Goal: Task Accomplishment & Management: Use online tool/utility

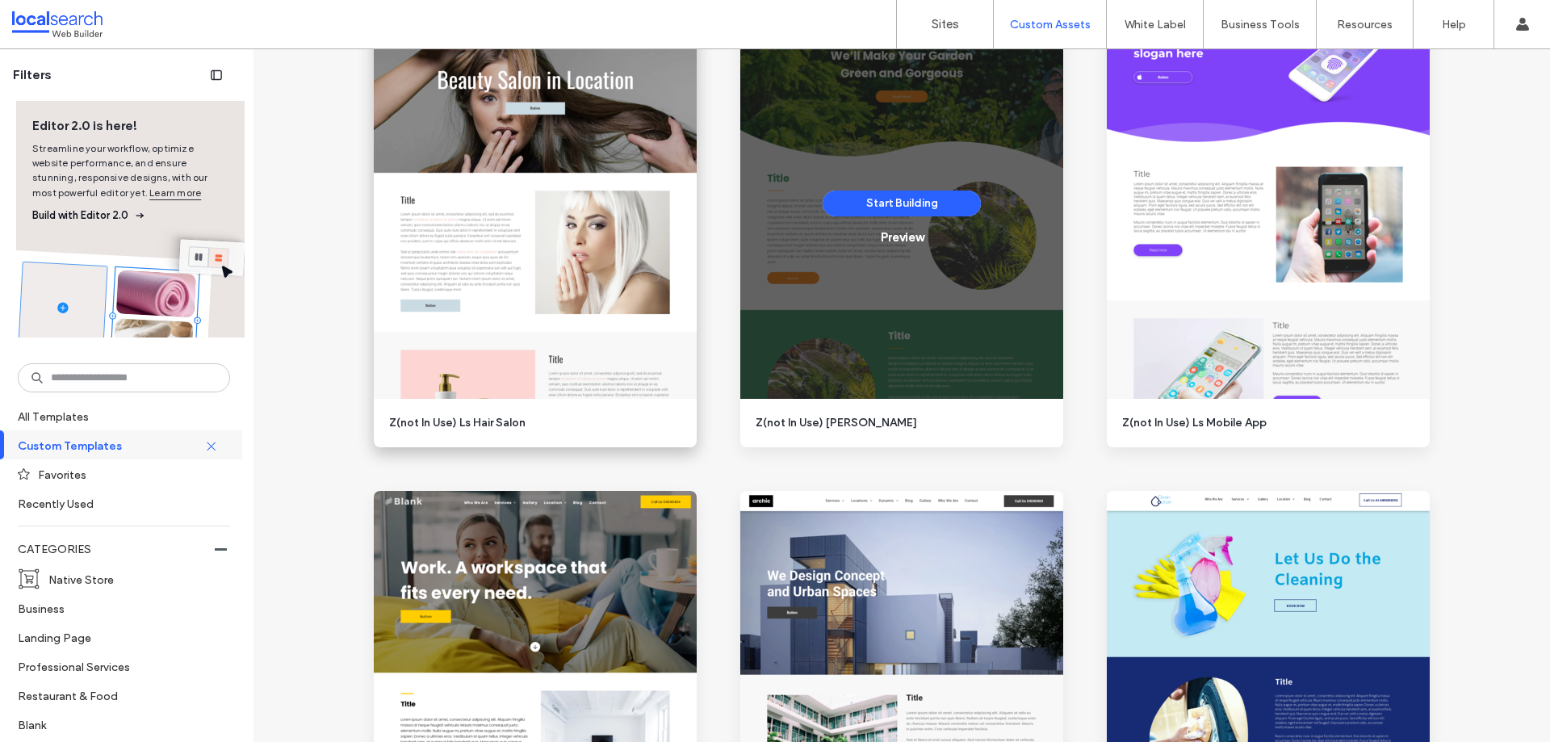
scroll to position [4682, 0]
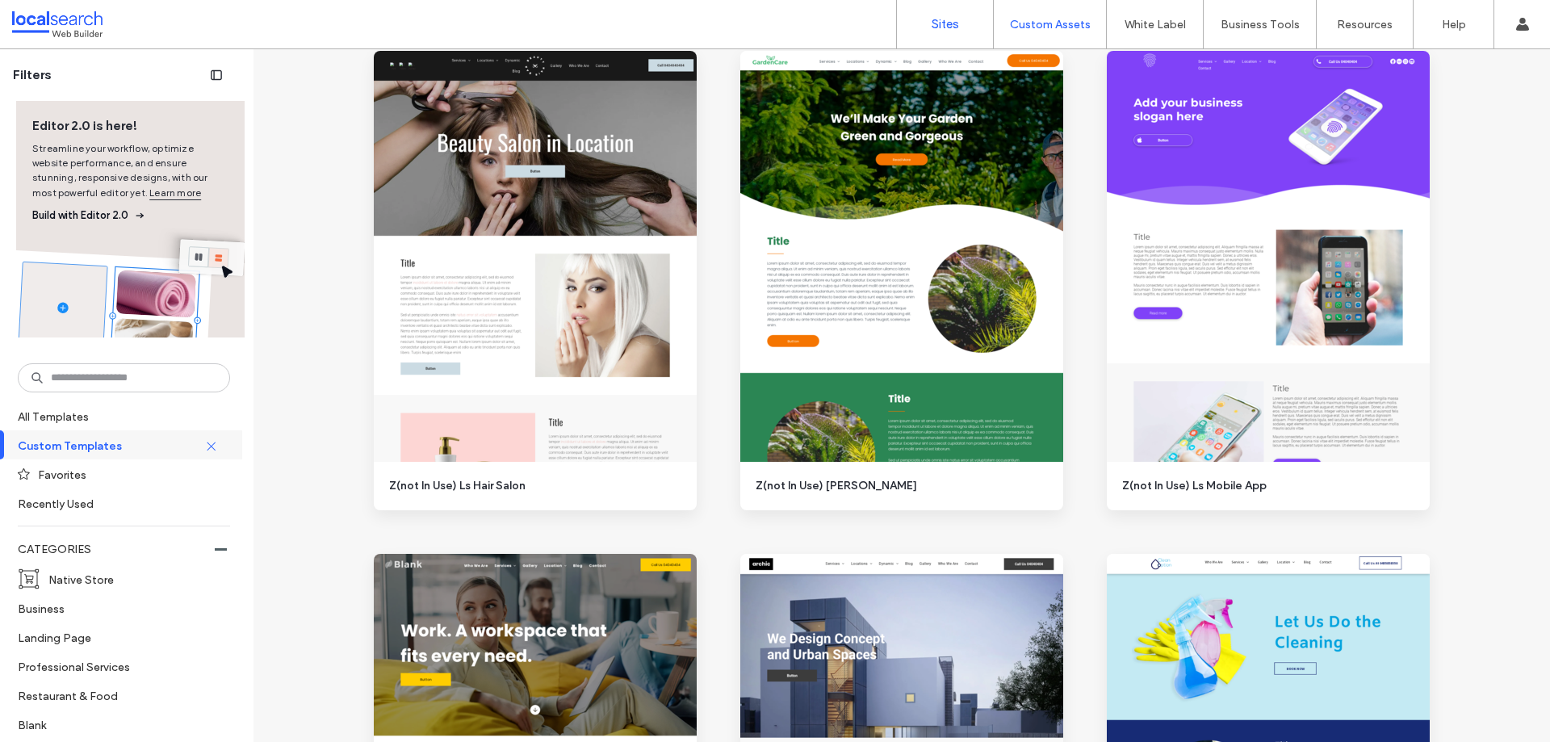
click at [910, 27] on link "Sites" at bounding box center [945, 24] width 96 height 48
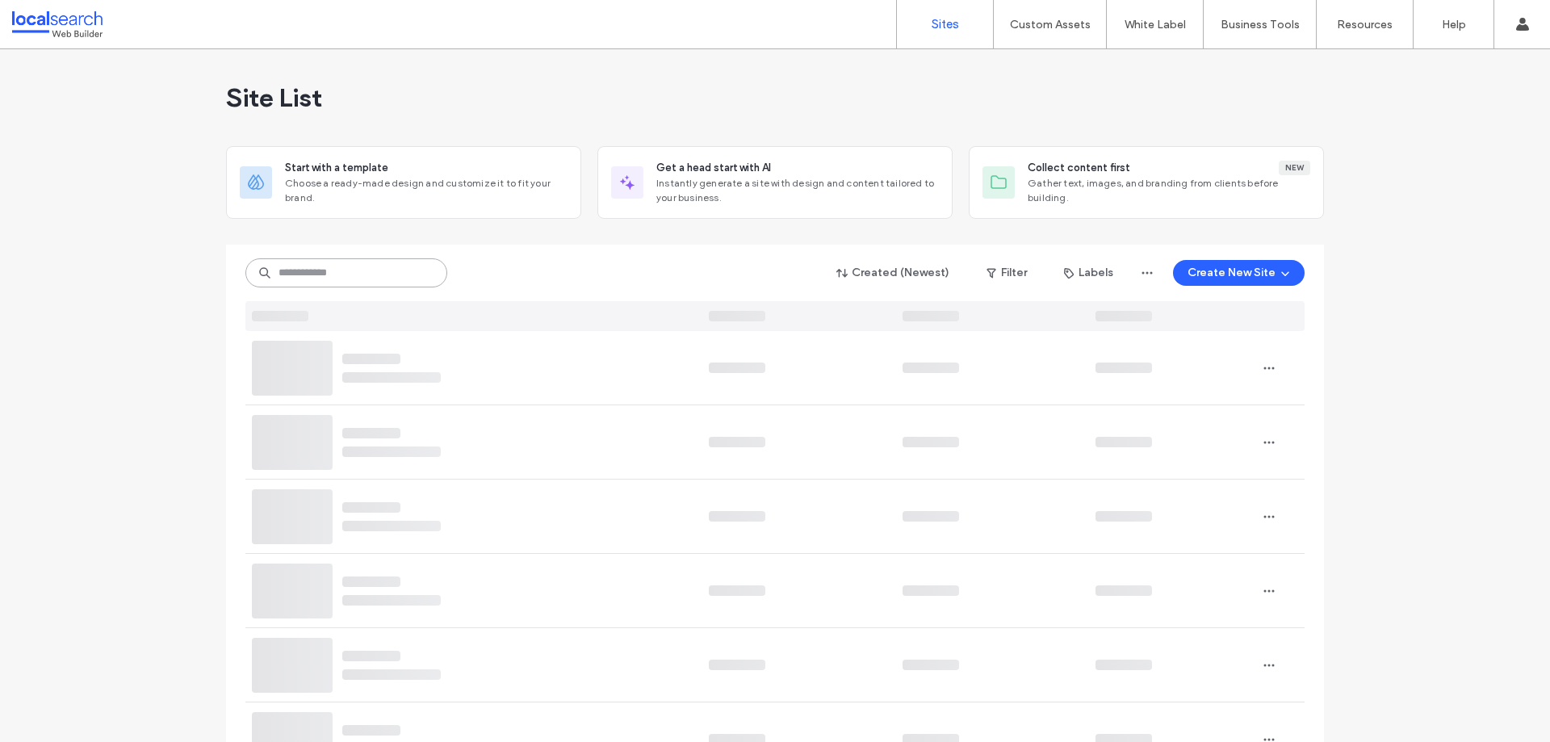
paste input "********"
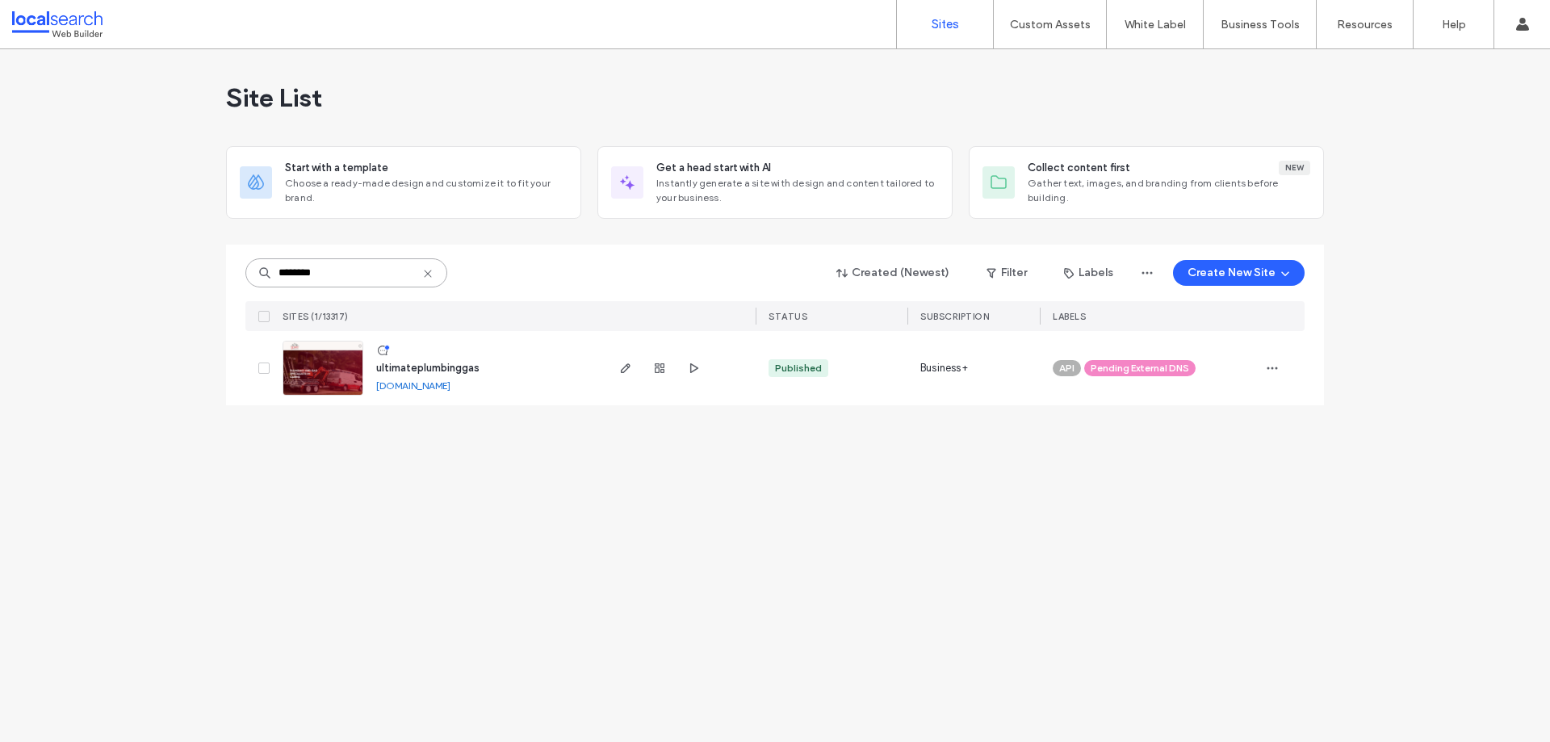
type input "********"
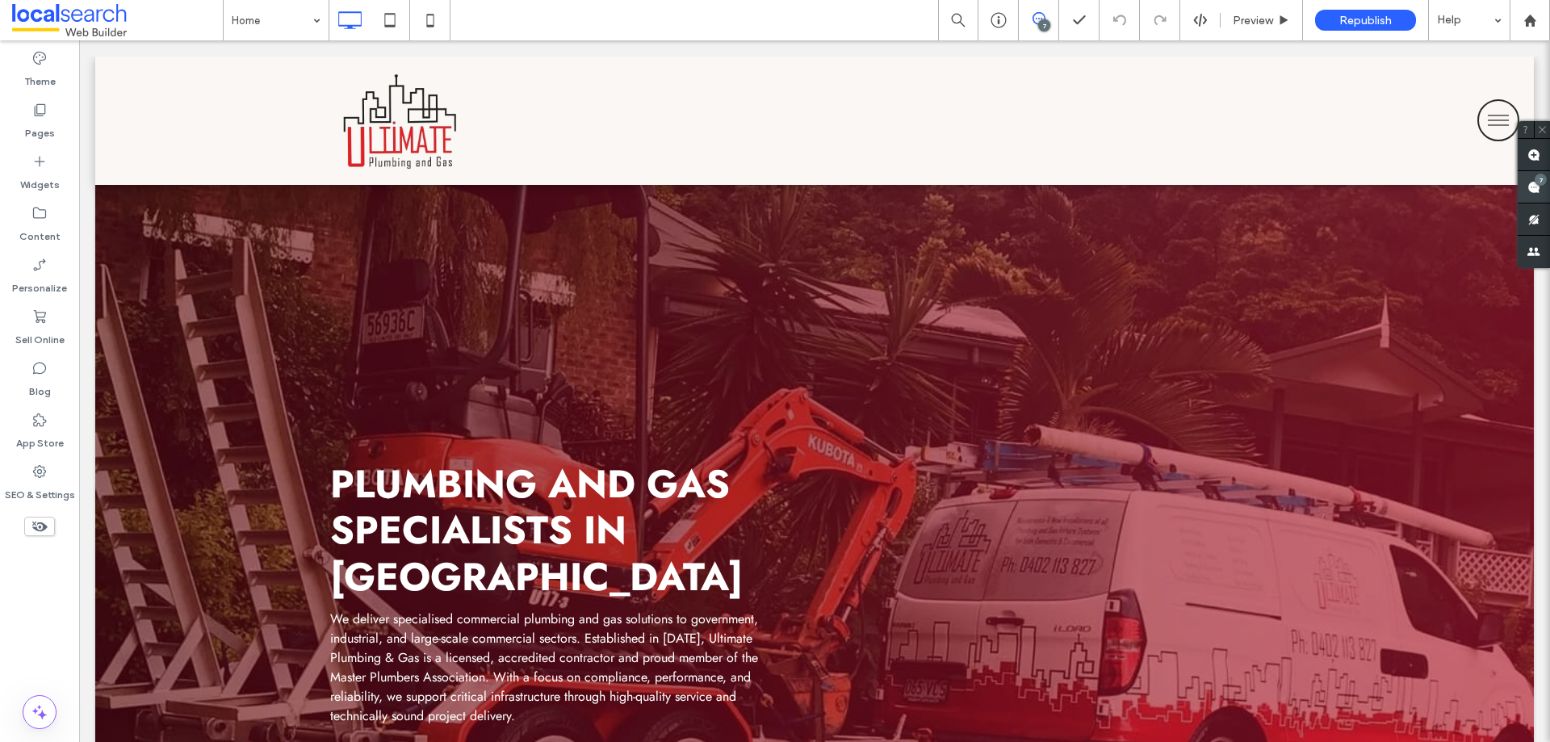
click at [1534, 180] on div "7" at bounding box center [1540, 180] width 12 height 12
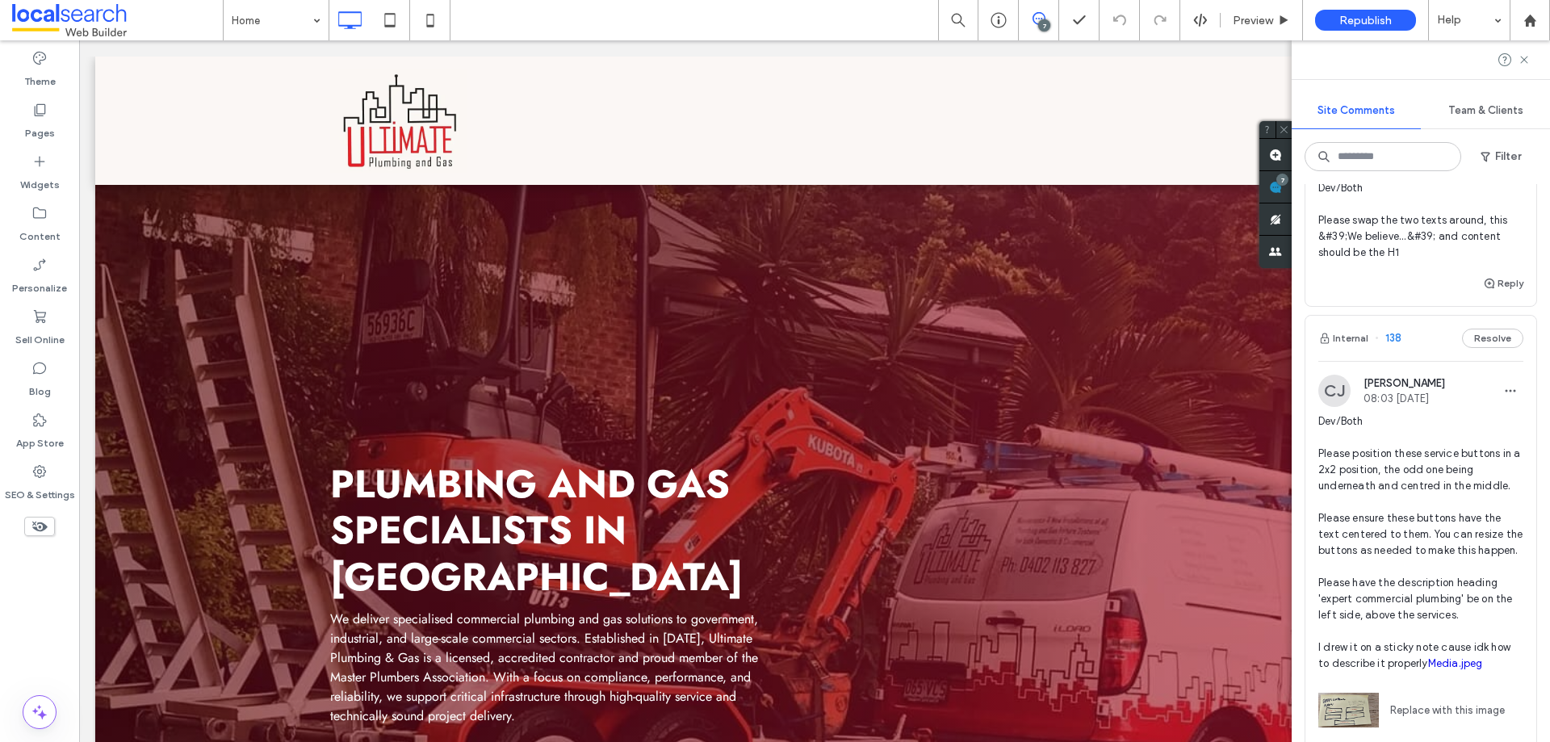
scroll to position [1372, 0]
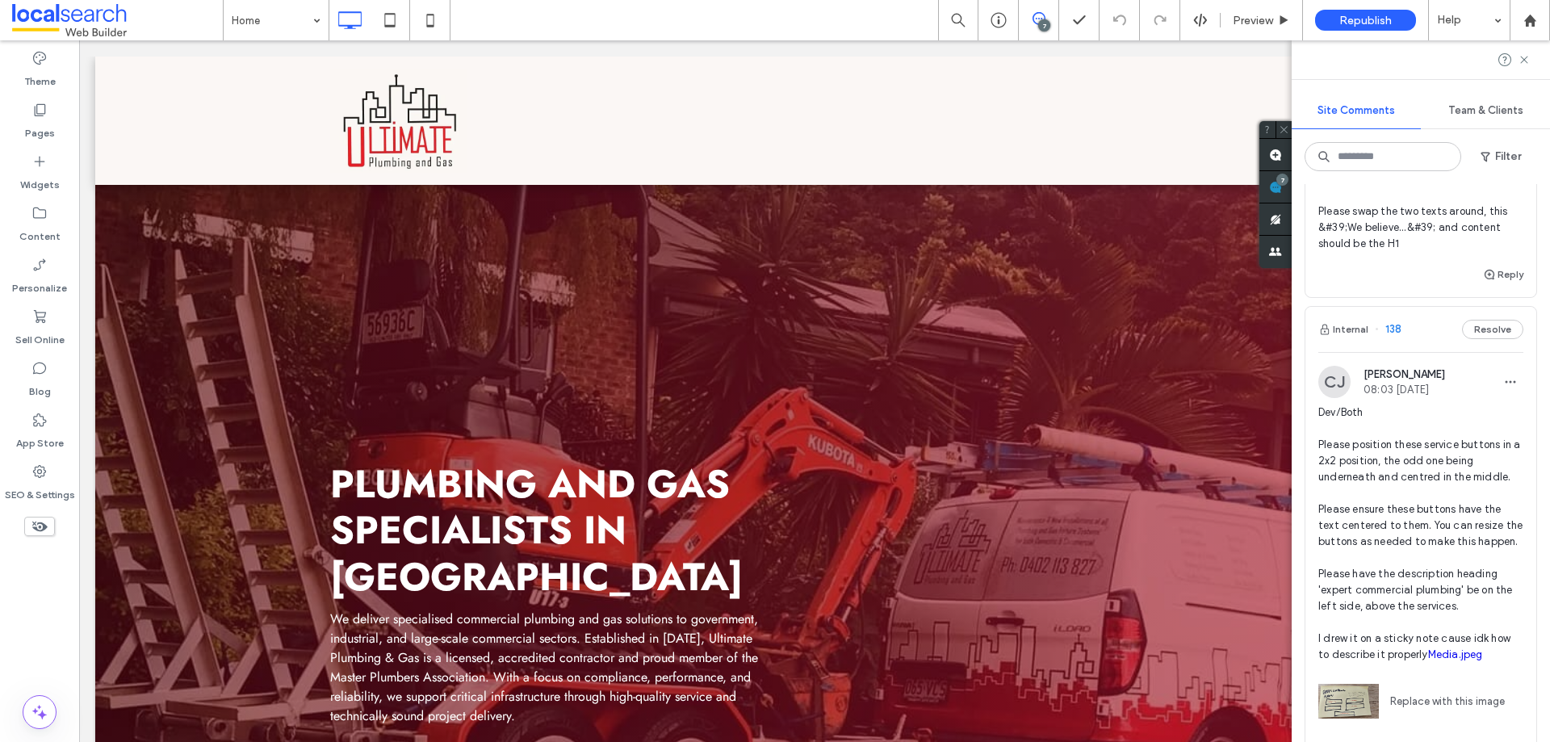
click at [1399, 474] on span "Dev/Both Please position these service buttons in a 2x2 position, the odd one b…" at bounding box center [1420, 533] width 205 height 258
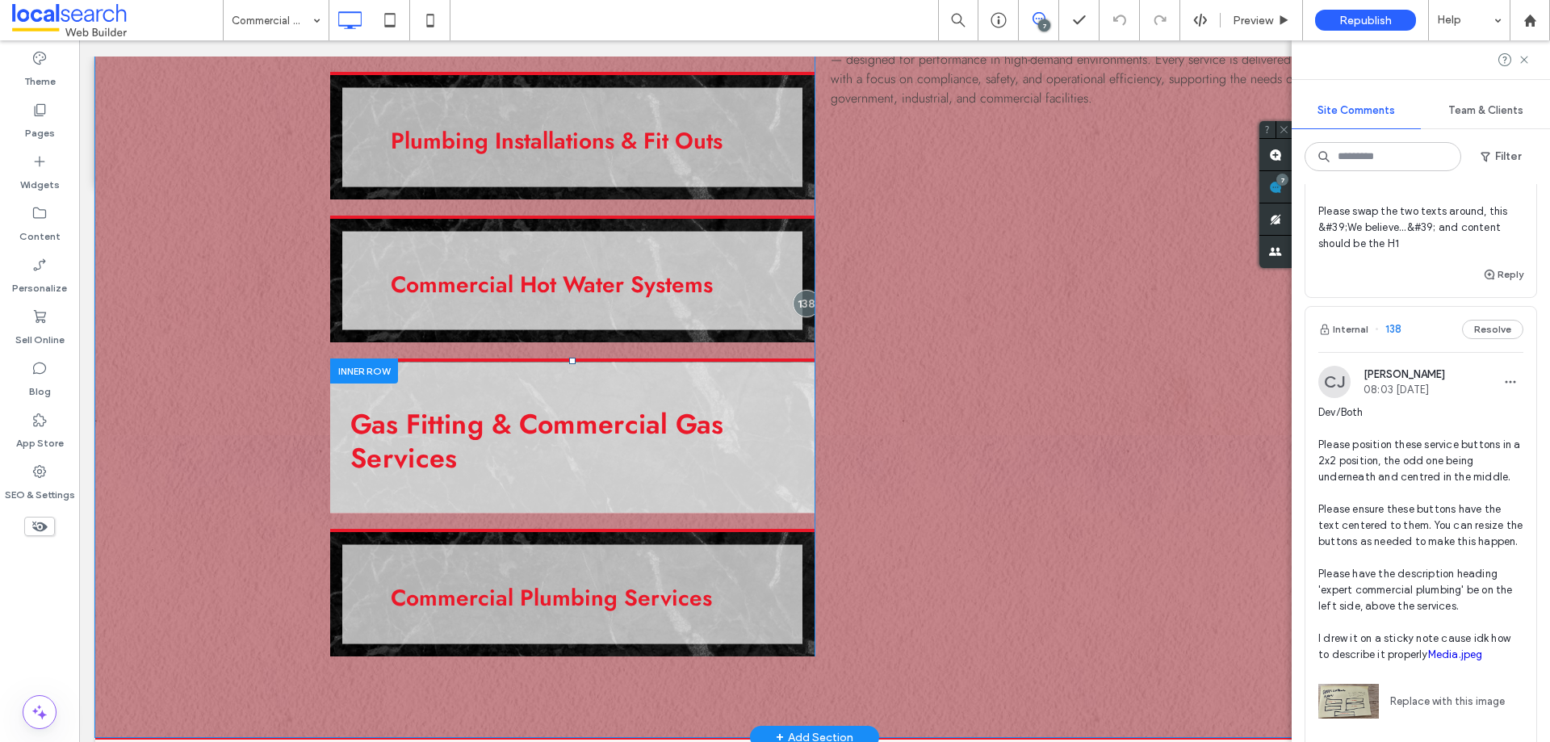
scroll to position [1311, 0]
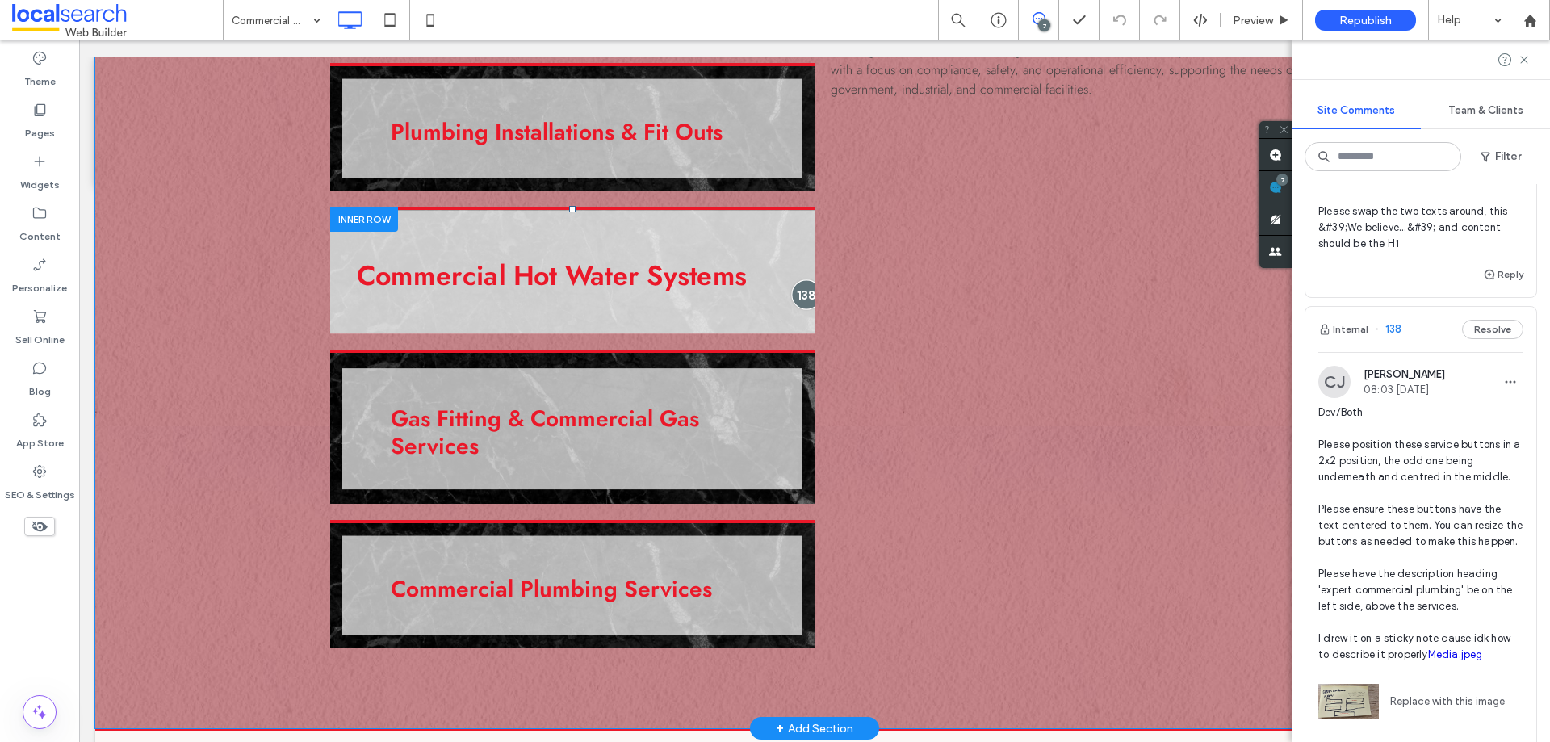
click at [800, 298] on div at bounding box center [806, 295] width 30 height 30
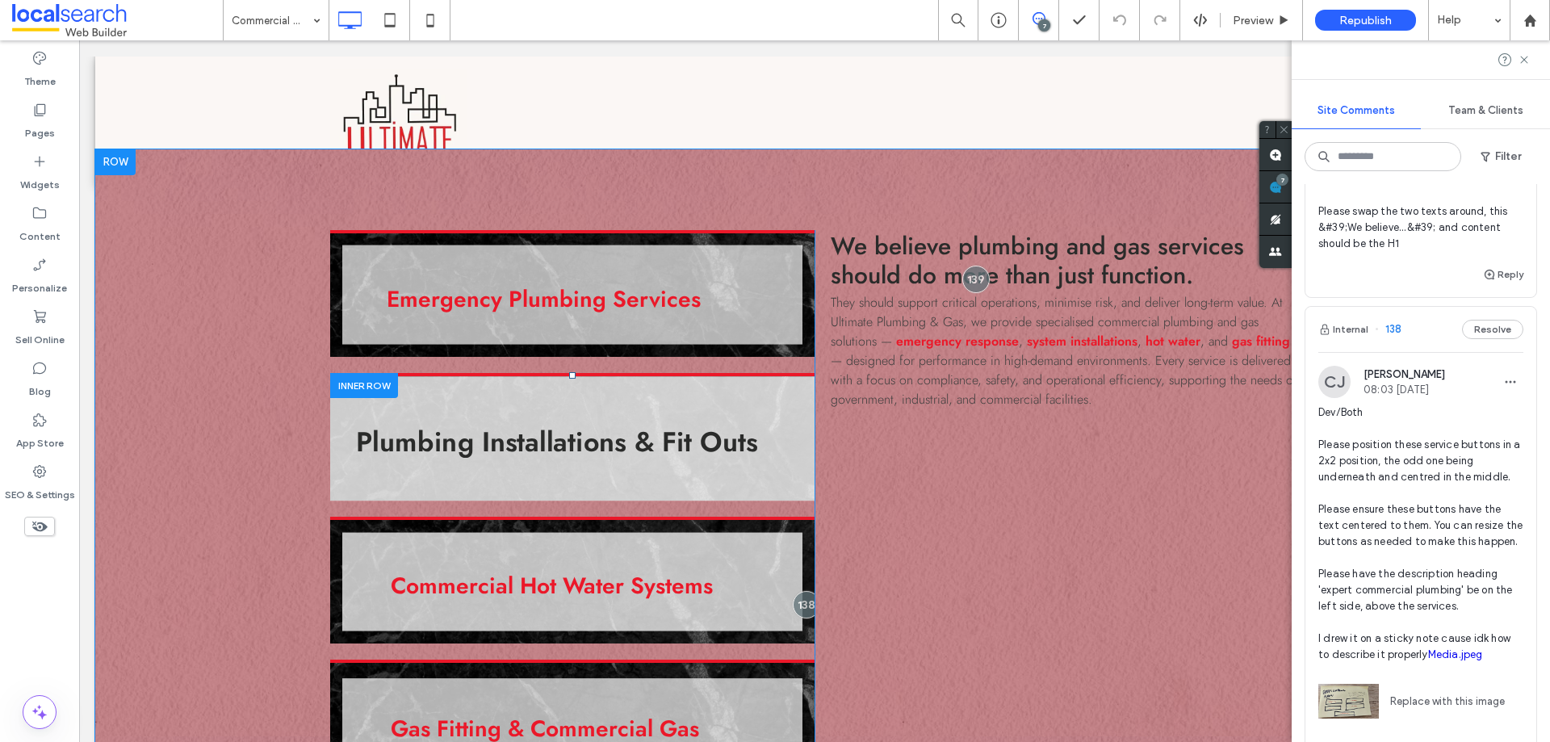
scroll to position [907, 0]
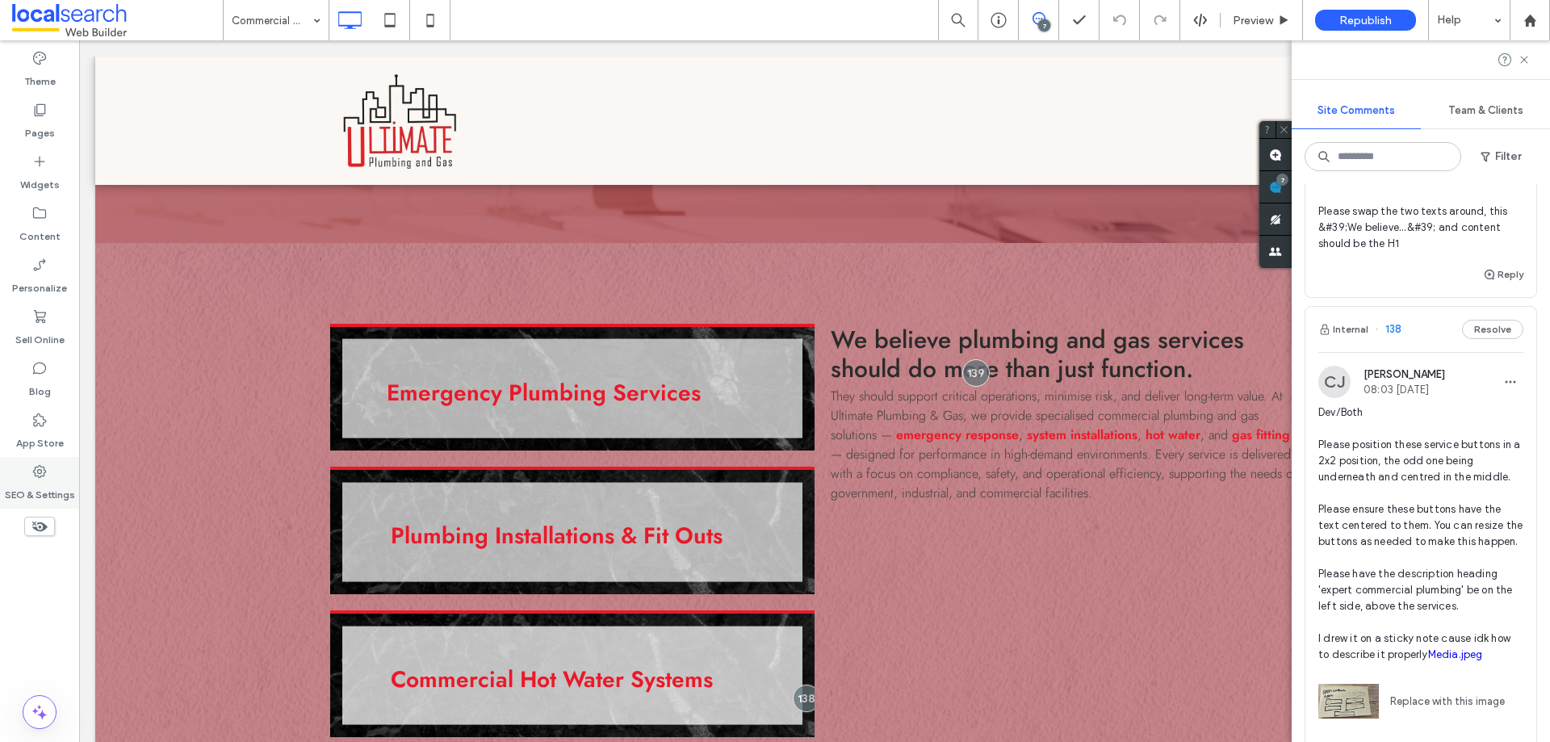
click at [31, 485] on label "SEO & Settings" at bounding box center [40, 490] width 70 height 23
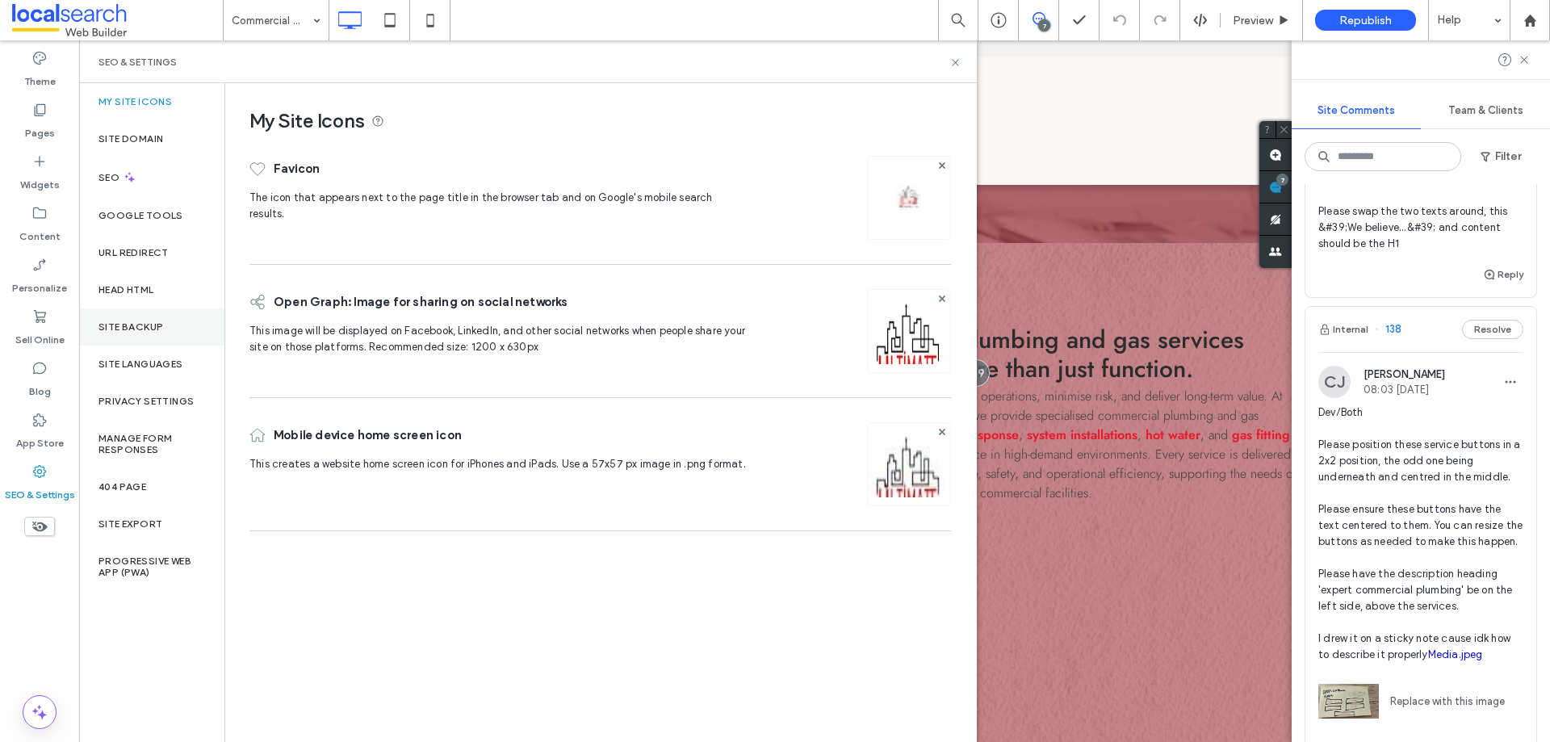
click at [157, 331] on label "Site Backup" at bounding box center [130, 326] width 65 height 11
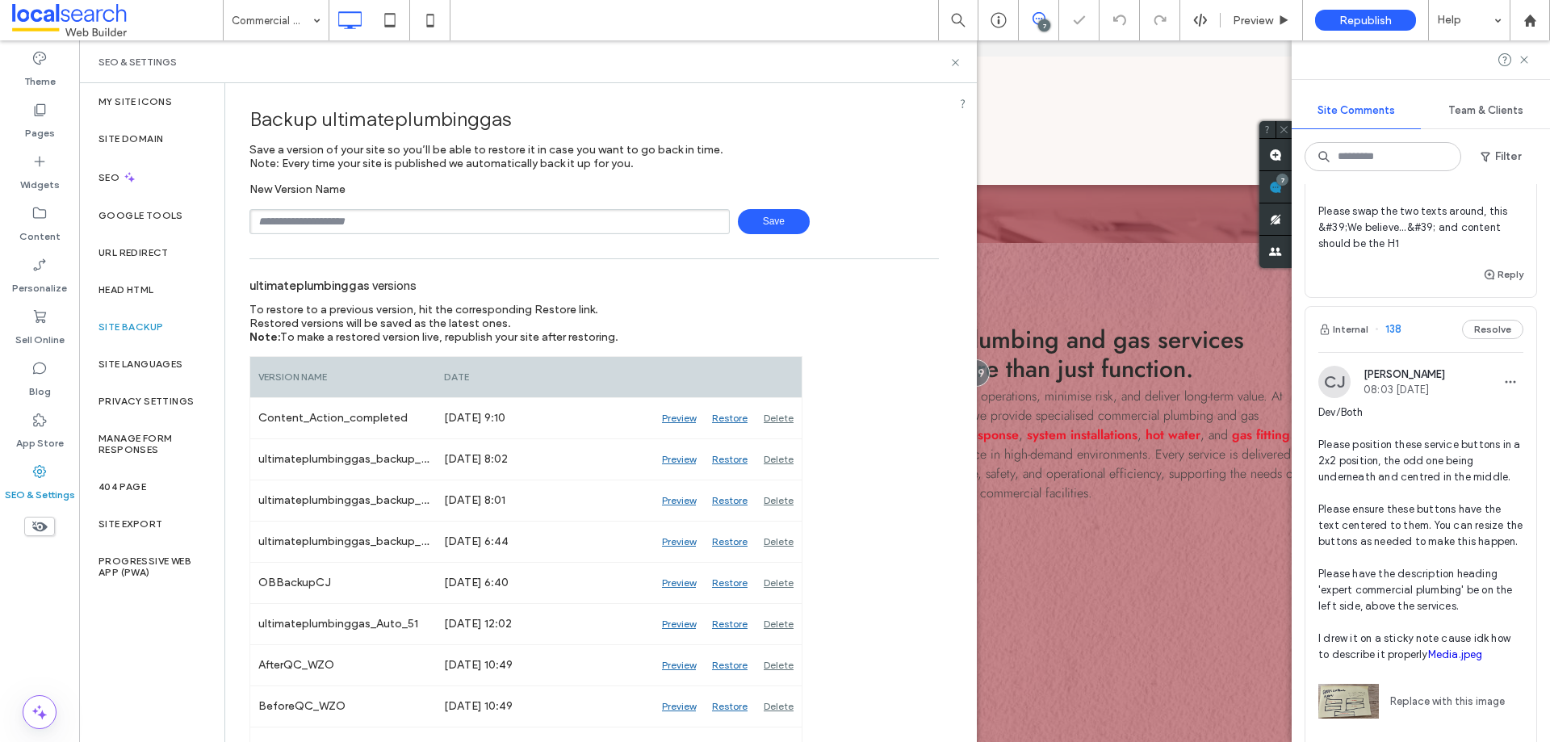
click at [358, 226] on input "text" at bounding box center [489, 221] width 480 height 25
type input "**********"
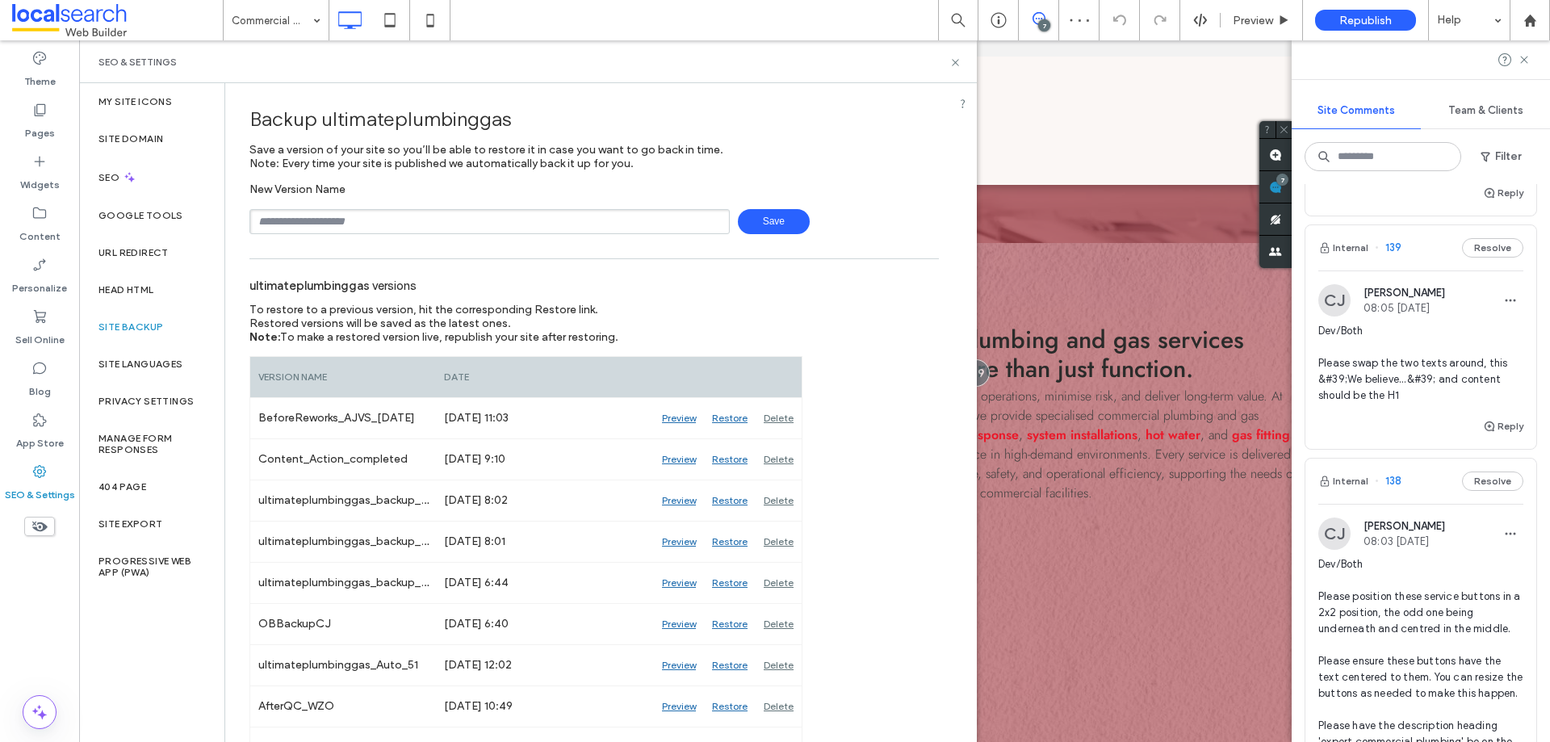
scroll to position [1130, 0]
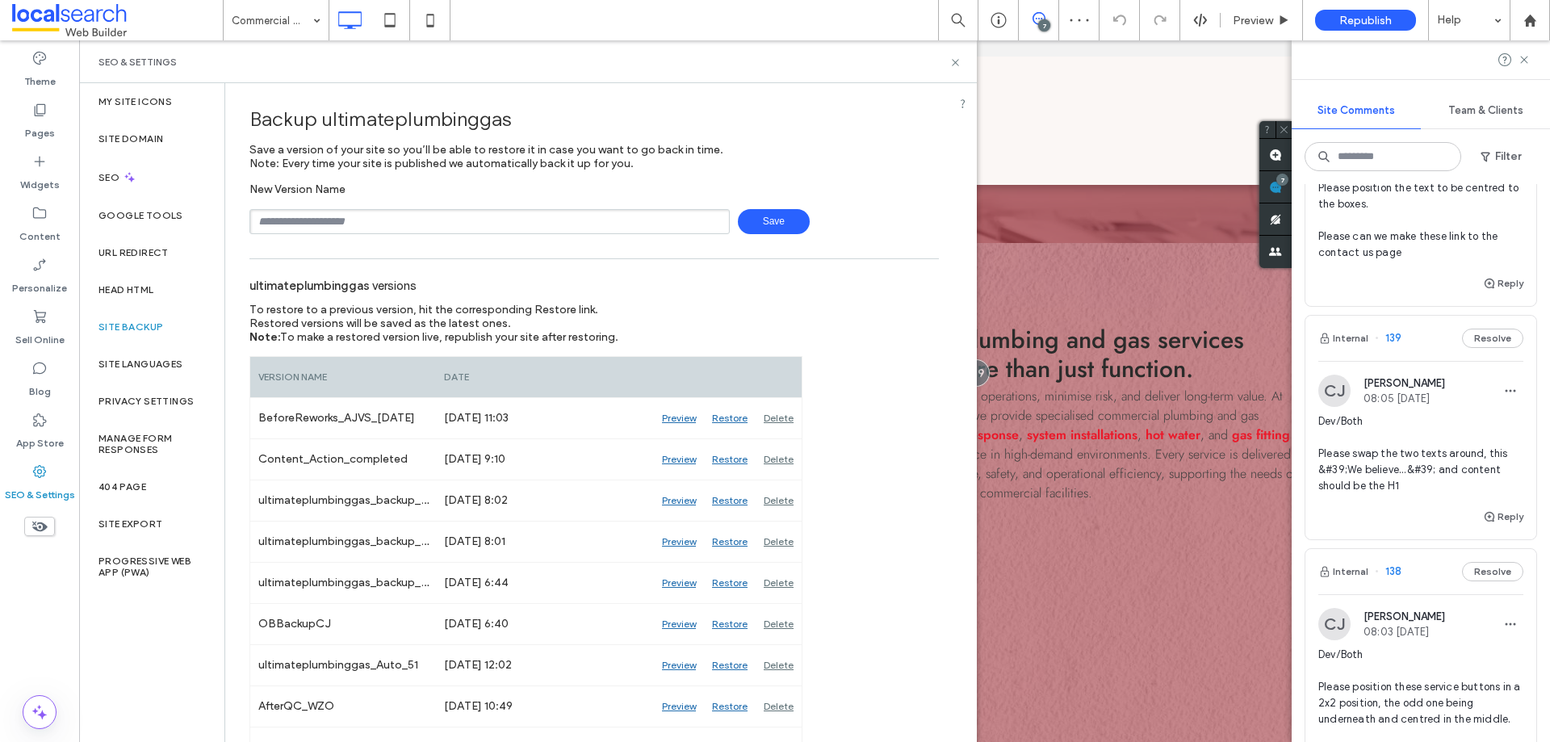
click at [1438, 467] on span "Dev/Both Please swap the two texts around, this &#39;We believe...&#39; and con…" at bounding box center [1420, 453] width 205 height 81
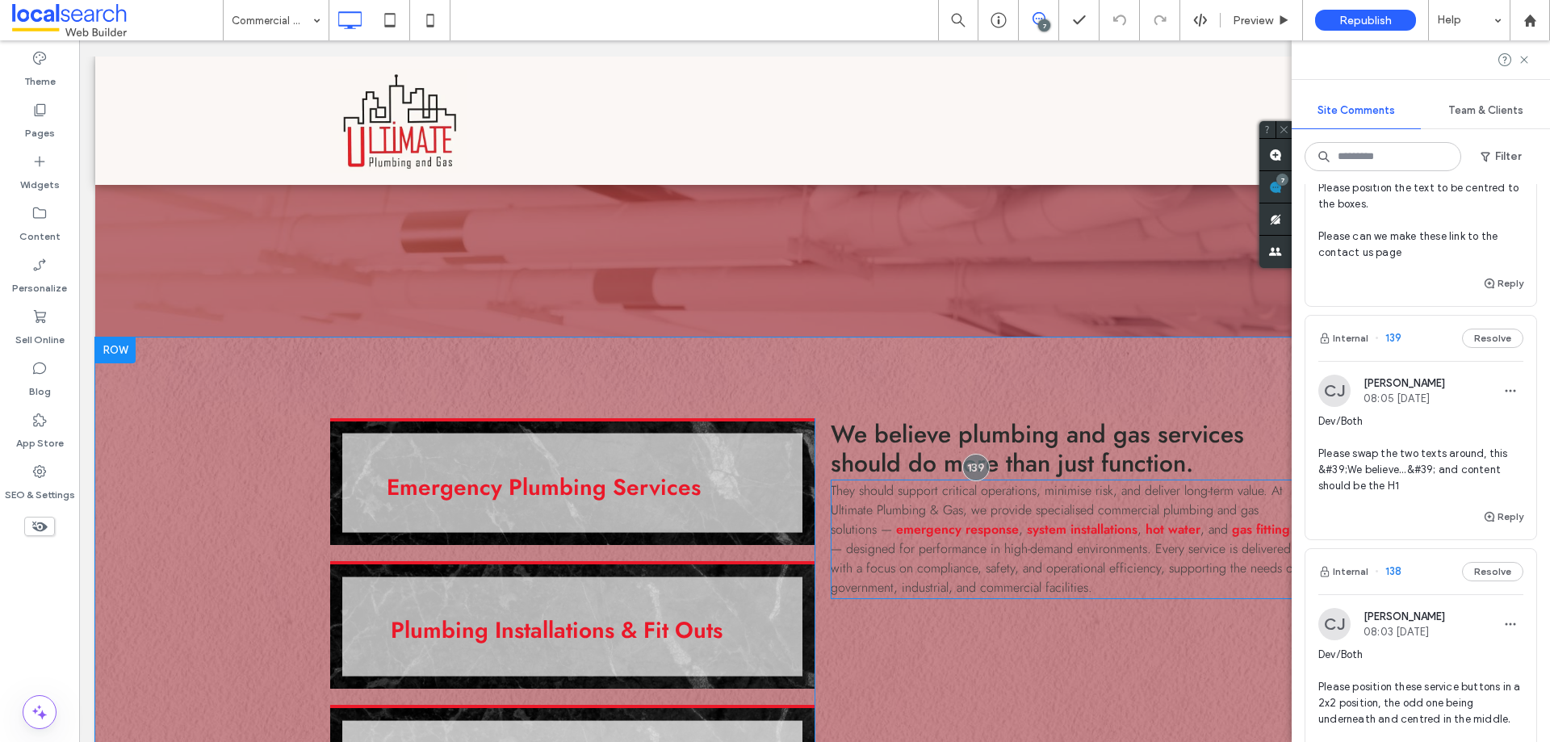
scroll to position [888, 0]
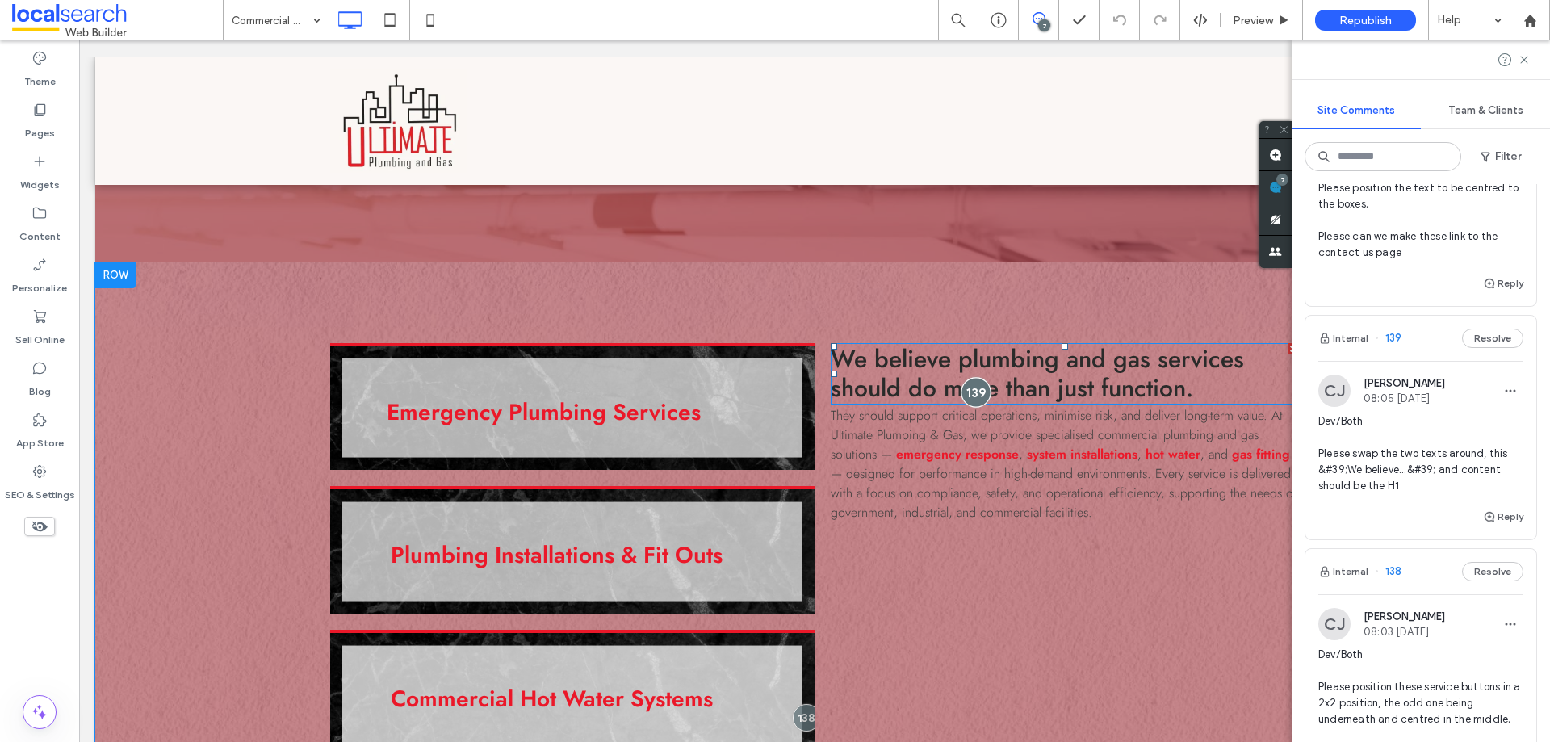
click at [979, 391] on div at bounding box center [976, 392] width 30 height 30
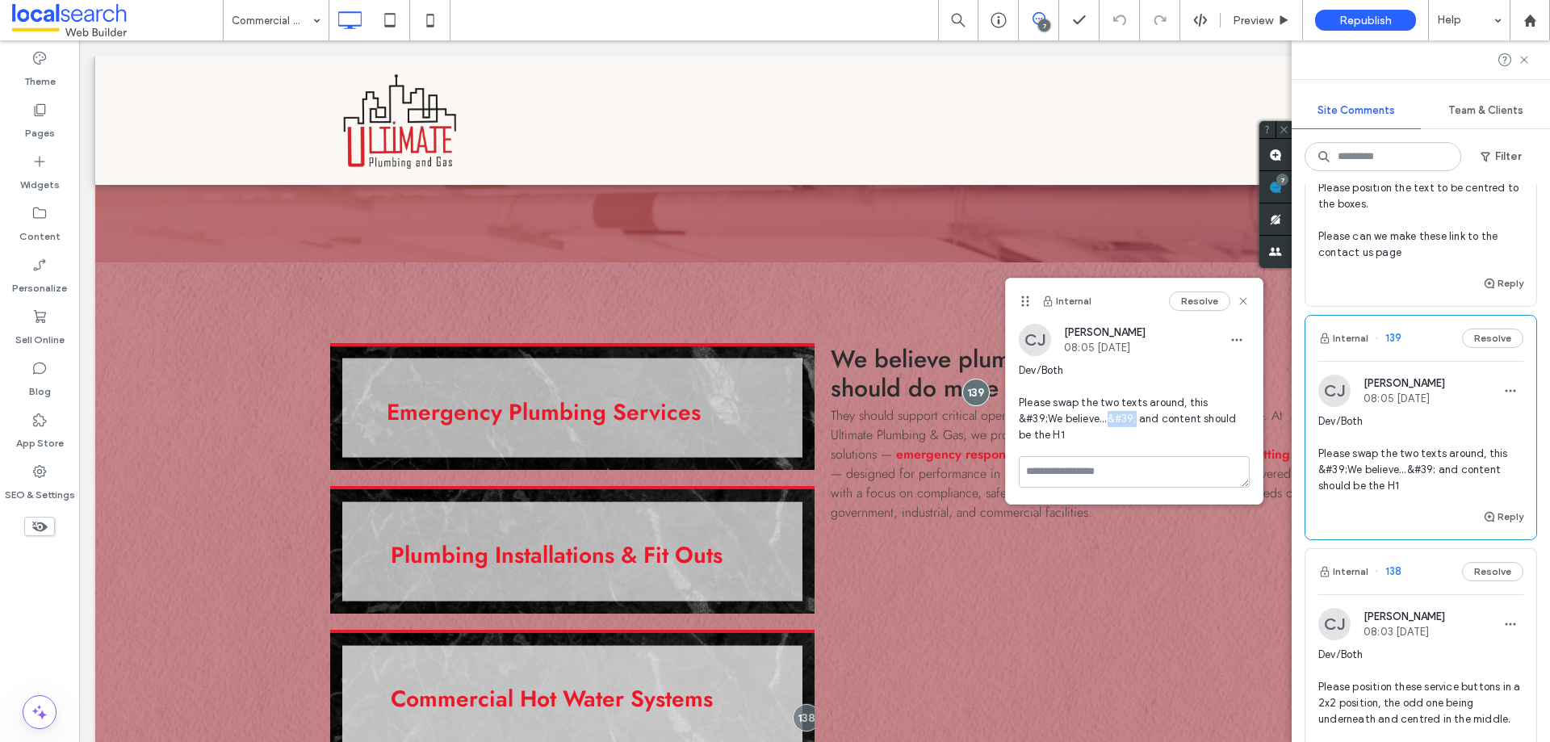
drag, startPoint x: 1113, startPoint y: 416, endPoint x: 1140, endPoint y: 419, distance: 26.8
click at [1140, 419] on span "Dev/Both Please swap the two texts around, this &#39;We believe...&#39; and con…" at bounding box center [1134, 402] width 231 height 81
copy span "&#39;"
click at [1504, 396] on icon "button" at bounding box center [1510, 390] width 13 height 13
click at [1485, 424] on div "Edit" at bounding box center [1439, 432] width 144 height 31
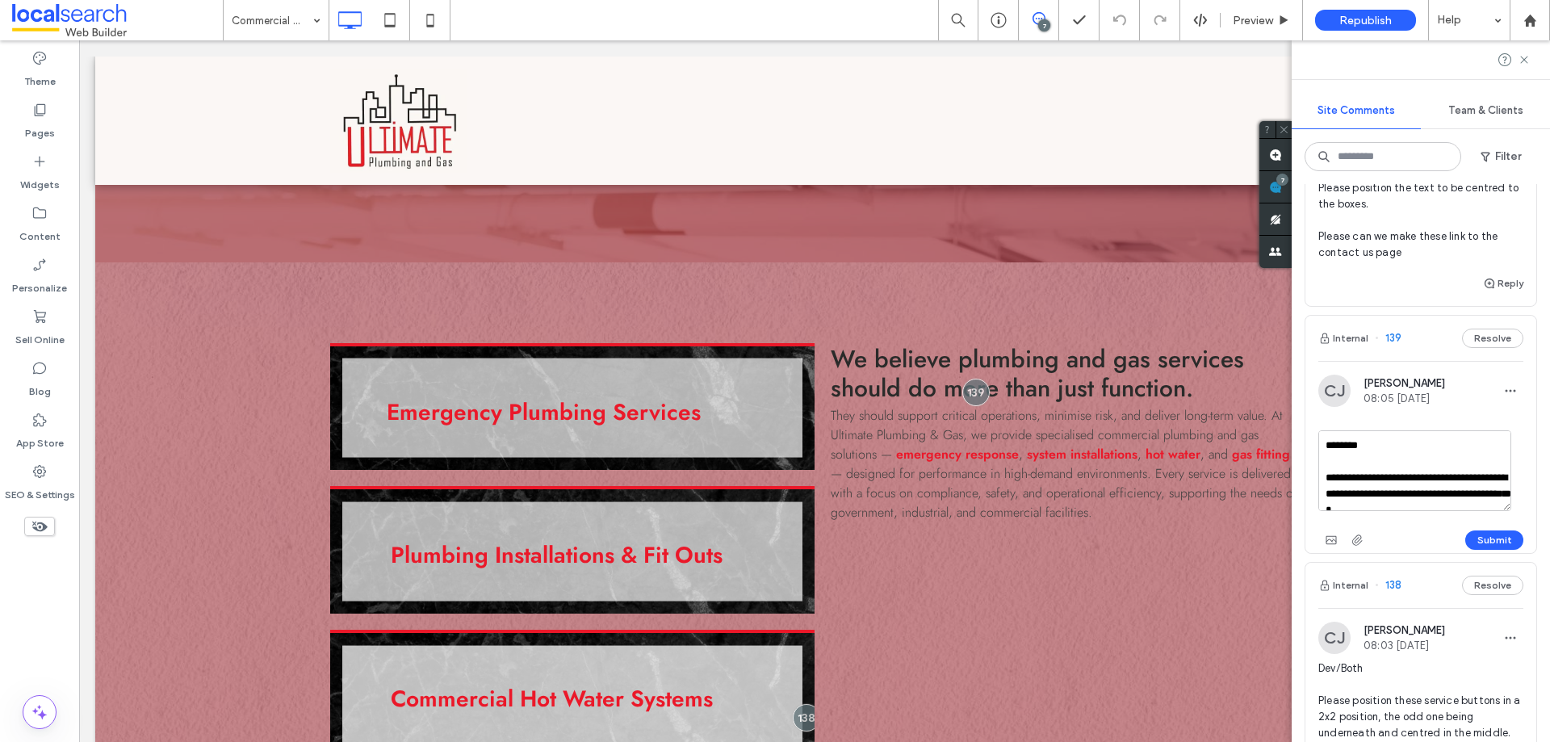
scroll to position [15, 0]
click at [1495, 537] on button "Submit" at bounding box center [1494, 539] width 58 height 19
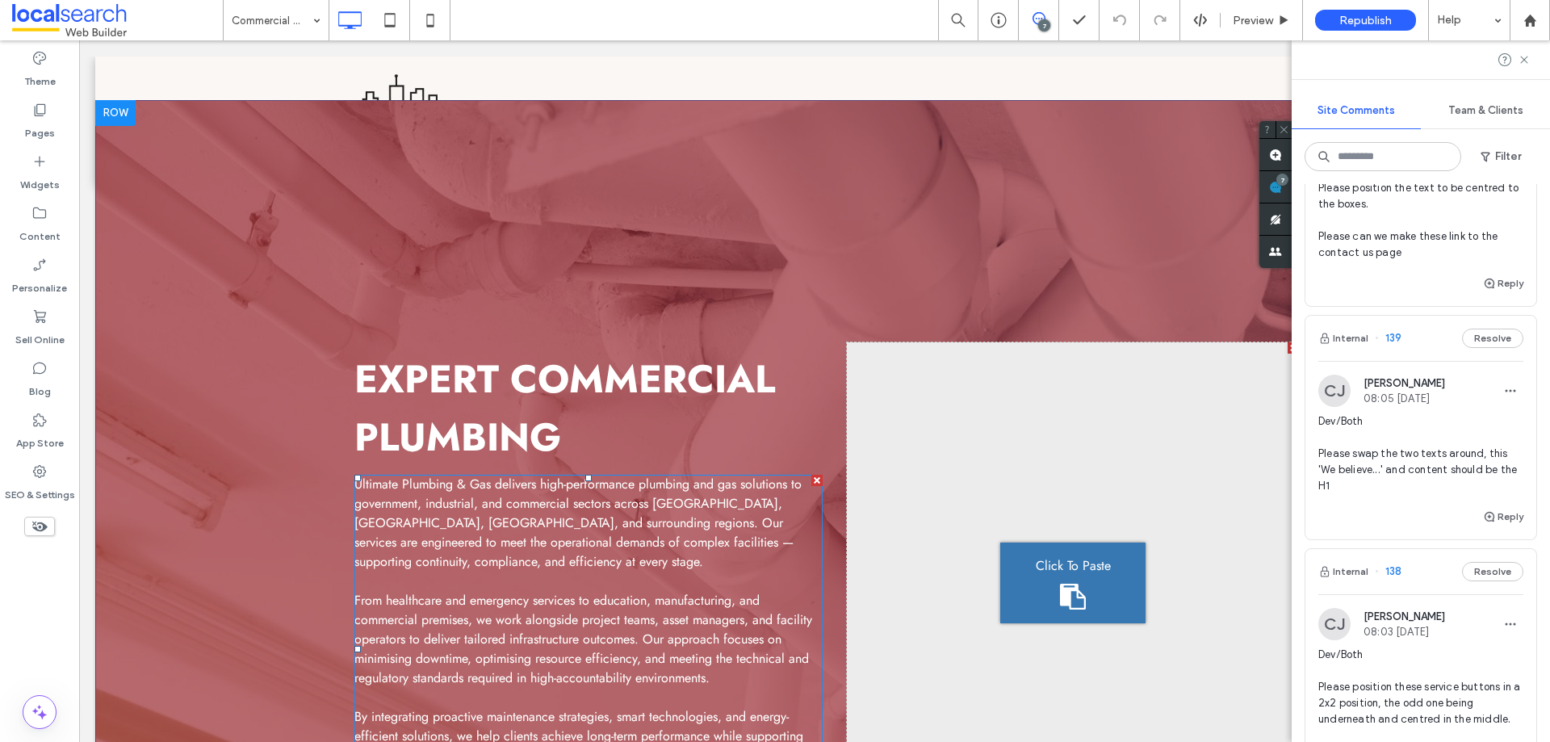
scroll to position [0, 0]
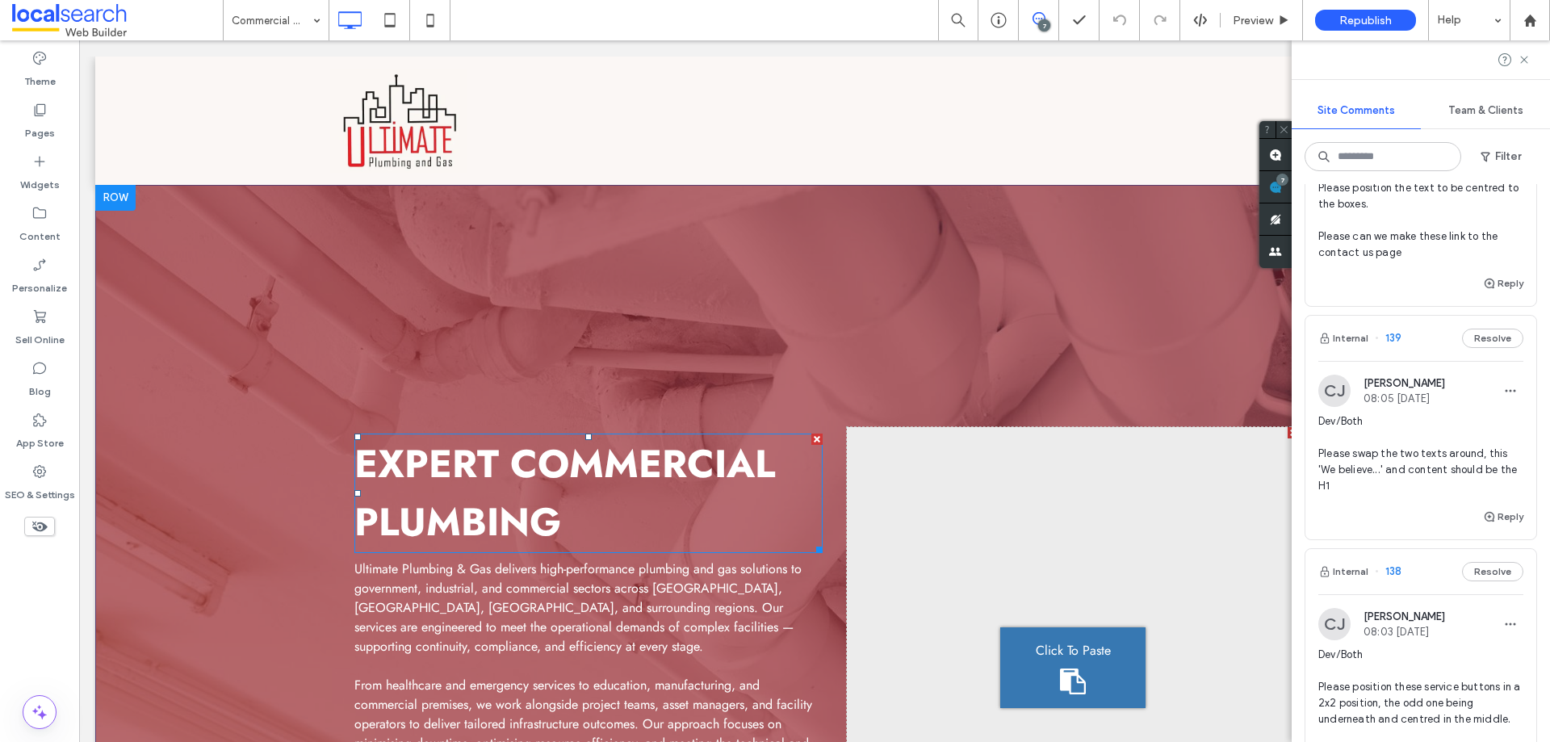
click at [576, 485] on strong "Expert Commercial Plumbing" at bounding box center [564, 493] width 421 height 114
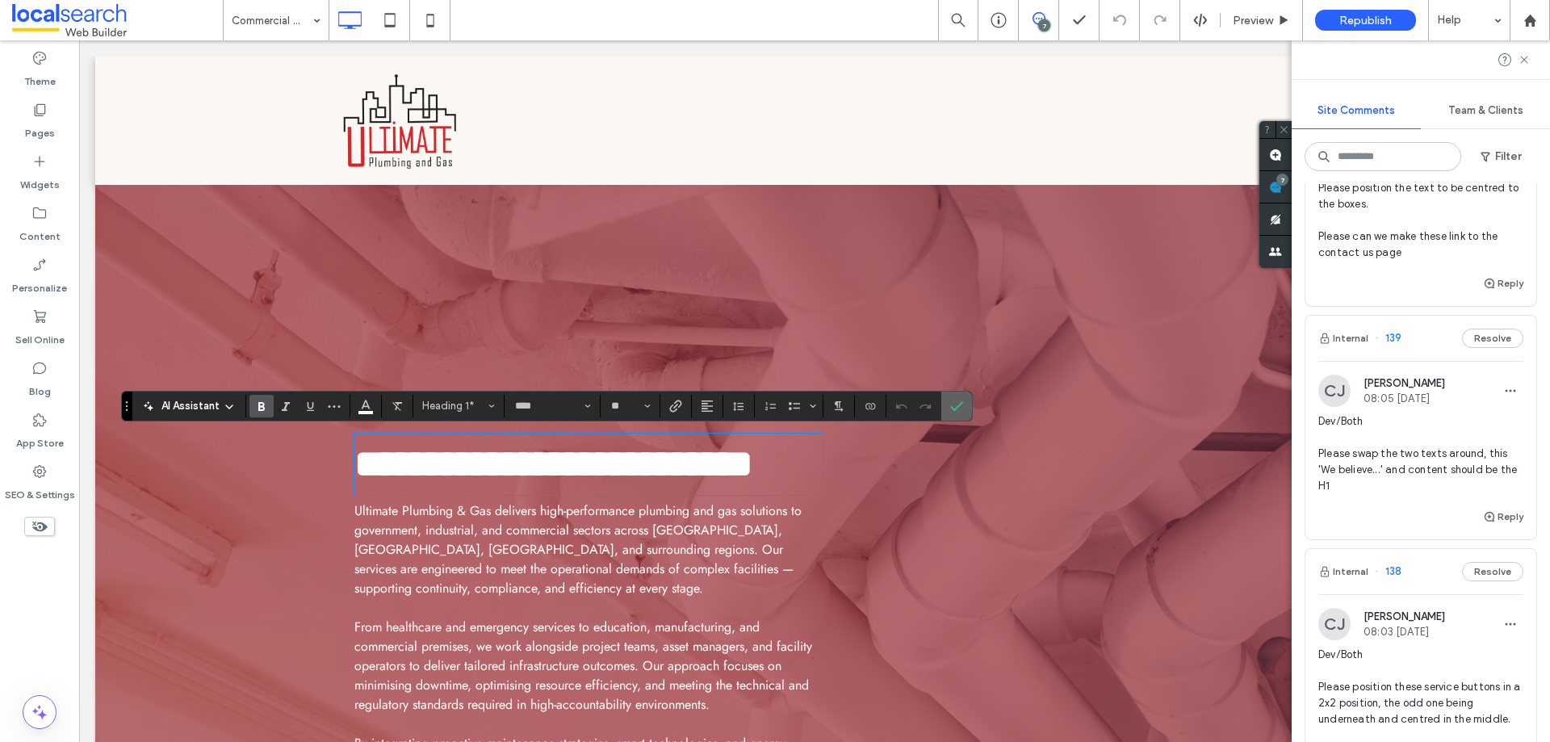
click at [962, 402] on use "Confirm" at bounding box center [957, 406] width 13 height 10
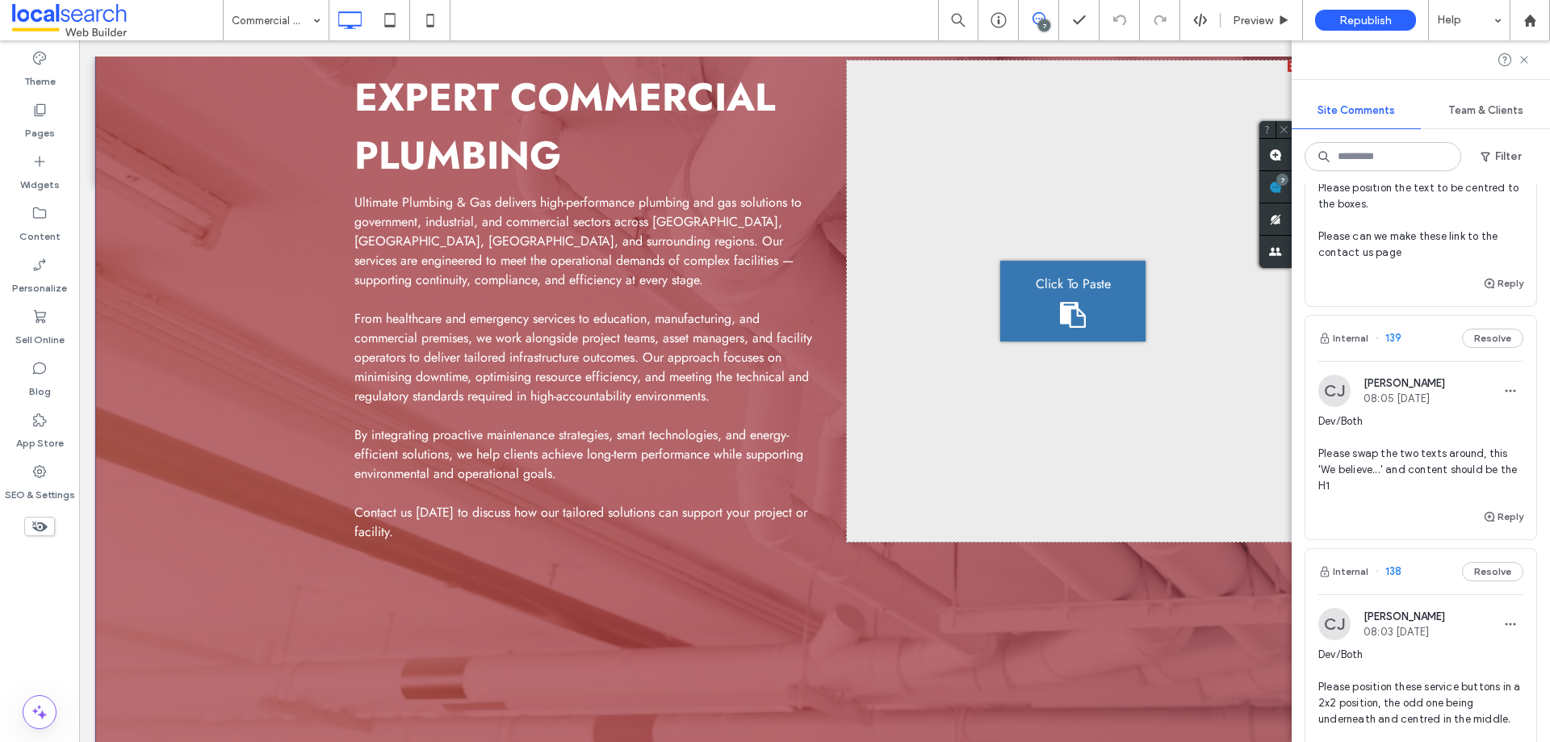
scroll to position [646, 0]
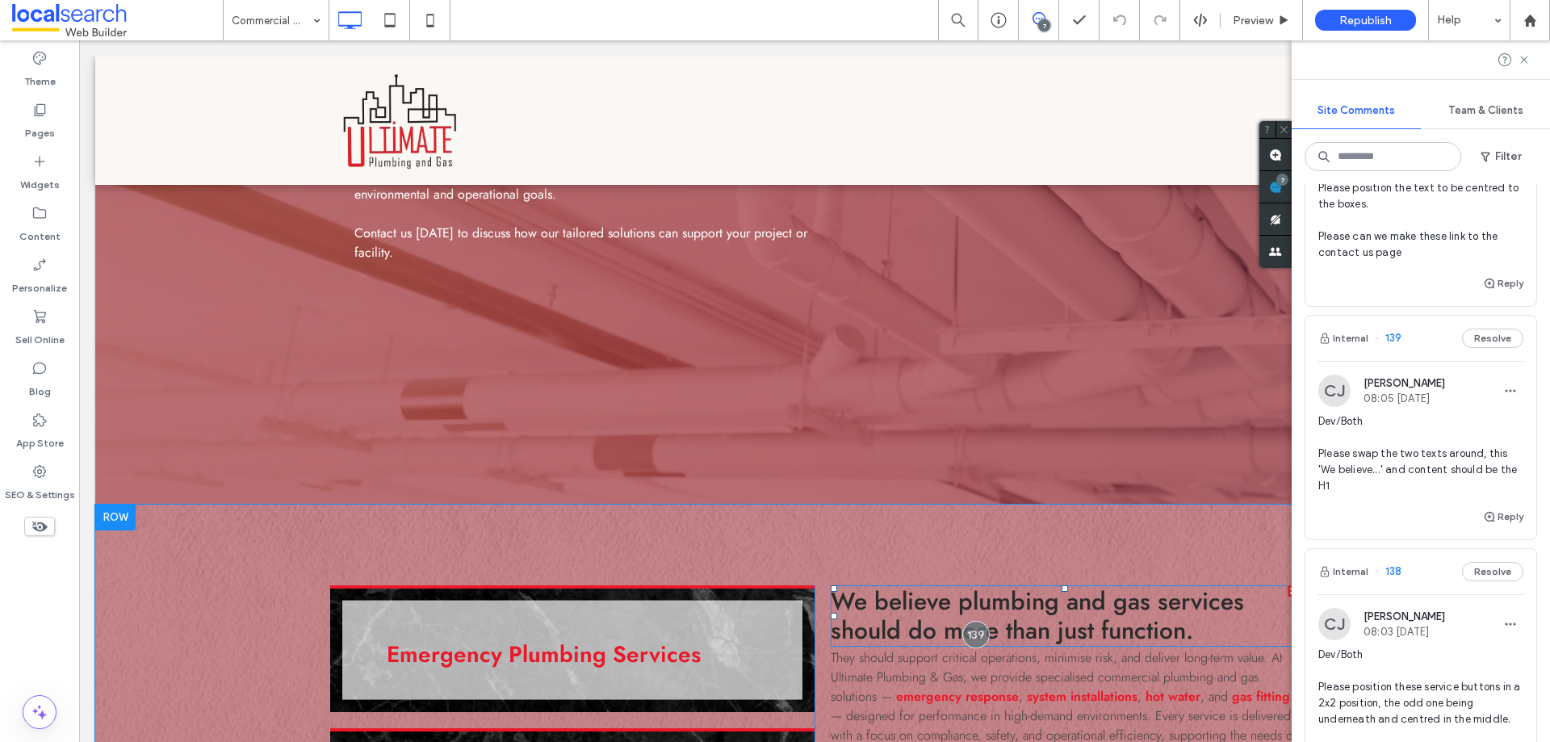
click at [1065, 626] on span "We believe plumbing and gas services should do more than just function." at bounding box center [1037, 616] width 413 height 64
type input "****"
type input "**"
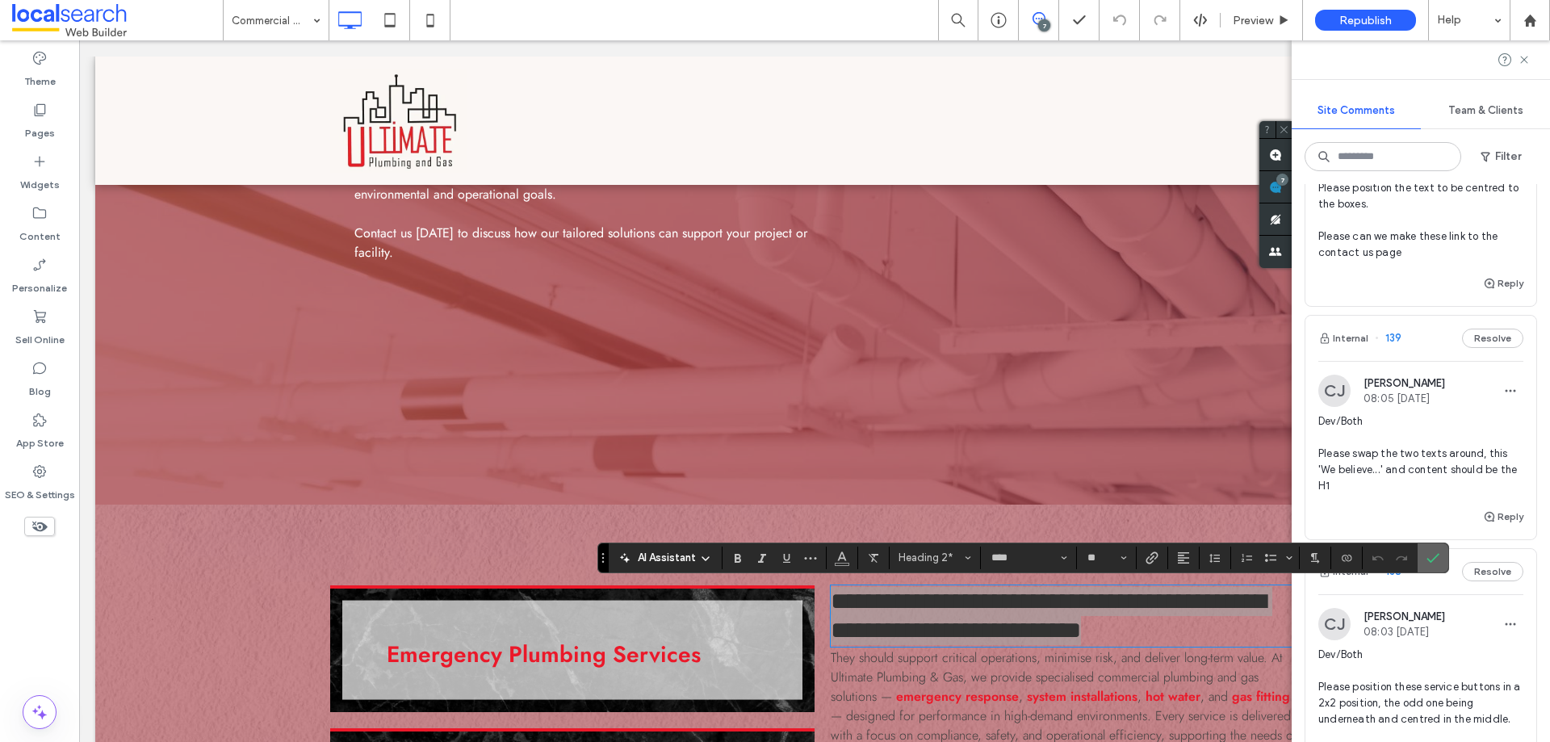
click at [1430, 559] on icon "Confirm" at bounding box center [1432, 557] width 13 height 13
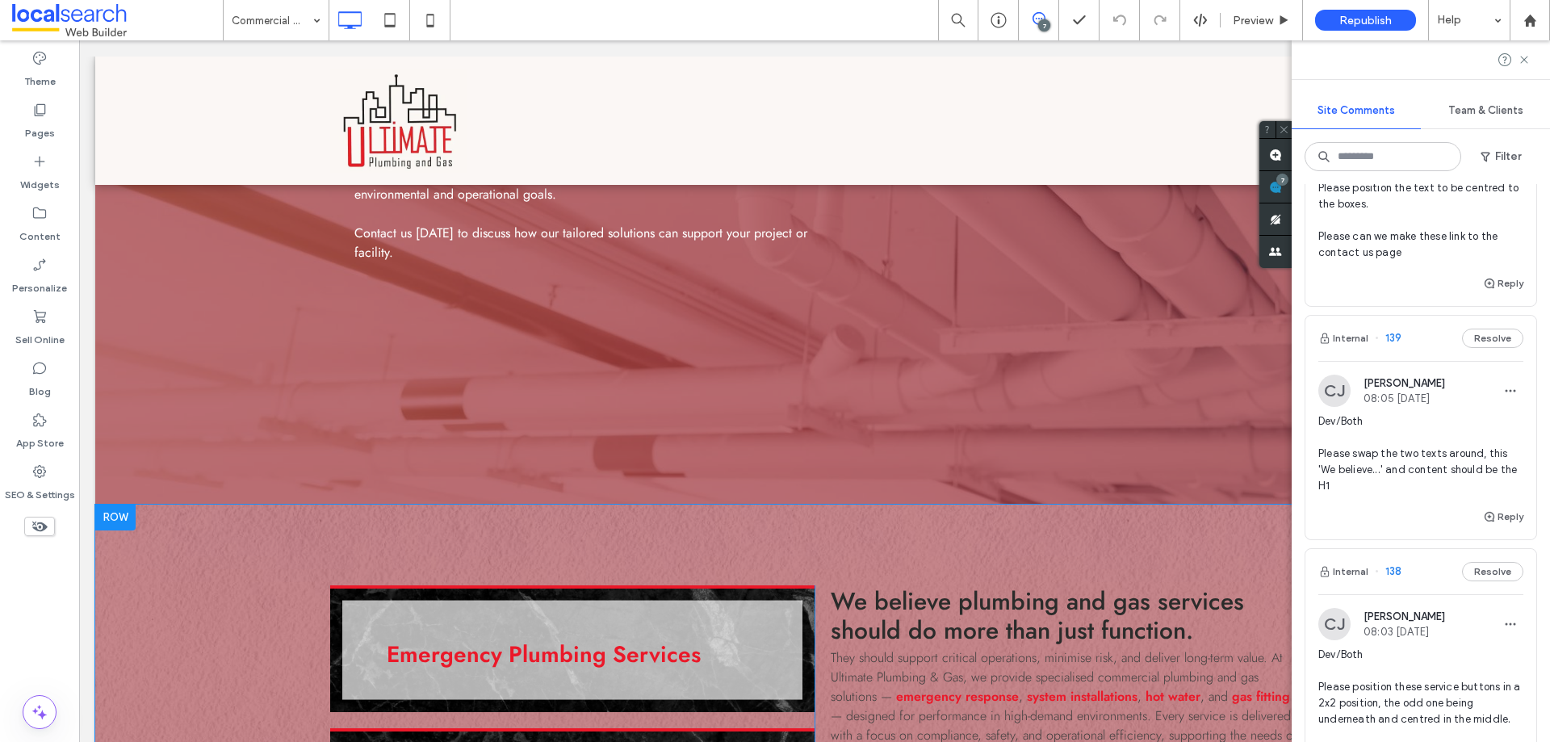
click at [1035, 19] on icon at bounding box center [1038, 18] width 13 height 13
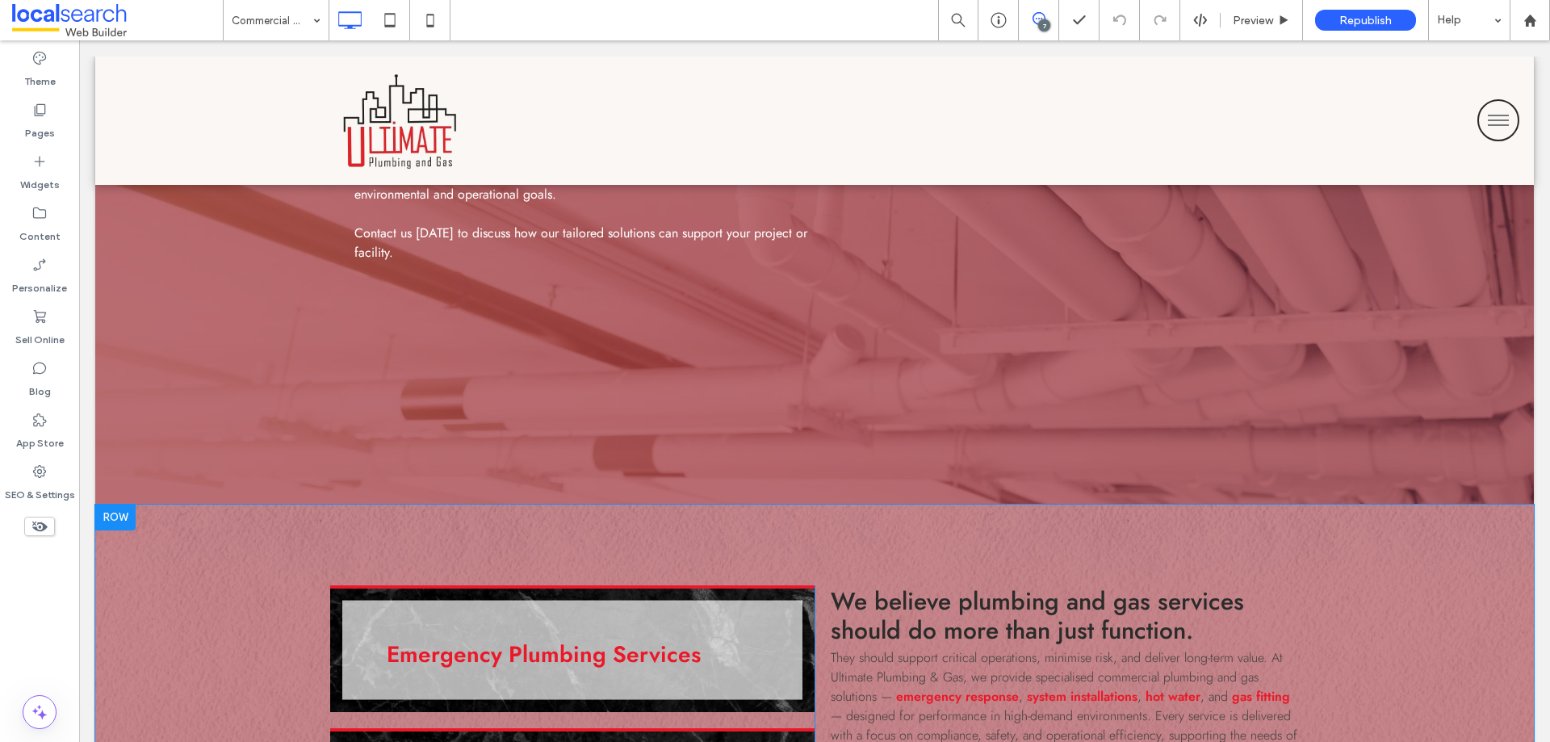
scroll to position [0, 0]
click at [1035, 19] on icon at bounding box center [1038, 18] width 13 height 13
click at [980, 630] on div at bounding box center [976, 634] width 30 height 30
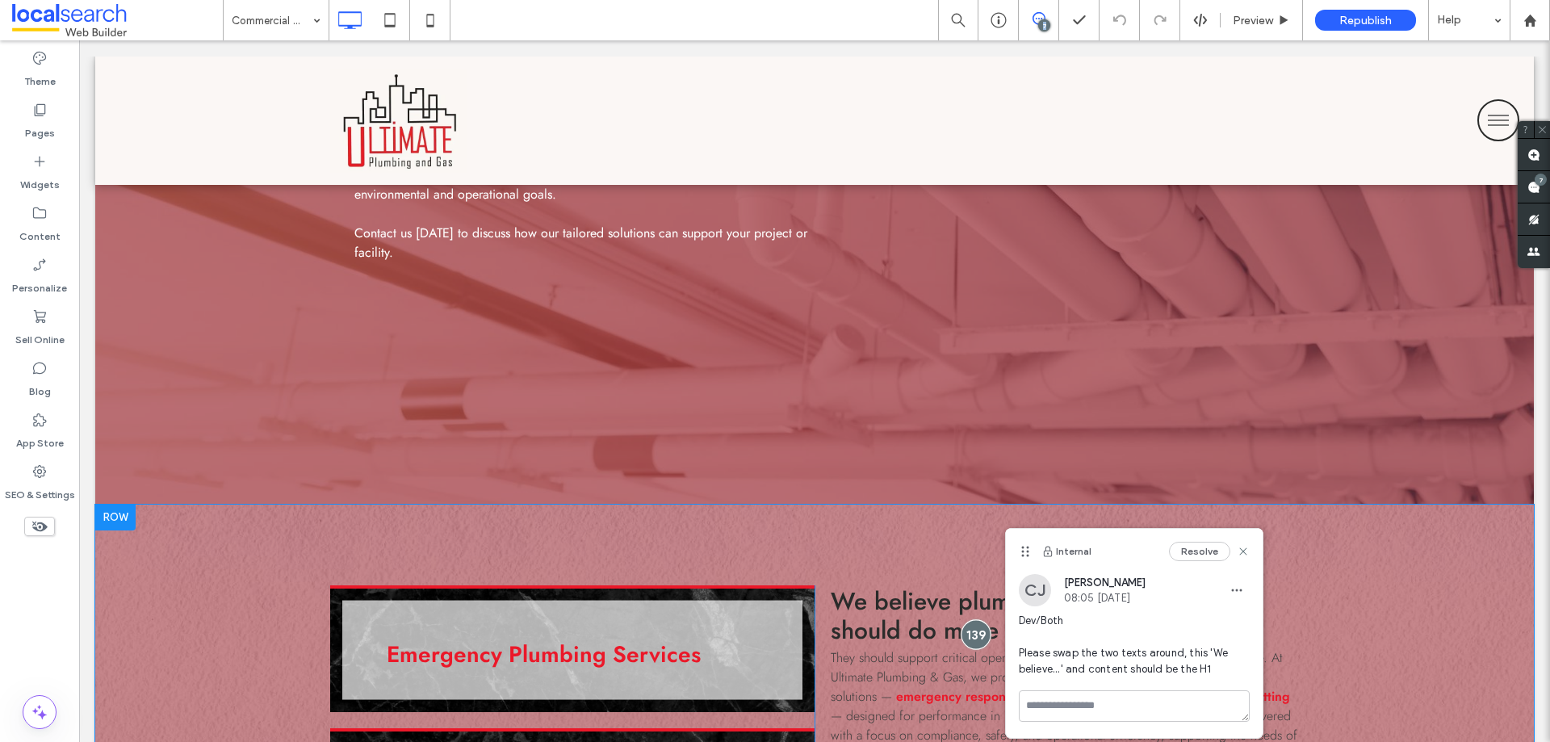
click at [980, 630] on div at bounding box center [976, 634] width 30 height 30
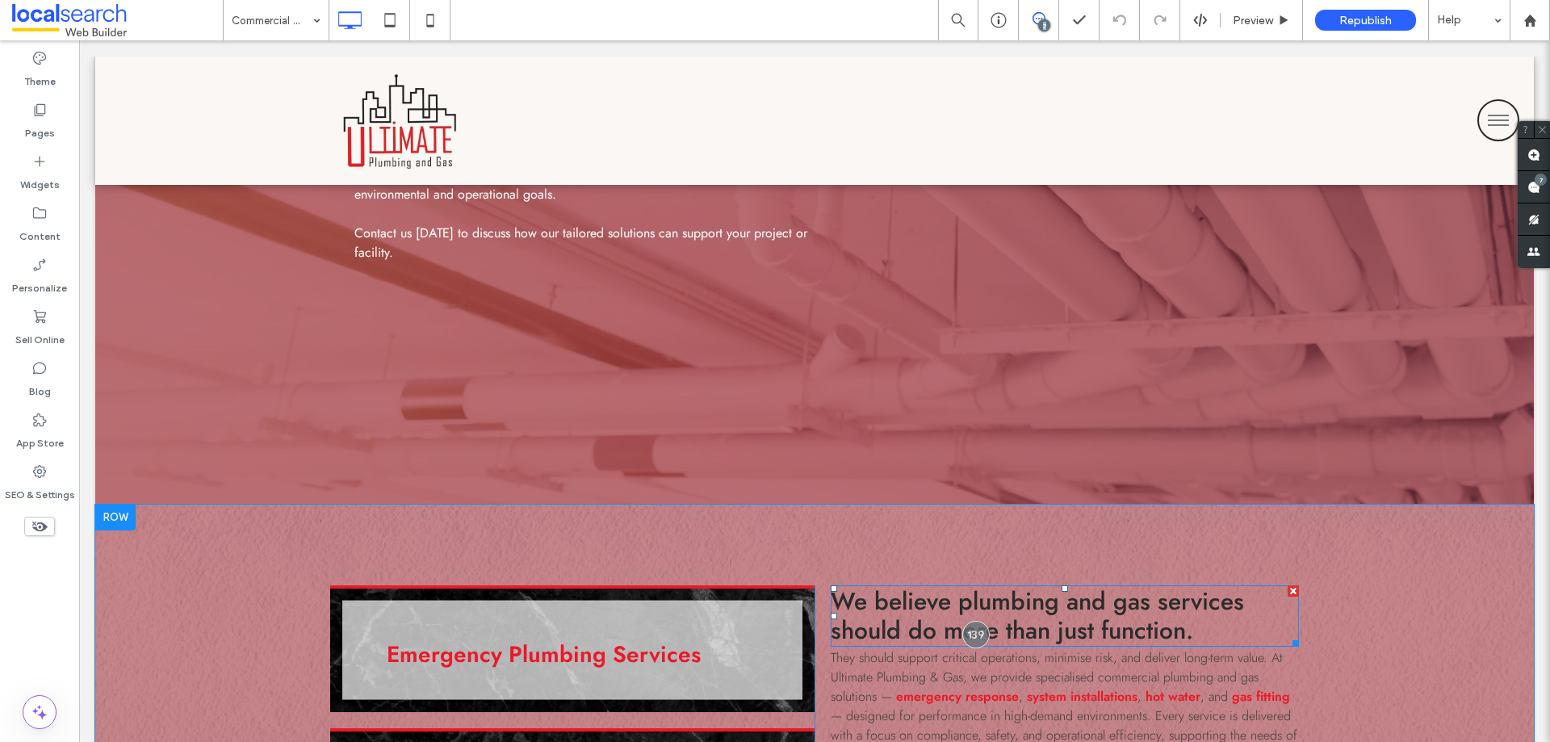
click at [1104, 617] on span "We believe plumbing and gas services should do more than just function." at bounding box center [1037, 616] width 413 height 64
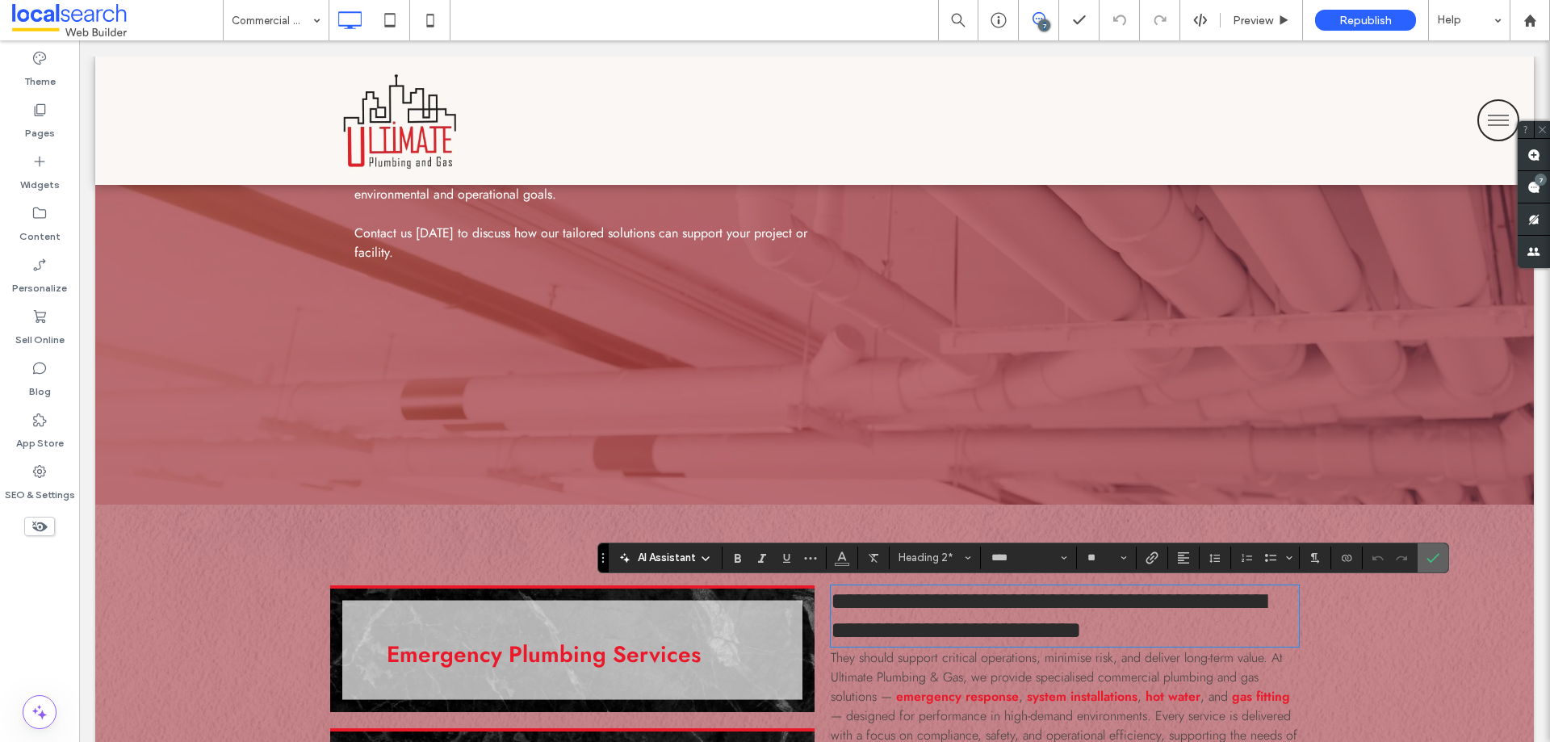
click at [1427, 551] on icon "Confirm" at bounding box center [1432, 557] width 13 height 13
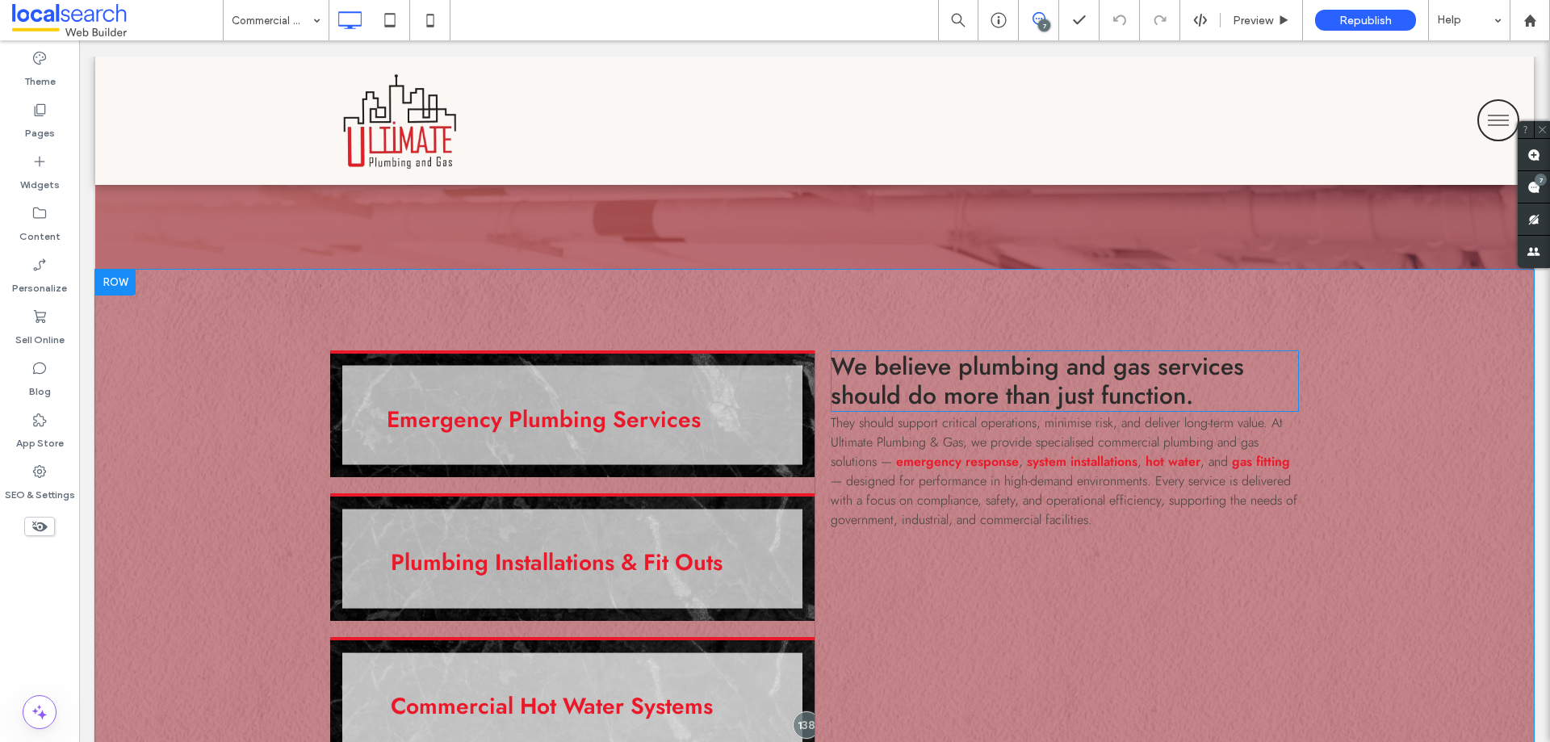
scroll to position [888, 0]
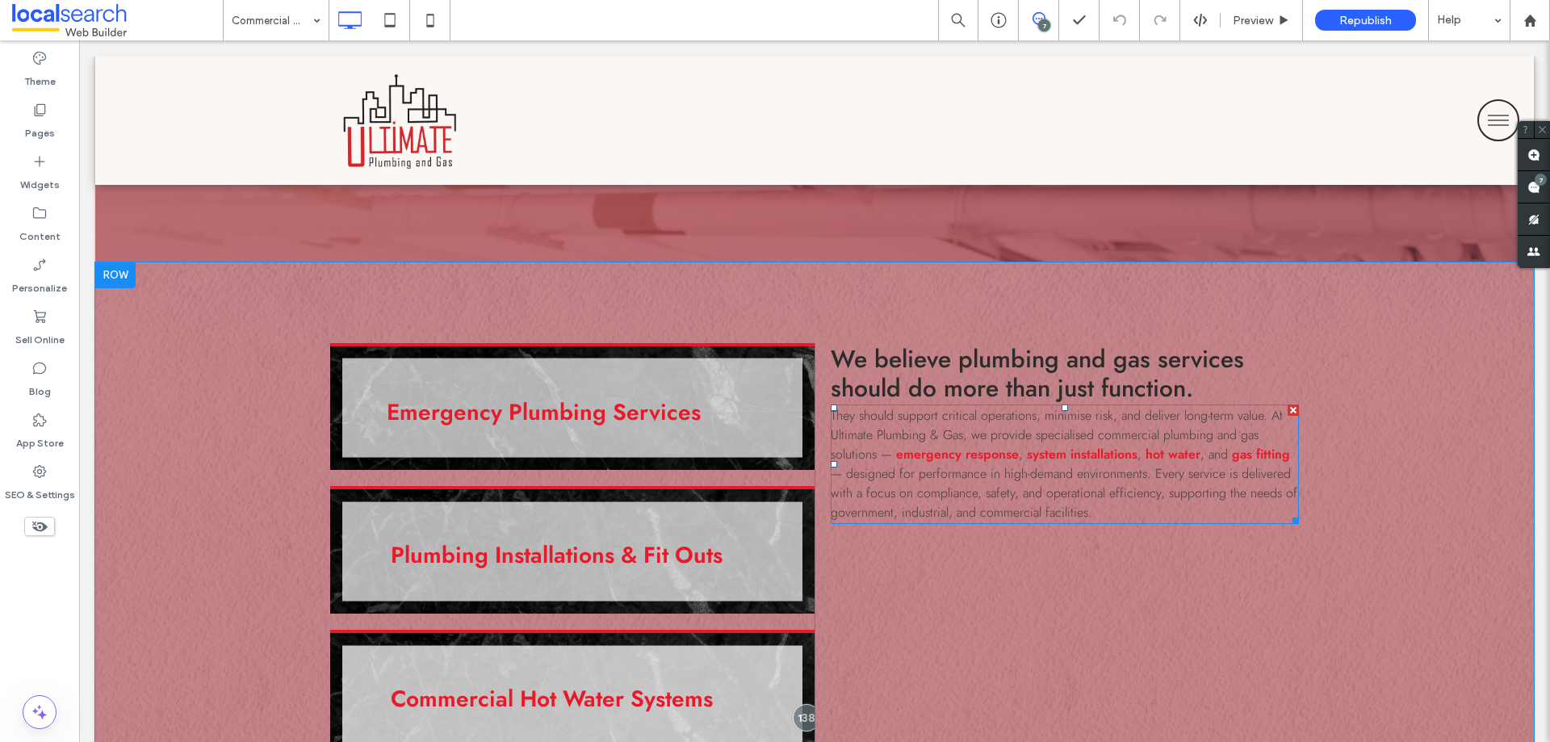
click at [1020, 506] on span "— designed for performance in high-demand environments. Every service is delive…" at bounding box center [1064, 492] width 467 height 57
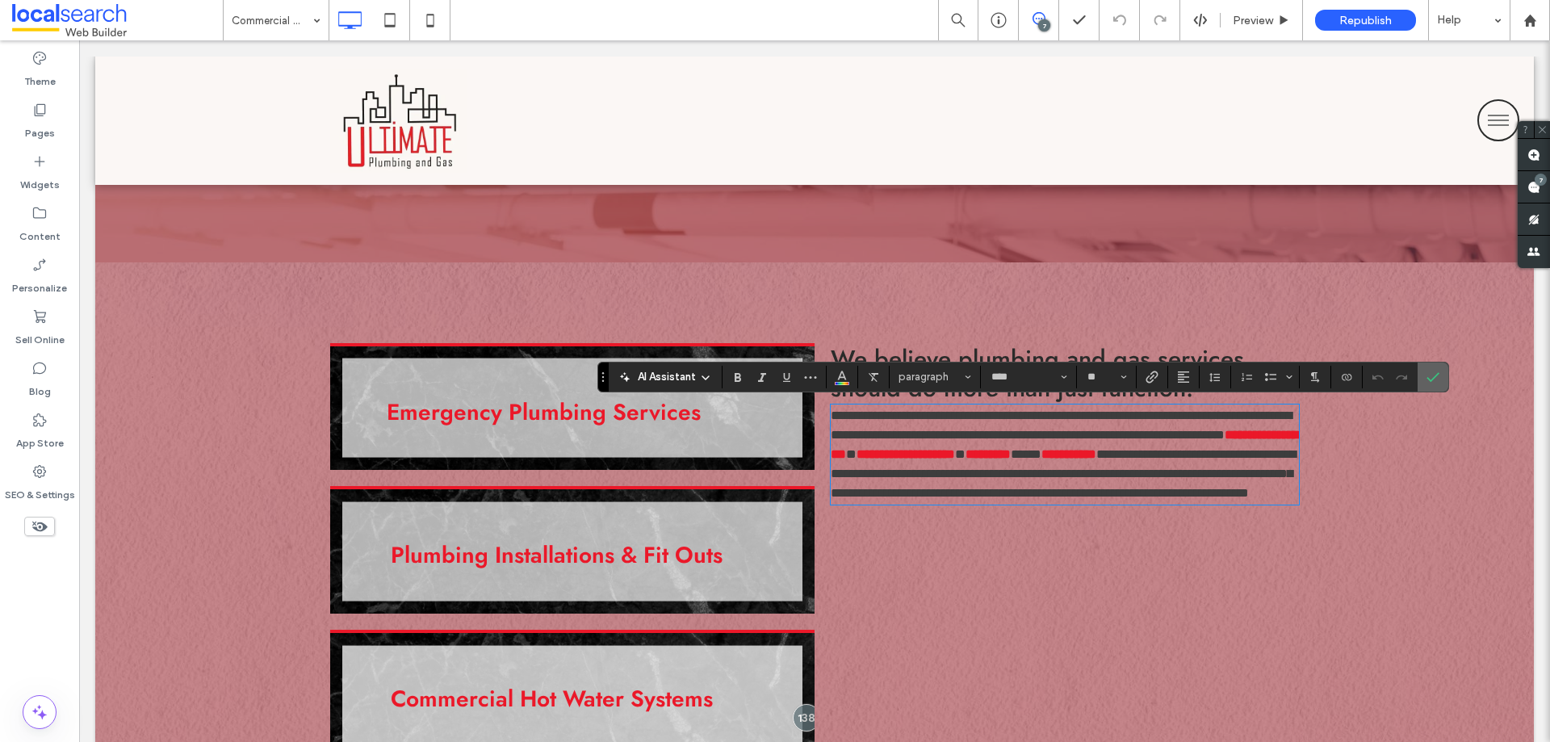
click at [1441, 376] on label "Confirm" at bounding box center [1433, 376] width 24 height 29
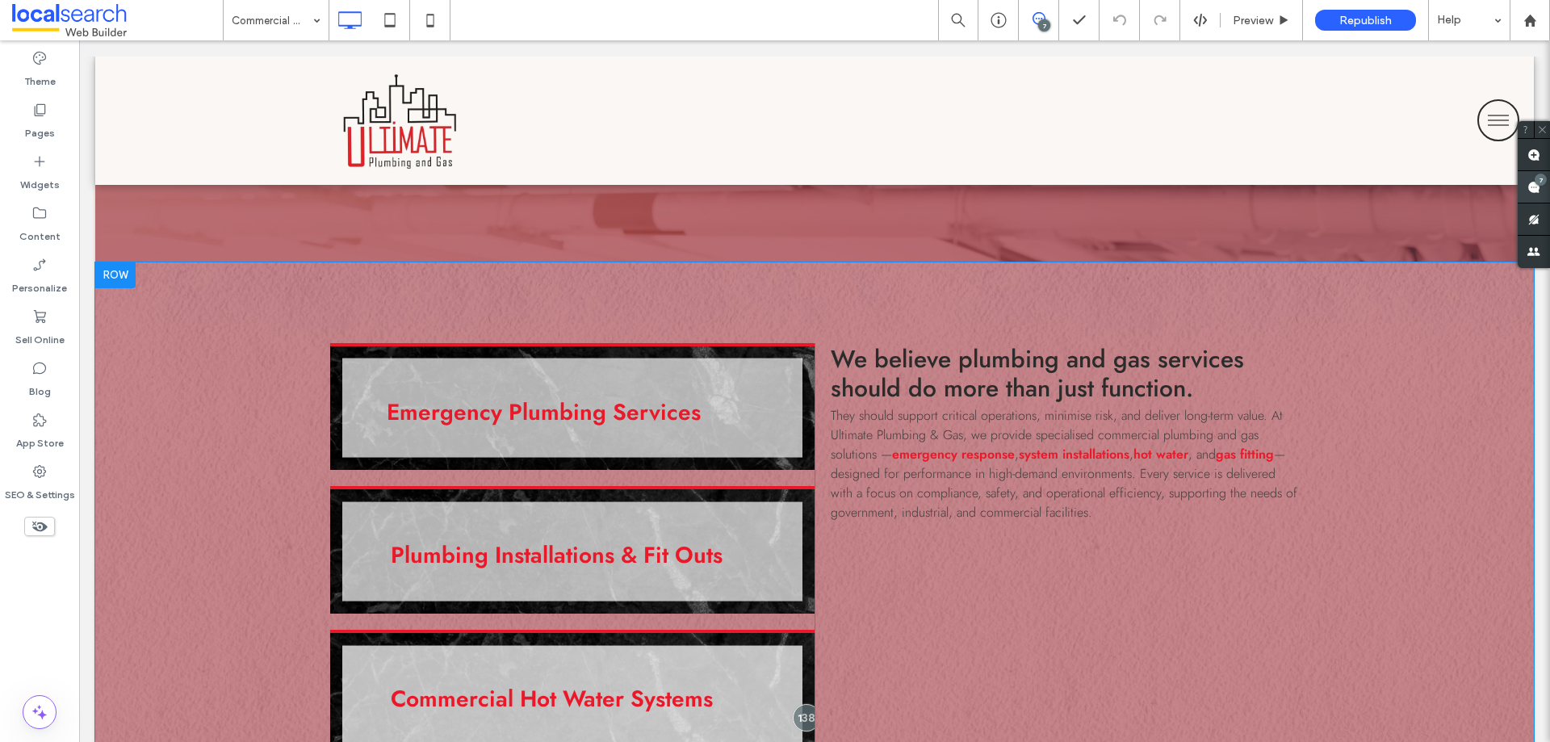
click at [1530, 179] on span at bounding box center [1534, 186] width 32 height 31
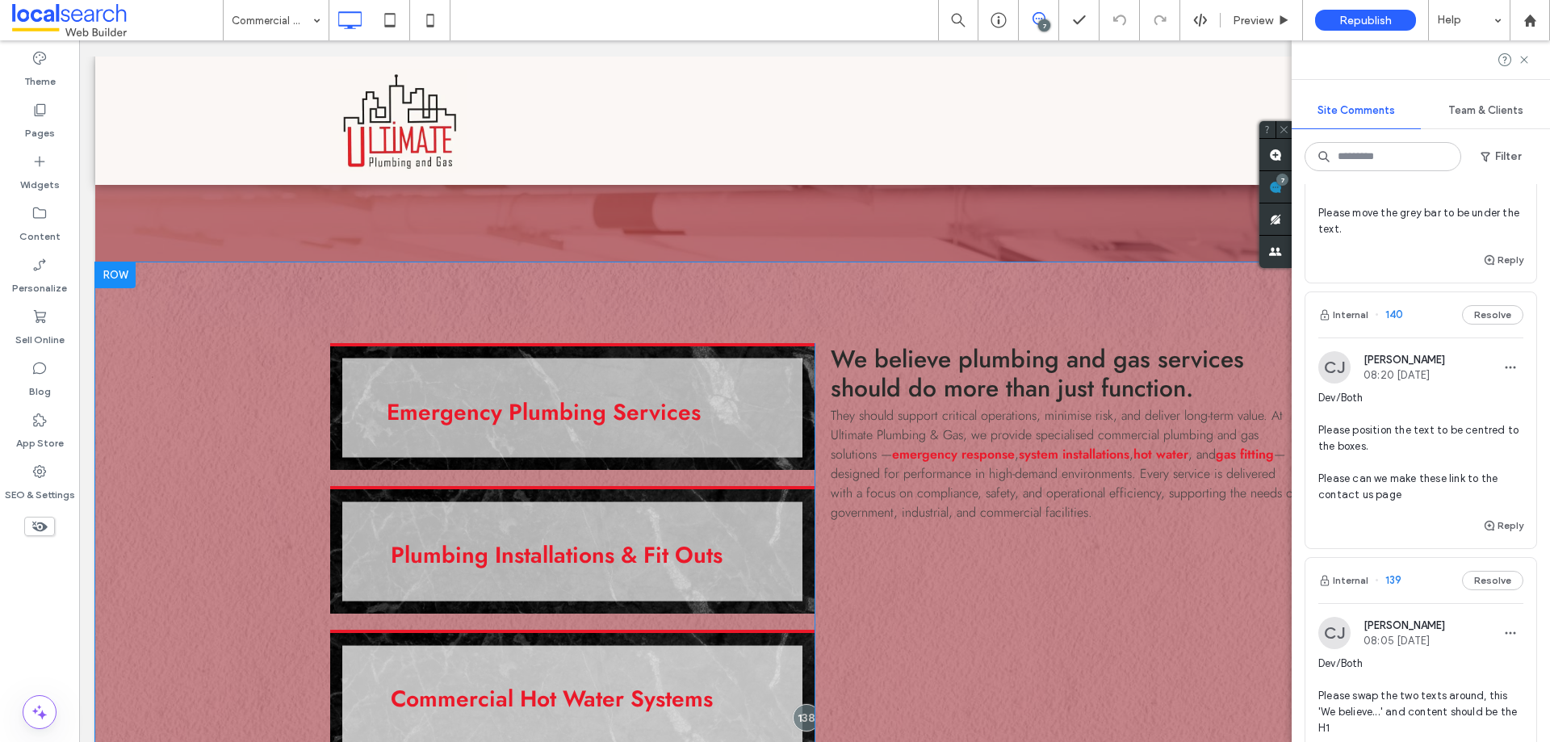
click at [1411, 467] on span "Dev/Both Please position the text to be centred to the boxes. Please can we mak…" at bounding box center [1420, 446] width 205 height 113
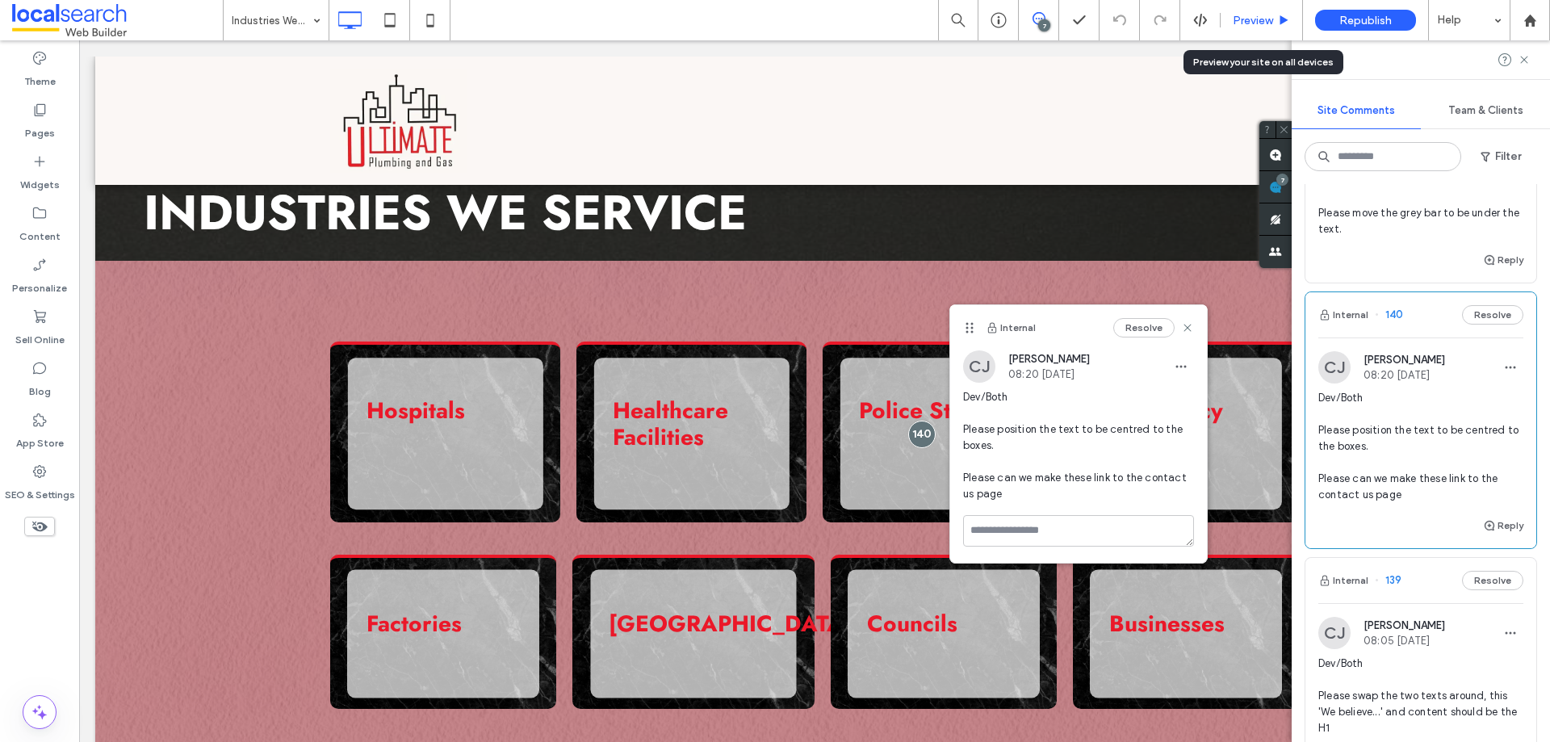
click at [1254, 21] on span "Preview" at bounding box center [1253, 21] width 40 height 14
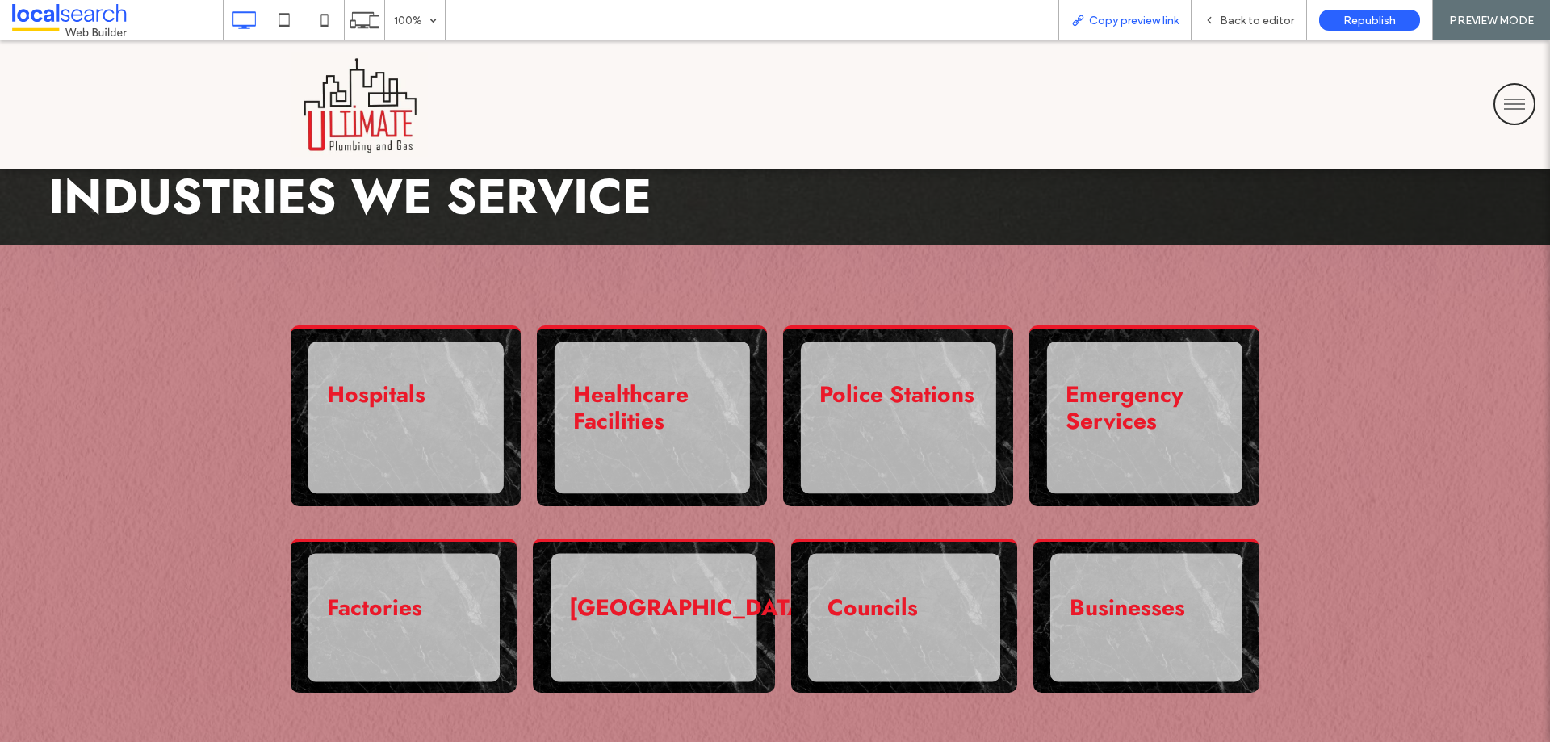
click at [1184, 19] on div "Copy preview link" at bounding box center [1125, 21] width 132 height 14
click at [1249, 25] on span "Back to editor" at bounding box center [1257, 21] width 74 height 14
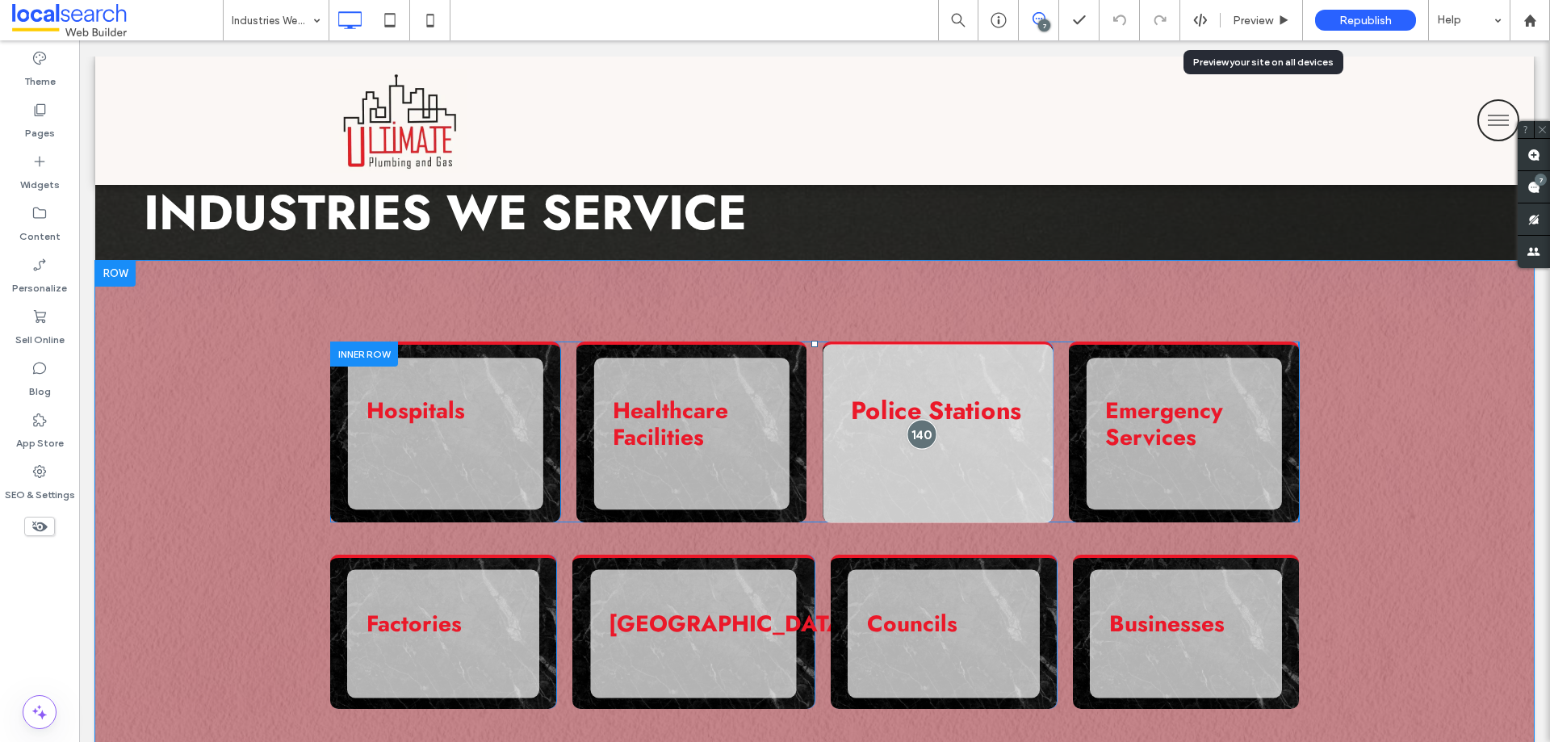
click at [922, 430] on div at bounding box center [921, 434] width 30 height 30
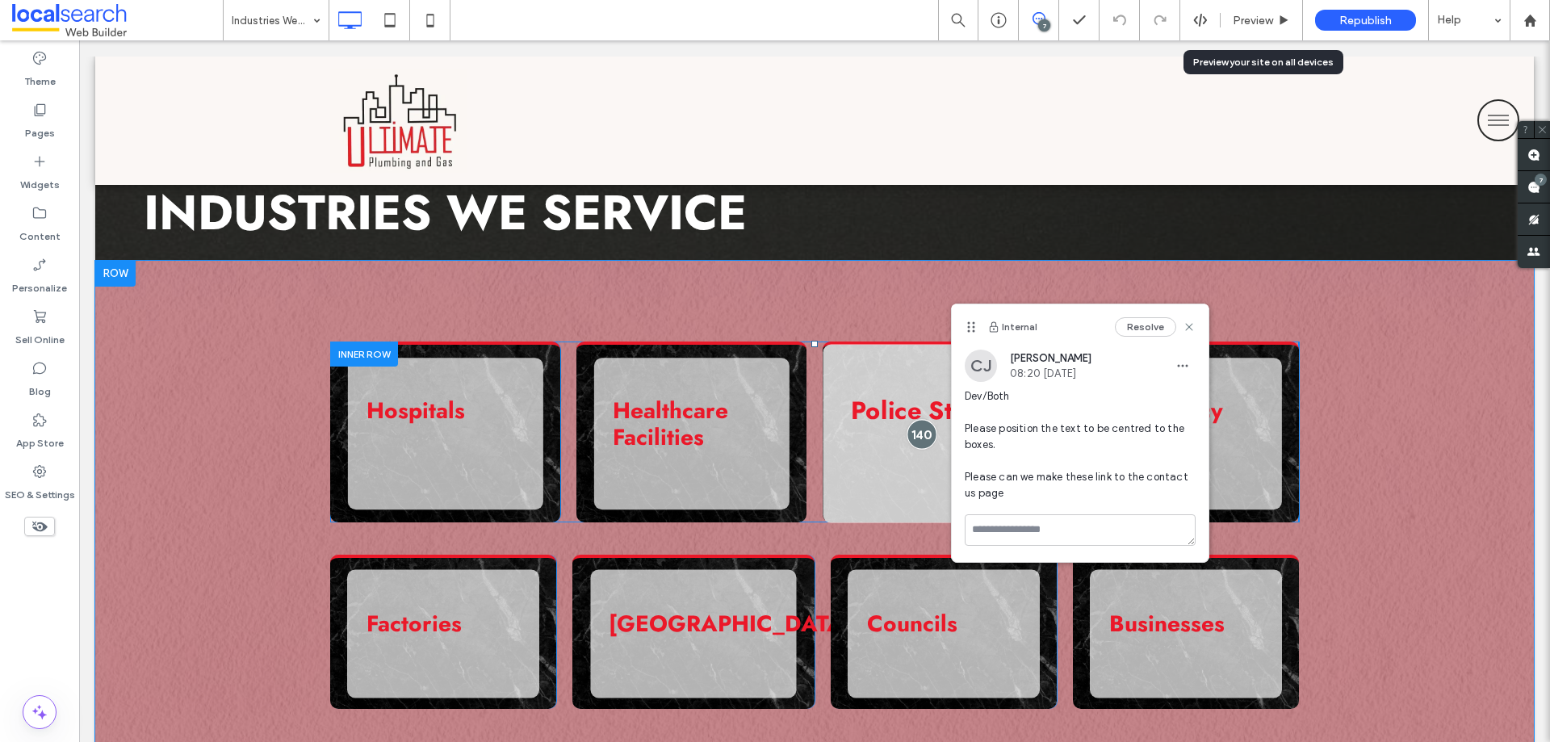
click at [906, 435] on div at bounding box center [921, 434] width 30 height 30
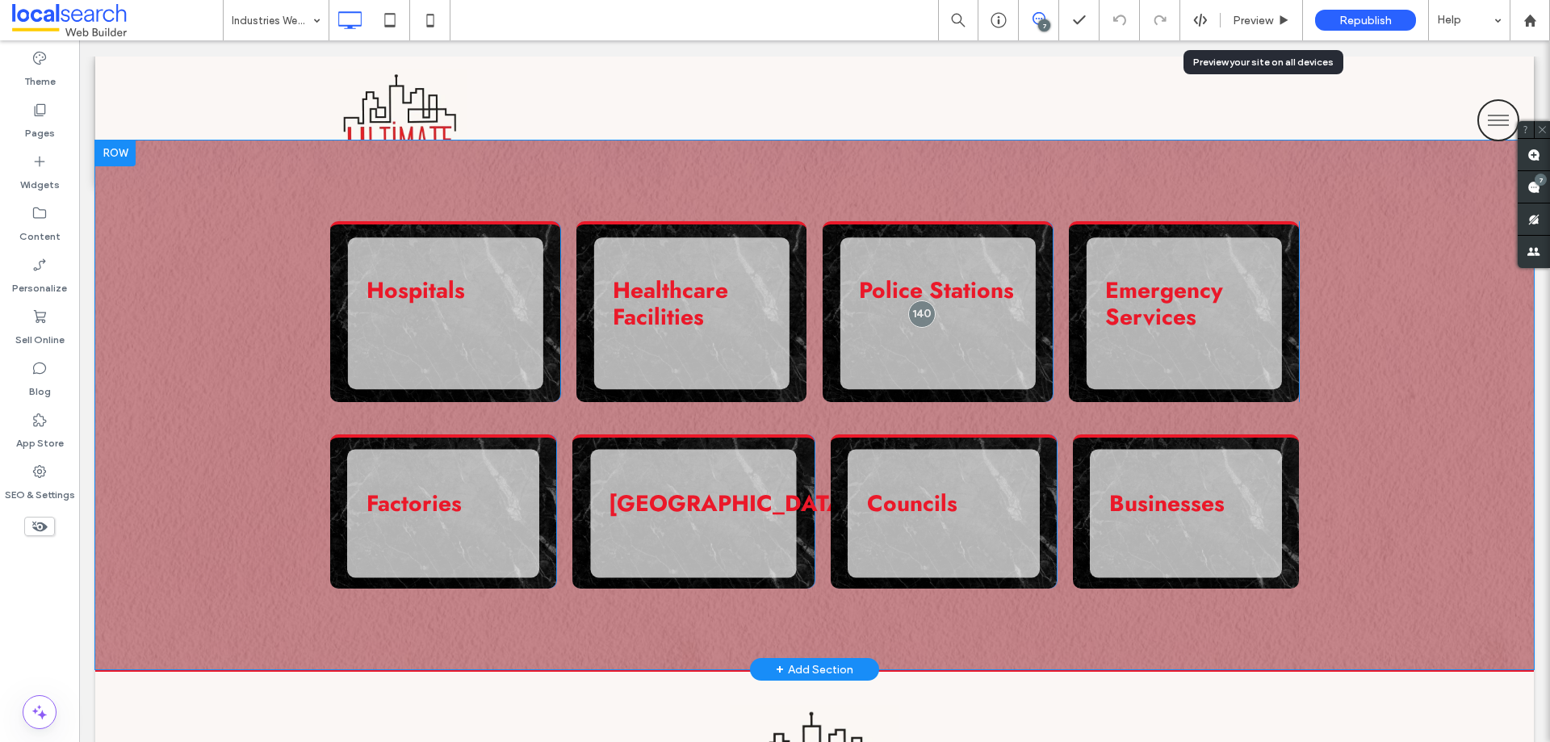
scroll to position [882, 0]
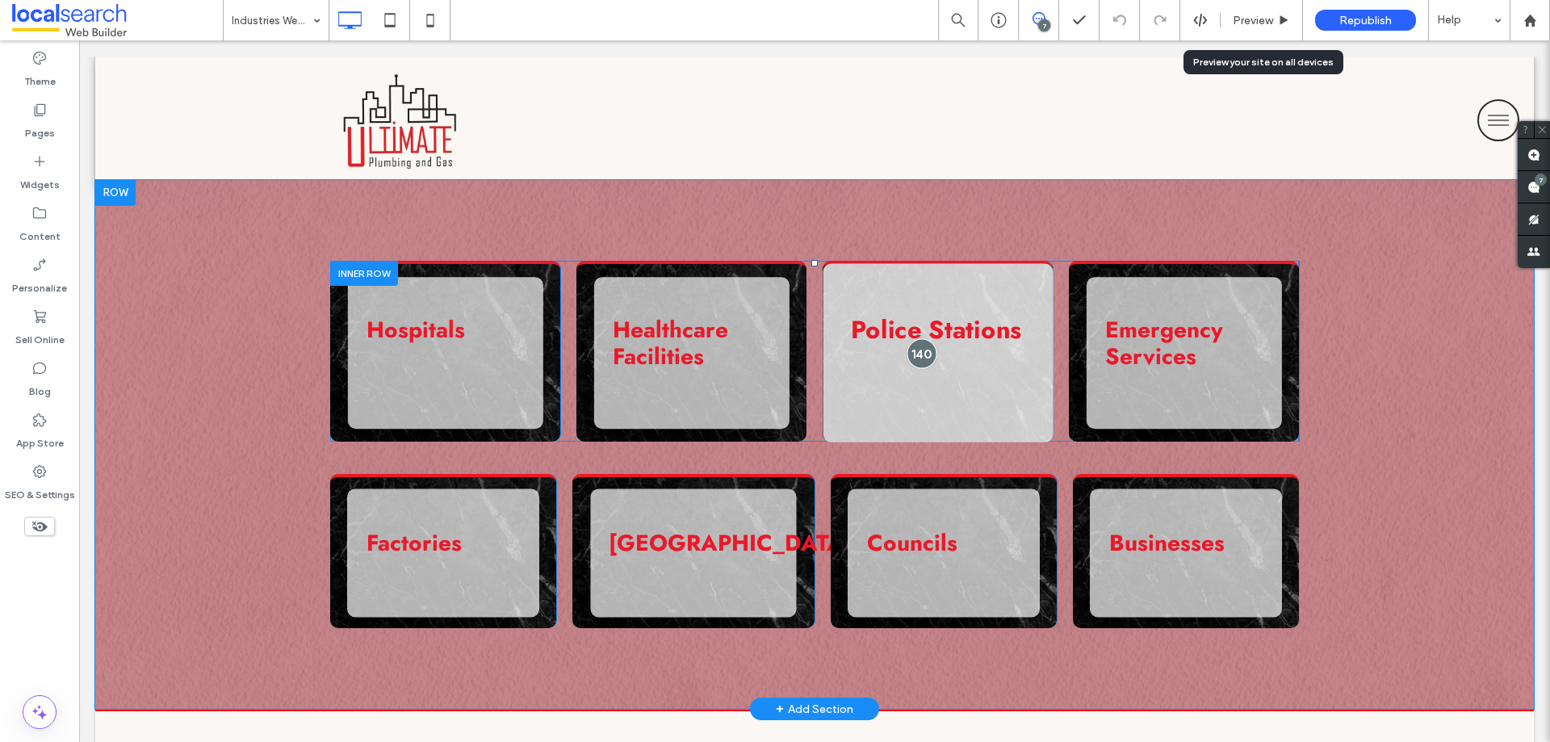
click at [915, 357] on div at bounding box center [921, 353] width 30 height 30
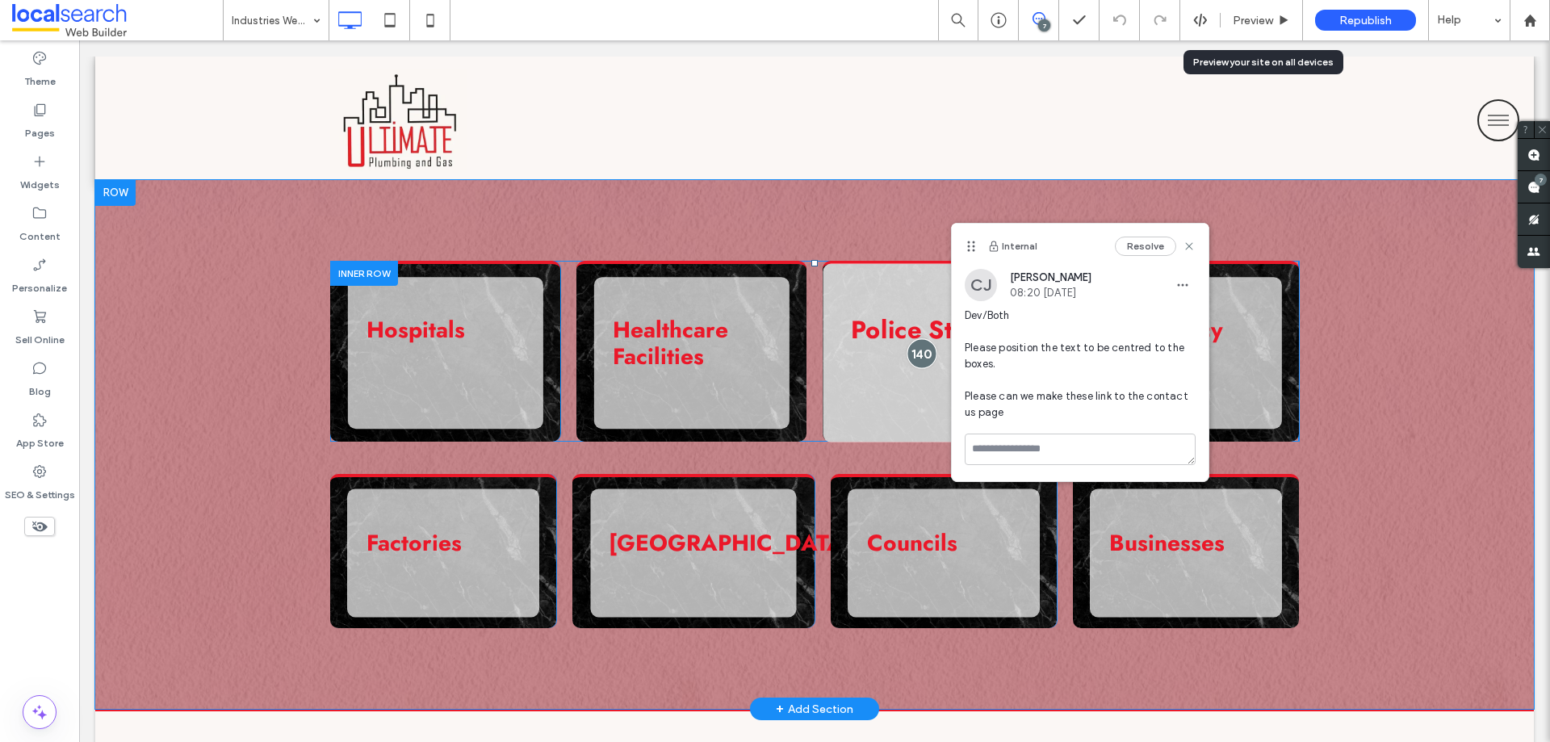
click at [915, 357] on div at bounding box center [921, 353] width 30 height 30
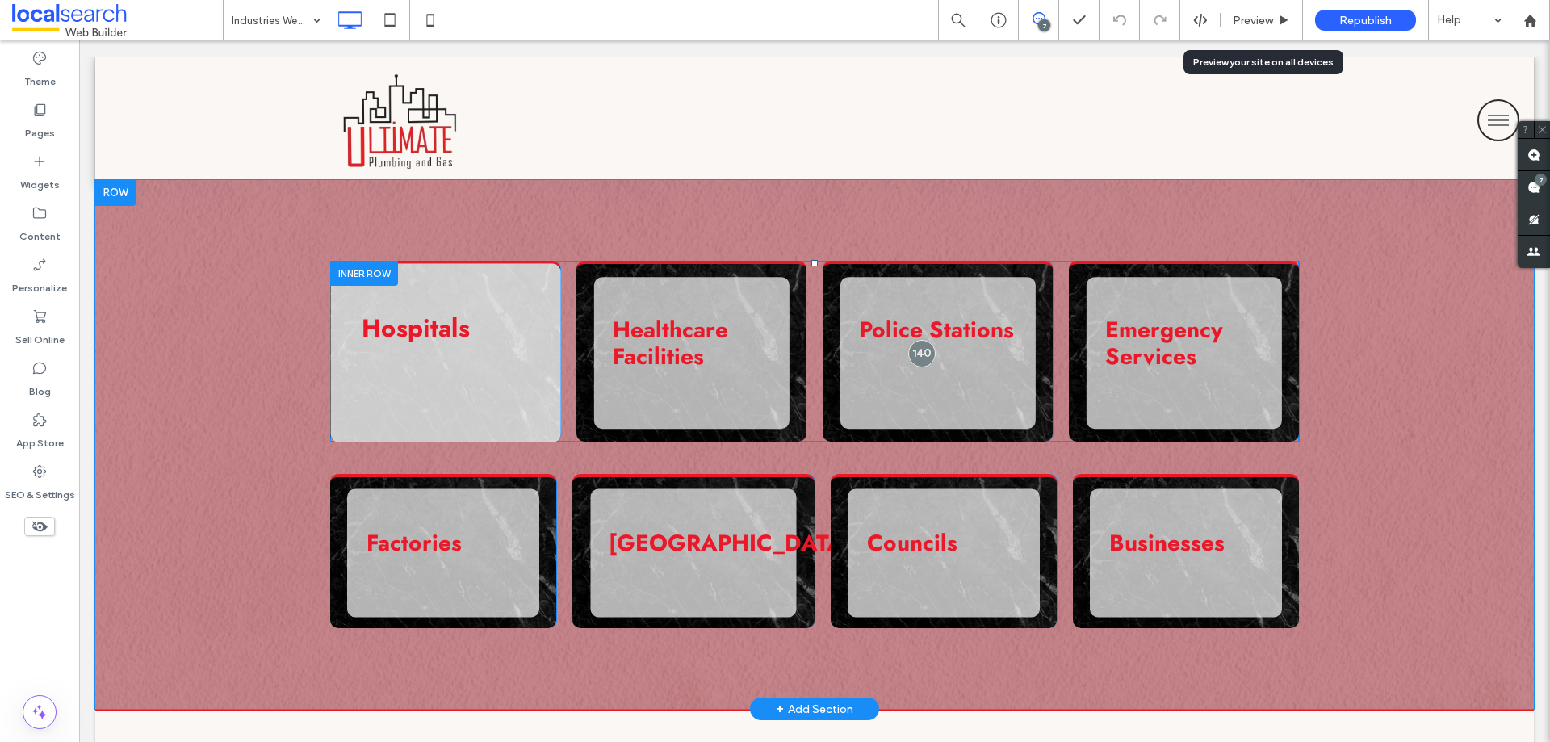
click at [383, 375] on div "Hospitals Click To Paste" at bounding box center [445, 352] width 230 height 182
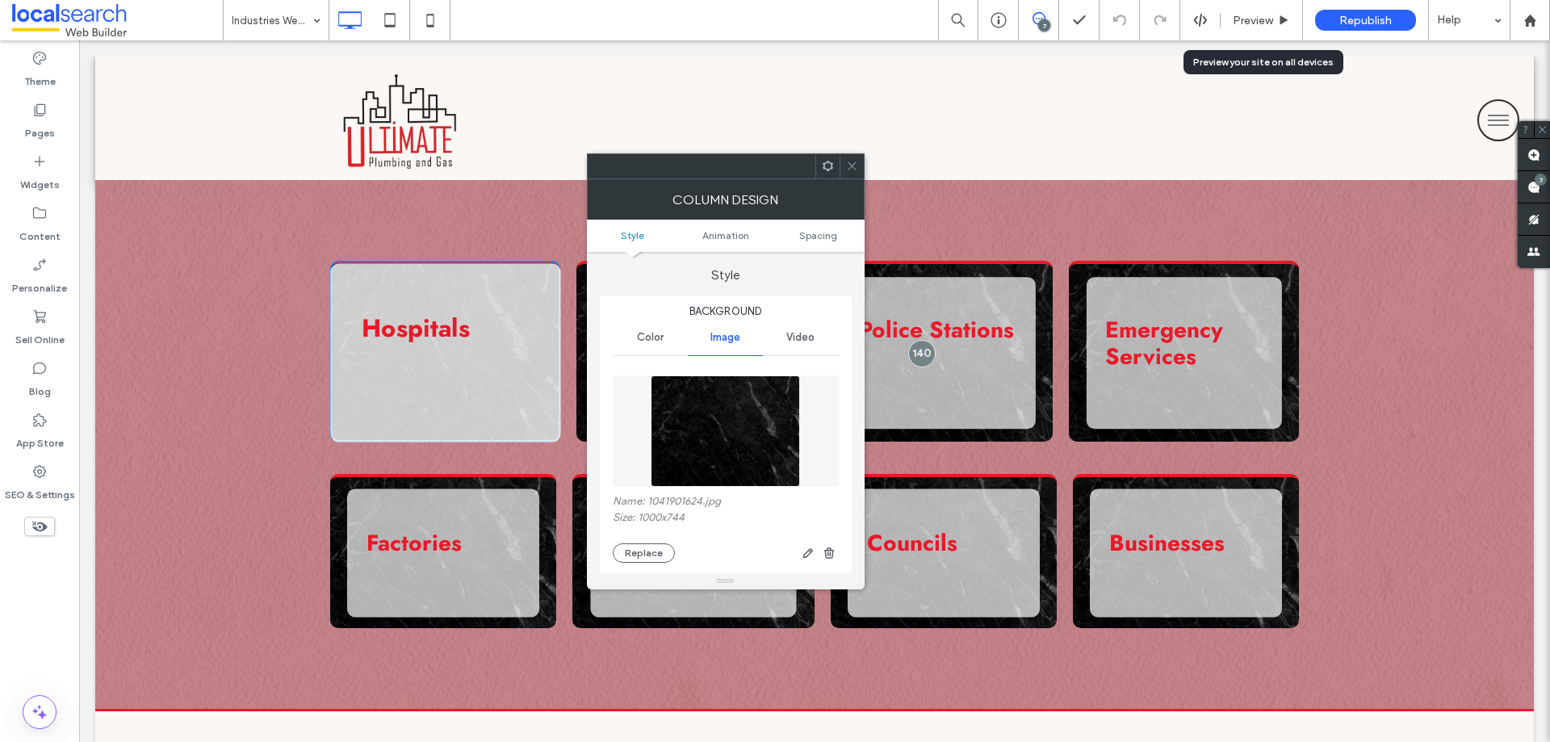
type input "**"
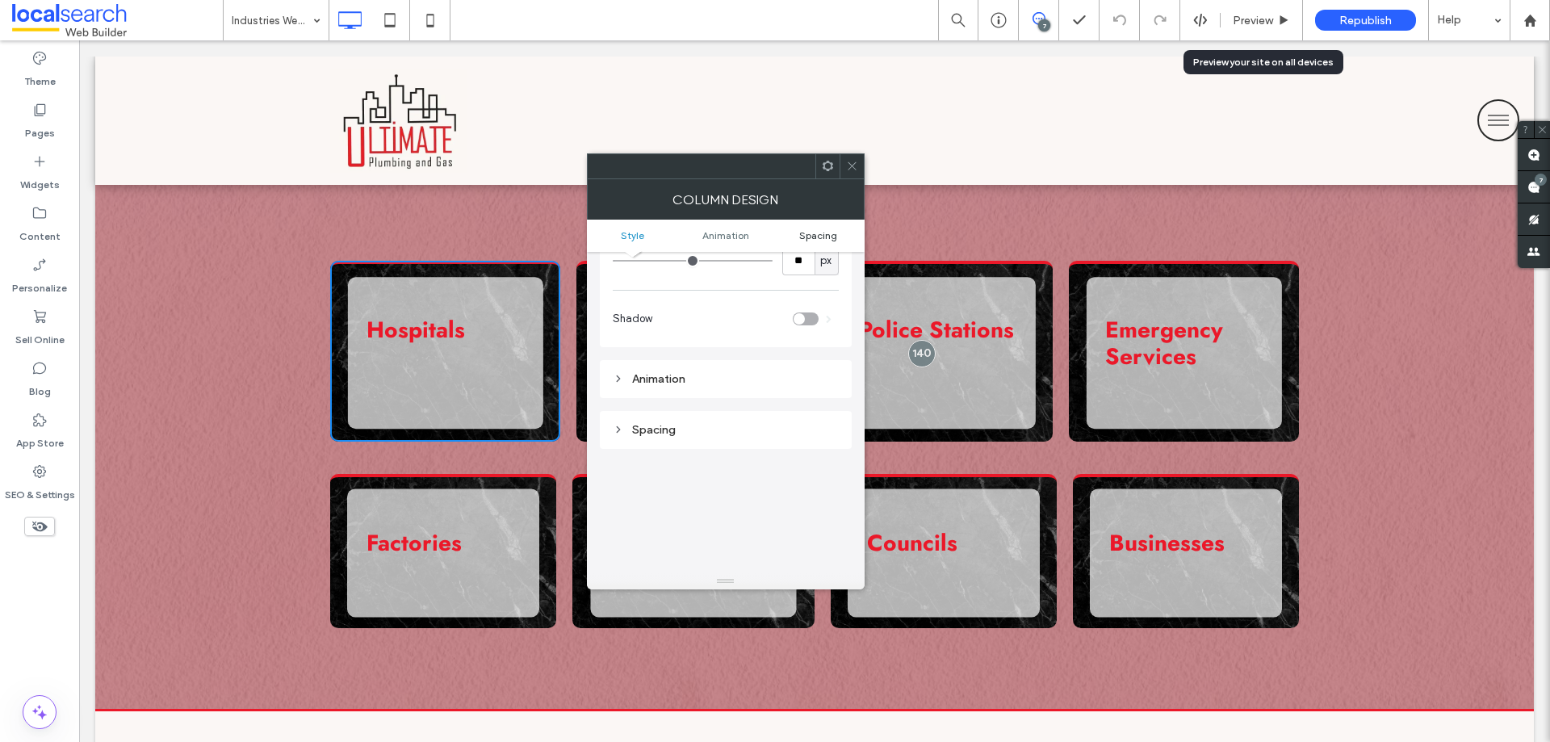
scroll to position [690, 0]
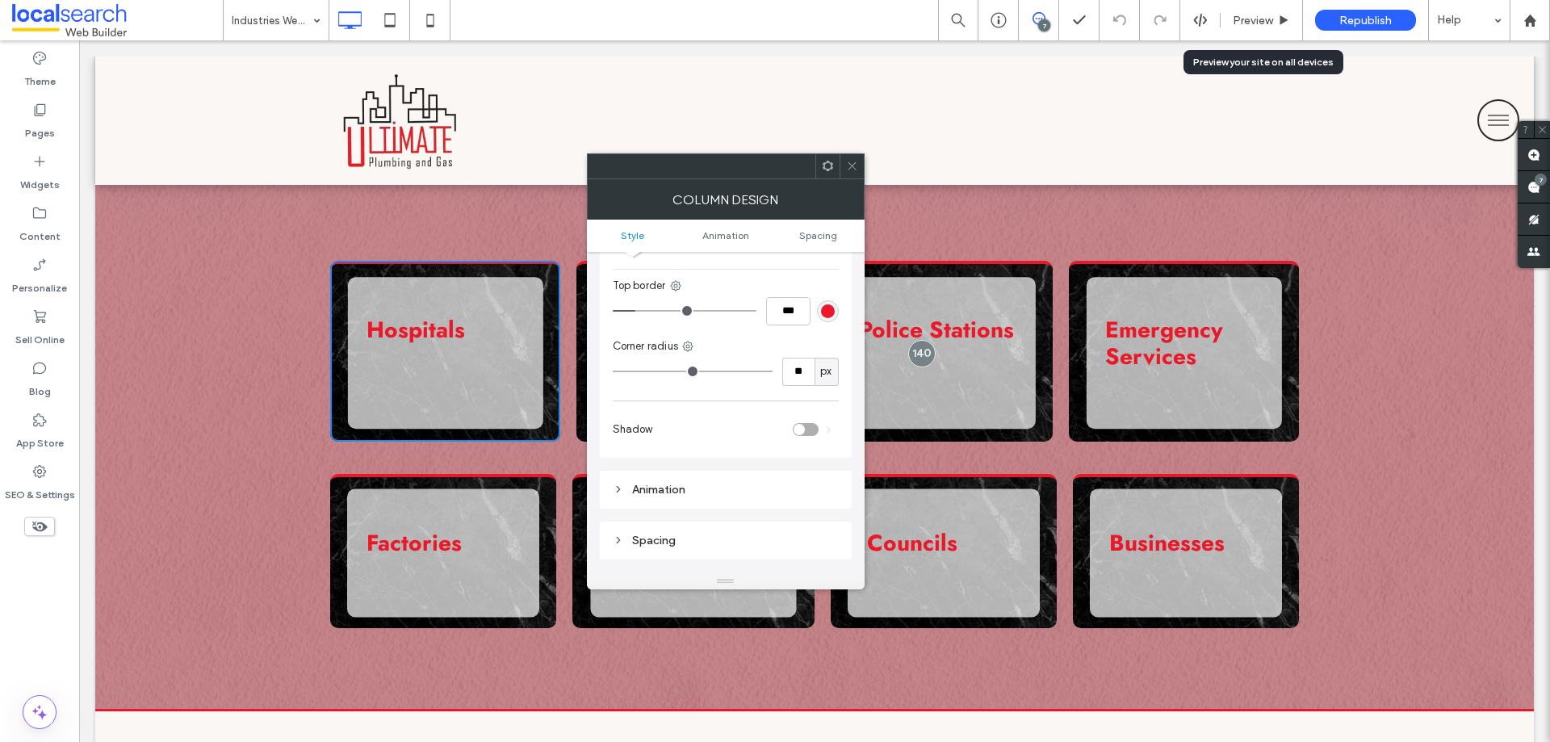
click at [852, 173] on span at bounding box center [852, 166] width 12 height 24
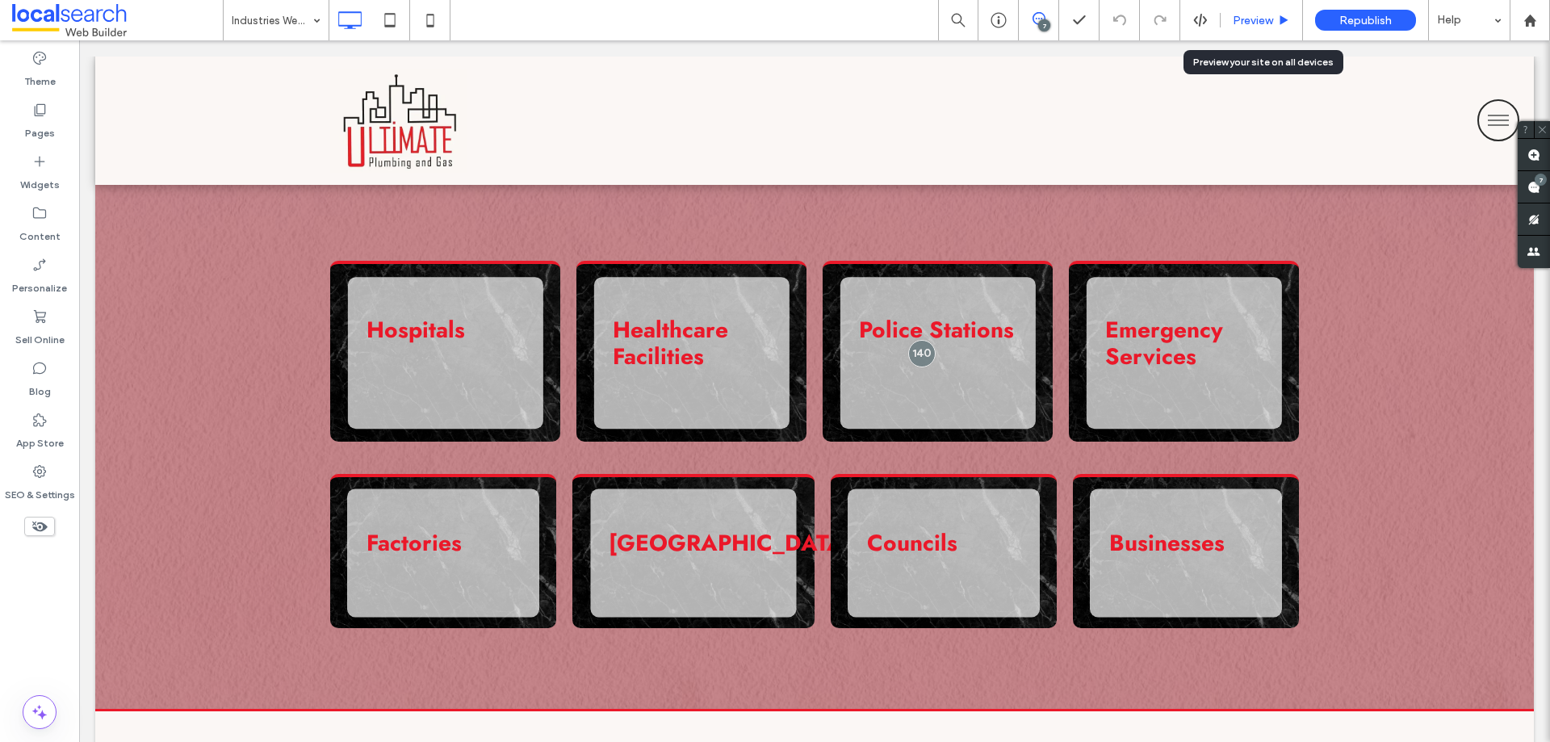
click at [1261, 20] on span "Preview" at bounding box center [1253, 21] width 40 height 14
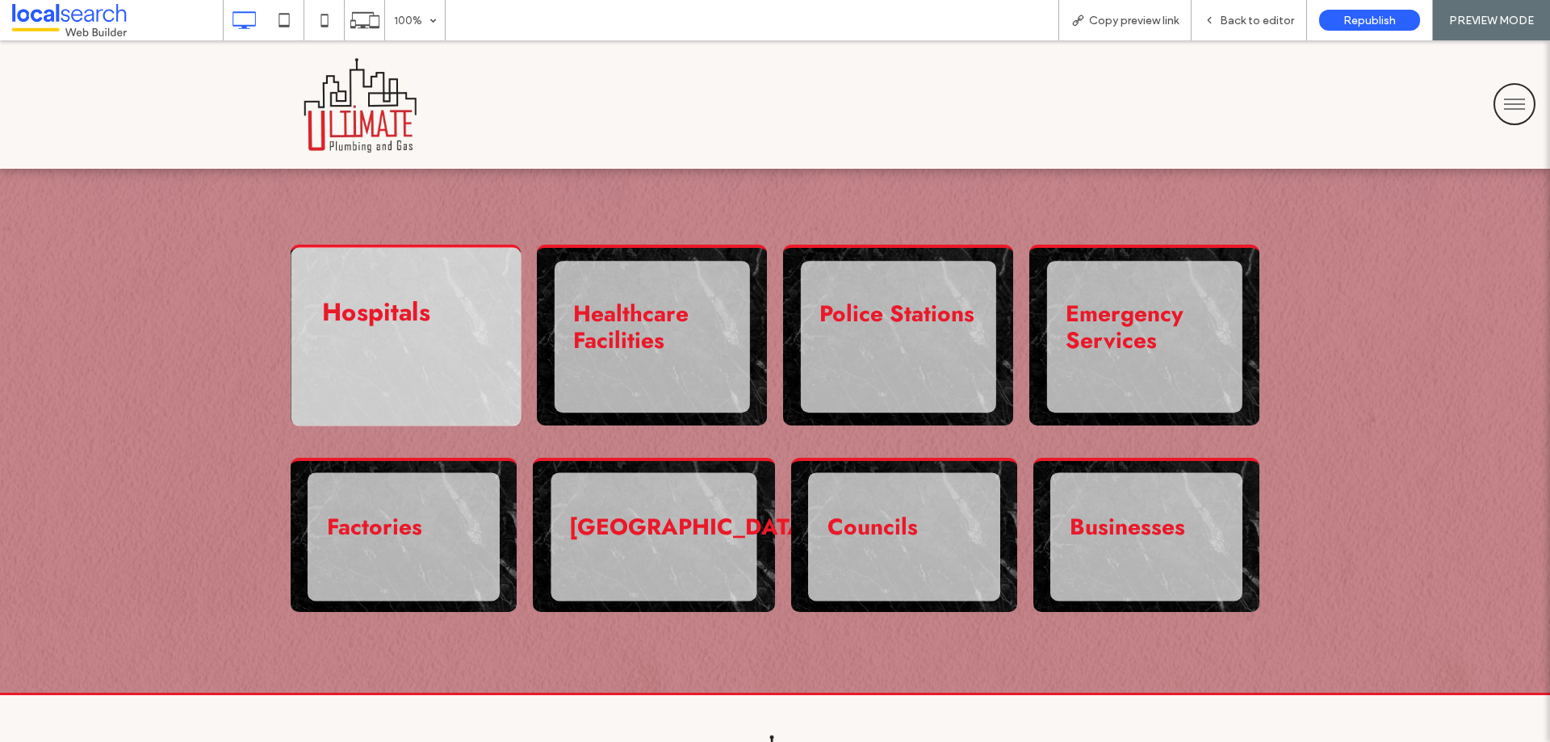
click at [387, 334] on h3 "Hospitals" at bounding box center [376, 327] width 108 height 60
click at [389, 310] on strong "Hospitals" at bounding box center [376, 312] width 108 height 36
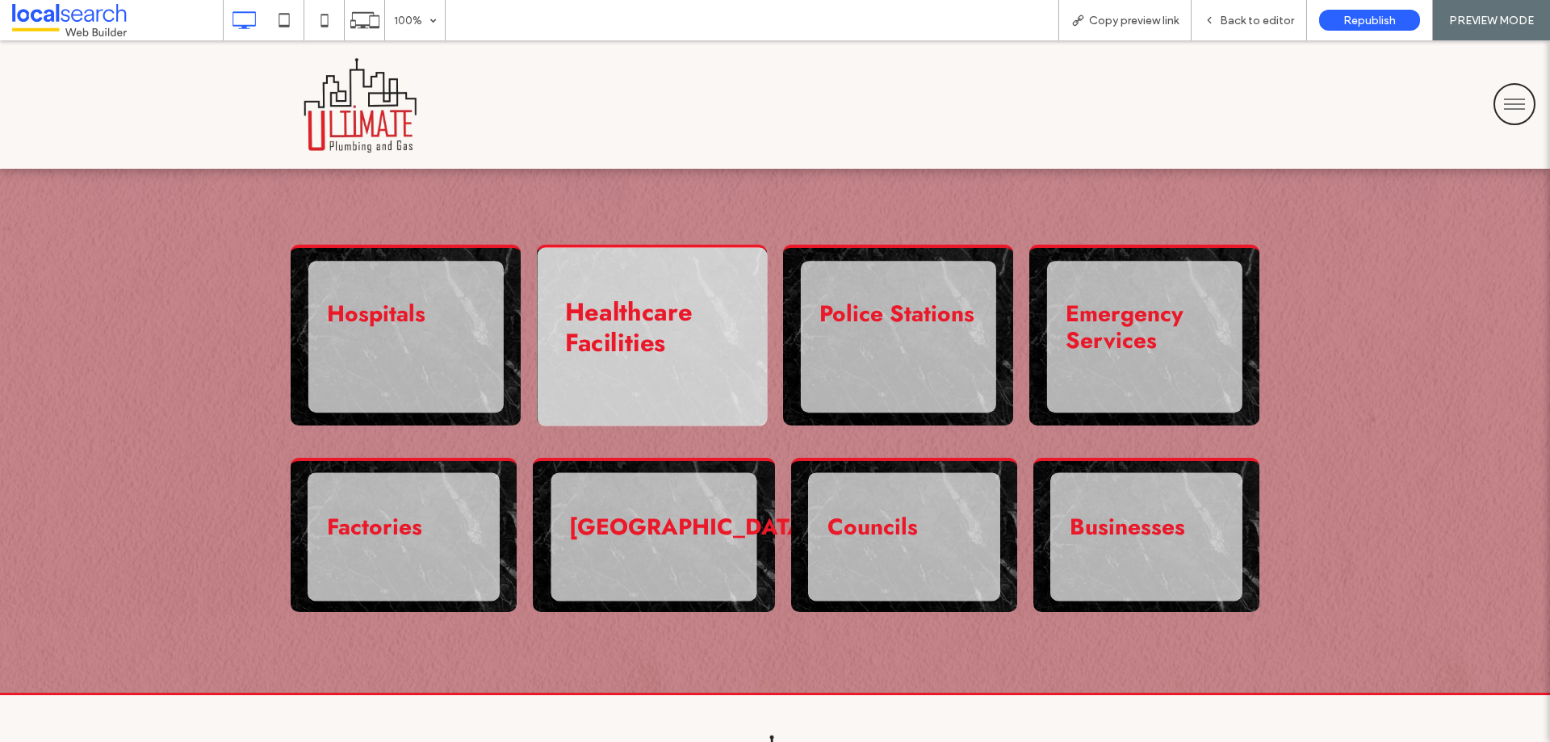
click at [615, 311] on strong "Healthcare Facilities" at bounding box center [628, 327] width 127 height 66
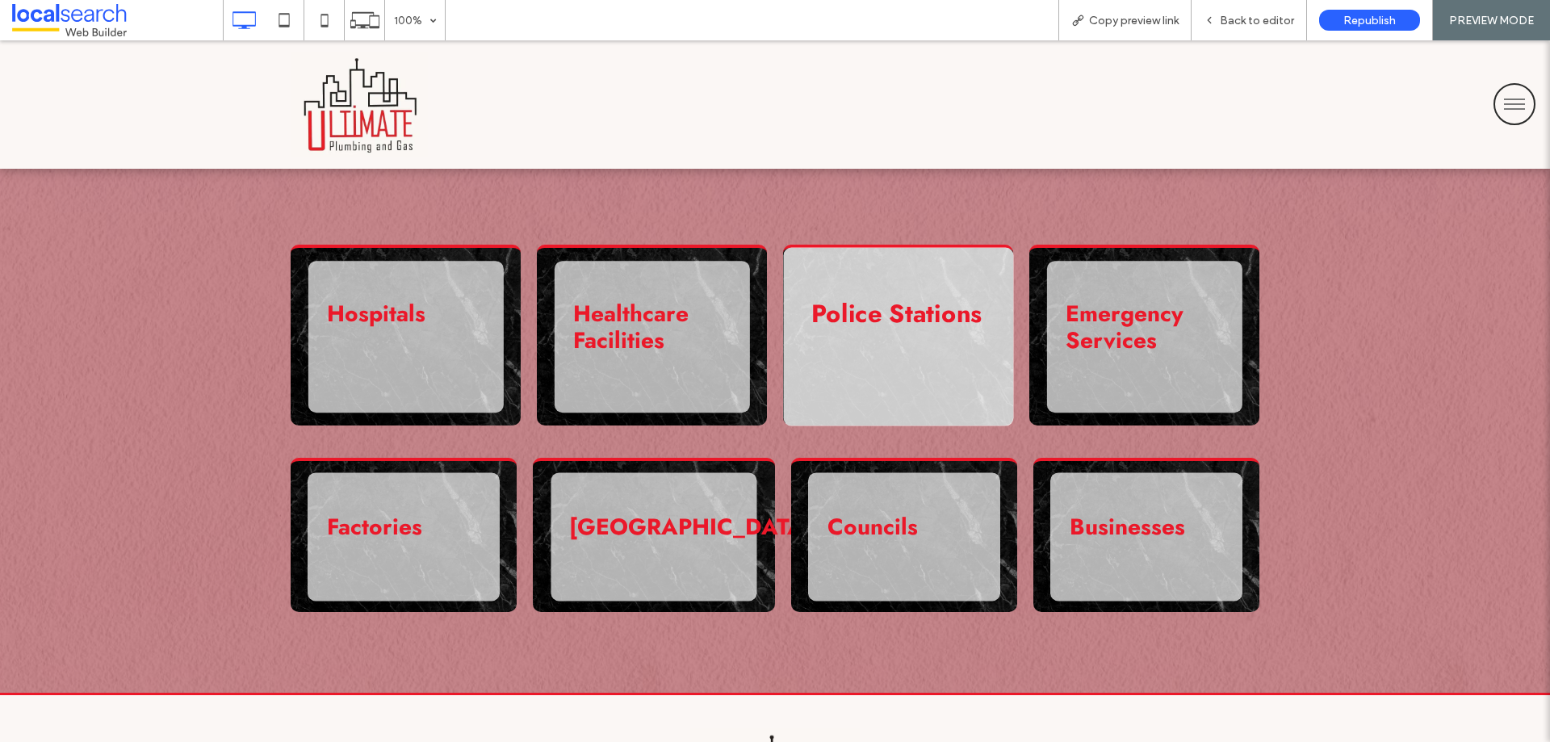
click at [824, 312] on strong "Police Stations" at bounding box center [896, 313] width 170 height 36
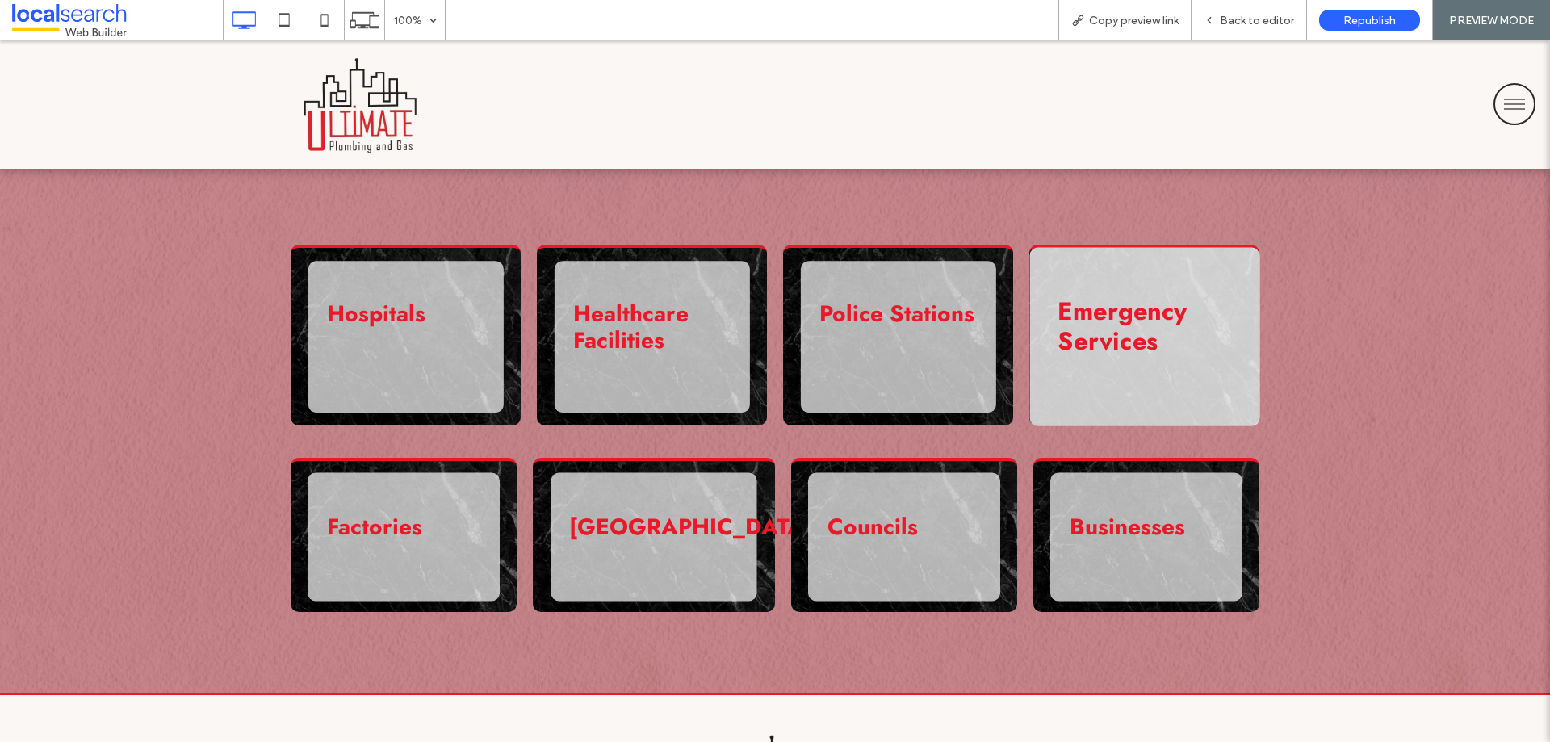
click at [1095, 320] on strong "Emergency Services" at bounding box center [1122, 325] width 130 height 66
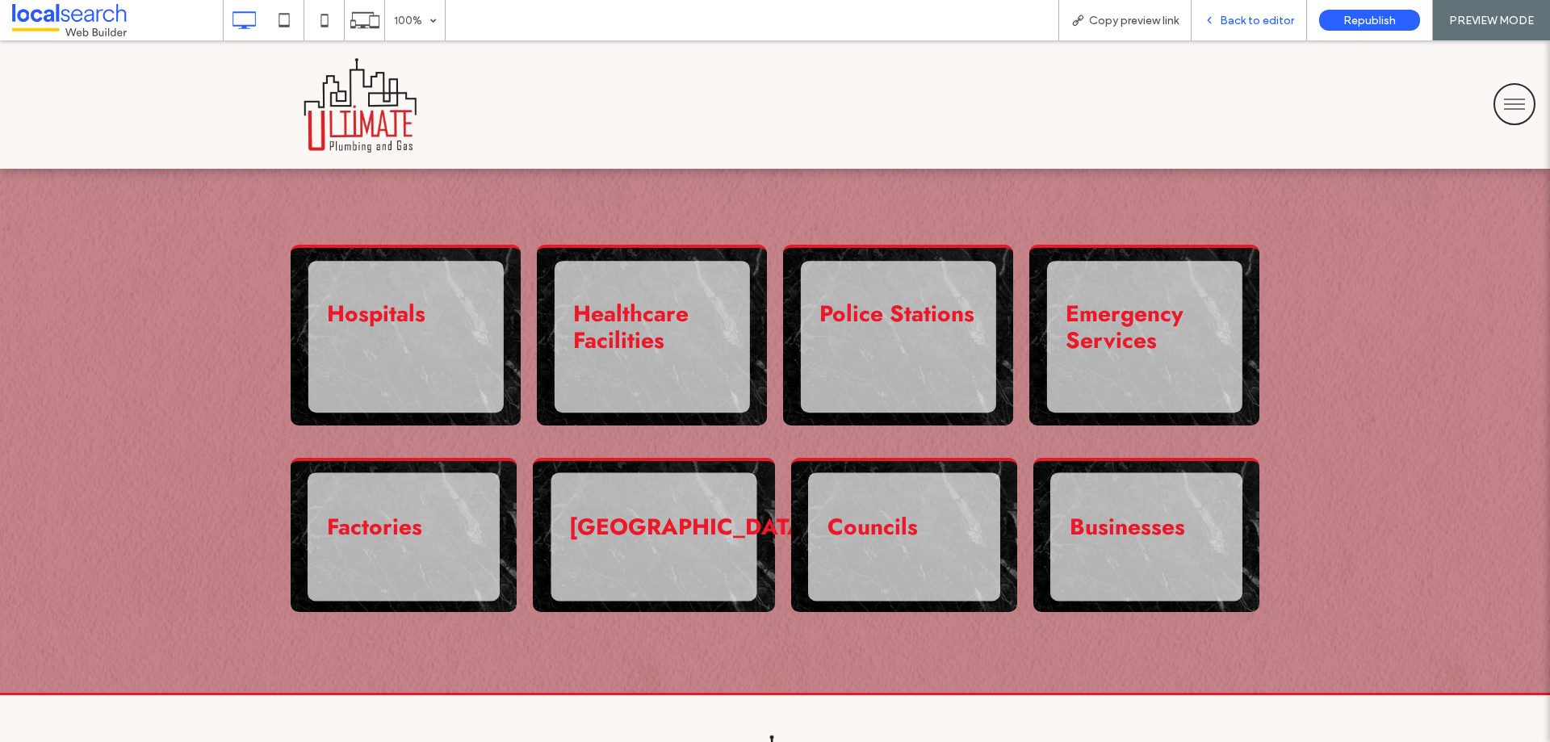
click at [1258, 15] on span "Back to editor" at bounding box center [1257, 21] width 74 height 14
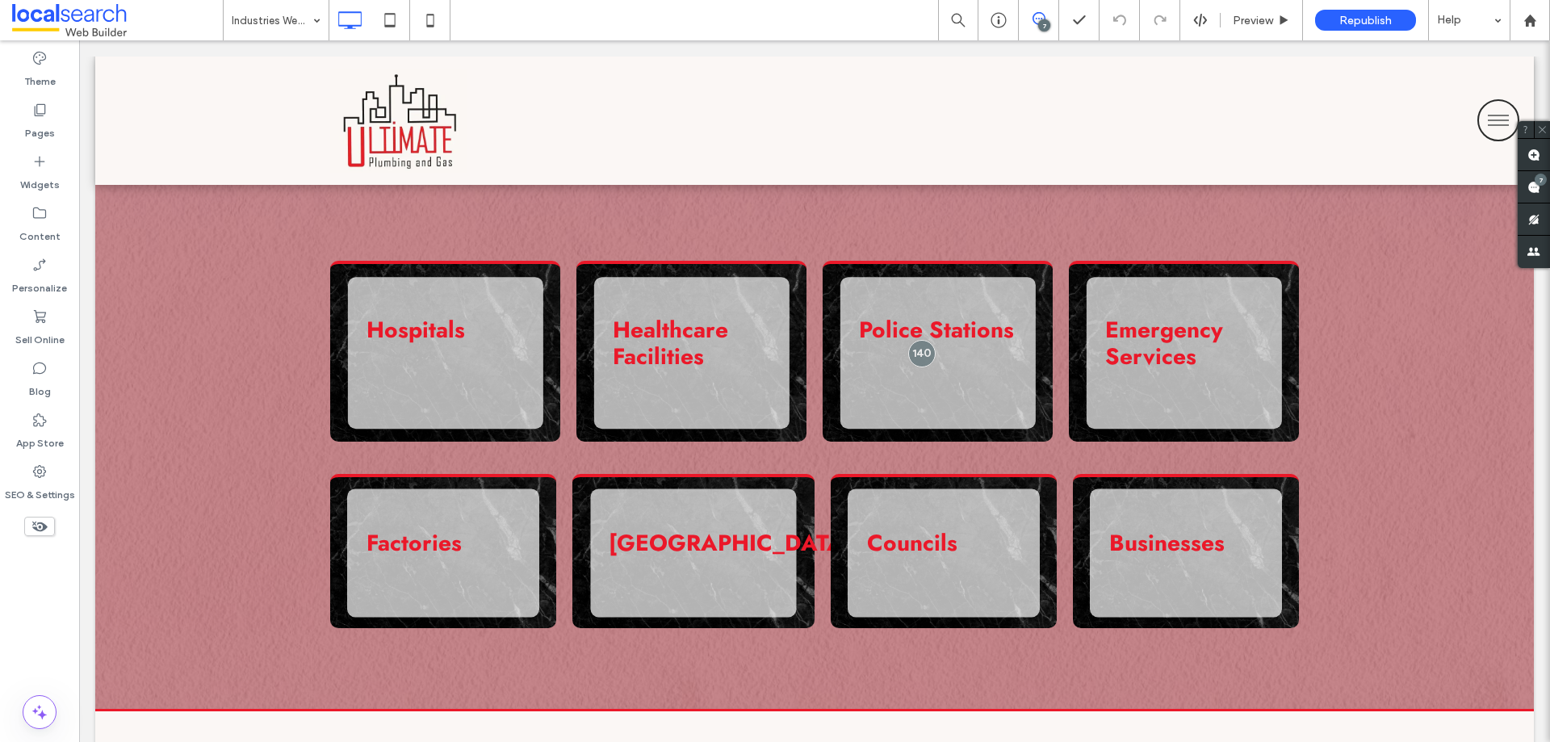
click at [1478, 104] on button "menu" at bounding box center [1498, 120] width 42 height 42
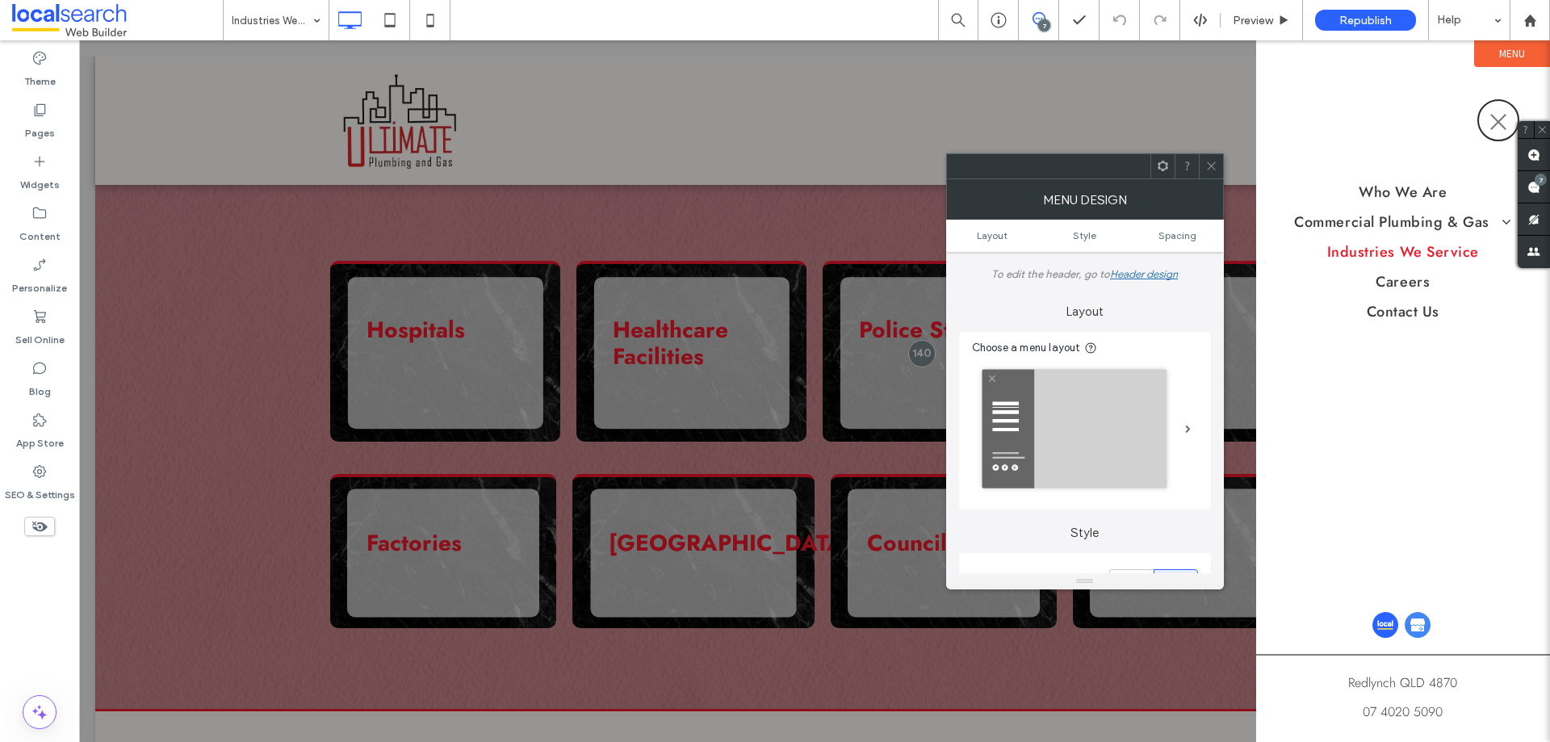
click at [1215, 164] on icon at bounding box center [1211, 166] width 12 height 12
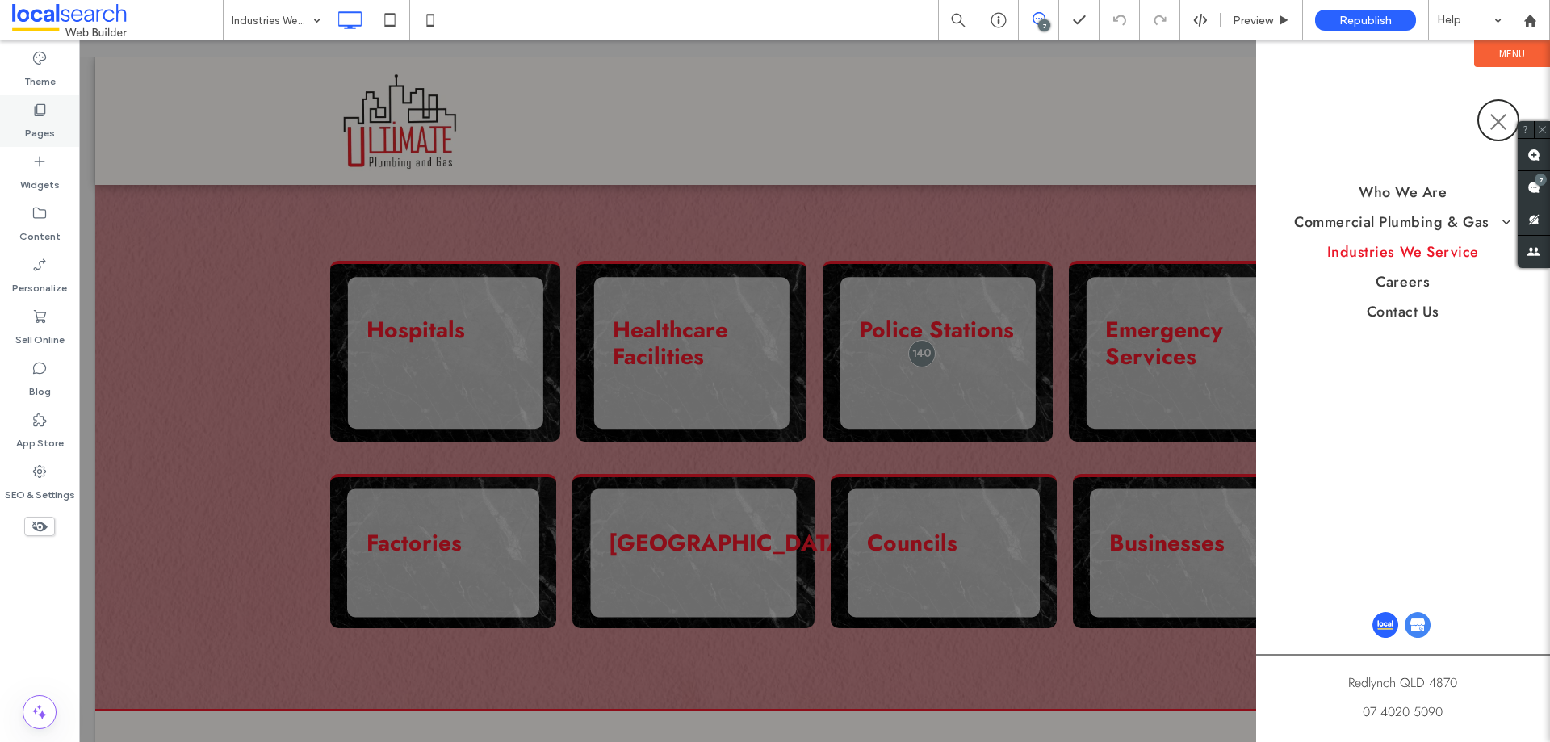
click at [40, 126] on label "Pages" at bounding box center [40, 129] width 30 height 23
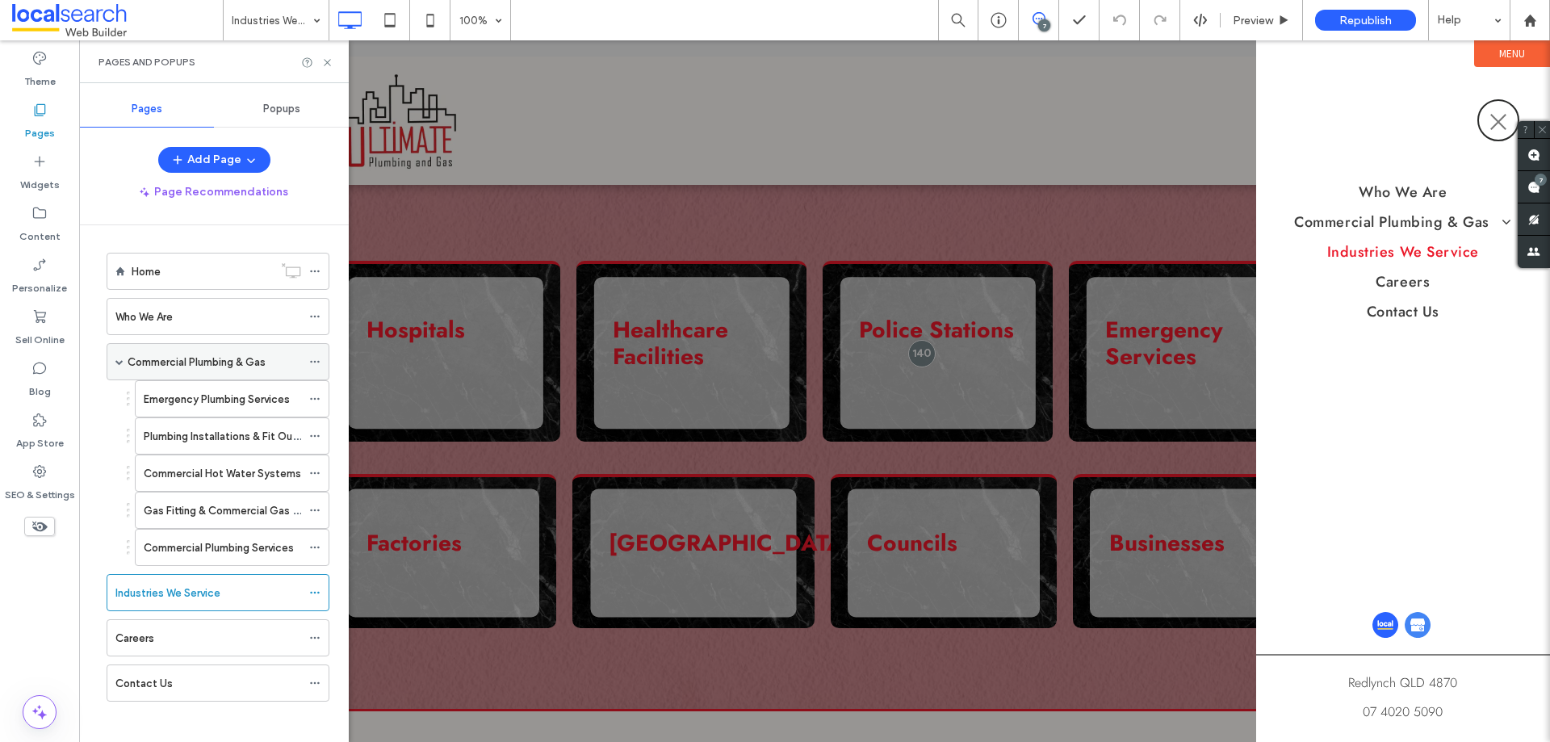
click at [118, 362] on span at bounding box center [119, 362] width 8 height 8
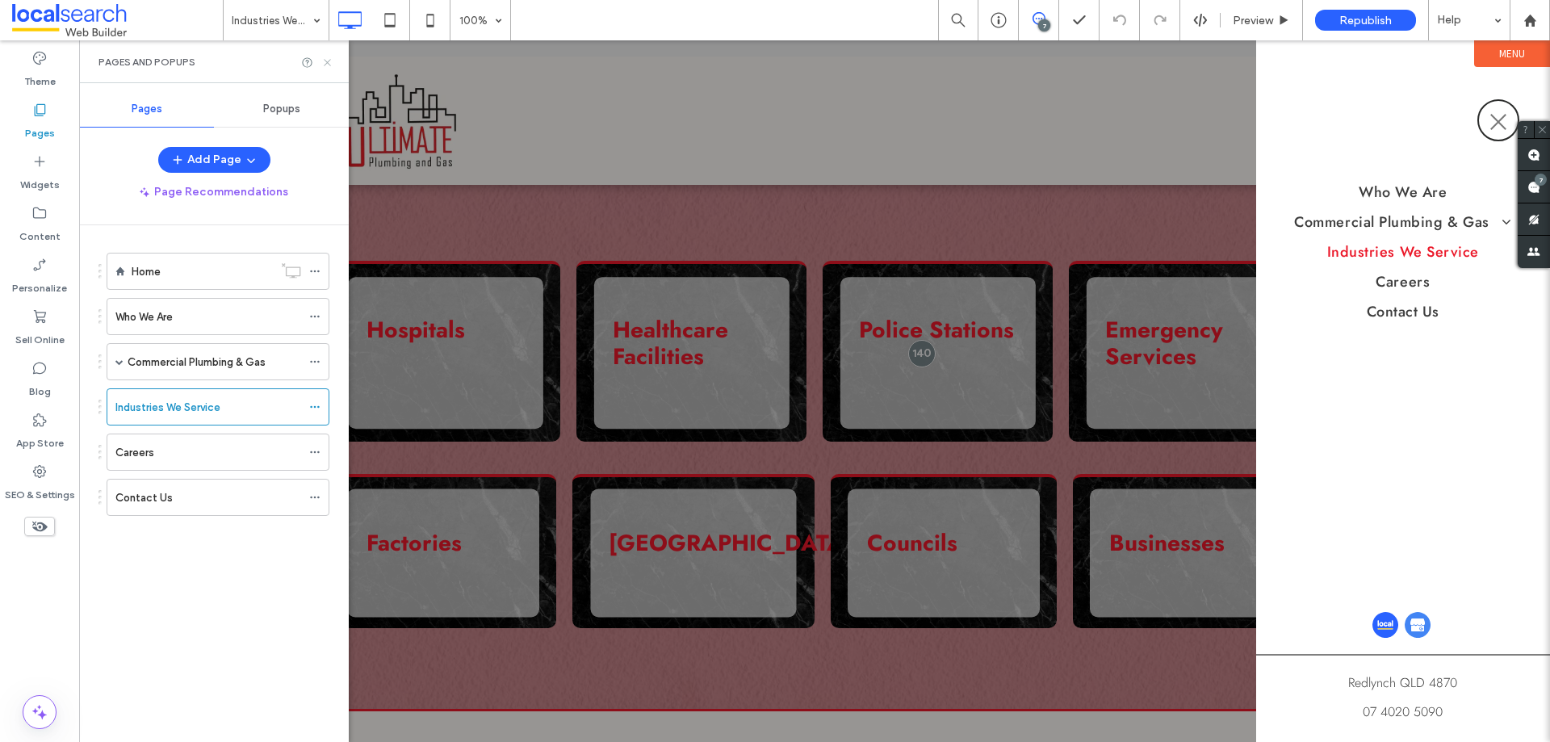
click at [336, 58] on div "Pages and Popups" at bounding box center [214, 61] width 270 height 43
click at [330, 58] on icon at bounding box center [327, 63] width 12 height 12
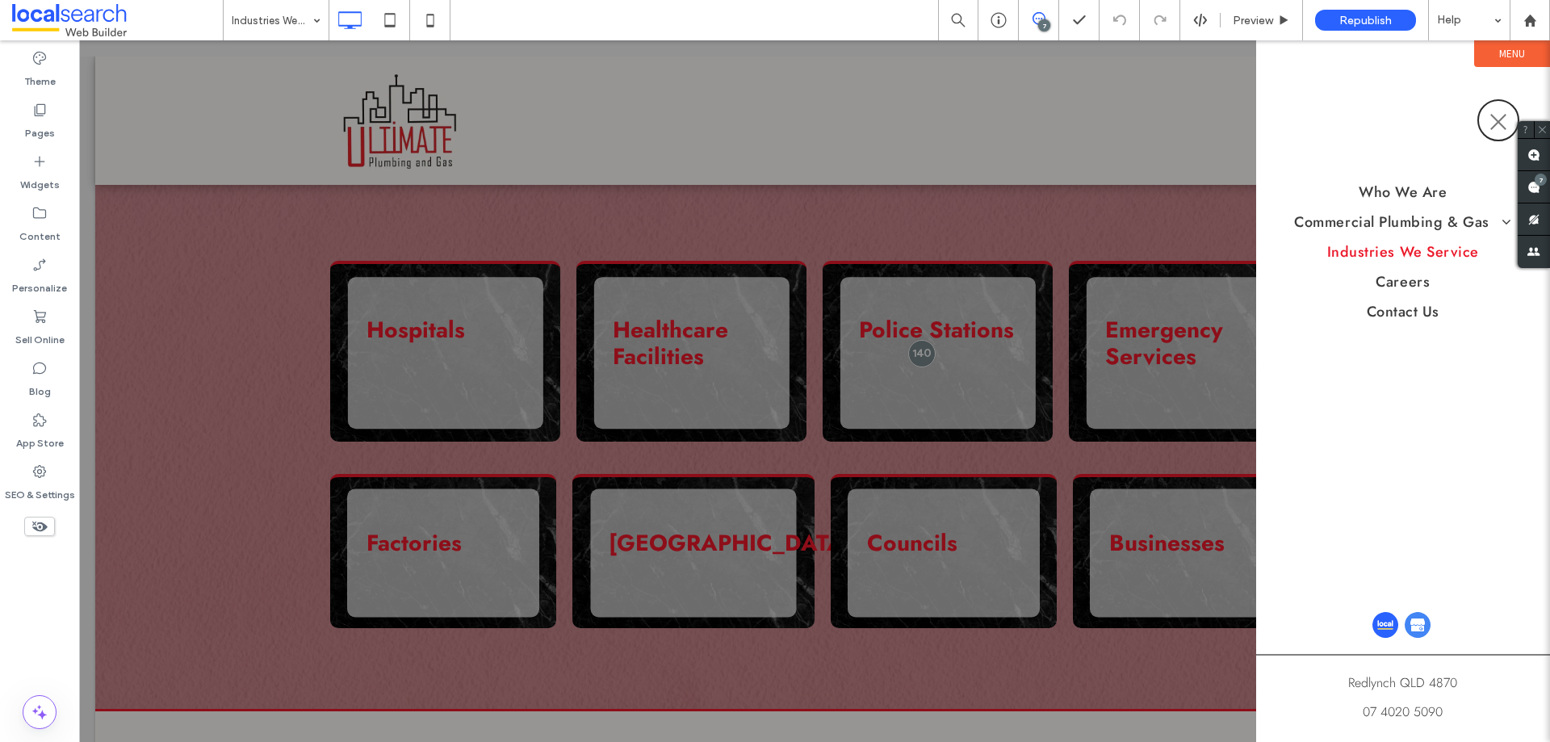
click at [1501, 105] on button "menu" at bounding box center [1498, 120] width 42 height 42
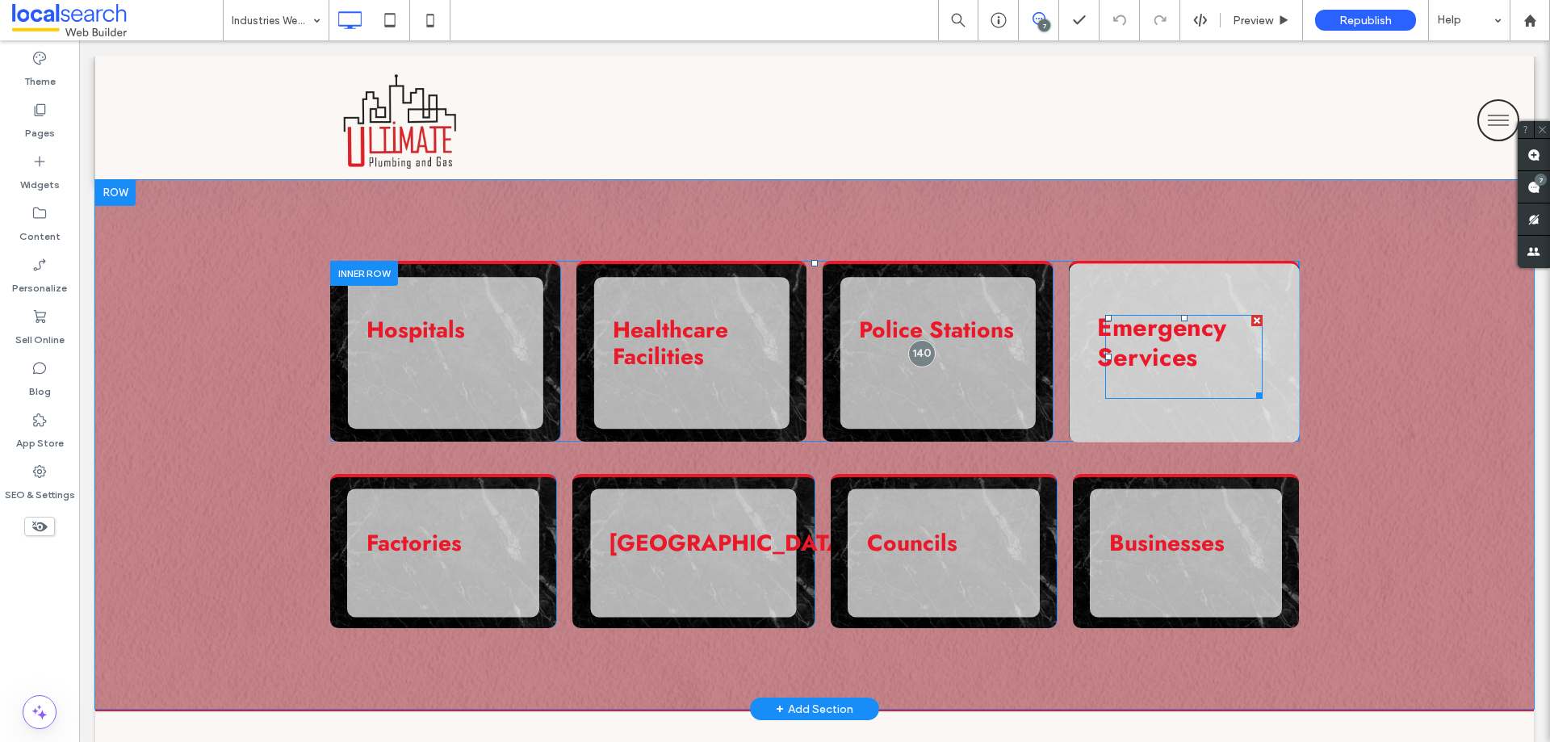
click at [1175, 334] on strong "Emergency Services" at bounding box center [1162, 341] width 130 height 66
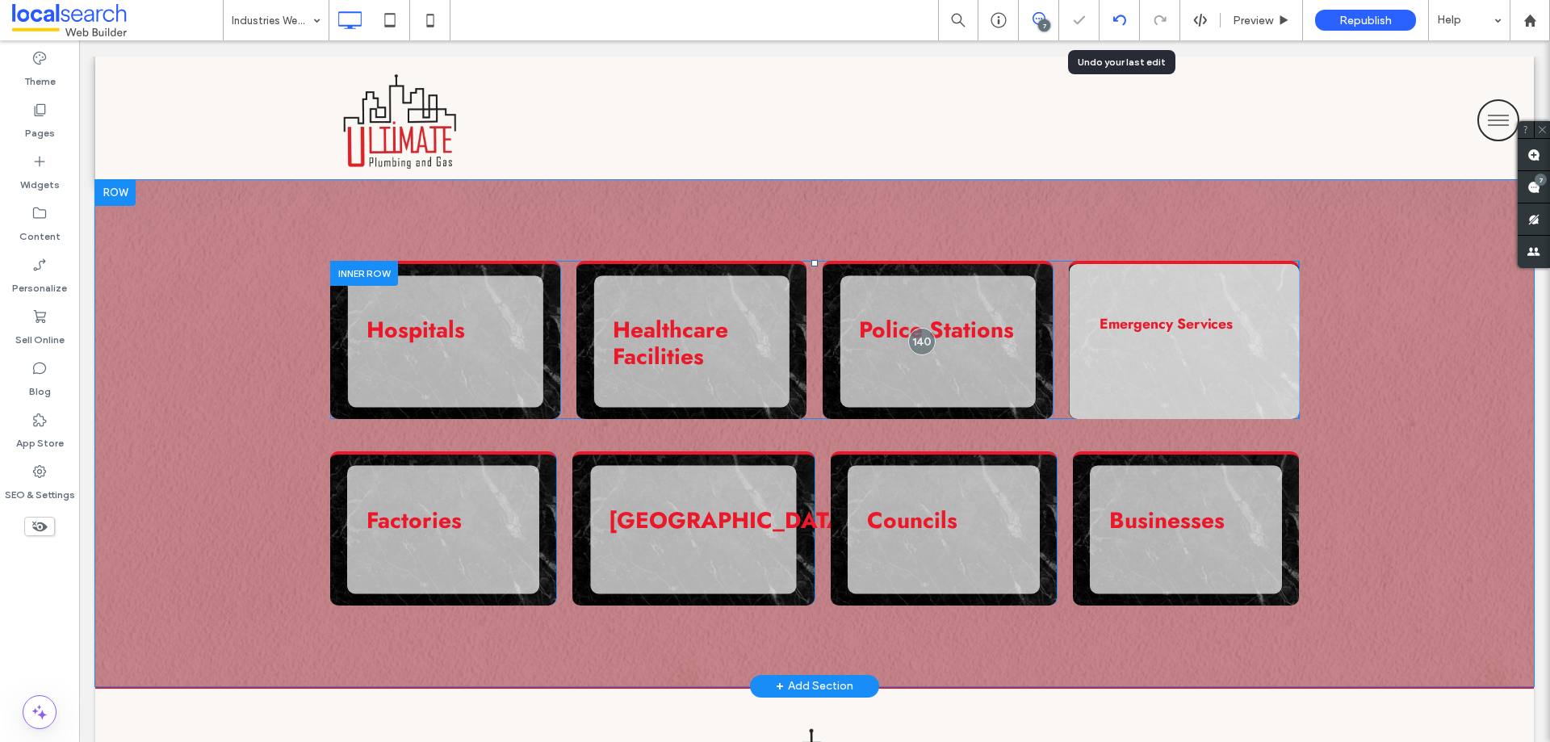
click at [1116, 27] on div at bounding box center [1119, 20] width 40 height 40
click at [1115, 18] on icon at bounding box center [1119, 20] width 13 height 13
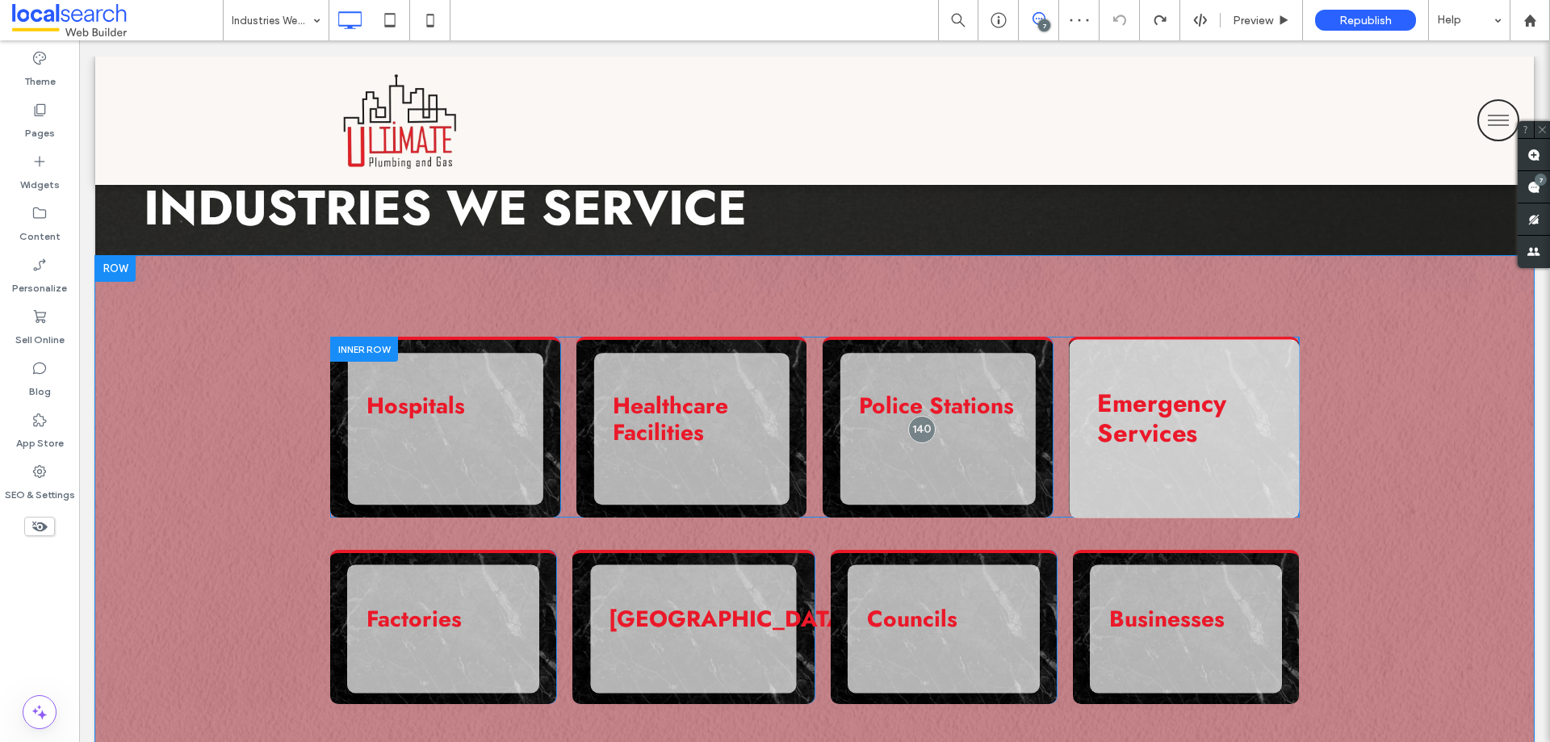
scroll to position [726, 0]
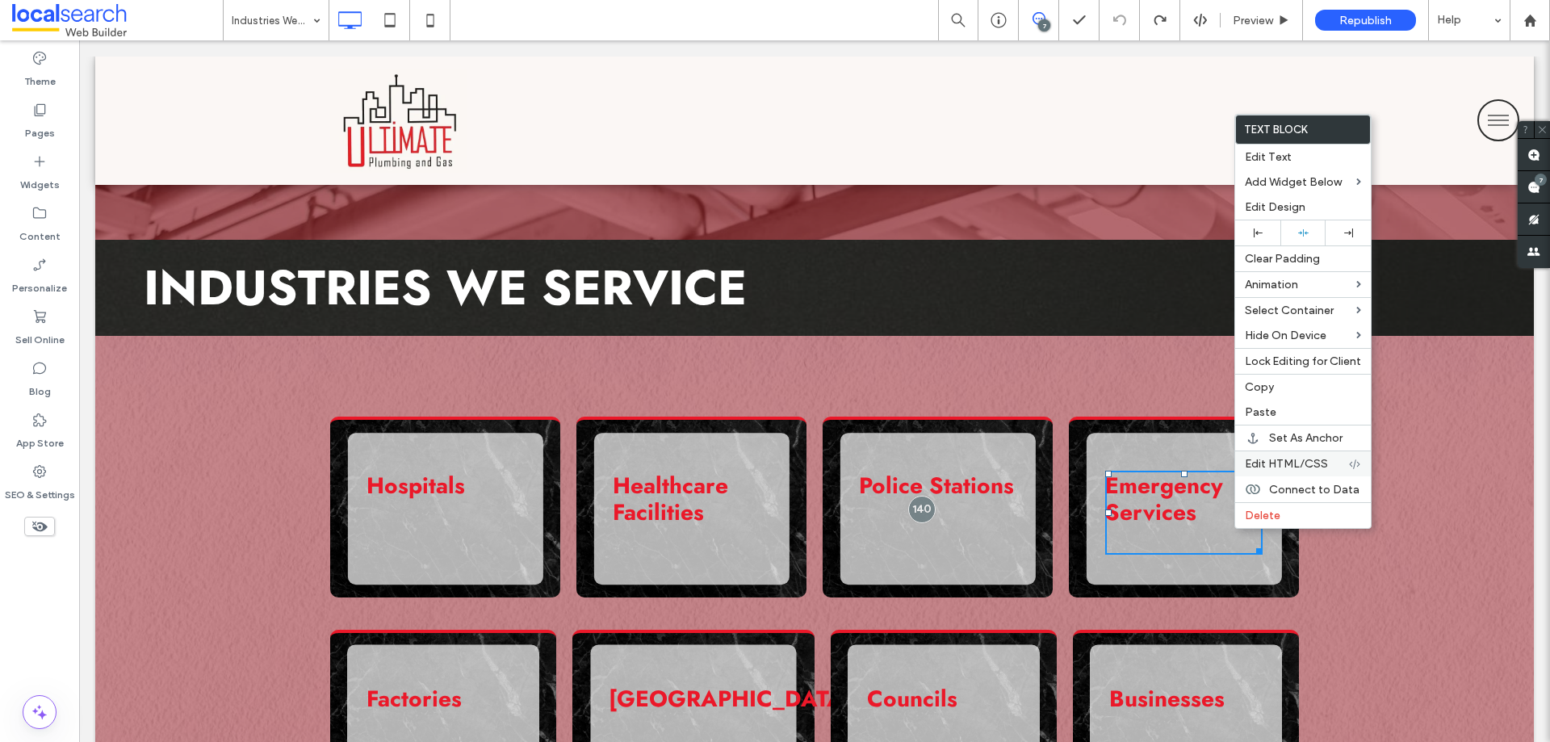
click at [1288, 471] on div "Edit HTML/CSS" at bounding box center [1303, 463] width 136 height 26
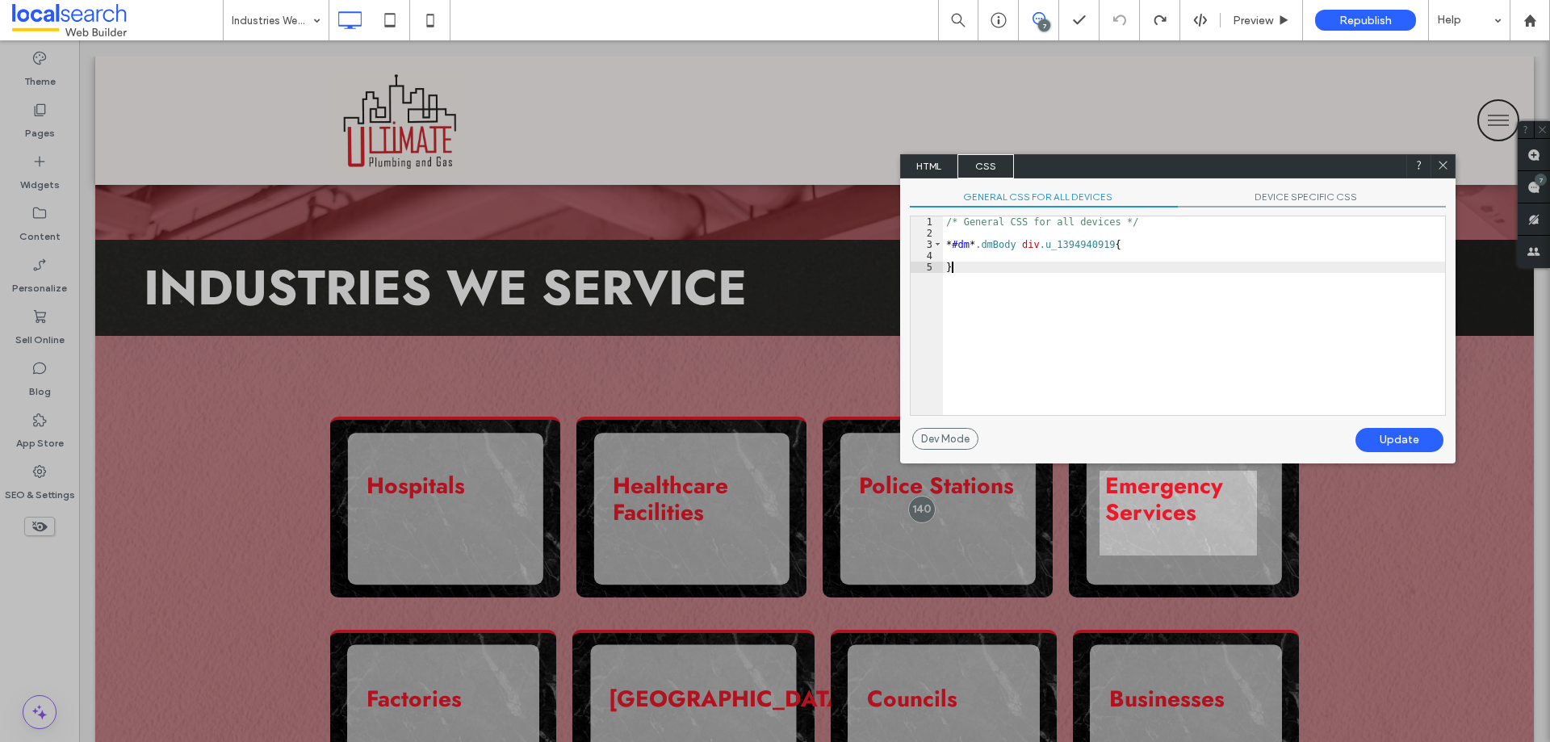
click at [1016, 280] on div "/* General CSS for all devices */ * #dm * .dmBody div .u_1394940919 { }" at bounding box center [1194, 326] width 502 height 221
drag, startPoint x: 1250, startPoint y: 211, endPoint x: 1267, endPoint y: 206, distance: 17.9
click at [1254, 211] on div "GENERAL CSS FOR ALL DEVICES DEVICE SPECIFIC CSS Use with caution! Make sure you…" at bounding box center [1177, 302] width 555 height 249
click at [1276, 193] on span "DEVICE SPECIFIC CSS" at bounding box center [1312, 199] width 268 height 17
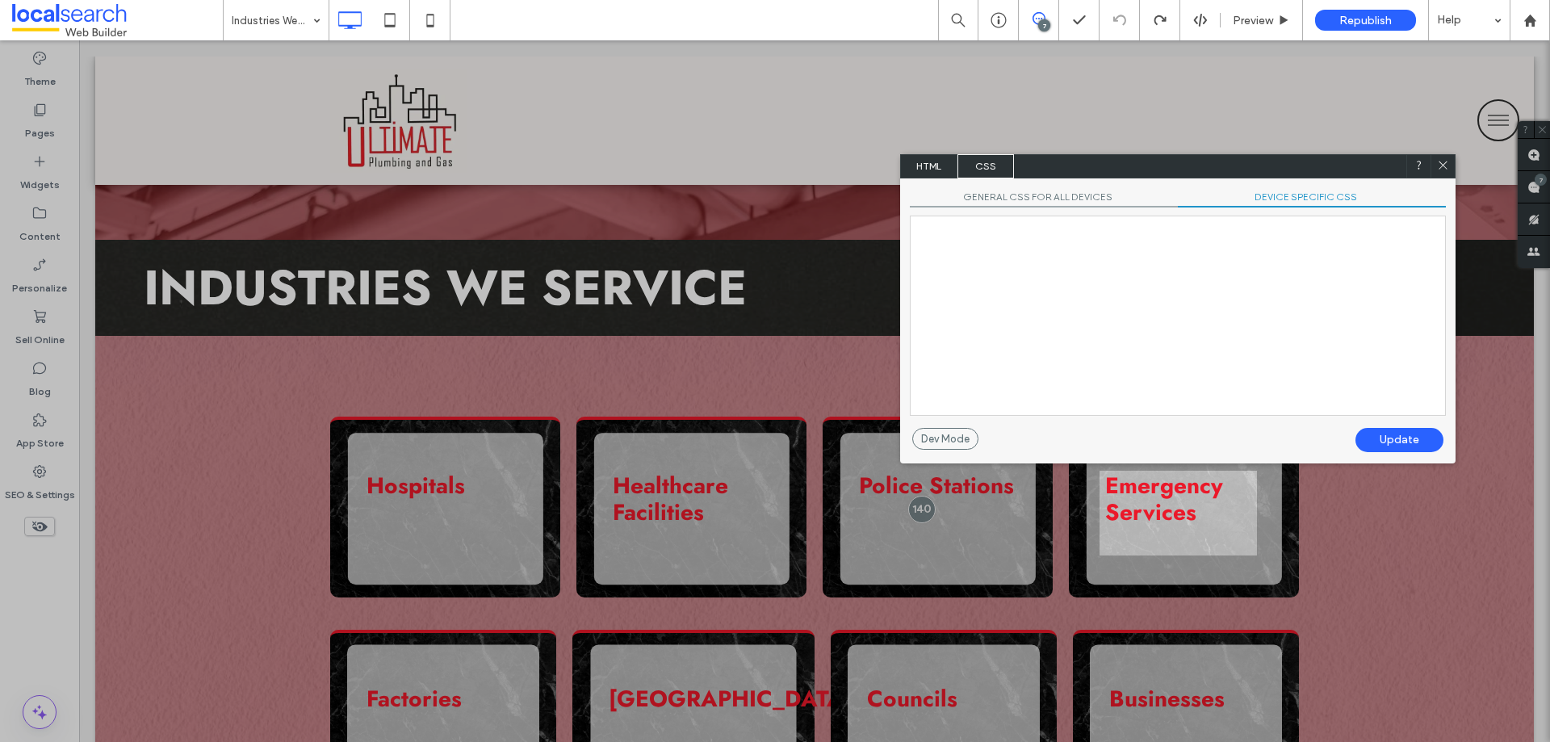
click at [1207, 286] on div at bounding box center [1178, 315] width 534 height 199
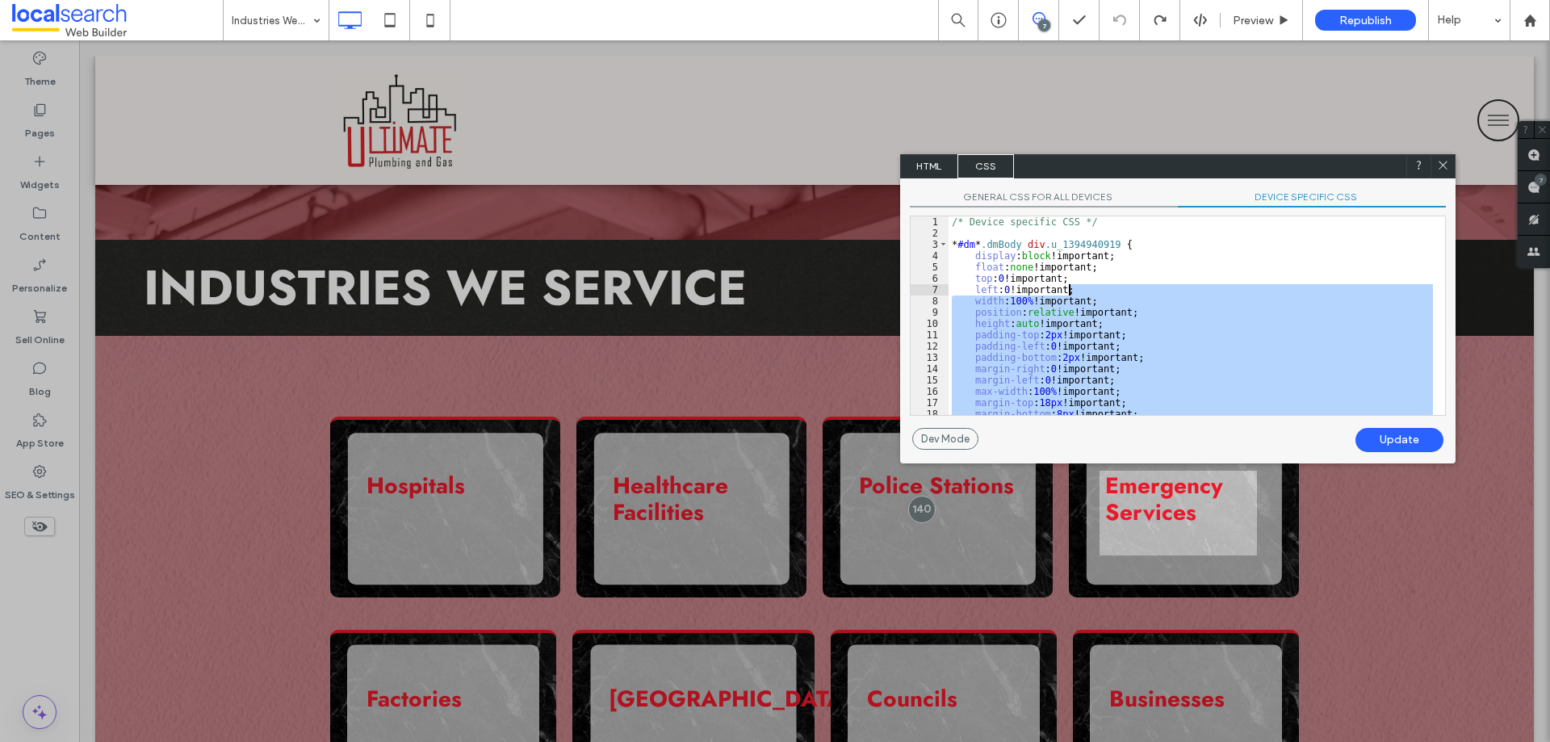
scroll to position [50, 0]
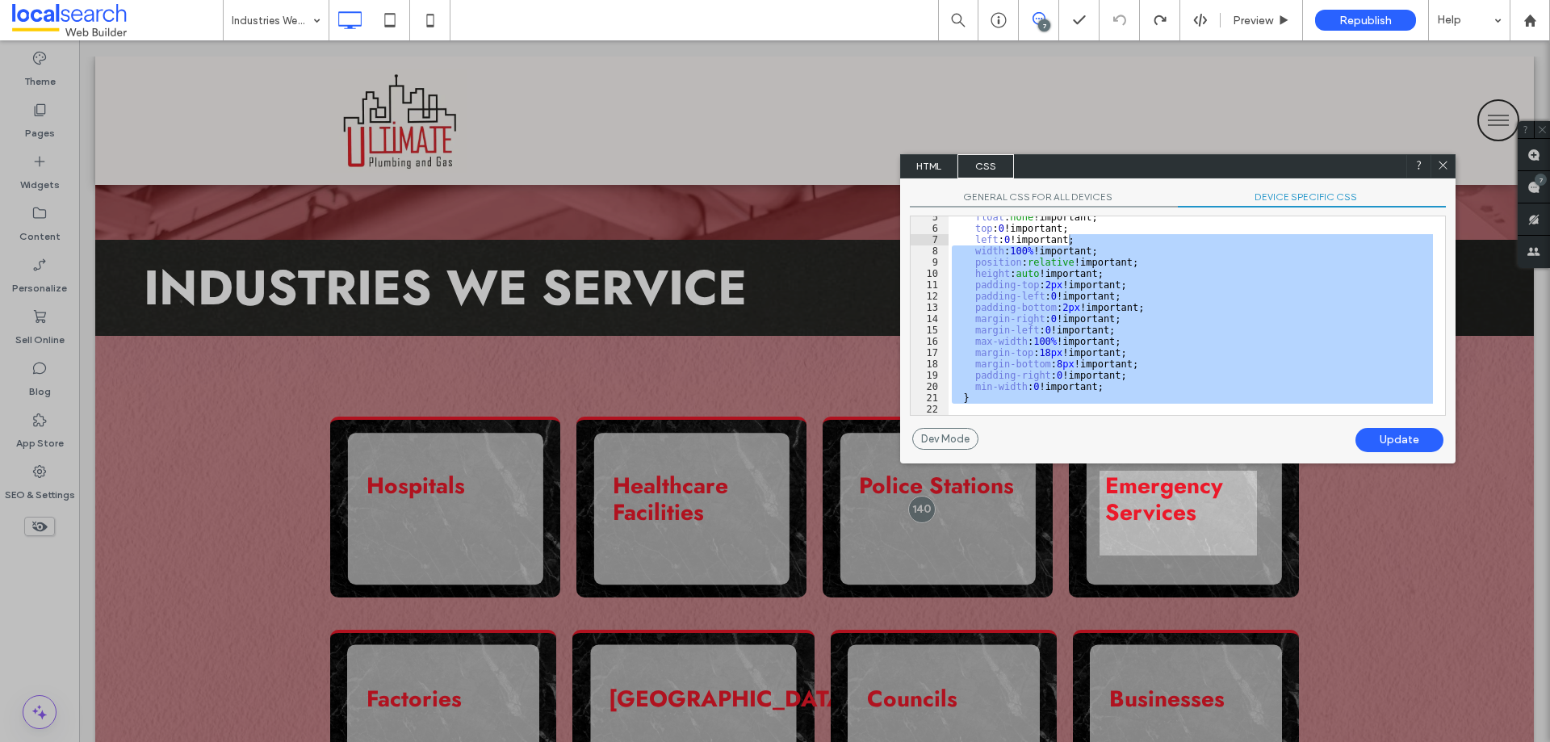
click at [1042, 200] on span "GENERAL CSS FOR ALL DEVICES" at bounding box center [1044, 199] width 268 height 17
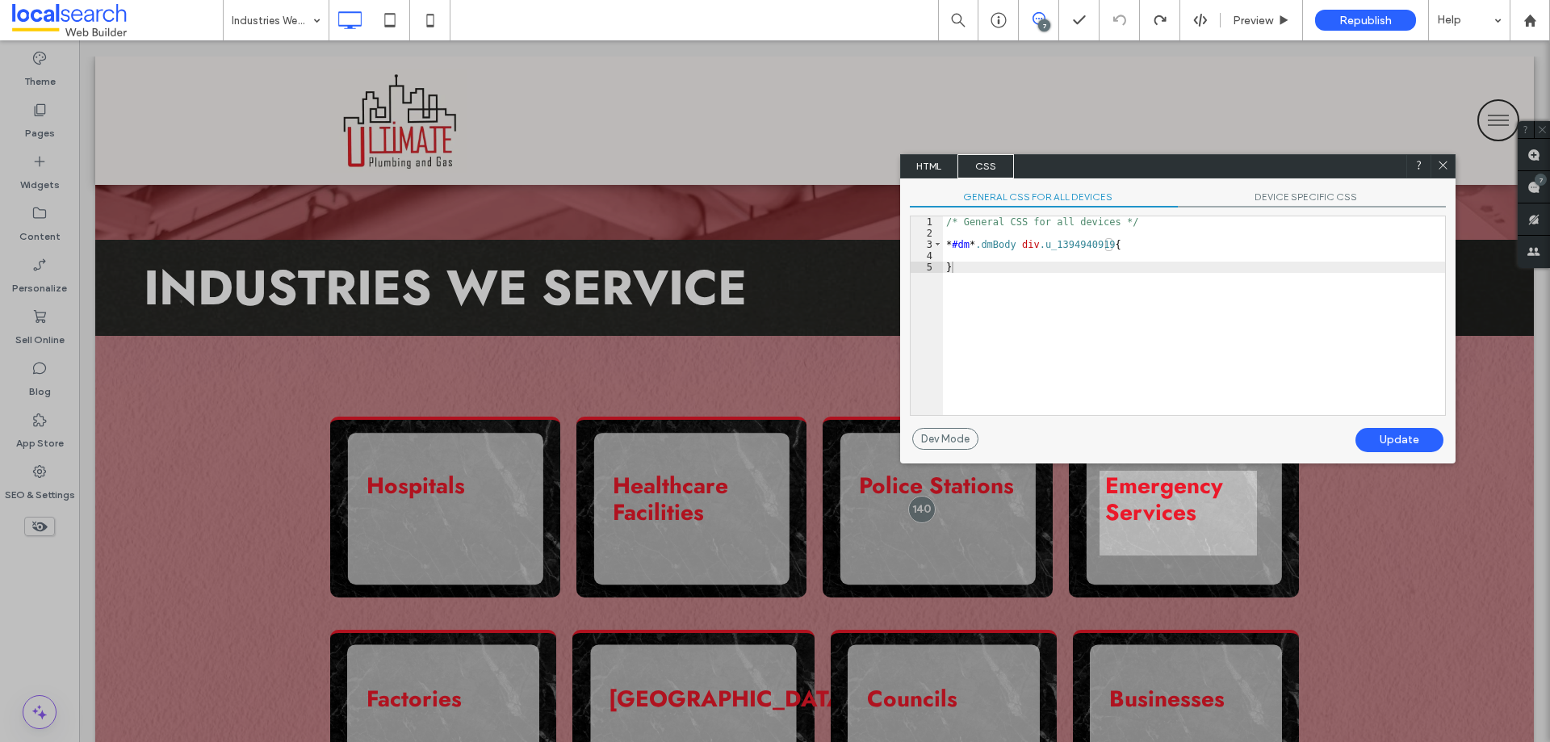
click at [1078, 260] on div "/* General CSS for all devices */ * #dm * .dmBody div .u_1394940919 { }" at bounding box center [1194, 326] width 502 height 221
click at [947, 176] on span "HTML" at bounding box center [929, 166] width 57 height 24
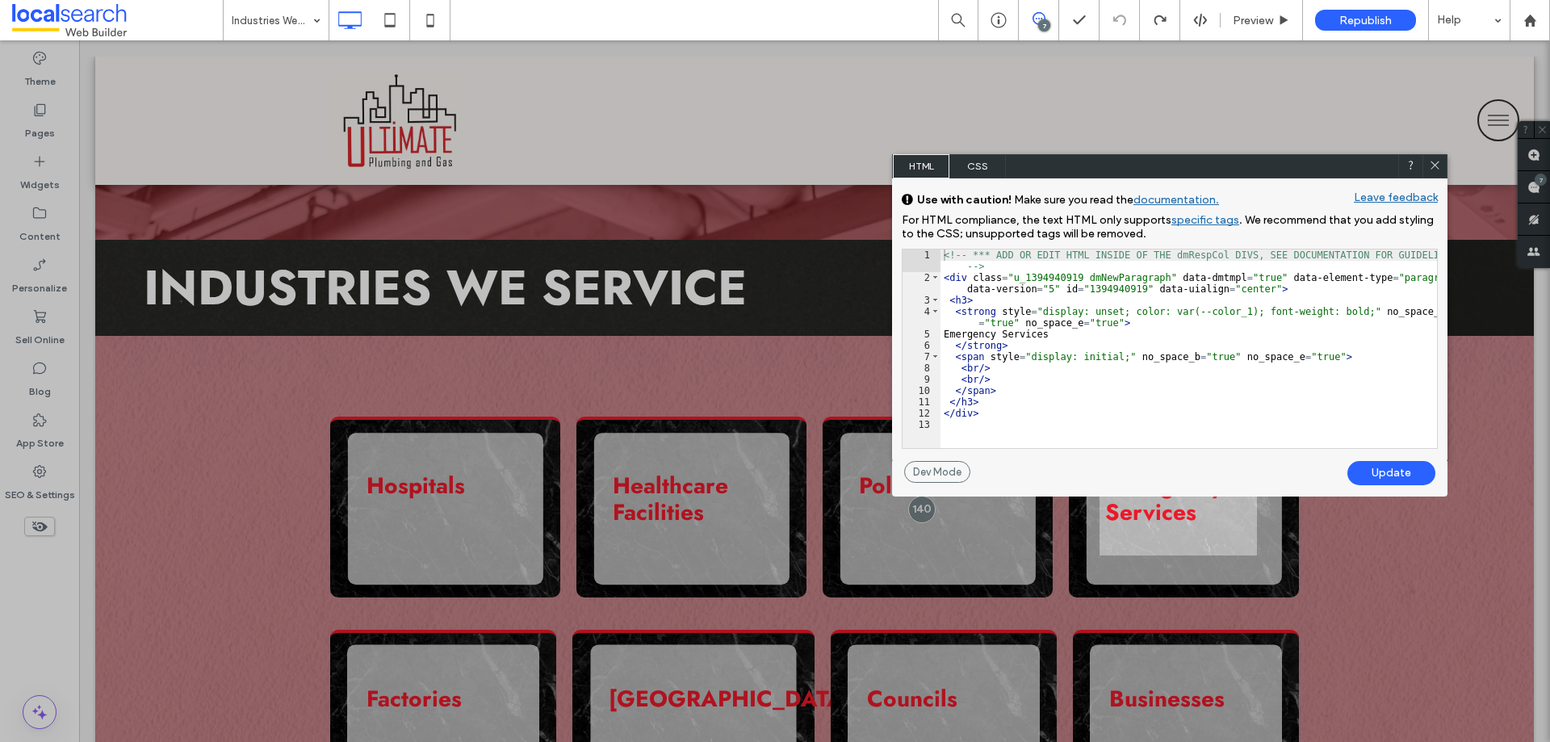
drag, startPoint x: 1435, startPoint y: 165, endPoint x: 1346, endPoint y: 137, distance: 93.2
click at [1435, 165] on use at bounding box center [1434, 165] width 8 height 8
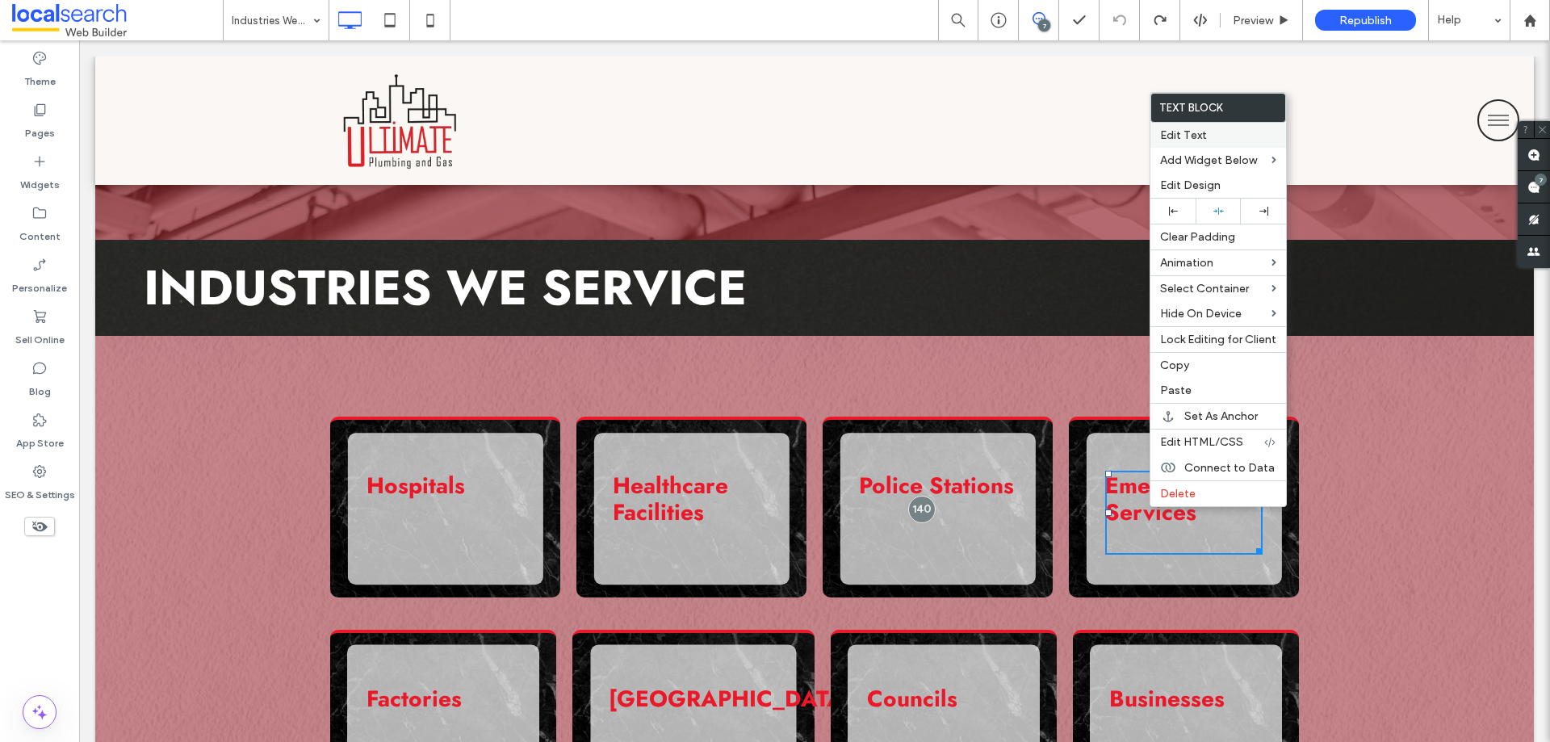
click at [1204, 141] on span "Edit Text" at bounding box center [1183, 135] width 47 height 14
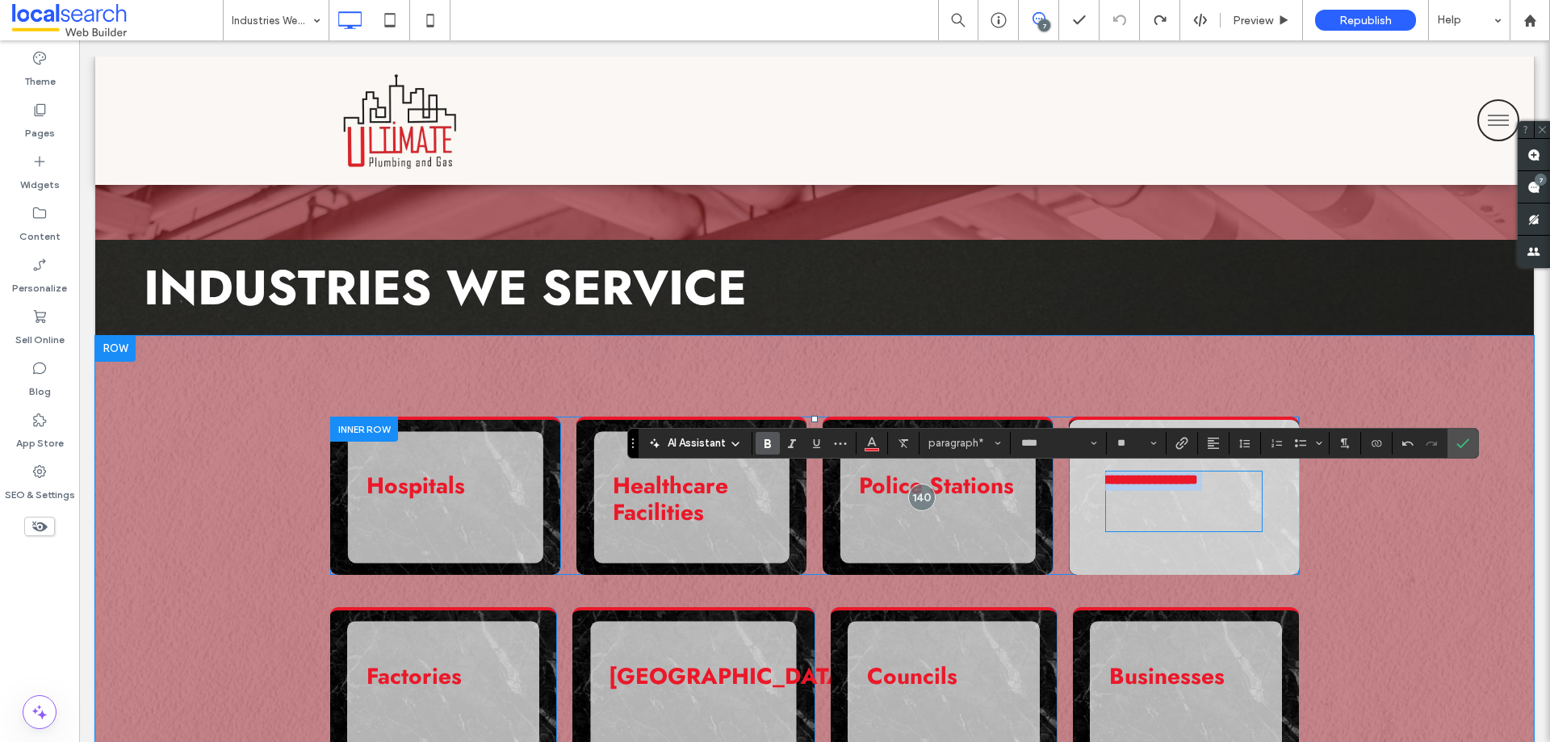
click at [1199, 507] on p "**********" at bounding box center [1150, 501] width 98 height 64
click at [1199, 525] on p "**********" at bounding box center [1150, 501] width 98 height 64
drag, startPoint x: 1200, startPoint y: 523, endPoint x: 1289, endPoint y: 519, distance: 89.7
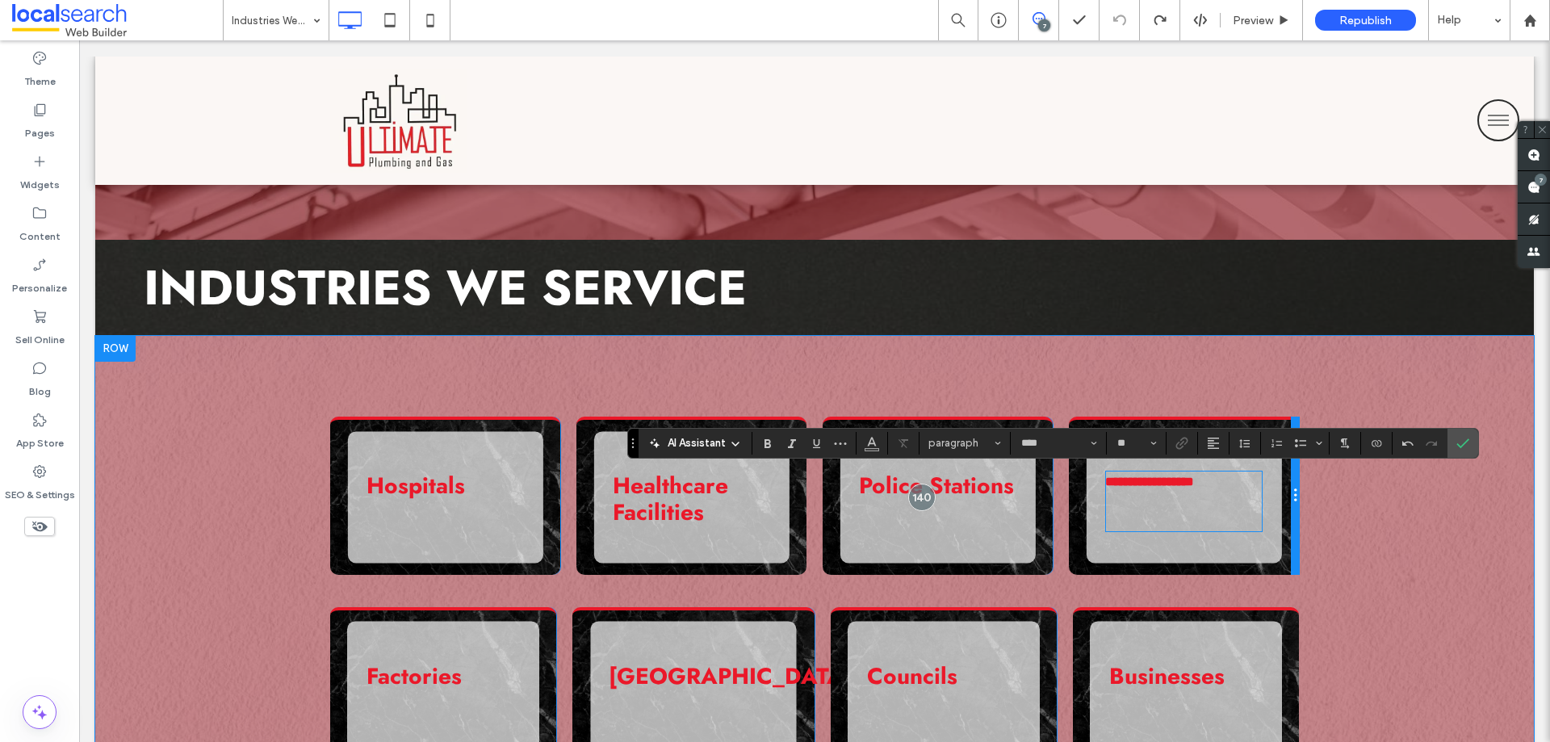
click at [1194, 522] on p "**********" at bounding box center [1149, 501] width 89 height 58
click at [1364, 524] on div "**********" at bounding box center [814, 589] width 1438 height 506
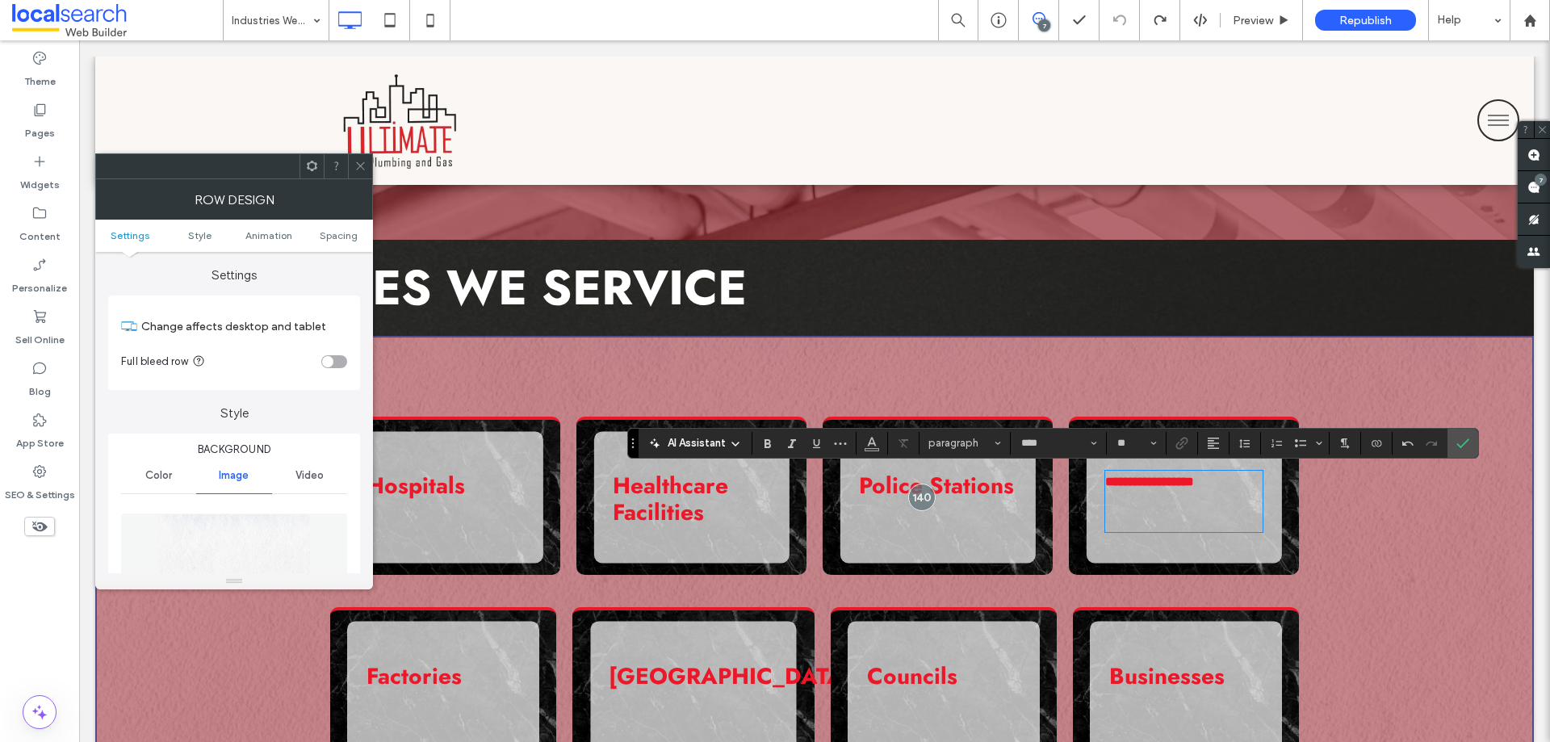
click at [366, 174] on div at bounding box center [360, 166] width 24 height 24
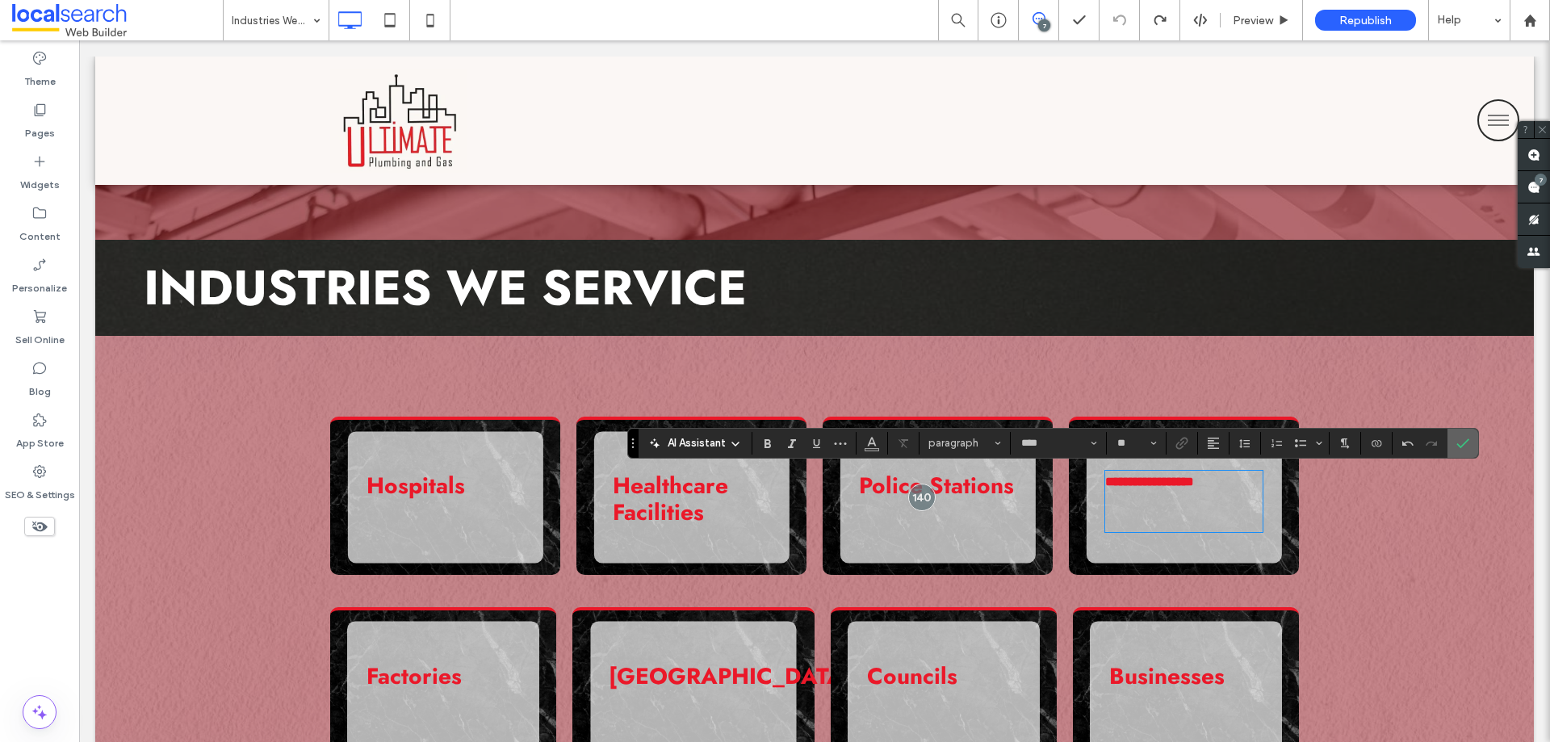
click at [1460, 440] on icon "Confirm" at bounding box center [1462, 443] width 13 height 13
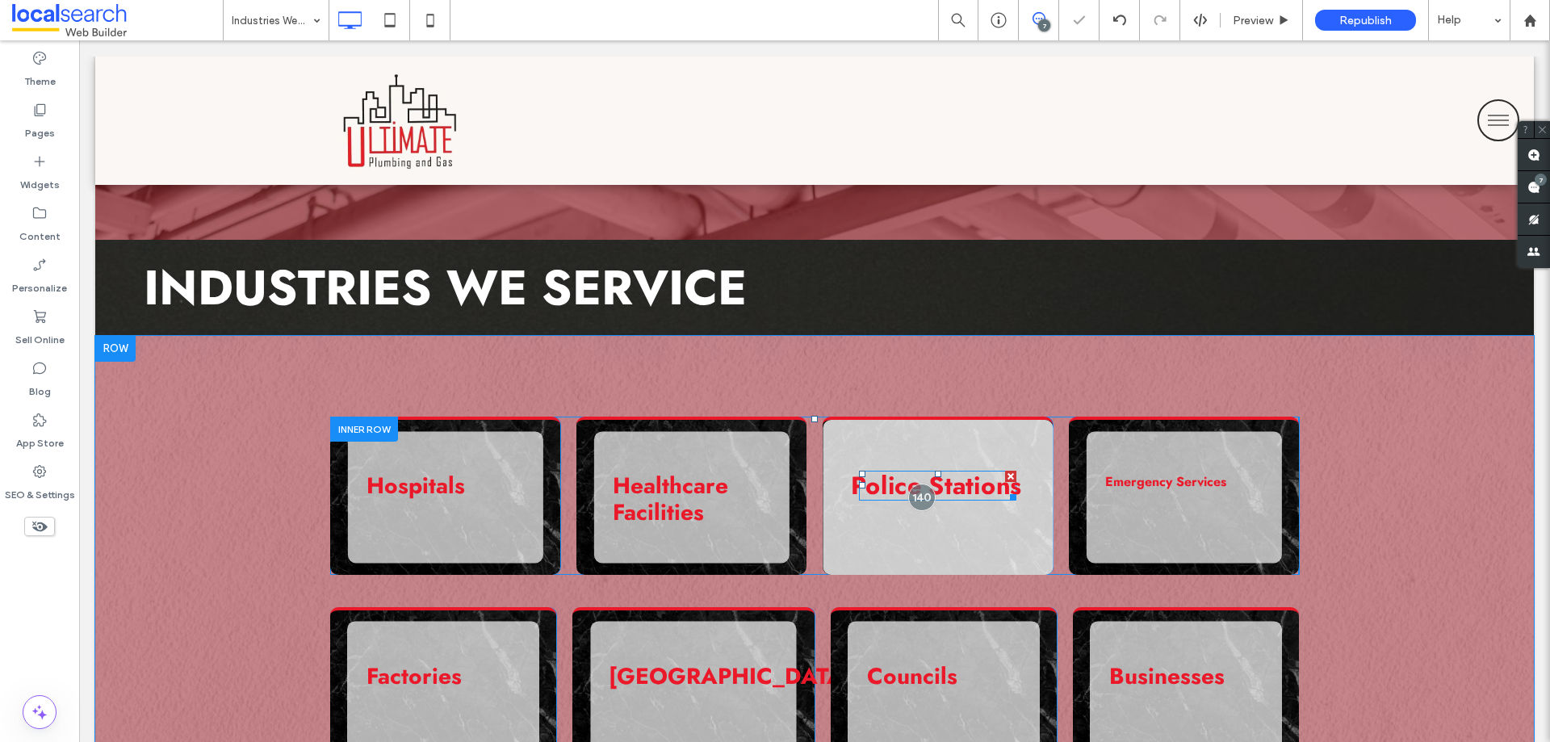
click at [970, 492] on strong "Police Stations" at bounding box center [936, 485] width 170 height 36
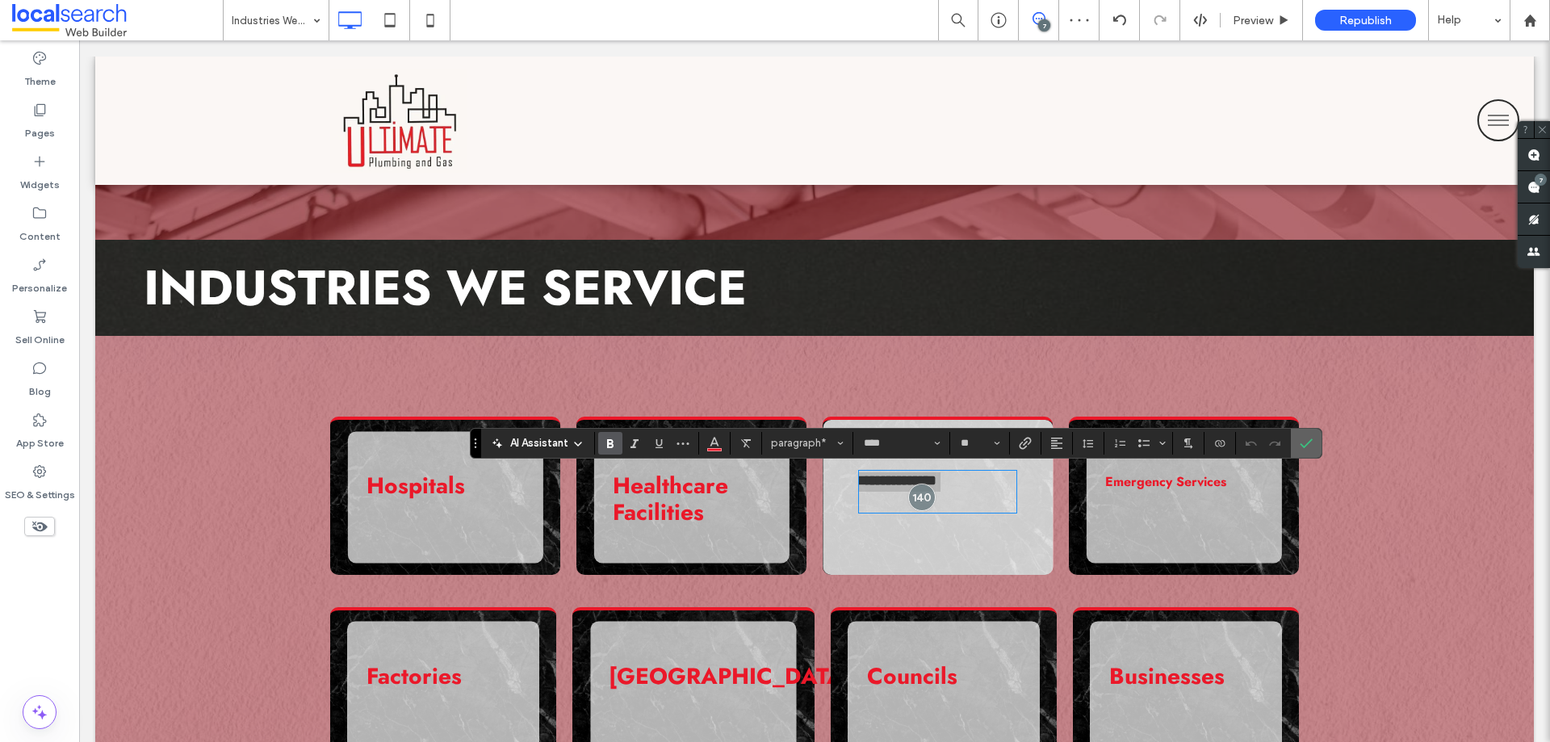
click at [1296, 447] on label "Confirm" at bounding box center [1306, 443] width 24 height 29
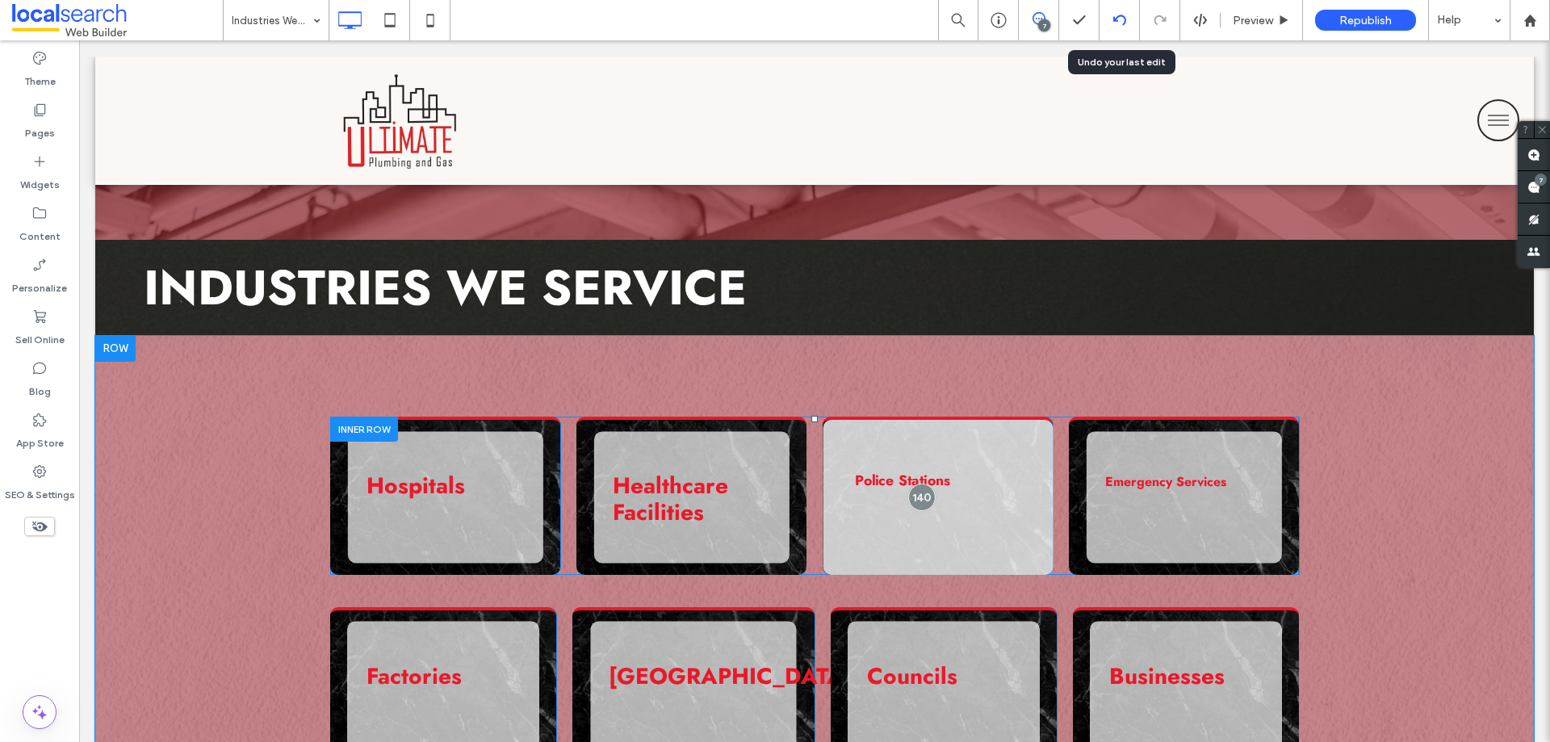
click at [1122, 23] on icon at bounding box center [1119, 20] width 13 height 13
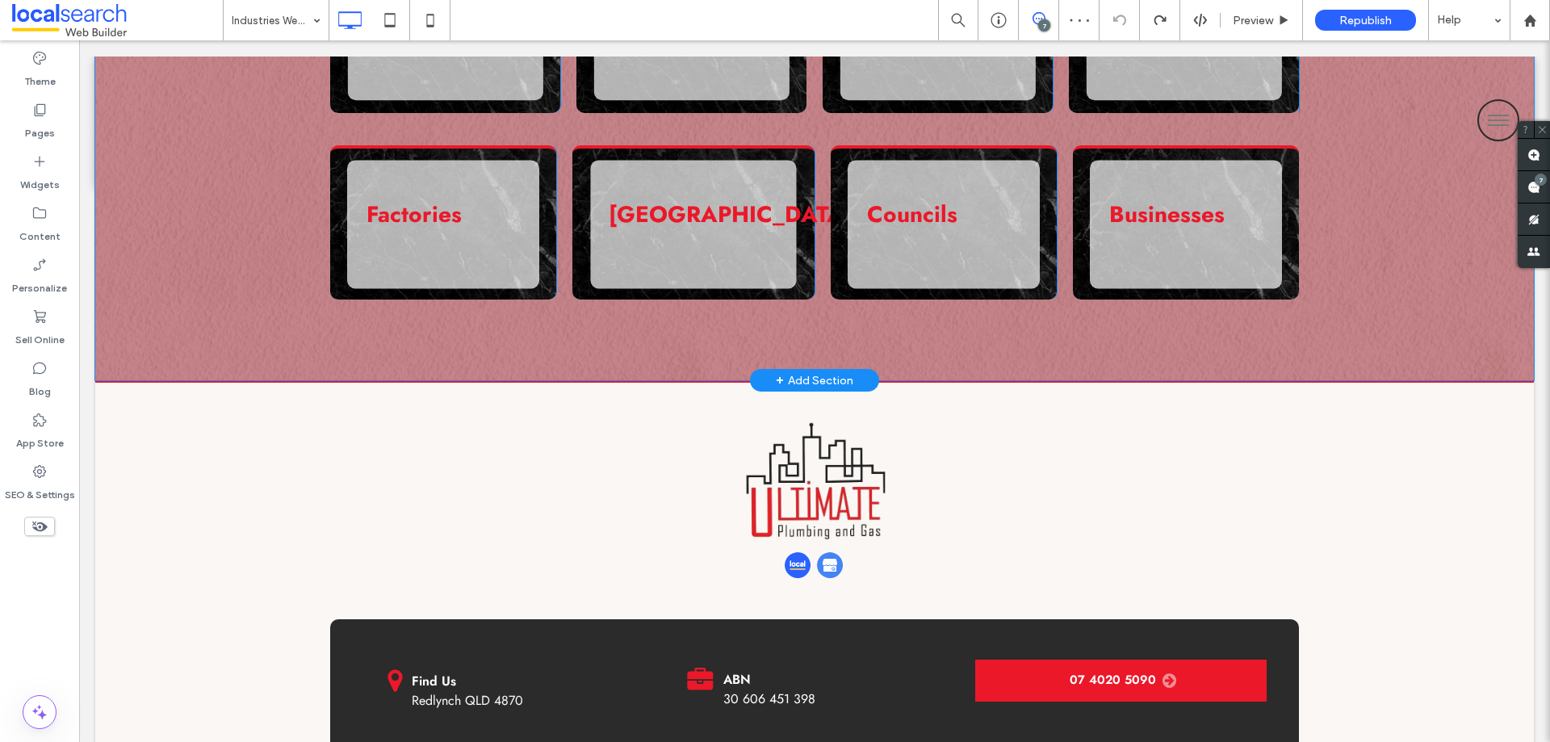
scroll to position [807, 0]
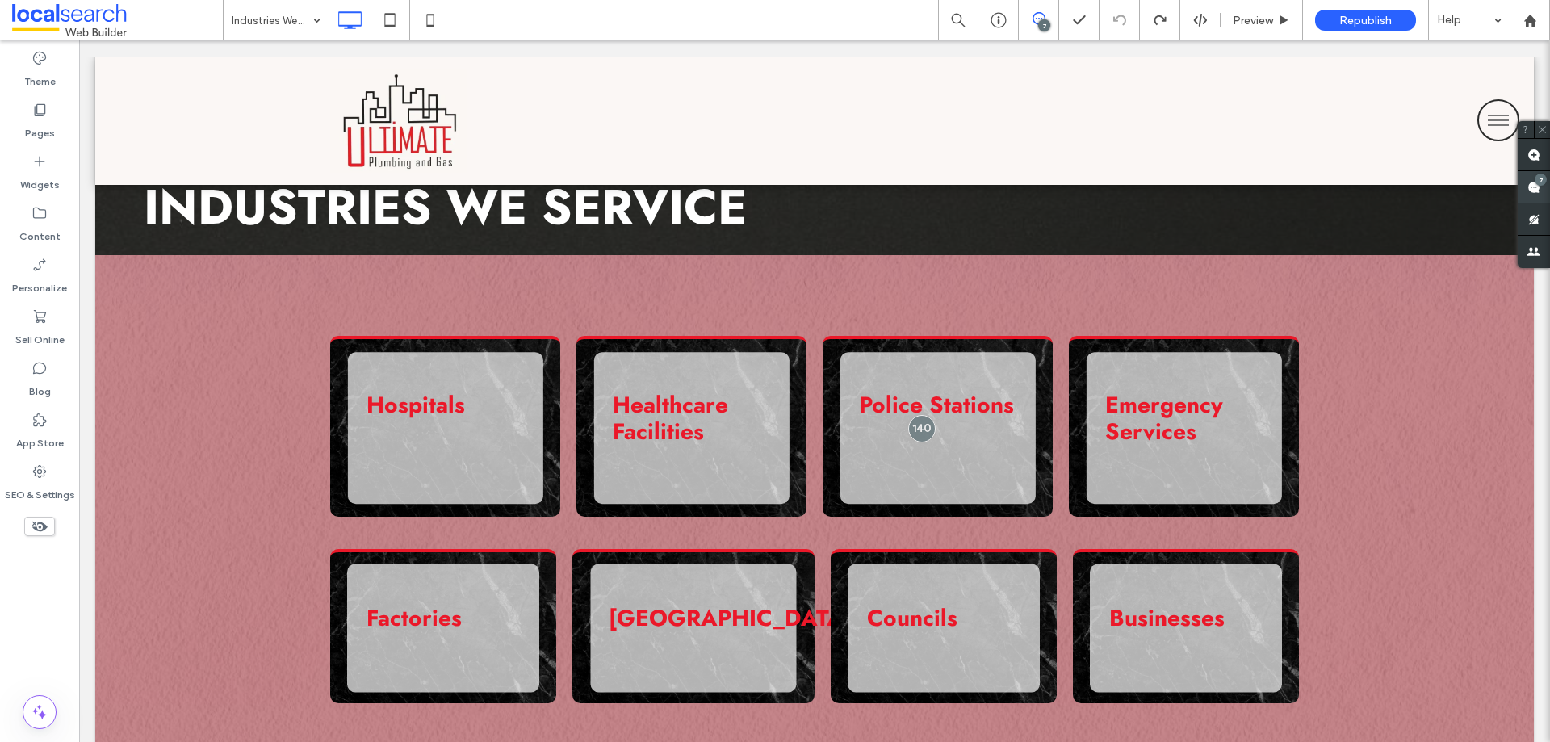
click at [1534, 192] on use at bounding box center [1533, 187] width 13 height 13
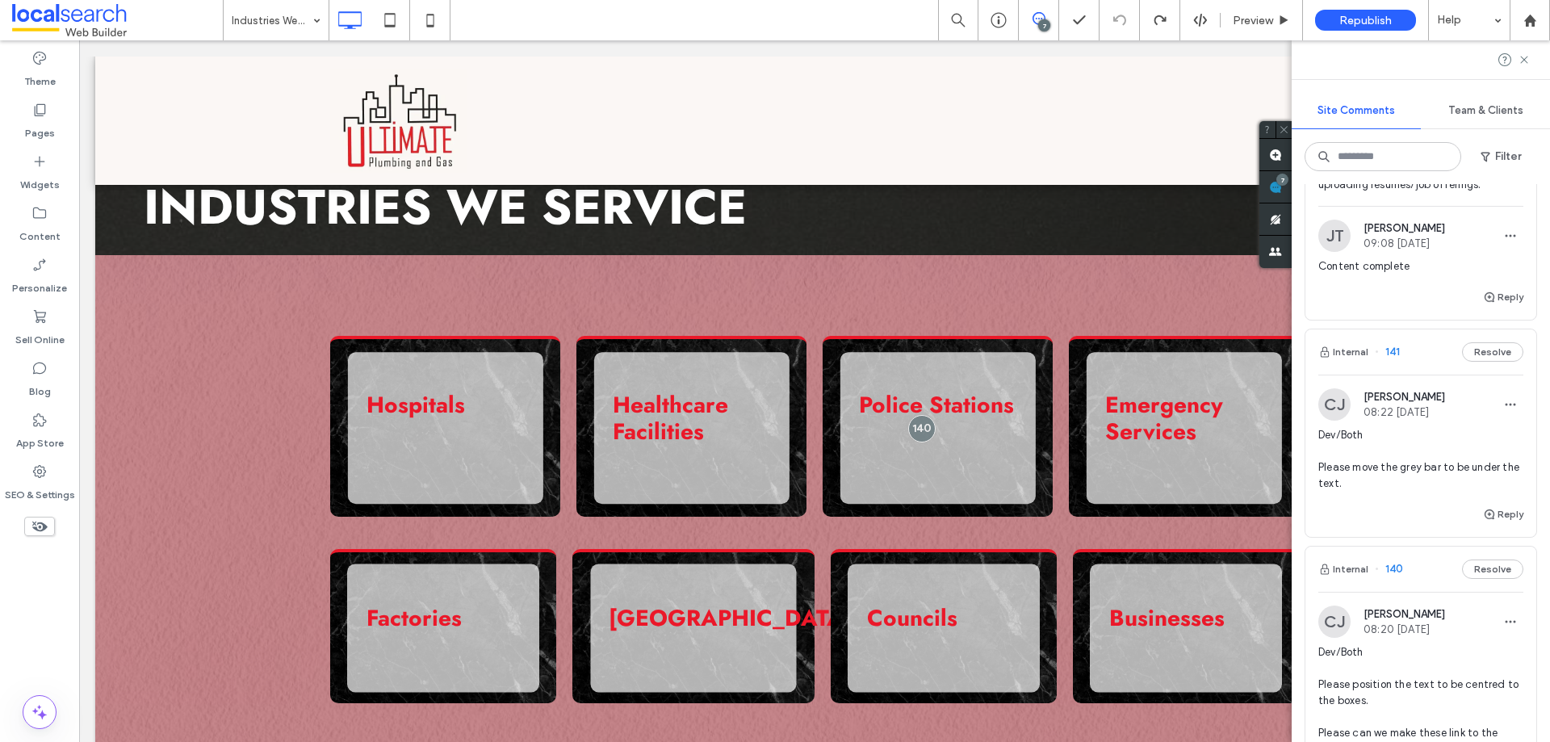
scroll to position [726, 0]
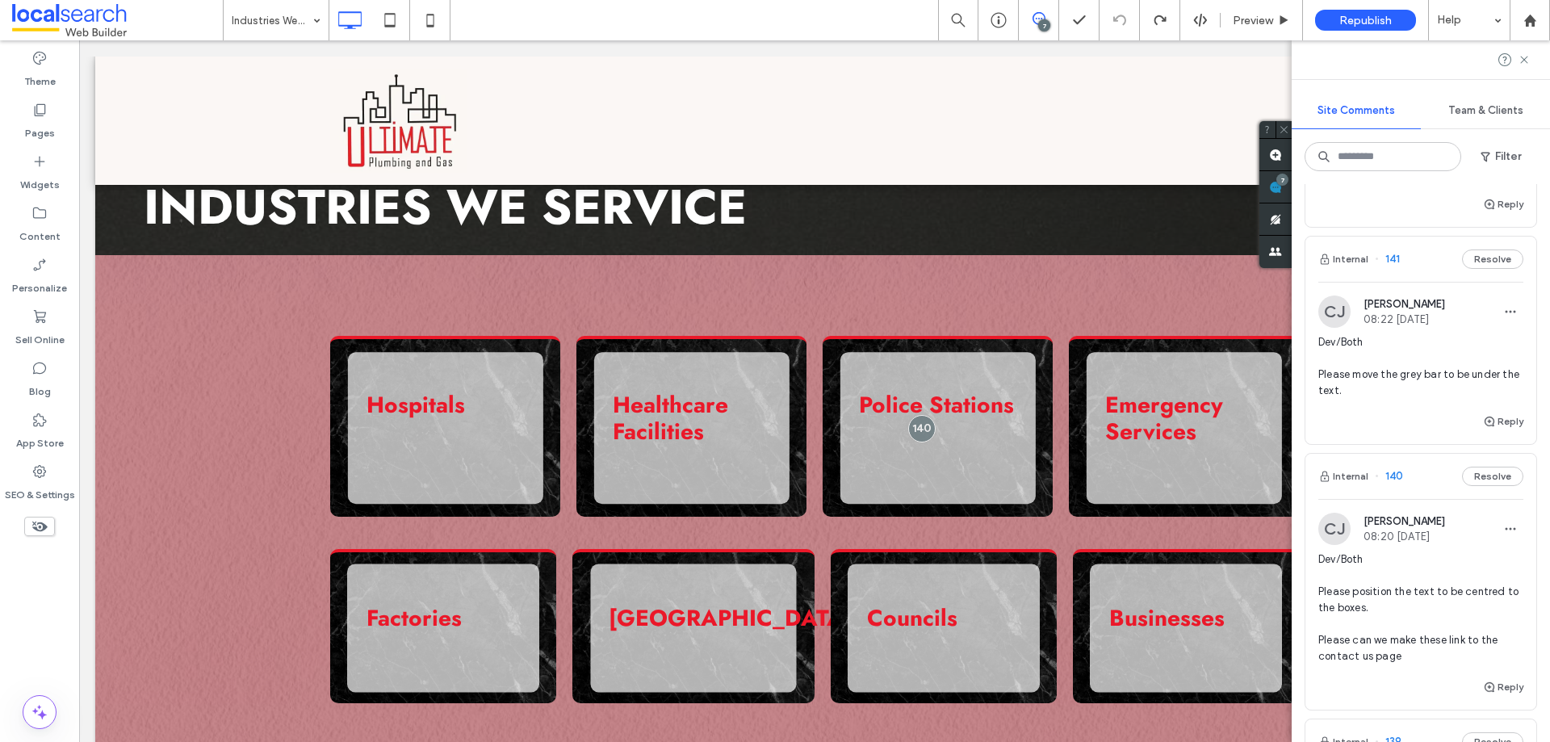
click at [1408, 376] on span "Dev/Both Please move the grey bar to be under the text." at bounding box center [1420, 366] width 205 height 65
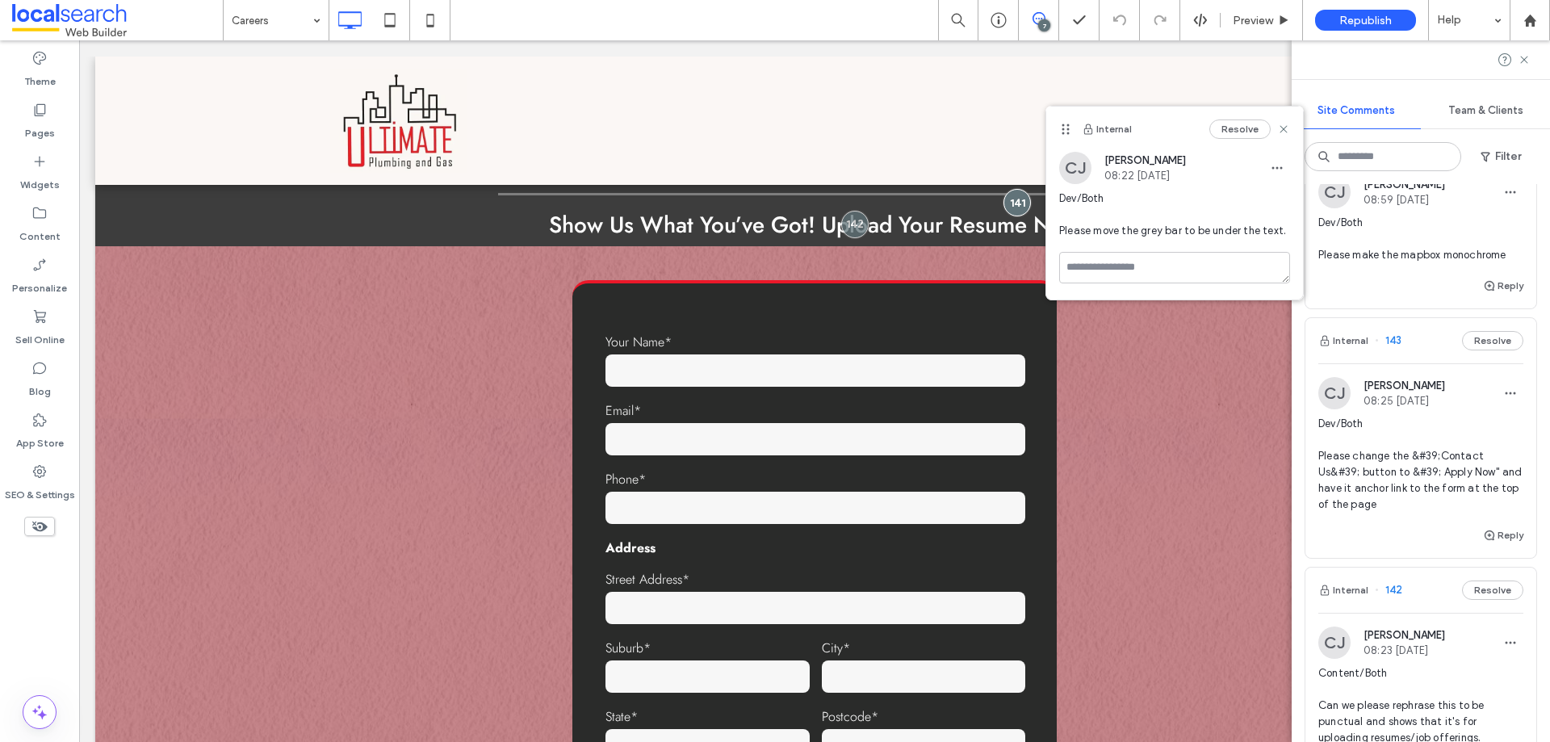
click at [1428, 489] on span "Dev/Both Please change the &#39;Contact Us&#39; button to &#39; Apply Now" and …" at bounding box center [1420, 464] width 205 height 97
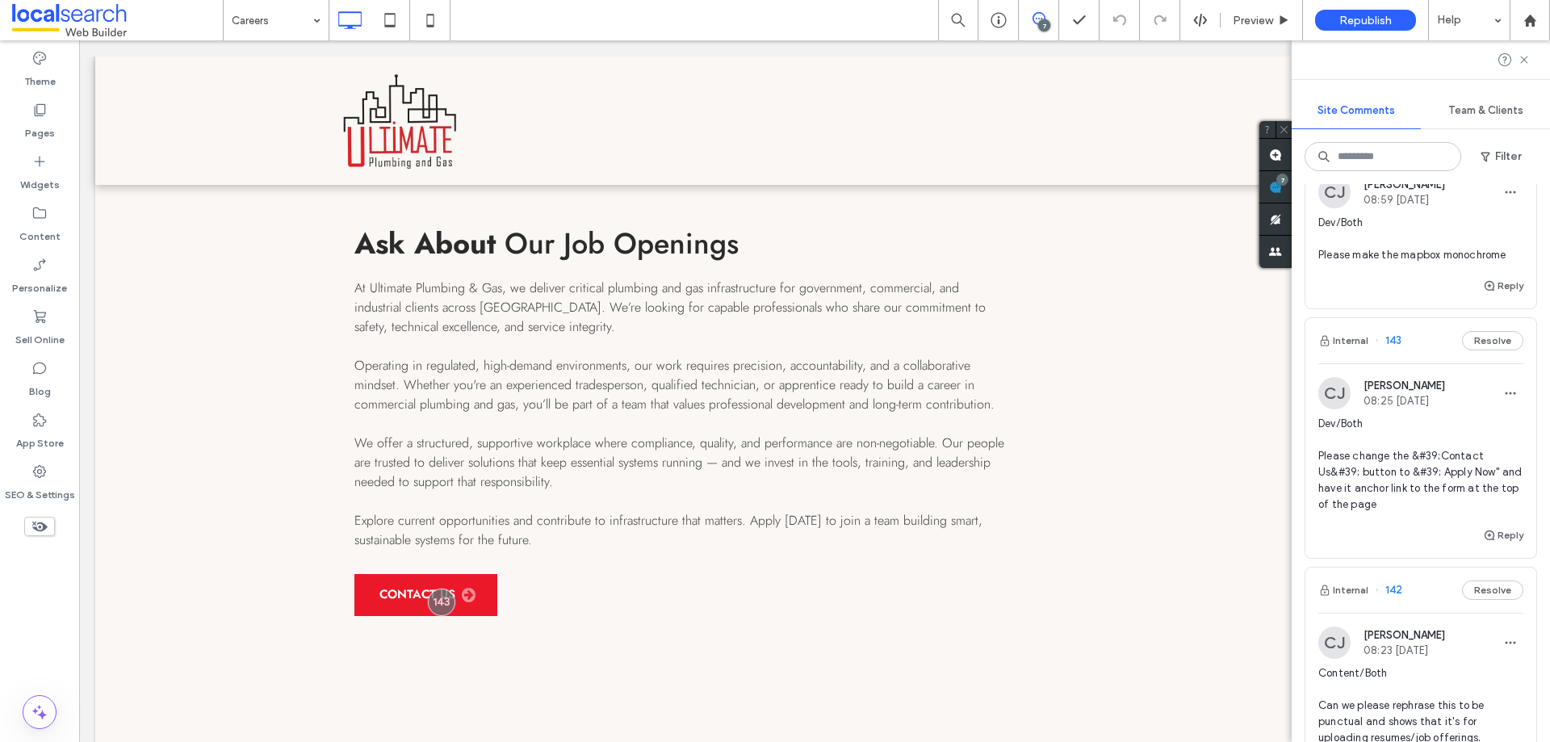
scroll to position [1180, 0]
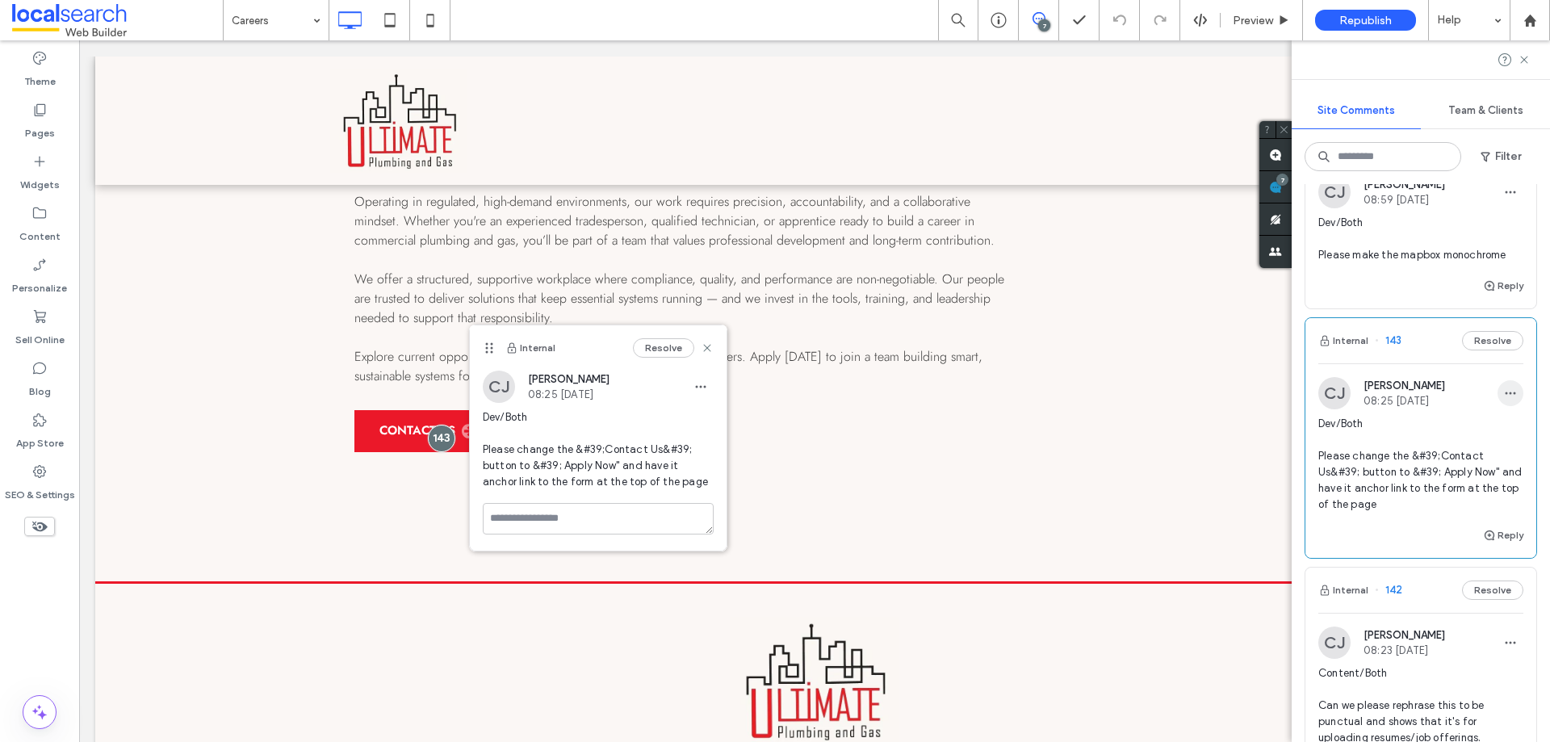
click at [1498, 402] on span "button" at bounding box center [1510, 393] width 26 height 26
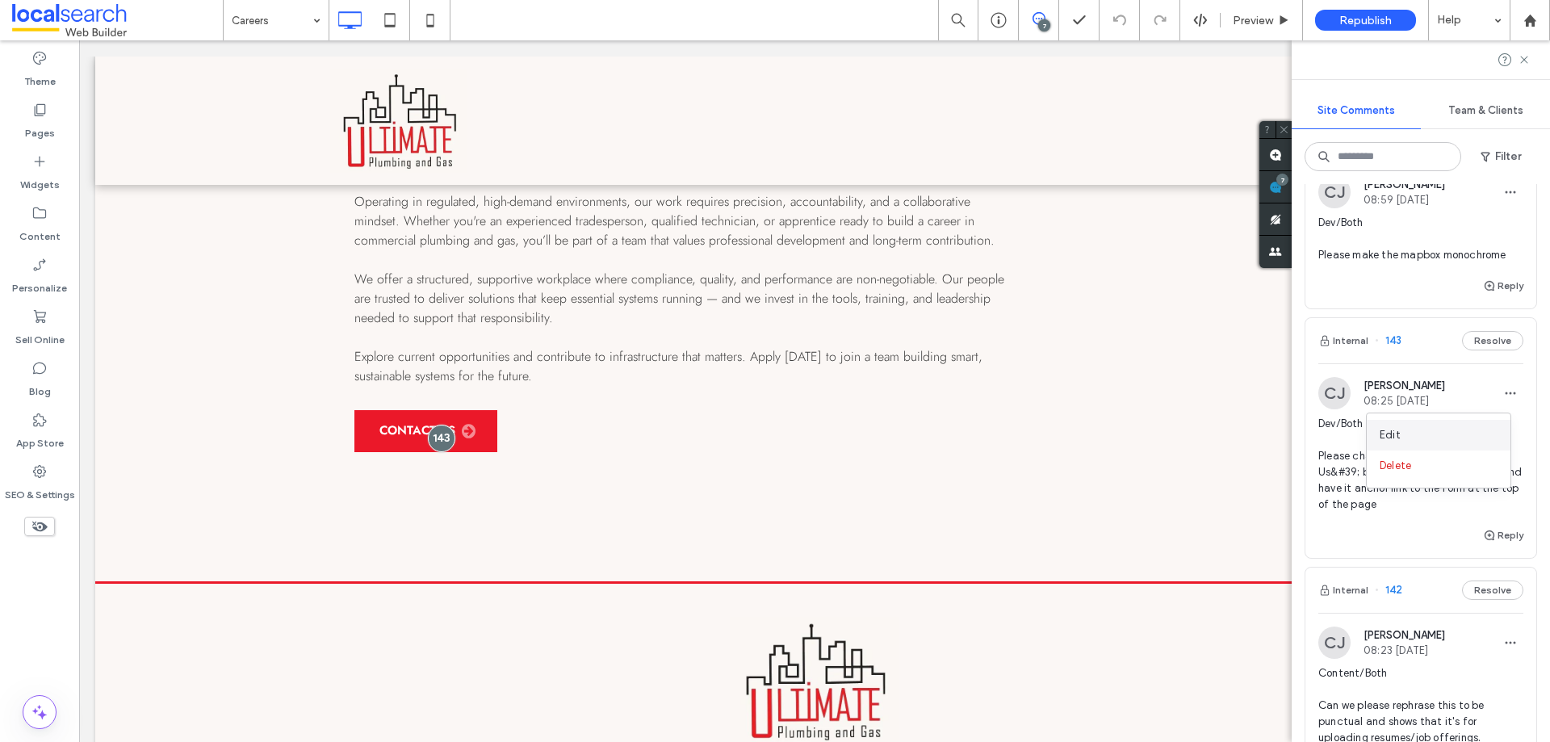
click at [1454, 427] on div "Edit" at bounding box center [1439, 435] width 144 height 31
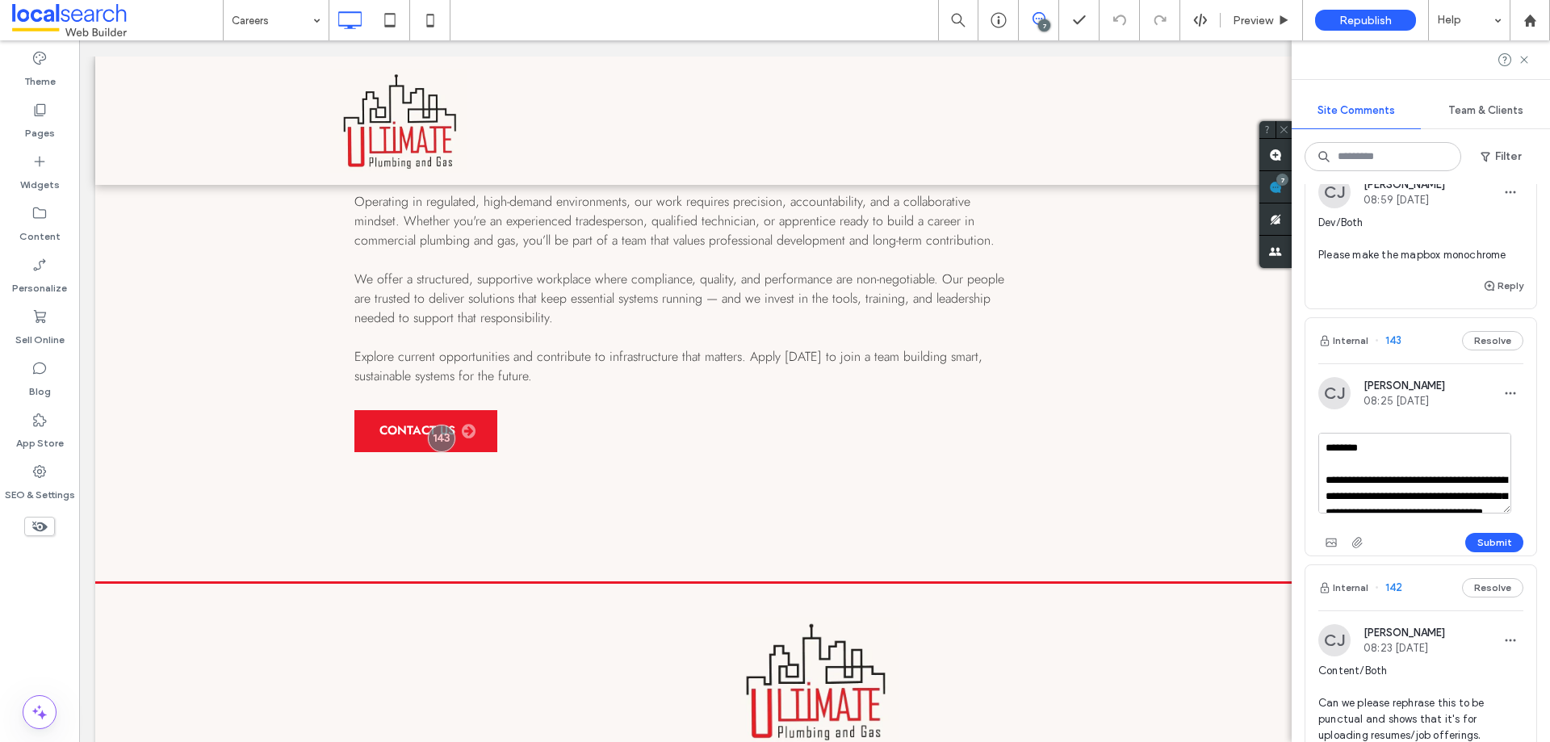
click at [1499, 530] on div "Submit" at bounding box center [1420, 543] width 205 height 26
click at [1499, 540] on button "Submit" at bounding box center [1494, 542] width 58 height 19
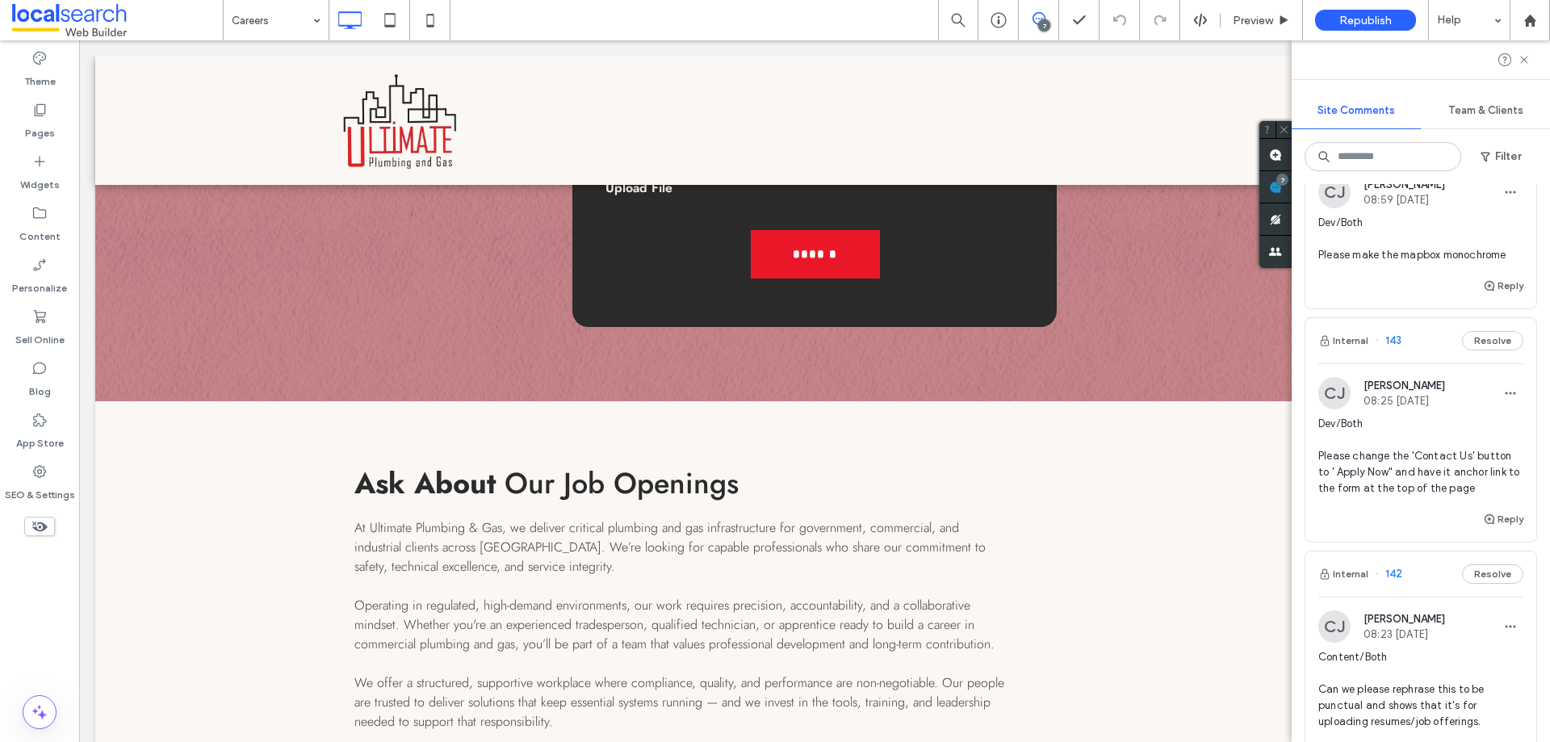
scroll to position [0, 0]
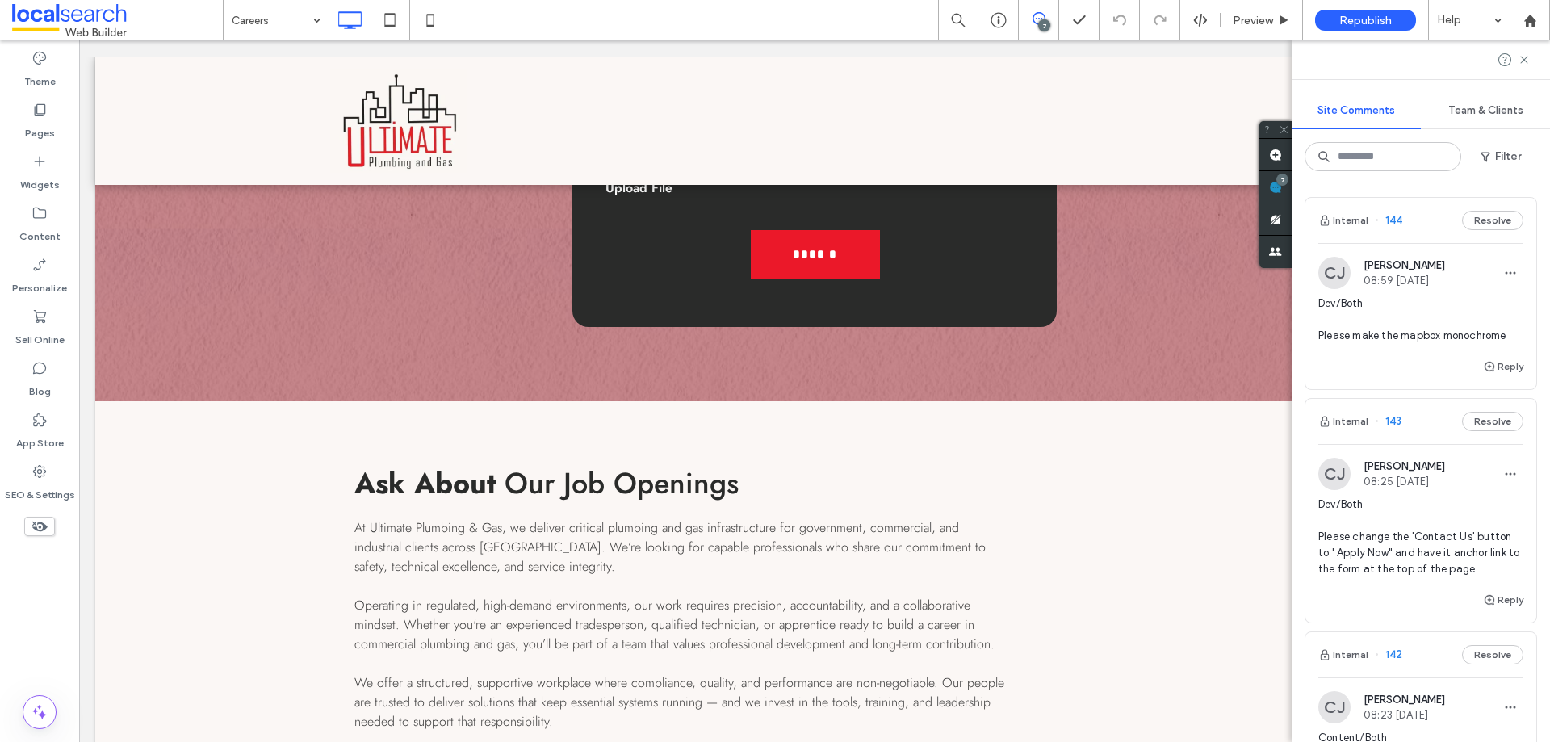
click at [1398, 337] on span "Dev/Both Please make the mapbox monochrome" at bounding box center [1420, 319] width 205 height 48
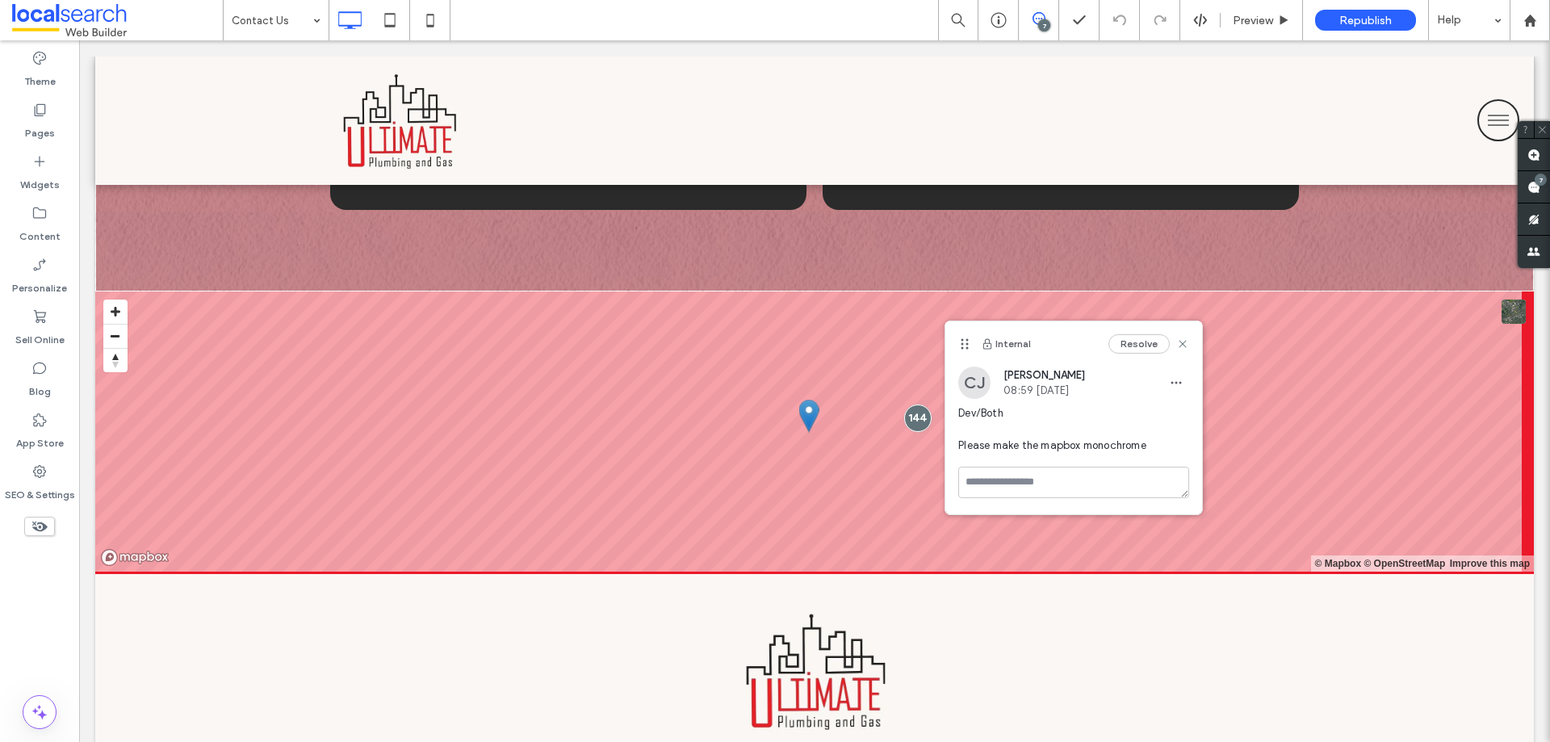
click at [1527, 182] on div "7" at bounding box center [1534, 187] width 32 height 32
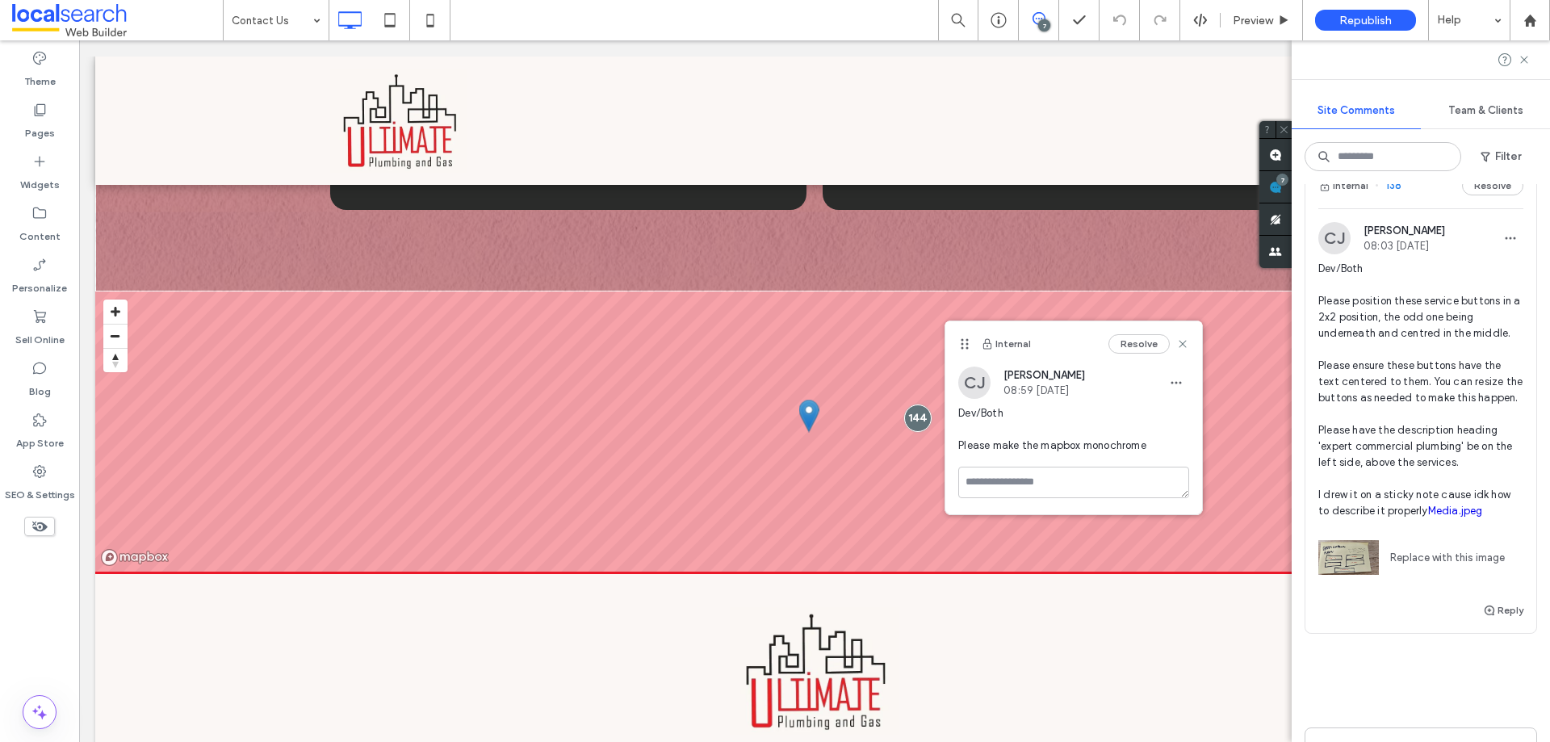
scroll to position [1438, 0]
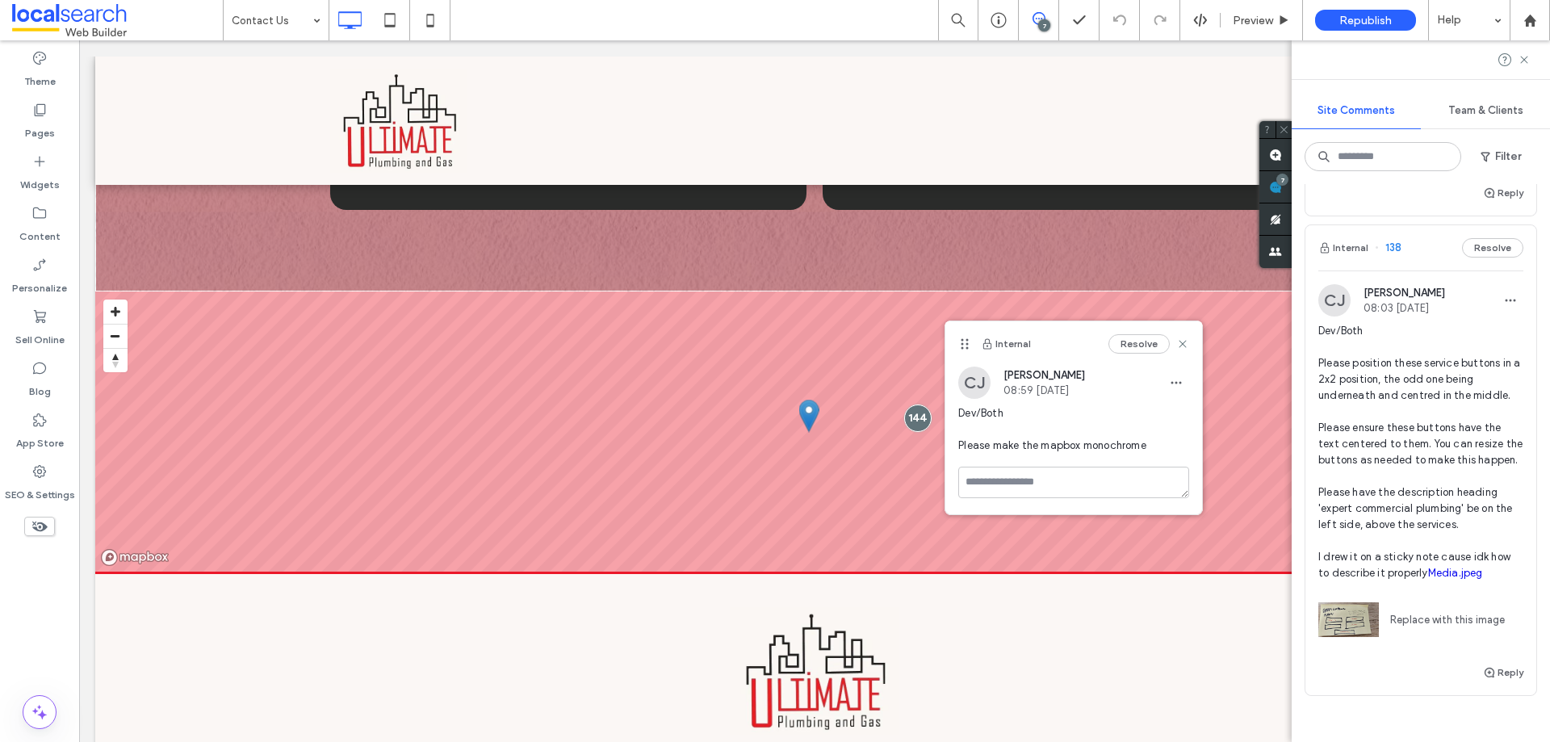
click at [1409, 432] on span "Dev/Both Please position these service buttons in a 2x2 position, the odd one b…" at bounding box center [1420, 452] width 205 height 258
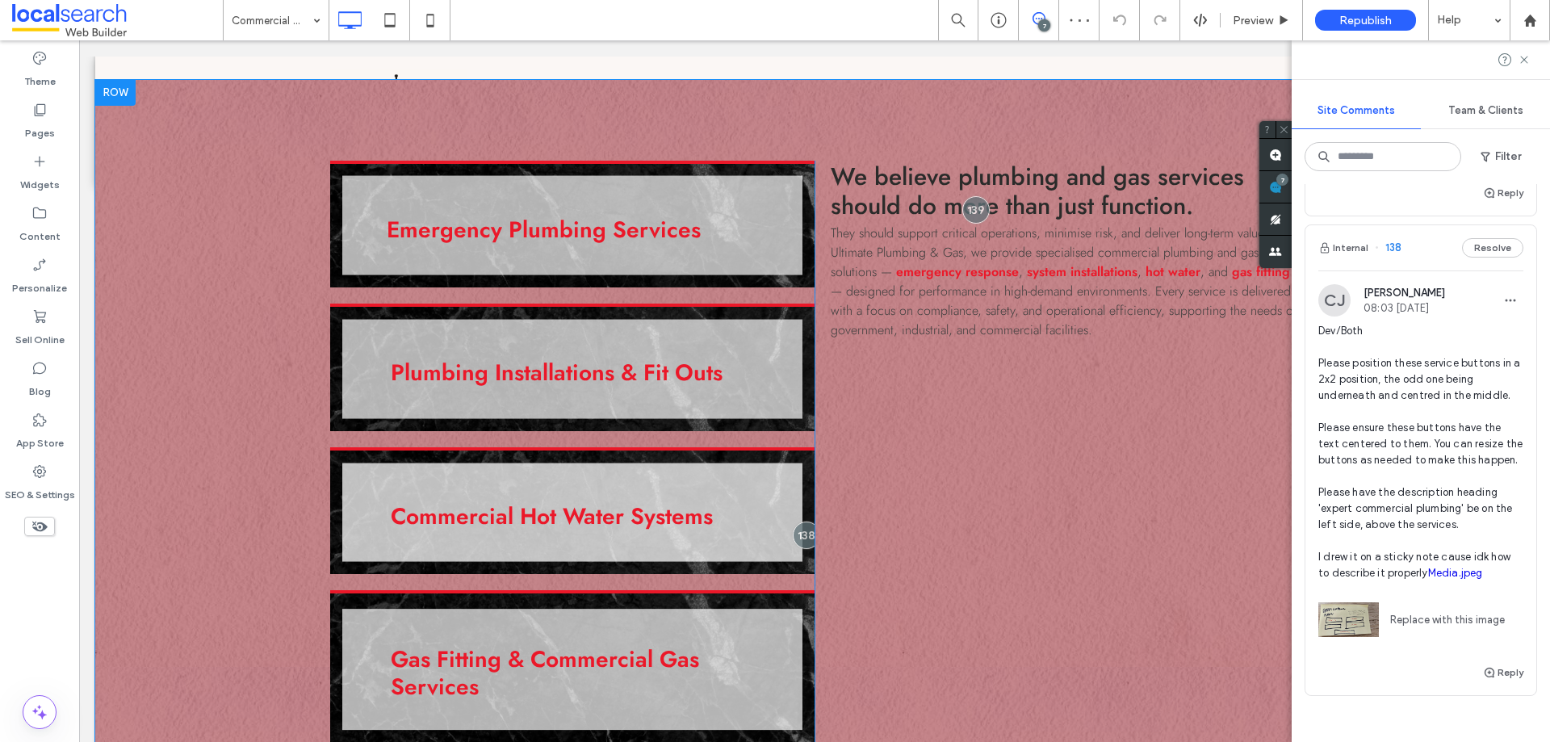
scroll to position [969, 0]
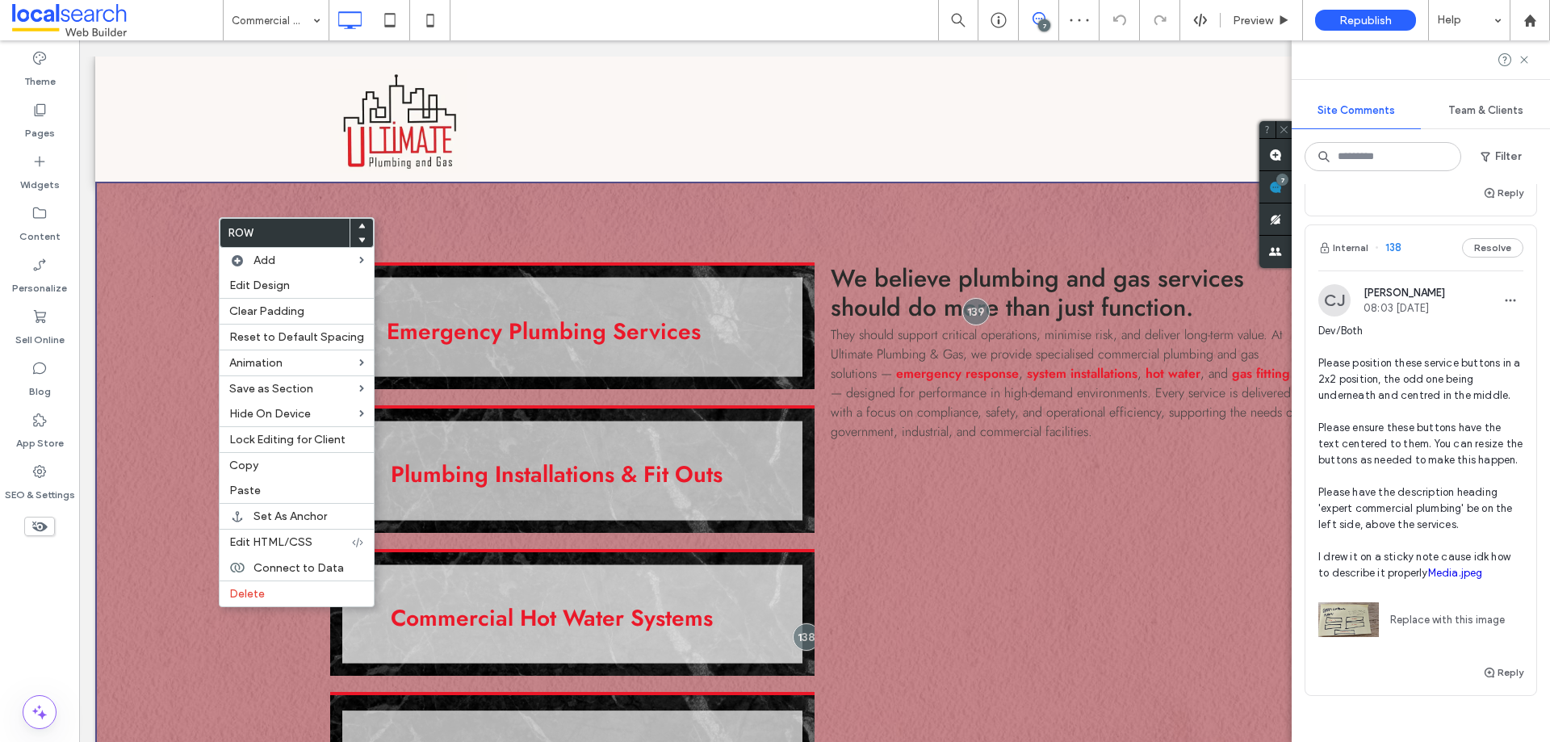
click at [146, 253] on div "Emergency Plumbing Services Click To Paste Plumbing Installations & Fit Outs Cl…" at bounding box center [814, 627] width 1438 height 890
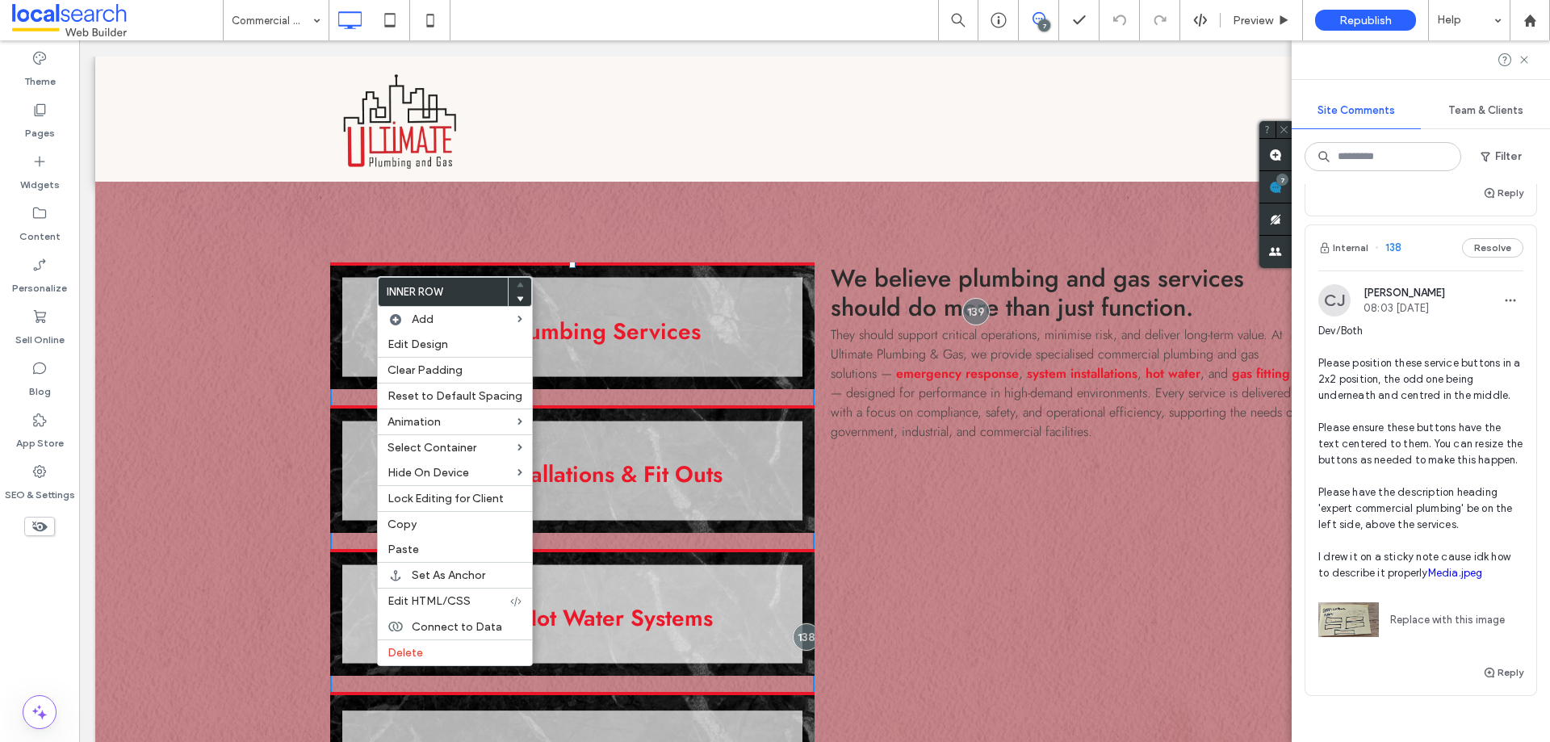
click at [991, 486] on div "We believe plumbing and gas services should do more than just function. They sh…" at bounding box center [1056, 626] width 484 height 728
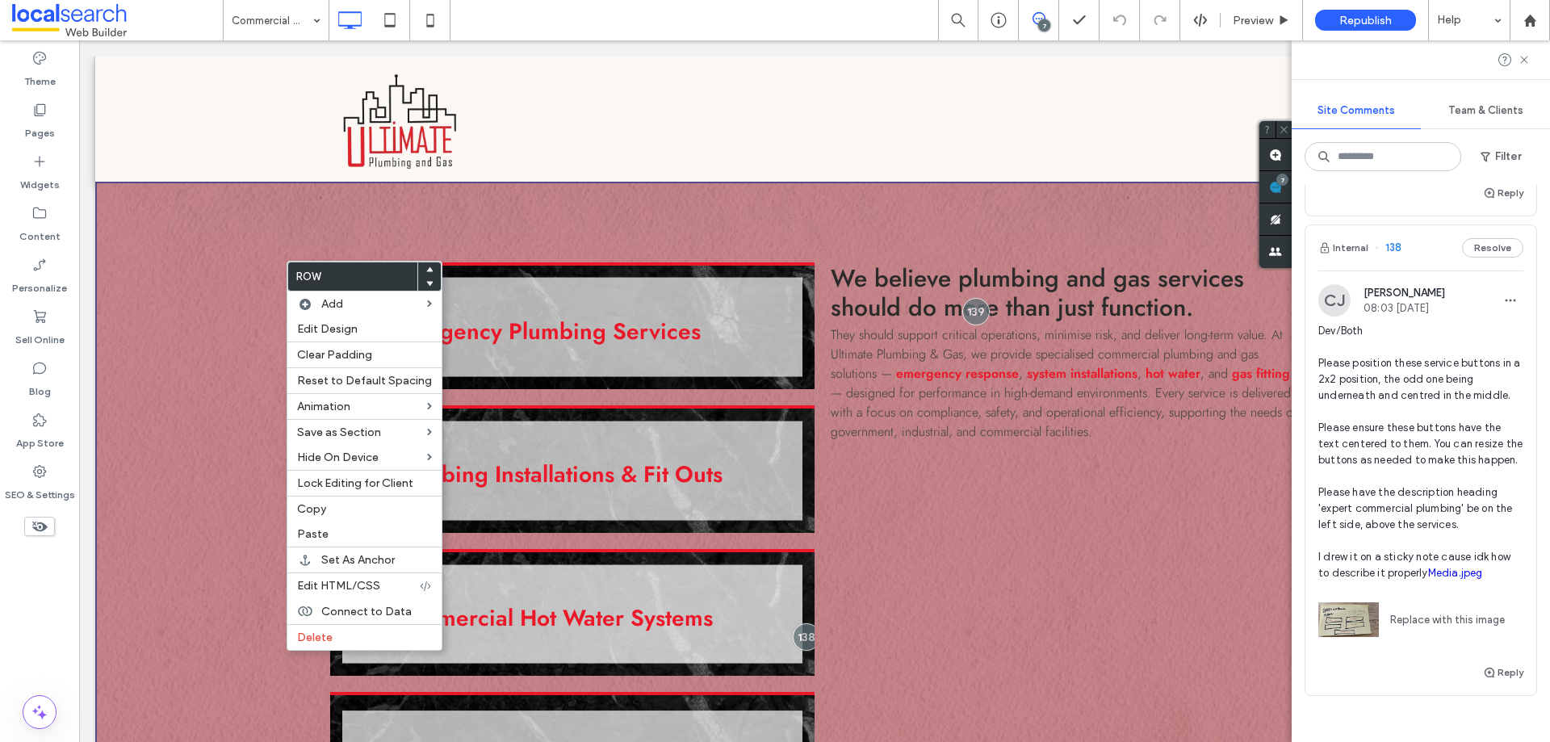
click at [218, 272] on div "Emergency Plumbing Services Click To Paste Plumbing Installations & Fit Outs Cl…" at bounding box center [814, 627] width 1438 height 890
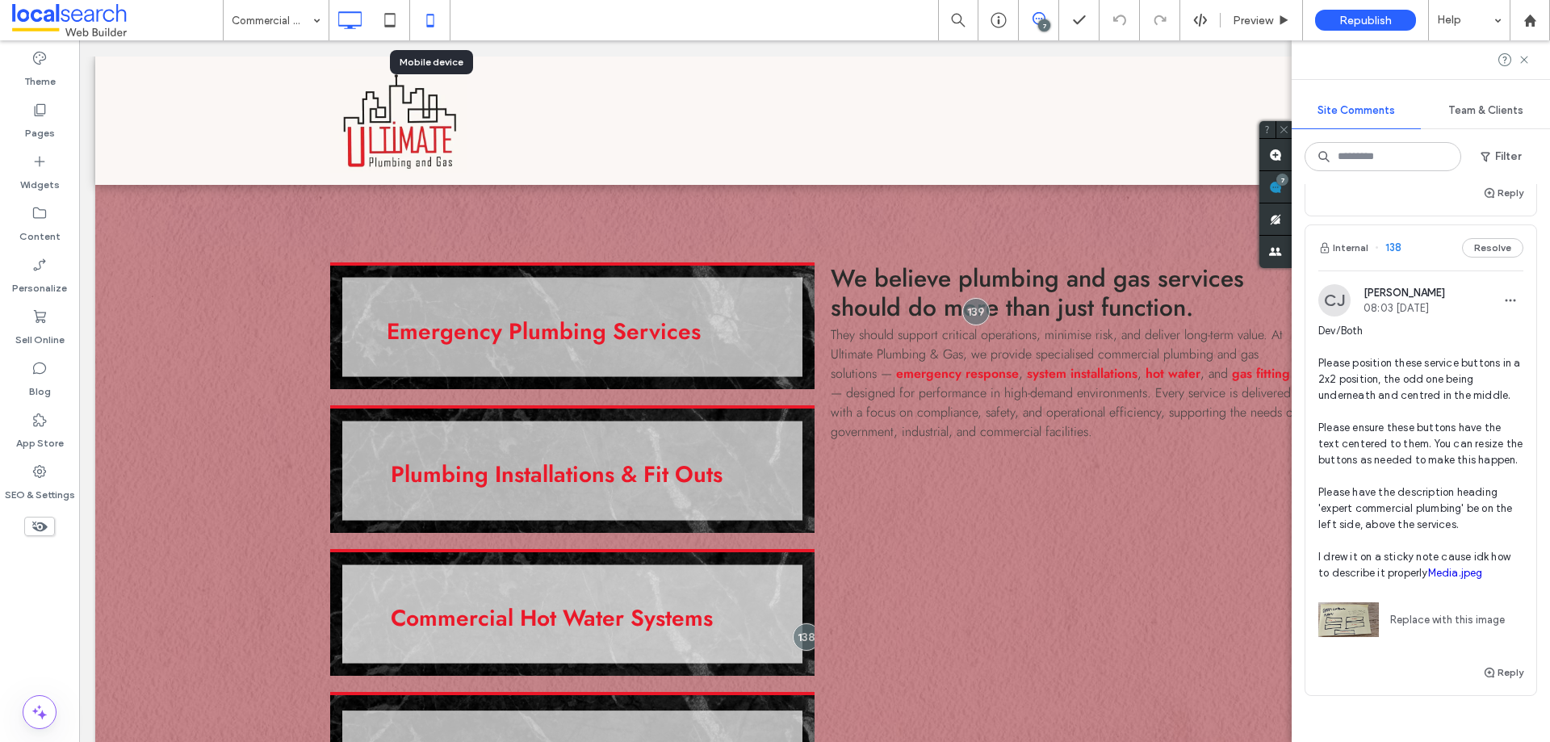
click at [430, 27] on icon at bounding box center [430, 20] width 32 height 32
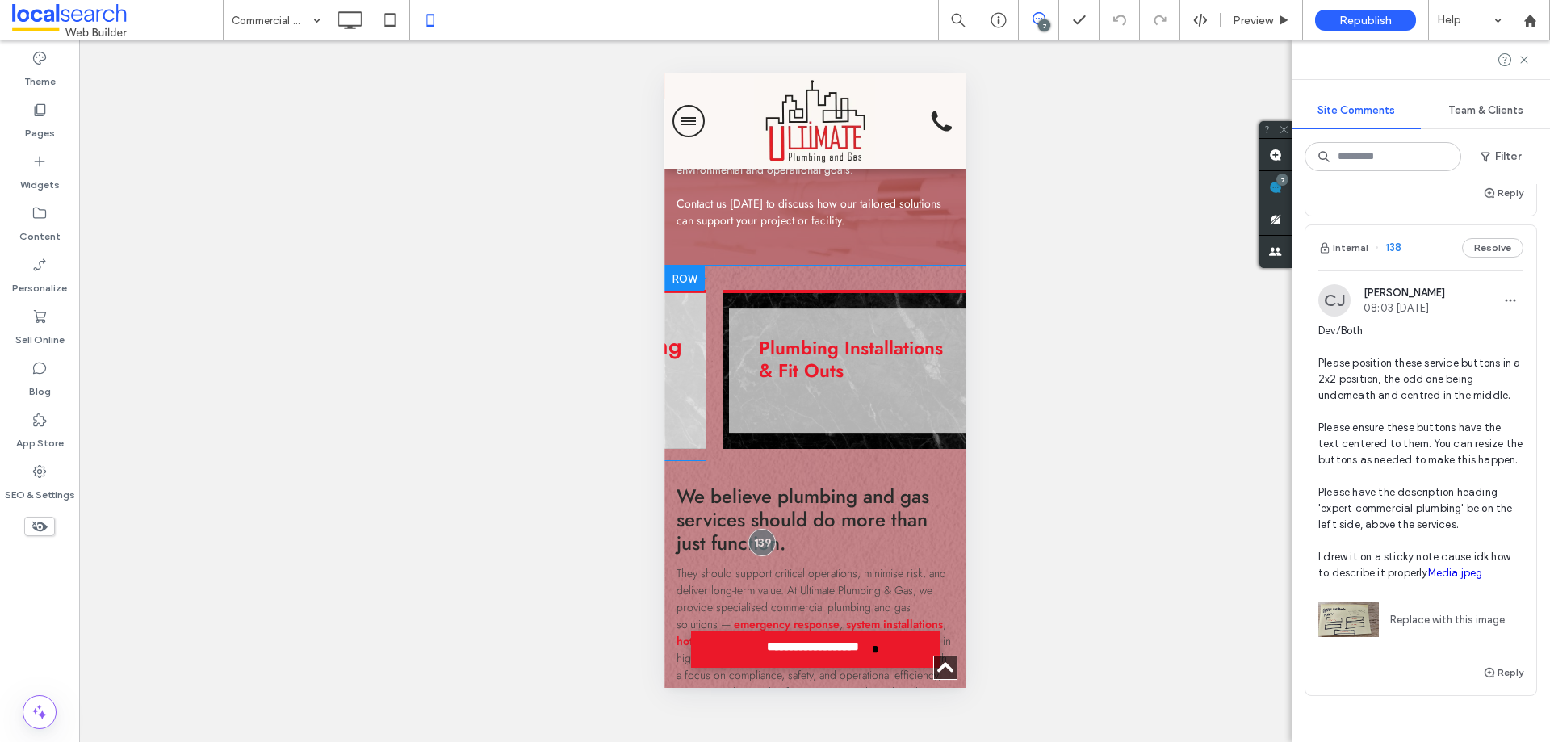
scroll to position [0, 0]
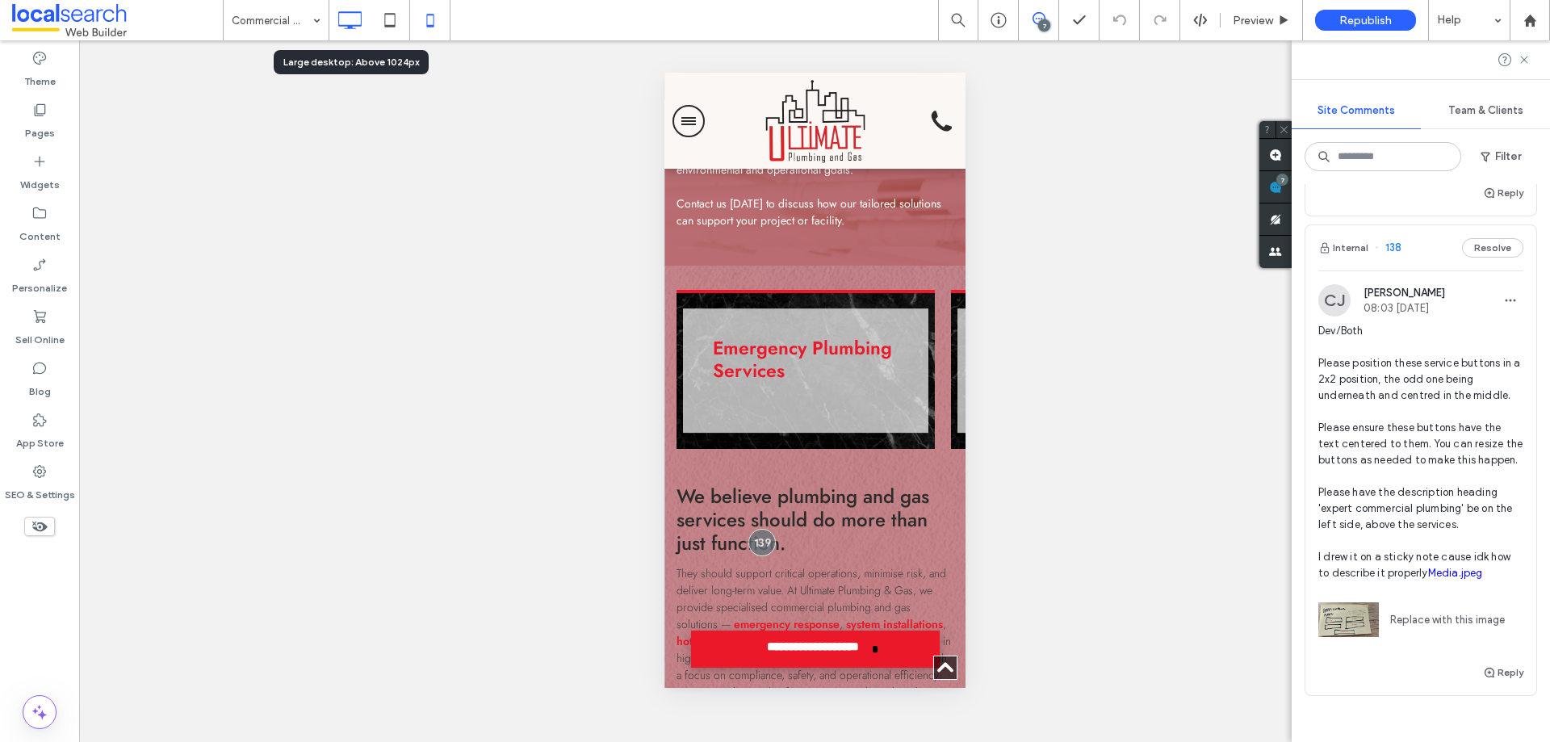
click at [357, 25] on use at bounding box center [350, 20] width 23 height 18
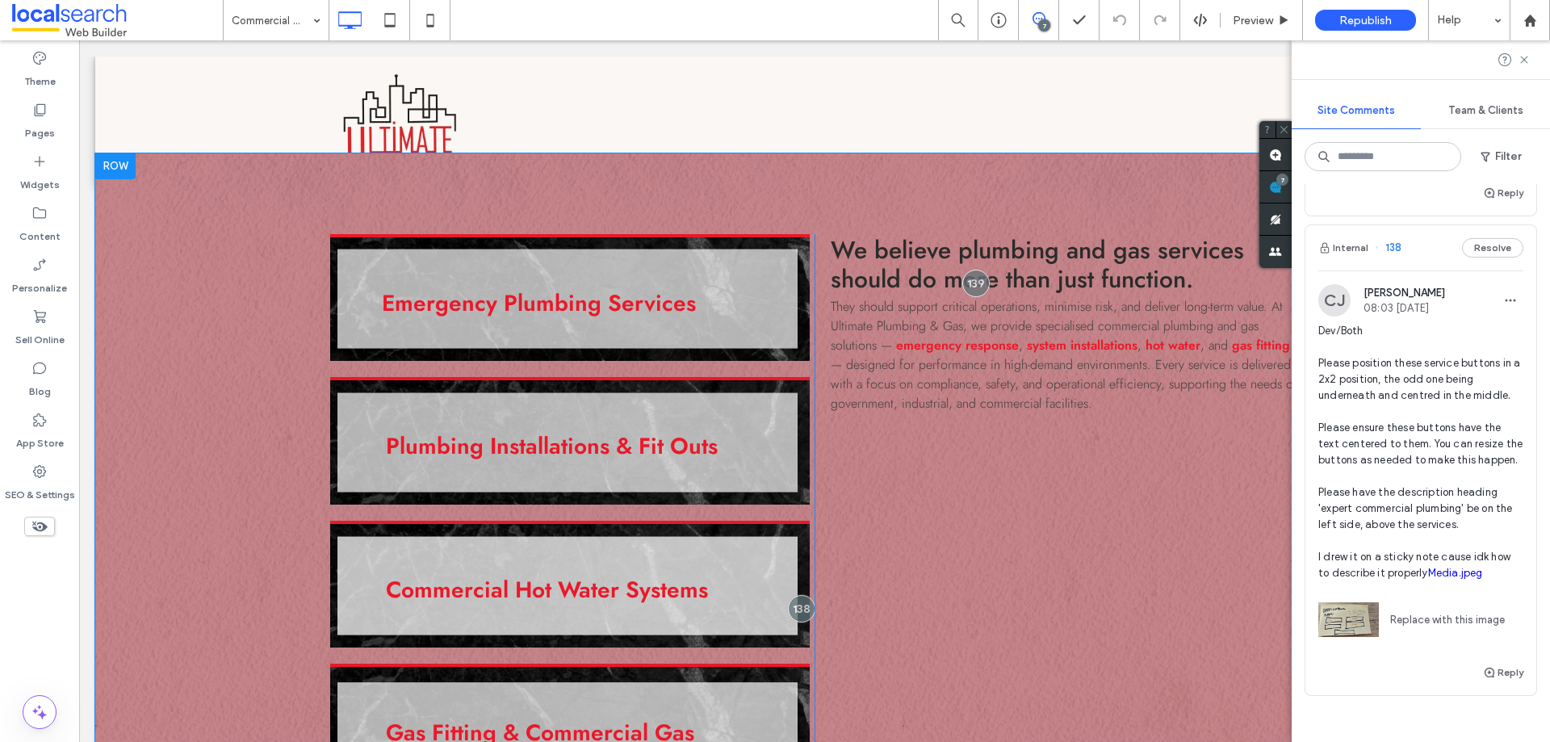
scroll to position [969, 0]
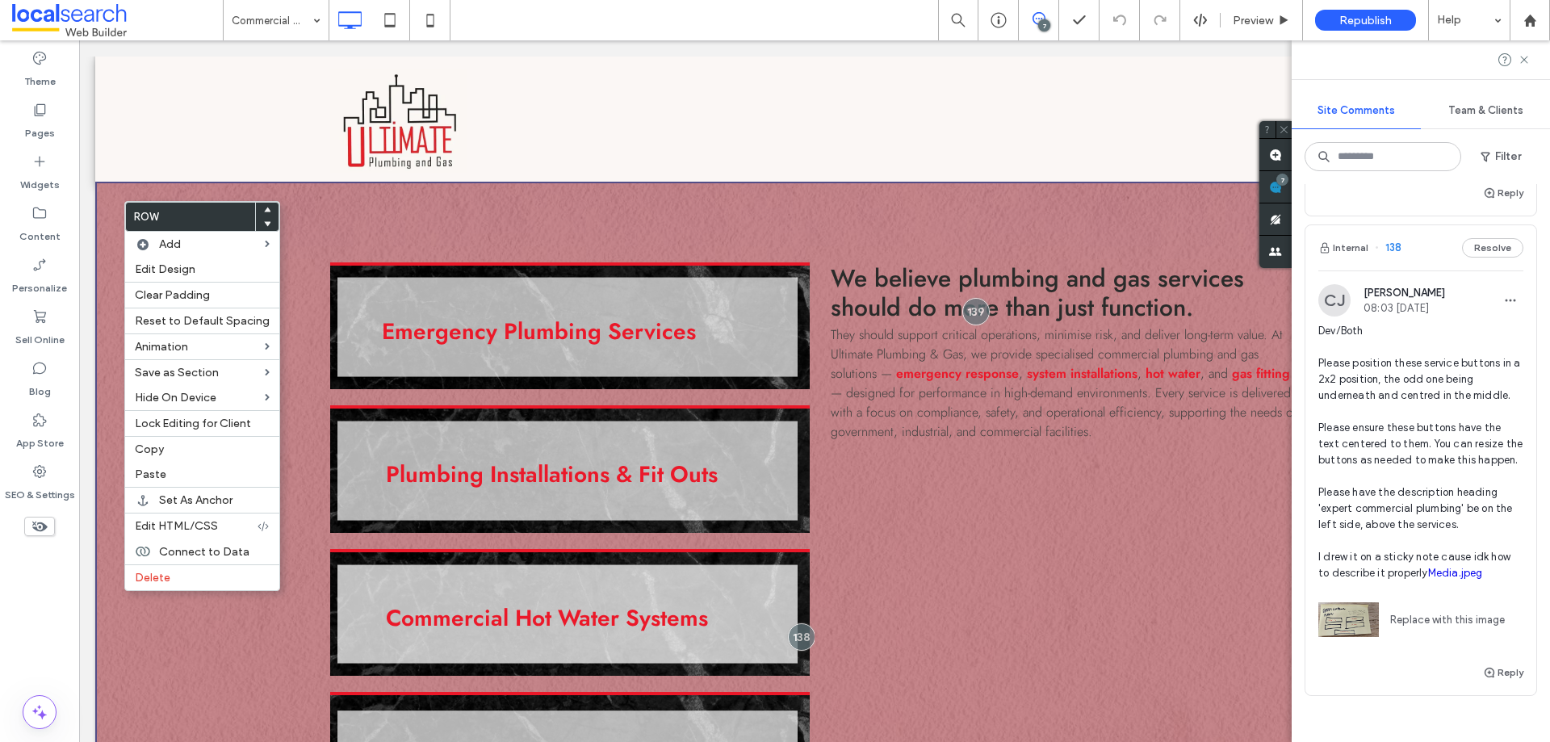
click at [523, 226] on div "Emergency Plumbing Services Click To Paste Plumbing Installations & Fit Outs Cl…" at bounding box center [814, 627] width 1438 height 890
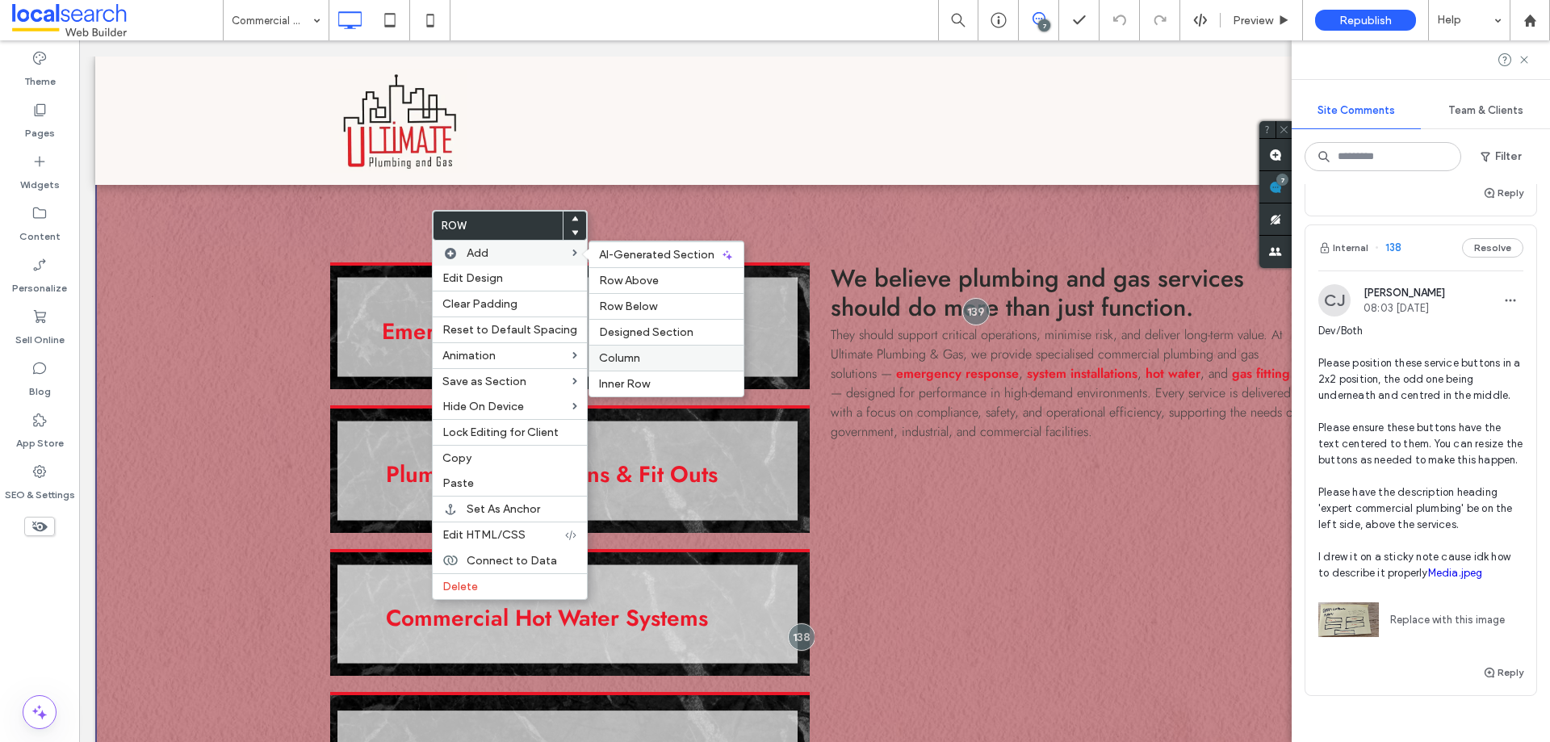
click at [650, 355] on label "Column" at bounding box center [666, 358] width 135 height 14
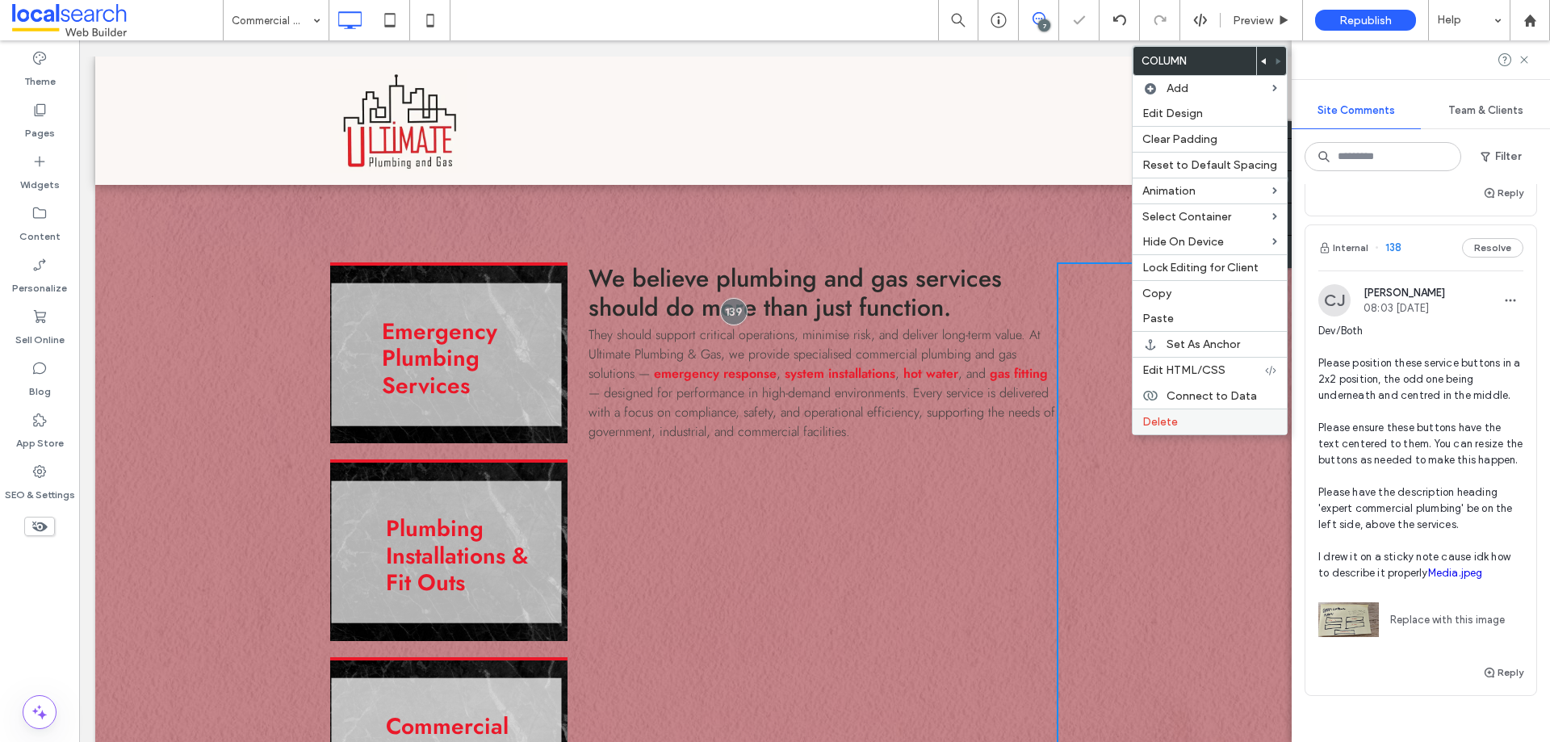
click at [1157, 421] on span "Delete" at bounding box center [1160, 422] width 36 height 14
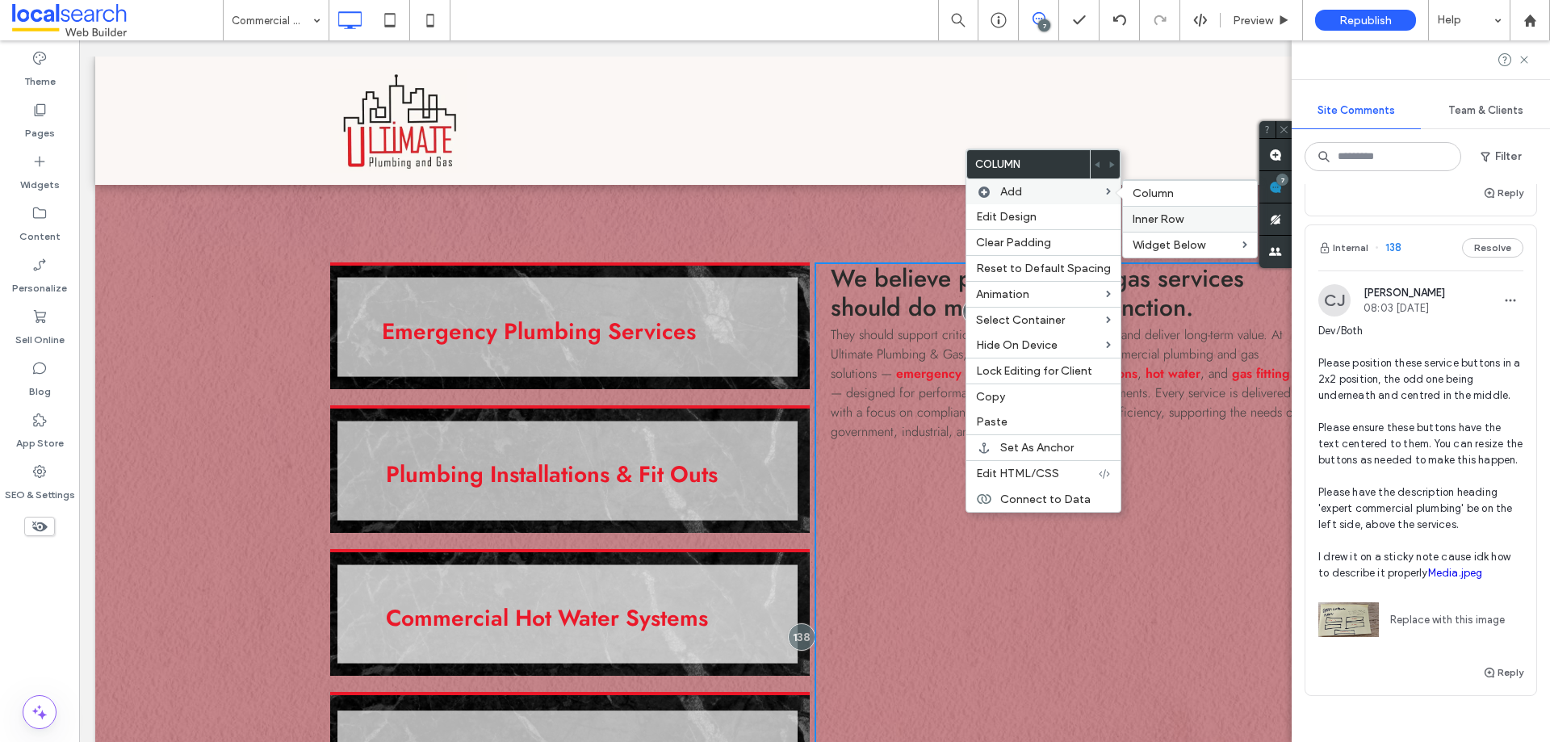
click at [1160, 216] on span "Inner Row" at bounding box center [1158, 219] width 51 height 14
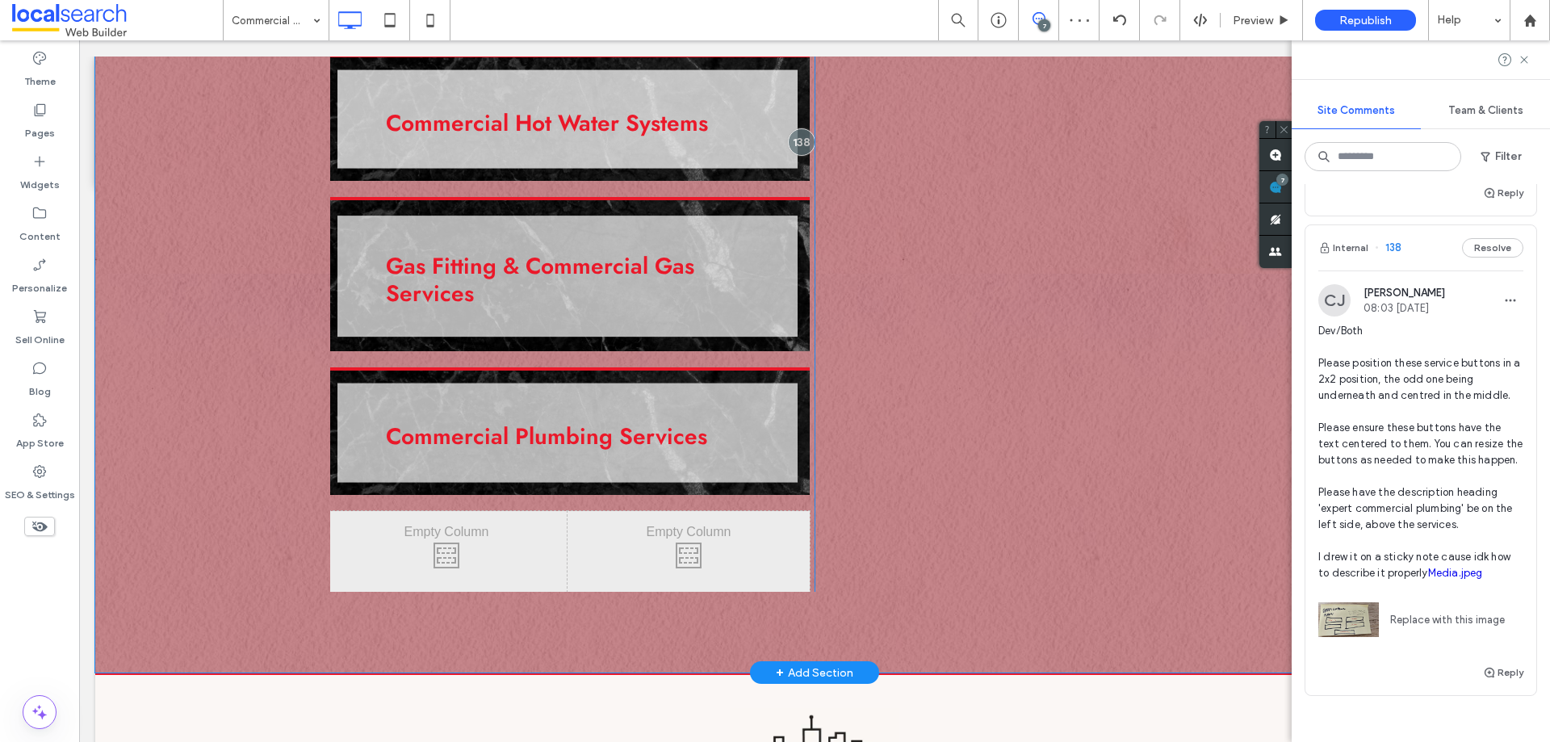
scroll to position [1614, 0]
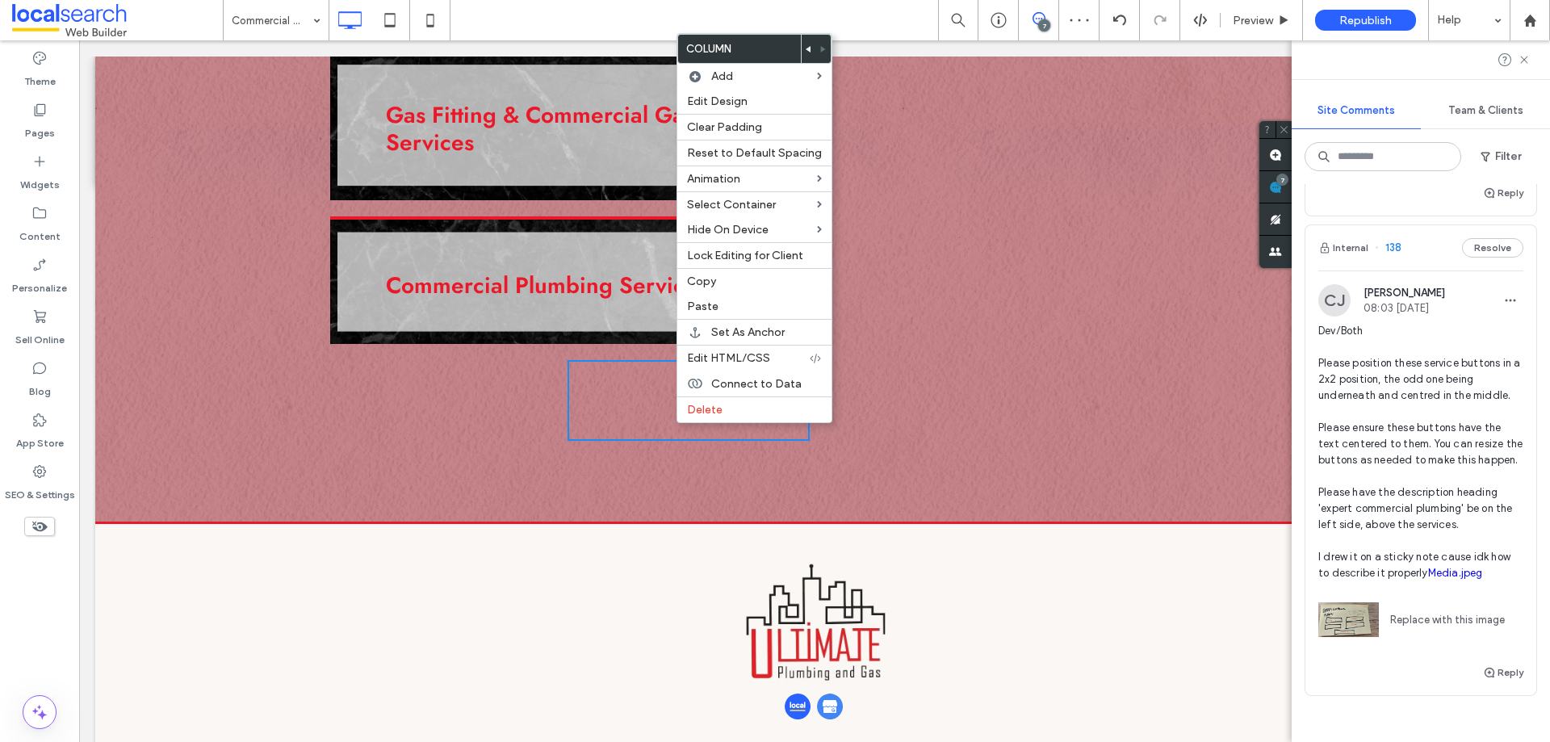
click at [932, 418] on div "We believe plumbing and gas services should do more than just function. They sh…" at bounding box center [1056, 29] width 484 height 825
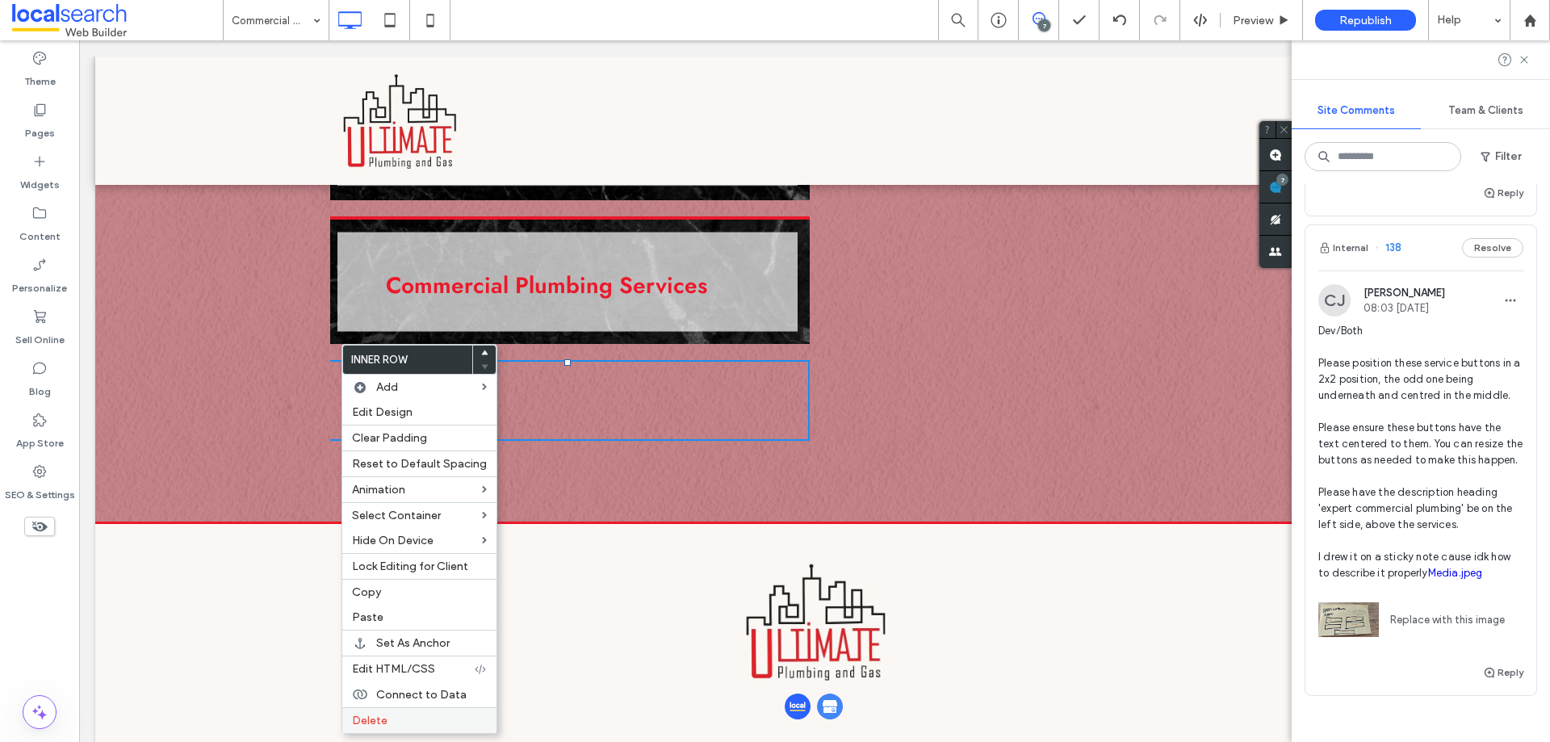
click at [380, 722] on span "Delete" at bounding box center [370, 721] width 36 height 14
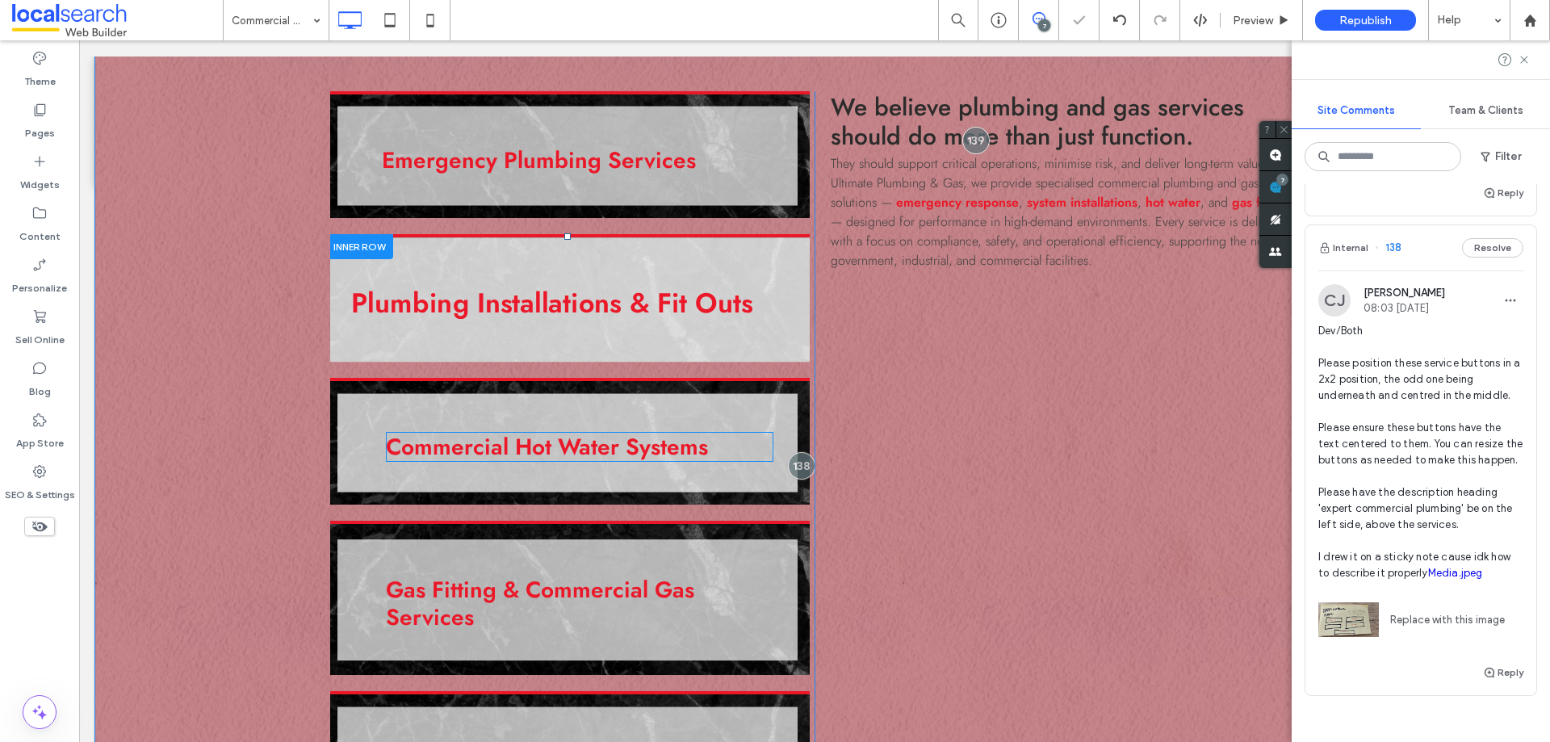
scroll to position [1049, 0]
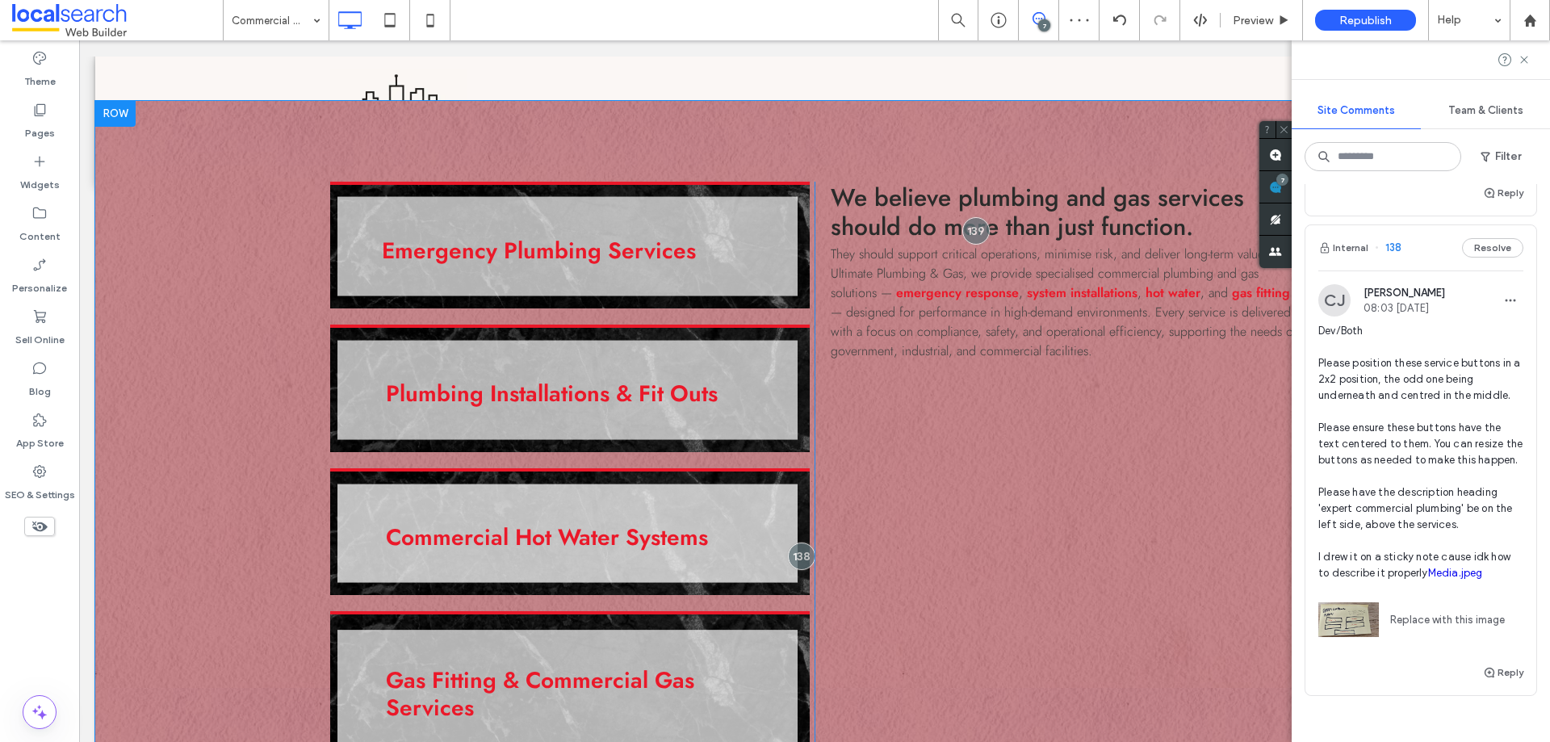
click at [814, 336] on div "We believe plumbing and gas services should do more than just function. They sh…" at bounding box center [1056, 546] width 484 height 728
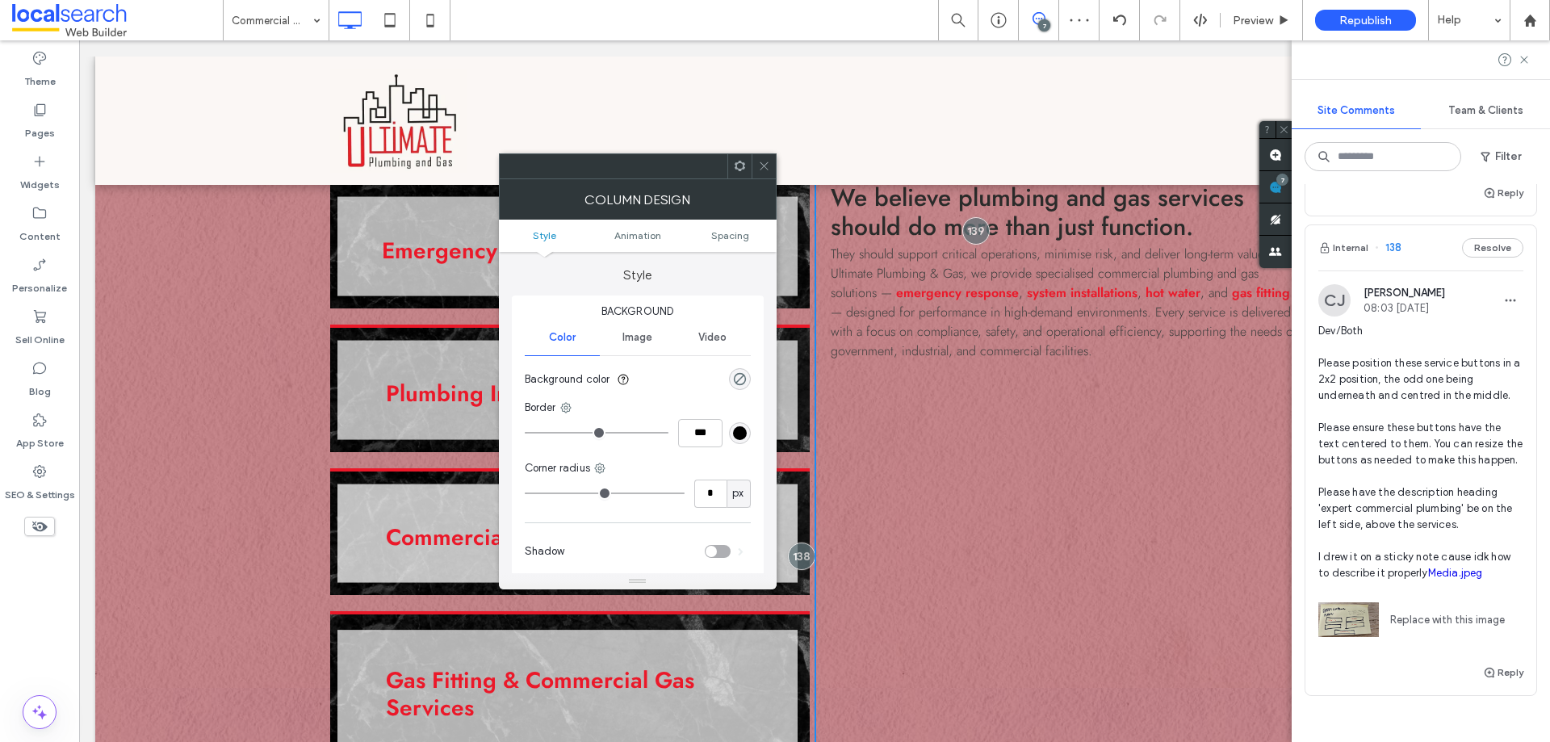
click at [768, 163] on icon at bounding box center [764, 166] width 12 height 12
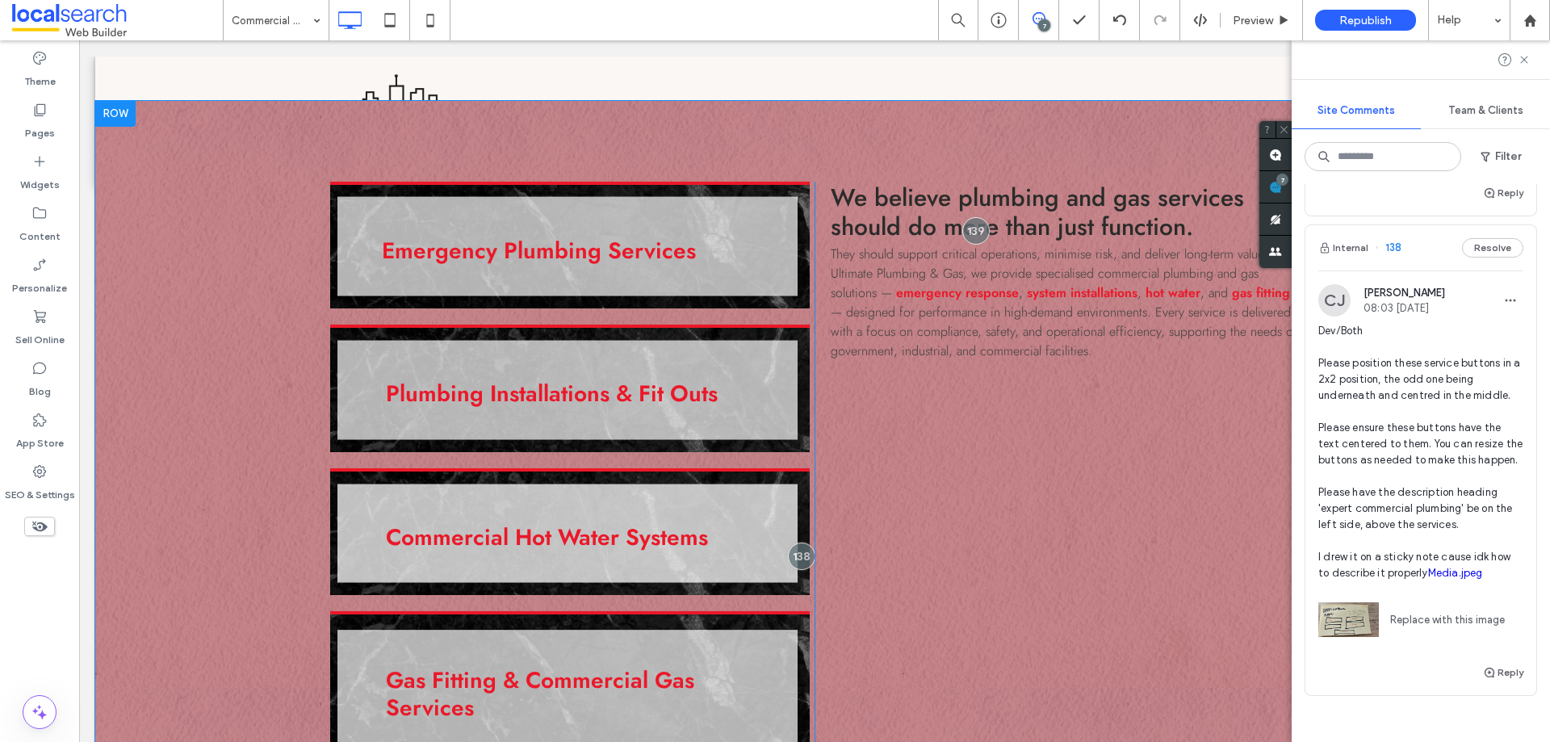
click at [783, 315] on div "Emergency Plumbing Services Click To Paste Plumbing Installations & Fit Outs Cl…" at bounding box center [572, 546] width 484 height 728
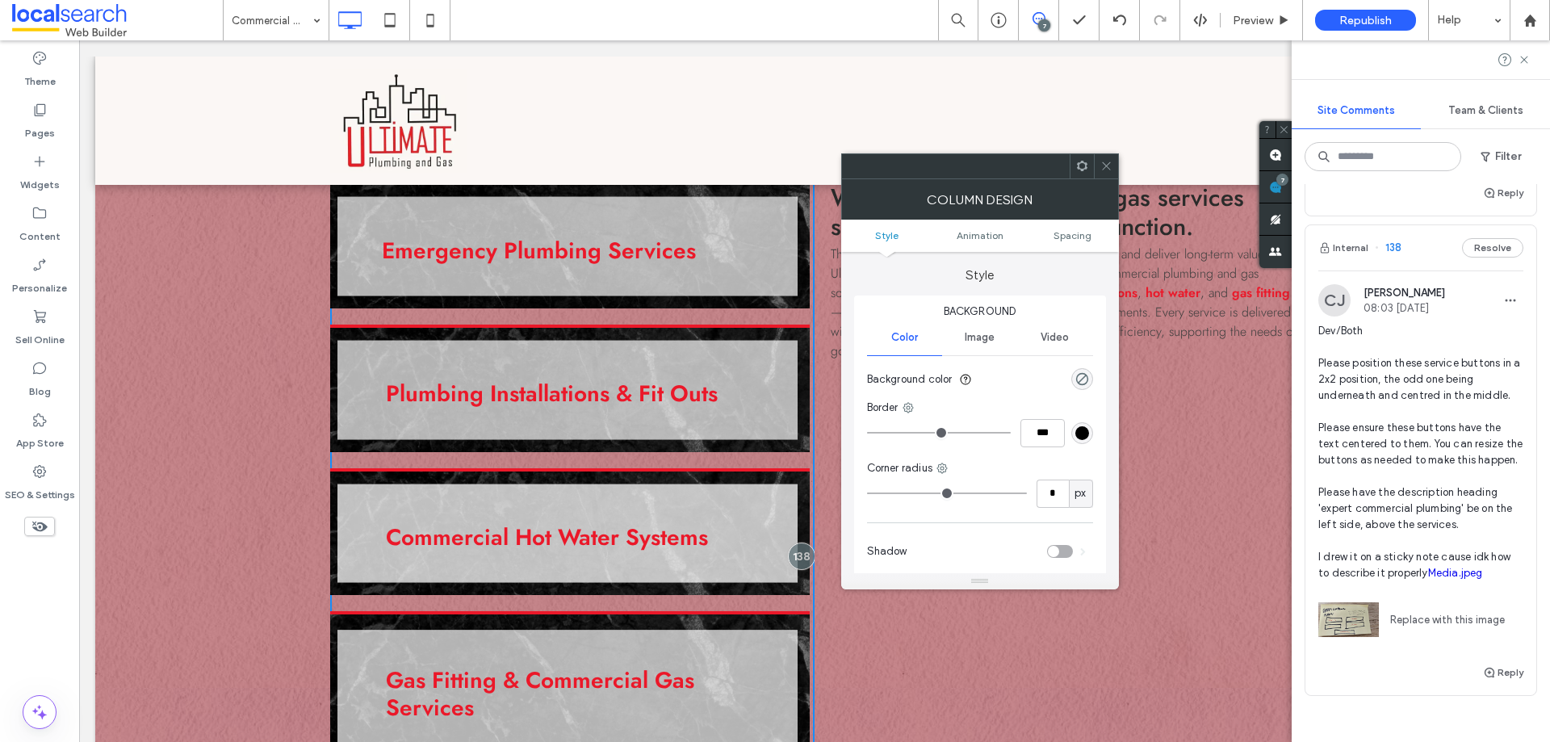
click at [1106, 168] on icon at bounding box center [1106, 166] width 12 height 12
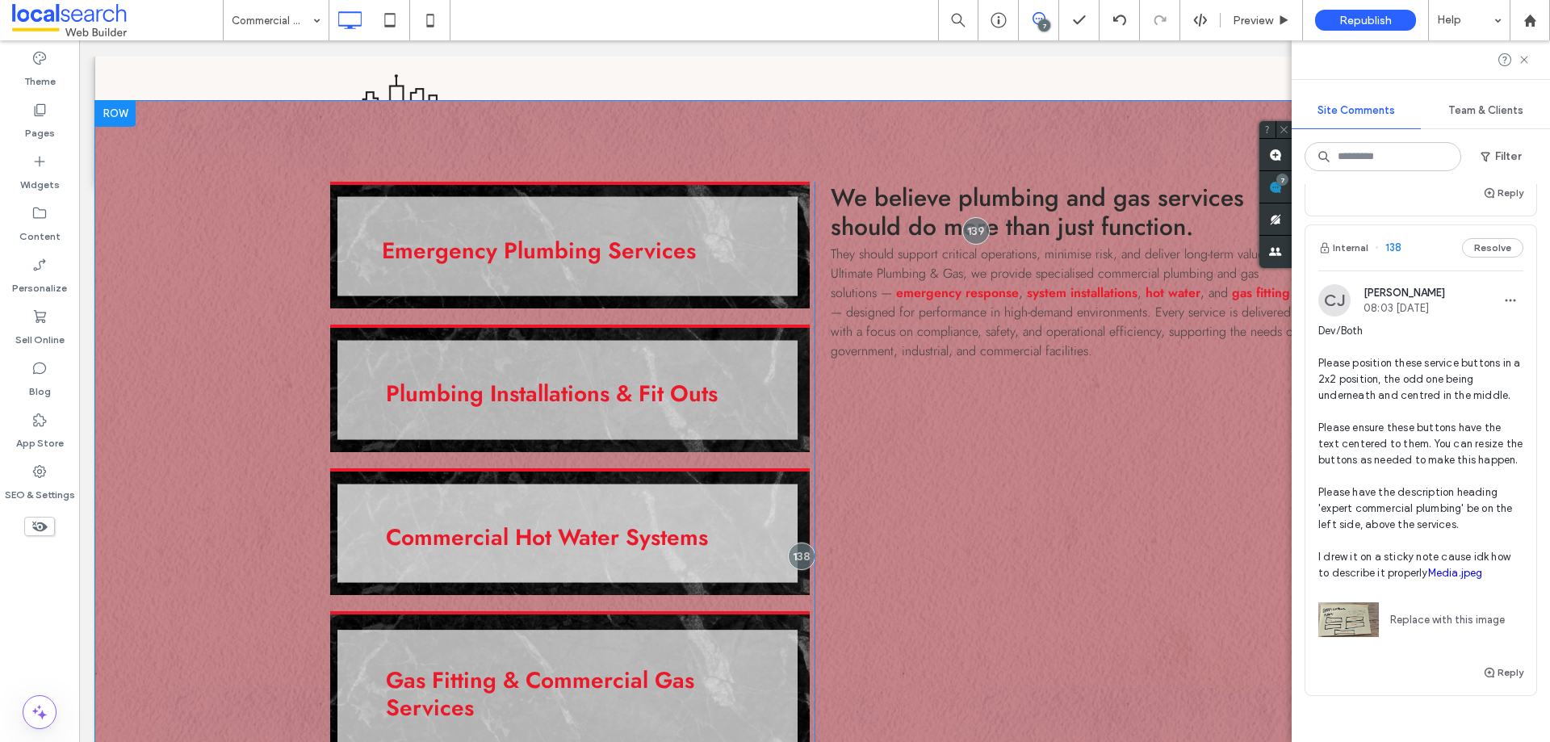
click at [953, 443] on div "We believe plumbing and gas services should do more than just function. They sh…" at bounding box center [1056, 546] width 484 height 728
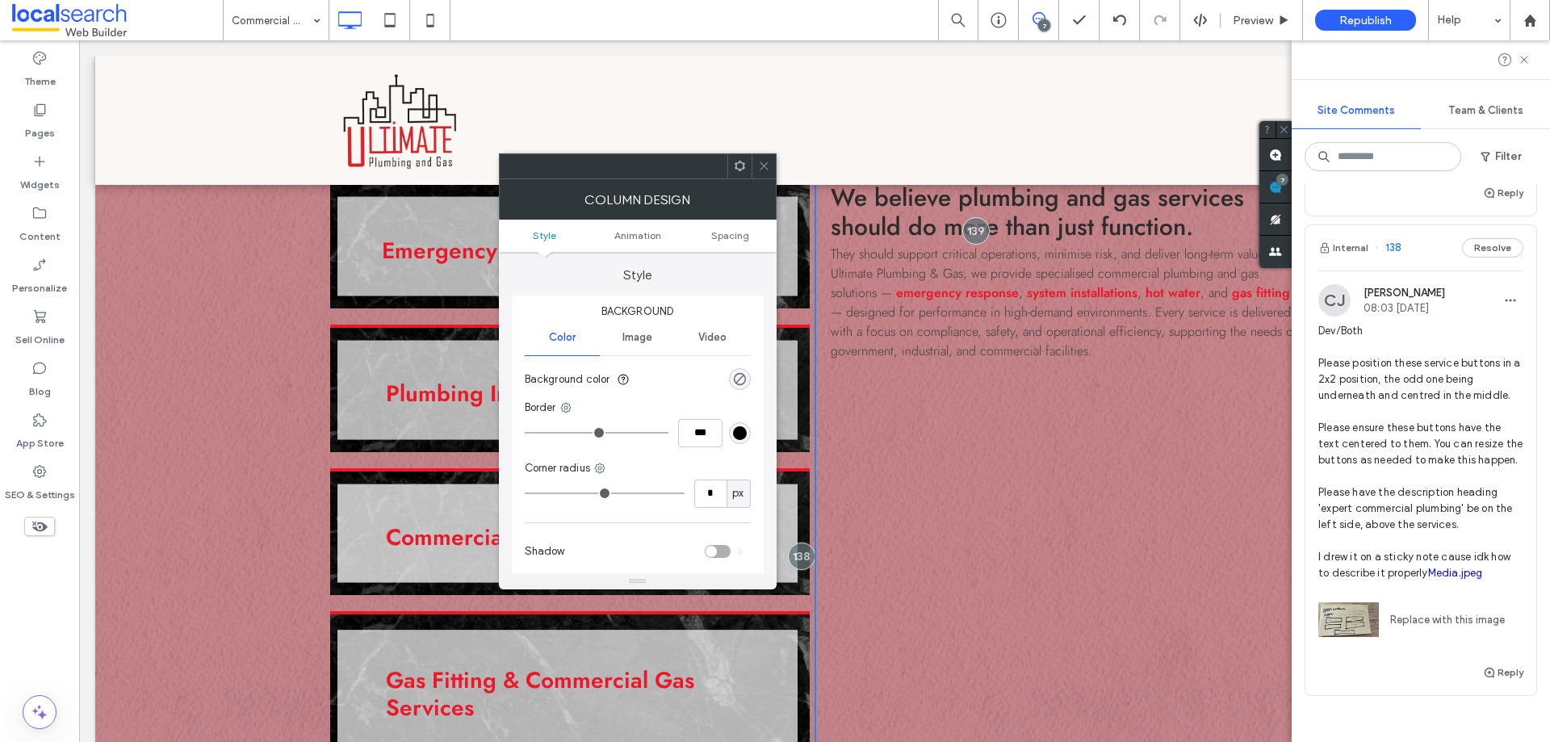
click at [735, 170] on icon at bounding box center [740, 166] width 12 height 12
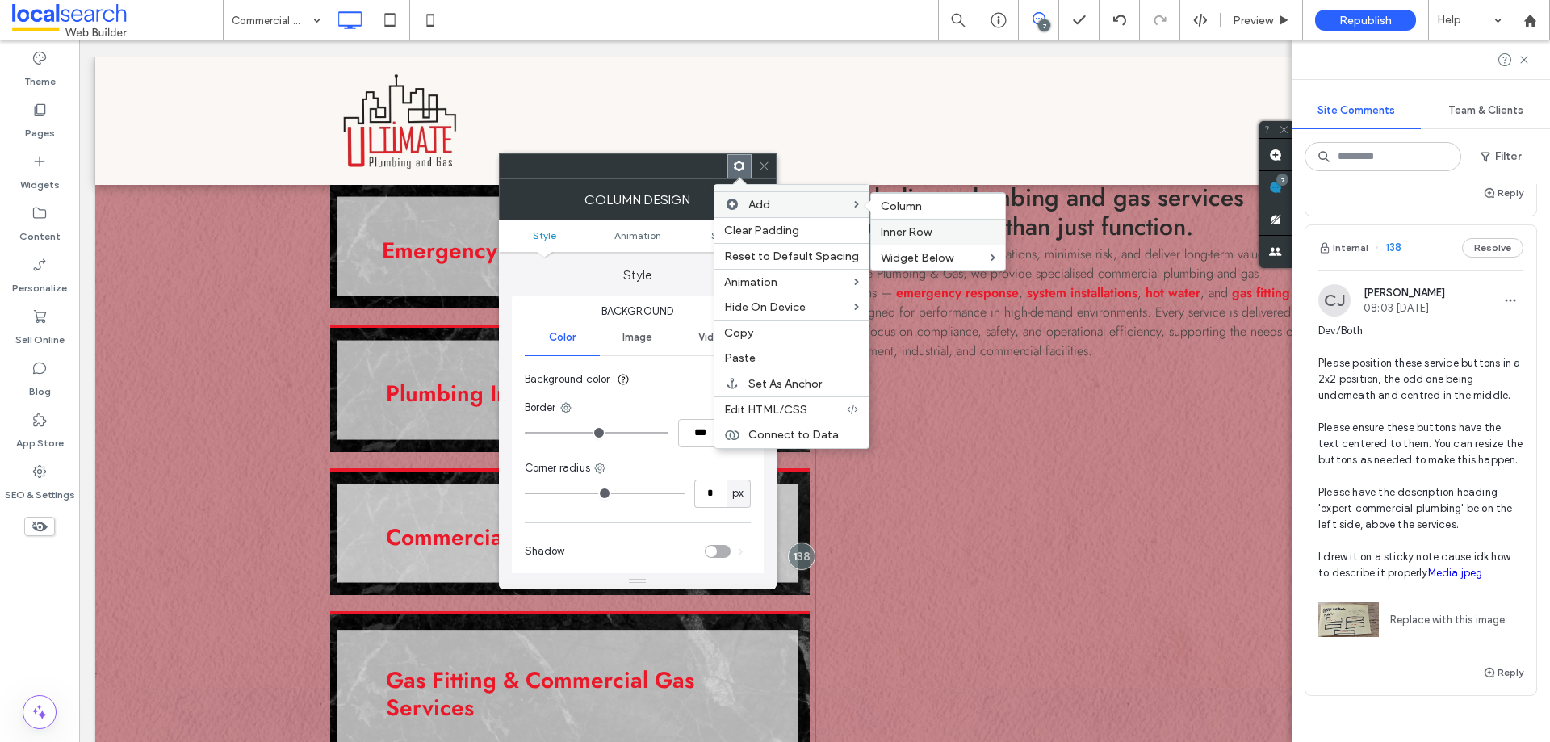
click at [919, 228] on span "Inner Row" at bounding box center [906, 232] width 51 height 14
click at [911, 240] on div "Inner Row" at bounding box center [938, 232] width 134 height 26
click at [899, 227] on span "Inner Row" at bounding box center [906, 232] width 51 height 14
click at [903, 227] on span "Inner Row" at bounding box center [906, 232] width 51 height 14
click at [900, 231] on span "Inner Row" at bounding box center [906, 232] width 51 height 14
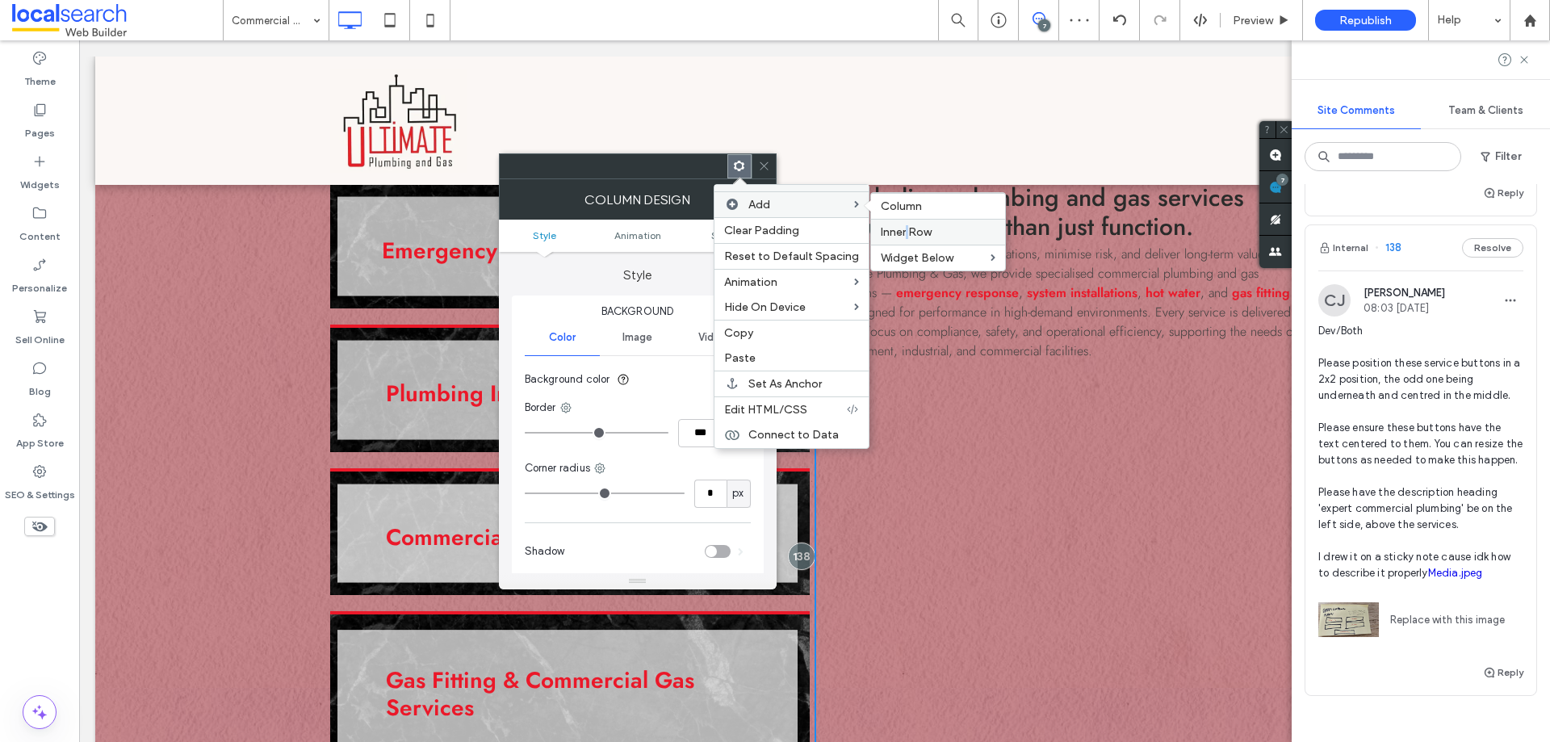
click at [900, 231] on span "Inner Row" at bounding box center [906, 232] width 51 height 14
click at [767, 164] on icon at bounding box center [764, 166] width 12 height 12
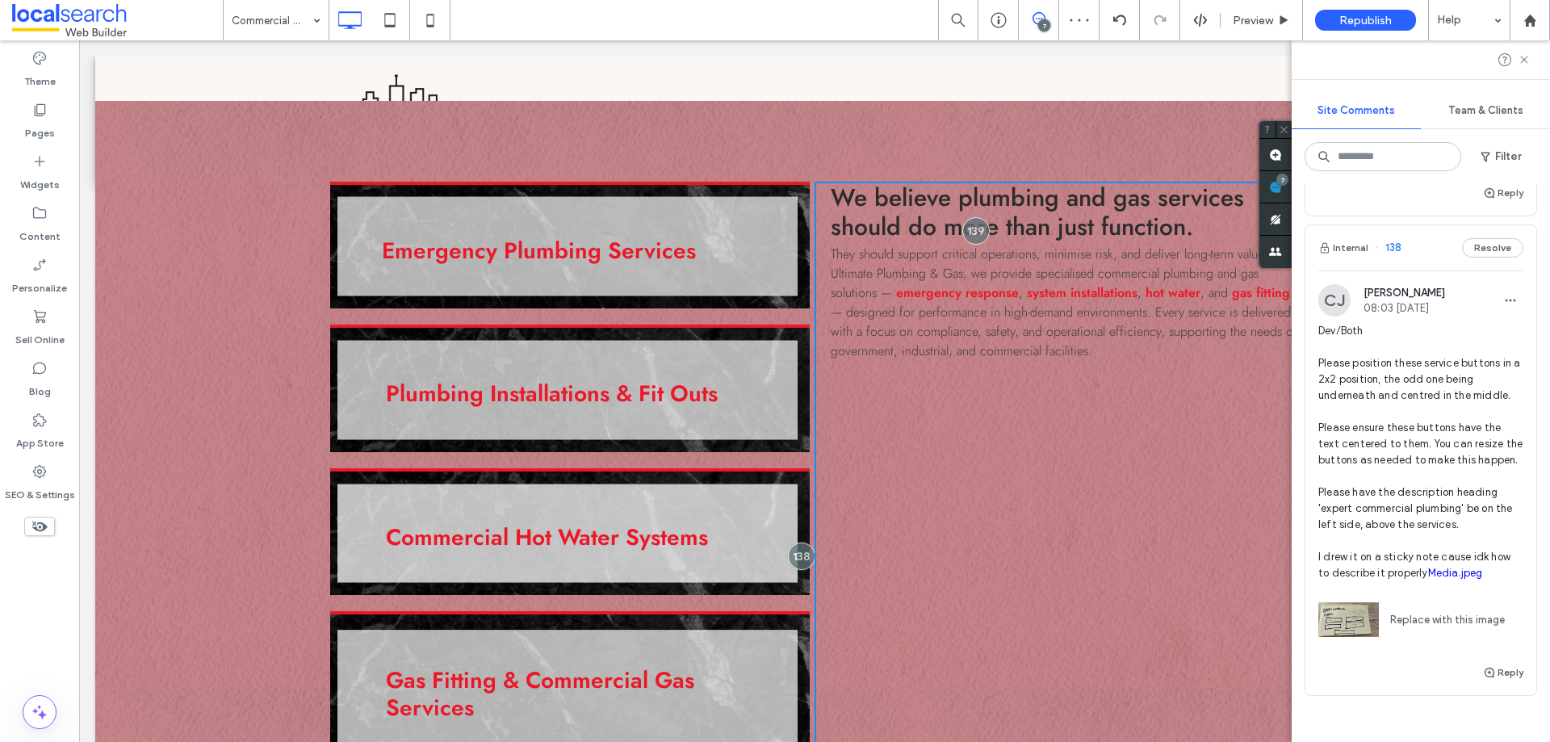
drag, startPoint x: 977, startPoint y: 427, endPoint x: 964, endPoint y: 422, distance: 13.8
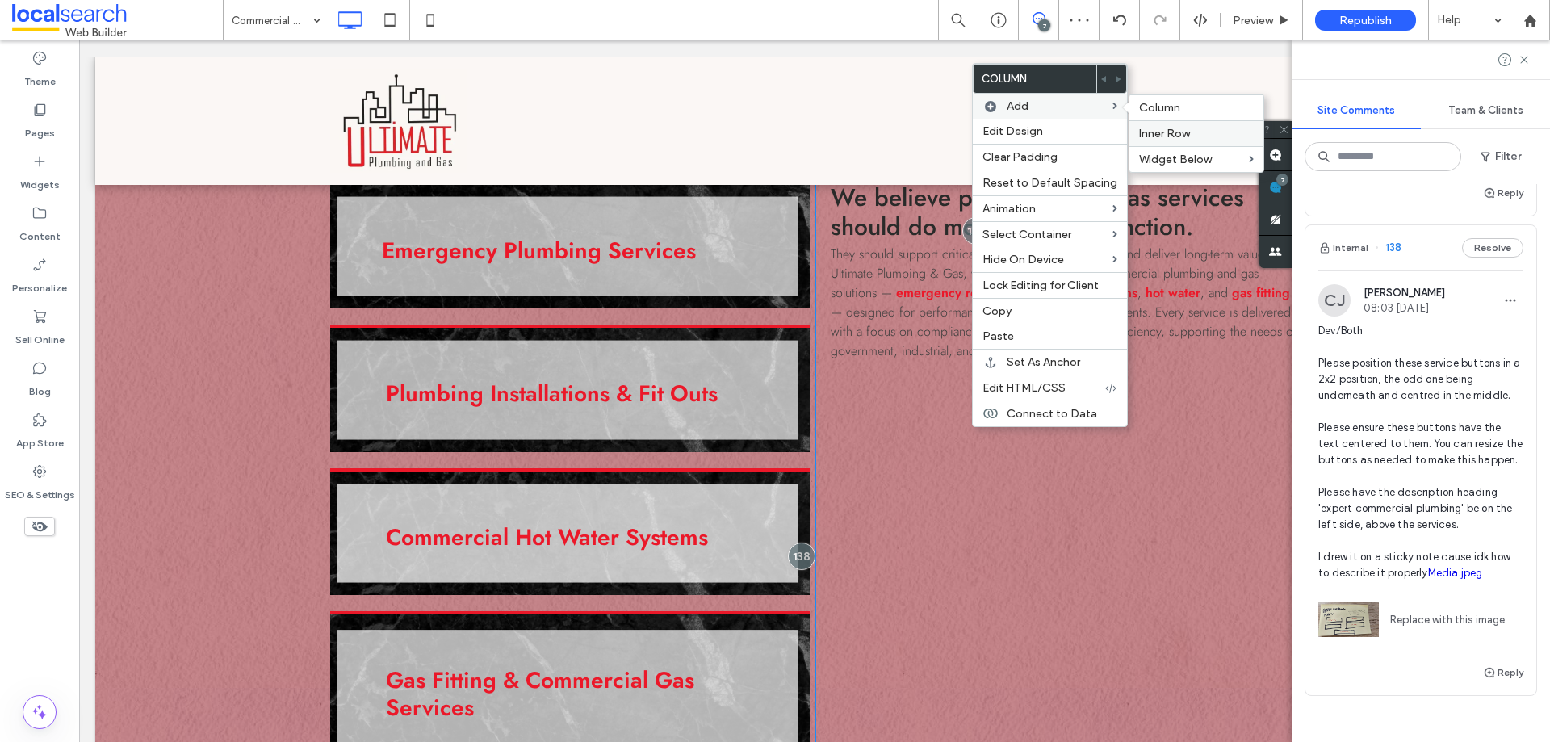
click at [1139, 130] on span "Inner Row" at bounding box center [1164, 134] width 51 height 14
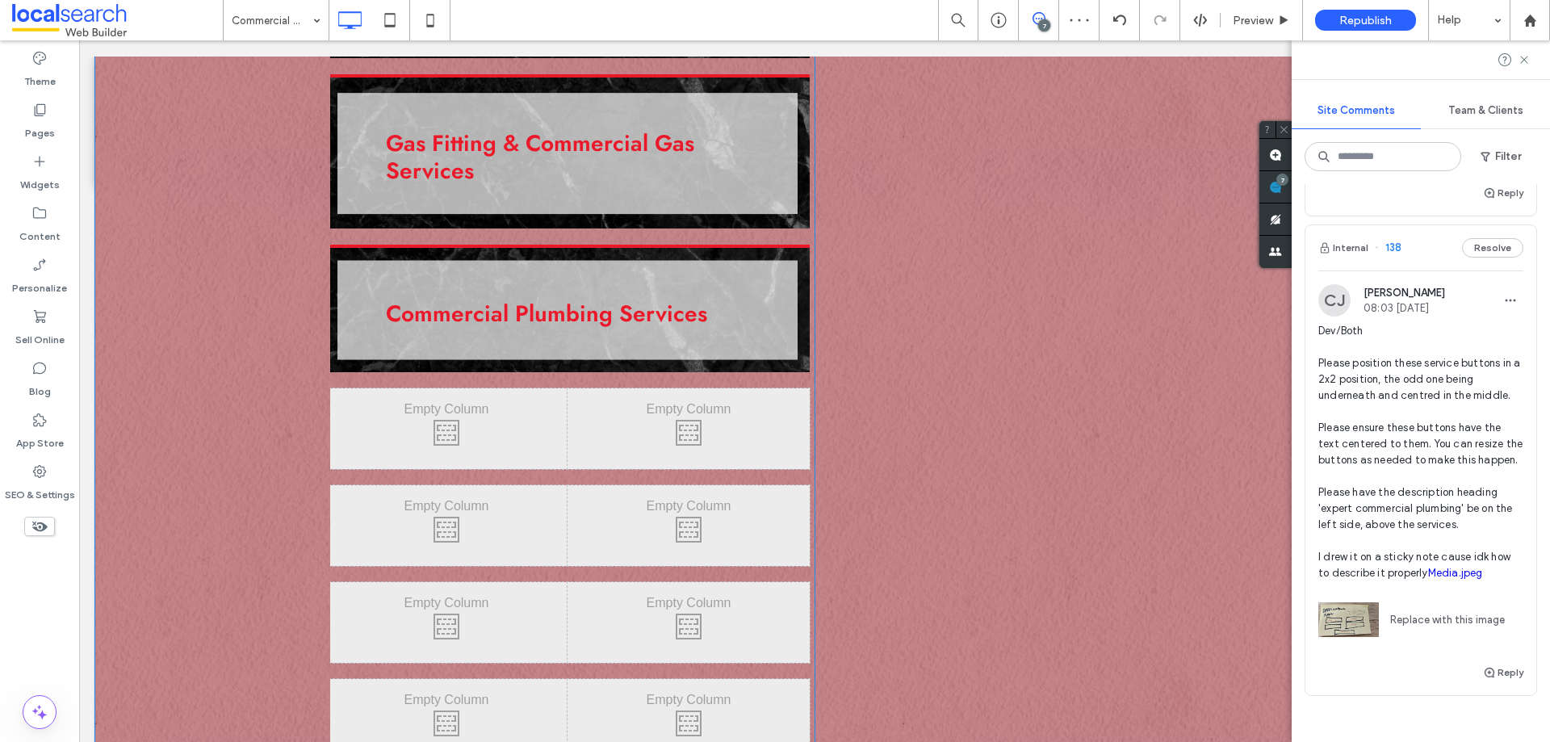
scroll to position [1776, 0]
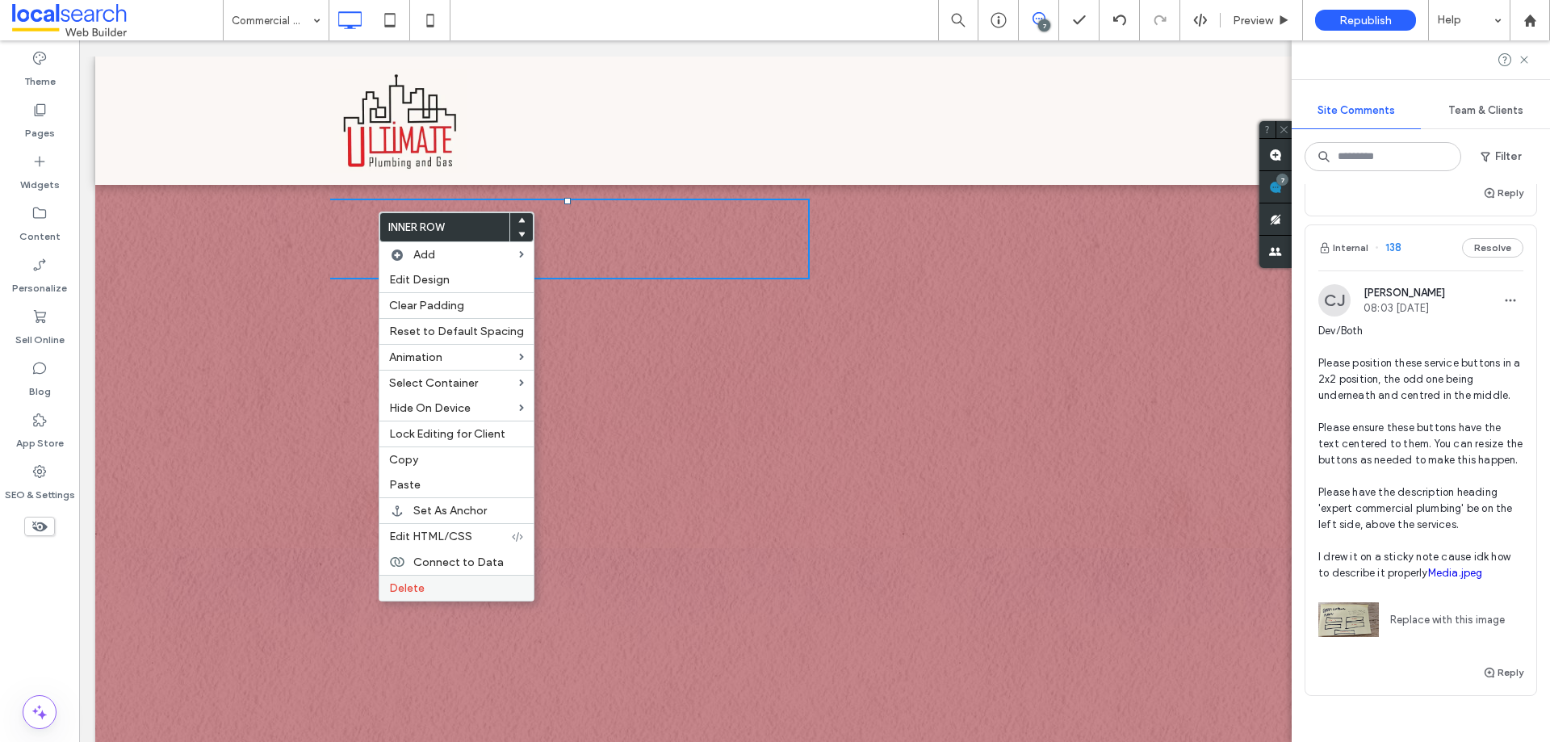
click at [435, 588] on label "Delete" at bounding box center [456, 588] width 135 height 14
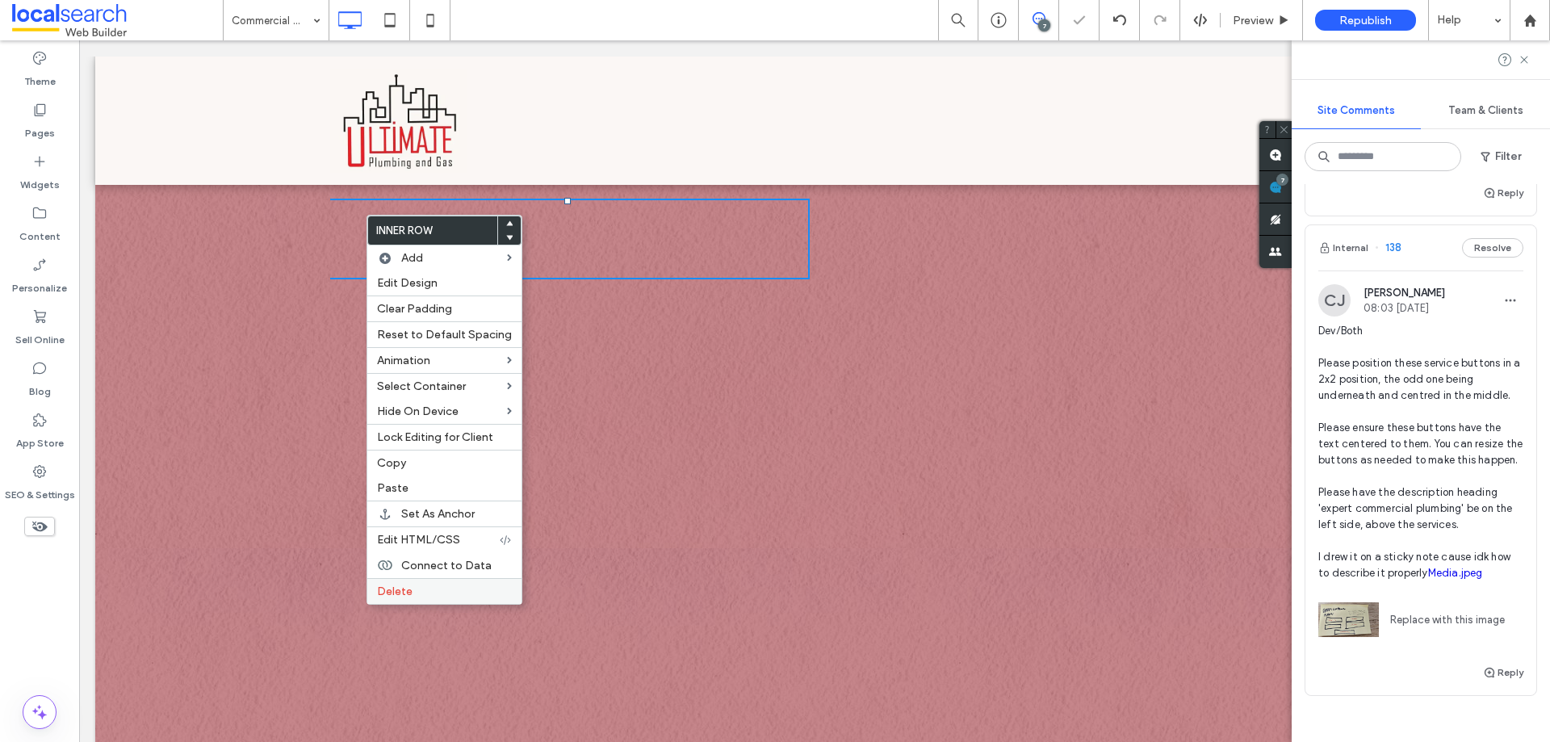
click at [402, 581] on div "Delete" at bounding box center [444, 591] width 154 height 26
click at [389, 586] on span "Delete" at bounding box center [395, 591] width 36 height 14
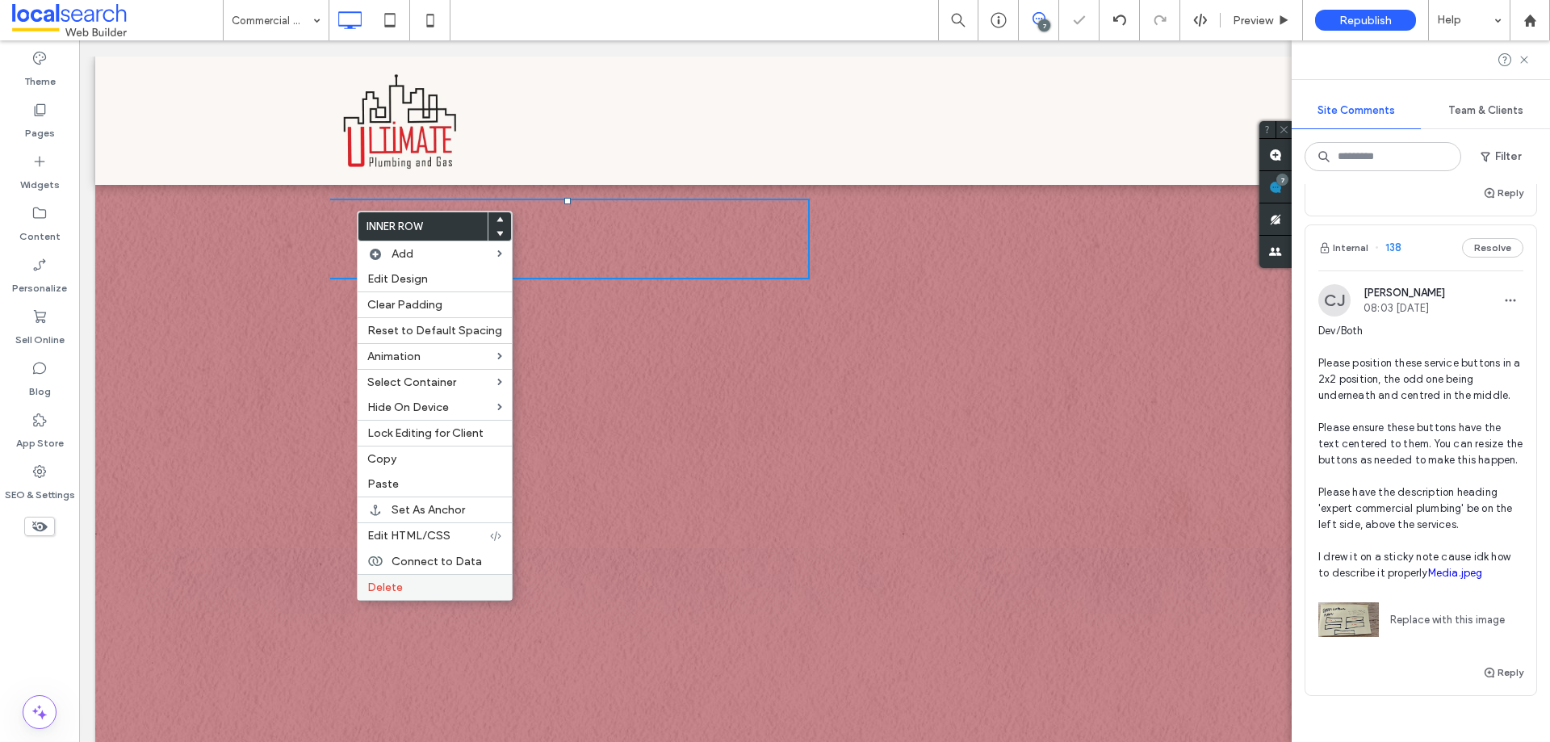
click at [400, 581] on div "Delete" at bounding box center [435, 587] width 154 height 26
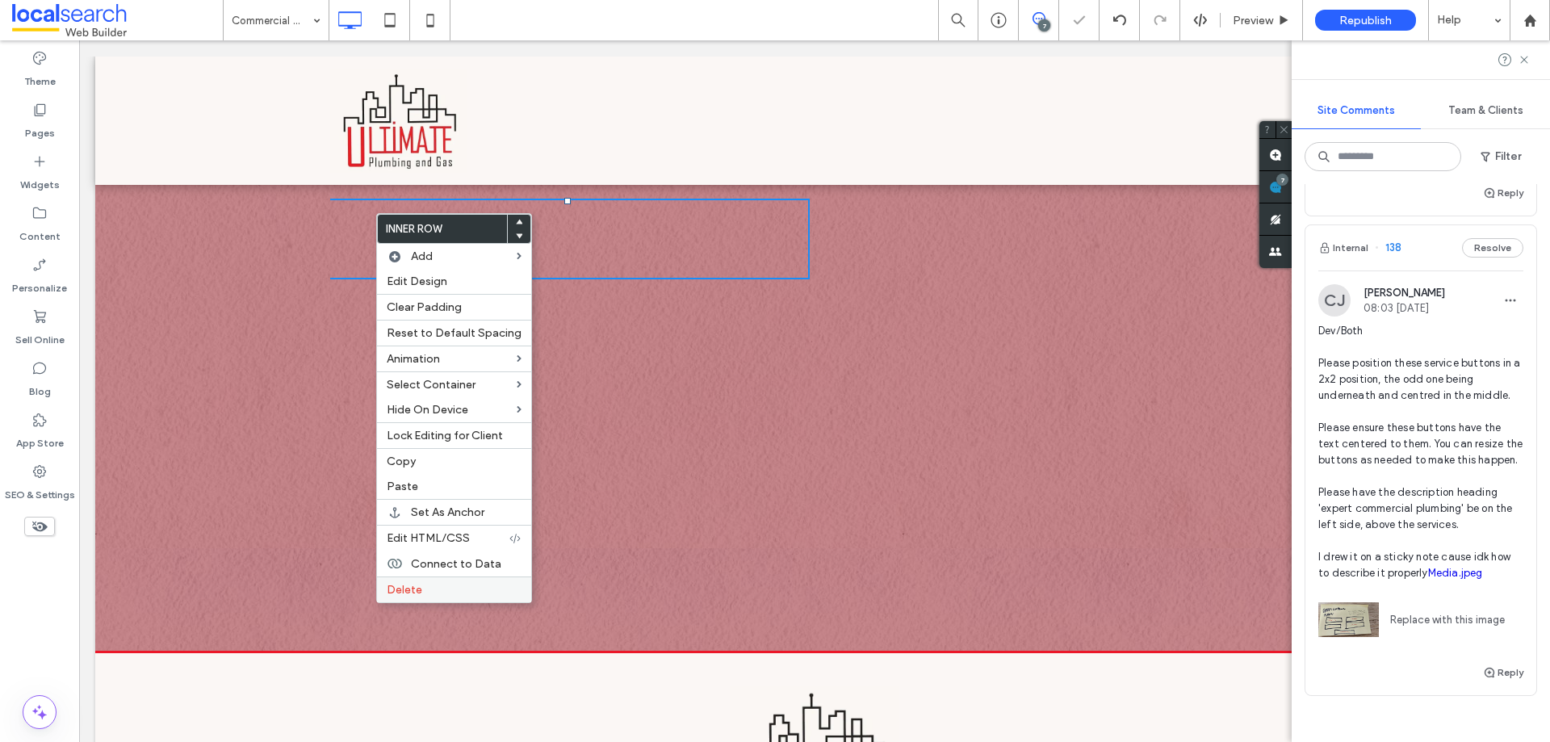
click at [418, 588] on span "Delete" at bounding box center [405, 590] width 36 height 14
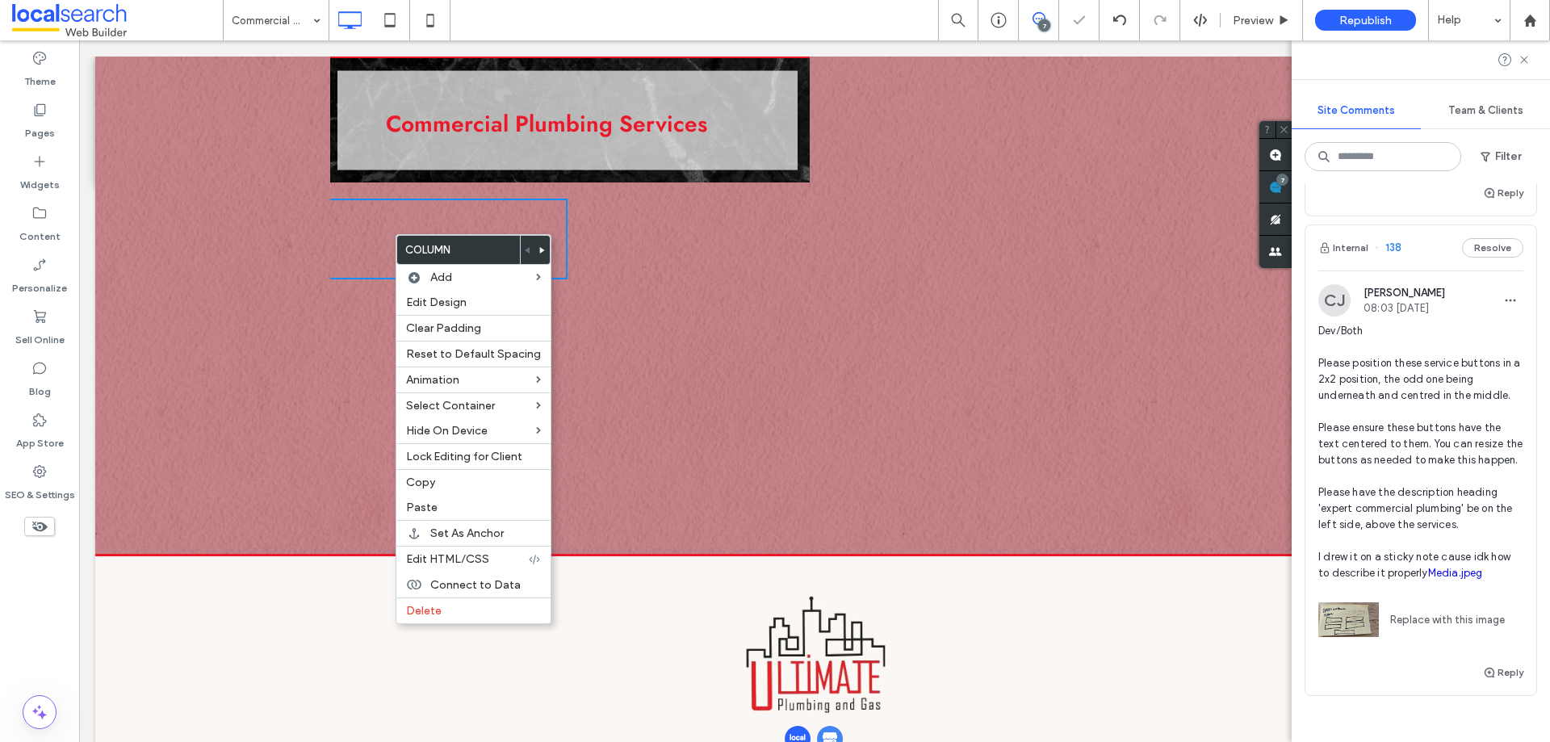
click at [360, 221] on div "Click To Paste Click To Paste" at bounding box center [446, 239] width 242 height 81
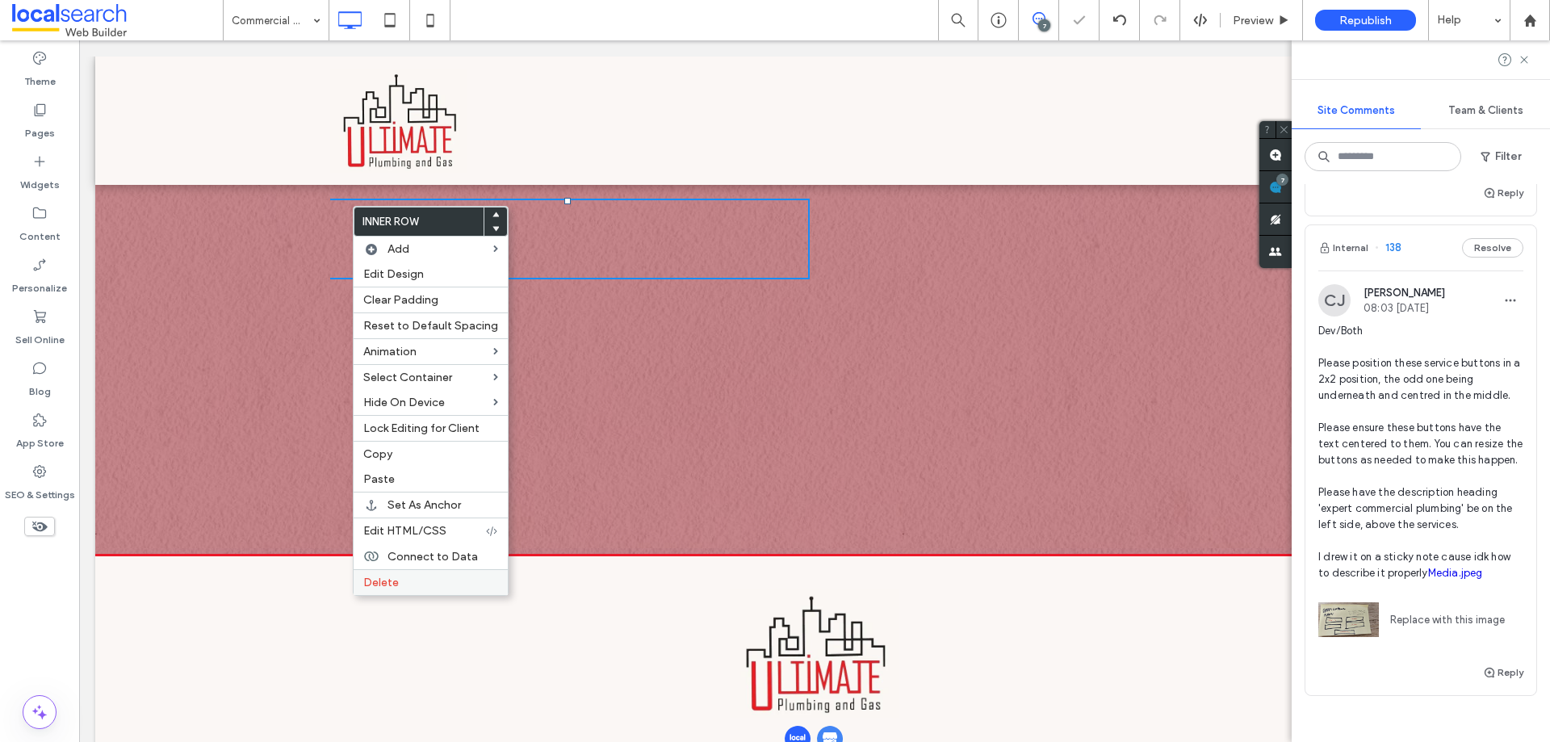
click at [394, 593] on div "Delete" at bounding box center [431, 582] width 154 height 26
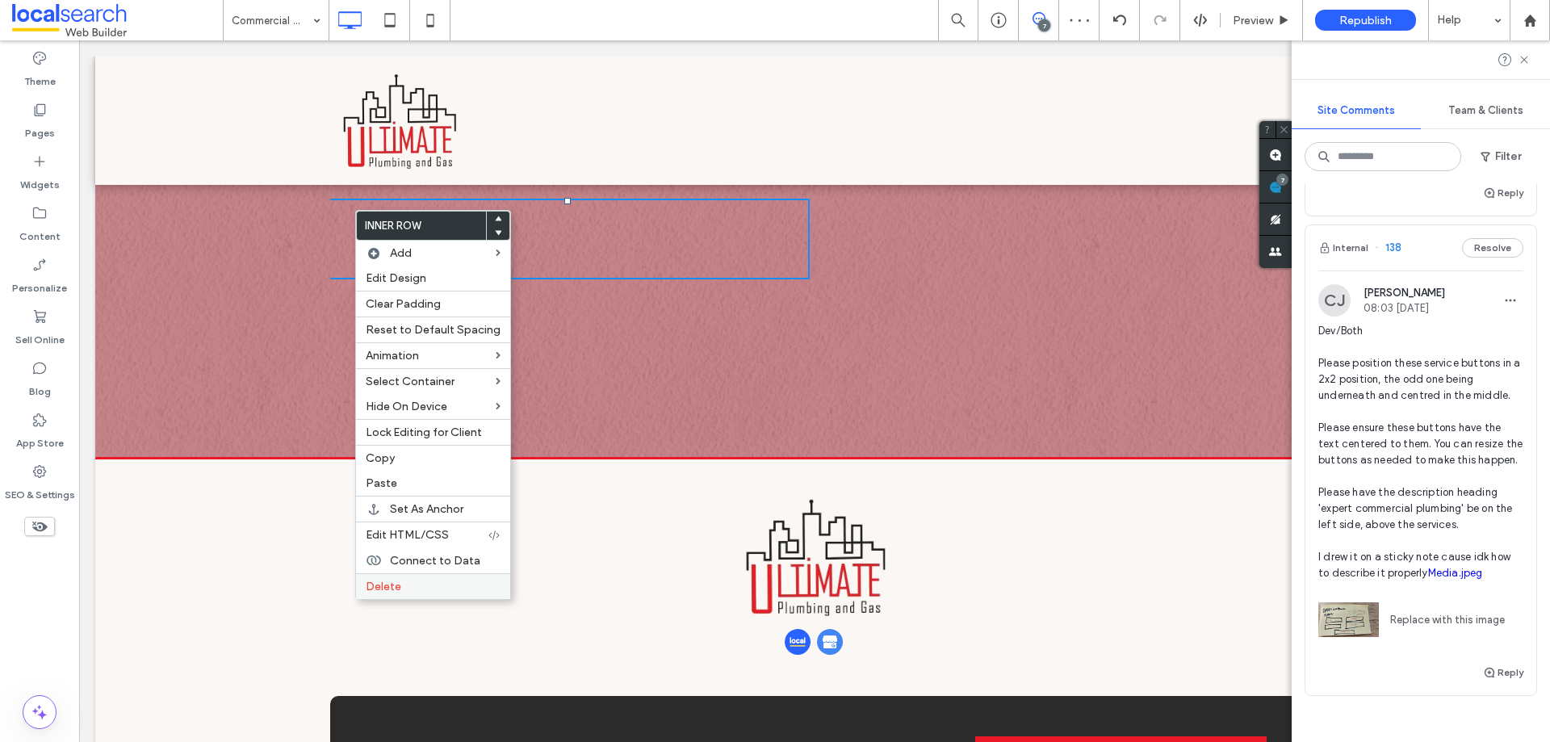
click at [391, 588] on span "Delete" at bounding box center [384, 587] width 36 height 14
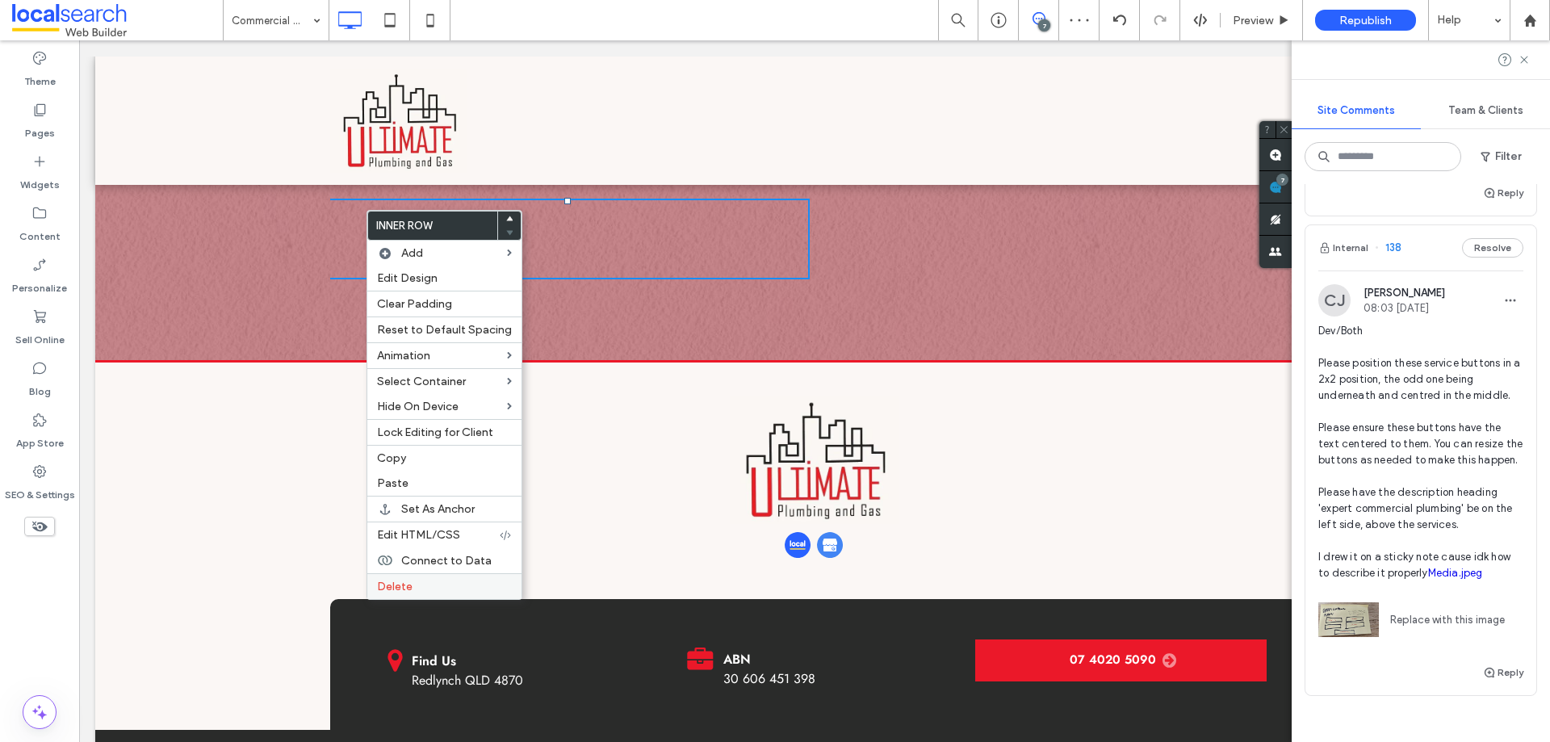
click at [399, 584] on span "Delete" at bounding box center [395, 587] width 36 height 14
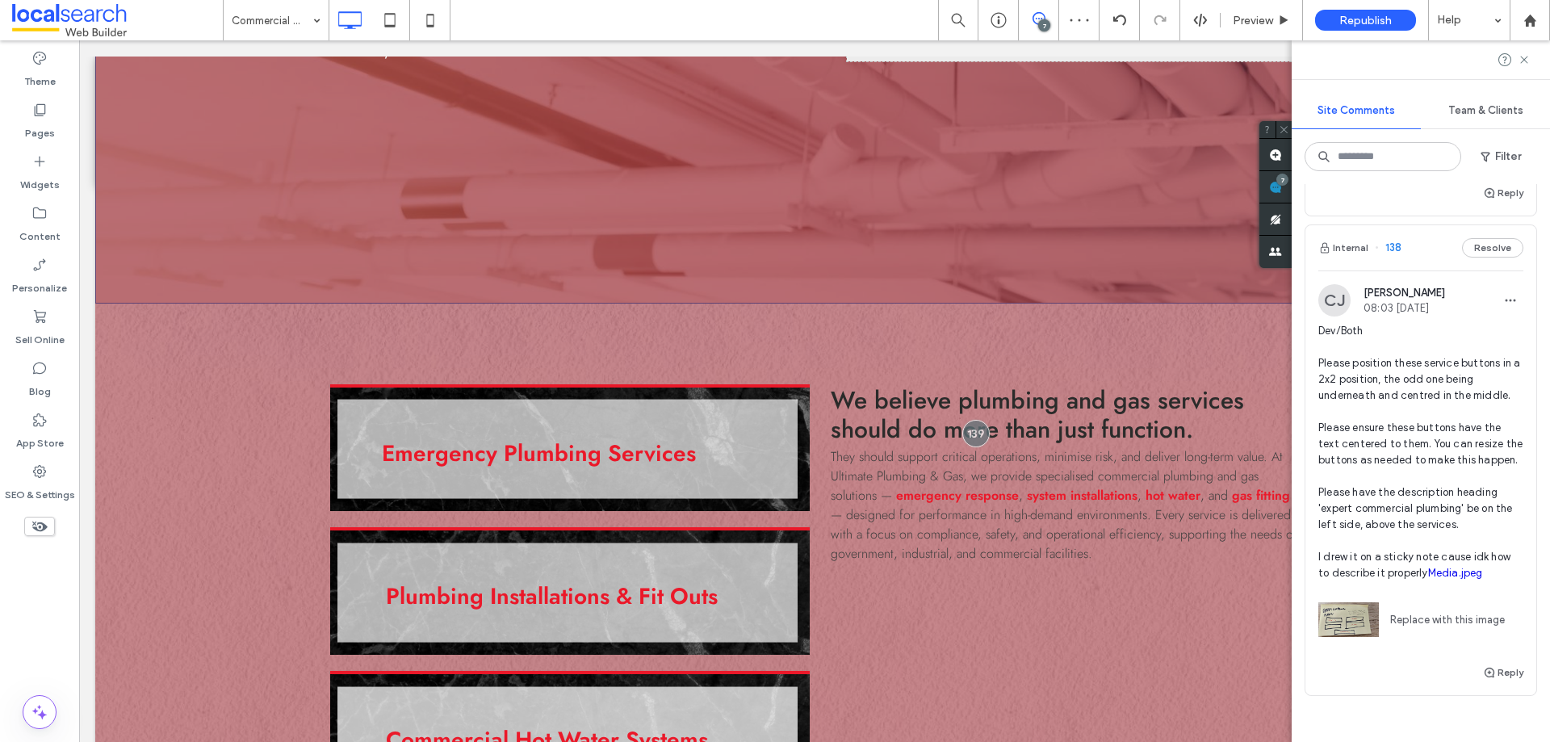
scroll to position [807, 0]
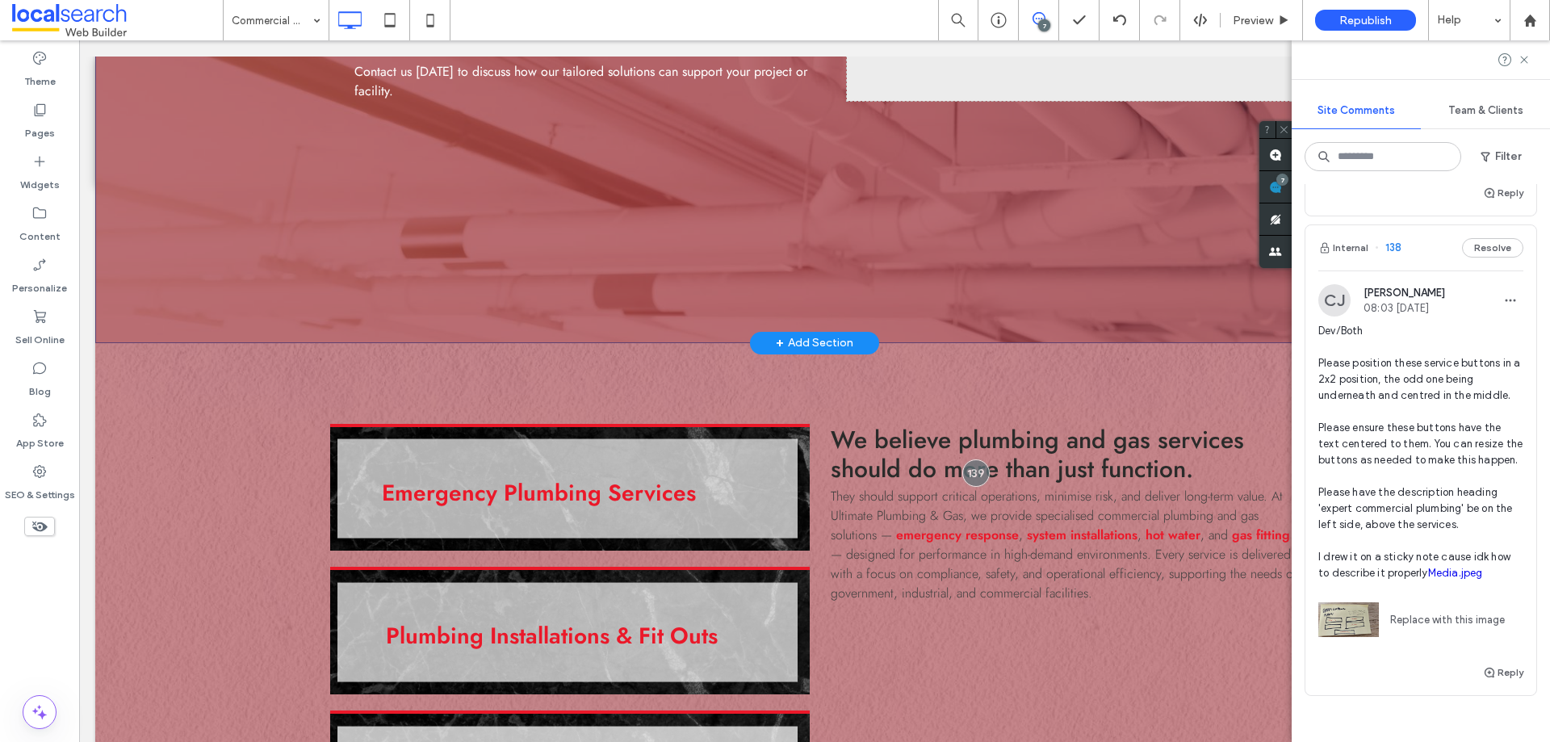
click at [781, 338] on div "+ Add Section" at bounding box center [814, 343] width 77 height 18
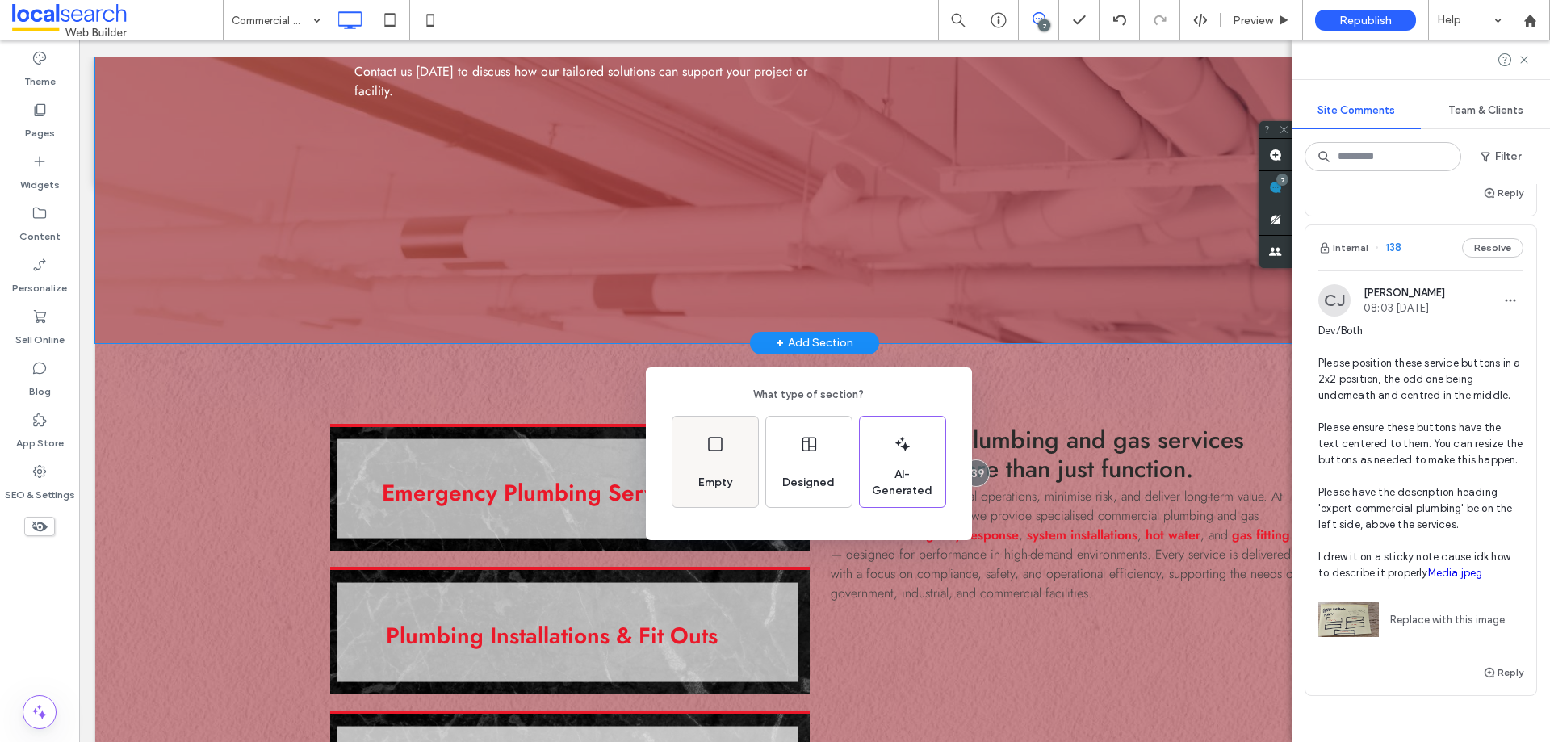
click at [705, 463] on div "Empty" at bounding box center [715, 462] width 86 height 90
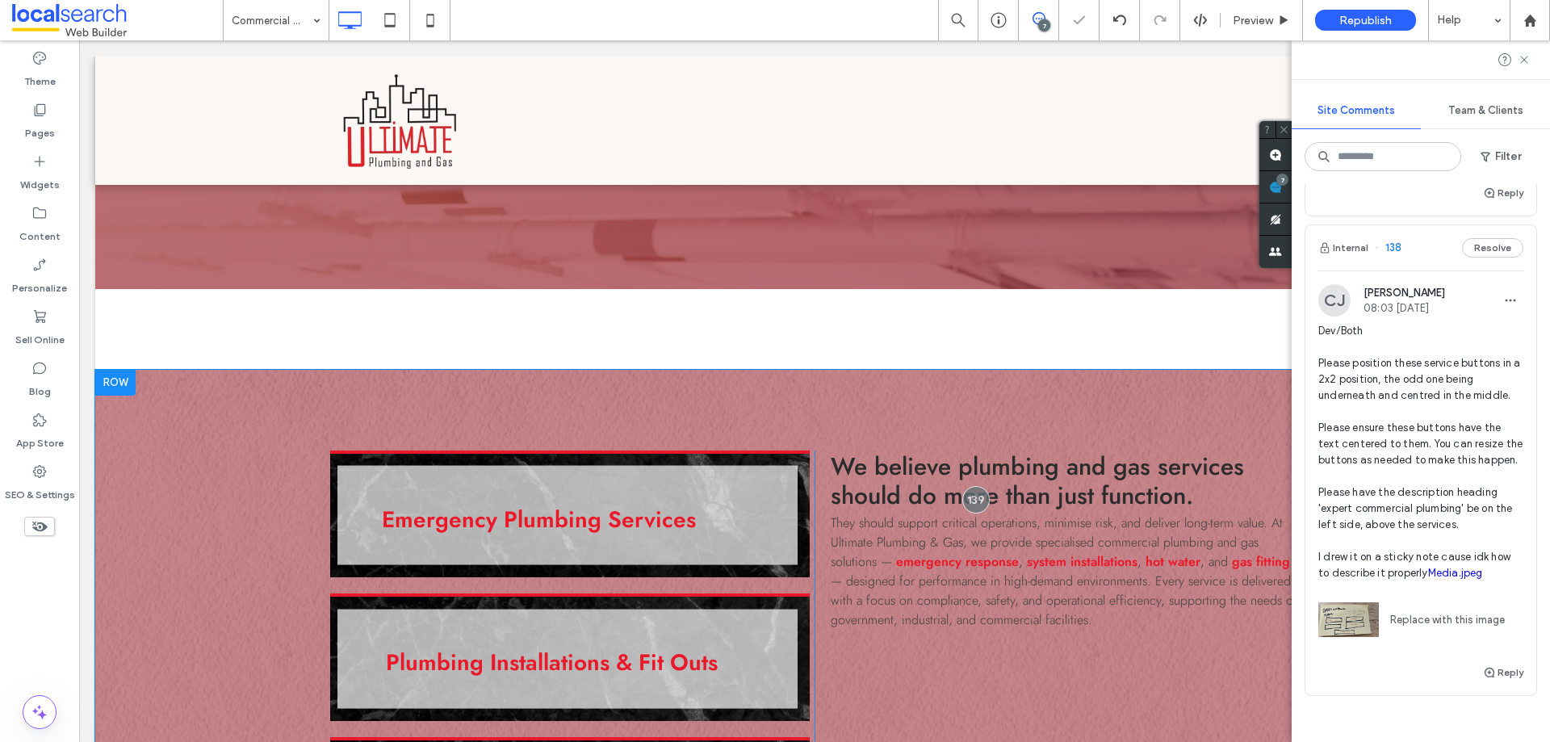
scroll to position [888, 0]
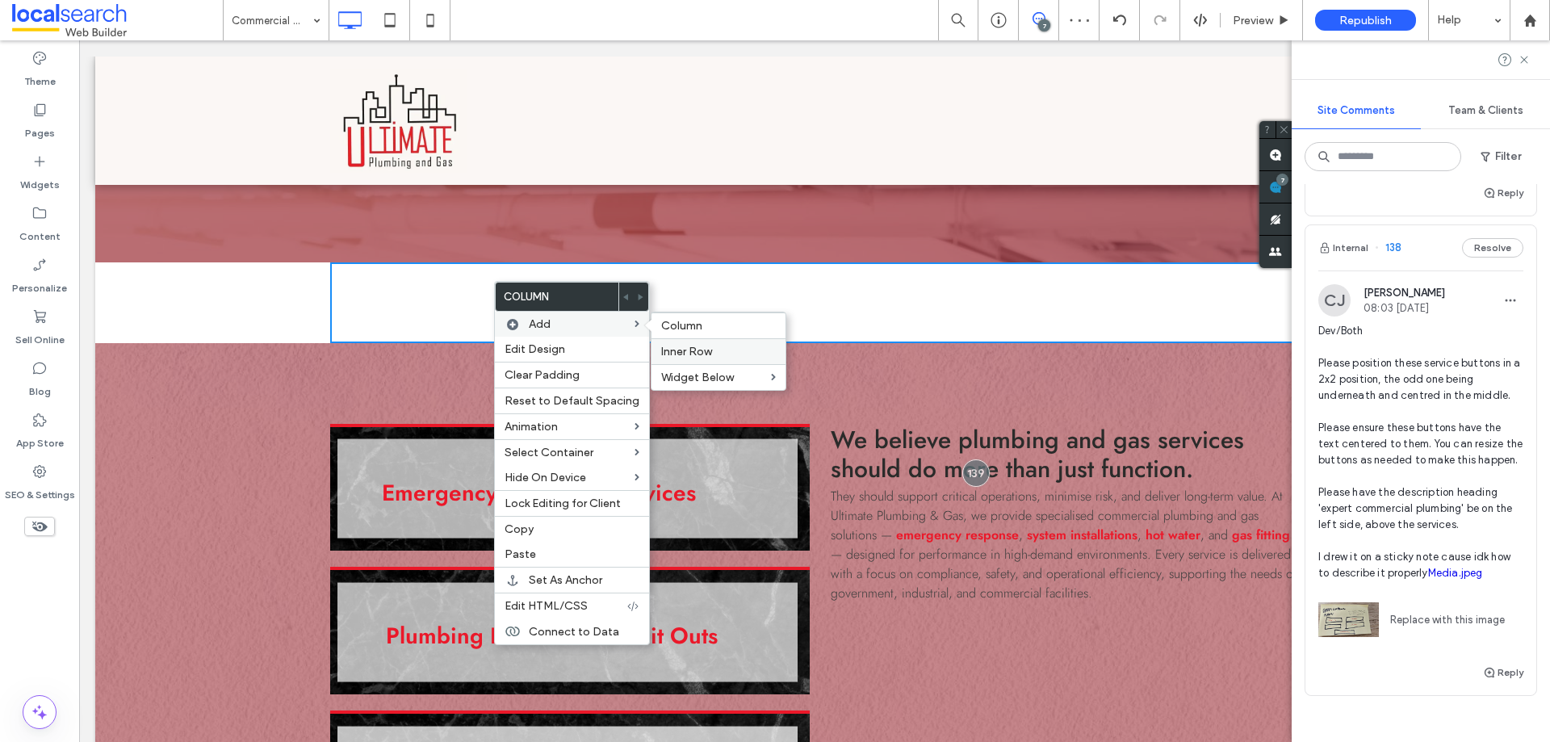
click at [714, 343] on div "Inner Row" at bounding box center [718, 351] width 134 height 26
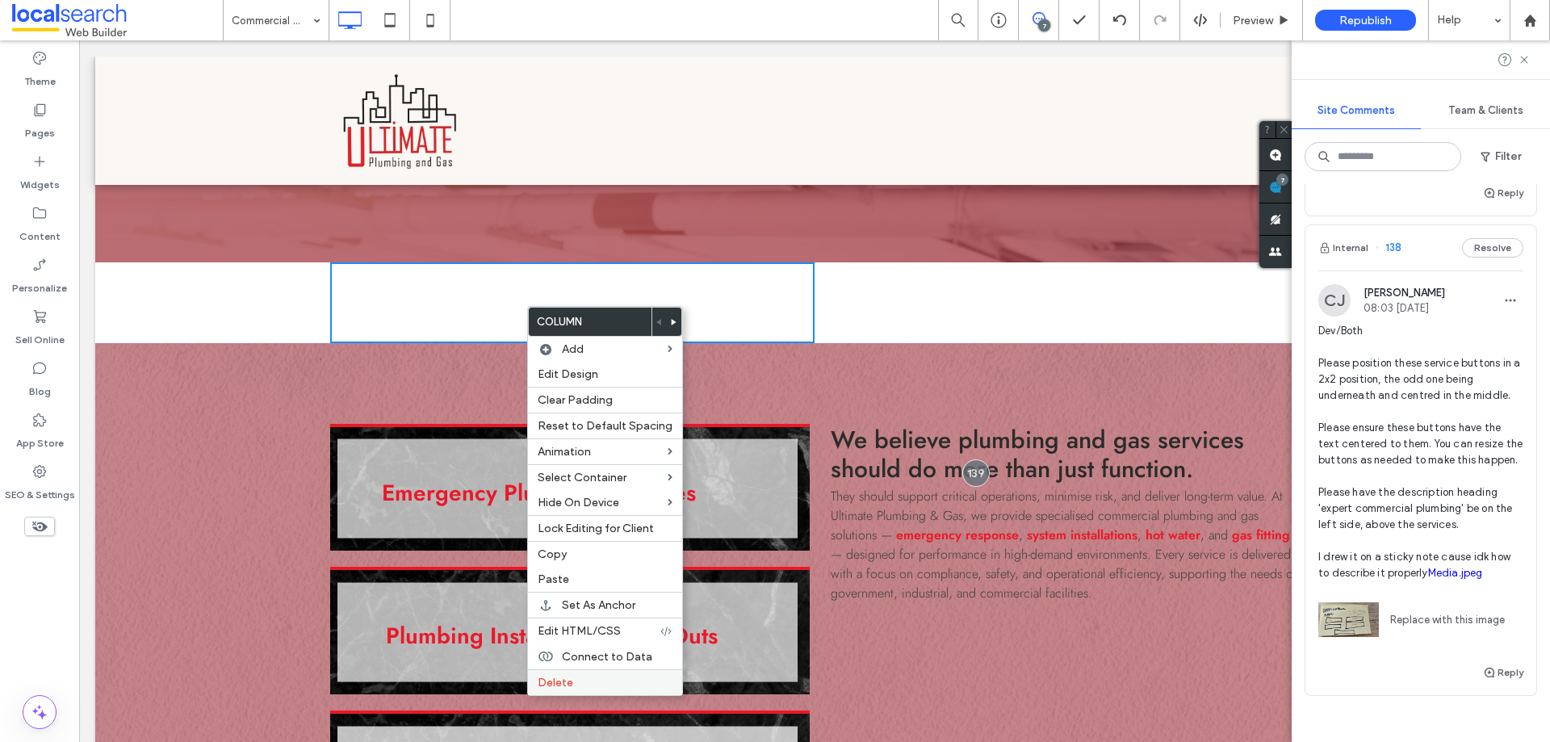
click at [561, 679] on span "Delete" at bounding box center [556, 683] width 36 height 14
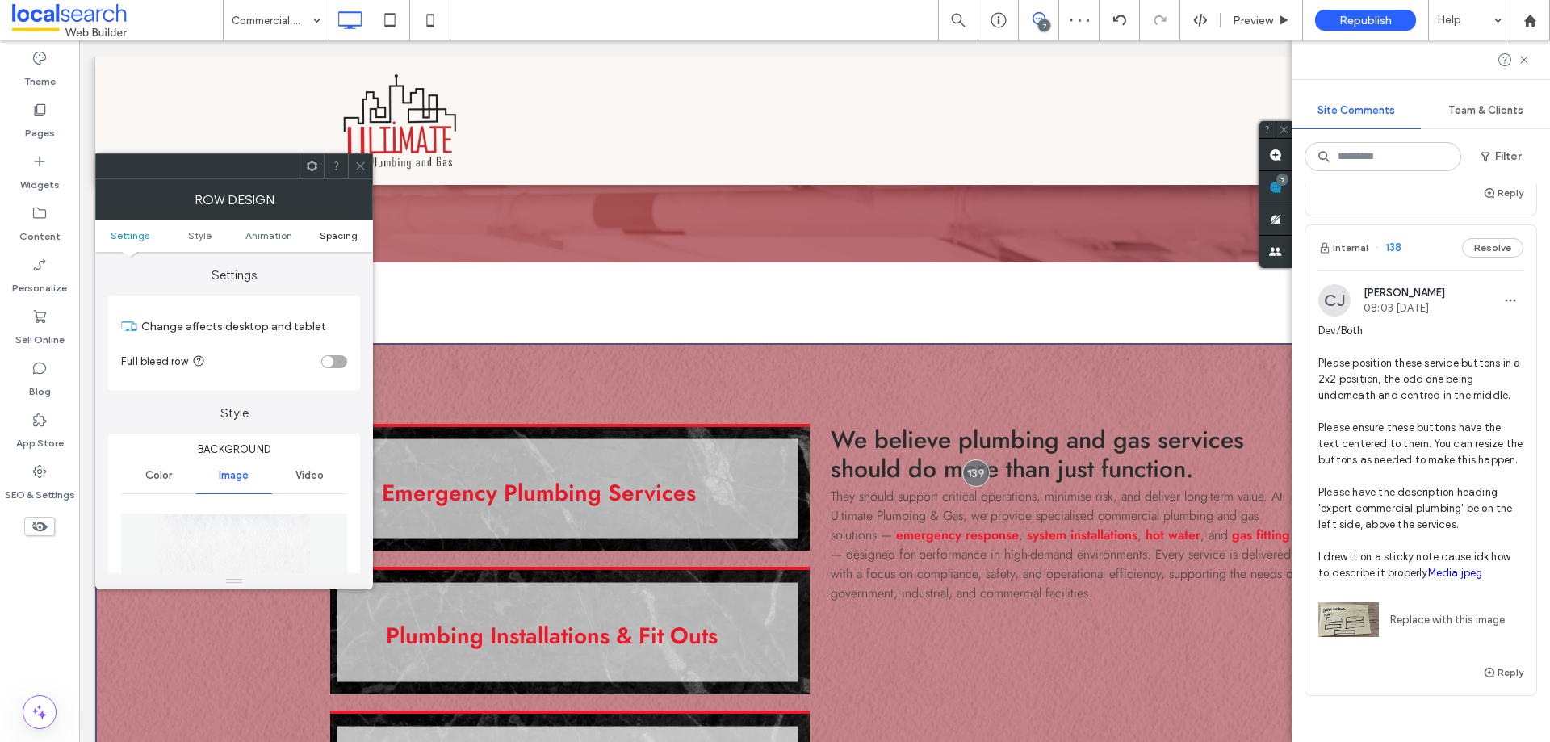
click at [345, 239] on span "Spacing" at bounding box center [339, 235] width 38 height 12
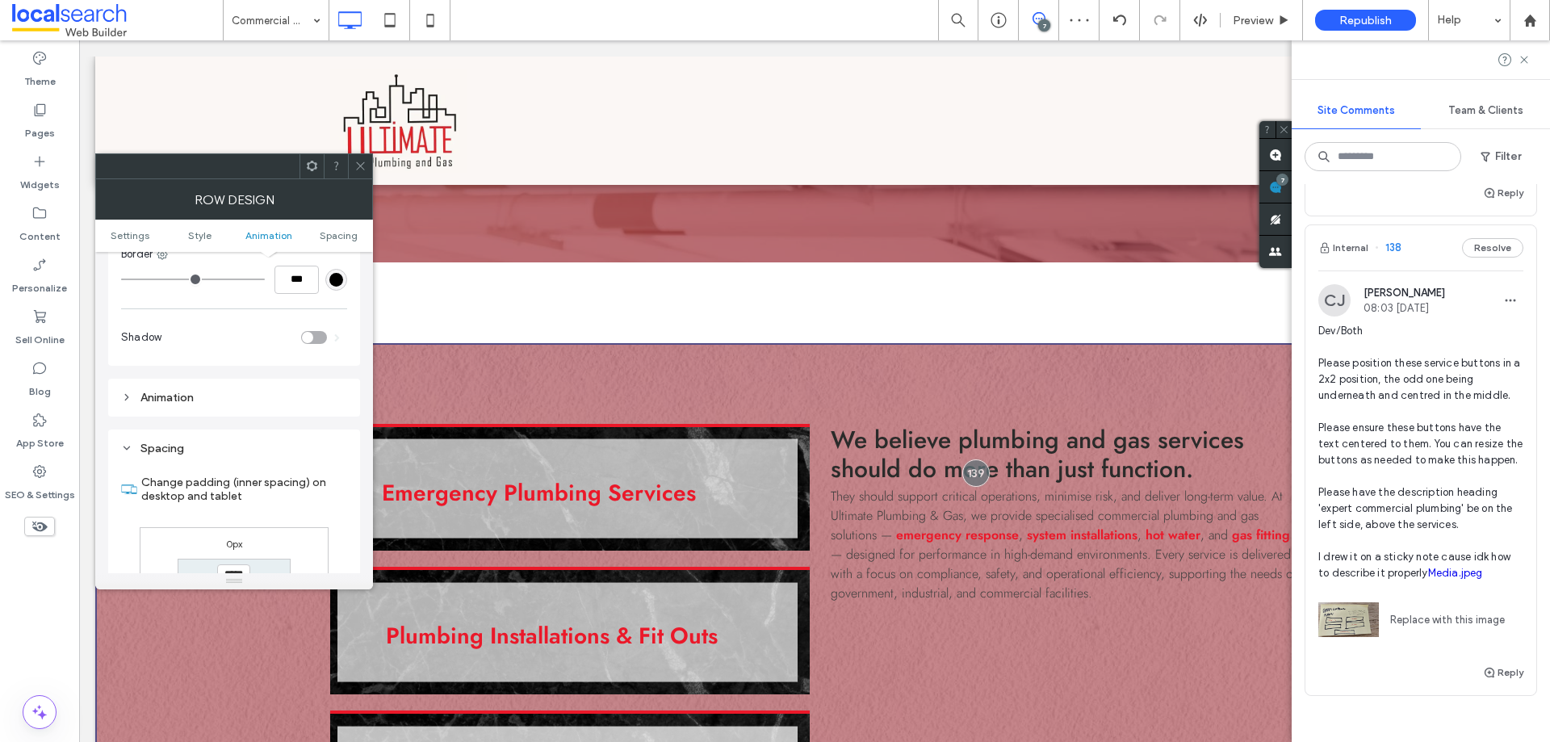
scroll to position [1050, 0]
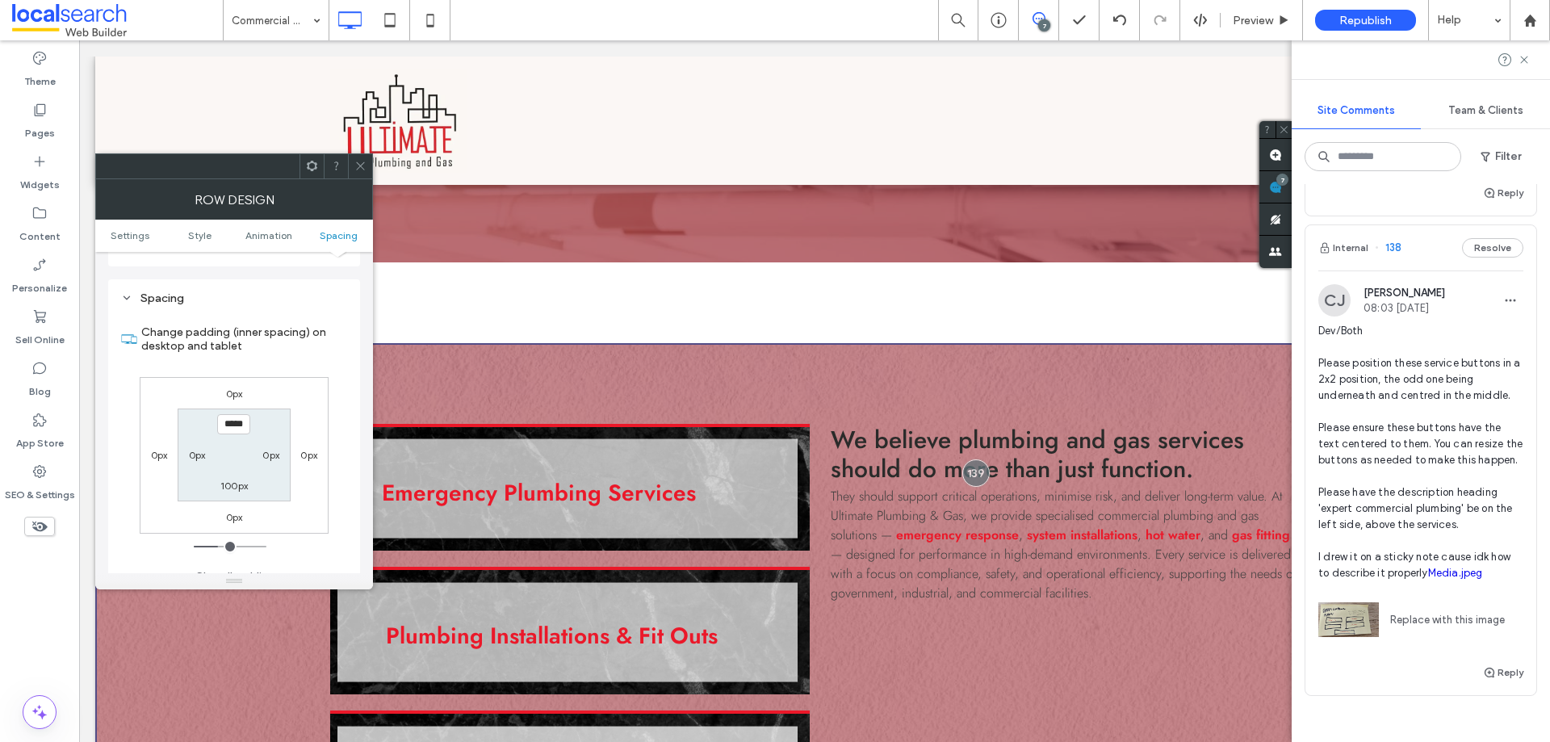
click at [358, 174] on span at bounding box center [360, 166] width 12 height 24
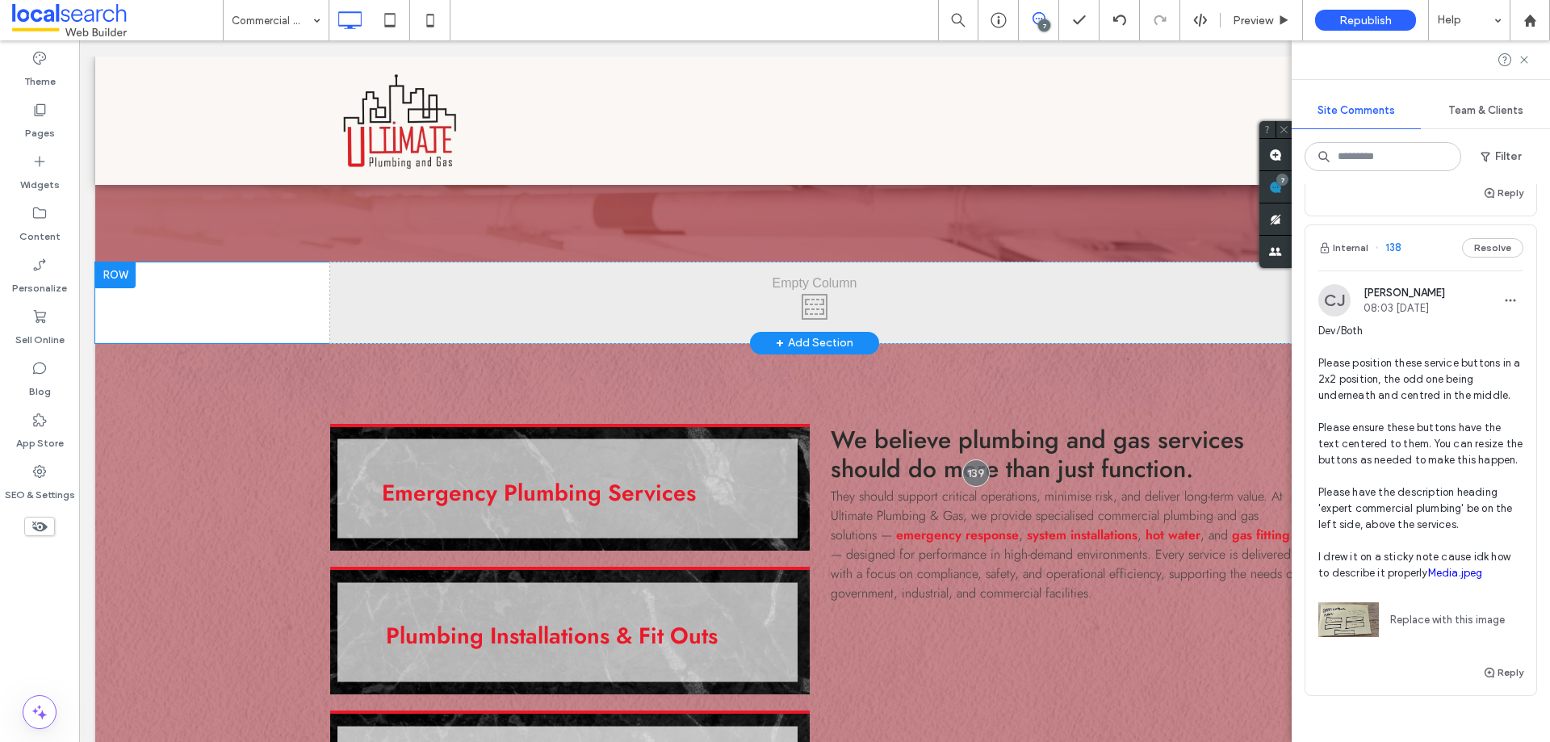
click at [136, 275] on div at bounding box center [115, 275] width 40 height 26
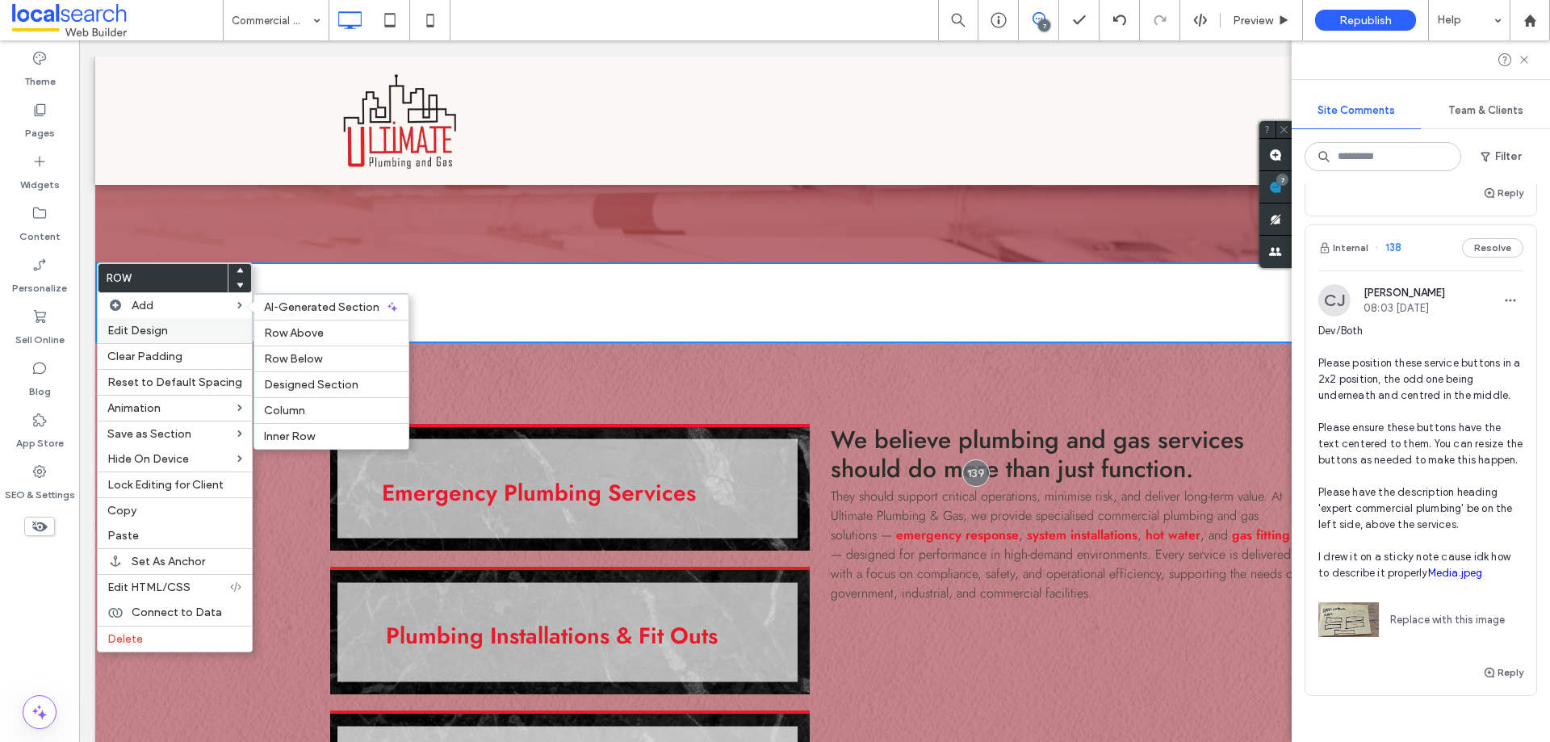
click at [133, 319] on div "Edit Design" at bounding box center [175, 330] width 154 height 25
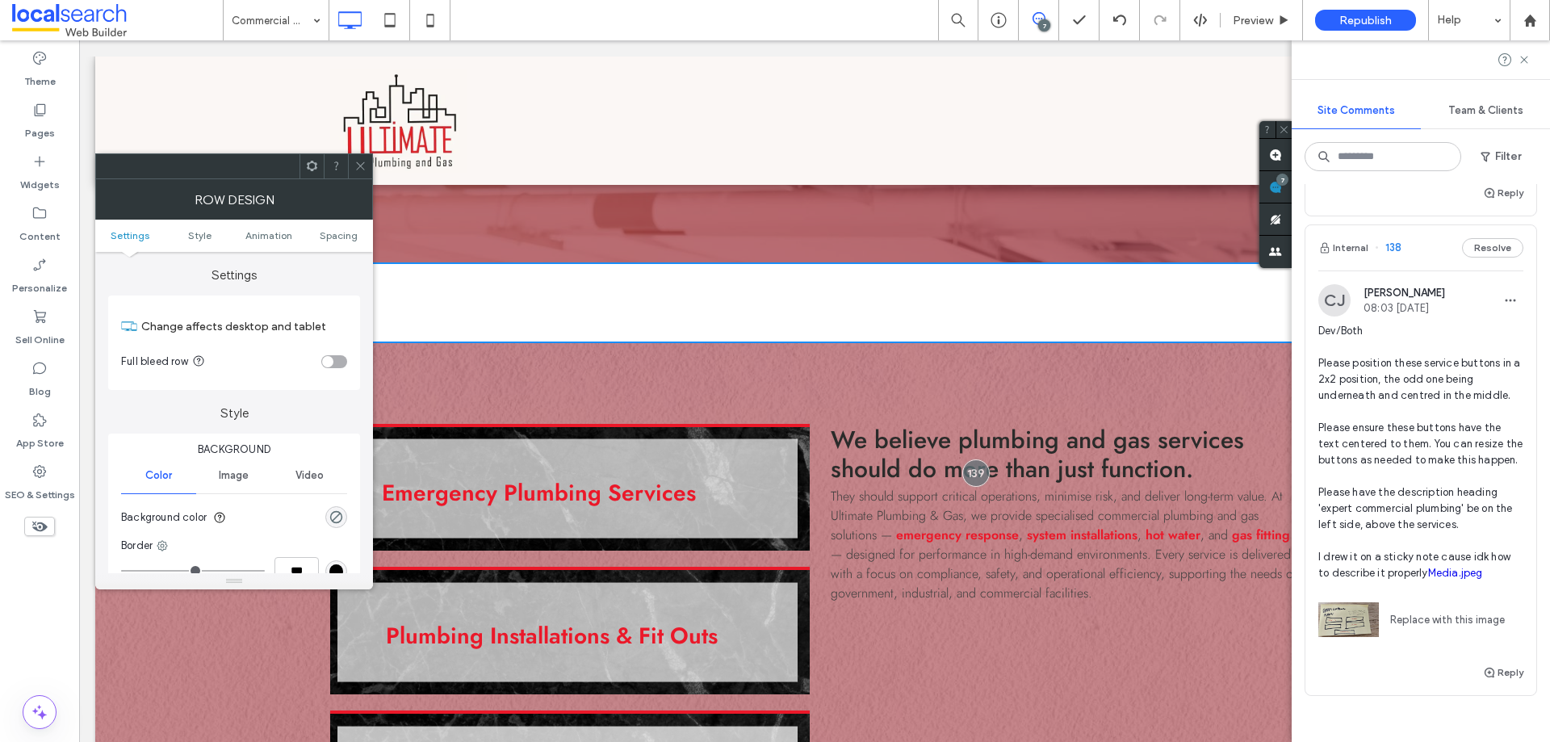
click at [362, 226] on ul "Settings Style Animation Spacing" at bounding box center [234, 236] width 278 height 32
click at [345, 232] on span "Spacing" at bounding box center [339, 235] width 38 height 12
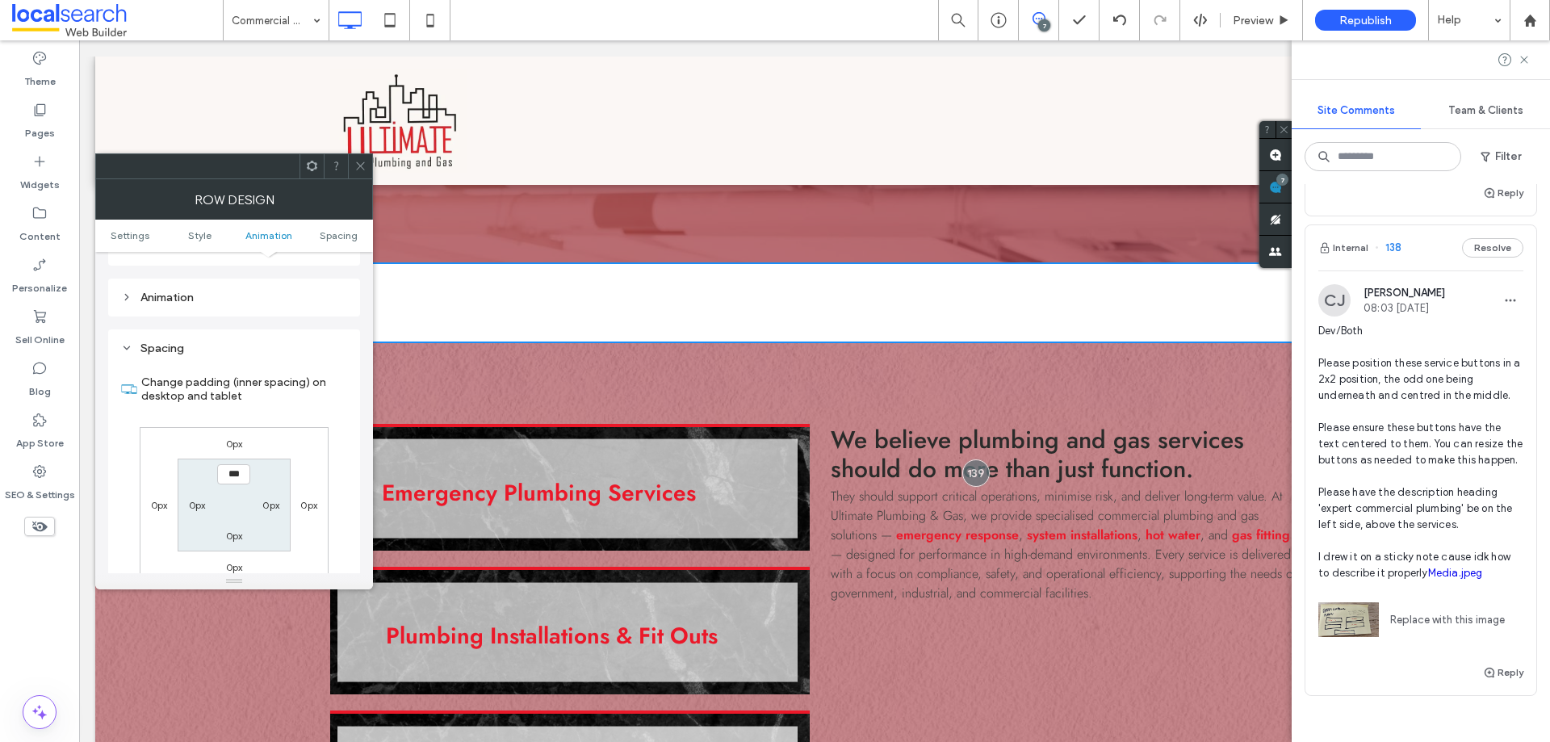
scroll to position [456, 0]
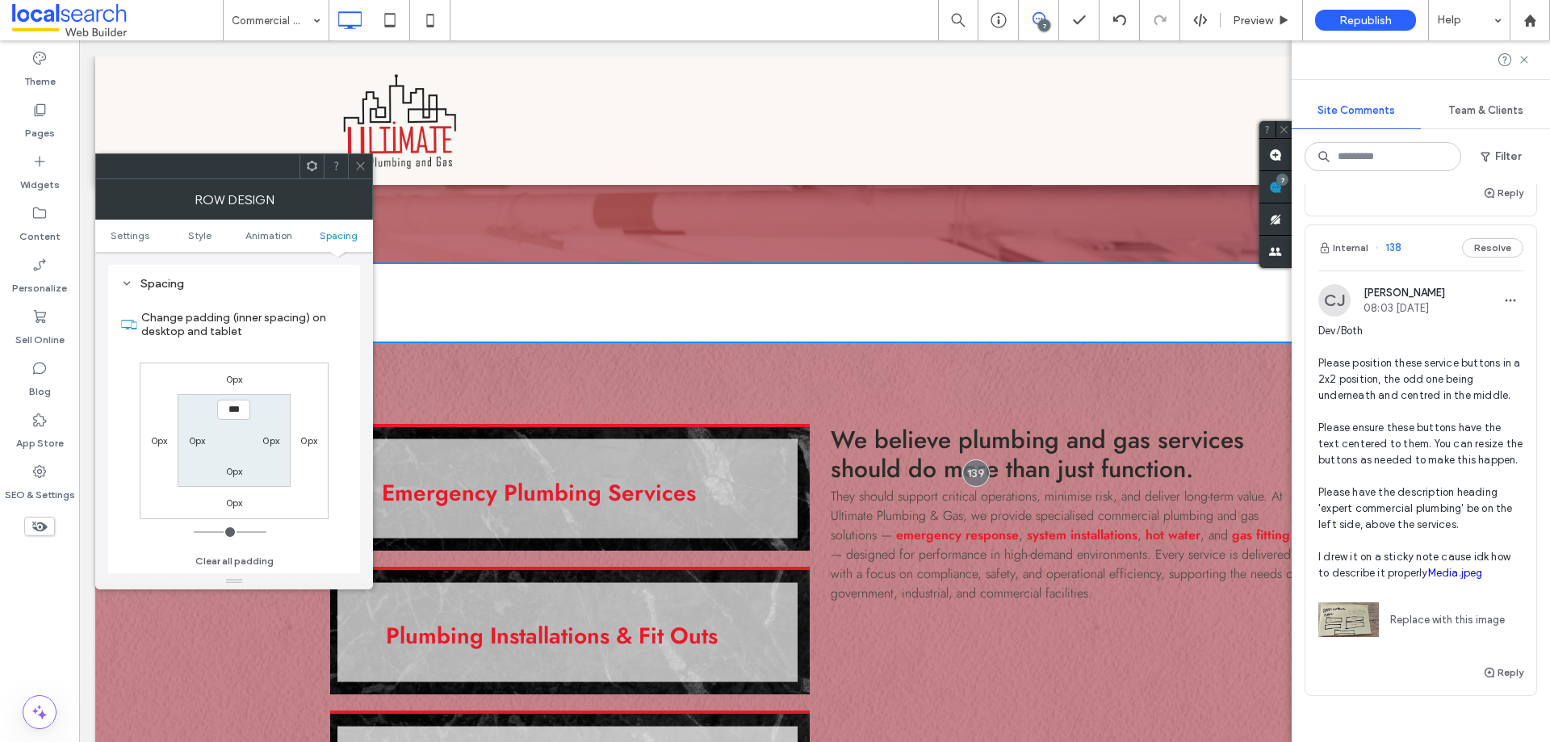
type input "*****"
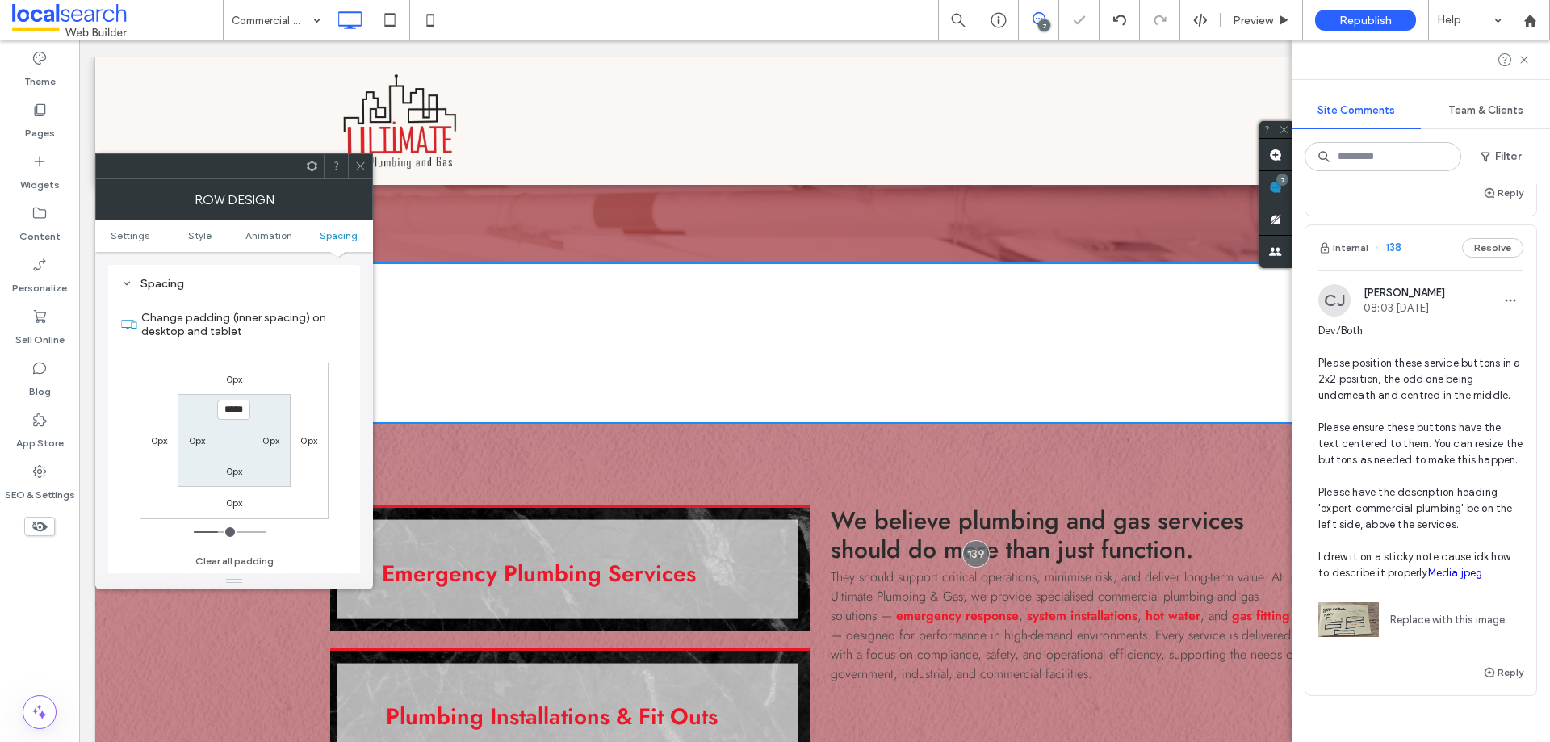
click at [230, 470] on label "0px" at bounding box center [234, 471] width 17 height 12
type input "*"
type input "***"
type input "*****"
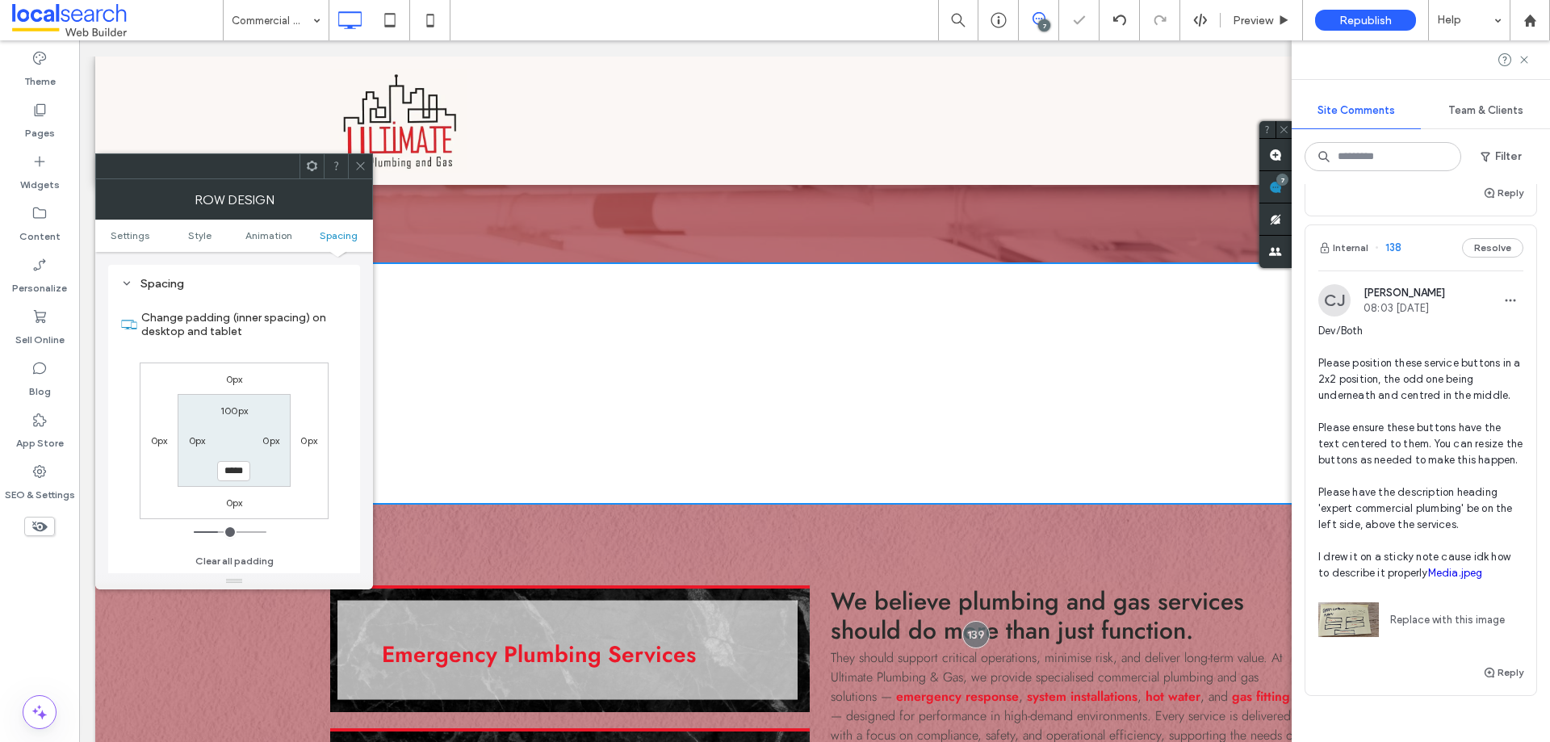
click at [353, 161] on div at bounding box center [360, 166] width 24 height 24
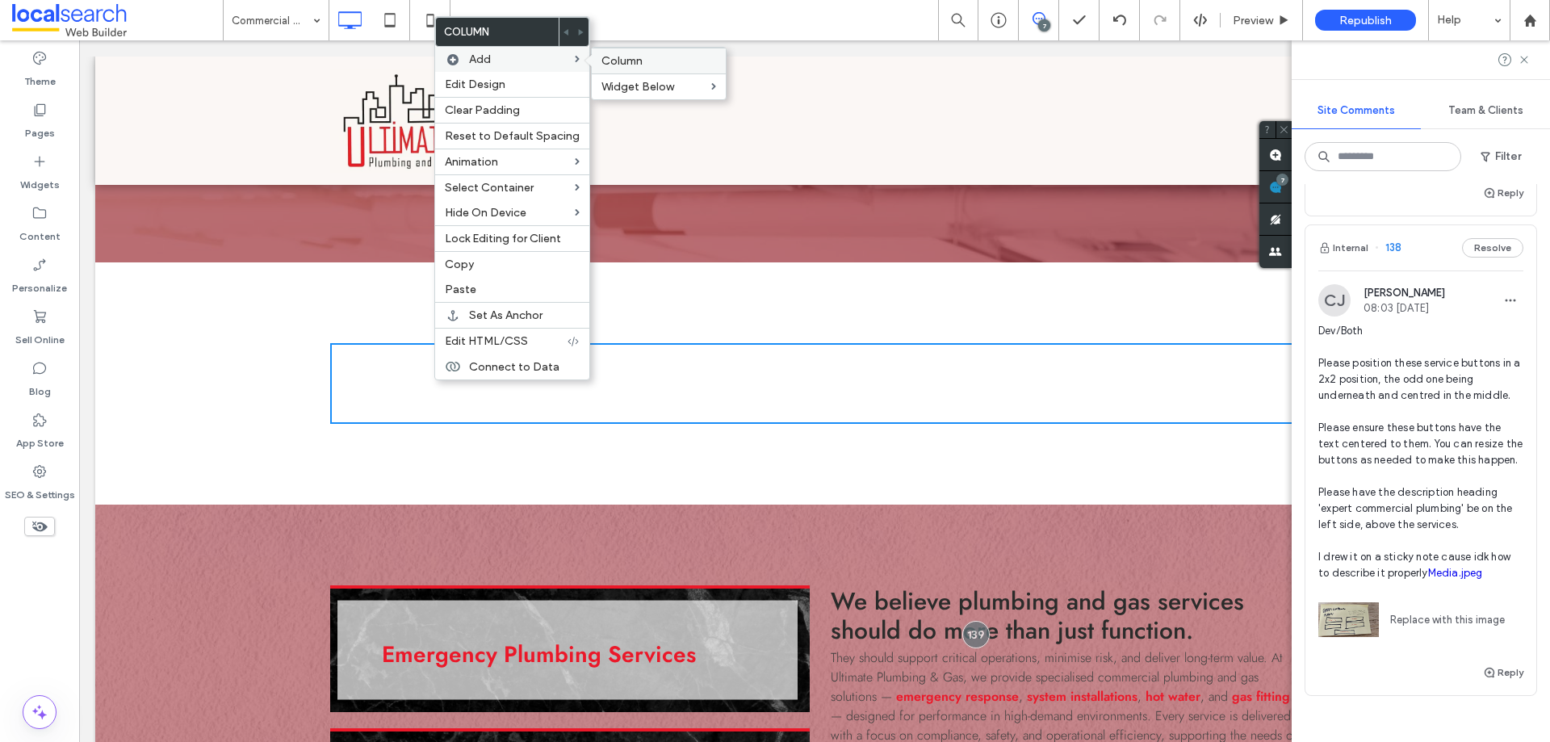
click at [608, 60] on span "Column" at bounding box center [621, 61] width 41 height 14
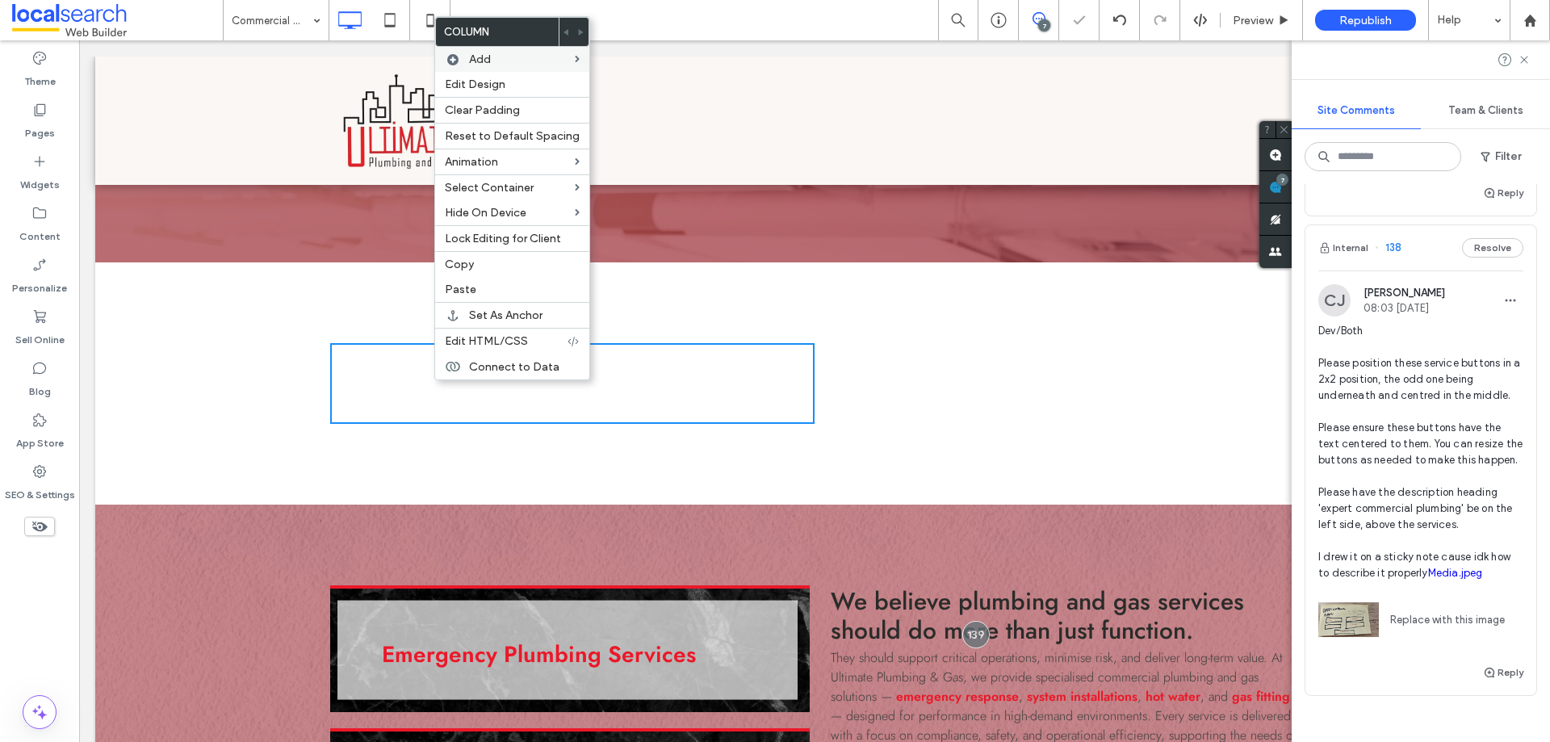
click at [739, 398] on div "Click To Paste Click To Paste" at bounding box center [572, 383] width 484 height 81
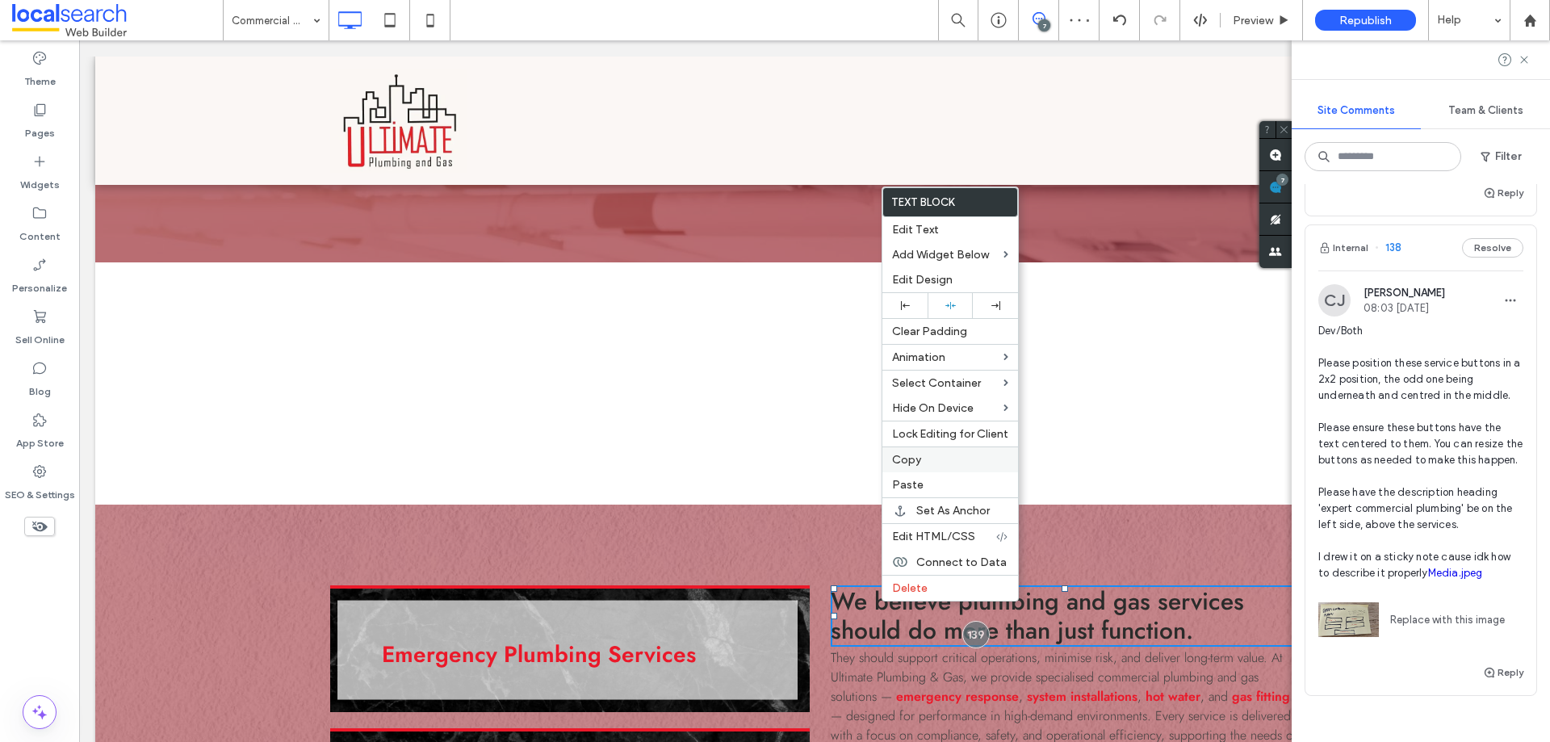
click at [906, 458] on span "Copy" at bounding box center [906, 460] width 29 height 14
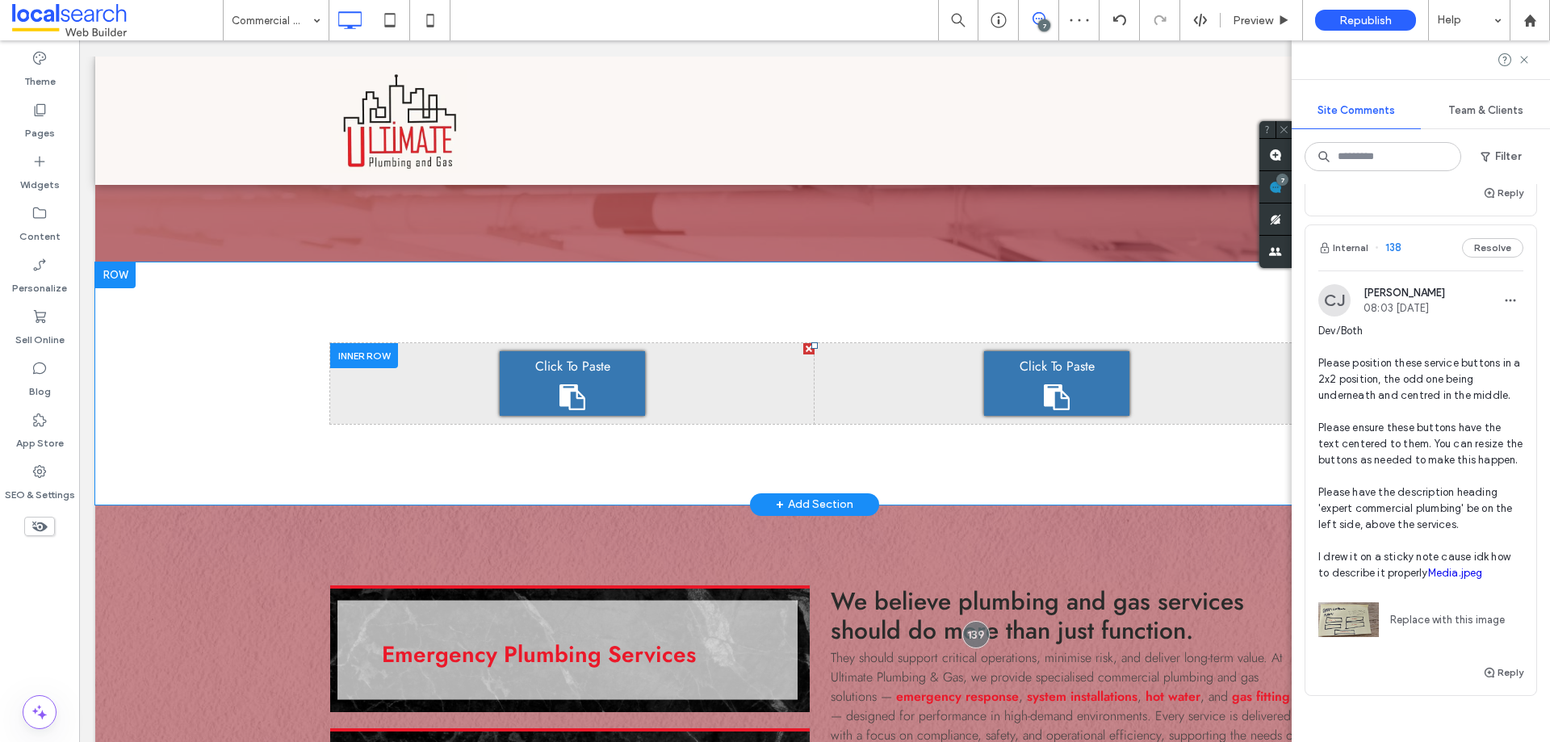
click at [570, 387] on icon at bounding box center [572, 397] width 26 height 26
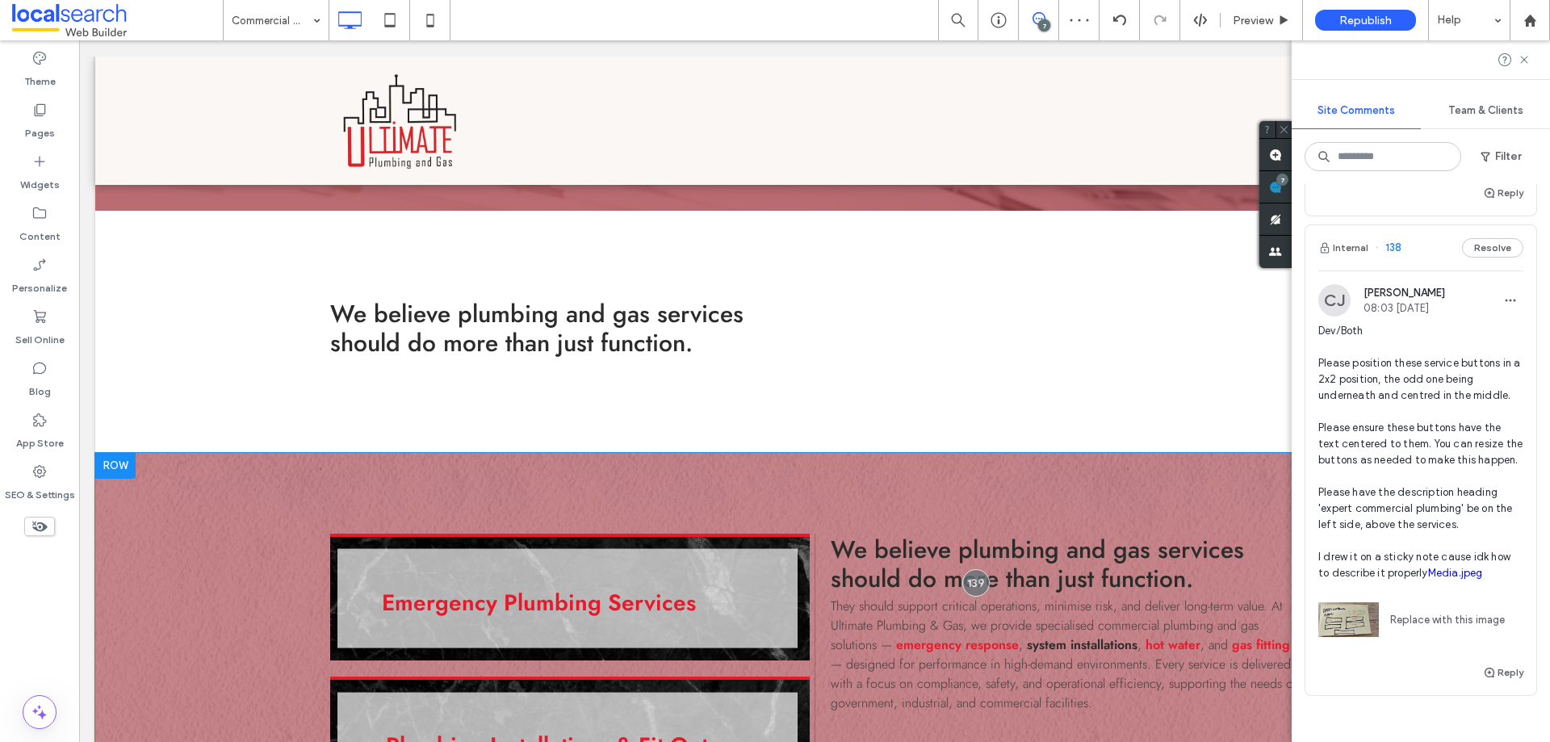
scroll to position [969, 0]
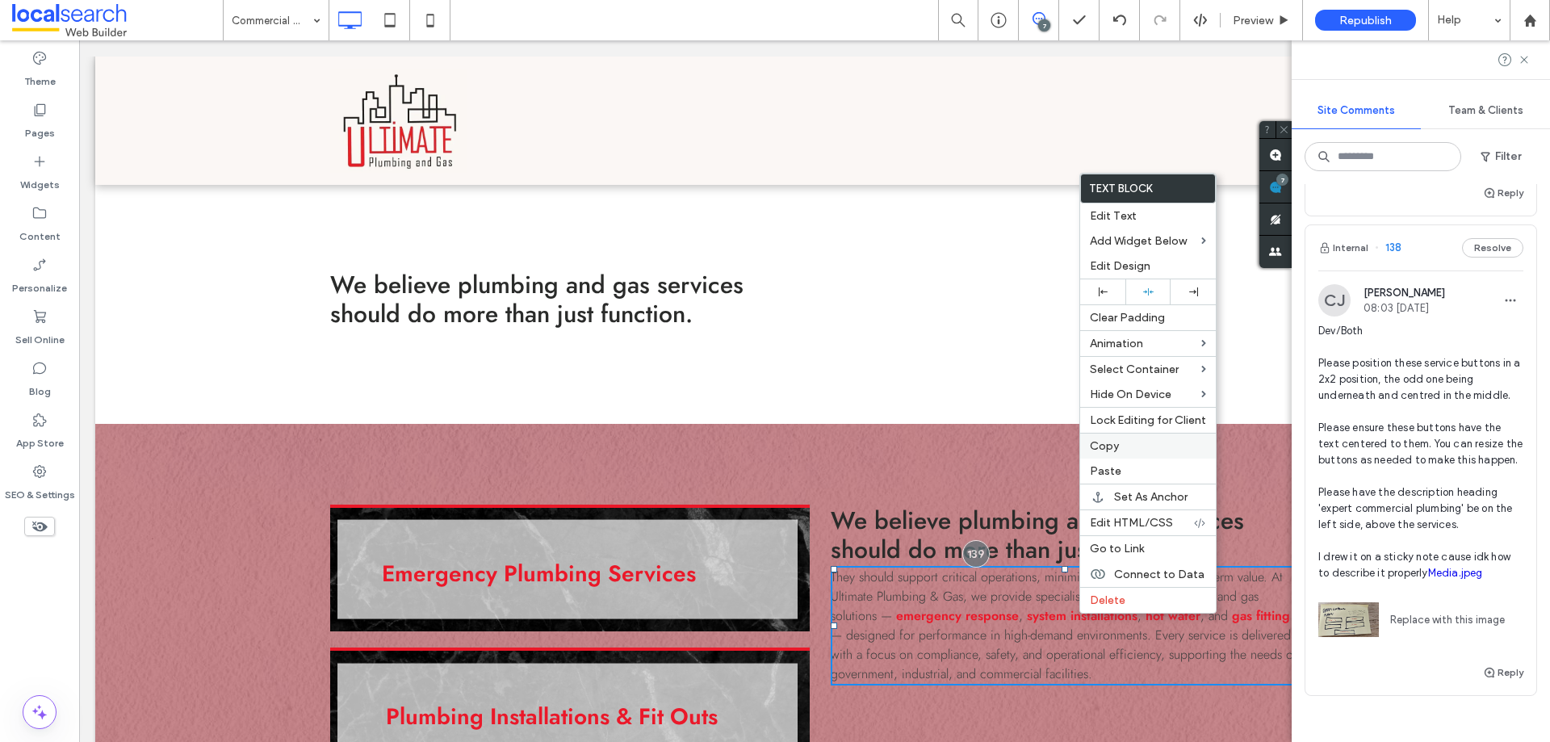
click at [1120, 452] on label "Copy" at bounding box center [1148, 446] width 116 height 14
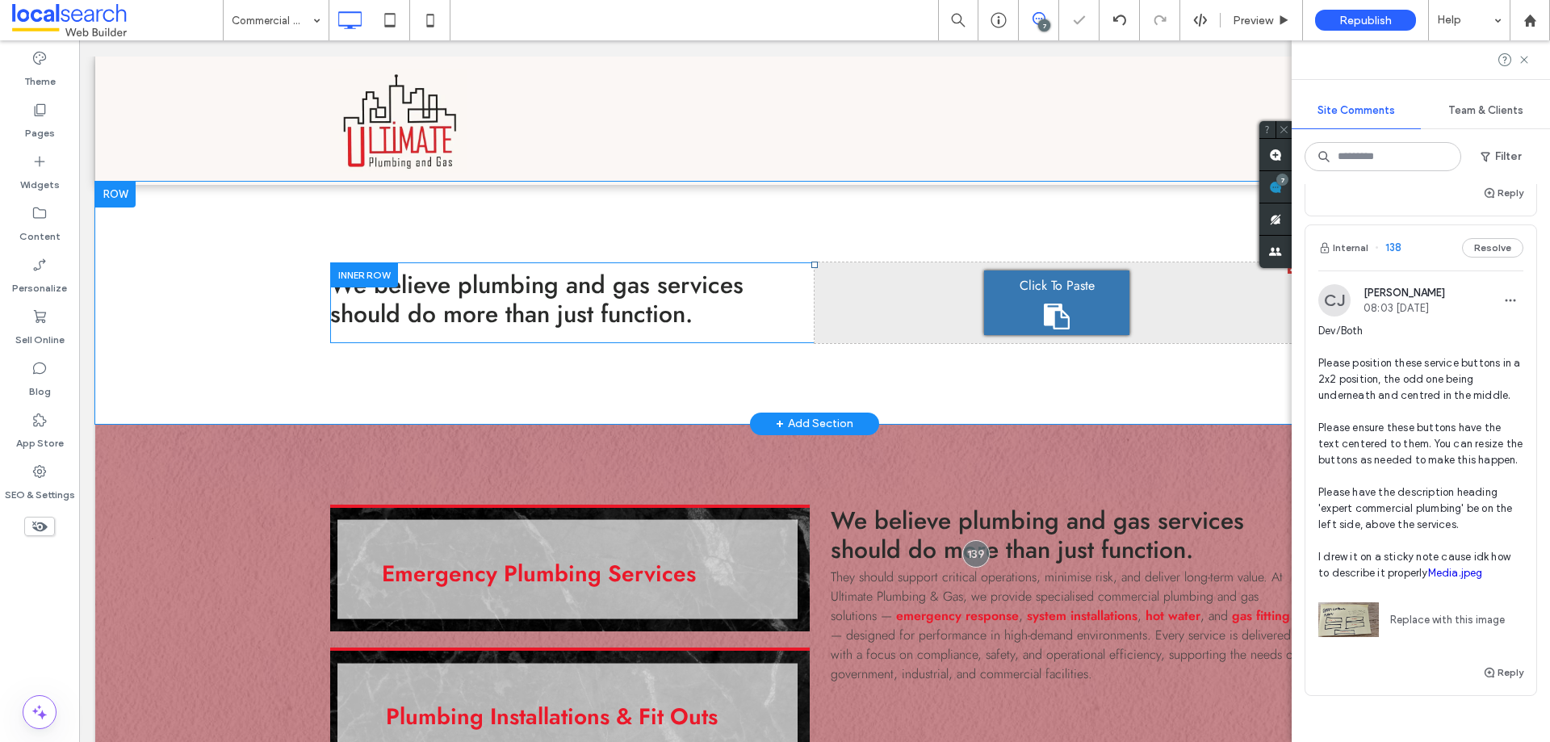
click at [1059, 299] on div "Click To Paste" at bounding box center [1056, 302] width 145 height 65
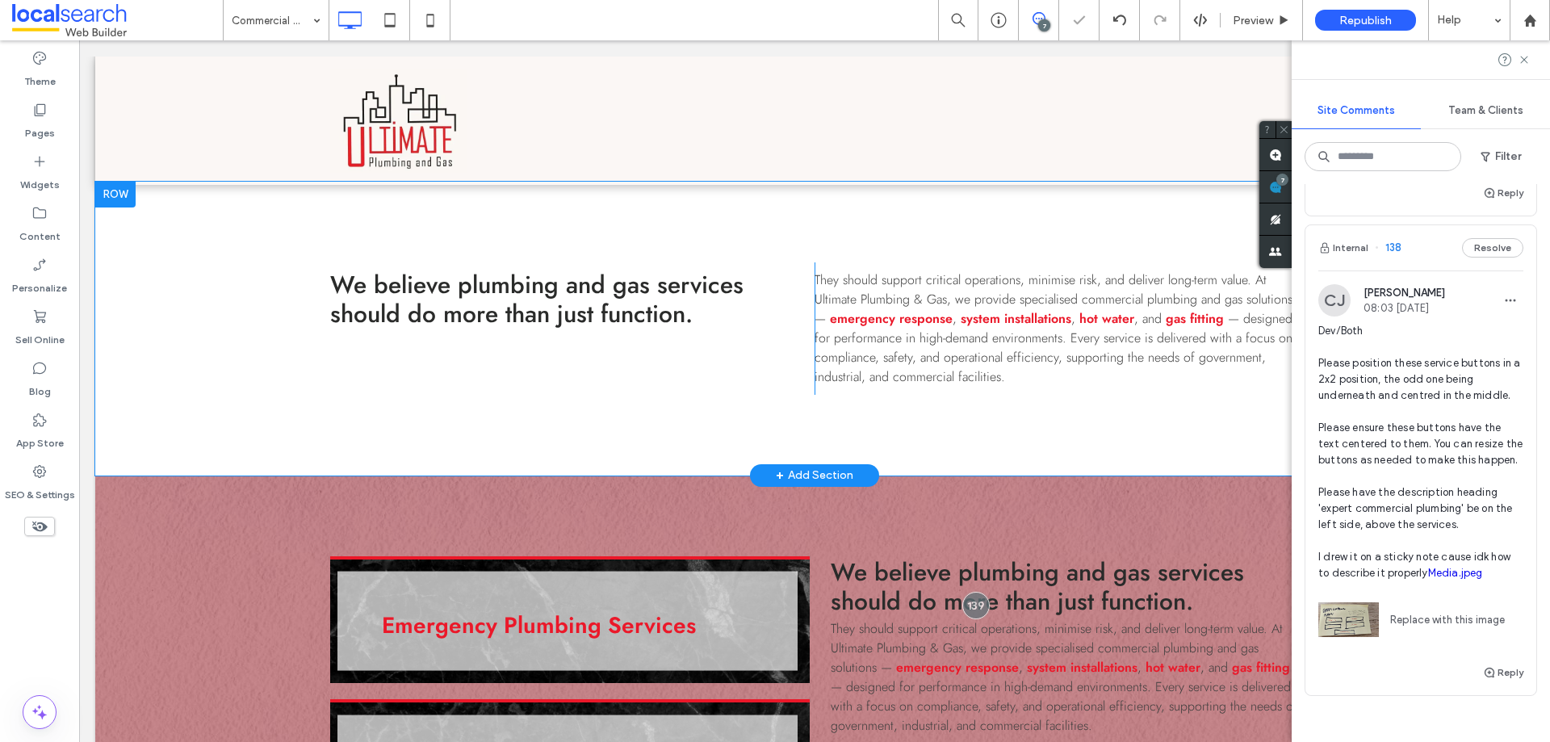
click at [1116, 414] on div "Click To Paste Click To Paste Click To Paste Click To Paste We believe plumbing…" at bounding box center [814, 329] width 1438 height 294
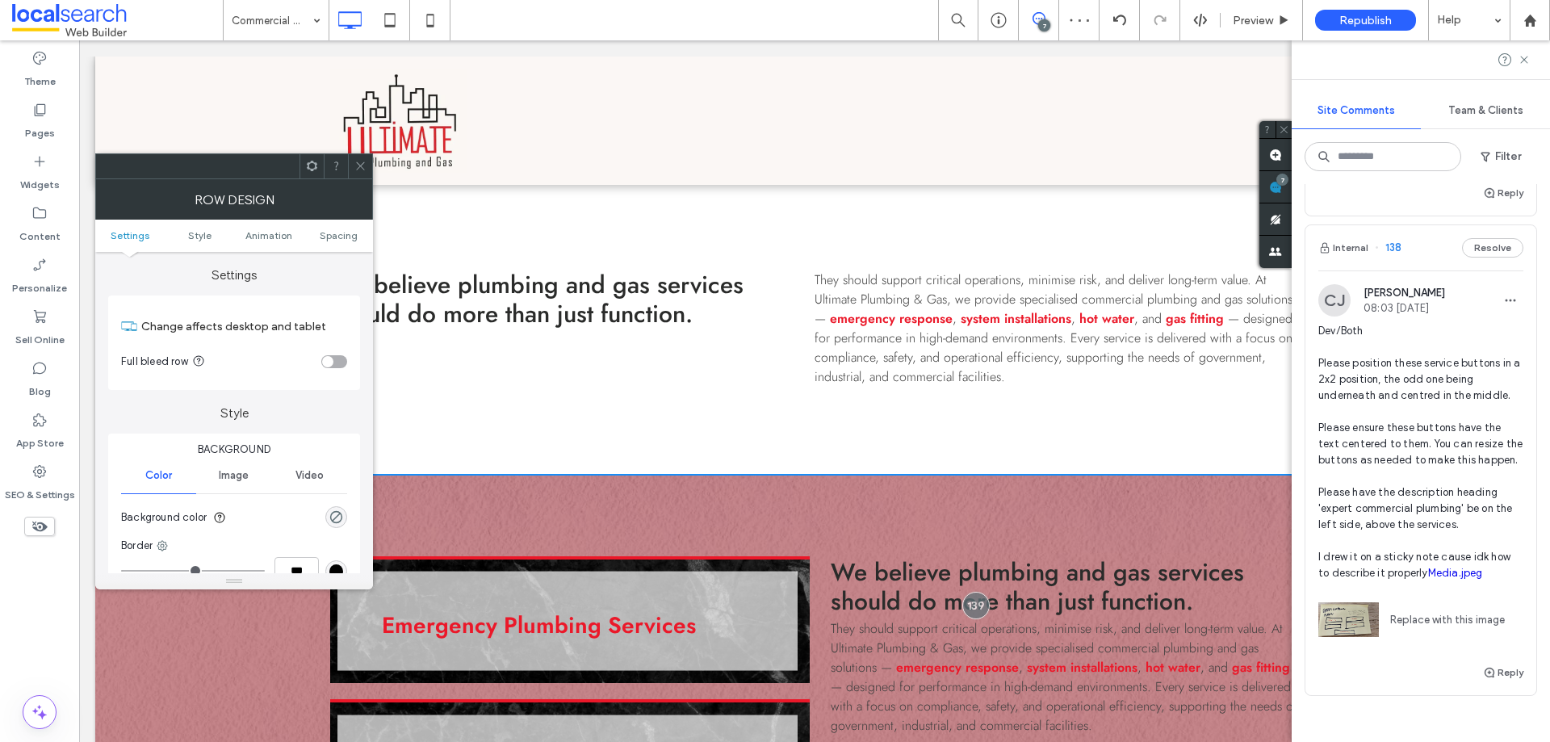
click at [362, 160] on icon at bounding box center [360, 166] width 12 height 12
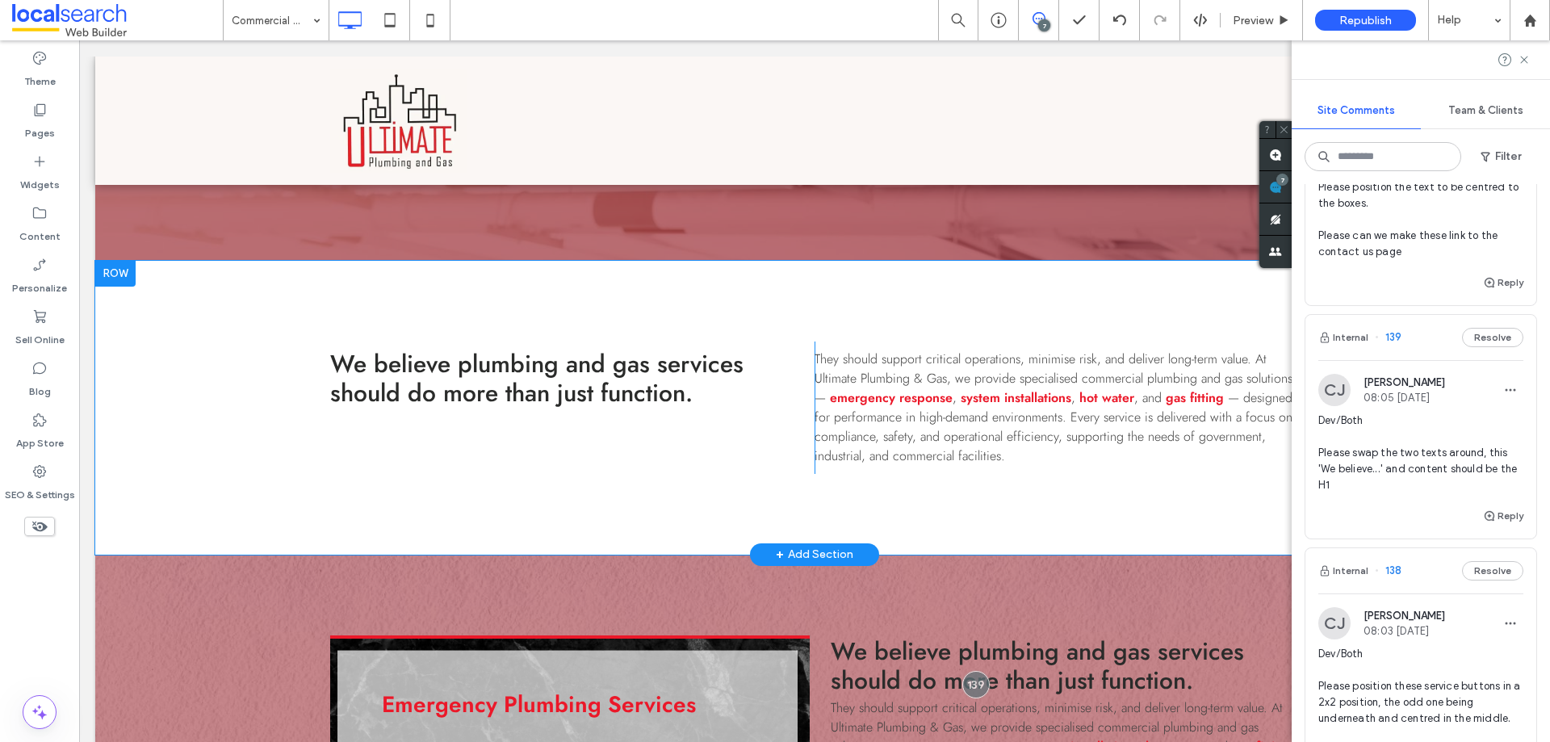
scroll to position [888, 0]
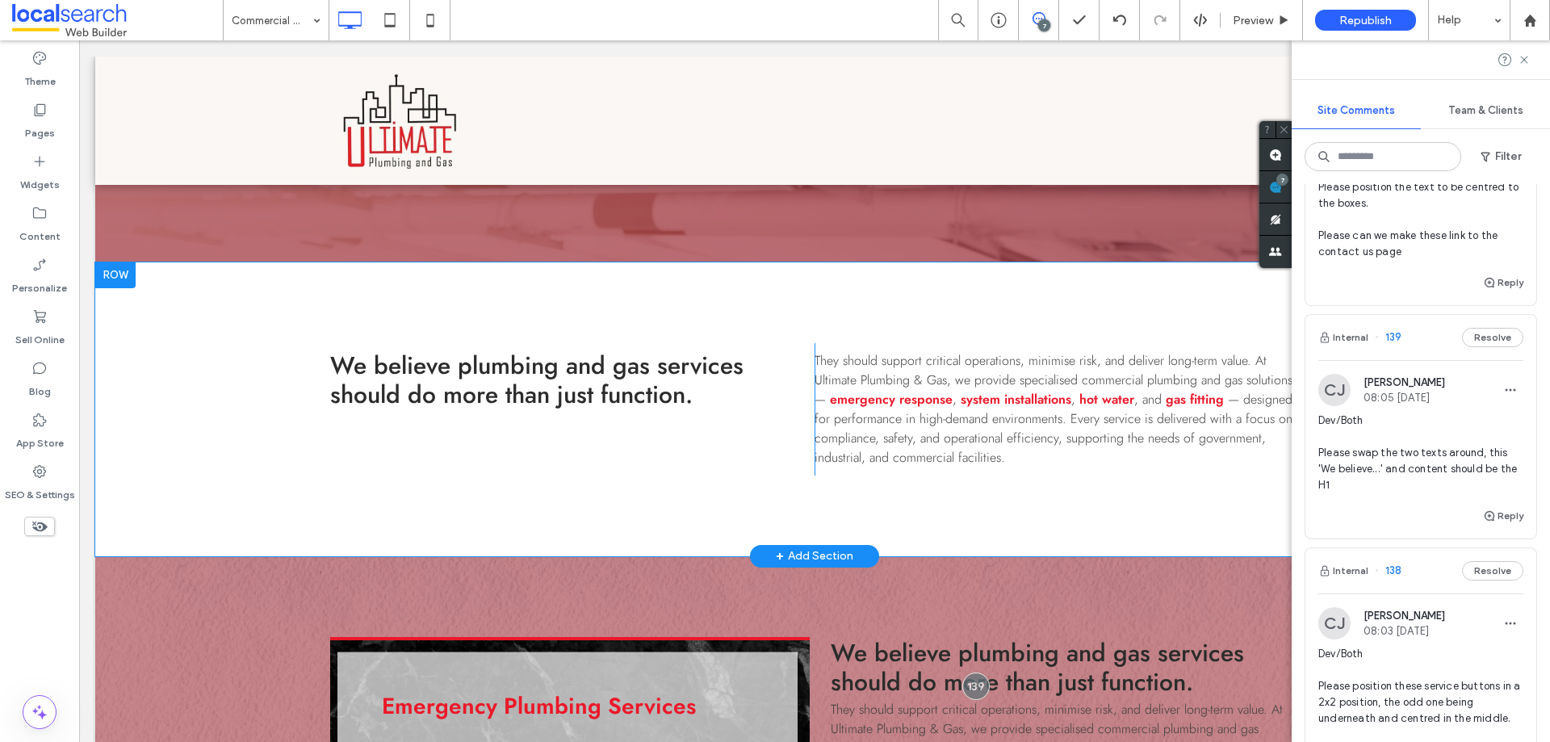
click at [206, 480] on div "Click To Paste Click To Paste Click To Paste Click To Paste We believe plumbing…" at bounding box center [814, 409] width 1438 height 294
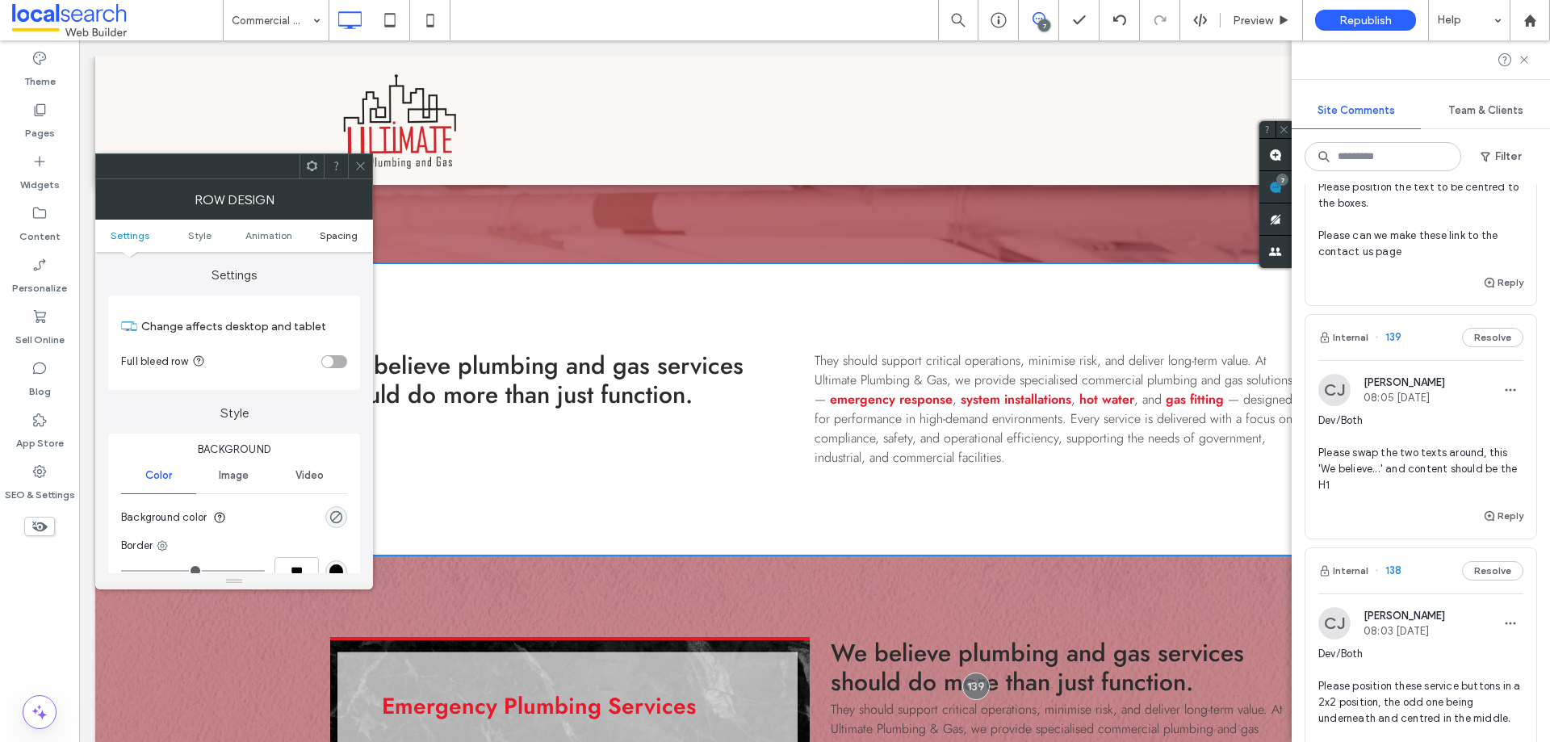
click at [333, 232] on span "Spacing" at bounding box center [339, 235] width 38 height 12
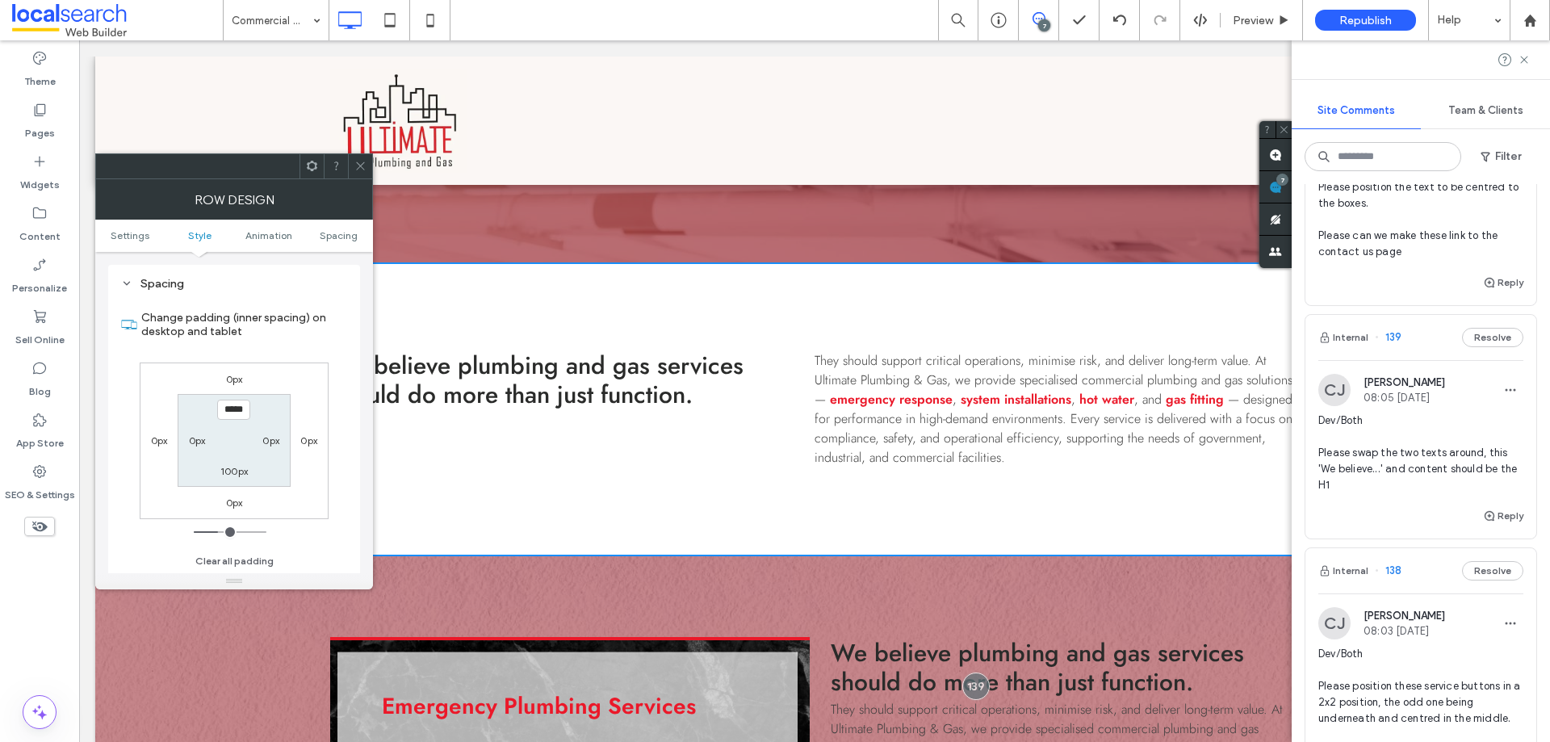
scroll to position [456, 0]
drag, startPoint x: 249, startPoint y: 471, endPoint x: 226, endPoint y: 471, distance: 23.4
click at [245, 471] on div "100px" at bounding box center [234, 471] width 37 height 16
click at [226, 471] on label "100px" at bounding box center [233, 471] width 27 height 12
type input "*"
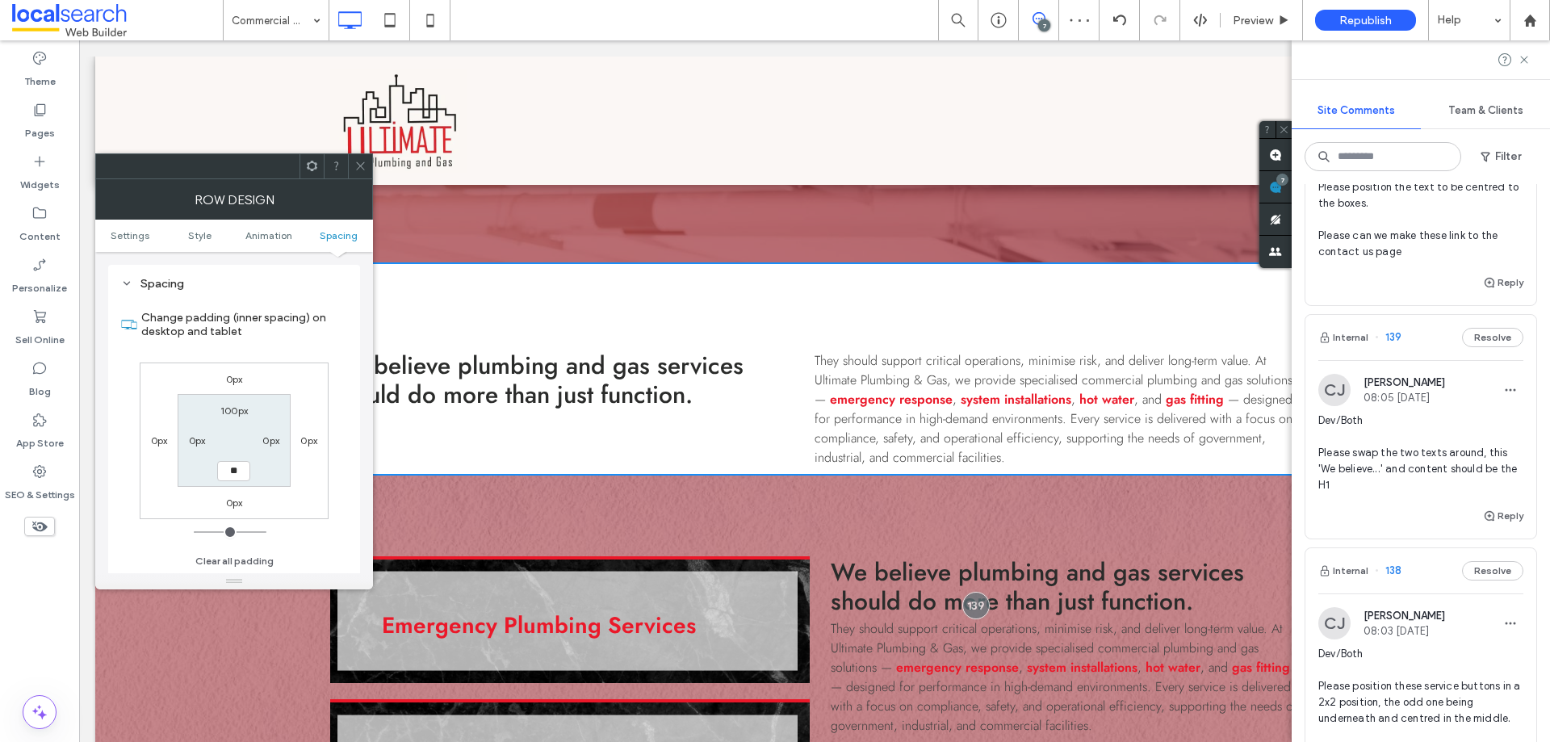
type input "*"
type input "**"
type input "****"
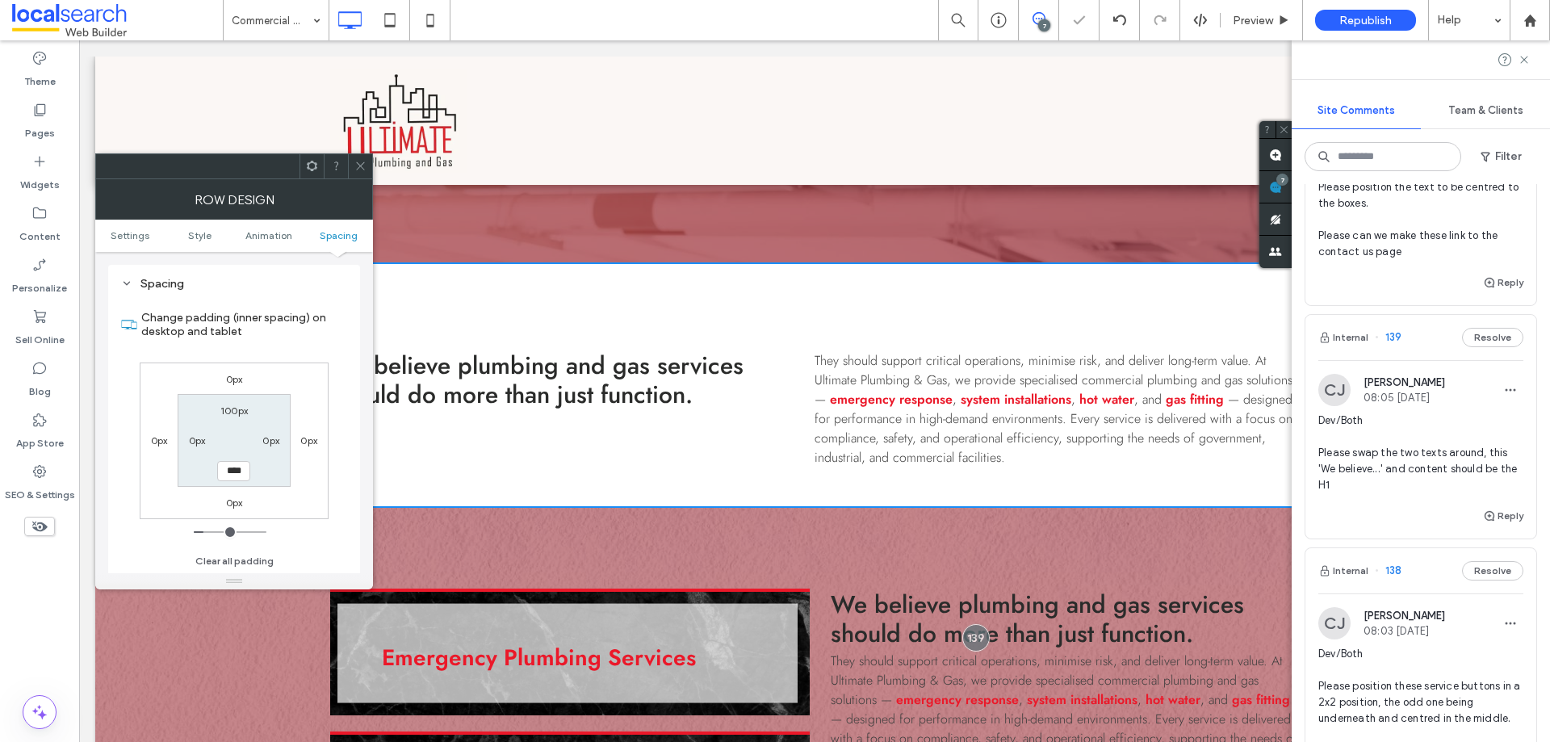
click at [360, 166] on use at bounding box center [360, 166] width 8 height 8
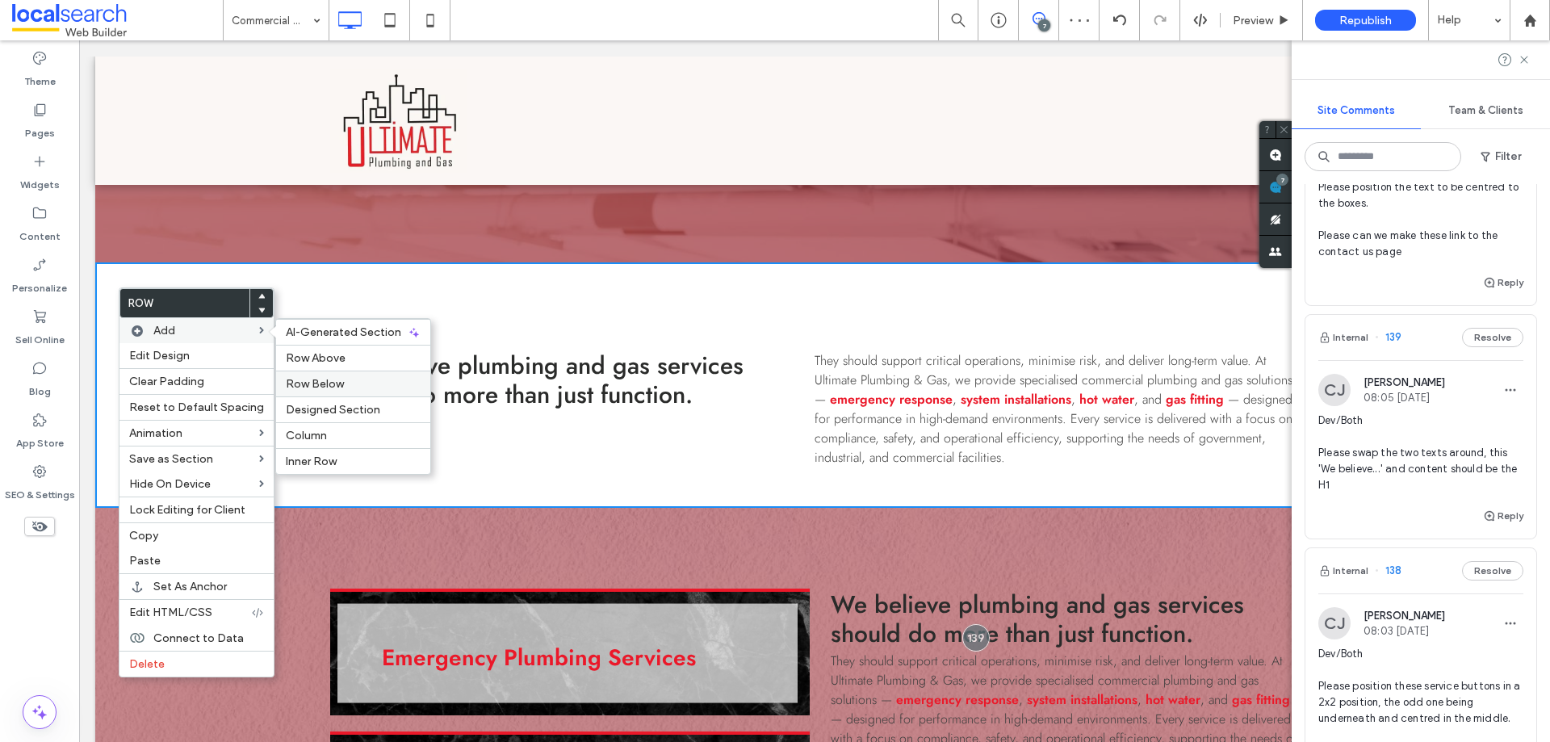
click at [339, 379] on label "Row Below" at bounding box center [353, 384] width 135 height 14
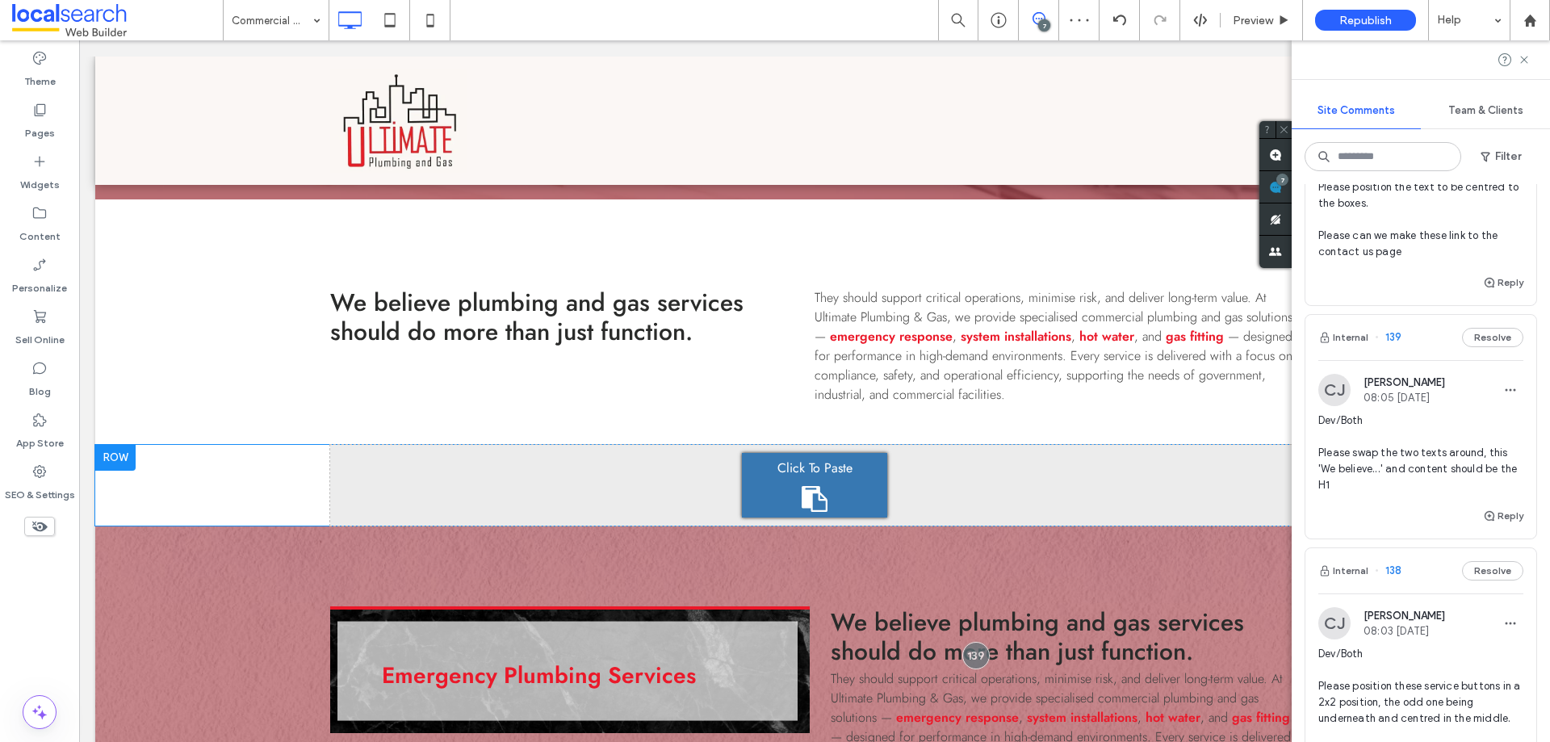
scroll to position [1049, 0]
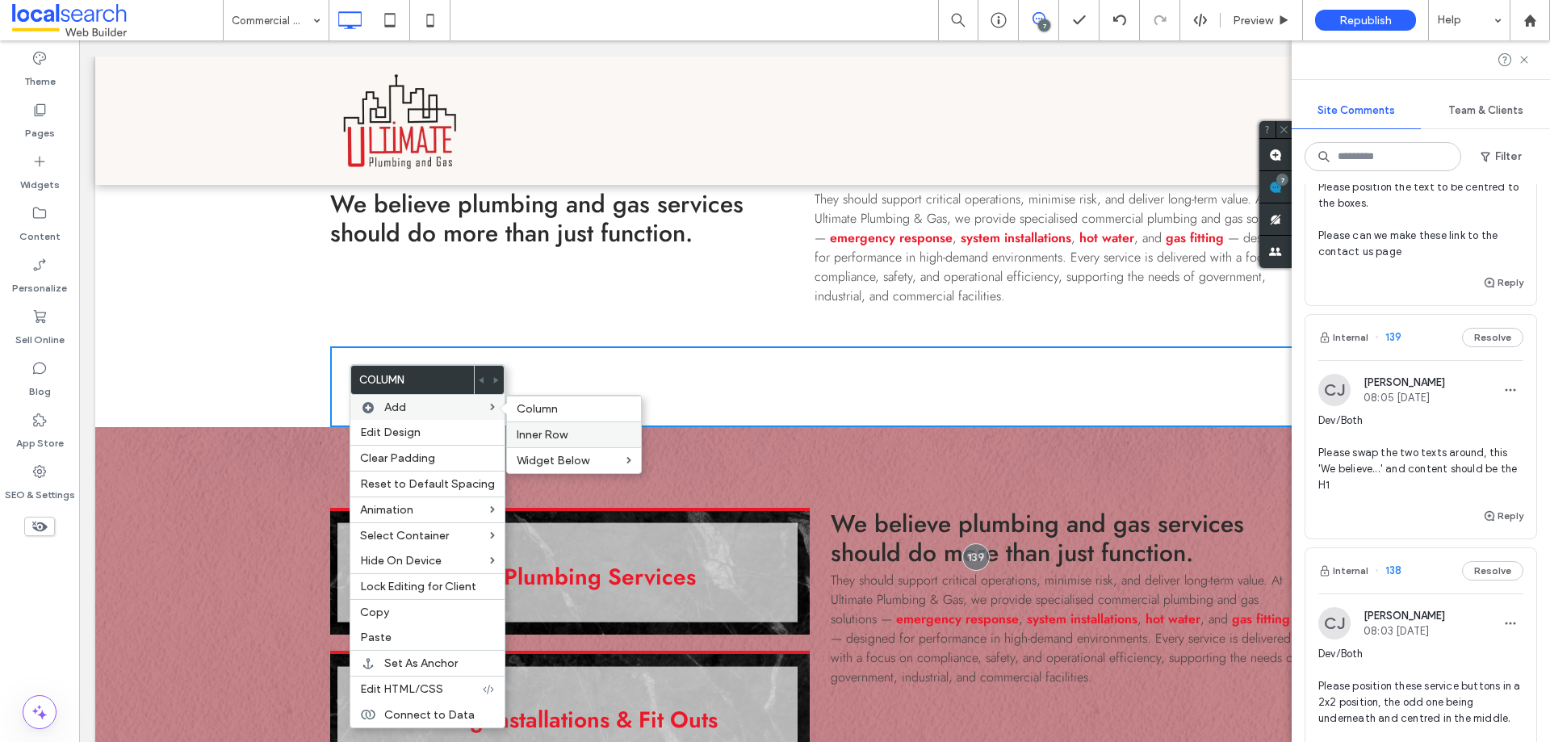
click at [546, 433] on span "Inner Row" at bounding box center [542, 435] width 51 height 14
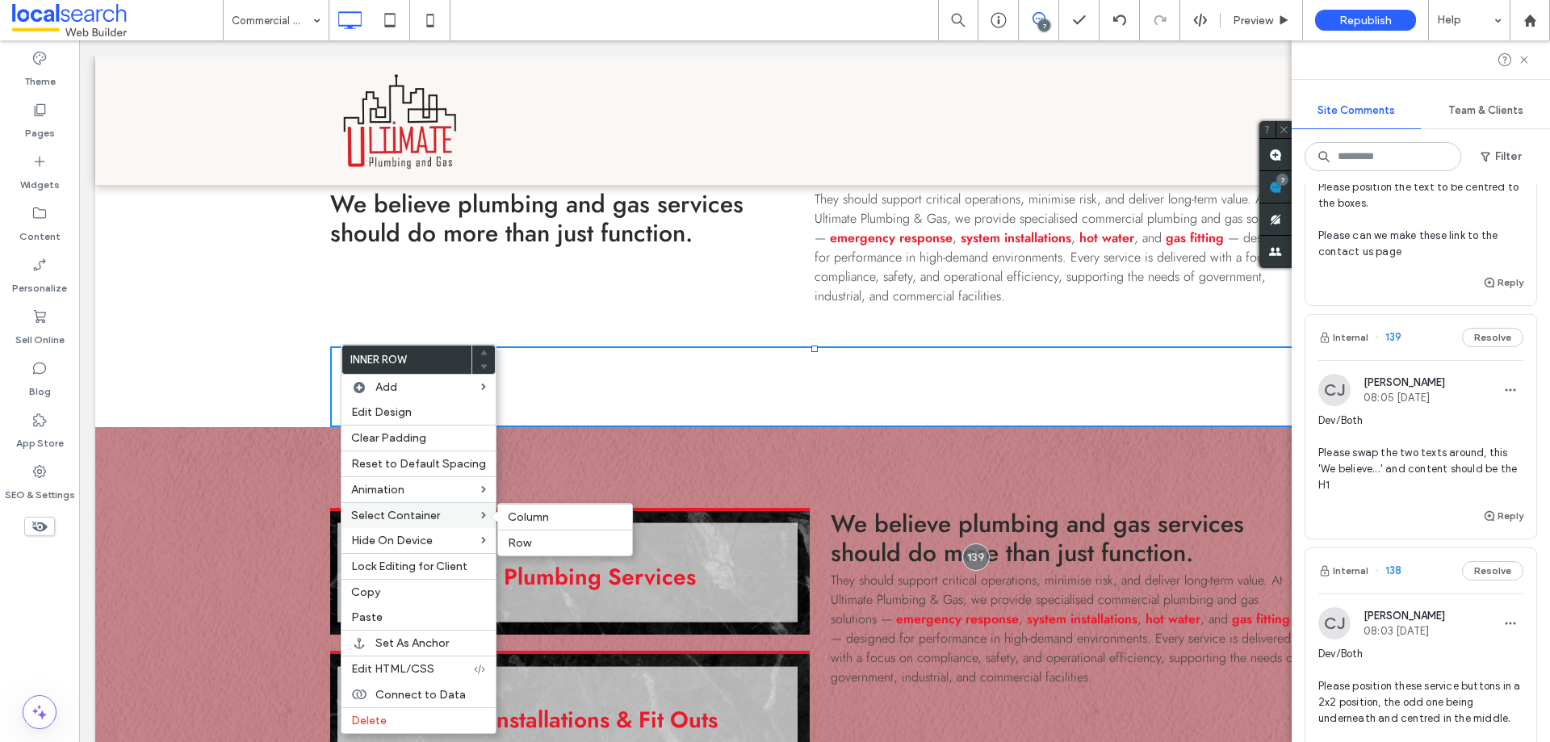
click at [499, 516] on span at bounding box center [499, 516] width 14 height 13
click at [538, 517] on span "Column" at bounding box center [528, 517] width 41 height 14
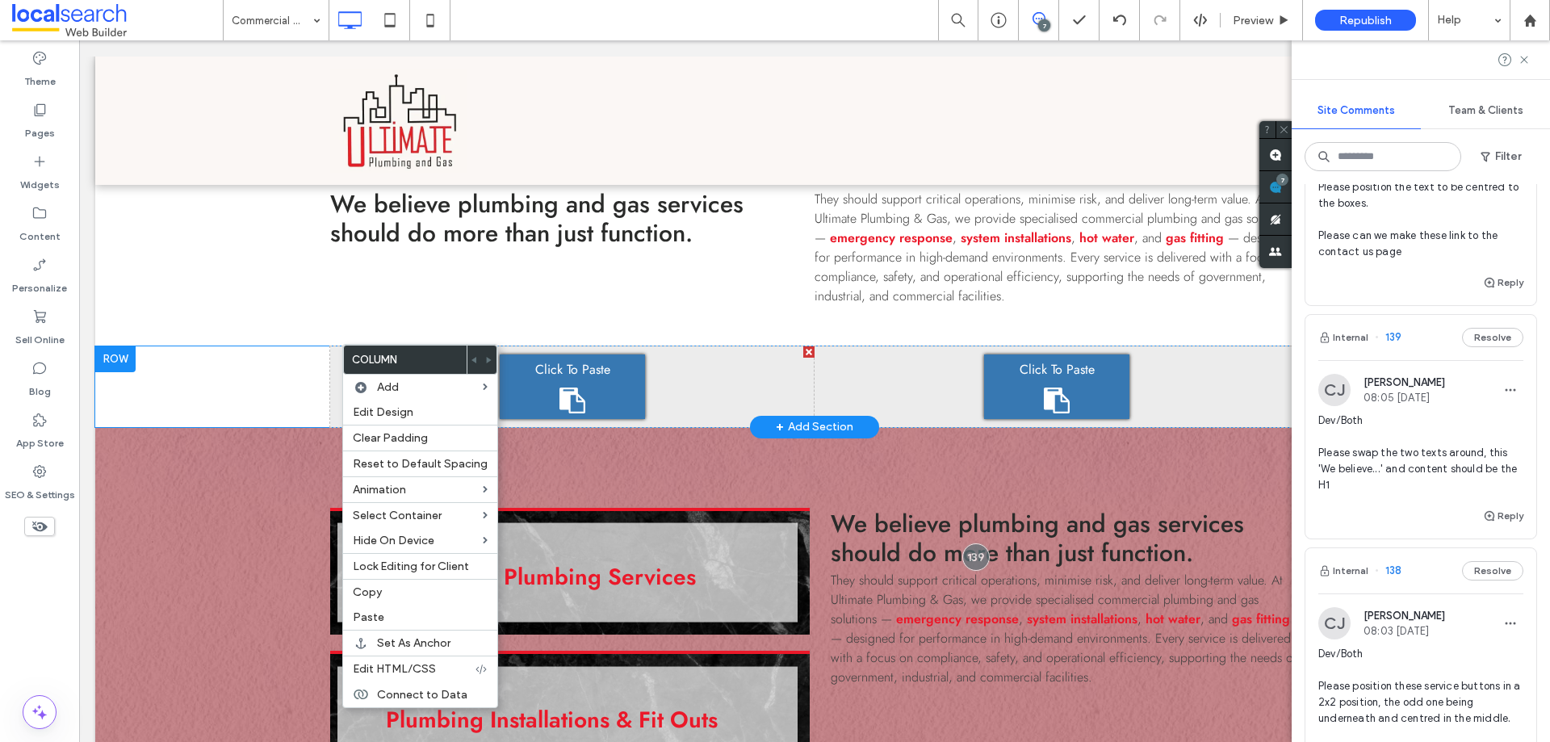
click at [241, 403] on div "Click To Paste Click To Paste Click To Paste Click To Paste Click To Paste Clic…" at bounding box center [814, 386] width 1438 height 81
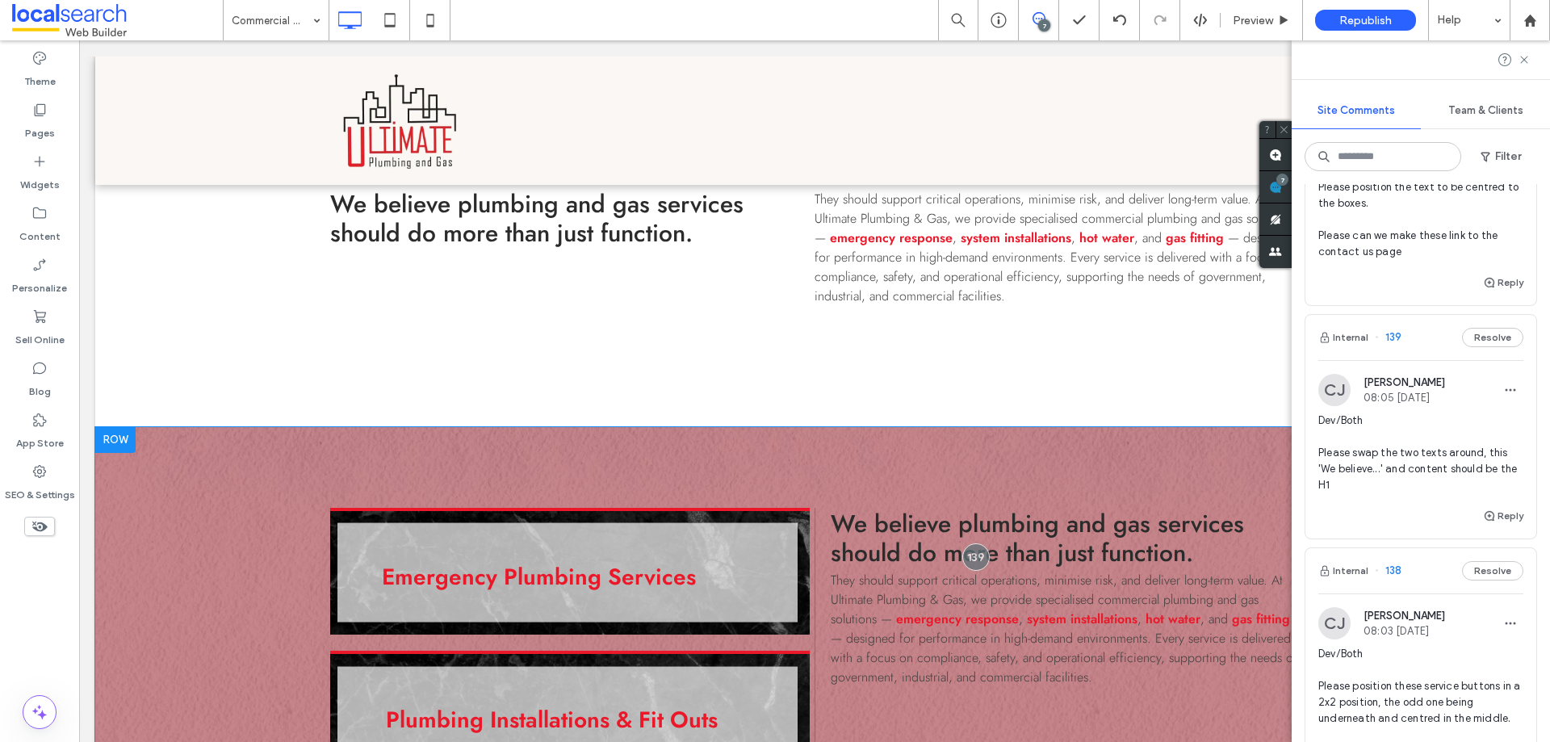
click at [123, 452] on div at bounding box center [115, 440] width 40 height 26
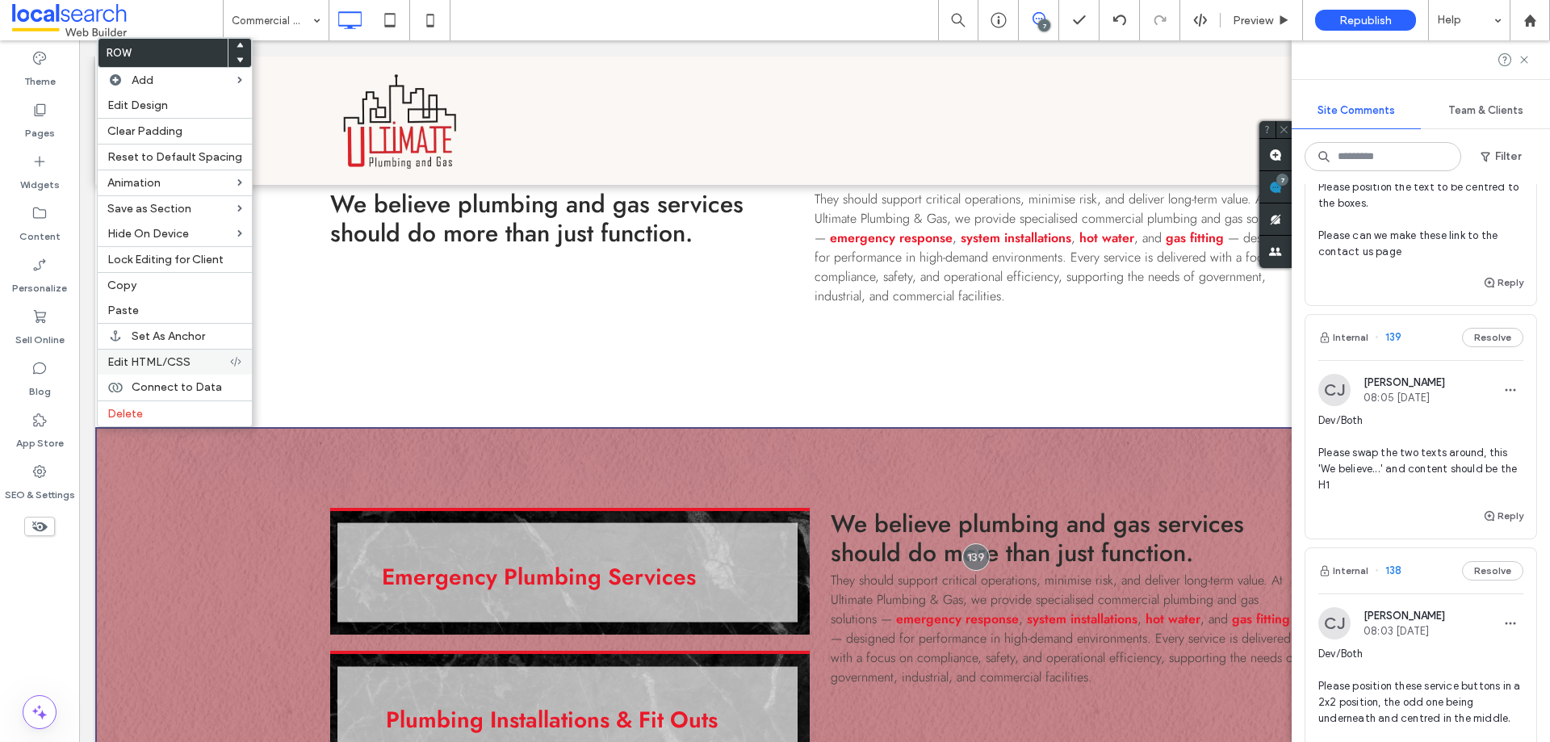
click at [190, 364] on label "Edit HTML/CSS" at bounding box center [168, 362] width 122 height 14
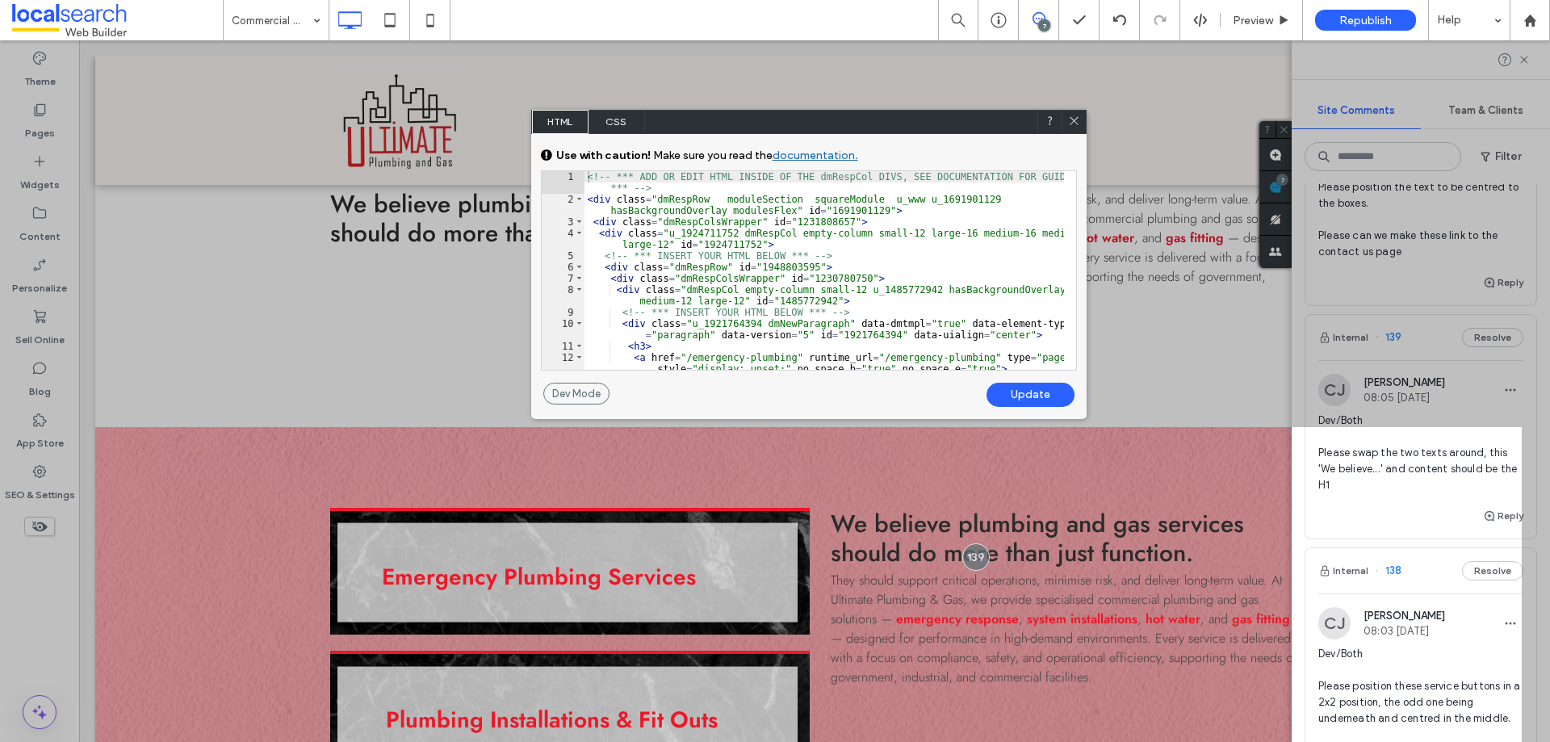
click at [720, 196] on div "<!-- *** ADD OR EDIT HTML INSIDE OF THE dmRespCol DIVS, SEE DOCUMENTATION FOR G…" at bounding box center [823, 287] width 479 height 232
click at [1073, 127] on span at bounding box center [1074, 122] width 12 height 15
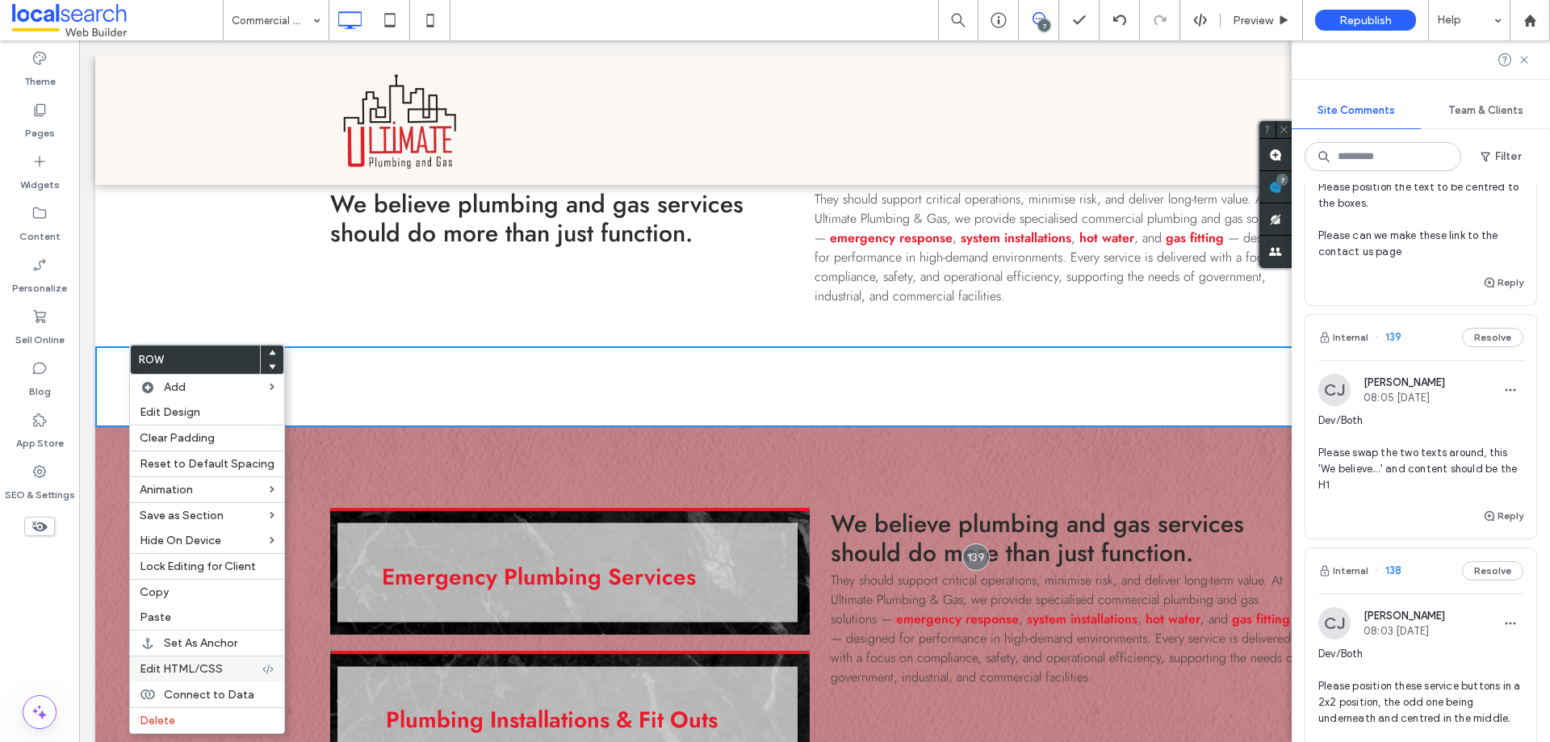
click at [202, 669] on span "Edit HTML/CSS" at bounding box center [181, 669] width 83 height 14
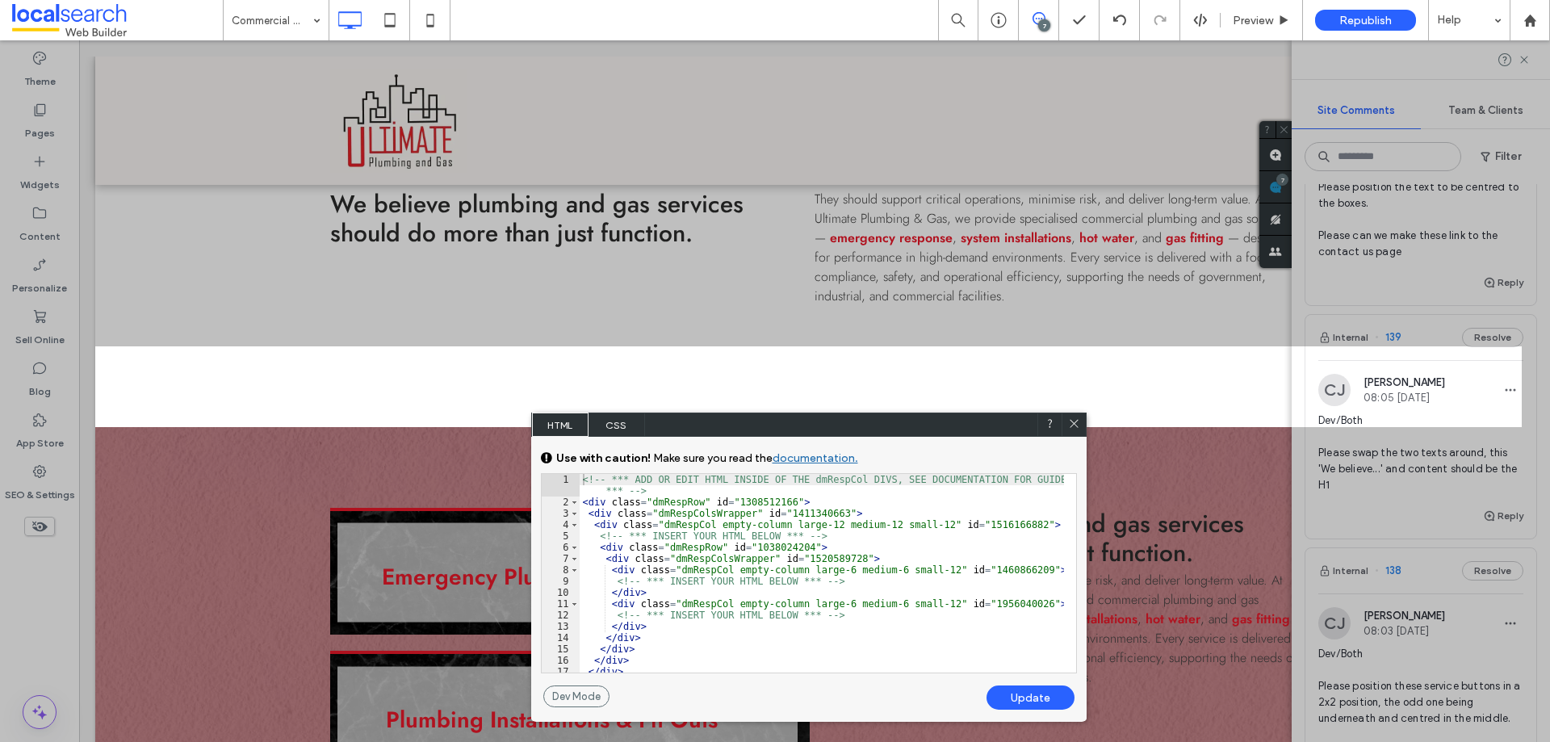
click at [694, 500] on div "<!-- *** ADD OR EDIT HTML INSIDE OF THE dmRespCol DIVS, SEE DOCUMENTATION FOR G…" at bounding box center [822, 590] width 484 height 232
type textarea "**"
click at [1024, 697] on div "Update" at bounding box center [1030, 697] width 88 height 24
click at [1075, 423] on icon at bounding box center [1074, 423] width 12 height 12
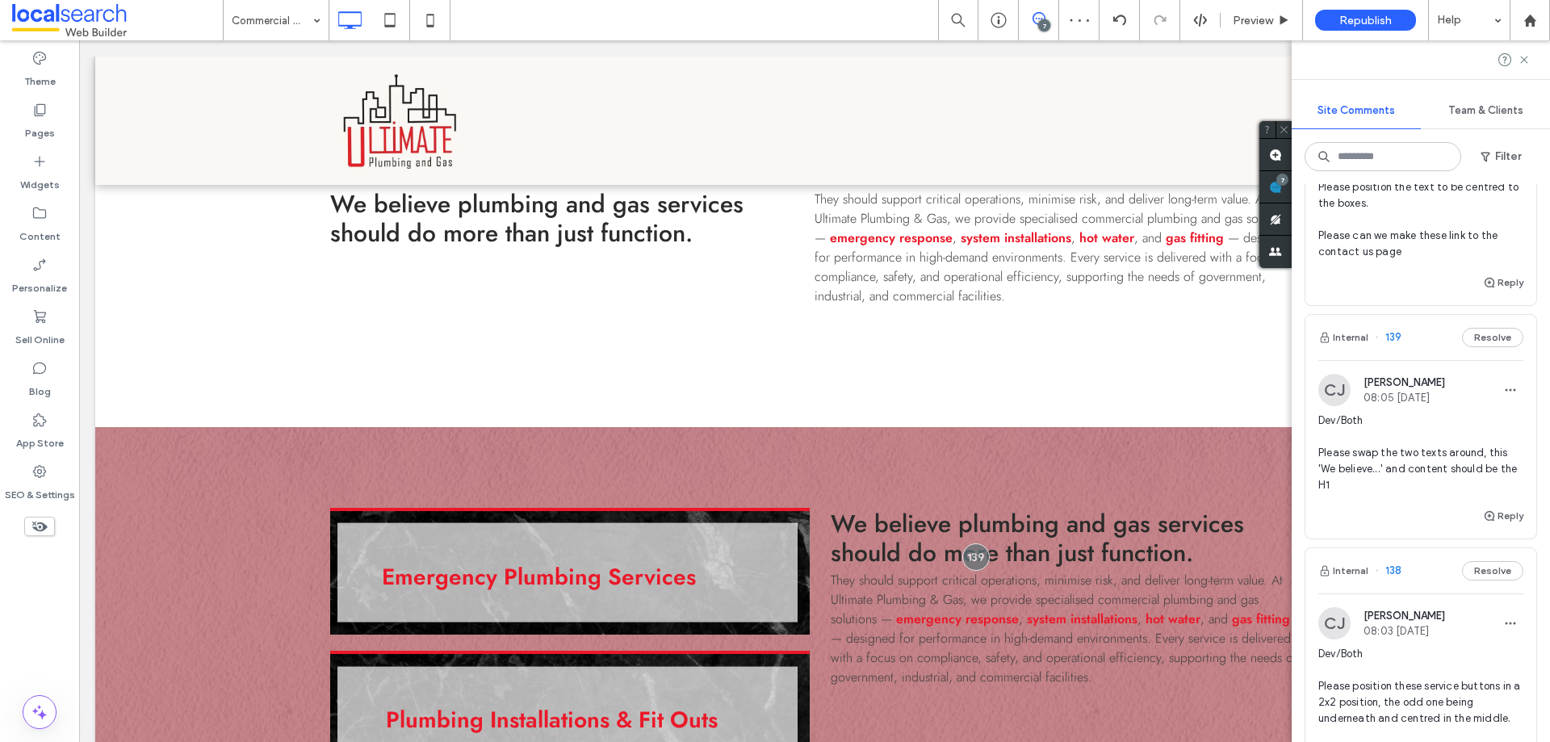
click at [1191, 11] on div "7 Preview Republish Help" at bounding box center [1244, 20] width 612 height 40
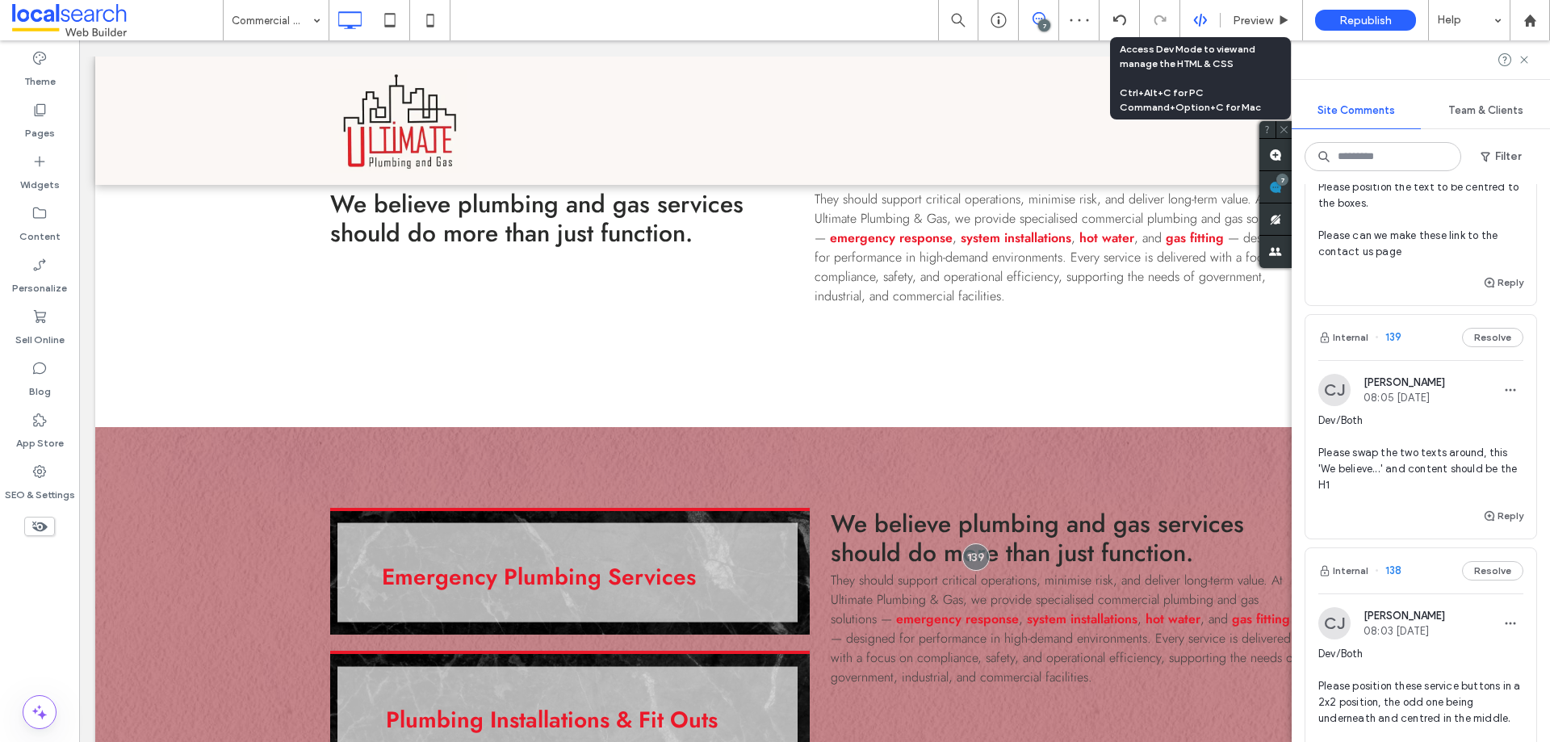
click at [1201, 23] on icon at bounding box center [1200, 20] width 15 height 15
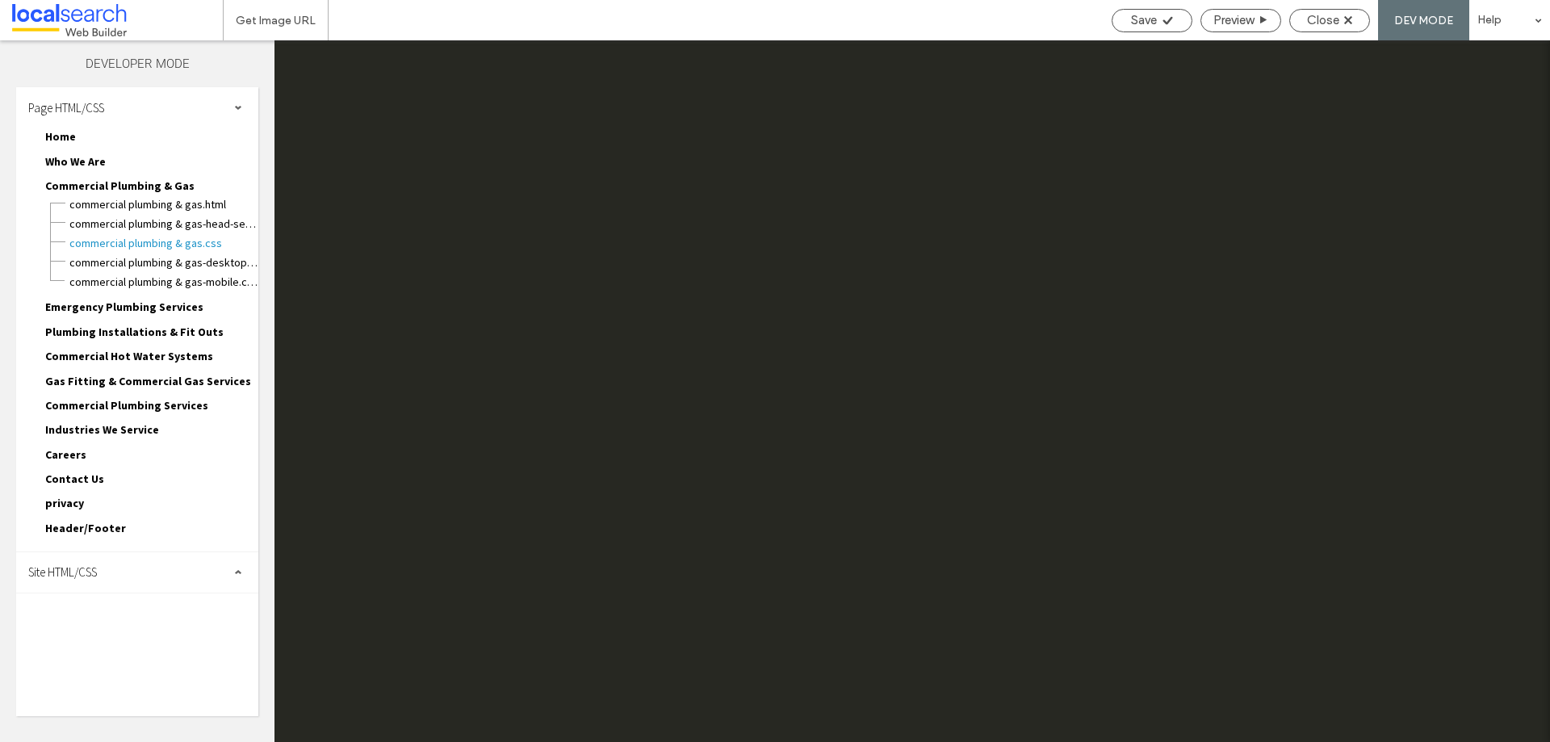
scroll to position [0, 0]
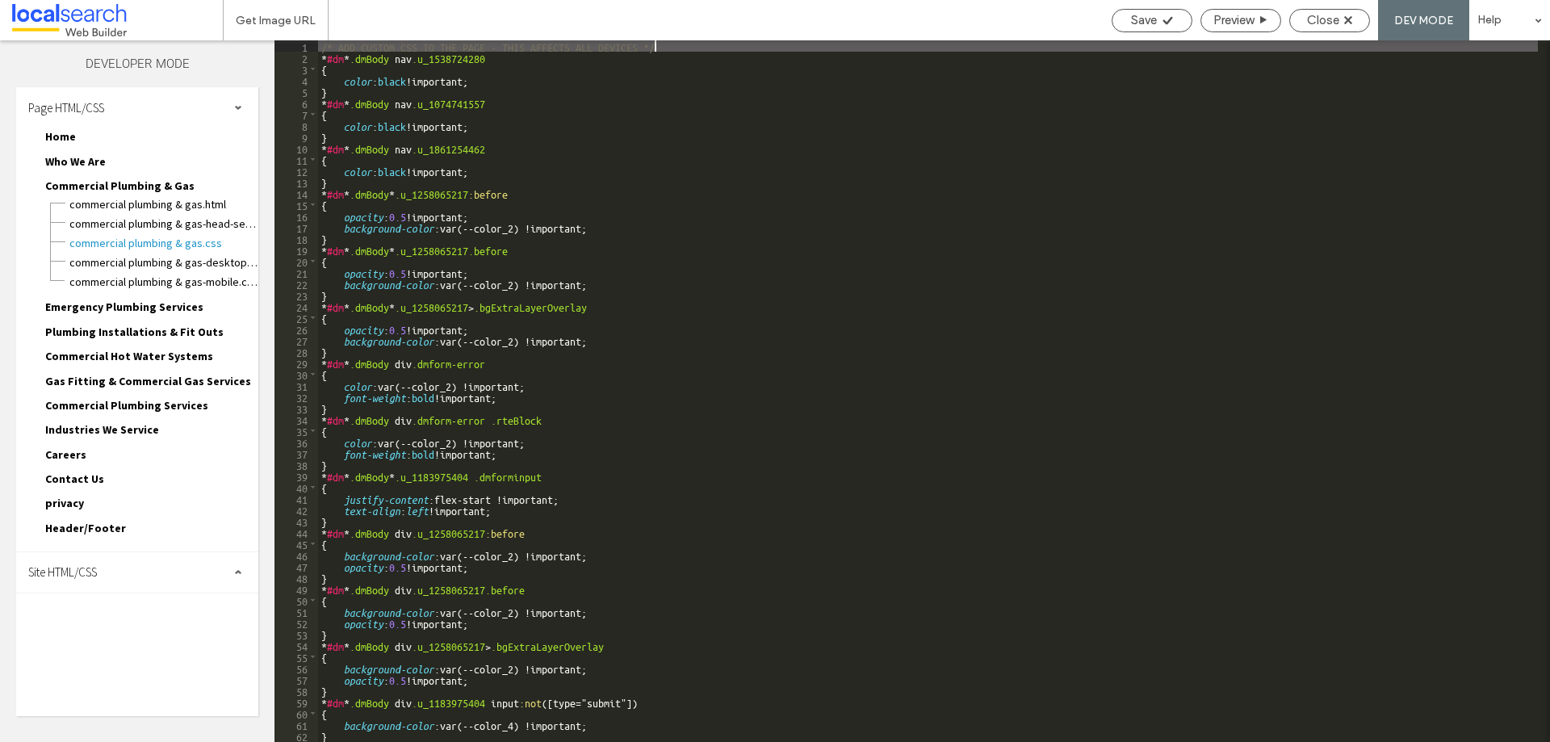
click at [157, 585] on div "Site HTML/CSS" at bounding box center [137, 572] width 242 height 40
click at [114, 633] on div "site.css" at bounding box center [166, 640] width 183 height 19
click at [112, 635] on span "site.css" at bounding box center [166, 642] width 183 height 16
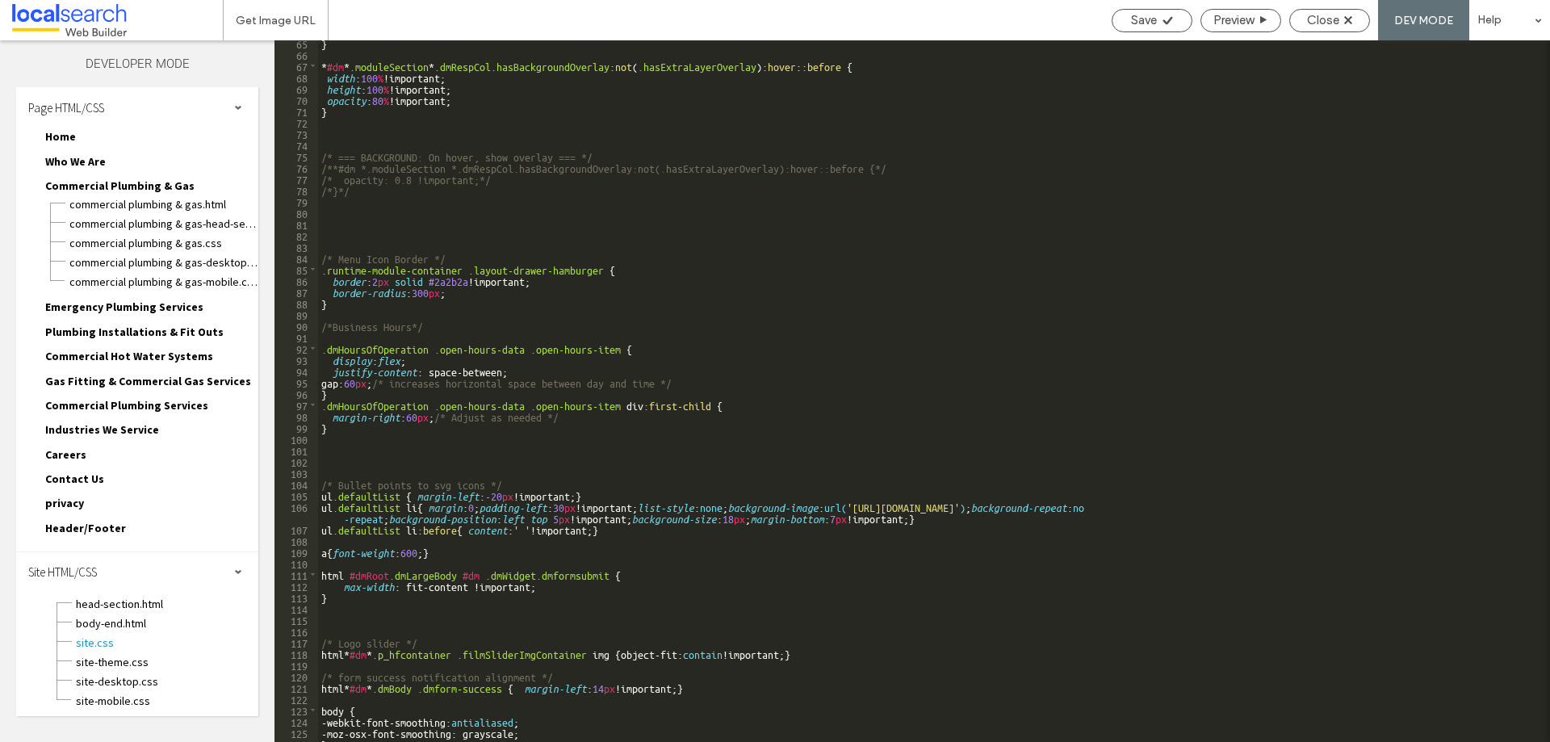
scroll to position [969, 0]
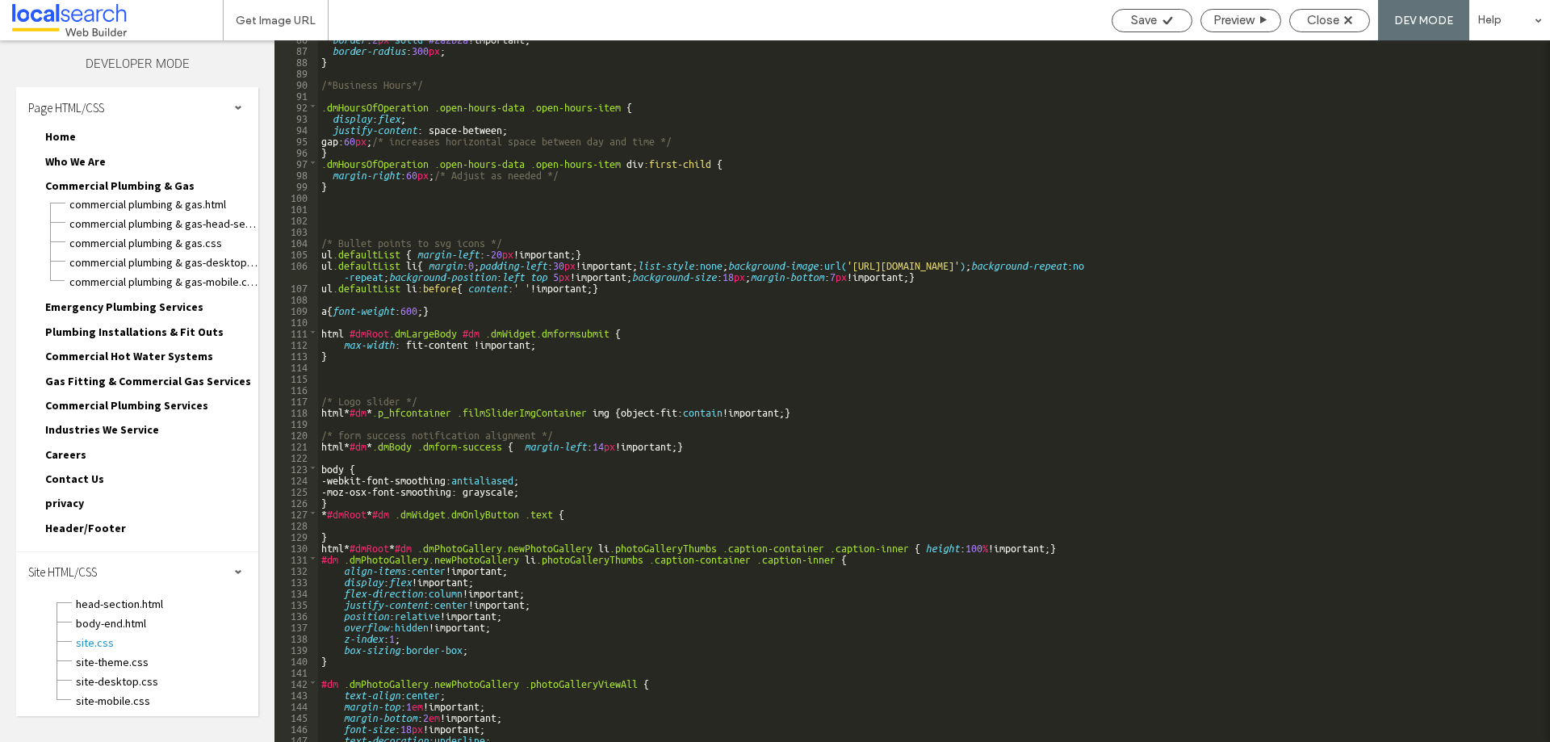
click at [481, 604] on div "border : 2 px solid #2a2b2a !important; border-radius : 300 px ; } /*Business H…" at bounding box center [928, 394] width 1220 height 724
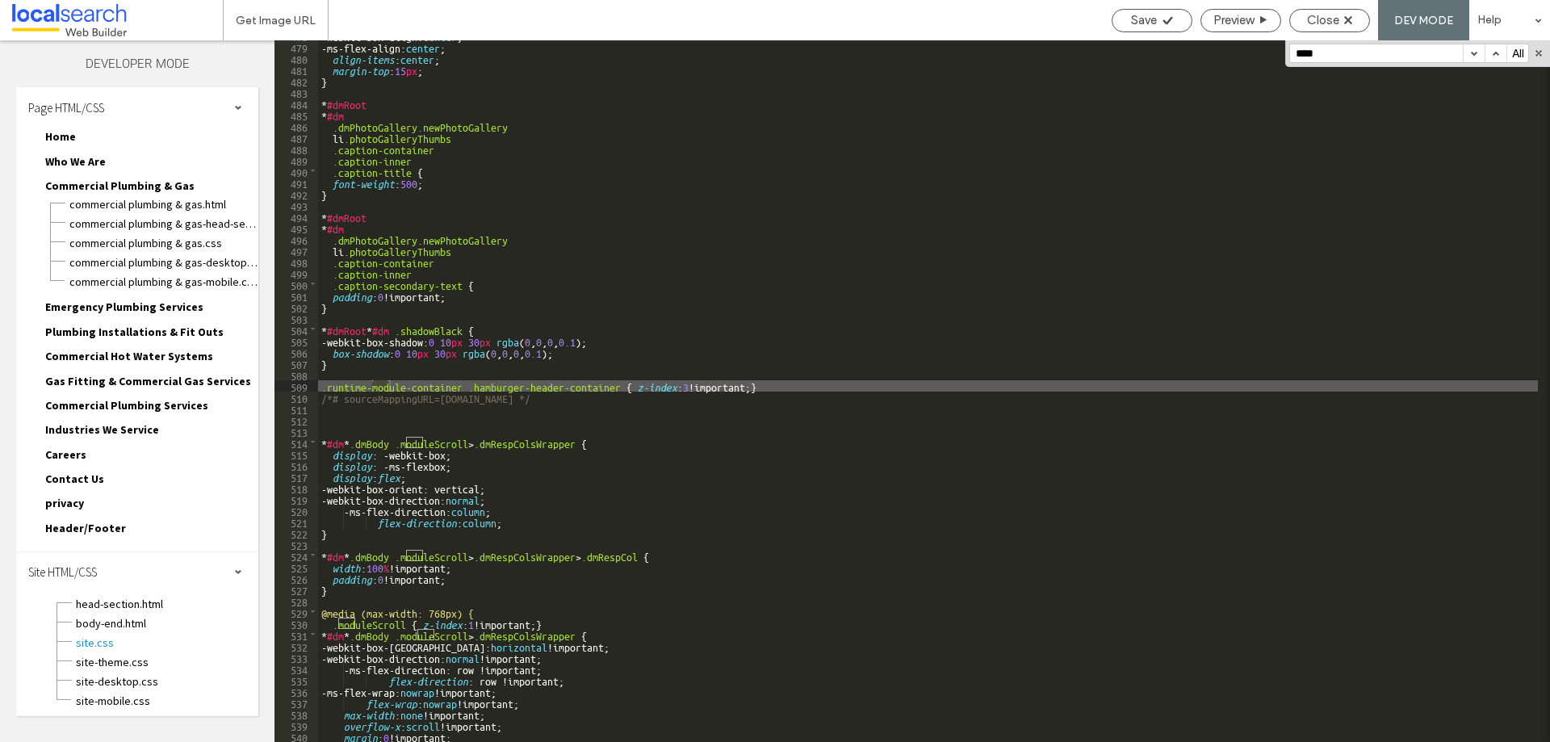
scroll to position [5413, 0]
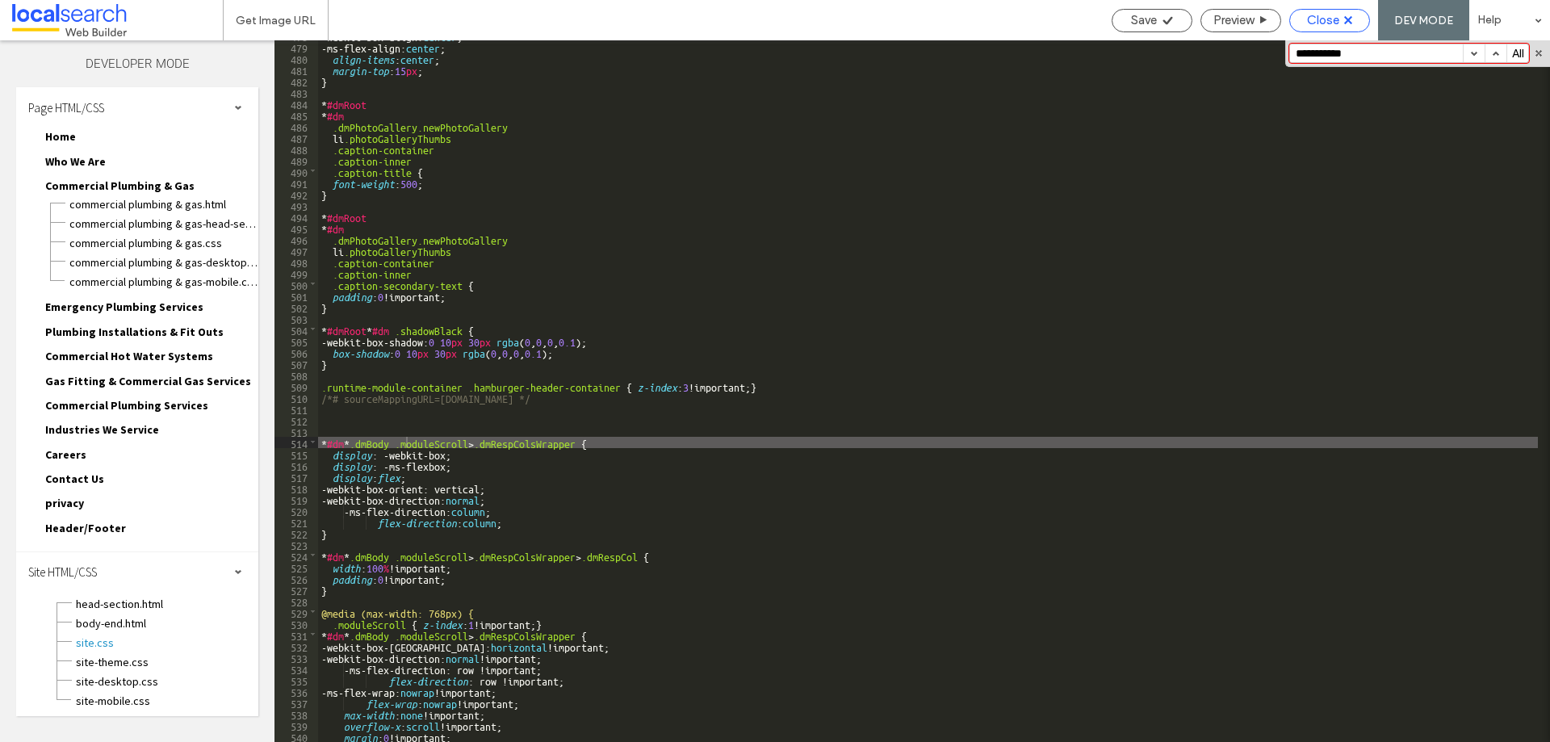
type input "**********"
click at [1321, 10] on div "Close" at bounding box center [1329, 20] width 81 height 23
click at [1322, 20] on span "Close" at bounding box center [1323, 20] width 32 height 15
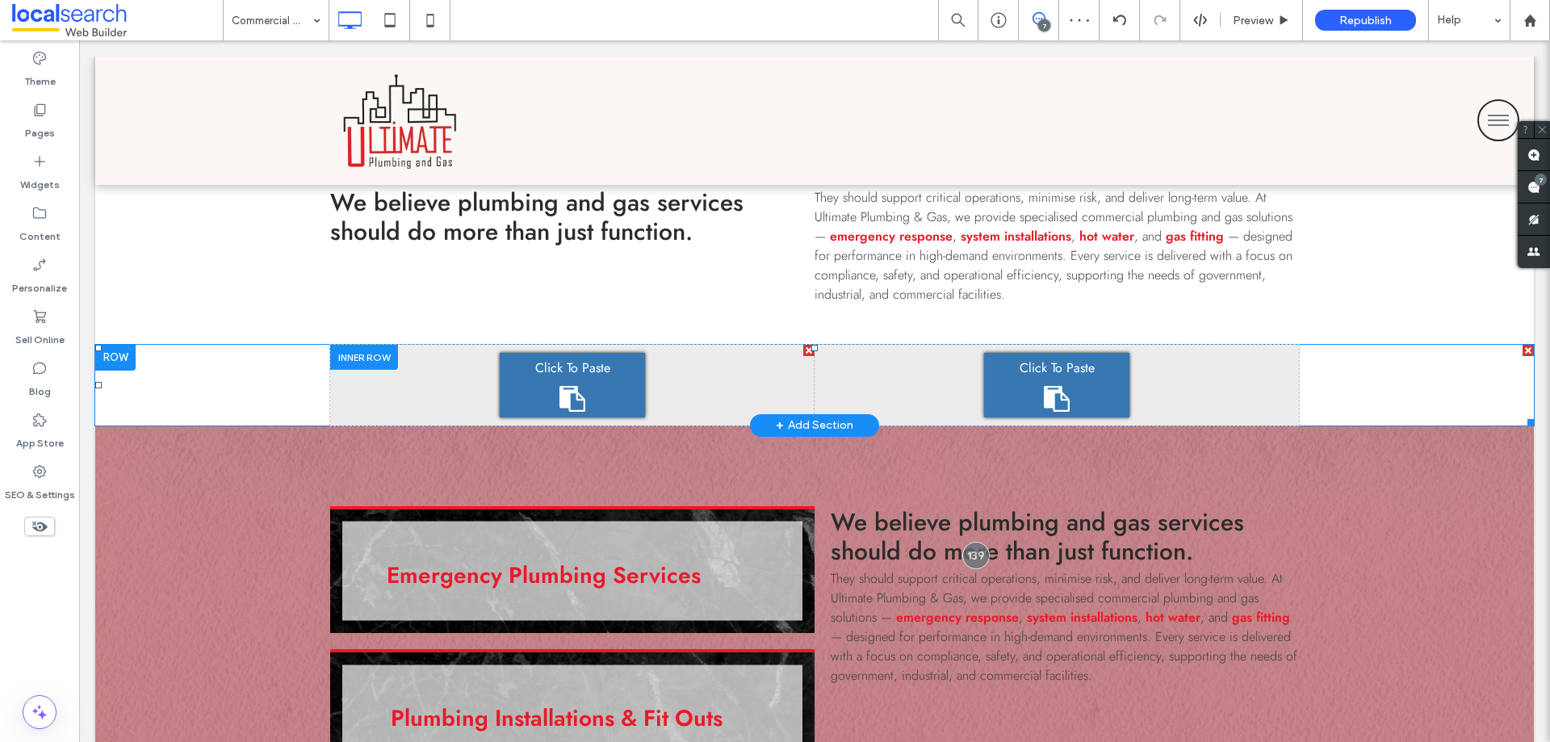
scroll to position [1049, 0]
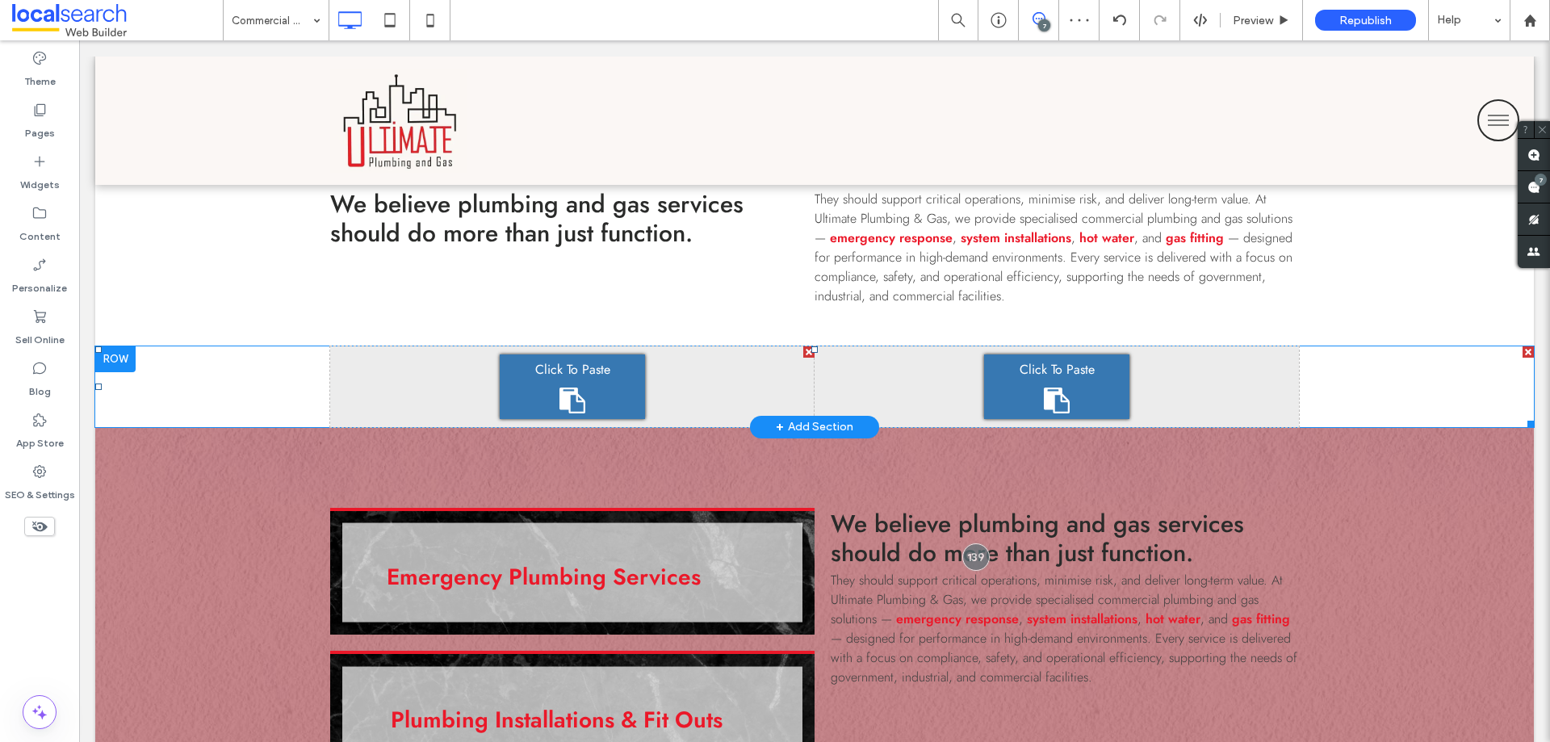
click at [204, 364] on div "Click To Paste Click To Paste Click To Paste Click To Paste Click To Paste Clic…" at bounding box center [814, 386] width 1438 height 81
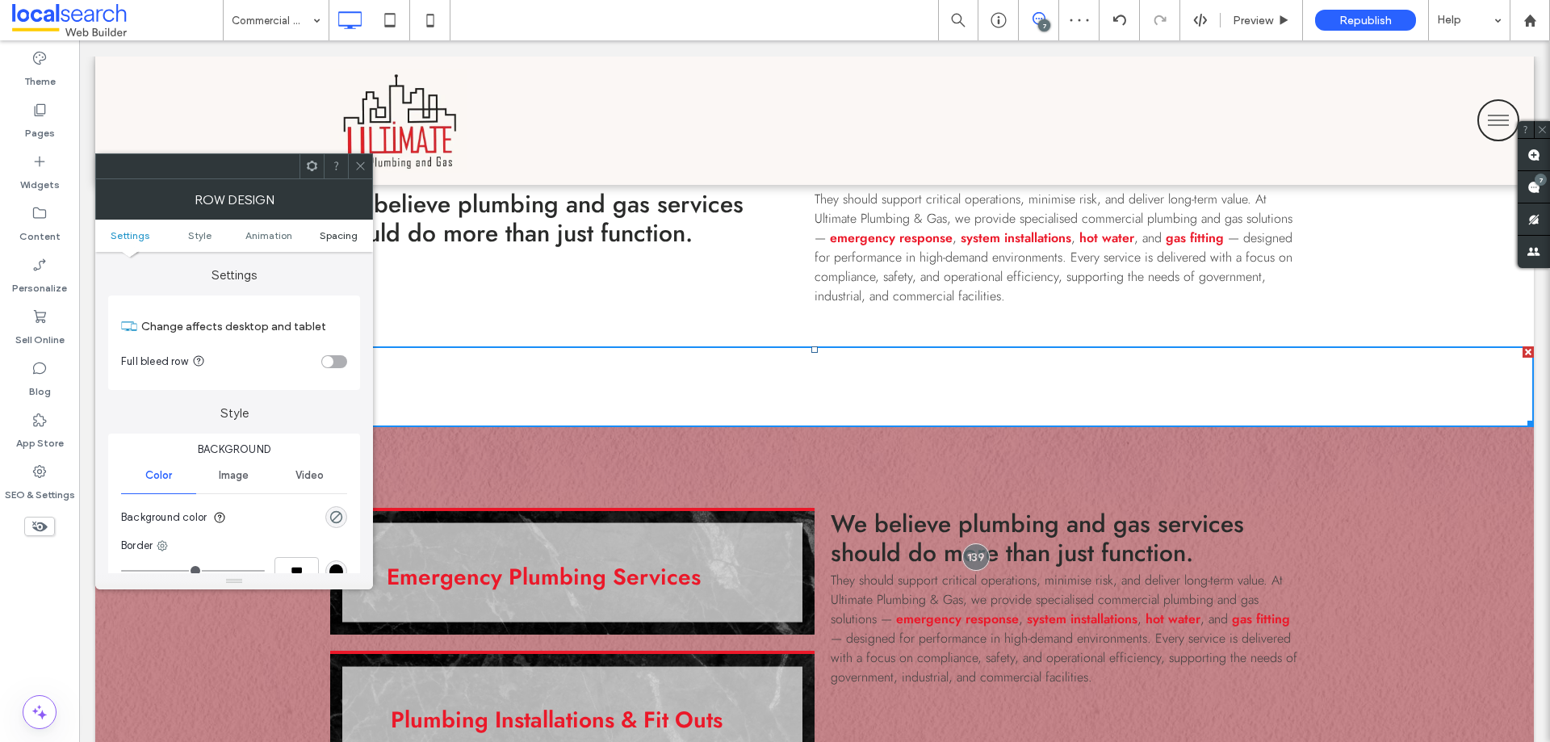
click at [340, 231] on span "Spacing" at bounding box center [339, 235] width 38 height 12
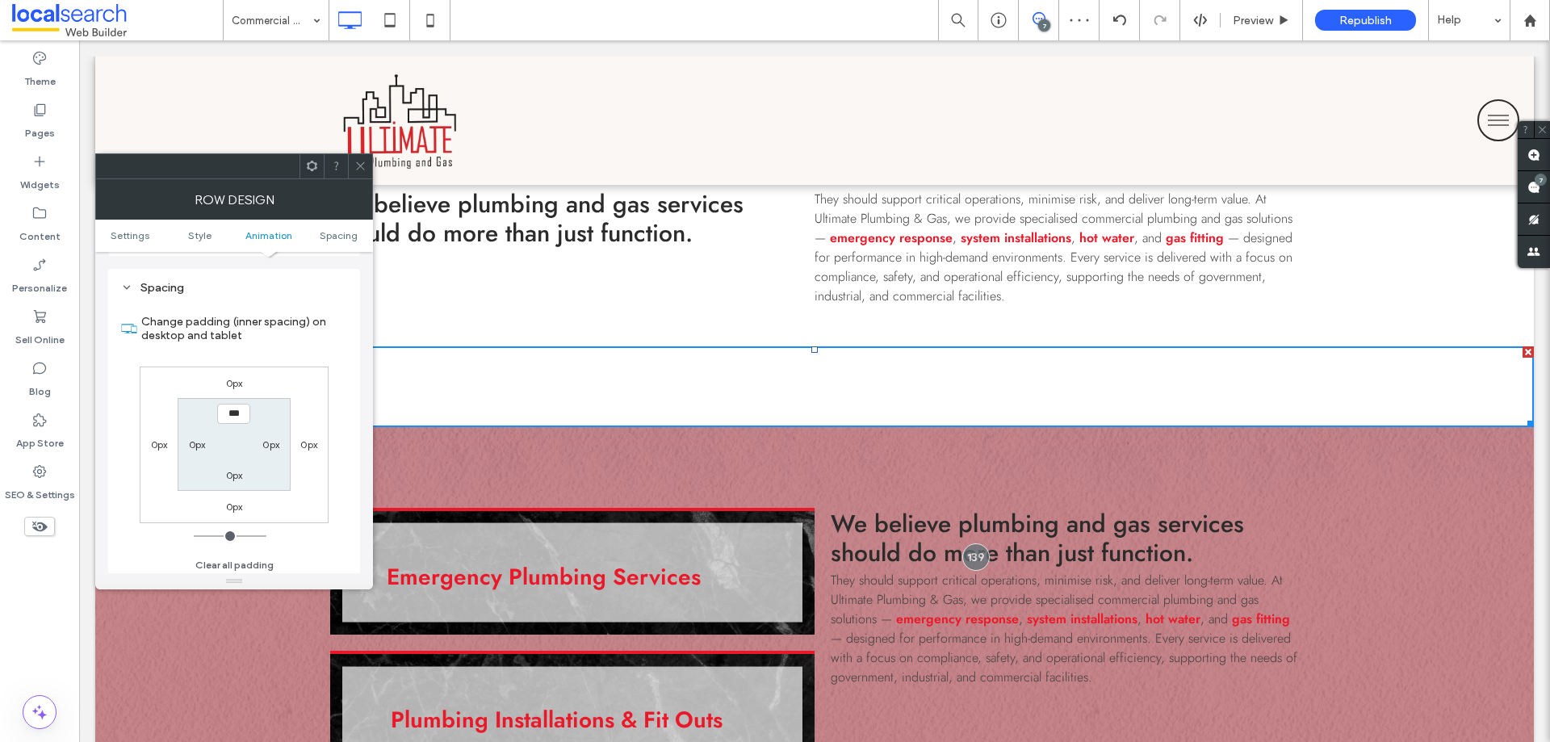
scroll to position [456, 0]
click at [242, 472] on label "0px" at bounding box center [234, 471] width 17 height 12
type input "***"
type input "*****"
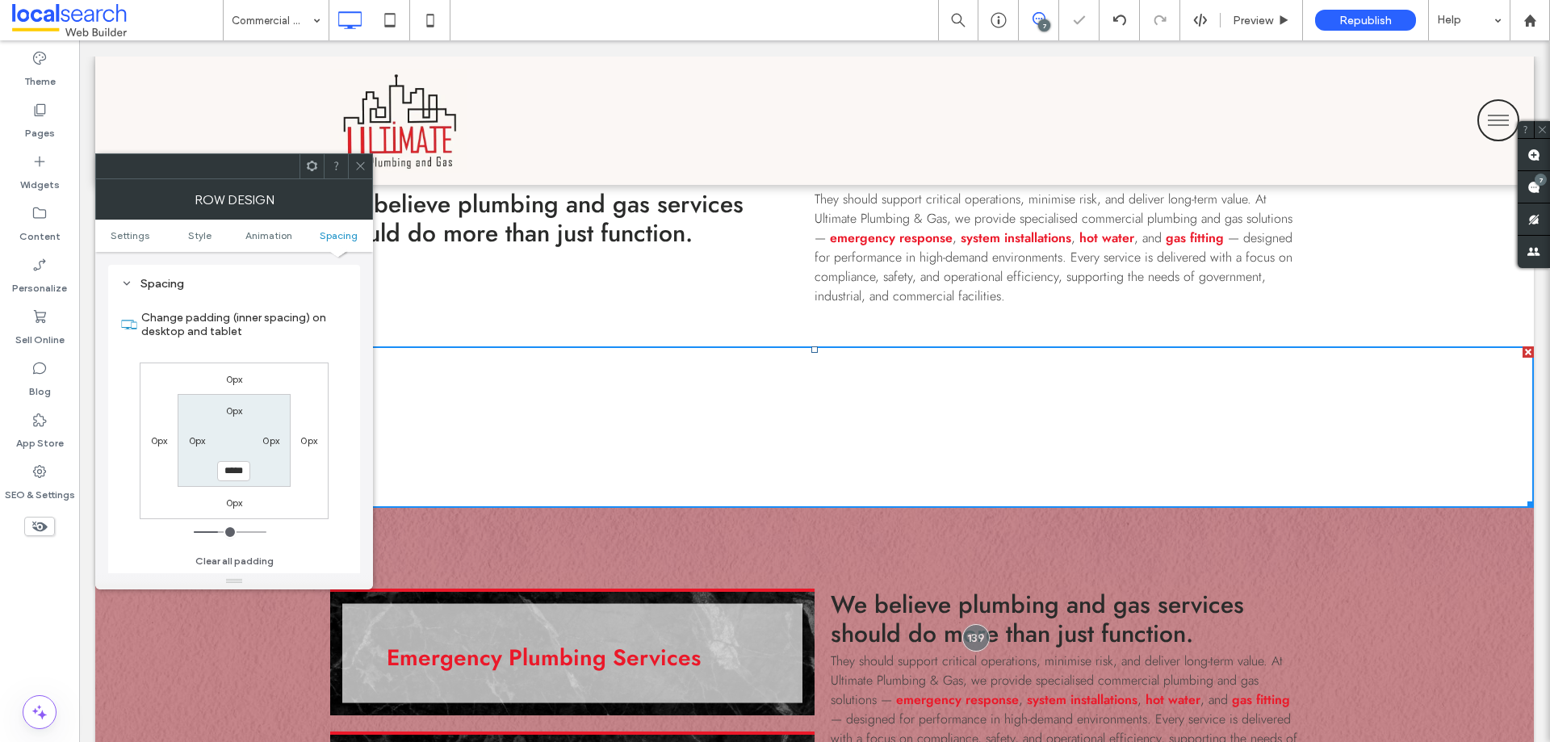
click at [354, 168] on div at bounding box center [360, 166] width 24 height 24
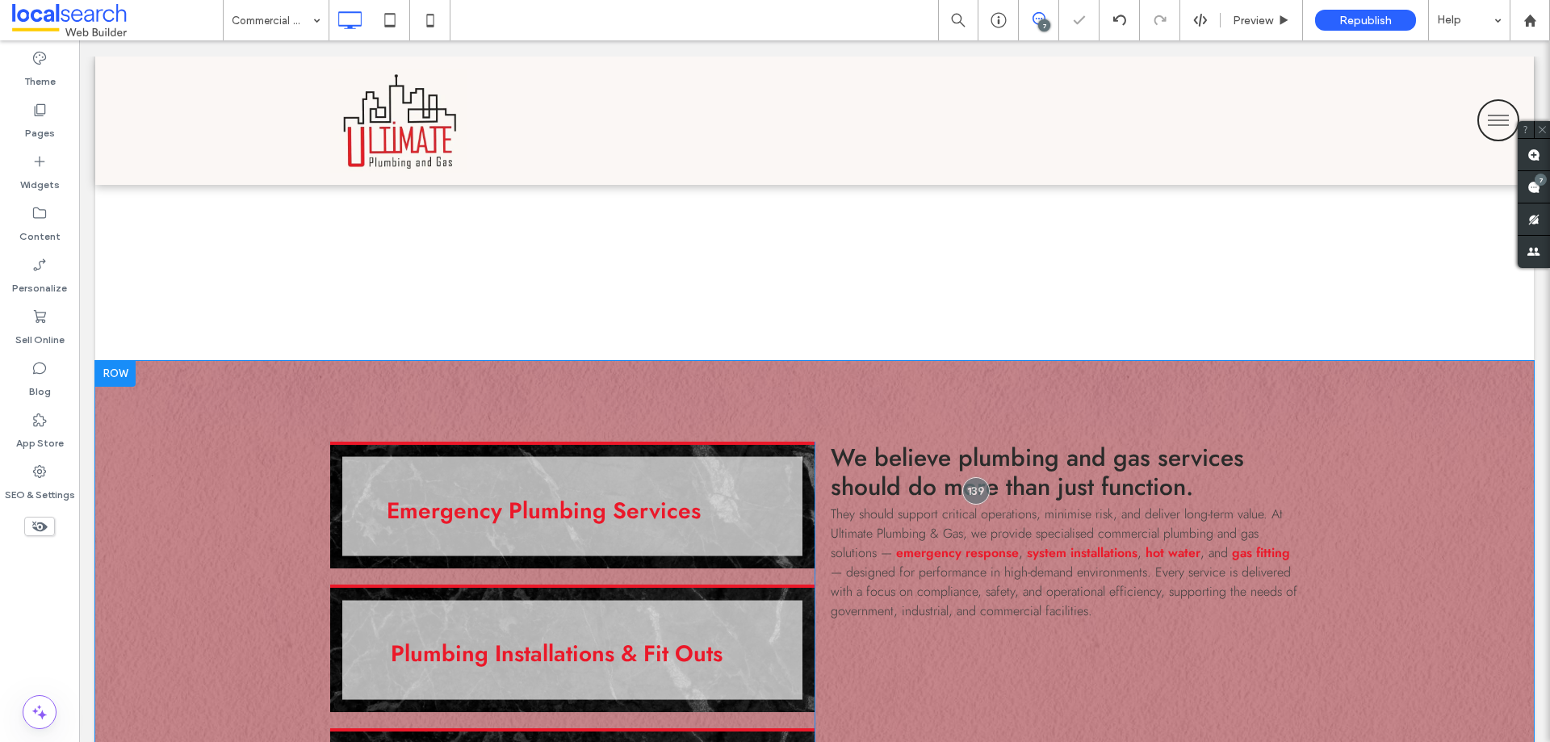
scroll to position [1211, 0]
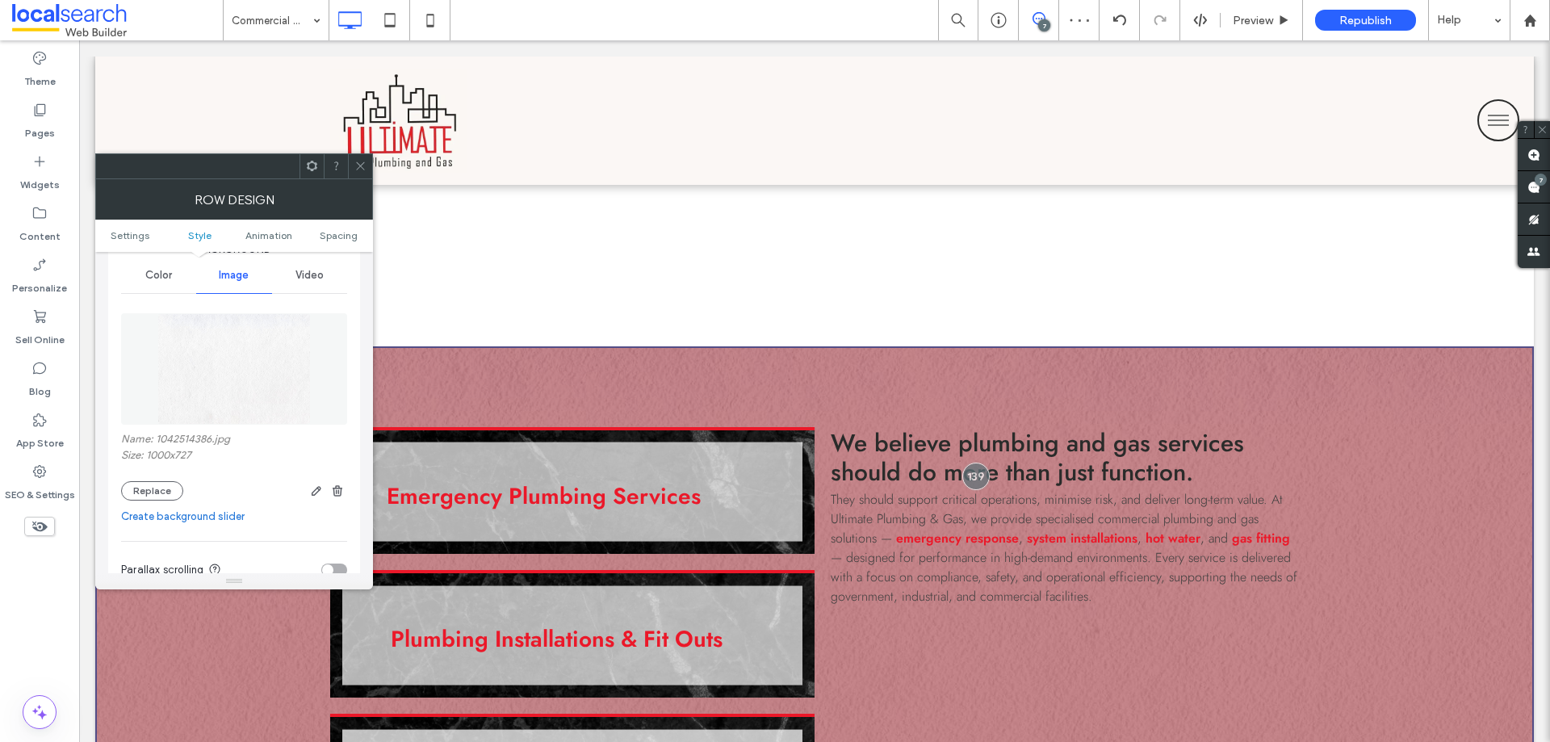
scroll to position [161, 0]
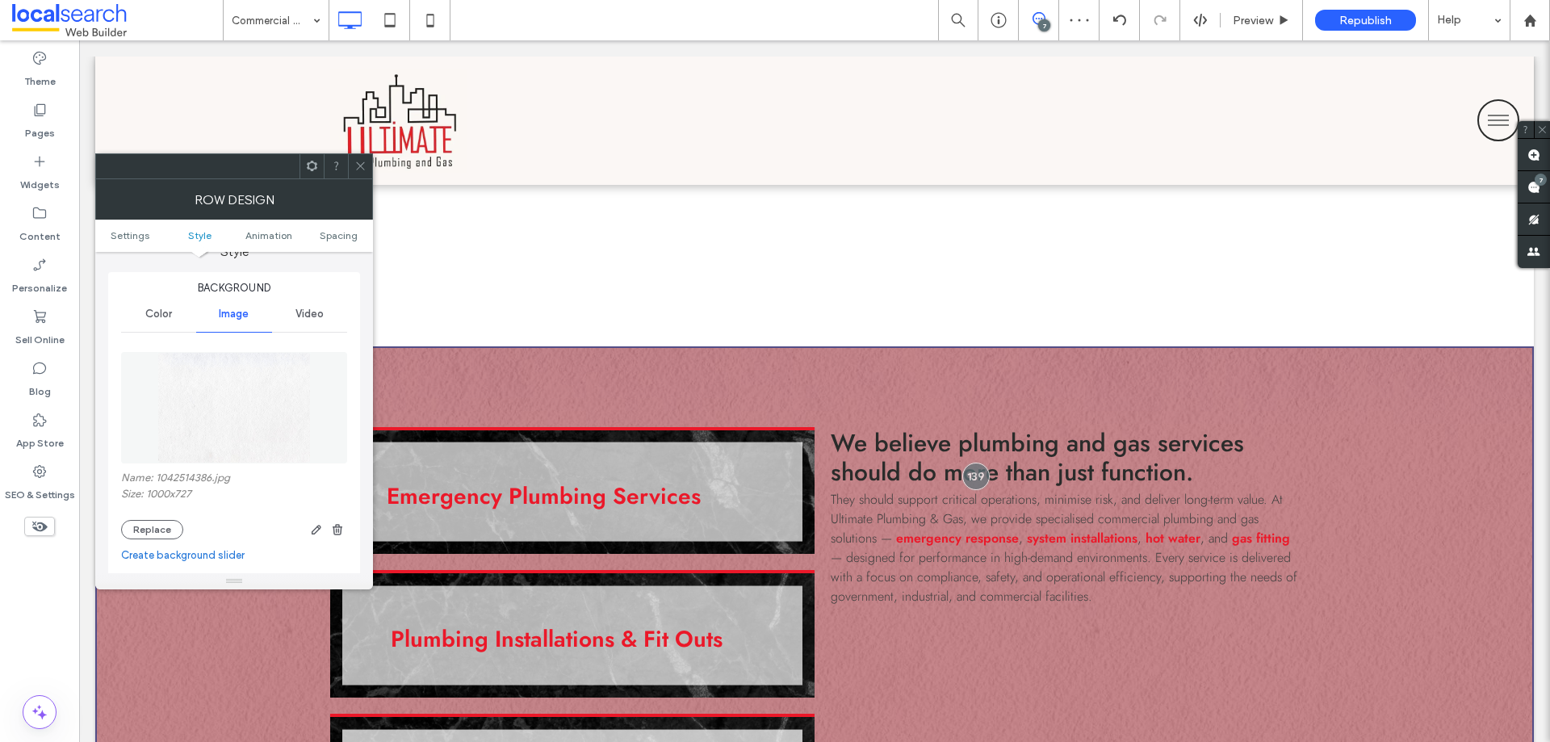
click at [166, 321] on div "Color" at bounding box center [158, 314] width 75 height 36
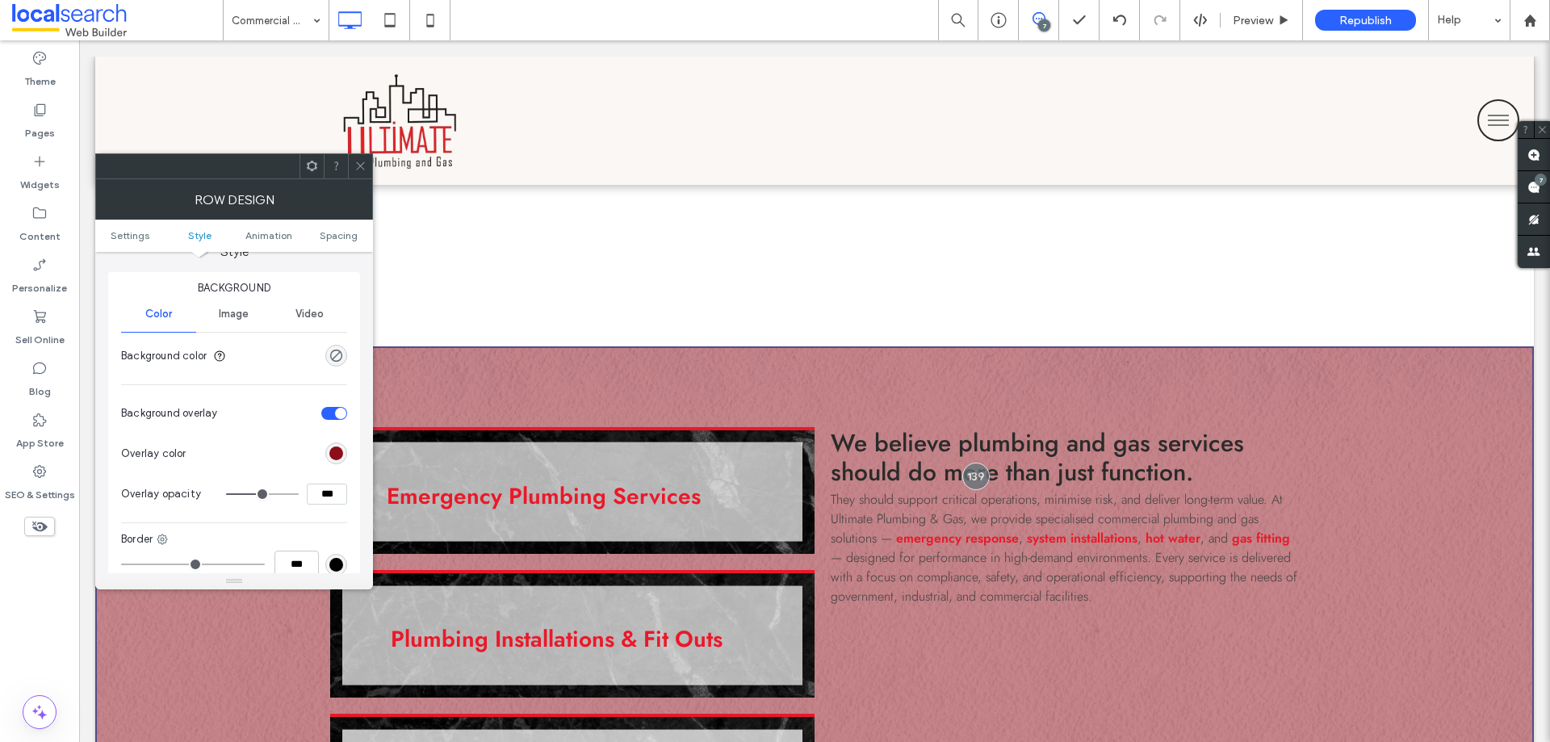
click at [232, 312] on span "Image" at bounding box center [234, 314] width 30 height 13
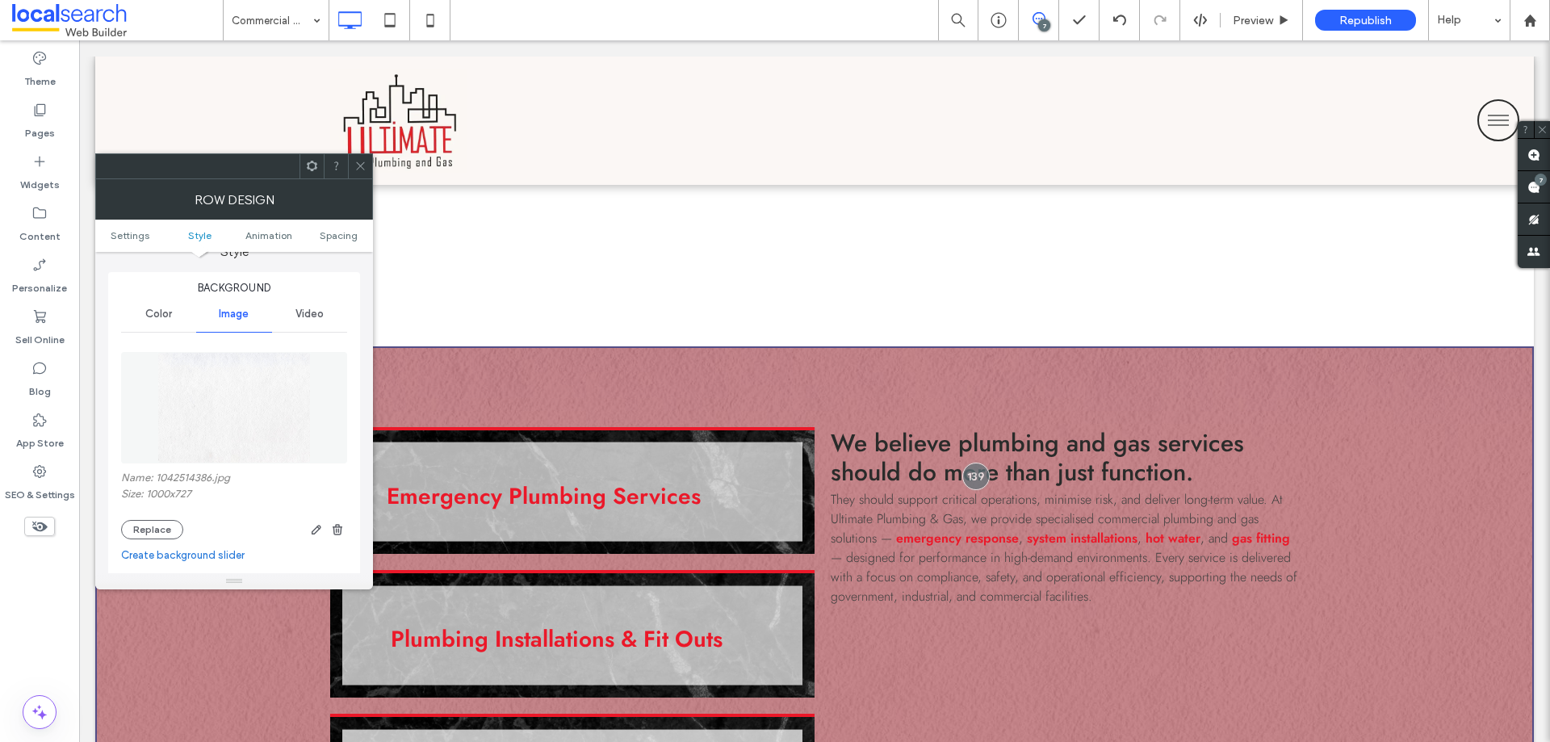
click at [178, 475] on label "Name: 1042514386.jpg" at bounding box center [234, 479] width 226 height 16
copy label "1042514386"
click at [360, 165] on use at bounding box center [360, 166] width 8 height 8
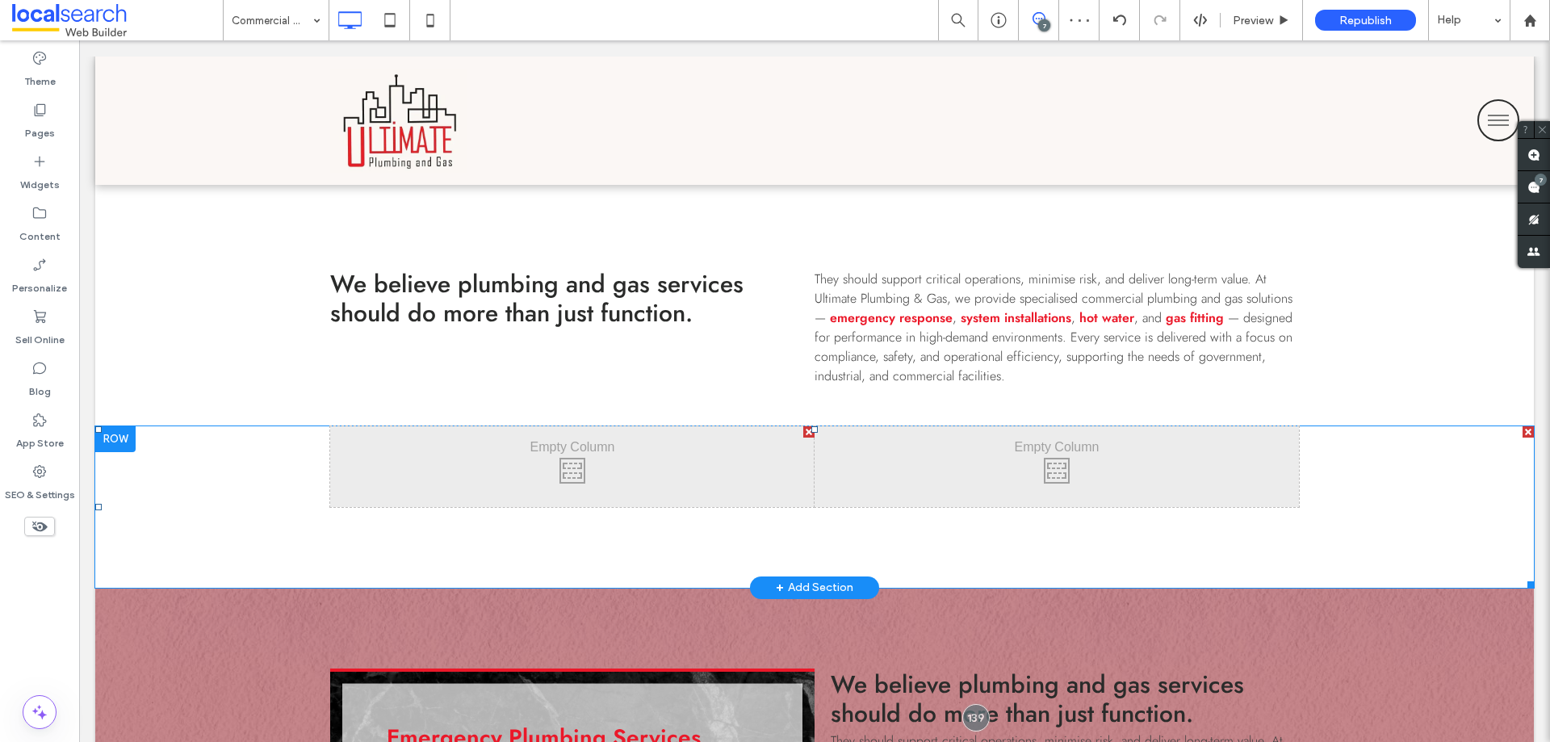
scroll to position [969, 0]
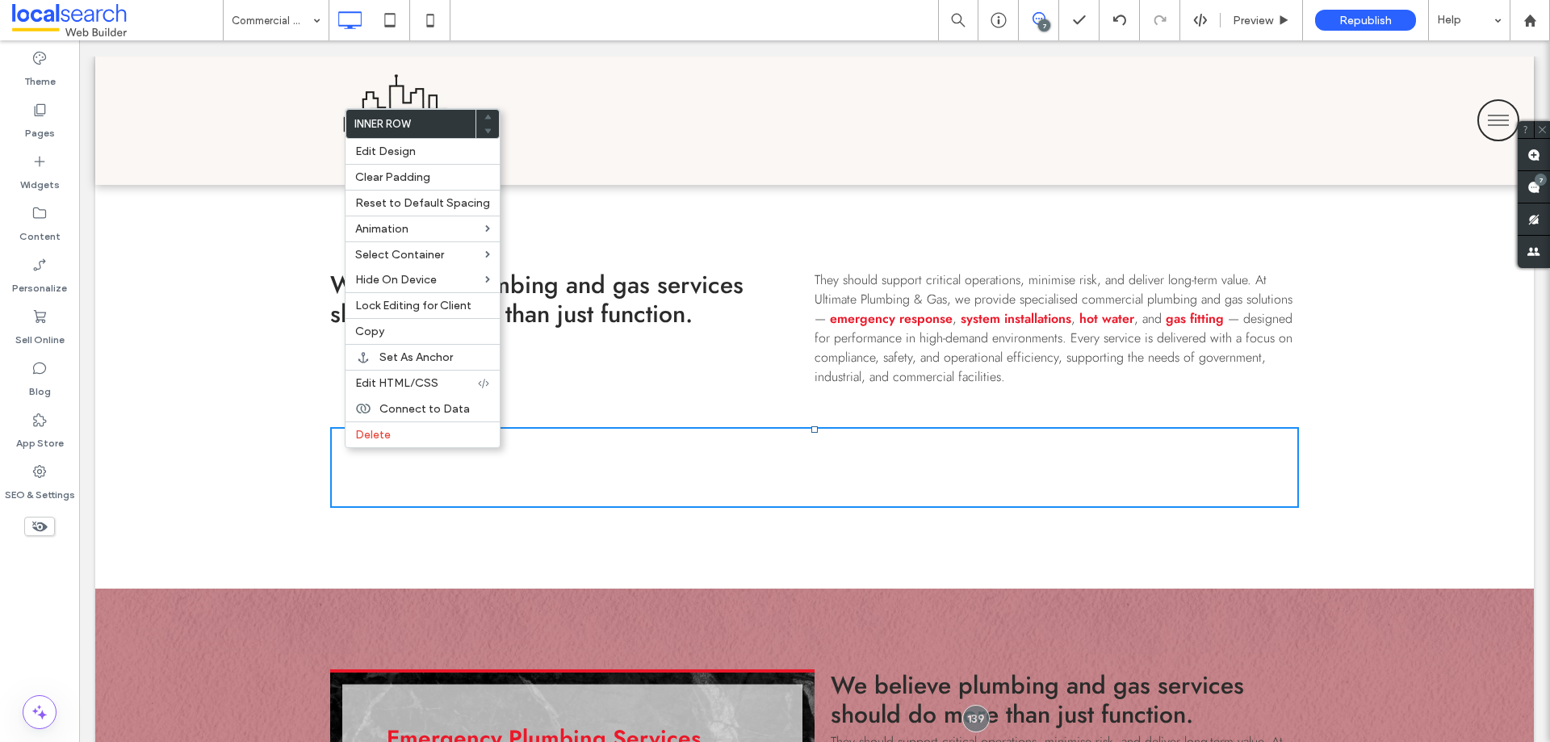
click at [246, 527] on div "Click To Paste Click To Paste Click To Paste Click To Paste Click To Paste Clic…" at bounding box center [814, 507] width 1438 height 161
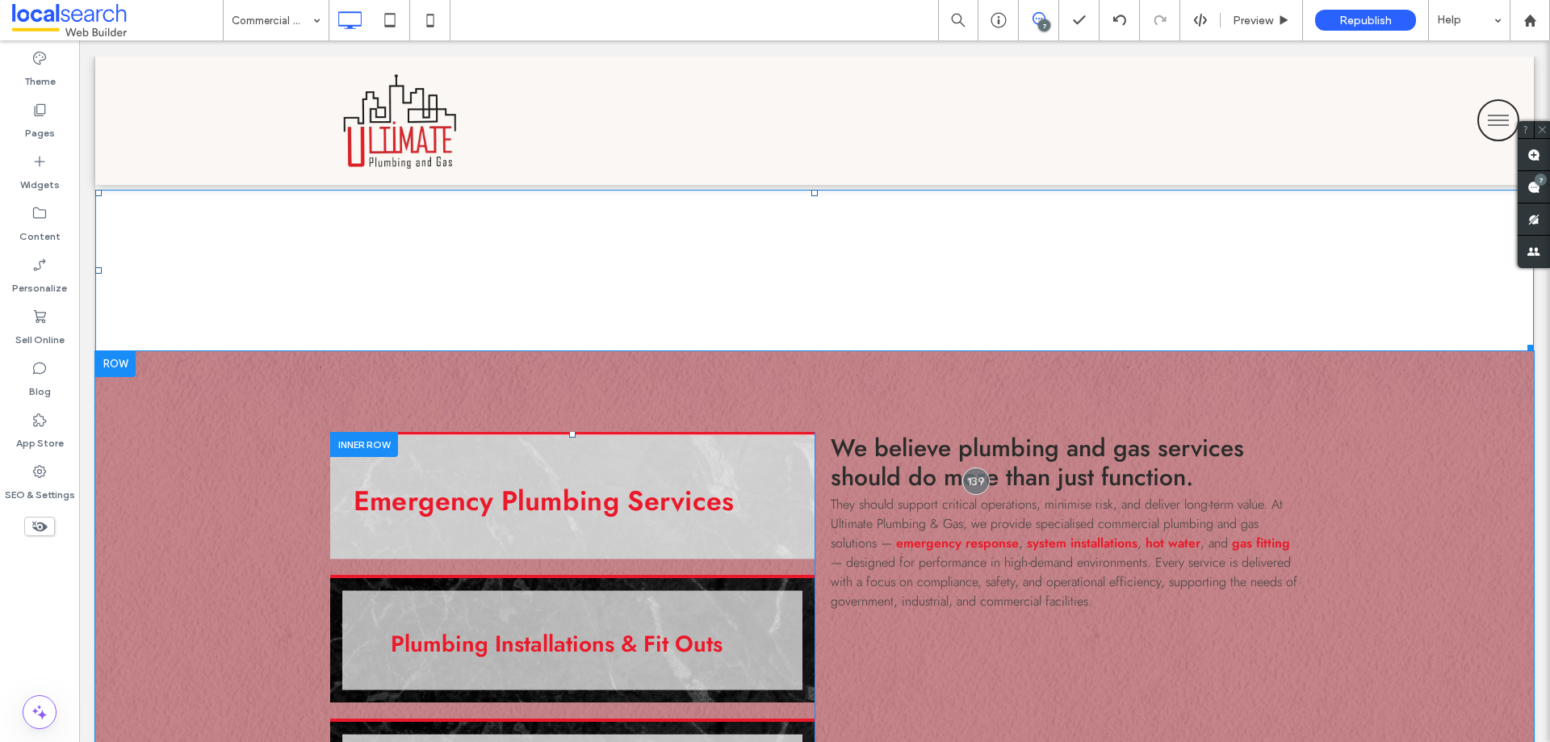
scroll to position [1211, 0]
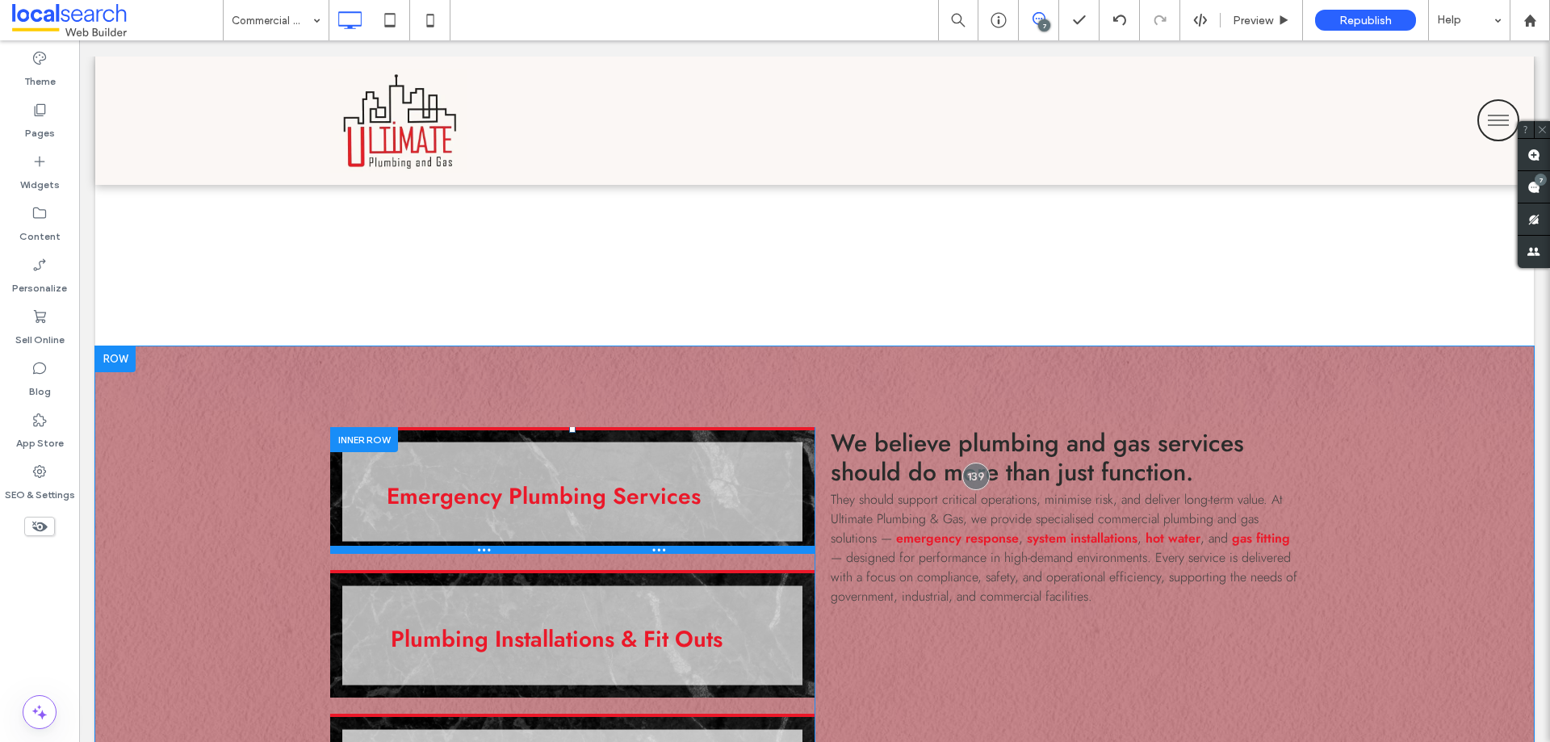
click at [787, 552] on div at bounding box center [572, 550] width 484 height 8
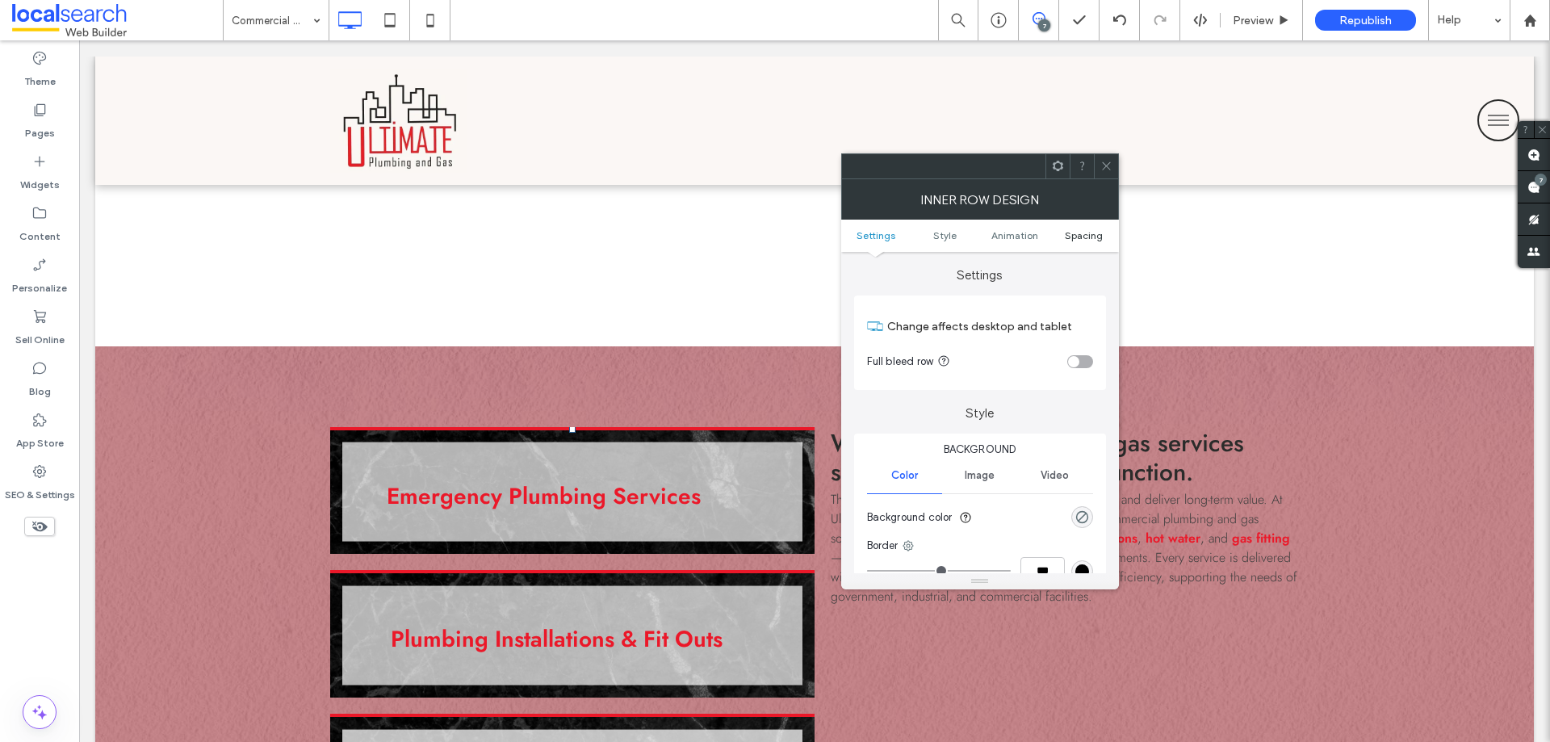
click at [1094, 235] on span "Spacing" at bounding box center [1084, 235] width 38 height 12
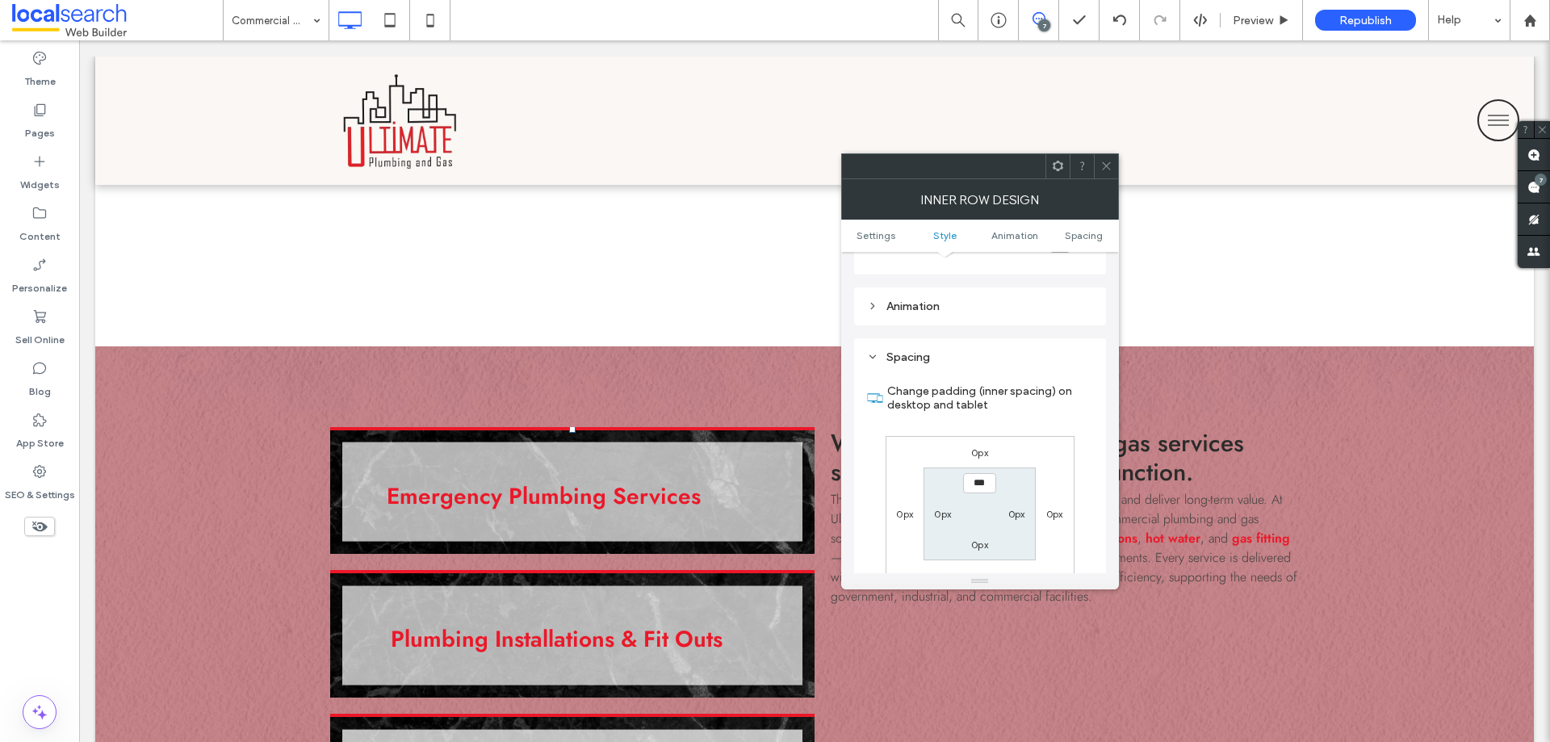
click at [1056, 173] on span at bounding box center [1058, 166] width 12 height 24
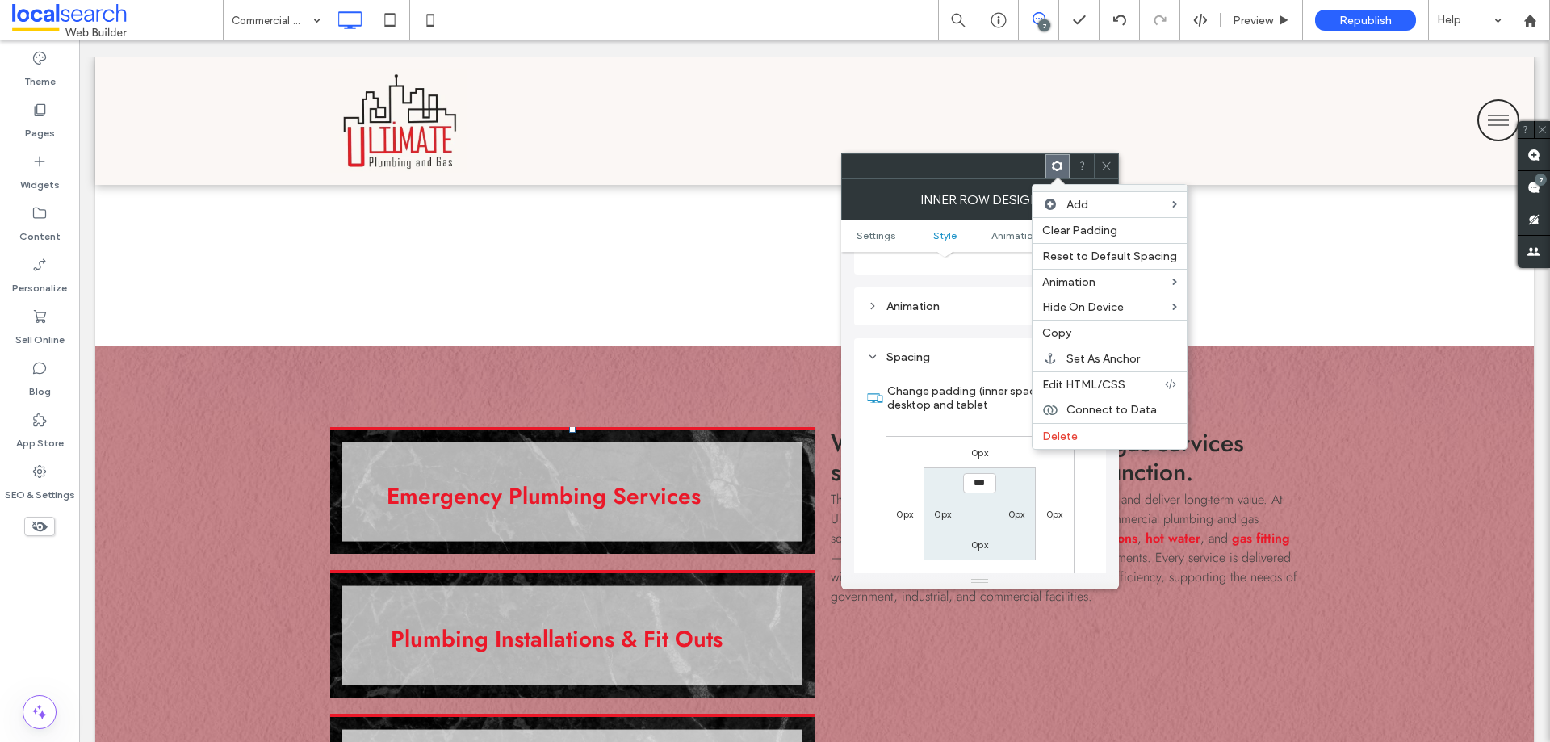
scroll to position [443, 0]
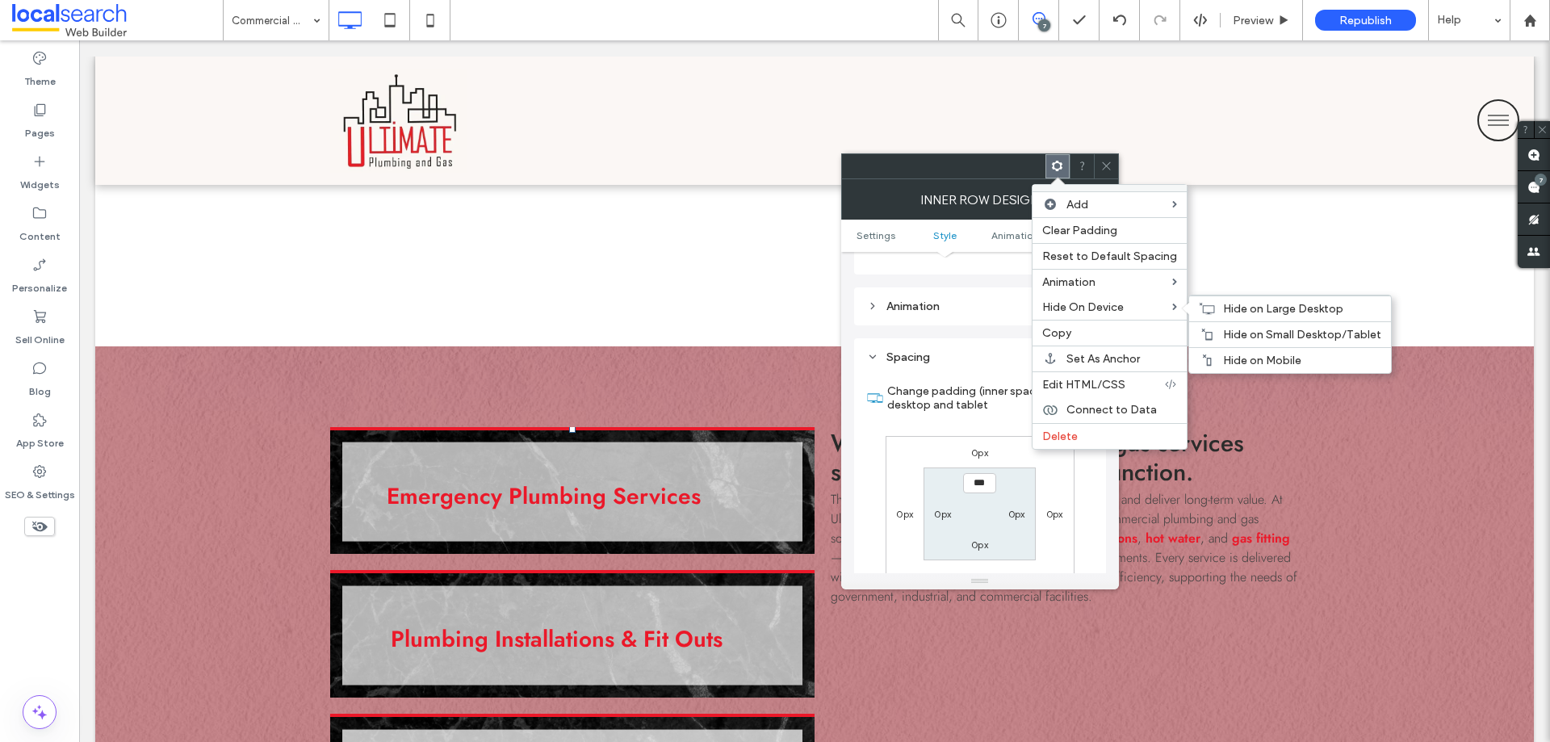
click at [1084, 330] on label "Copy" at bounding box center [1109, 333] width 135 height 14
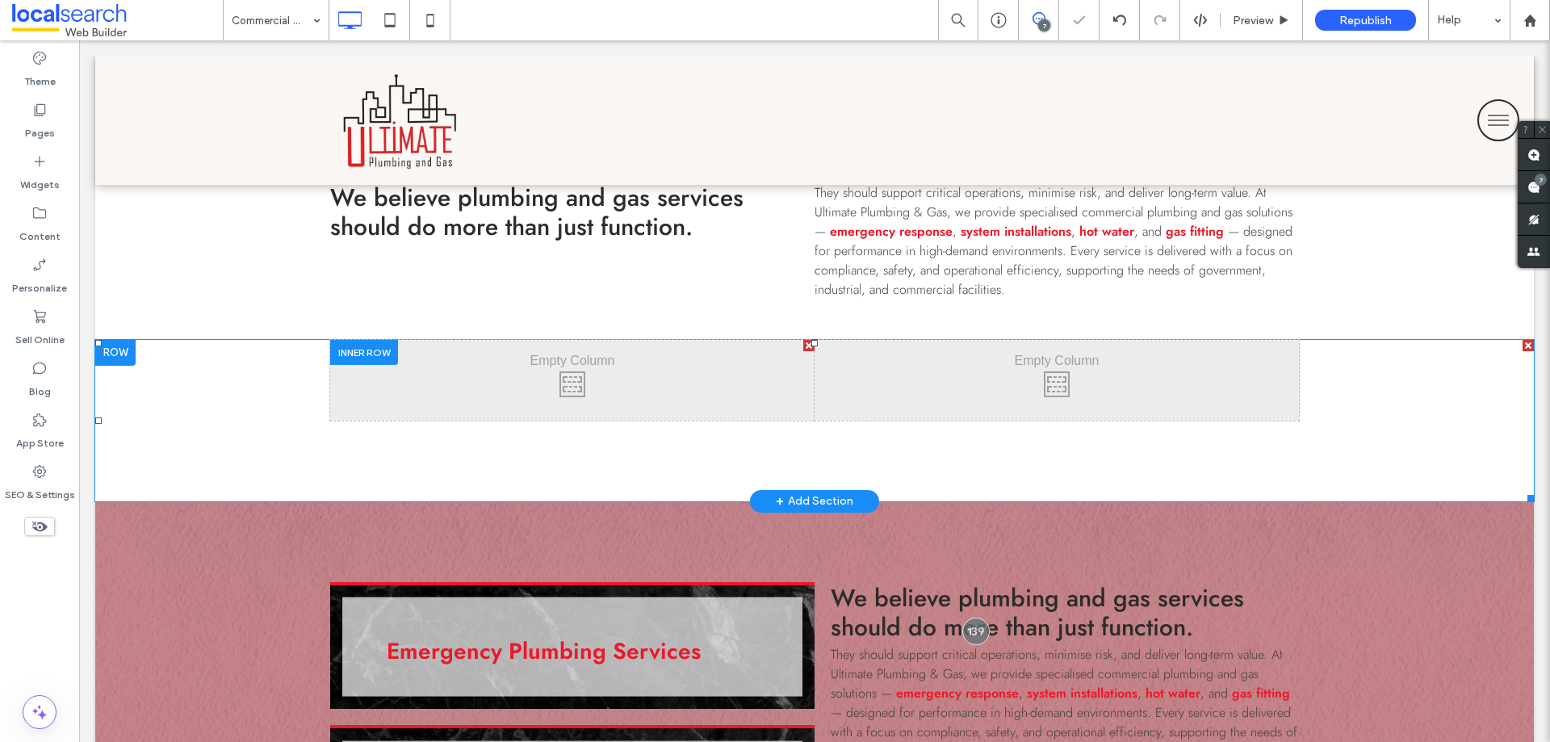
scroll to position [1049, 0]
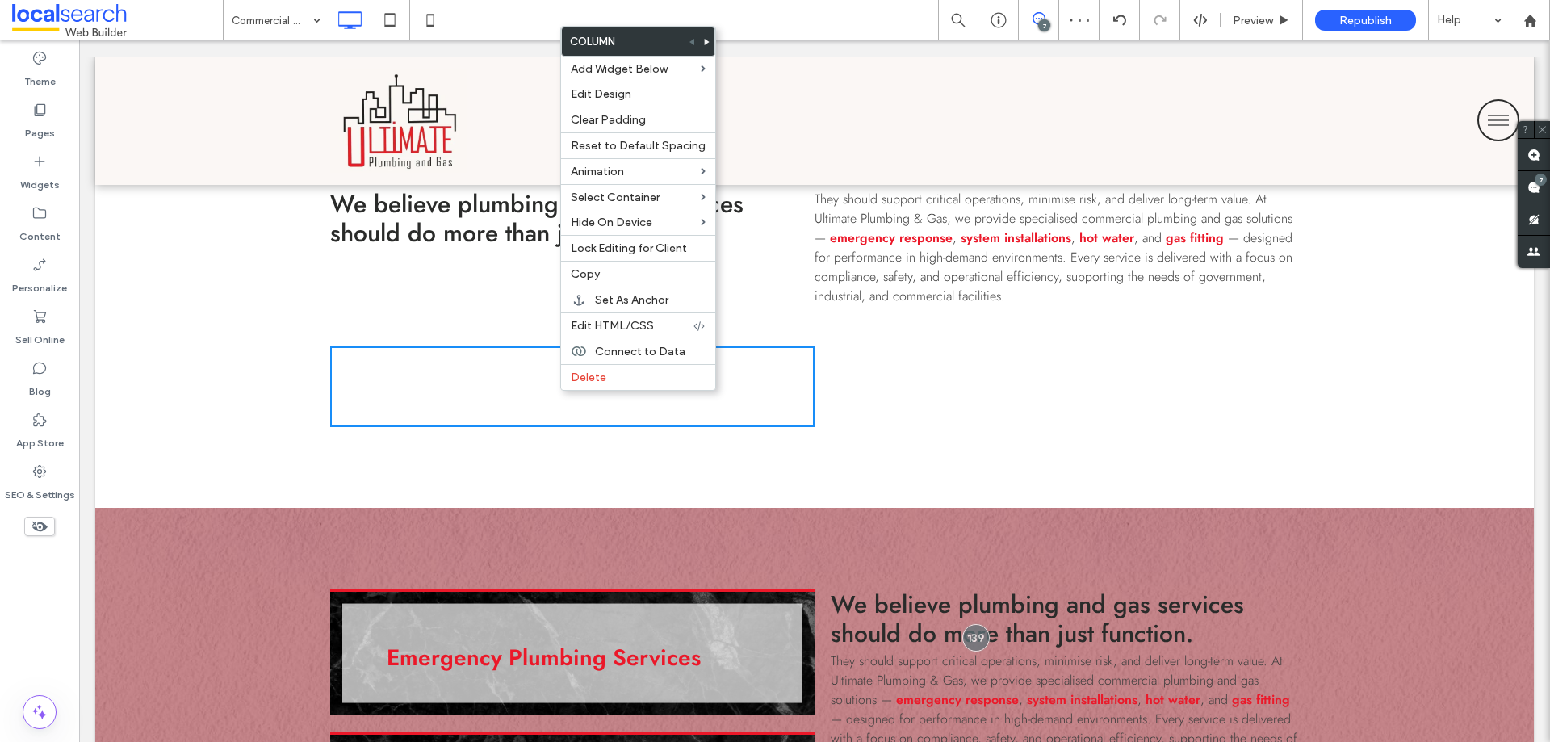
click at [439, 386] on div "Click To Paste Click To Paste" at bounding box center [572, 386] width 484 height 81
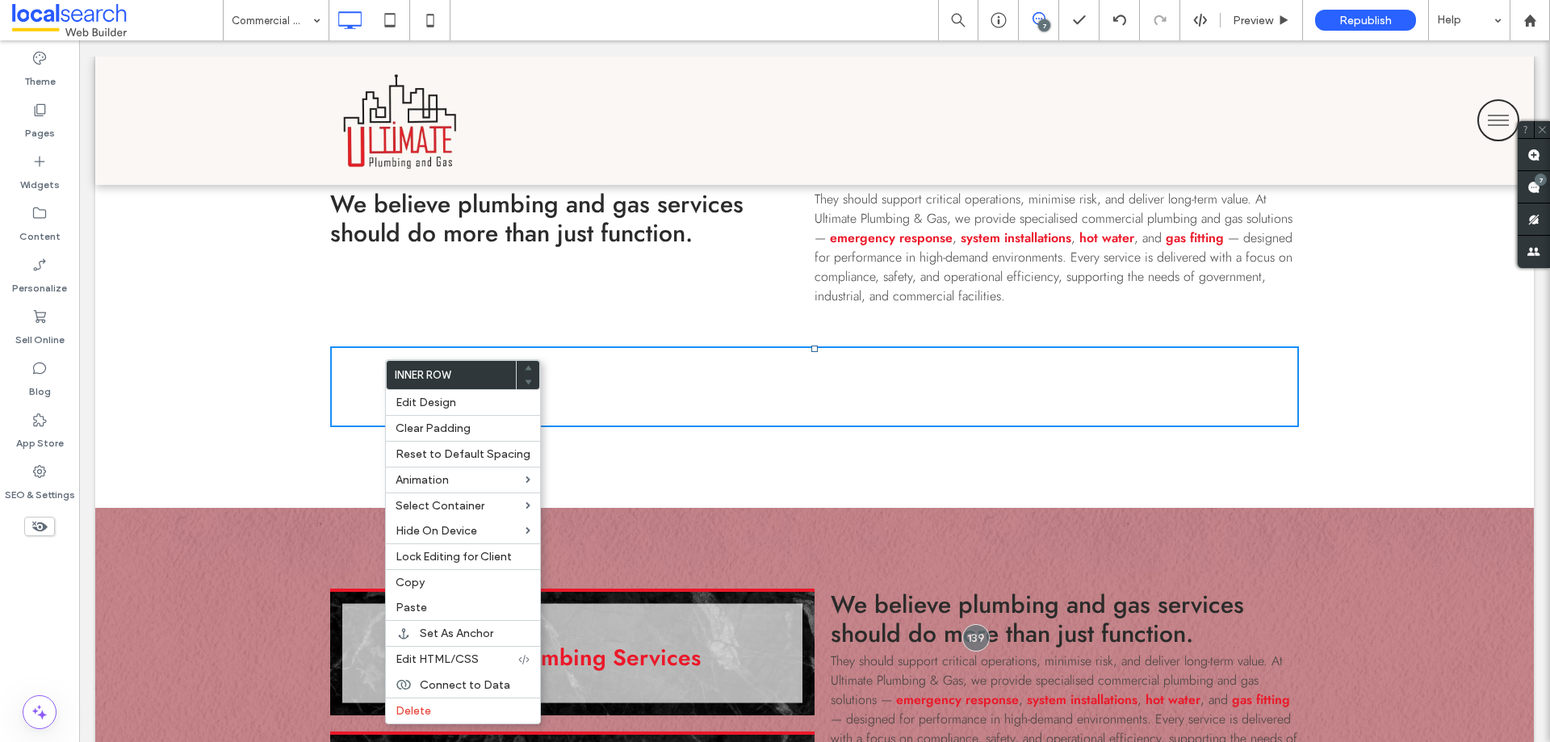
click at [677, 361] on div "Click To Paste Click To Paste" at bounding box center [572, 386] width 484 height 81
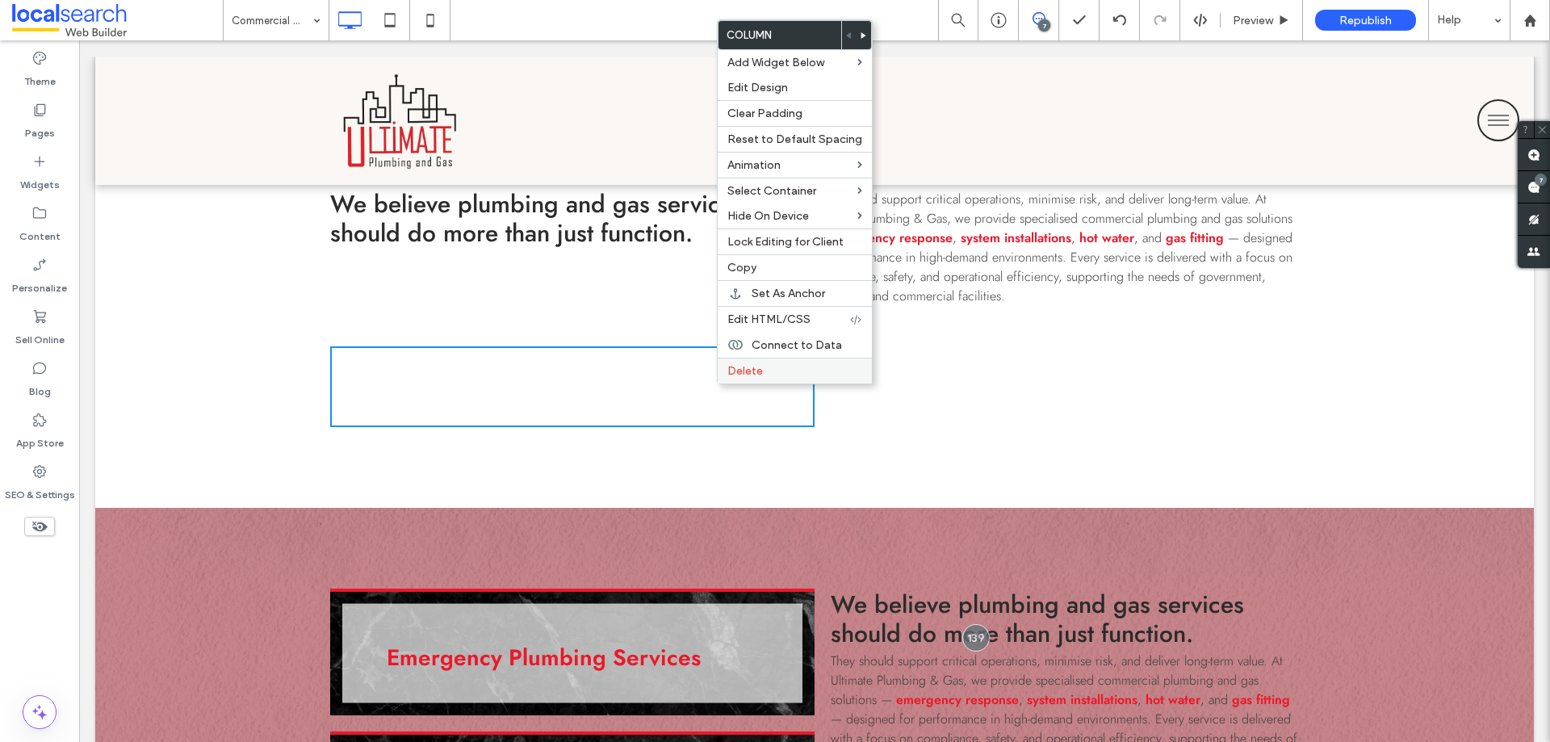
click at [731, 375] on span "Delete" at bounding box center [745, 371] width 36 height 14
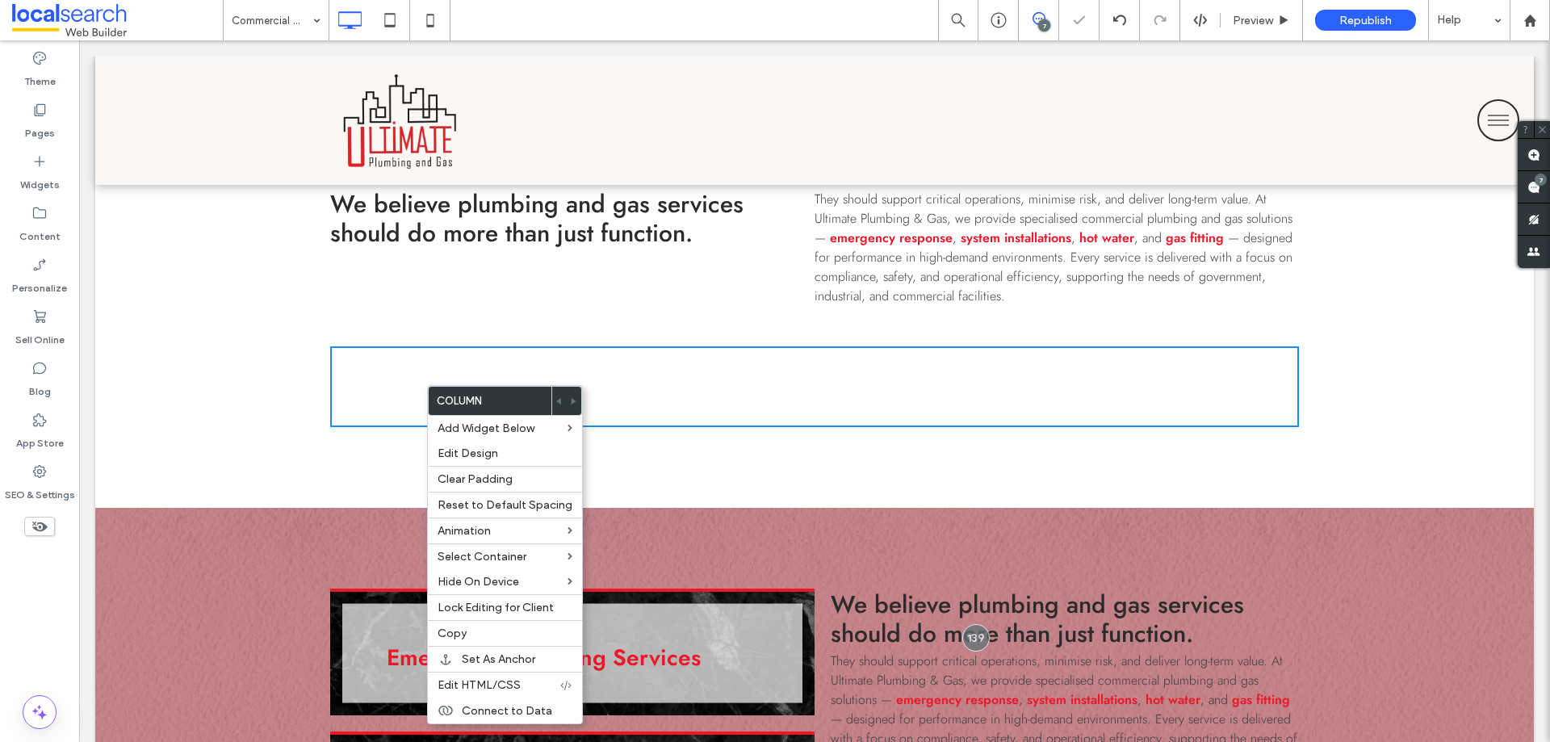
click at [330, 403] on div "Click To Paste Click To Paste" at bounding box center [814, 386] width 969 height 81
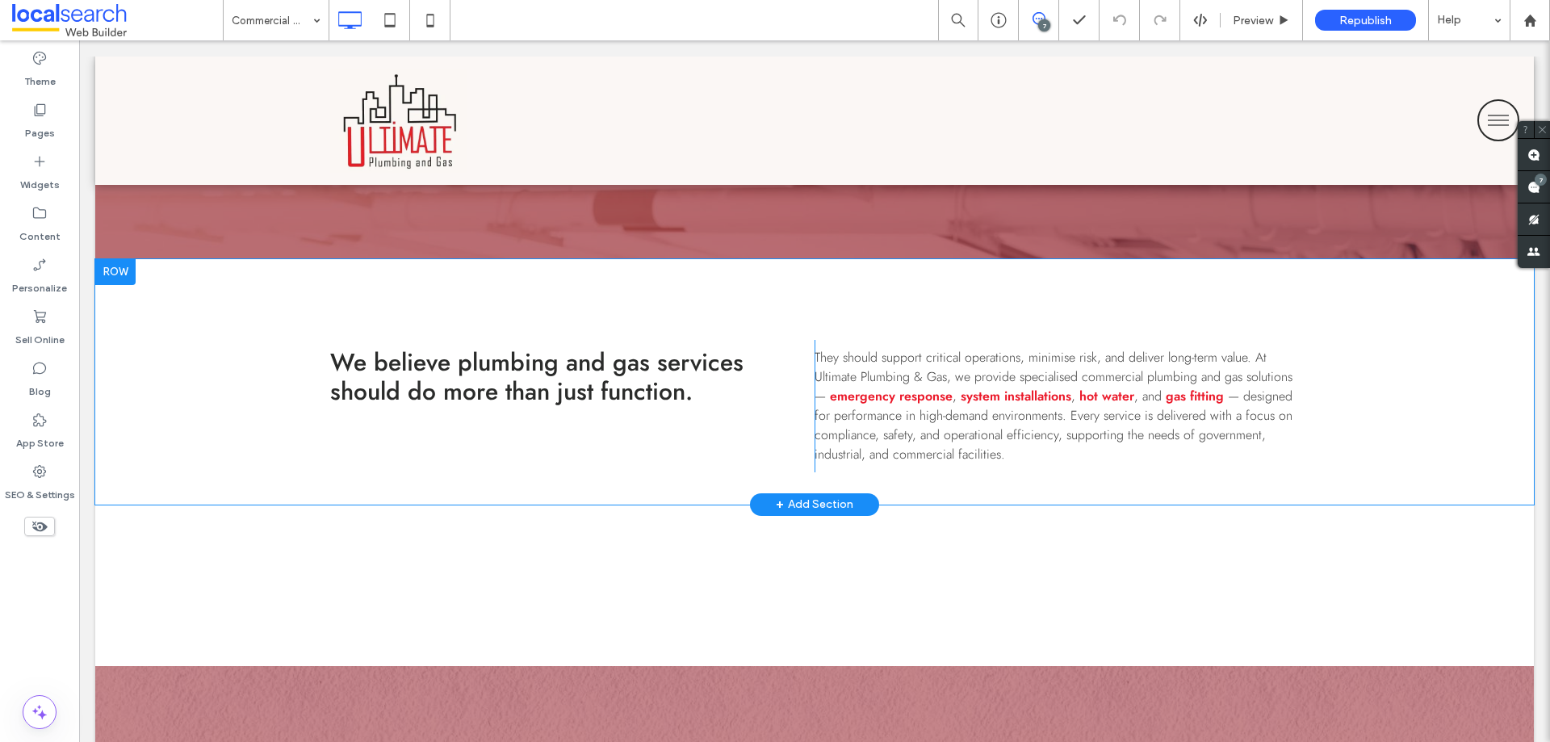
scroll to position [888, 0]
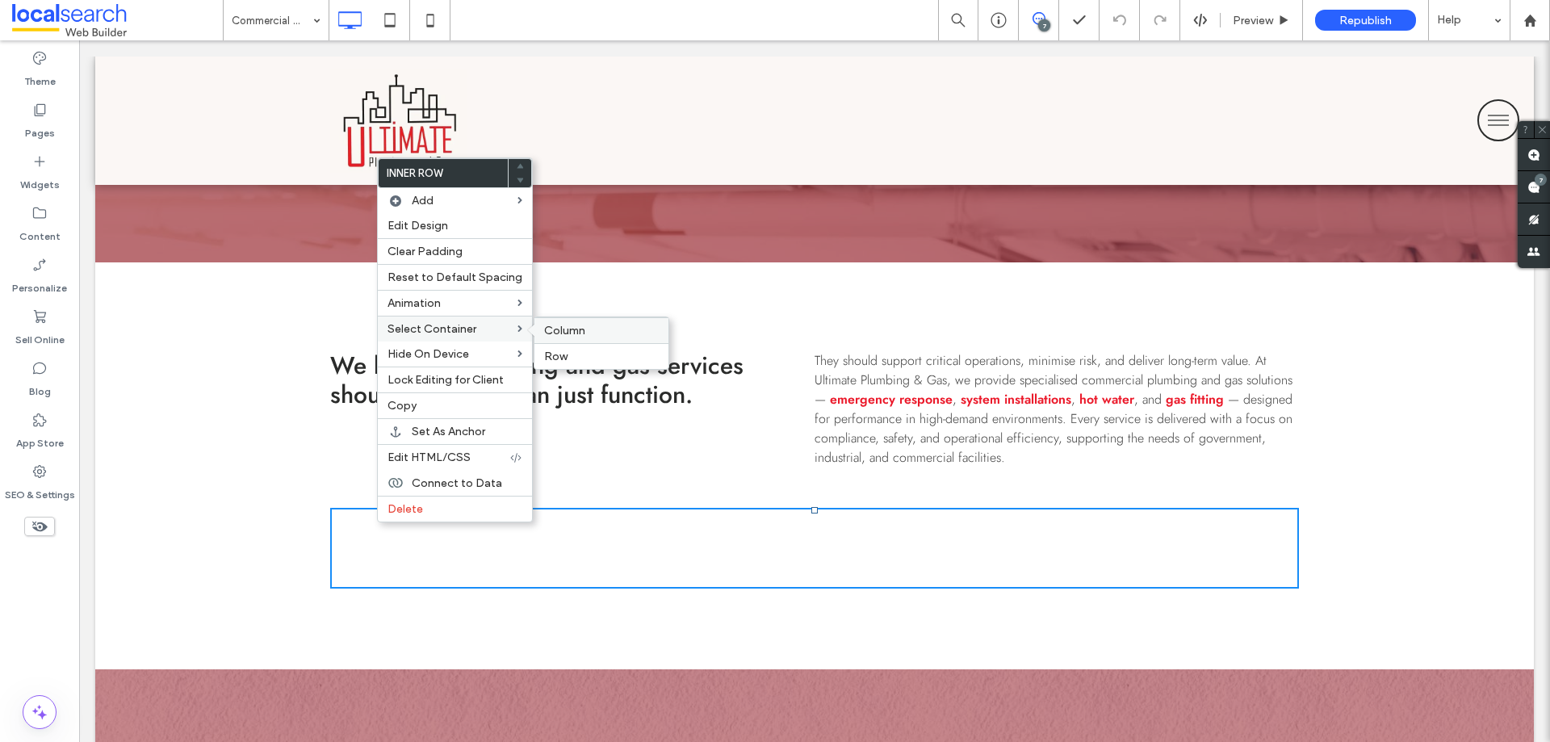
click at [544, 324] on span "Column" at bounding box center [564, 331] width 41 height 14
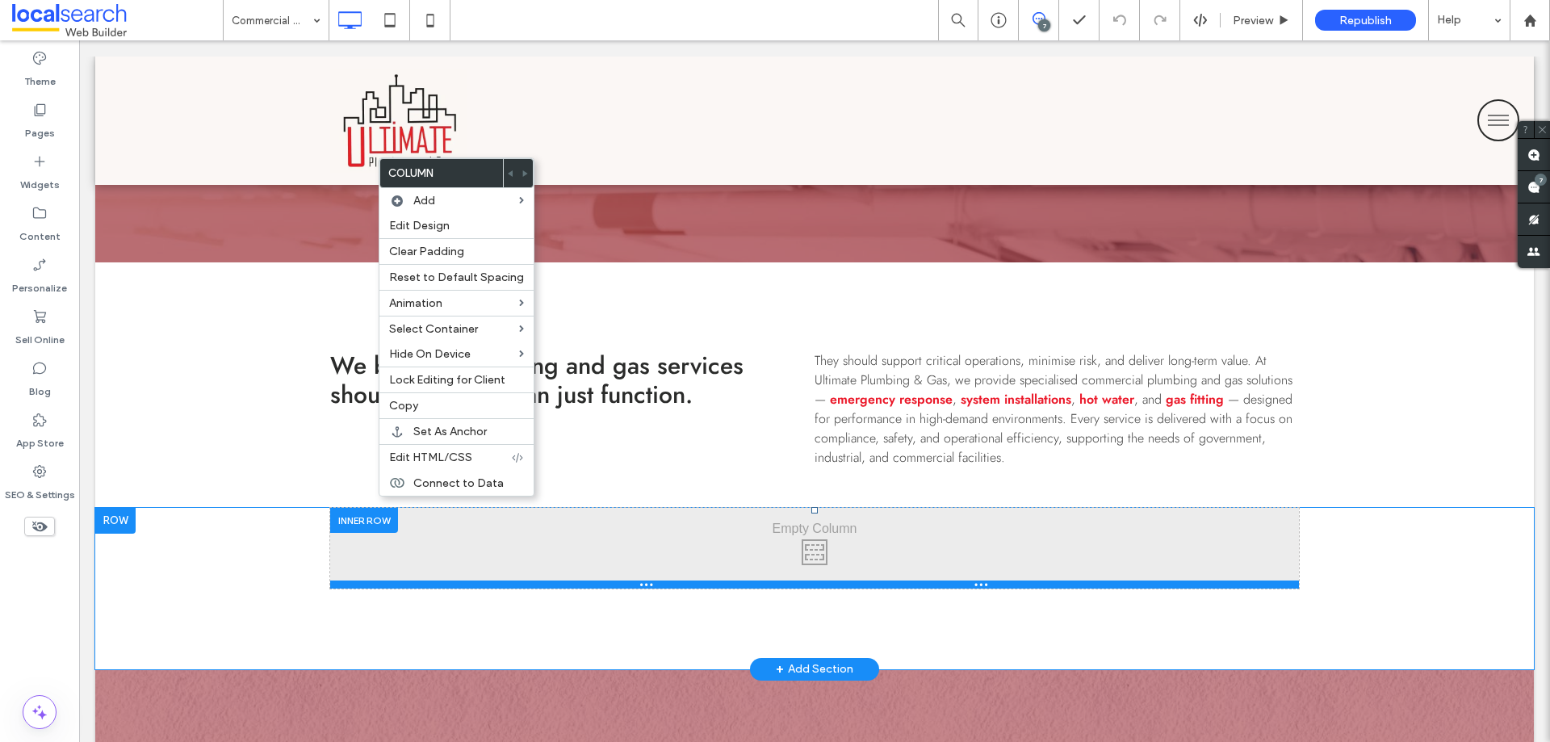
click at [643, 588] on div at bounding box center [814, 584] width 969 height 8
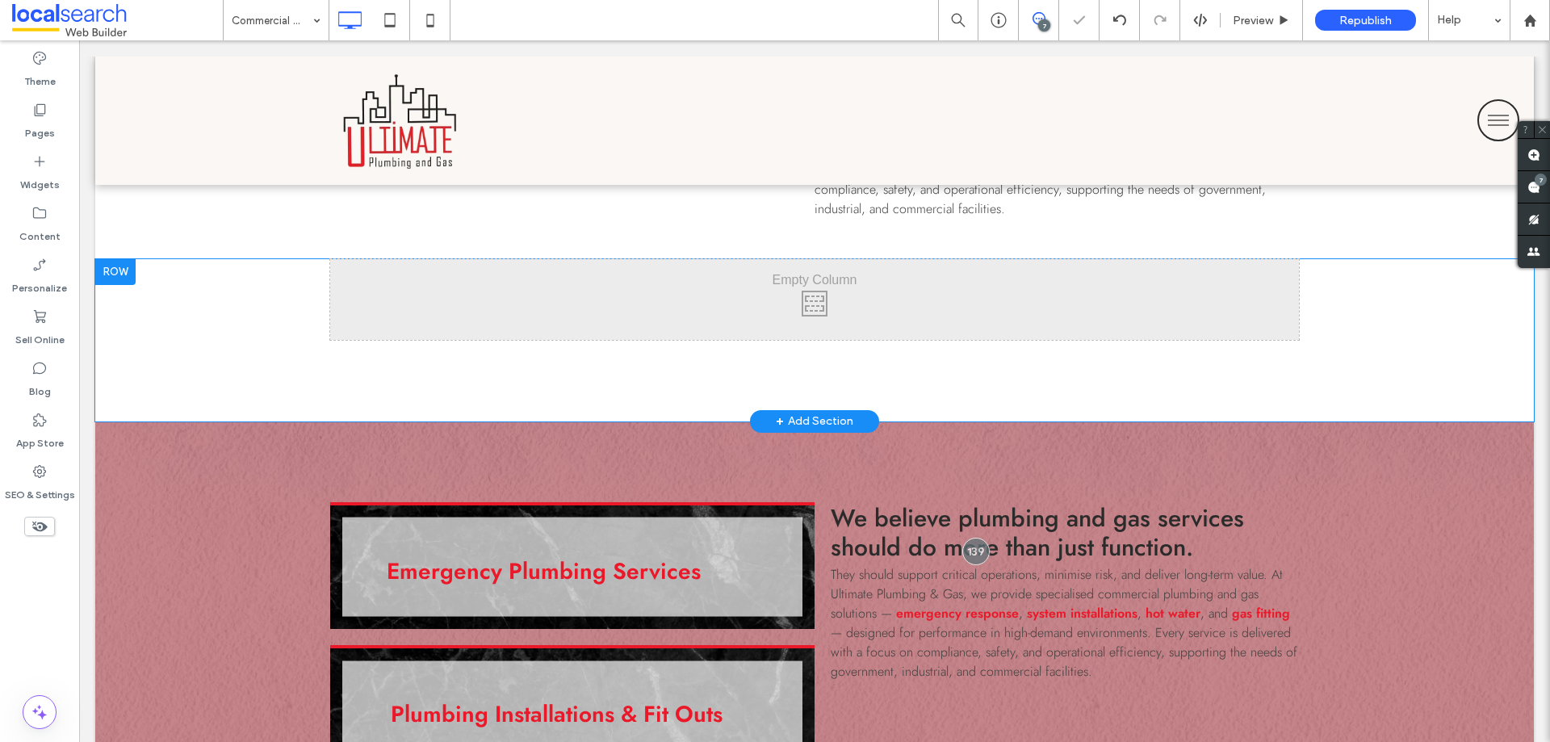
scroll to position [969, 0]
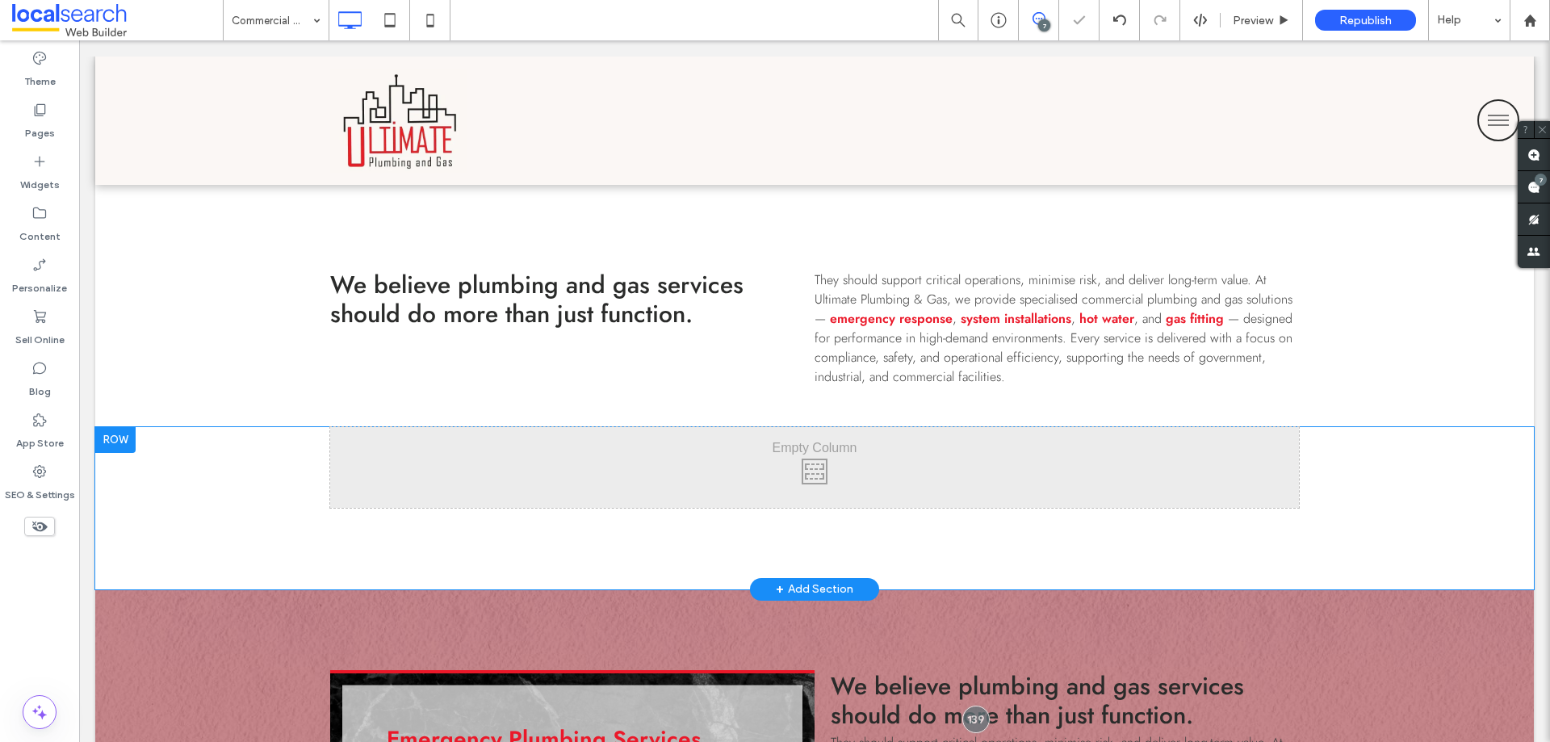
click at [433, 521] on div "Click To Paste Click To Paste Row + Add Section" at bounding box center [814, 508] width 1438 height 162
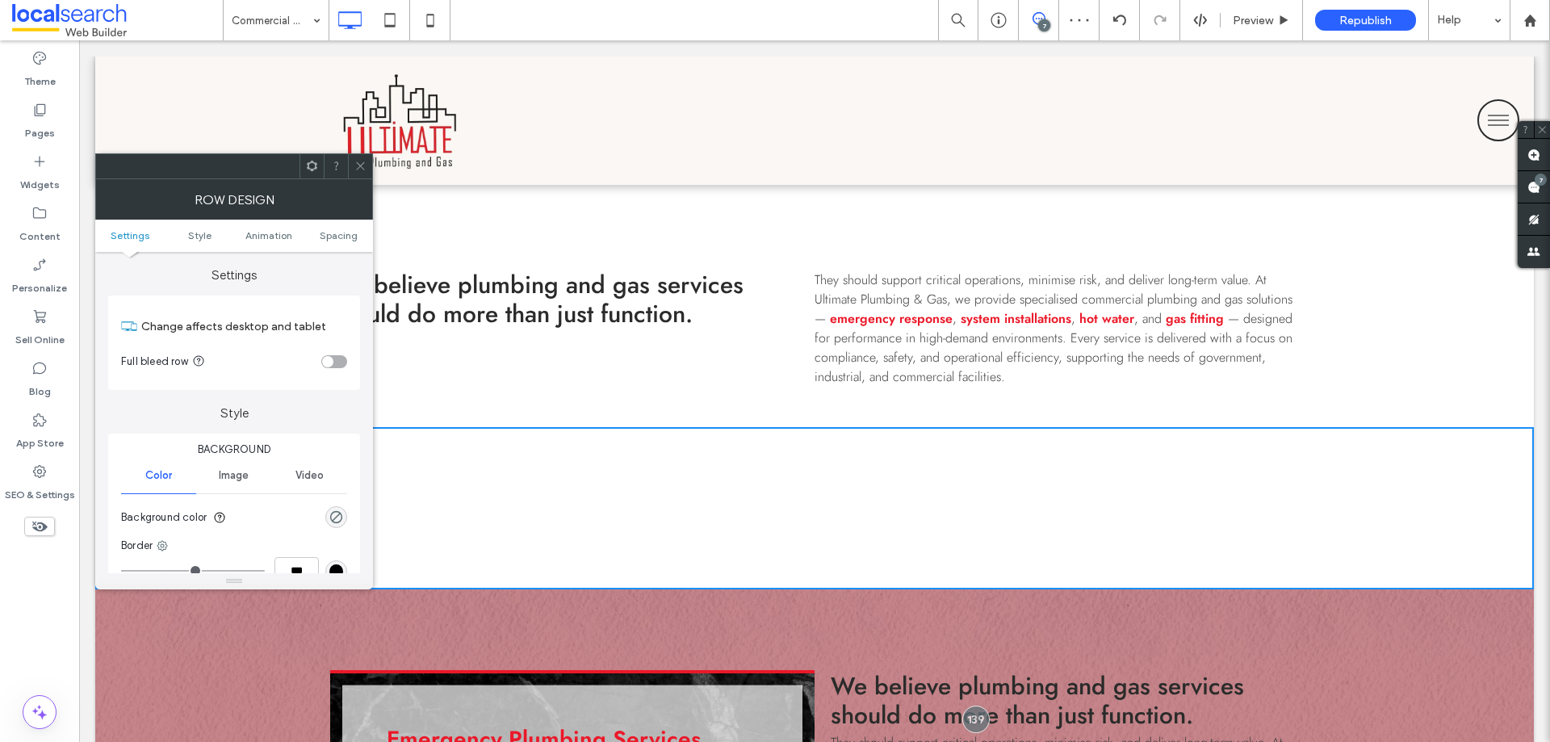
click at [350, 174] on div at bounding box center [360, 166] width 24 height 24
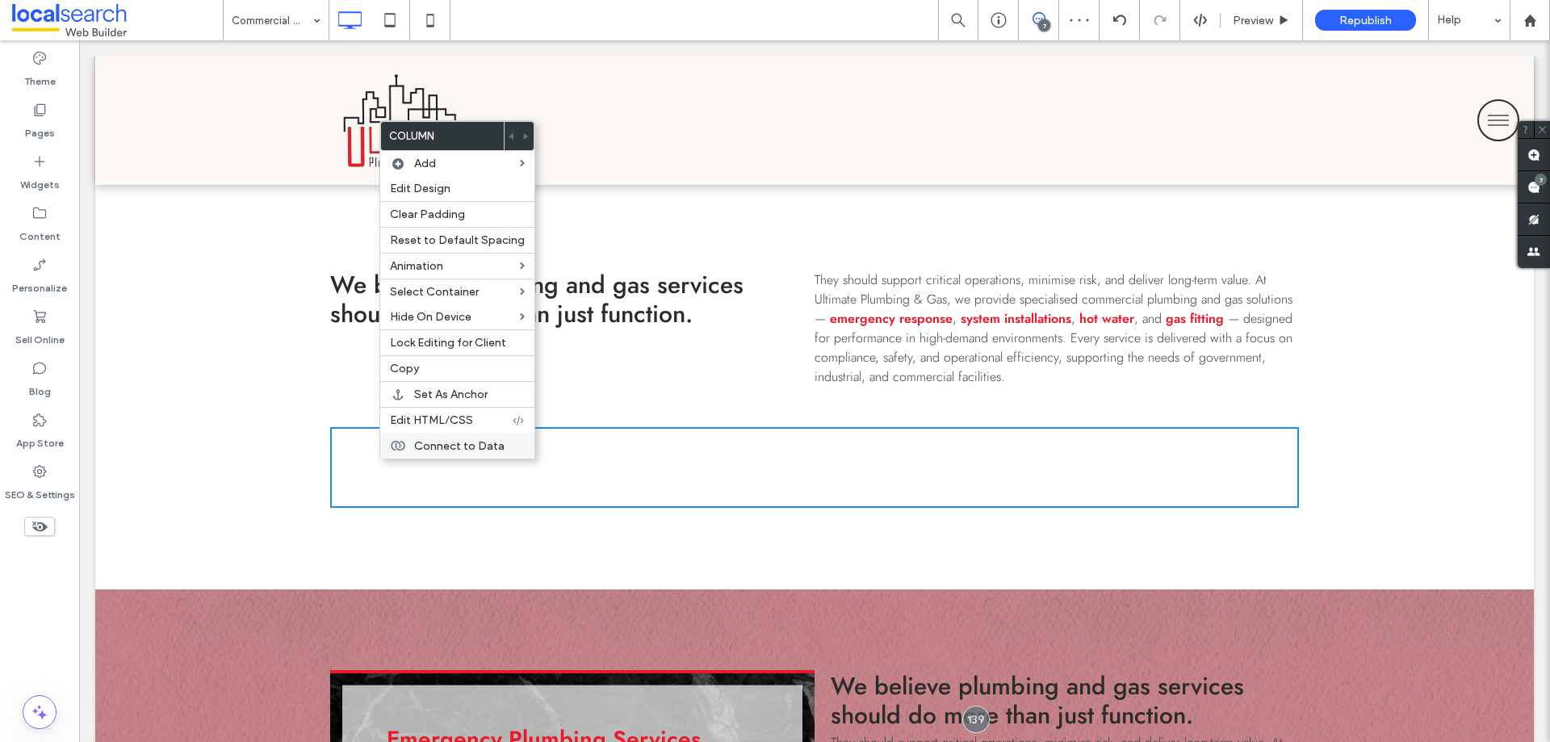
click at [408, 450] on div "Connect to Data" at bounding box center [457, 446] width 154 height 26
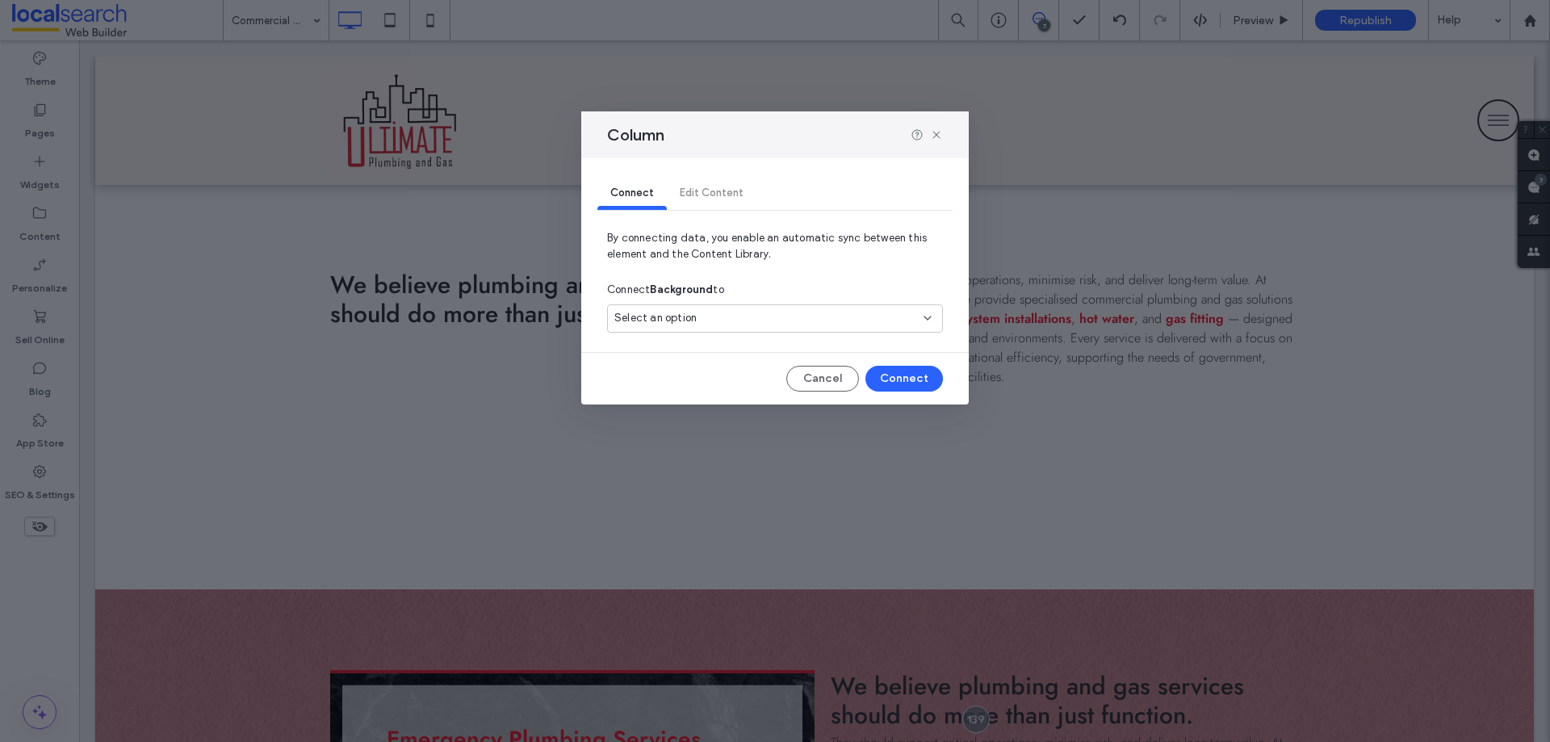
click at [324, 488] on div "Column Connect Edit Content By connecting data, you enable an automatic sync be…" at bounding box center [775, 371] width 1550 height 742
click at [939, 134] on icon at bounding box center [936, 134] width 13 height 13
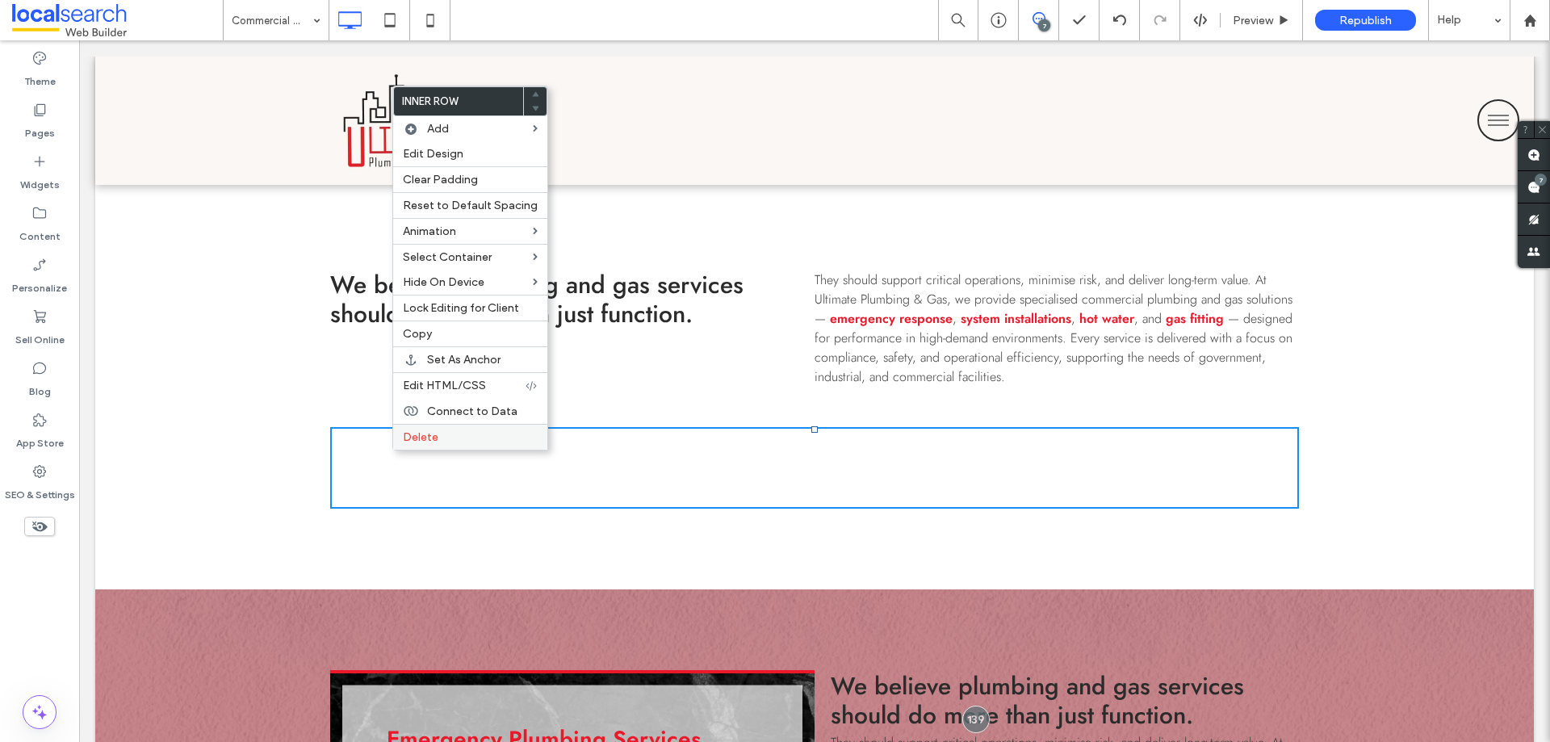
click at [410, 444] on div "Delete" at bounding box center [470, 437] width 154 height 26
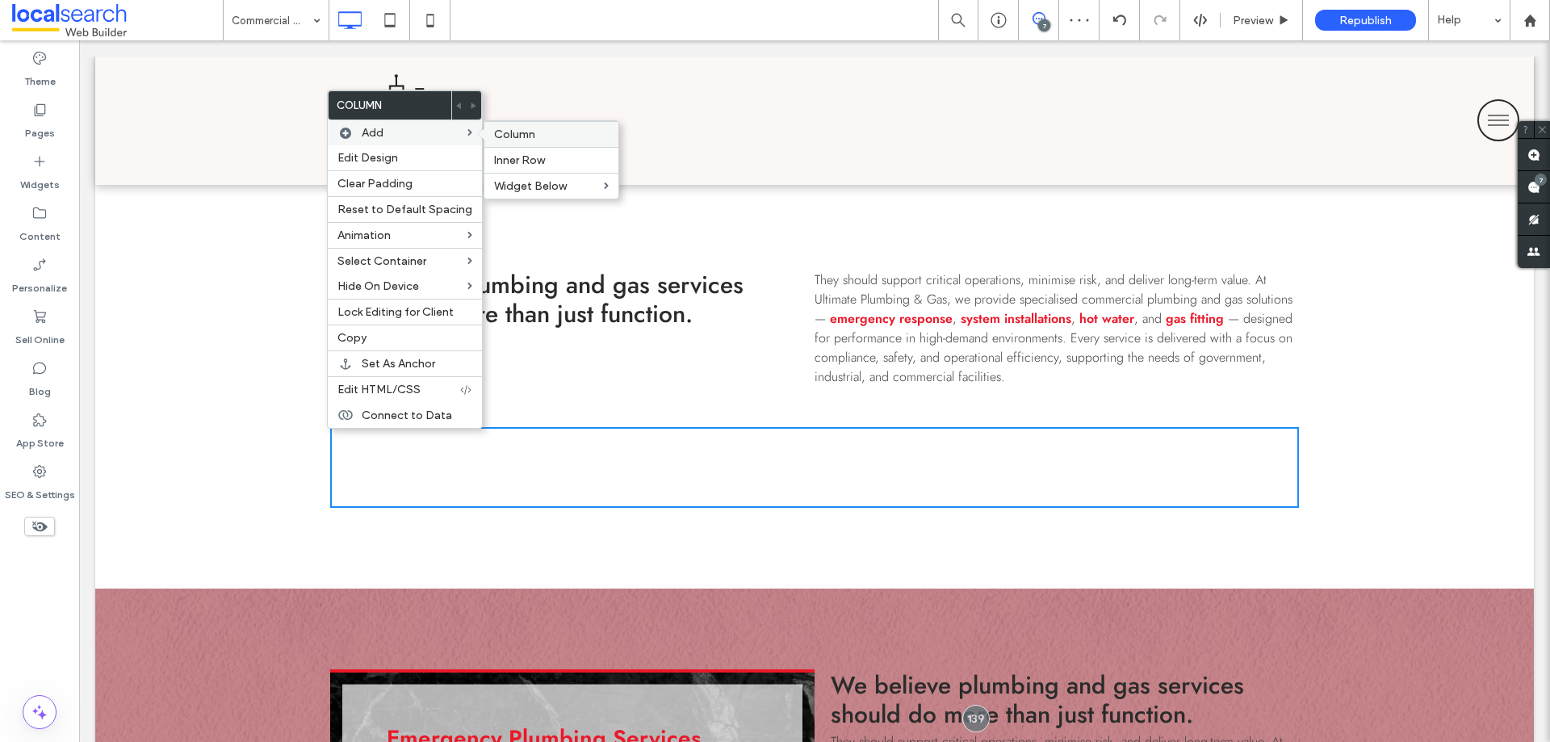
click at [525, 134] on span "Column" at bounding box center [514, 135] width 41 height 14
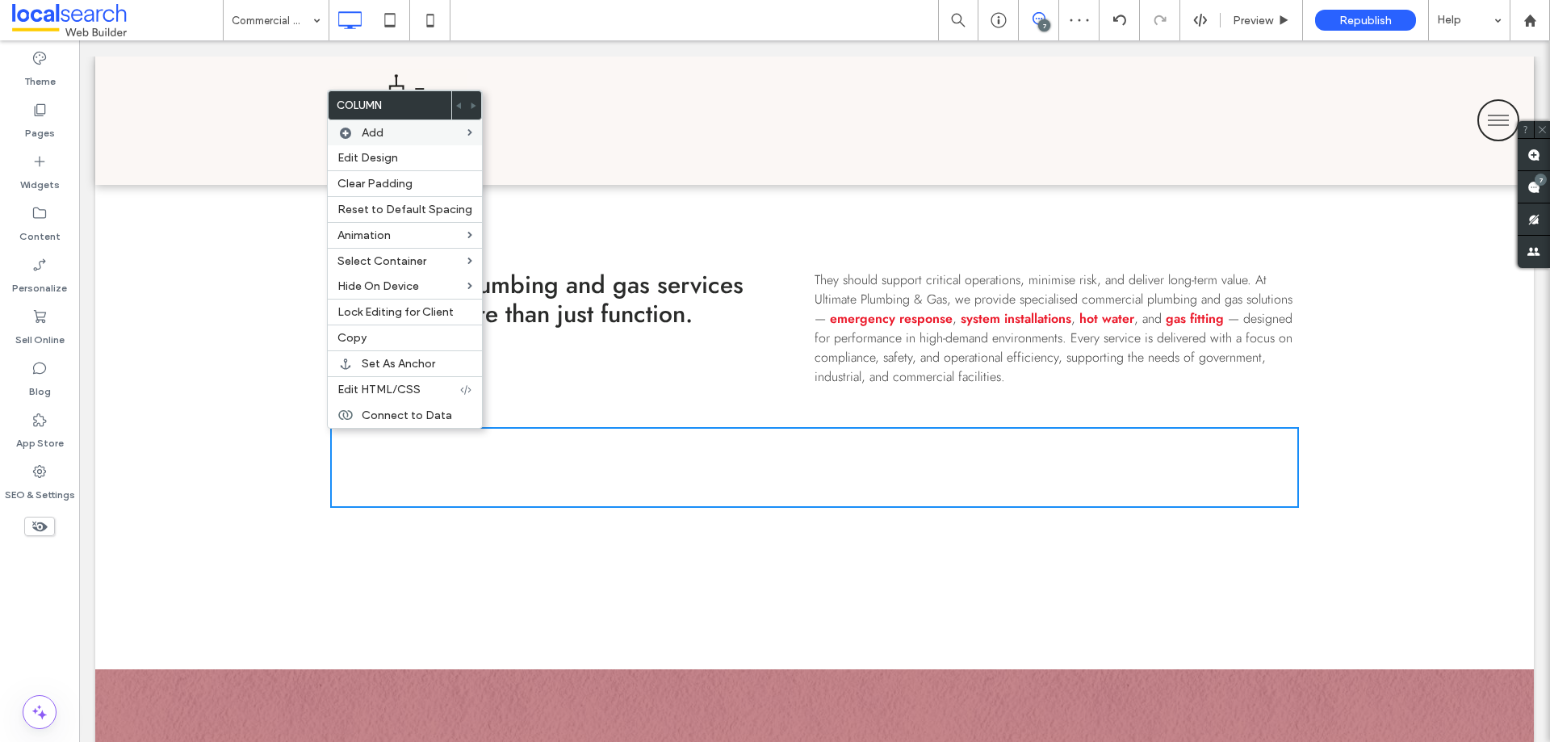
click at [283, 573] on div "Click To Paste Click To Paste Click To Paste Row + Add Section" at bounding box center [814, 548] width 1438 height 242
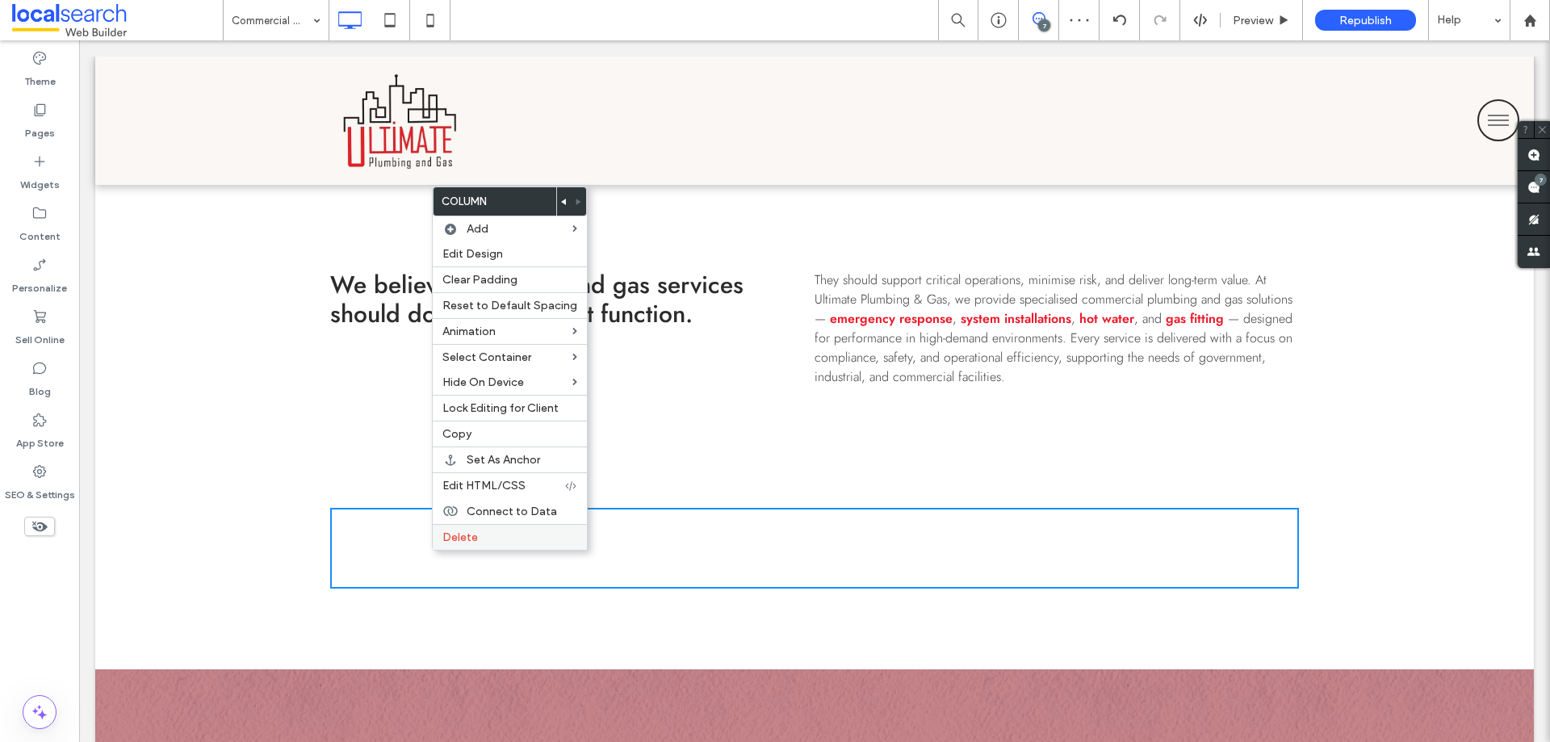
click at [451, 537] on span "Delete" at bounding box center [460, 537] width 36 height 14
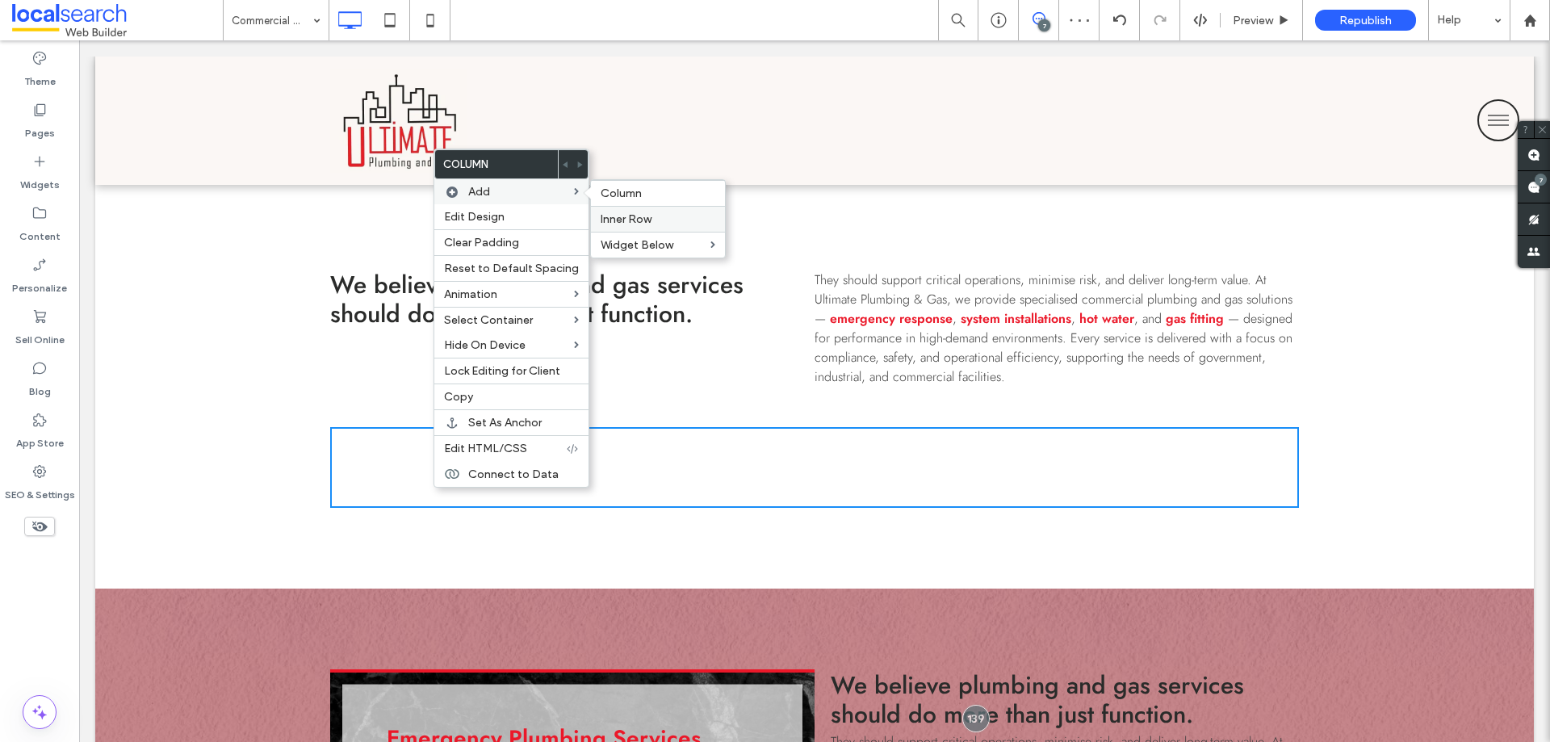
click at [629, 214] on span "Inner Row" at bounding box center [626, 219] width 51 height 14
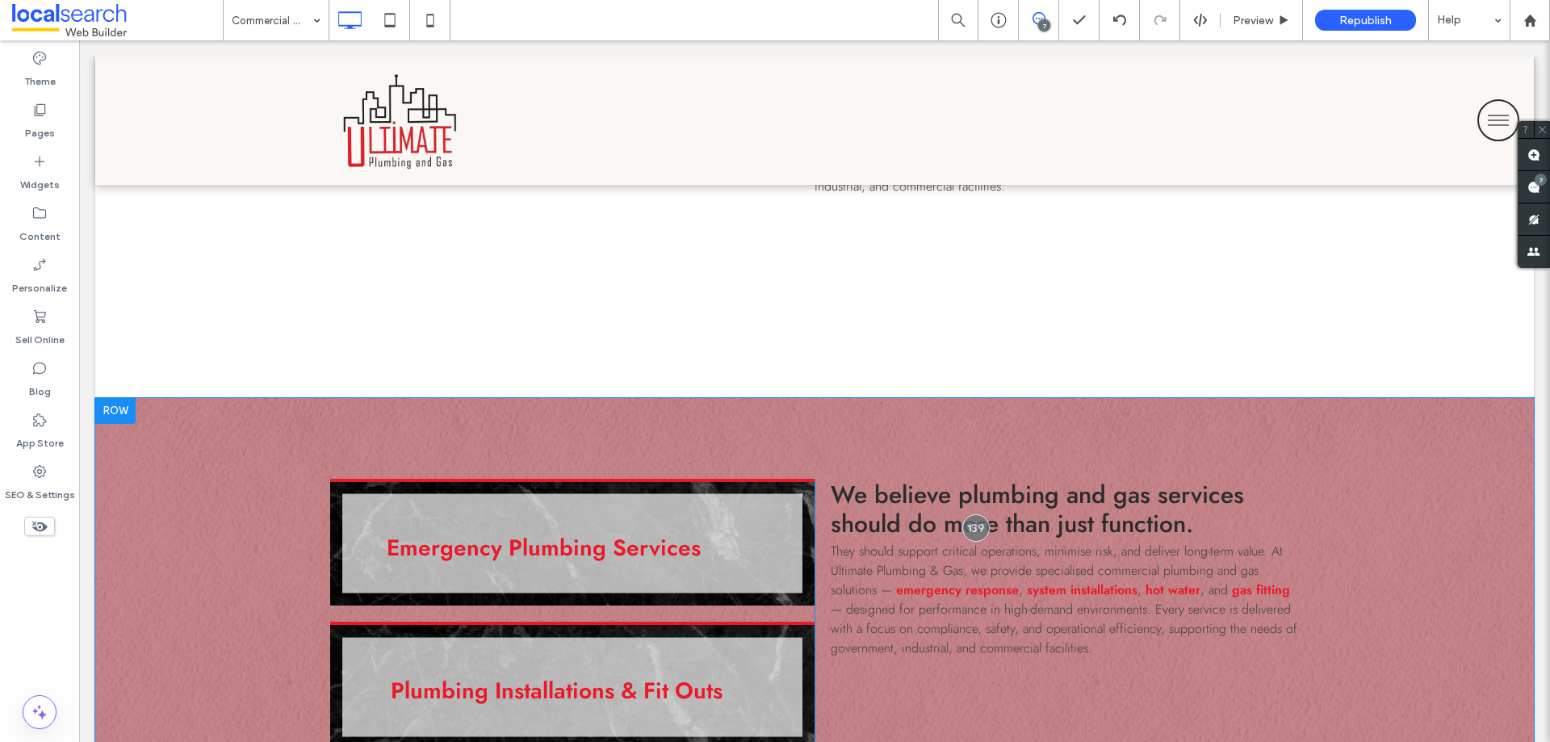
scroll to position [1130, 0]
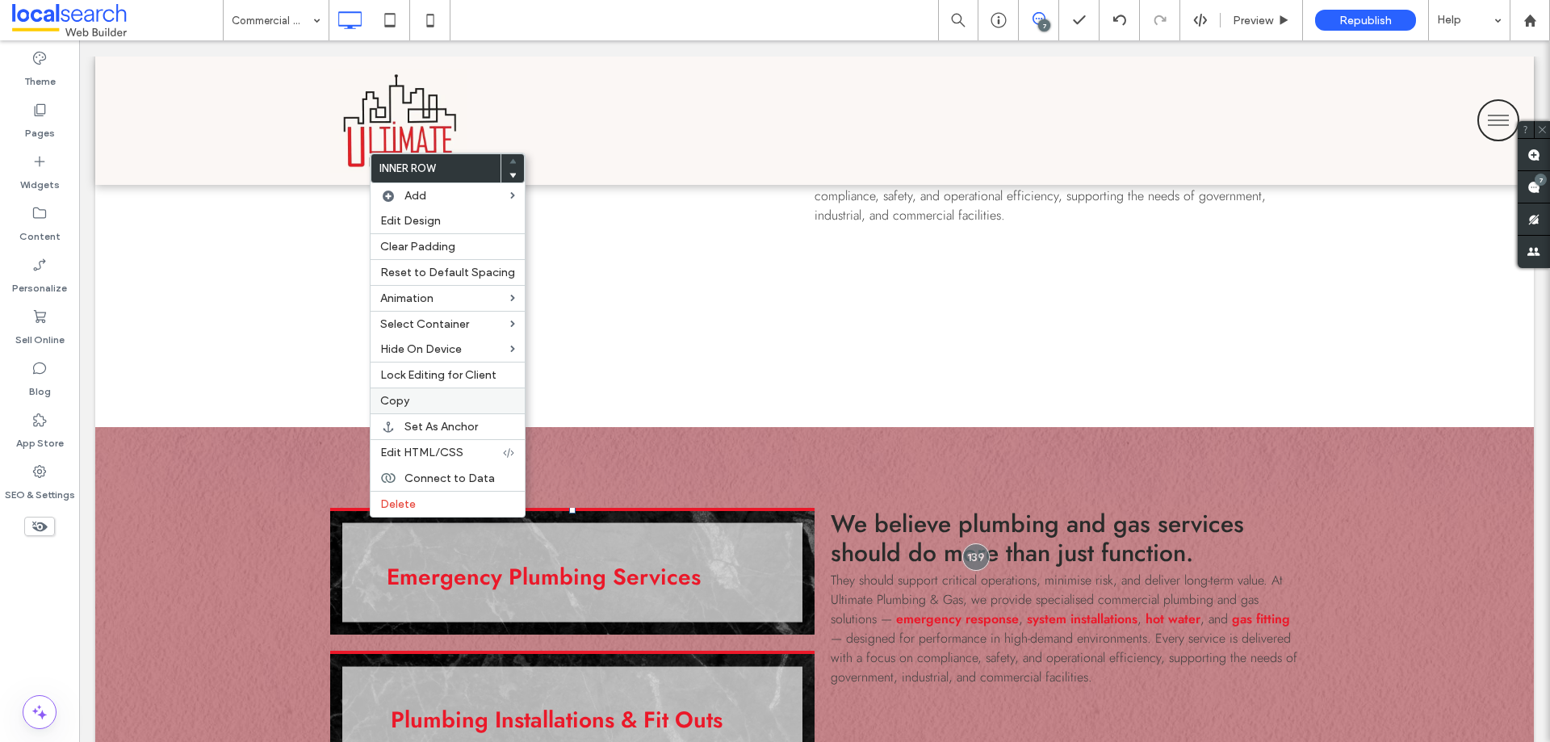
click at [408, 404] on span "Copy" at bounding box center [394, 401] width 29 height 14
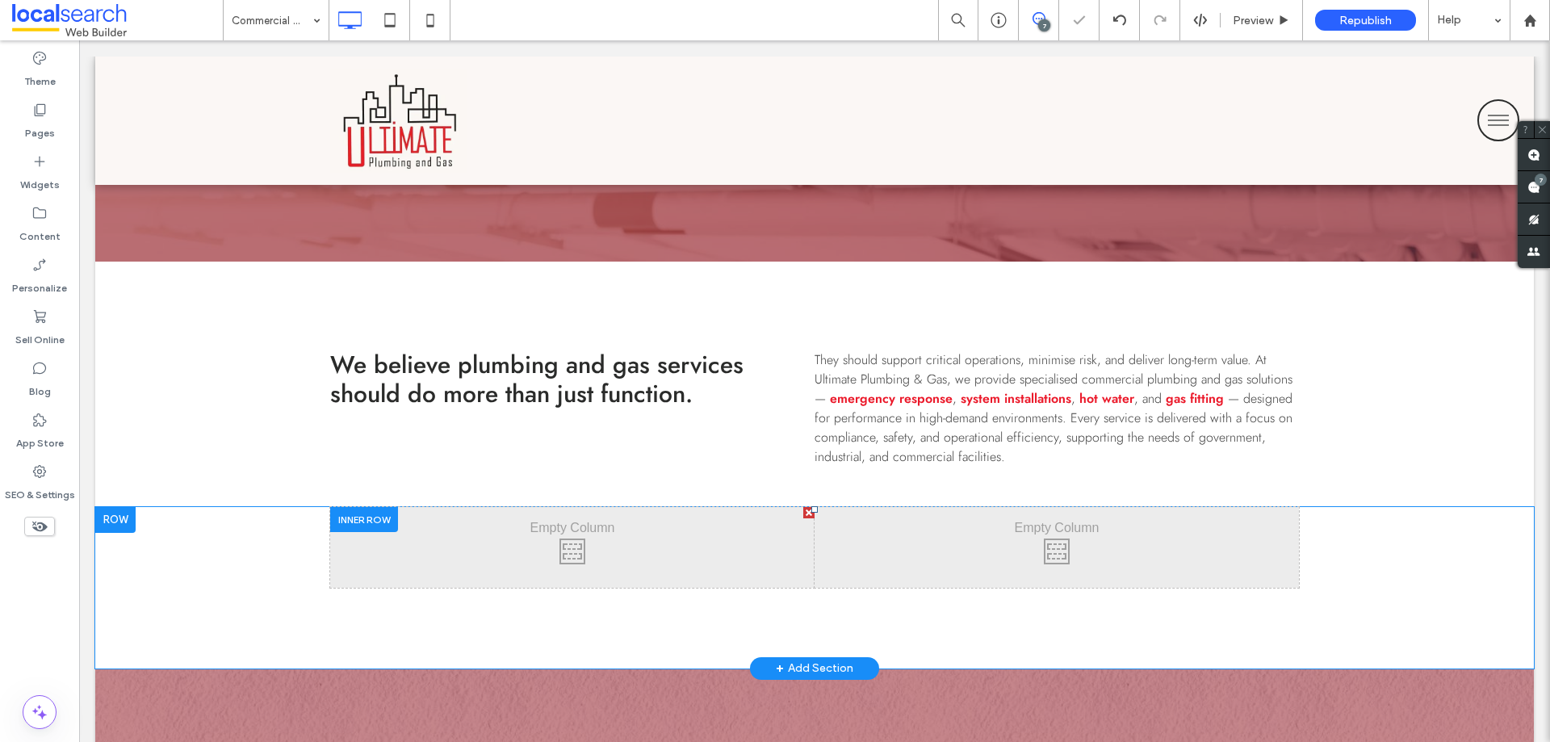
scroll to position [888, 0]
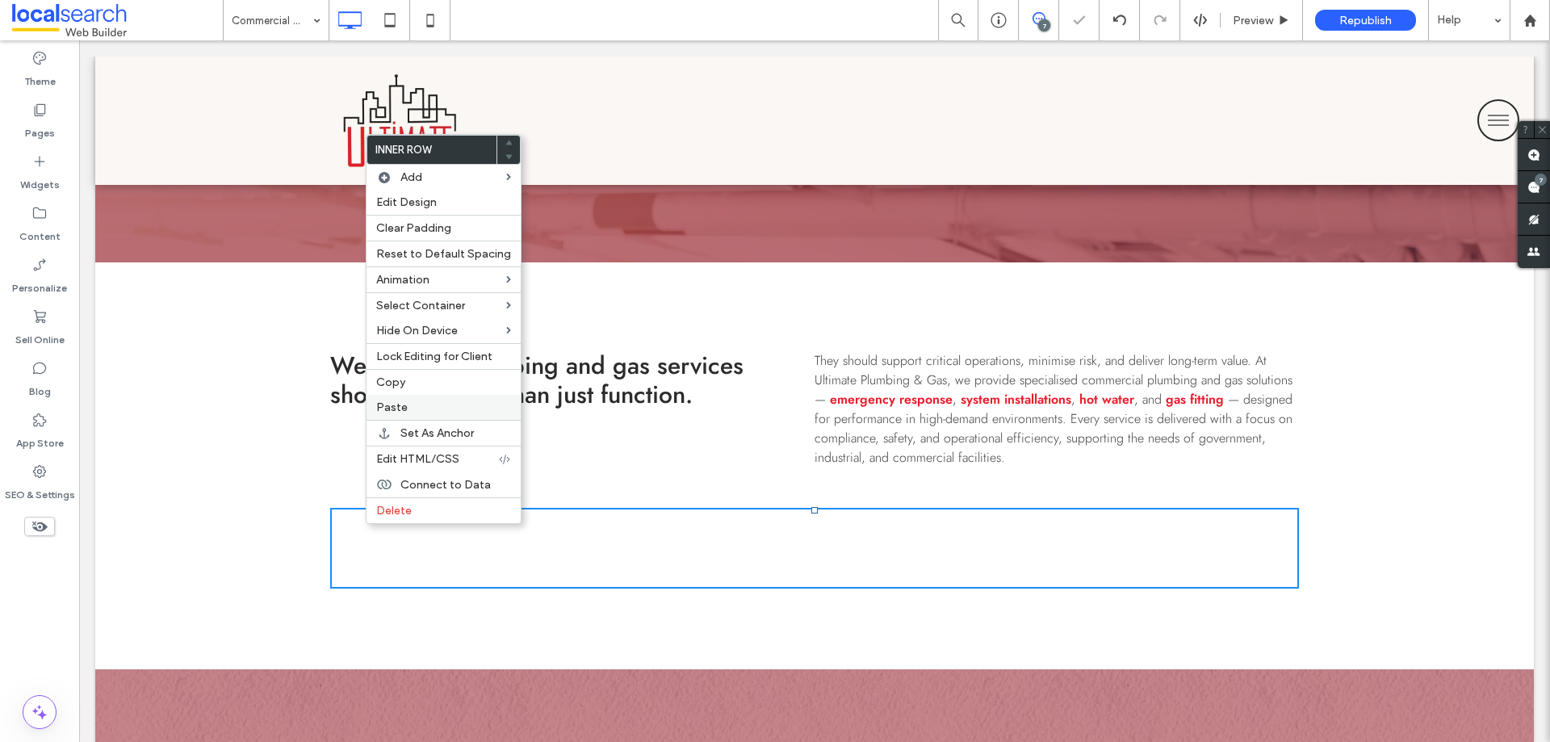
click at [396, 405] on span "Paste" at bounding box center [391, 407] width 31 height 14
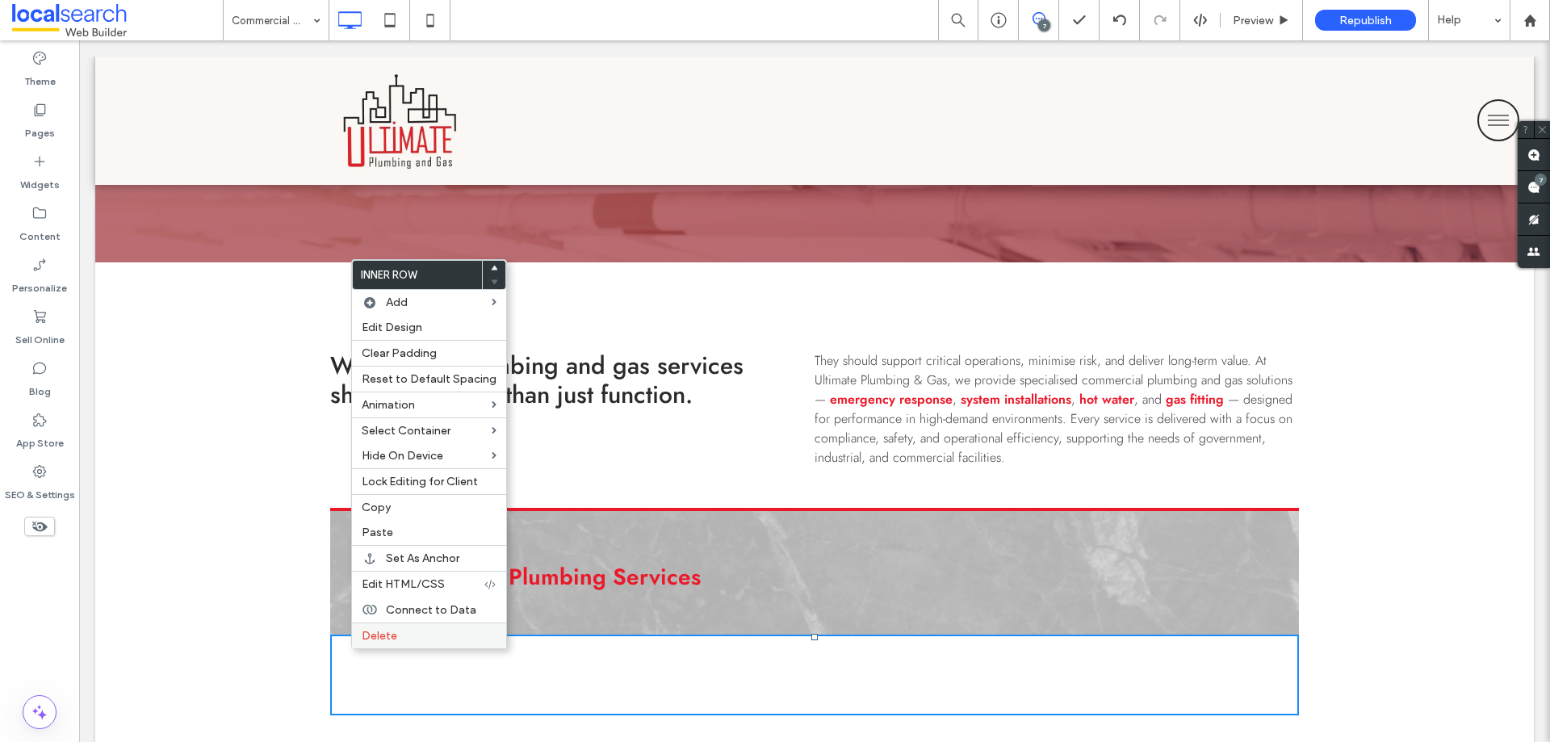
click at [365, 635] on span "Delete" at bounding box center [380, 636] width 36 height 14
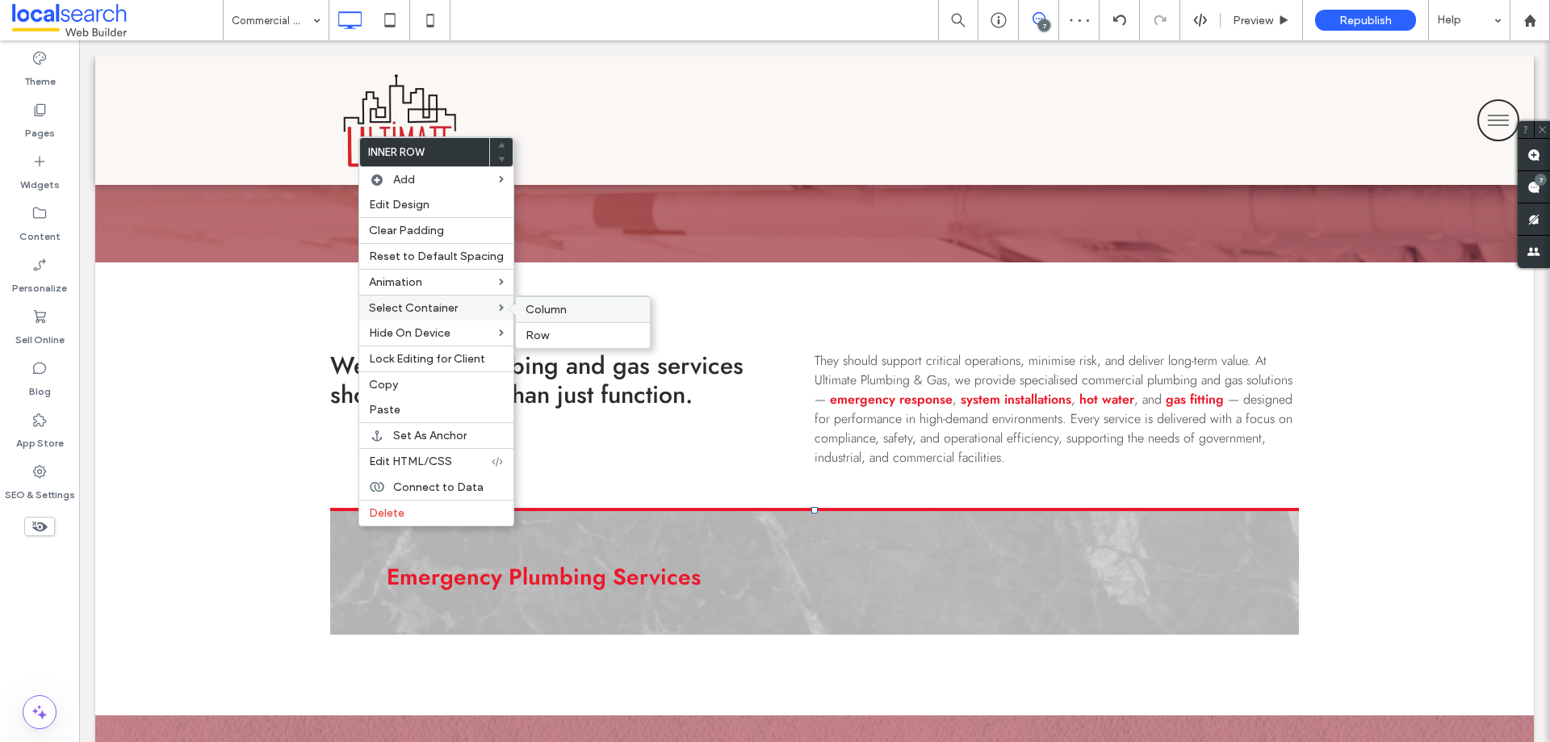
click at [525, 306] on span "Column" at bounding box center [545, 310] width 41 height 14
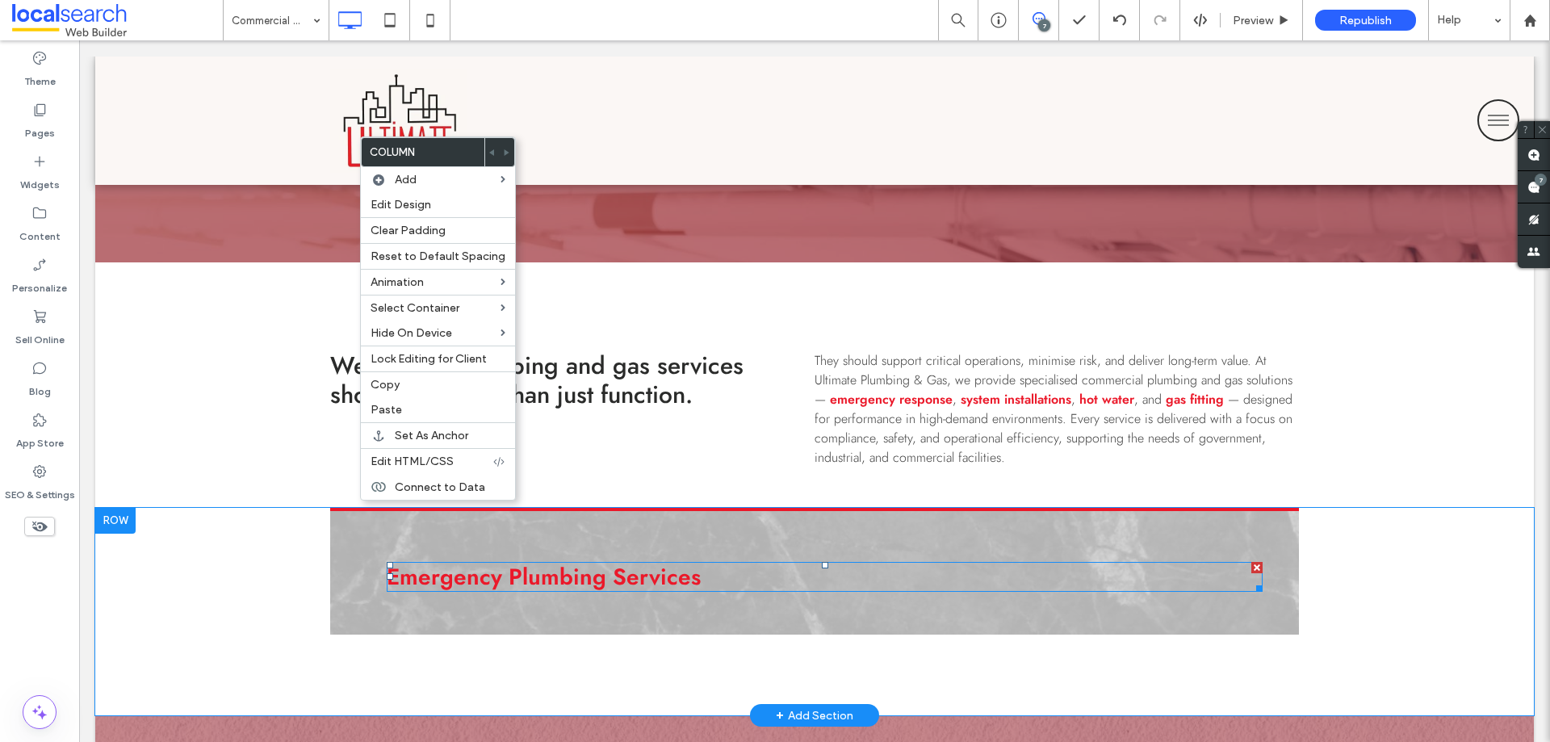
scroll to position [969, 0]
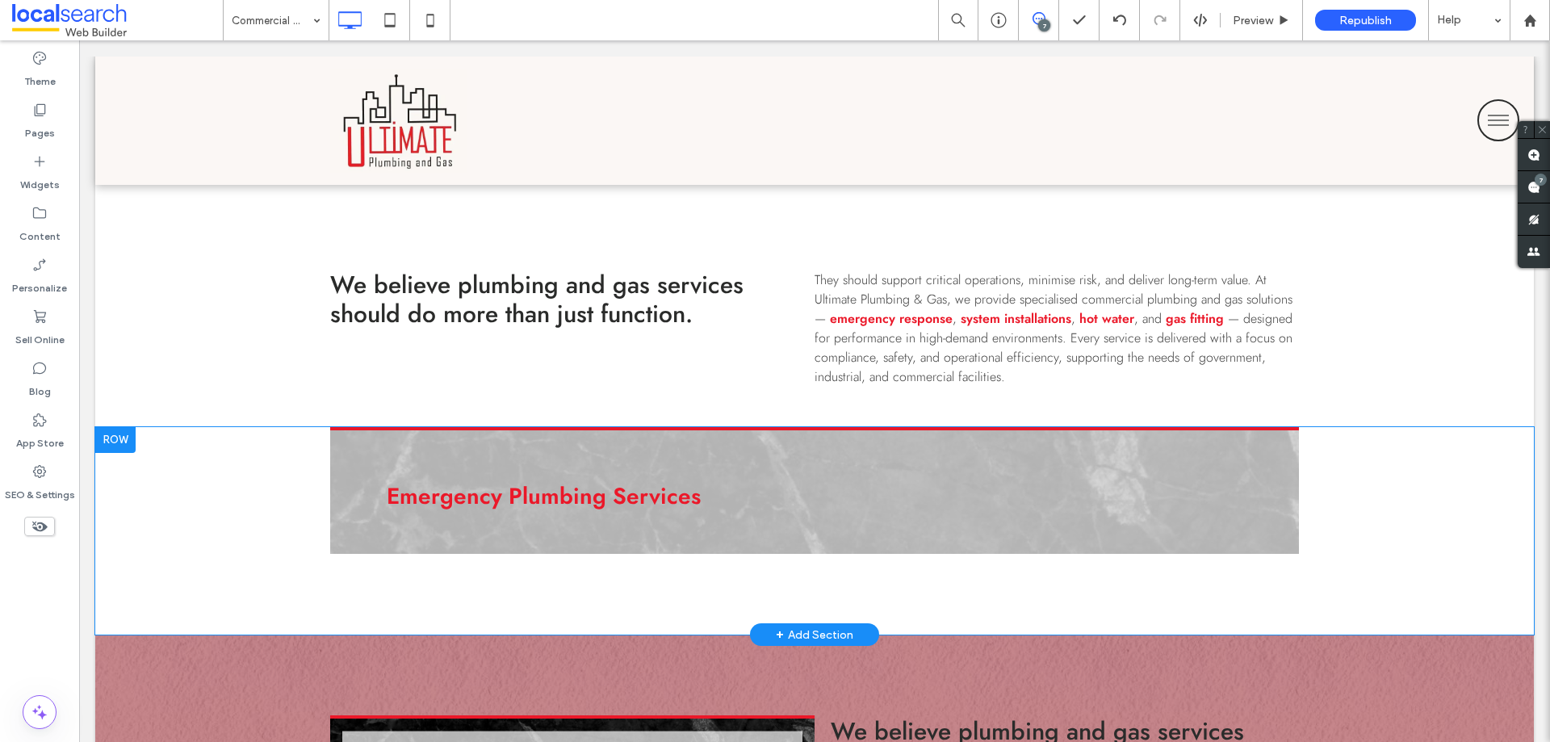
click at [523, 576] on div "Click To Paste Emergency Plumbing Services Click To Paste Click To Paste Row + …" at bounding box center [814, 531] width 1438 height 208
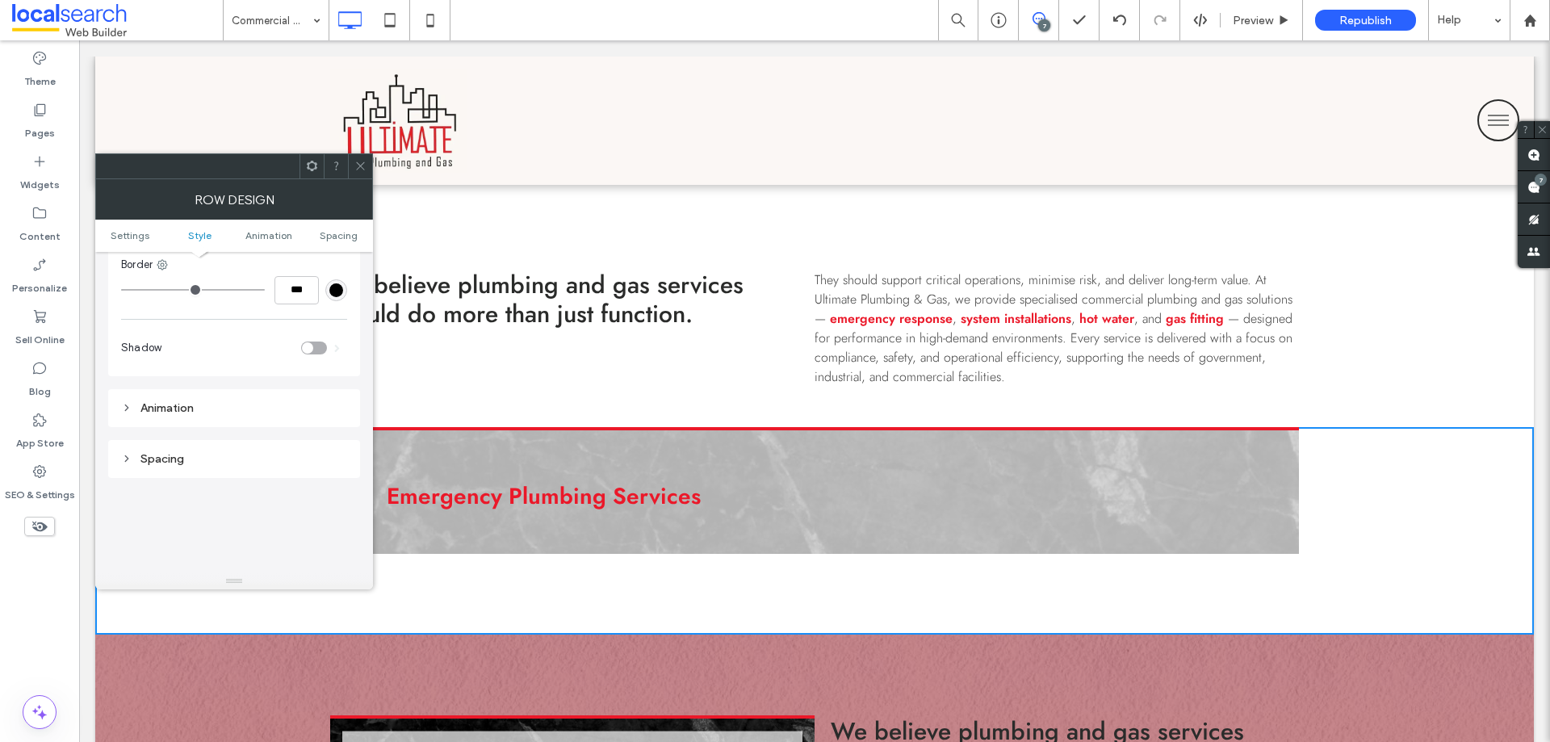
click at [361, 164] on icon at bounding box center [360, 166] width 12 height 12
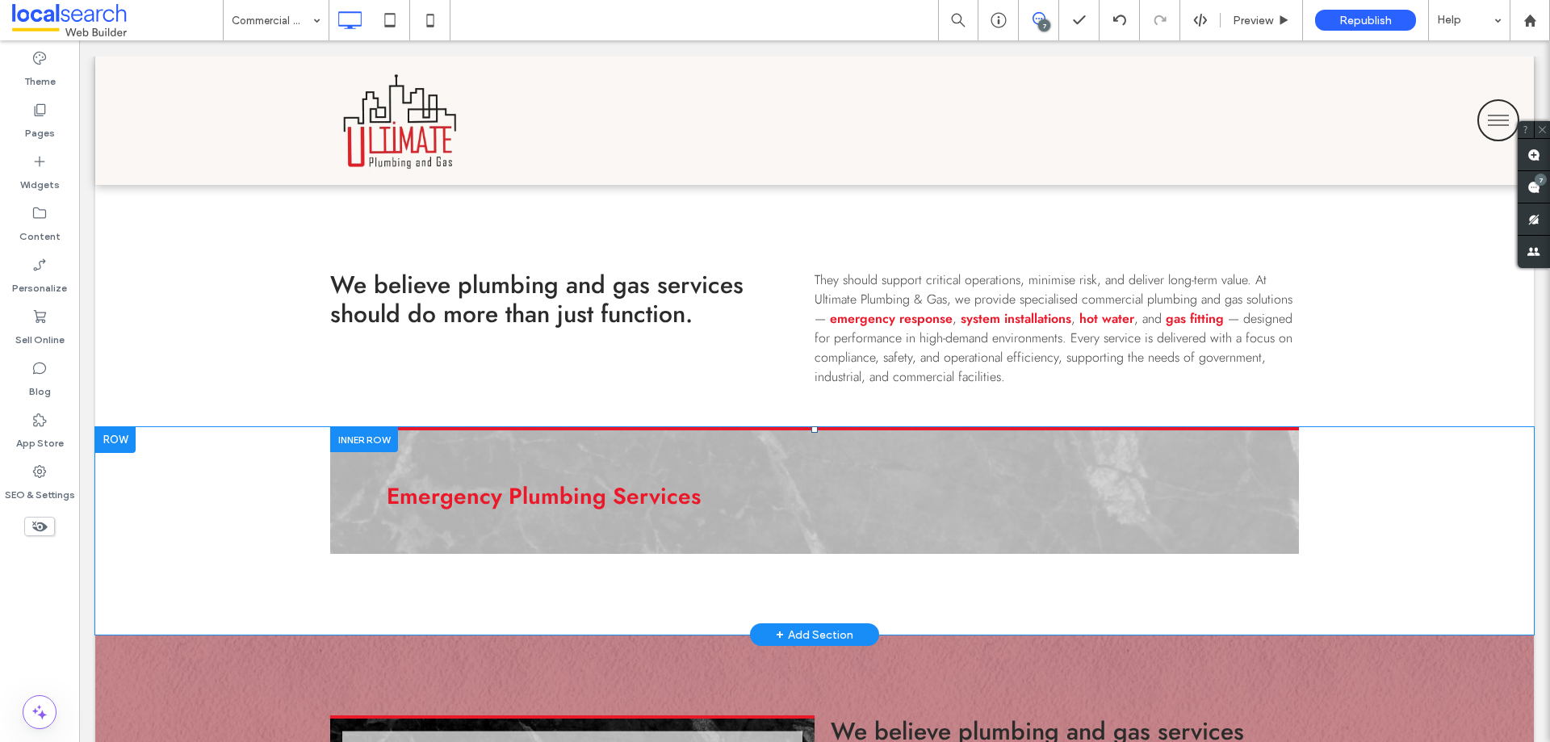
click at [354, 460] on div "Emergency Plumbing Services Click To Paste Click To Paste" at bounding box center [814, 491] width 969 height 128
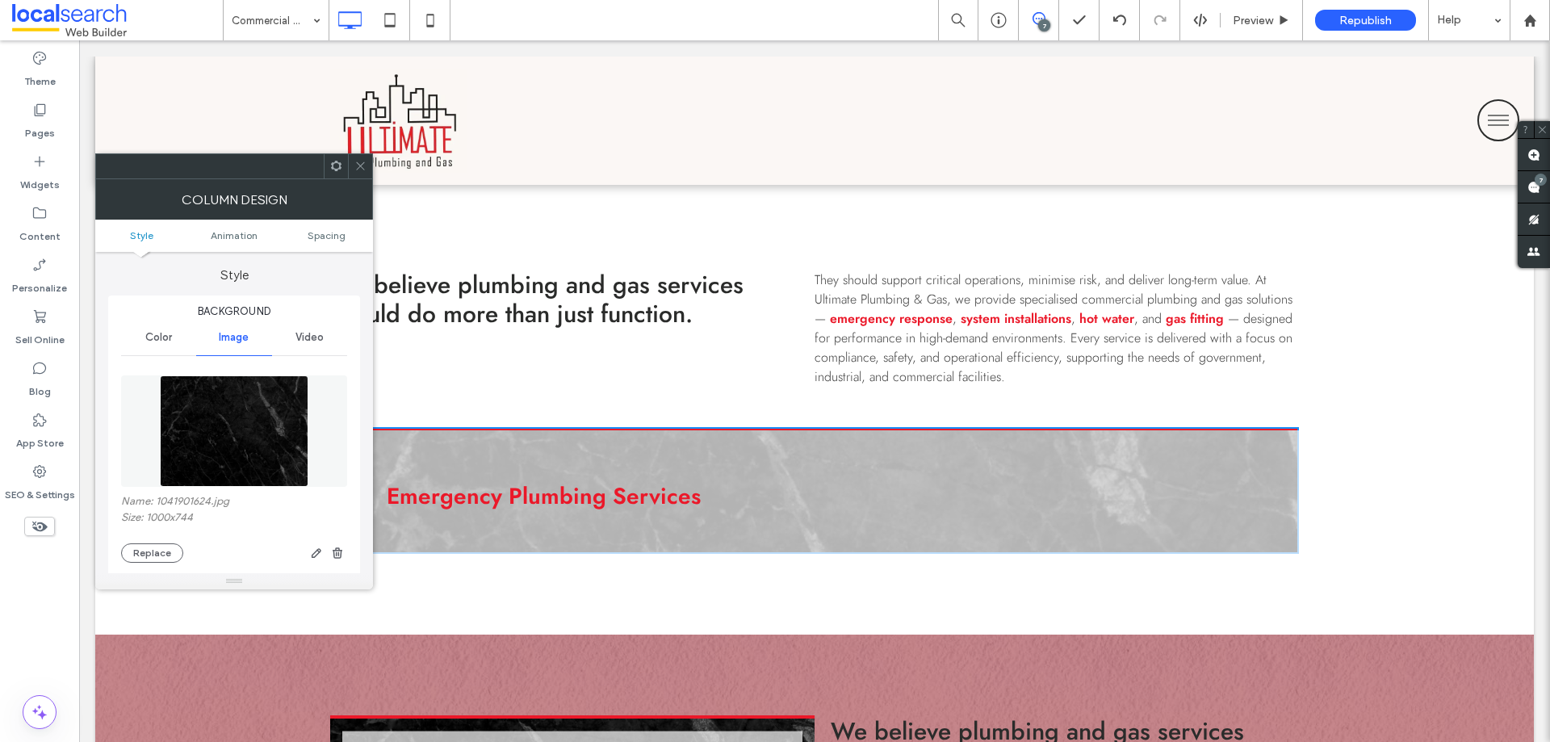
click at [348, 173] on div at bounding box center [360, 166] width 24 height 24
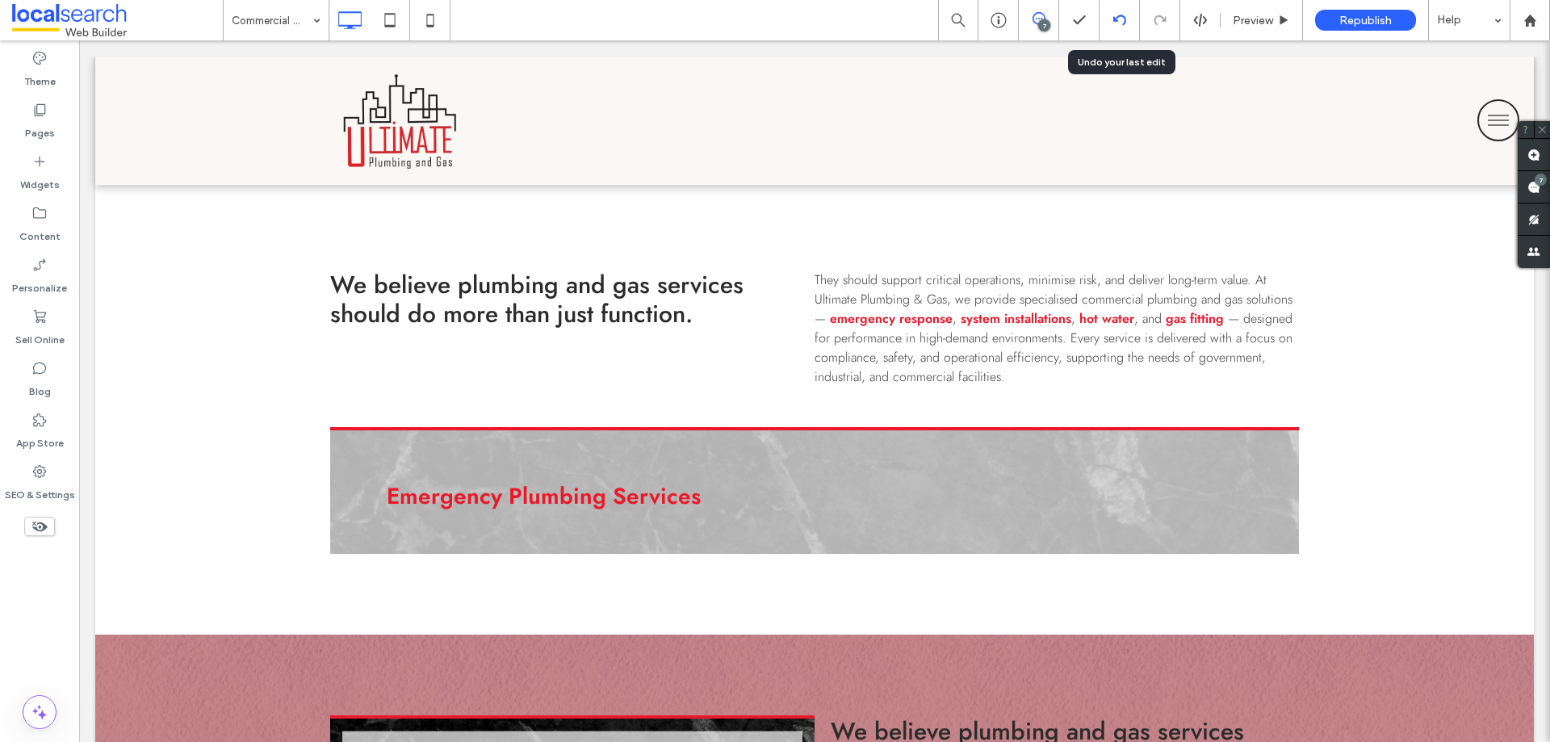
click at [1123, 19] on icon at bounding box center [1119, 20] width 13 height 13
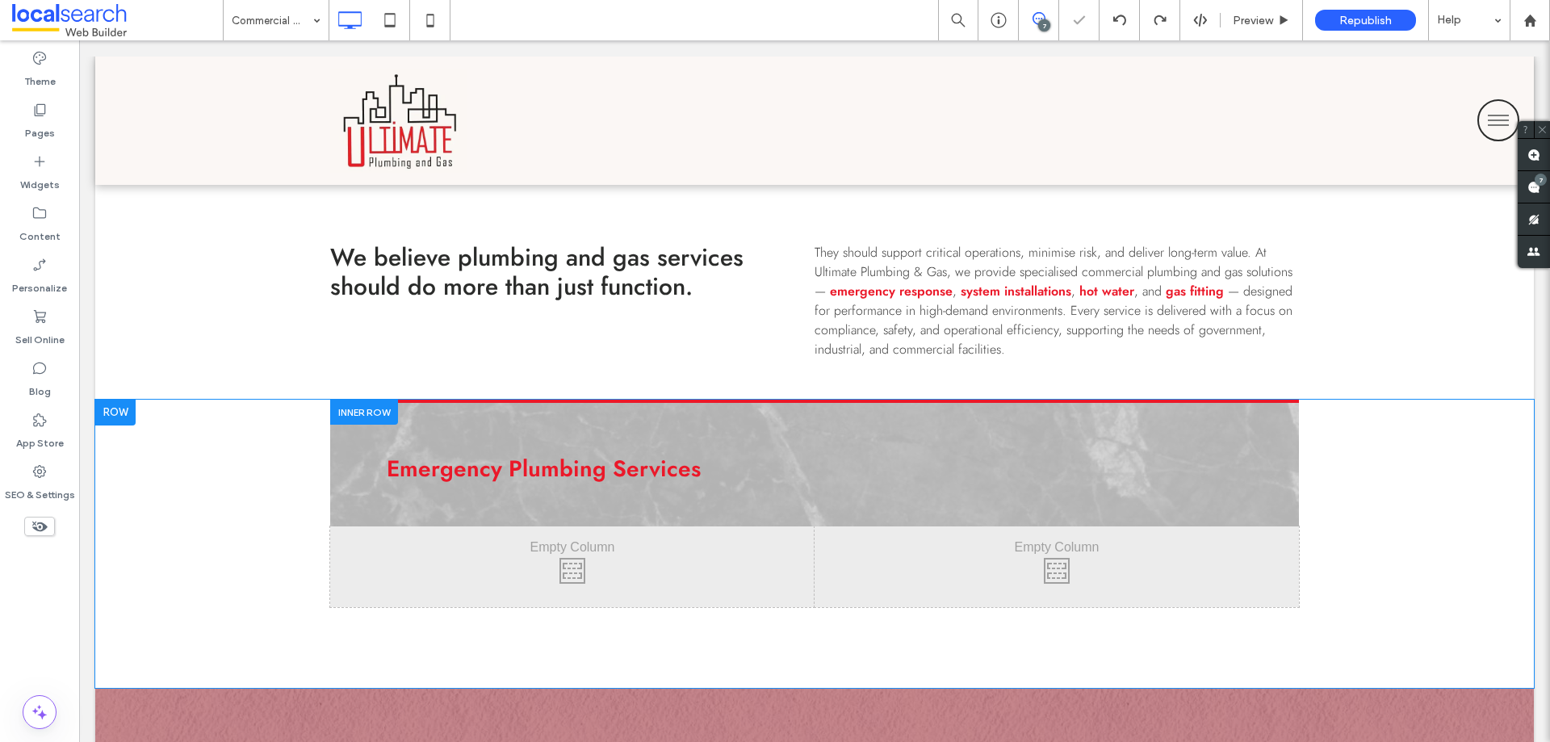
scroll to position [1130, 0]
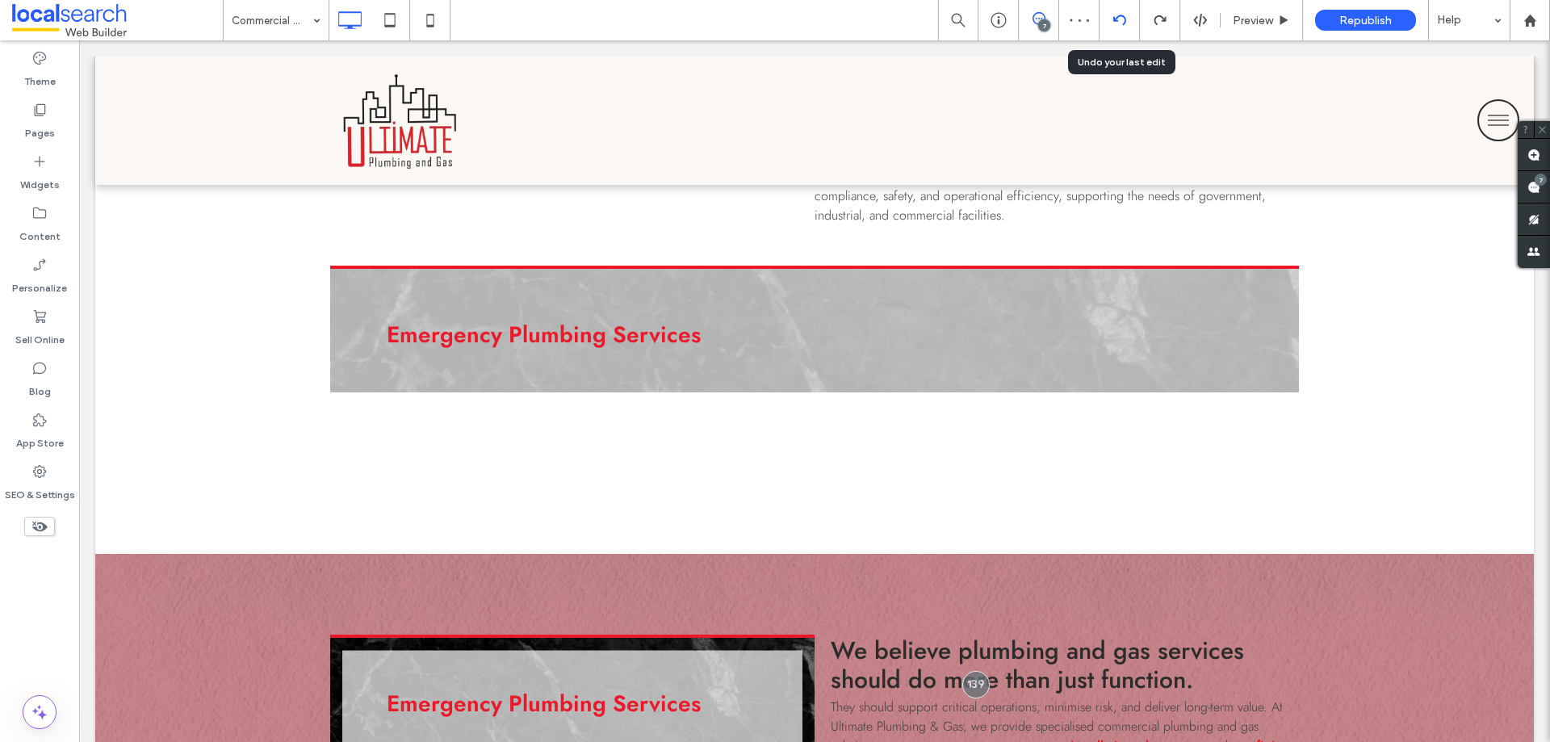
click at [1116, 24] on icon at bounding box center [1119, 20] width 13 height 13
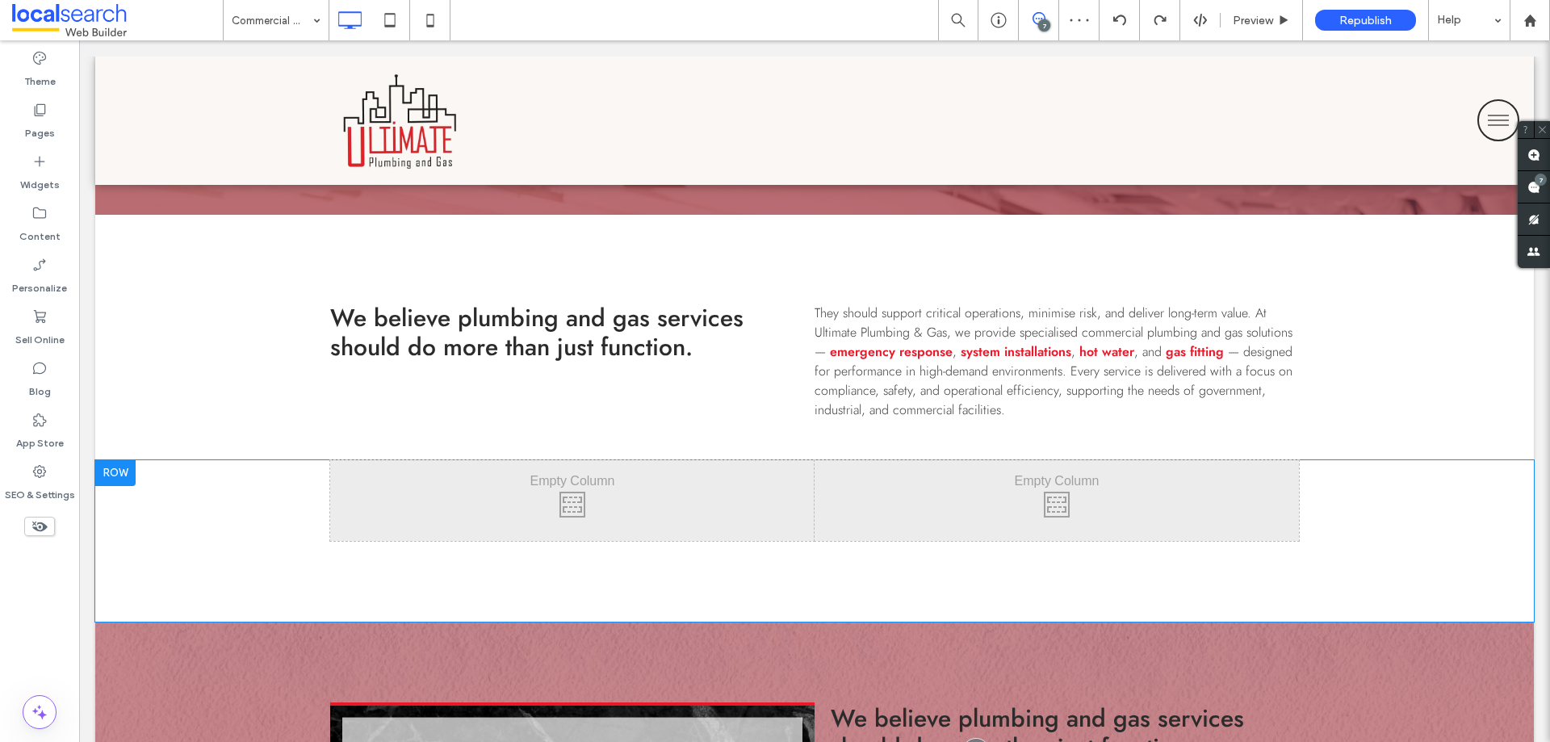
scroll to position [1049, 0]
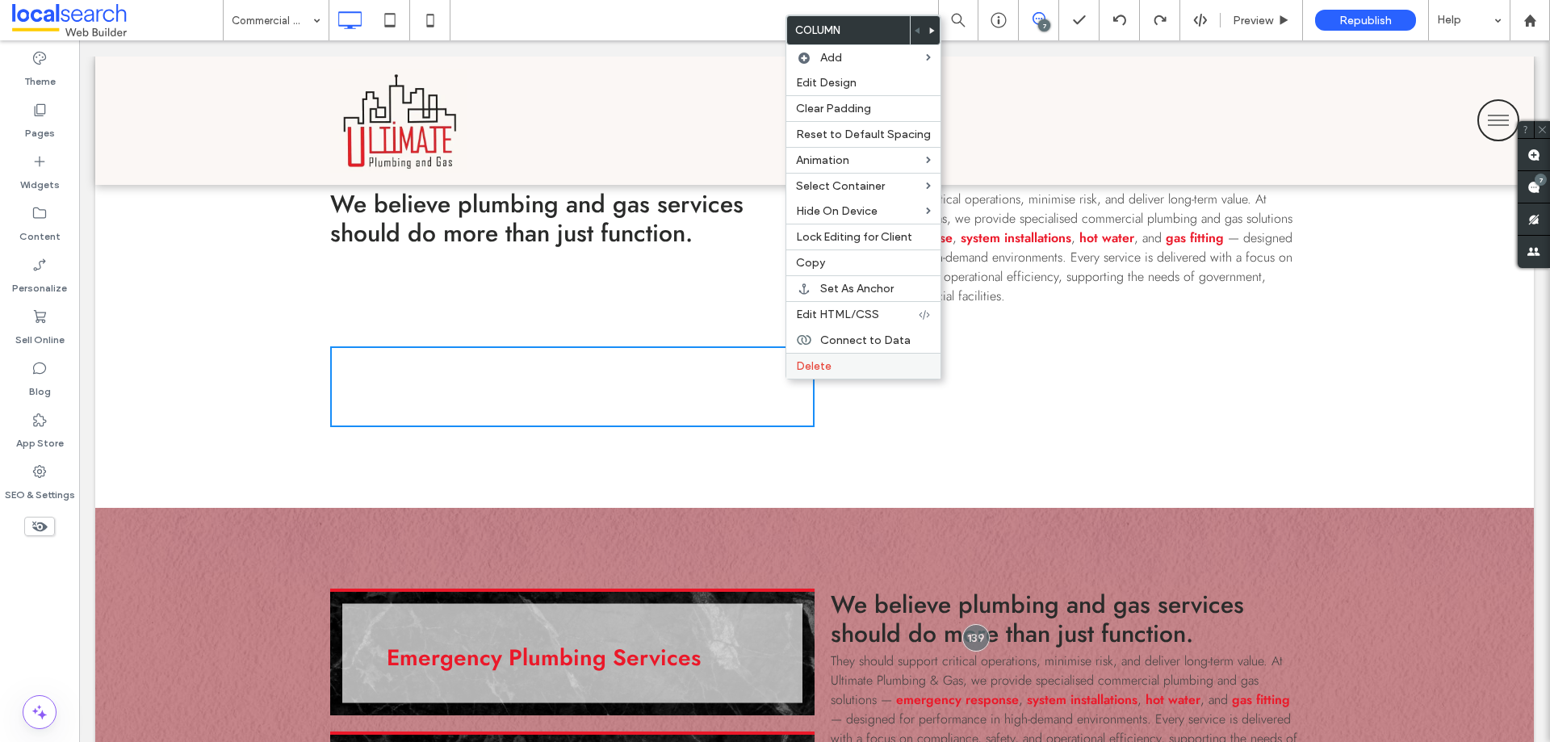
click at [798, 376] on div "Delete" at bounding box center [863, 366] width 154 height 26
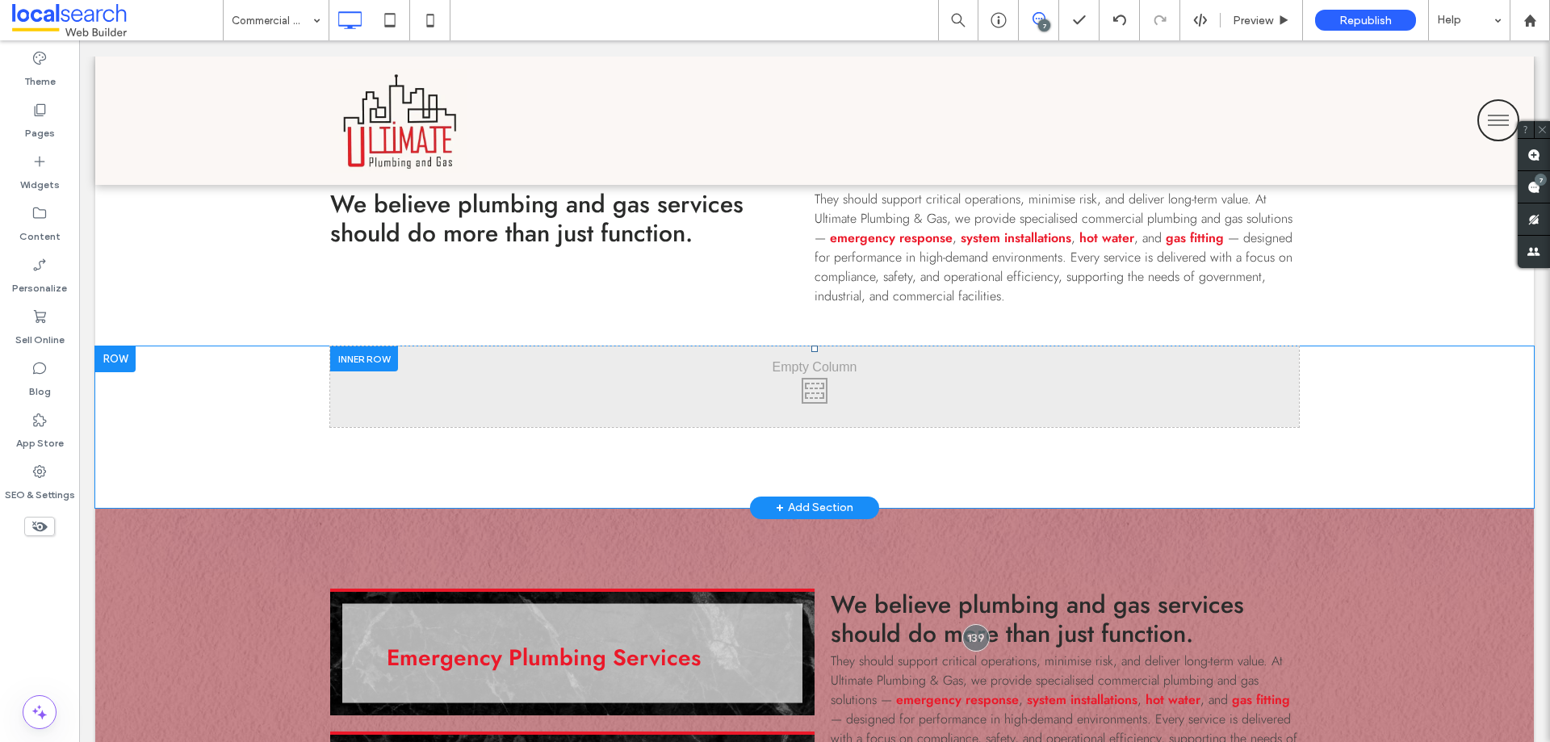
click at [357, 361] on div at bounding box center [364, 358] width 68 height 25
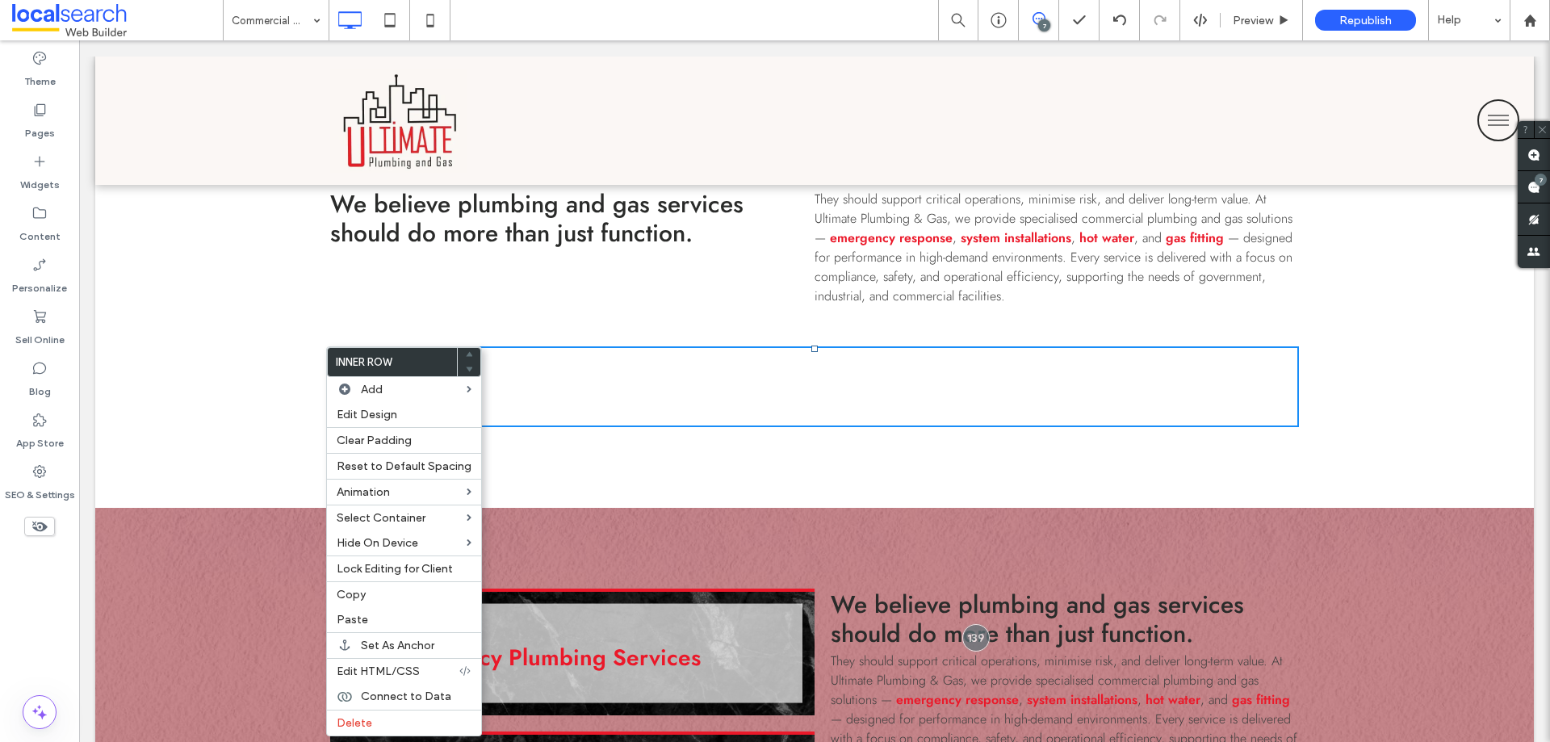
click at [209, 426] on div "Click To Paste Click To Paste Row + Add Section" at bounding box center [814, 426] width 1438 height 161
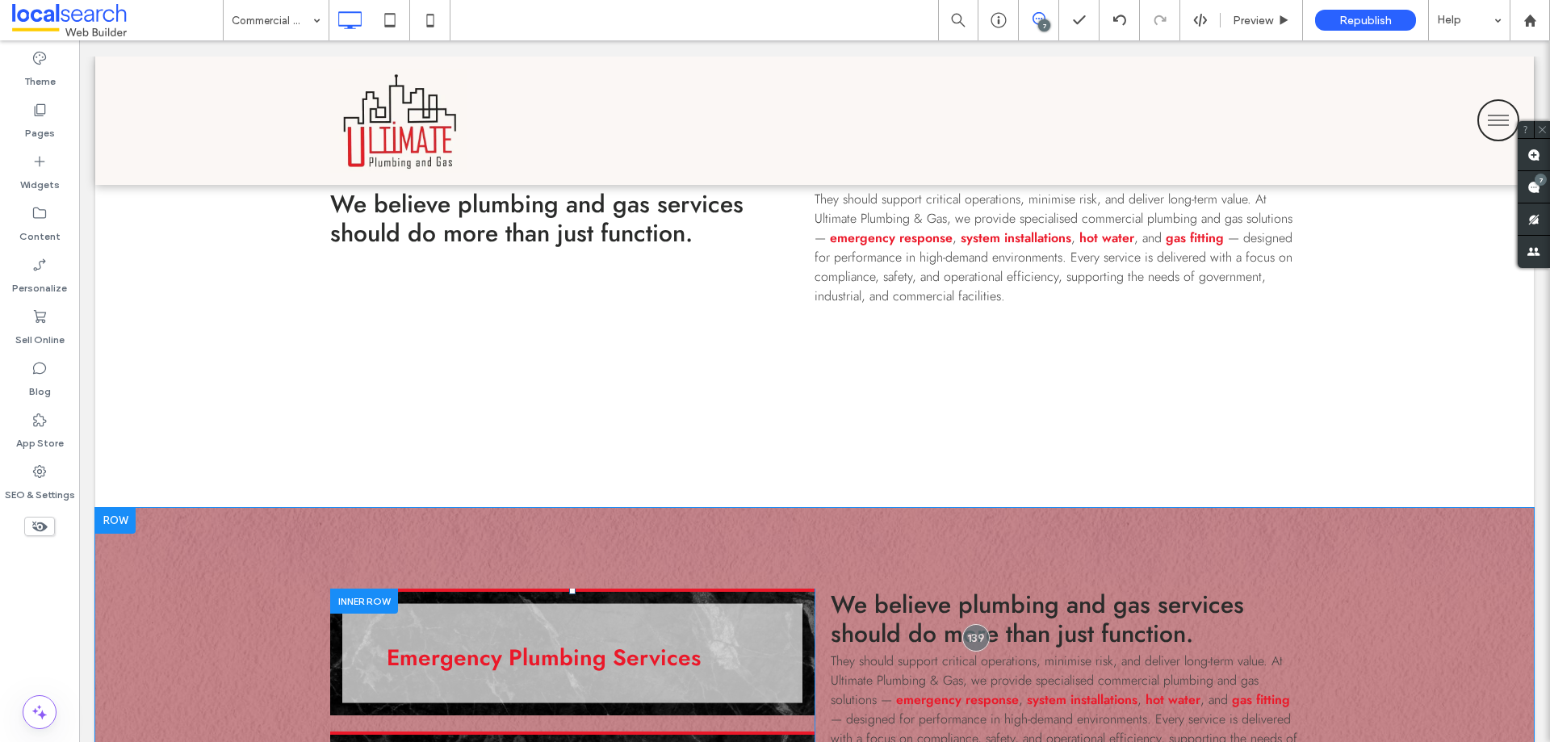
click at [369, 605] on div at bounding box center [364, 600] width 68 height 25
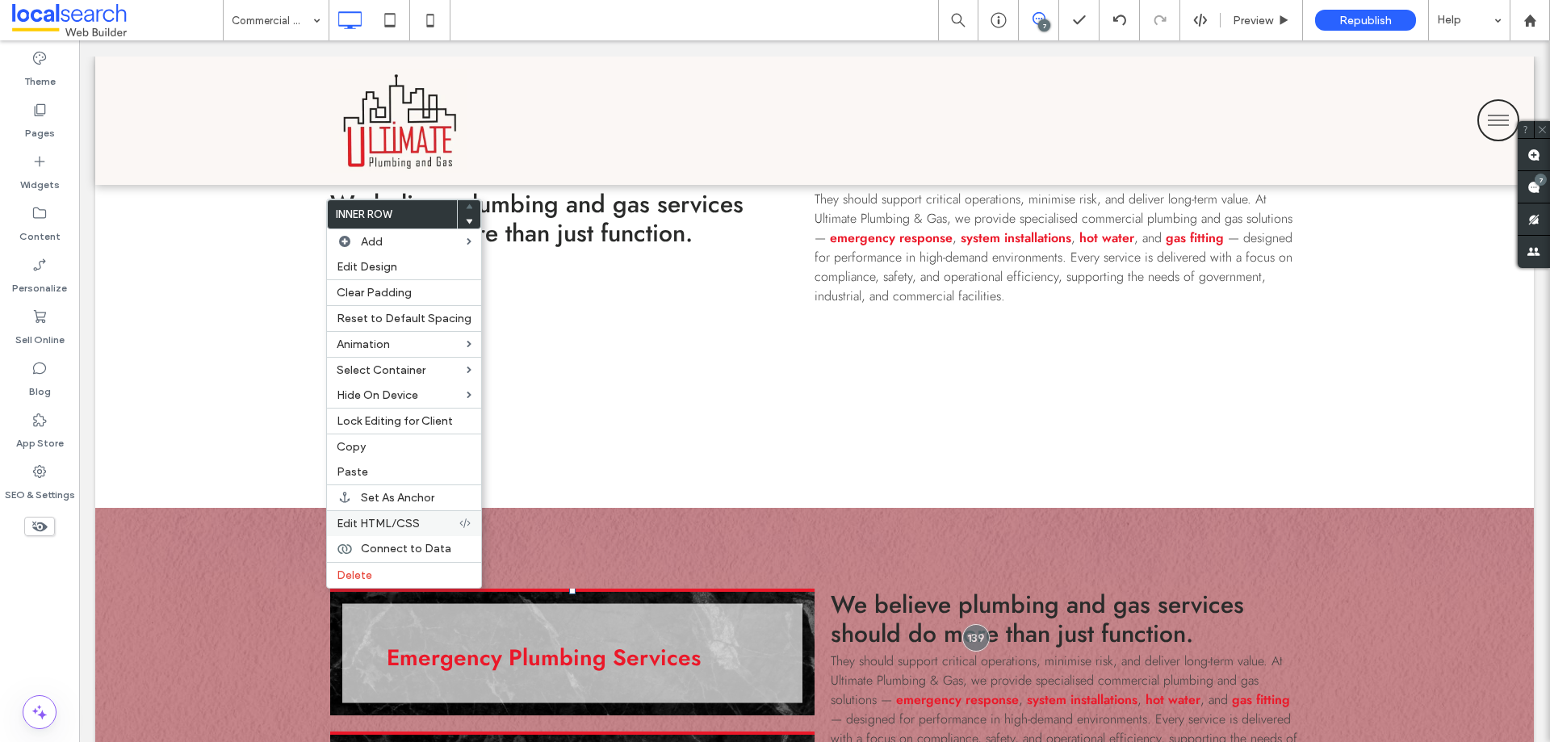
click at [395, 517] on span "Edit HTML/CSS" at bounding box center [378, 524] width 83 height 14
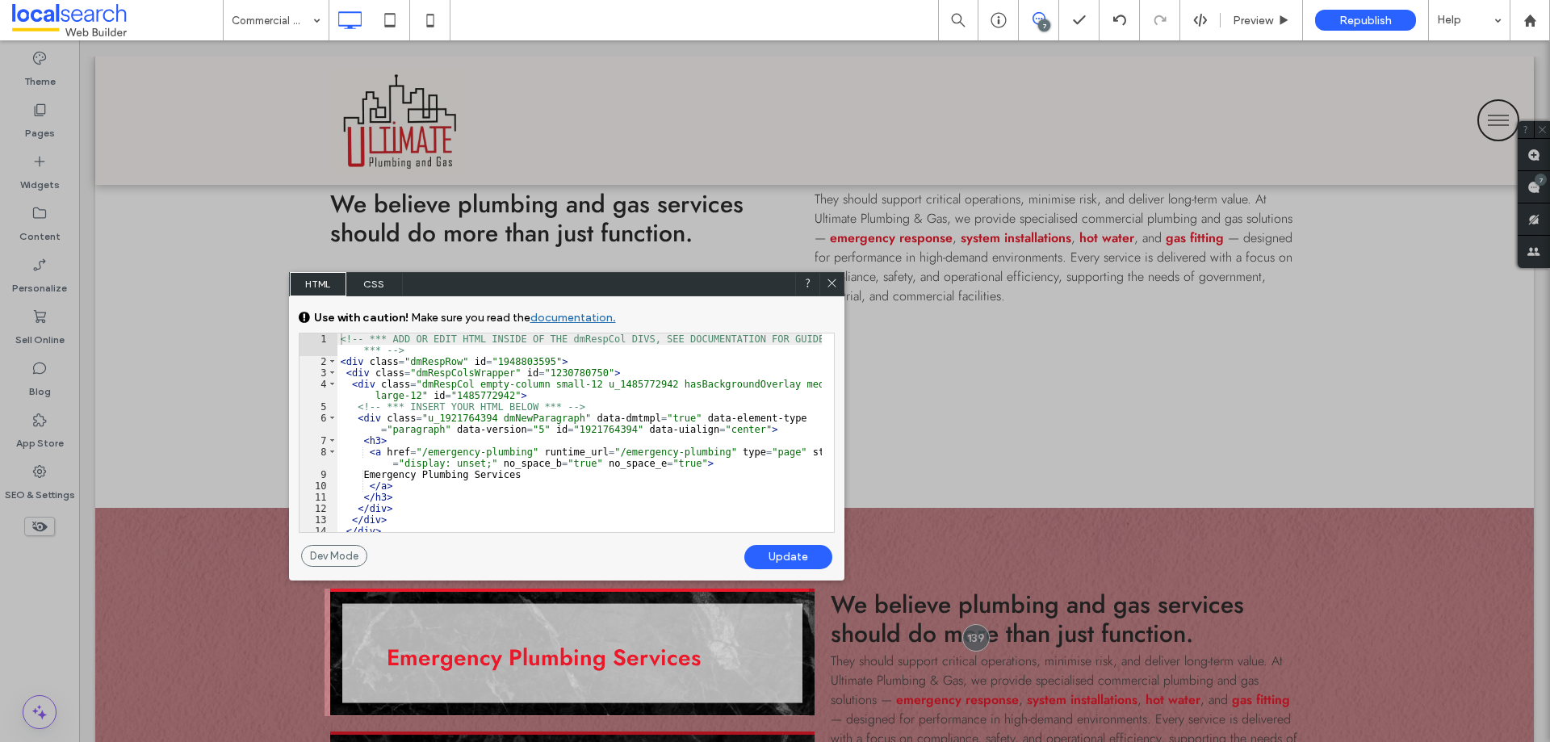
click at [839, 280] on div at bounding box center [831, 284] width 24 height 24
click at [829, 283] on icon at bounding box center [832, 283] width 12 height 12
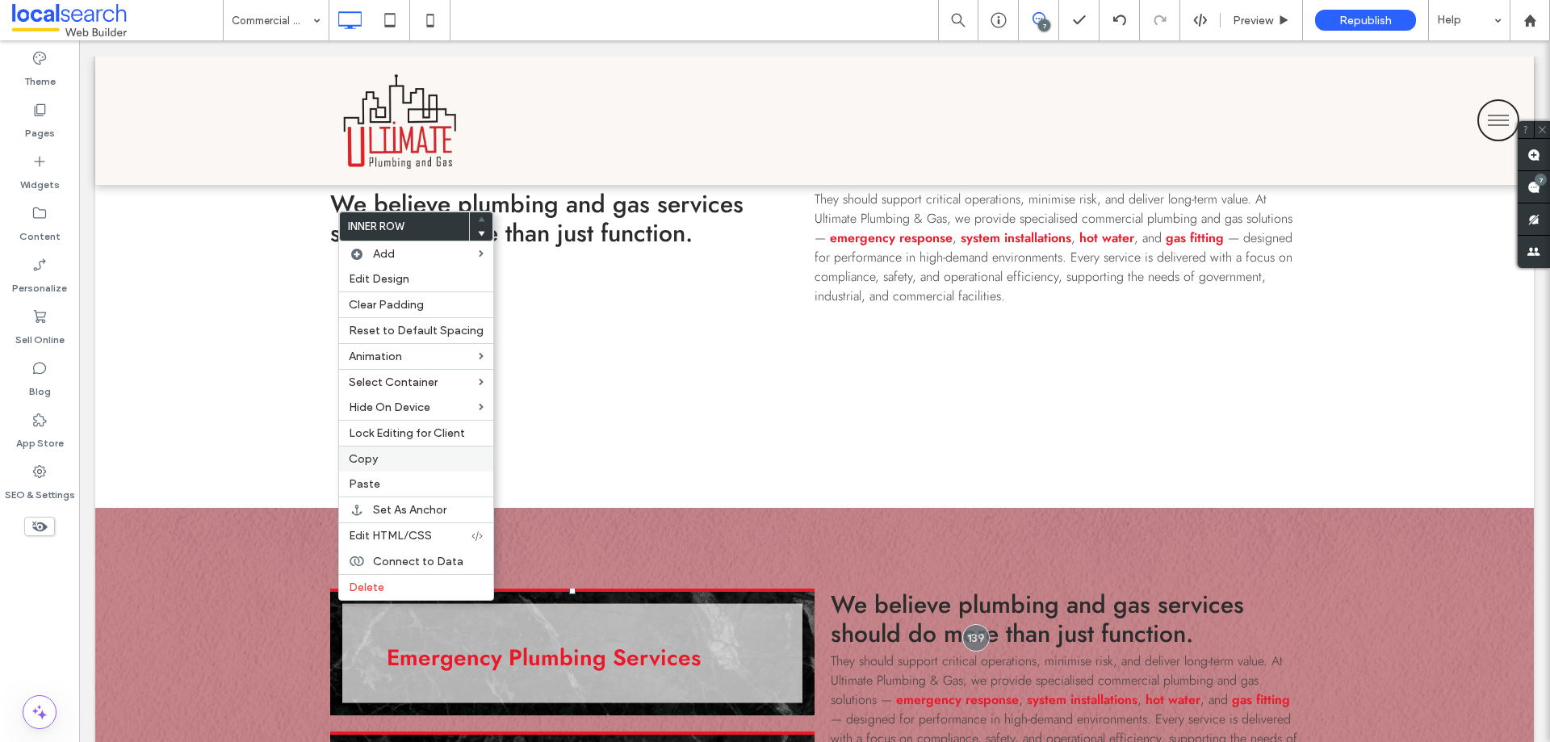
click at [373, 462] on span "Copy" at bounding box center [363, 459] width 29 height 14
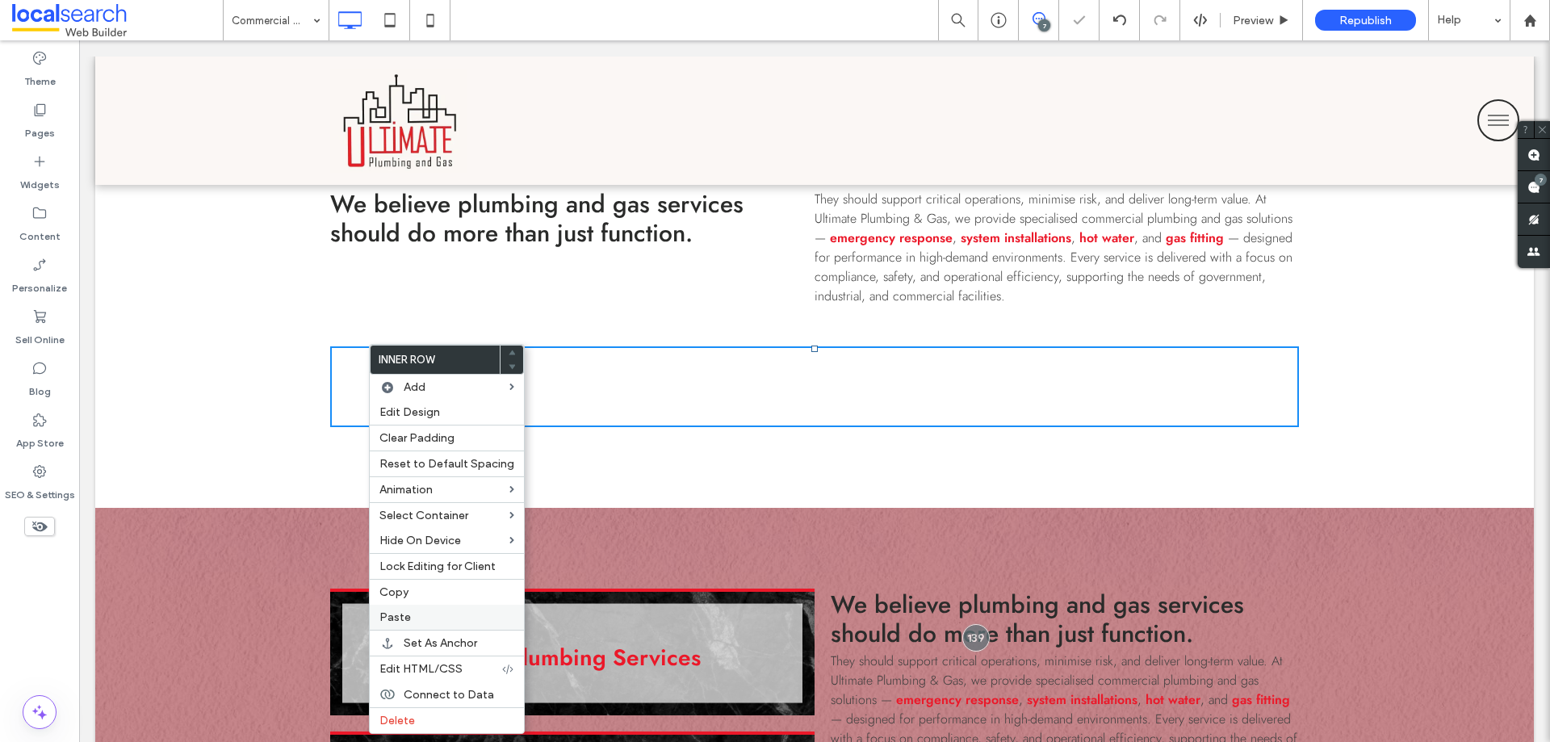
click at [403, 622] on span "Paste" at bounding box center [394, 617] width 31 height 14
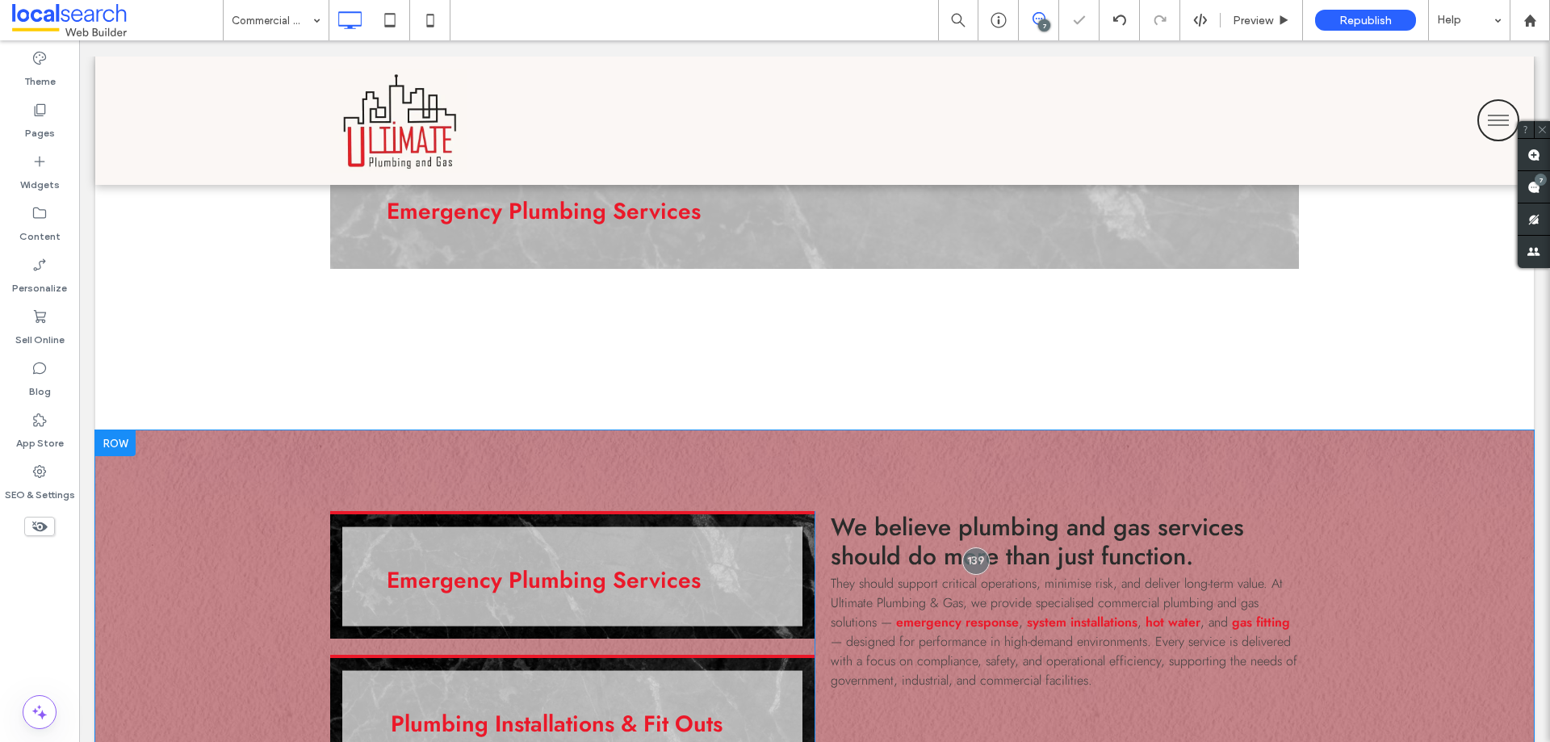
scroll to position [1453, 0]
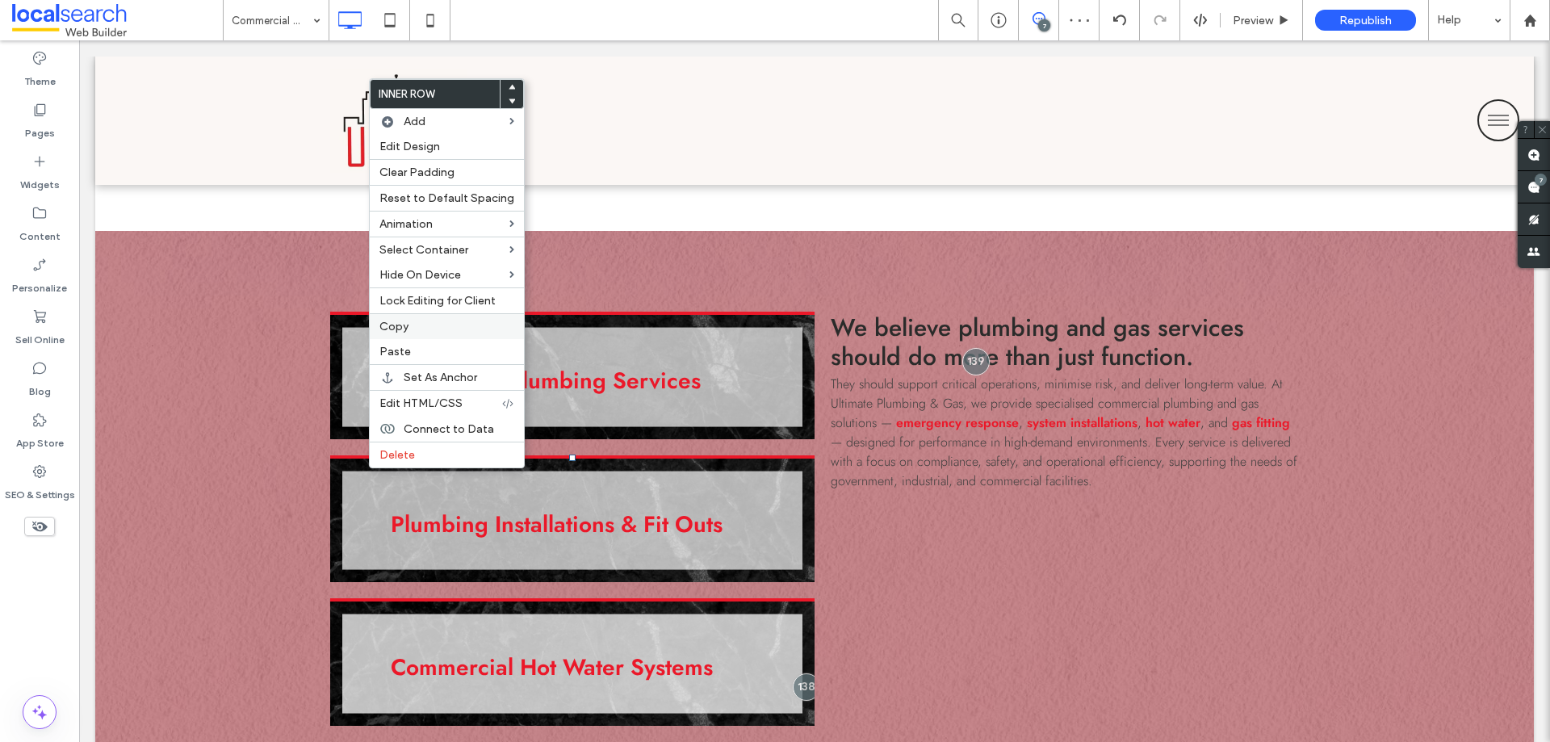
click at [390, 322] on span "Copy" at bounding box center [393, 327] width 29 height 14
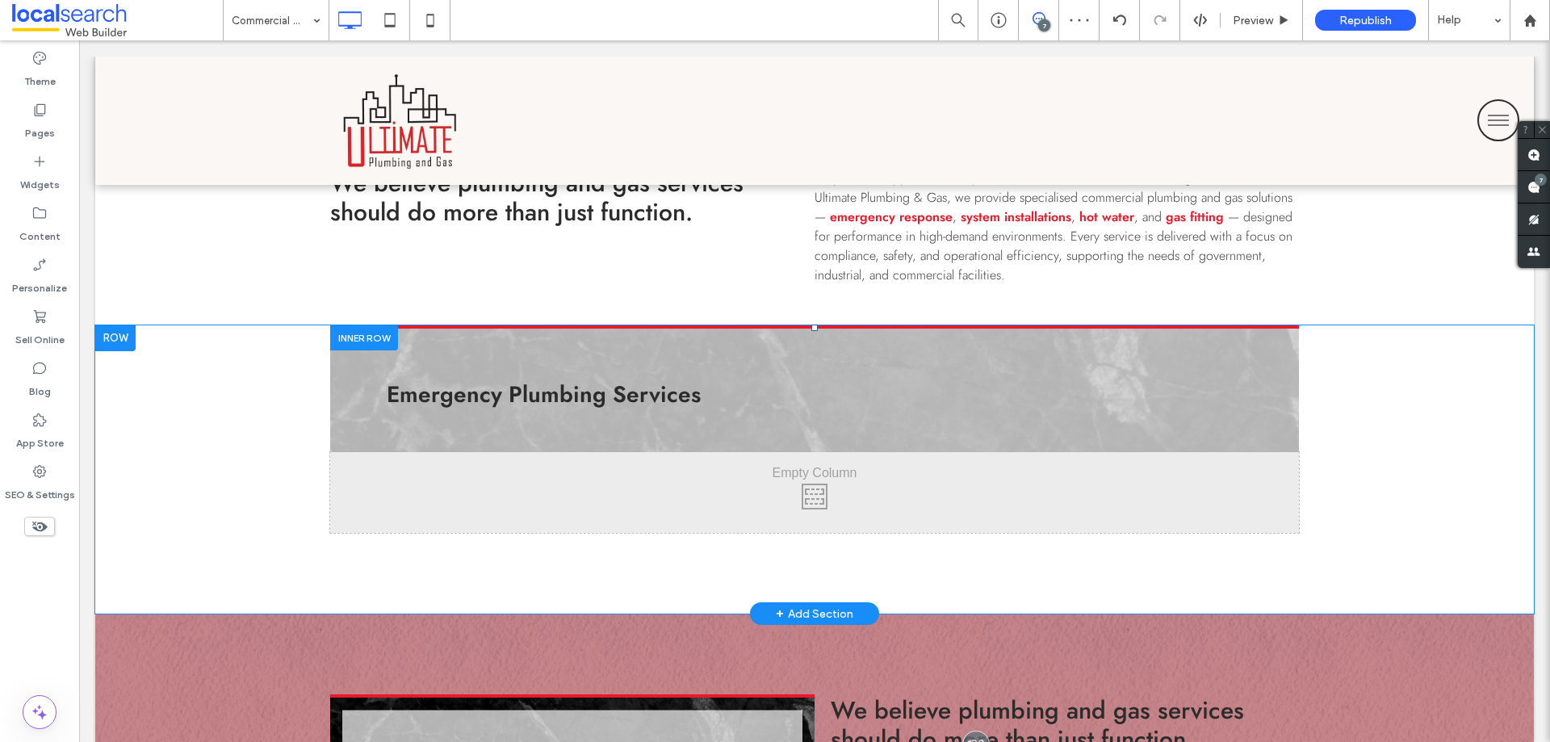
scroll to position [969, 0]
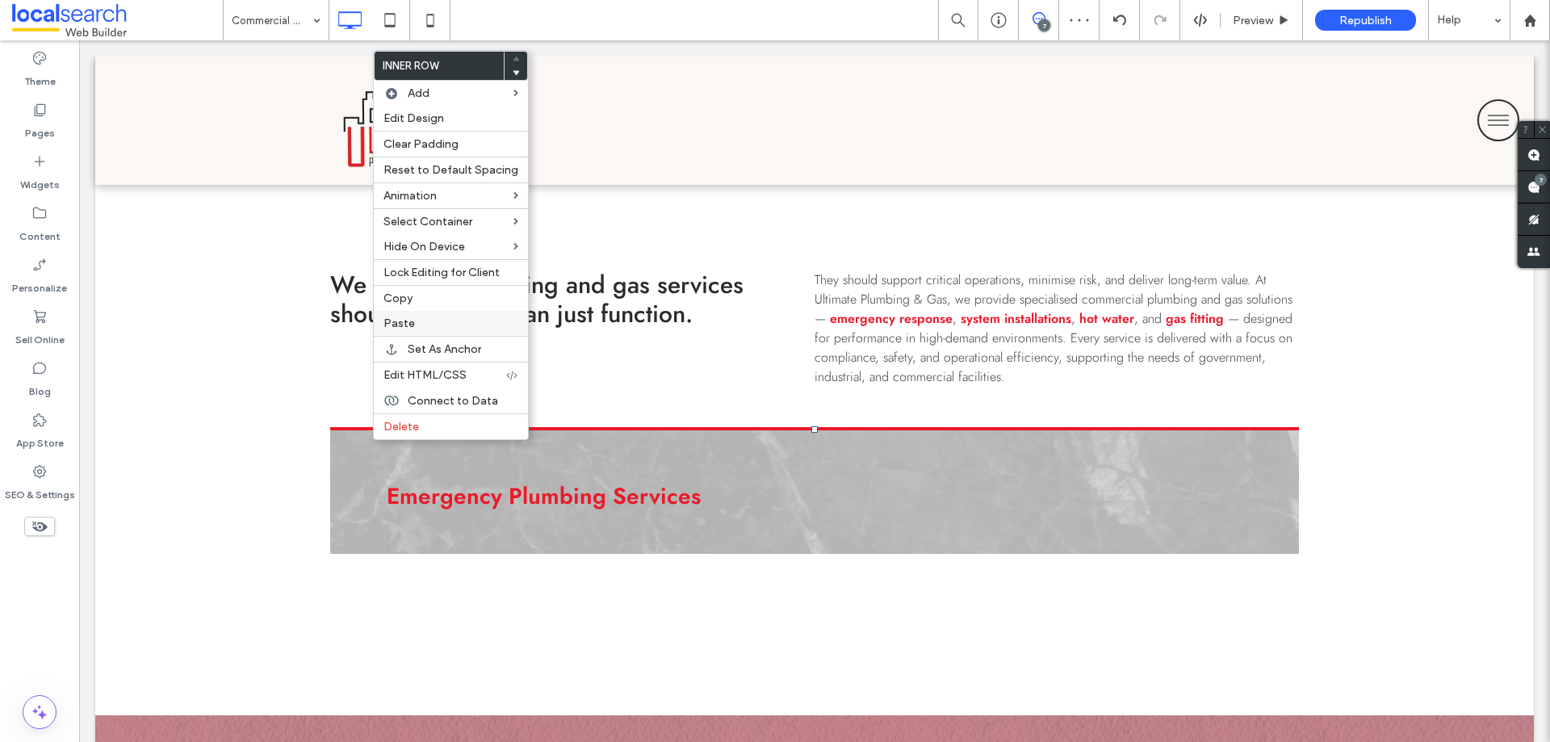
click at [400, 318] on span "Paste" at bounding box center [398, 323] width 31 height 14
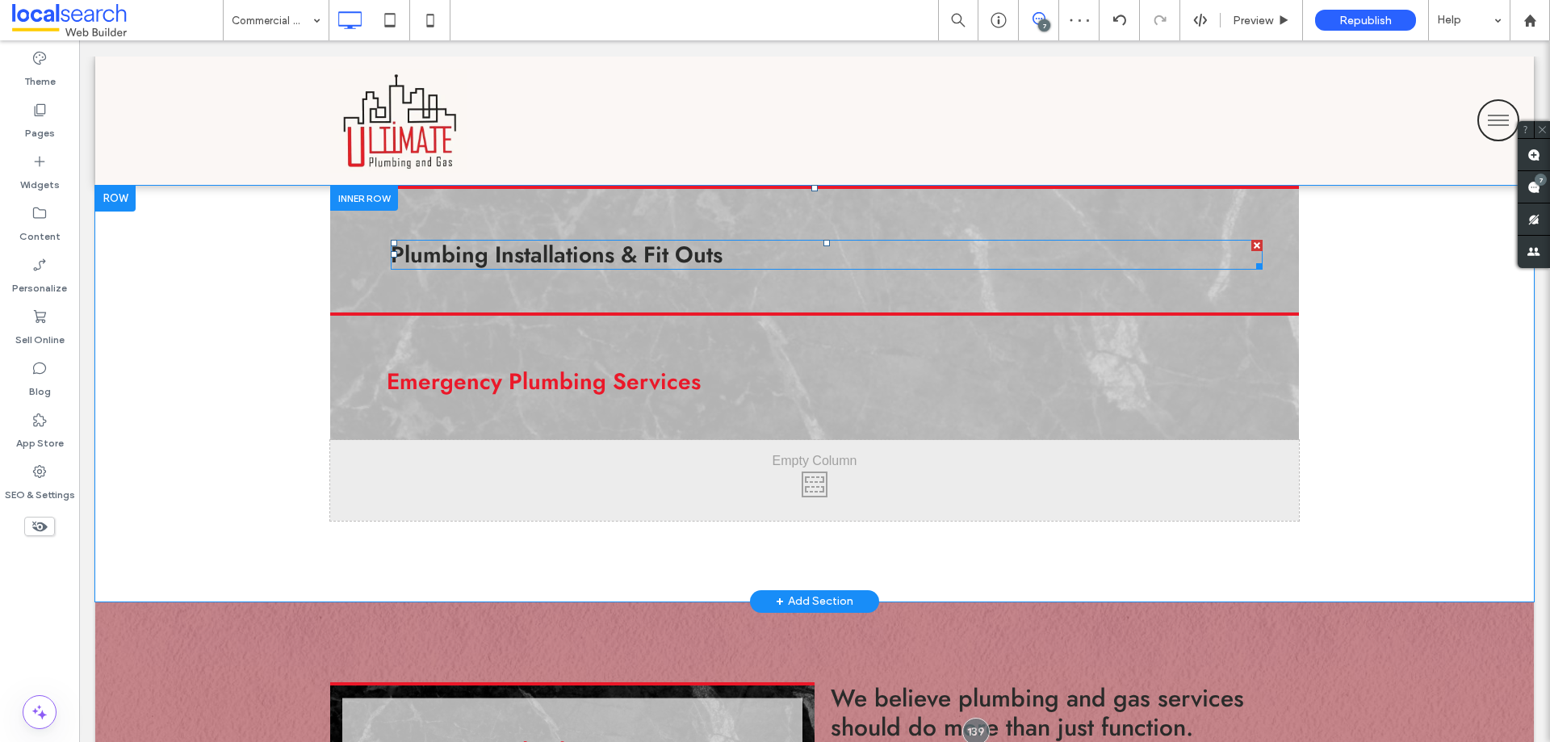
scroll to position [1211, 0]
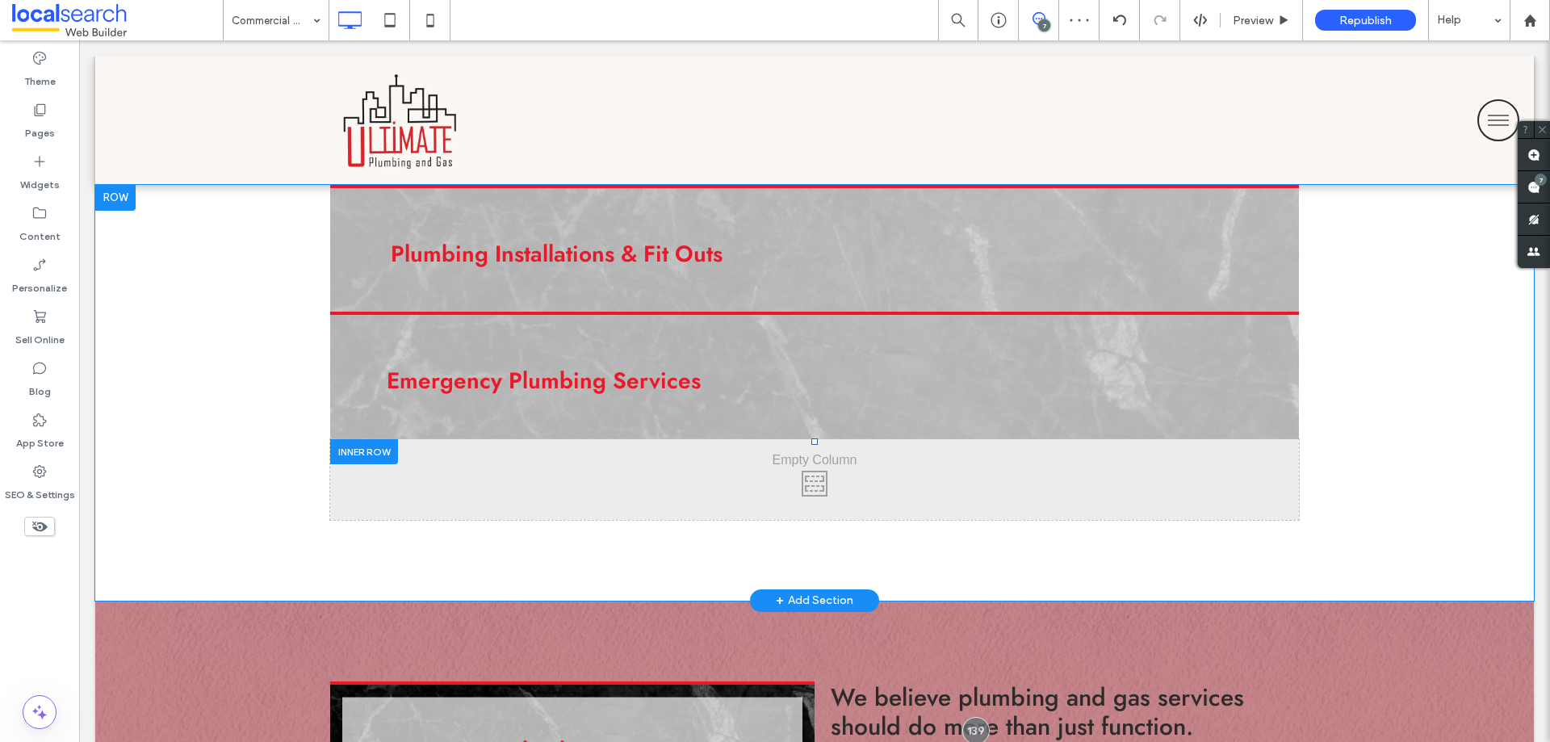
click at [362, 453] on div at bounding box center [364, 451] width 68 height 25
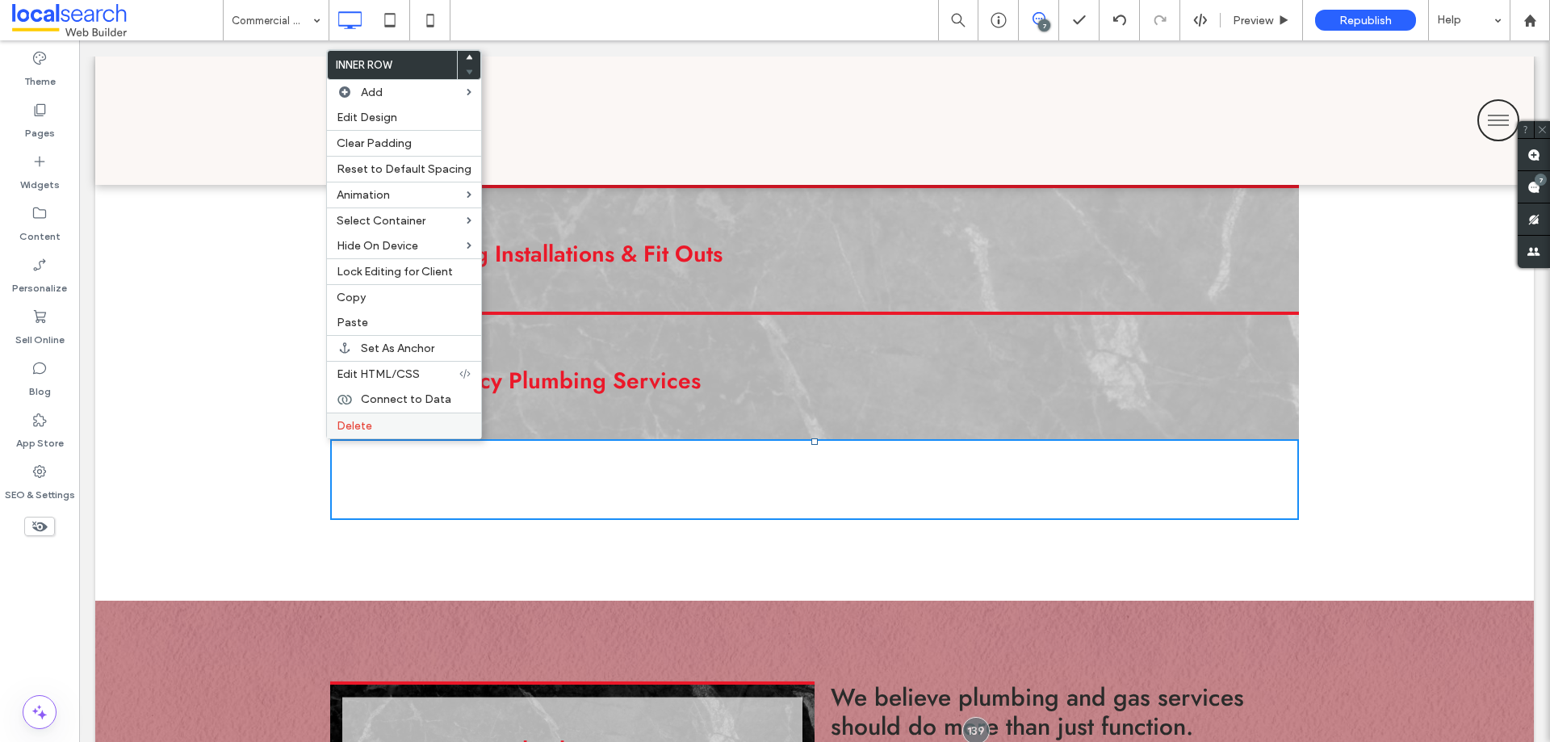
click at [373, 429] on label "Delete" at bounding box center [404, 426] width 135 height 14
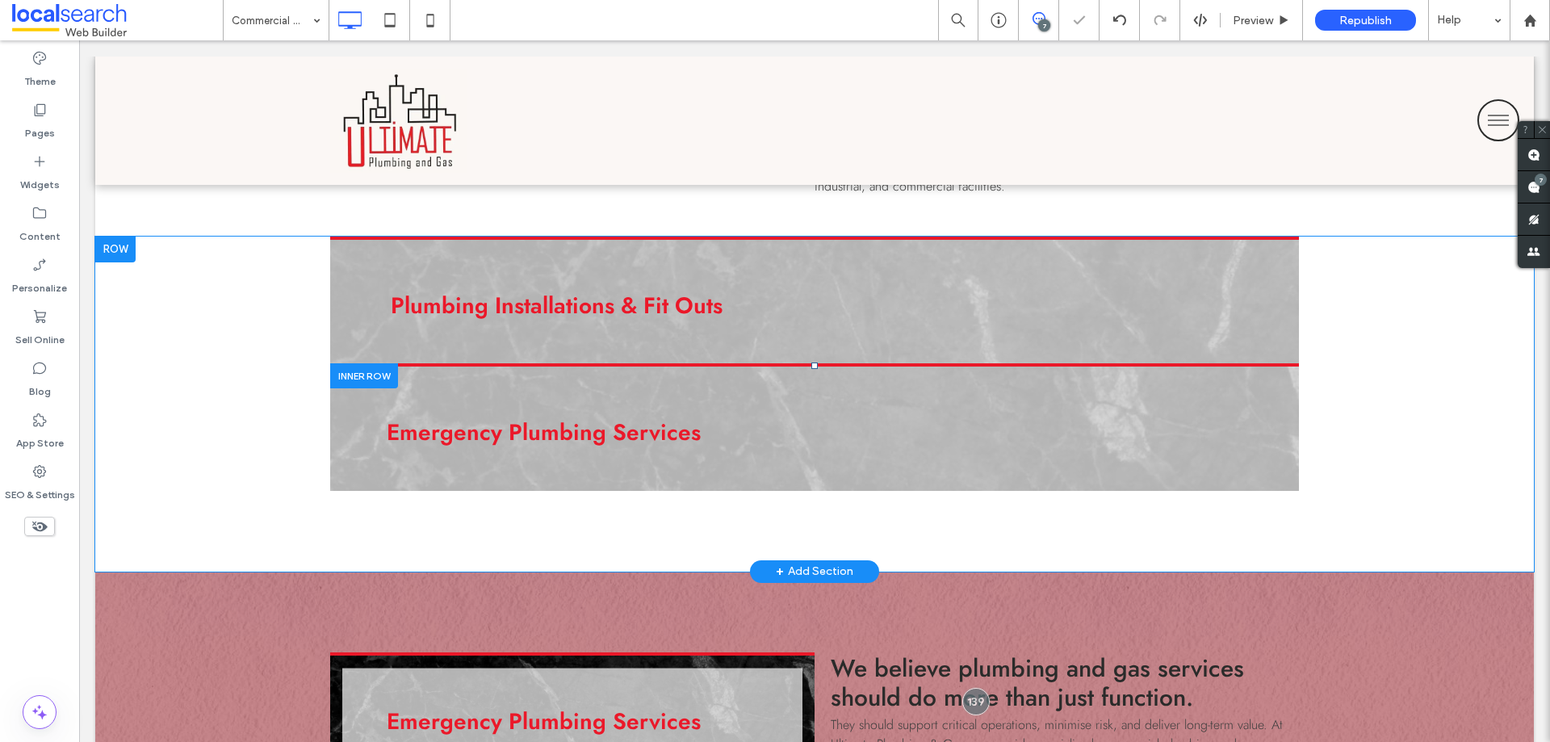
scroll to position [1130, 0]
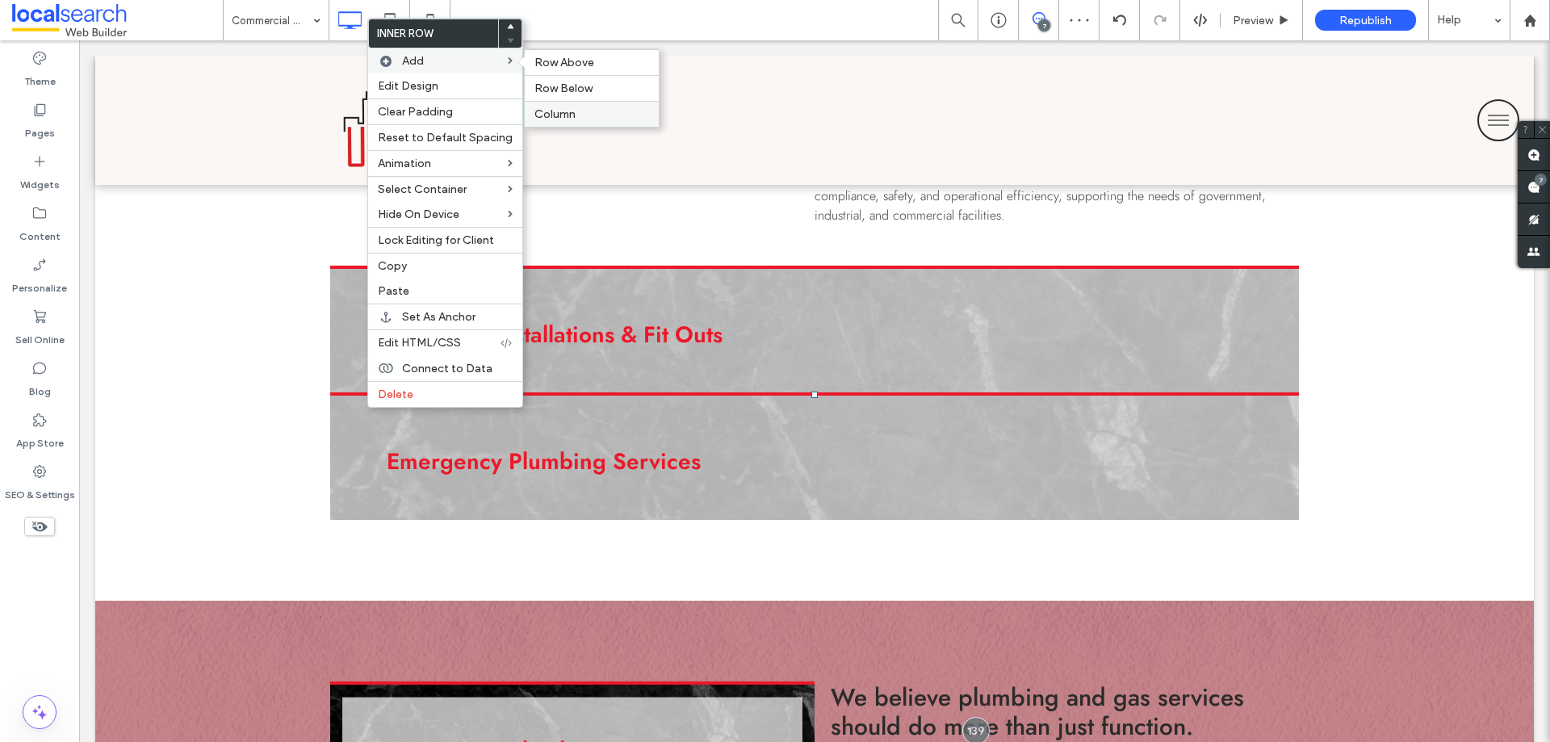
click at [560, 115] on span "Column" at bounding box center [554, 114] width 41 height 14
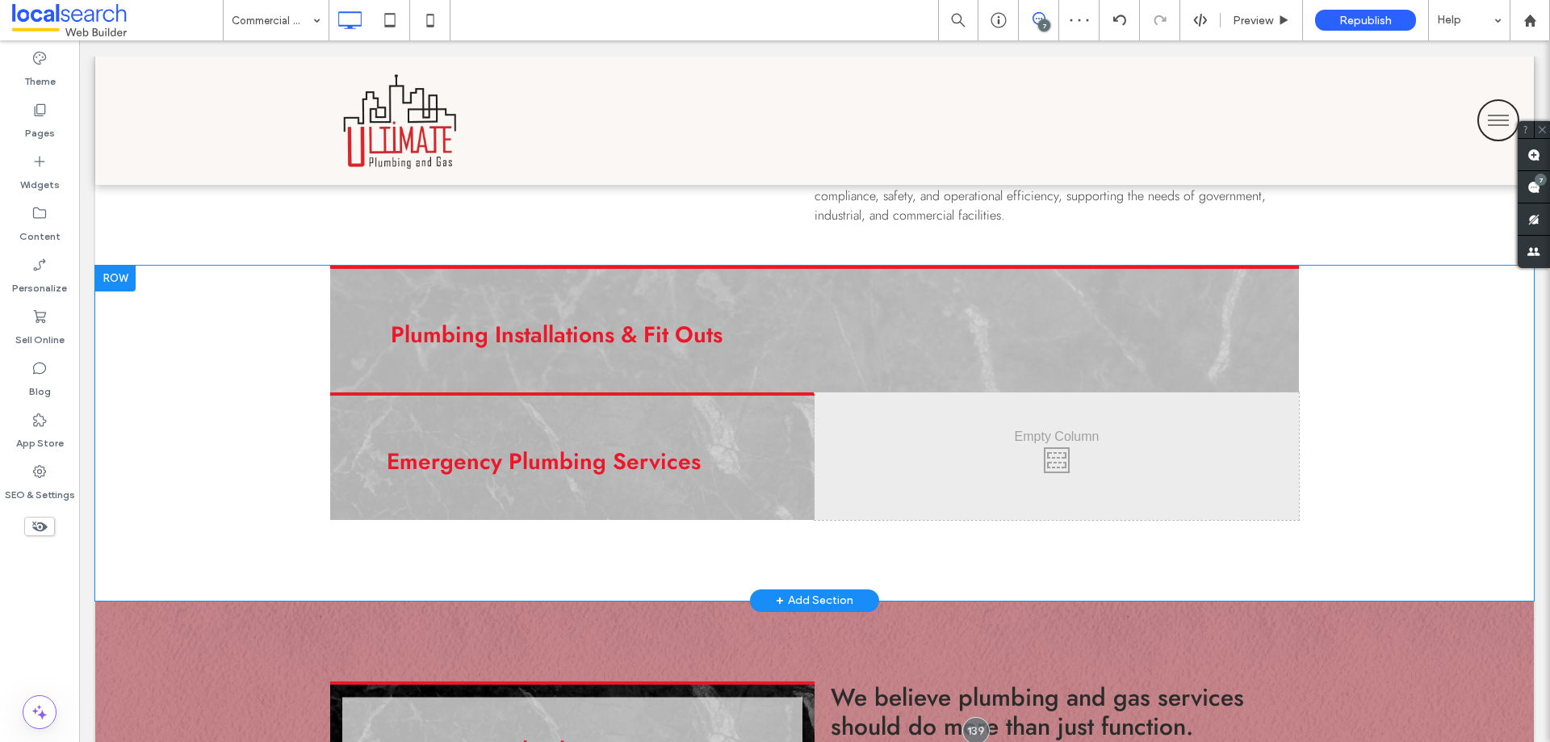
click at [302, 394] on div "Plumbing Installations & Fit Outs Click To Paste Click To Paste Emergency Plumb…" at bounding box center [814, 433] width 1438 height 335
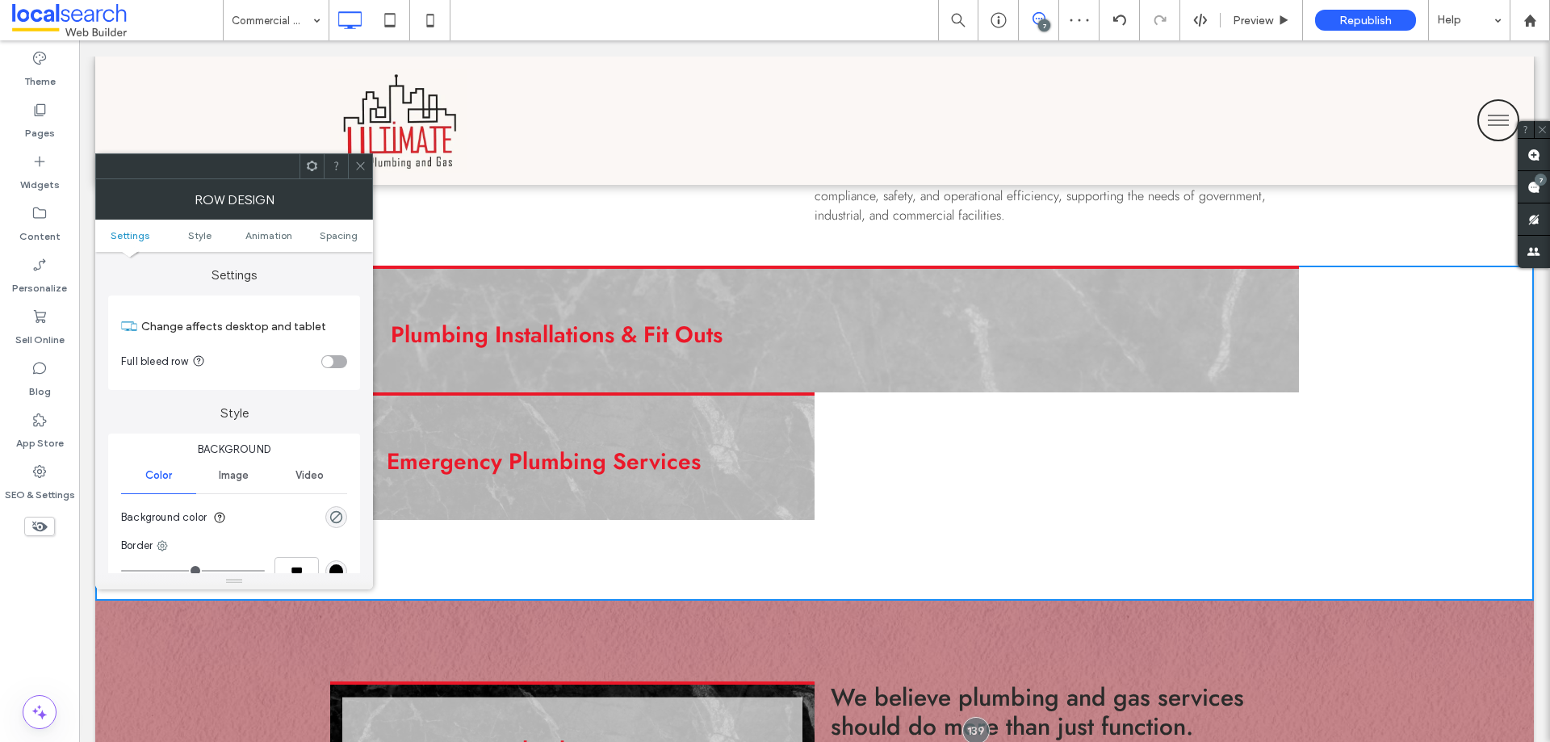
click at [915, 447] on div "Click To Paste Click To Paste" at bounding box center [1056, 456] width 484 height 128
click at [372, 171] on div at bounding box center [234, 166] width 278 height 26
click at [363, 171] on icon at bounding box center [360, 166] width 12 height 12
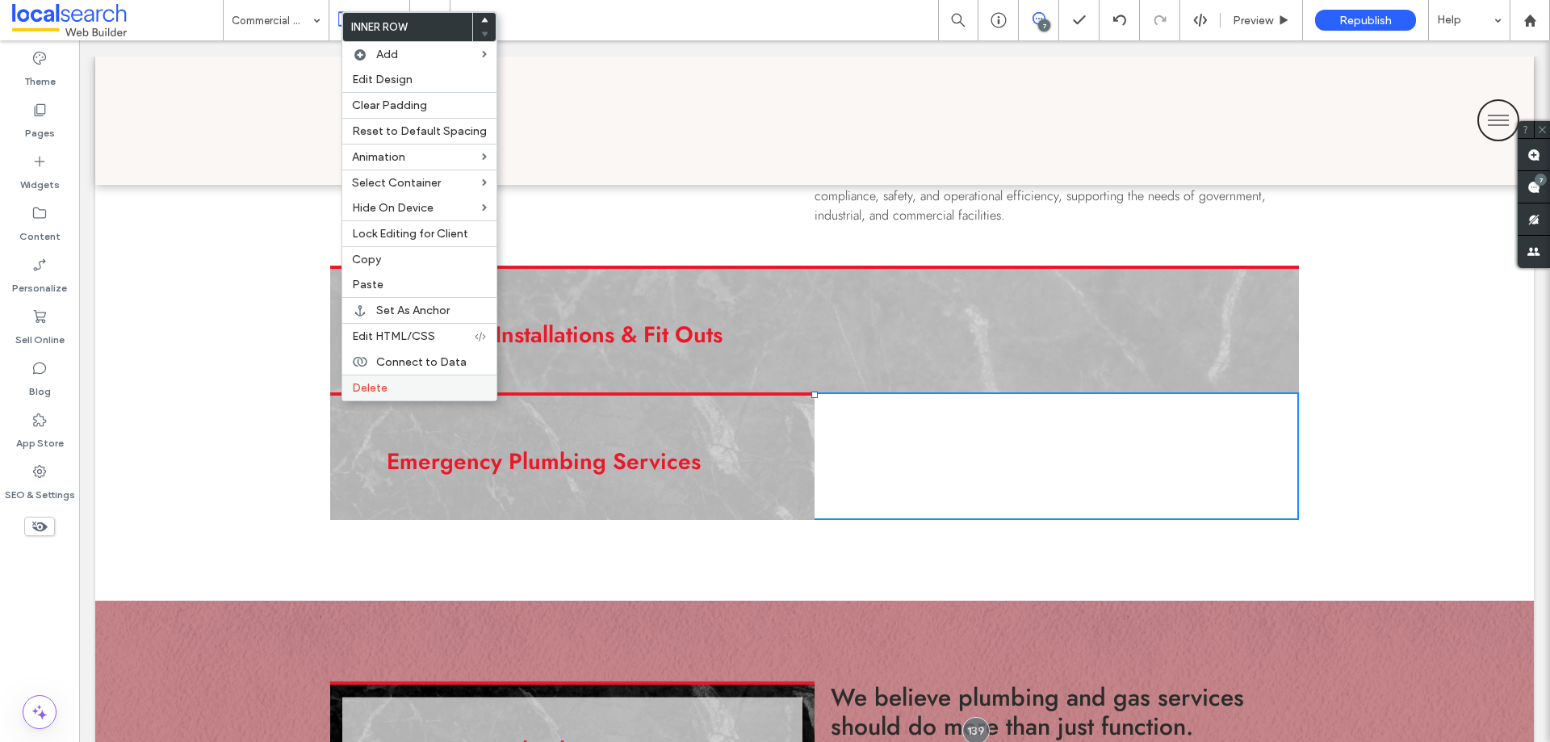
click at [359, 390] on span "Delete" at bounding box center [370, 388] width 36 height 14
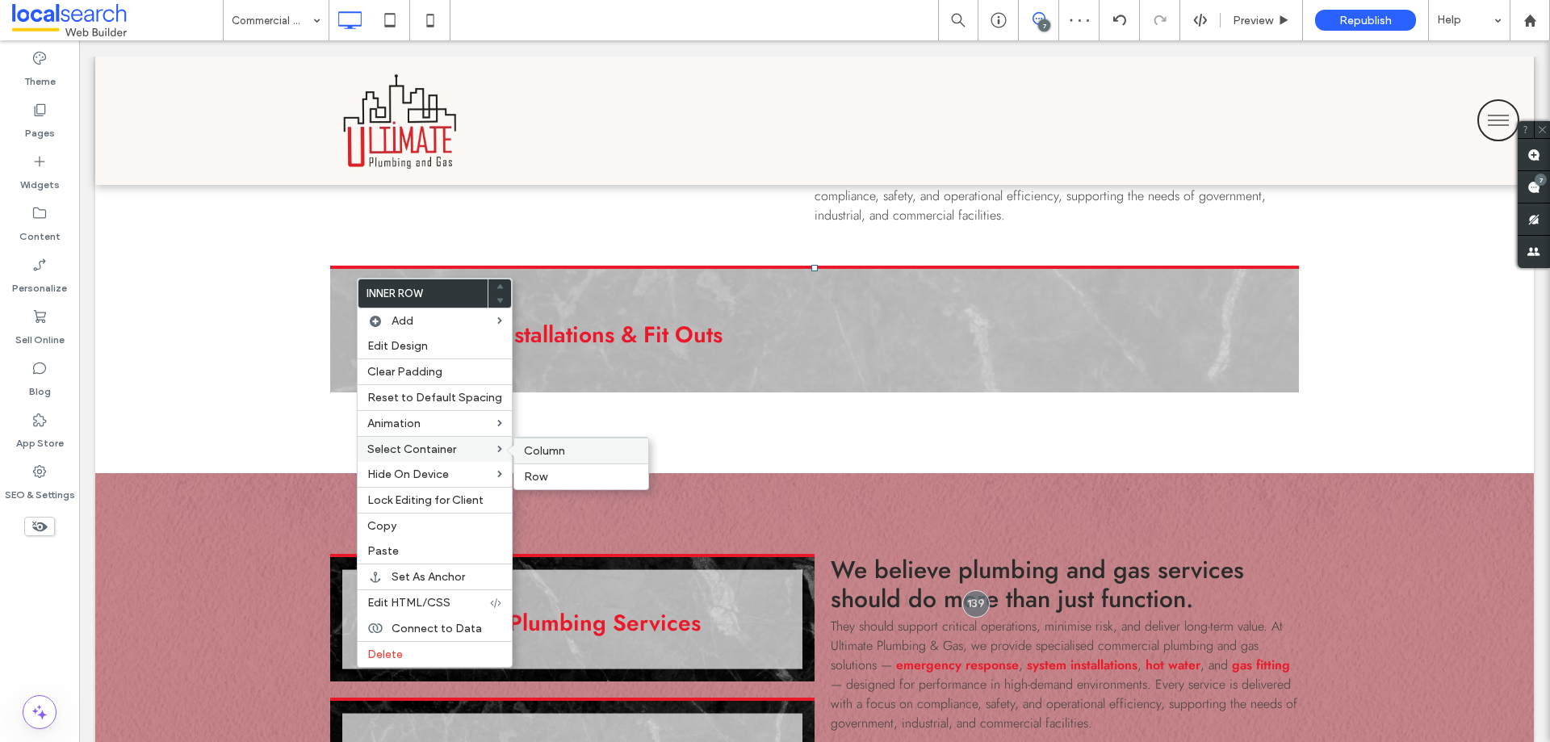
click at [539, 449] on span "Column" at bounding box center [544, 451] width 41 height 14
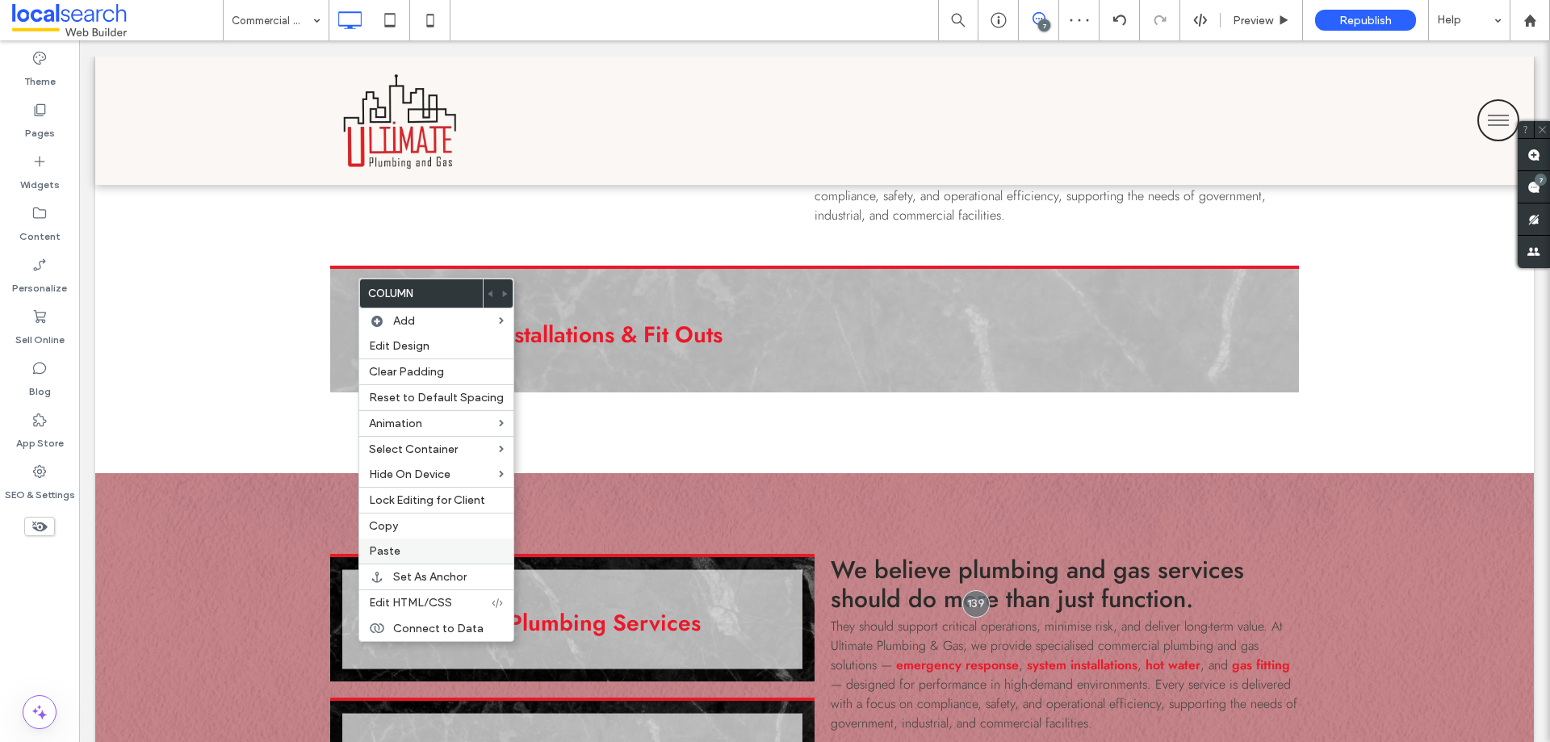
click at [387, 545] on span "Paste" at bounding box center [384, 551] width 31 height 14
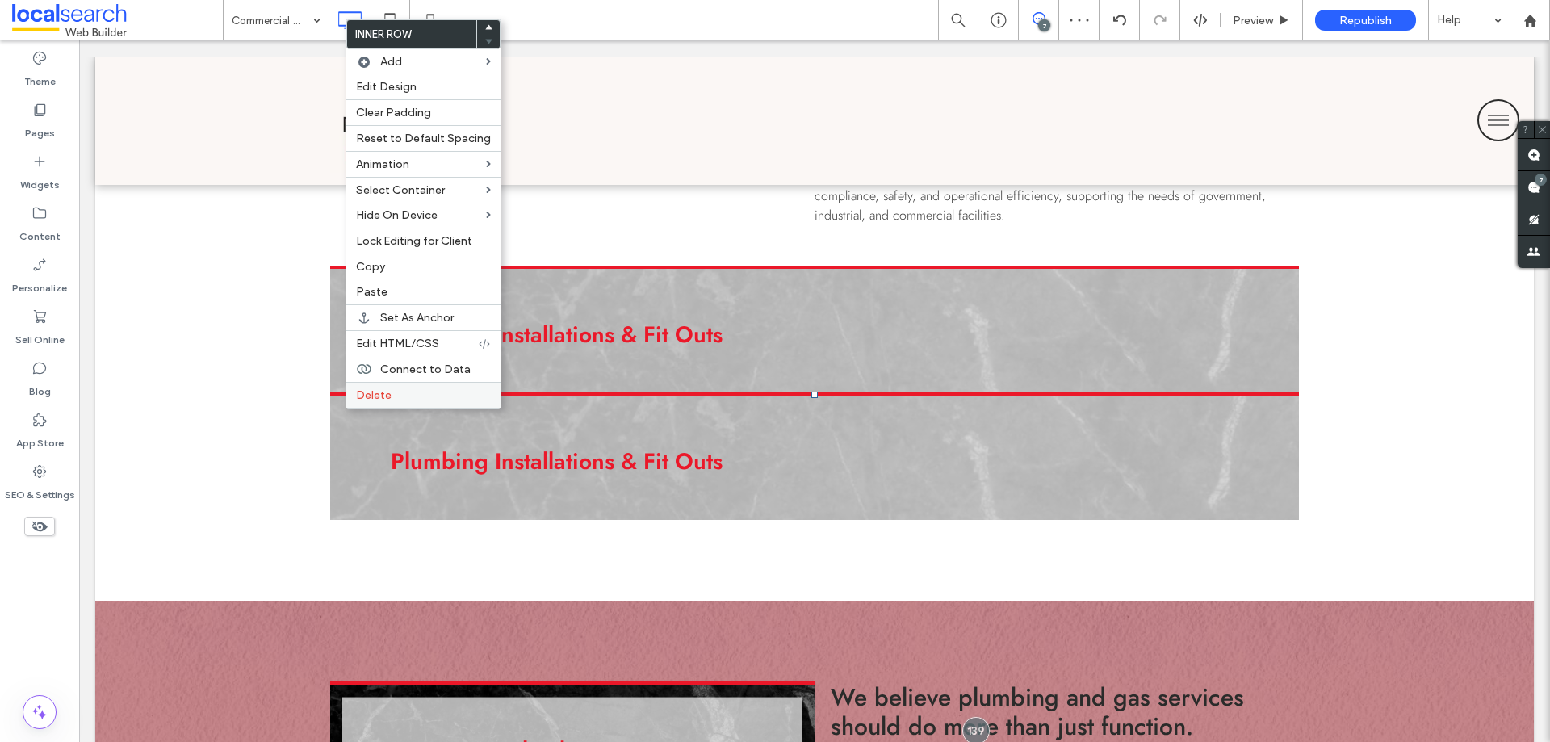
click at [367, 401] on span "Delete" at bounding box center [374, 395] width 36 height 14
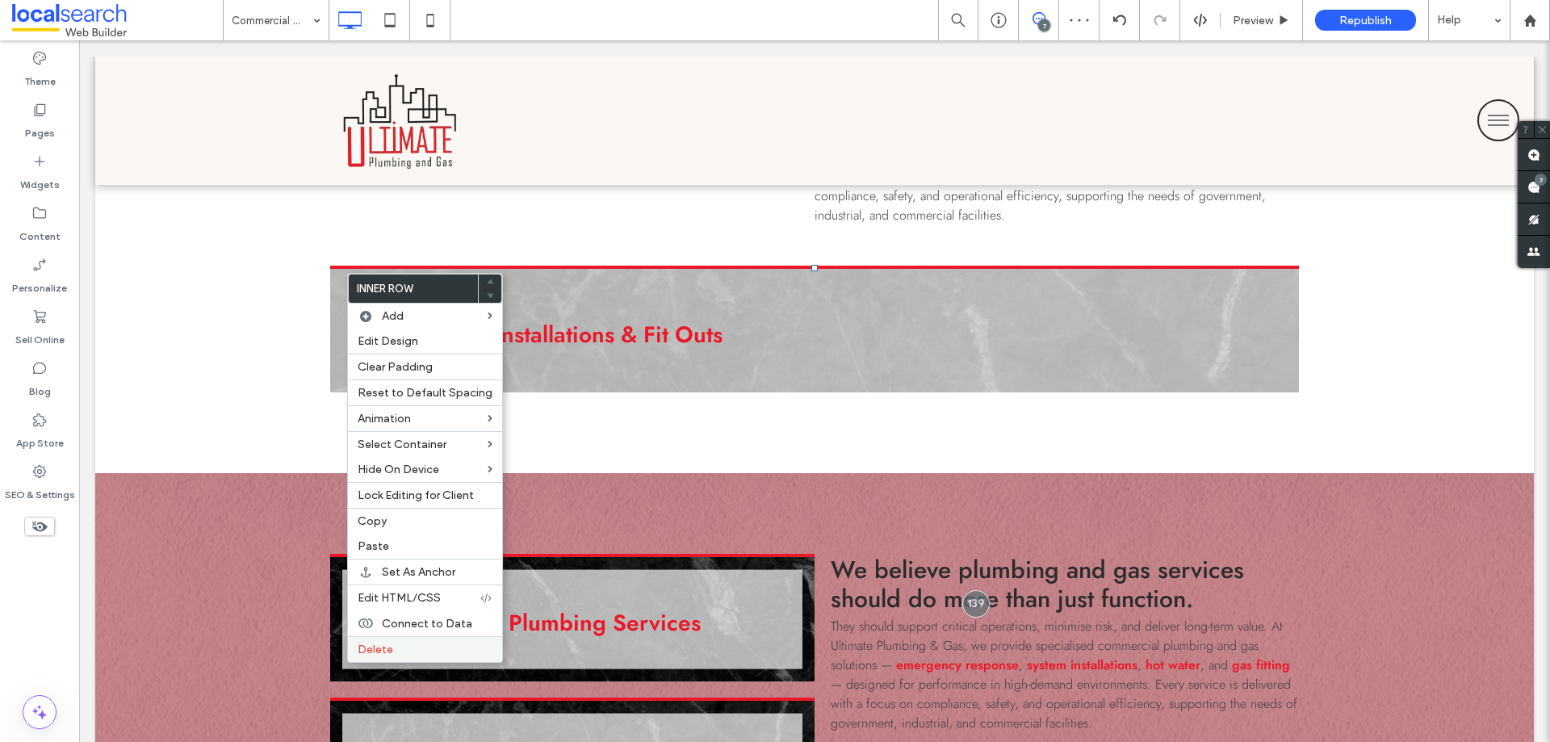
click at [391, 647] on span "Delete" at bounding box center [376, 650] width 36 height 14
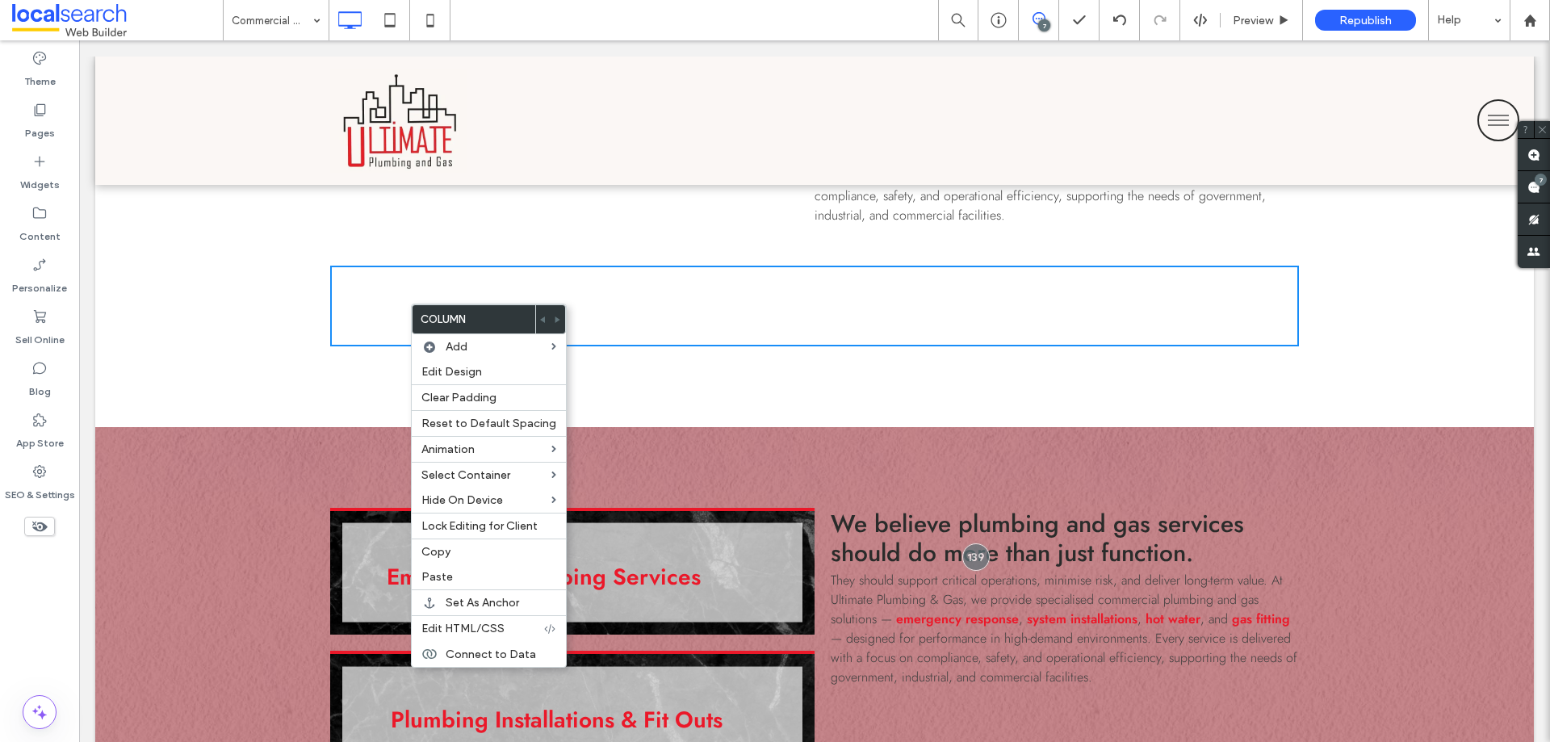
click at [580, 373] on div "Click To Paste Row + Add Section" at bounding box center [814, 346] width 1438 height 161
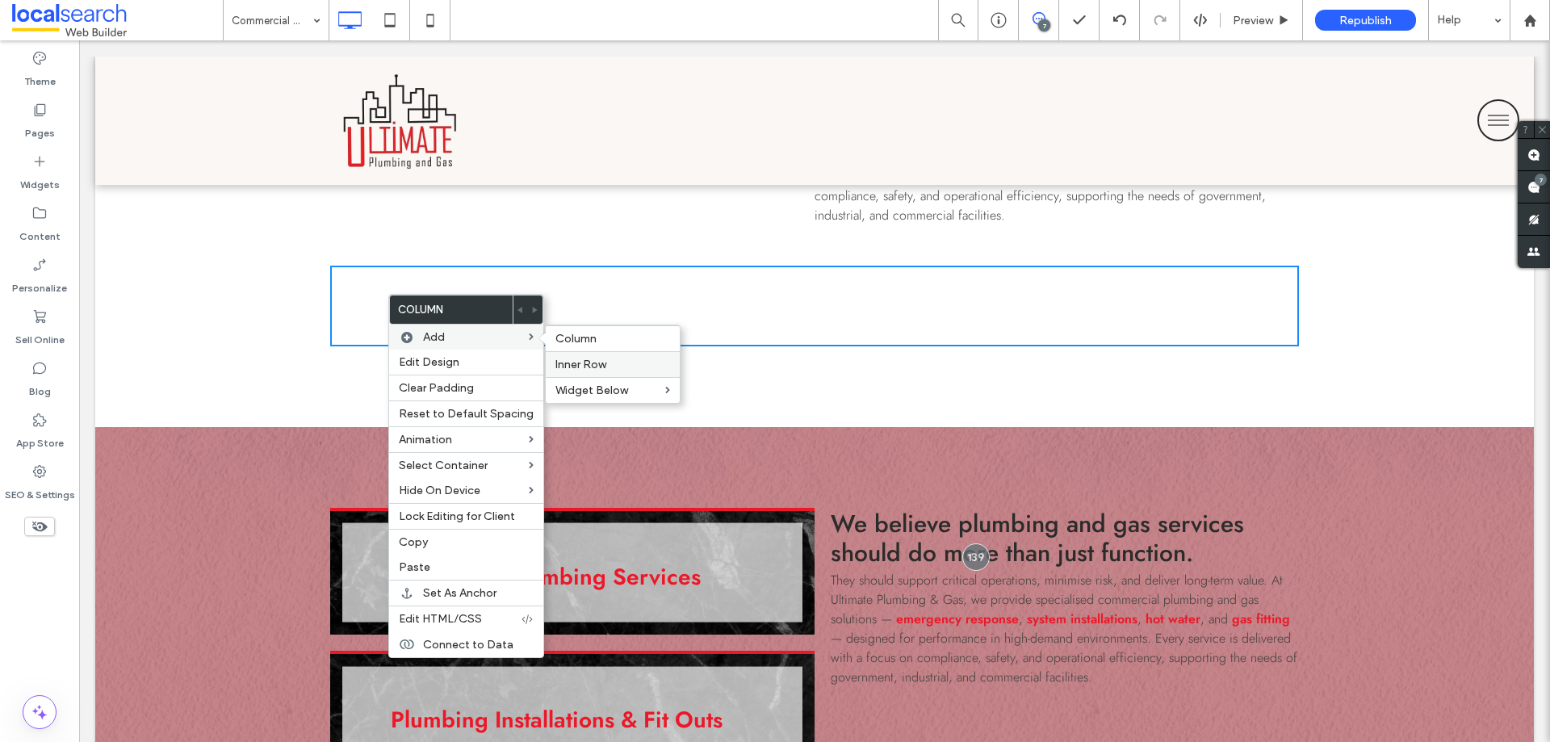
click at [577, 366] on span "Inner Row" at bounding box center [580, 365] width 51 height 14
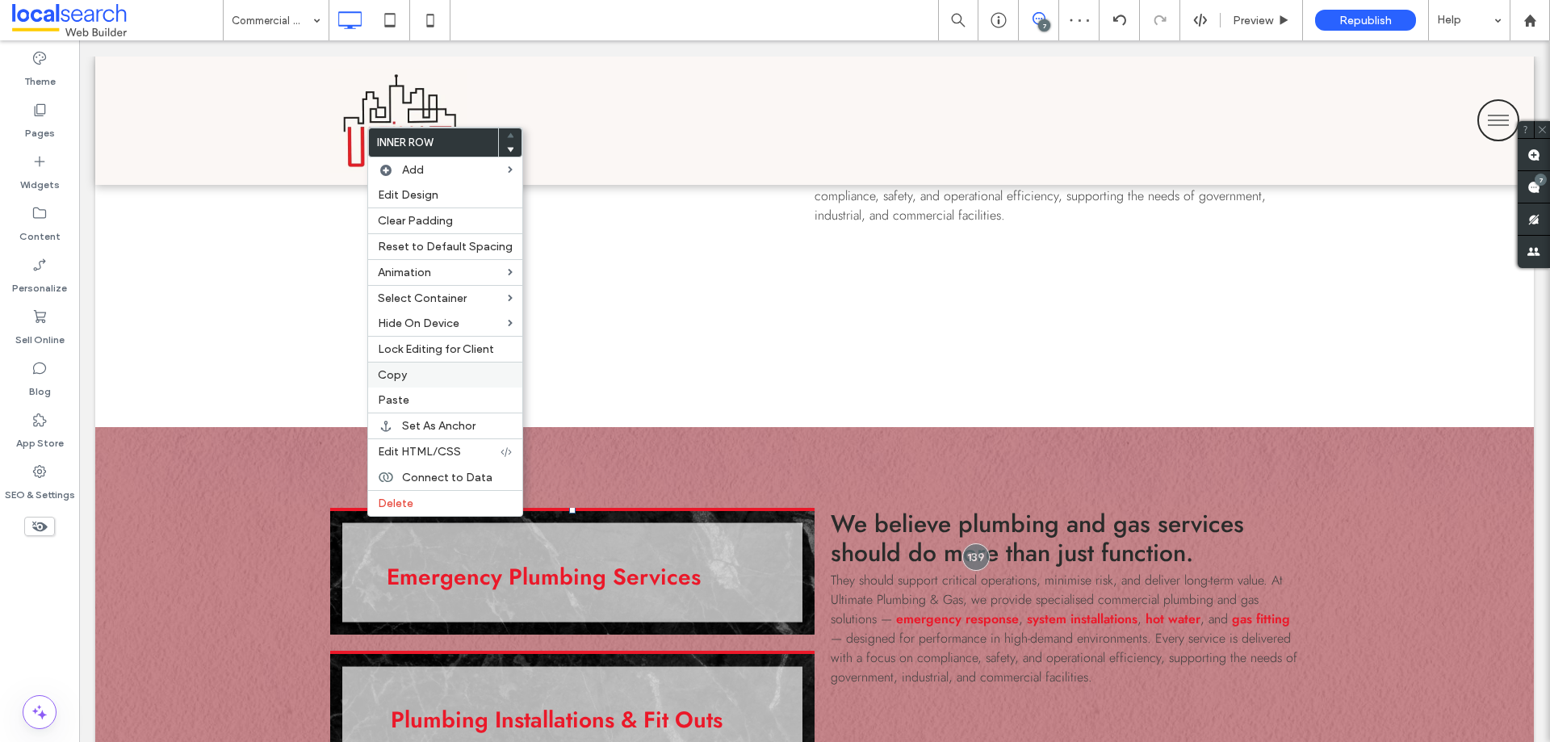
click at [404, 376] on span "Copy" at bounding box center [392, 375] width 29 height 14
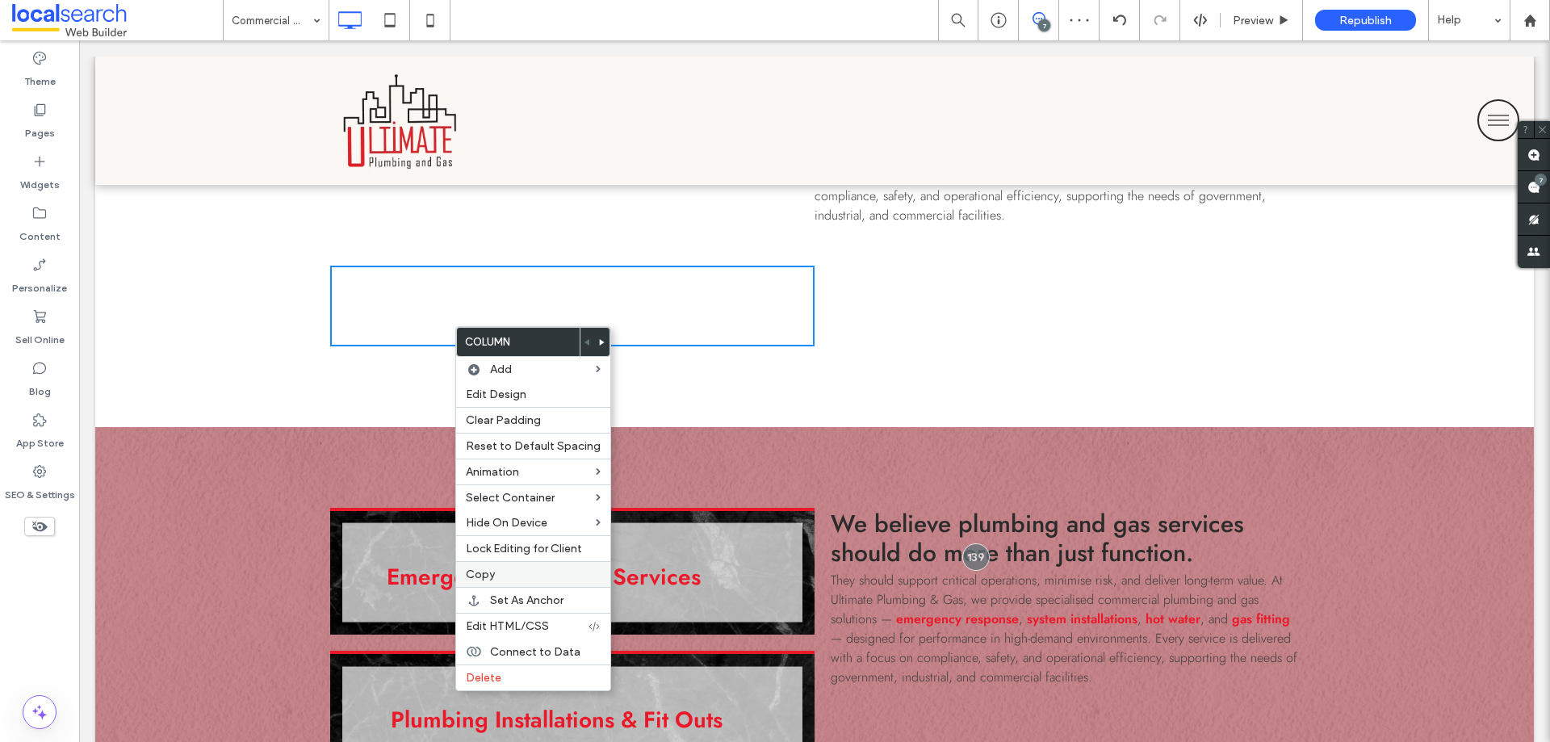
click at [488, 576] on span "Copy" at bounding box center [480, 574] width 29 height 14
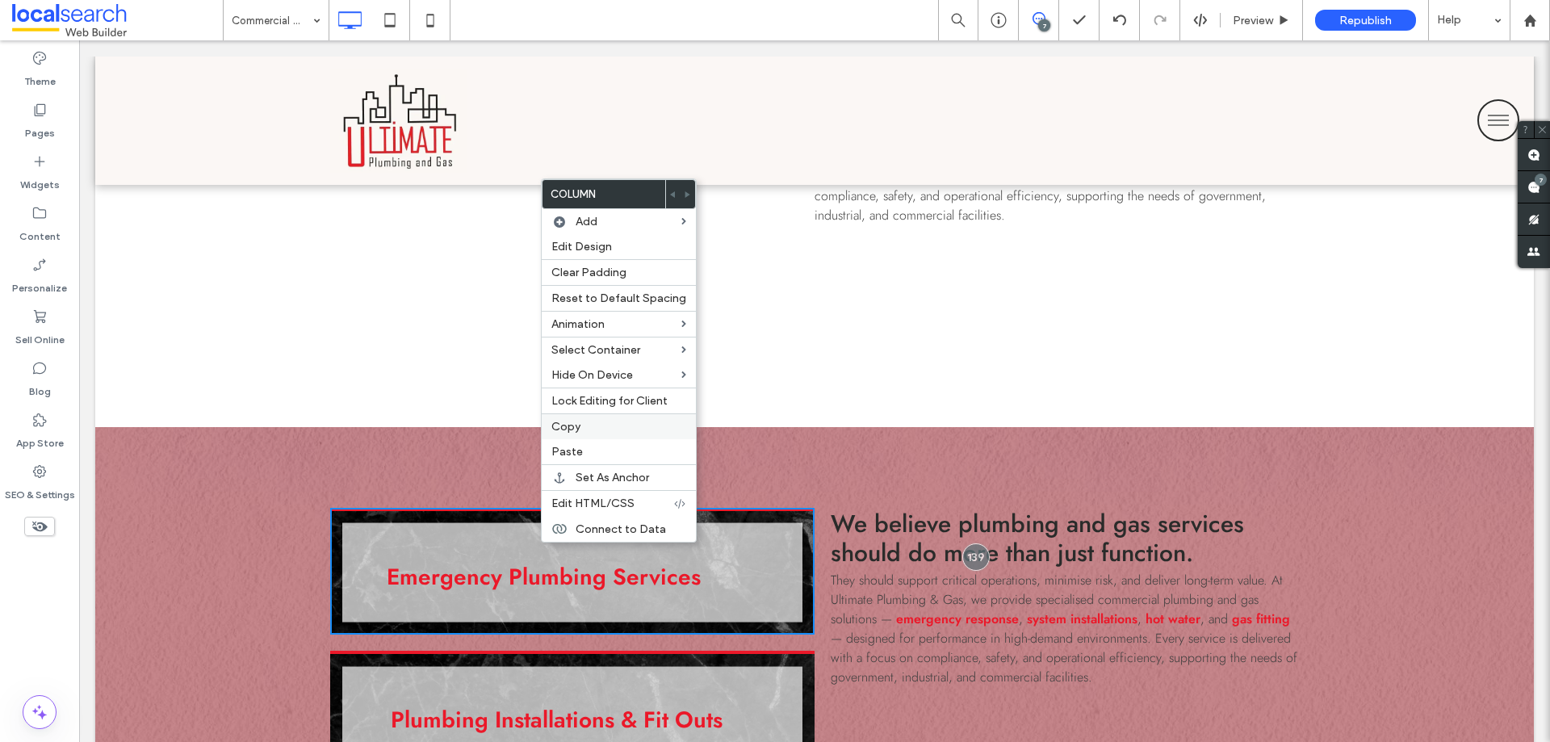
click at [576, 424] on span "Copy" at bounding box center [565, 427] width 29 height 14
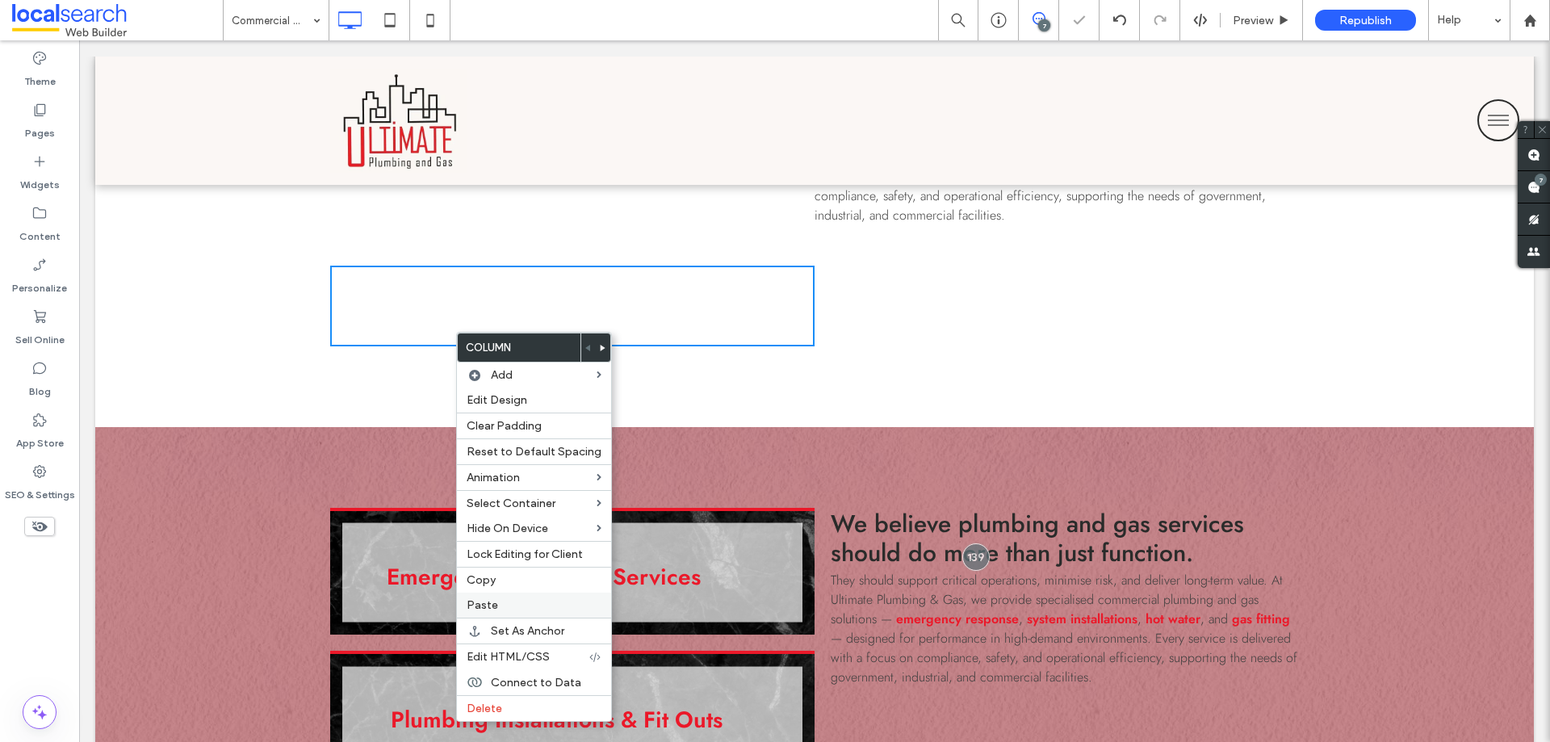
click at [492, 605] on span "Paste" at bounding box center [482, 605] width 31 height 14
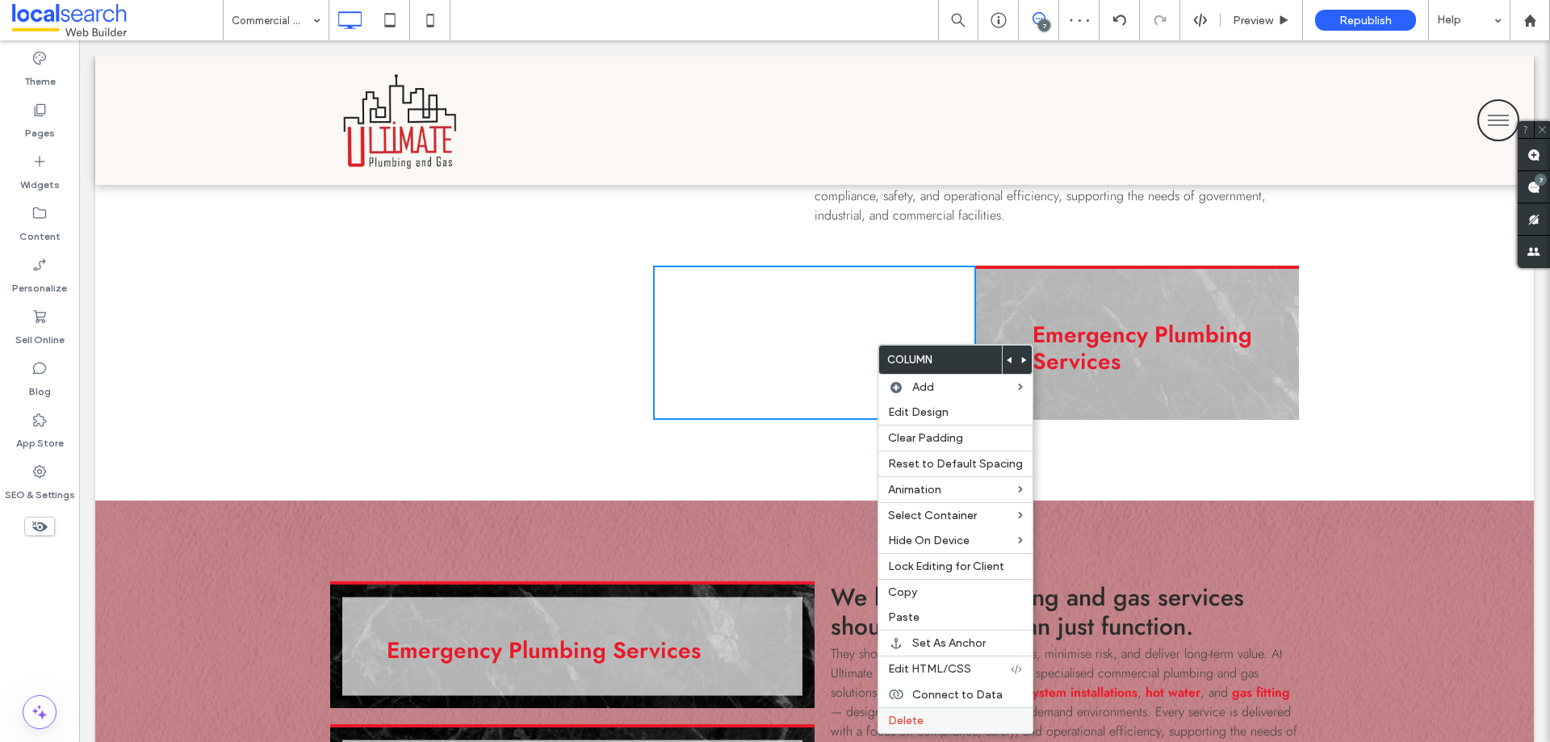
click at [899, 722] on span "Delete" at bounding box center [906, 721] width 36 height 14
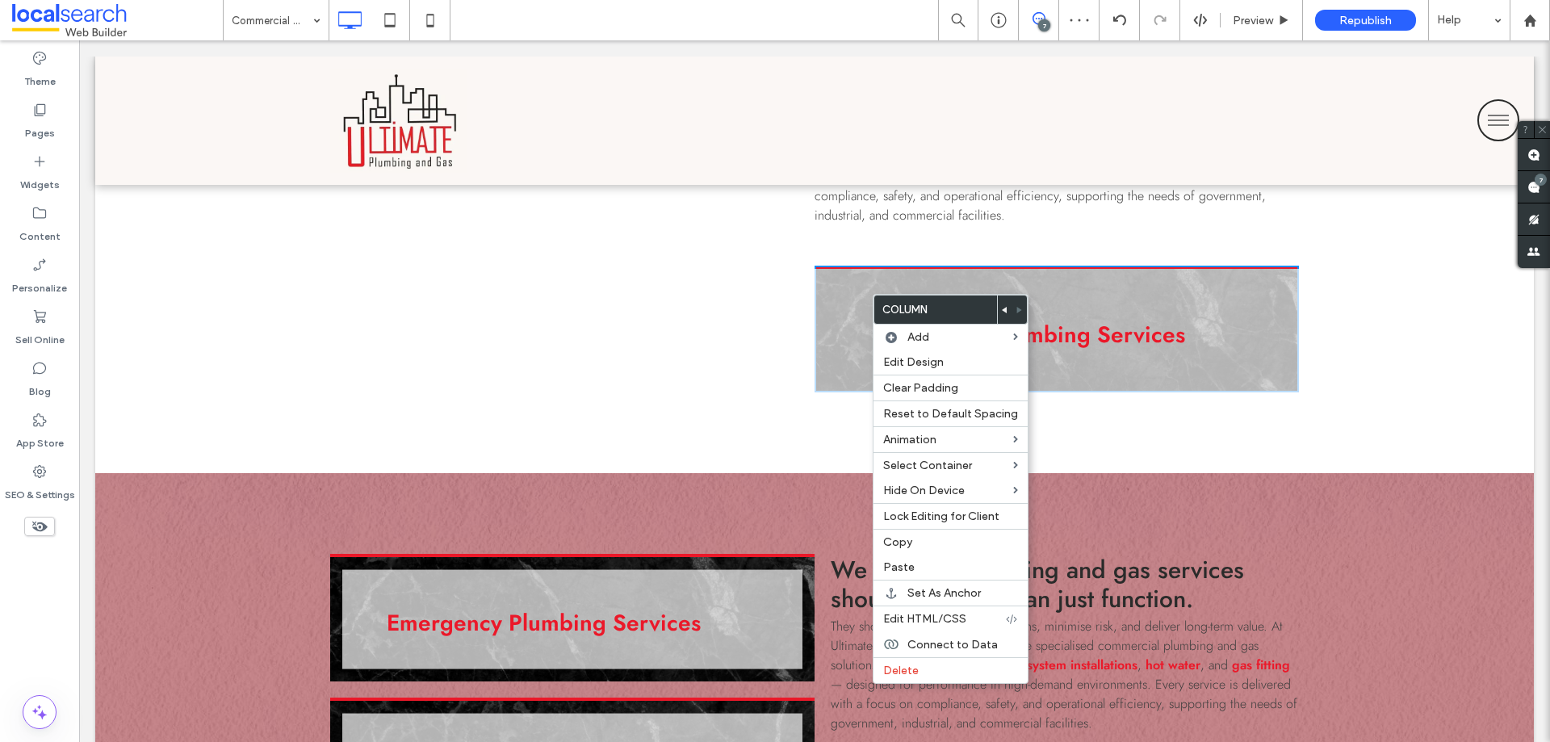
click at [1002, 311] on icon at bounding box center [1005, 310] width 6 height 6
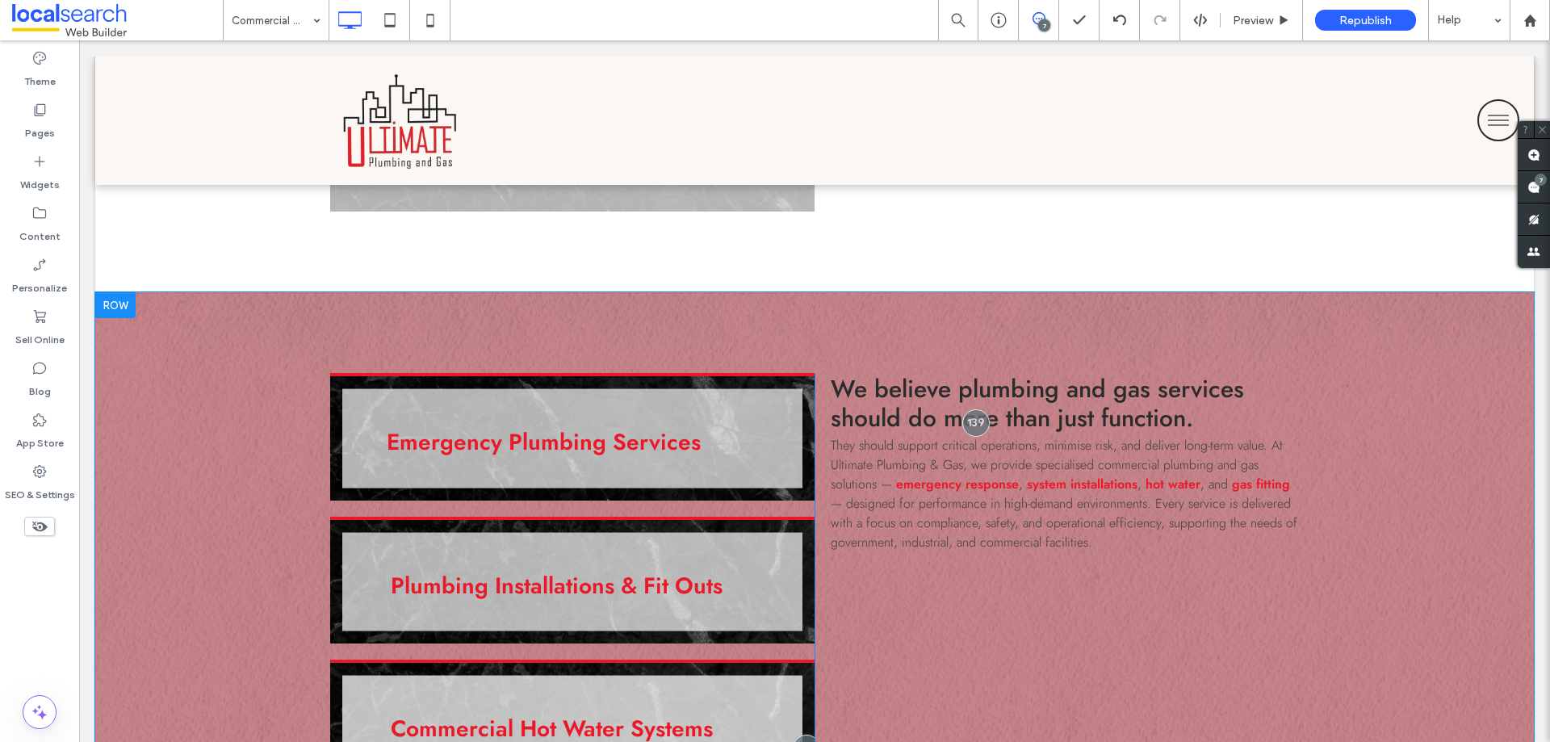
scroll to position [1372, 0]
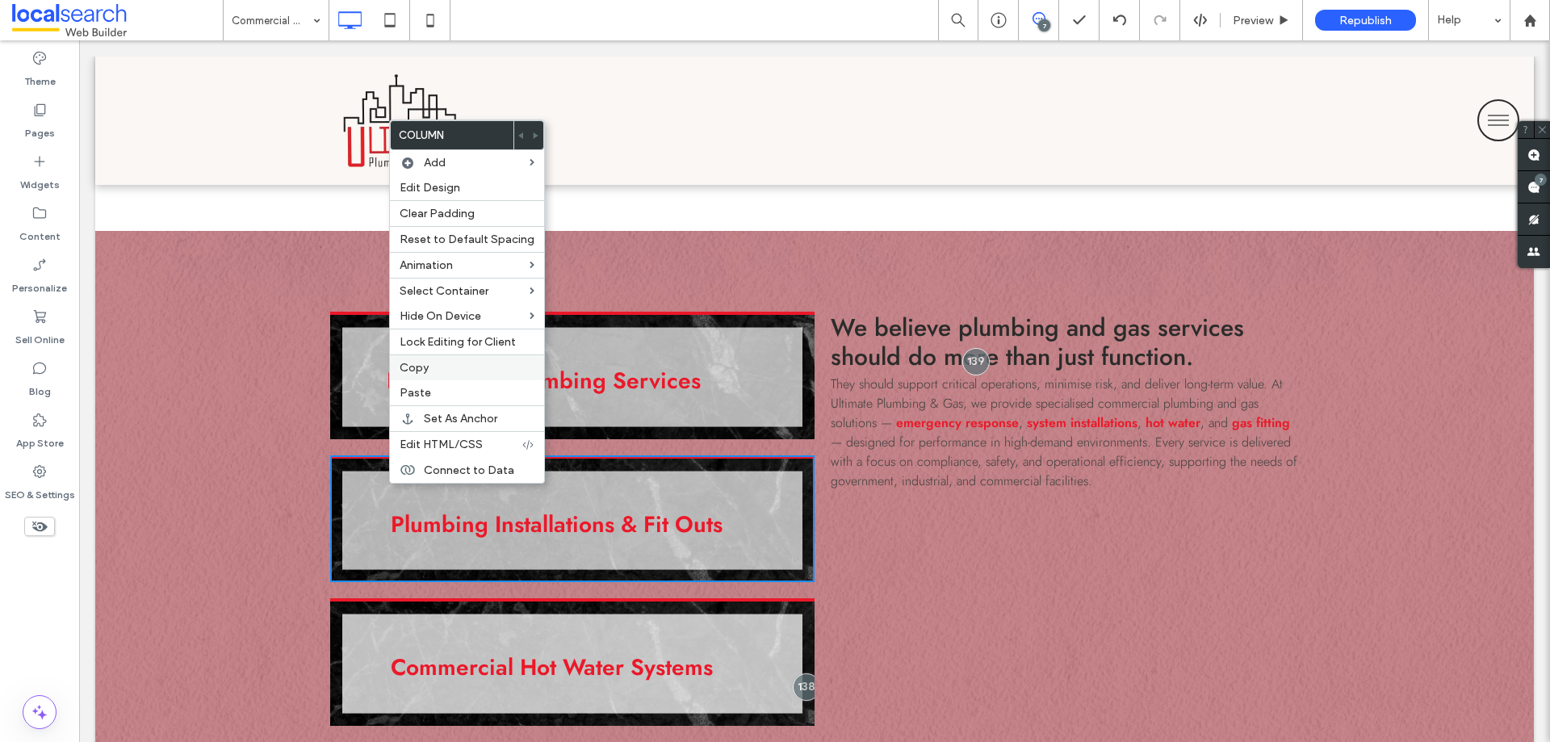
click at [429, 368] on label "Copy" at bounding box center [467, 368] width 135 height 14
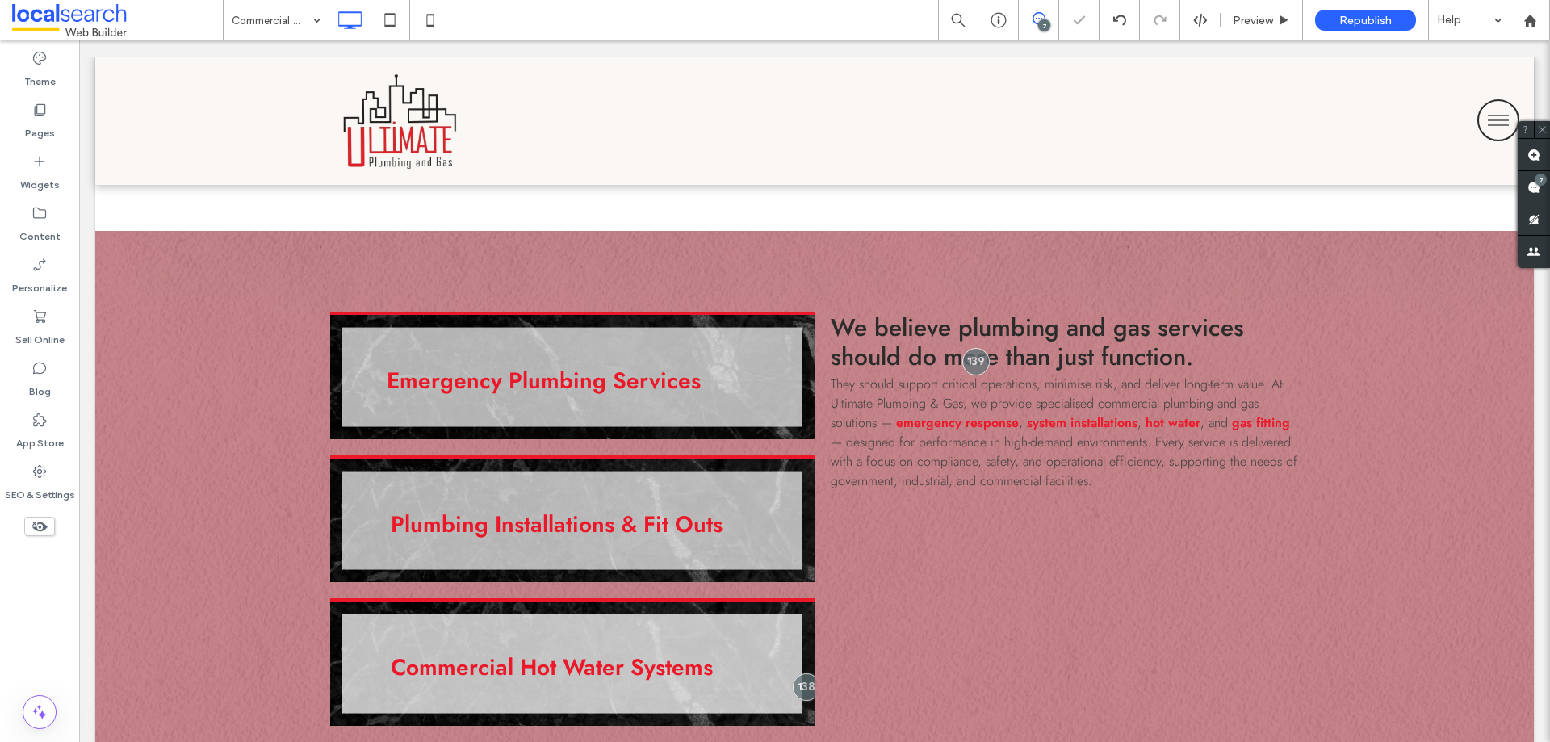
scroll to position [1130, 0]
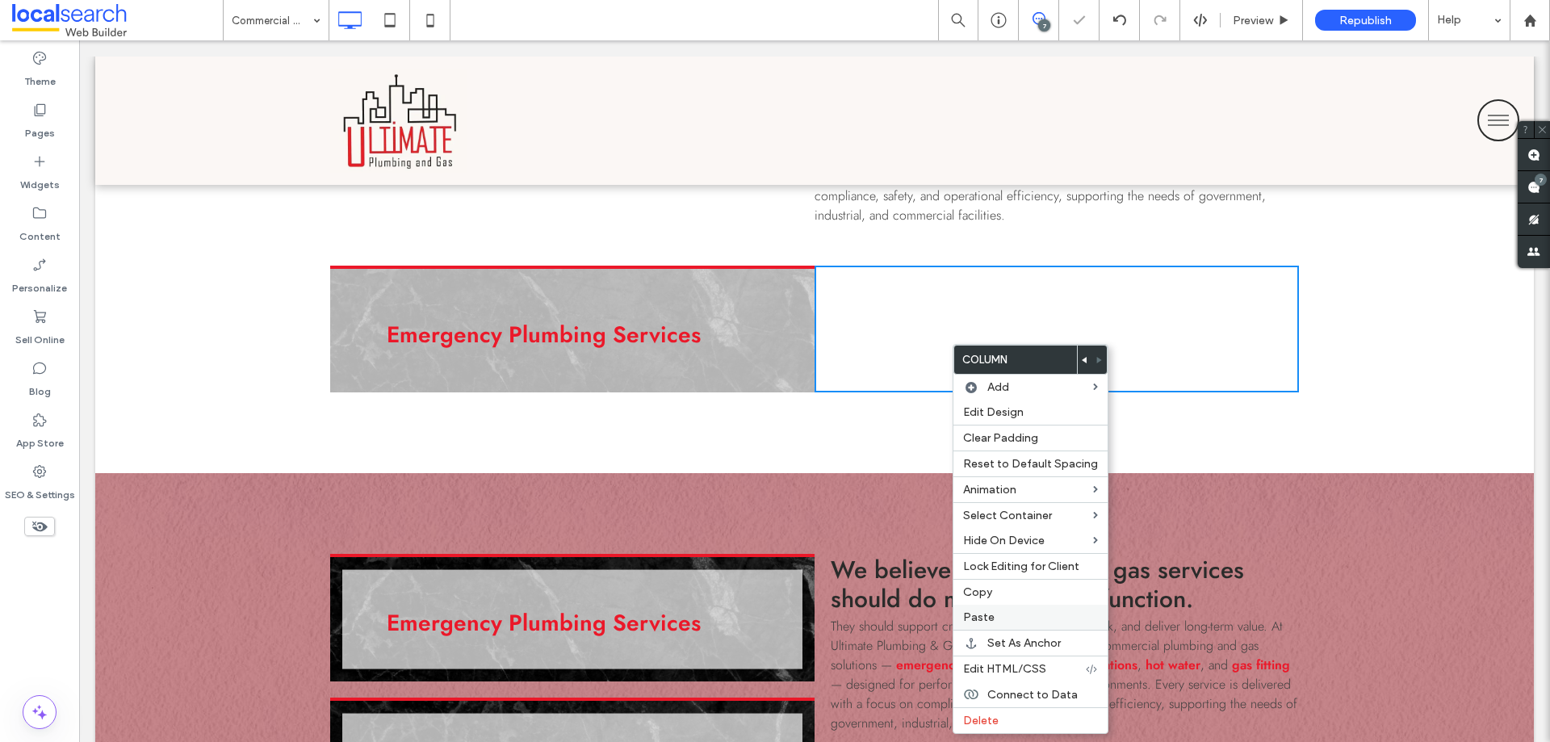
click at [994, 616] on label "Paste" at bounding box center [1030, 617] width 135 height 14
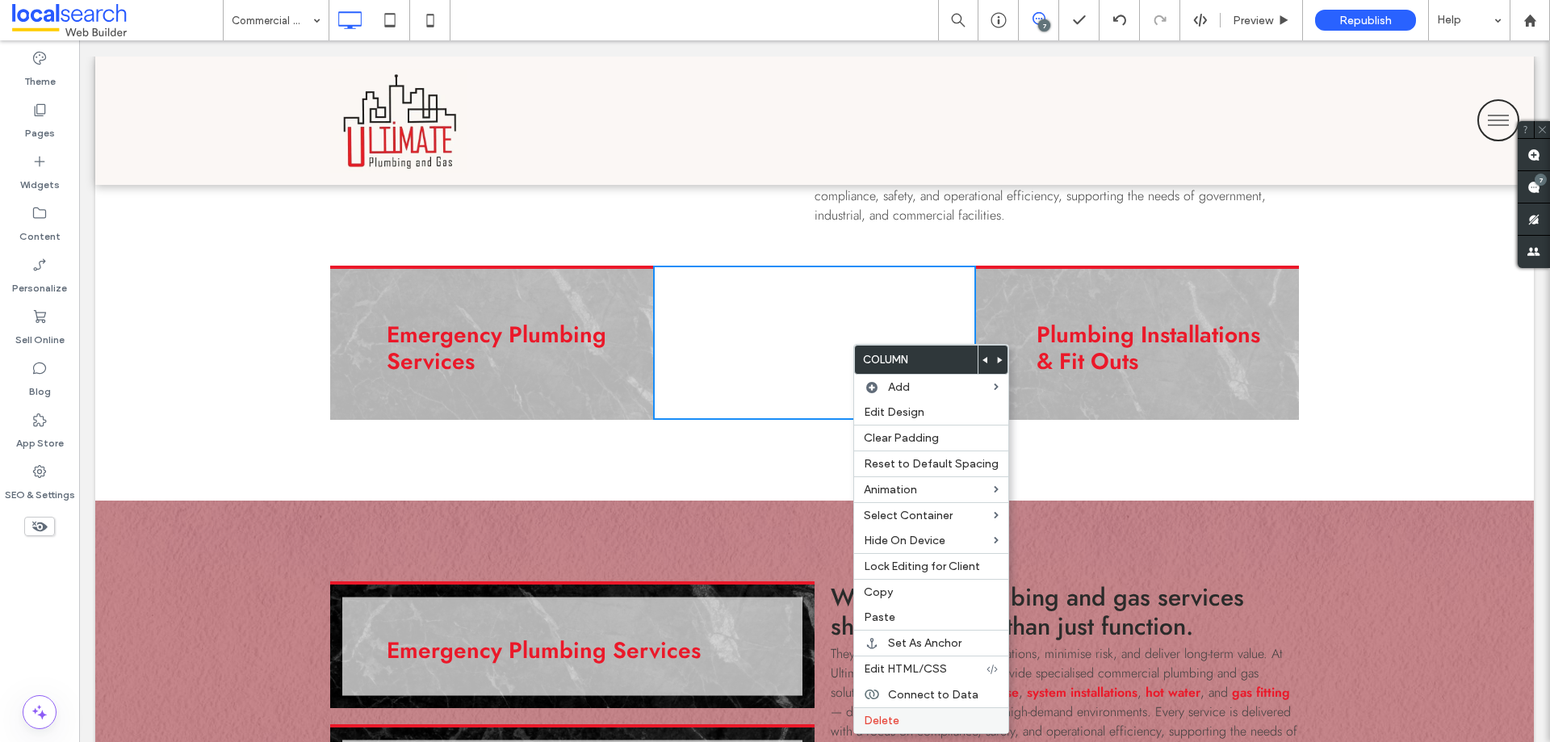
click at [906, 719] on label "Delete" at bounding box center [931, 721] width 135 height 14
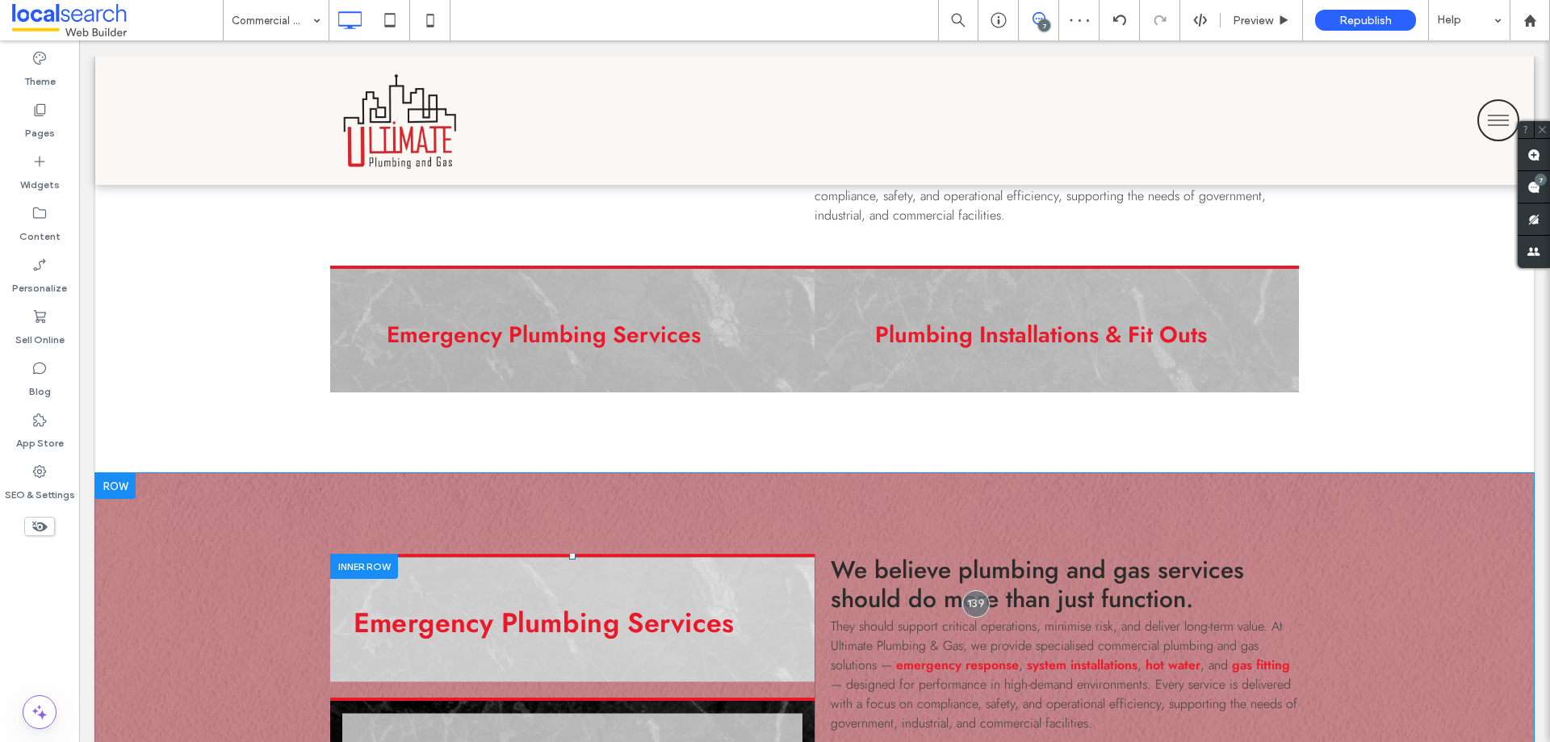
click at [798, 562] on div "Emergency Plumbing Services Click To Paste" at bounding box center [572, 618] width 484 height 128
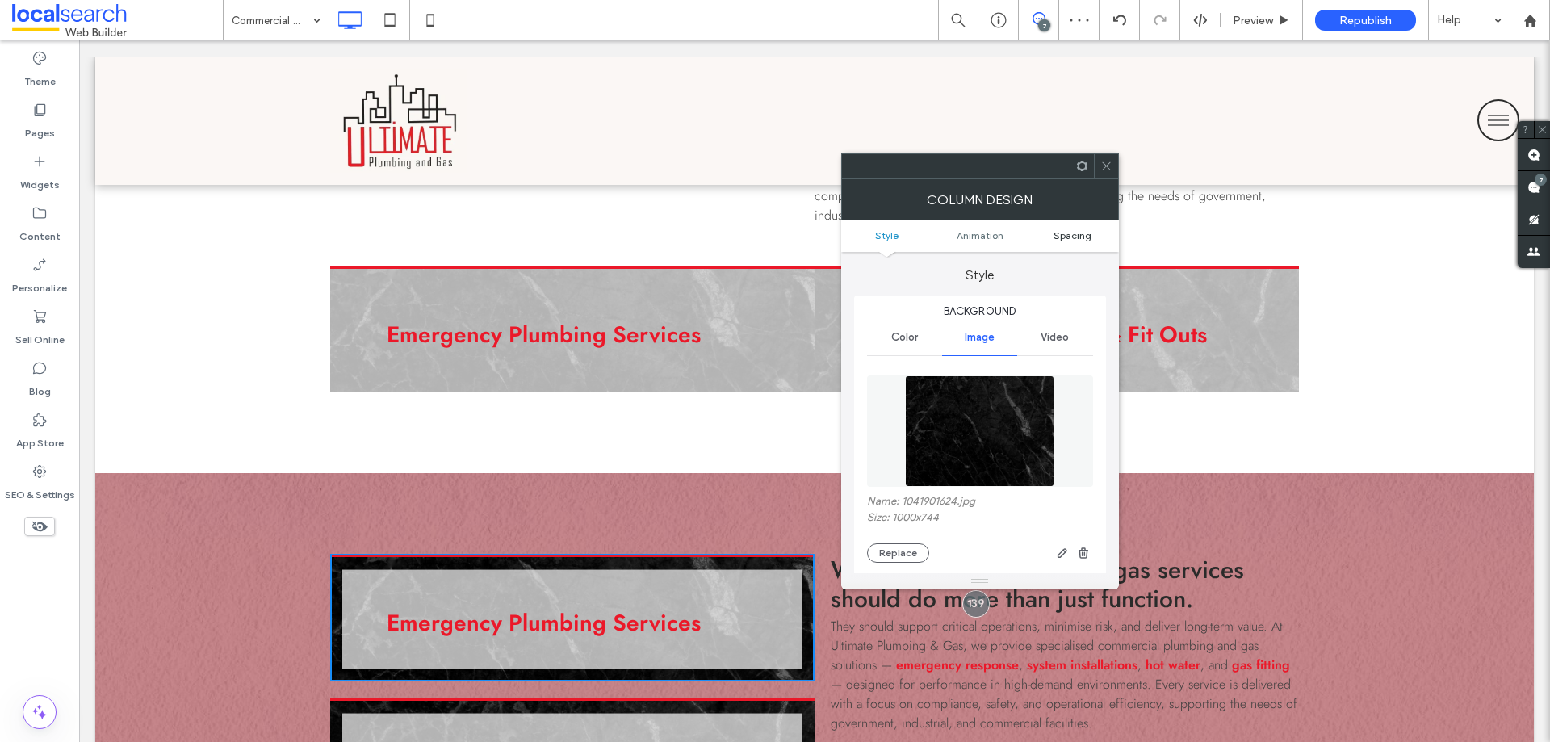
click at [1072, 238] on span "Spacing" at bounding box center [1072, 235] width 38 height 12
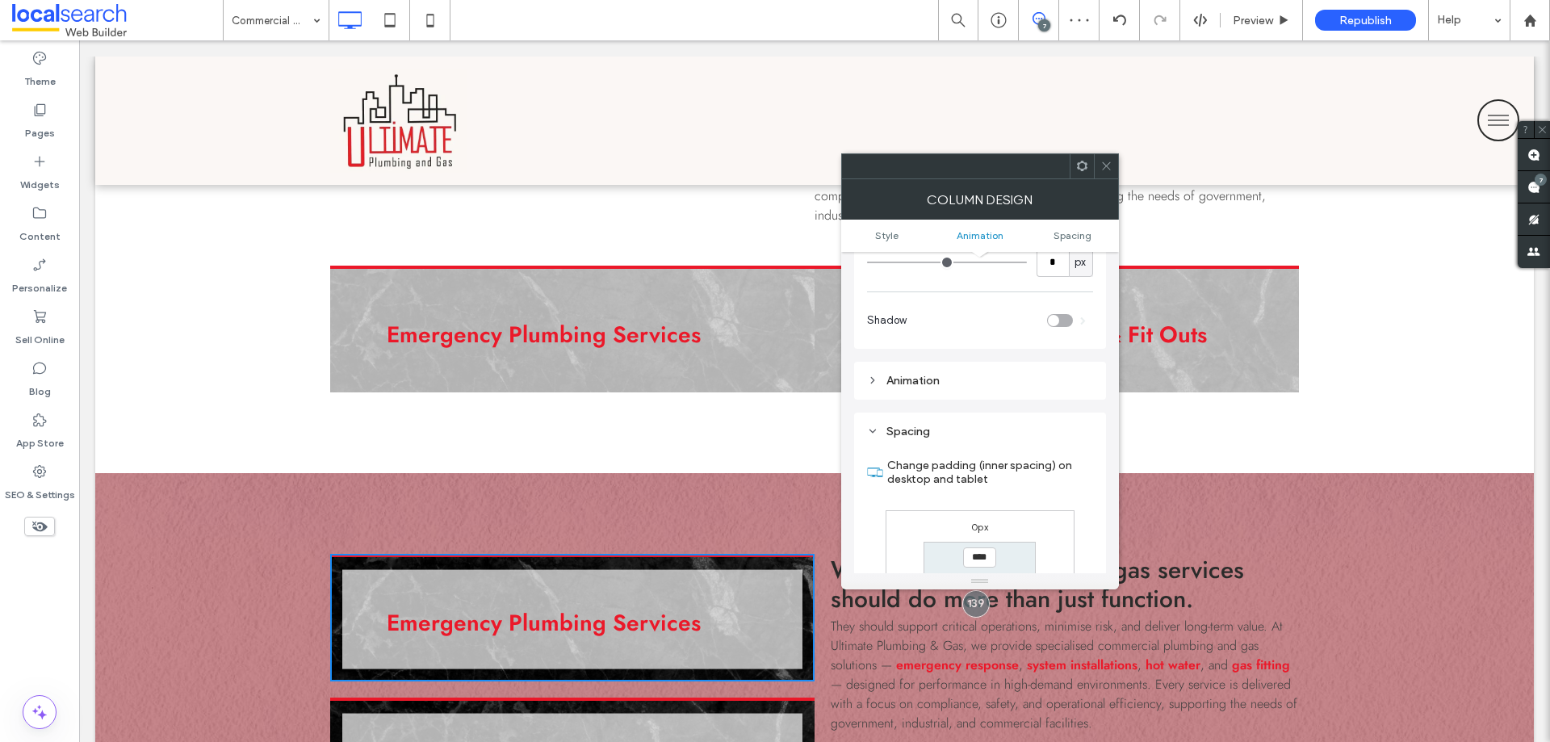
scroll to position [932, 0]
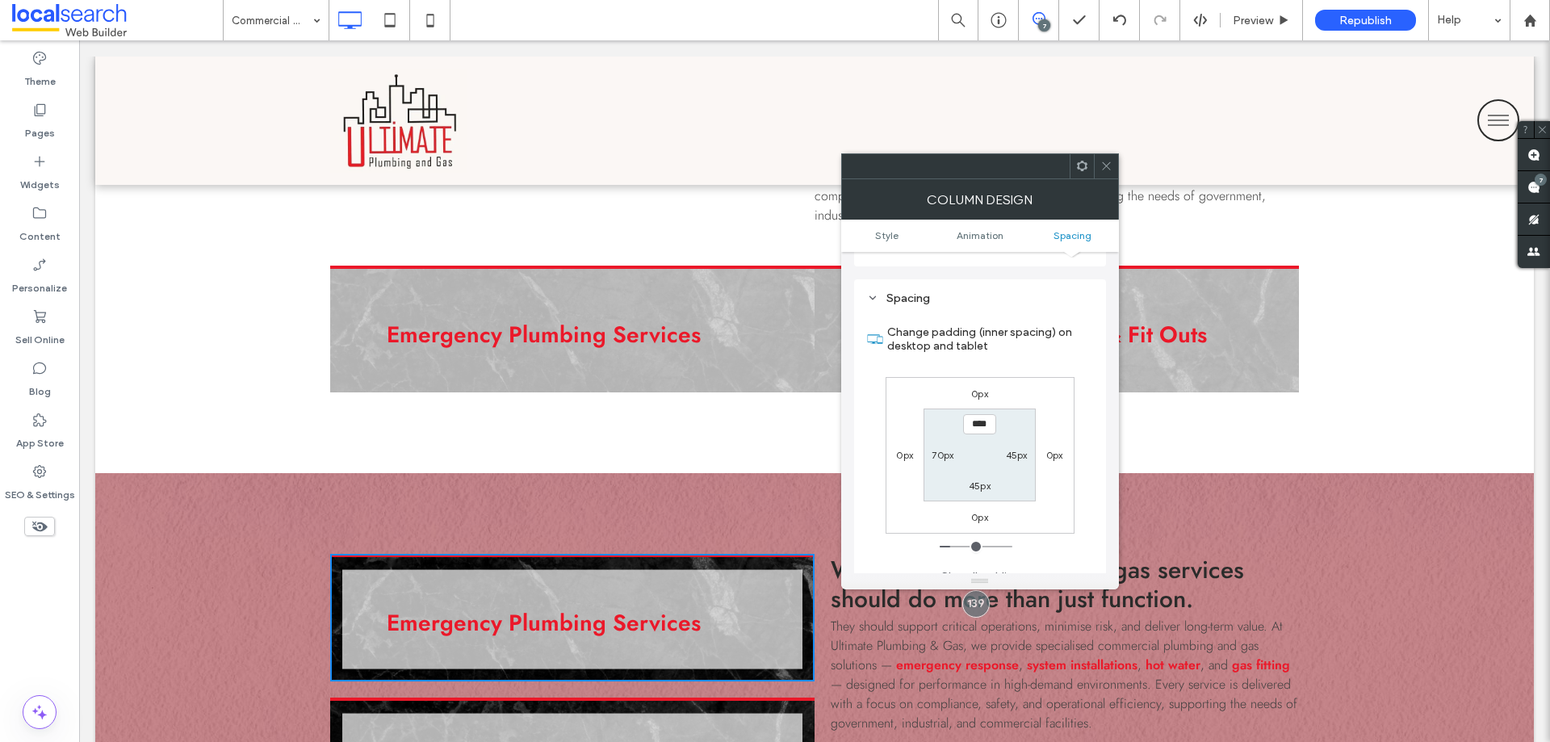
click at [1081, 174] on span at bounding box center [1082, 166] width 12 height 24
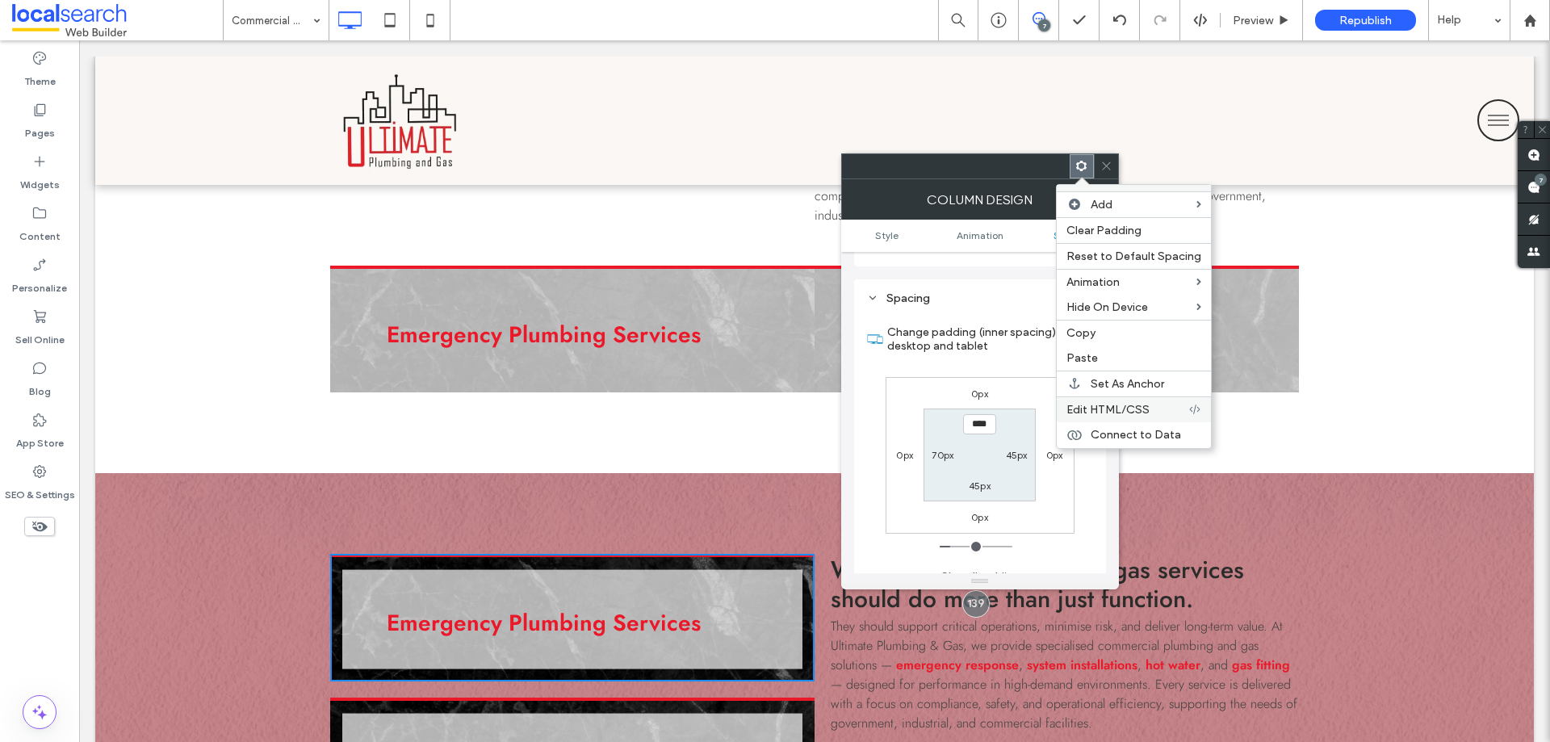
click at [1101, 404] on span "Edit HTML/CSS" at bounding box center [1107, 410] width 83 height 14
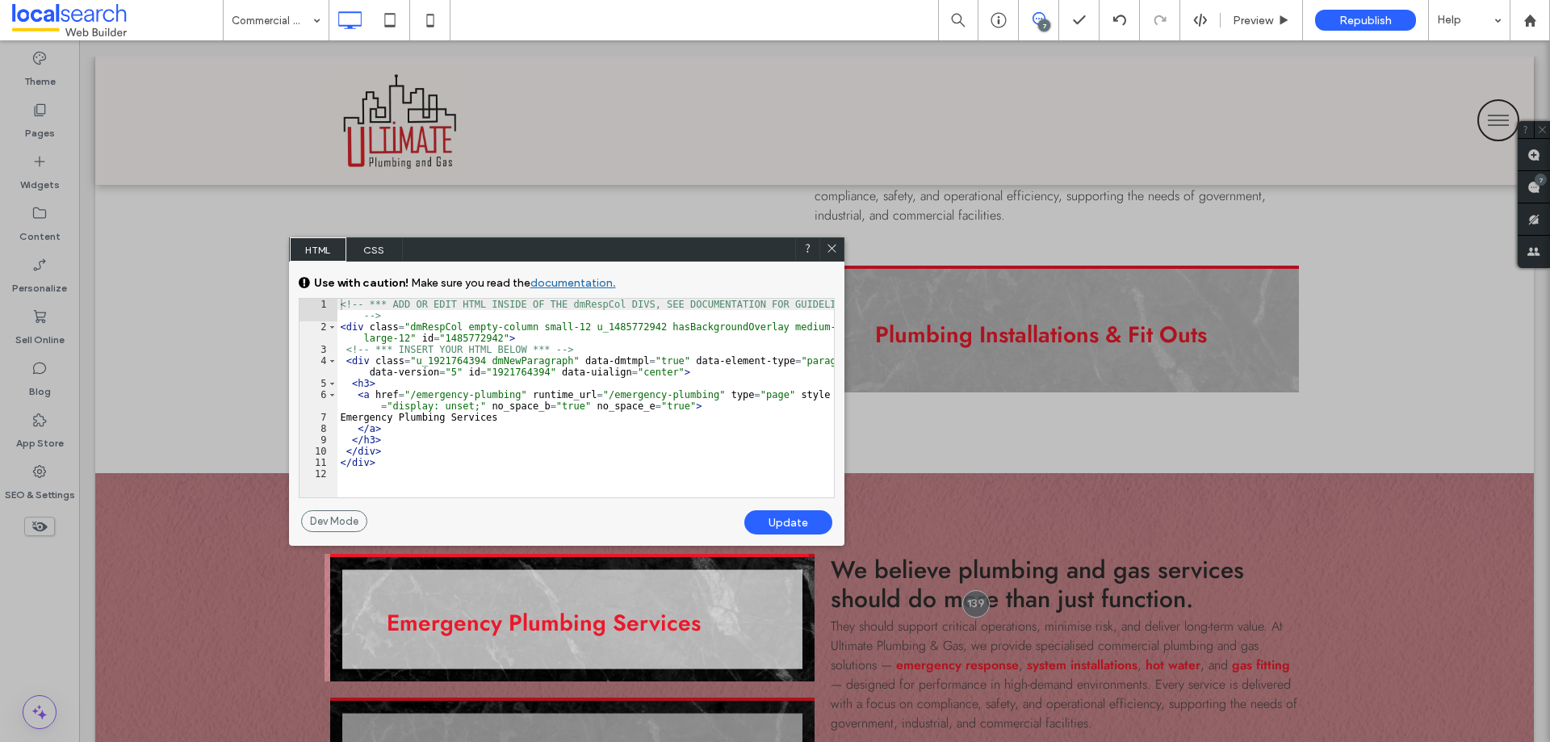
drag, startPoint x: 836, startPoint y: 252, endPoint x: 709, endPoint y: 465, distance: 248.4
click at [836, 252] on icon at bounding box center [832, 248] width 12 height 12
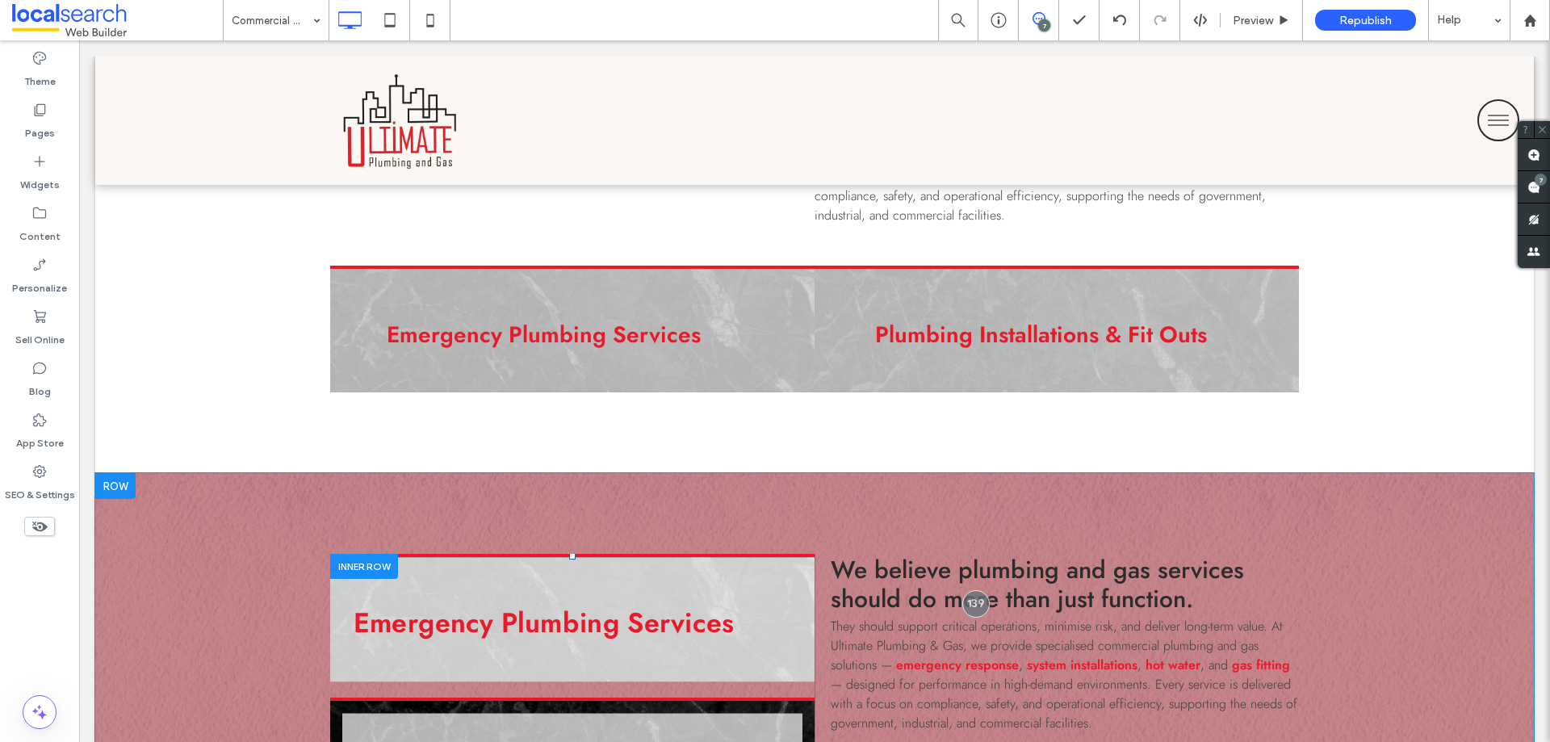
click at [798, 568] on div "Emergency Plumbing Services Click To Paste" at bounding box center [572, 618] width 484 height 128
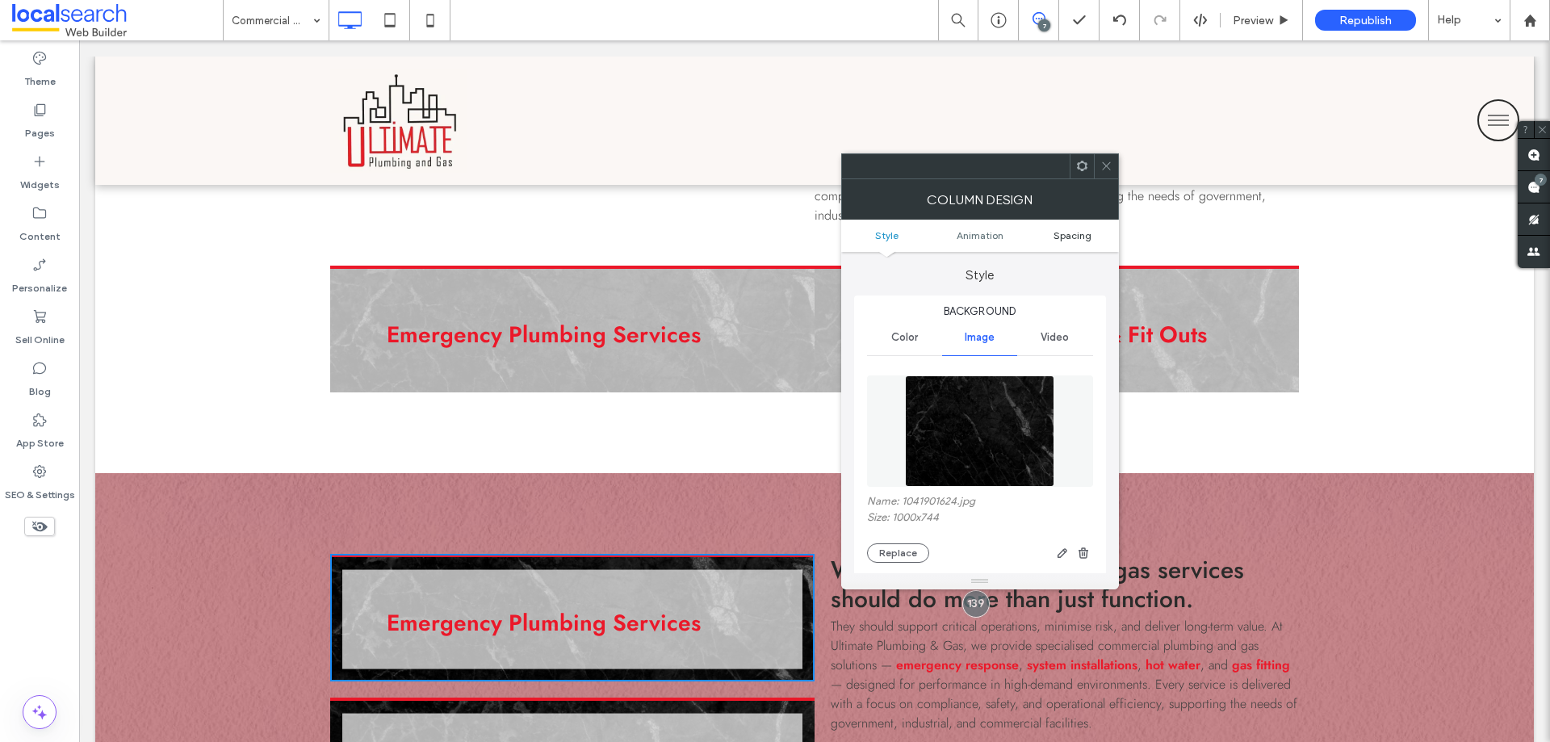
click at [1065, 234] on span "Spacing" at bounding box center [1072, 235] width 38 height 12
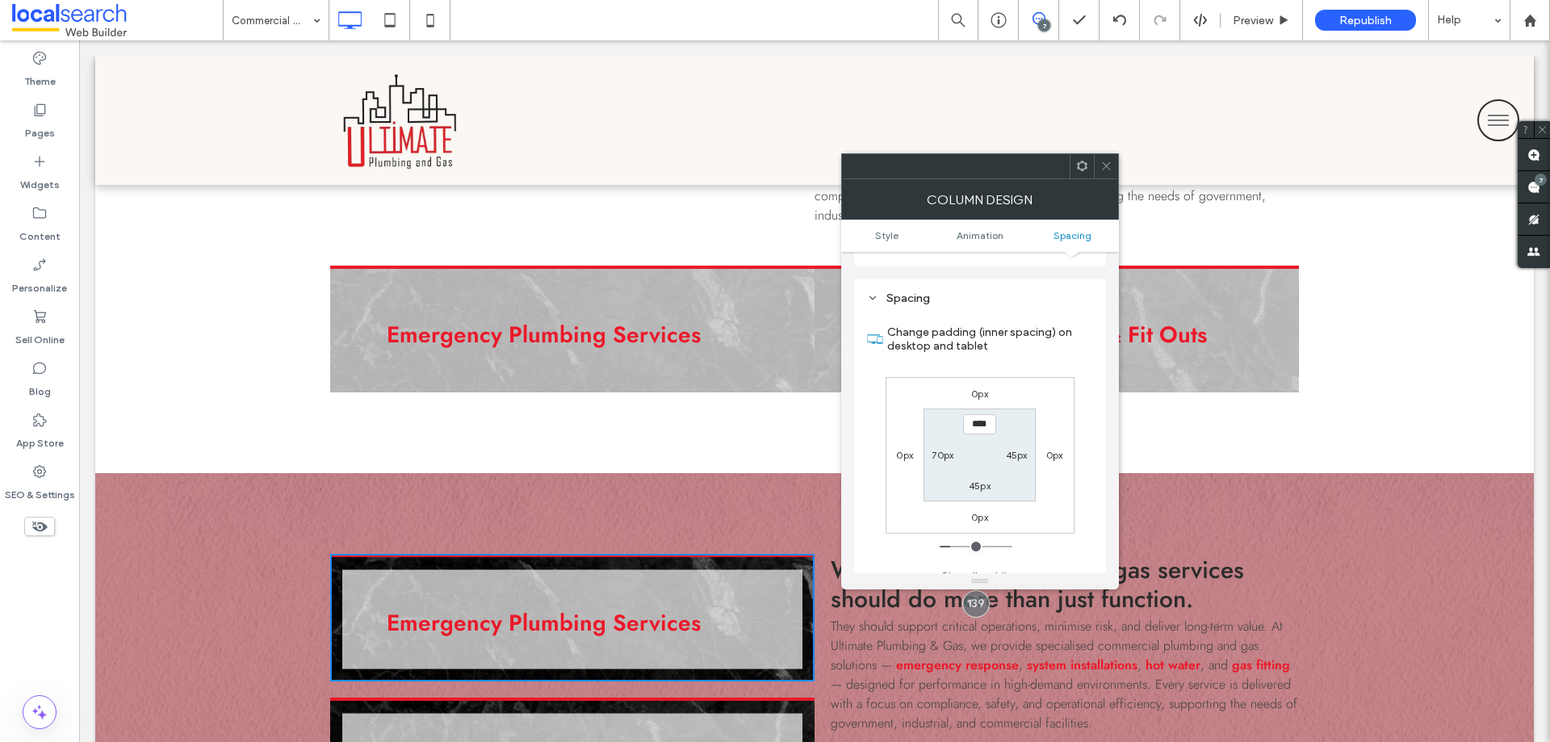
click at [1105, 168] on icon at bounding box center [1106, 166] width 12 height 12
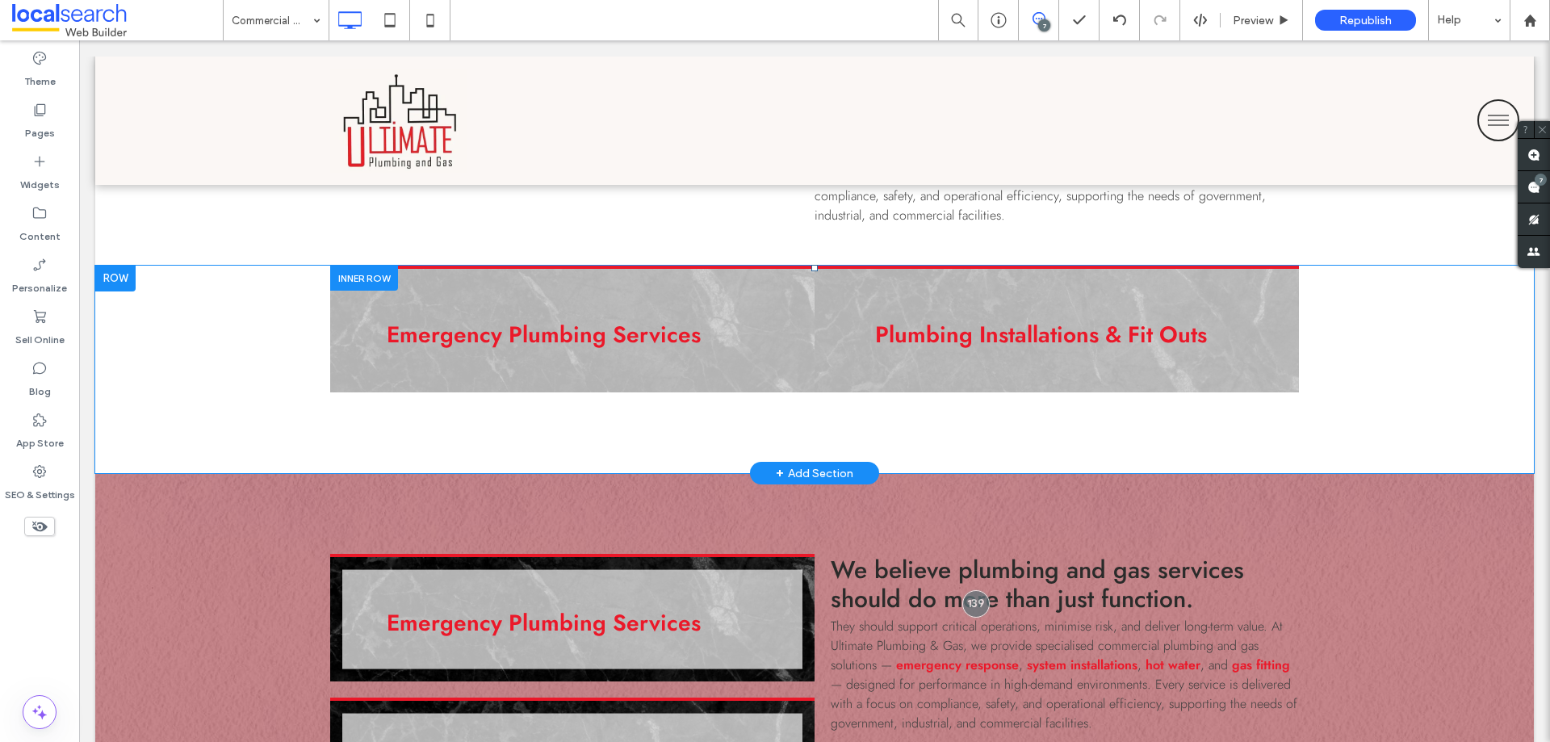
click at [732, 295] on div "Emergency Plumbing Services Click To Paste Click To Paste" at bounding box center [572, 330] width 484 height 128
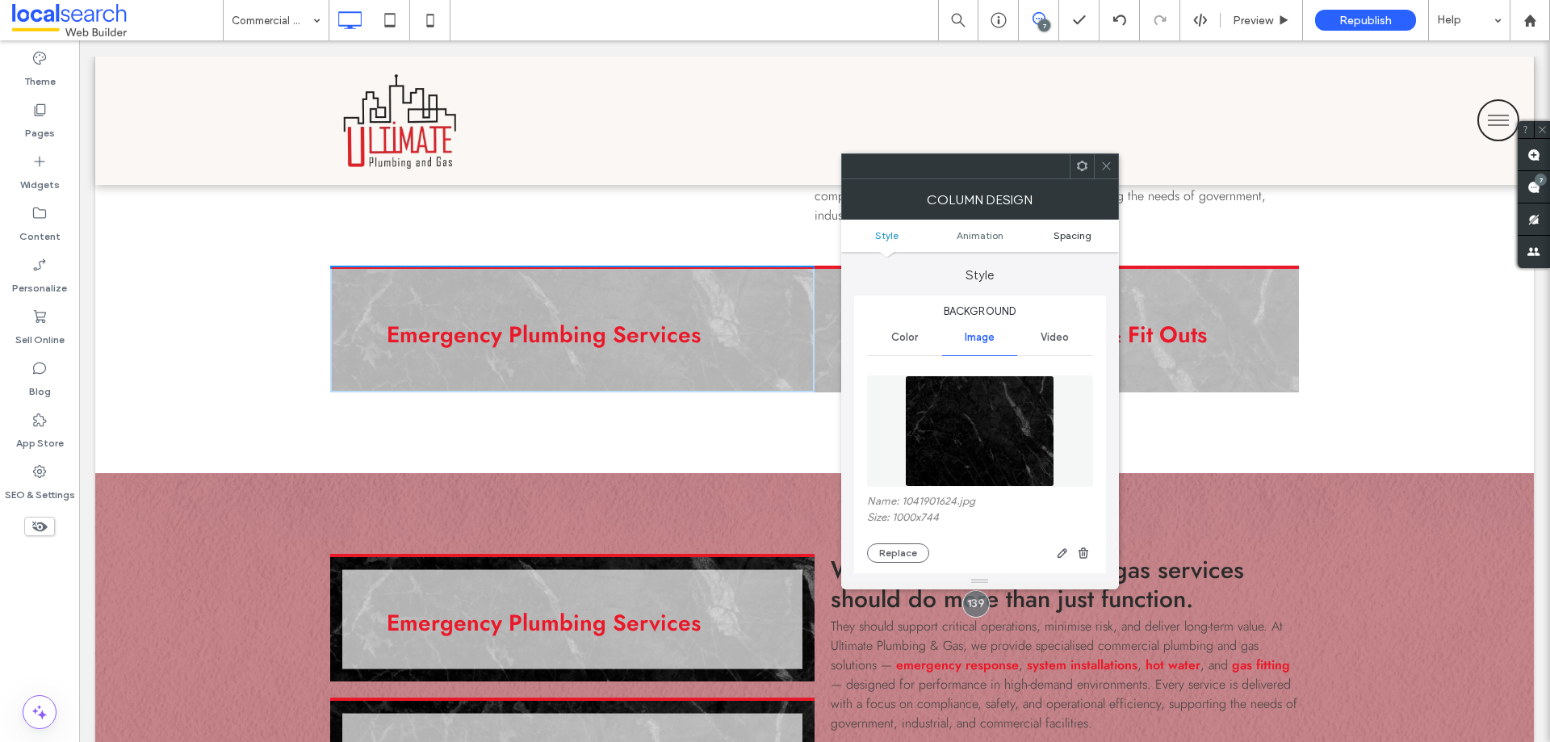
click at [1066, 237] on span "Spacing" at bounding box center [1072, 235] width 38 height 12
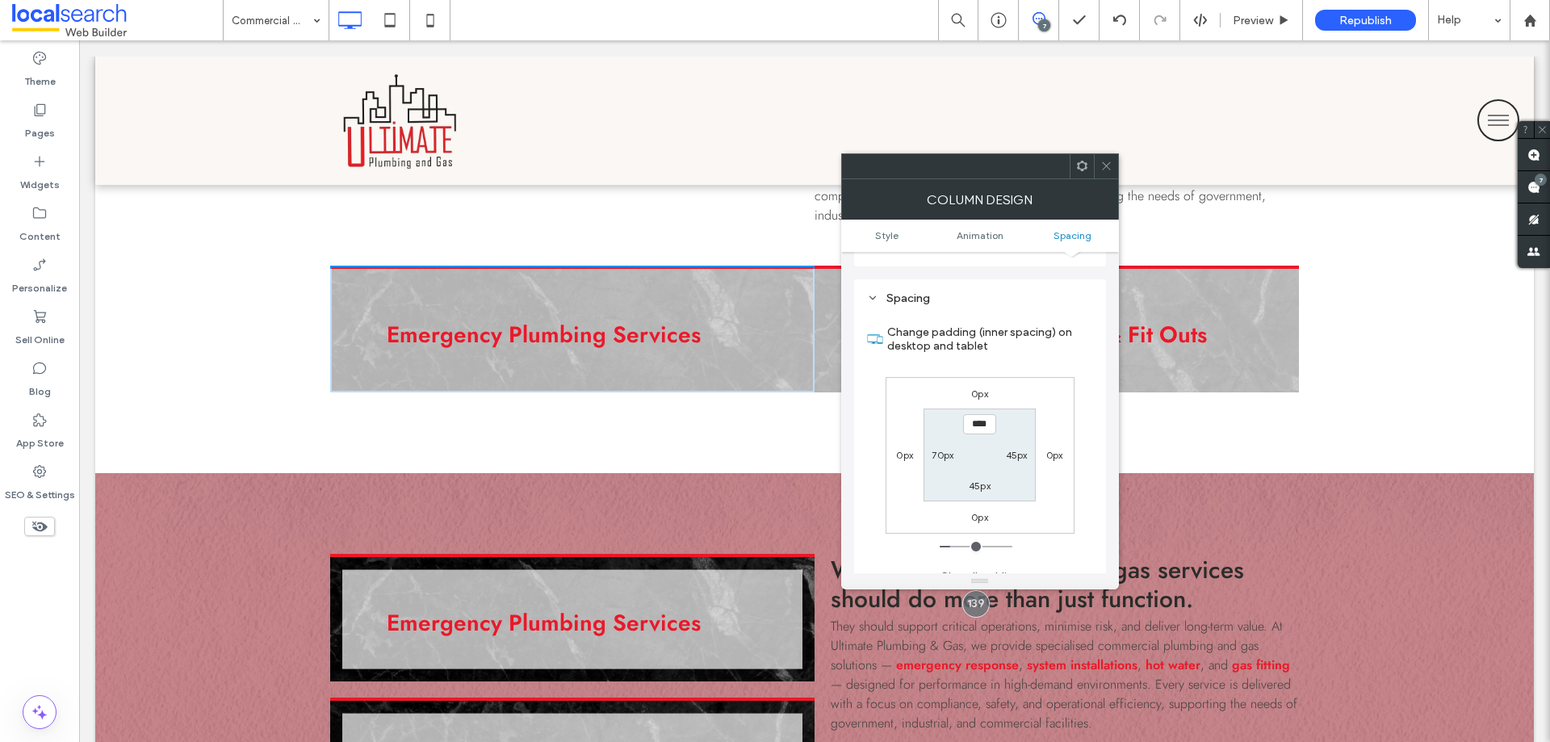
click at [783, 371] on div "Emergency Plumbing Services Click To Paste Click To Paste" at bounding box center [572, 330] width 484 height 128
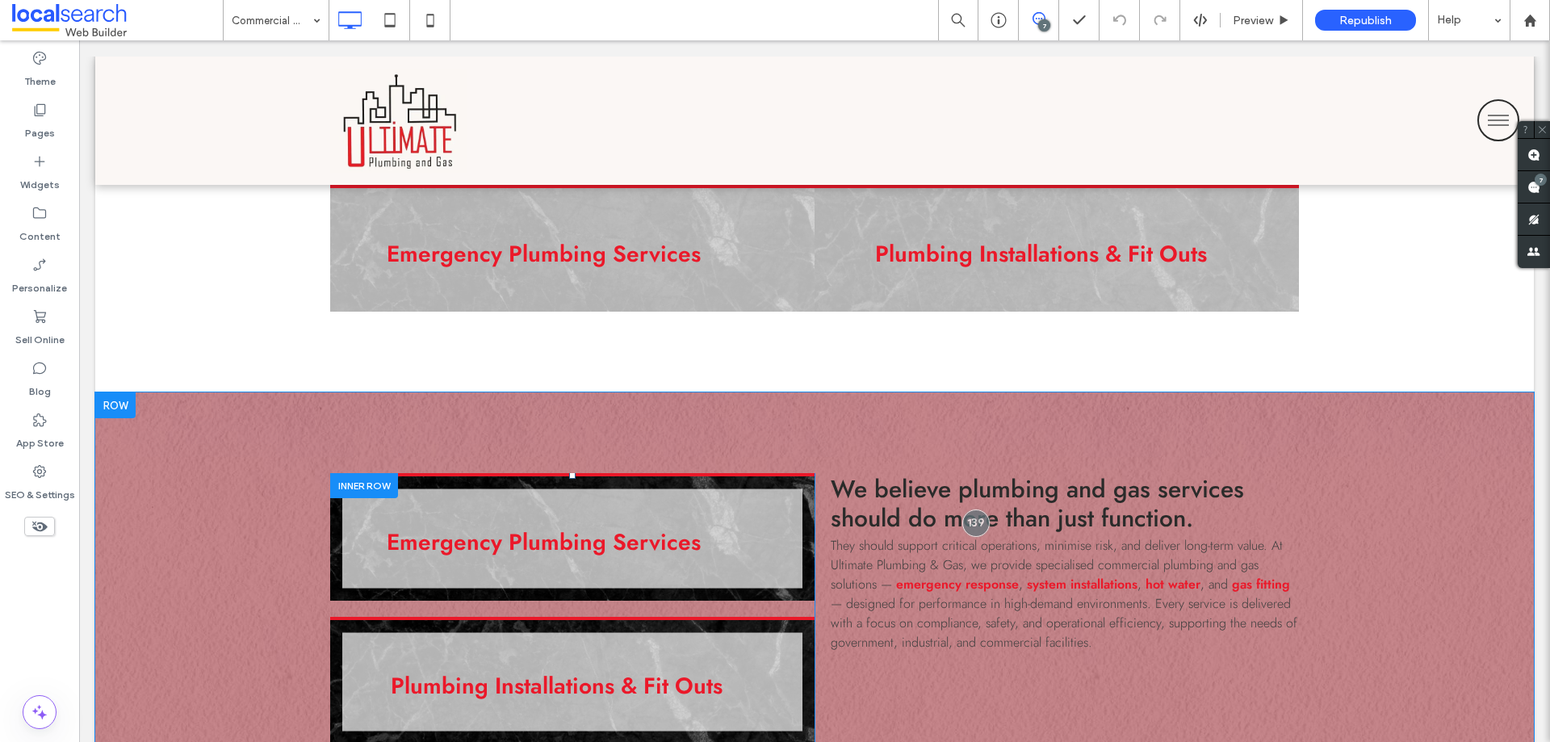
click at [382, 479] on div at bounding box center [364, 485] width 68 height 25
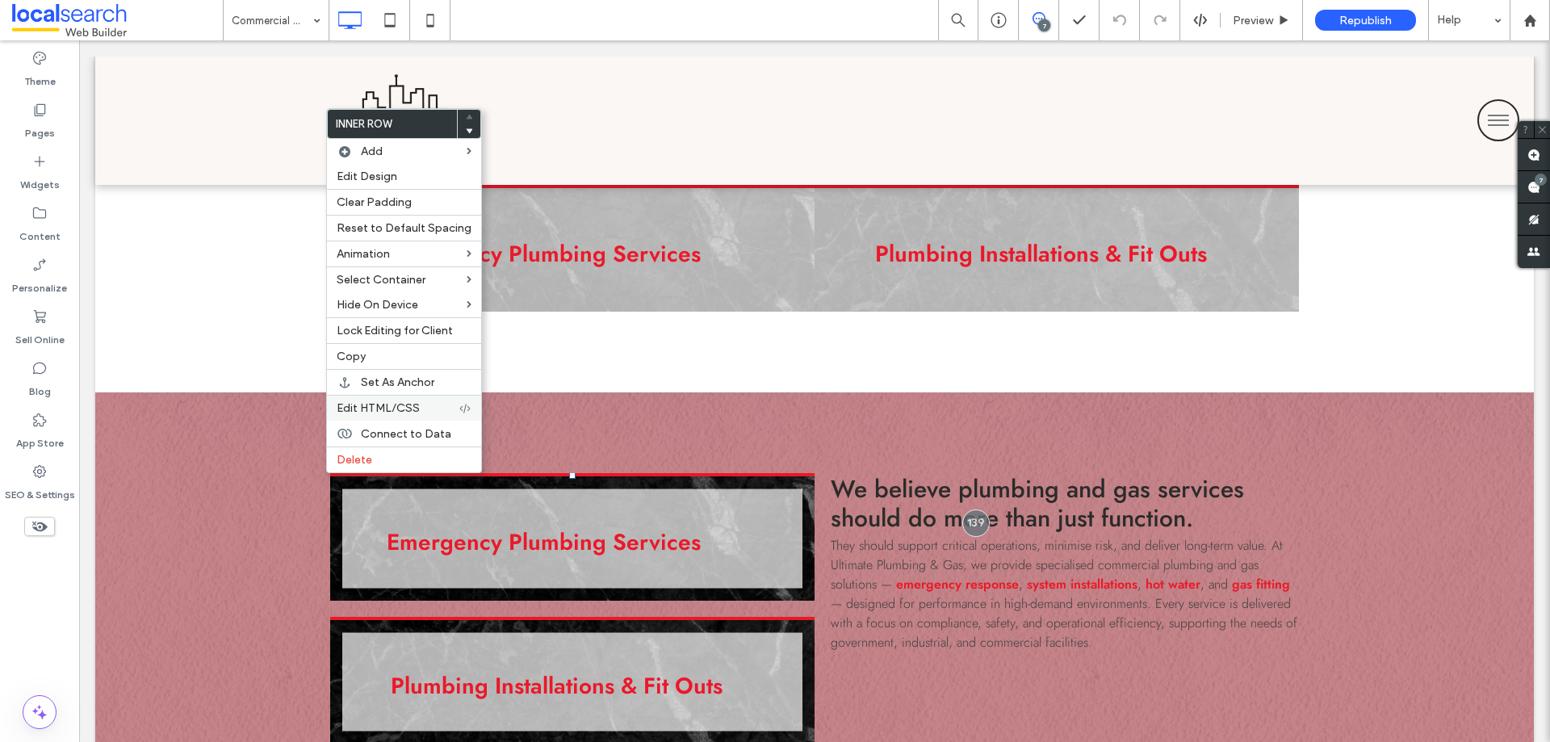
click at [400, 413] on span "Edit HTML/CSS" at bounding box center [378, 408] width 83 height 14
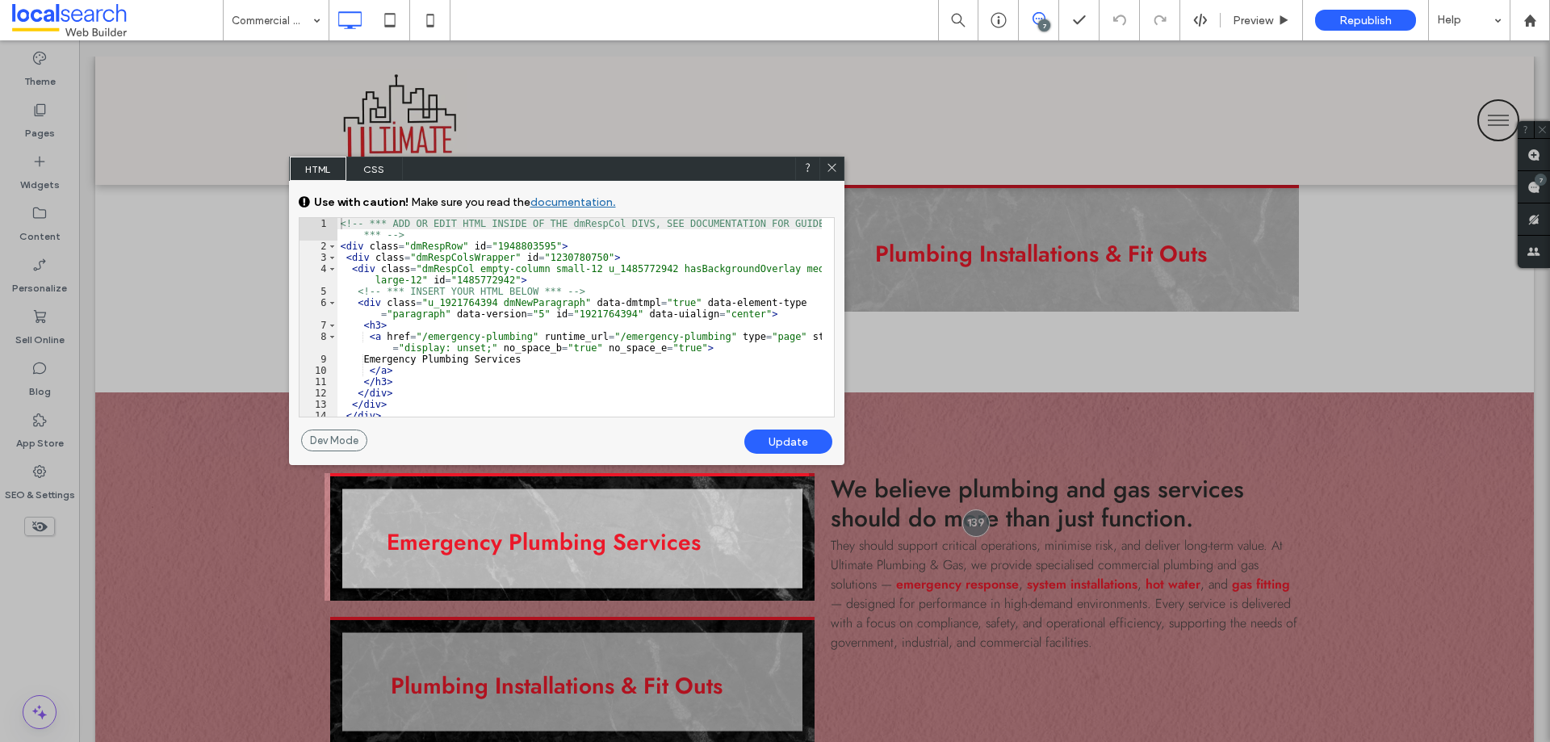
click at [836, 167] on icon at bounding box center [832, 167] width 12 height 12
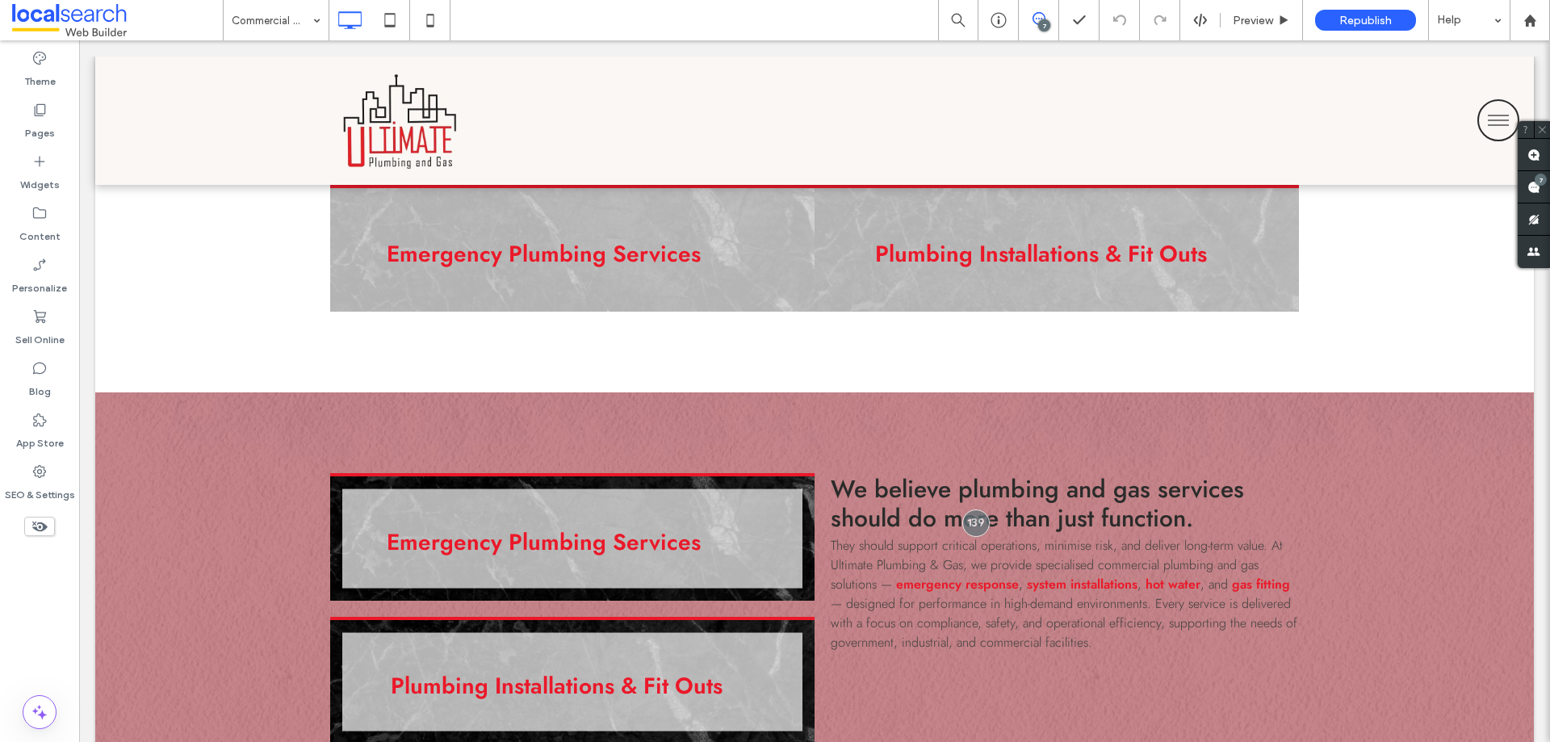
click at [1204, 10] on div "7 Preview Republish Help" at bounding box center [1244, 20] width 612 height 40
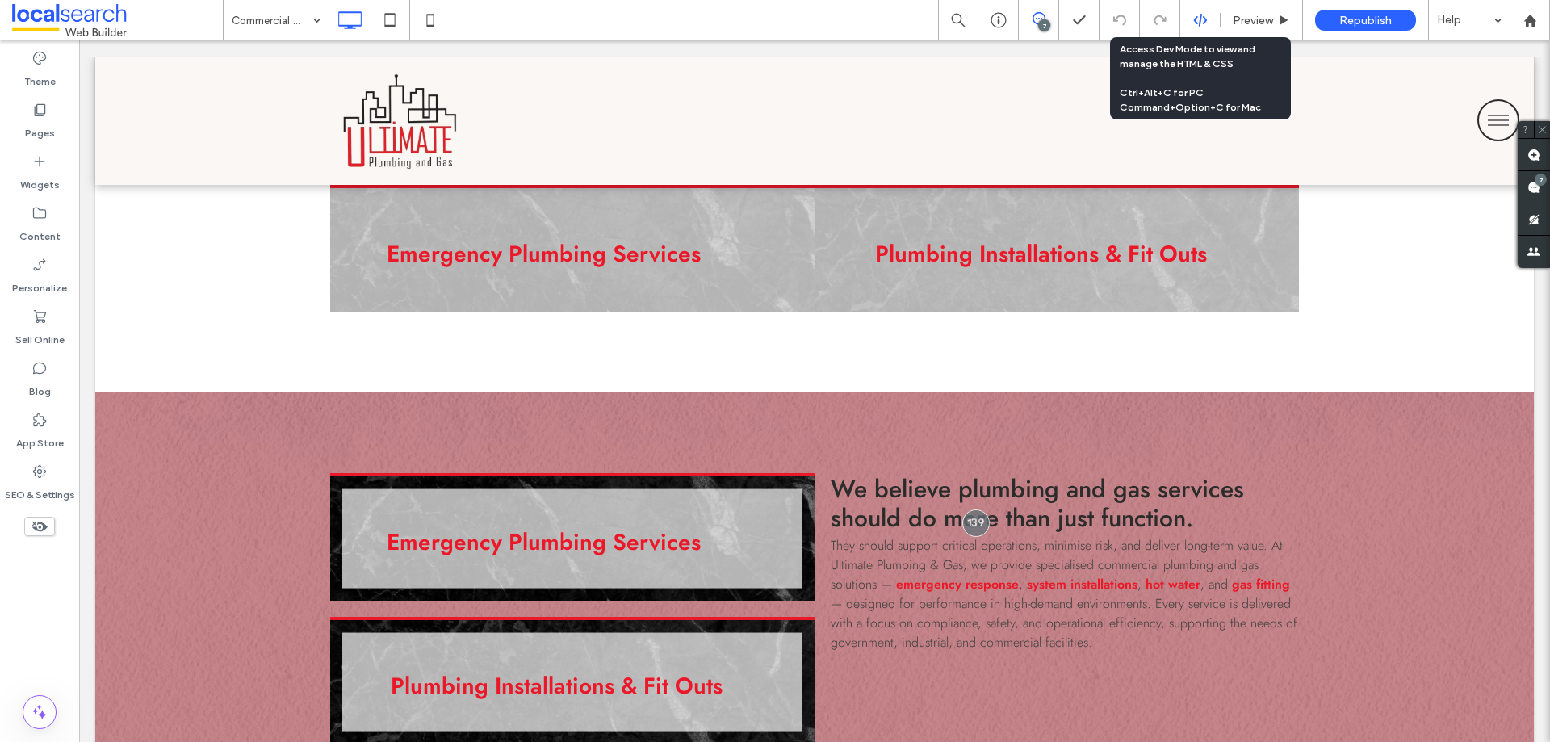
click at [1195, 23] on icon at bounding box center [1200, 20] width 15 height 15
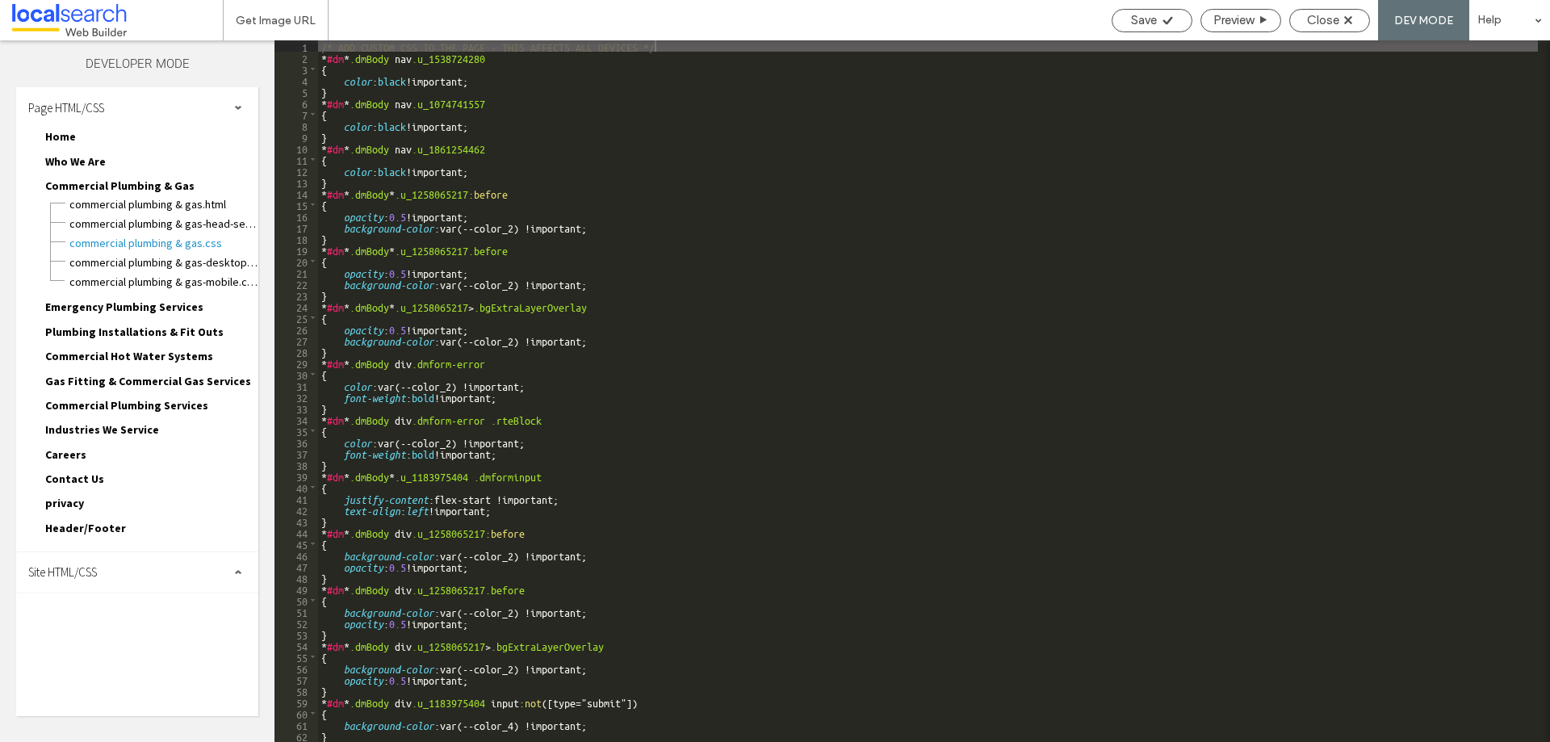
click at [120, 567] on div "Site HTML/CSS" at bounding box center [137, 572] width 242 height 40
click at [103, 641] on span "site.css" at bounding box center [166, 642] width 183 height 16
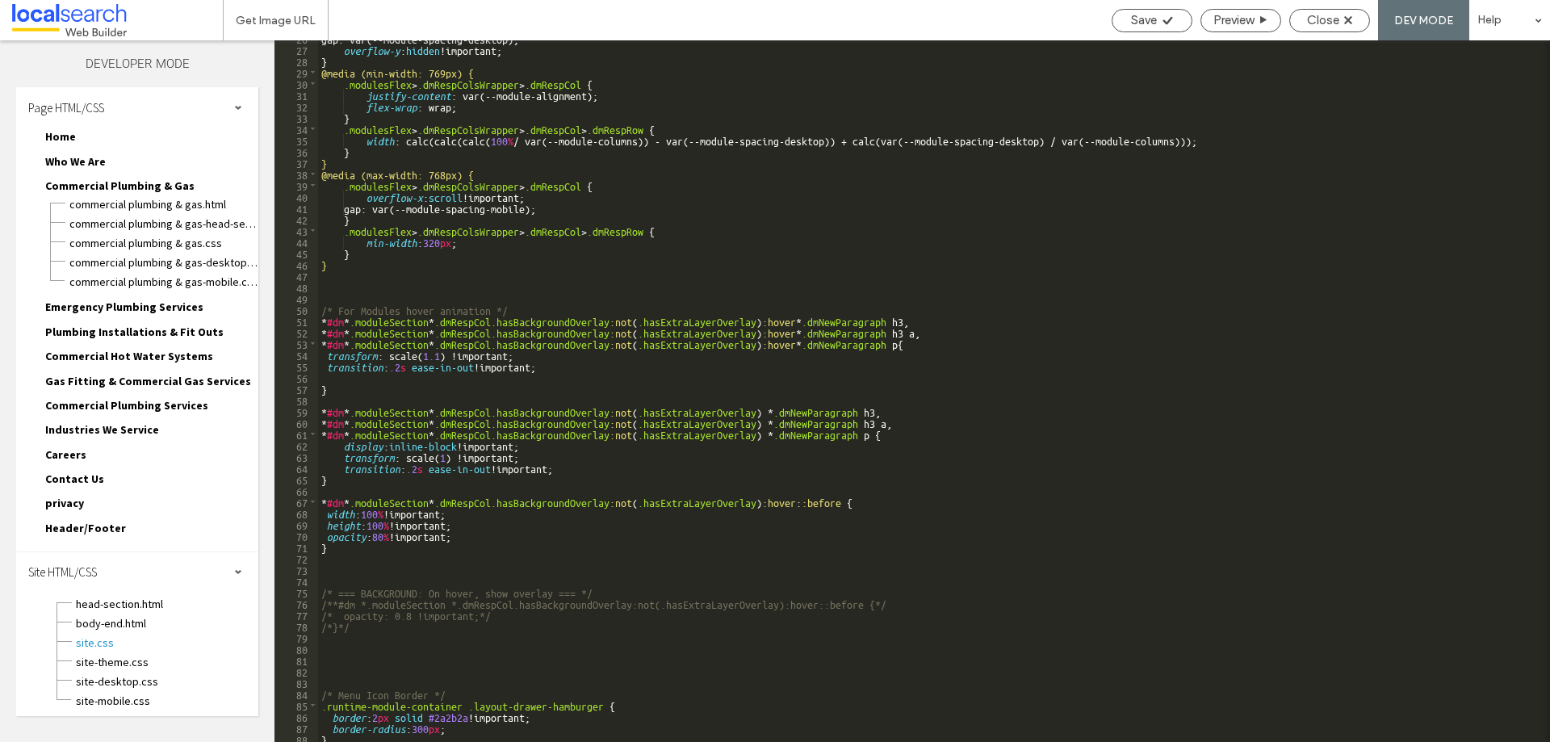
scroll to position [339, 0]
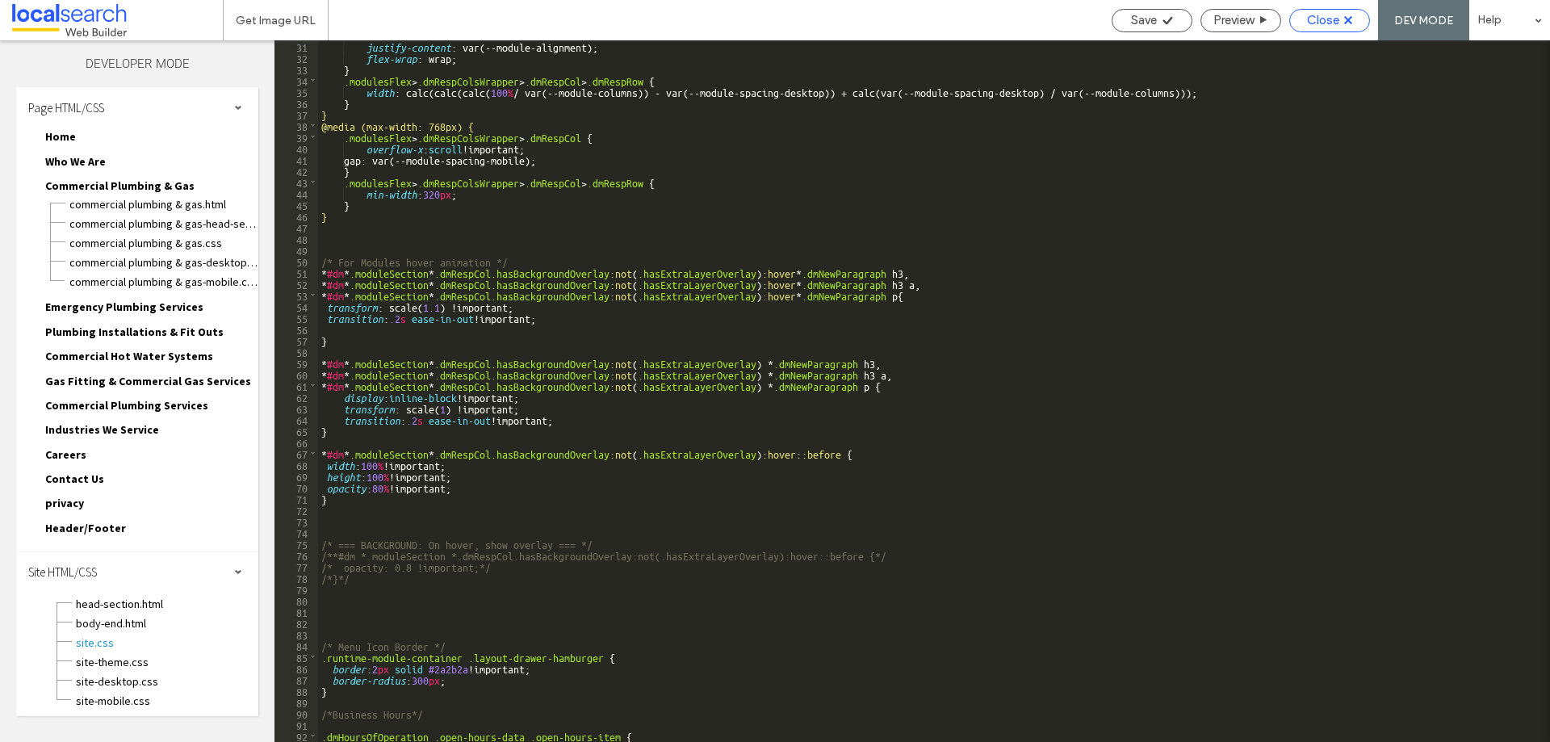
click at [1325, 30] on div "Close" at bounding box center [1329, 20] width 81 height 23
click at [1324, 28] on div "Close" at bounding box center [1329, 20] width 81 height 23
click at [1325, 21] on span "Close" at bounding box center [1323, 20] width 32 height 15
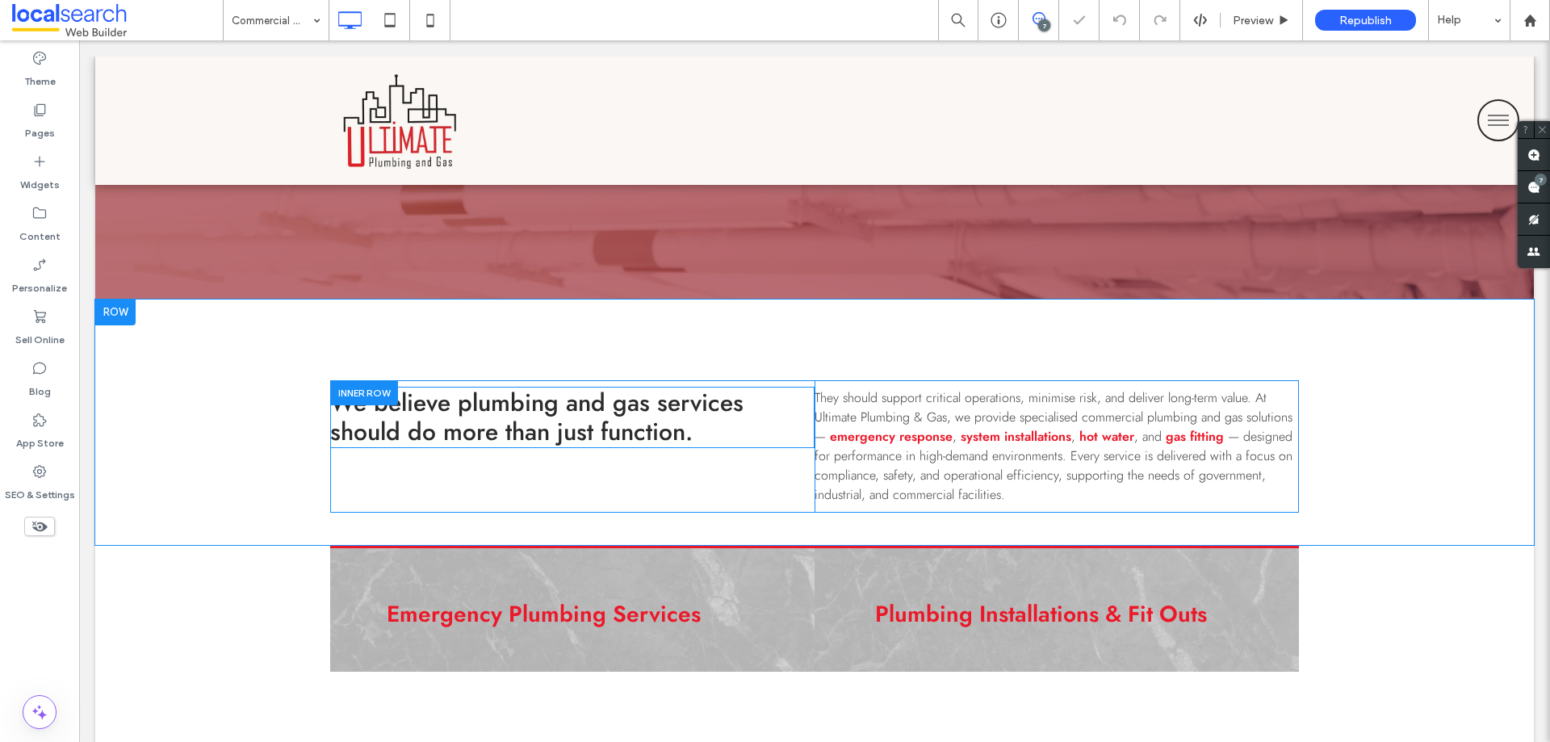
scroll to position [888, 0]
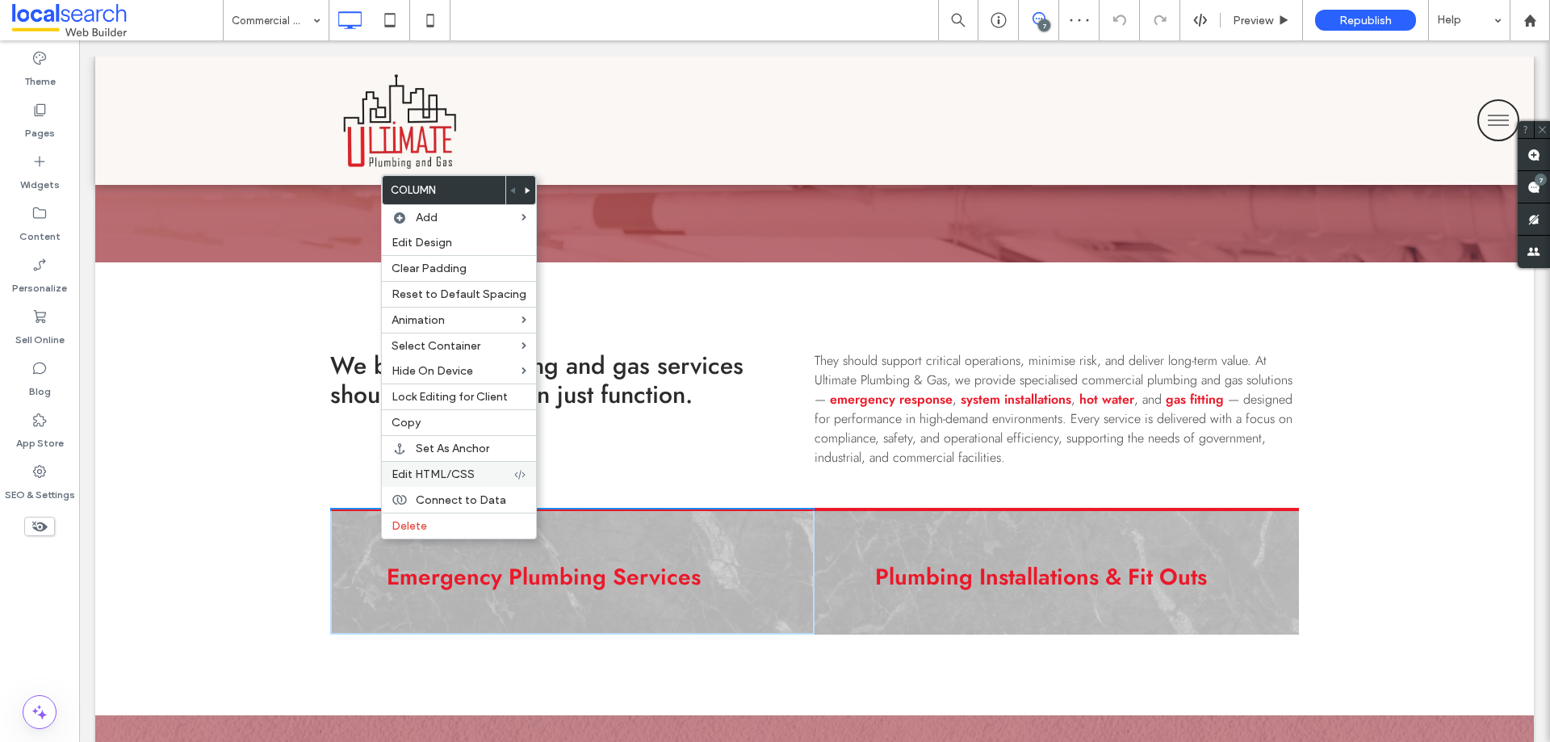
click at [441, 474] on span "Edit HTML/CSS" at bounding box center [432, 474] width 83 height 14
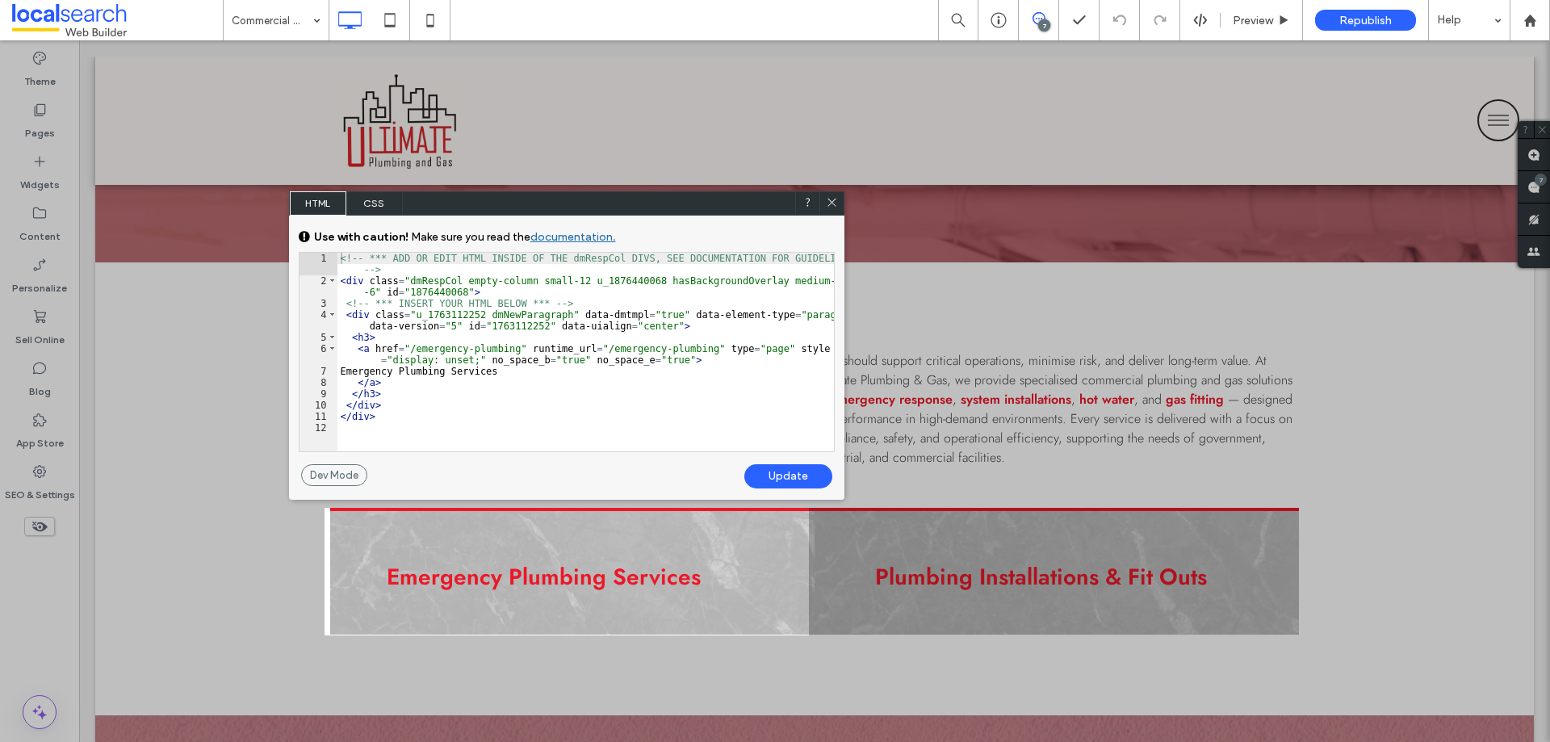
click at [827, 211] on div at bounding box center [831, 203] width 24 height 24
click at [785, 540] on div "Emergency Plumbing Services Click To Paste" at bounding box center [572, 572] width 484 height 128
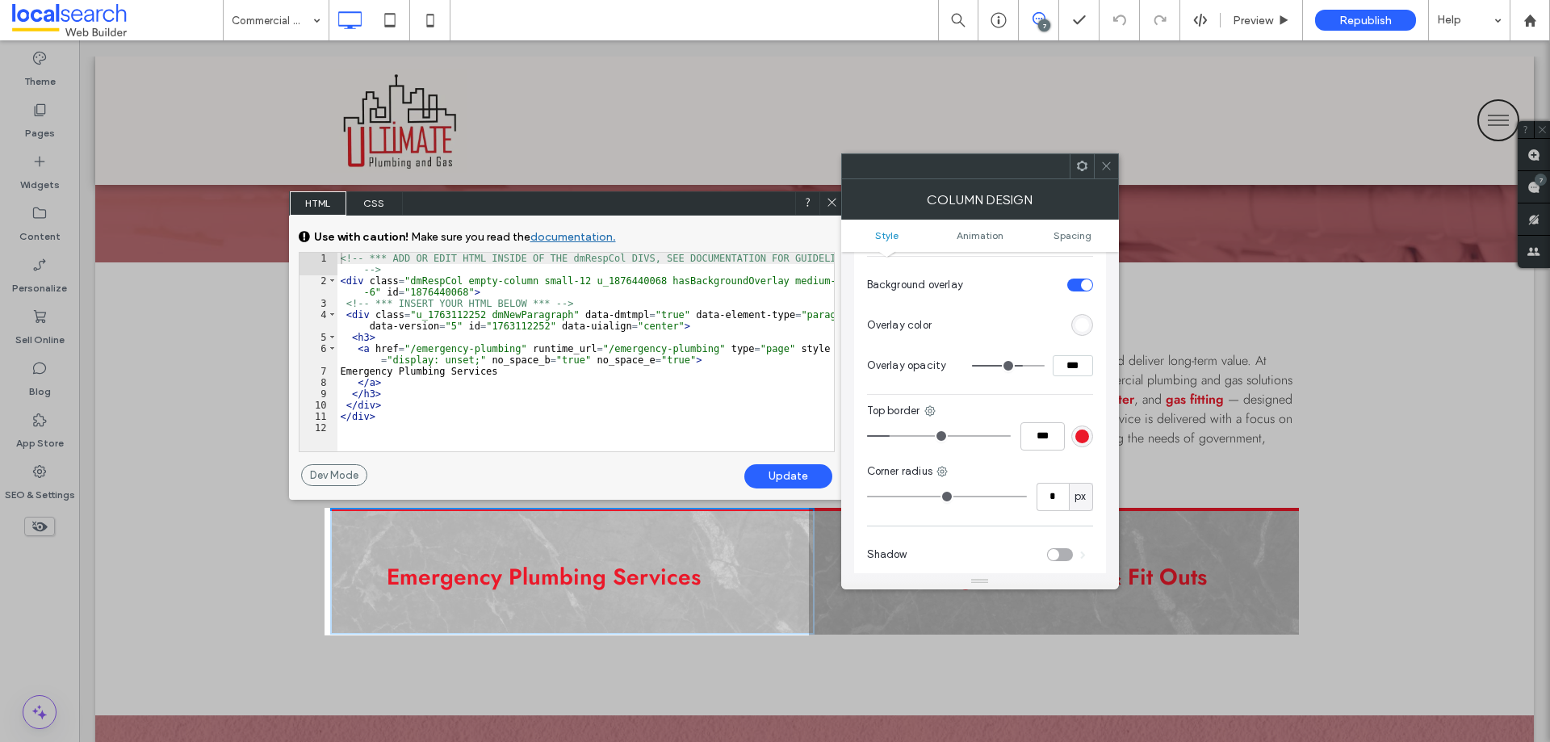
scroll to position [484, 0]
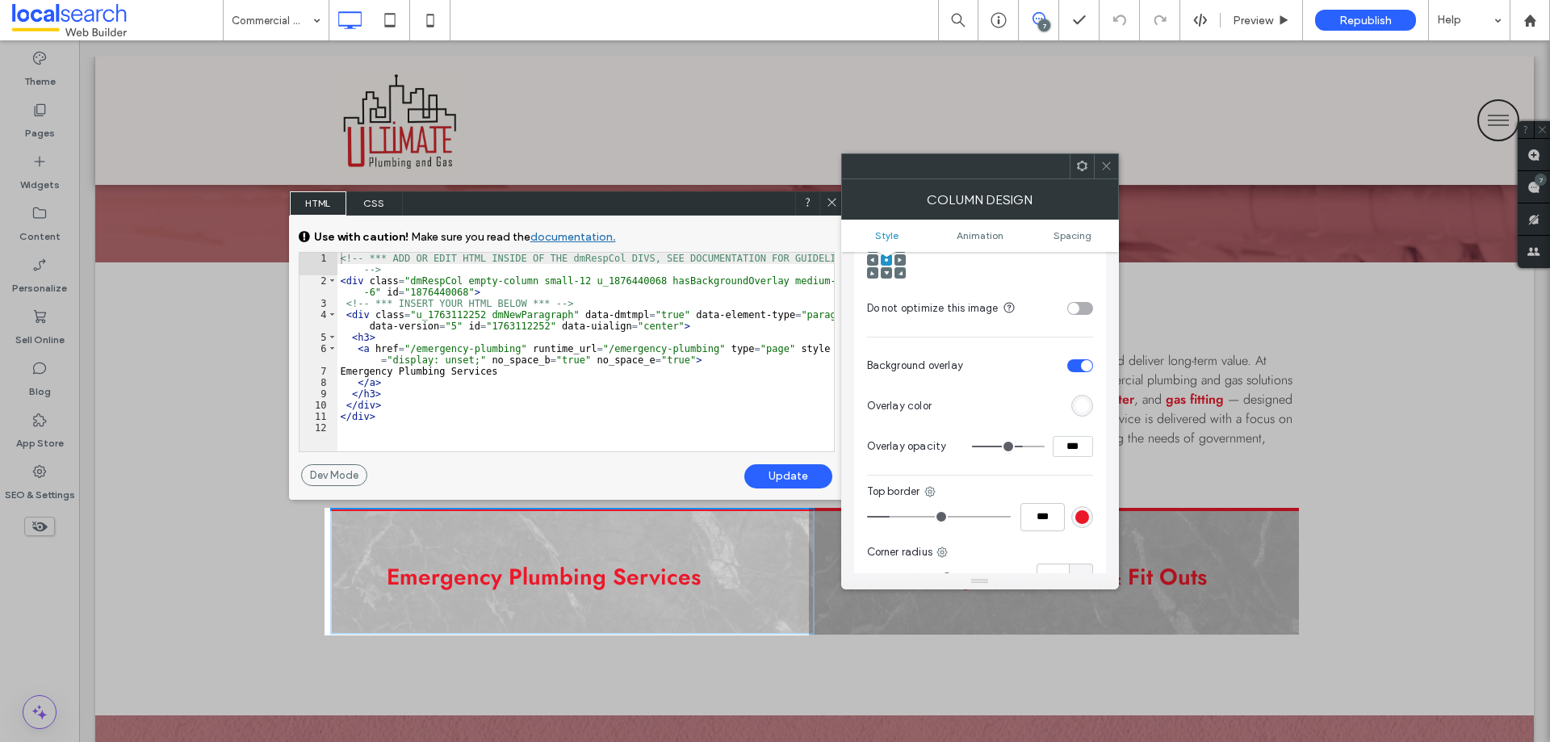
click at [1076, 359] on section "Background overlay" at bounding box center [980, 365] width 226 height 40
click at [1078, 359] on div "toggle" at bounding box center [1080, 365] width 26 height 13
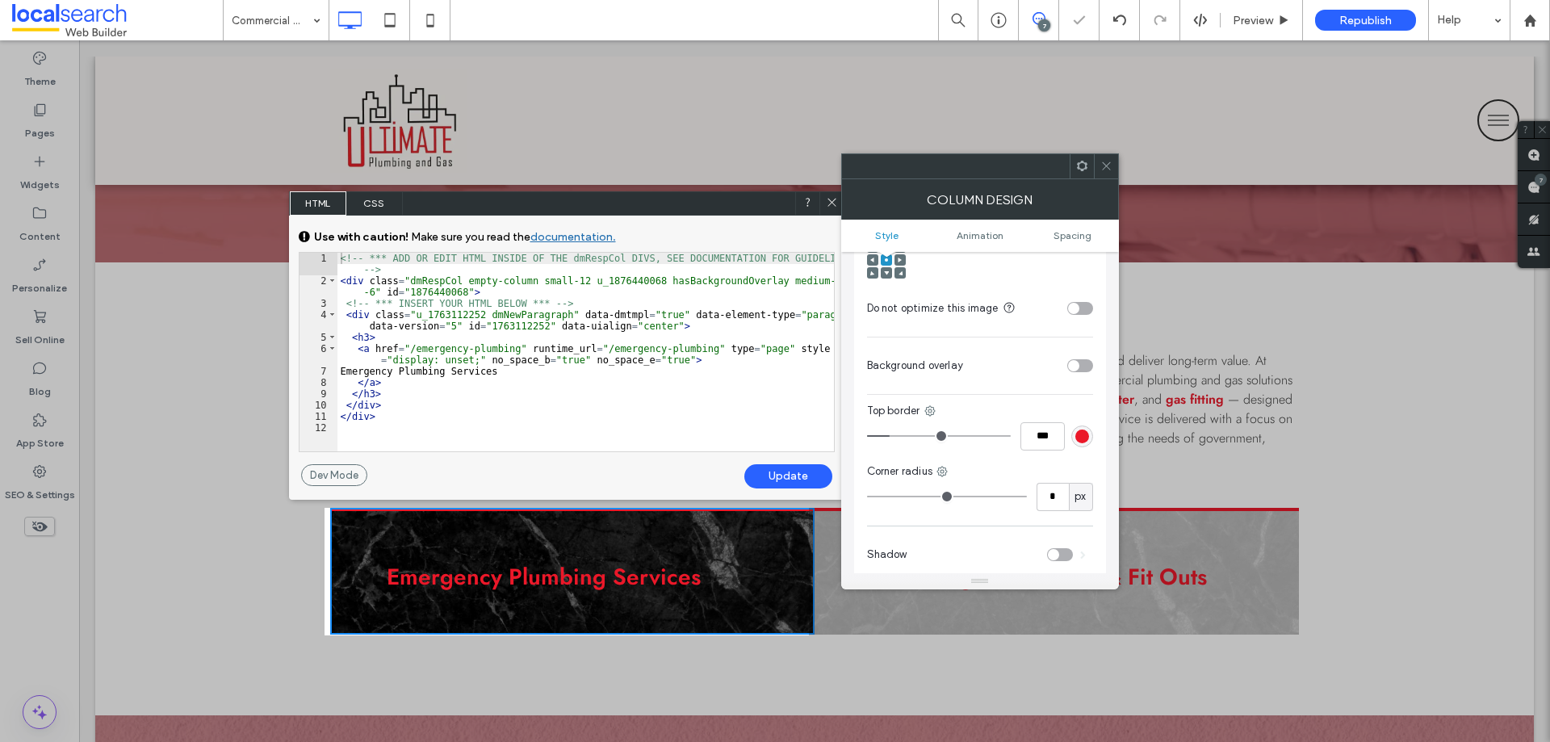
click at [1078, 360] on div "toggle" at bounding box center [1073, 365] width 11 height 11
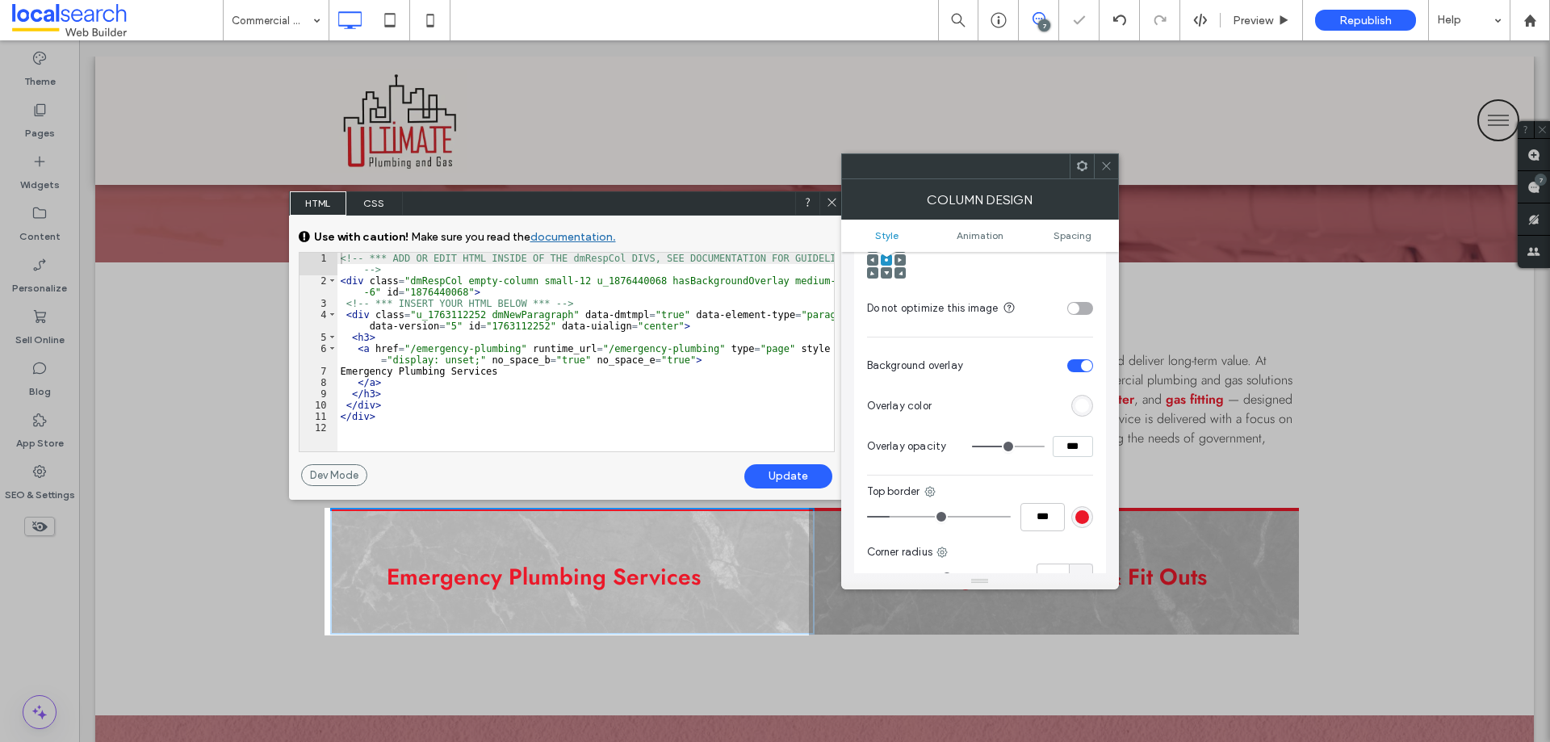
click at [1106, 160] on icon at bounding box center [1106, 166] width 12 height 12
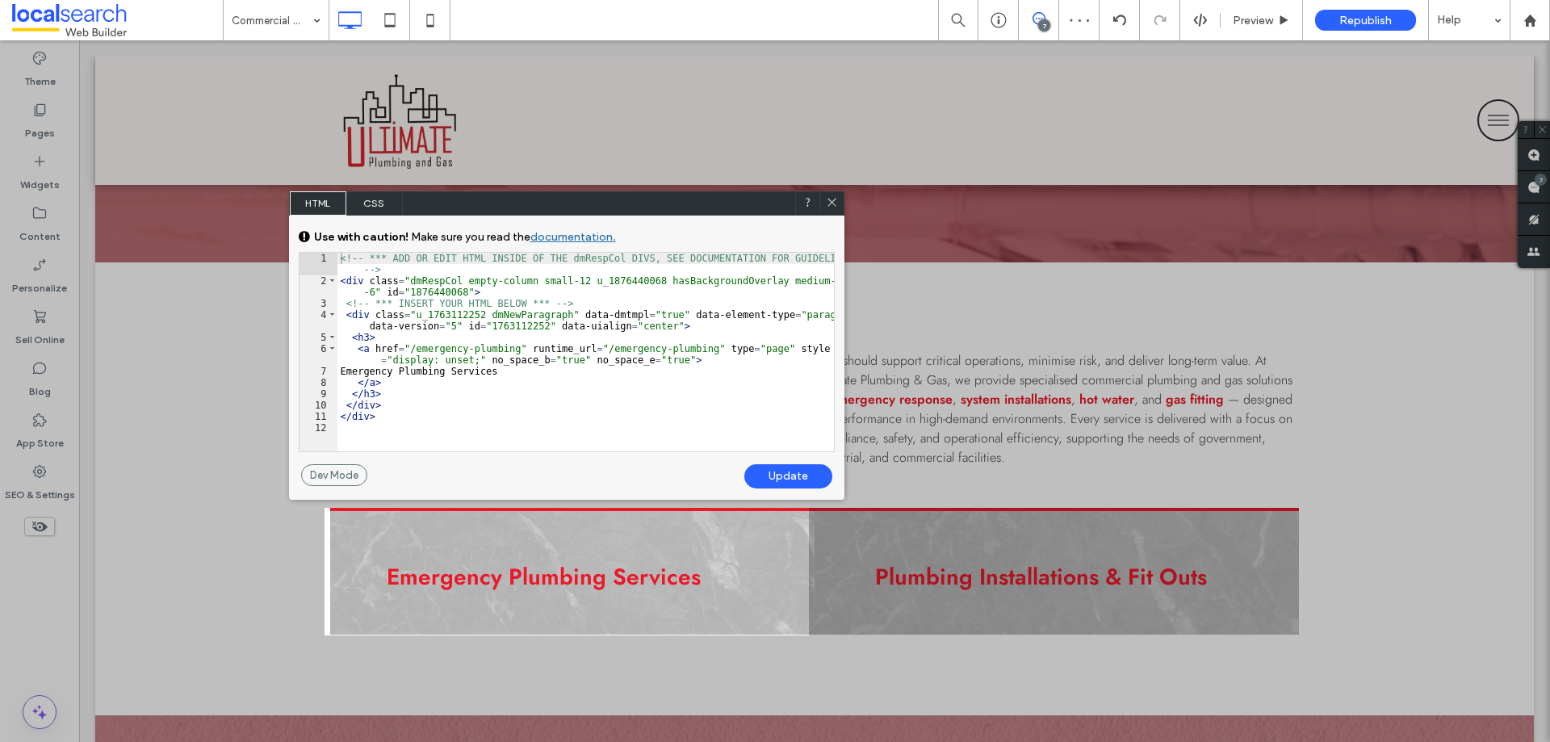
click at [837, 199] on icon at bounding box center [832, 202] width 12 height 12
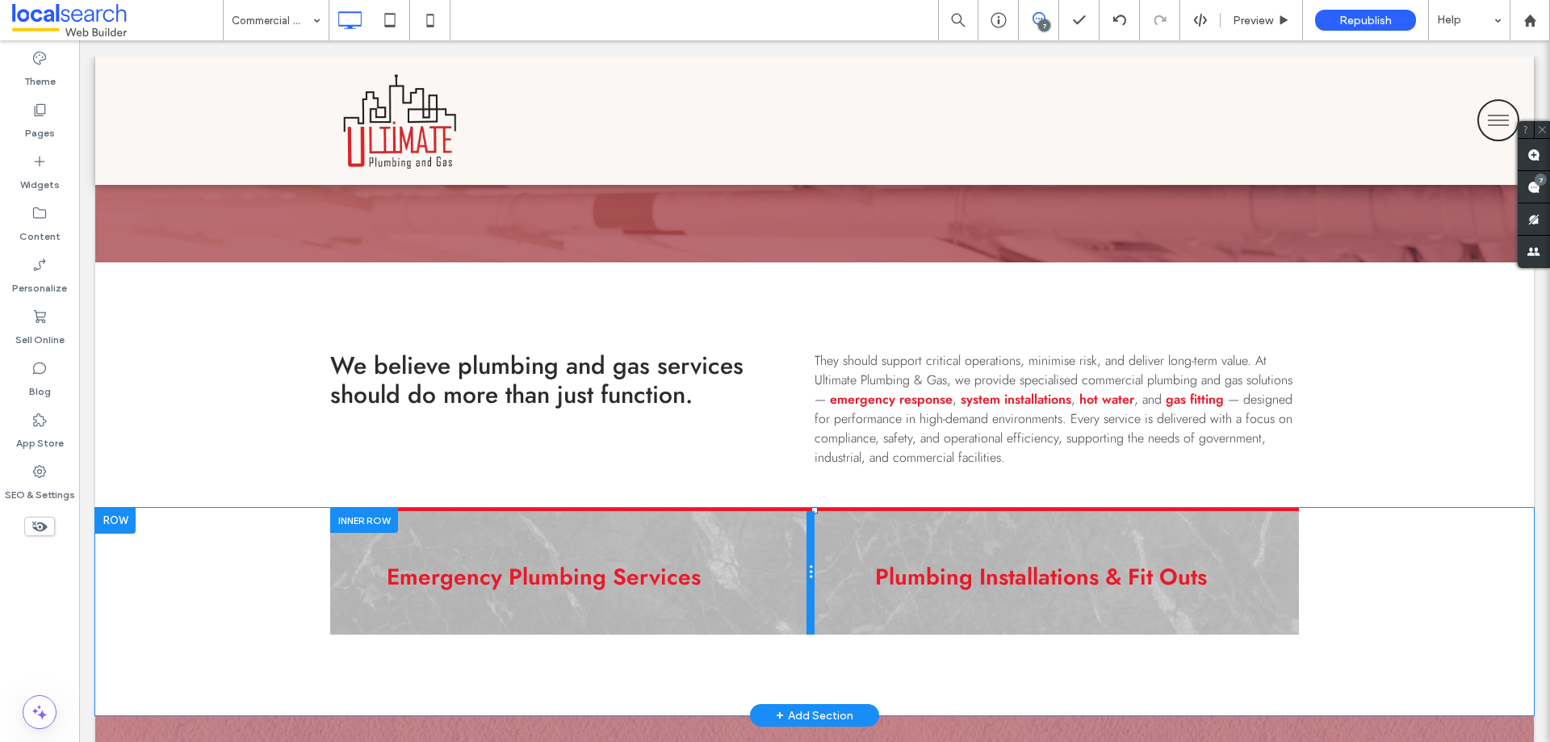
click at [807, 557] on div at bounding box center [810, 573] width 8 height 124
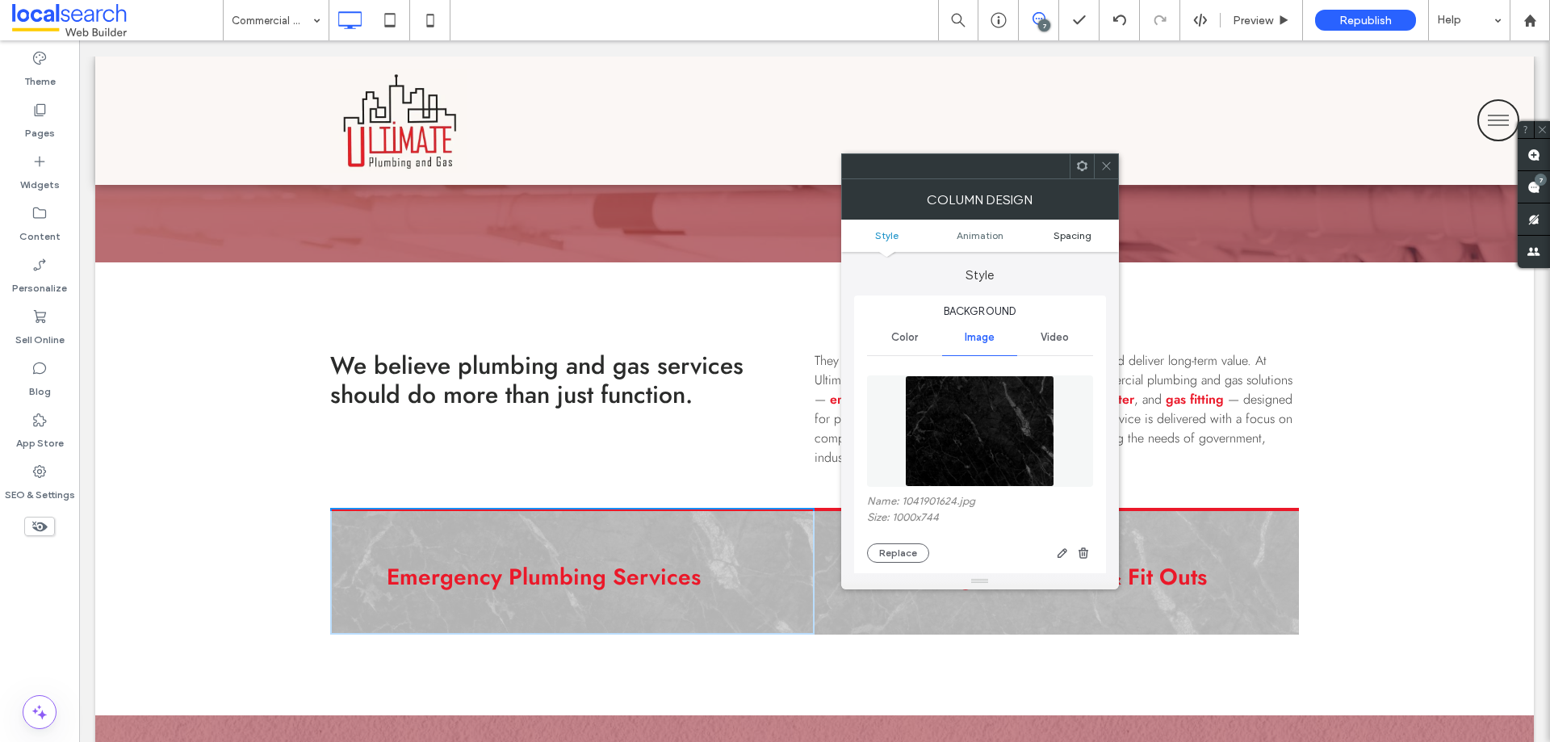
click at [1066, 237] on span "Spacing" at bounding box center [1072, 235] width 38 height 12
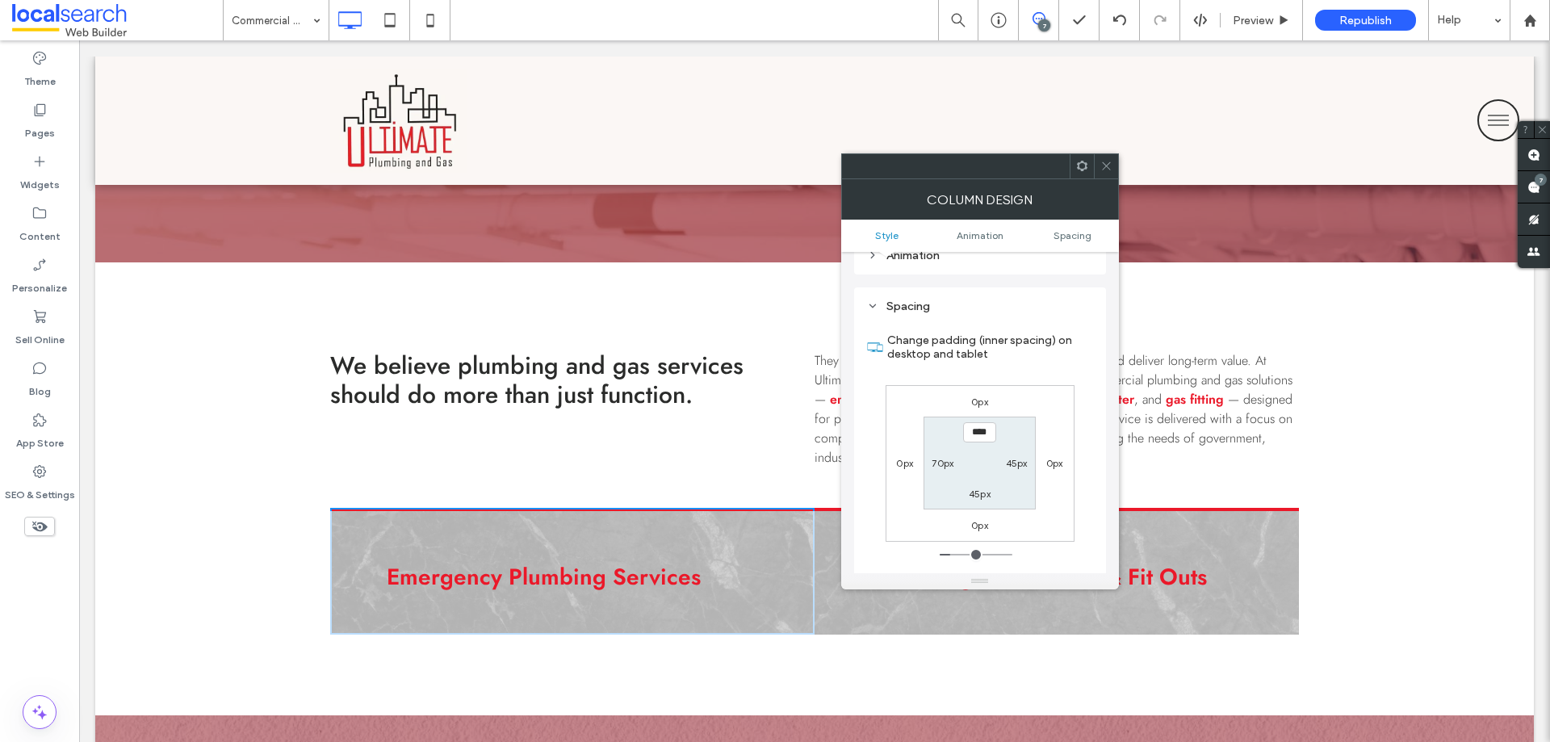
scroll to position [932, 0]
click at [1057, 449] on label "0px" at bounding box center [1054, 455] width 17 height 12
type input "*"
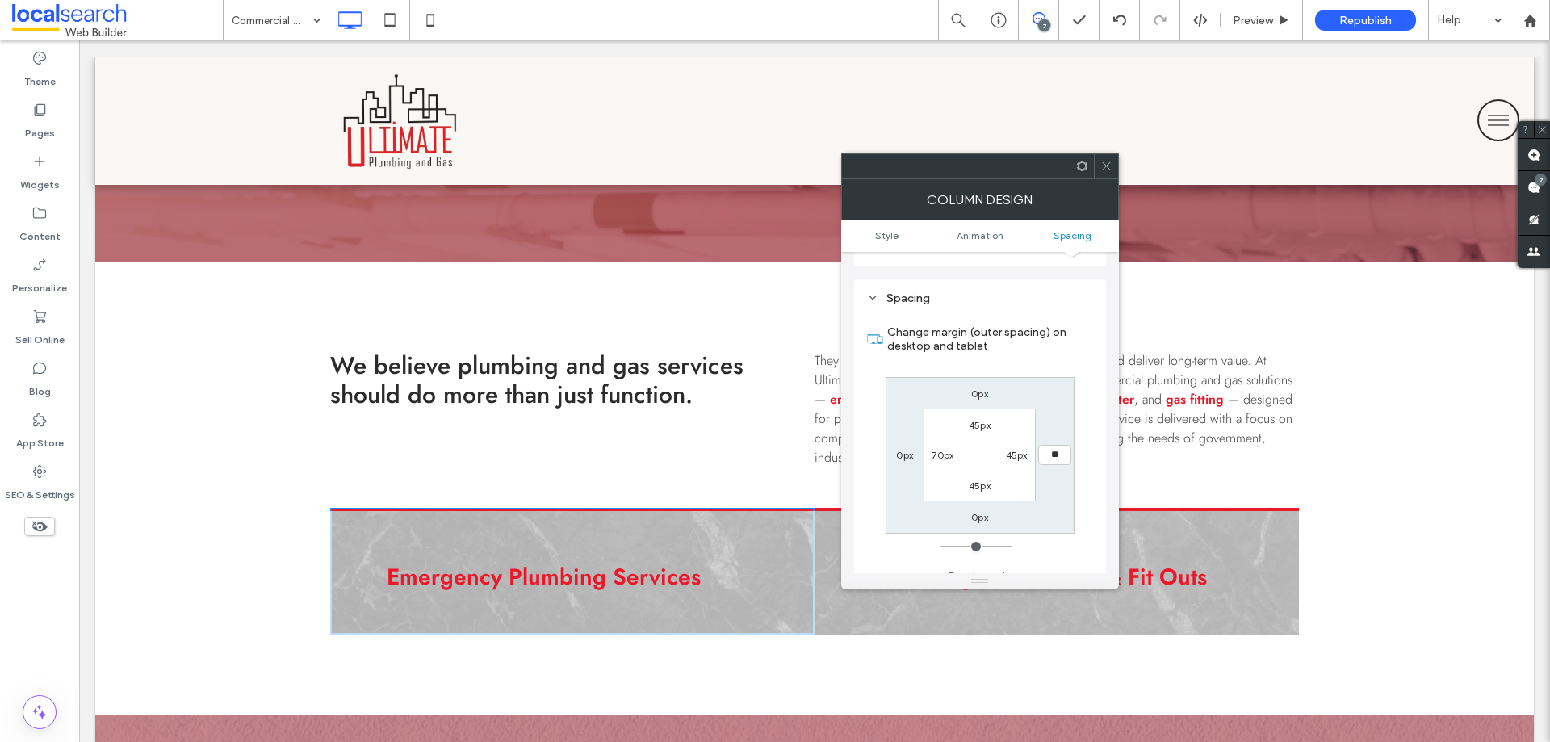
type input "**"
type input "****"
click at [1114, 170] on div at bounding box center [1106, 166] width 24 height 24
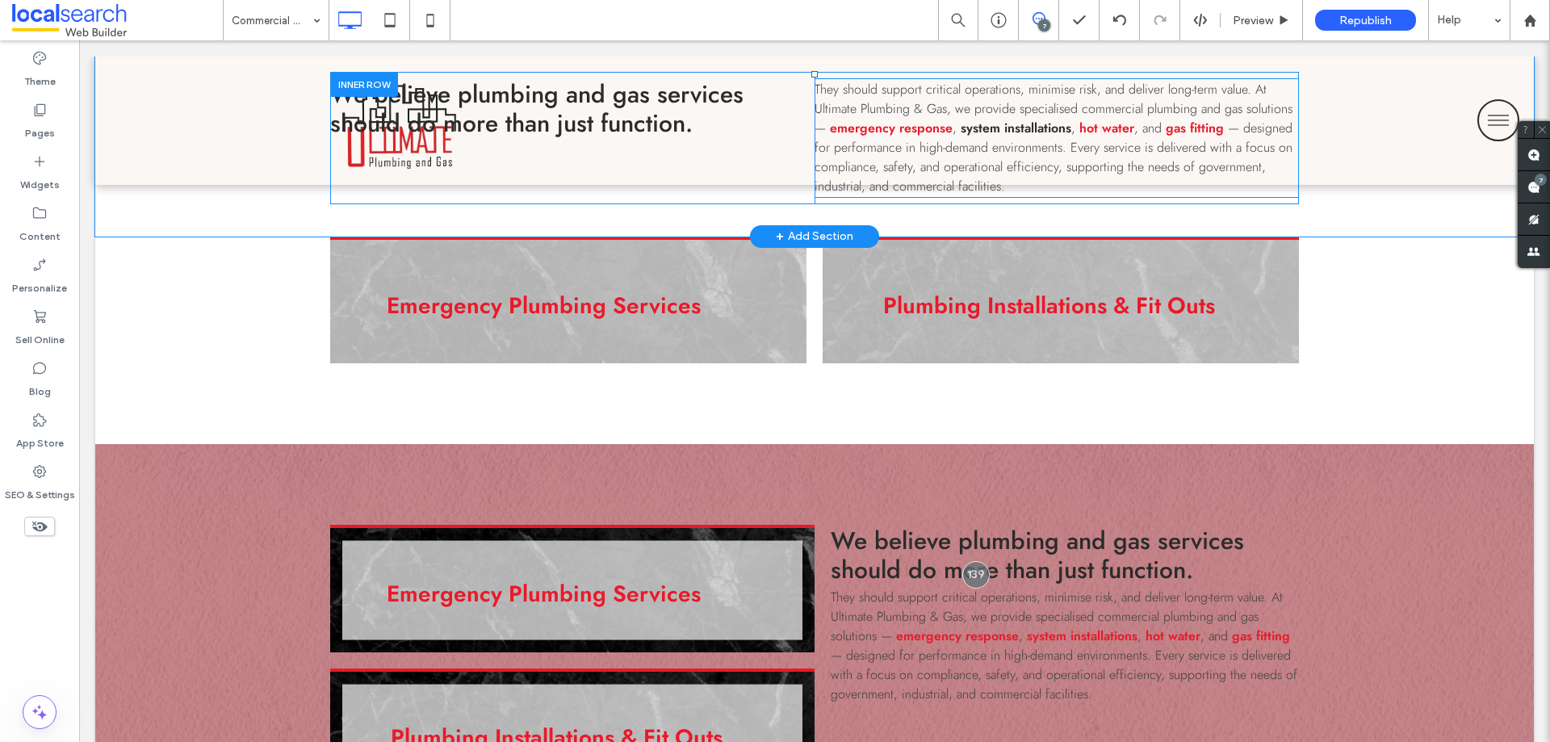
scroll to position [1130, 0]
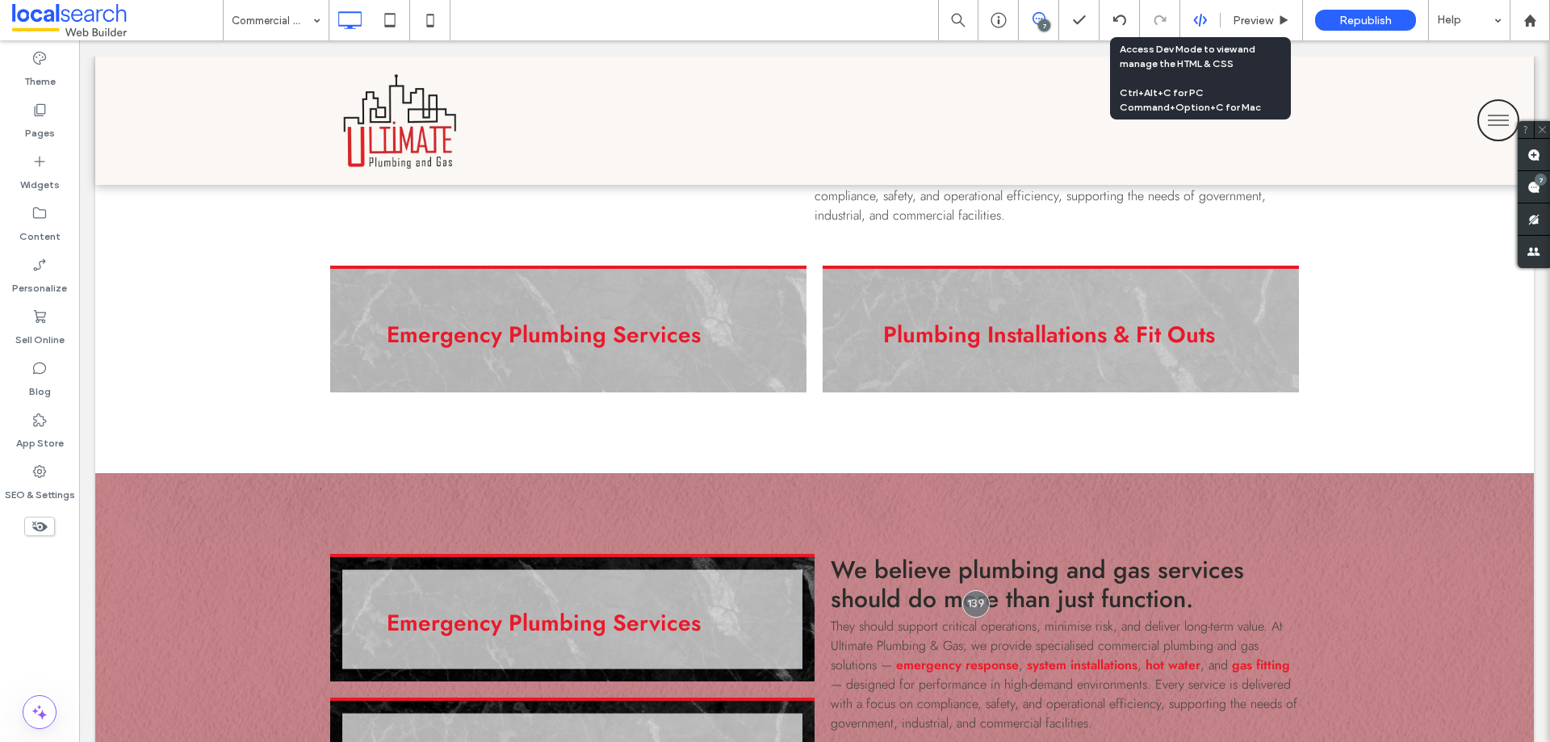
click at [1202, 17] on icon at bounding box center [1200, 20] width 15 height 15
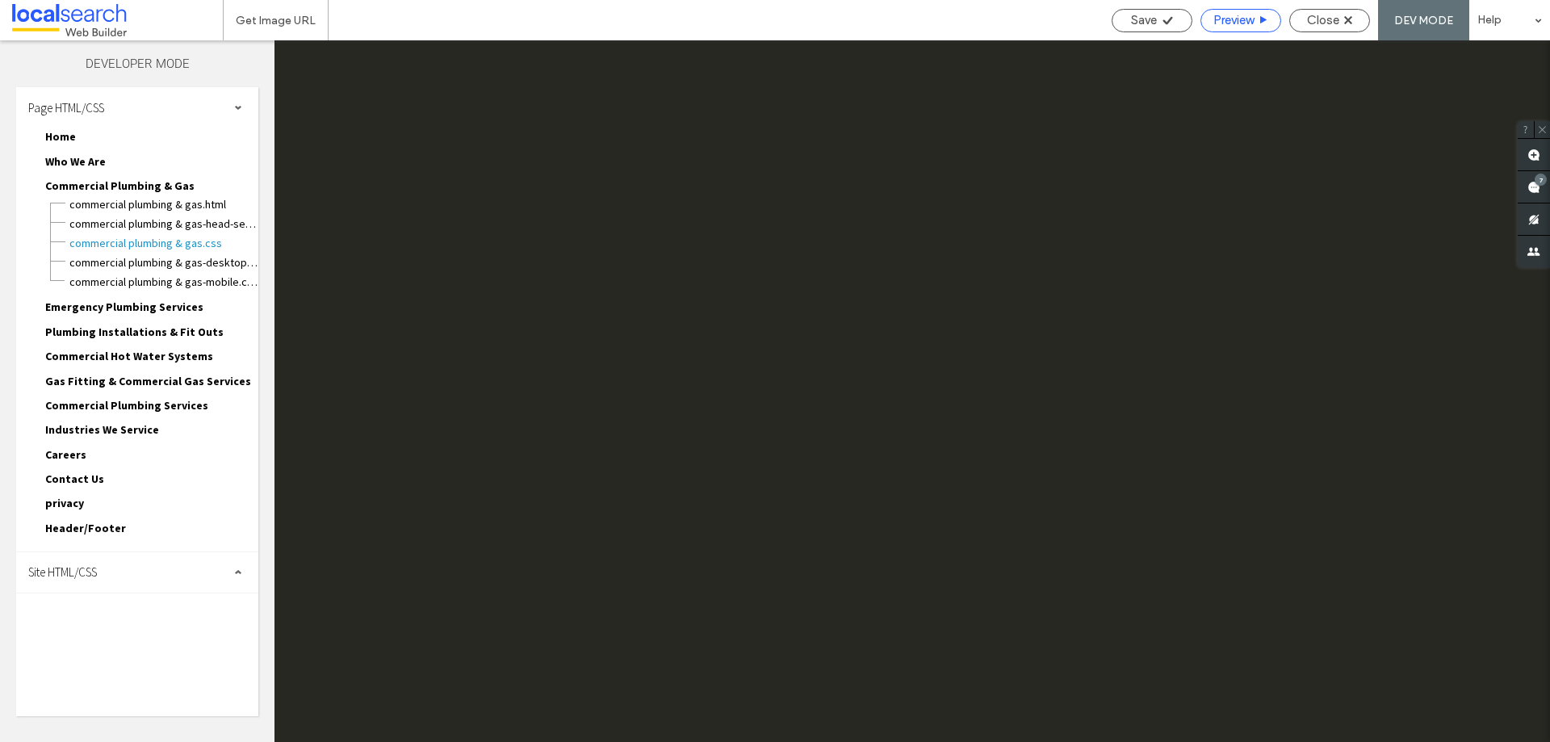
scroll to position [0, 0]
click at [92, 563] on div "Site HTML/CSS" at bounding box center [137, 572] width 242 height 40
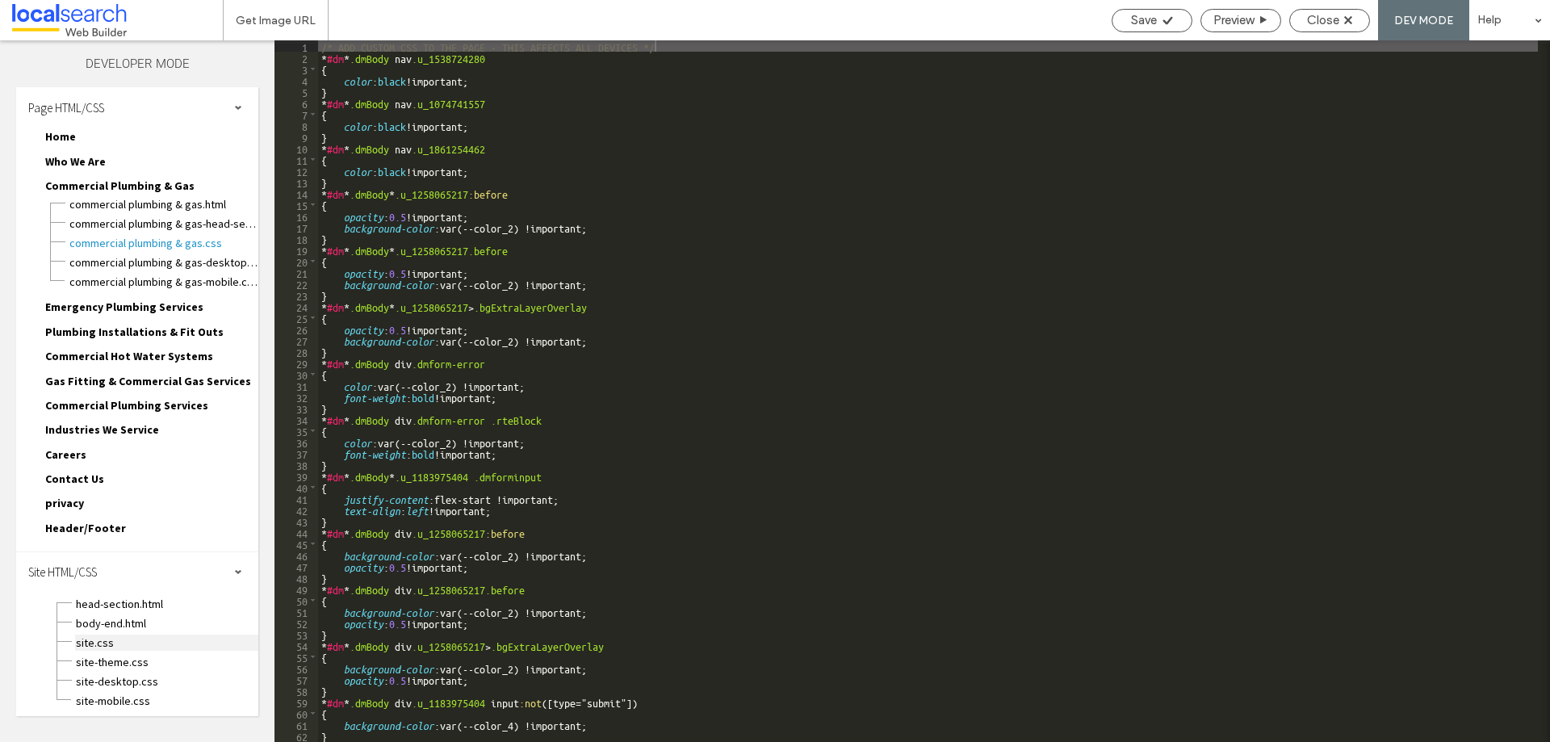
click at [102, 642] on span "site.css" at bounding box center [166, 642] width 183 height 16
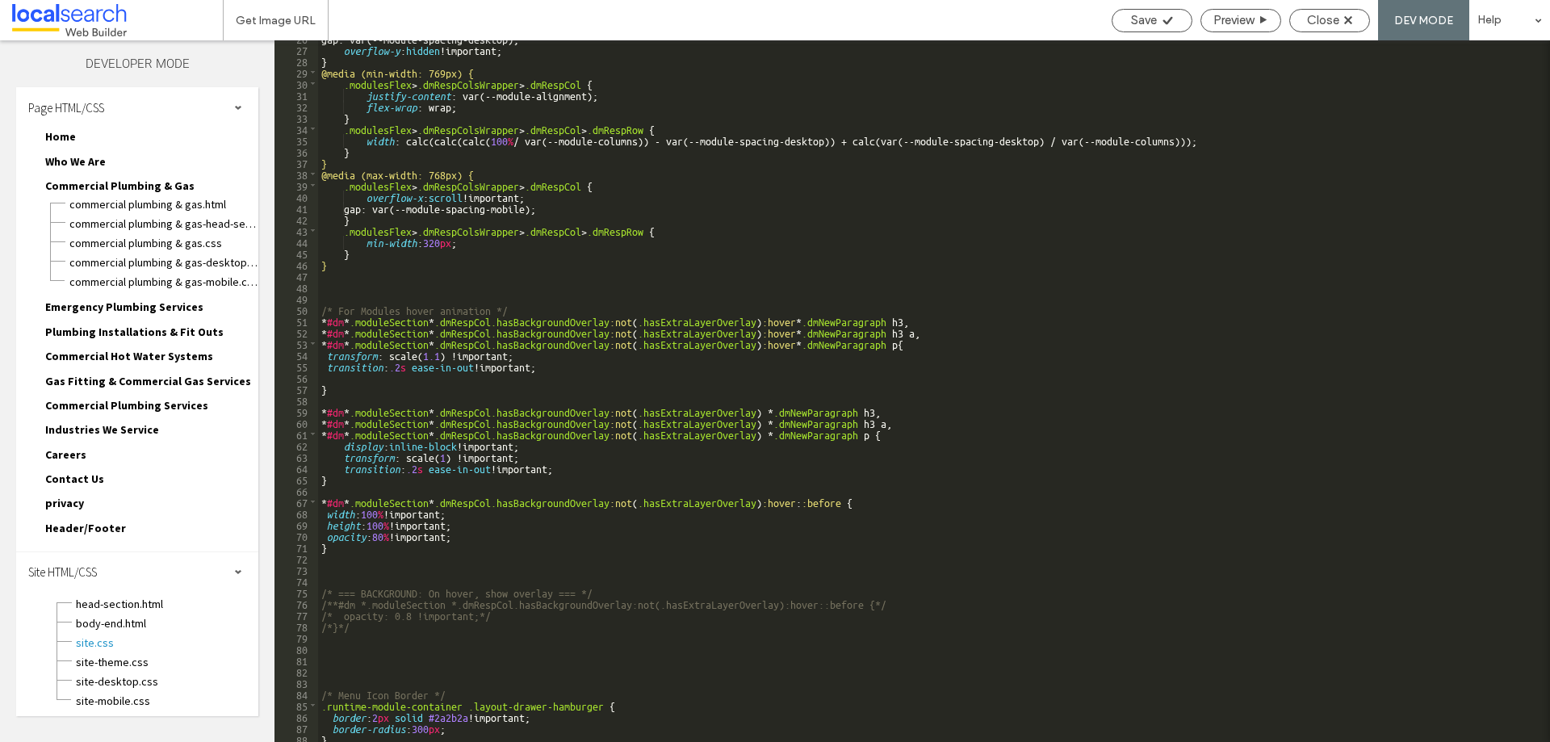
scroll to position [291, 0]
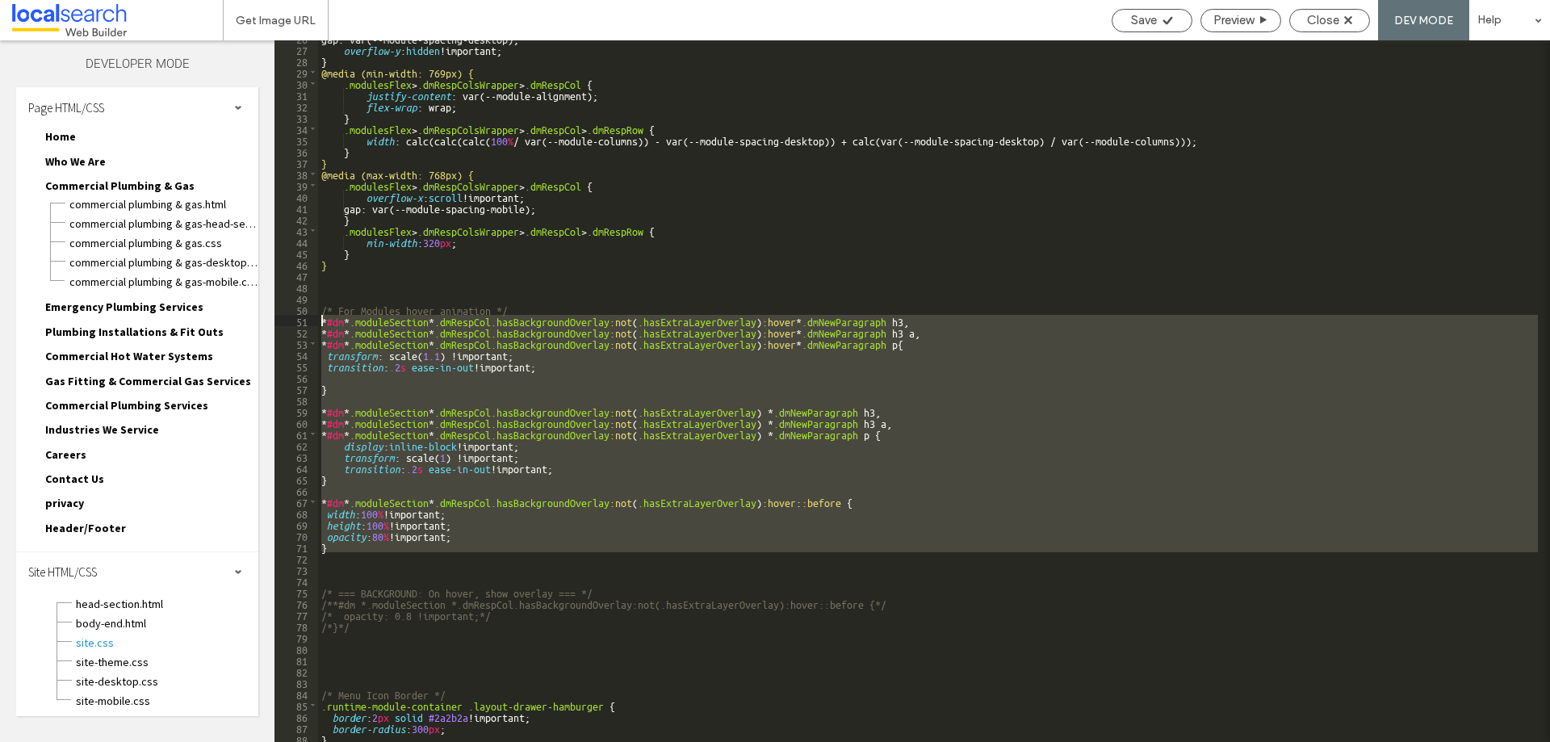
drag, startPoint x: 345, startPoint y: 554, endPoint x: 279, endPoint y: 317, distance: 245.6
click at [279, 317] on div "** 26 27 28 29 30 31 32 33 34 35 36 37 38 39 40 41 42 43 44 45 46 47 48 49 50 5…" at bounding box center [911, 390] width 1275 height 701
click at [478, 551] on div "gap: var(--module-spacing-desktop); overflow-y : hidden !important; } @media (m…" at bounding box center [928, 390] width 1220 height 701
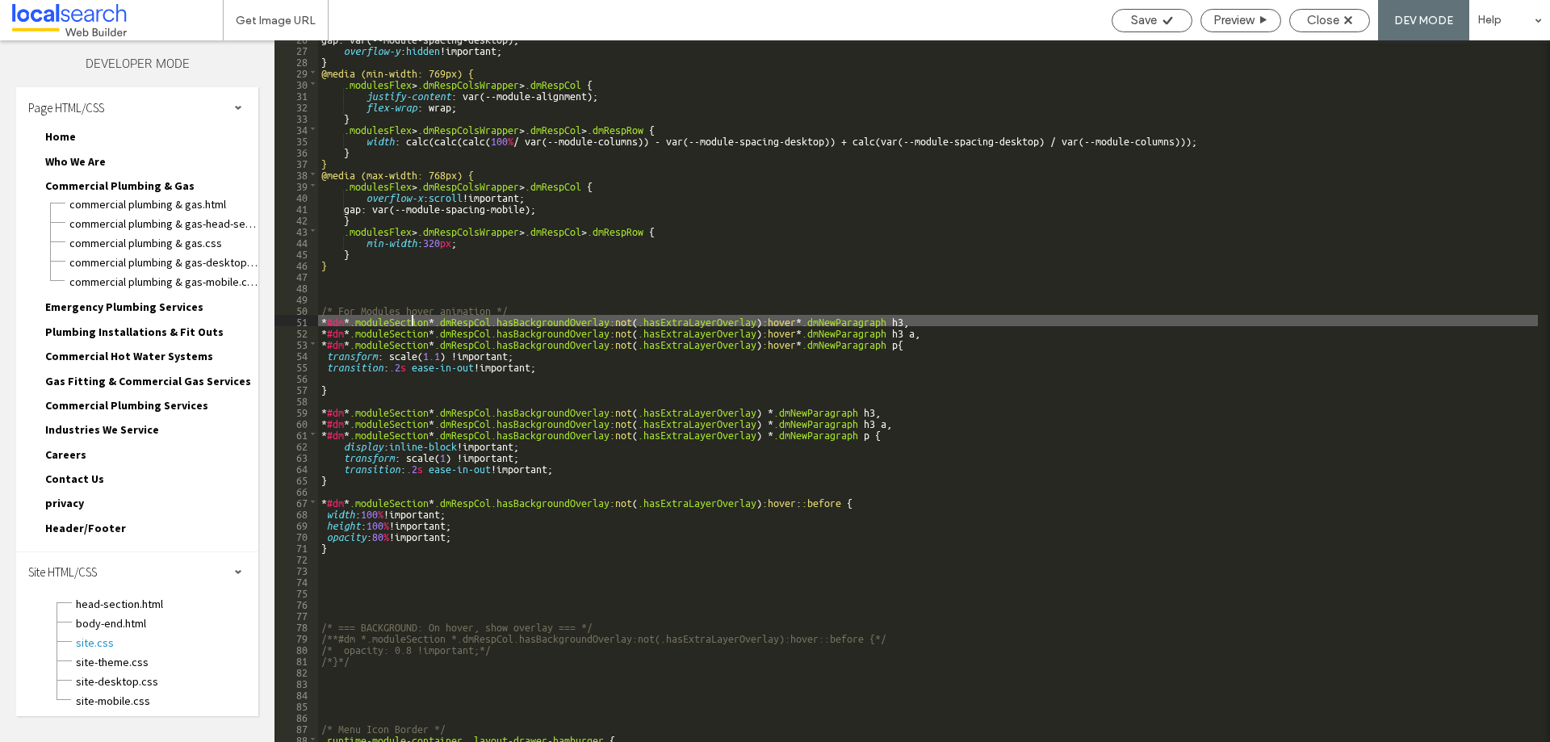
click at [410, 319] on div "gap: var(--module-spacing-desktop); overflow-y : hidden !important; } @media (m…" at bounding box center [928, 394] width 1220 height 724
type textarea "**"
click at [412, 323] on div "gap: var(--module-spacing-desktop); overflow-y : hidden !important; } @media (m…" at bounding box center [928, 394] width 1220 height 724
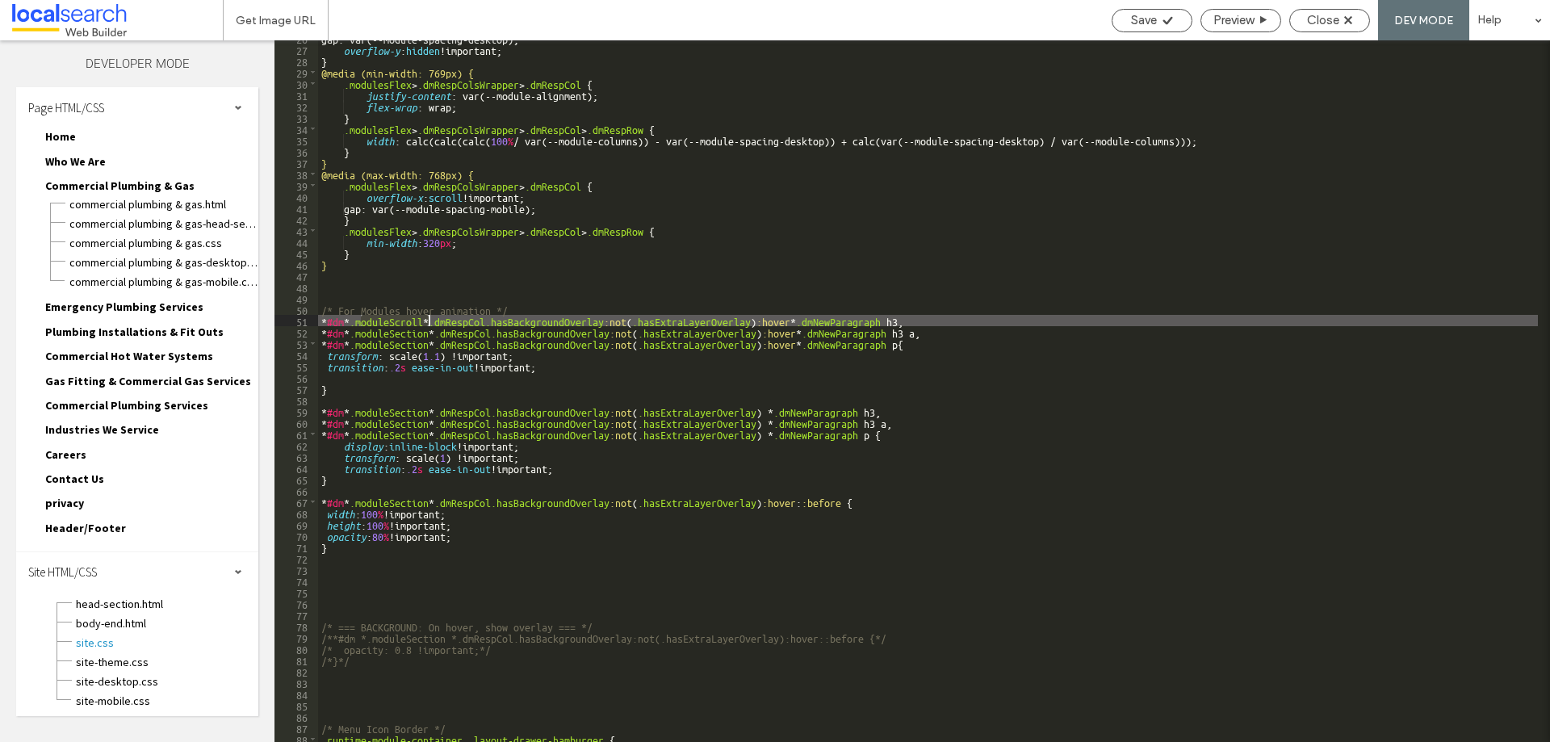
click at [406, 331] on div "gap: var(--module-spacing-desktop); overflow-y : hidden !important; } @media (m…" at bounding box center [928, 394] width 1220 height 724
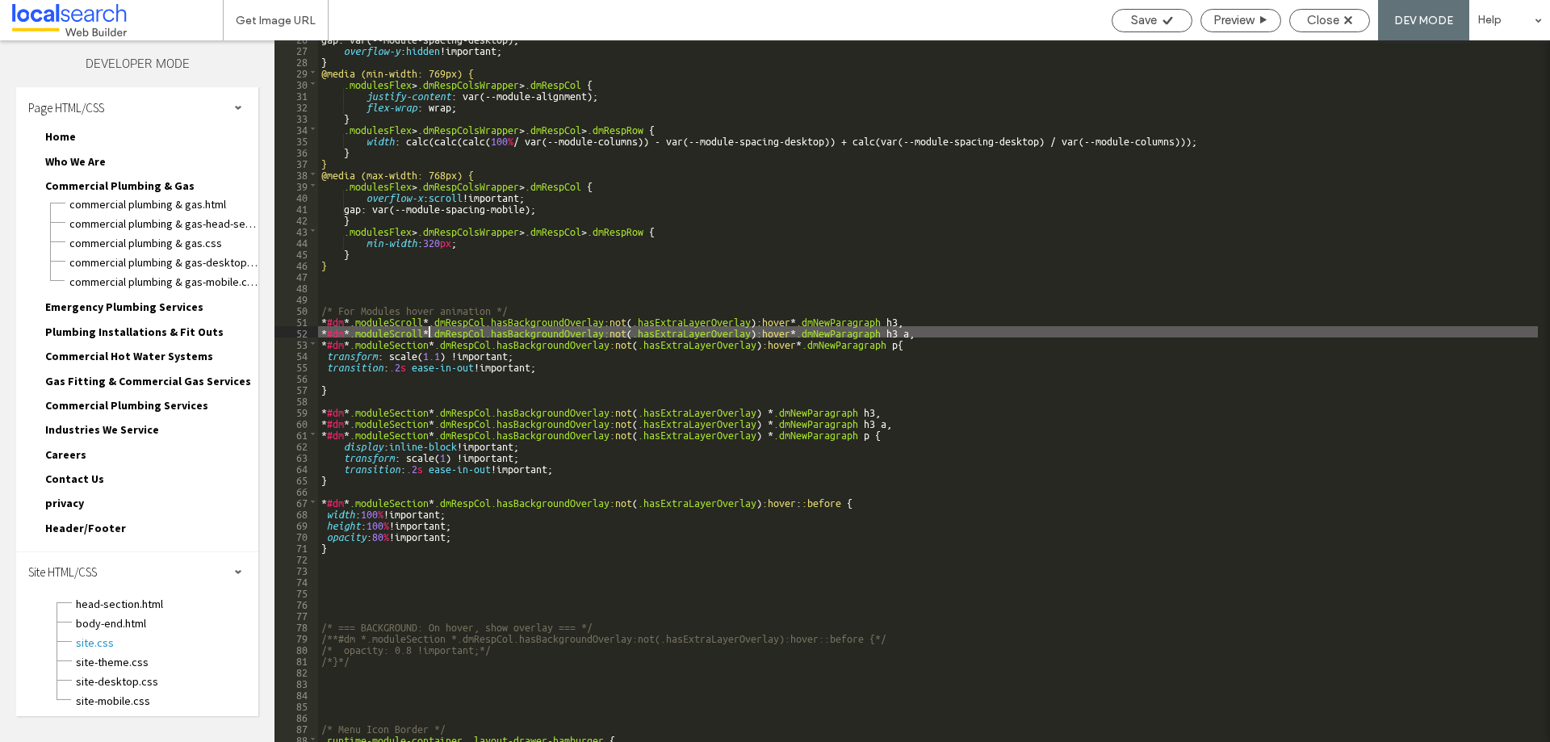
click at [400, 339] on div "gap: var(--module-spacing-desktop); overflow-y : hidden !important; } @media (m…" at bounding box center [928, 394] width 1220 height 724
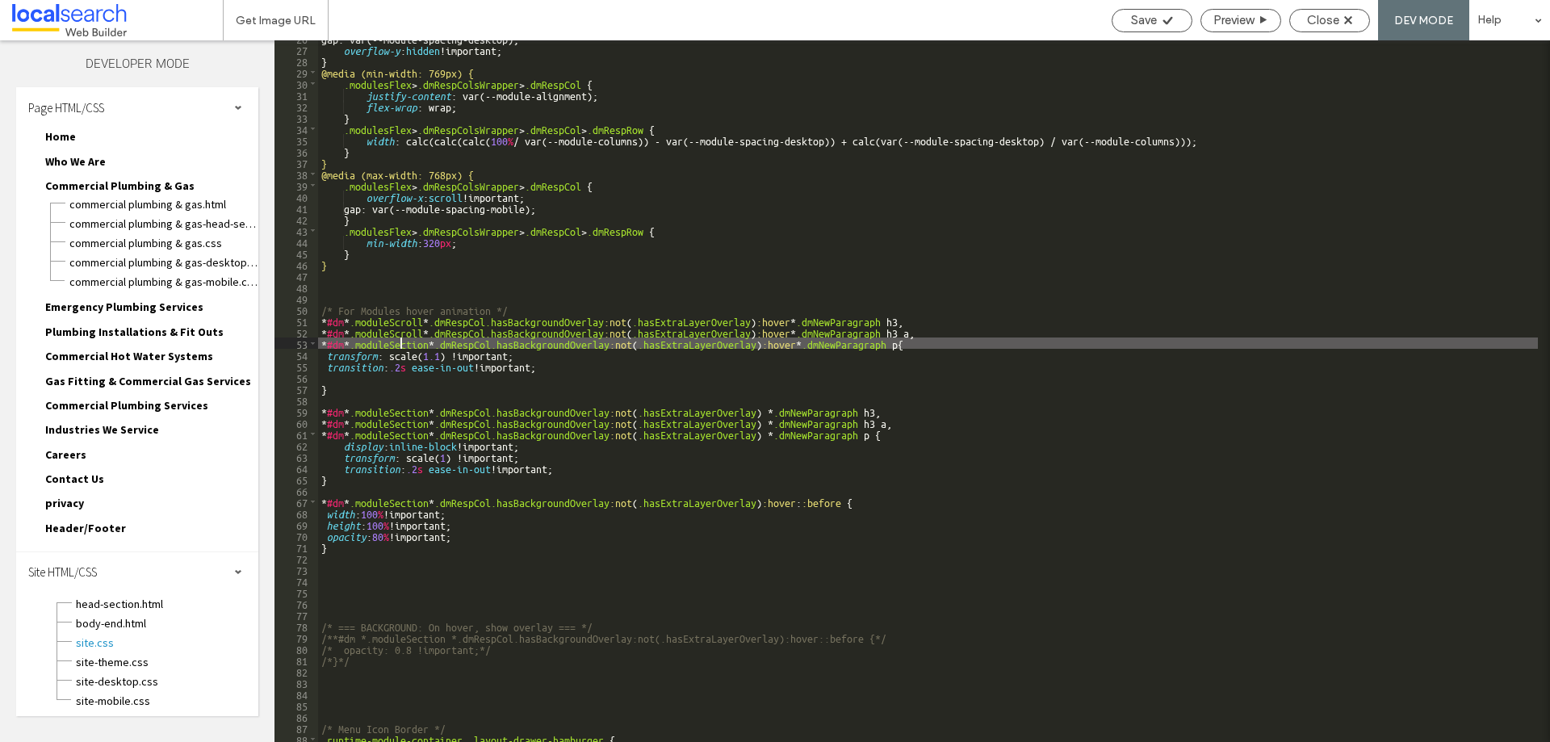
click at [400, 339] on div "gap: var(--module-spacing-desktop); overflow-y : hidden !important; } @media (m…" at bounding box center [928, 394] width 1220 height 724
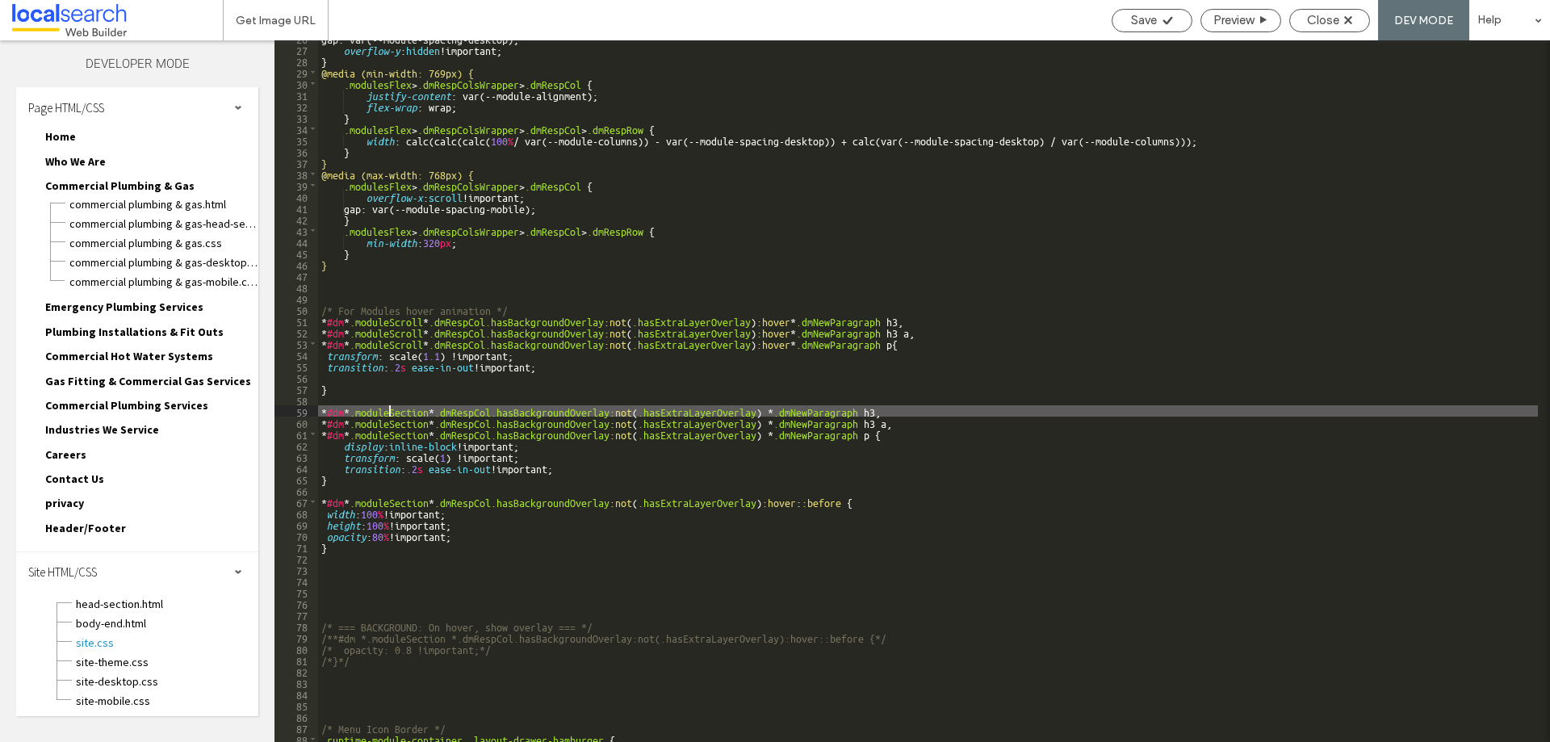
click at [390, 410] on div "gap: var(--module-spacing-desktop); overflow-y : hidden !important; } @media (m…" at bounding box center [928, 394] width 1220 height 724
click at [390, 409] on div "gap: var(--module-spacing-desktop); overflow-y : hidden !important; } @media (m…" at bounding box center [928, 394] width 1220 height 724
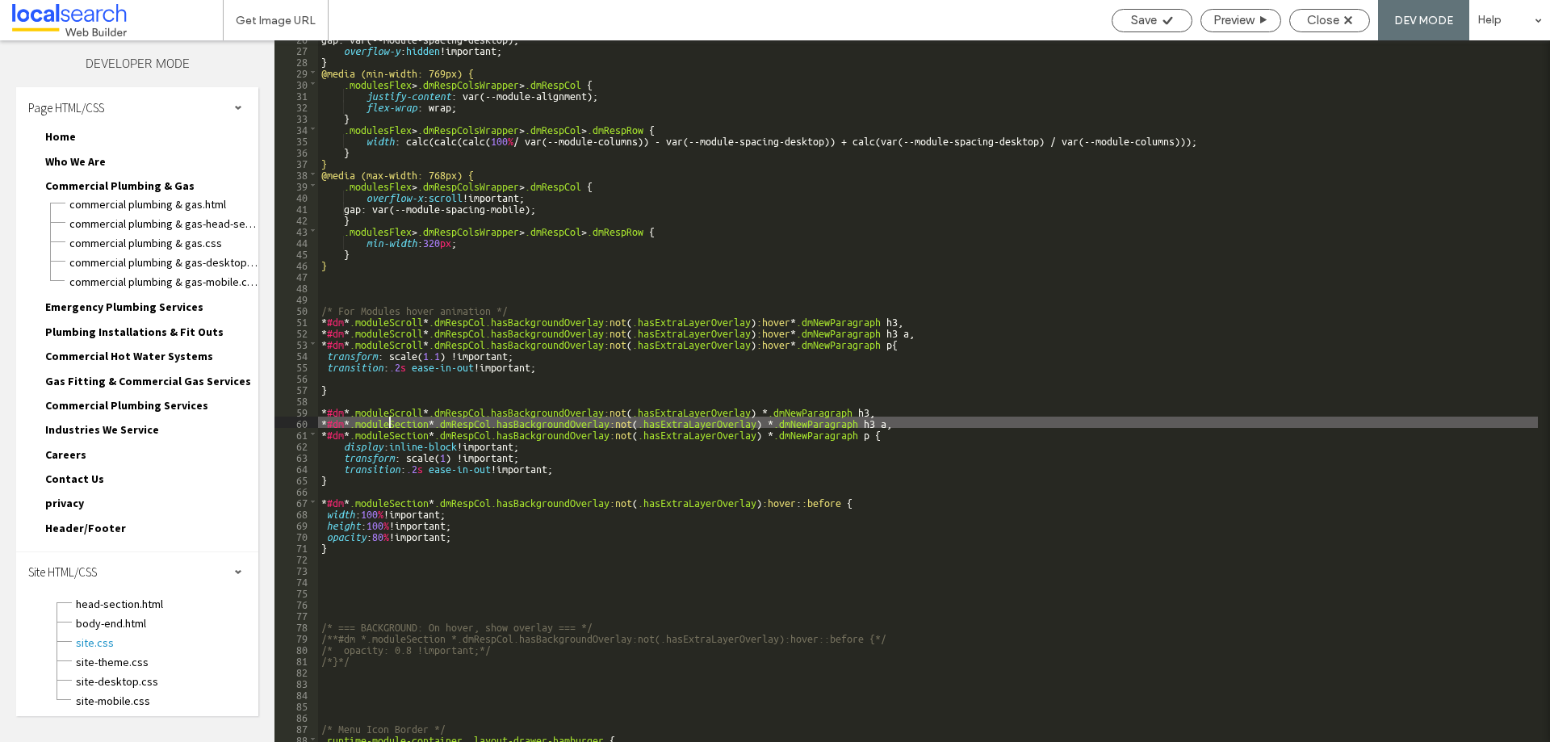
click at [391, 419] on div "gap: var(--module-spacing-desktop); overflow-y : hidden !important; } @media (m…" at bounding box center [928, 394] width 1220 height 724
click at [391, 431] on div "gap: var(--module-spacing-desktop); overflow-y : hidden !important; } @media (m…" at bounding box center [928, 394] width 1220 height 724
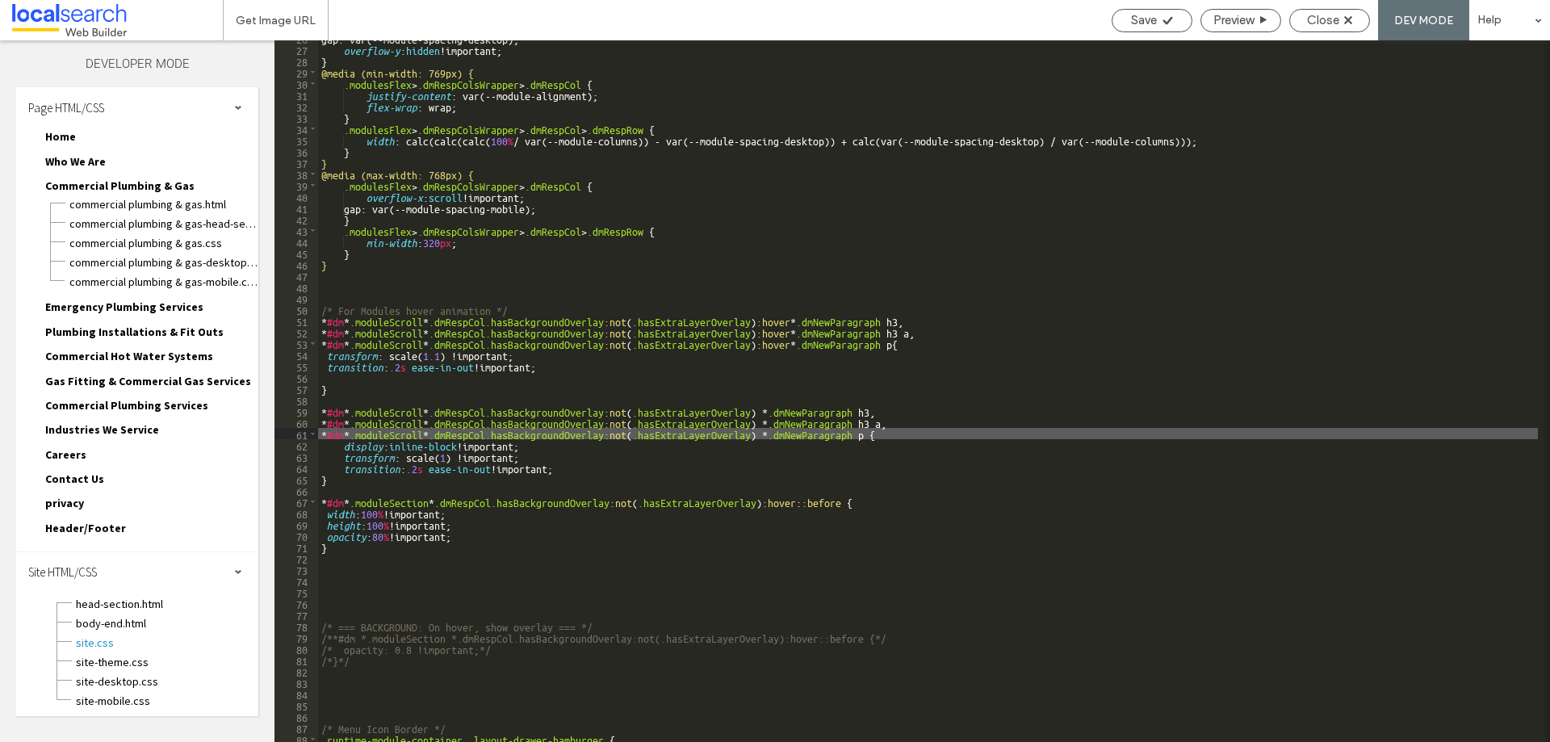
click at [1313, 22] on span "Close" at bounding box center [1323, 20] width 32 height 15
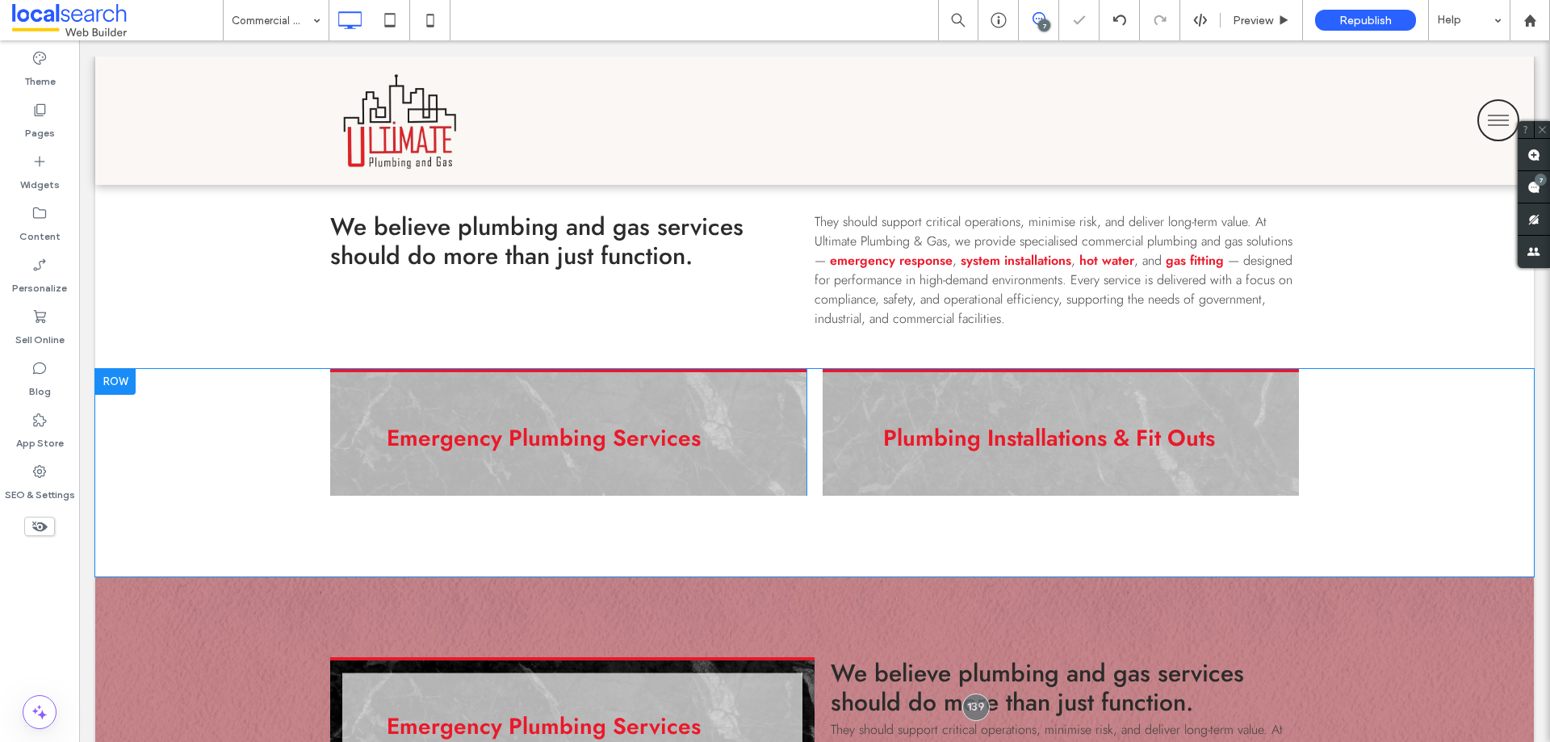
scroll to position [1130, 0]
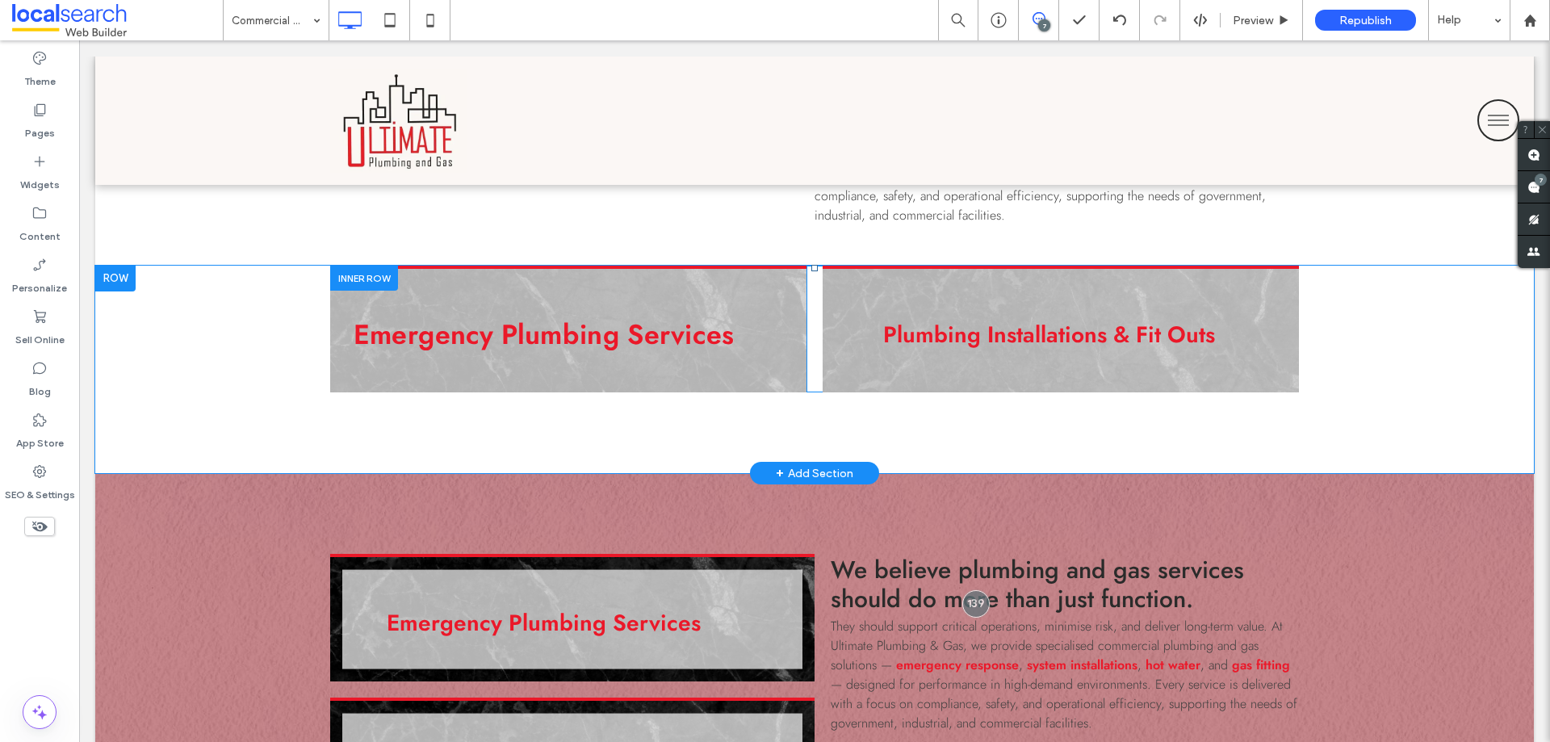
click at [785, 333] on div "Emergency Plumbing Services Click To Paste" at bounding box center [568, 330] width 476 height 128
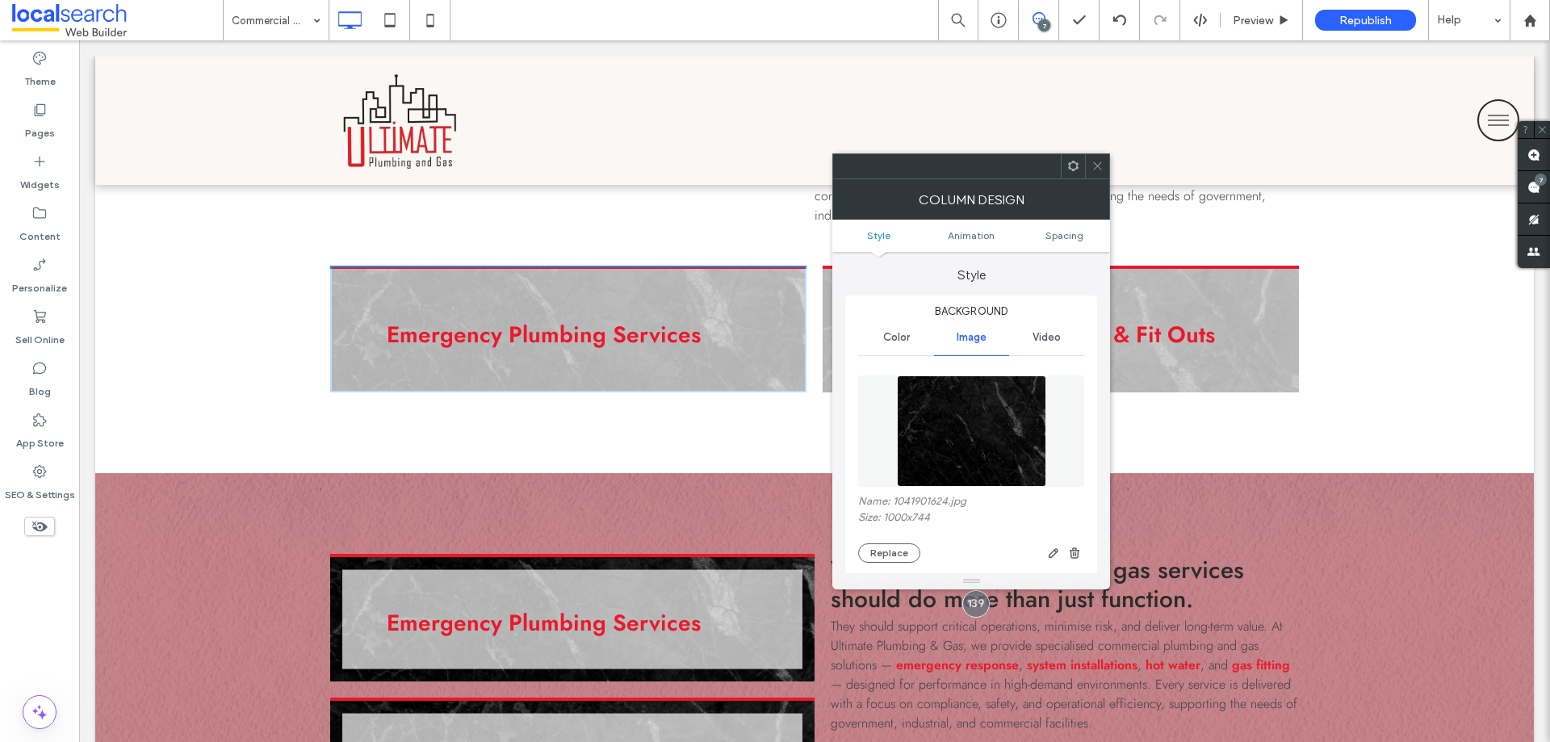
scroll to position [242, 0]
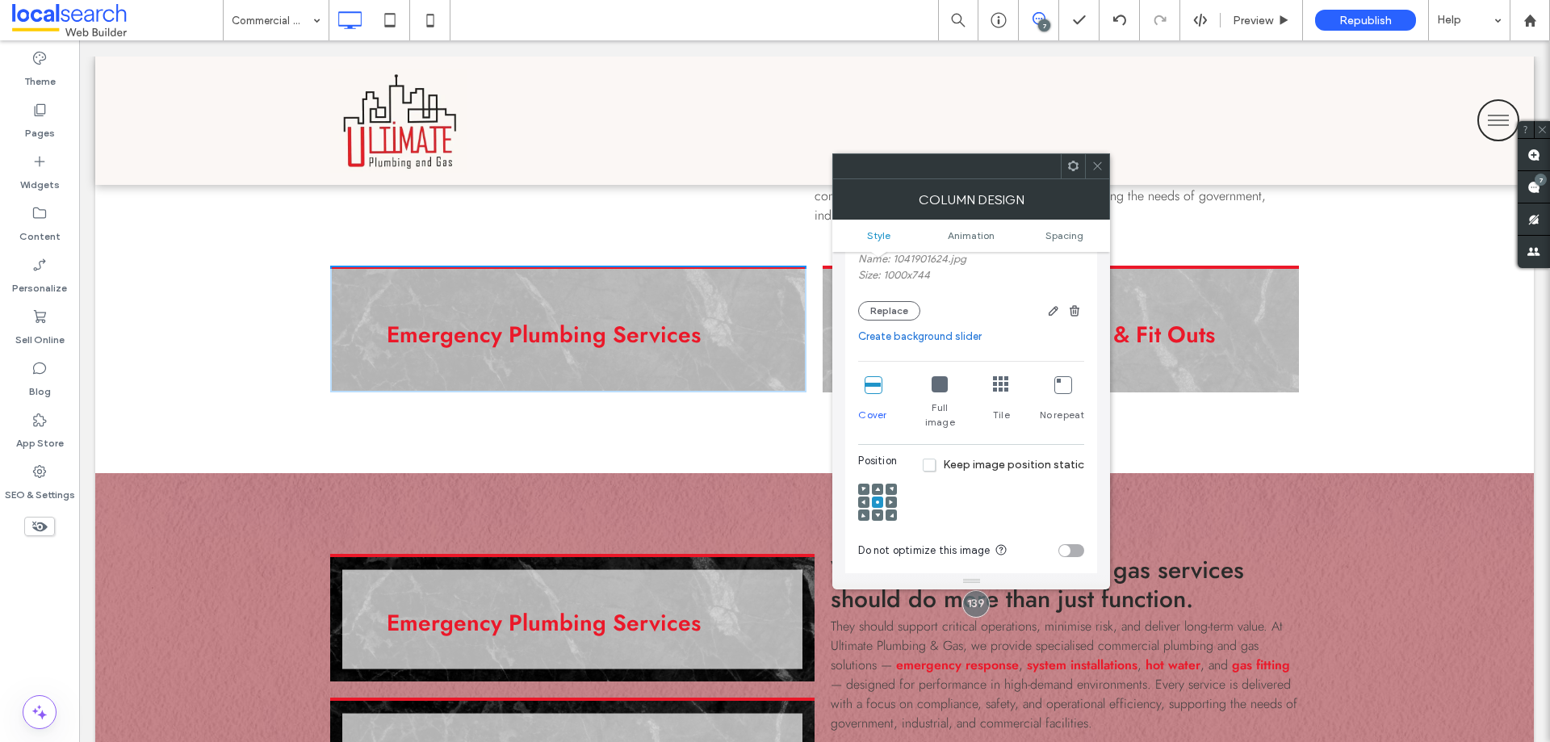
click at [1097, 162] on icon at bounding box center [1097, 166] width 12 height 12
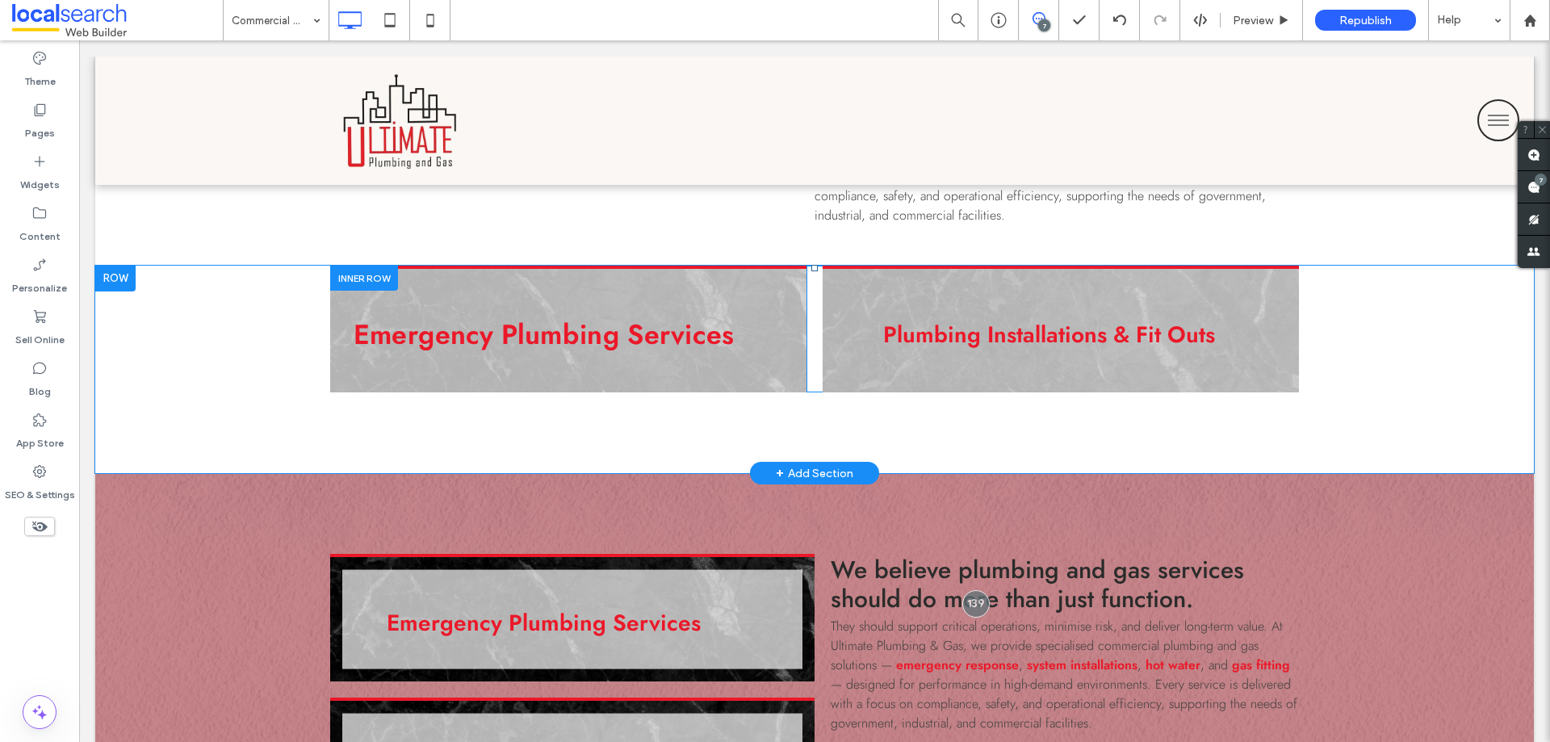
click at [767, 323] on div "Emergency Plumbing Services Click To Paste" at bounding box center [568, 330] width 476 height 128
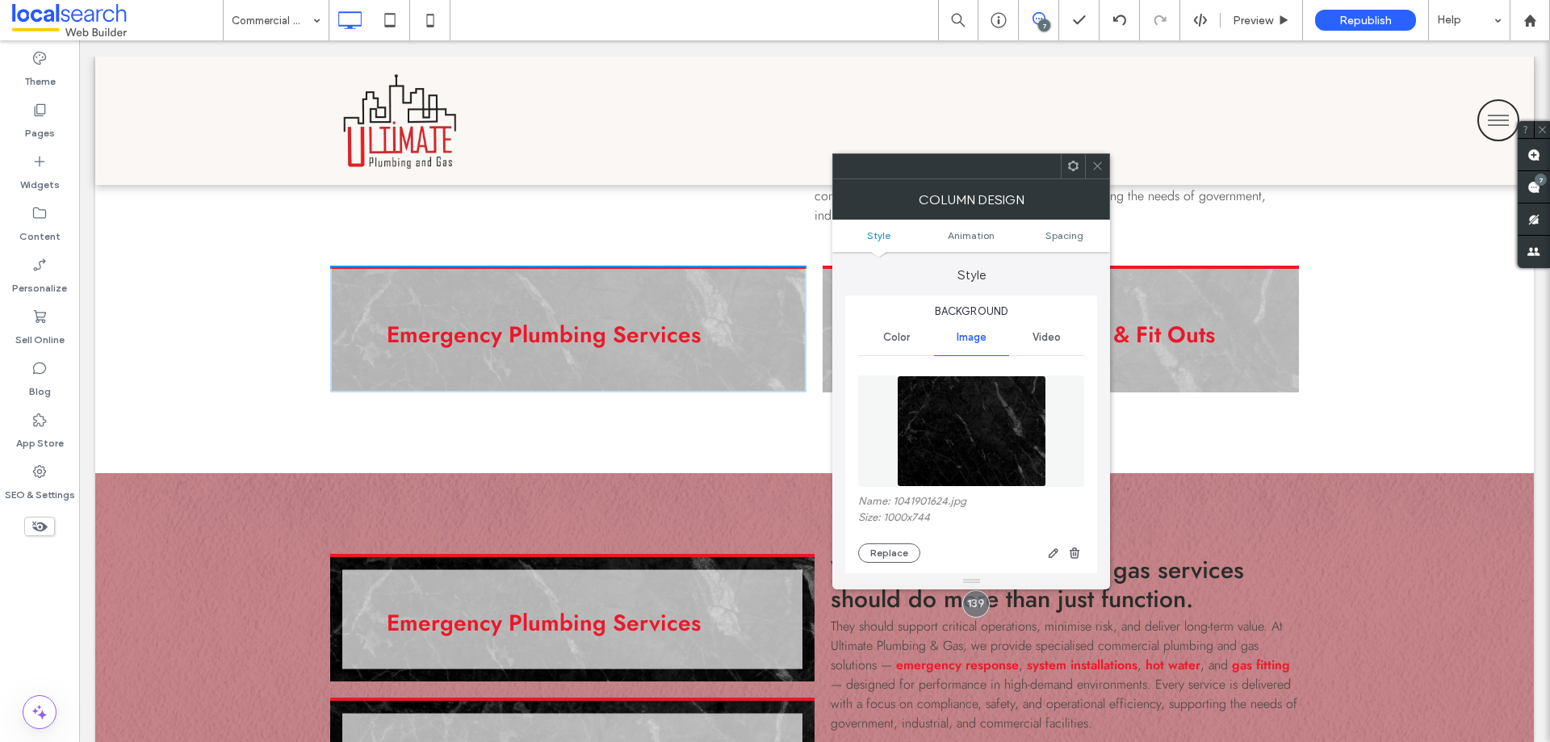
click at [1099, 169] on icon at bounding box center [1097, 166] width 12 height 12
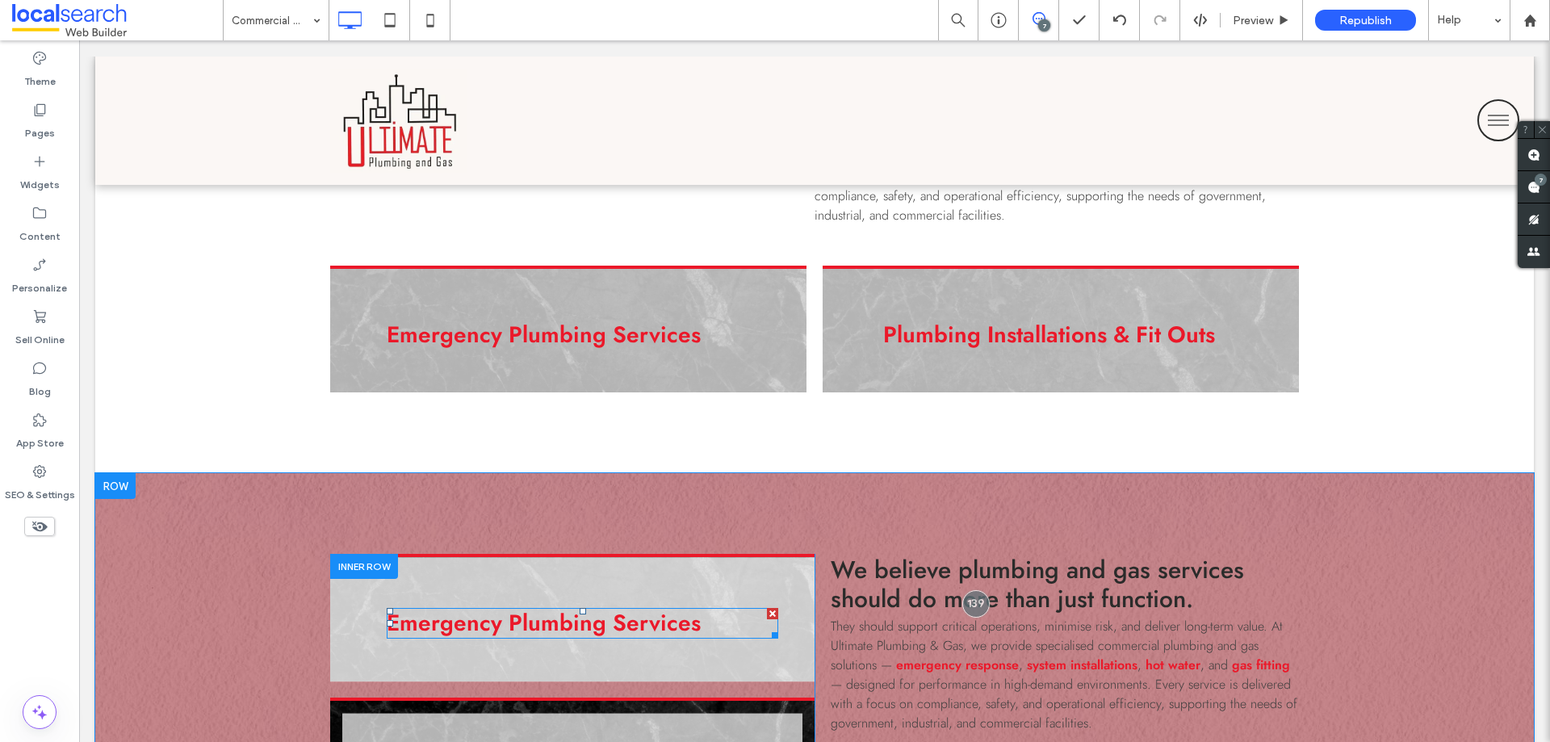
click at [767, 625] on h3 "Emergency Plumbing Services" at bounding box center [582, 622] width 391 height 27
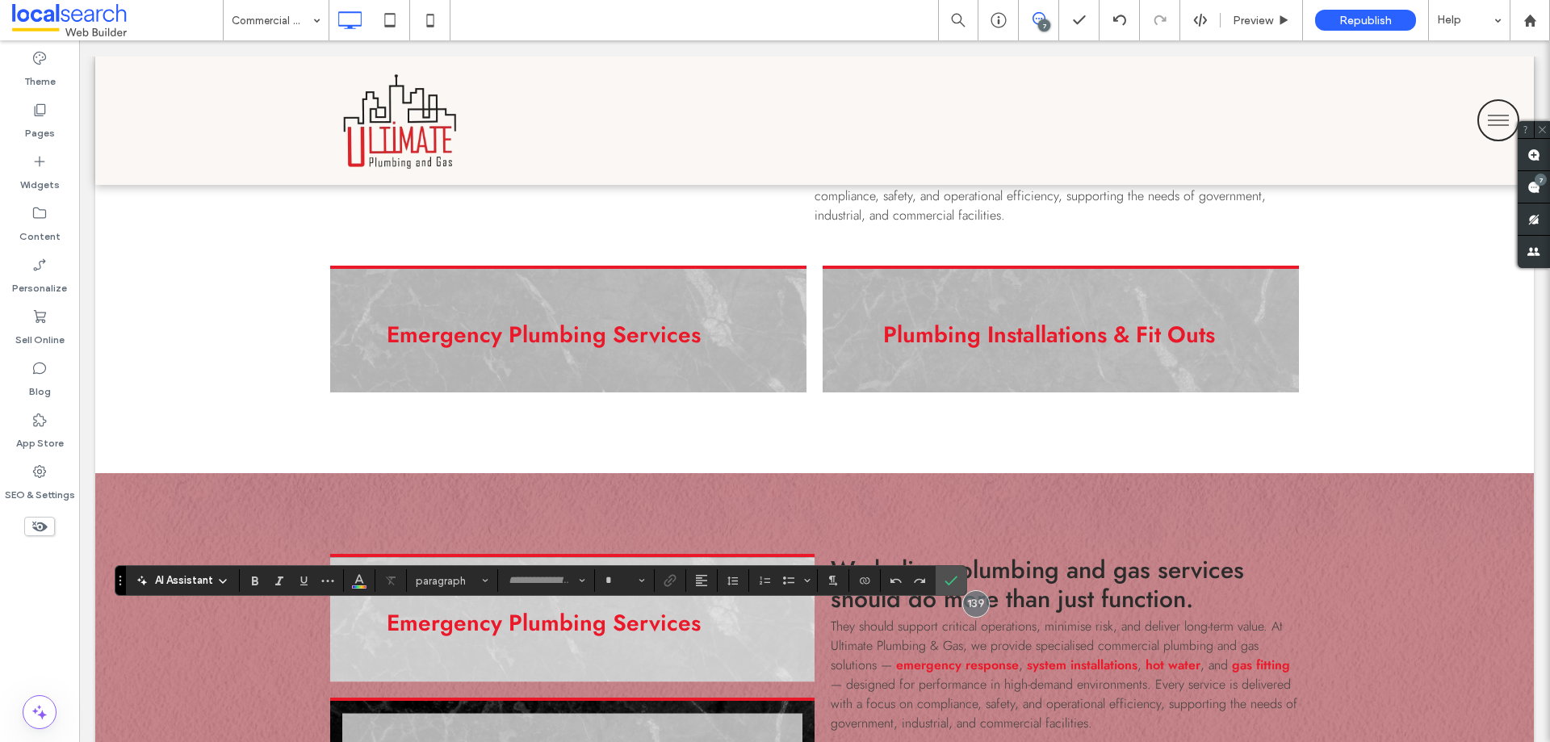
type input "****"
type input "**"
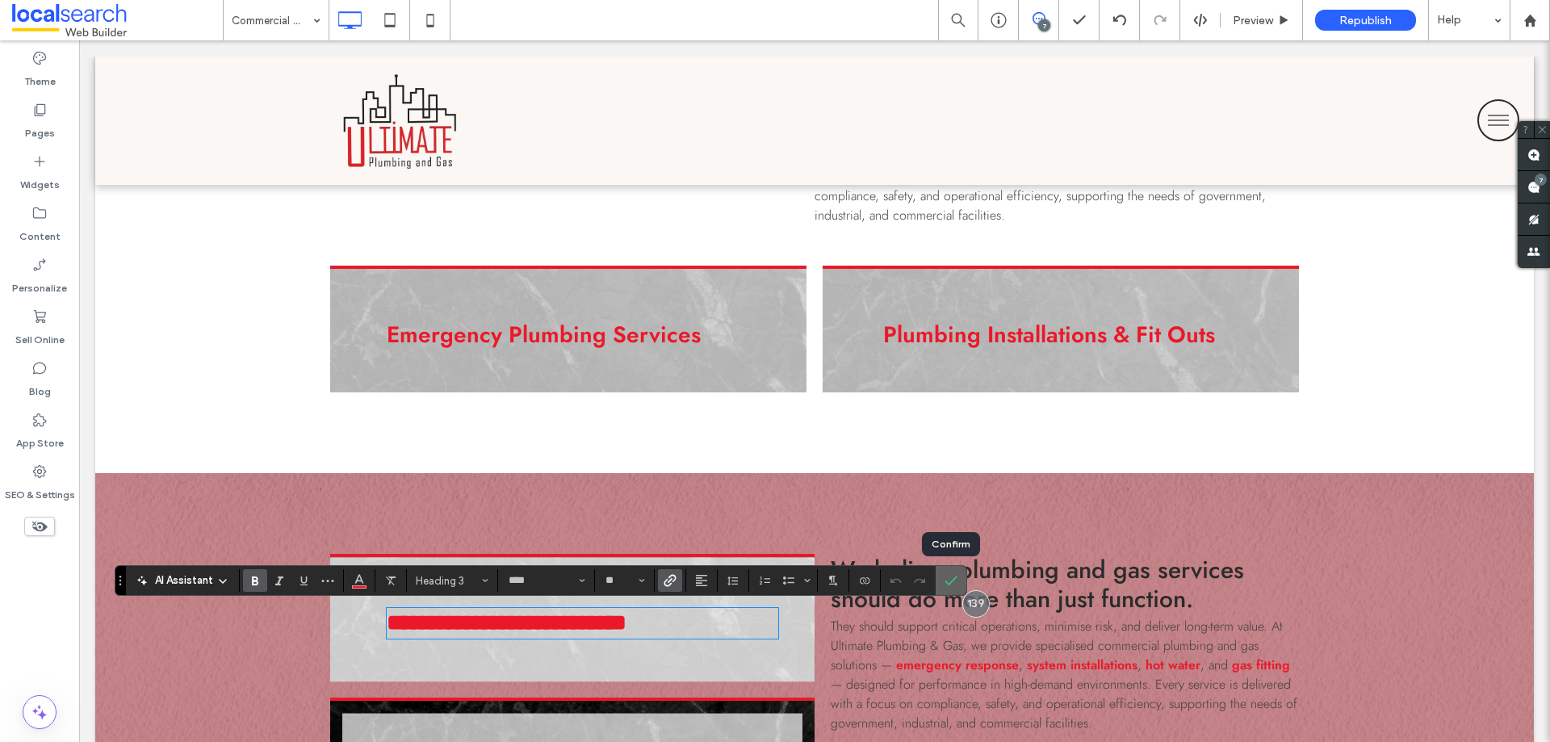
click at [952, 580] on icon "Confirm" at bounding box center [950, 580] width 13 height 13
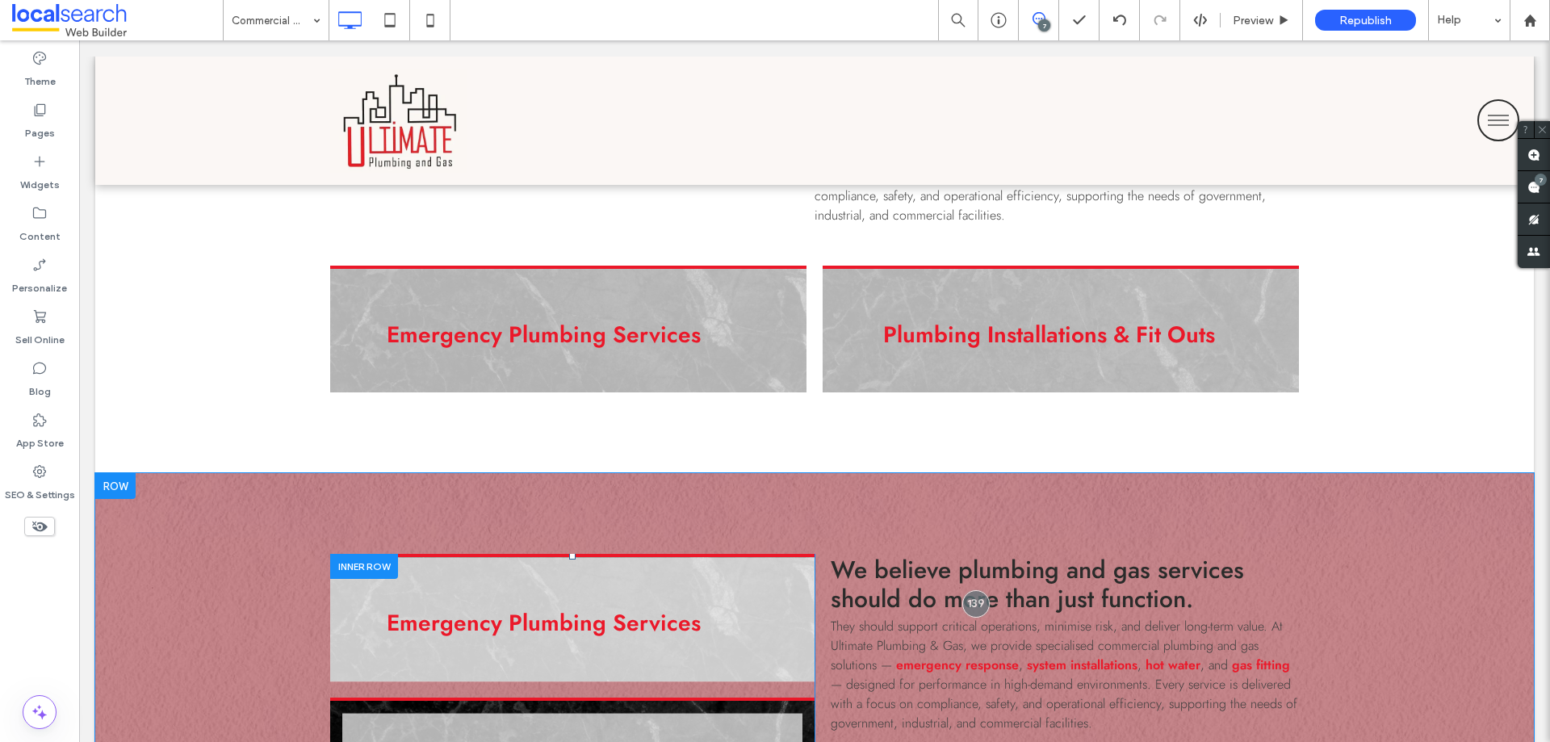
click at [757, 660] on div "Emergency Plumbing Services Click To Paste" at bounding box center [572, 618] width 484 height 128
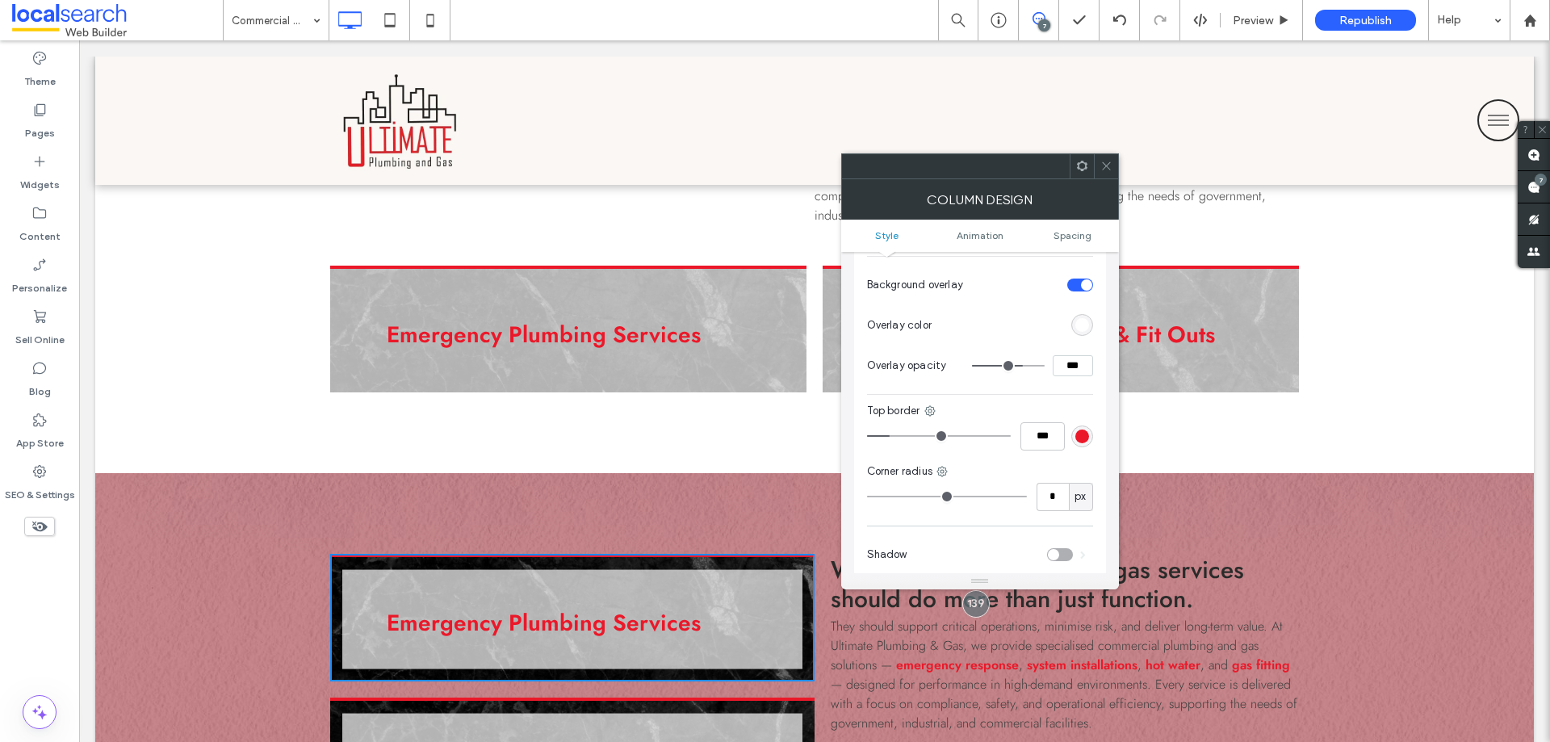
scroll to position [807, 0]
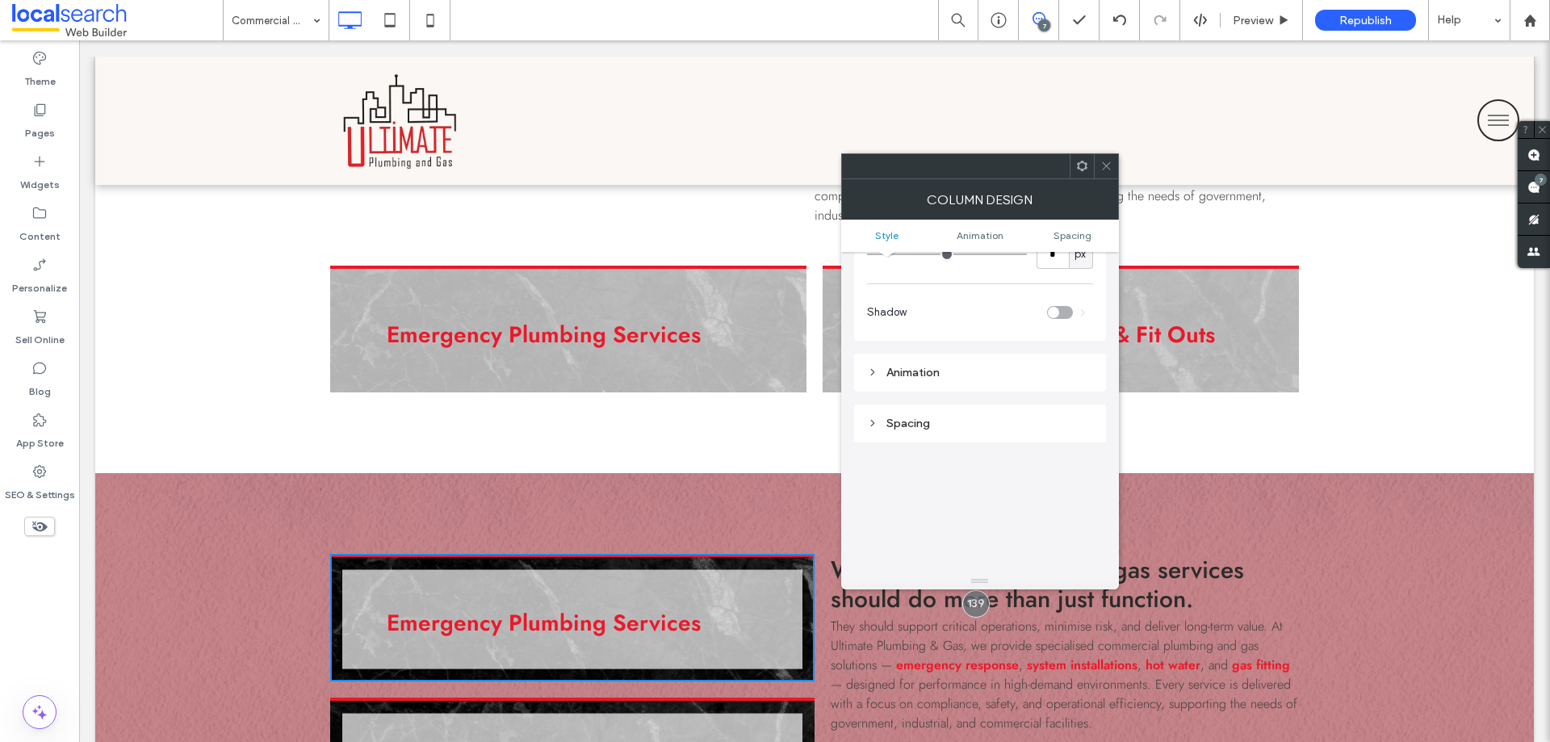
click at [1077, 228] on ul "Style Animation Spacing" at bounding box center [980, 236] width 278 height 32
click at [1072, 241] on ul "Style Animation Spacing" at bounding box center [980, 236] width 278 height 32
click at [1078, 232] on span "Spacing" at bounding box center [1072, 235] width 38 height 12
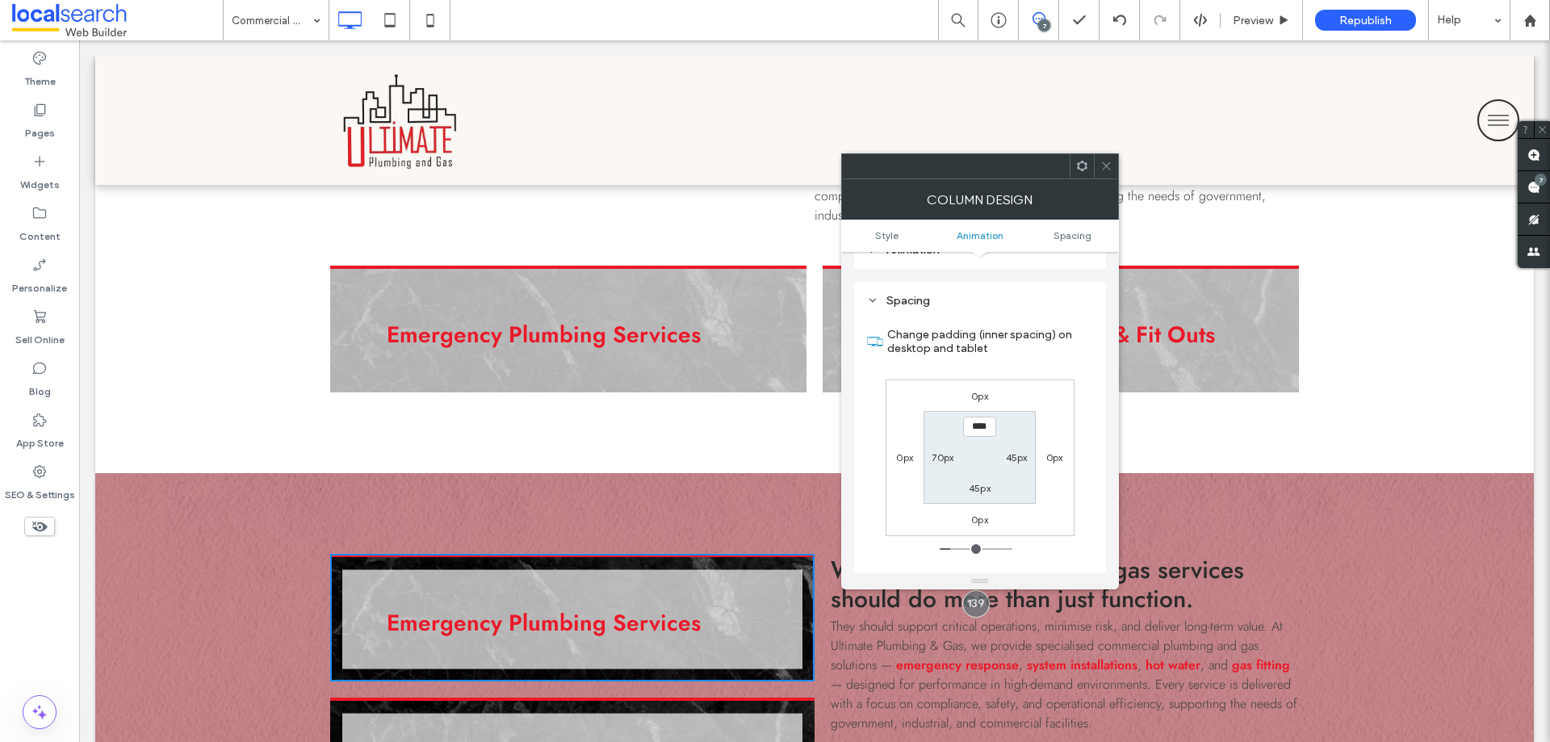
scroll to position [932, 0]
click at [1113, 170] on div at bounding box center [1106, 166] width 24 height 24
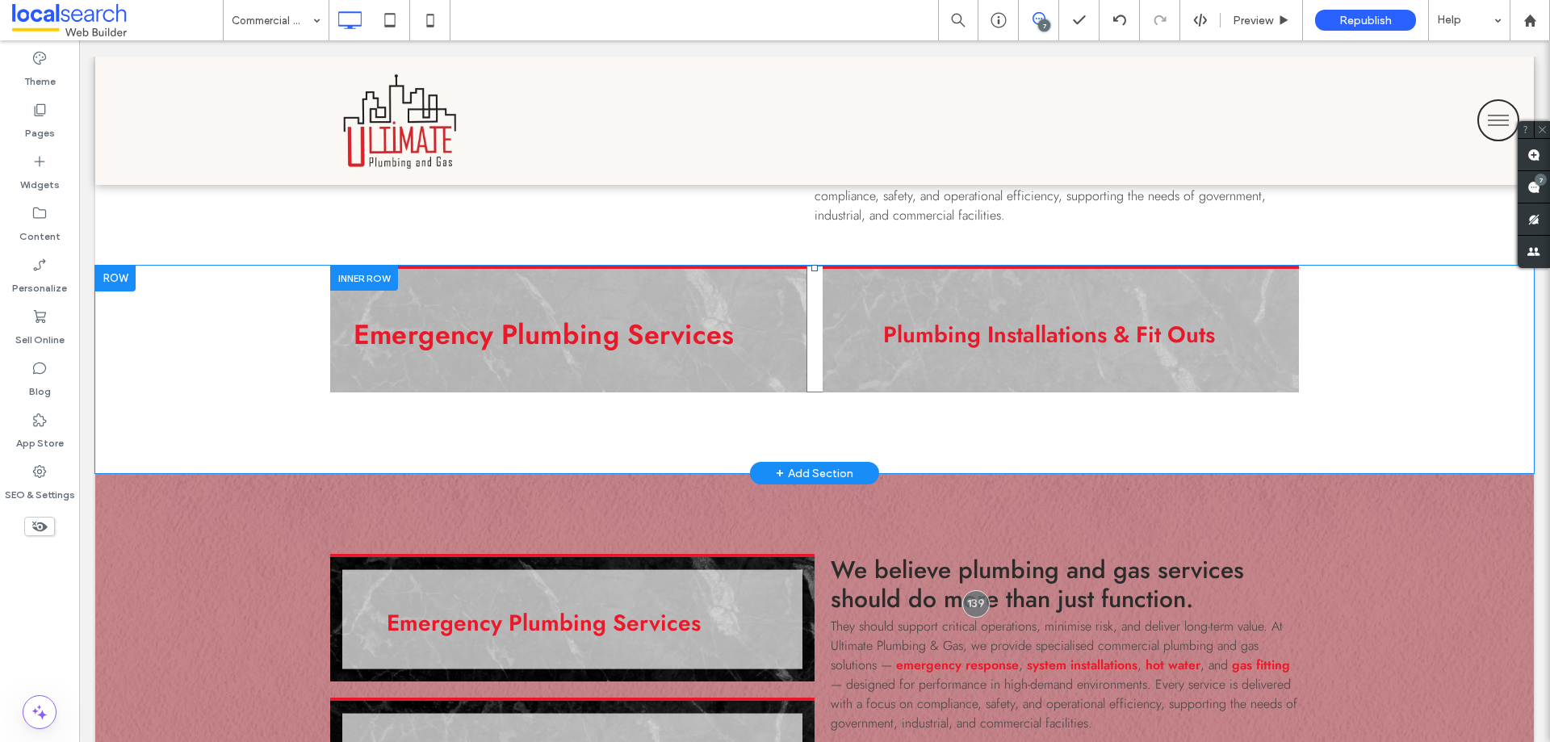
click at [746, 350] on div "Emergency Plumbing Services Click To Paste" at bounding box center [568, 330] width 476 height 128
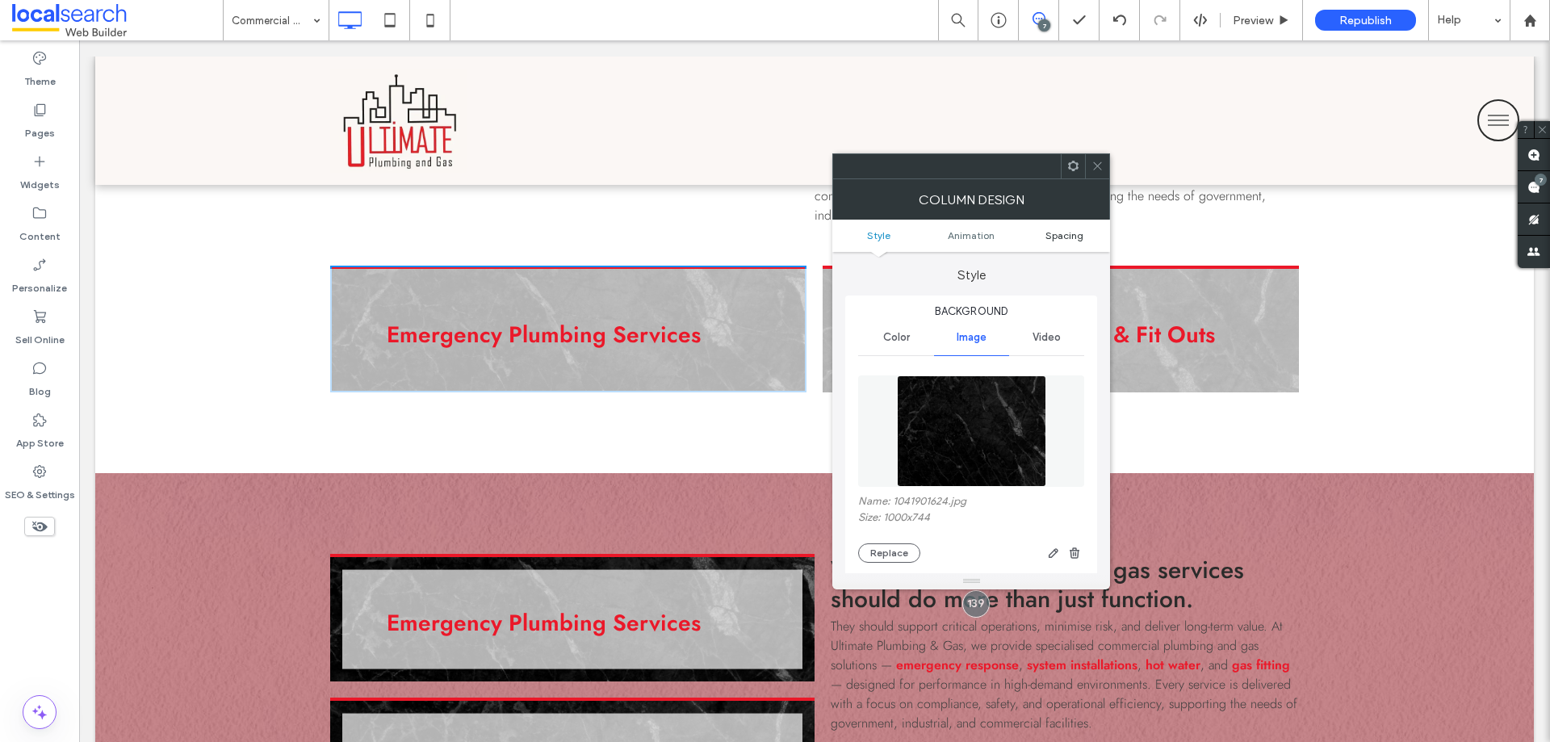
click at [1057, 239] on span "Spacing" at bounding box center [1064, 235] width 38 height 12
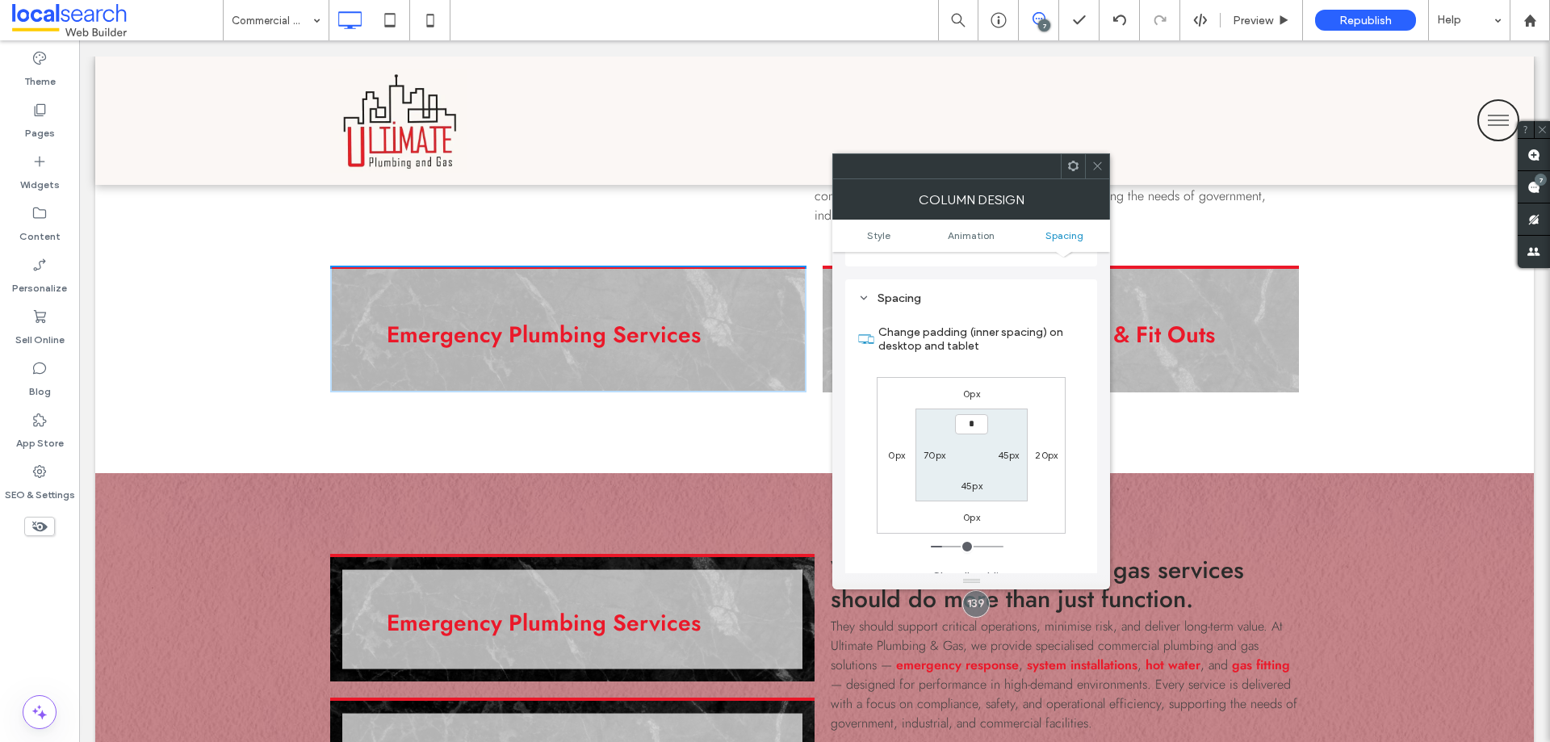
type input "***"
type input "*"
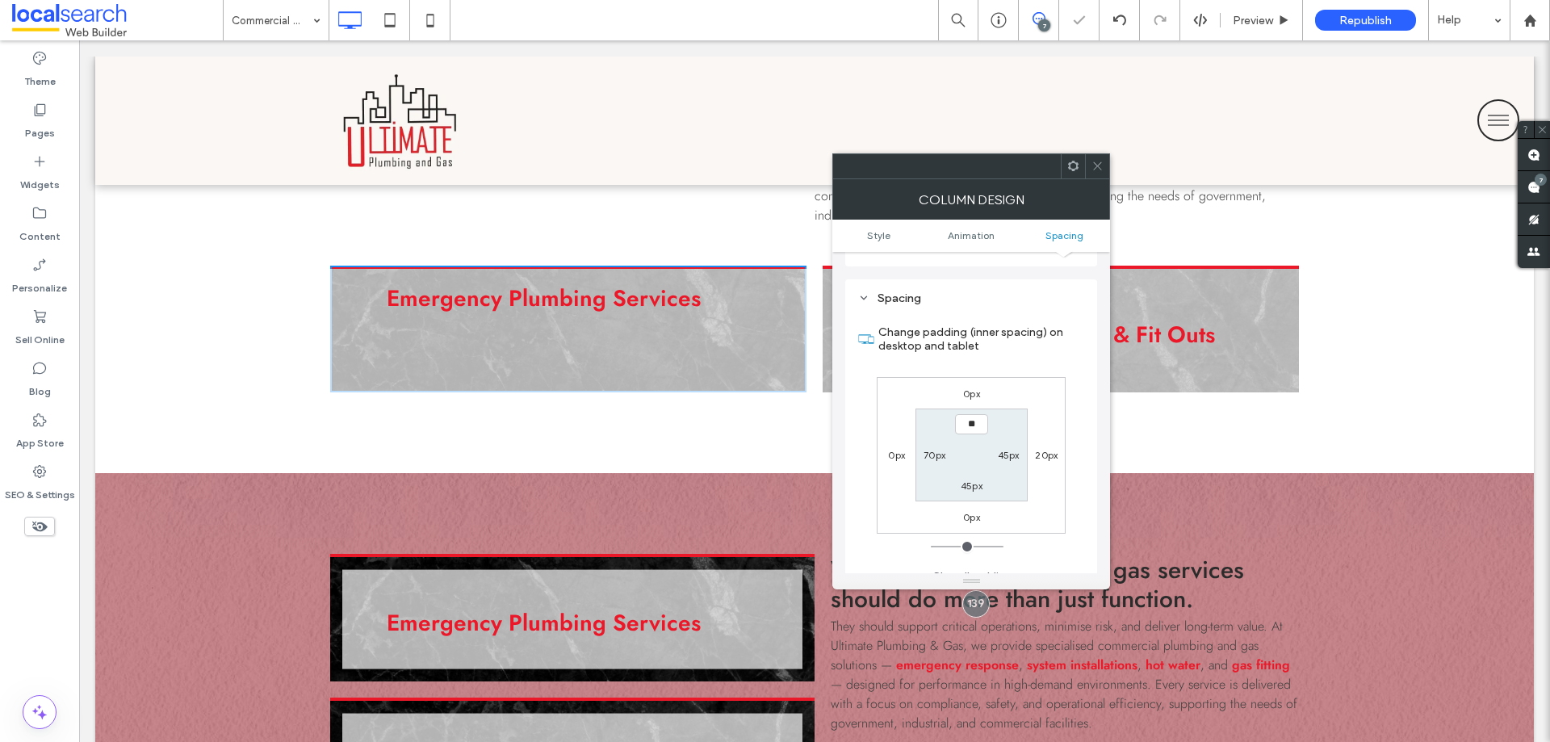
type input "****"
type input "**"
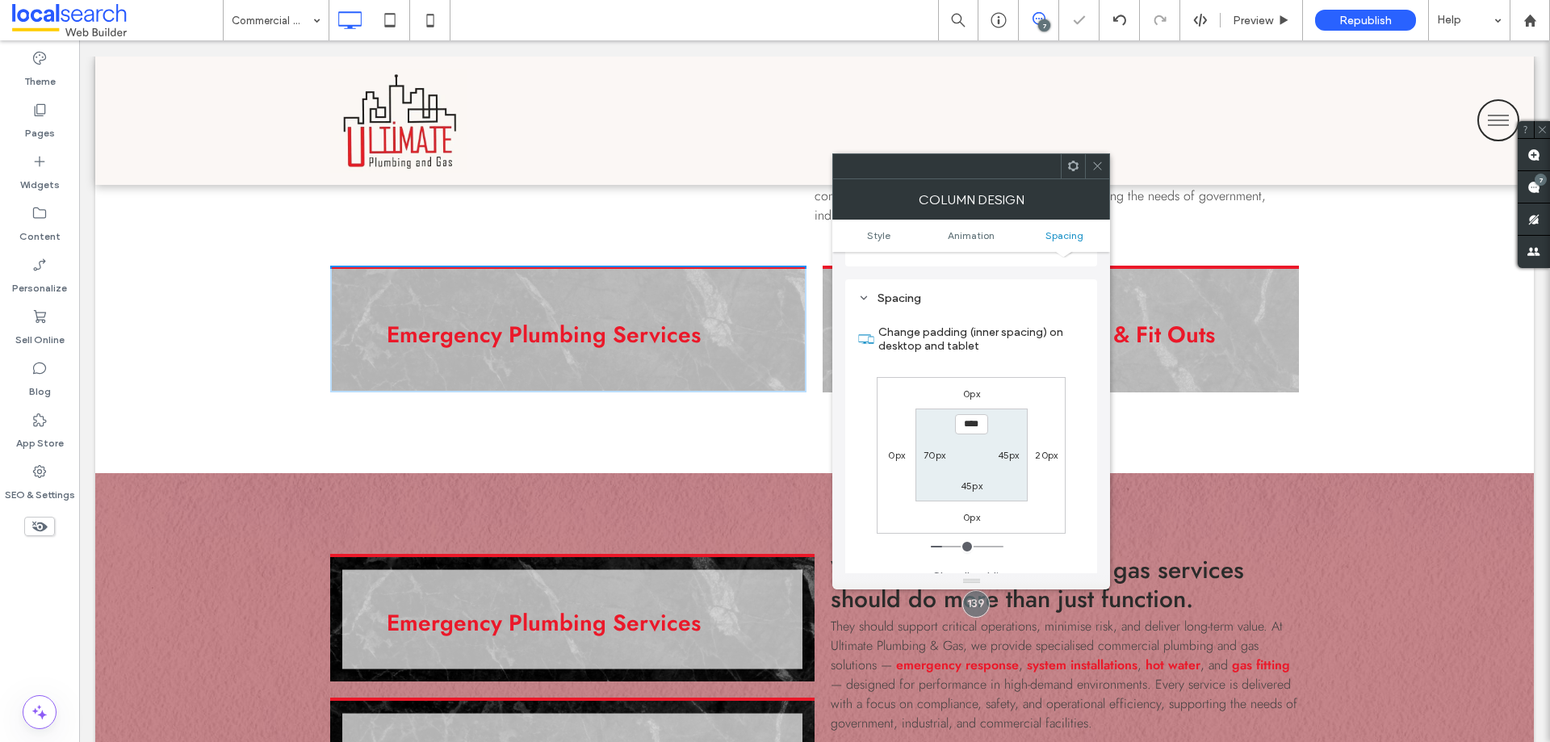
click at [1094, 168] on icon at bounding box center [1097, 166] width 12 height 12
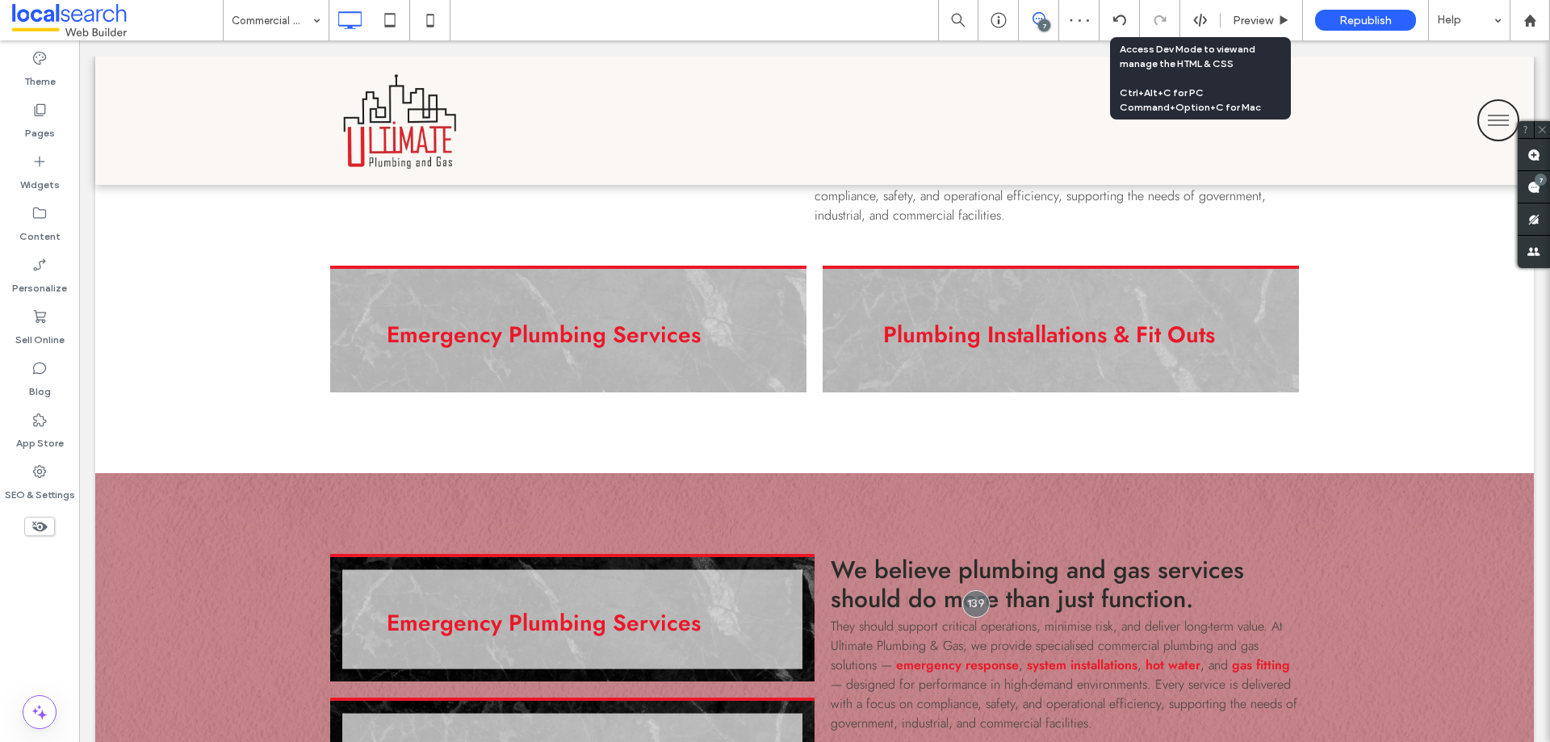
click at [1195, 23] on icon at bounding box center [1200, 20] width 15 height 15
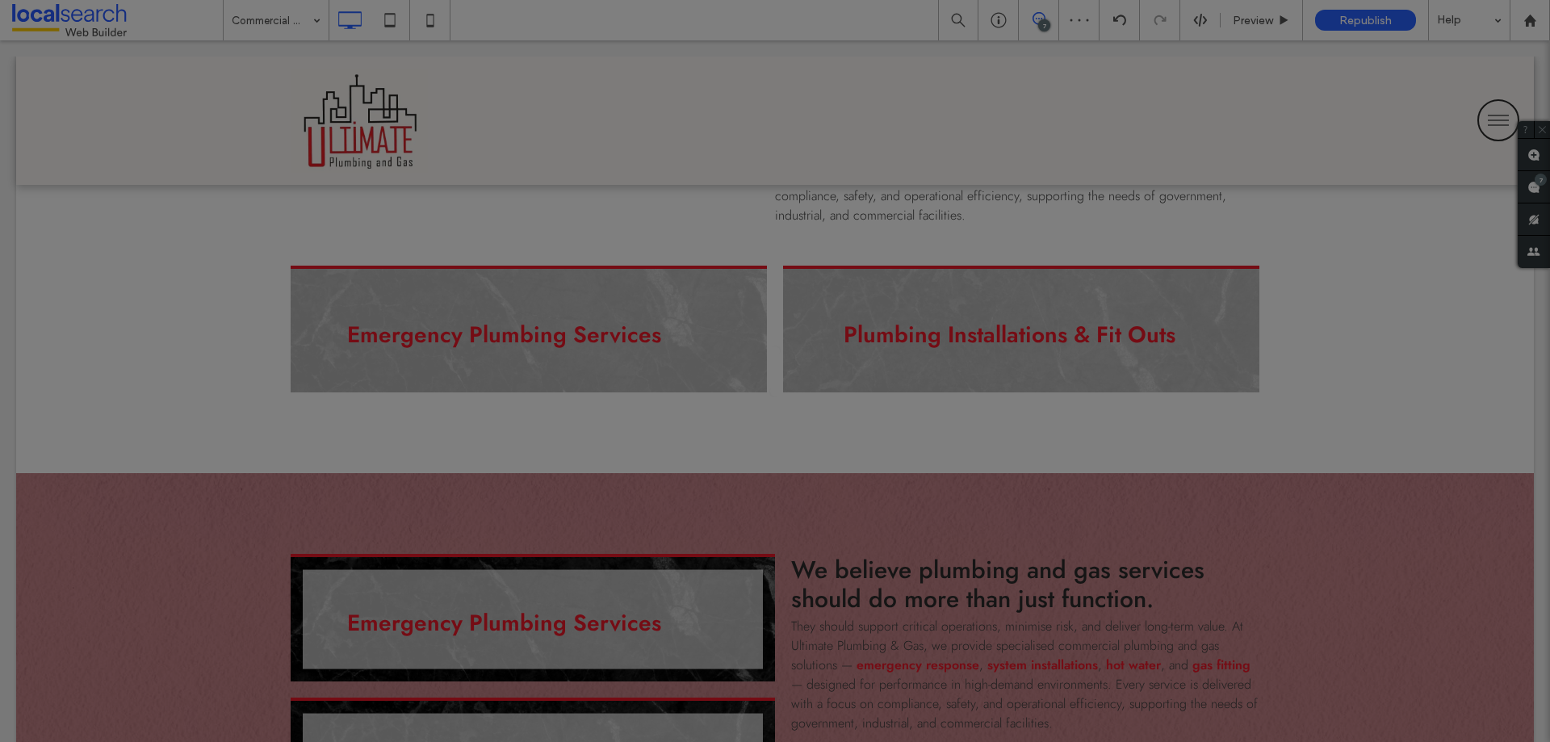
scroll to position [0, 0]
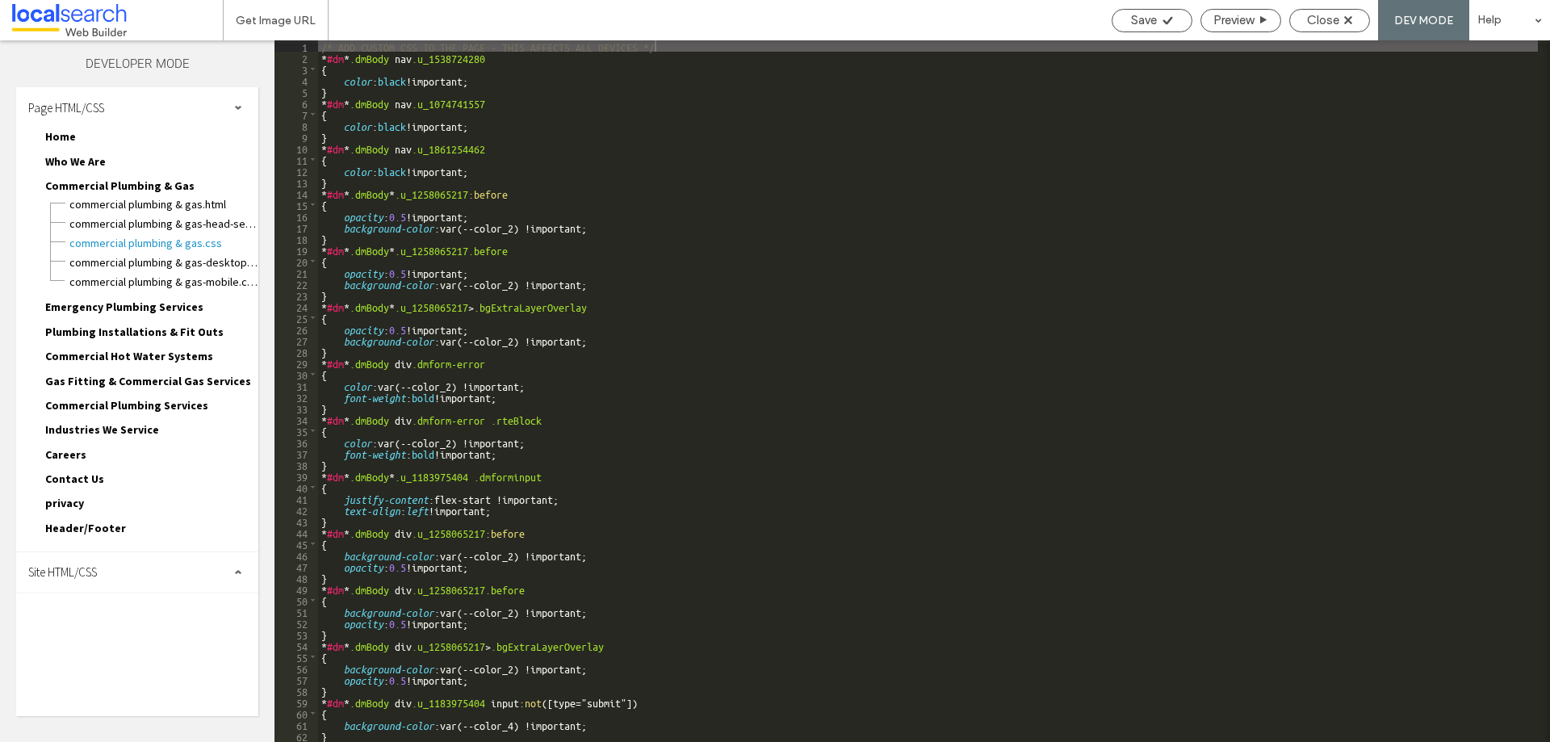
click at [137, 573] on div "Site HTML/CSS" at bounding box center [137, 572] width 242 height 40
click at [135, 644] on span "site.css" at bounding box center [166, 642] width 183 height 16
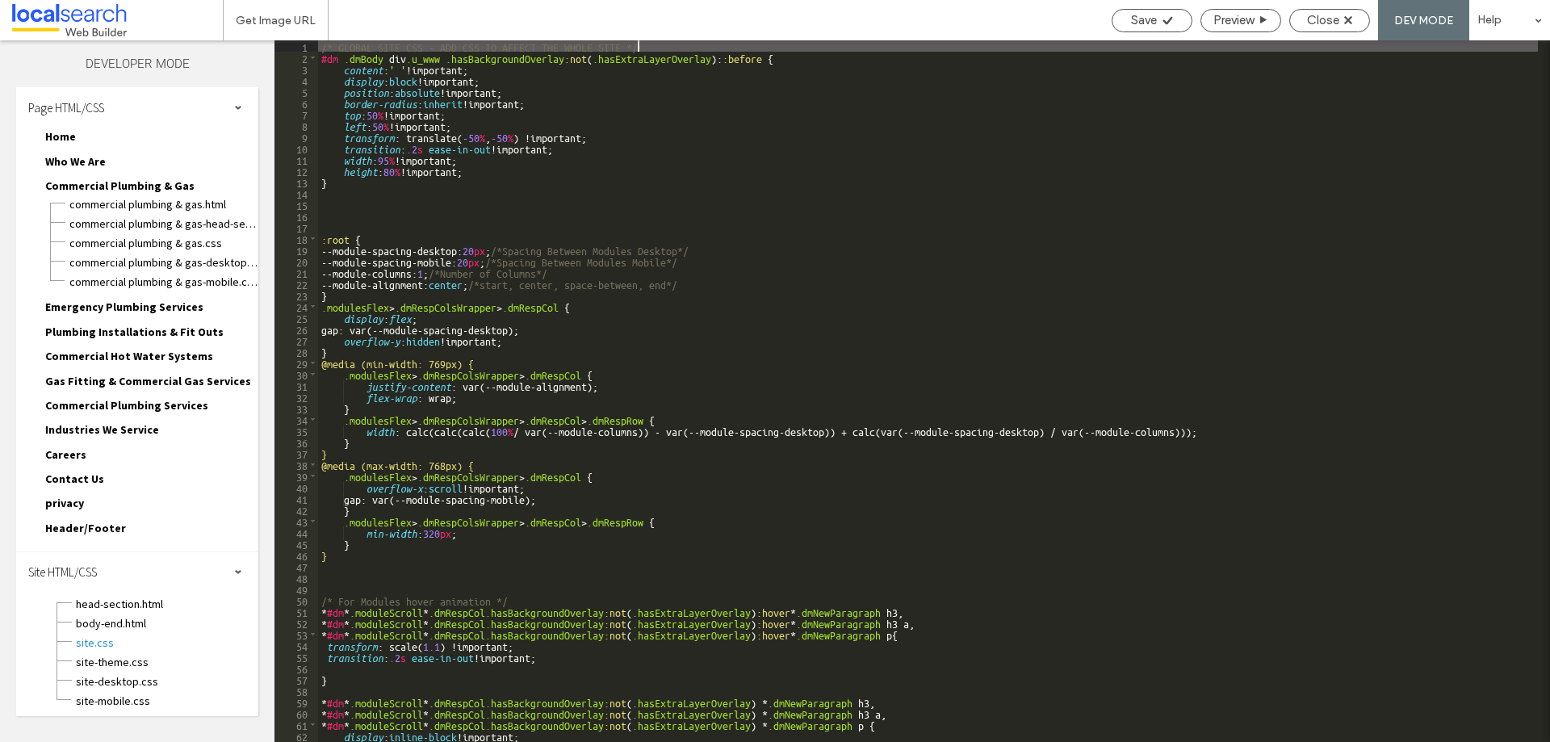
scroll to position [194, 0]
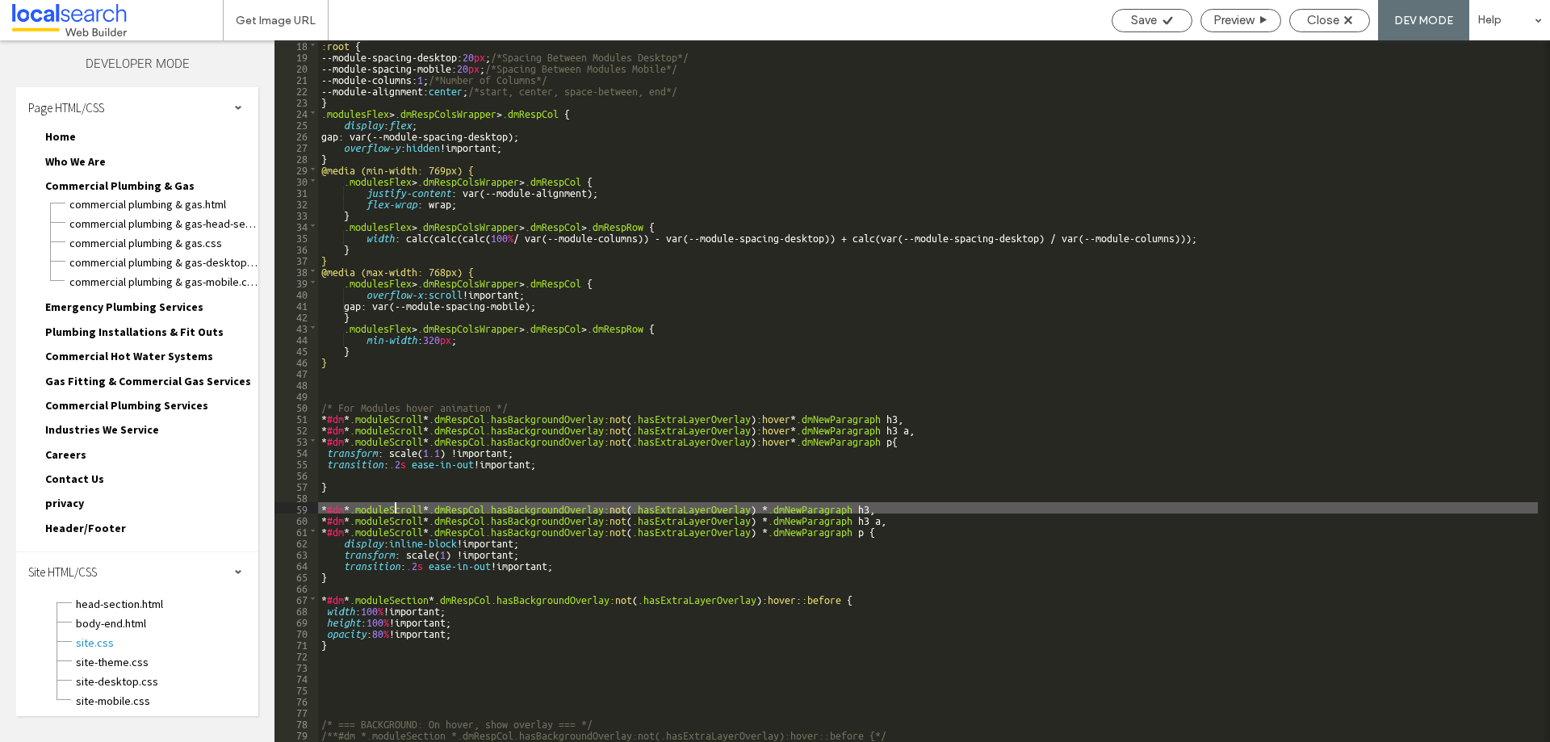
click at [396, 510] on div ":root { --module-spacing-desktop: 20 px ; /*Spacing Between Modules Desktop*/ -…" at bounding box center [928, 401] width 1220 height 724
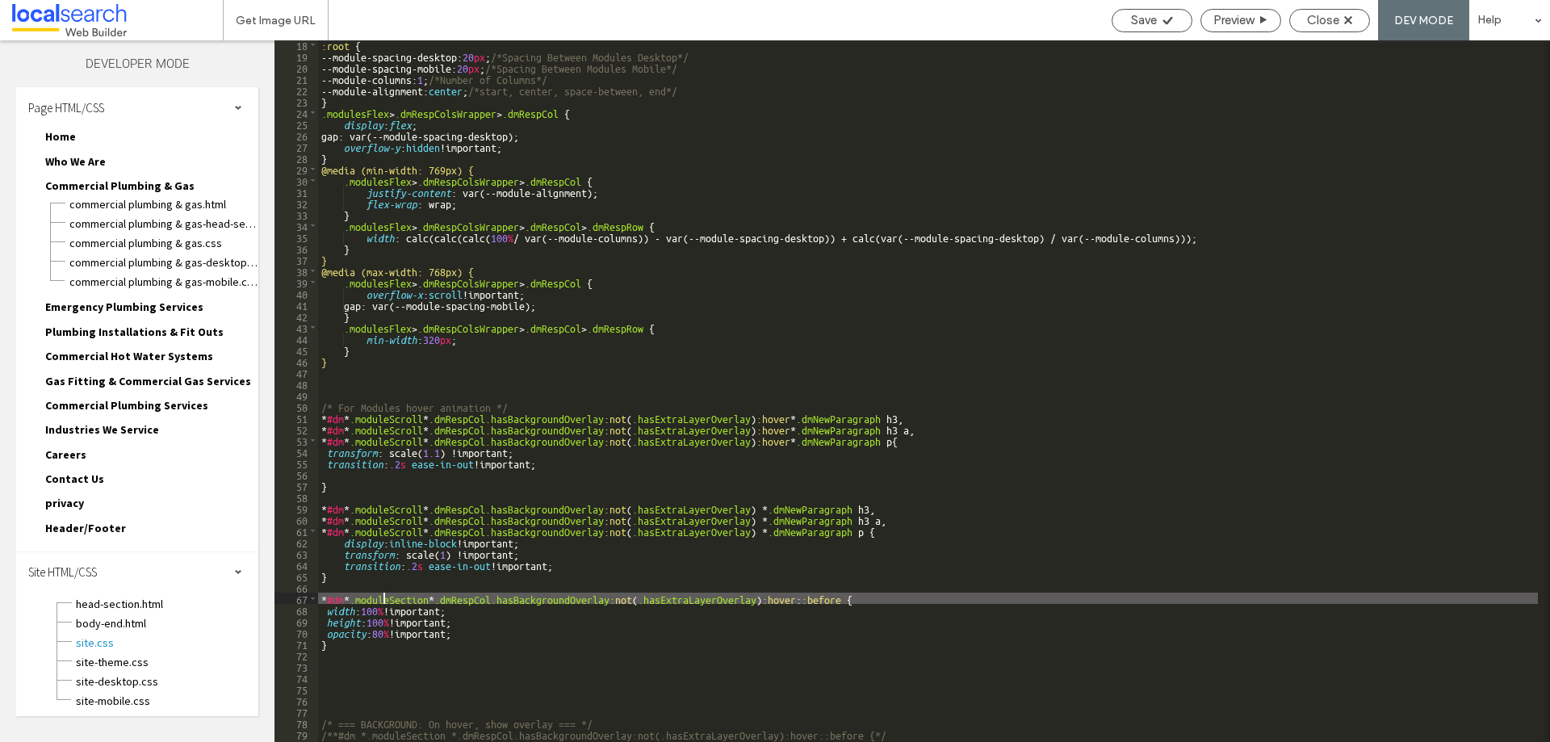
click at [384, 601] on div ":root { --module-spacing-desktop: 20 px ; /*Spacing Between Modules Desktop*/ -…" at bounding box center [928, 401] width 1220 height 724
click at [383, 600] on div ":root { --module-spacing-desktop: 20 px ; /*Spacing Between Modules Desktop*/ -…" at bounding box center [928, 401] width 1220 height 724
click at [1313, 21] on span "Close" at bounding box center [1323, 20] width 32 height 15
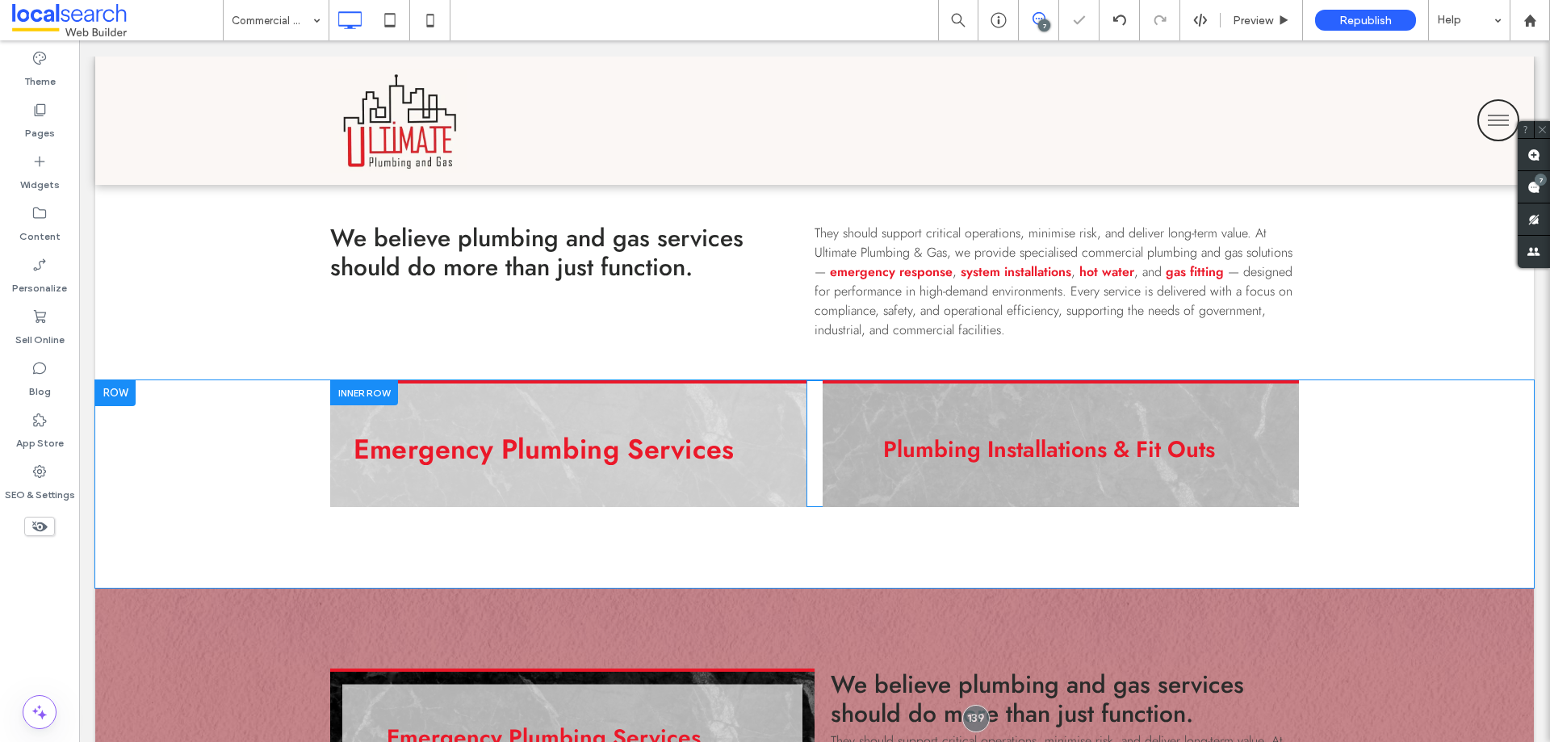
scroll to position [1130, 0]
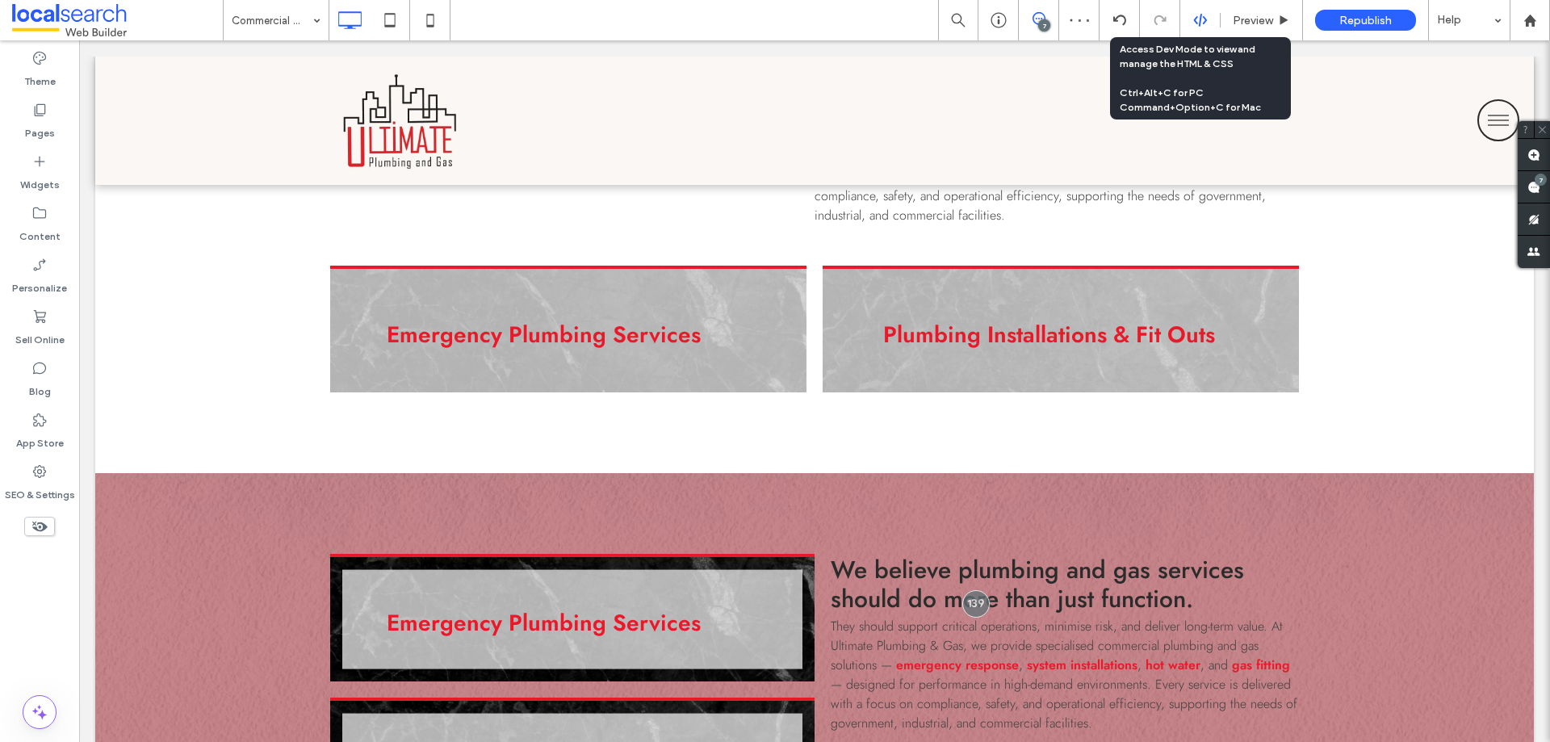
click at [1197, 21] on icon at bounding box center [1200, 20] width 15 height 15
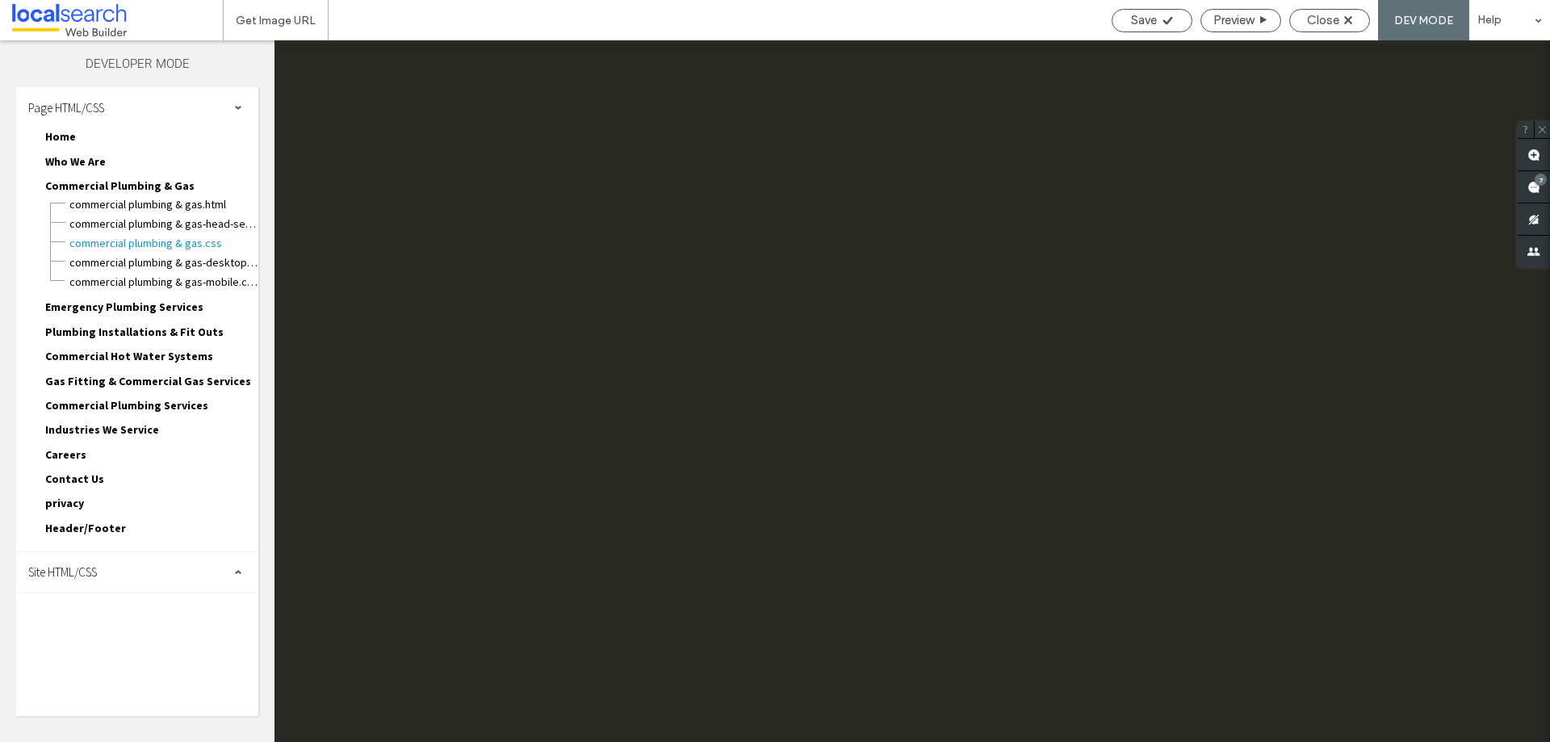
scroll to position [0, 0]
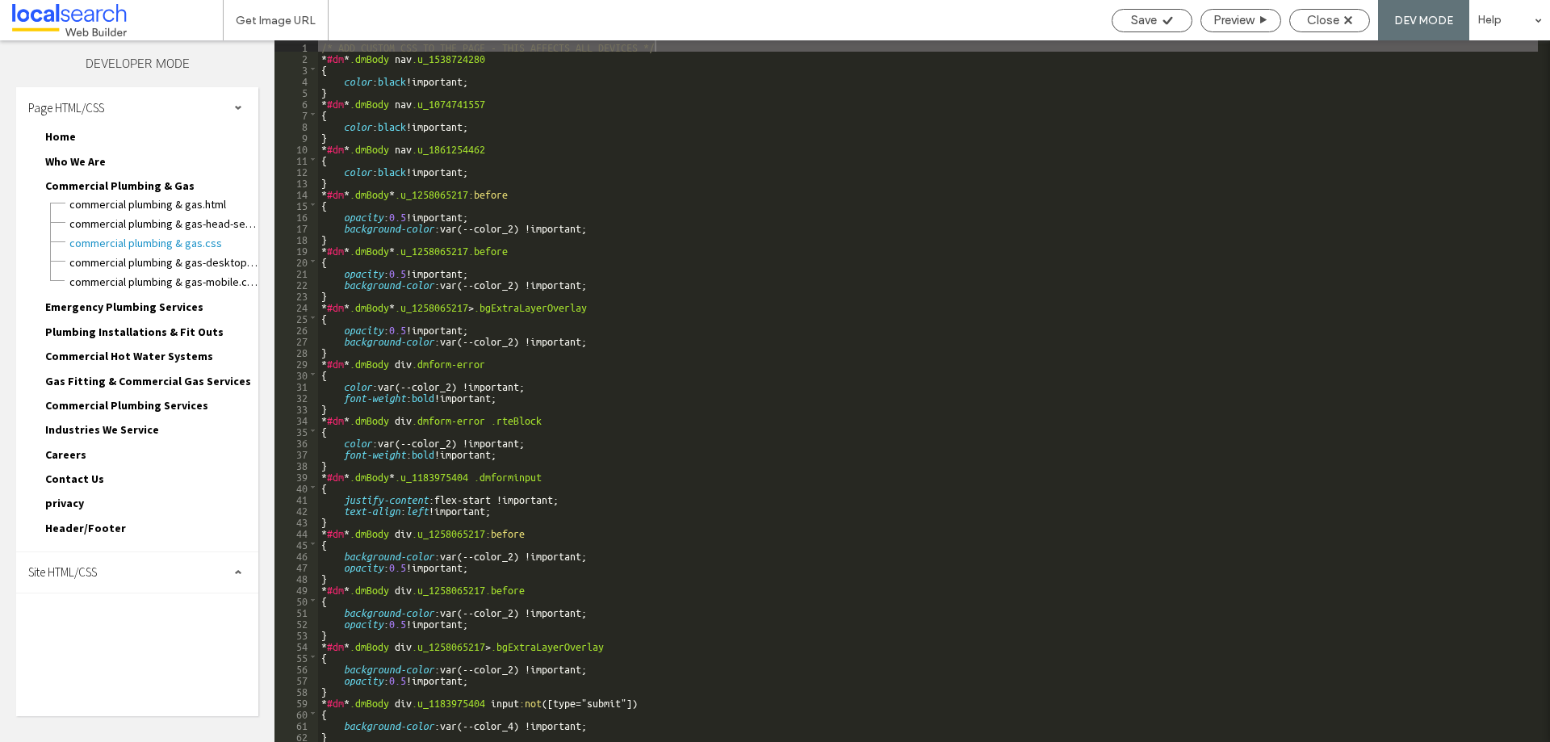
click at [153, 579] on div "Site HTML/CSS" at bounding box center [137, 572] width 242 height 40
click at [141, 637] on span "site.css" at bounding box center [166, 642] width 183 height 16
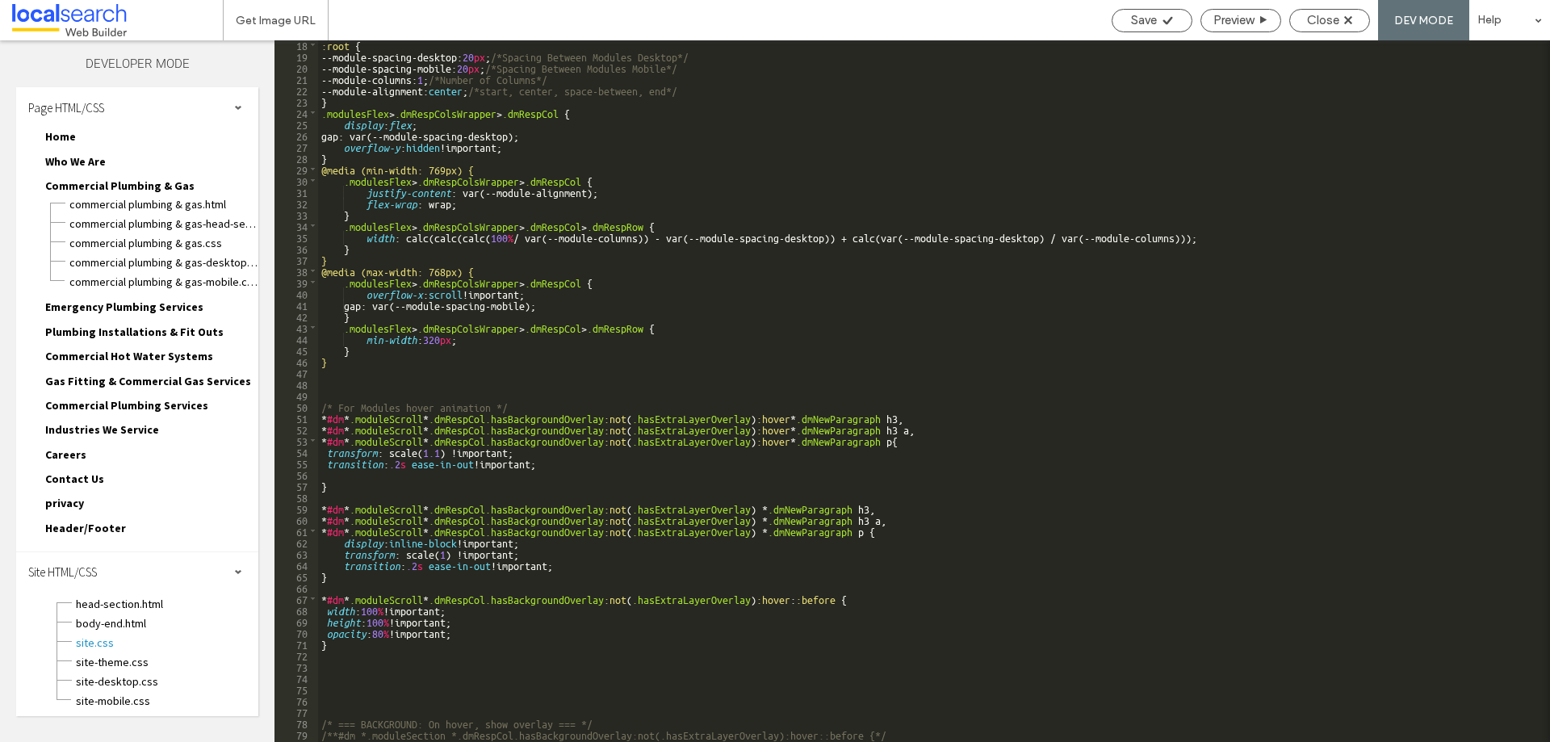
scroll to position [194, 0]
click at [1317, 14] on span "Close" at bounding box center [1323, 20] width 32 height 15
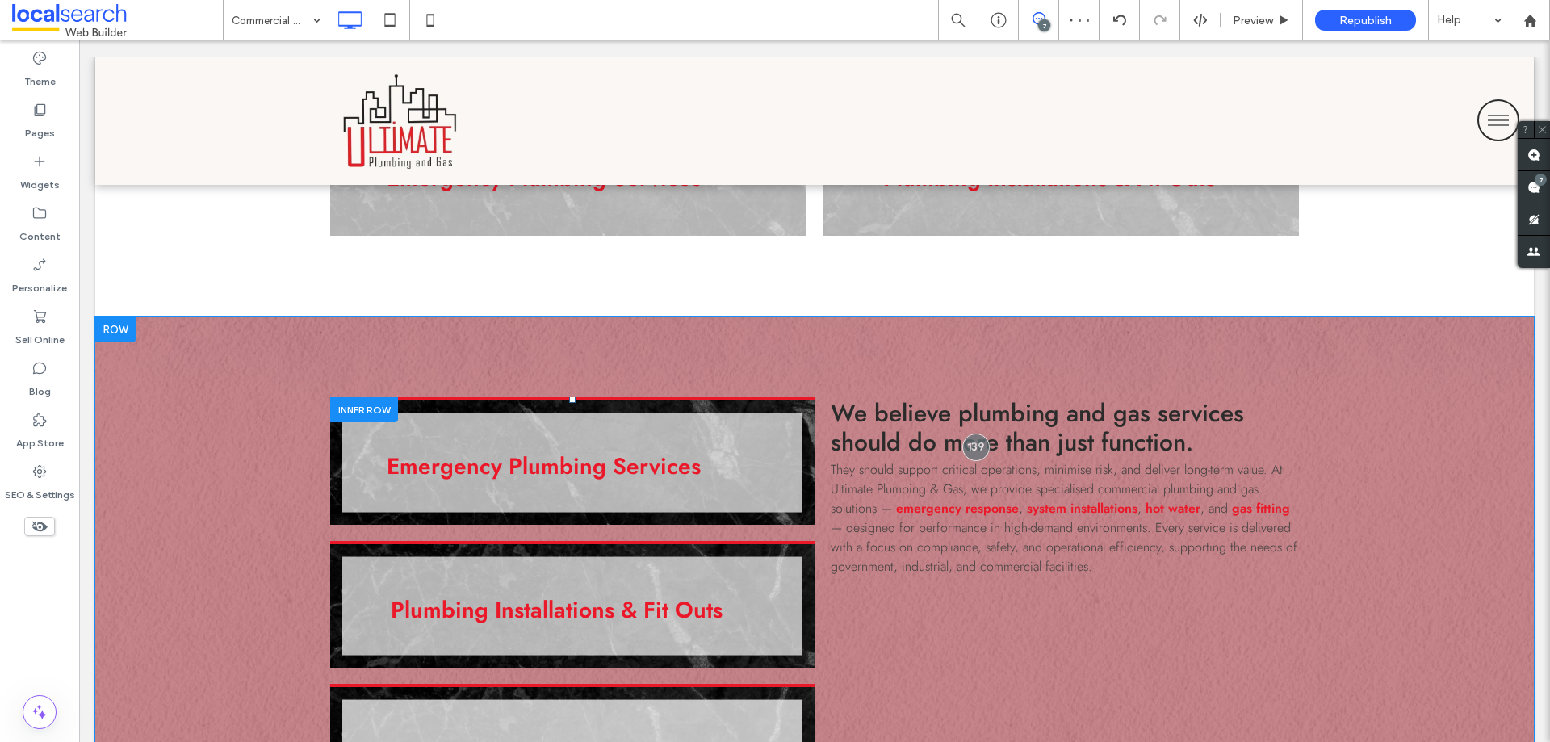
scroll to position [1049, 0]
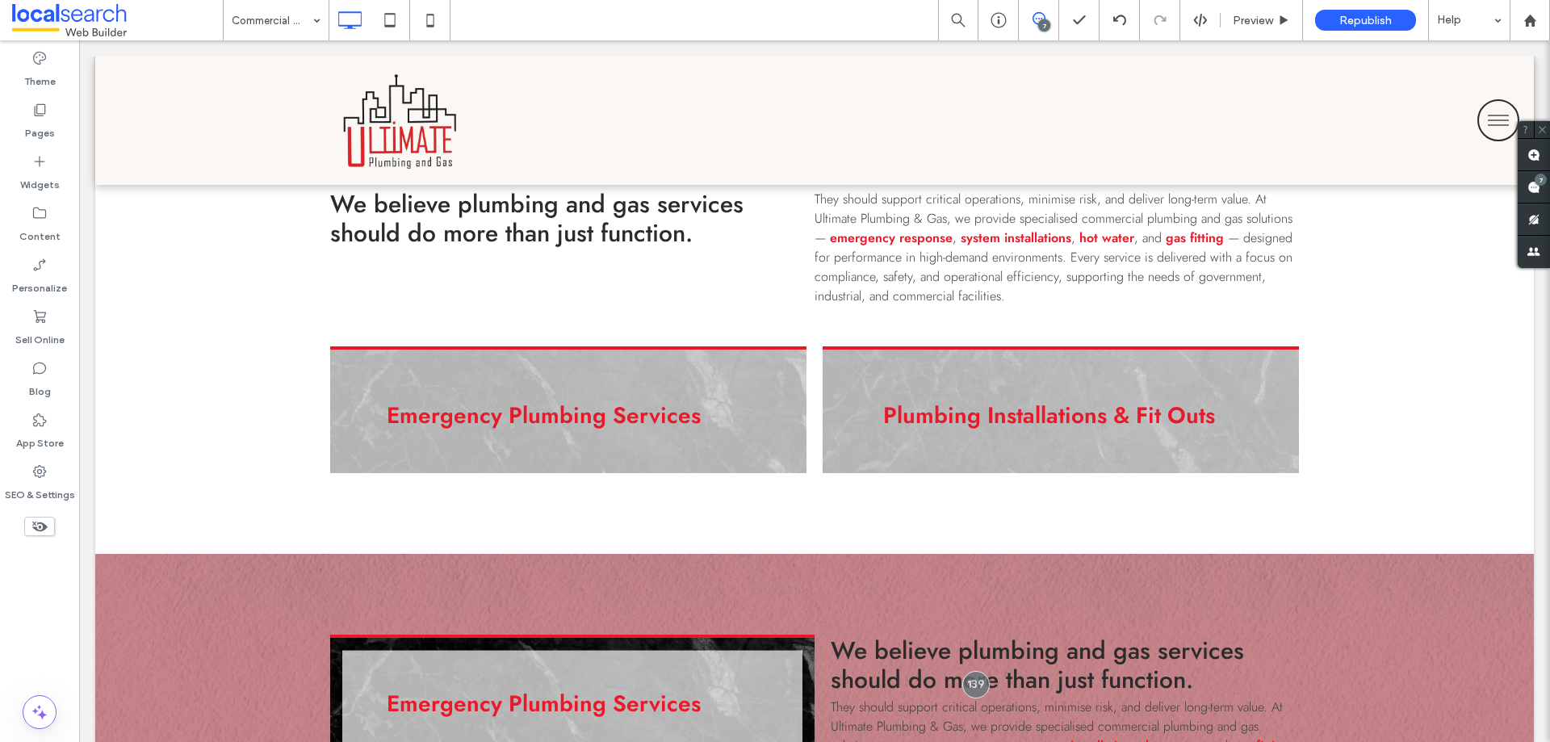
click at [1197, 8] on div "7 Preview Republish Help" at bounding box center [1244, 20] width 612 height 40
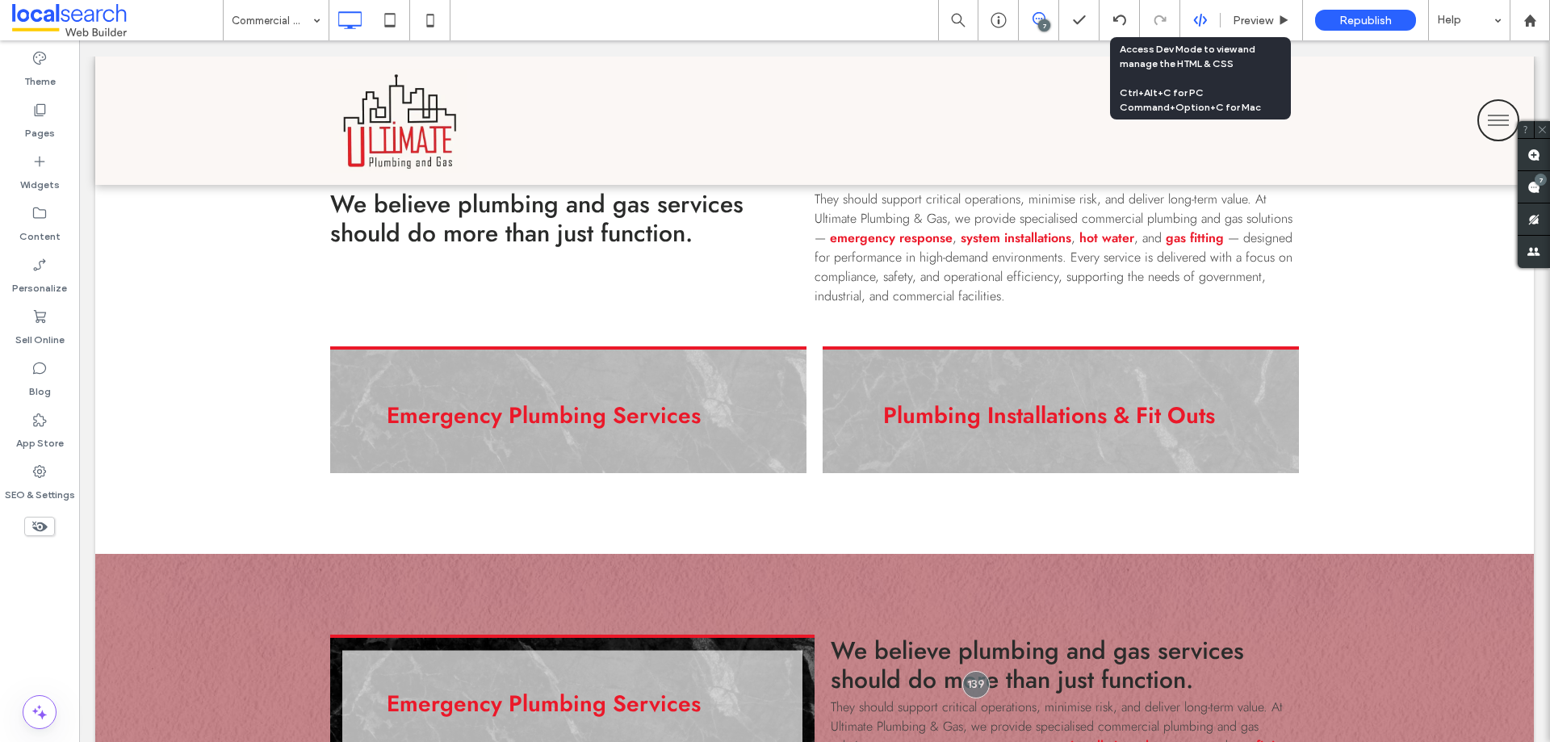
click at [1201, 22] on icon at bounding box center [1200, 20] width 15 height 15
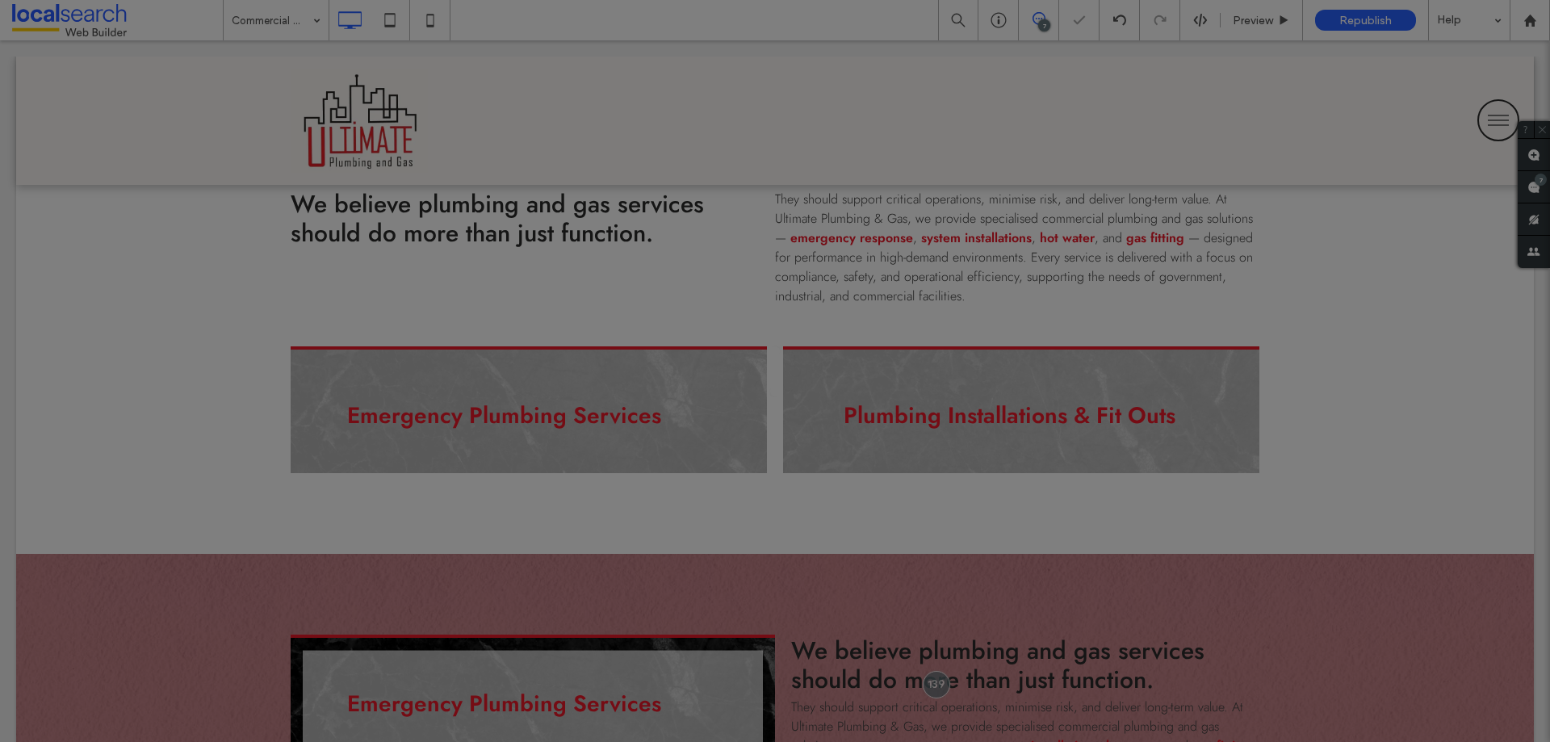
scroll to position [0, 0]
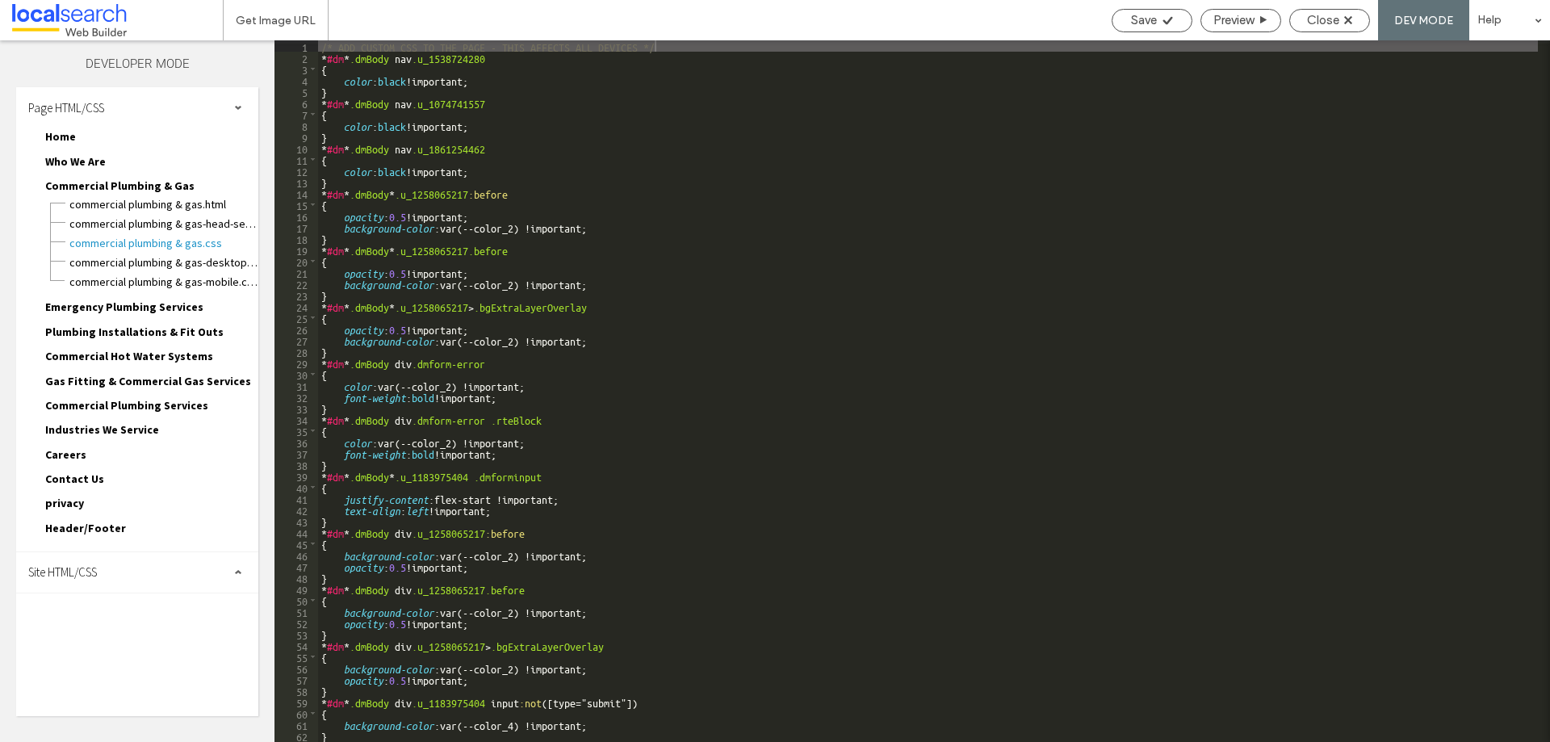
click at [204, 588] on div "Site HTML/CSS" at bounding box center [137, 572] width 242 height 40
click at [165, 643] on span "site.css" at bounding box center [166, 642] width 183 height 16
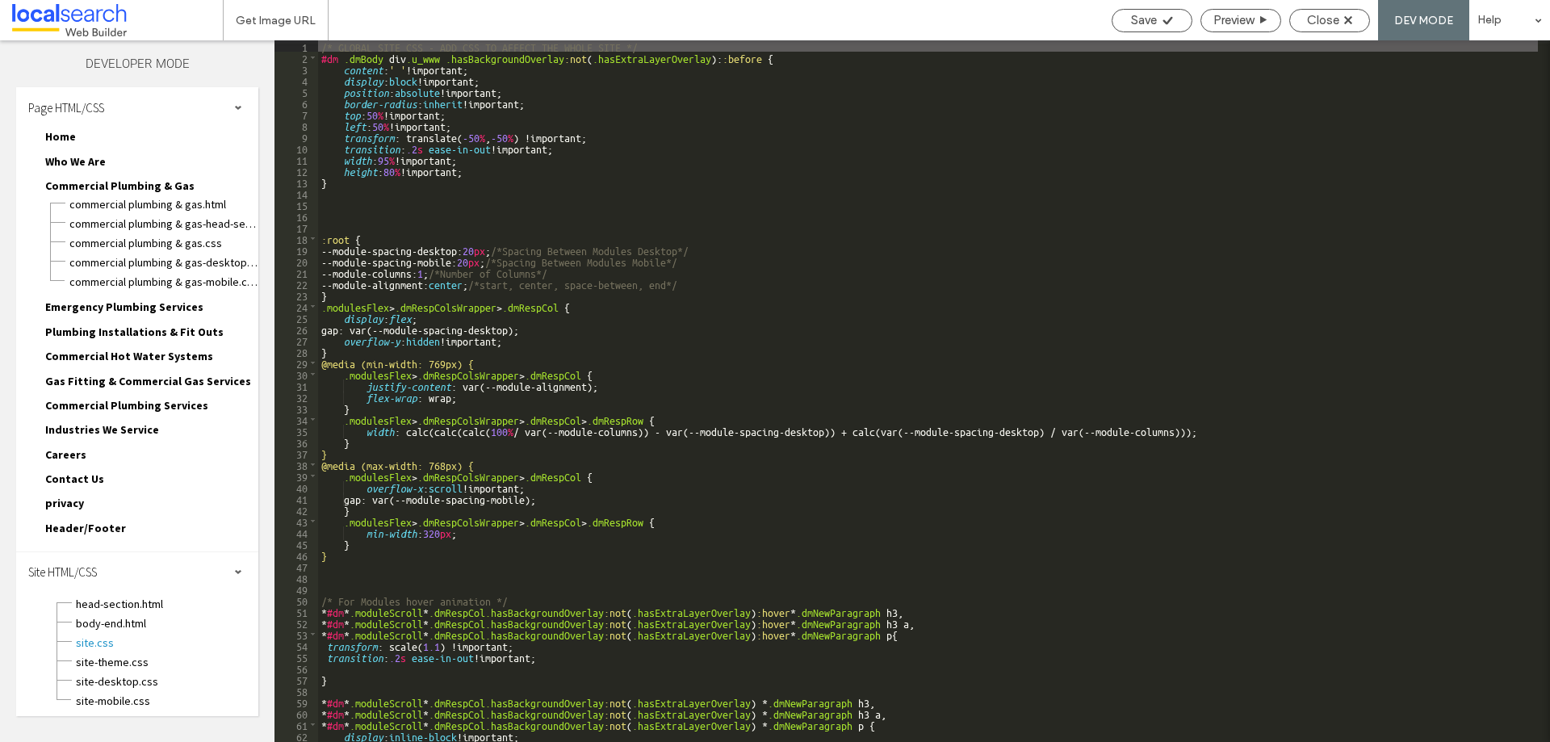
click at [421, 59] on div "/* GLOBAL SITE CSS - ADD CSS TO AFFECT THE WHOLE SITE */ #dm .dmBody div .u_www…" at bounding box center [928, 402] width 1220 height 724
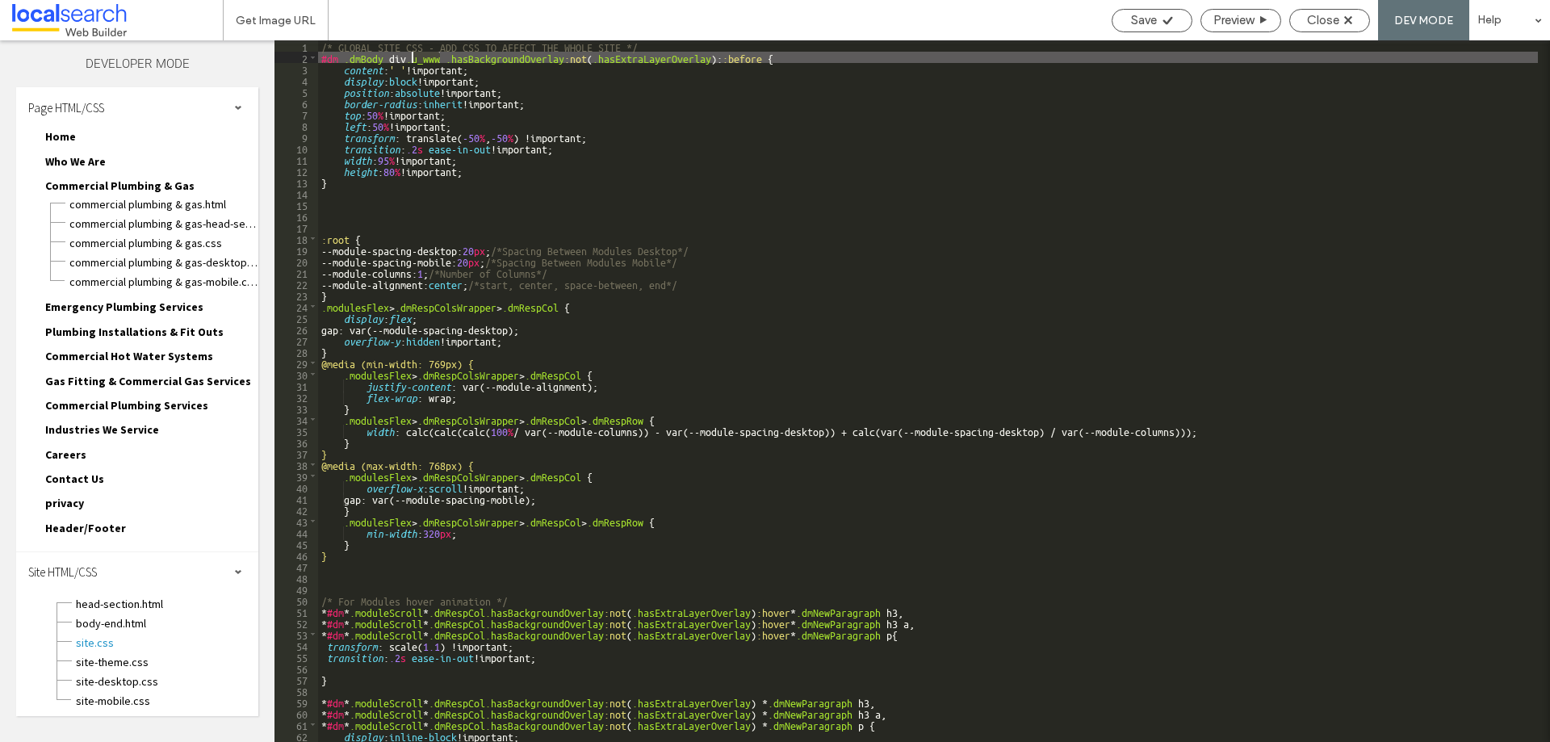
click at [421, 59] on div "/* GLOBAL SITE CSS - ADD CSS TO AFFECT THE WHOLE SITE */ #dm .dmBody div .u_www…" at bounding box center [928, 402] width 1220 height 724
click at [1321, 30] on div "Close" at bounding box center [1329, 20] width 81 height 23
click at [1329, 19] on span "Close" at bounding box center [1323, 20] width 32 height 15
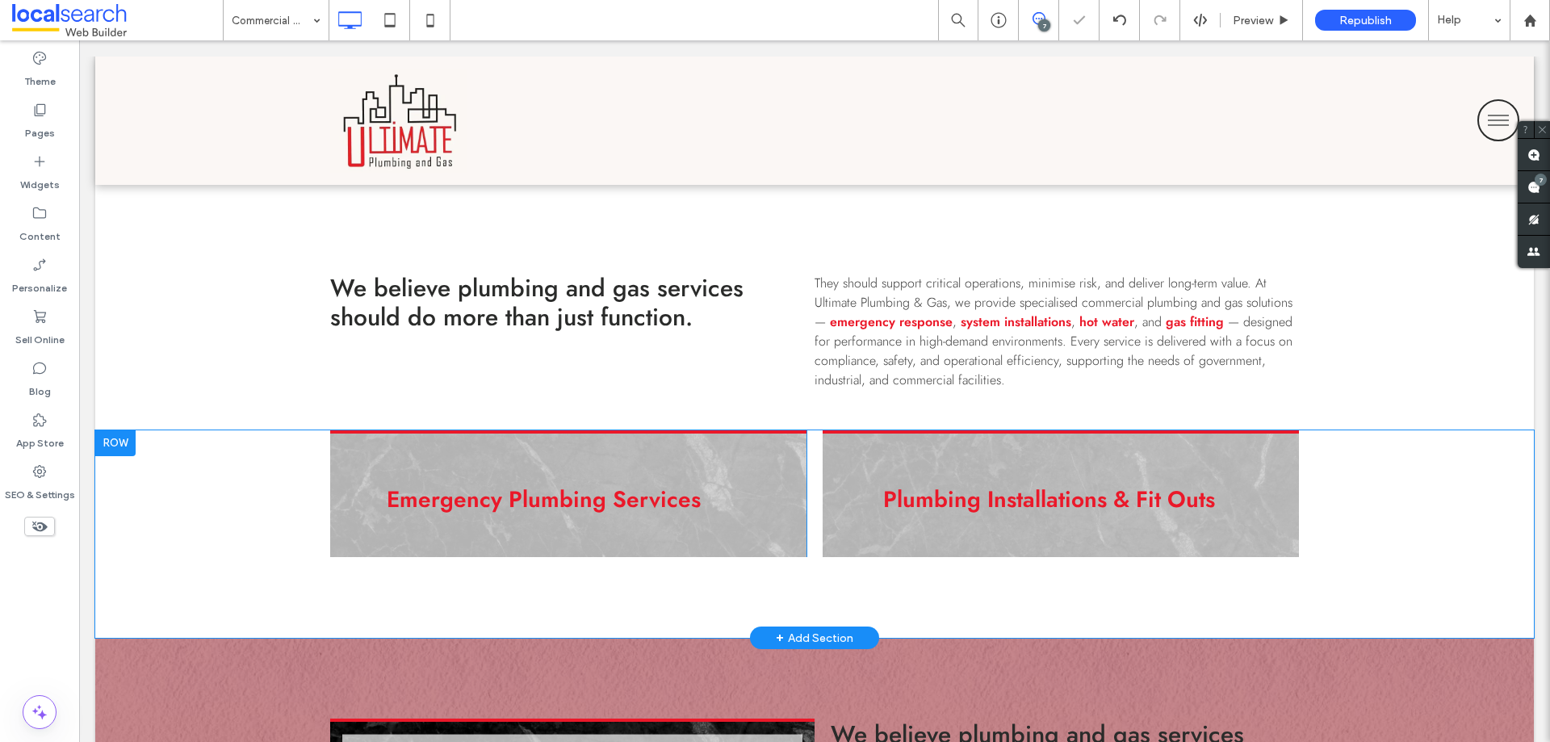
scroll to position [969, 0]
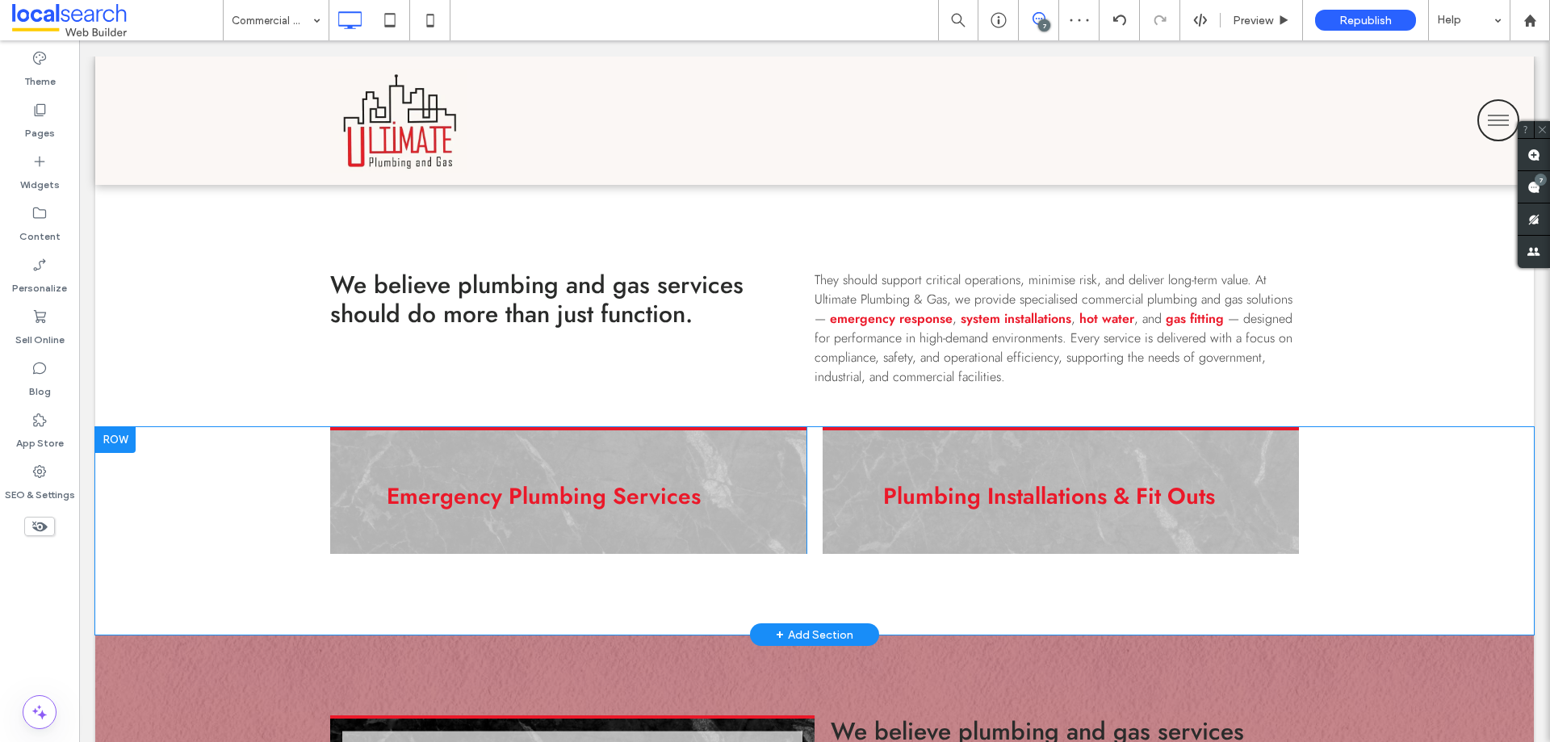
click at [136, 438] on div at bounding box center [115, 440] width 40 height 26
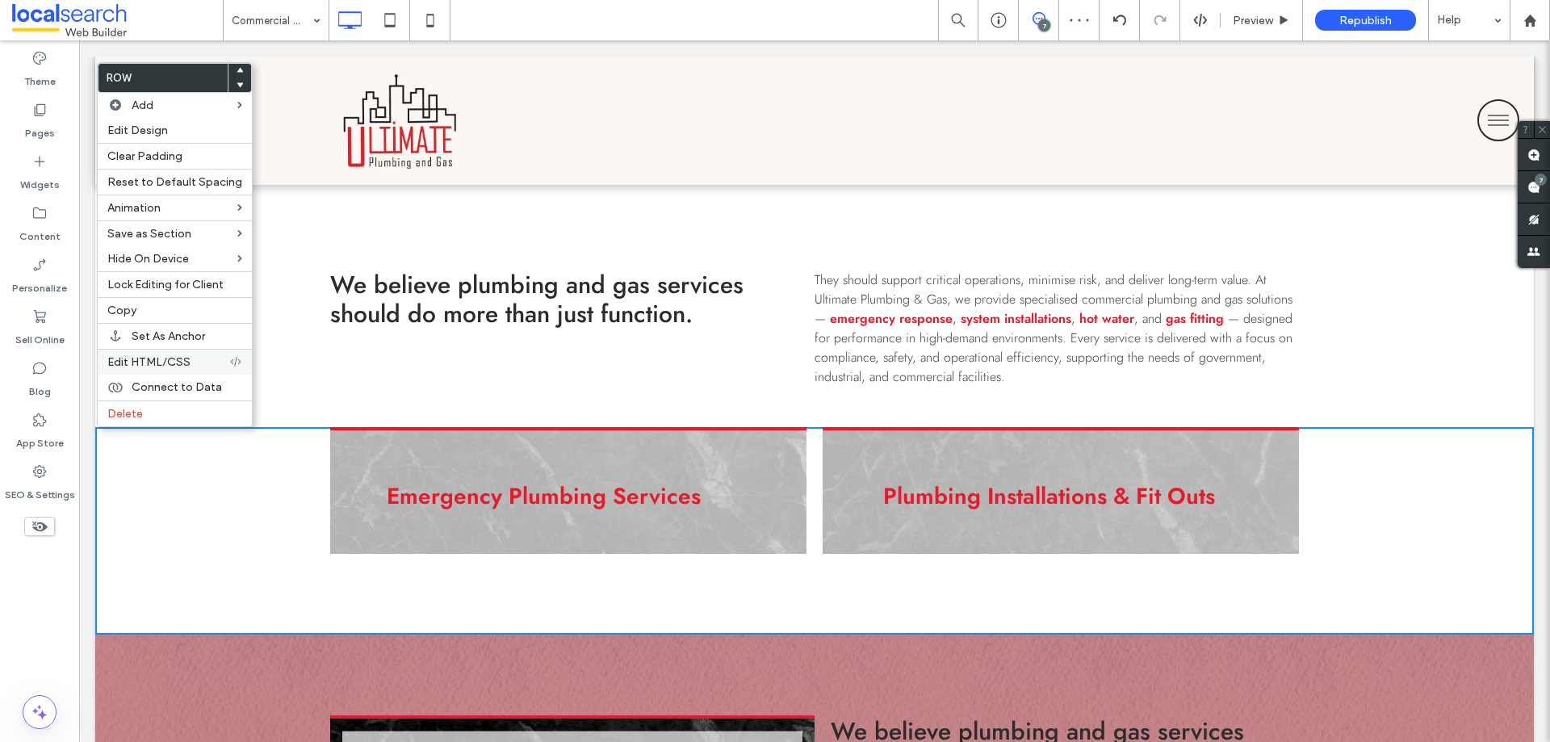
click at [171, 355] on span "Edit HTML/CSS" at bounding box center [148, 362] width 83 height 14
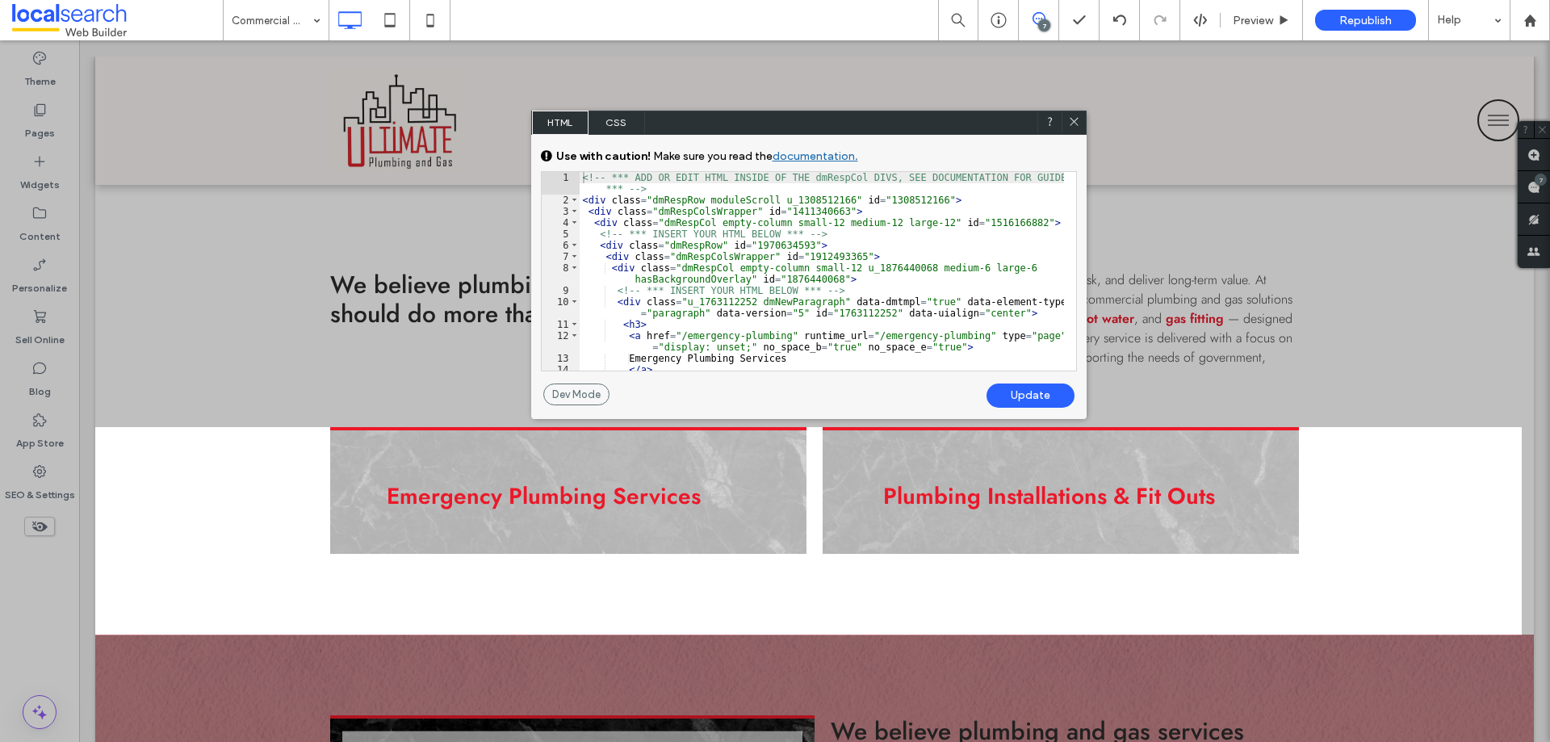
click at [768, 197] on div "<!-- *** ADD OR EDIT HTML INSIDE OF THE dmRespCol DIVS, SEE DOCUMENTATION FOR G…" at bounding box center [822, 288] width 484 height 232
paste textarea
type textarea "**"
click at [1026, 389] on div "Update" at bounding box center [1030, 395] width 88 height 24
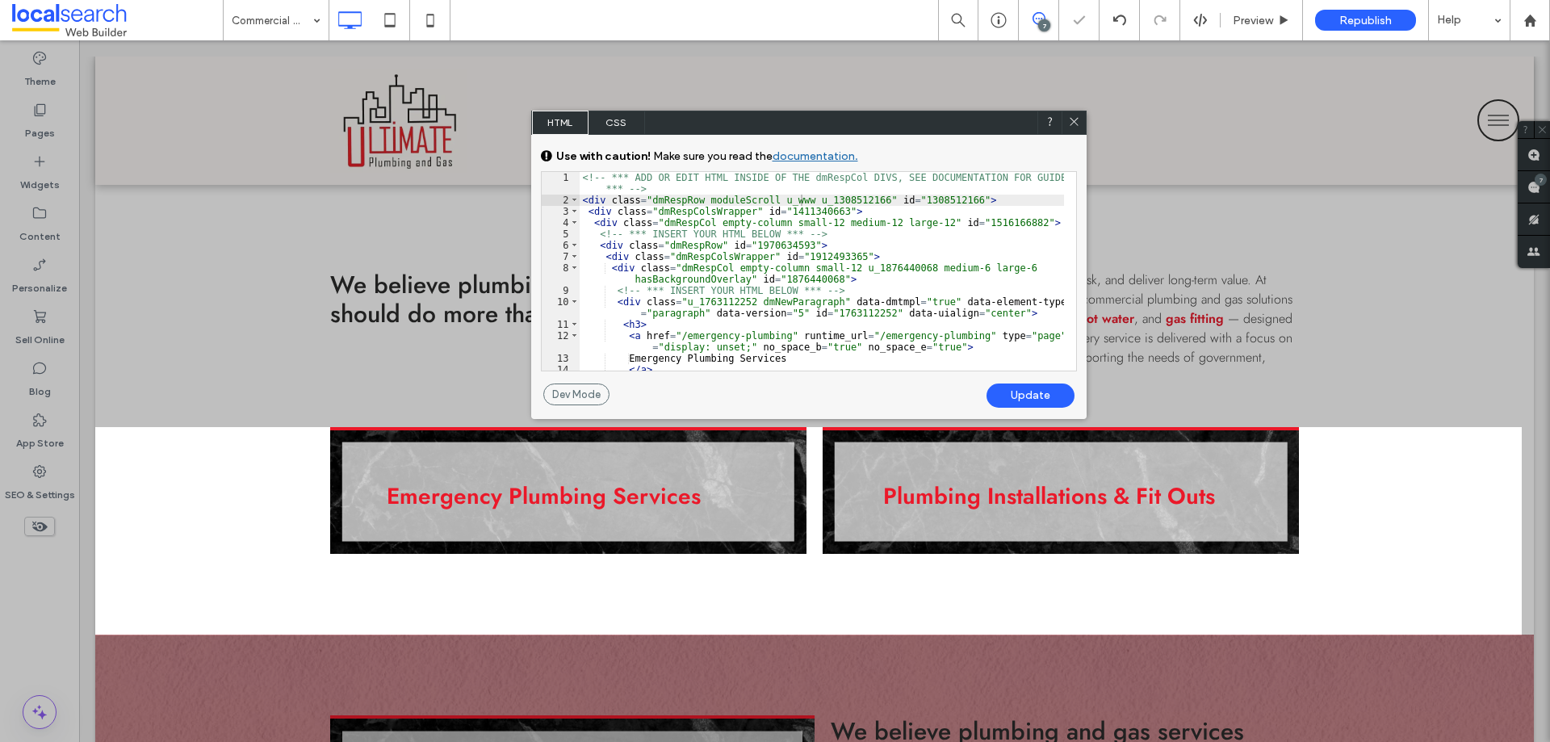
click at [1070, 124] on use at bounding box center [1074, 121] width 8 height 8
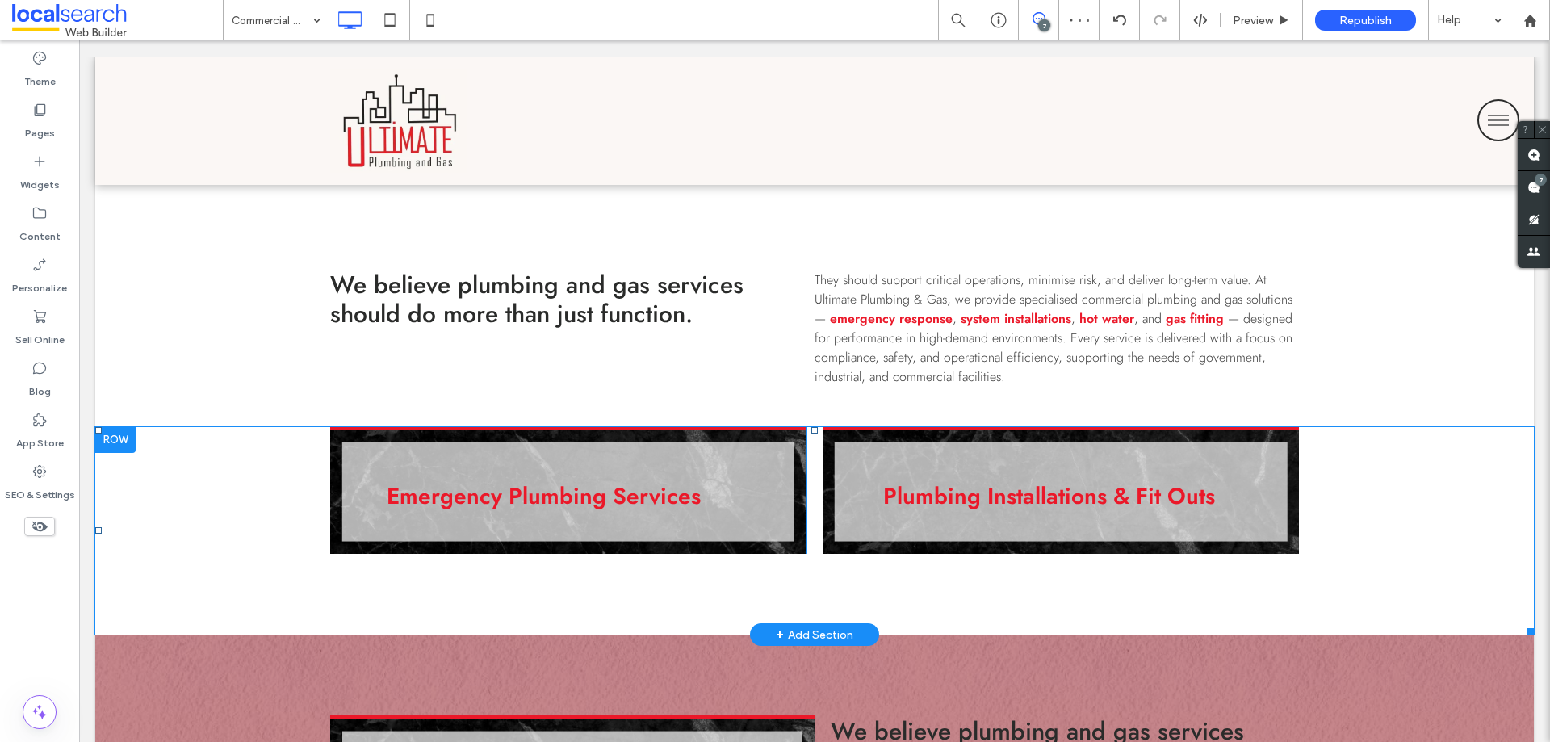
scroll to position [1049, 0]
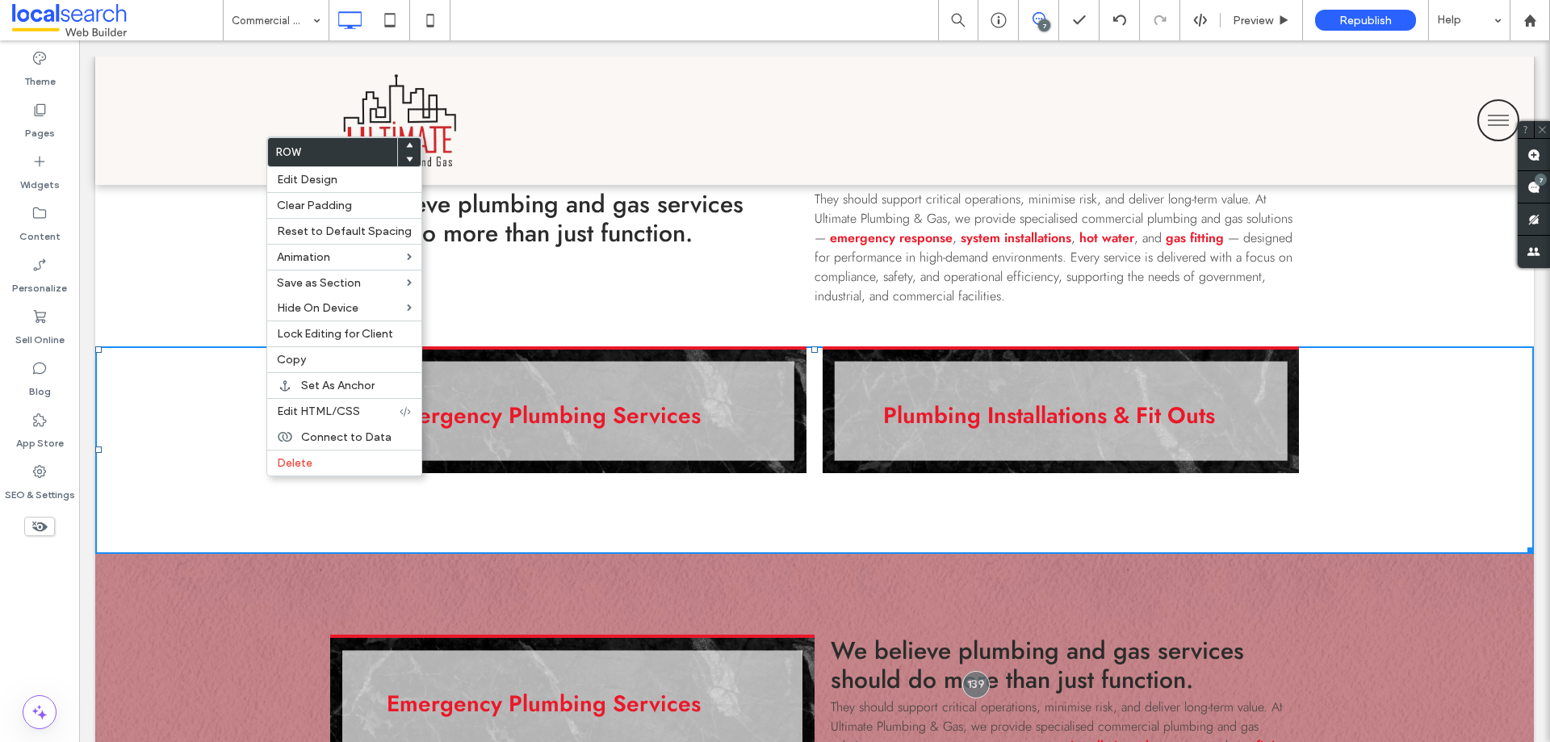
click at [145, 414] on div "Emergency Plumbing Services Click To Paste Click To Paste Plumbing Installation…" at bounding box center [814, 450] width 1438 height 208
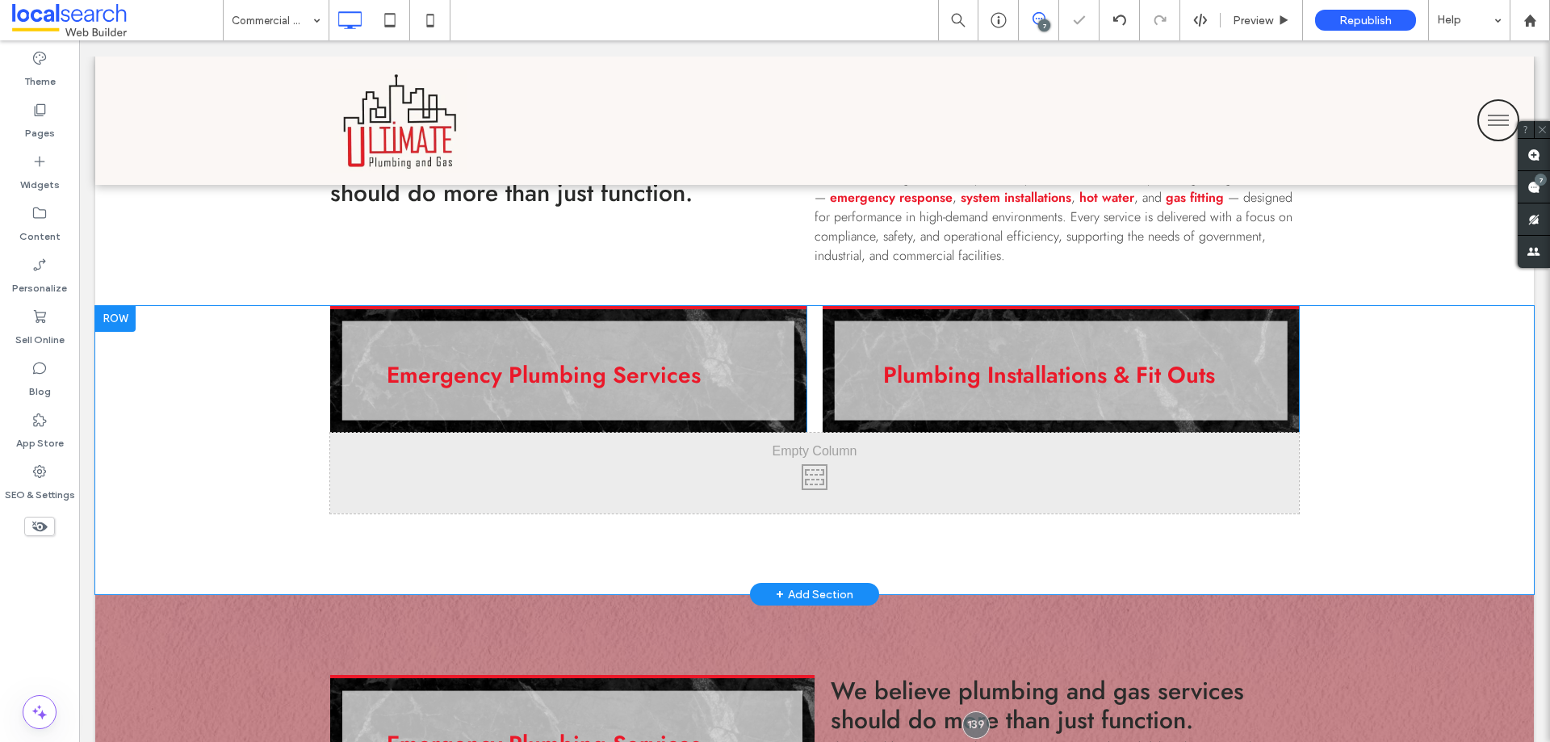
scroll to position [1130, 0]
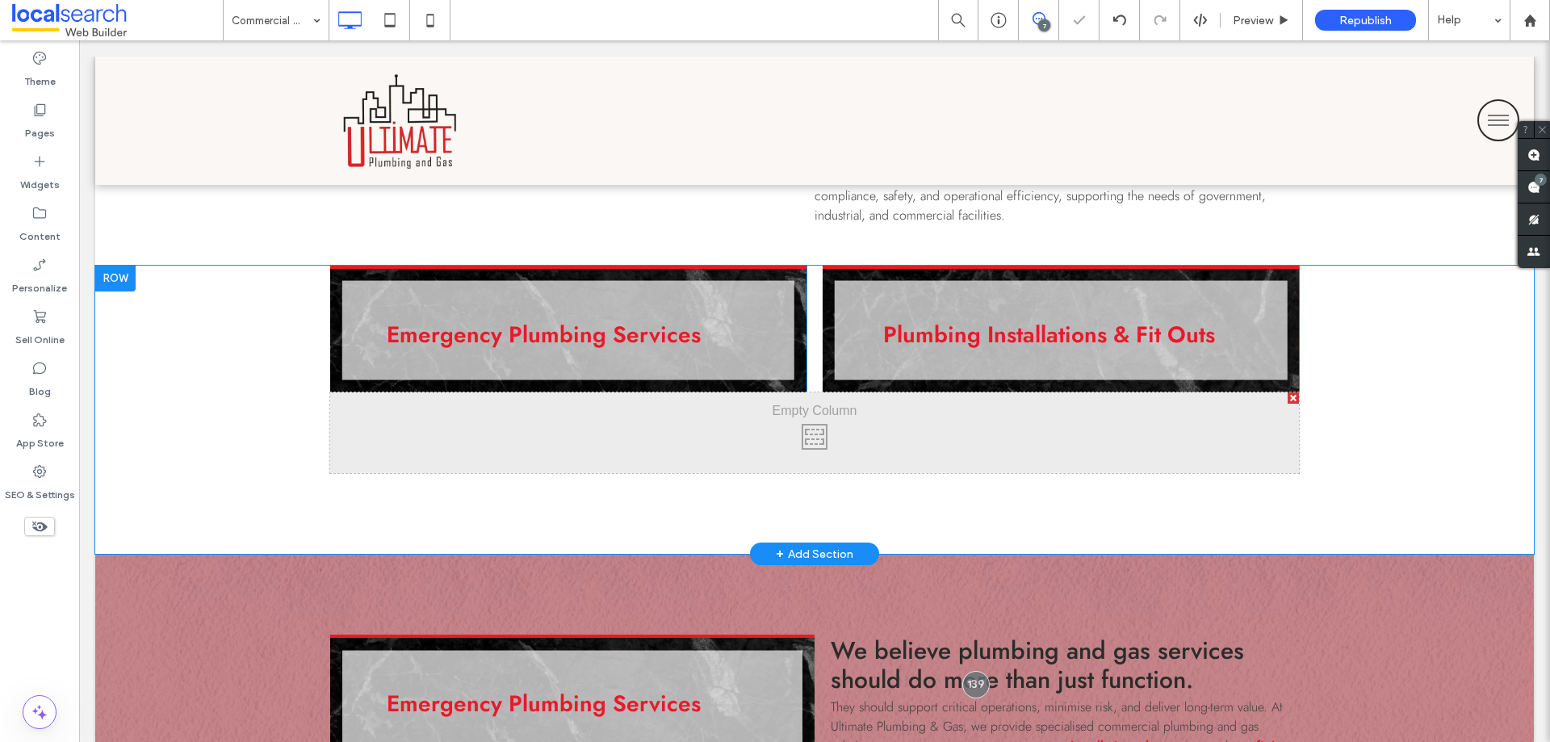
click at [371, 419] on div "Click To Paste Click To Paste" at bounding box center [814, 432] width 969 height 81
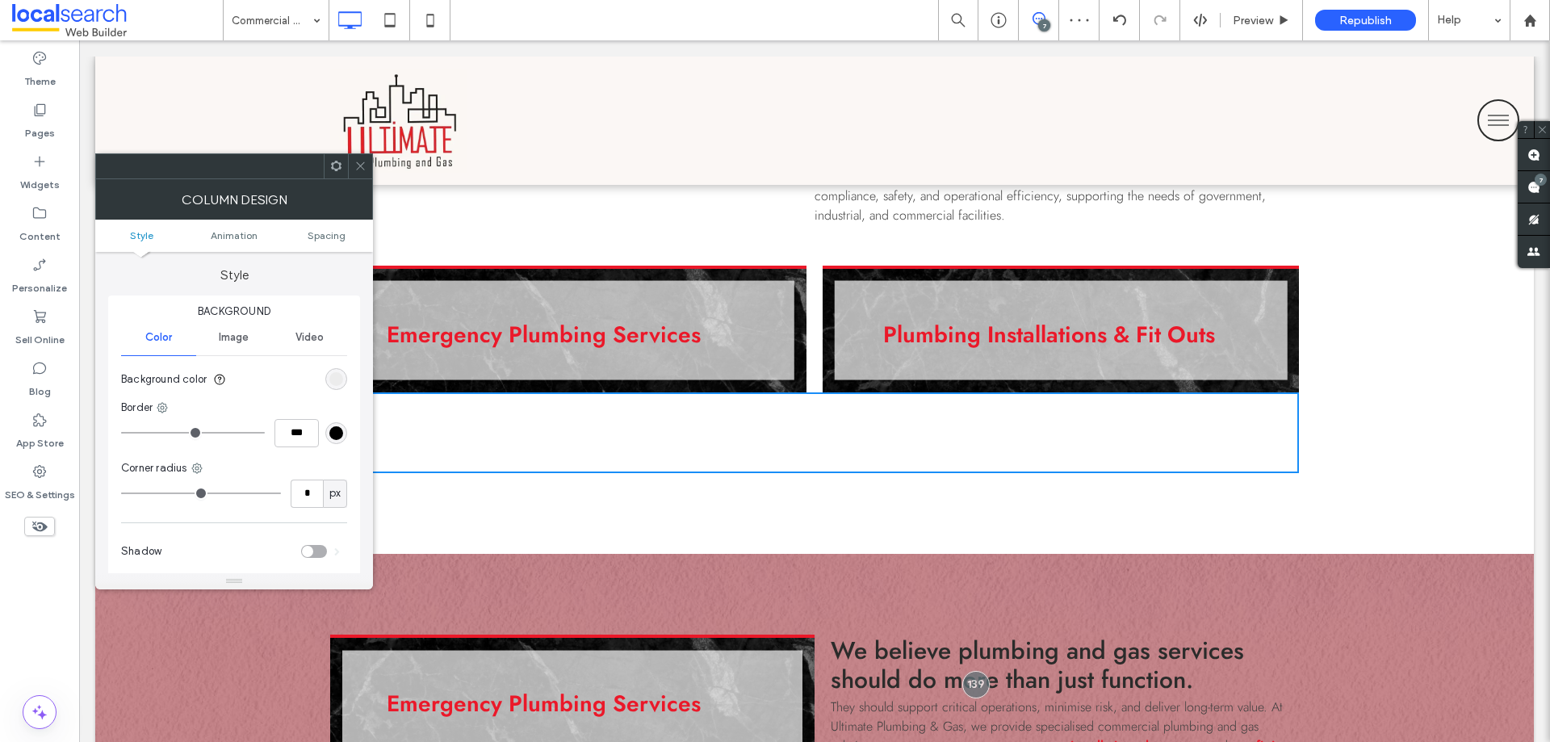
click at [362, 171] on icon at bounding box center [360, 166] width 12 height 12
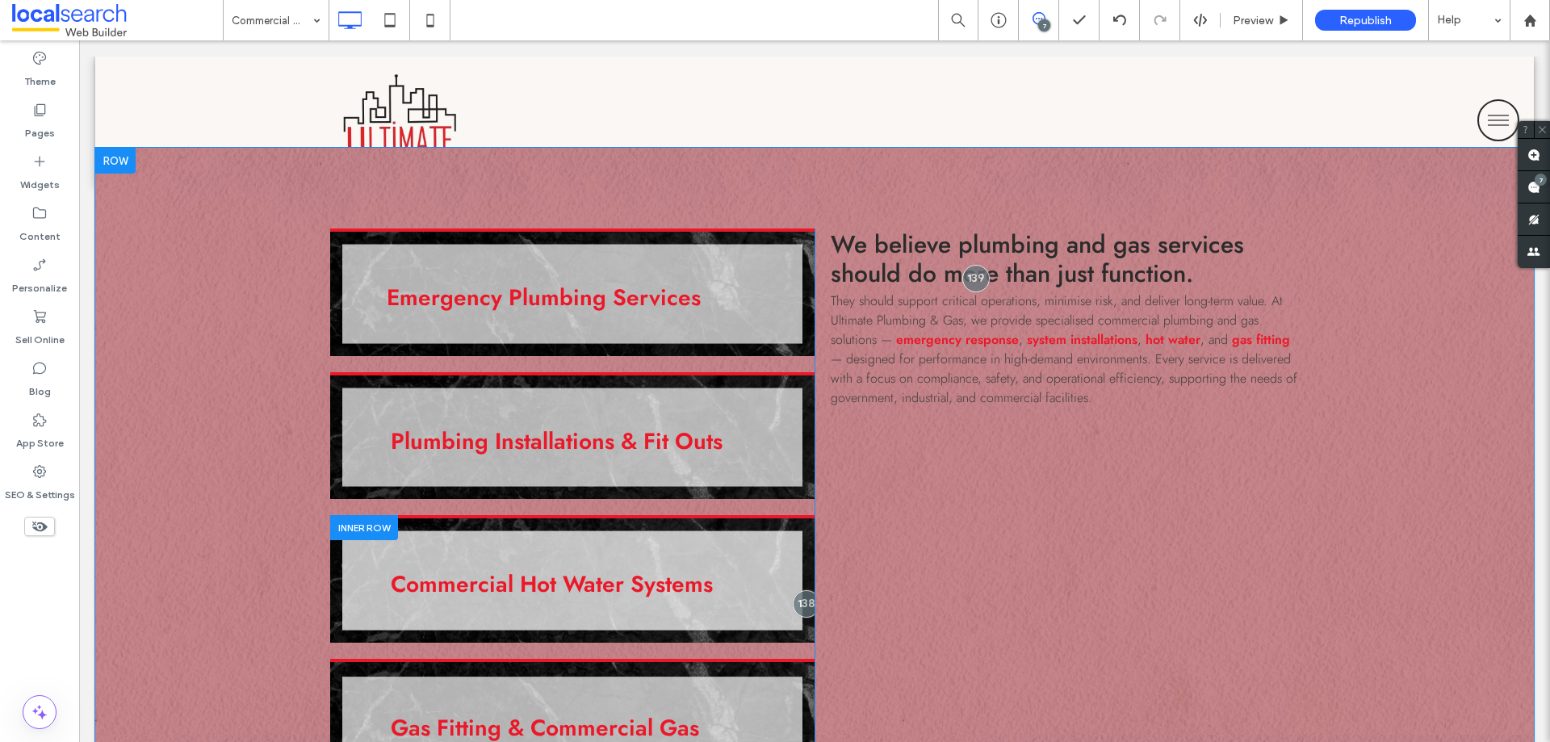
scroll to position [1614, 0]
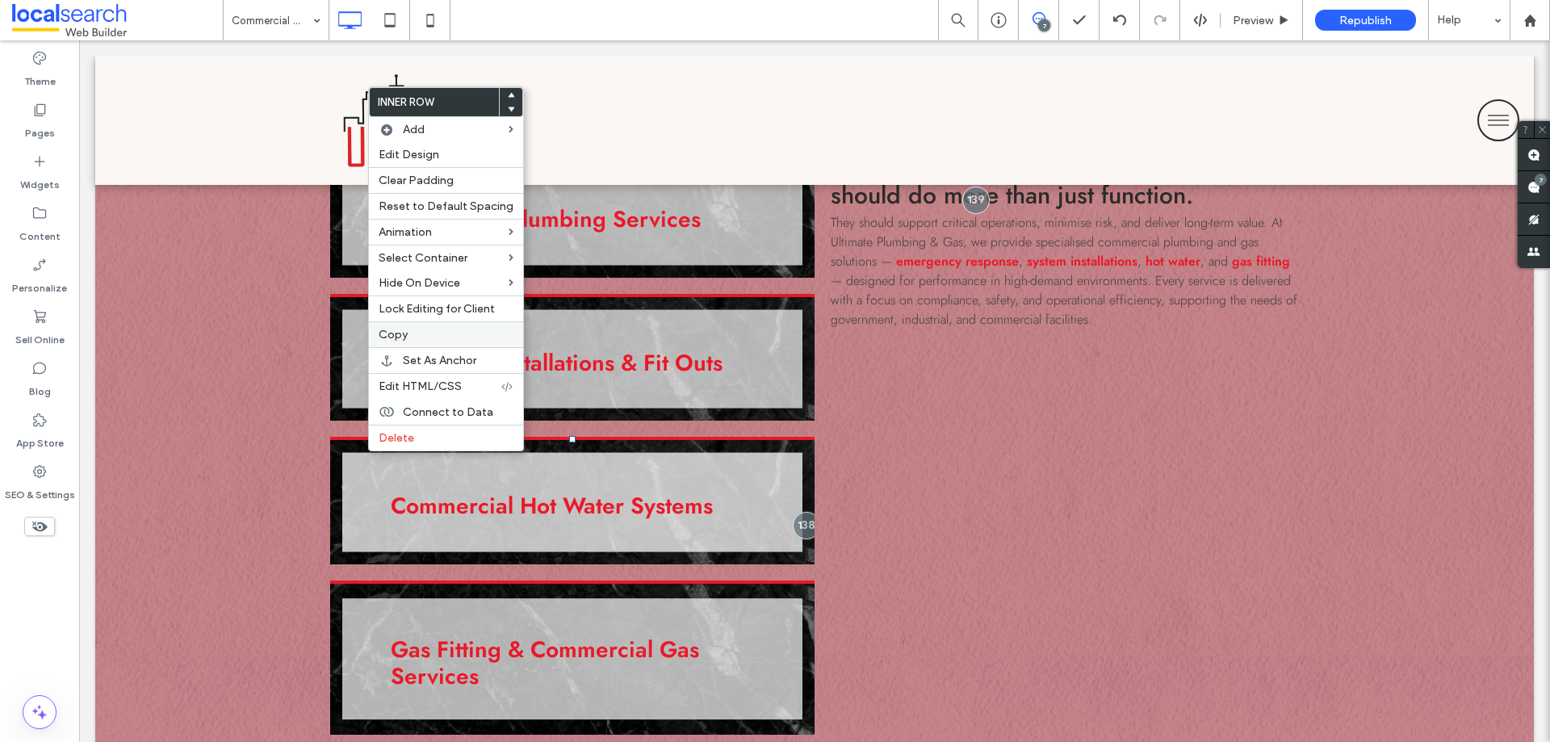
click at [403, 336] on span "Copy" at bounding box center [393, 335] width 29 height 14
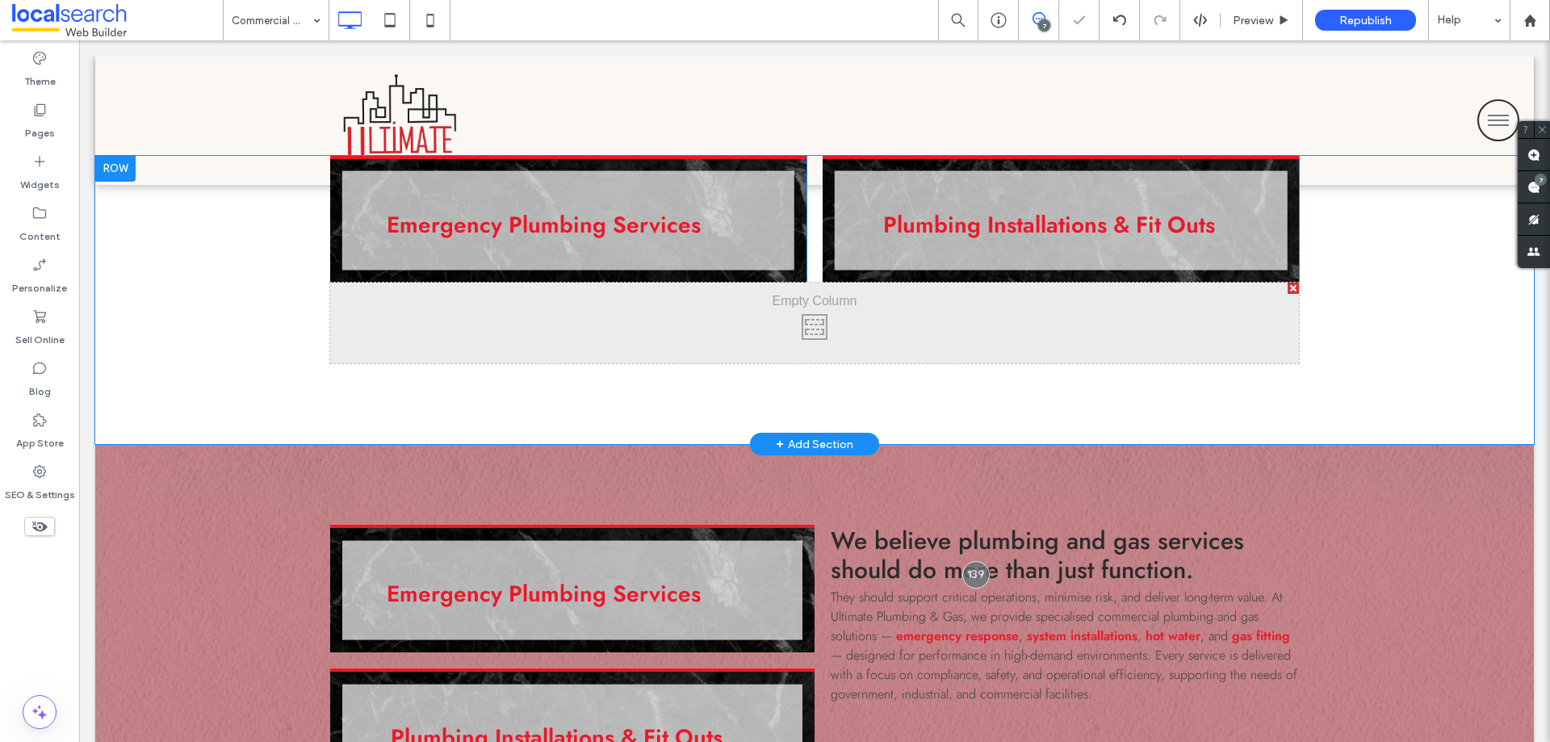
scroll to position [1211, 0]
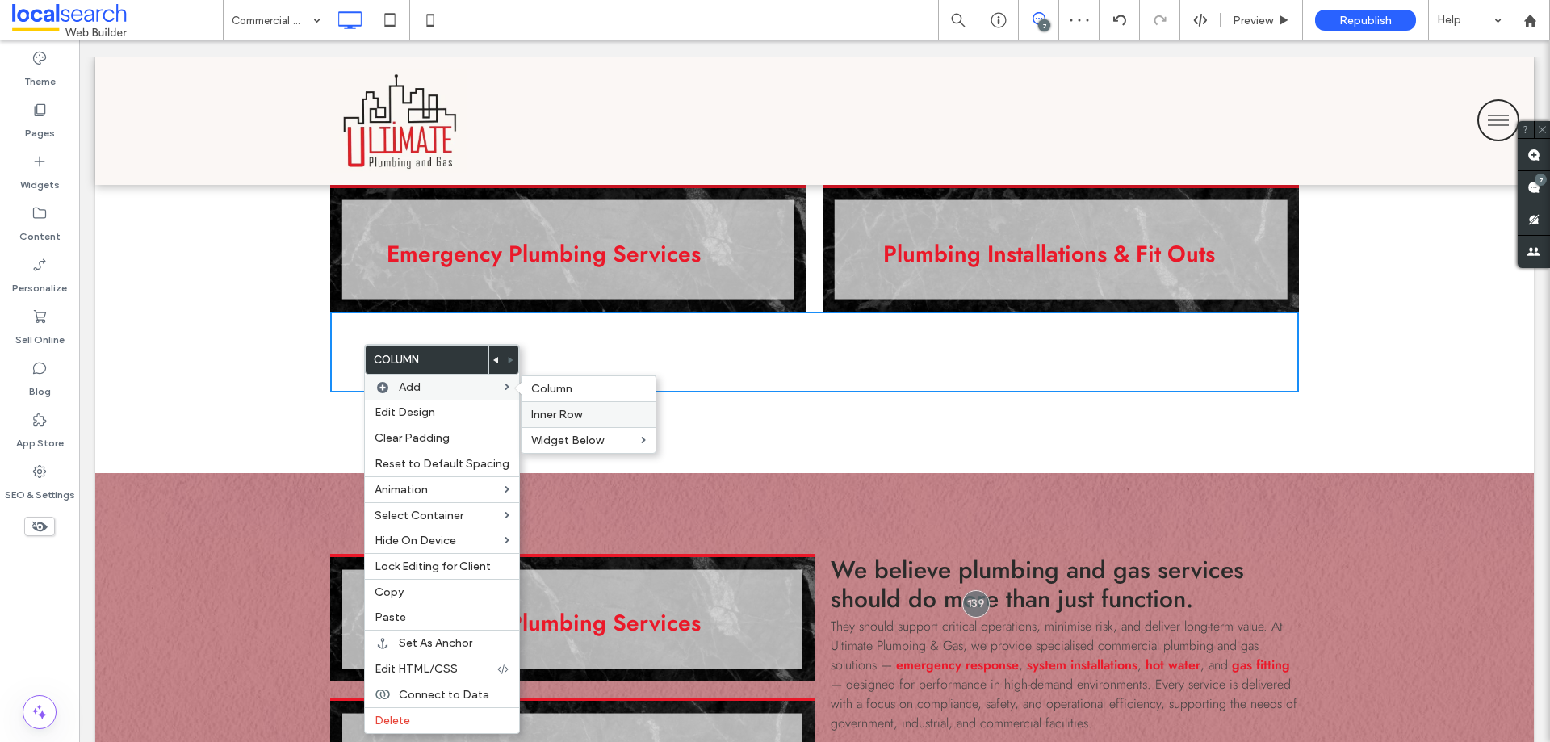
click at [543, 415] on span "Inner Row" at bounding box center [556, 415] width 51 height 14
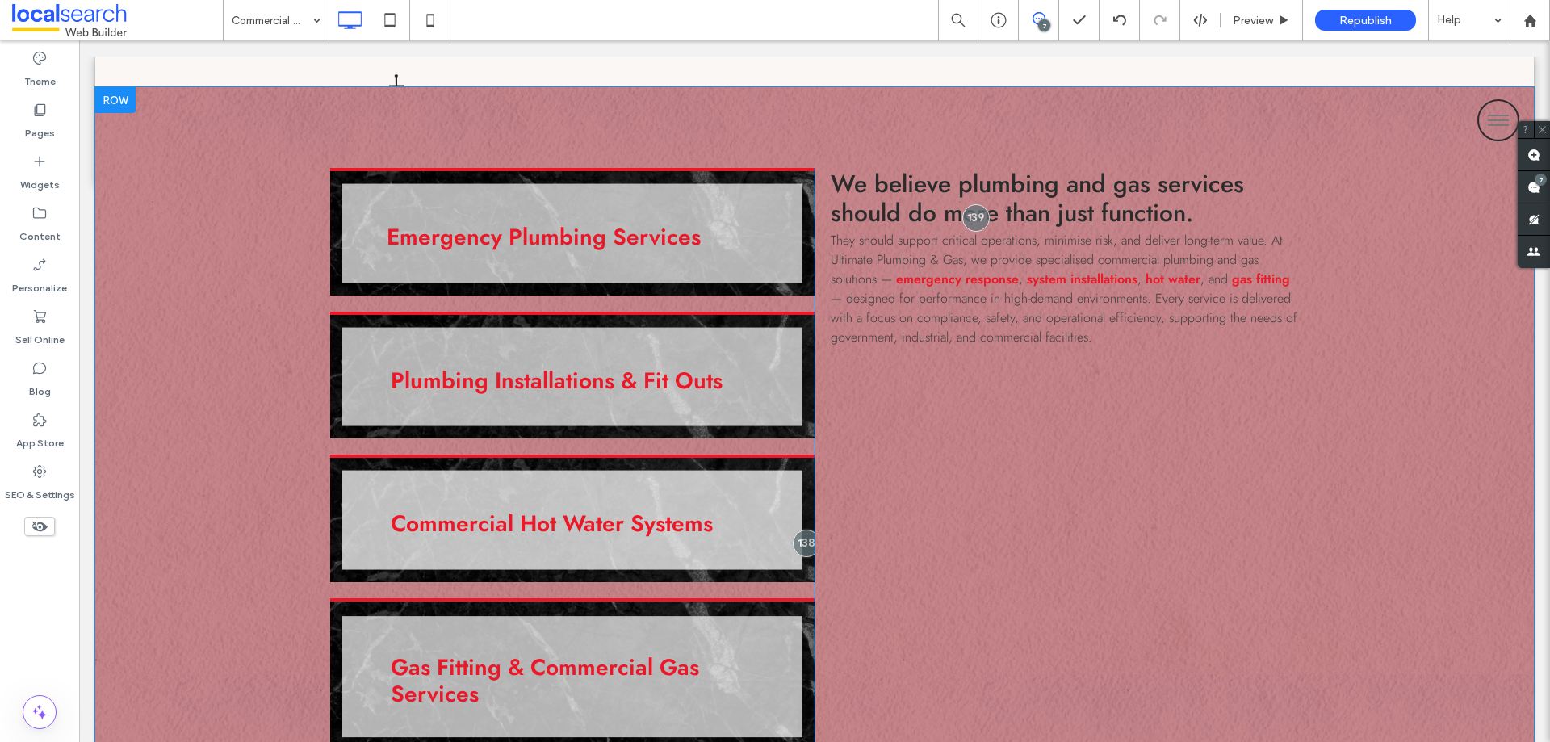
scroll to position [1614, 0]
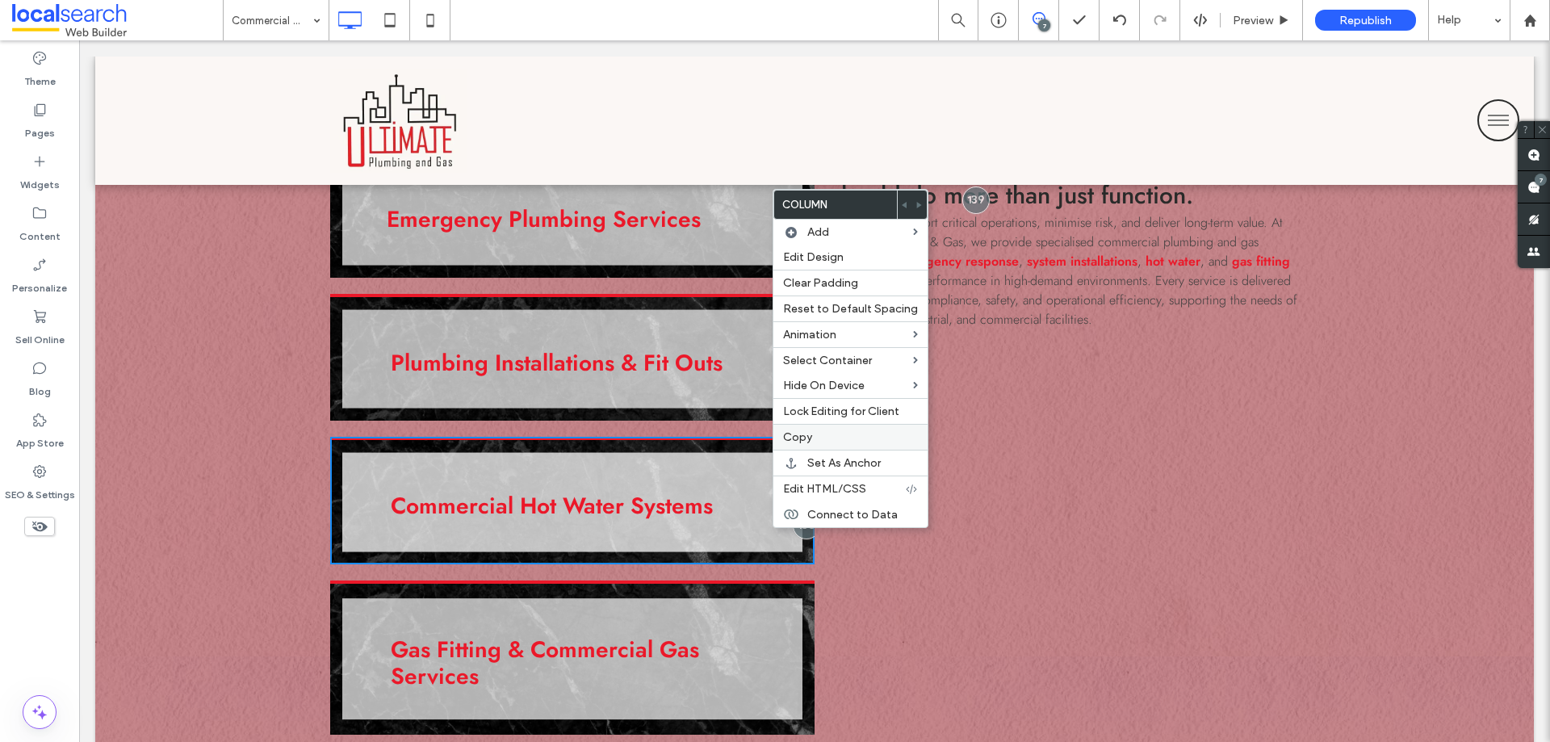
click at [819, 437] on label "Copy" at bounding box center [850, 437] width 135 height 14
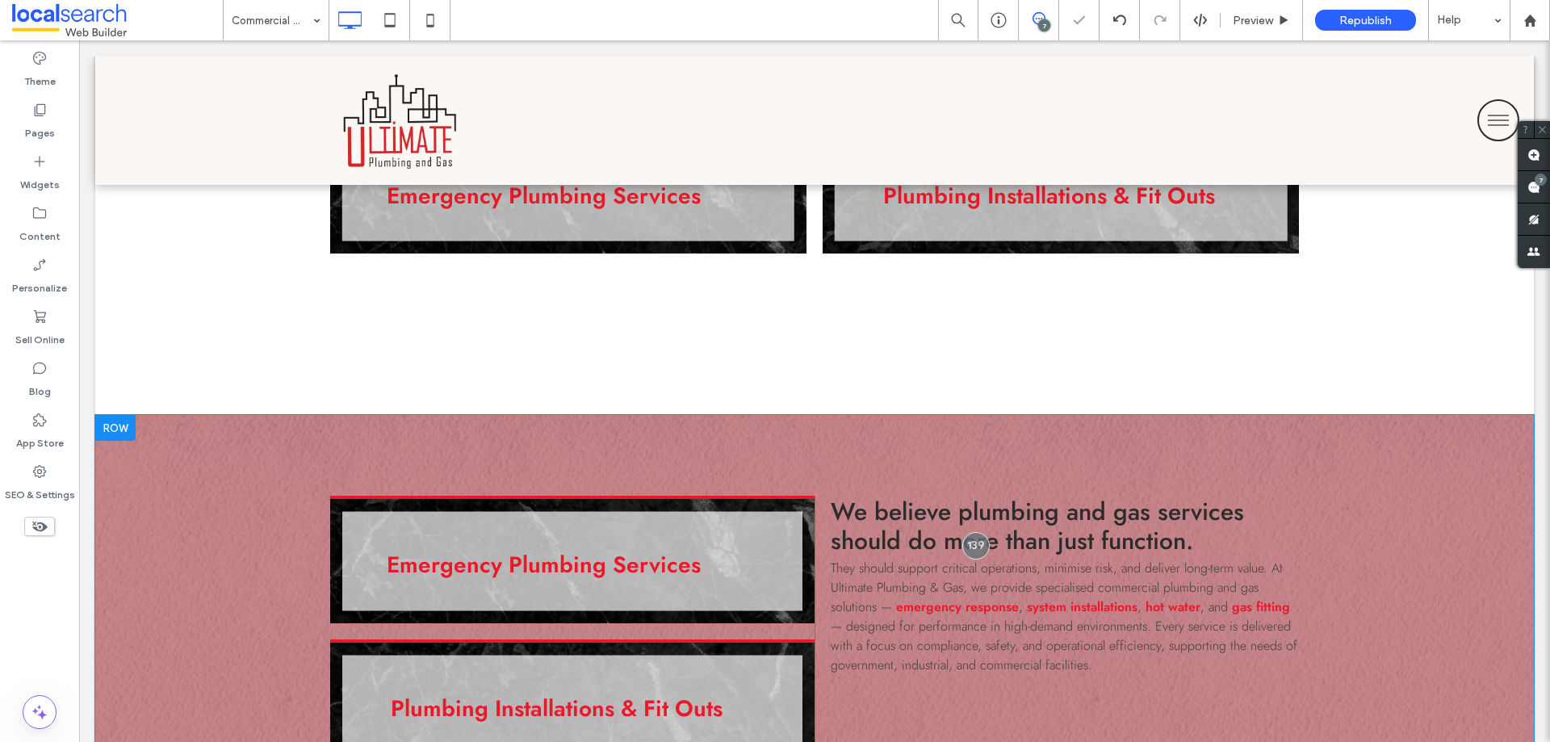
scroll to position [1130, 0]
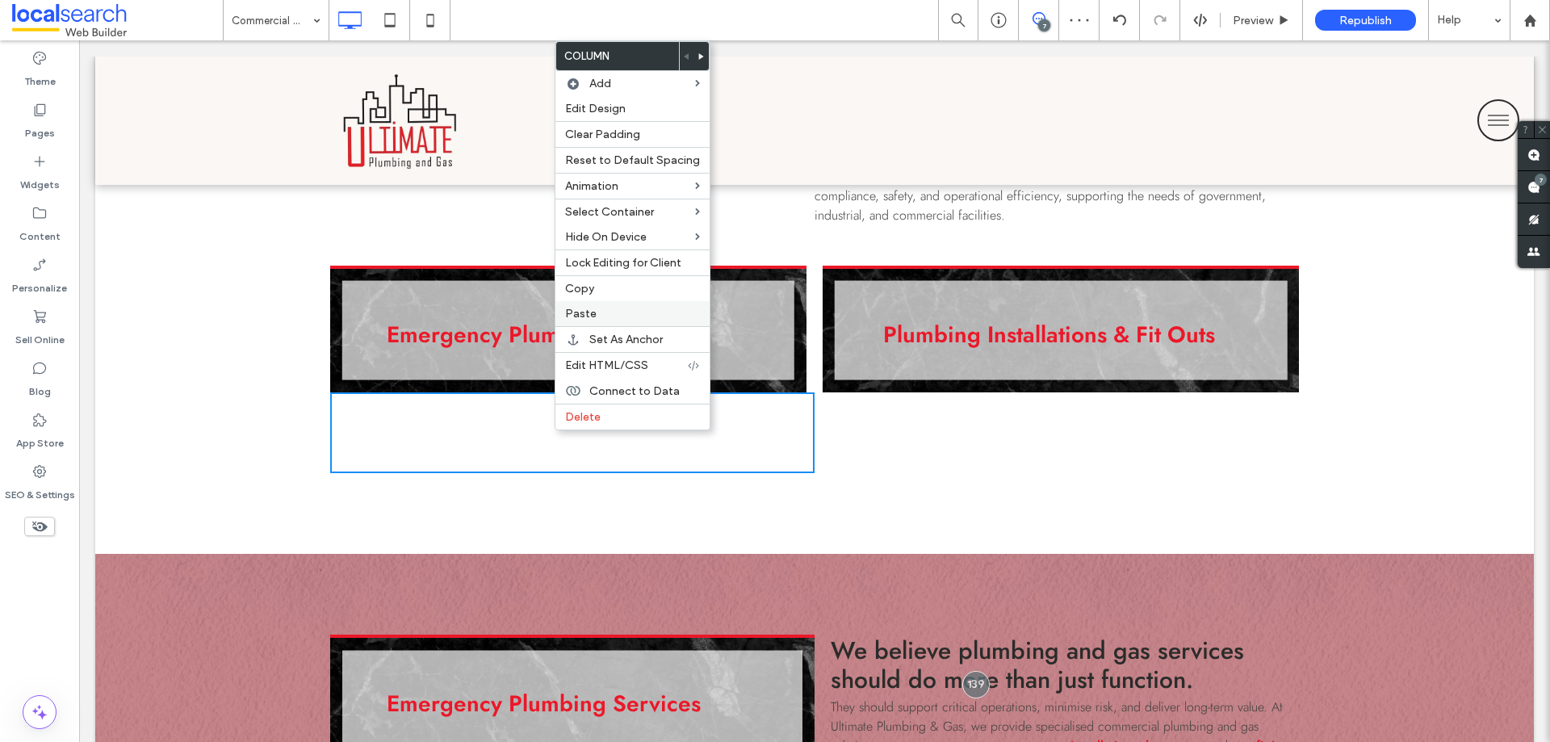
click at [597, 311] on label "Paste" at bounding box center [632, 314] width 135 height 14
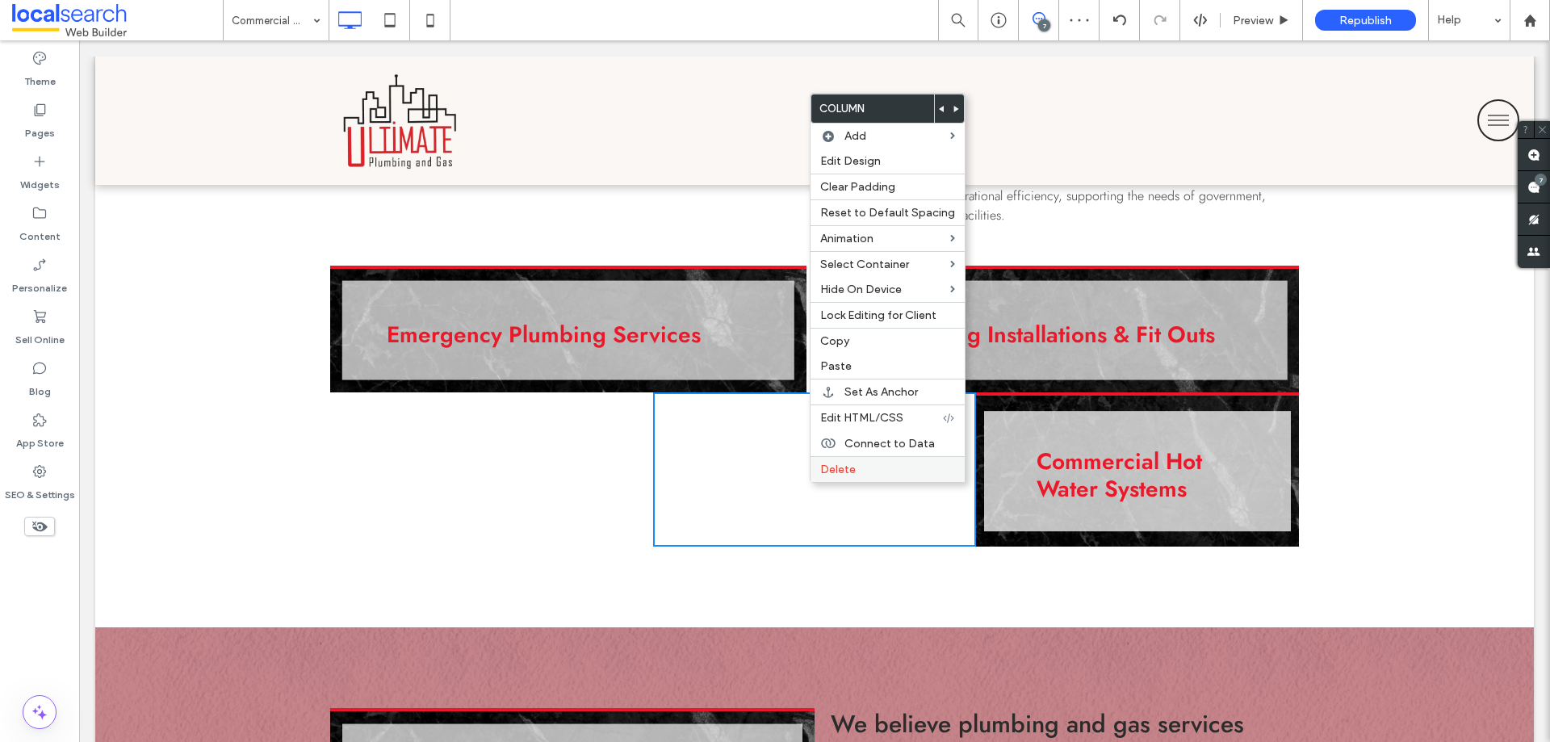
click at [829, 472] on span "Delete" at bounding box center [838, 470] width 36 height 14
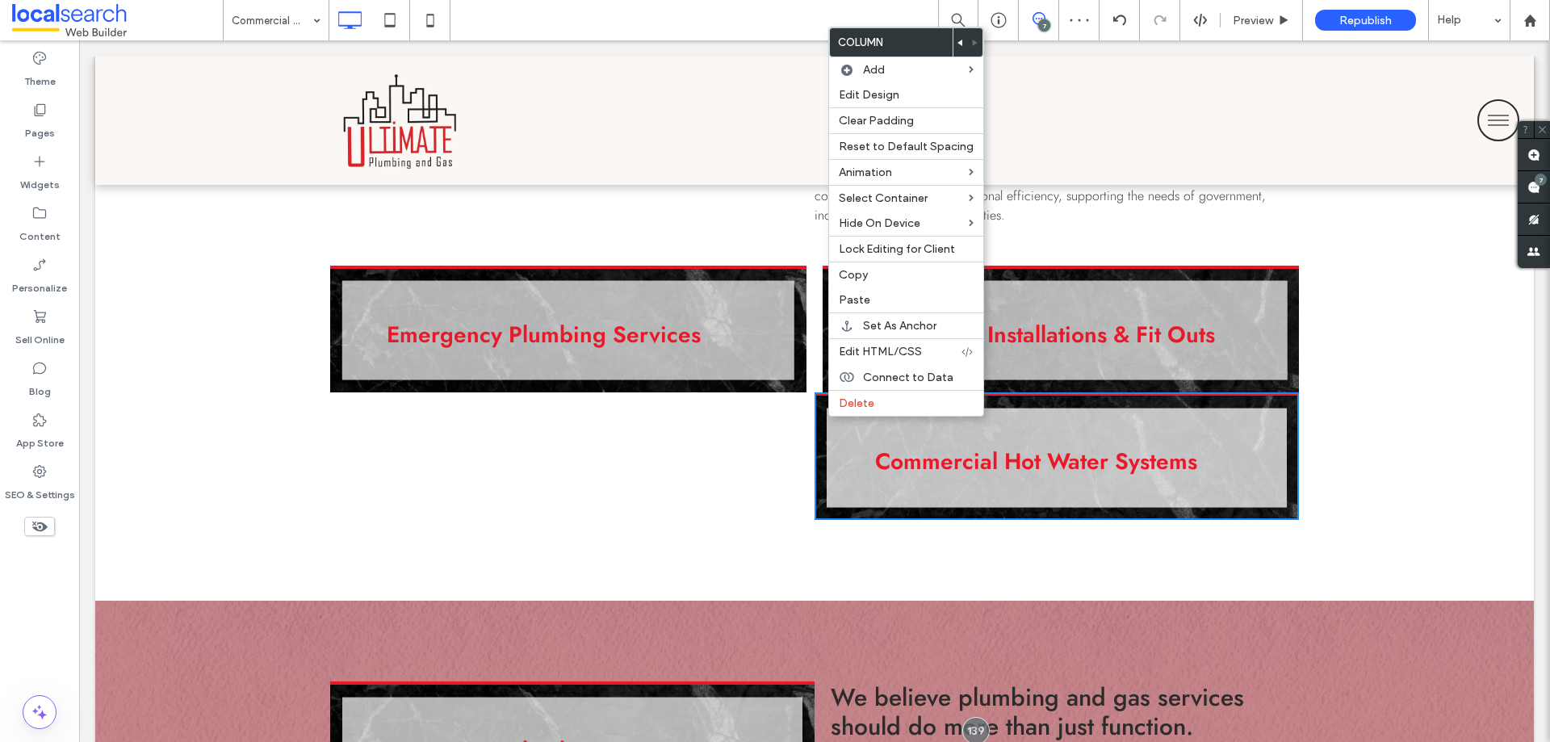
click at [957, 40] on icon at bounding box center [960, 43] width 6 height 6
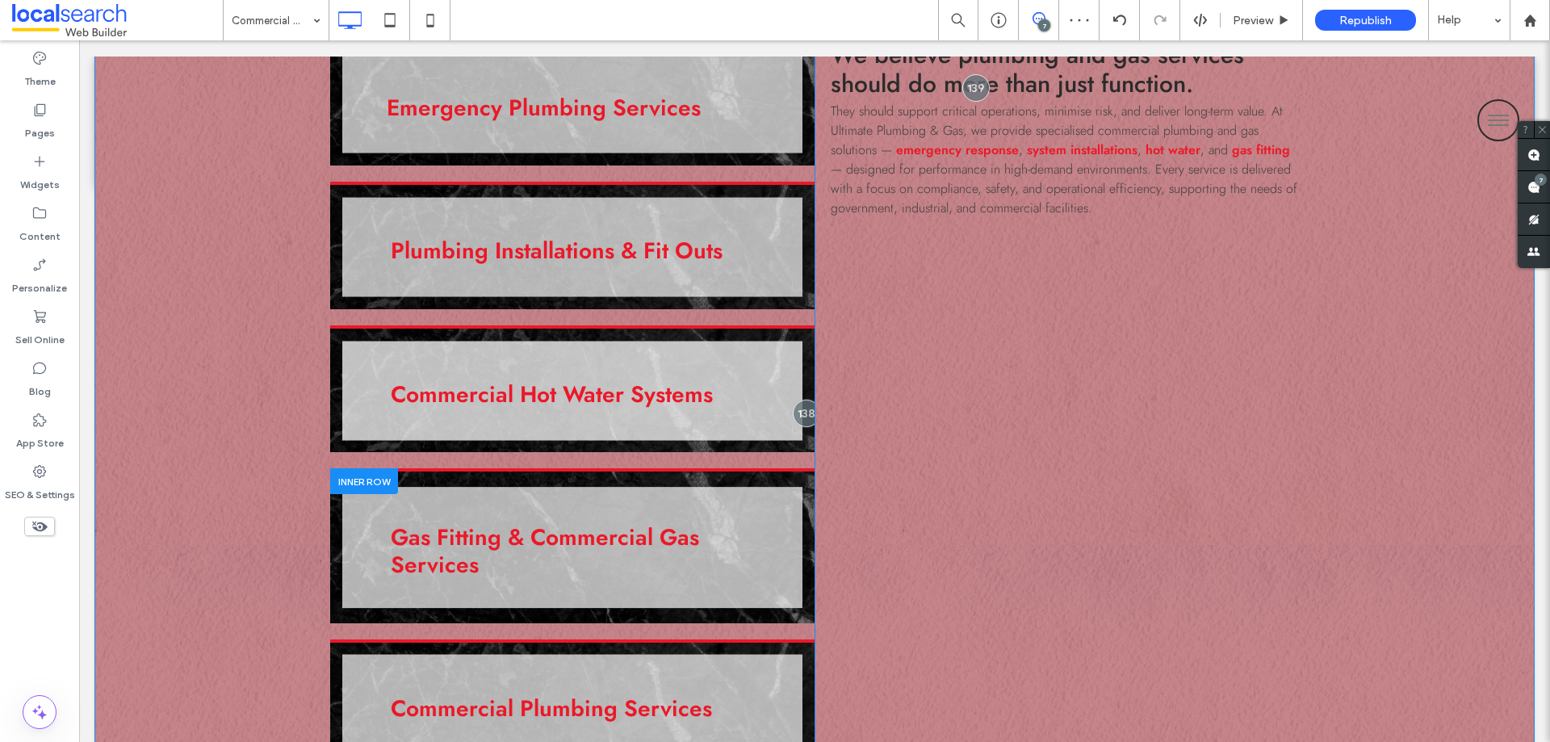
scroll to position [1776, 0]
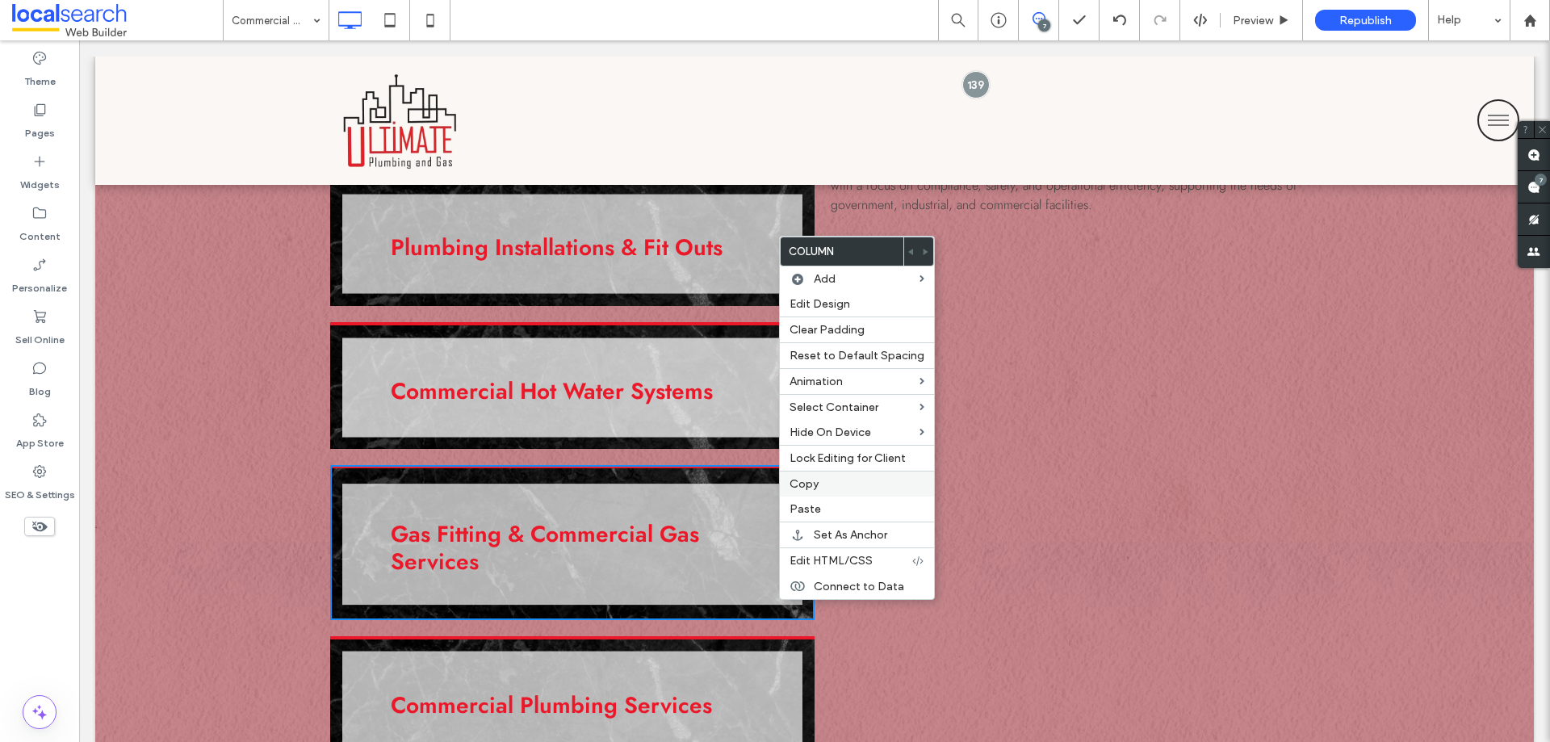
click at [825, 485] on label "Copy" at bounding box center [856, 484] width 135 height 14
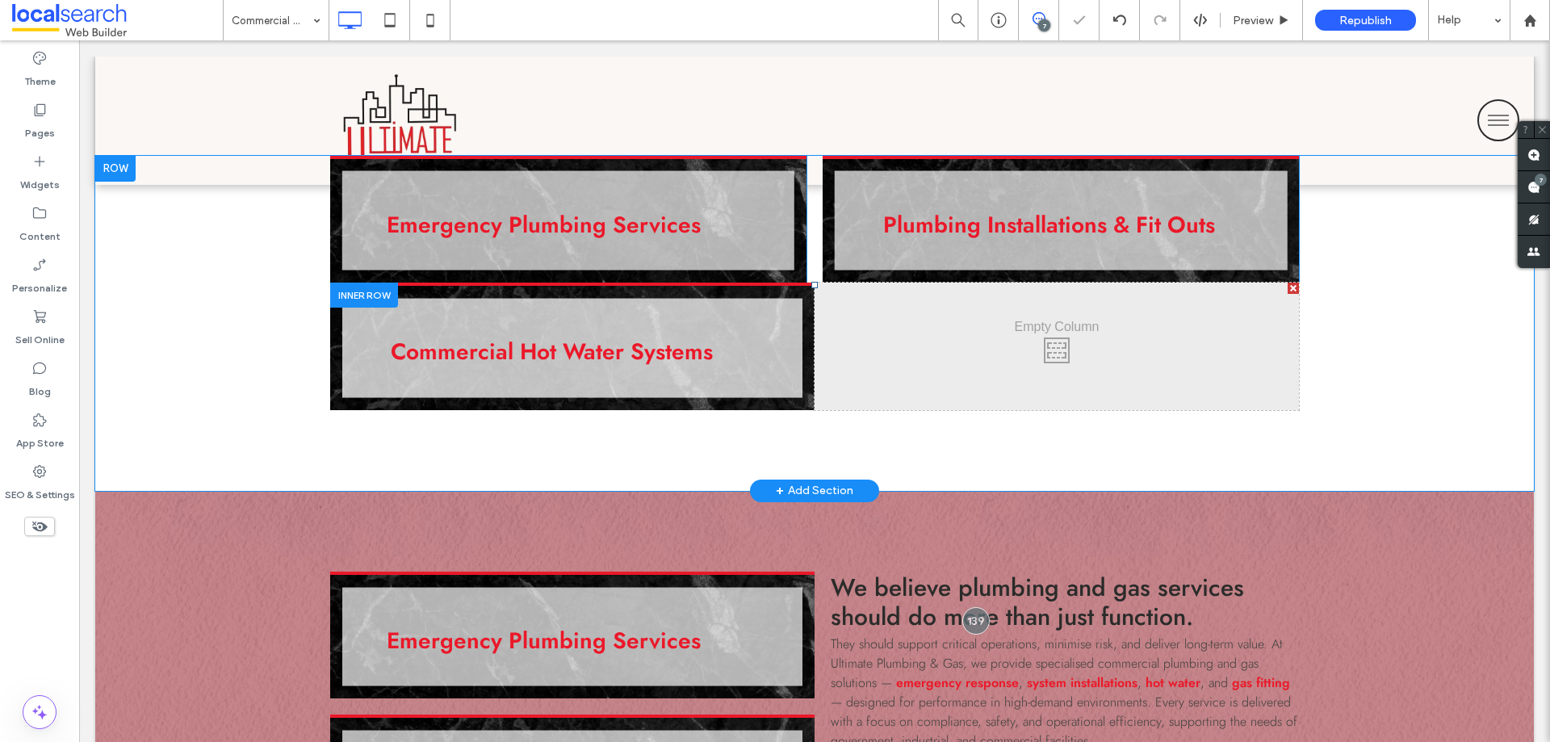
scroll to position [1211, 0]
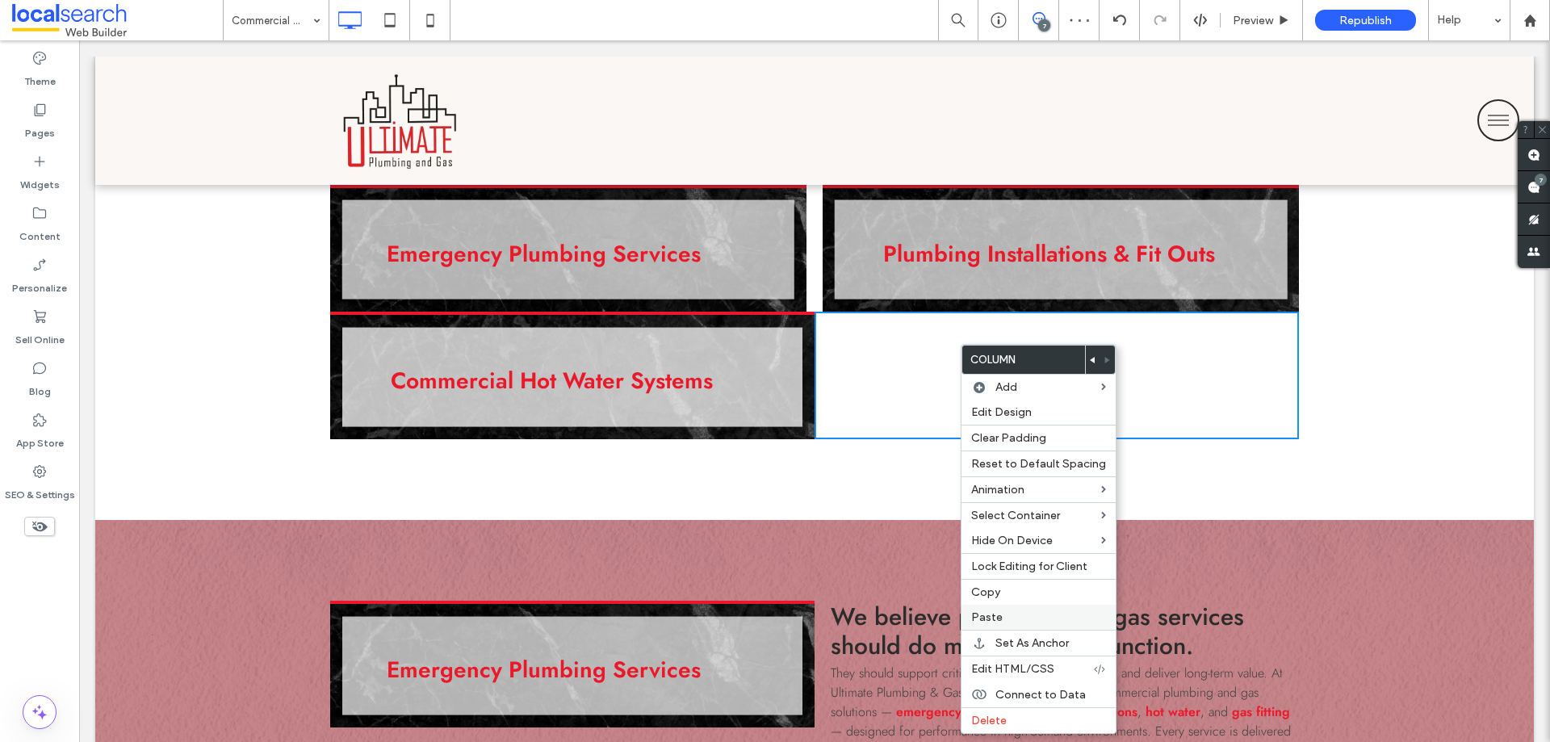
click at [988, 617] on span "Paste" at bounding box center [986, 617] width 31 height 14
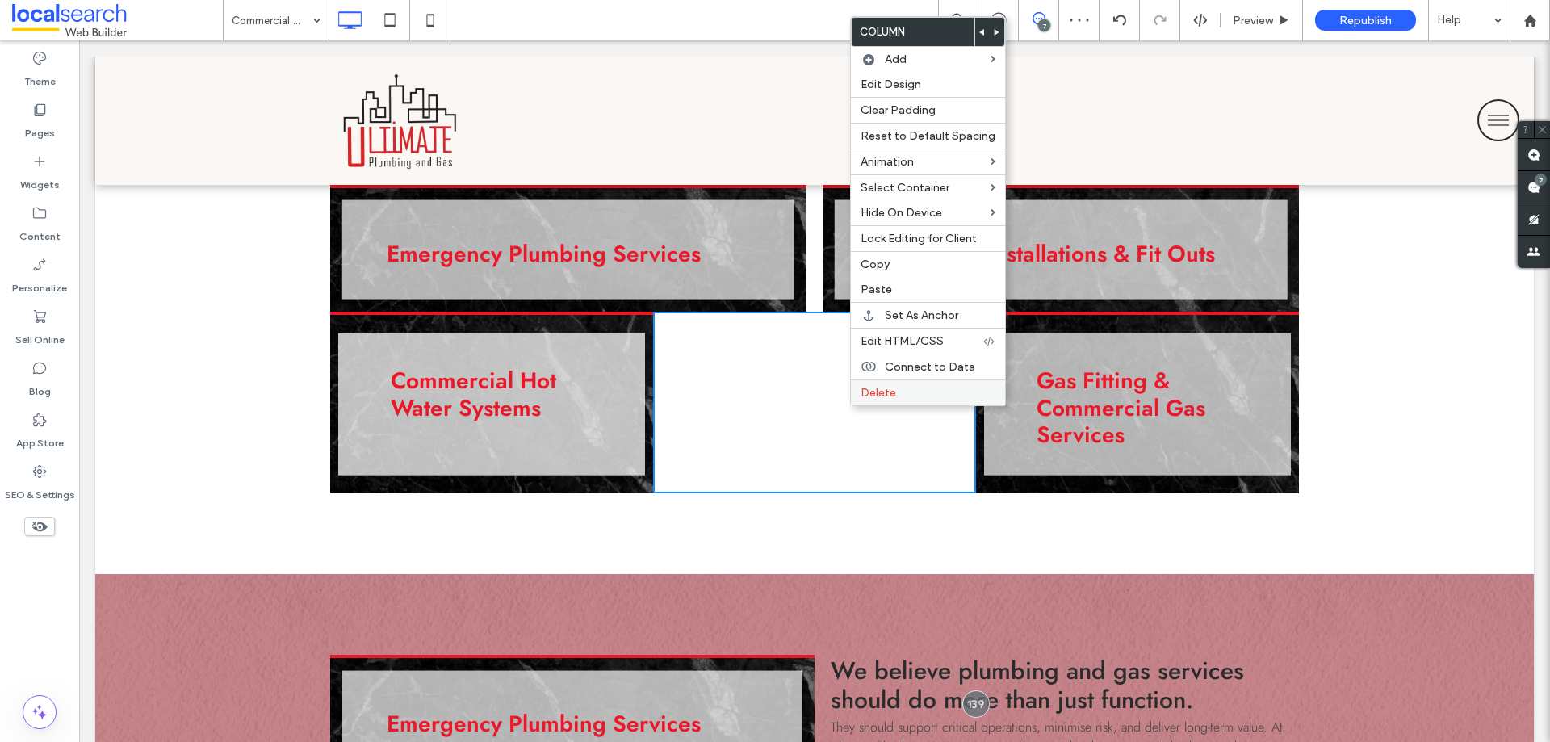
click at [866, 394] on span "Delete" at bounding box center [878, 393] width 36 height 14
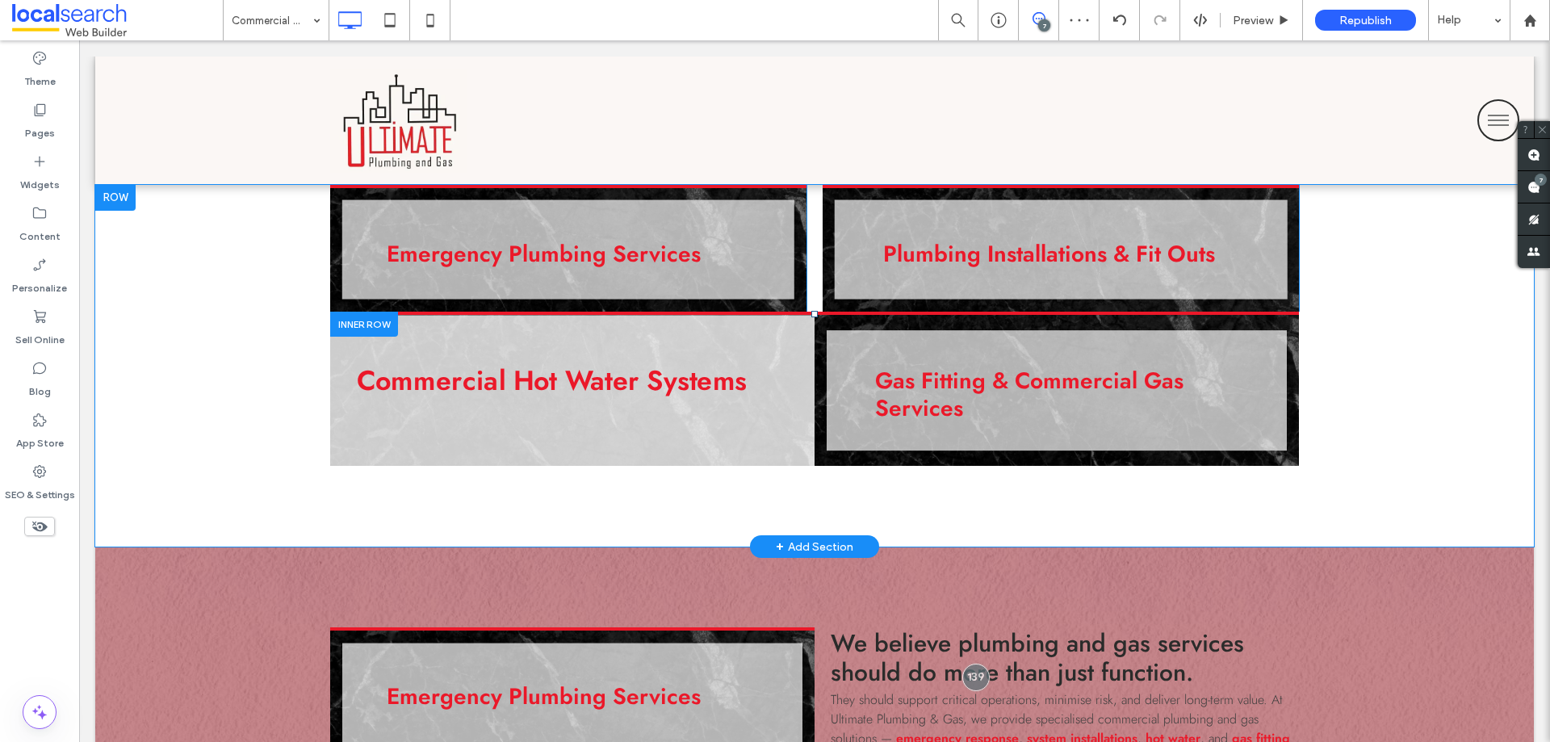
click at [802, 335] on div "Commercial Hot Water Systems Click To Paste Click To Paste" at bounding box center [572, 389] width 484 height 154
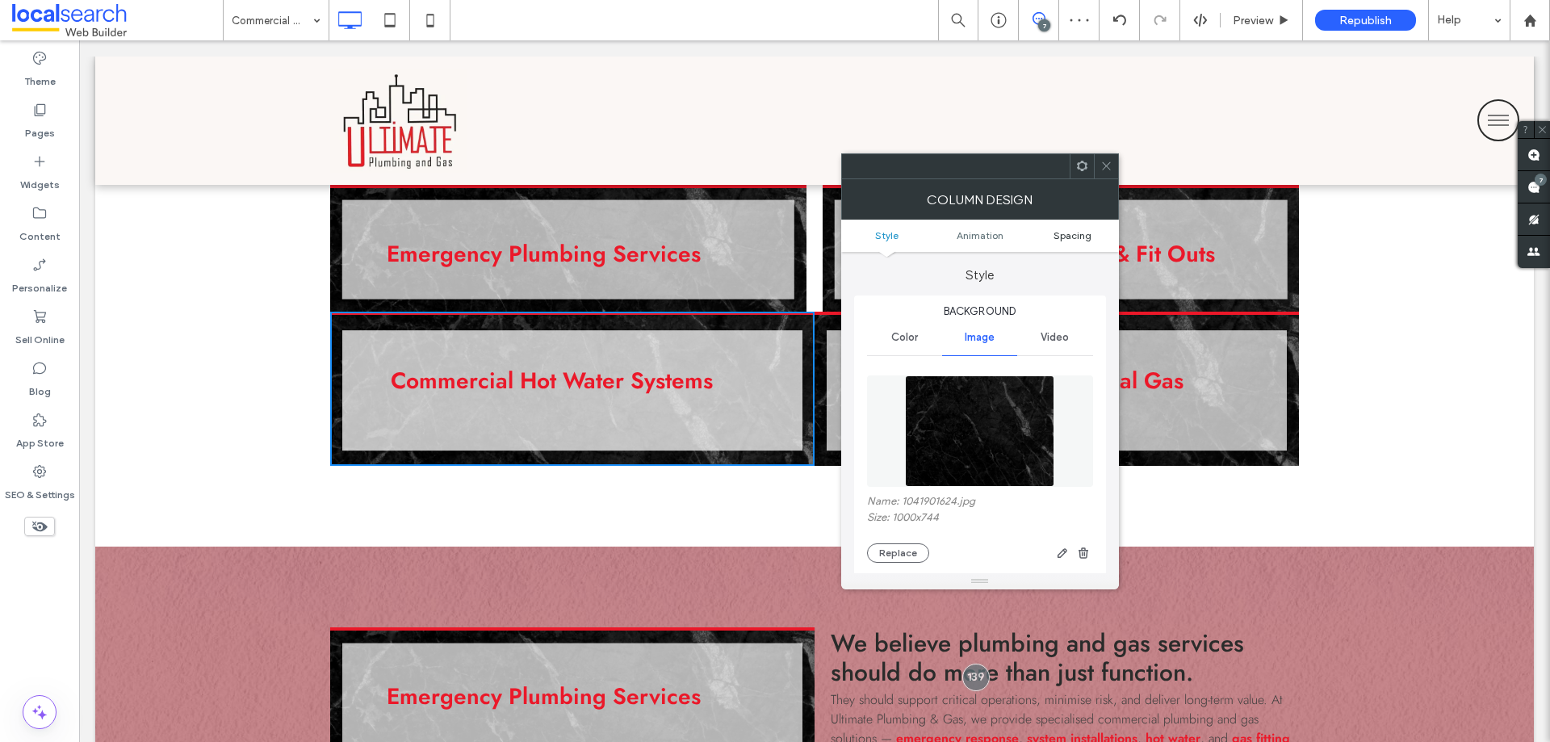
click at [1082, 235] on span "Spacing" at bounding box center [1072, 235] width 38 height 12
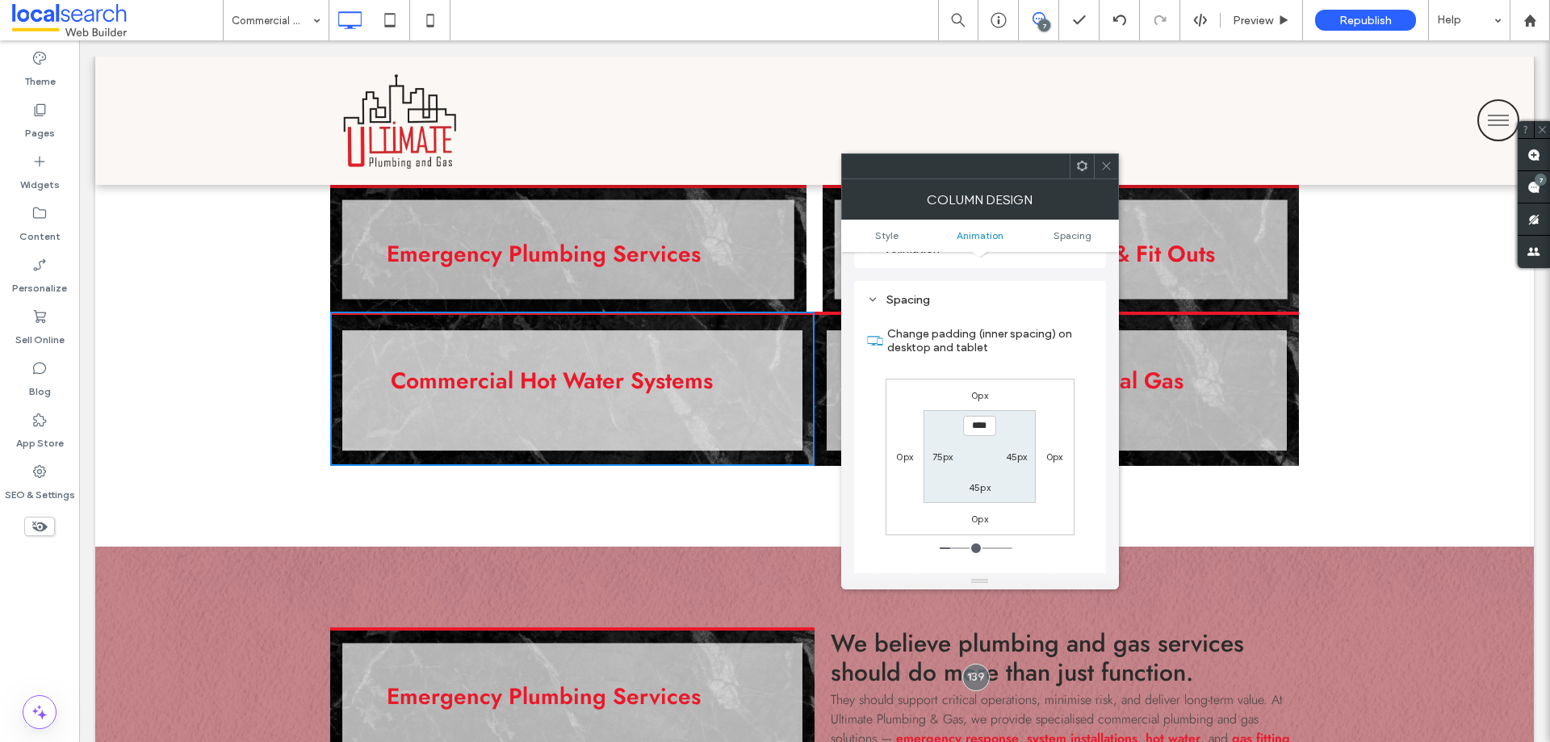
scroll to position [932, 0]
click at [1053, 449] on label "0px" at bounding box center [1054, 455] width 17 height 12
type input "*"
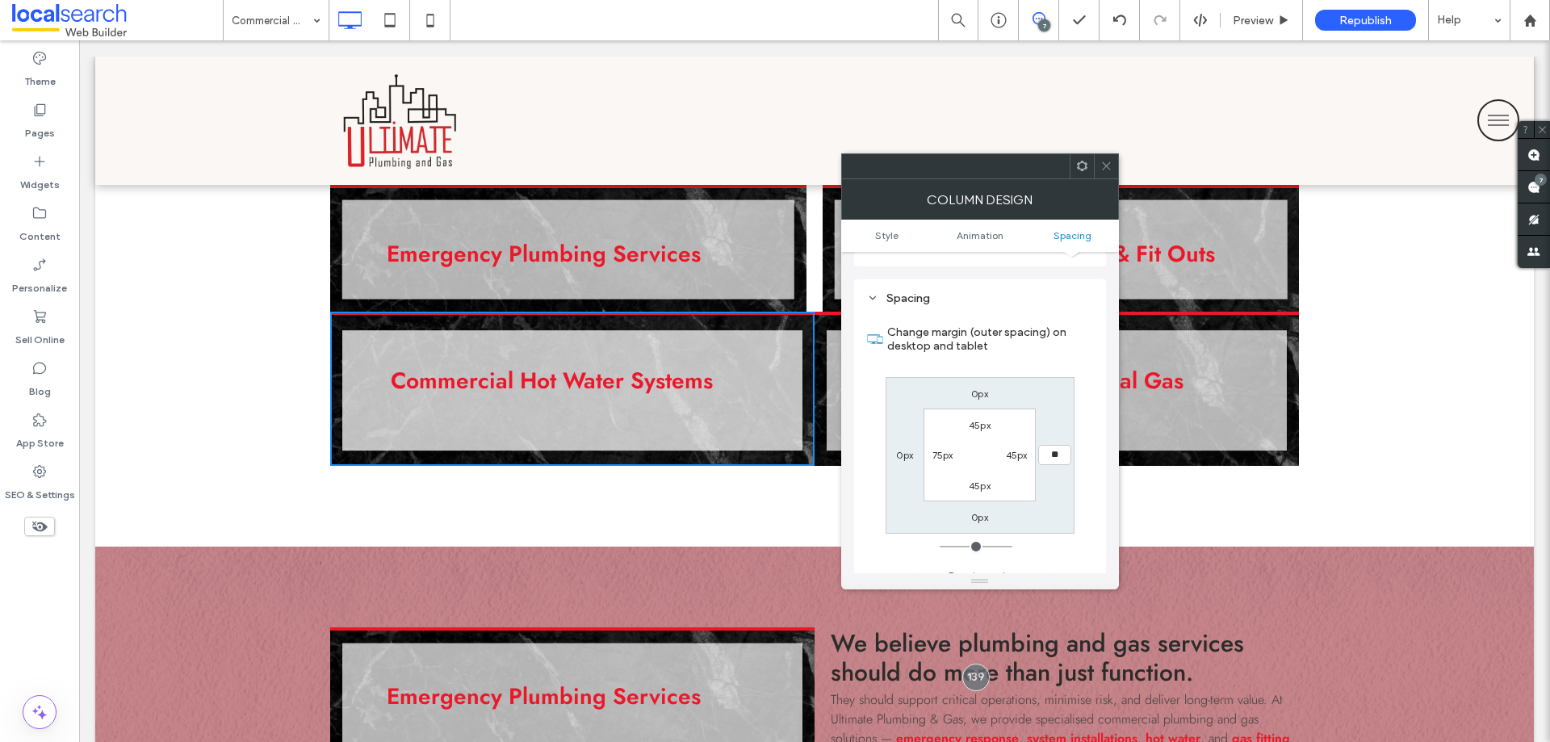
type input "**"
type input "****"
click at [982, 387] on label "0px" at bounding box center [979, 393] width 17 height 12
type input "*"
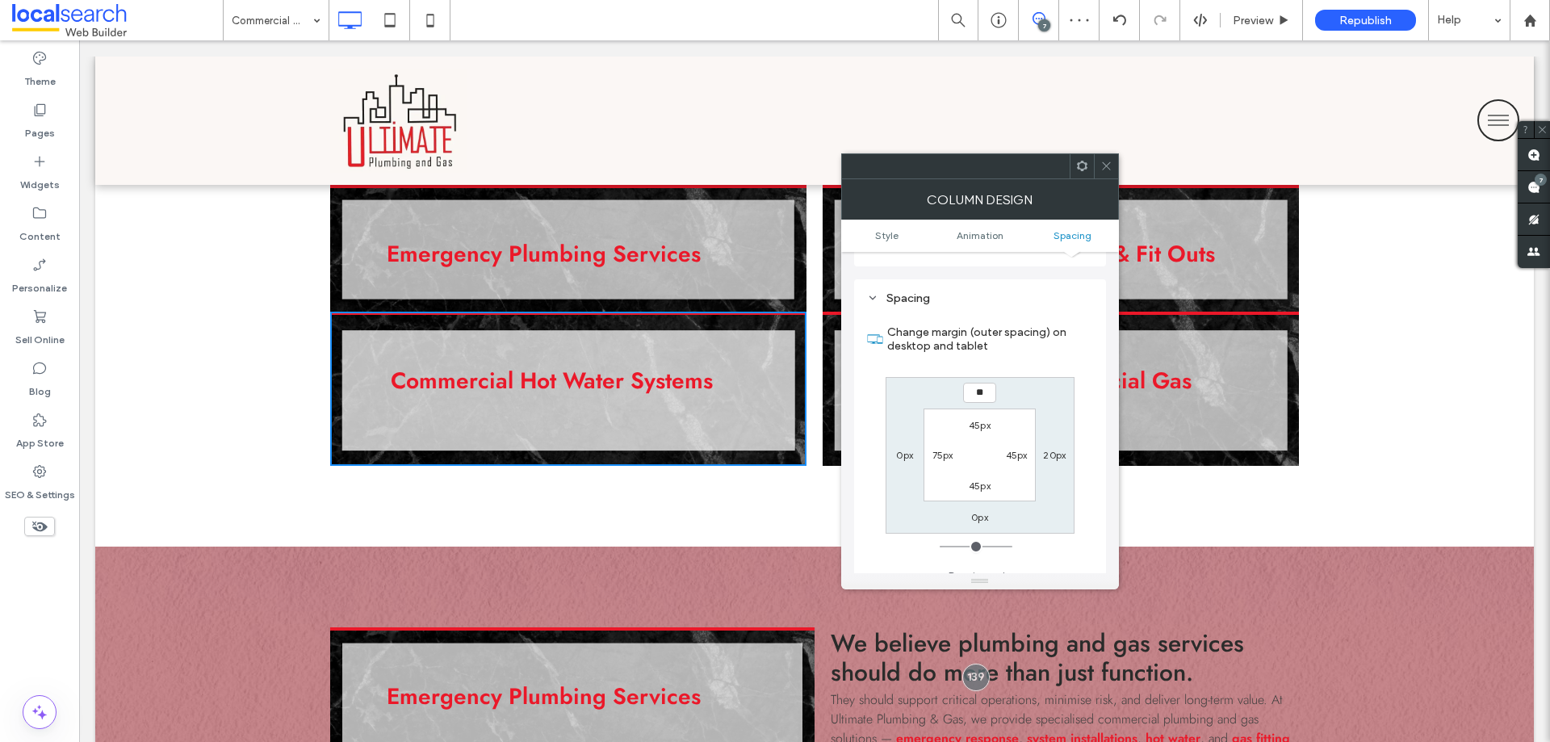
type input "**"
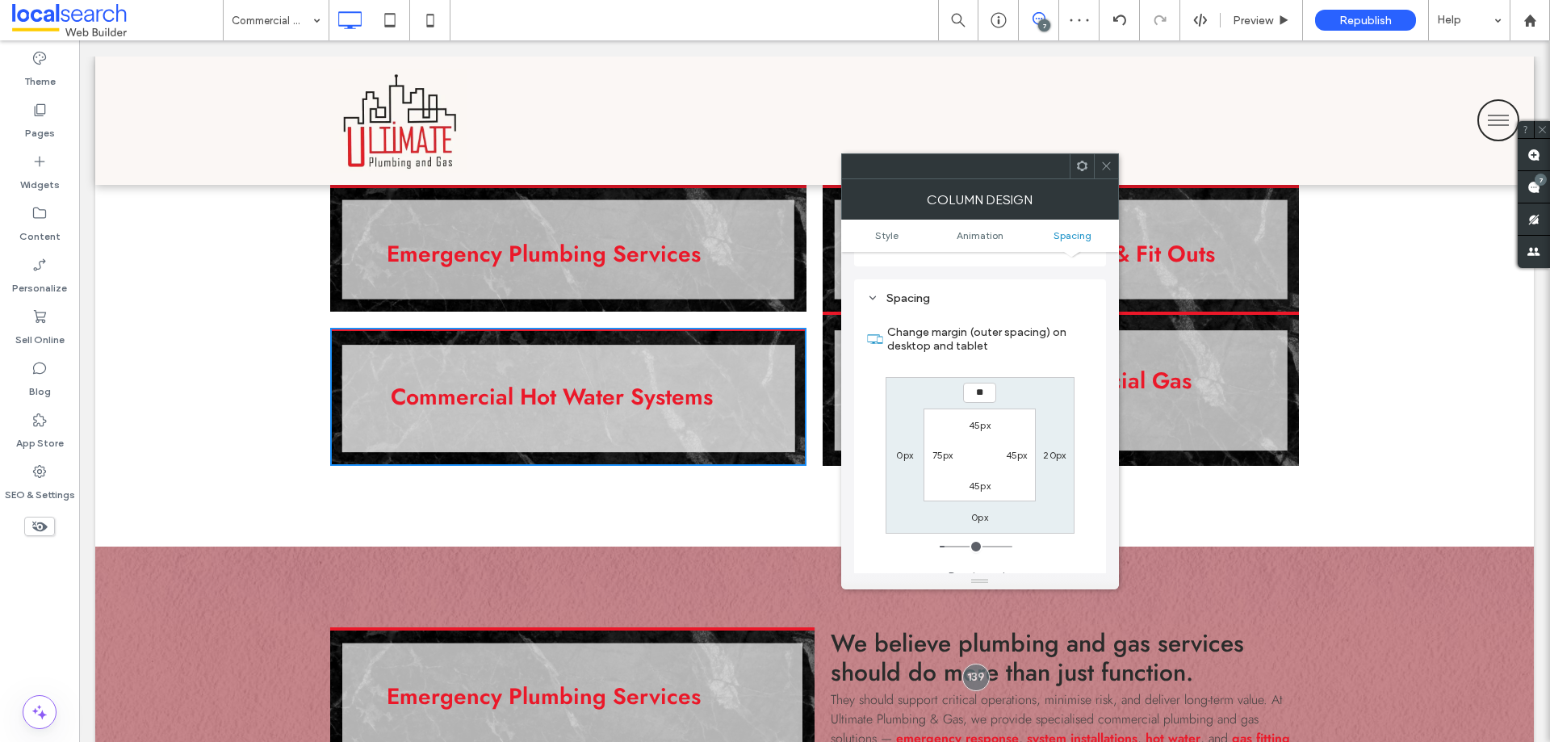
type input "*"
type input "***"
type input "*"
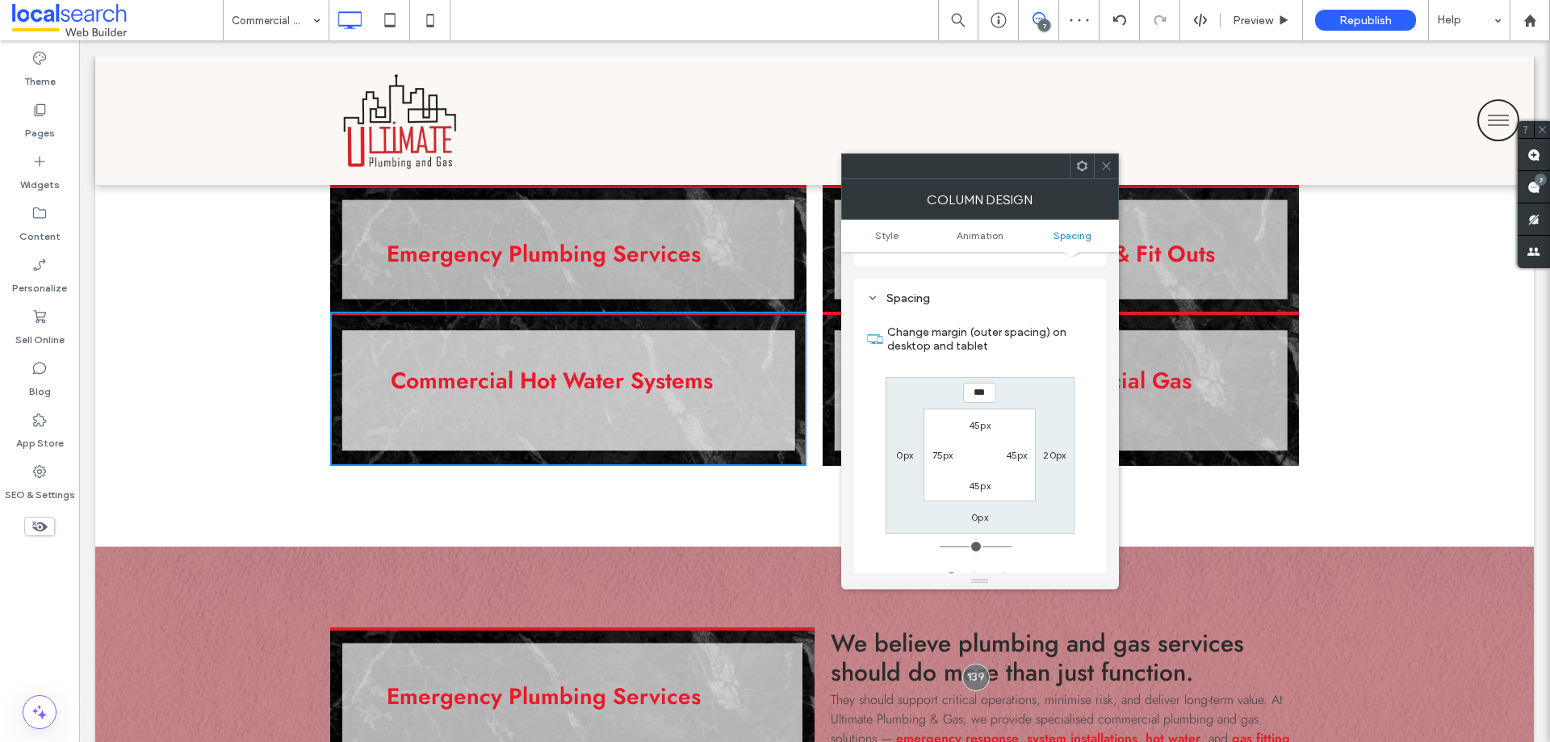
click at [1117, 170] on div at bounding box center [1106, 166] width 24 height 24
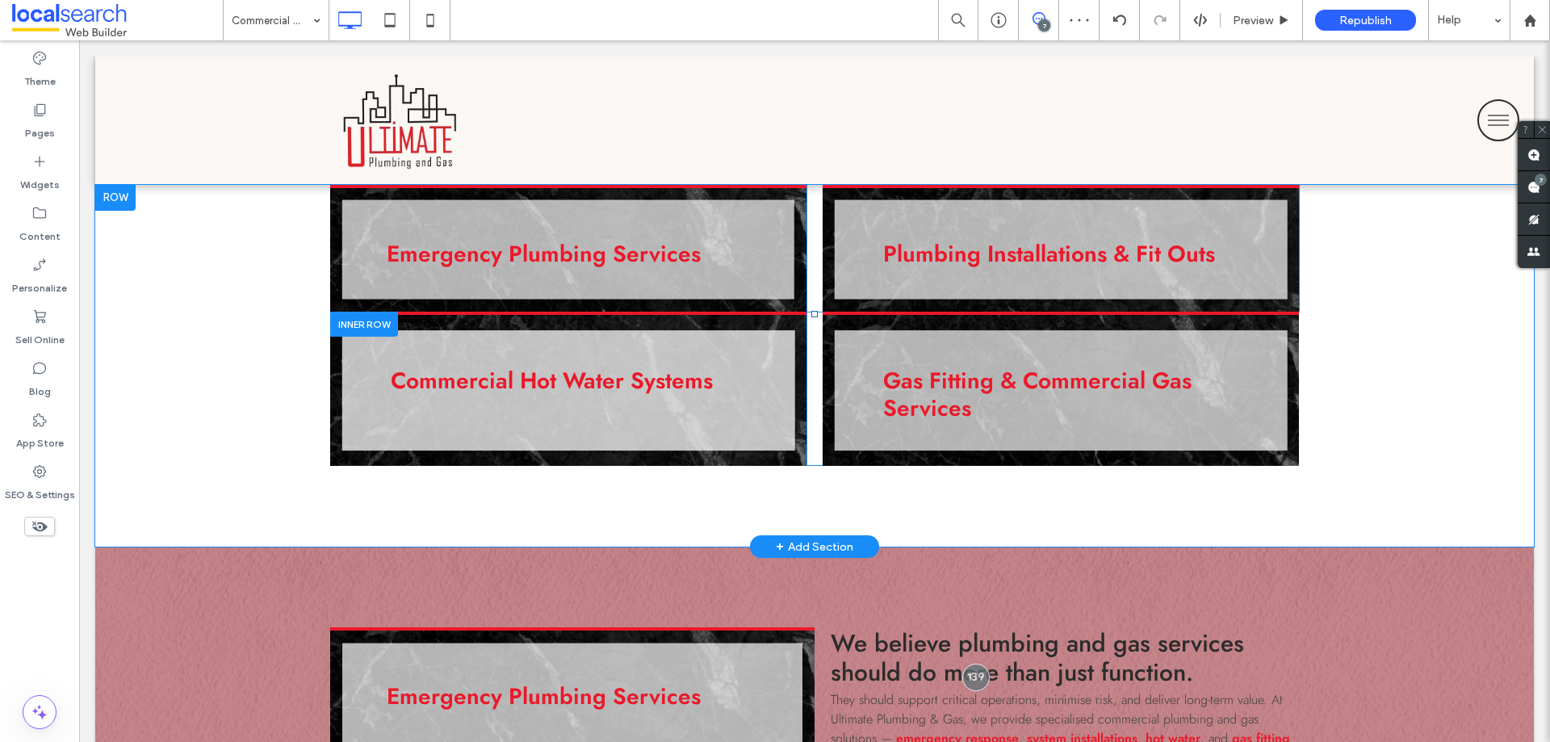
click at [381, 323] on div at bounding box center [364, 324] width 68 height 25
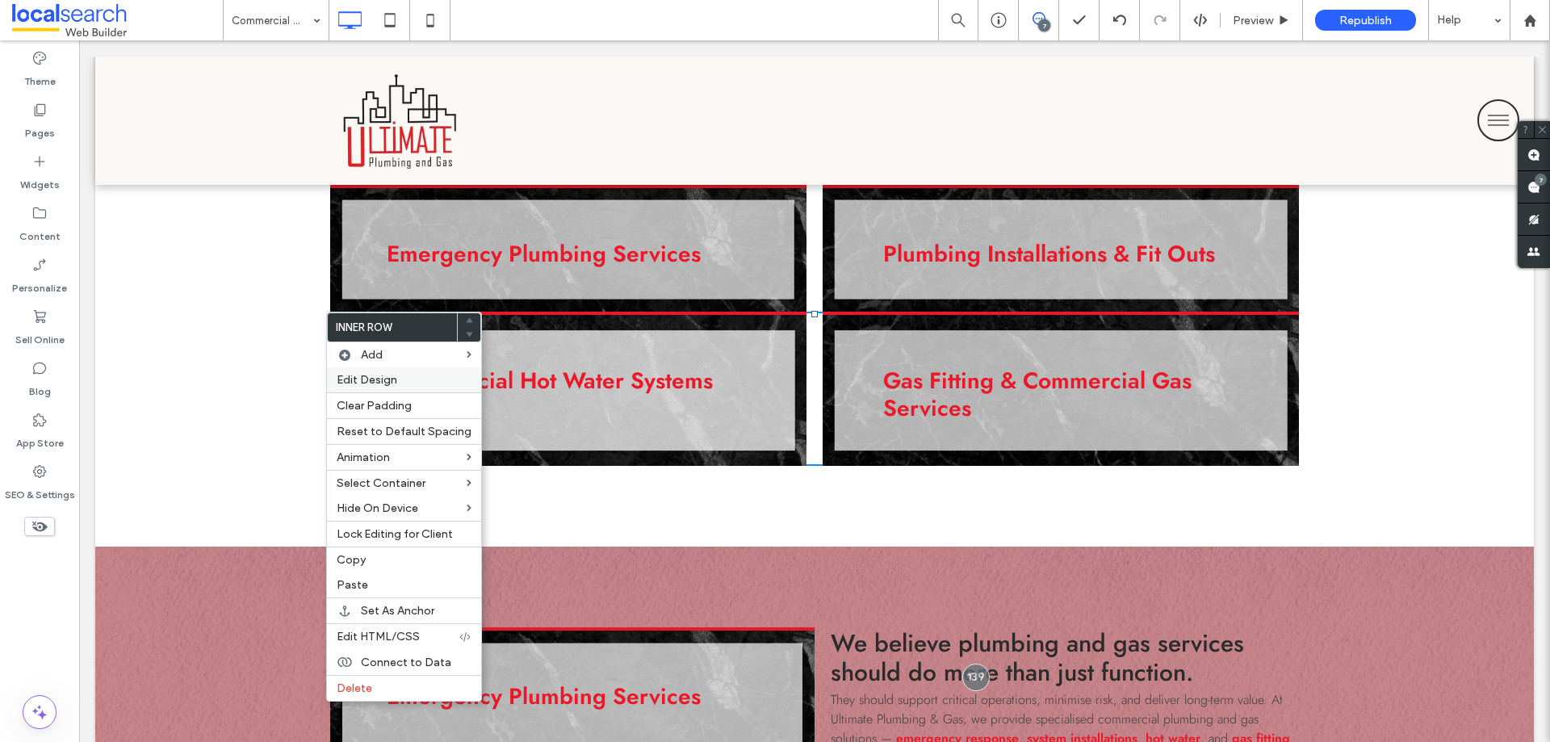
click at [386, 378] on span "Edit Design" at bounding box center [367, 380] width 61 height 14
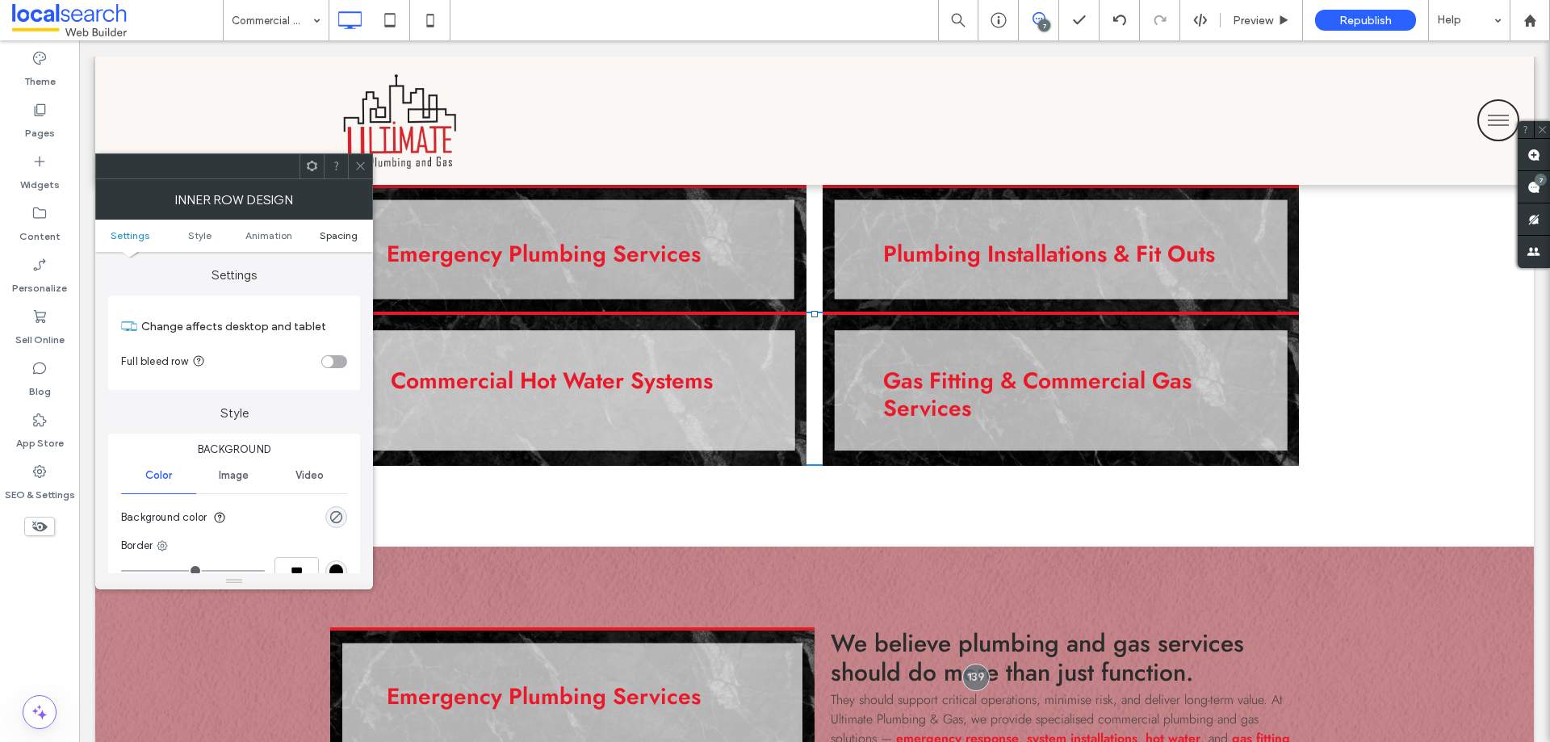
click at [339, 241] on ul "Settings Style Animation Spacing" at bounding box center [234, 236] width 278 height 32
click at [343, 237] on span "Spacing" at bounding box center [339, 235] width 38 height 12
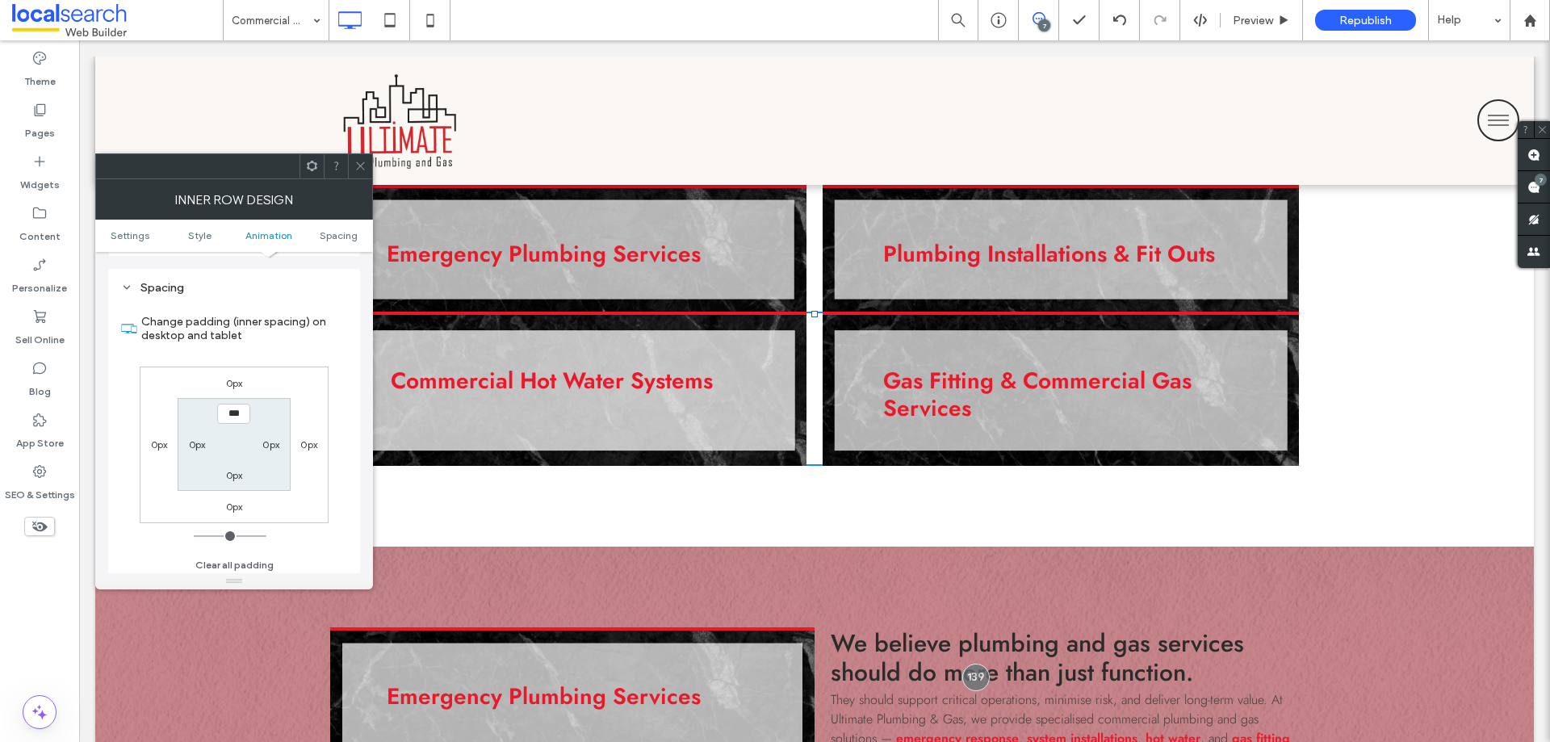
scroll to position [517, 0]
click at [231, 379] on label "0px" at bounding box center [234, 379] width 17 height 12
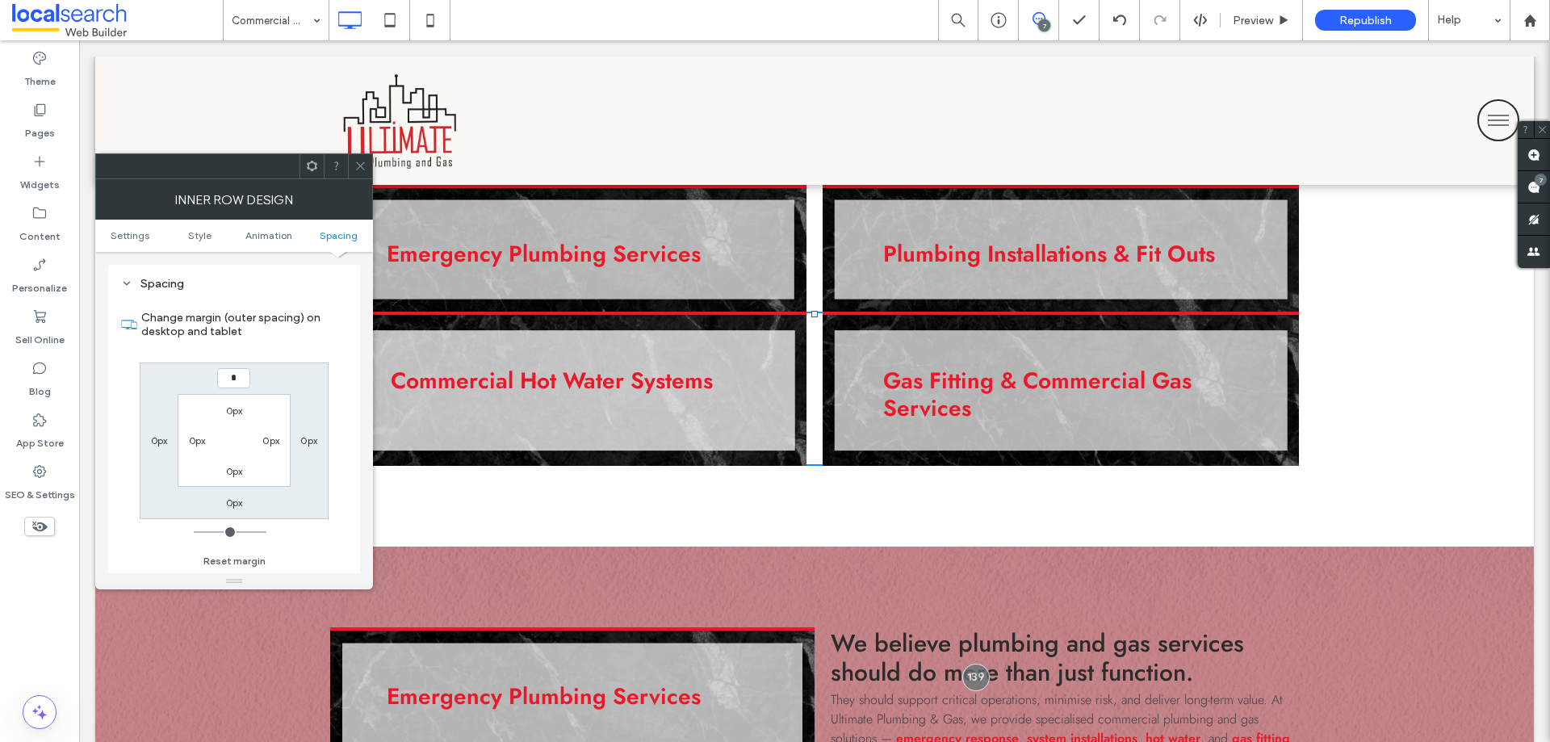
type input "**"
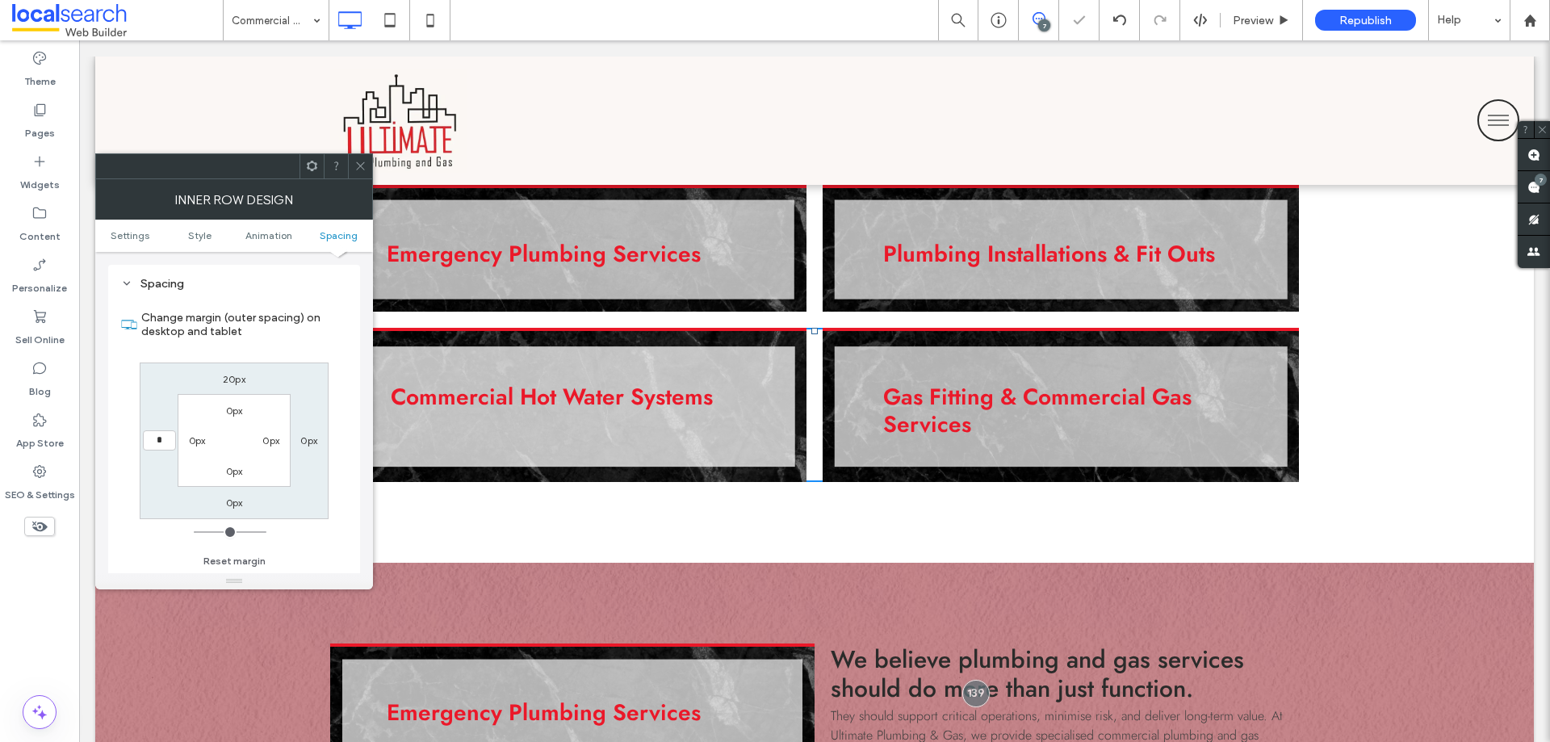
type input "**"
type input "****"
type input "*"
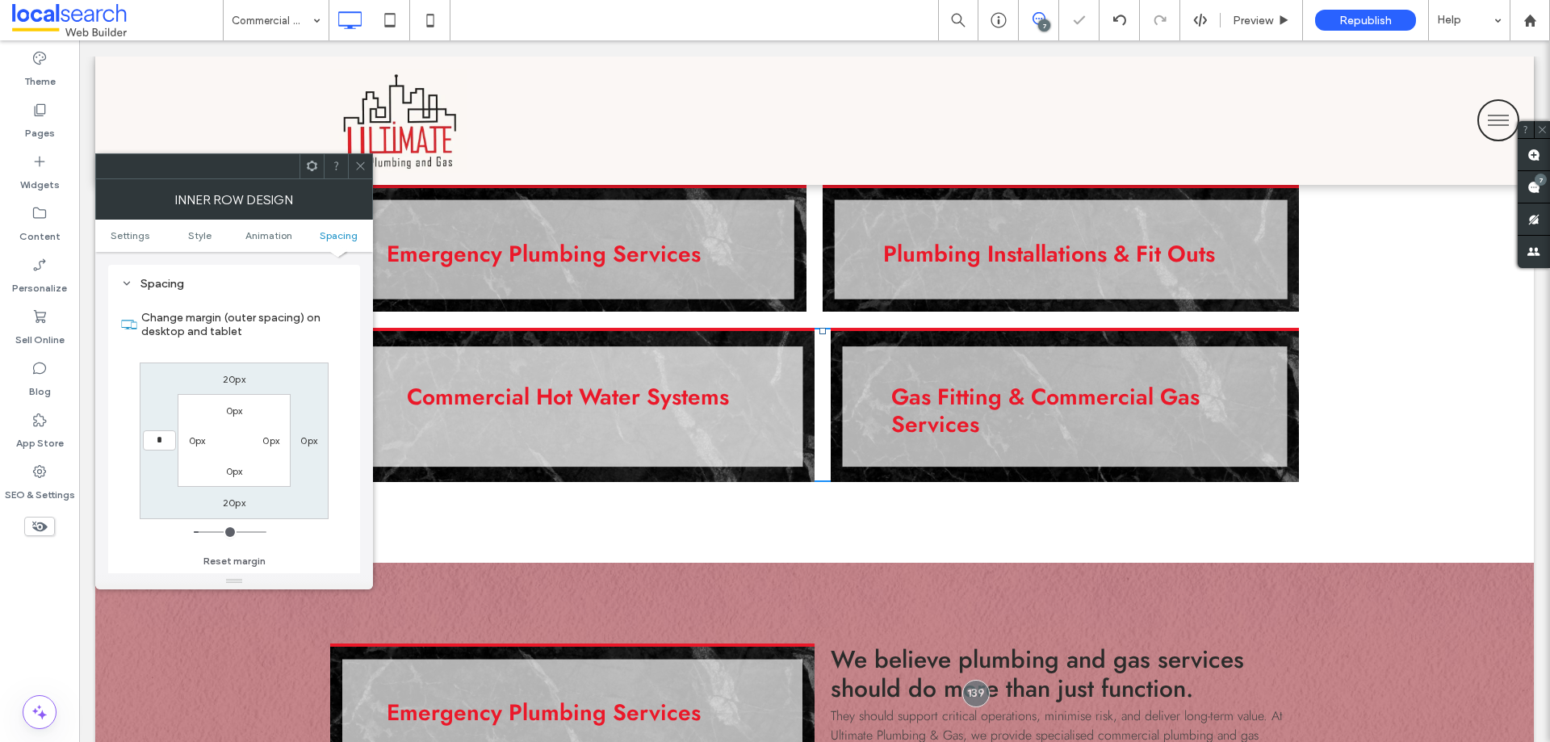
type input "*"
type input "***"
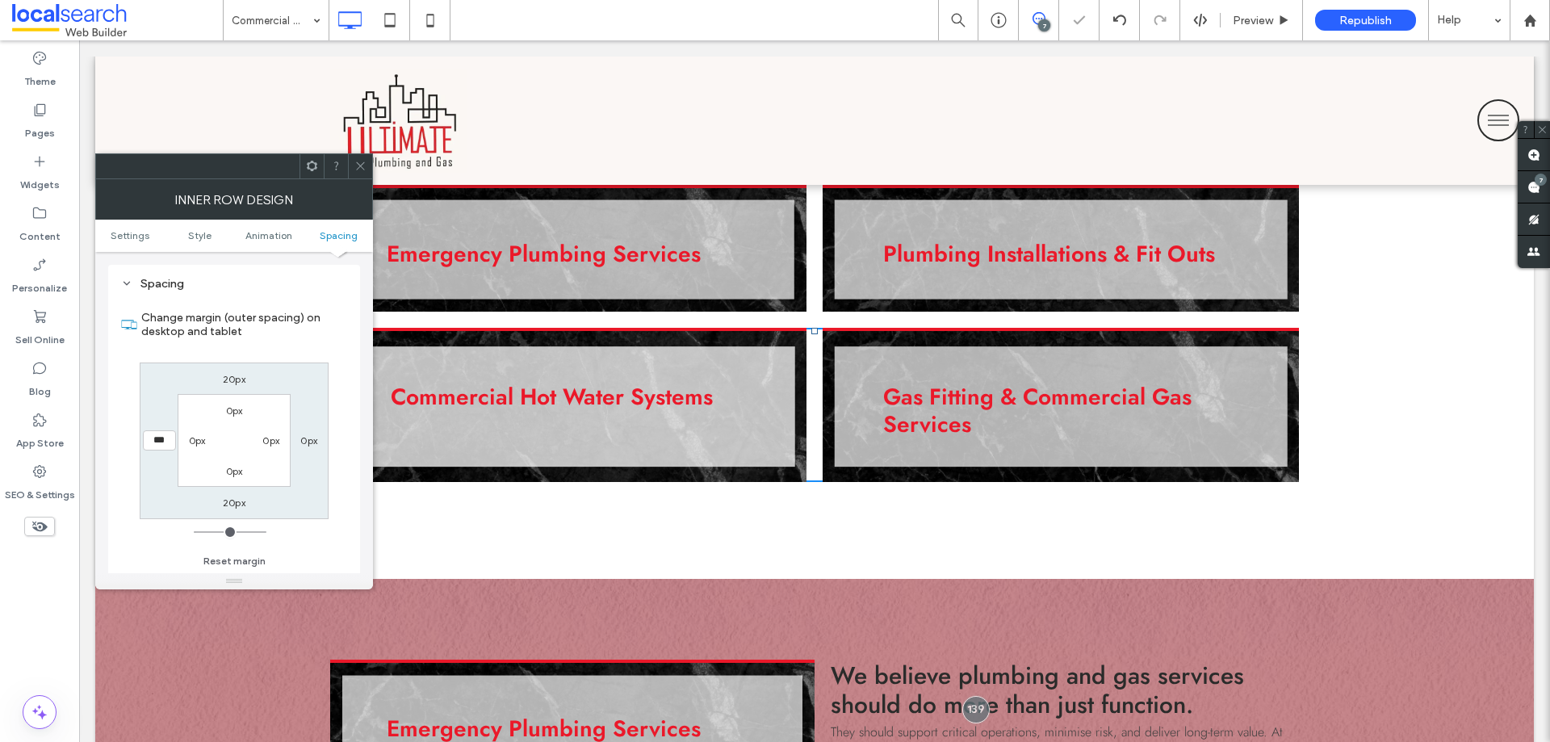
click at [369, 175] on div at bounding box center [360, 166] width 24 height 24
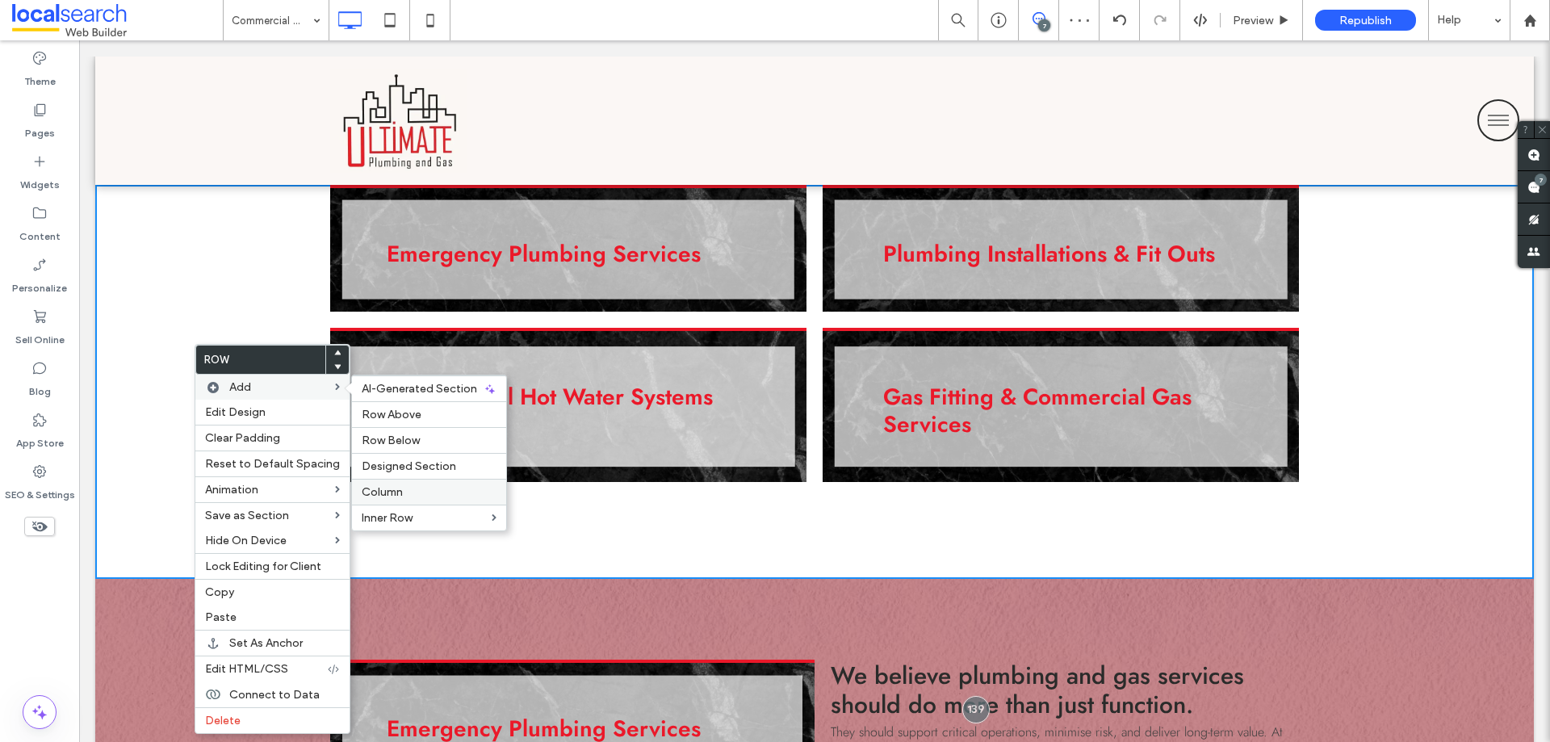
click at [383, 489] on span "Column" at bounding box center [382, 492] width 41 height 14
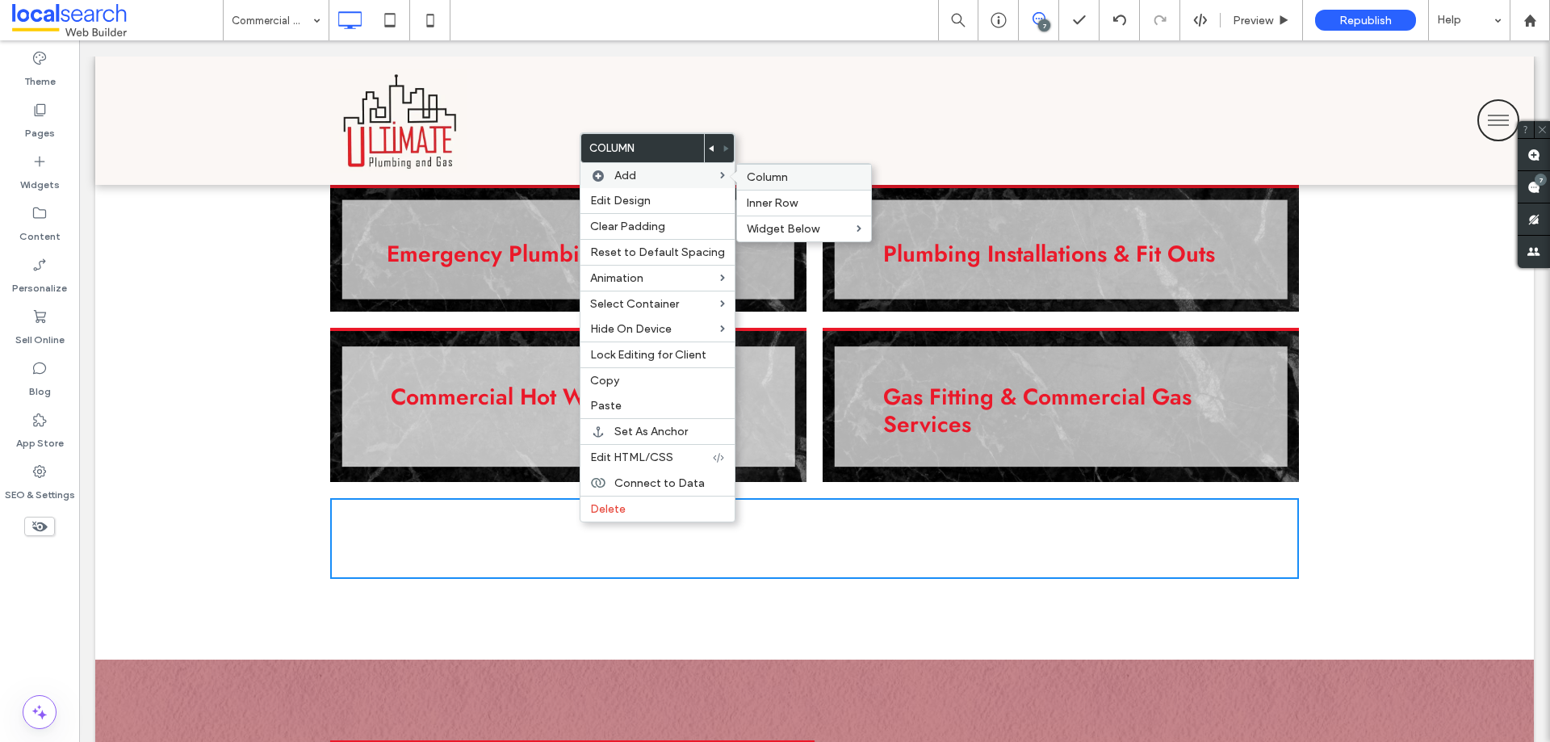
drag, startPoint x: 756, startPoint y: 176, endPoint x: 716, endPoint y: 408, distance: 235.8
click at [756, 176] on span "Column" at bounding box center [767, 177] width 41 height 14
click at [801, 505] on div "Click To Paste Click To Paste" at bounding box center [814, 538] width 969 height 81
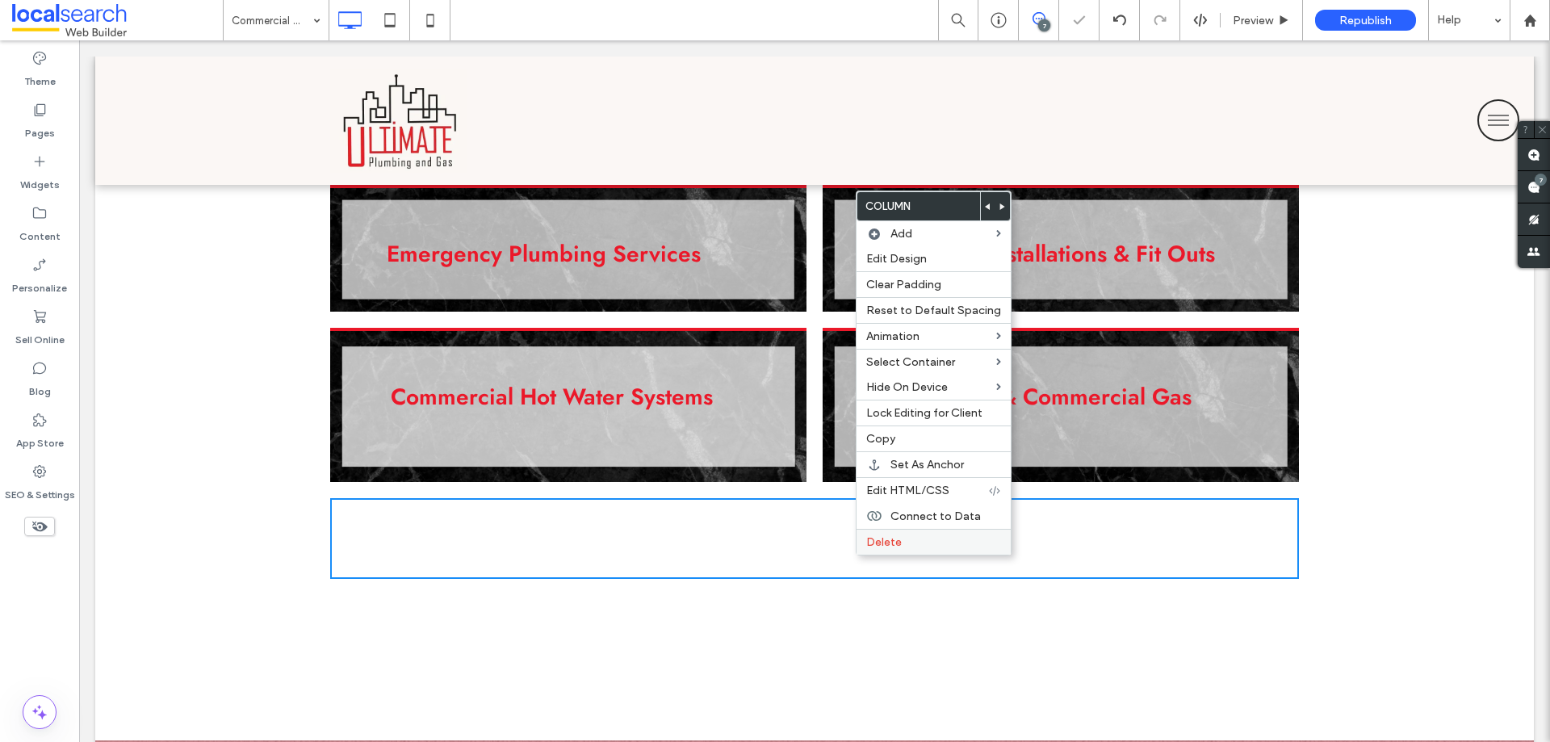
click at [881, 544] on span "Delete" at bounding box center [884, 542] width 36 height 14
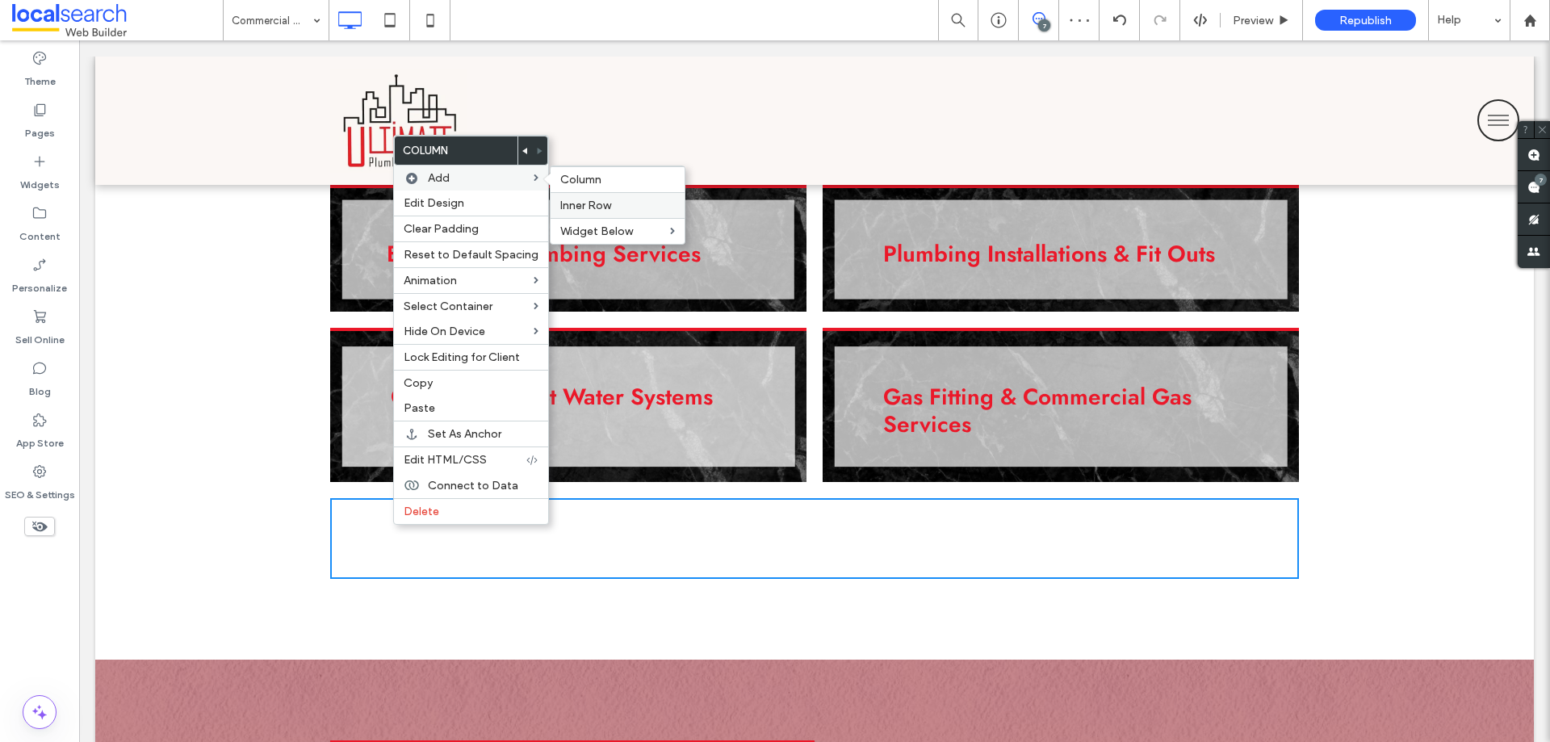
click at [594, 209] on span "Inner Row" at bounding box center [585, 206] width 51 height 14
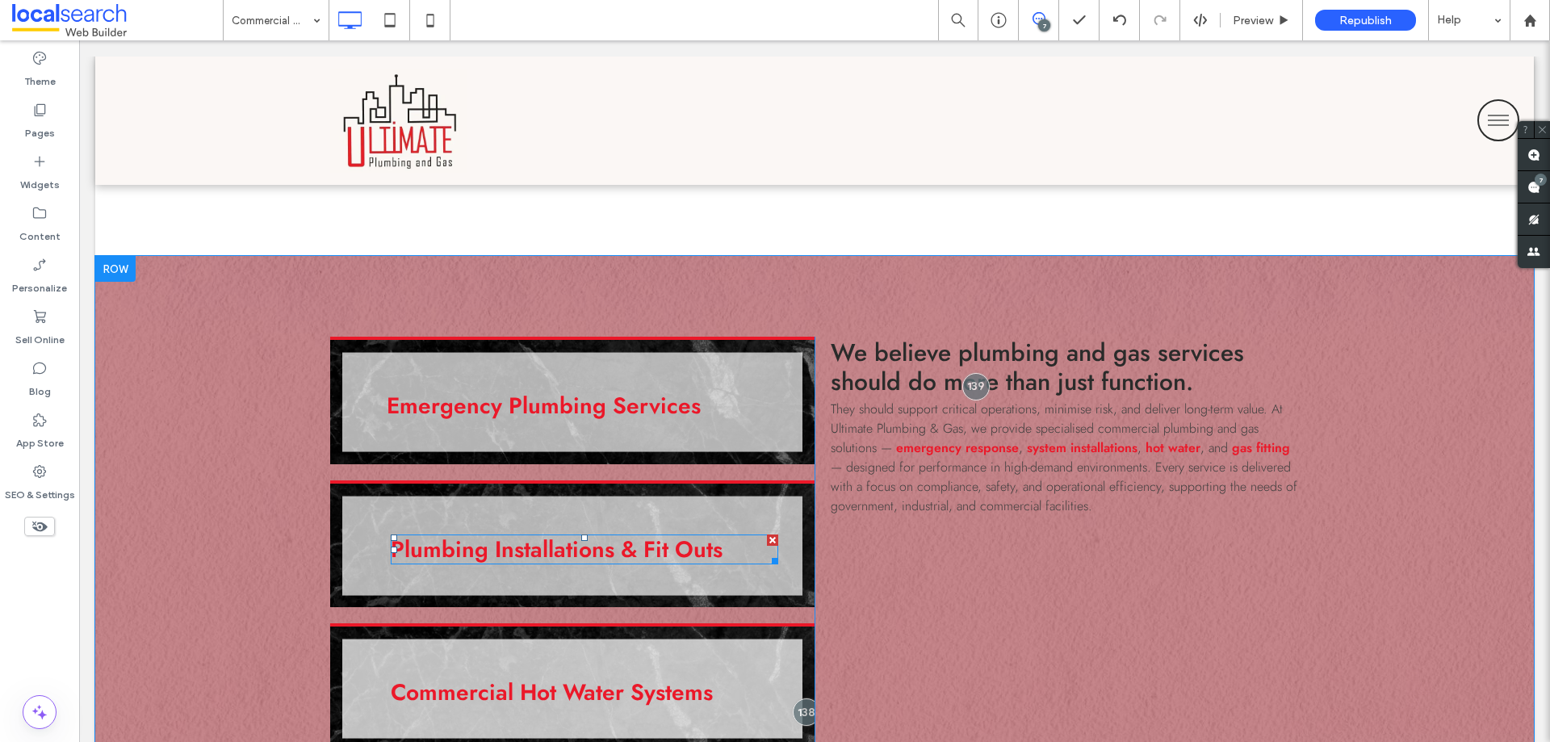
scroll to position [2099, 0]
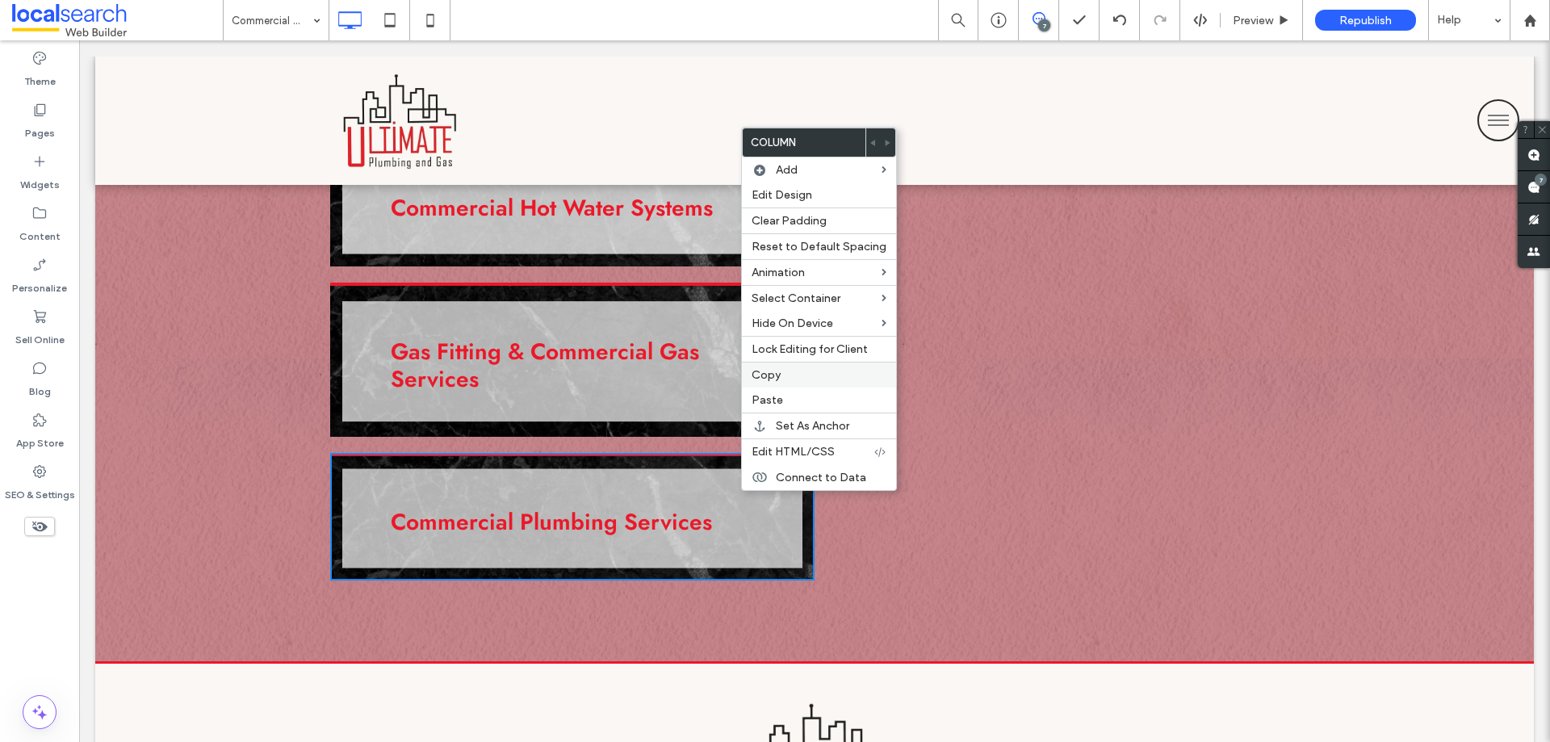
click at [773, 379] on span "Copy" at bounding box center [766, 375] width 29 height 14
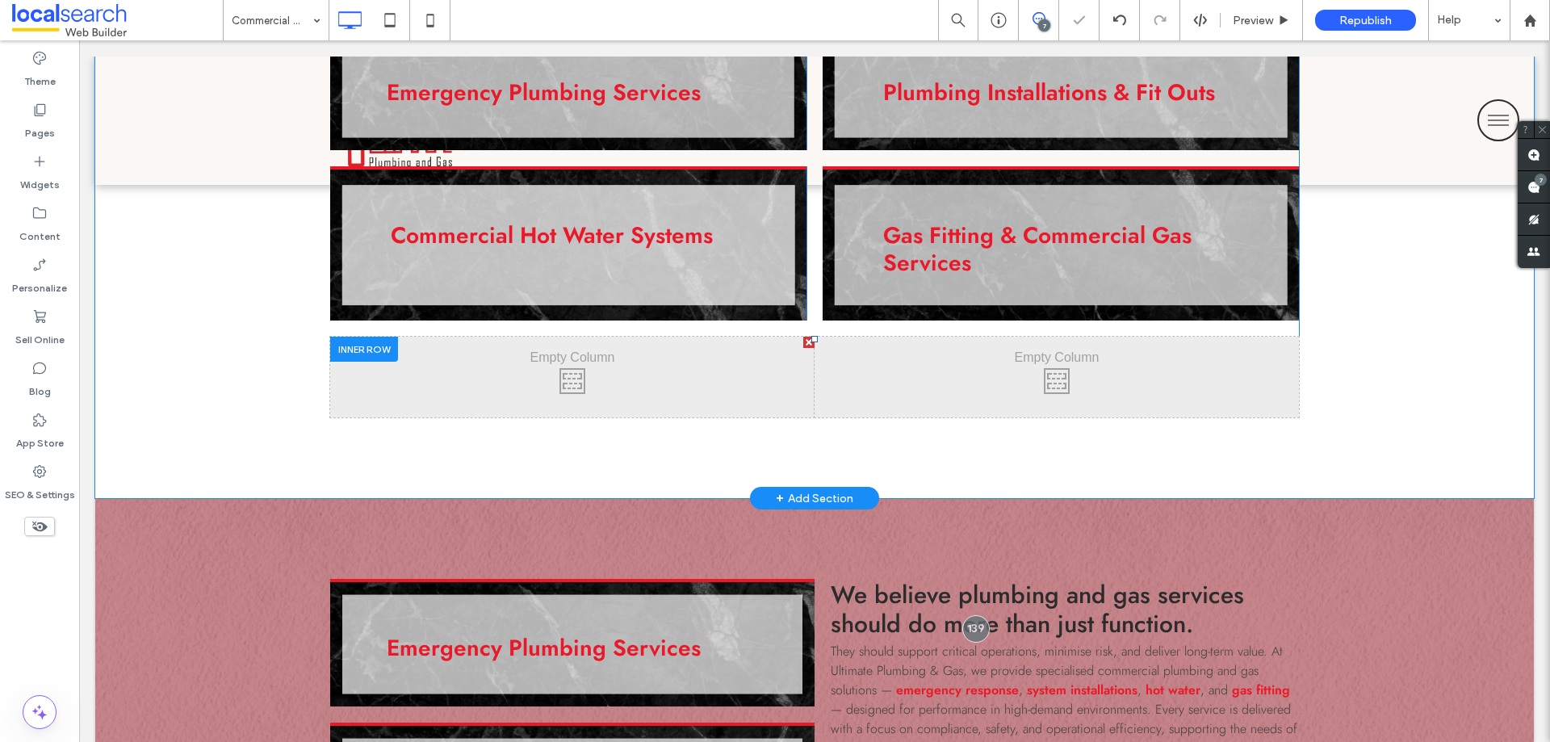
scroll to position [1130, 0]
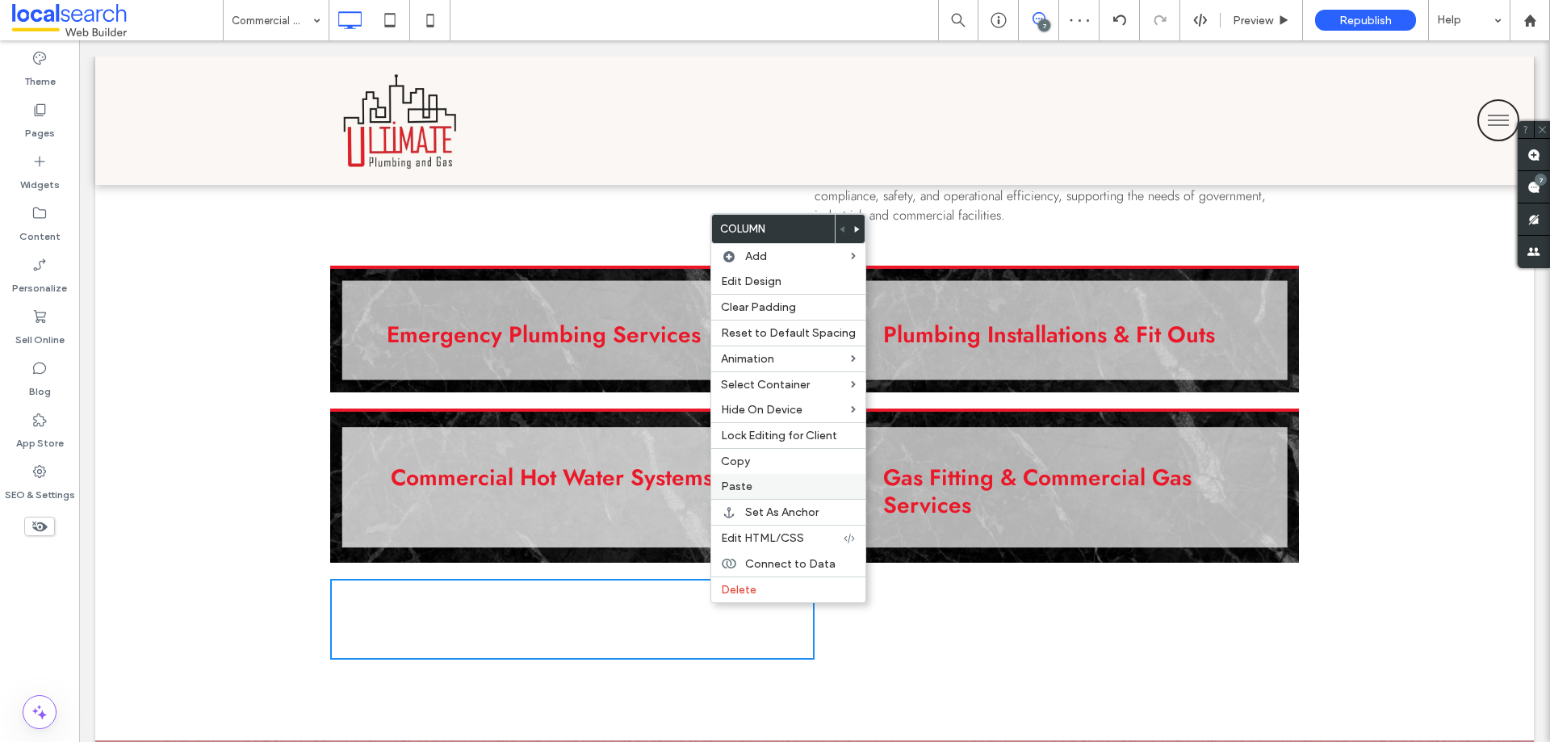
click at [745, 488] on span "Paste" at bounding box center [736, 486] width 31 height 14
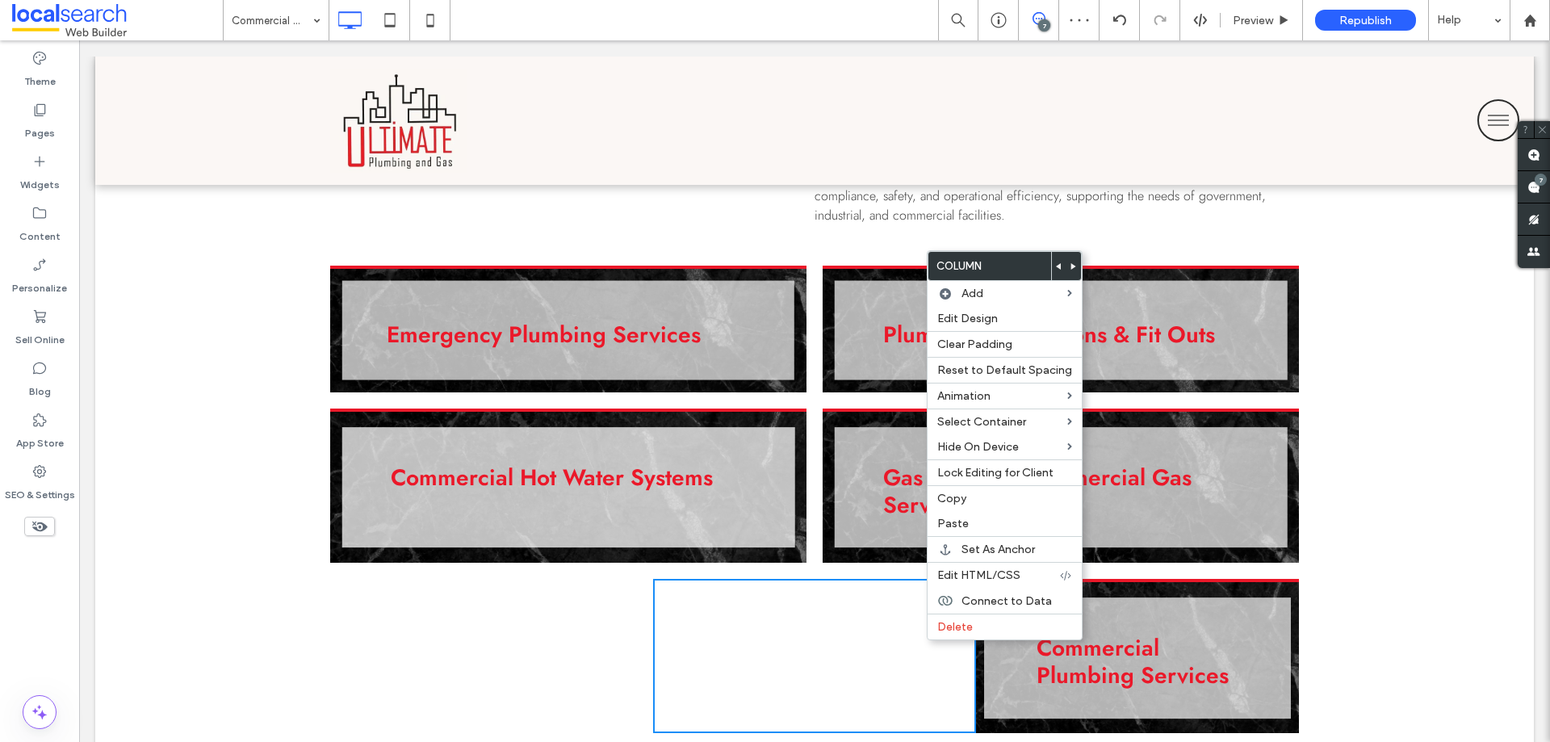
click at [1071, 266] on use at bounding box center [1073, 266] width 5 height 6
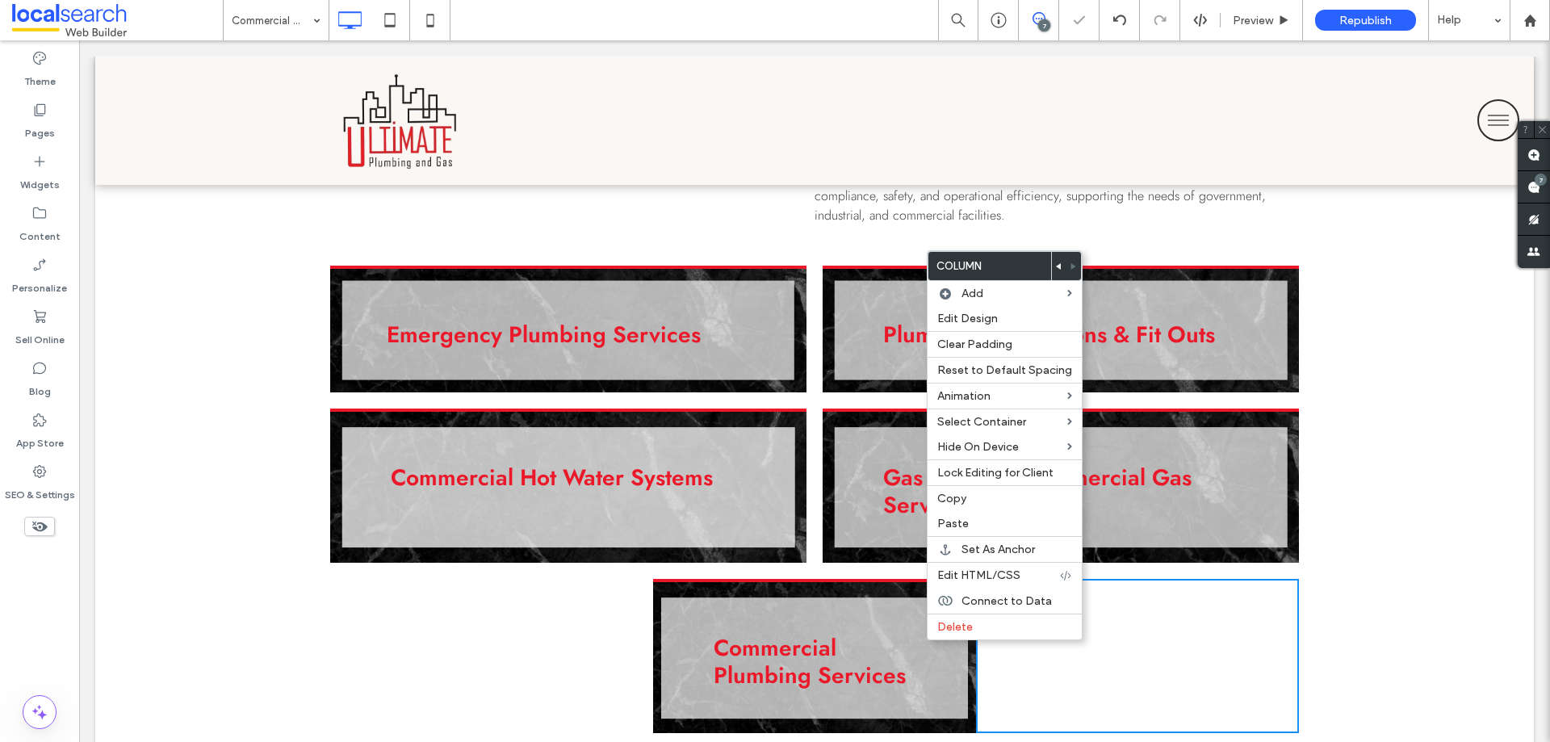
click at [657, 685] on div "Commercial Plumbing Services Click To Paste Click To Paste" at bounding box center [814, 656] width 323 height 154
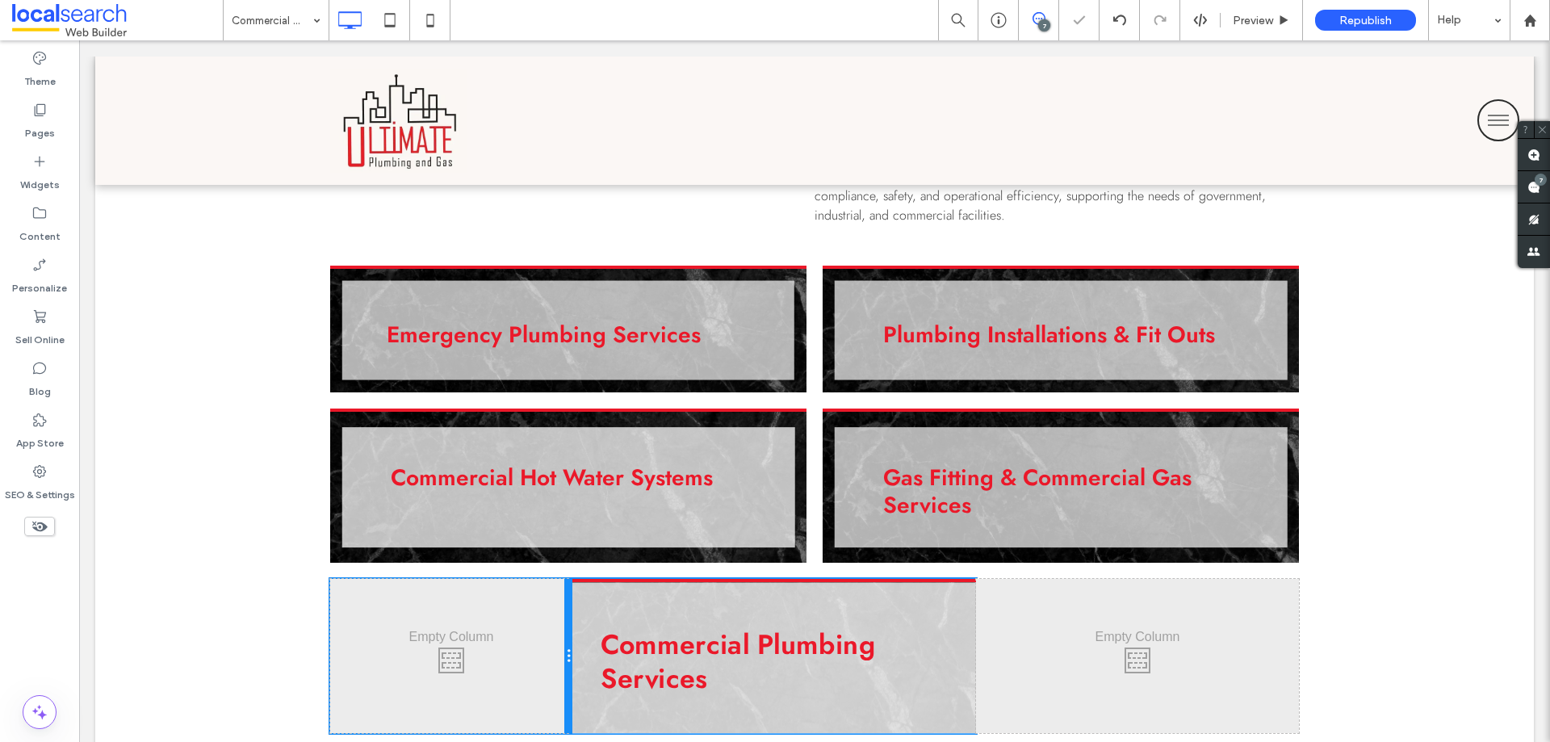
drag, startPoint x: 644, startPoint y: 665, endPoint x: 577, endPoint y: 661, distance: 67.1
click at [577, 661] on div "Click To Paste Click To Paste Commercial Plumbing Services Click To Paste Click…" at bounding box center [814, 656] width 969 height 154
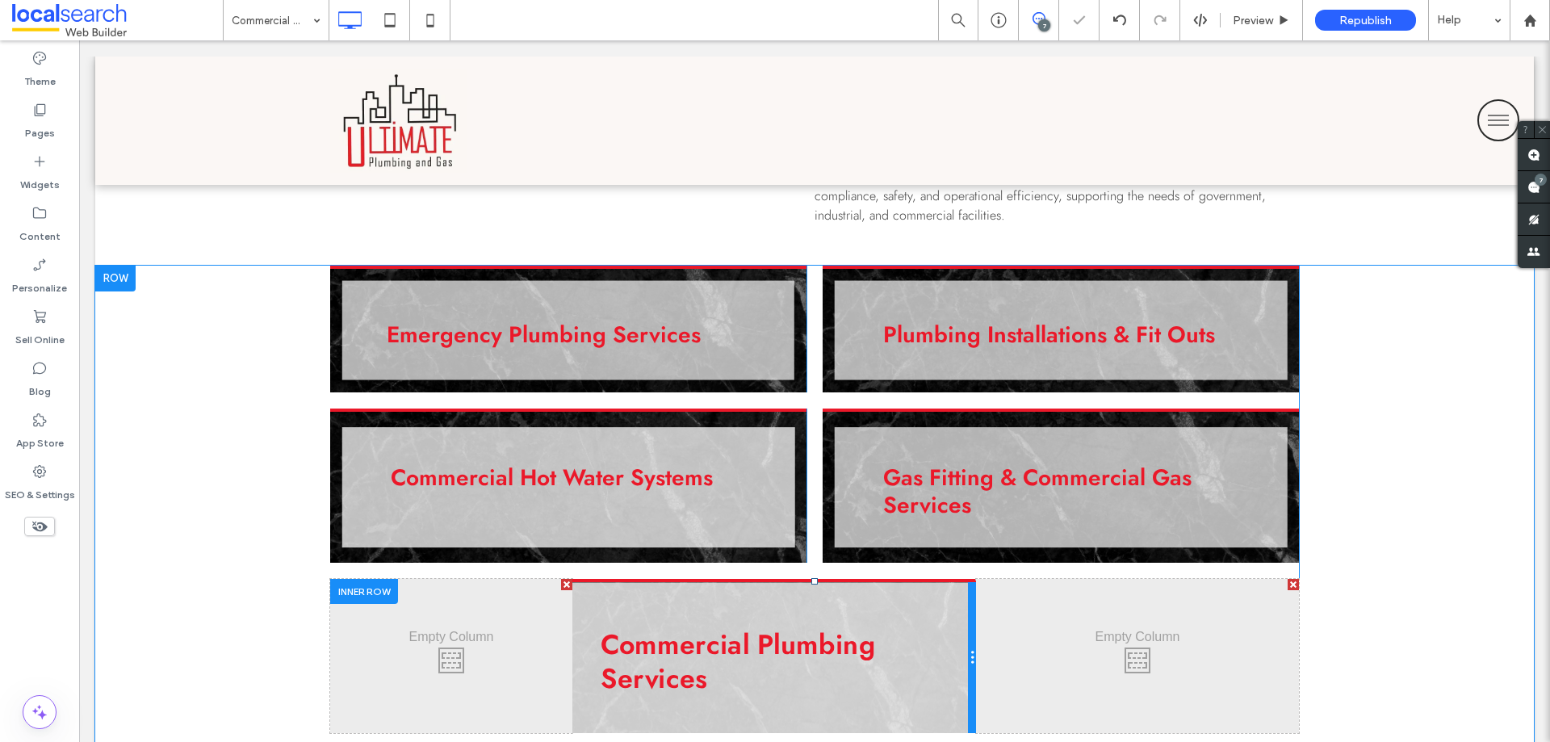
click at [976, 664] on div "Click To Paste Click To Paste" at bounding box center [1137, 656] width 323 height 154
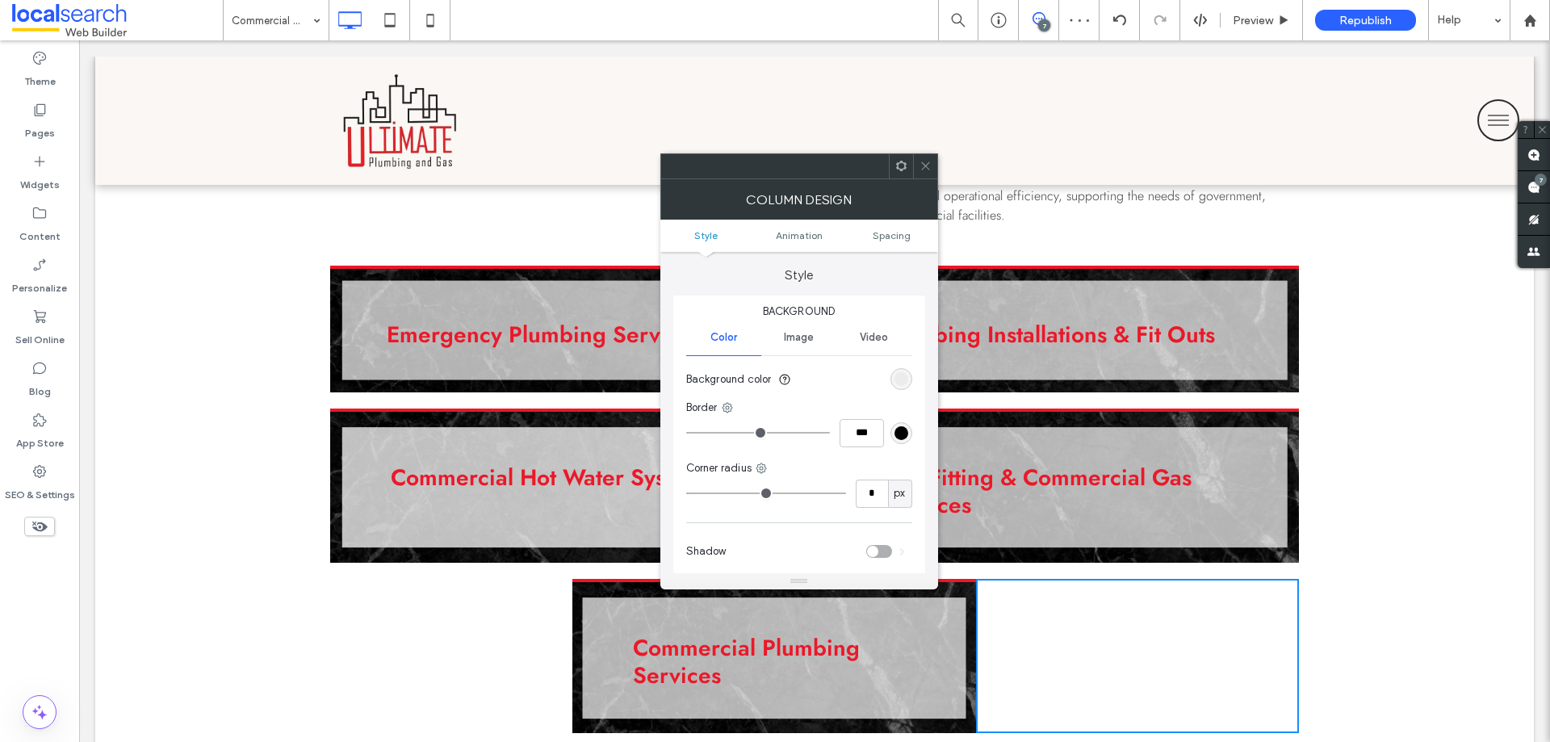
click at [932, 173] on div at bounding box center [925, 166] width 24 height 24
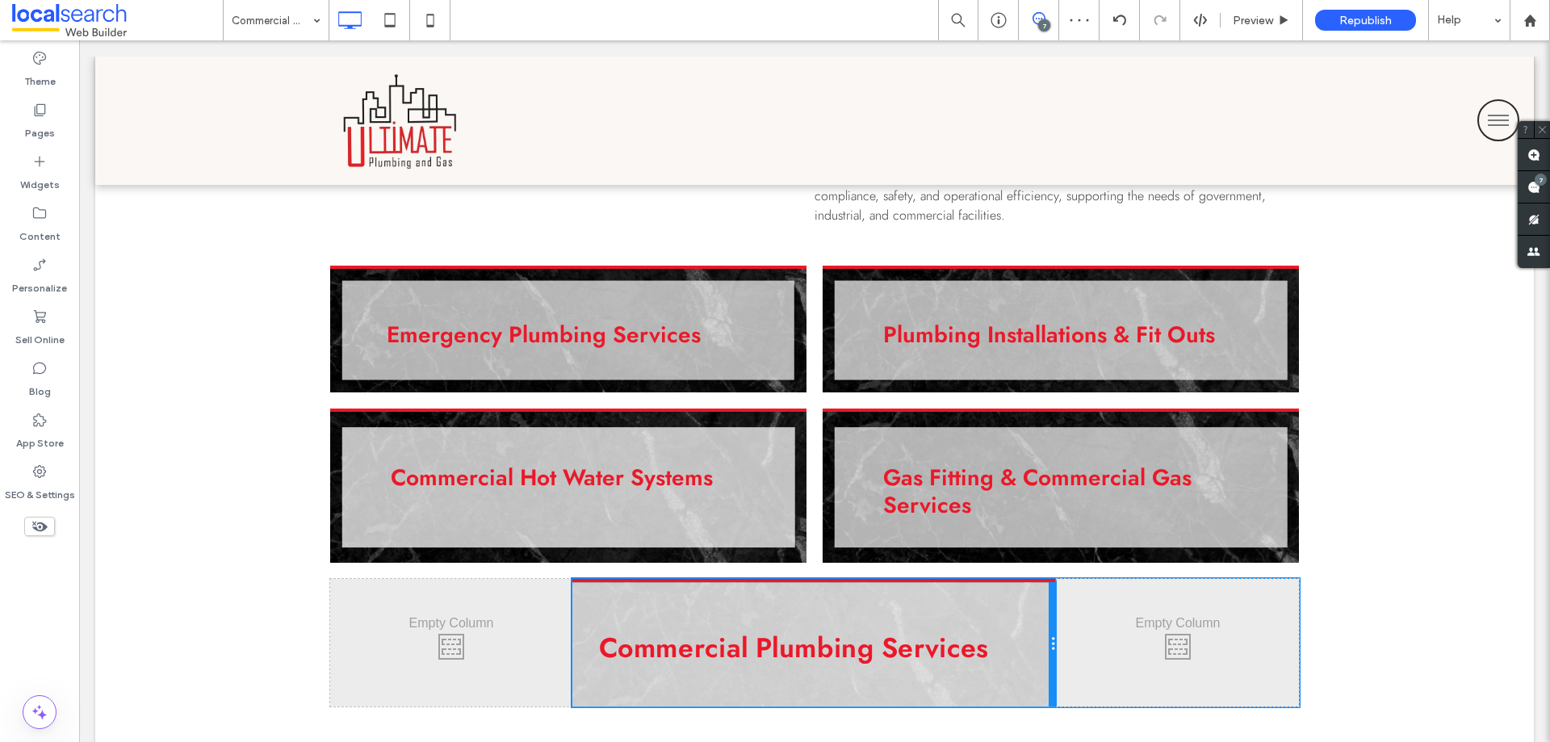
drag, startPoint x: 965, startPoint y: 647, endPoint x: 1232, endPoint y: 729, distance: 279.3
click at [1027, 645] on div "Commercial Plumbing Services Click To Paste Click To Paste" at bounding box center [814, 643] width 484 height 128
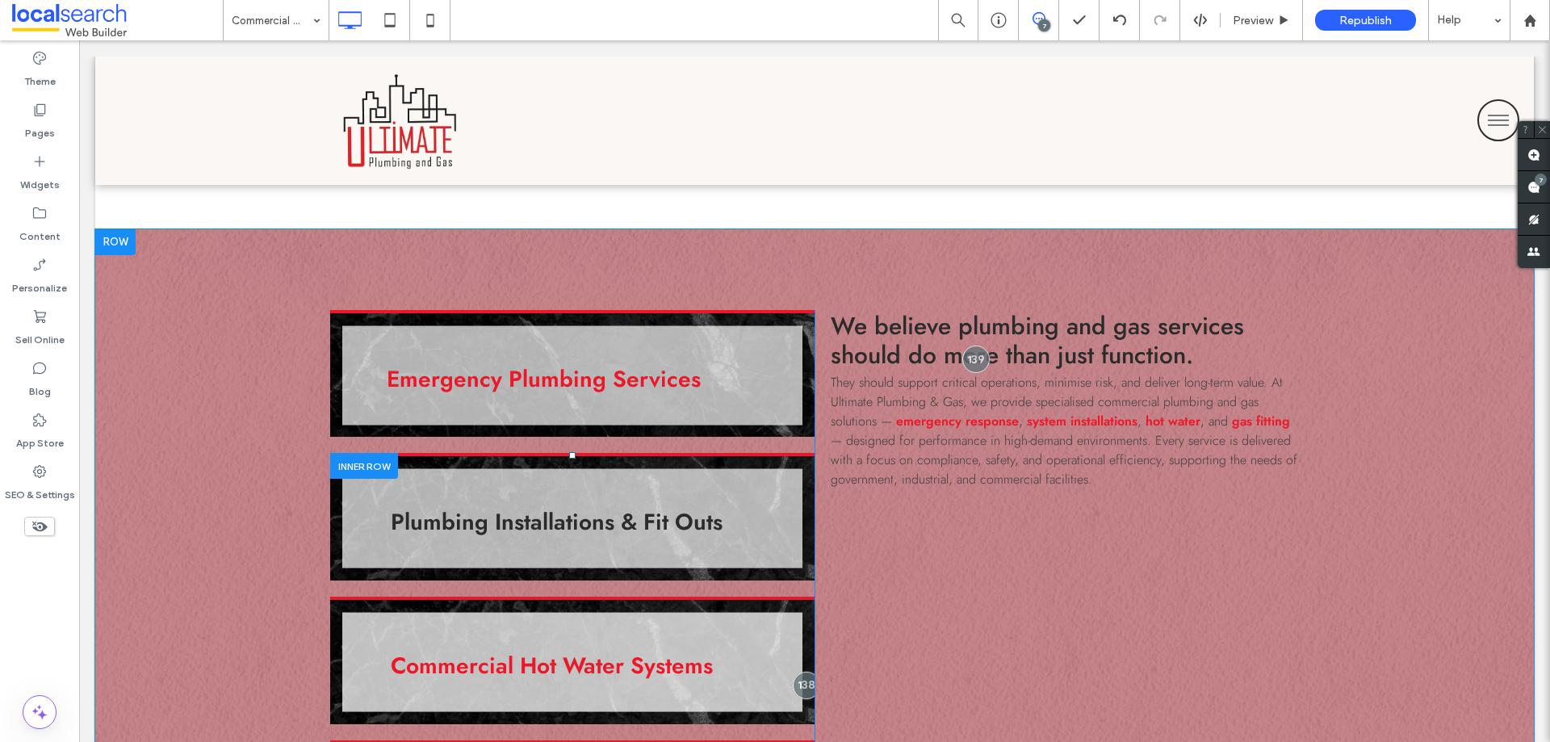
scroll to position [1776, 0]
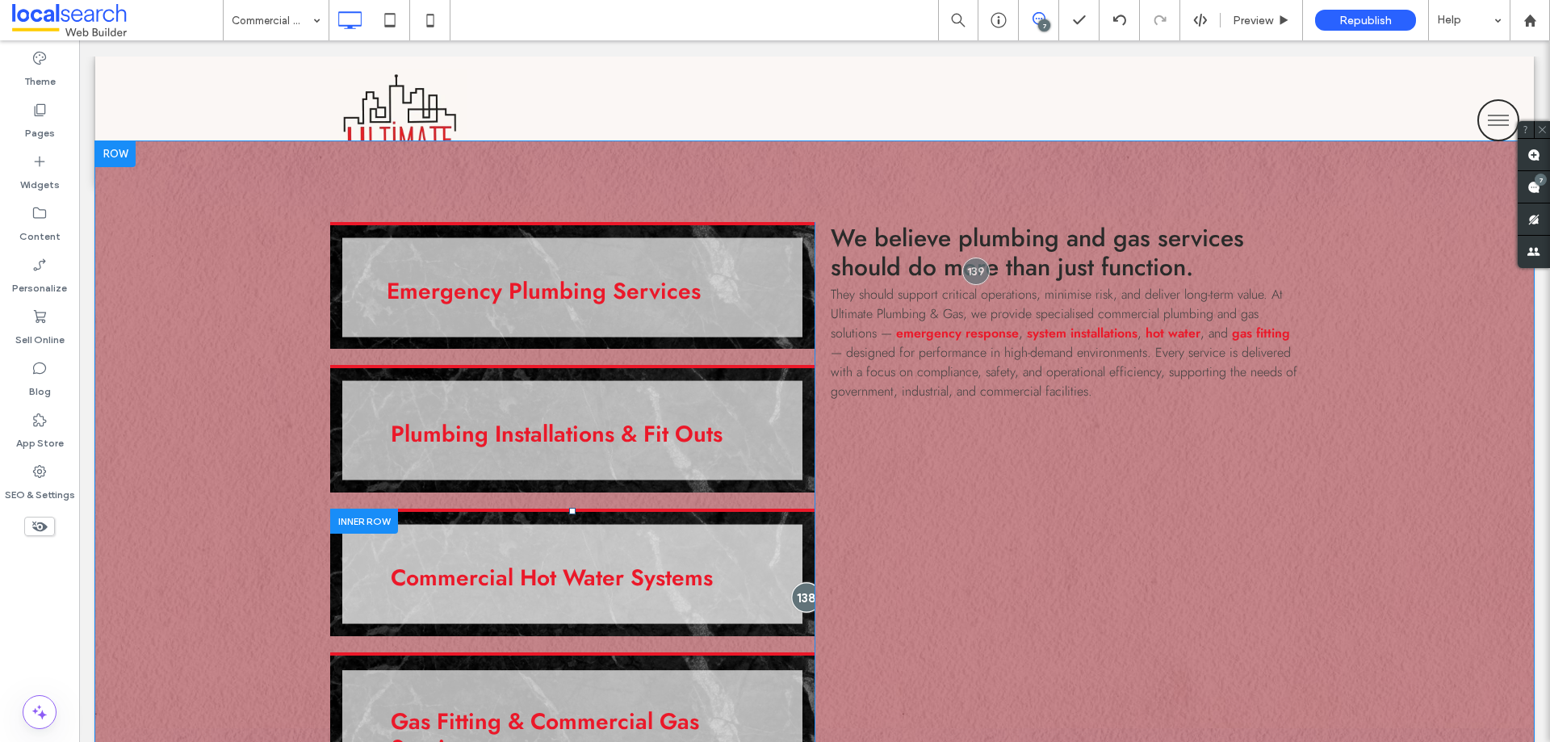
click at [814, 599] on div "We believe plumbing and gas services should do more than just function. They sh…" at bounding box center [1056, 586] width 484 height 728
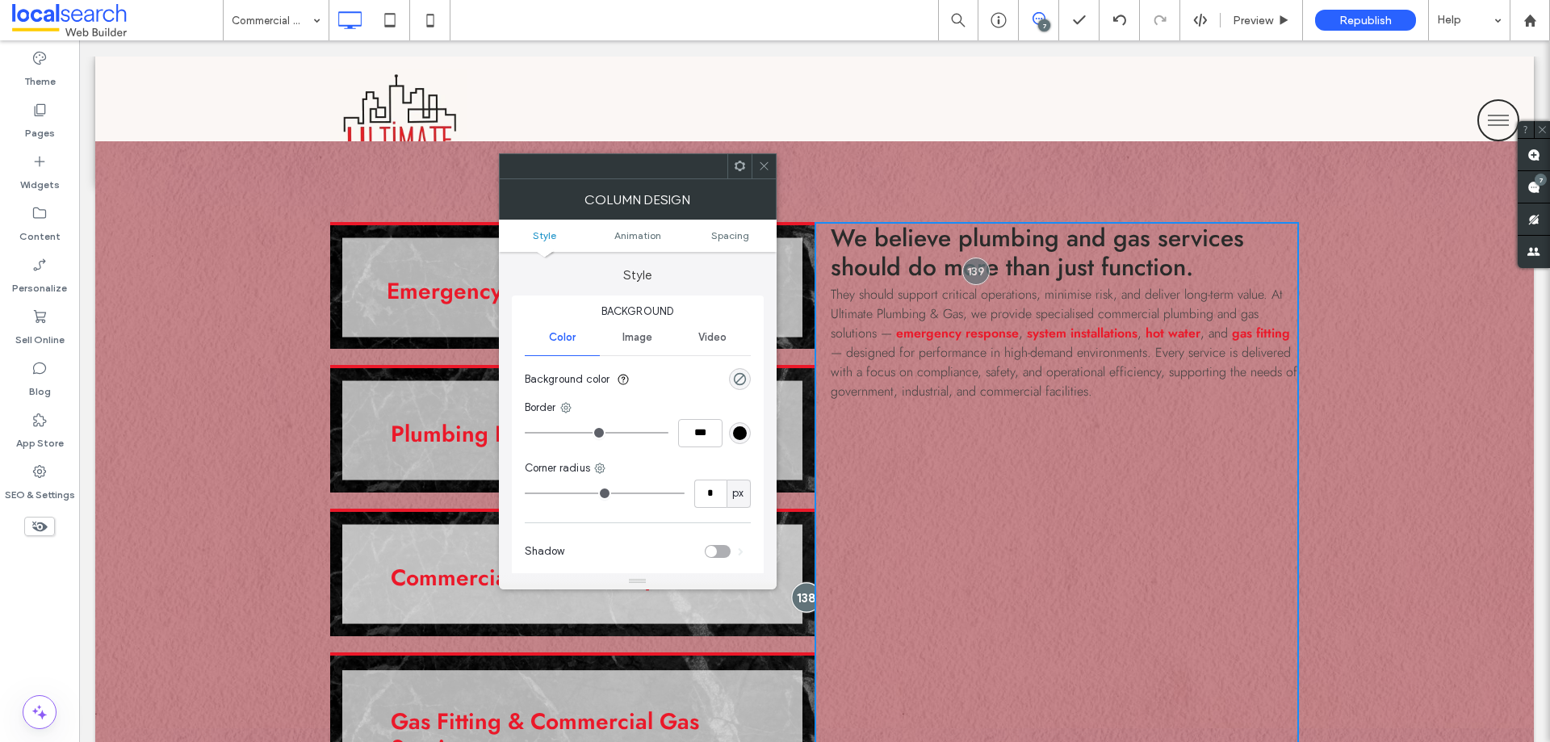
click at [798, 599] on div at bounding box center [806, 597] width 30 height 30
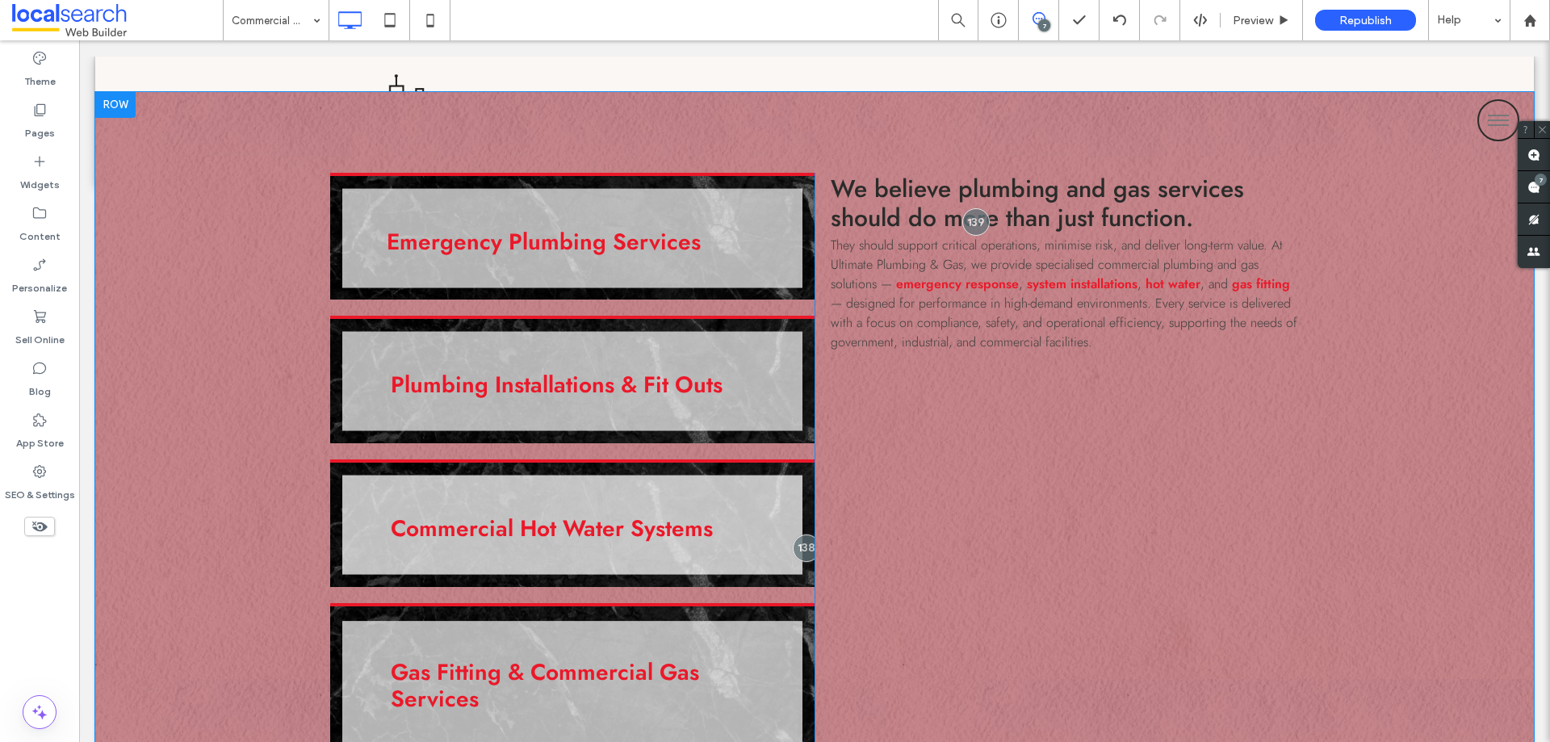
scroll to position [1937, 0]
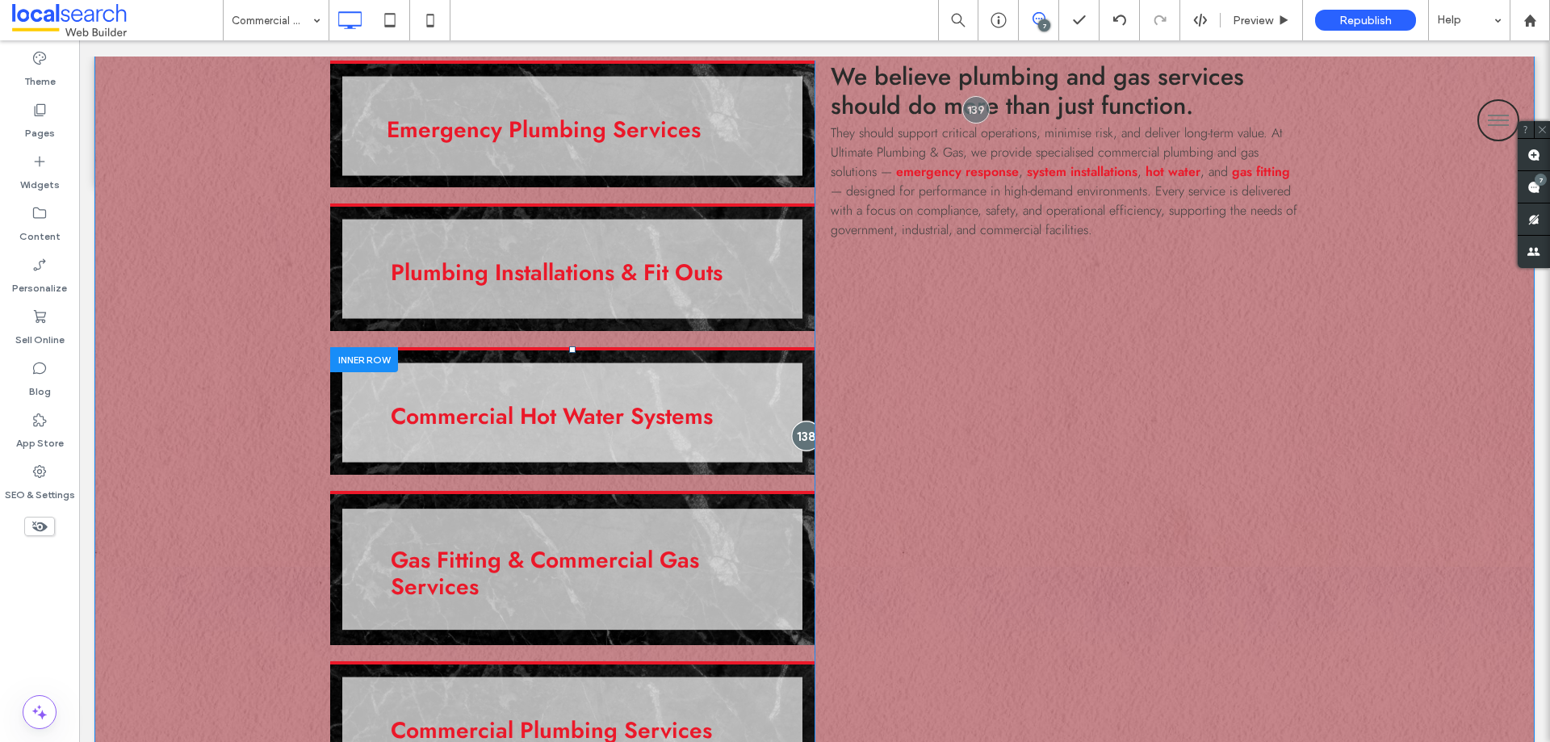
click at [802, 435] on div at bounding box center [806, 436] width 30 height 30
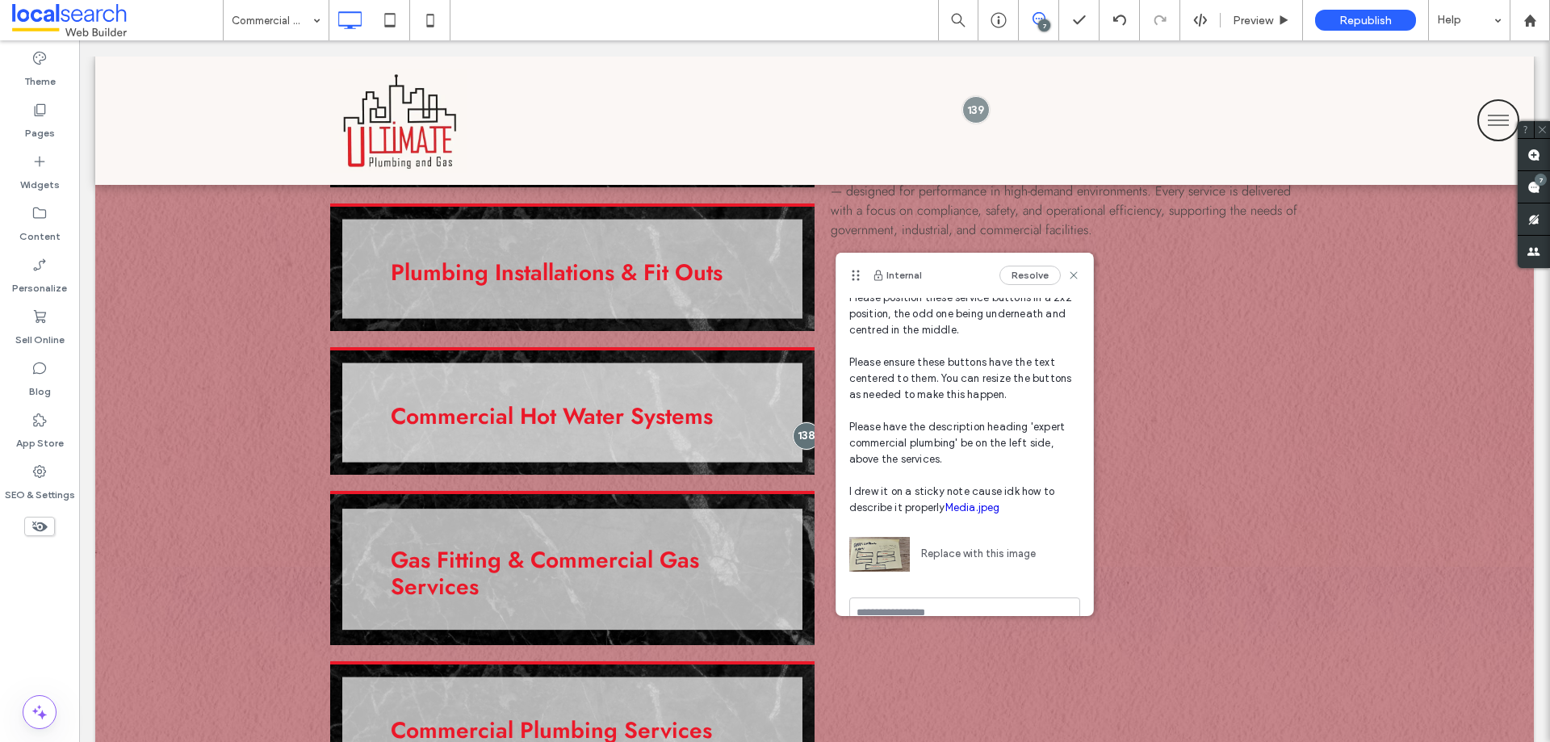
scroll to position [81, 0]
drag, startPoint x: 1031, startPoint y: 428, endPoint x: 953, endPoint y: 442, distance: 78.7
click at [953, 442] on span "Dev/Both Please position these service buttons in a 2x2 position, the odd one b…" at bounding box center [964, 386] width 231 height 258
copy span "expert commercial plumbing"
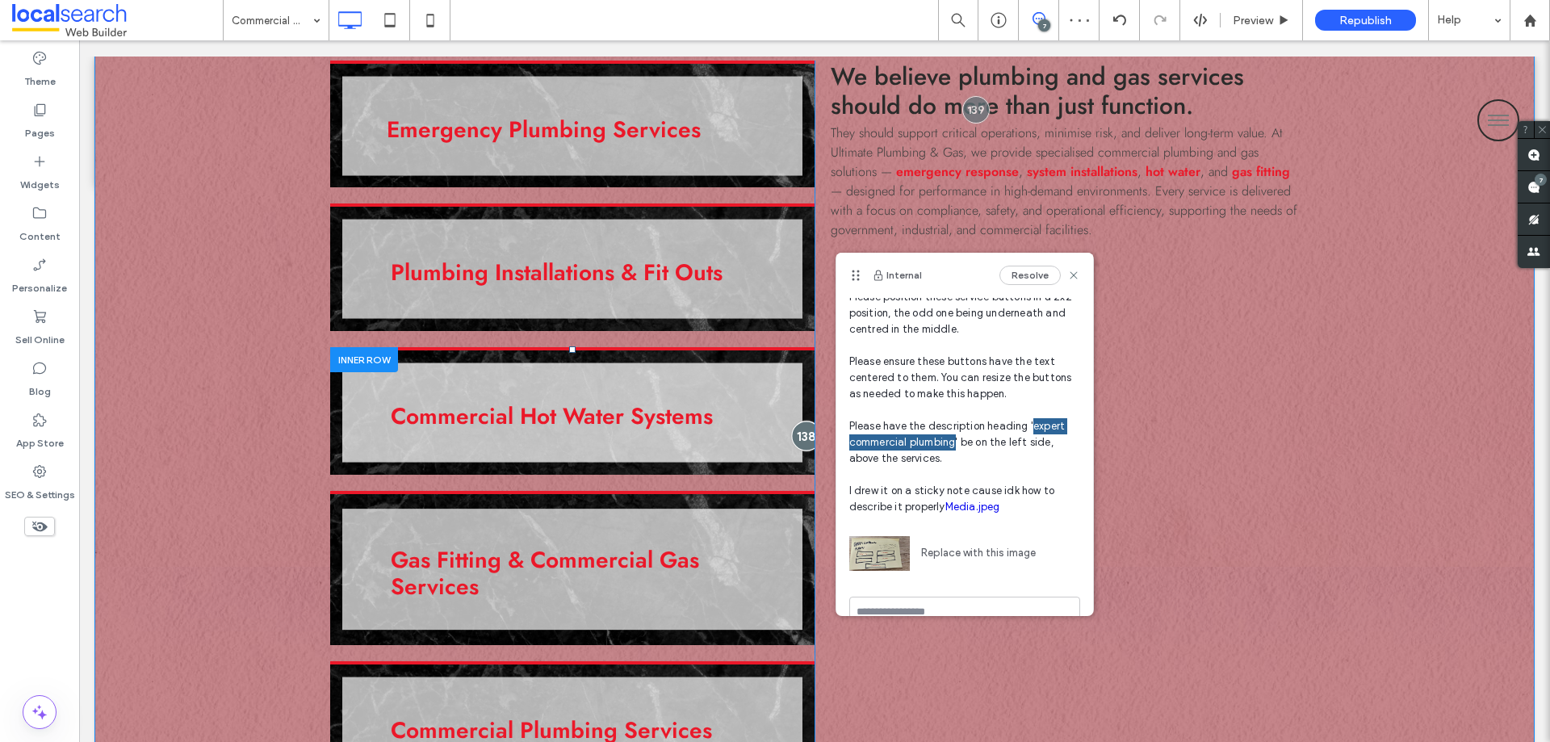
click at [793, 430] on div at bounding box center [806, 436] width 30 height 30
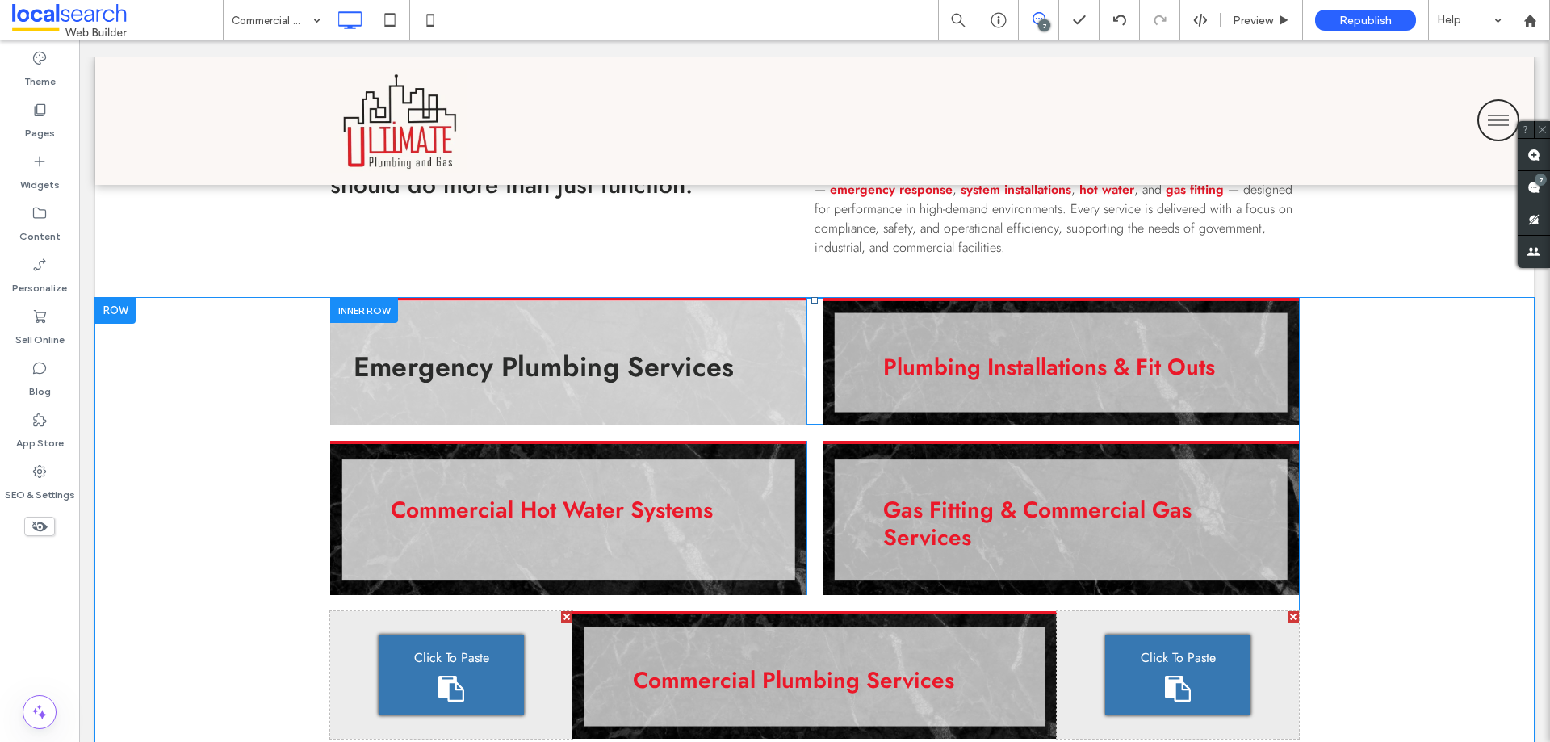
scroll to position [888, 0]
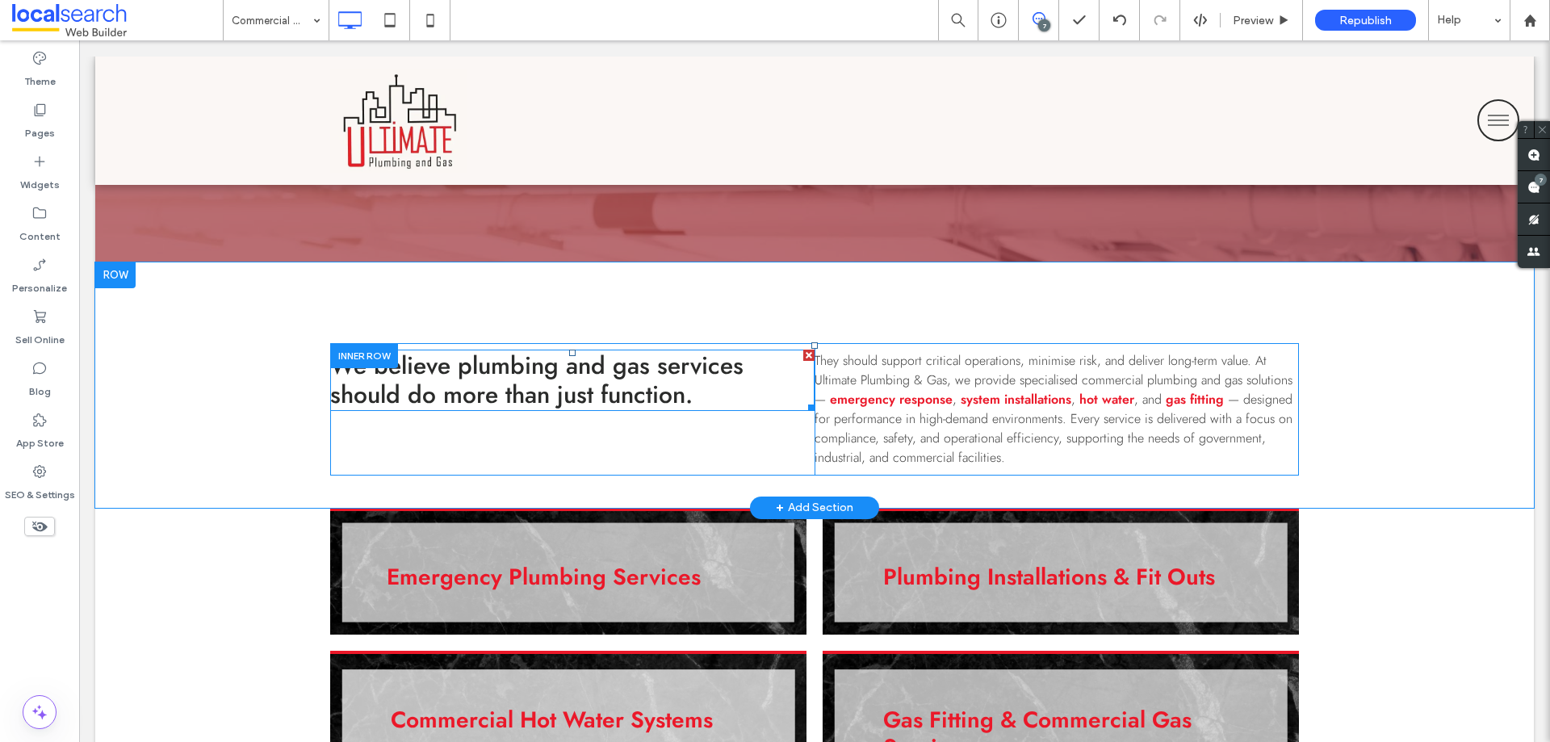
click at [534, 400] on span "We believe plumbing and gas services should do more than just function." at bounding box center [536, 380] width 413 height 64
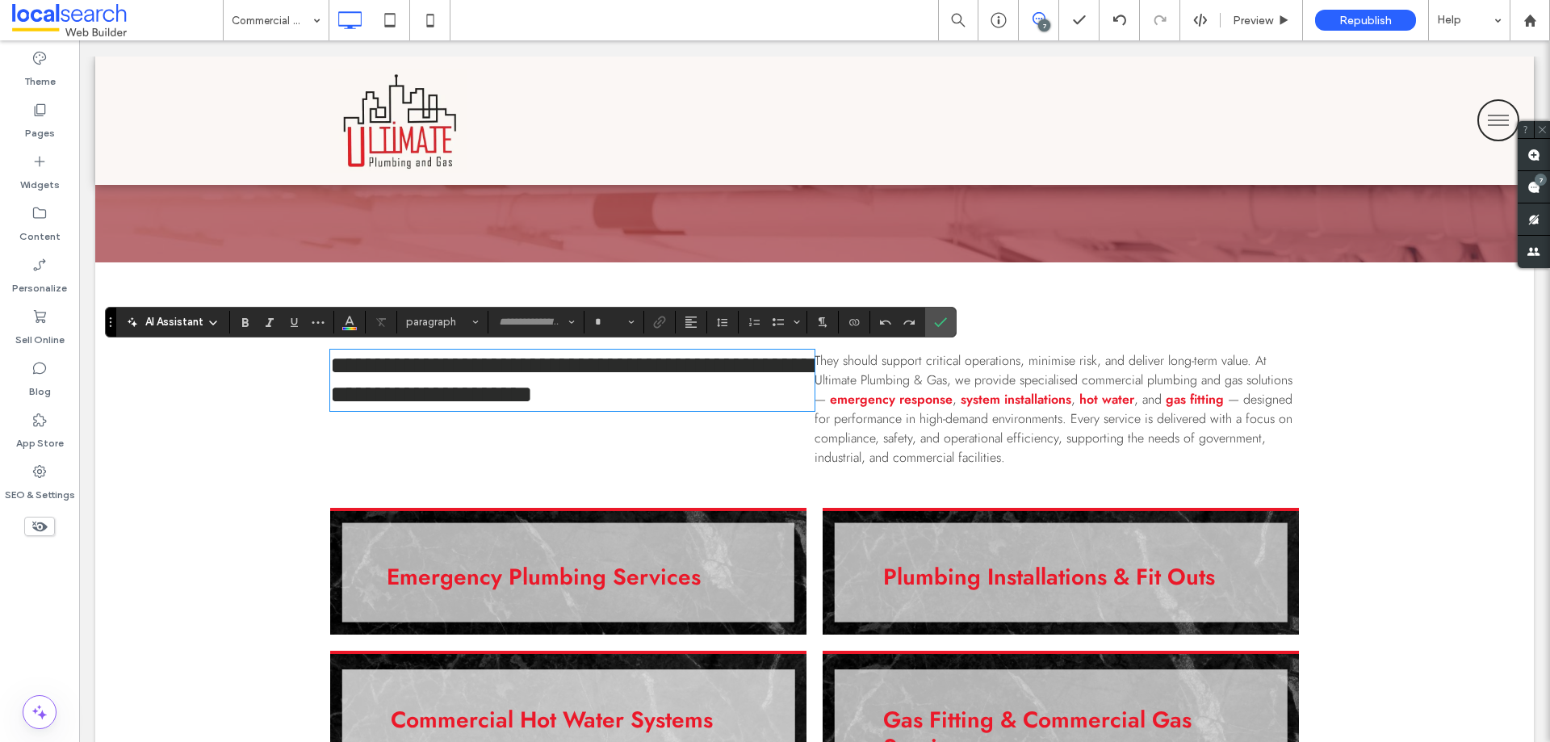
type input "****"
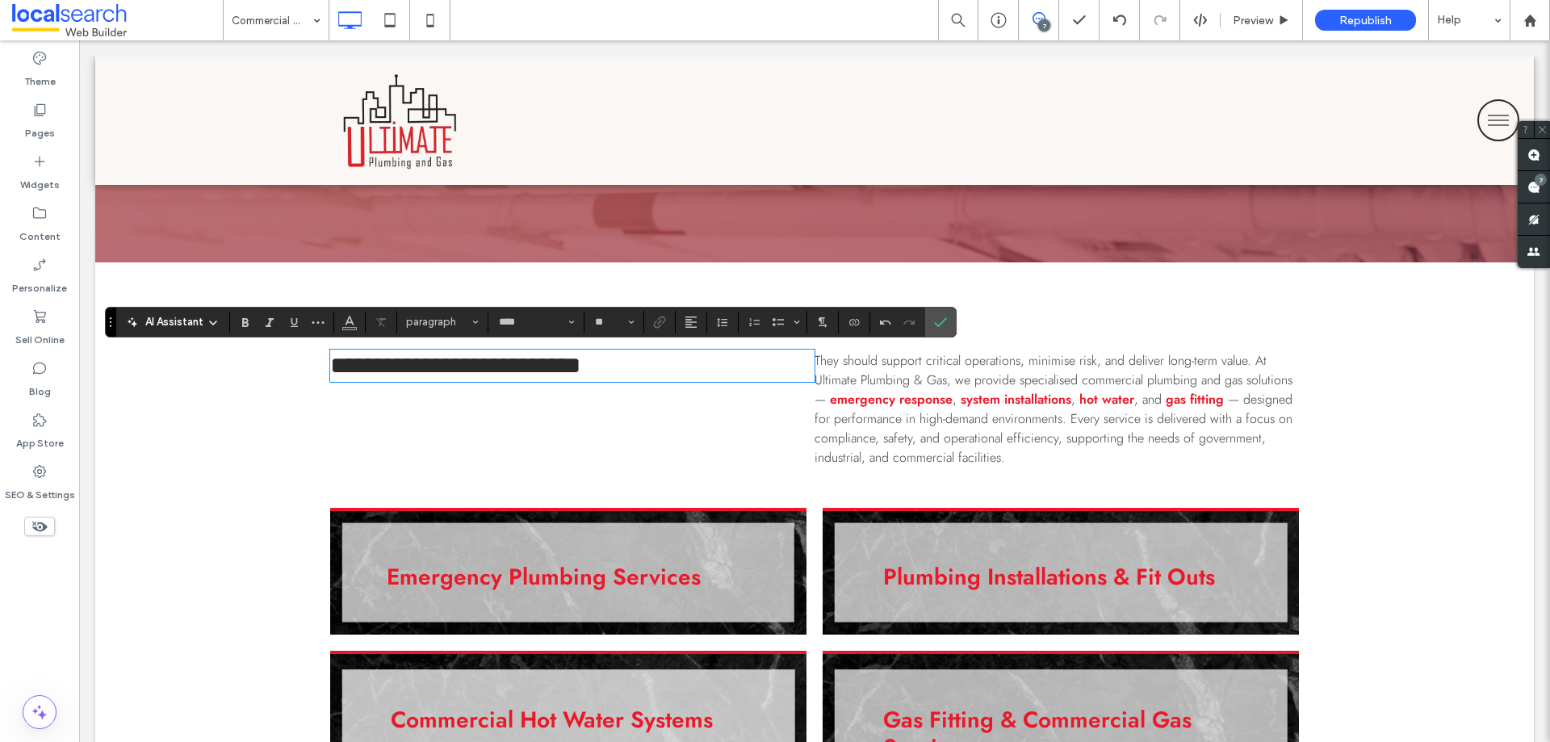
type input "**"
click at [315, 326] on icon "More" at bounding box center [318, 322] width 13 height 13
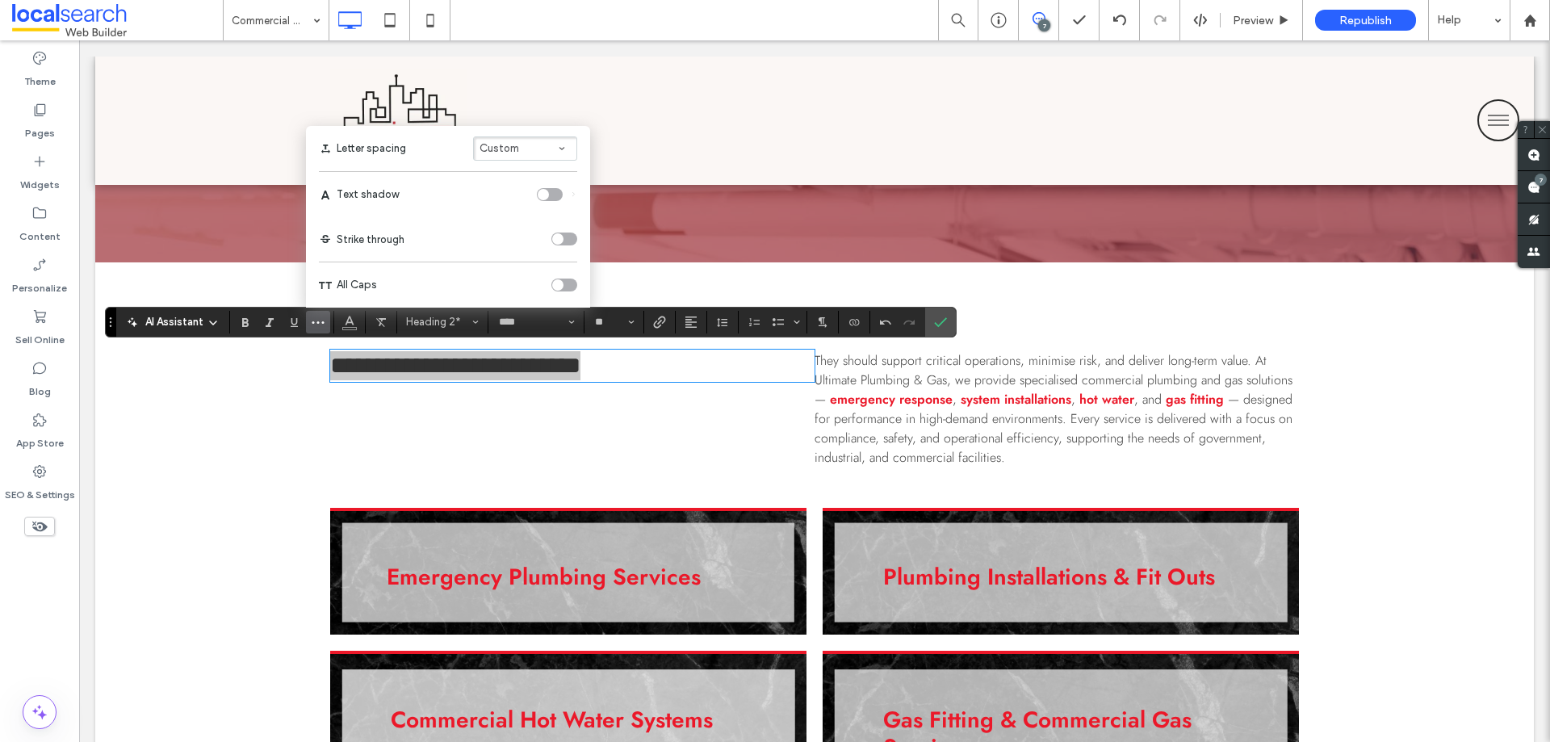
click at [563, 284] on div "toggle" at bounding box center [557, 284] width 11 height 11
click at [563, 284] on div "toggle" at bounding box center [564, 284] width 26 height 13
click at [362, 363] on span "**********" at bounding box center [455, 365] width 250 height 23
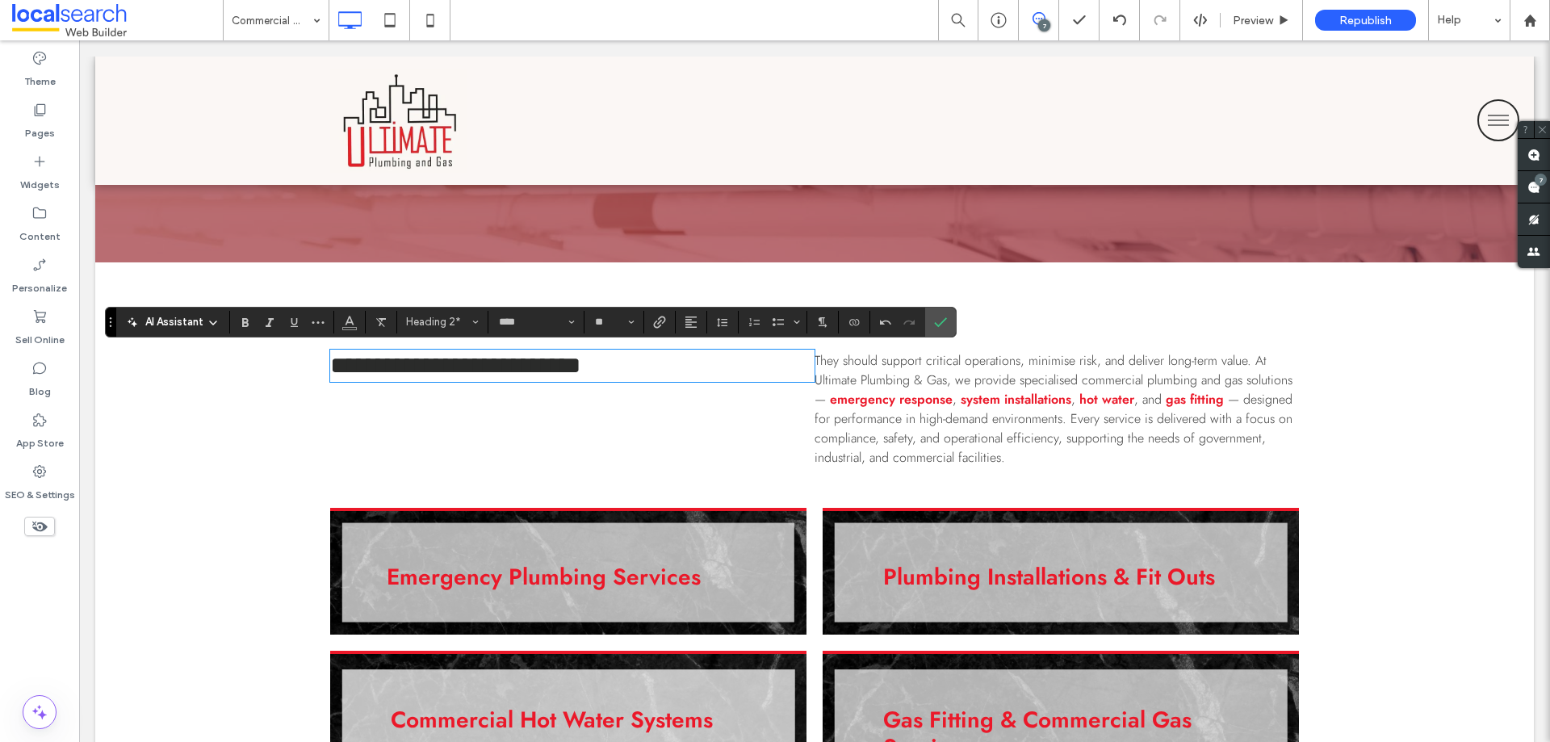
drag, startPoint x: 337, startPoint y: 371, endPoint x: 320, endPoint y: 372, distance: 17.0
click at [321, 371] on div "**********" at bounding box center [814, 384] width 1438 height 245
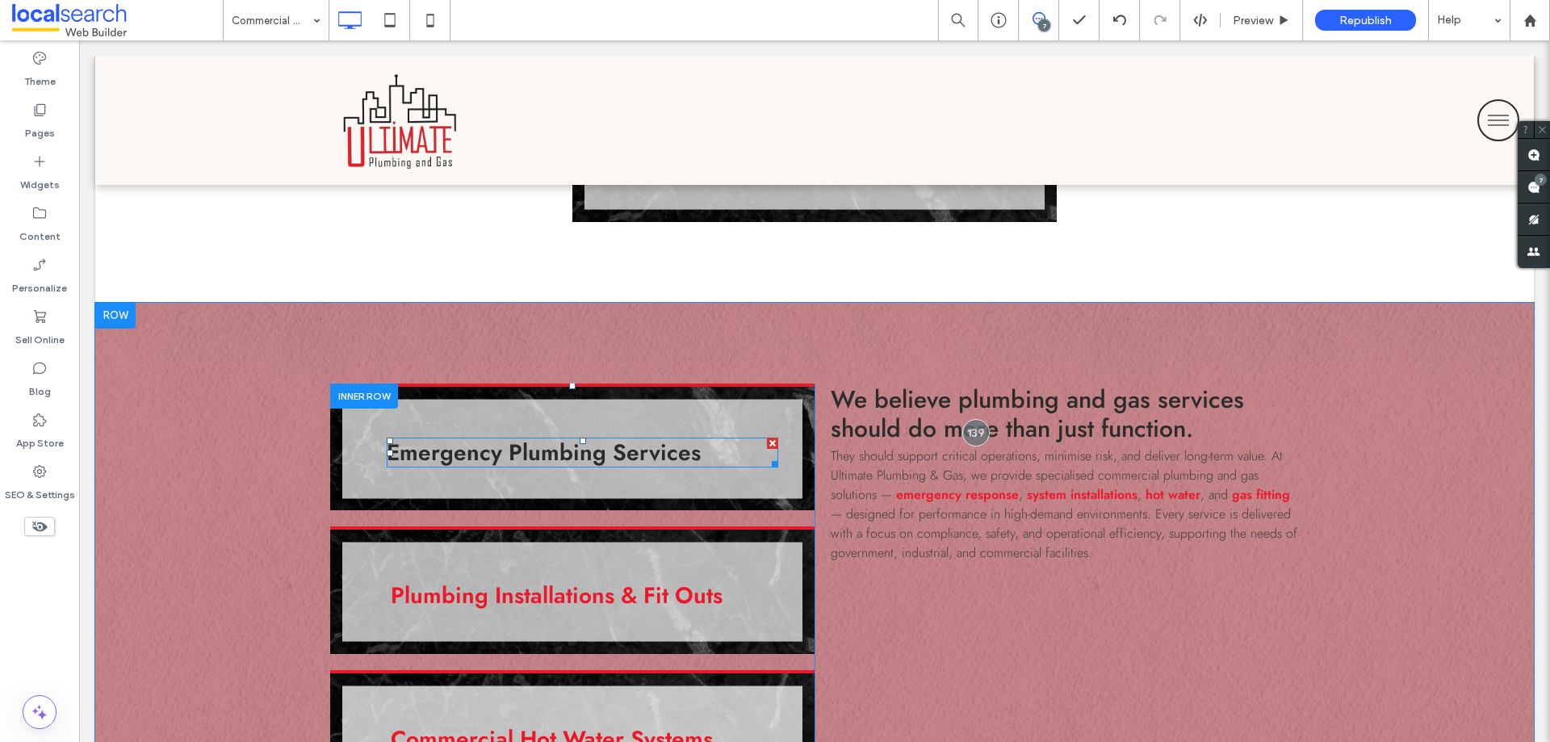
scroll to position [1534, 0]
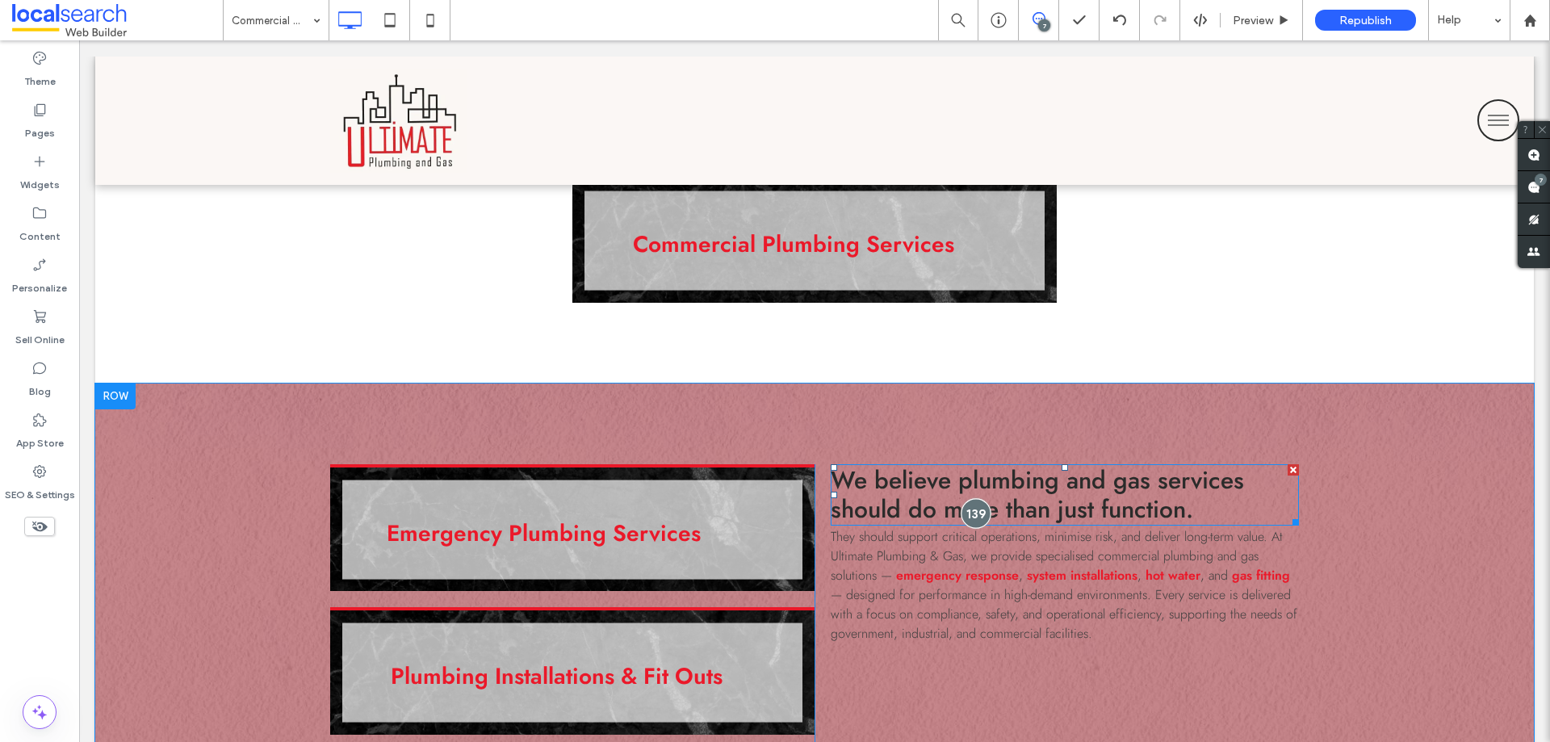
click at [972, 505] on div at bounding box center [976, 514] width 30 height 30
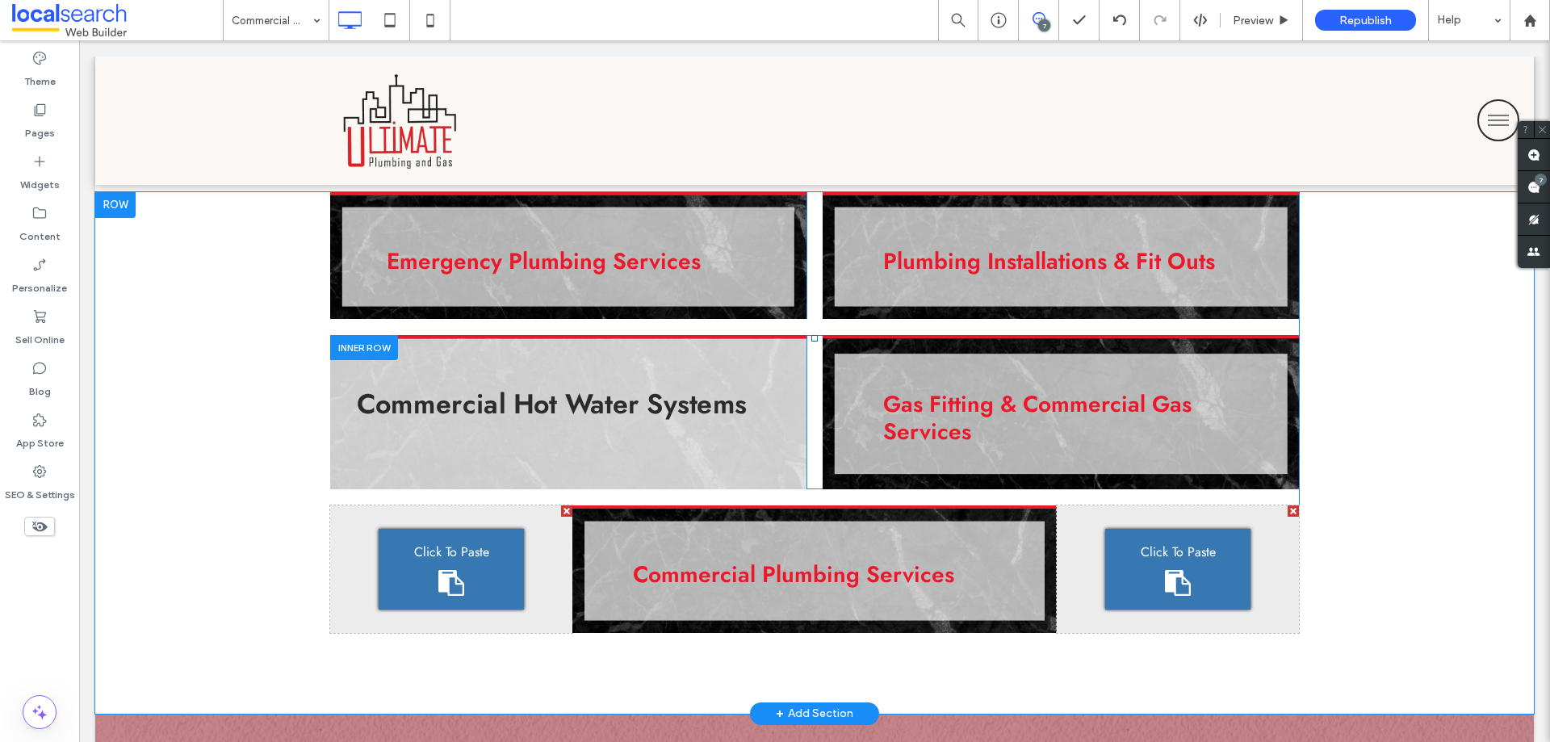
scroll to position [1049, 0]
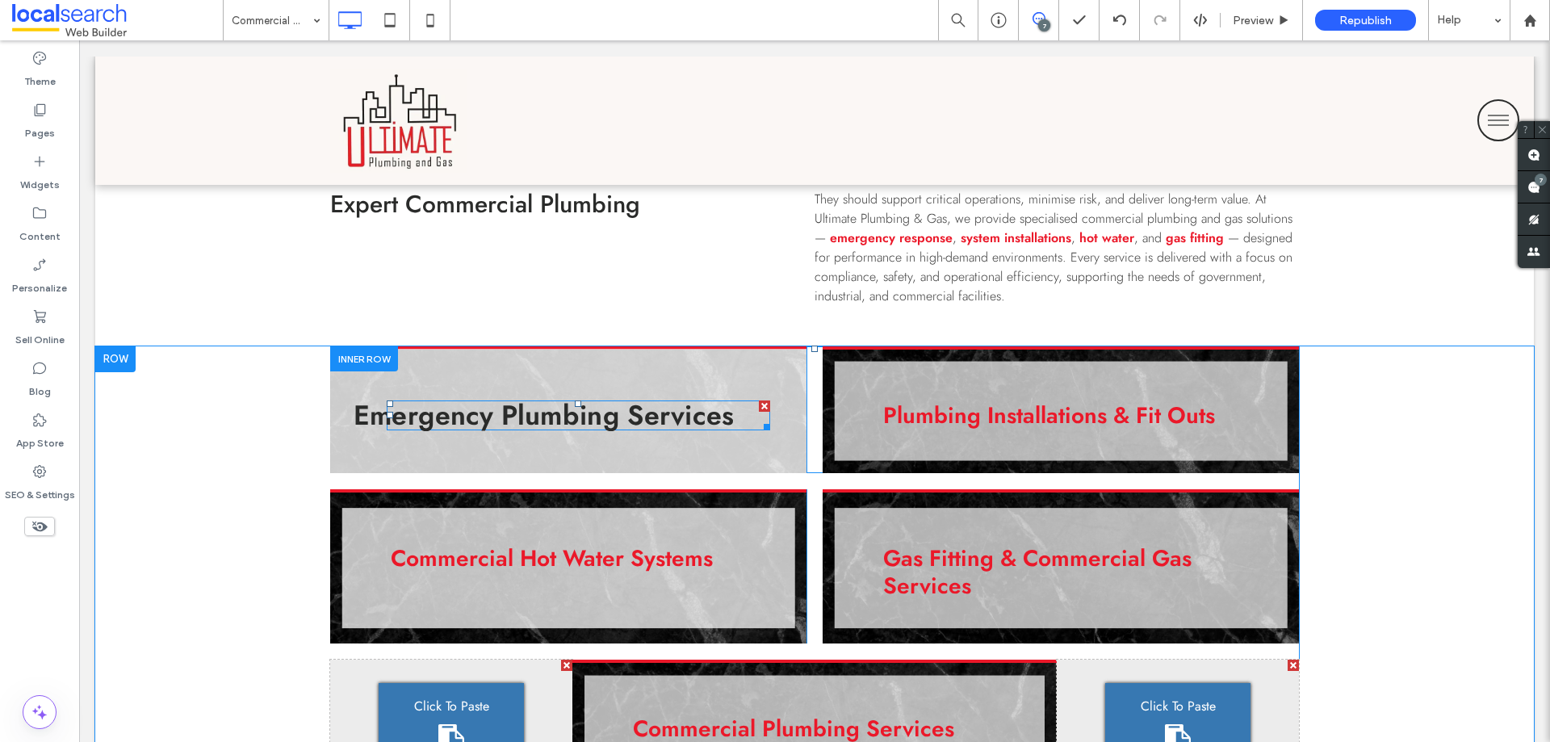
click at [500, 425] on link "Emergency Plumbing Services" at bounding box center [544, 415] width 380 height 33
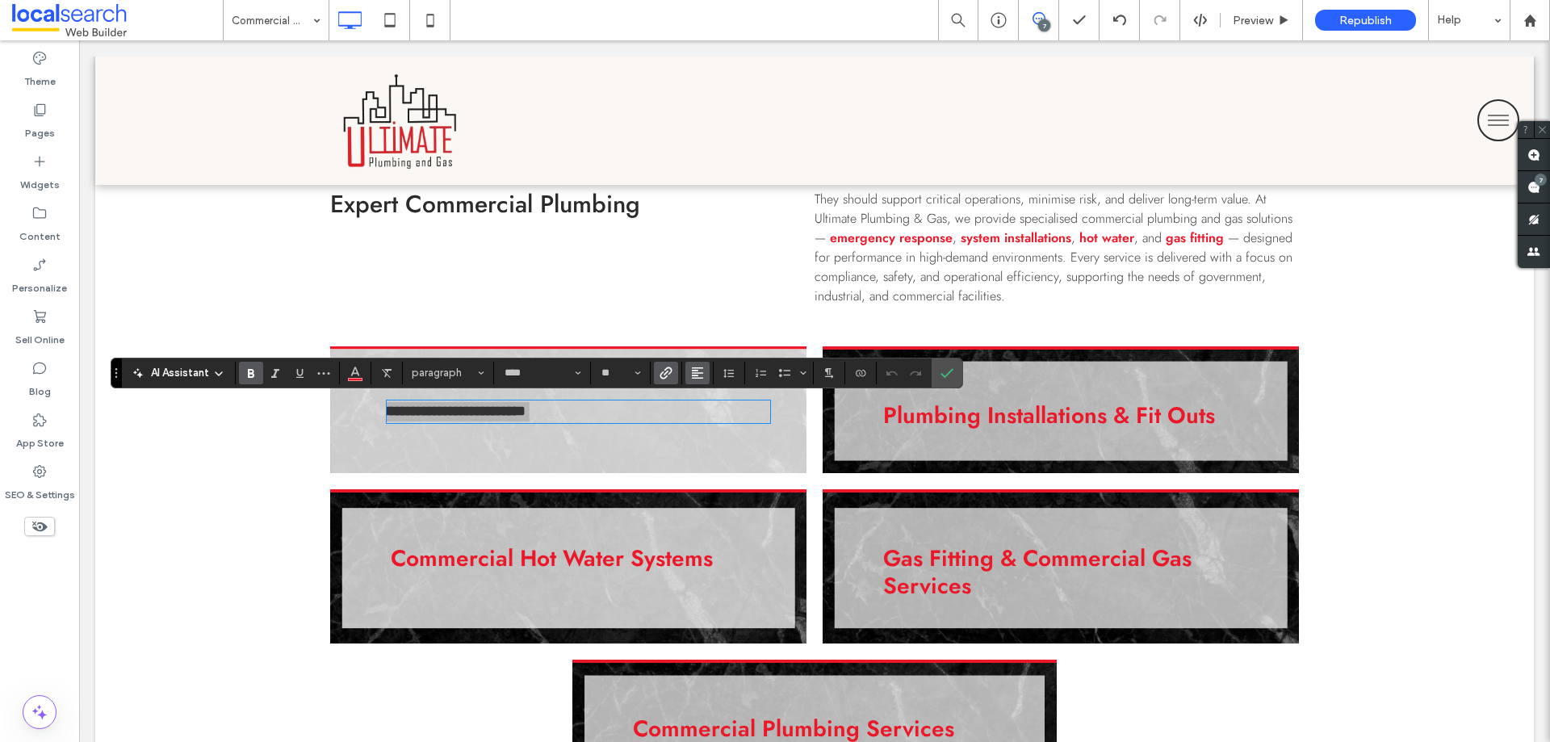
click at [708, 374] on button "Alignment" at bounding box center [697, 373] width 24 height 23
click at [711, 417] on icon "ui.textEditor.alignment.center" at bounding box center [709, 422] width 13 height 13
click at [689, 371] on button "Alignment" at bounding box center [697, 373] width 24 height 23
click at [701, 401] on label "ui.textEditor.alignment.left" at bounding box center [713, 398] width 57 height 23
drag, startPoint x: 949, startPoint y: 374, endPoint x: 706, endPoint y: 363, distance: 243.2
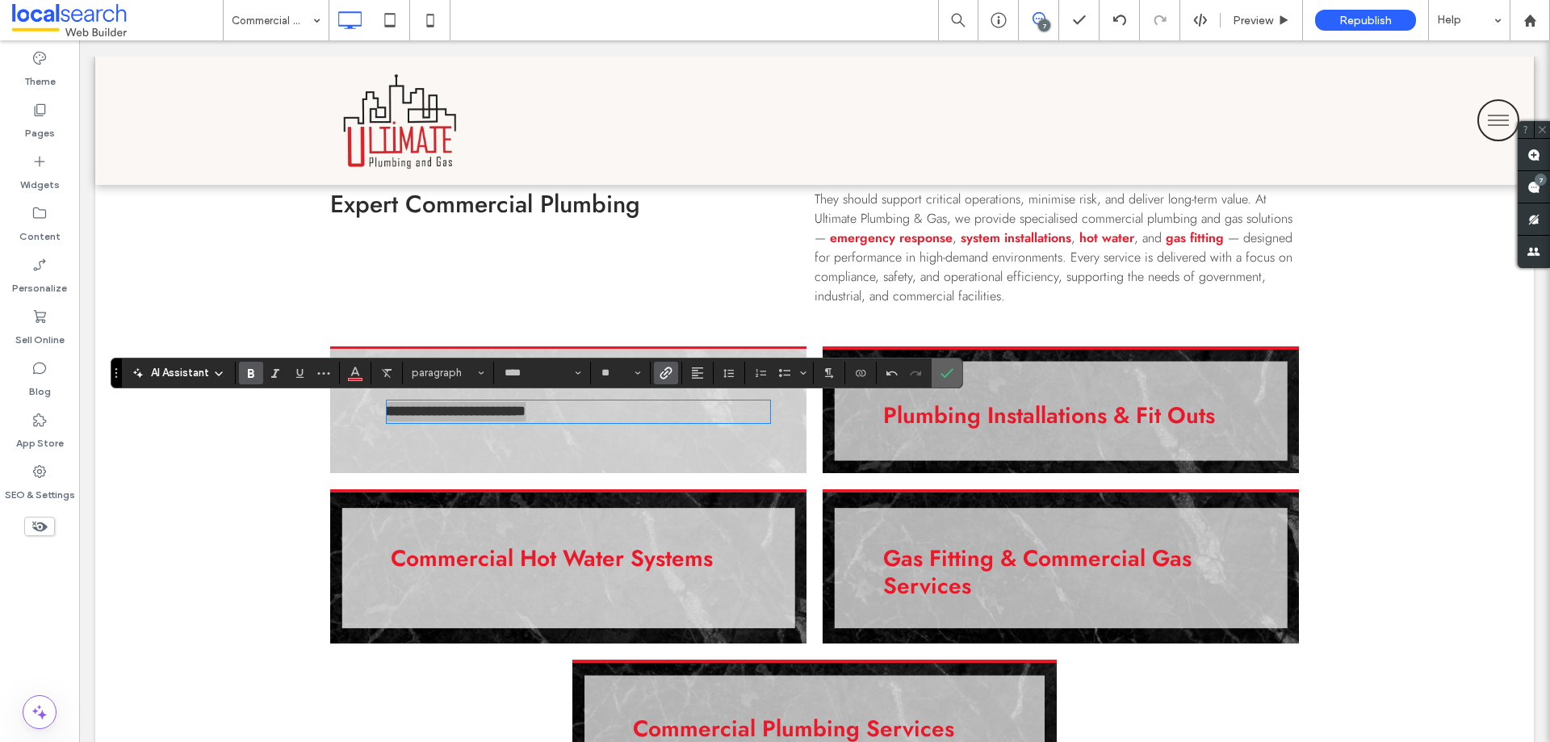
click at [949, 374] on icon "Confirm" at bounding box center [946, 372] width 13 height 13
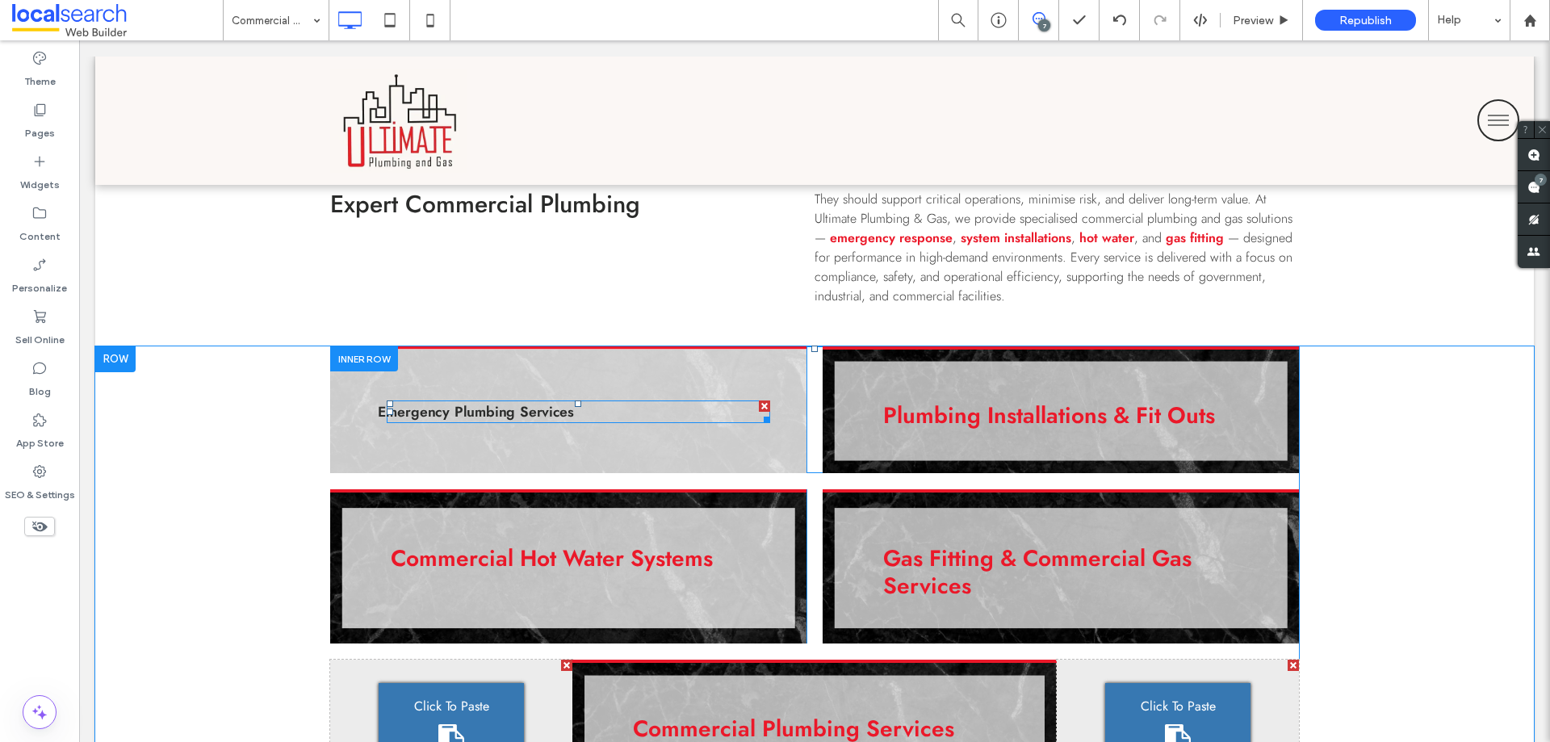
click at [530, 408] on link "Emergency Plumbing Services" at bounding box center [476, 410] width 196 height 20
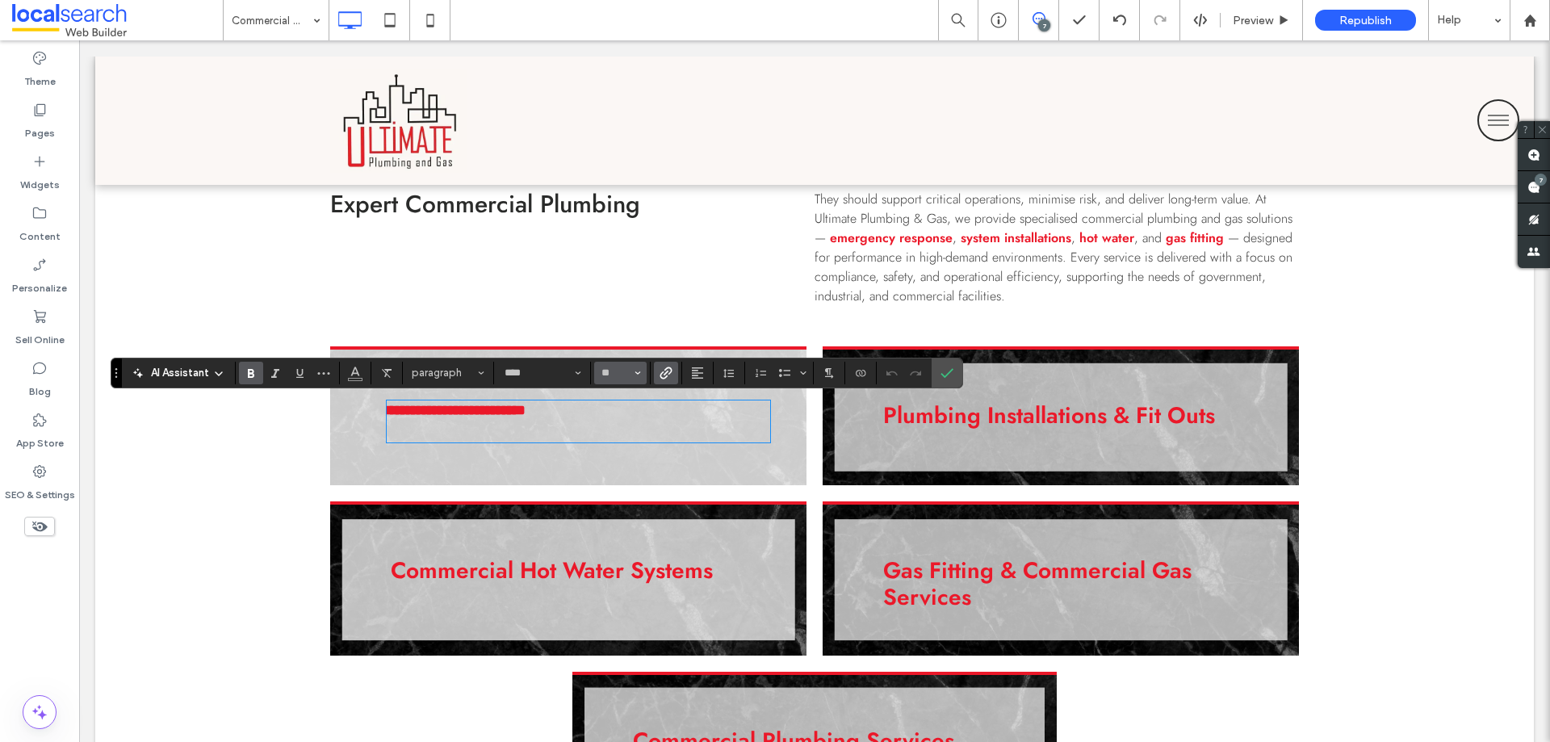
click at [621, 379] on button "**" at bounding box center [620, 373] width 52 height 23
click at [620, 376] on input "Size-input" at bounding box center [615, 372] width 31 height 13
type input "**"
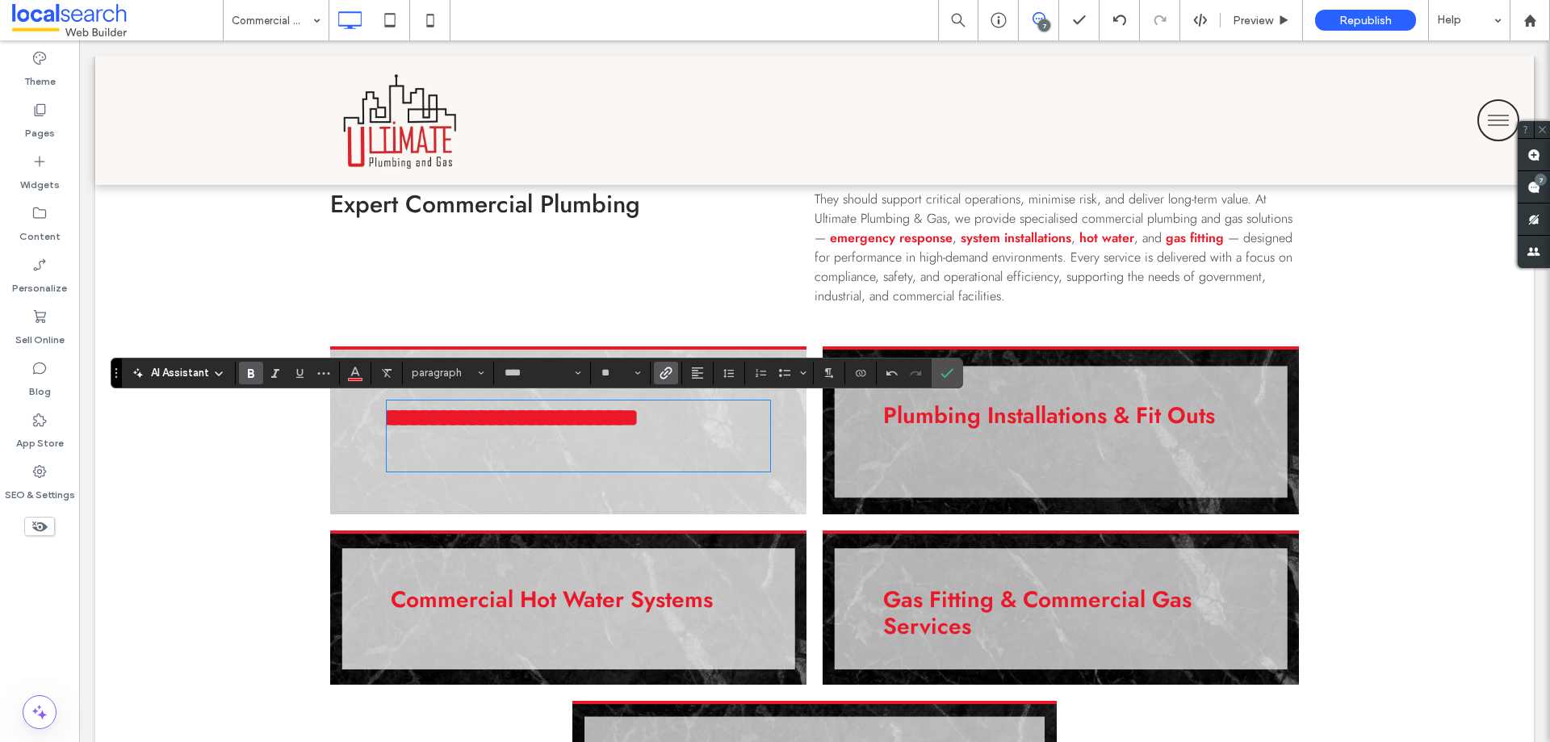
click at [583, 450] on p "**********" at bounding box center [507, 435] width 264 height 74
click at [525, 451] on p "**********" at bounding box center [507, 435] width 264 height 74
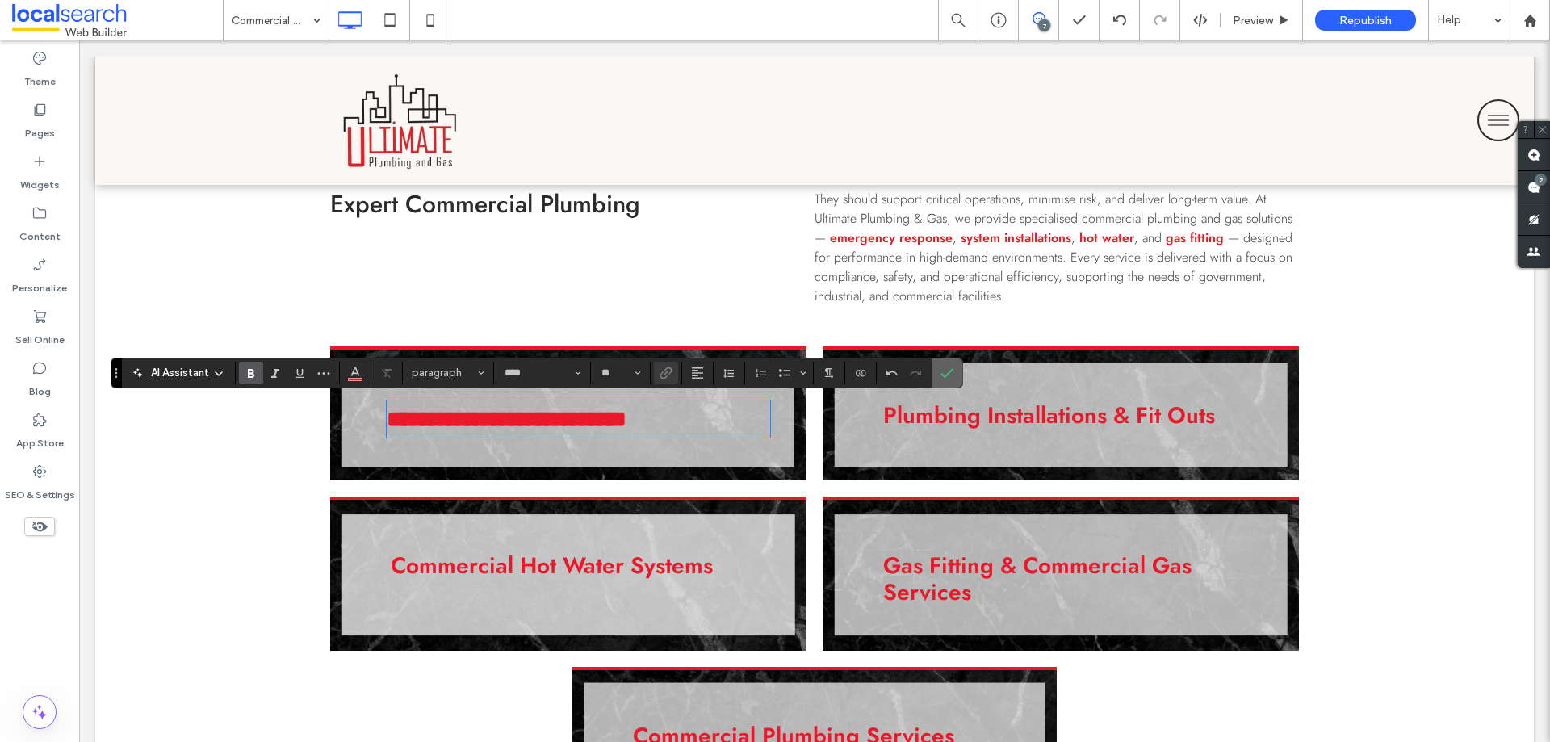
click at [953, 372] on label "Confirm" at bounding box center [947, 372] width 24 height 29
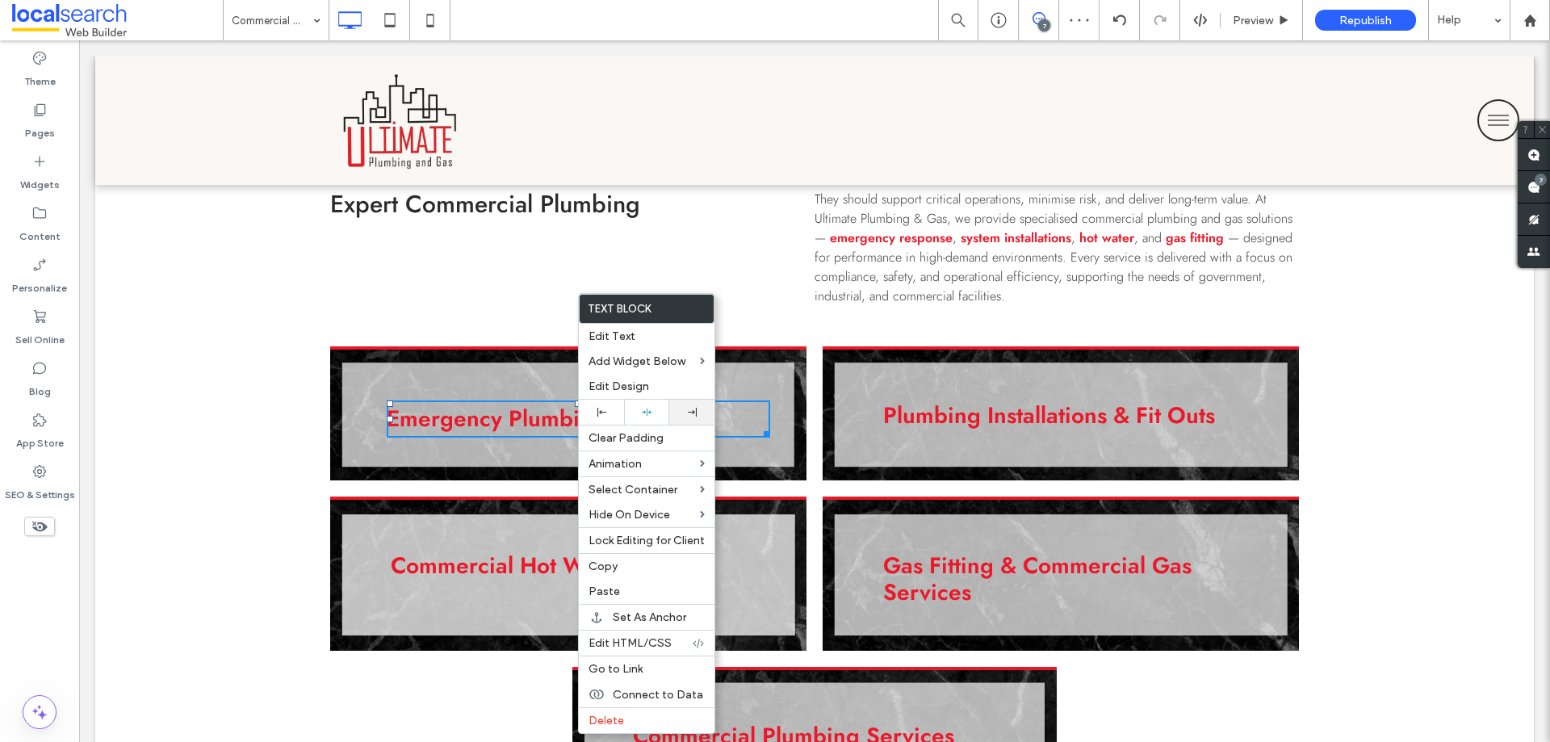
click at [671, 412] on div at bounding box center [691, 412] width 45 height 25
click at [654, 413] on body ".wqwq-1{fill:#231f20;} .cls-1q, .cls-2q { fill-rule: evenodd; } .cls-2q { fill:…" at bounding box center [775, 371] width 1550 height 742
click at [644, 411] on icon at bounding box center [647, 412] width 10 height 10
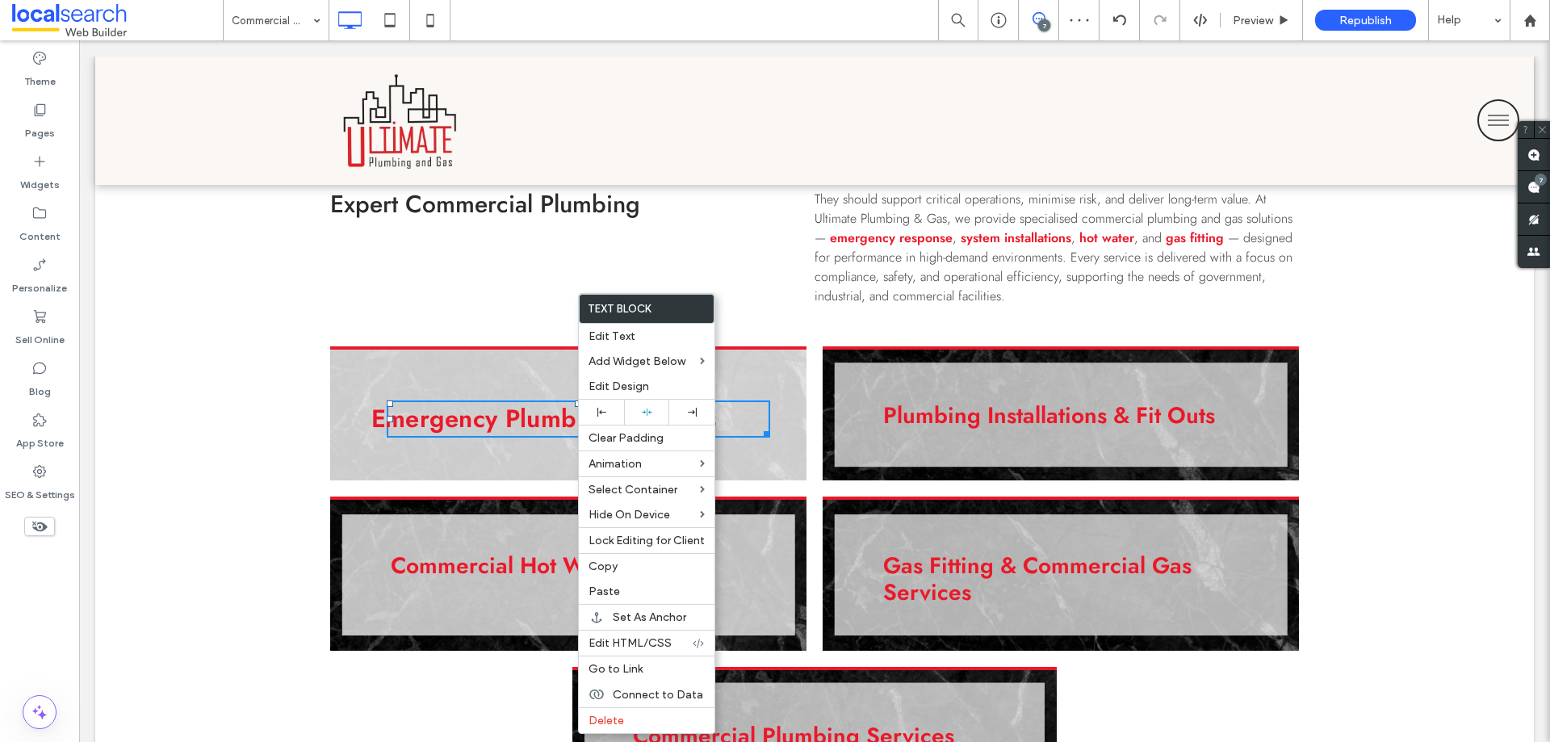
click at [752, 405] on div "Emergency Plumbing Services" at bounding box center [578, 418] width 383 height 37
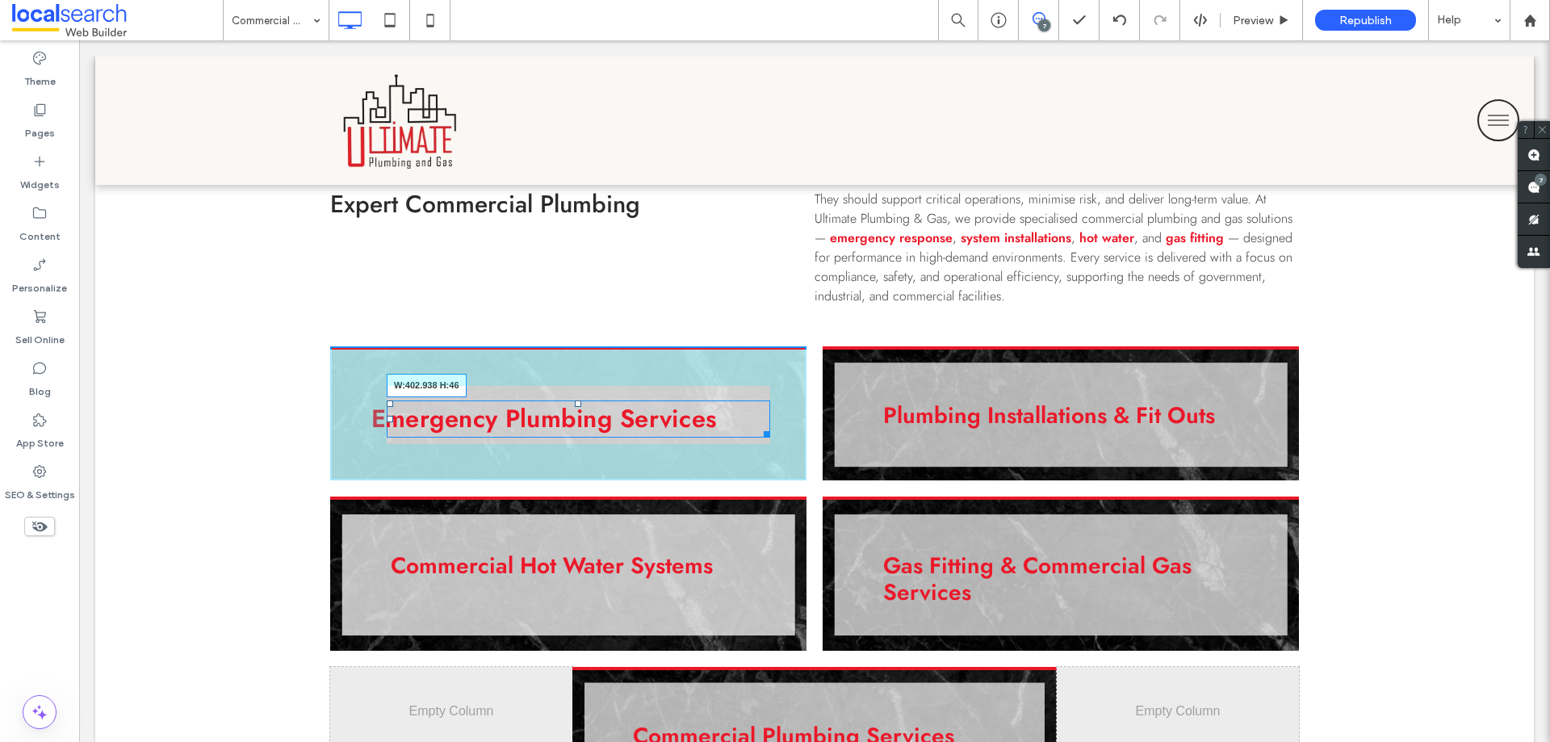
drag, startPoint x: 760, startPoint y: 435, endPoint x: 731, endPoint y: 435, distance: 29.1
click at [758, 435] on div at bounding box center [764, 431] width 12 height 12
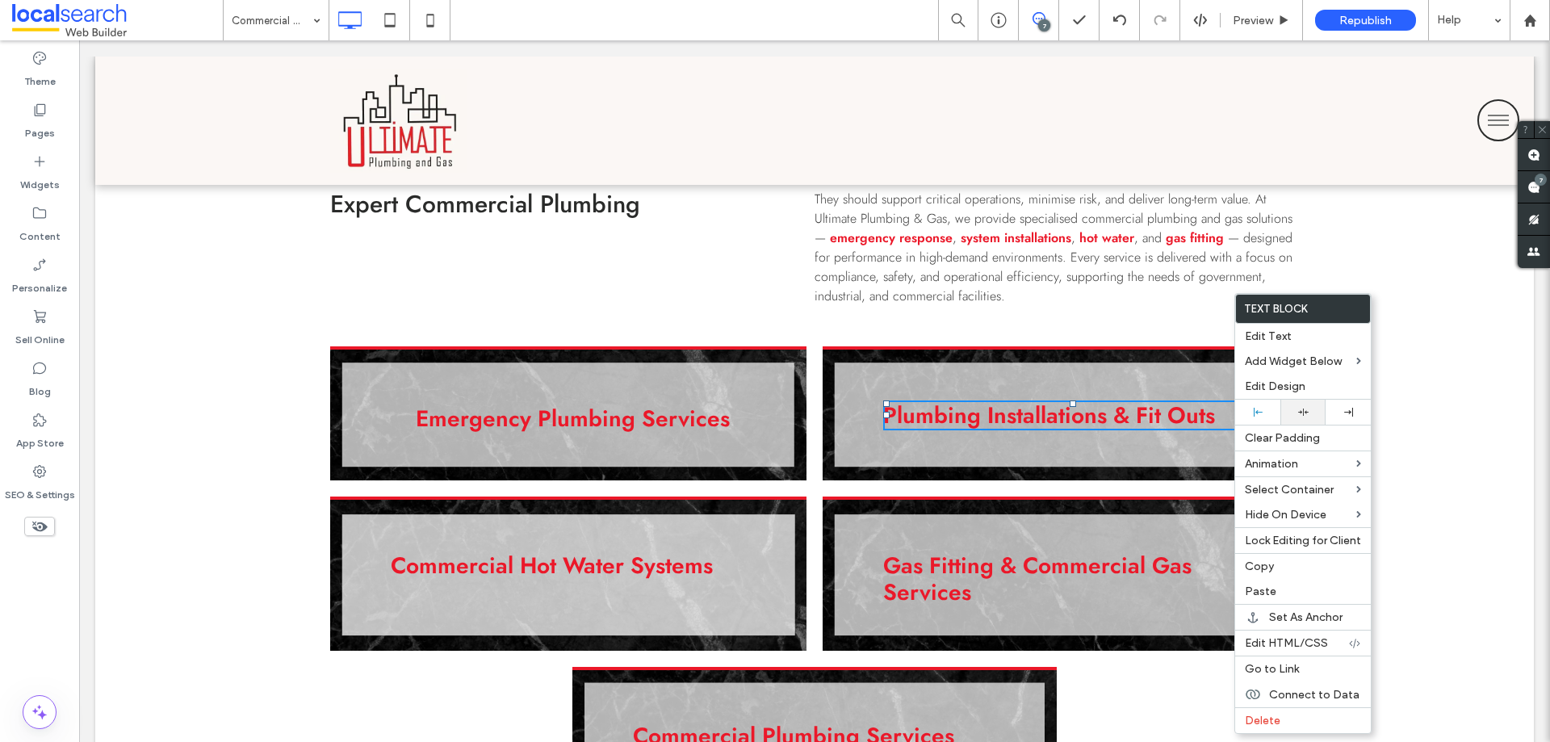
click at [1296, 409] on div at bounding box center [1302, 412] width 29 height 10
click at [1272, 416] on div at bounding box center [1257, 412] width 45 height 25
click at [1416, 415] on div "Emergency Plumbing Services Click To Paste Plumbing Installations & Fit Outs Cl…" at bounding box center [814, 610] width 1438 height 529
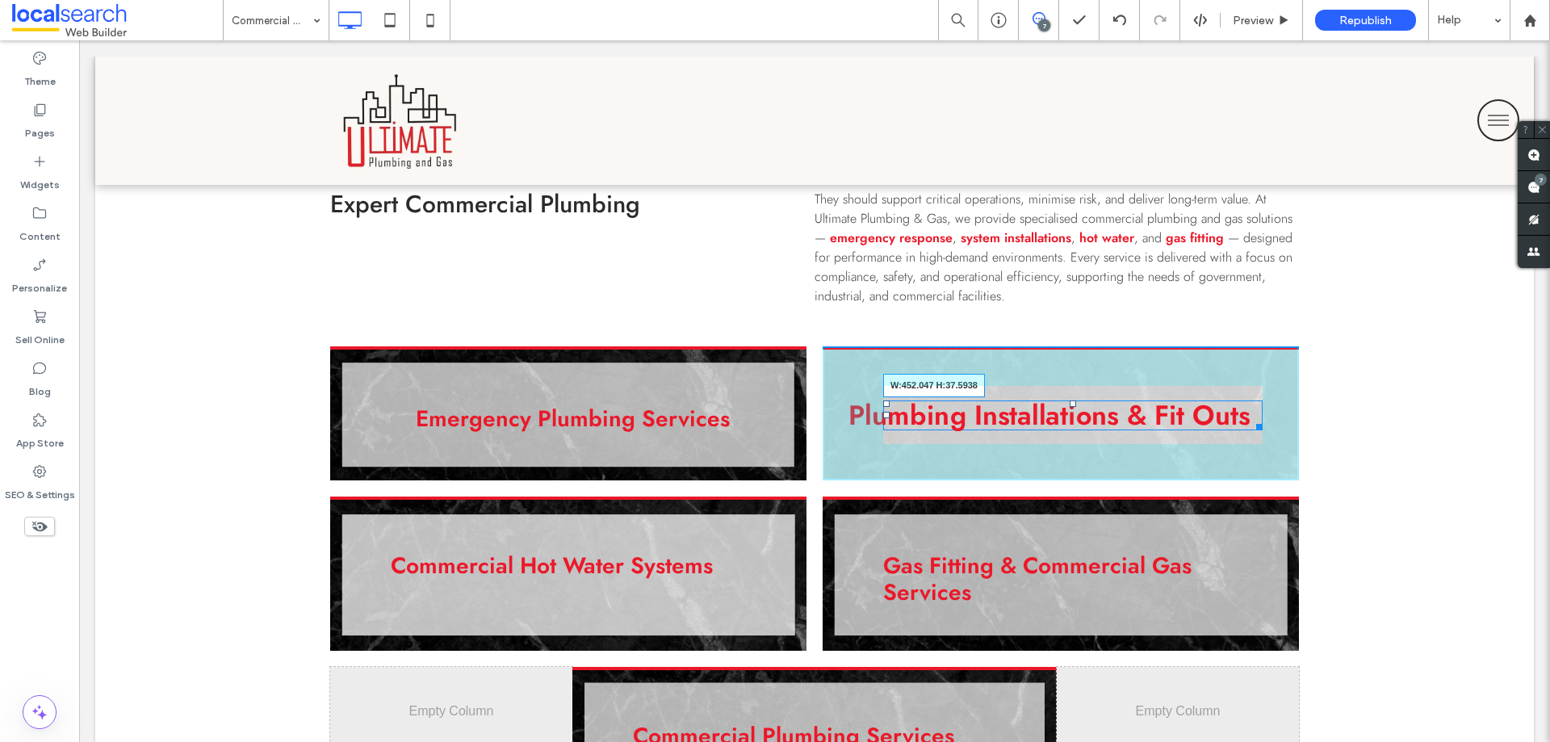
drag, startPoint x: 1252, startPoint y: 425, endPoint x: 1237, endPoint y: 442, distance: 21.7
click at [1237, 442] on div "Plumbing Installations & Fit Outs W:452.047 H:37.5938 Click To Paste" at bounding box center [1061, 413] width 476 height 134
drag, startPoint x: 1237, startPoint y: 426, endPoint x: 1205, endPoint y: 433, distance: 33.1
click at [1205, 431] on div "Plumbing Installations & Fit Outs W:412.047 H:37.5938" at bounding box center [1065, 415] width 365 height 31
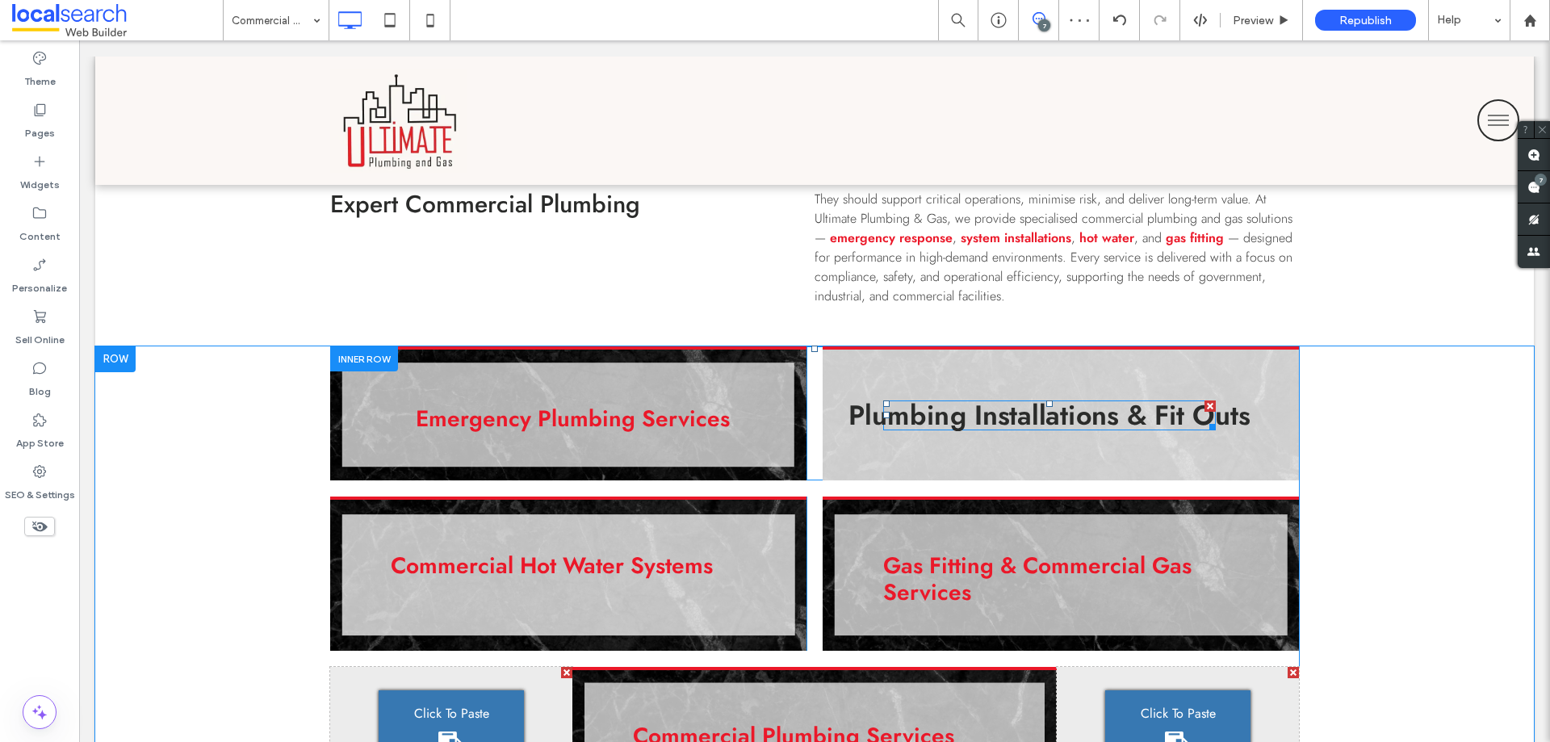
click at [1178, 417] on link "Plumbing Installations & Fit Outs" at bounding box center [1048, 415] width 401 height 33
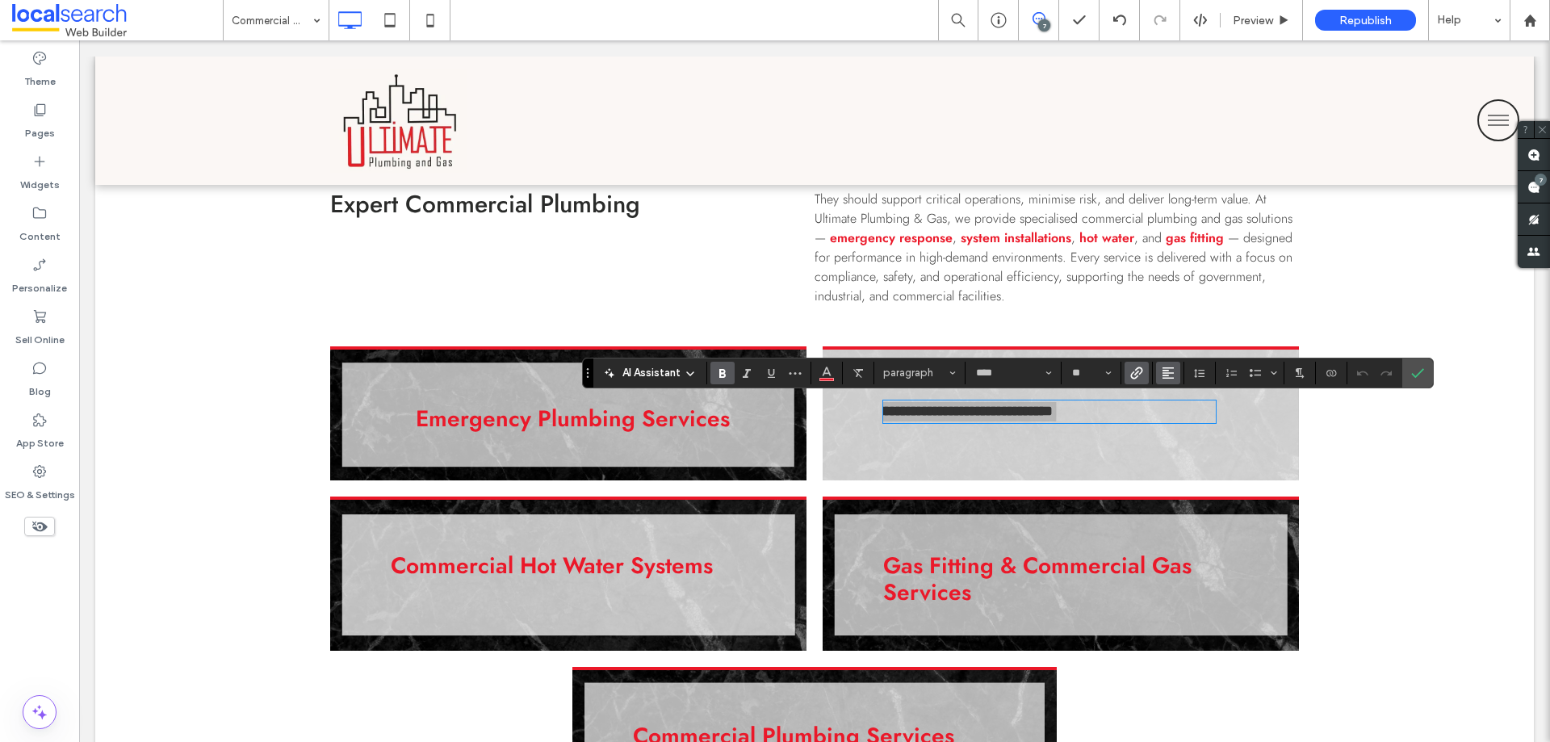
click at [1171, 373] on use "Alignment" at bounding box center [1167, 372] width 11 height 11
drag, startPoint x: 1194, startPoint y: 422, endPoint x: 1111, endPoint y: 375, distance: 95.4
click at [1194, 422] on div "ui.textEditor.alignment.center" at bounding box center [1184, 422] width 21 height 13
click at [1164, 379] on icon "Alignment" at bounding box center [1168, 372] width 13 height 13
drag, startPoint x: 1177, startPoint y: 400, endPoint x: 1095, endPoint y: 359, distance: 91.7
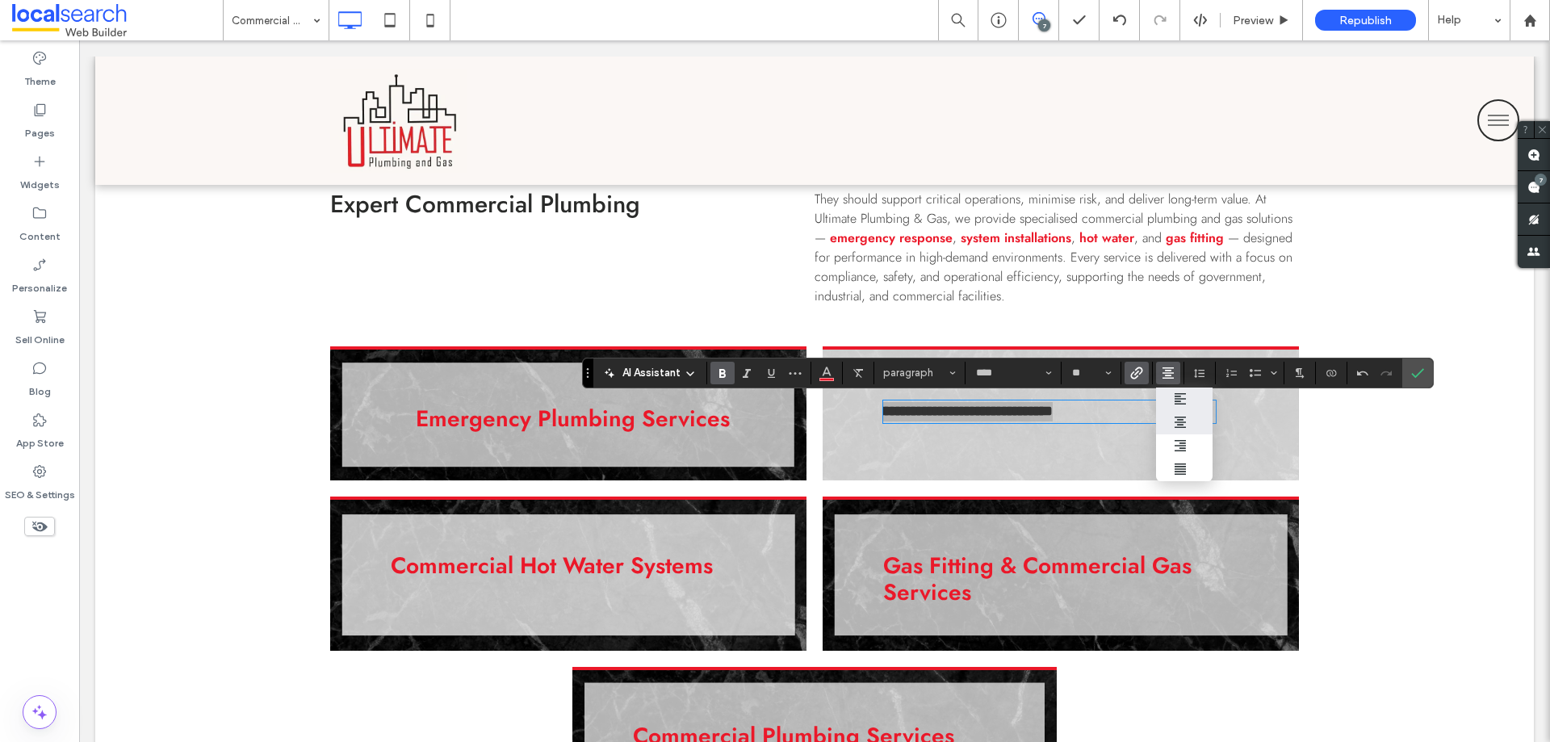
click at [1177, 400] on icon "ui.textEditor.alignment.left" at bounding box center [1180, 398] width 13 height 13
click at [1083, 367] on input "**" at bounding box center [1085, 372] width 31 height 13
type input "**"
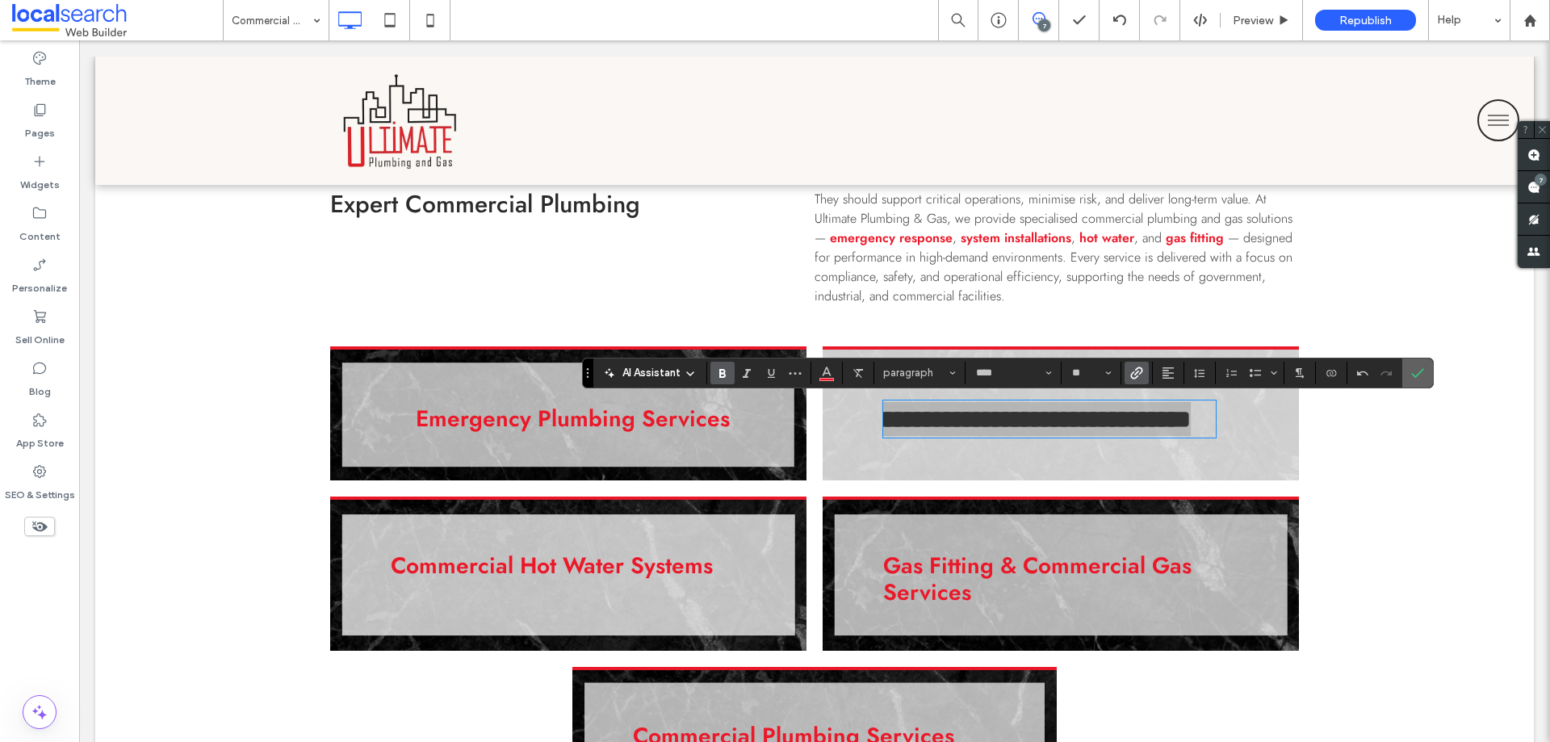
click at [1415, 371] on icon "Confirm" at bounding box center [1417, 372] width 13 height 13
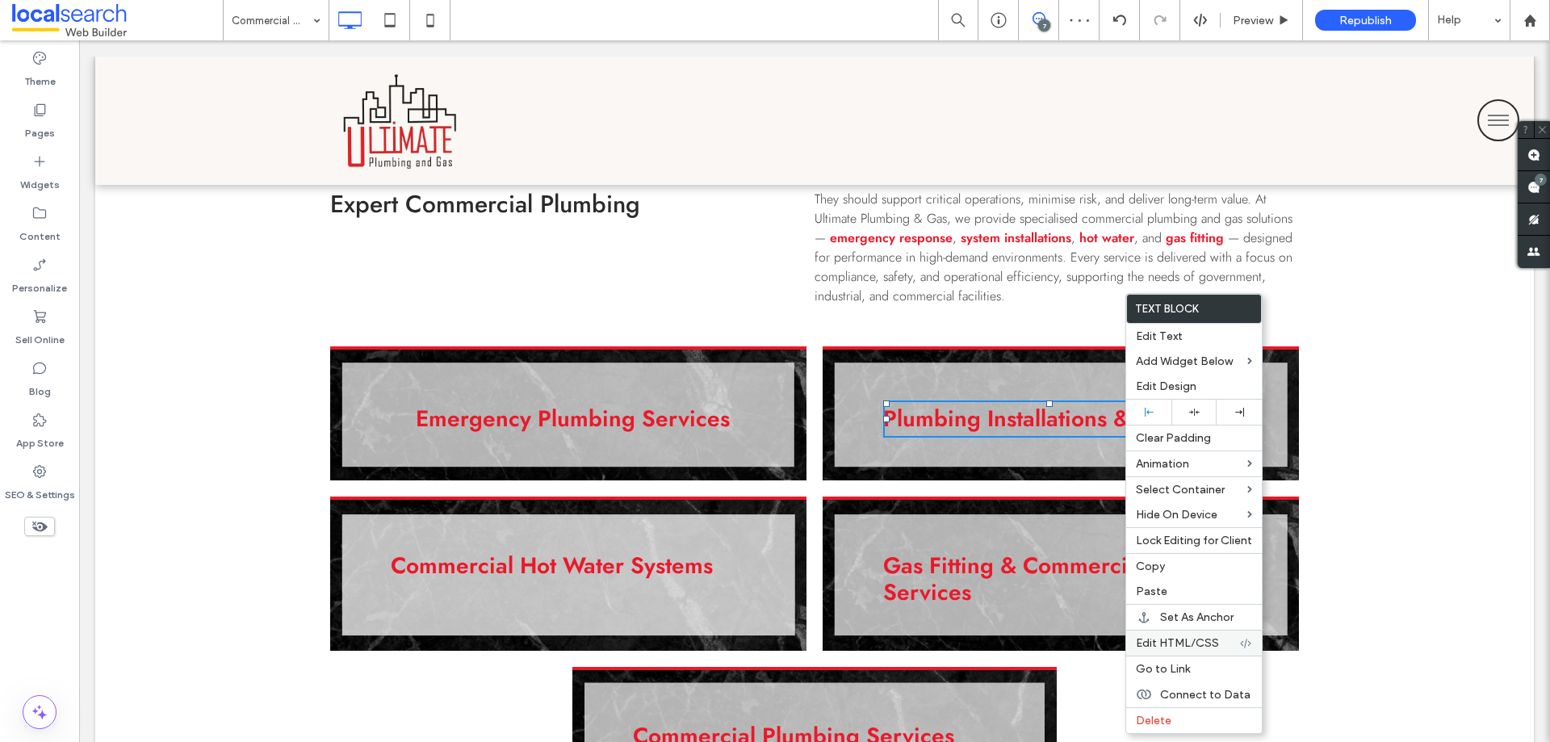
click at [1164, 639] on span "Edit HTML/CSS" at bounding box center [1177, 643] width 83 height 14
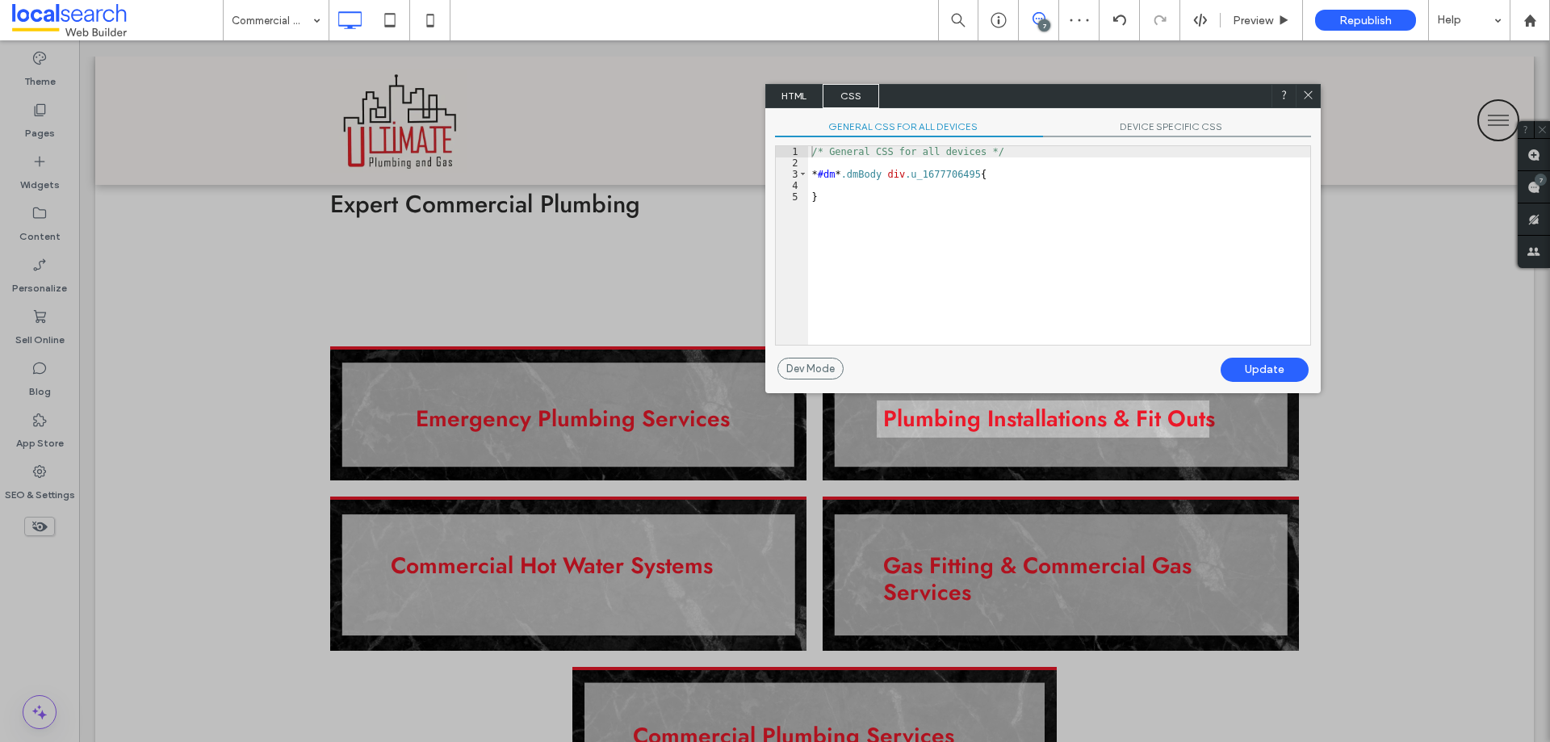
click at [795, 103] on span "HTML" at bounding box center [794, 96] width 57 height 24
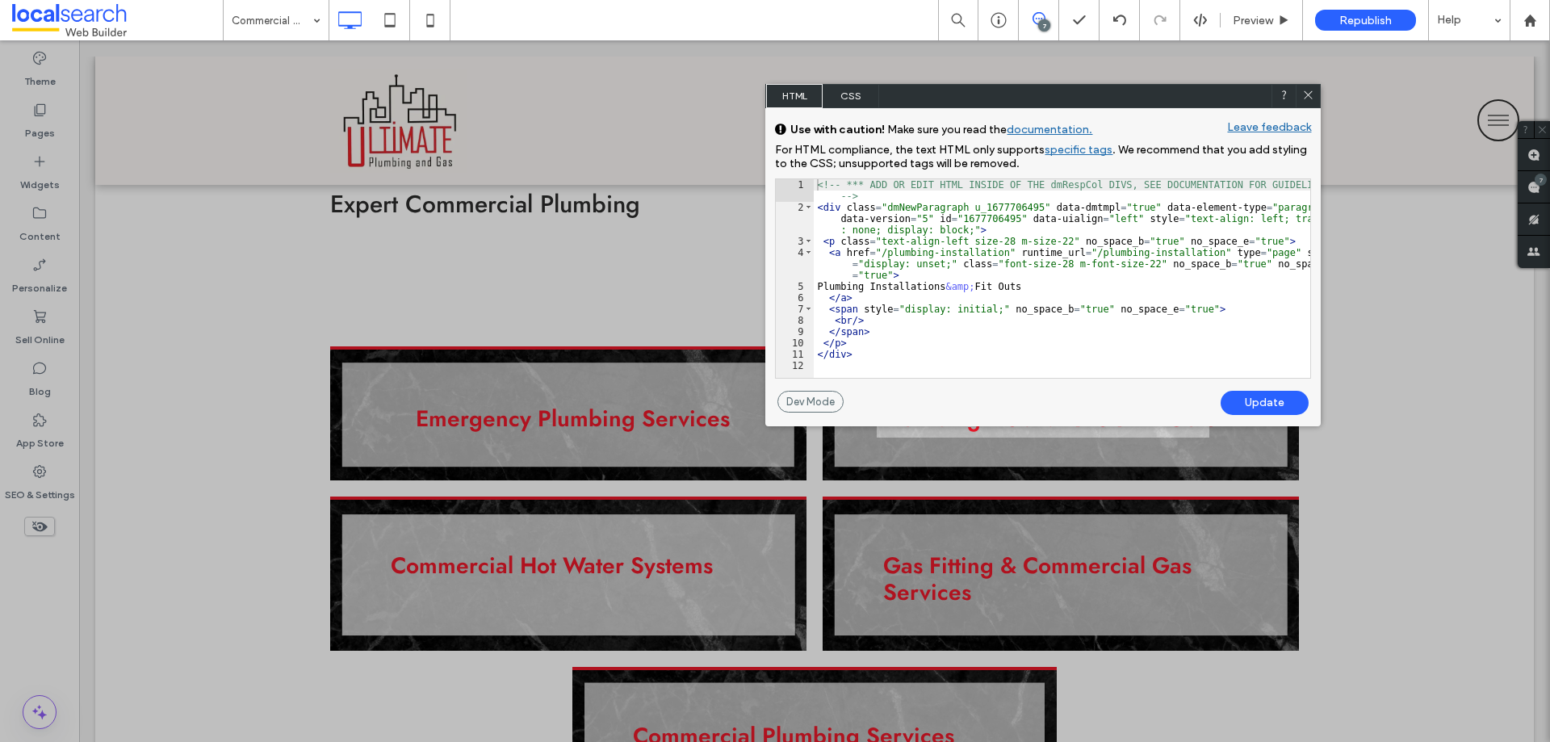
click at [1309, 96] on icon at bounding box center [1308, 95] width 12 height 12
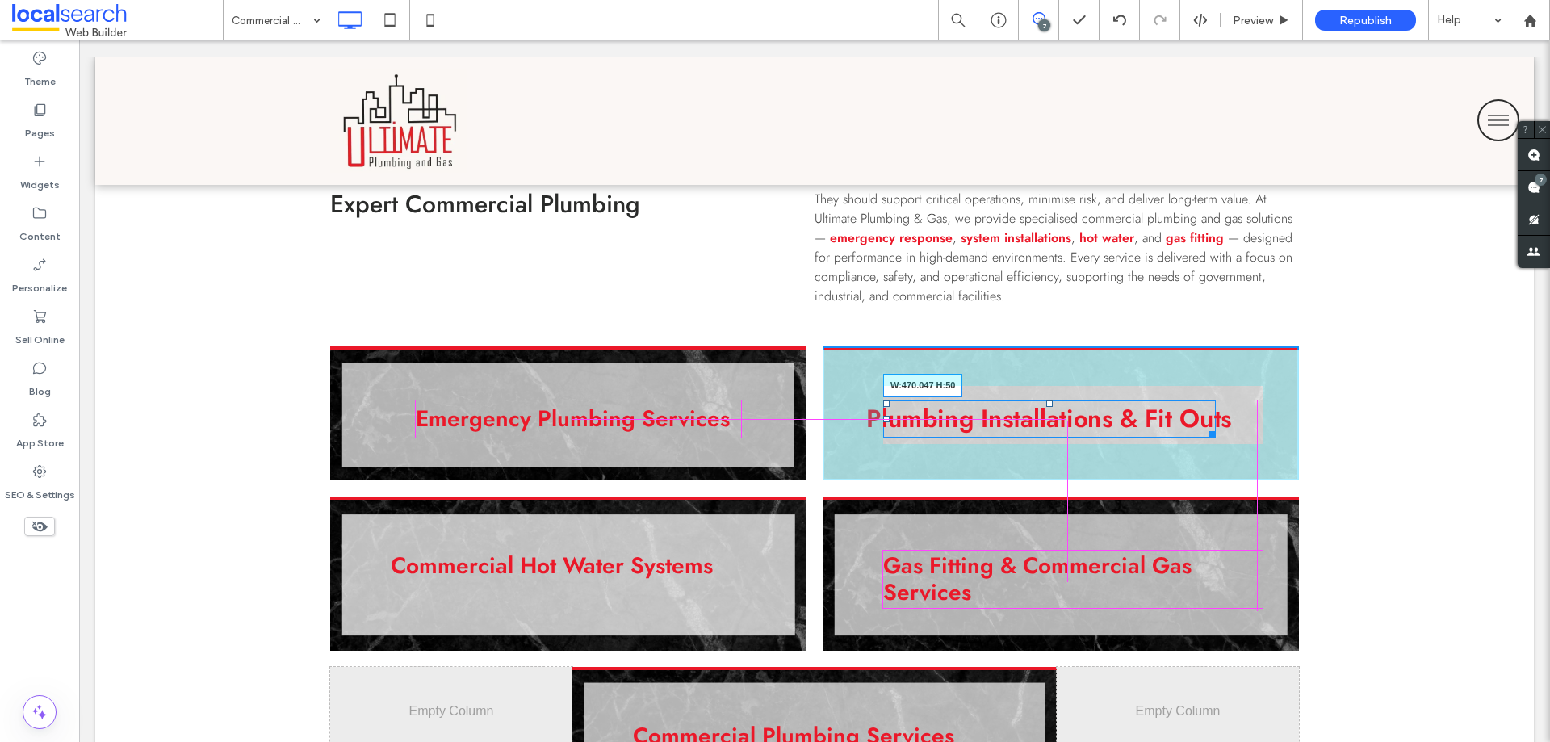
drag, startPoint x: 1206, startPoint y: 432, endPoint x: 1264, endPoint y: 435, distance: 58.2
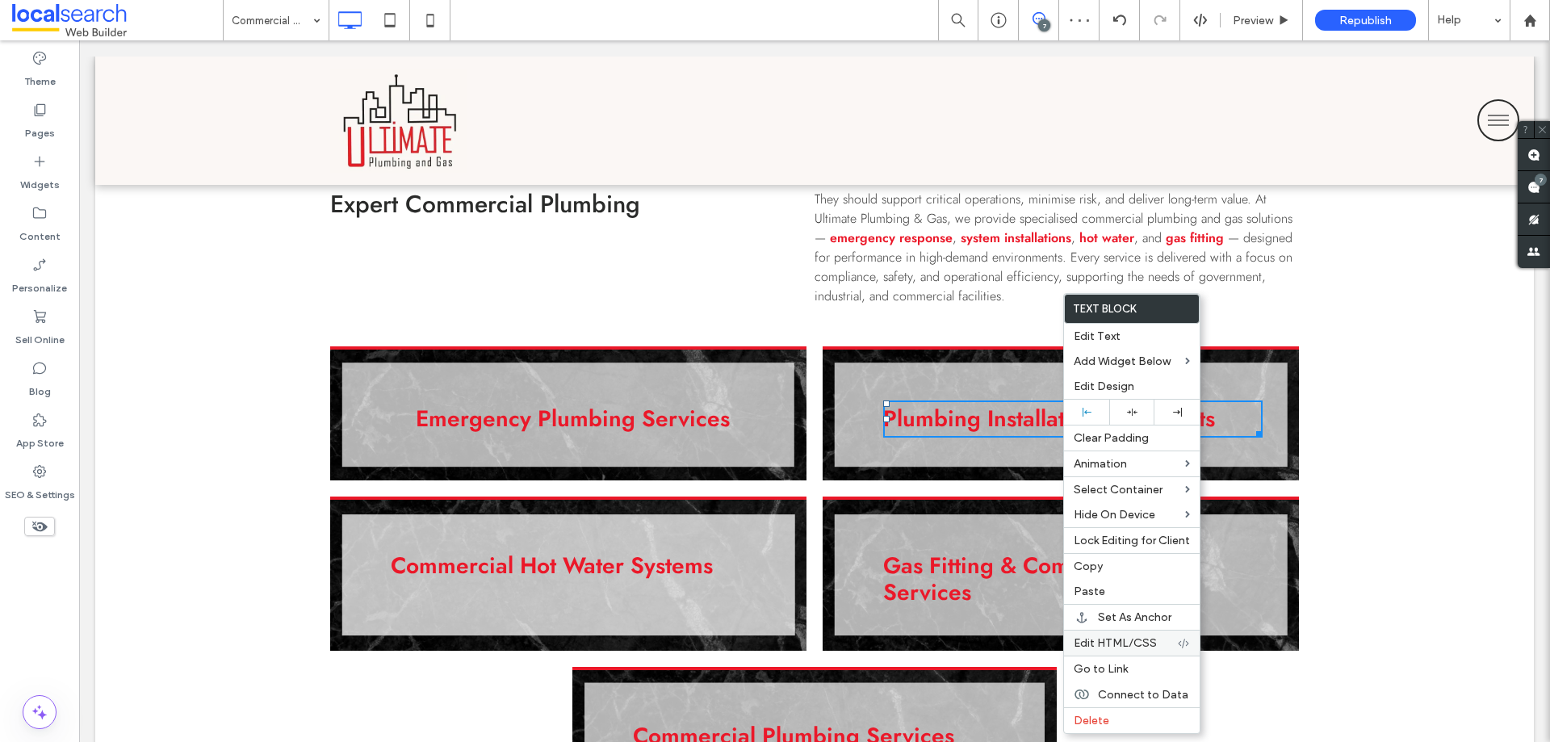
click at [1128, 636] on span "Edit HTML/CSS" at bounding box center [1115, 643] width 83 height 14
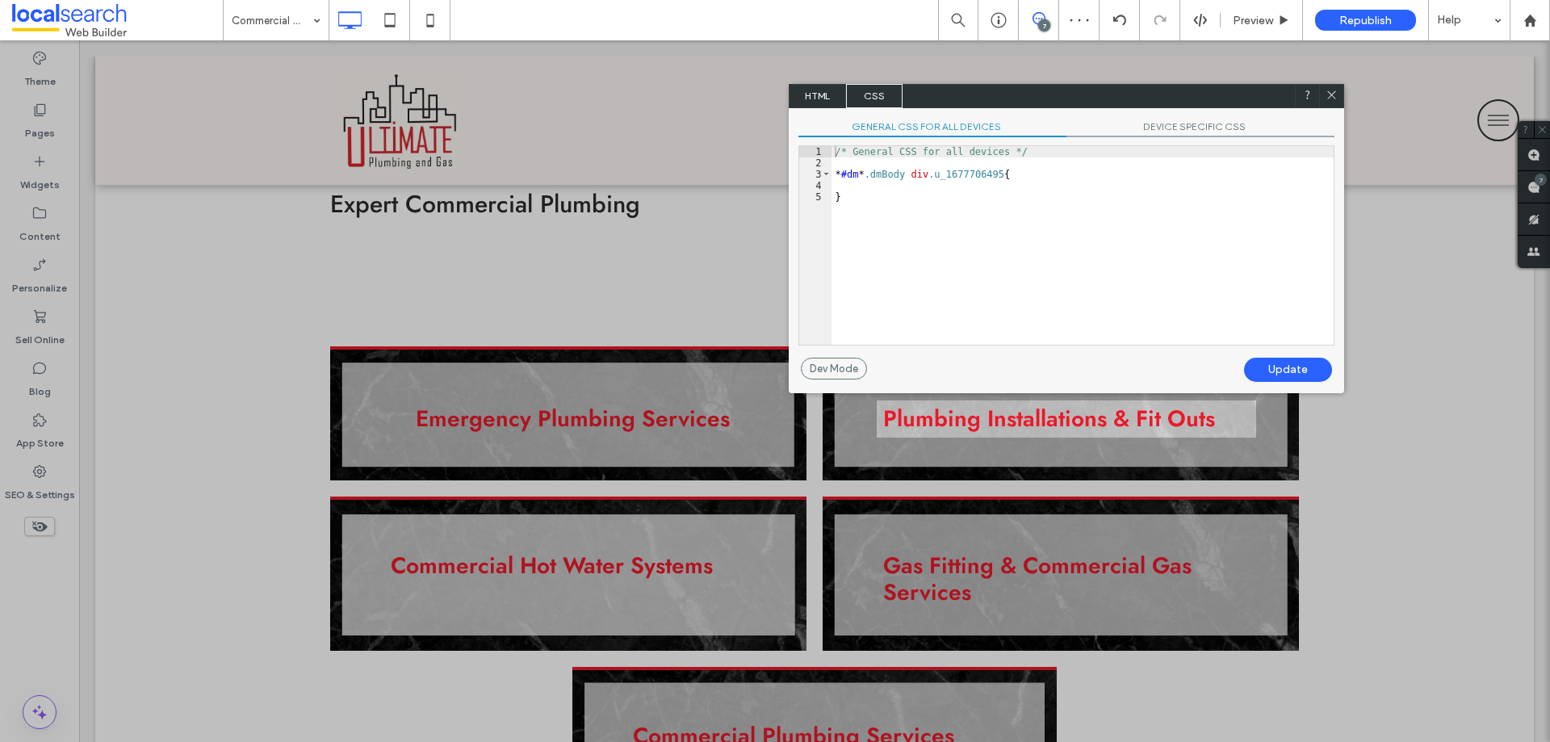
click at [810, 90] on span "HTML" at bounding box center [817, 96] width 57 height 24
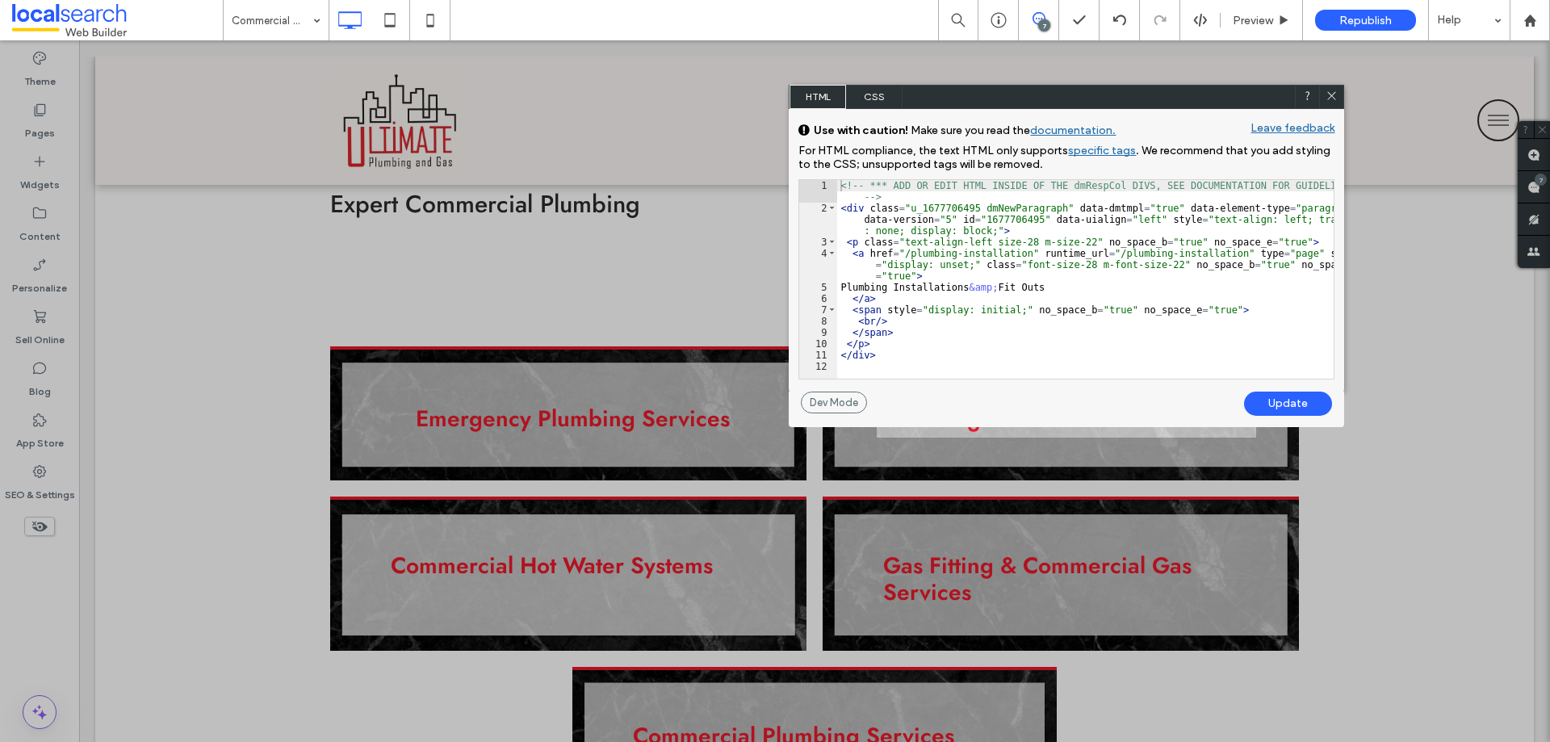
click at [1262, 219] on div "<!-- *** ADD OR EDIT HTML INSIDE OF THE dmRespCol DIVS, SEE DOCUMENTATION FOR G…" at bounding box center [1085, 296] width 496 height 232
drag, startPoint x: 1262, startPoint y: 219, endPoint x: 1256, endPoint y: 225, distance: 9.1
click at [1262, 219] on div "<!-- *** ADD OR EDIT HTML INSIDE OF THE dmRespCol DIVS, SEE DOCUMENTATION FOR G…" at bounding box center [1085, 296] width 496 height 232
click at [1128, 221] on div "<!-- *** ADD OR EDIT HTML INSIDE OF THE dmRespCol DIVS, SEE DOCUMENTATION FOR G…" at bounding box center [1085, 296] width 496 height 232
click at [1124, 220] on div "<!-- *** ADD OR EDIT HTML INSIDE OF THE dmRespCol DIVS, SEE DOCUMENTATION FOR G…" at bounding box center [1085, 296] width 496 height 232
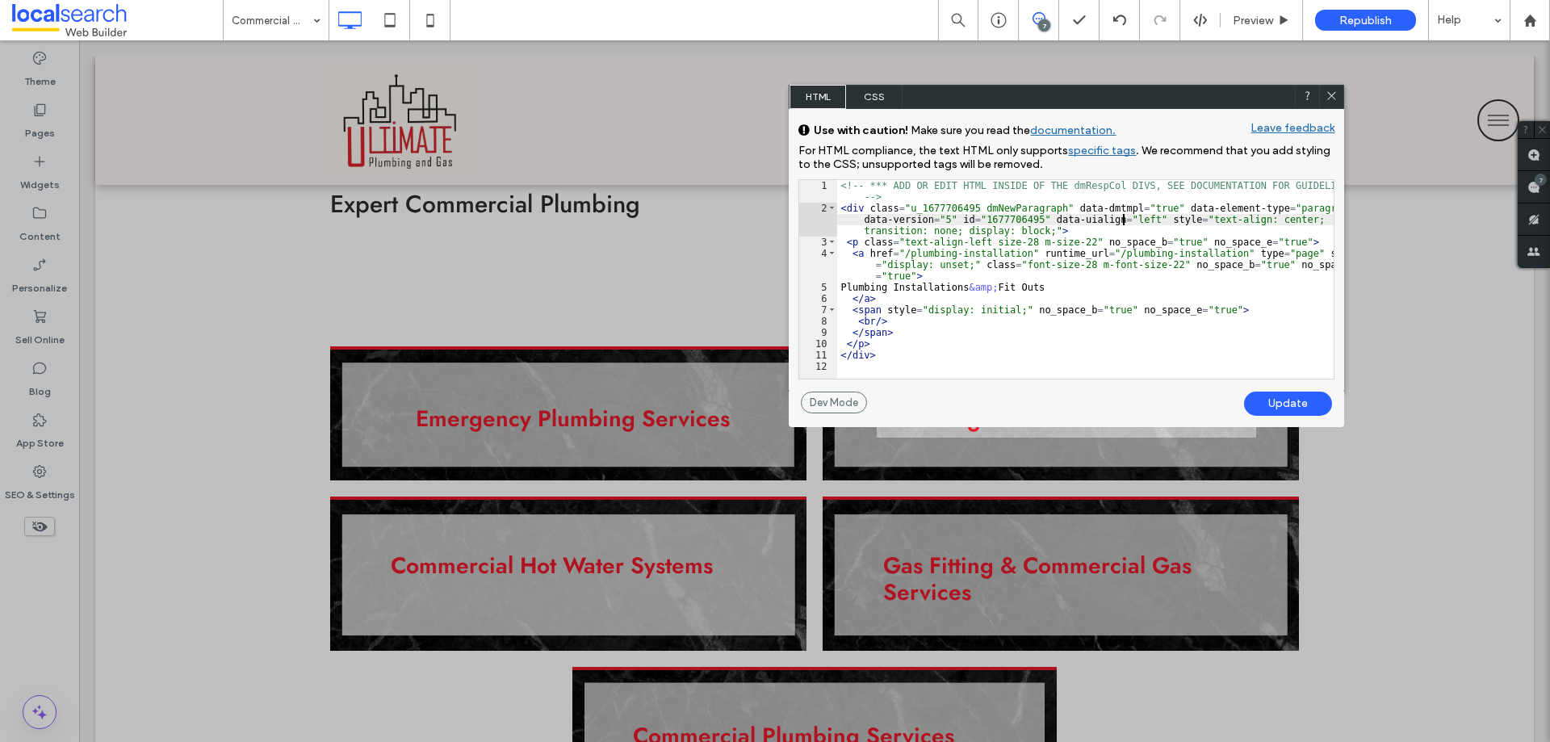
click at [1124, 220] on div "<!-- *** ADD OR EDIT HTML INSIDE OF THE dmRespCol DIVS, SEE DOCUMENTATION FOR G…" at bounding box center [1085, 296] width 496 height 232
type textarea "**"
click at [1283, 394] on div "Update" at bounding box center [1288, 403] width 88 height 24
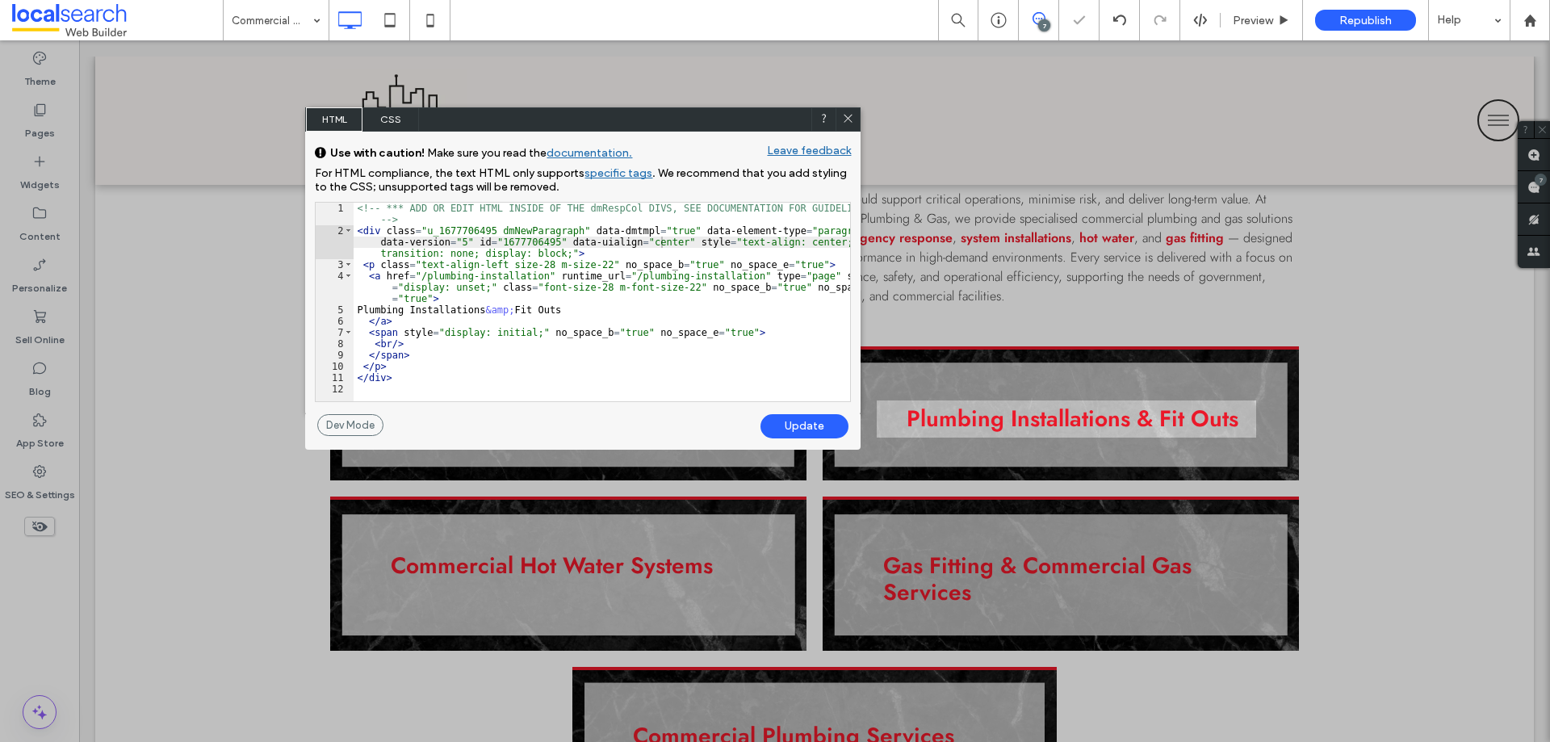
drag, startPoint x: 1147, startPoint y: 105, endPoint x: 664, endPoint y: 128, distance: 484.0
click at [664, 128] on div "HTML CSS" at bounding box center [582, 119] width 555 height 24
click at [839, 118] on div at bounding box center [847, 119] width 24 height 24
click at [843, 119] on icon at bounding box center [848, 118] width 12 height 12
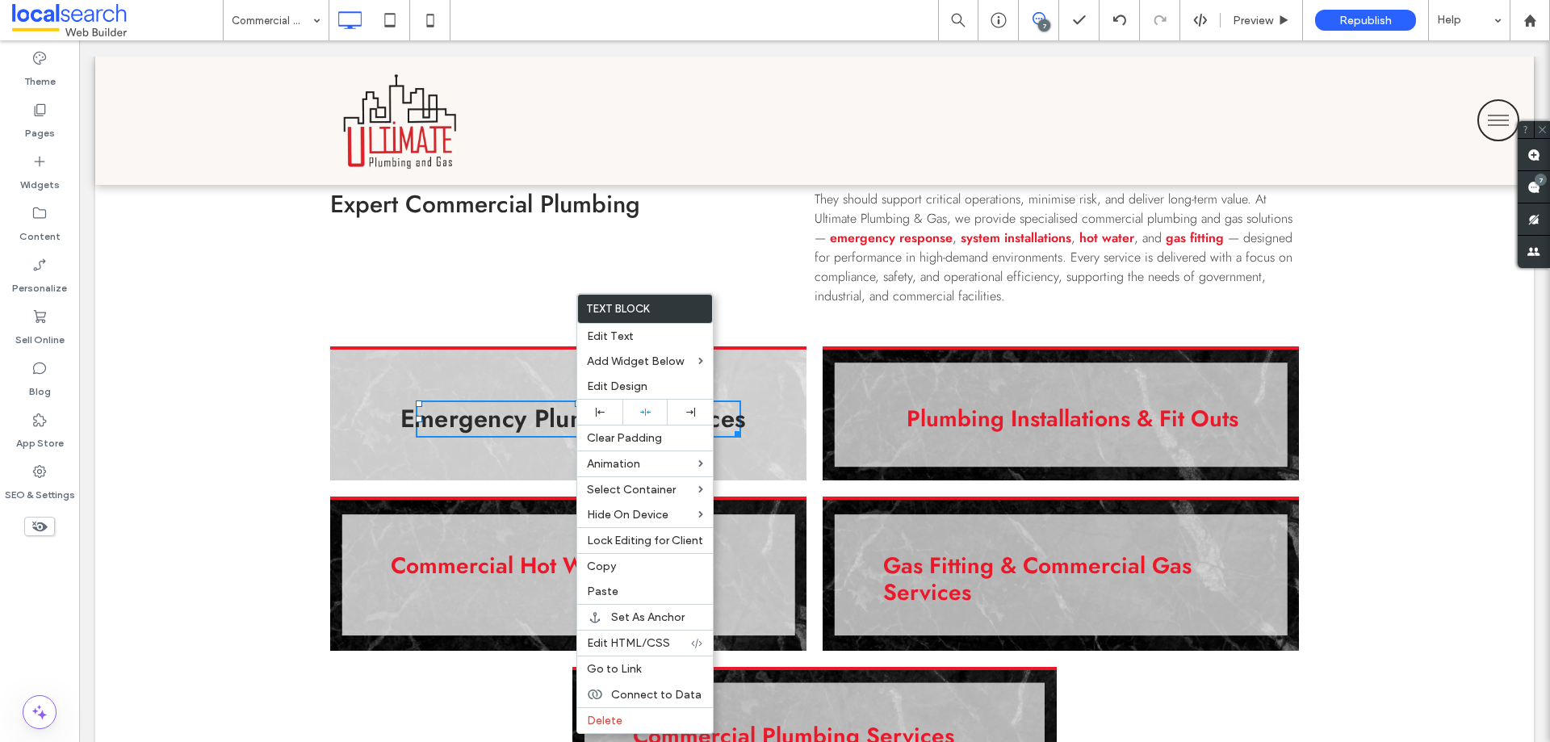
click at [544, 427] on link "Emergency Plumbing Services" at bounding box center [572, 418] width 345 height 36
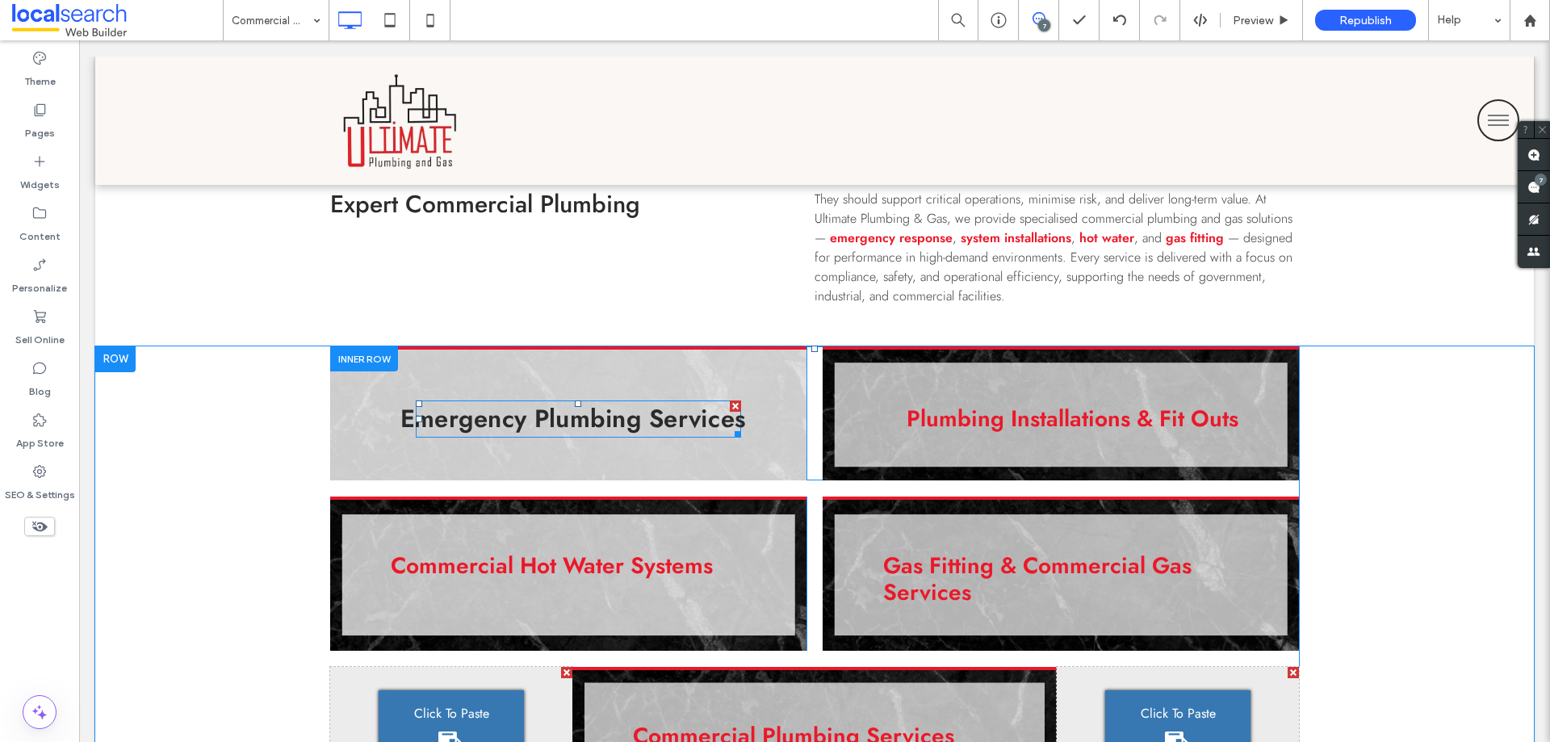
click at [542, 425] on link "Emergency Plumbing Services" at bounding box center [572, 418] width 345 height 36
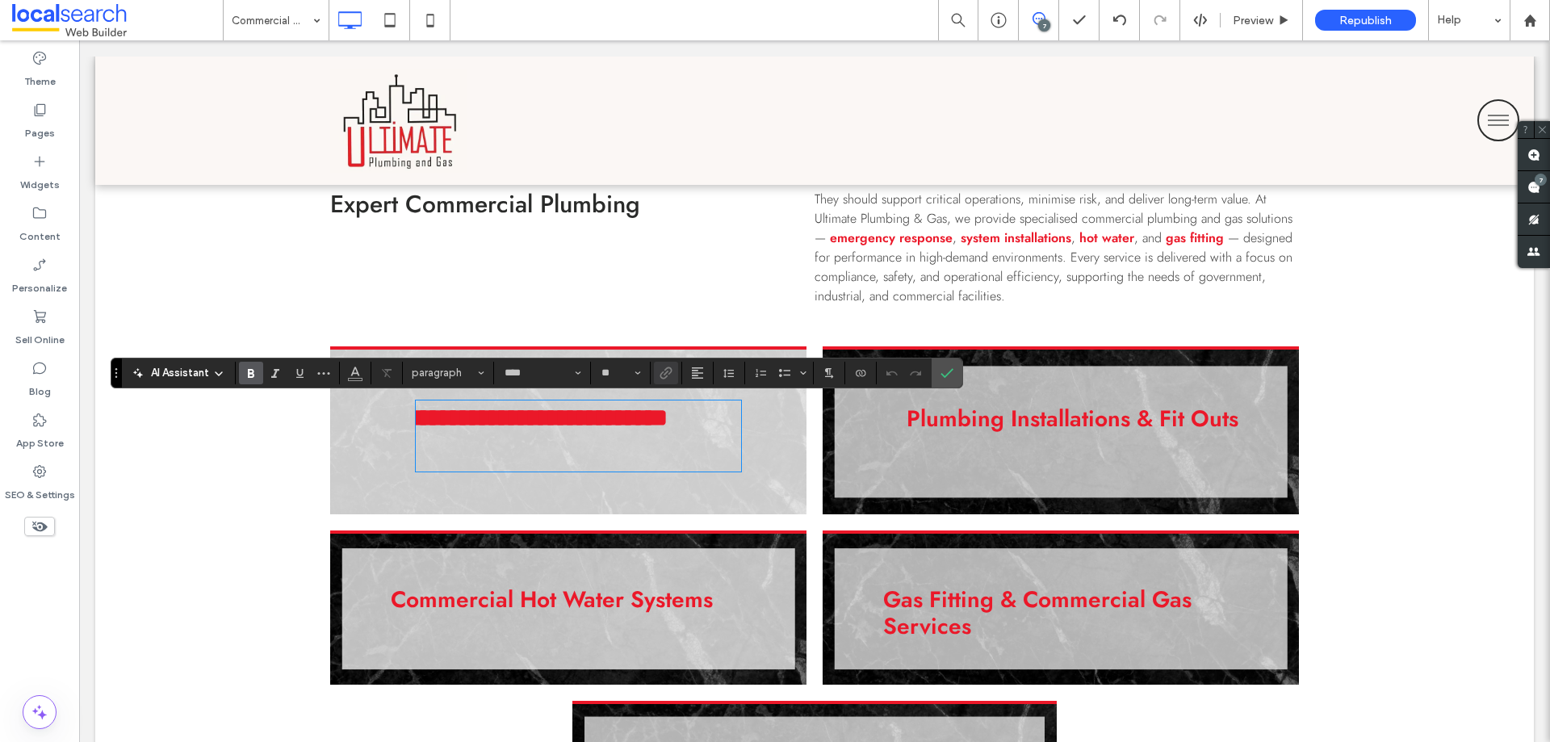
click at [537, 443] on p "**********" at bounding box center [536, 435] width 264 height 74
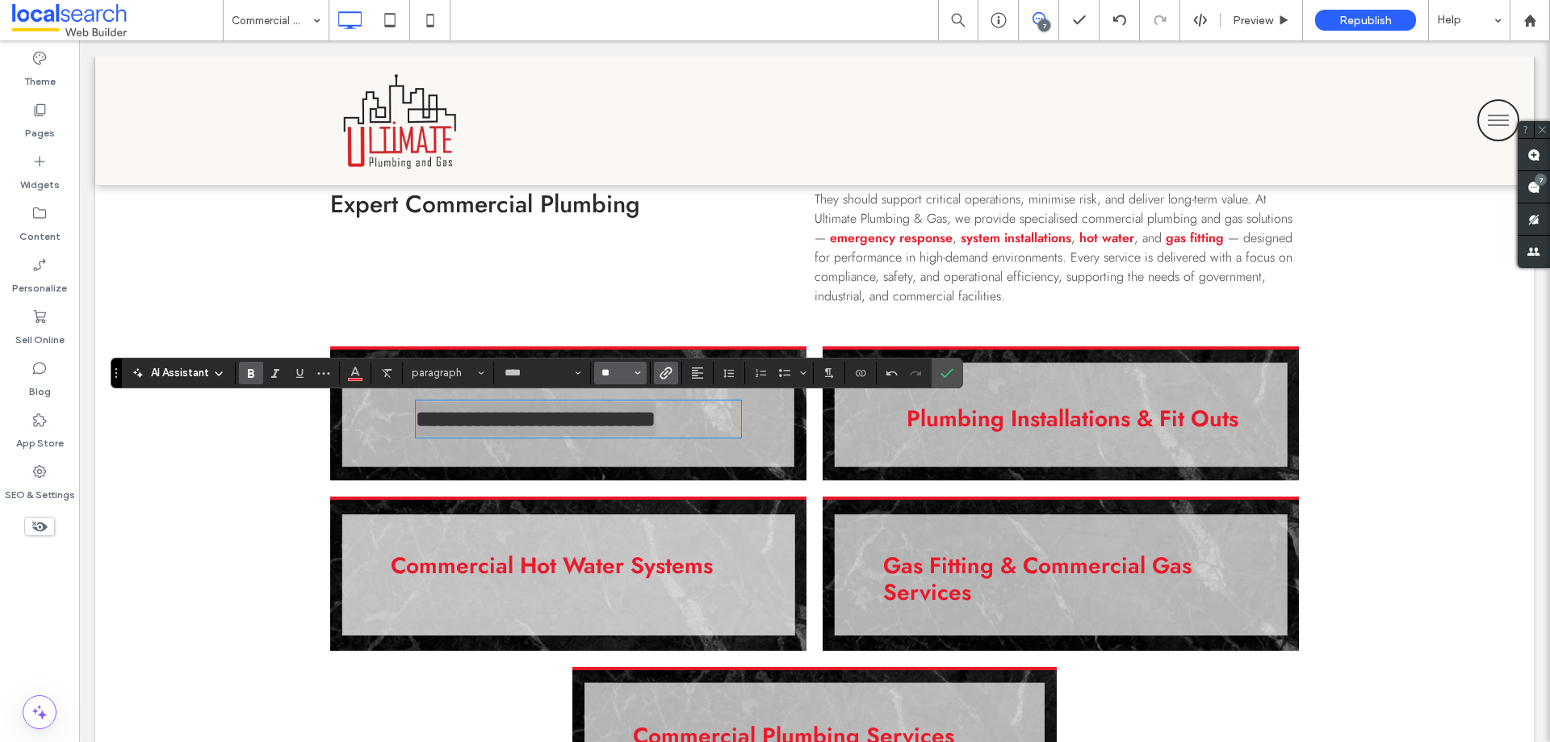
click at [601, 371] on input "**" at bounding box center [615, 372] width 31 height 13
type input "**"
click at [629, 375] on input "**" at bounding box center [615, 372] width 31 height 13
type input "**"
click at [629, 375] on input "**" at bounding box center [615, 372] width 31 height 13
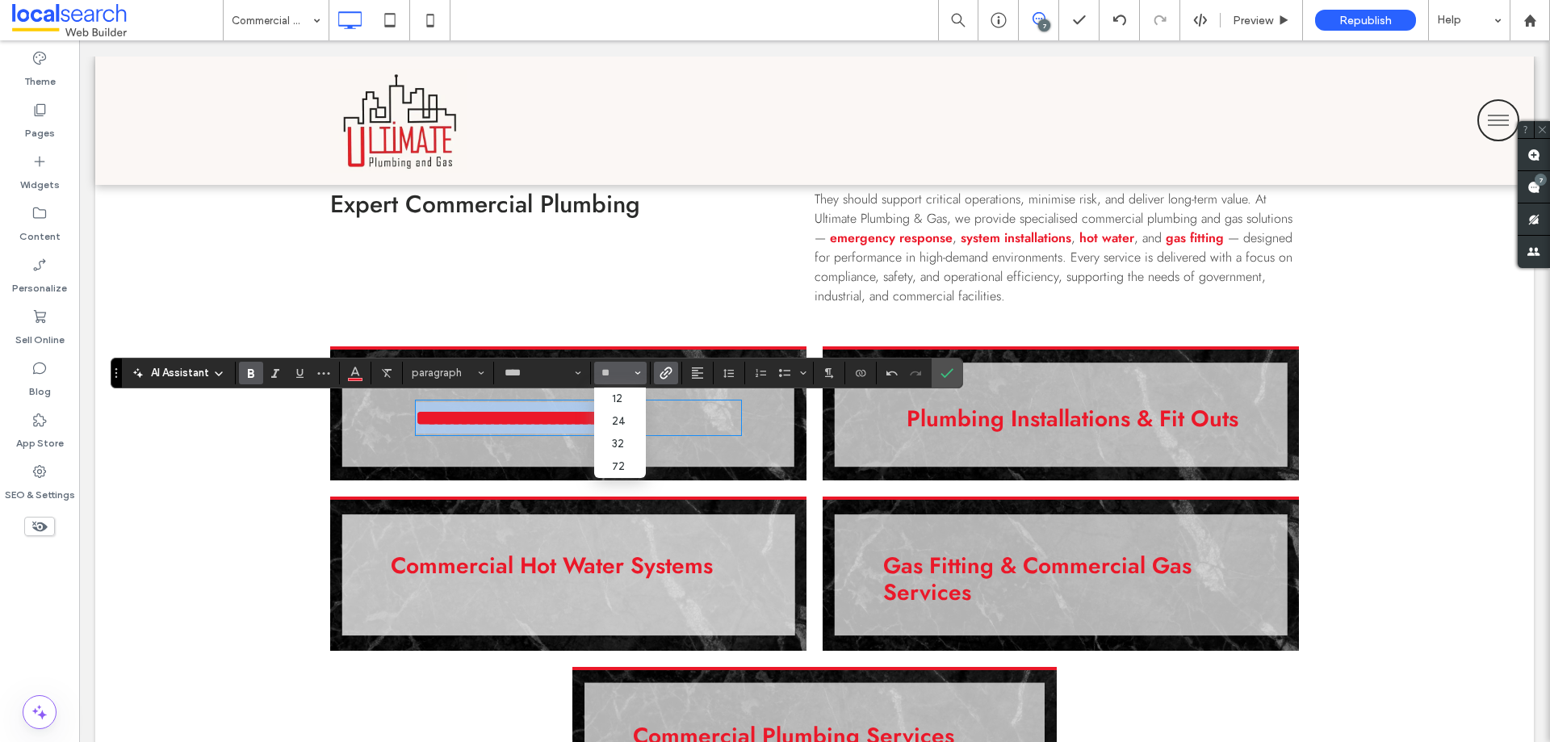
type input "**"
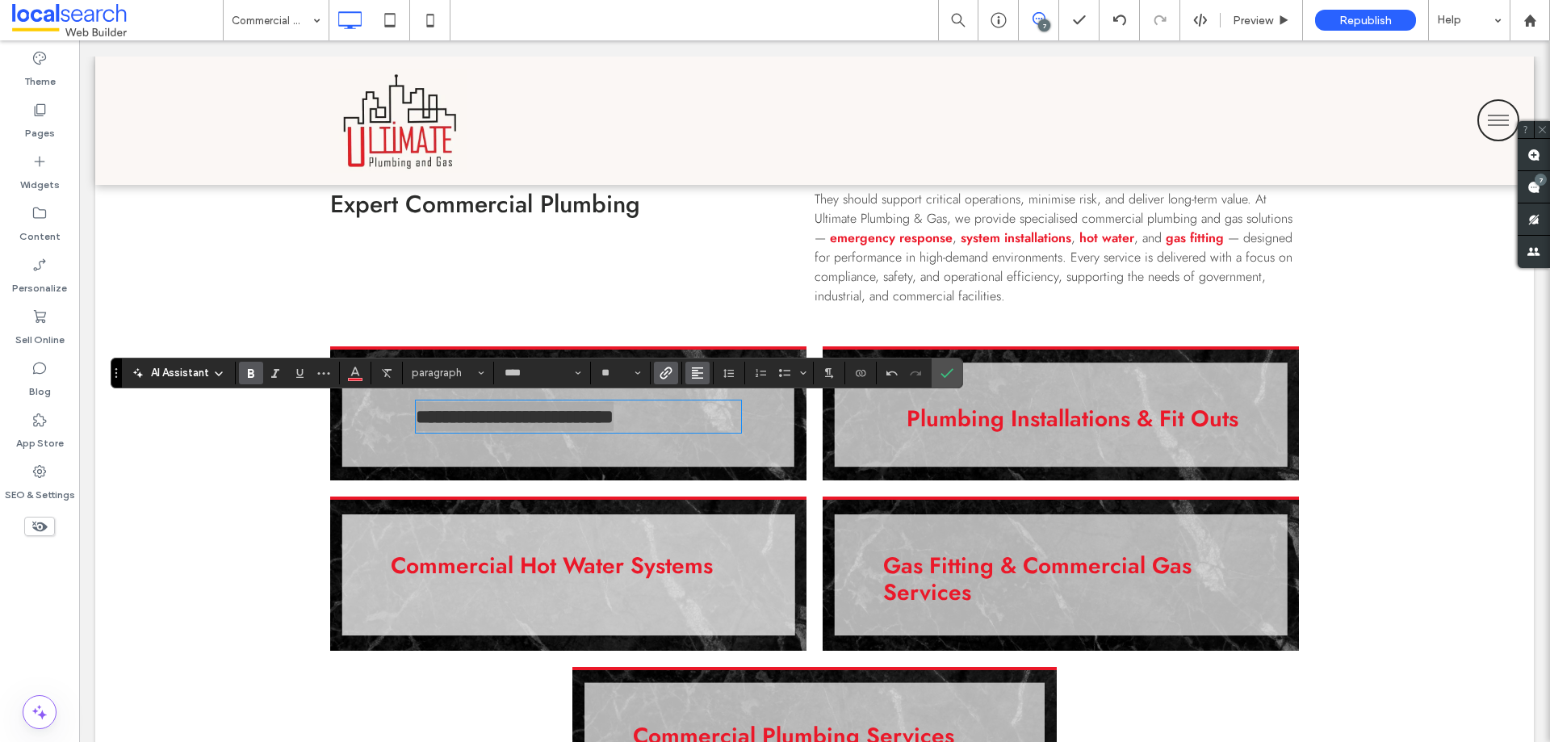
click at [703, 377] on icon "Alignment" at bounding box center [697, 372] width 13 height 13
click at [718, 417] on div "ui.textEditor.alignment.center" at bounding box center [713, 422] width 21 height 13
drag, startPoint x: 942, startPoint y: 371, endPoint x: 636, endPoint y: 368, distance: 305.9
click at [942, 371] on icon "Confirm" at bounding box center [946, 372] width 13 height 13
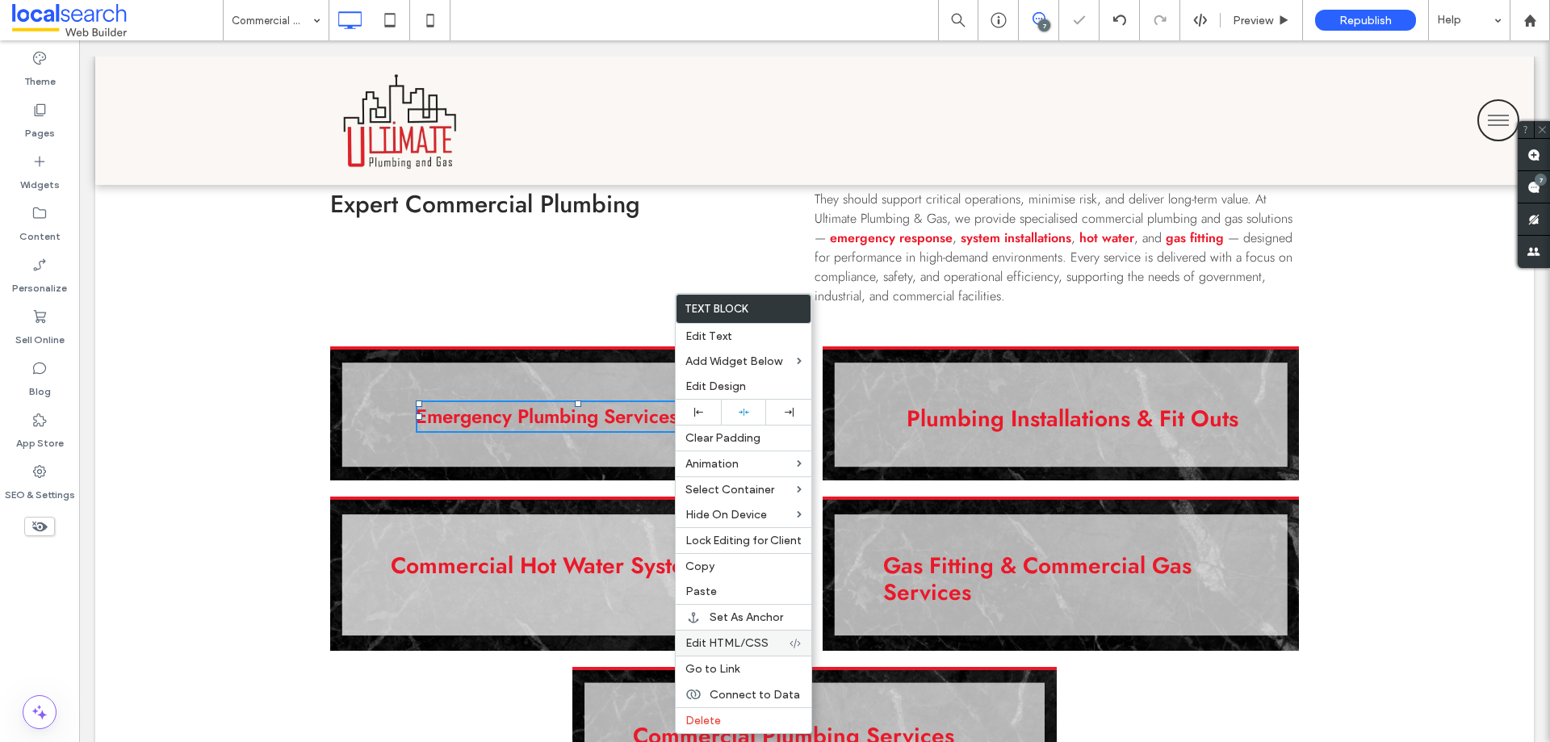
click at [724, 643] on span "Edit HTML/CSS" at bounding box center [726, 643] width 83 height 14
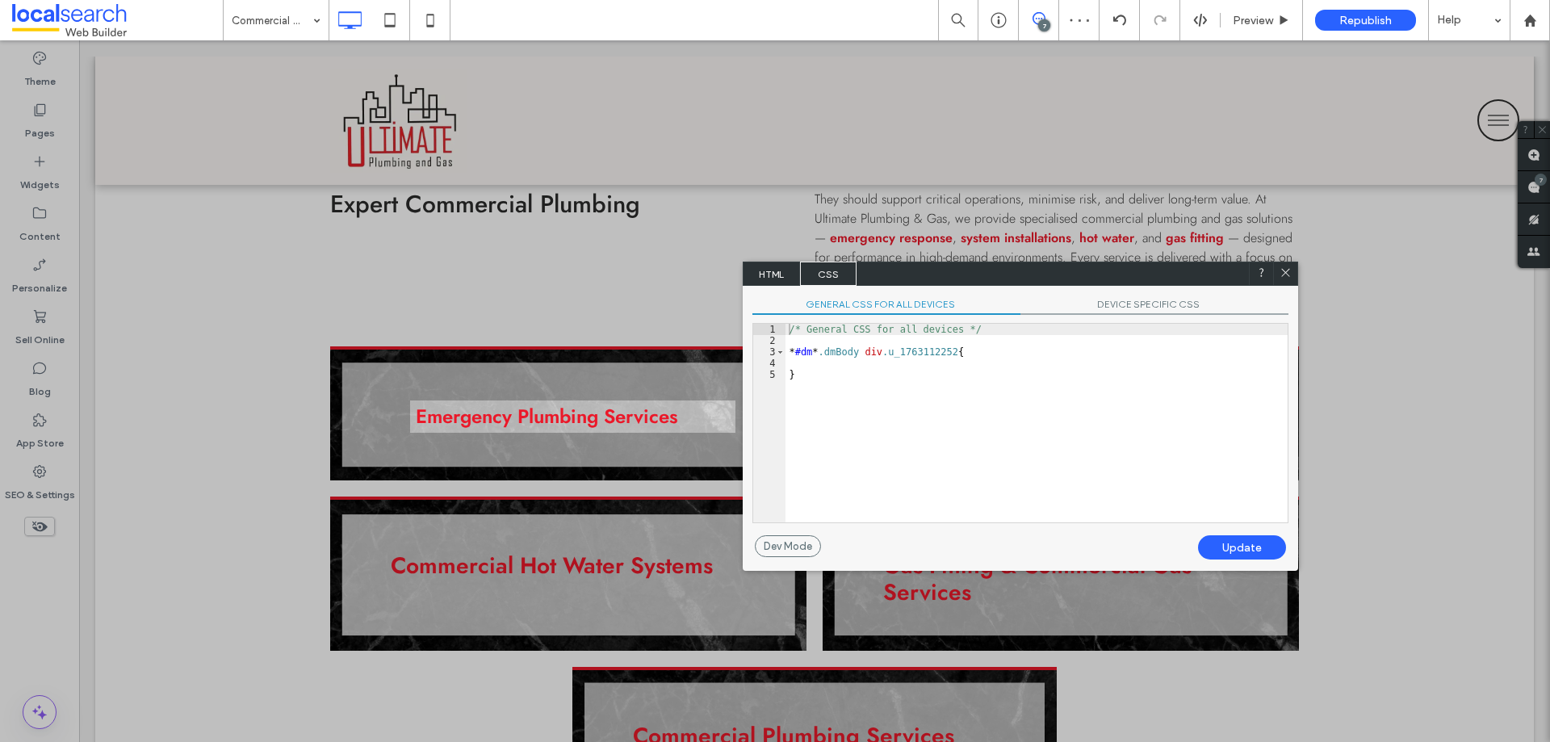
click at [776, 270] on span "HTML" at bounding box center [771, 274] width 57 height 24
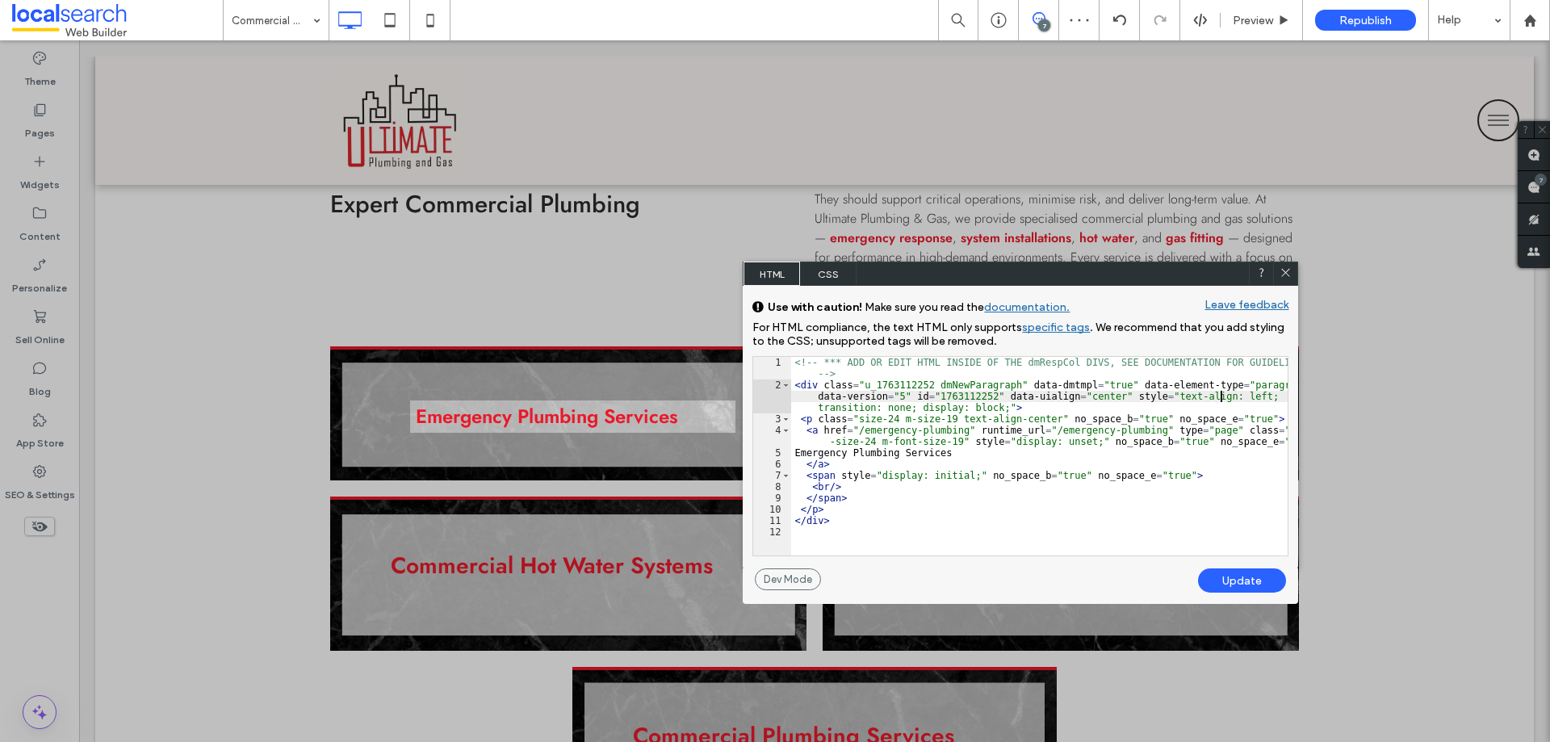
click at [1219, 396] on div "<!-- *** ADD OR EDIT HTML INSIDE OF THE dmRespCol DIVS, SEE DOCUMENTATION FOR G…" at bounding box center [1039, 473] width 496 height 232
click at [1218, 396] on div "<!-- *** ADD OR EDIT HTML INSIDE OF THE dmRespCol DIVS, SEE DOCUMENTATION FOR G…" at bounding box center [1039, 473] width 496 height 232
type textarea "**"
click at [1270, 576] on div "Update" at bounding box center [1242, 580] width 88 height 24
click at [1291, 264] on div at bounding box center [1285, 274] width 24 height 24
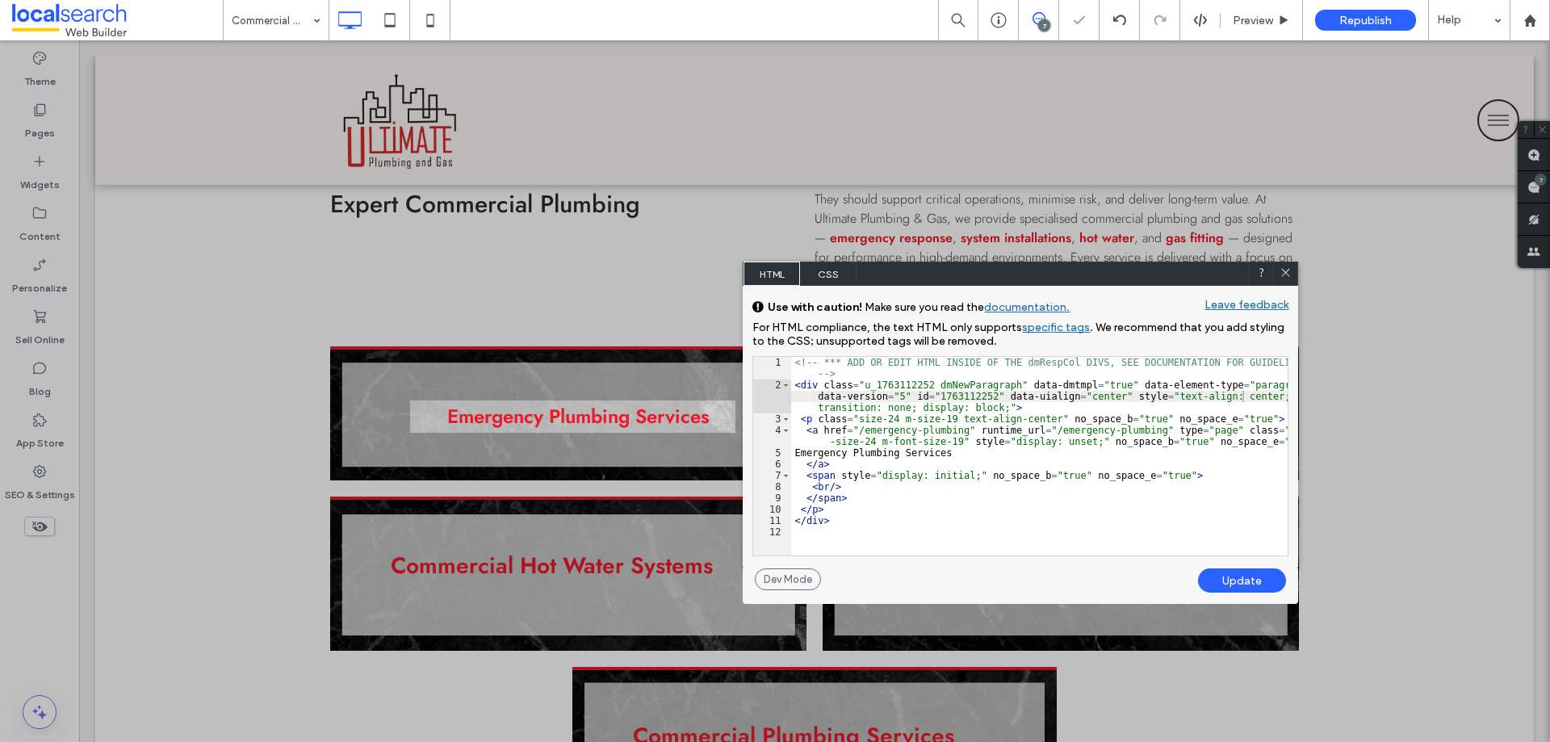
click at [1287, 274] on use at bounding box center [1286, 273] width 8 height 8
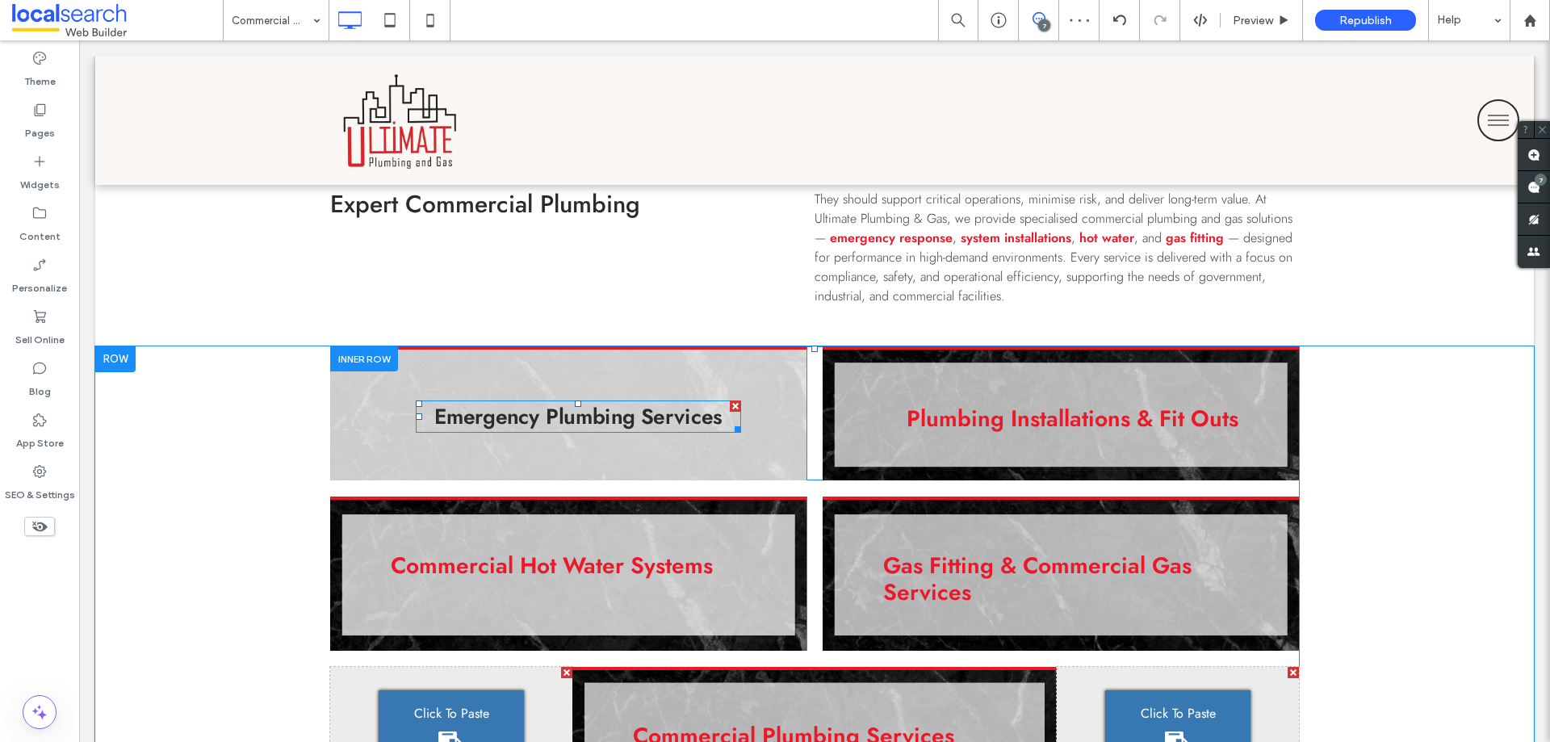
click at [697, 412] on link "Emergency Plumbing Services" at bounding box center [578, 415] width 289 height 31
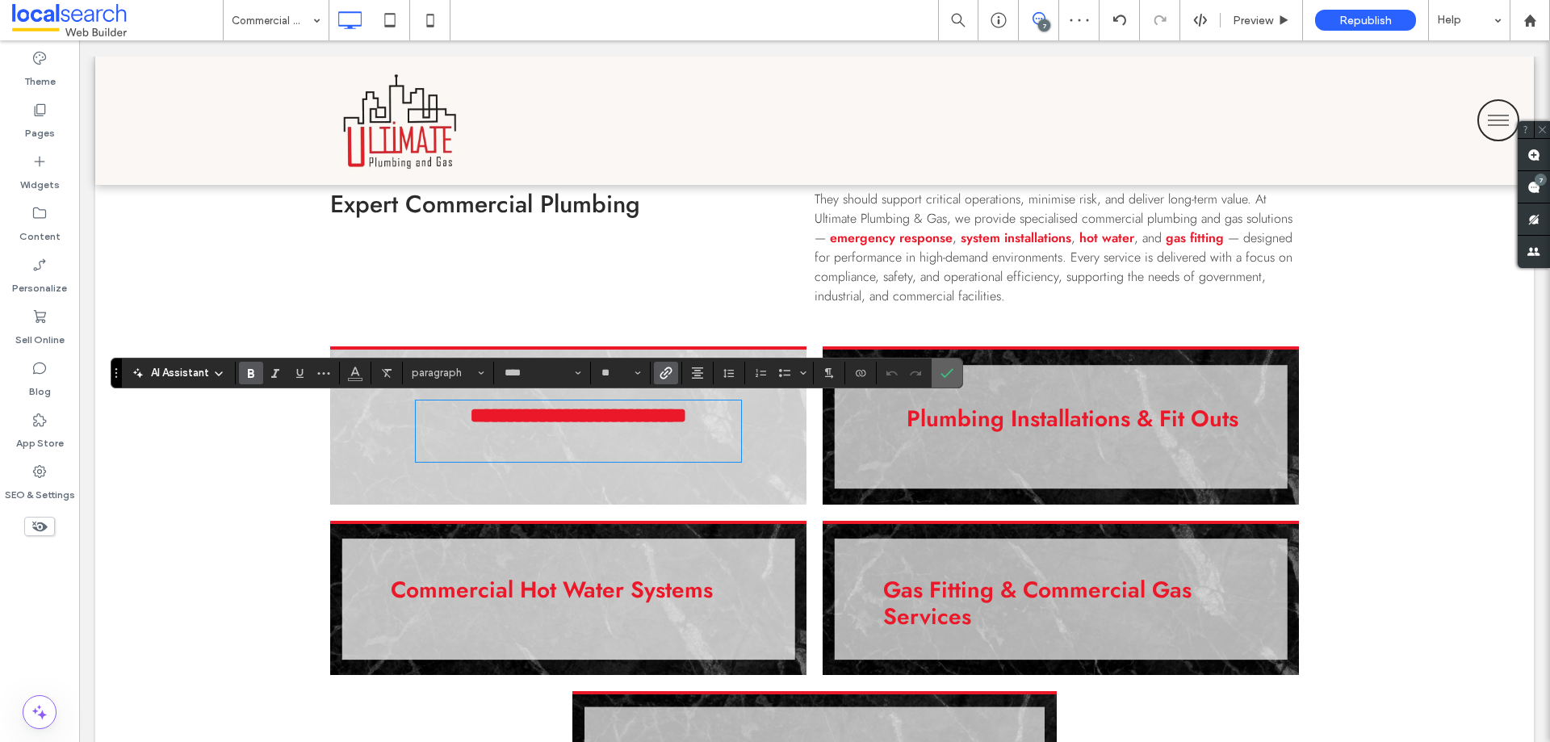
click at [952, 369] on use "Confirm" at bounding box center [946, 373] width 13 height 10
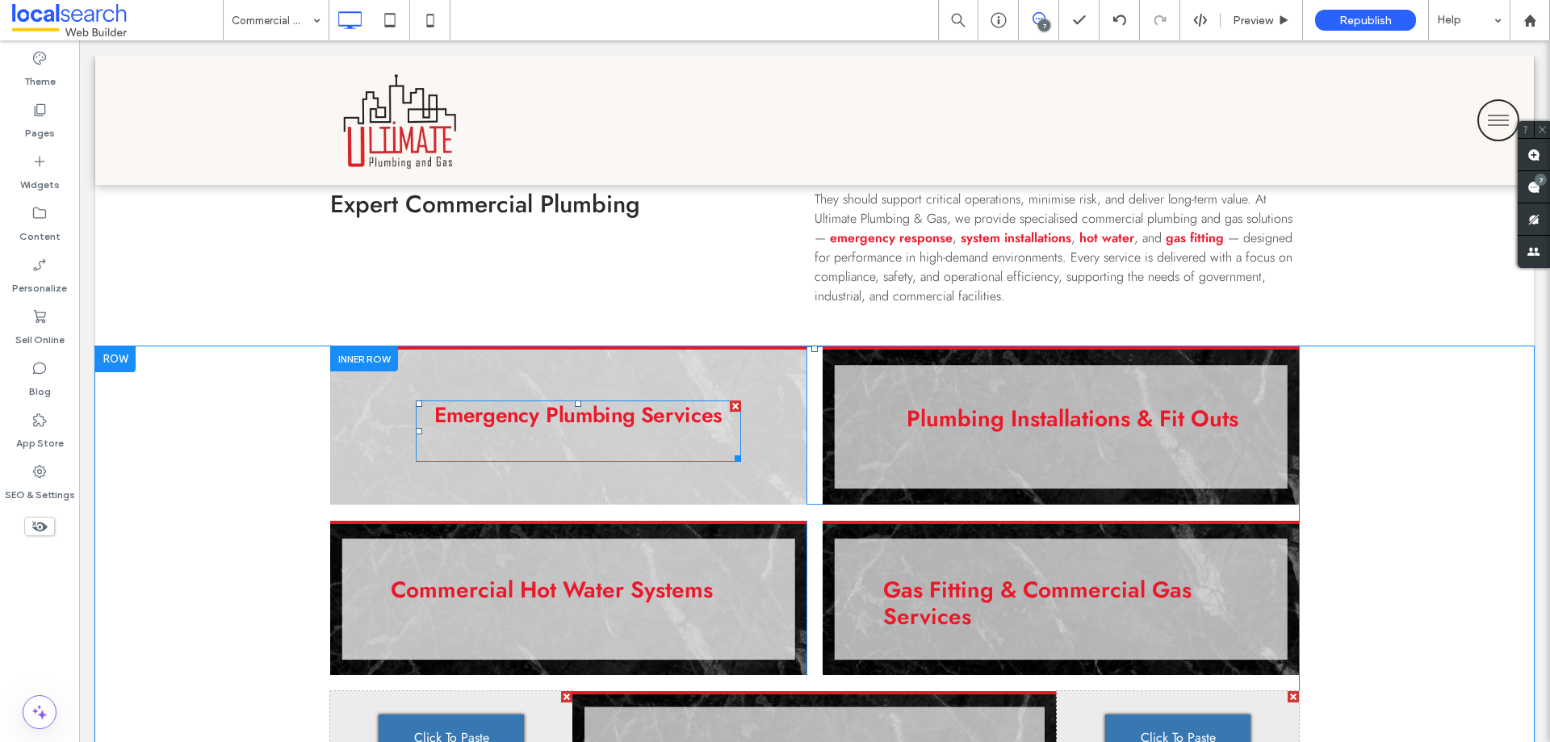
click at [624, 438] on p "Emergency Plumbing Services" at bounding box center [578, 431] width 289 height 64
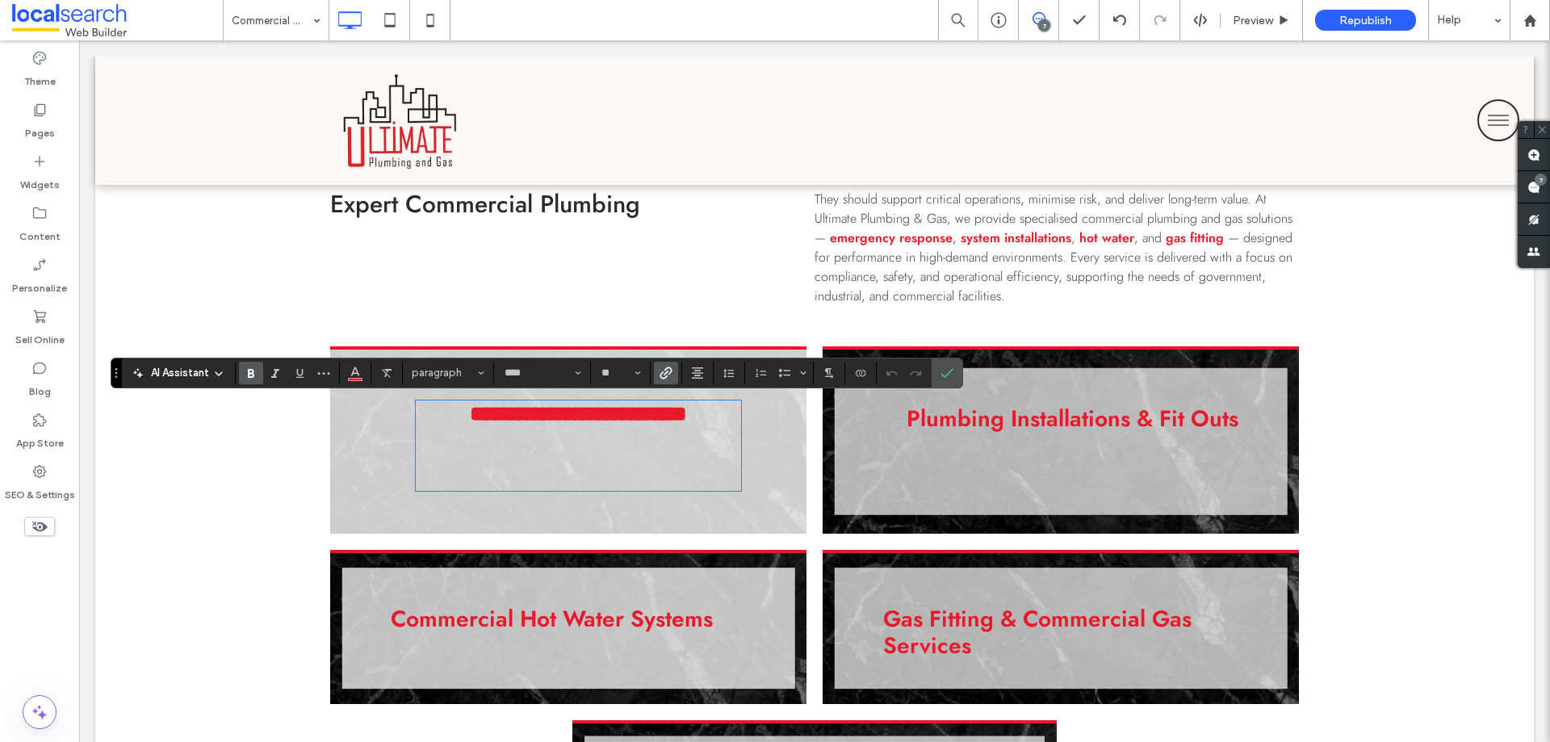
click at [621, 454] on p "**********" at bounding box center [579, 445] width 218 height 96
click at [623, 479] on p "**********" at bounding box center [579, 445] width 218 height 96
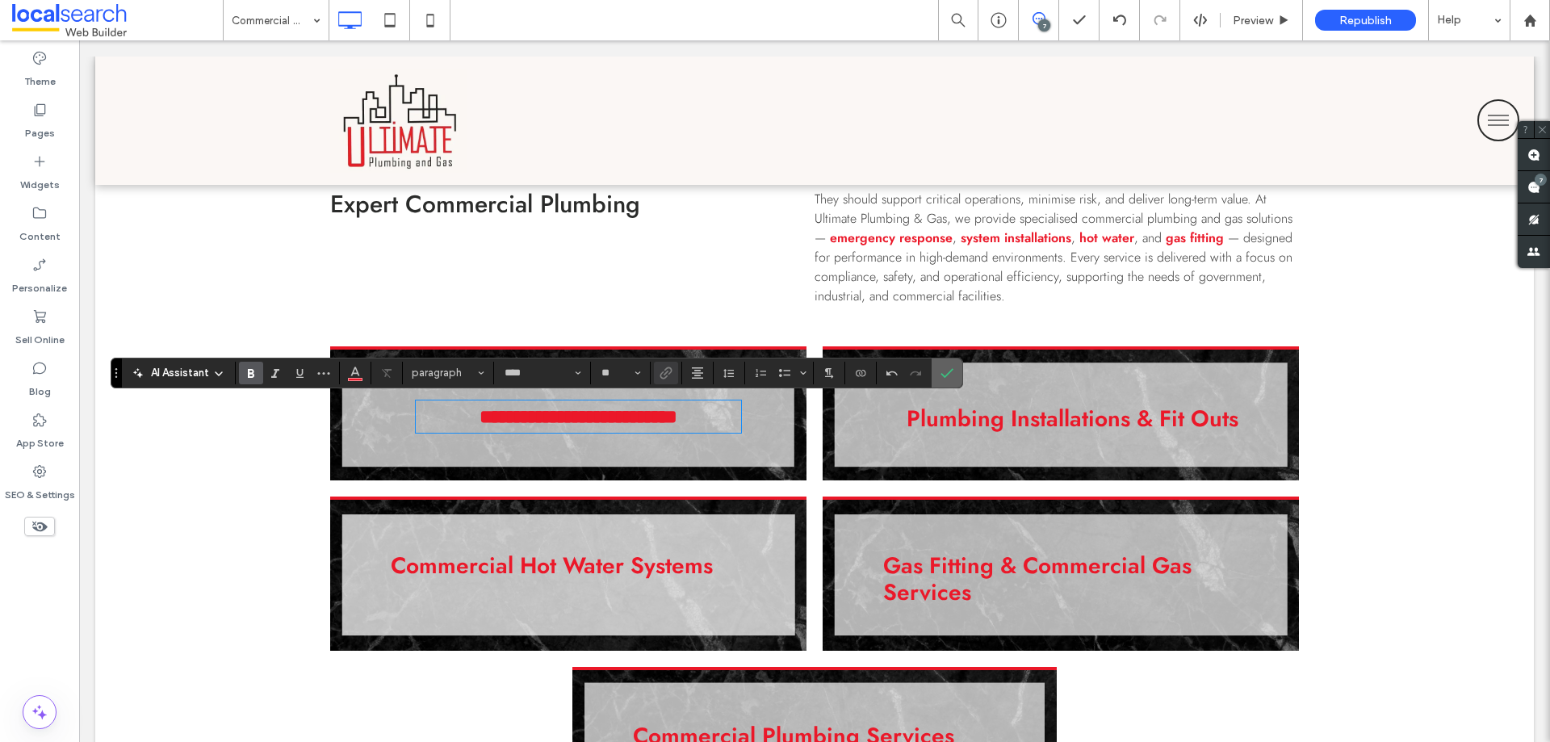
drag, startPoint x: 946, startPoint y: 370, endPoint x: 994, endPoint y: 400, distance: 56.2
click at [946, 370] on icon "Confirm" at bounding box center [946, 372] width 13 height 13
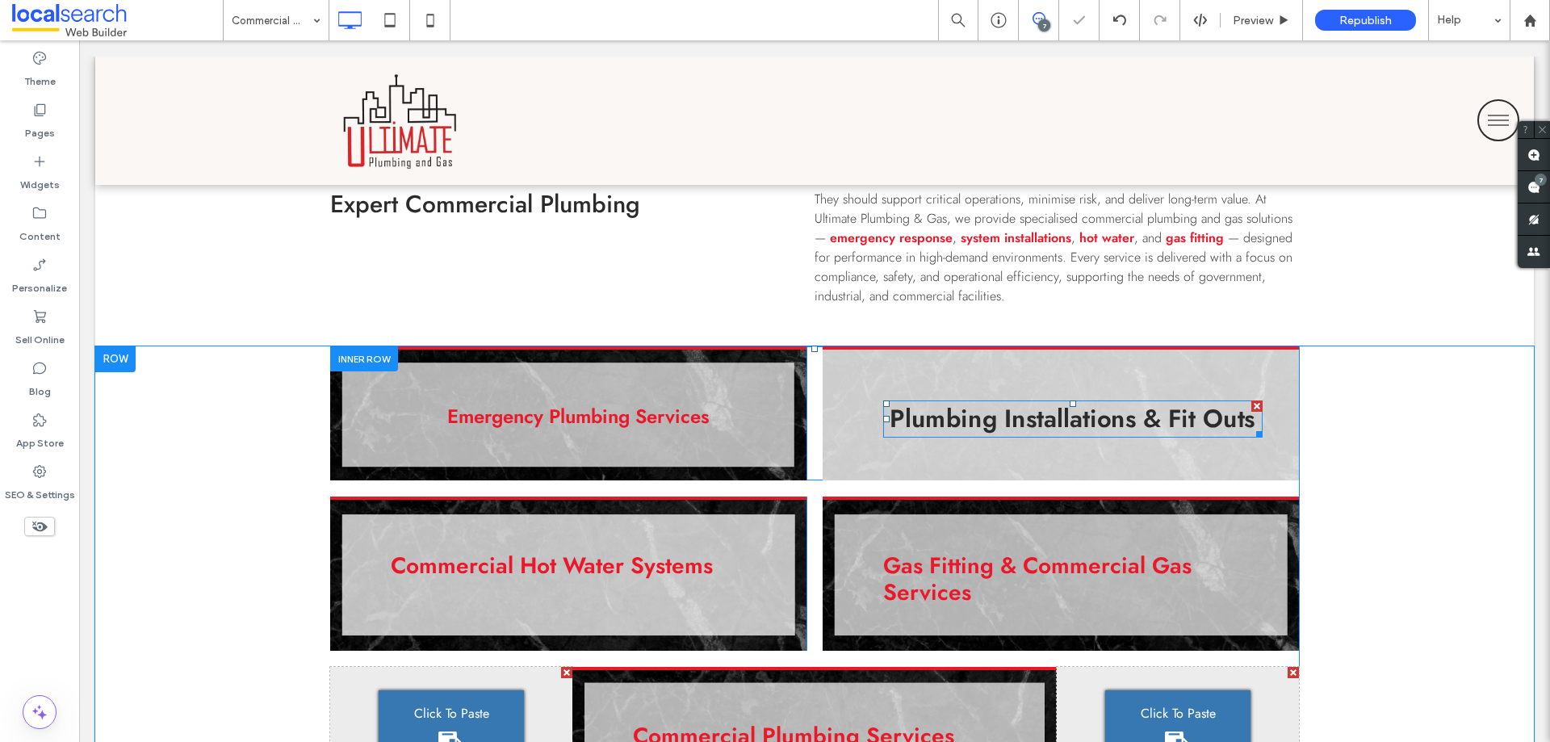
click at [1075, 417] on link "Plumbing Installations & Fit Outs" at bounding box center [1072, 418] width 365 height 36
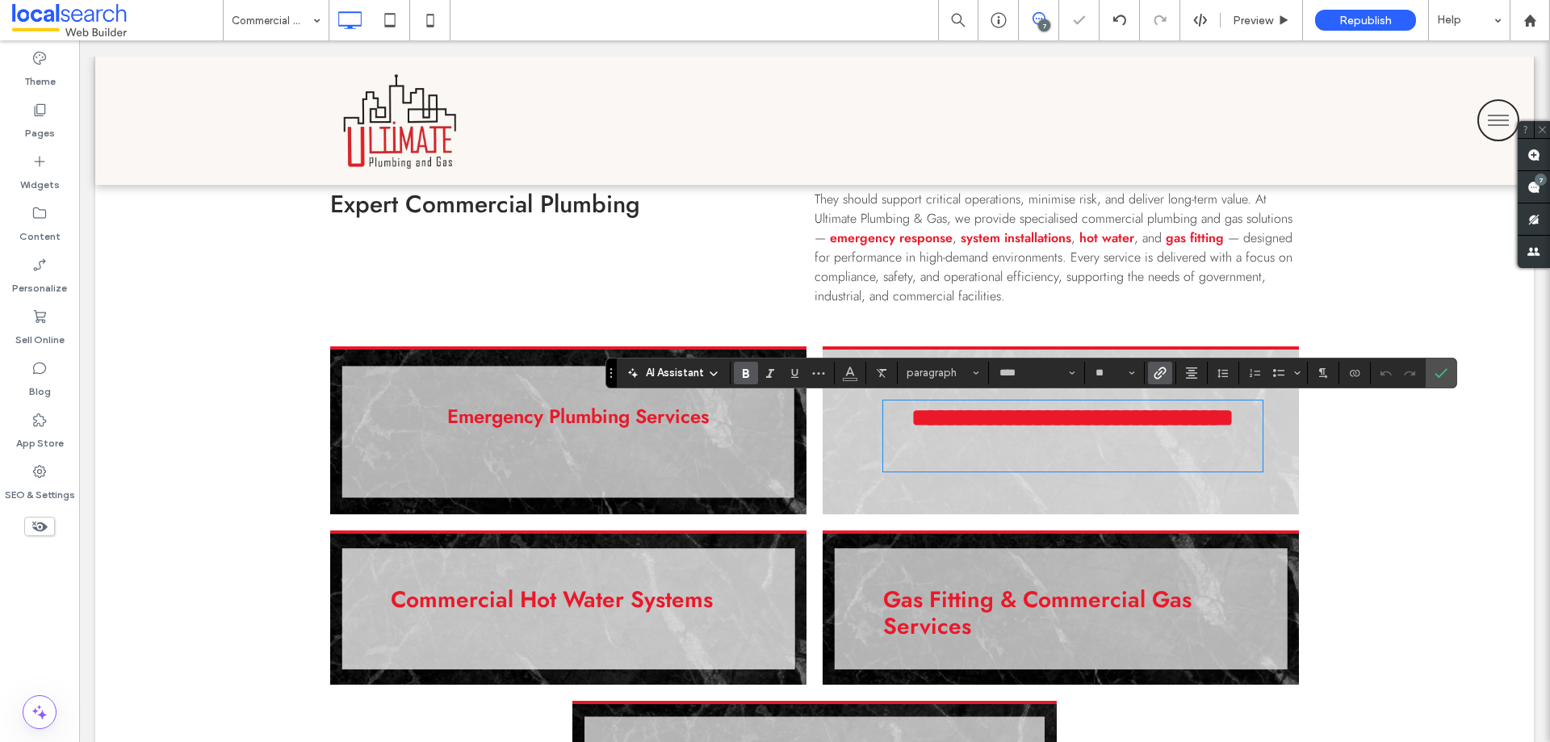
click at [1086, 446] on p "**********" at bounding box center [1072, 435] width 322 height 74
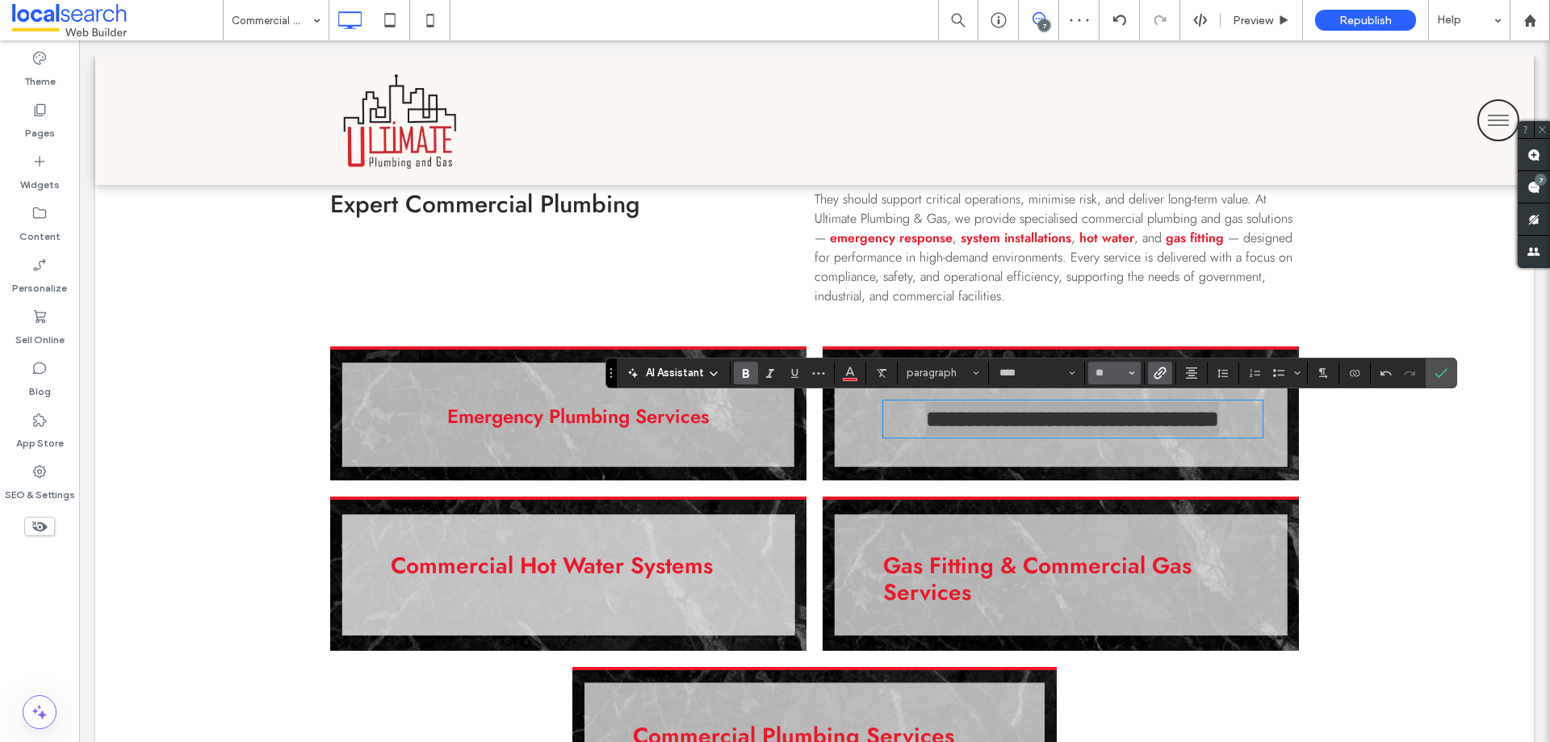
click at [1112, 366] on input "**" at bounding box center [1109, 372] width 31 height 13
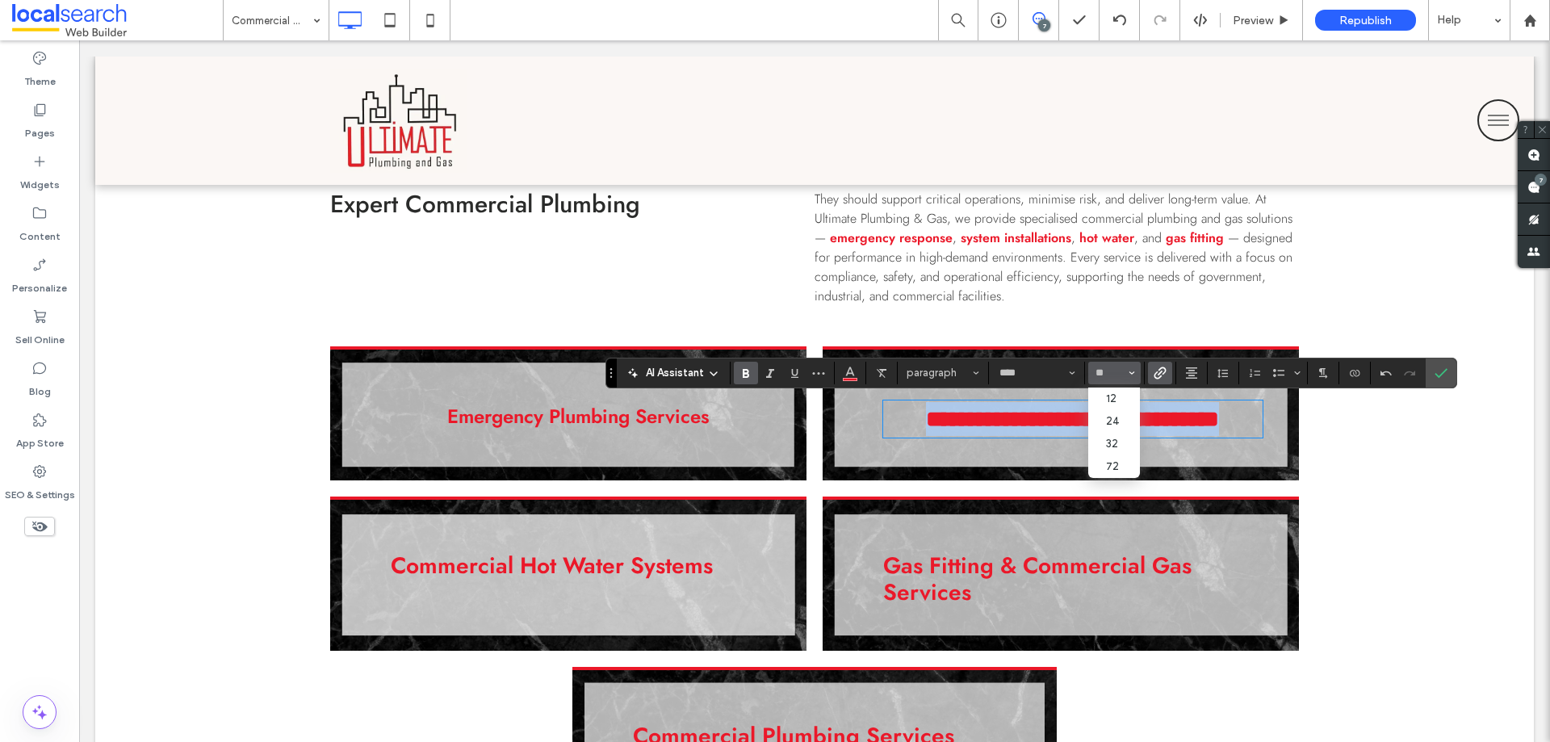
type input "**"
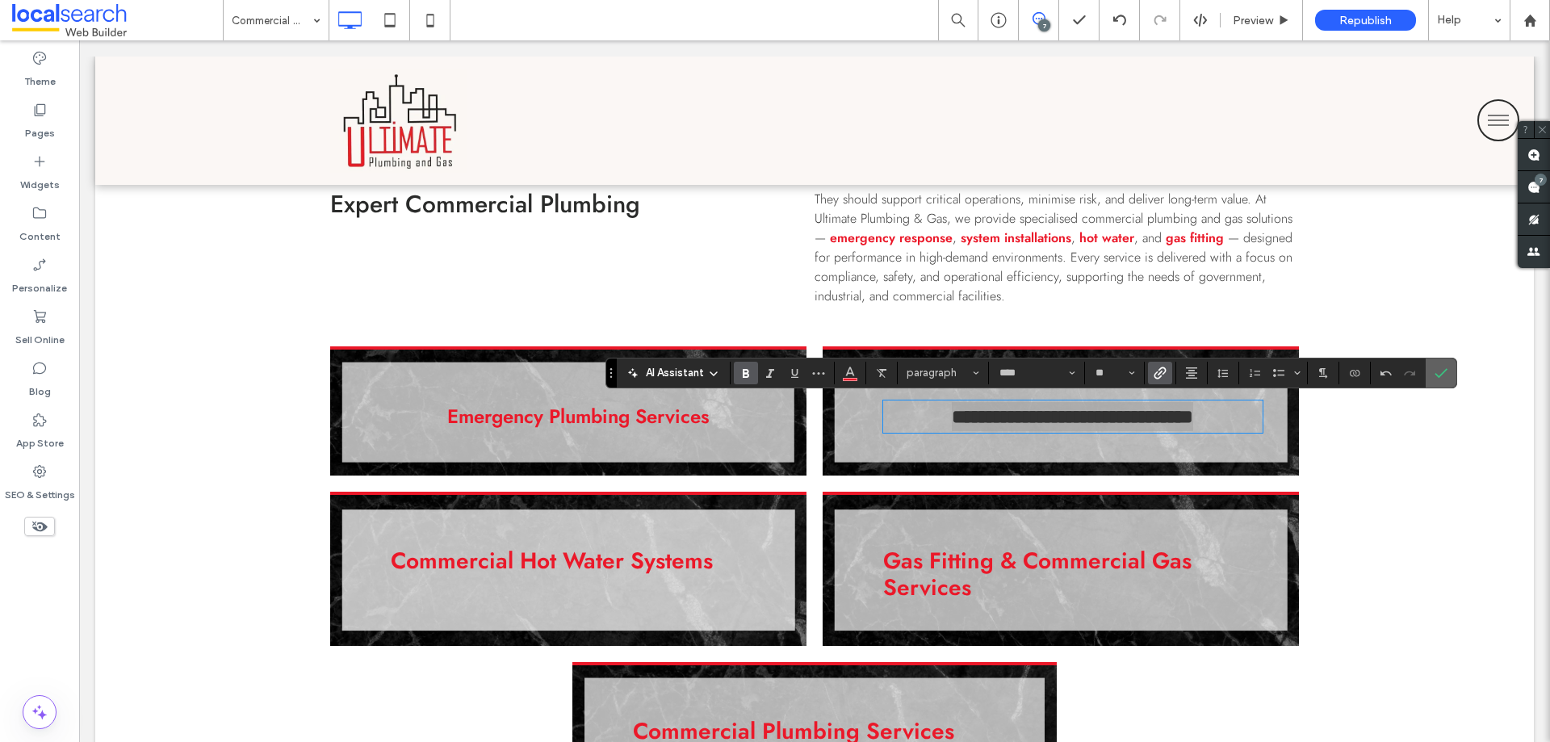
click at [1446, 377] on icon "Confirm" at bounding box center [1440, 372] width 13 height 13
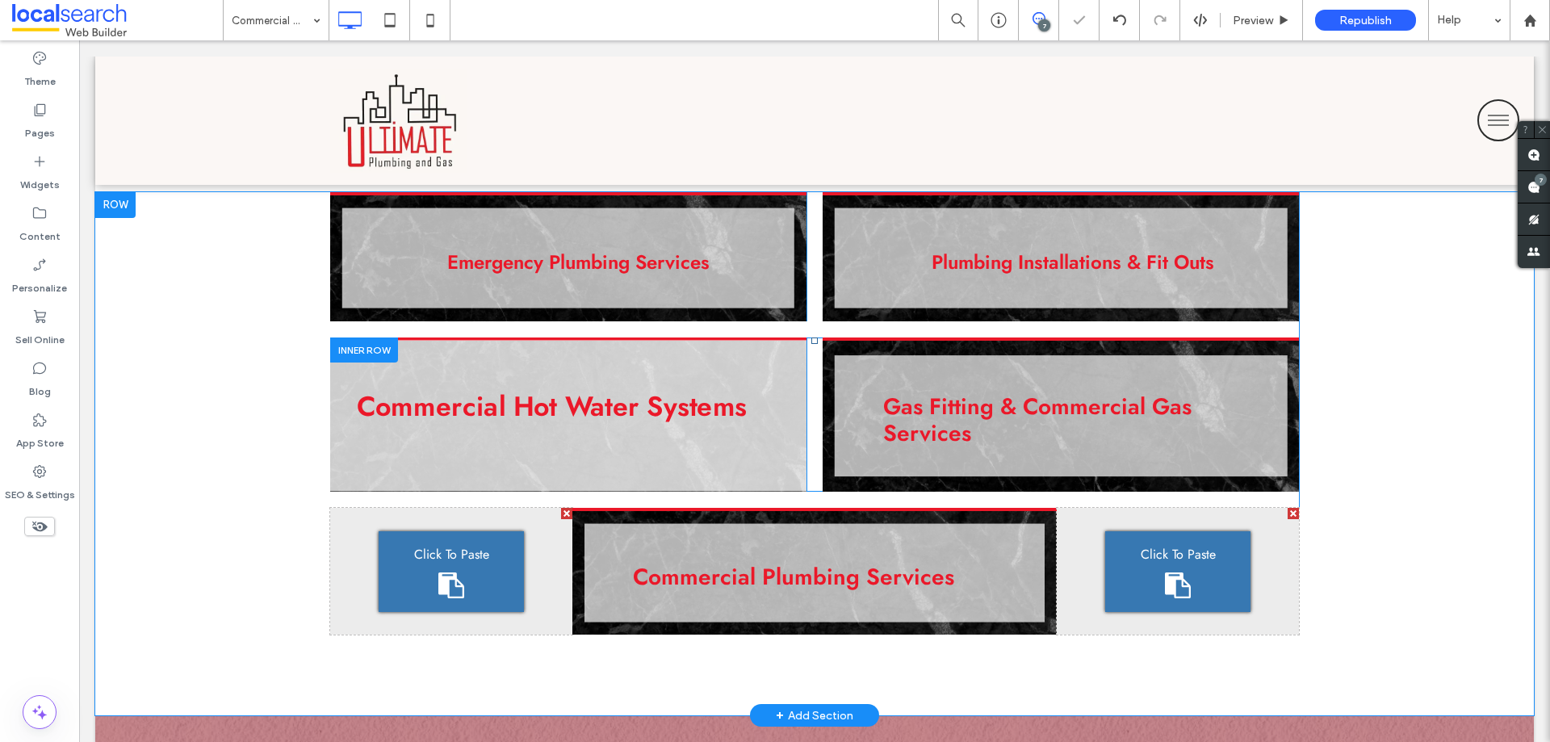
scroll to position [1211, 0]
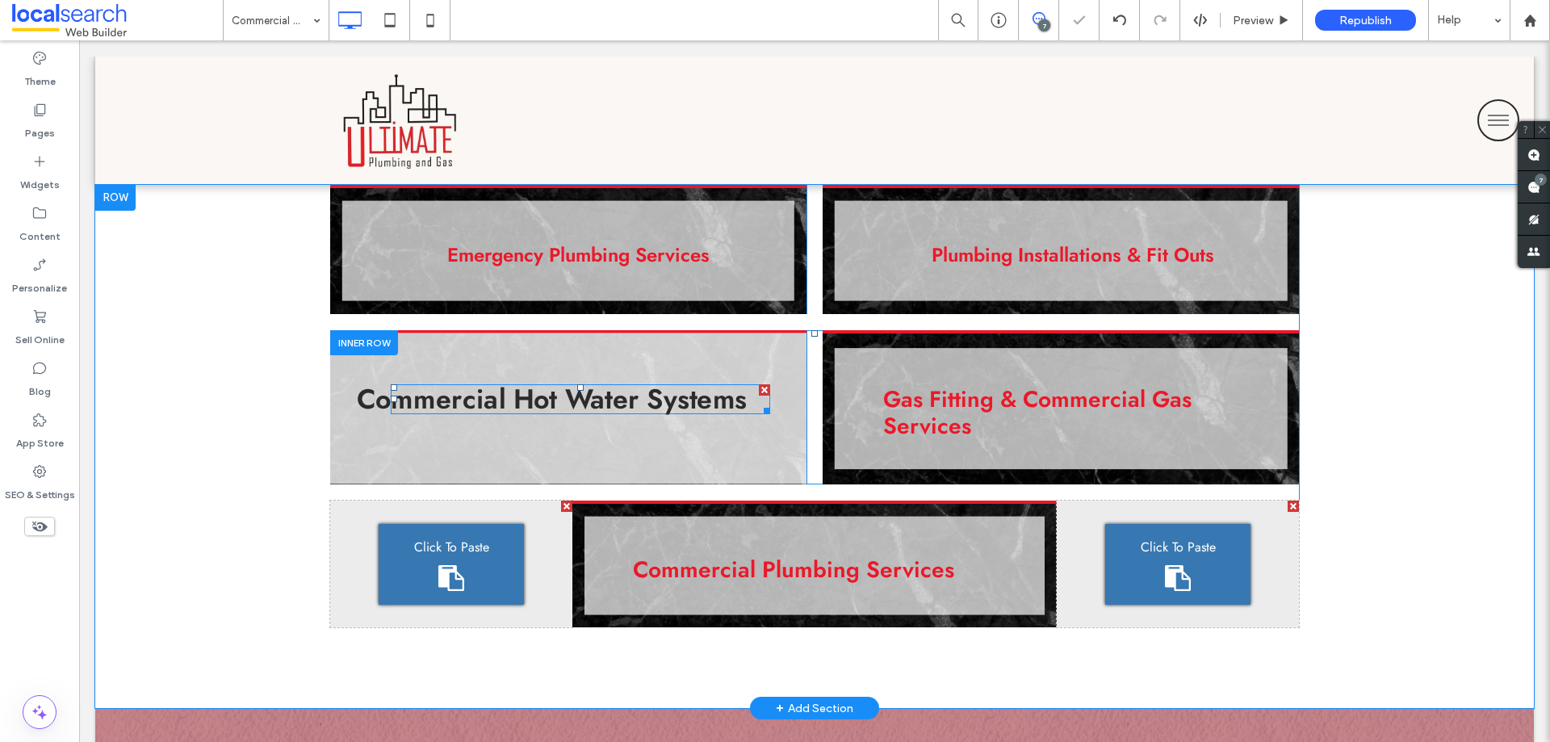
click at [530, 408] on link "Commercial Hot Water Systems" at bounding box center [552, 399] width 390 height 33
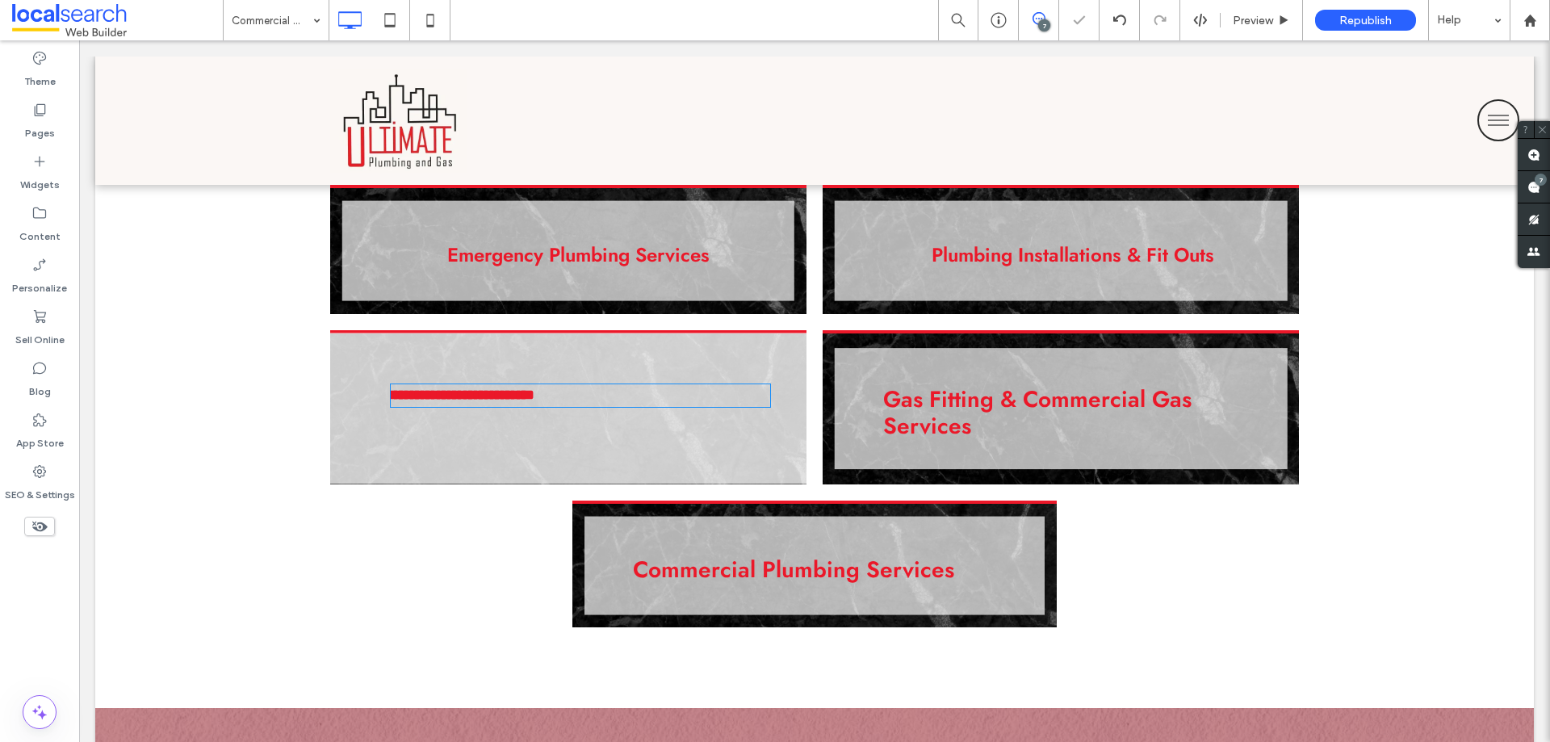
type input "****"
type input "**"
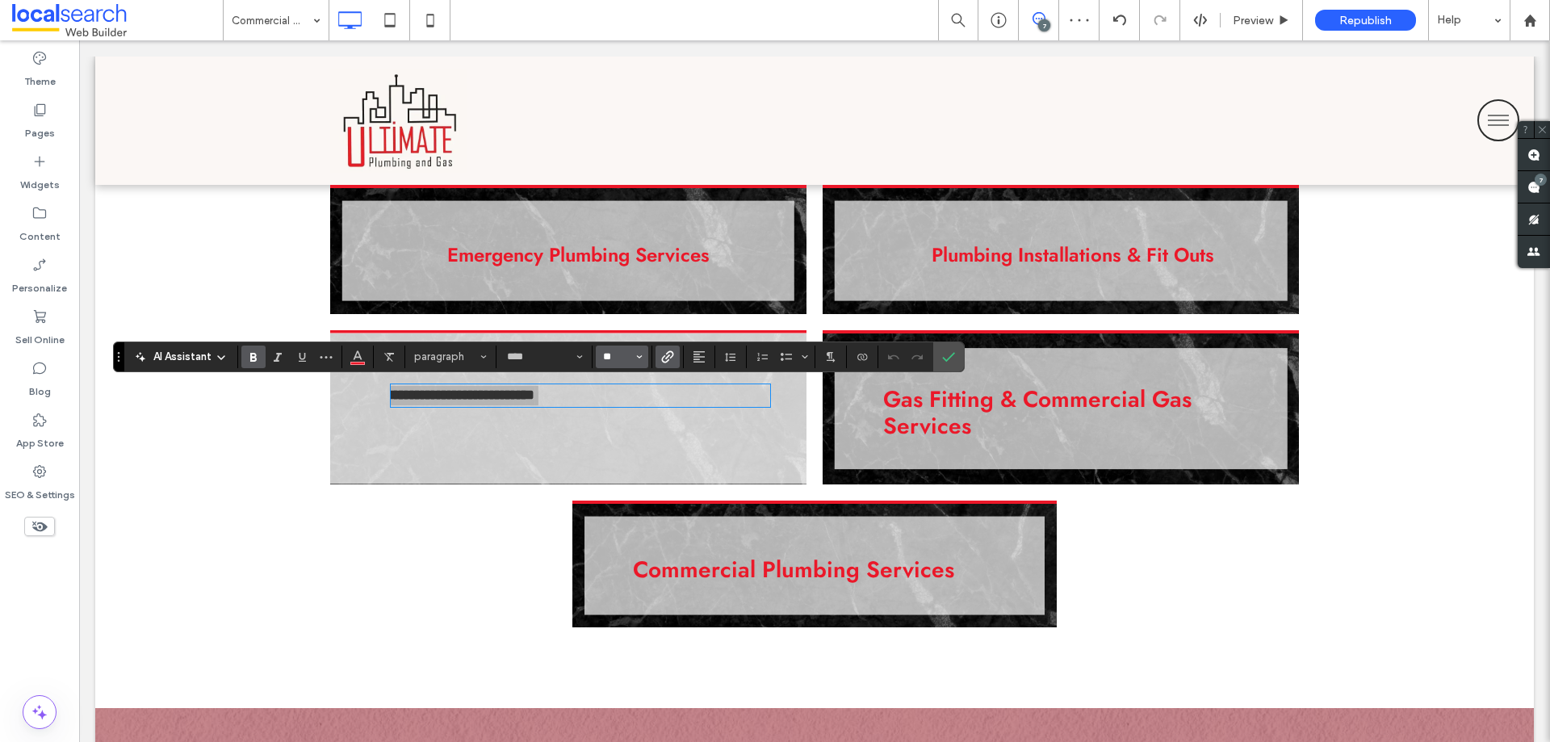
click at [622, 362] on input "**" at bounding box center [616, 356] width 31 height 13
type input "**"
click at [710, 353] on button "Alignment" at bounding box center [699, 356] width 24 height 23
click at [718, 404] on div "ui.textEditor.alignment.center" at bounding box center [715, 406] width 21 height 13
click at [942, 358] on icon "Confirm" at bounding box center [948, 356] width 13 height 13
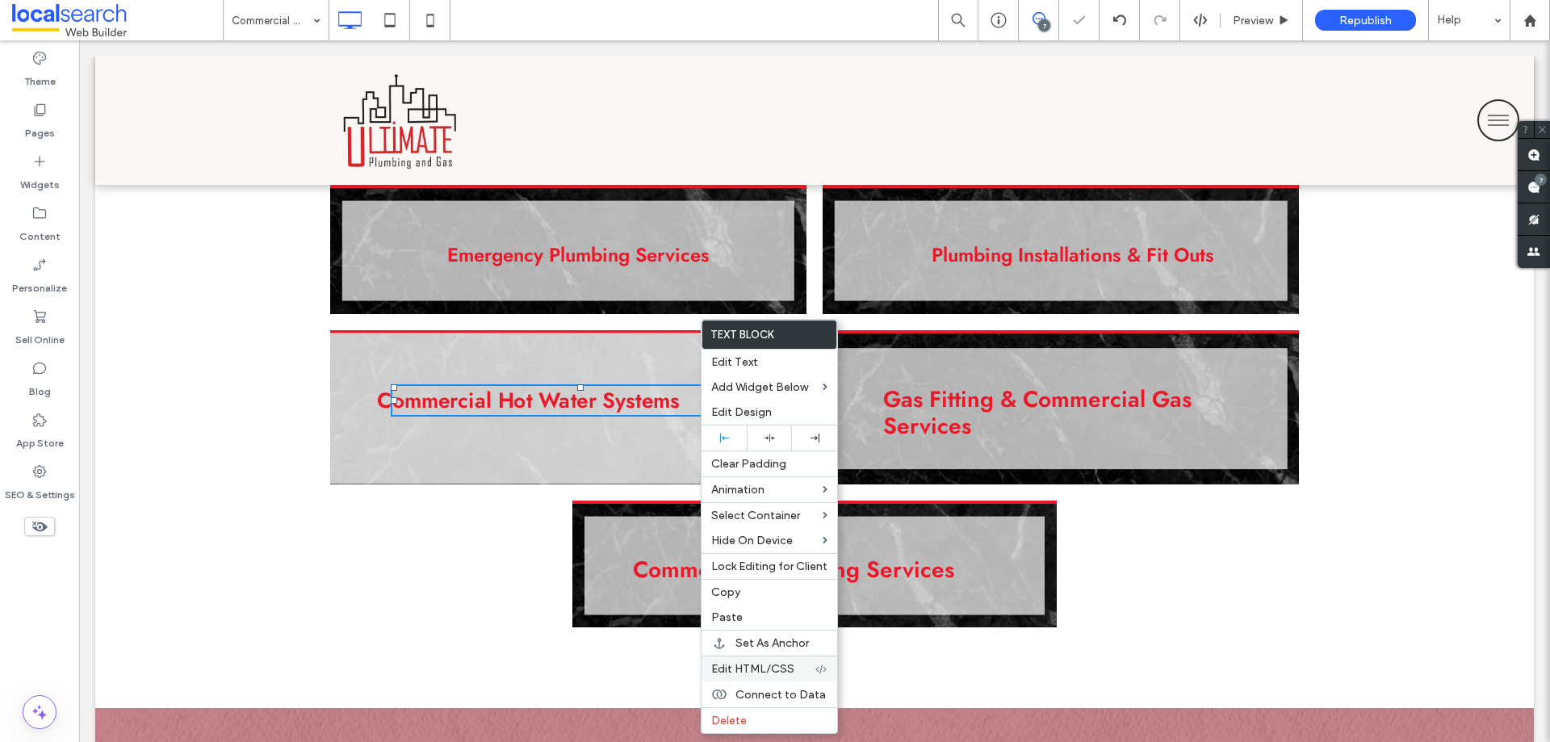
click at [714, 665] on span "Edit HTML/CSS" at bounding box center [752, 669] width 83 height 14
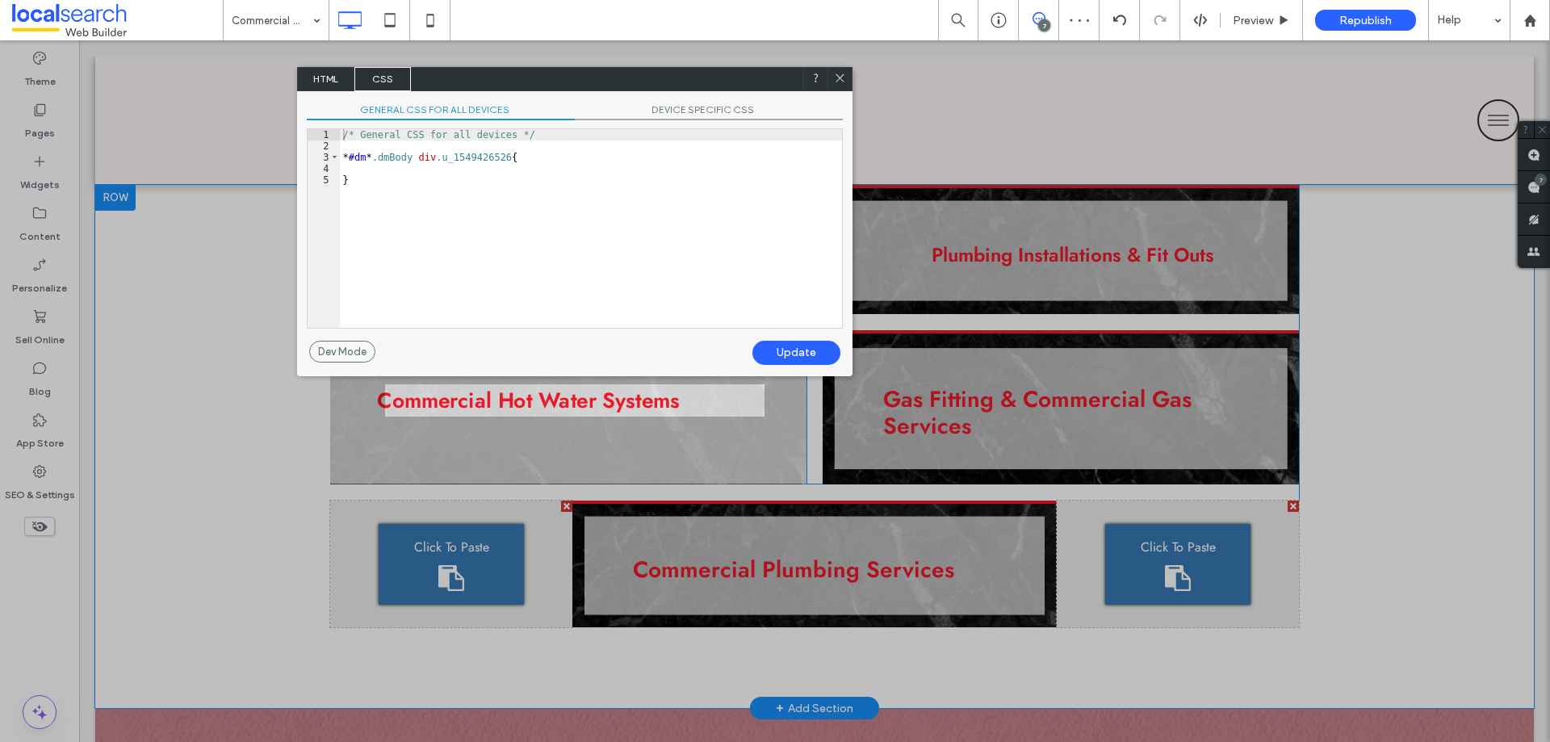
click at [326, 83] on span "HTML" at bounding box center [326, 79] width 57 height 24
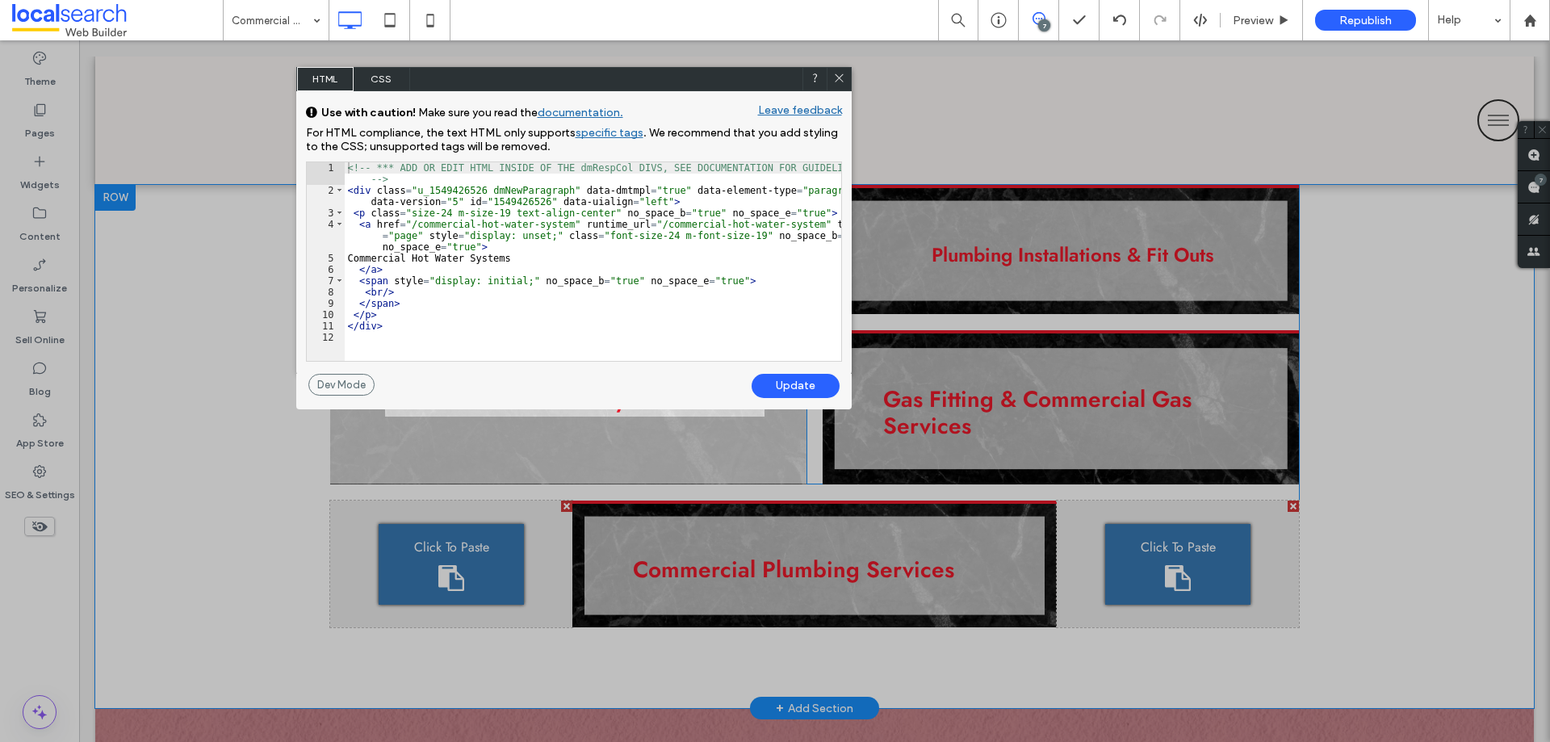
click at [845, 77] on div at bounding box center [839, 79] width 24 height 24
click at [839, 86] on div at bounding box center [839, 79] width 24 height 24
click at [841, 79] on icon at bounding box center [837, 78] width 12 height 12
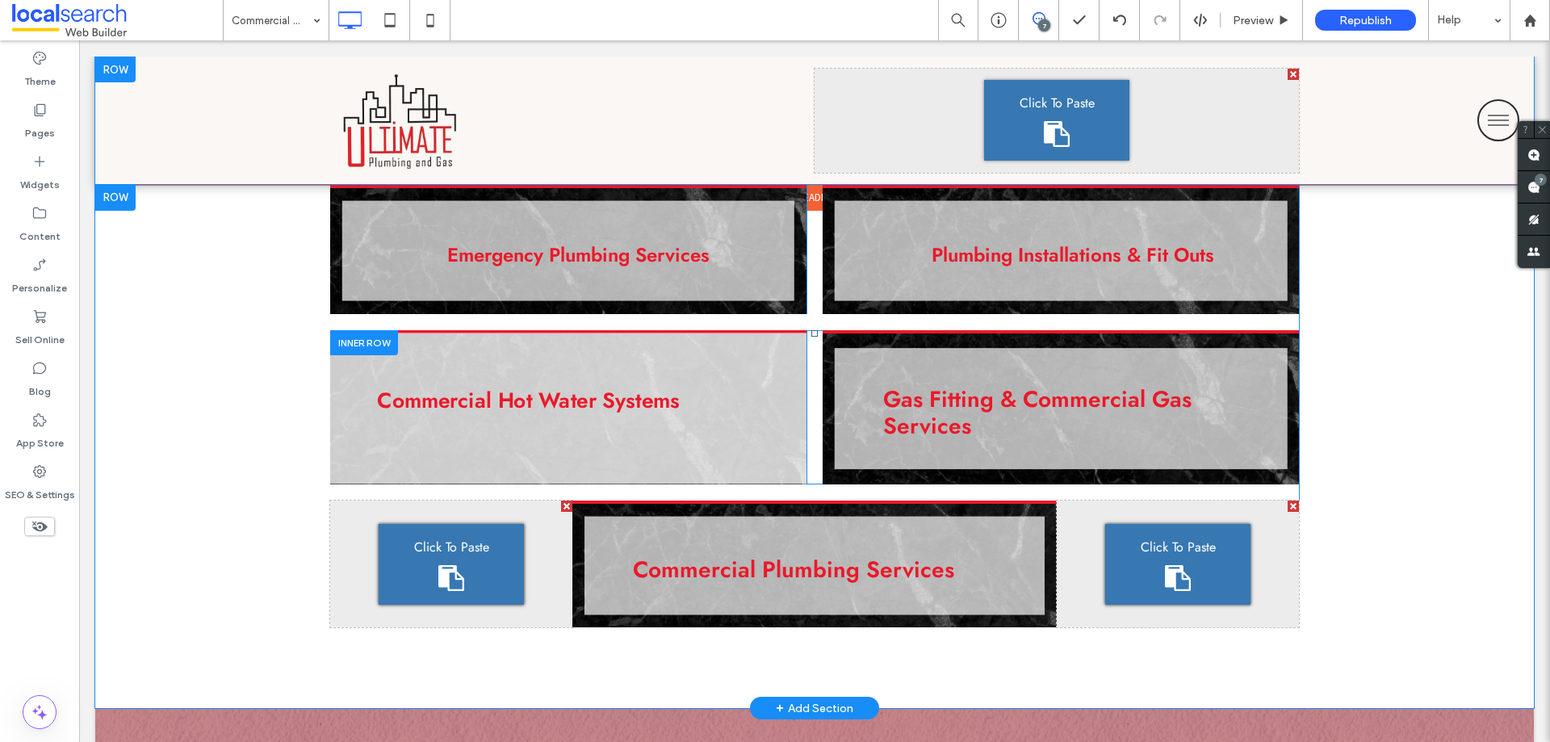
click at [838, 79] on div "Click To Paste" at bounding box center [1056, 121] width 484 height 104
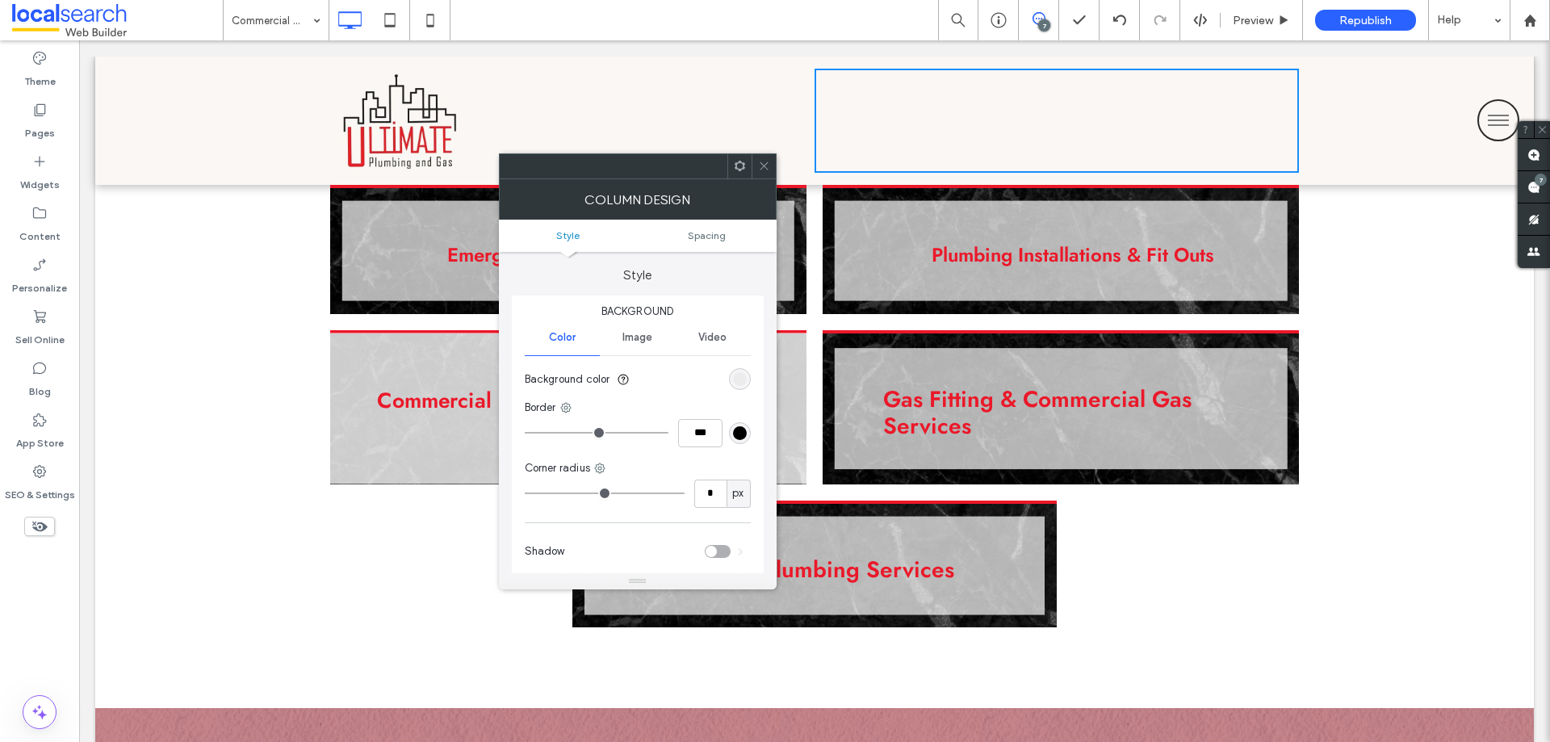
click at [768, 163] on icon at bounding box center [764, 166] width 12 height 12
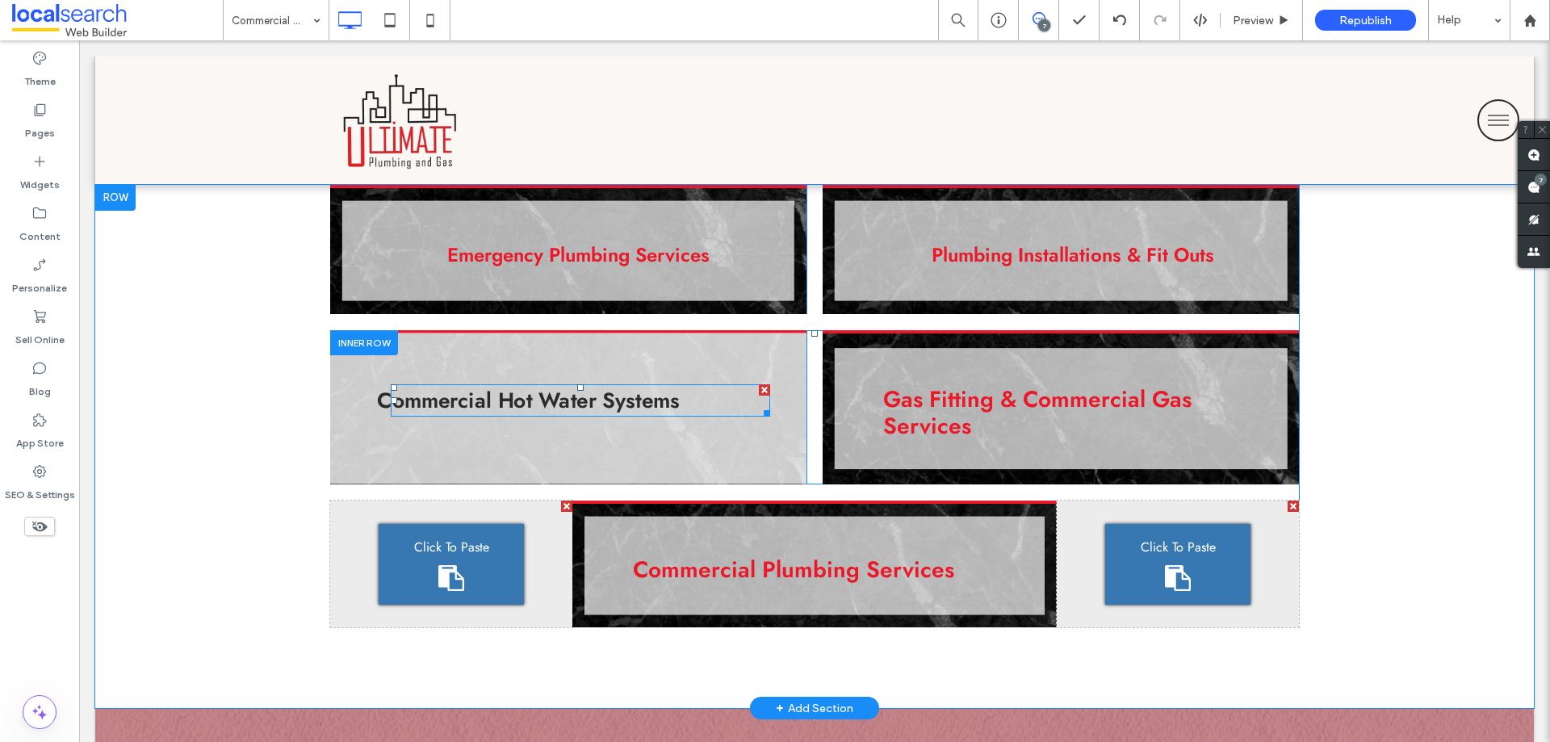
click at [565, 398] on link "Commercial Hot Water Systems" at bounding box center [528, 399] width 303 height 31
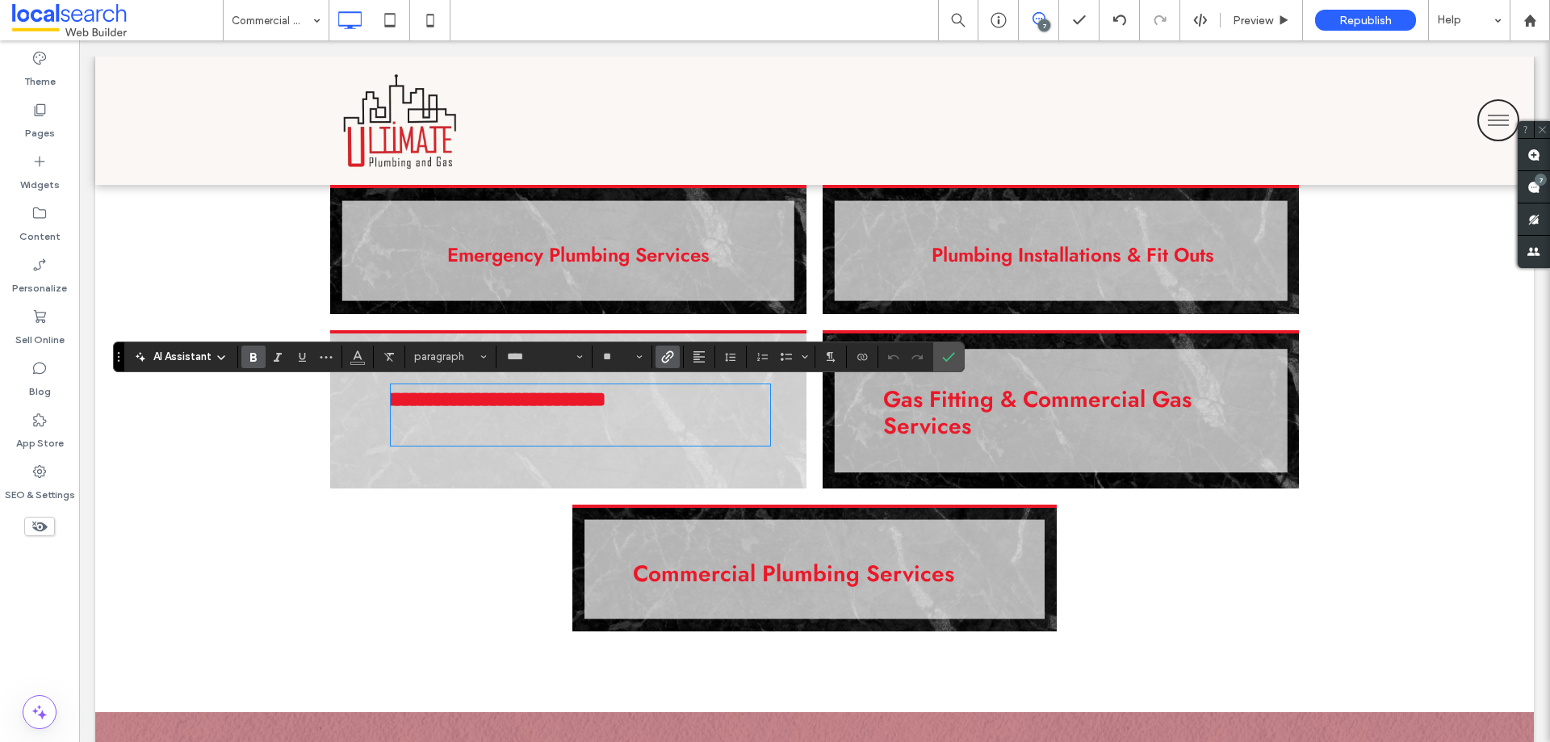
click at [702, 438] on div "**********" at bounding box center [580, 415] width 379 height 58
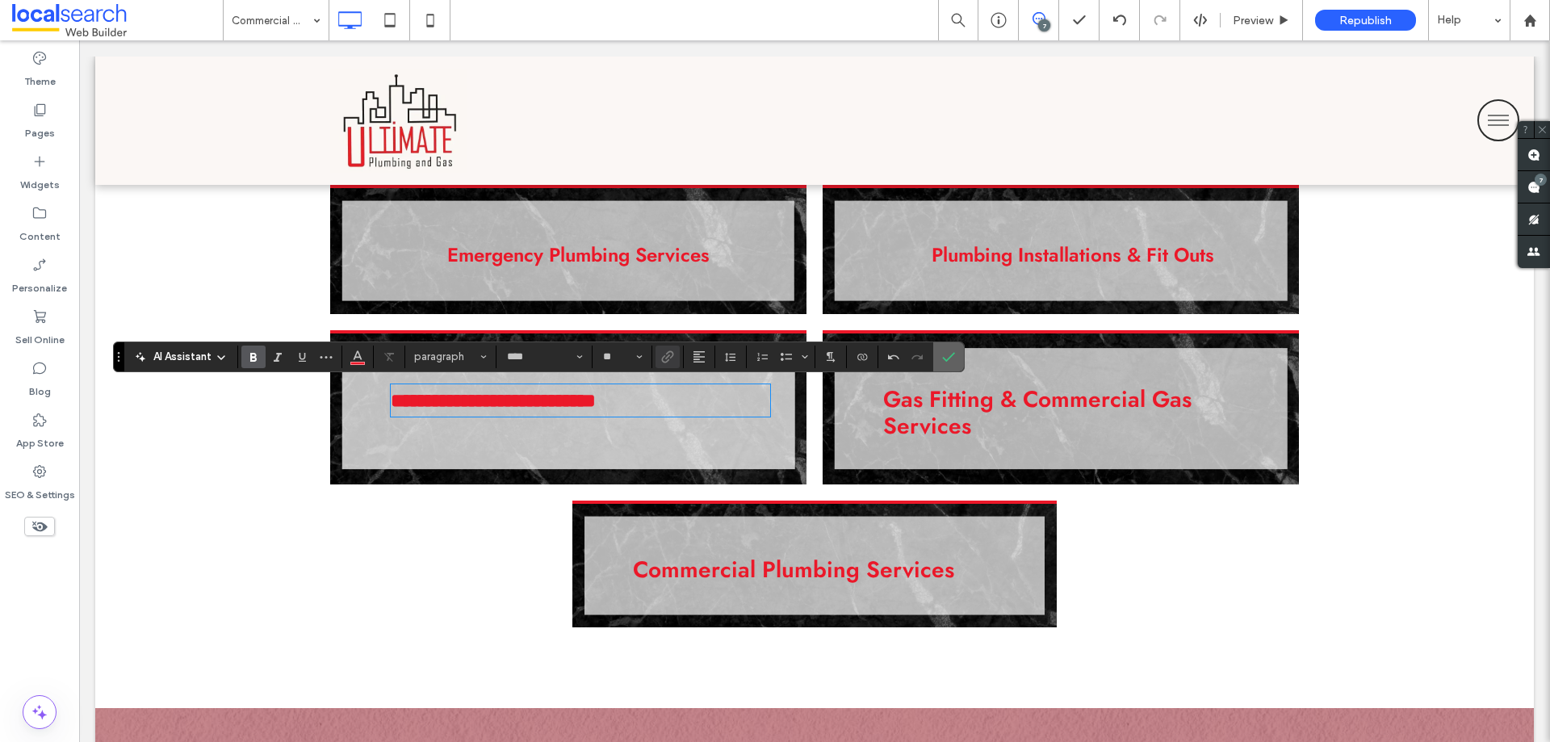
drag, startPoint x: 941, startPoint y: 356, endPoint x: 719, endPoint y: 358, distance: 222.0
click at [942, 356] on icon "Confirm" at bounding box center [948, 356] width 13 height 13
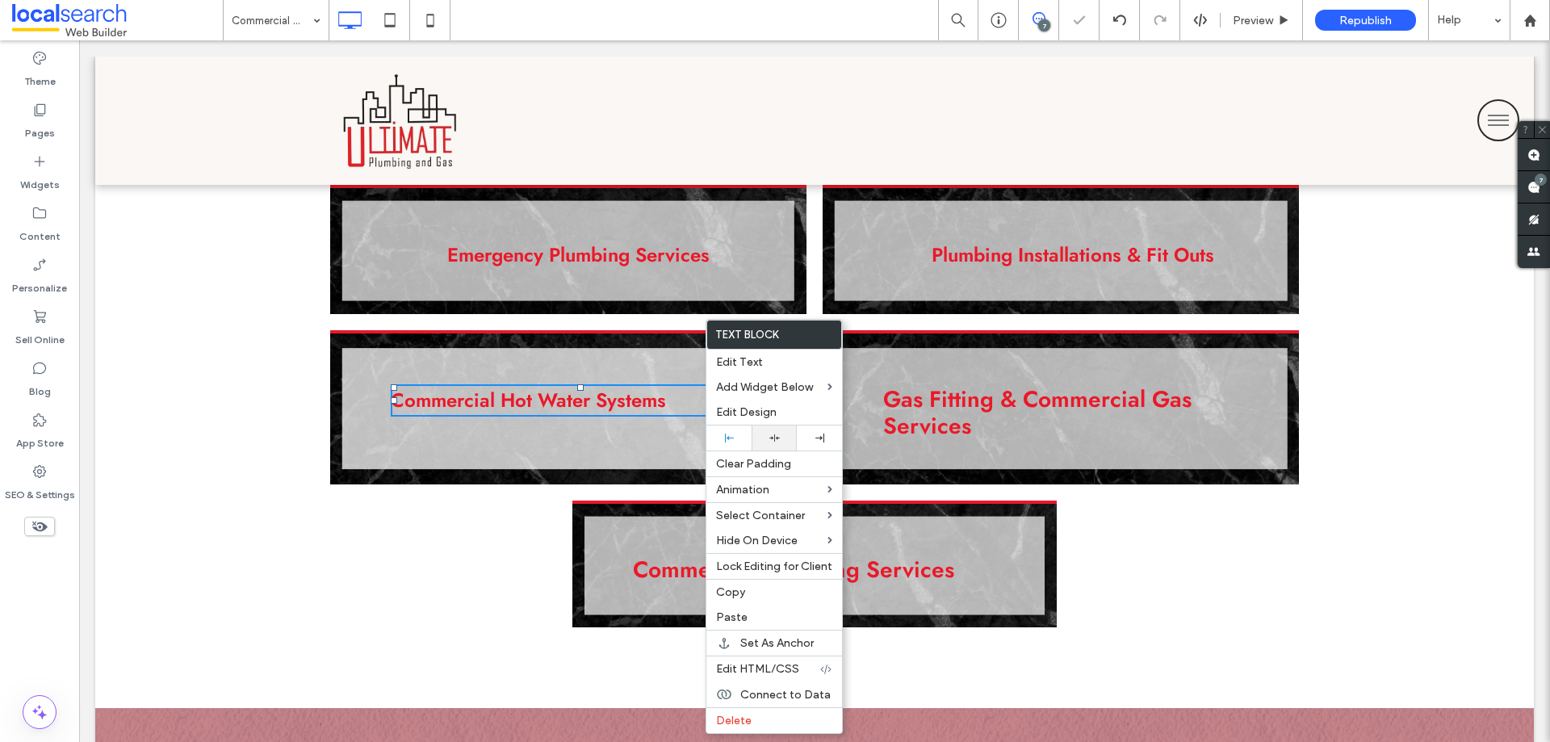
click at [769, 436] on icon at bounding box center [774, 438] width 10 height 10
click at [726, 441] on icon at bounding box center [729, 437] width 9 height 9
click at [753, 667] on span "Edit HTML/CSS" at bounding box center [757, 669] width 83 height 14
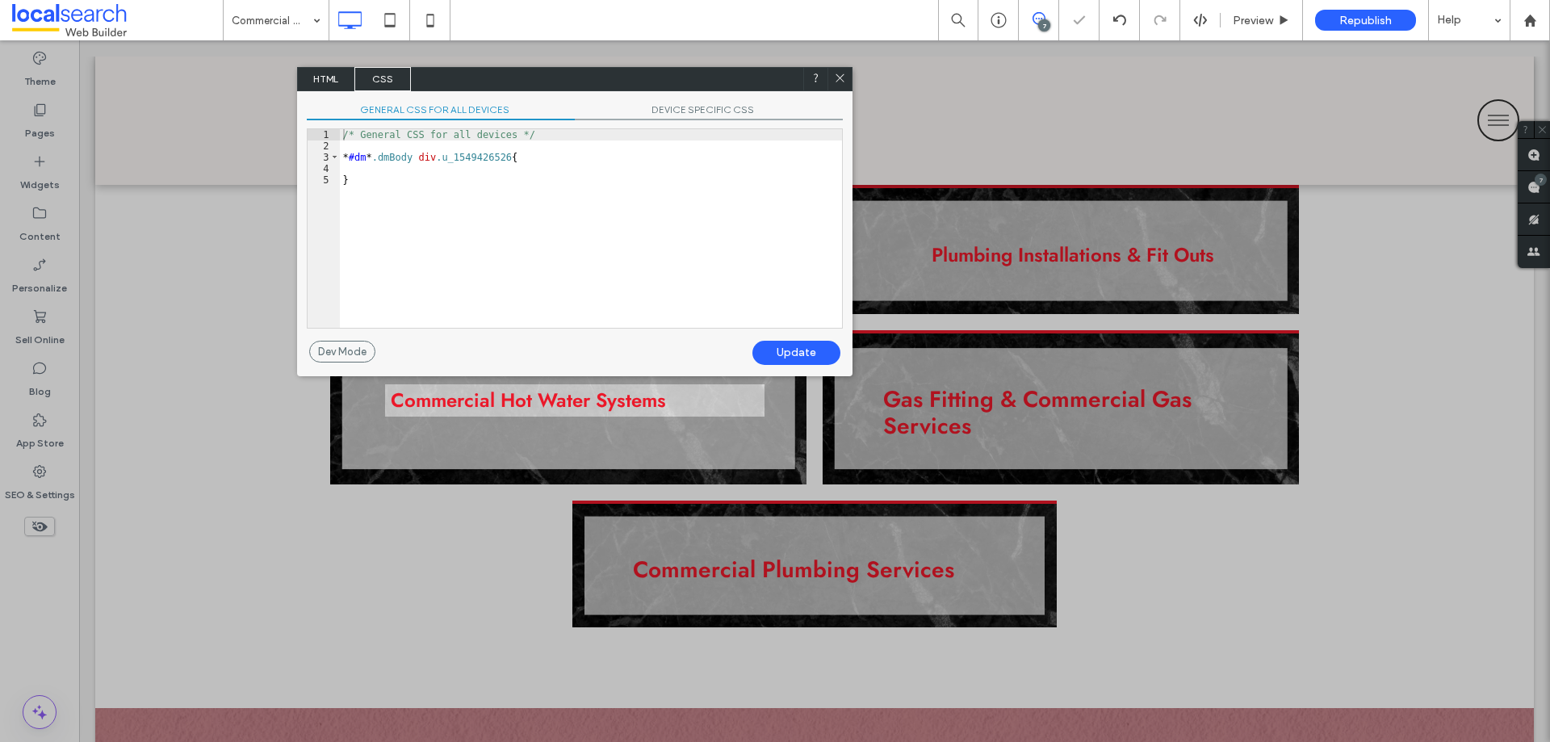
click at [341, 81] on span "HTML" at bounding box center [326, 79] width 57 height 24
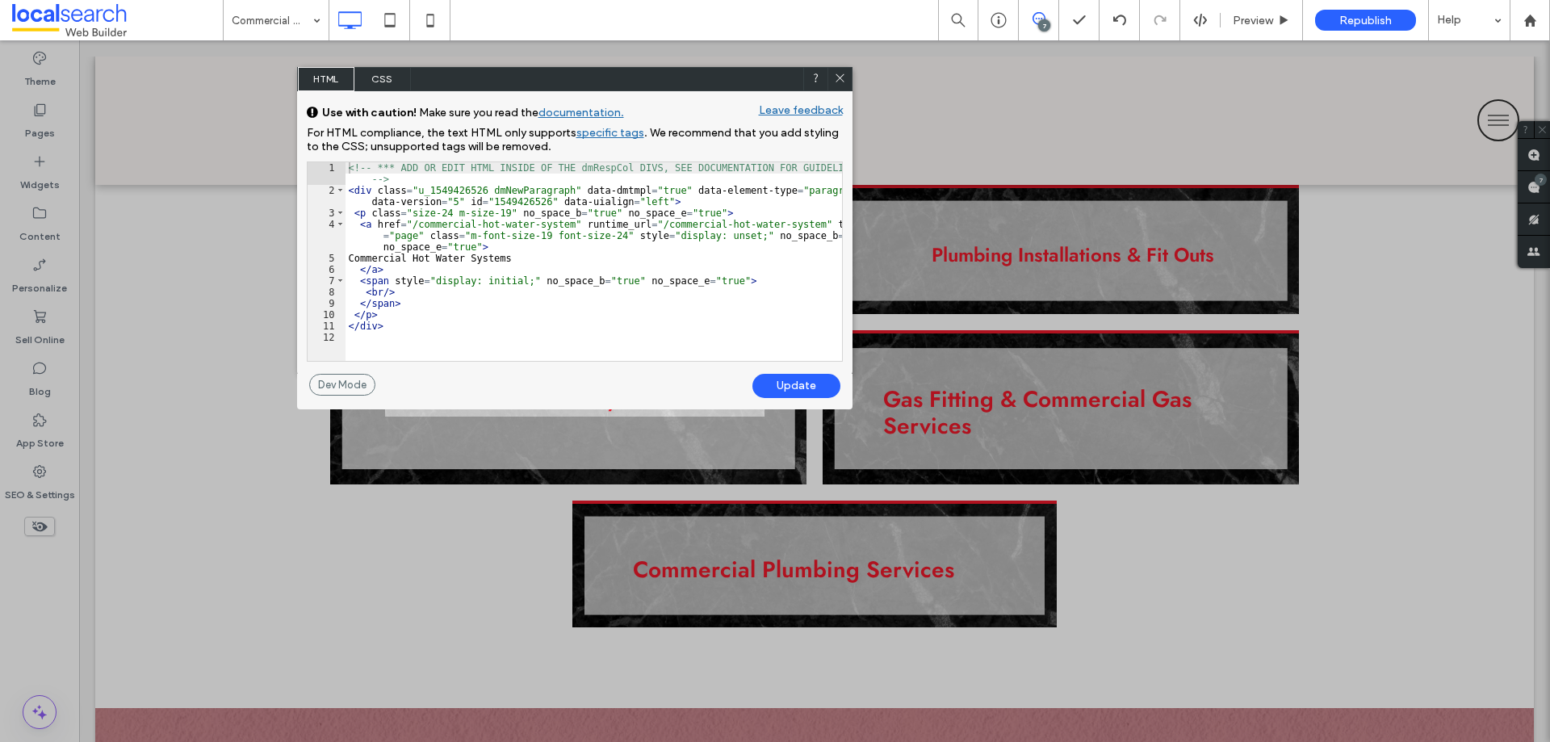
click at [831, 82] on div at bounding box center [839, 79] width 24 height 24
click at [834, 77] on icon at bounding box center [840, 78] width 12 height 12
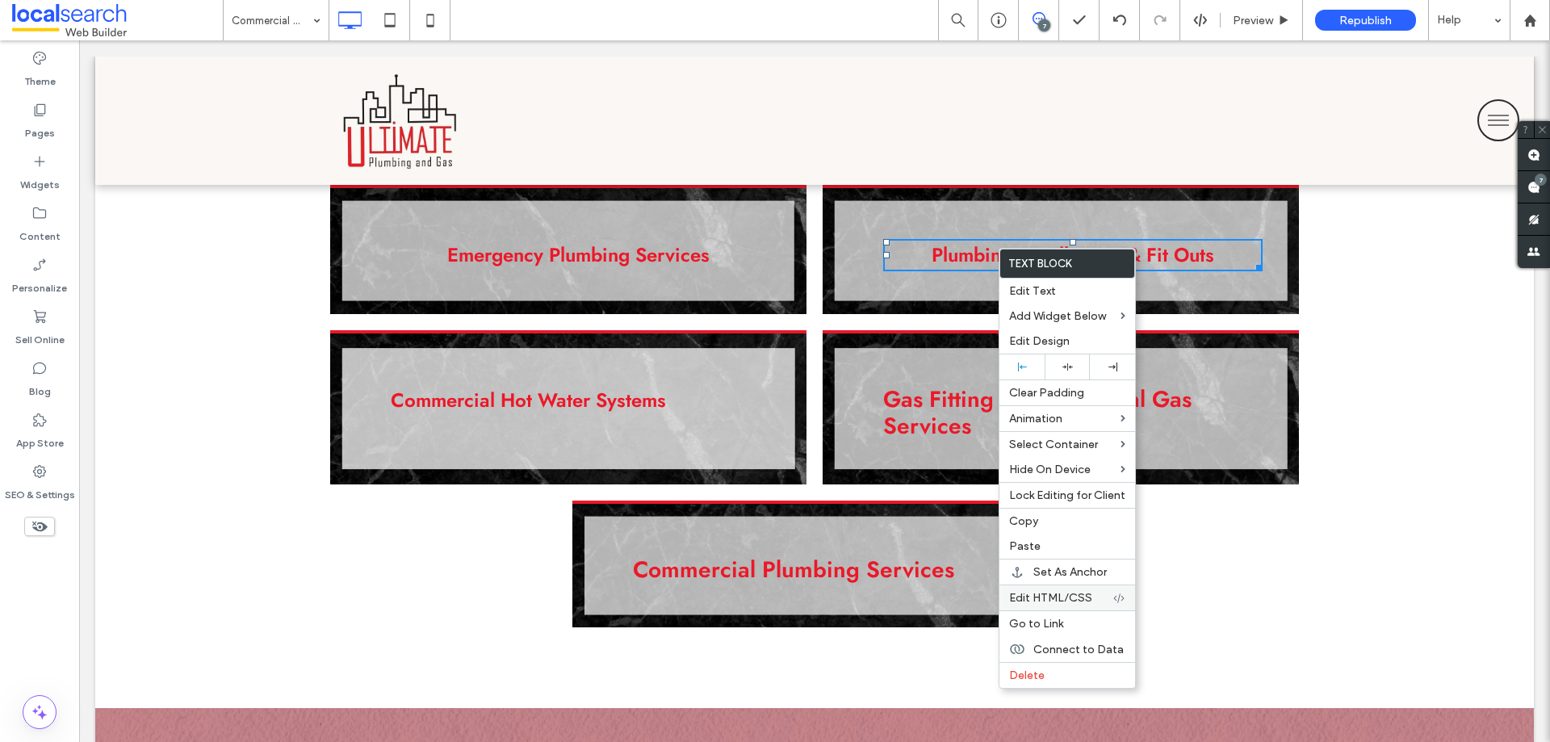
click at [1074, 595] on span "Edit HTML/CSS" at bounding box center [1050, 598] width 83 height 14
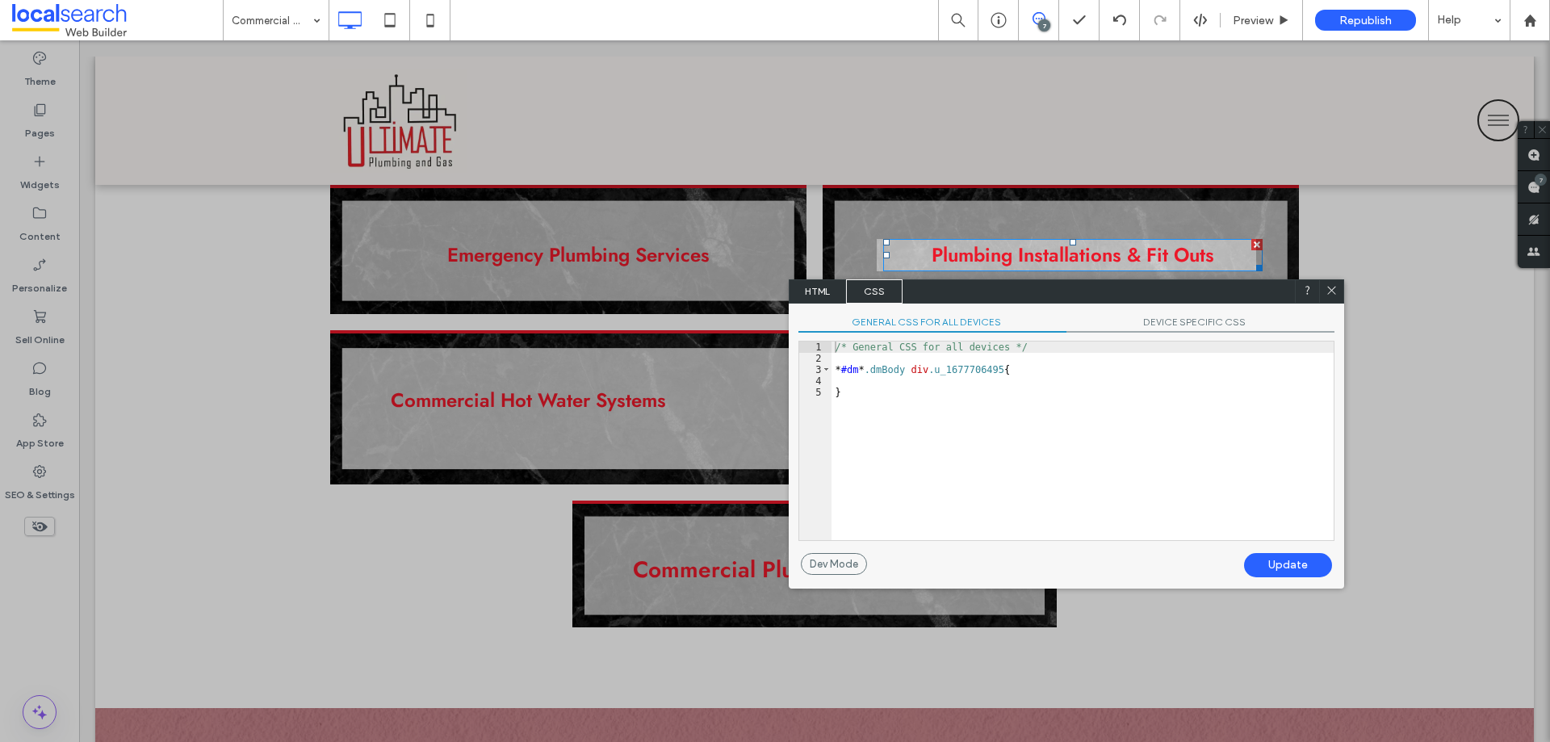
click at [824, 295] on span "HTML" at bounding box center [817, 291] width 57 height 24
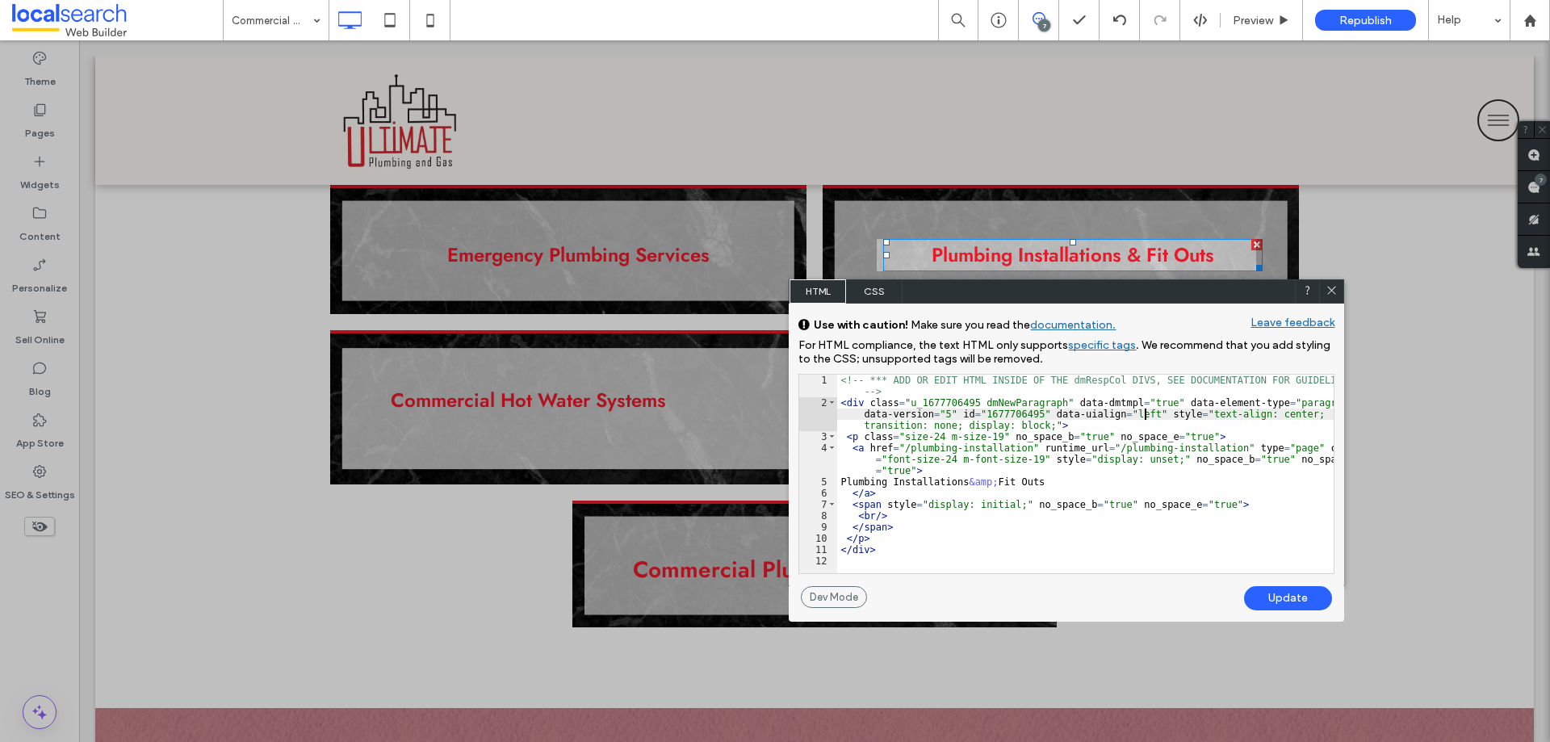
click at [1145, 415] on div "<!-- *** ADD OR EDIT HTML INSIDE OF THE dmRespCol DIVS, SEE DOCUMENTATION FOR G…" at bounding box center [1085, 491] width 496 height 232
click at [1042, 424] on div "<!-- *** ADD OR EDIT HTML INSIDE OF THE dmRespCol DIVS, SEE DOCUMENTATION FOR G…" at bounding box center [1085, 491] width 496 height 232
click at [1324, 287] on div at bounding box center [1331, 291] width 24 height 24
click at [1329, 291] on icon at bounding box center [1332, 290] width 12 height 12
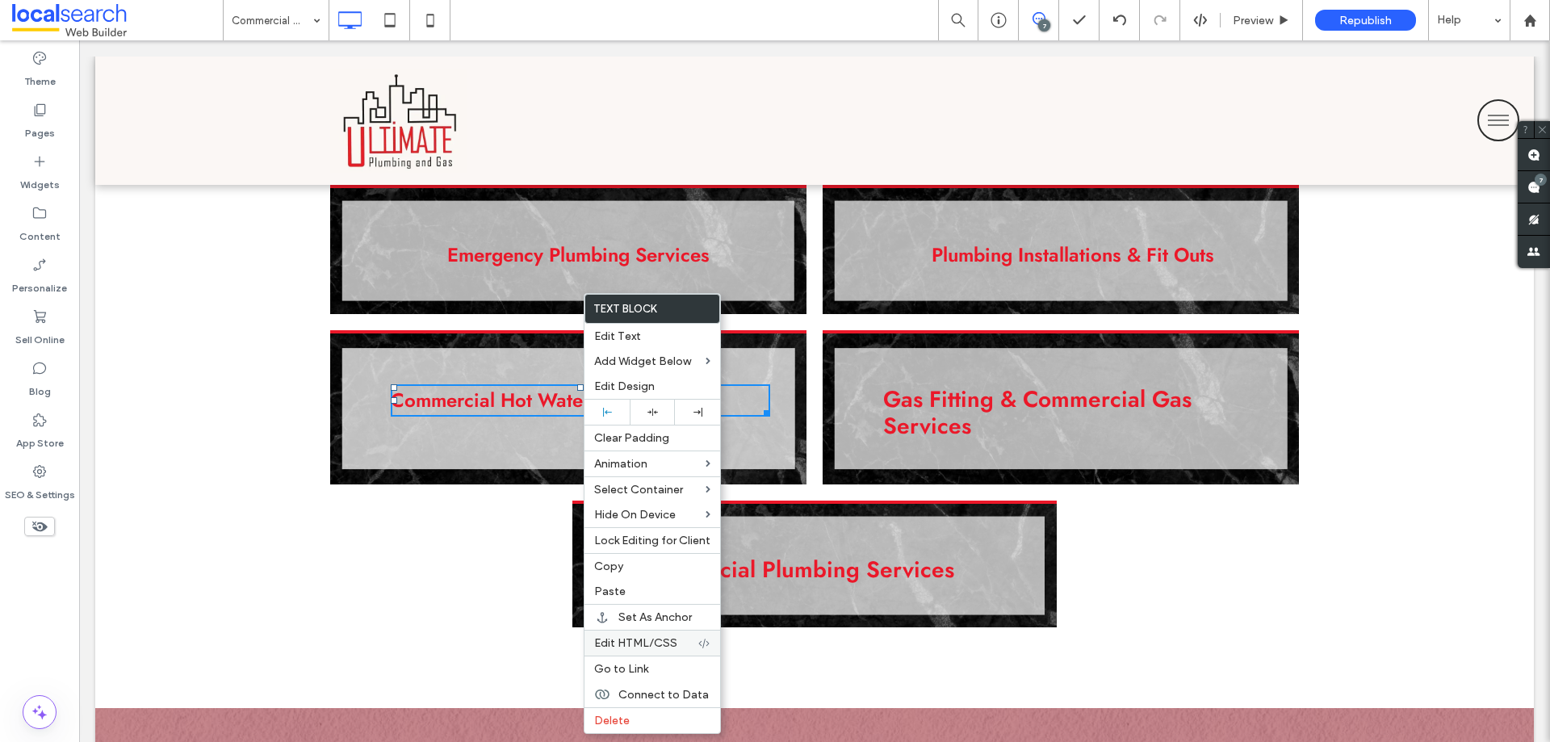
click at [631, 643] on span "Edit HTML/CSS" at bounding box center [635, 643] width 83 height 14
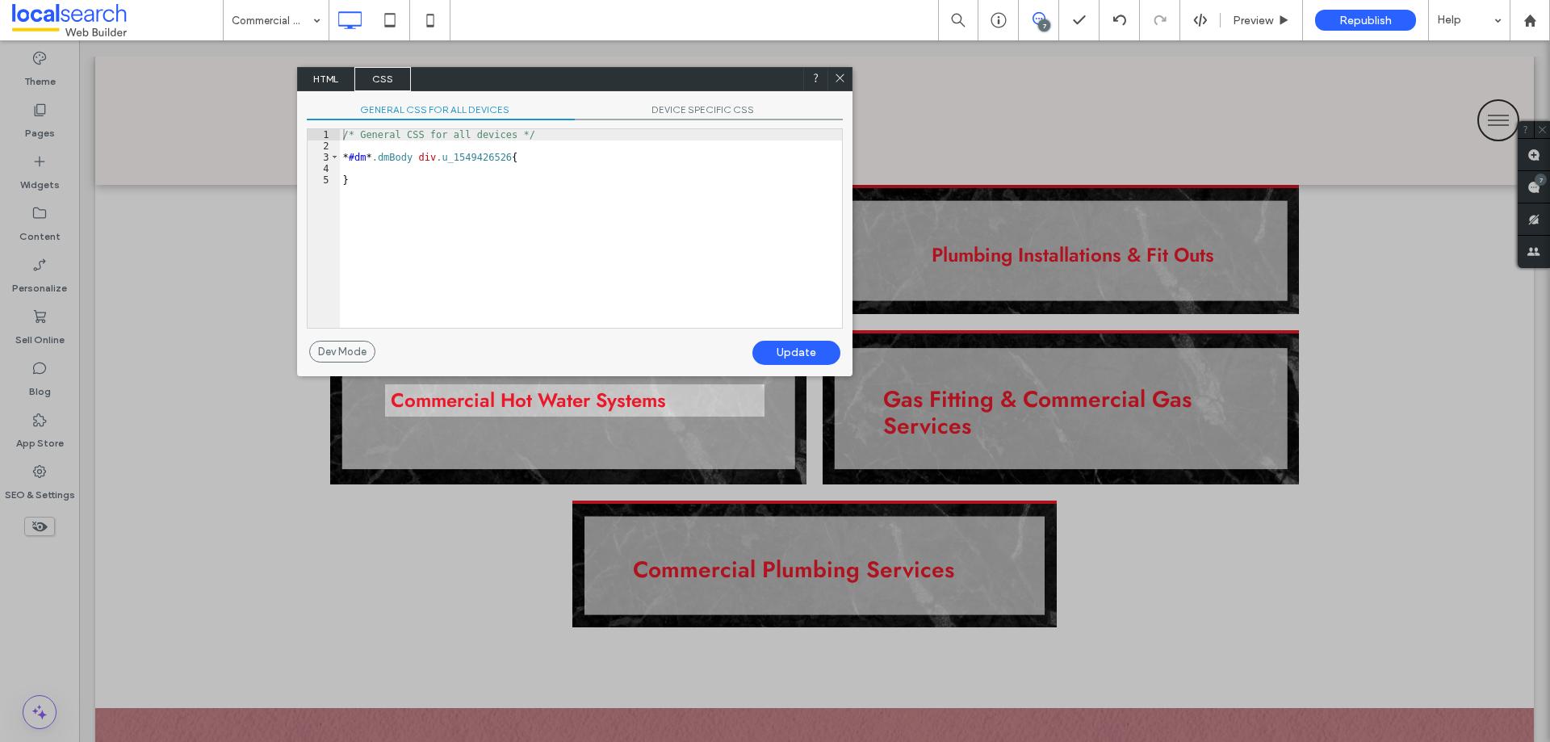
click at [334, 90] on span "HTML" at bounding box center [326, 79] width 57 height 24
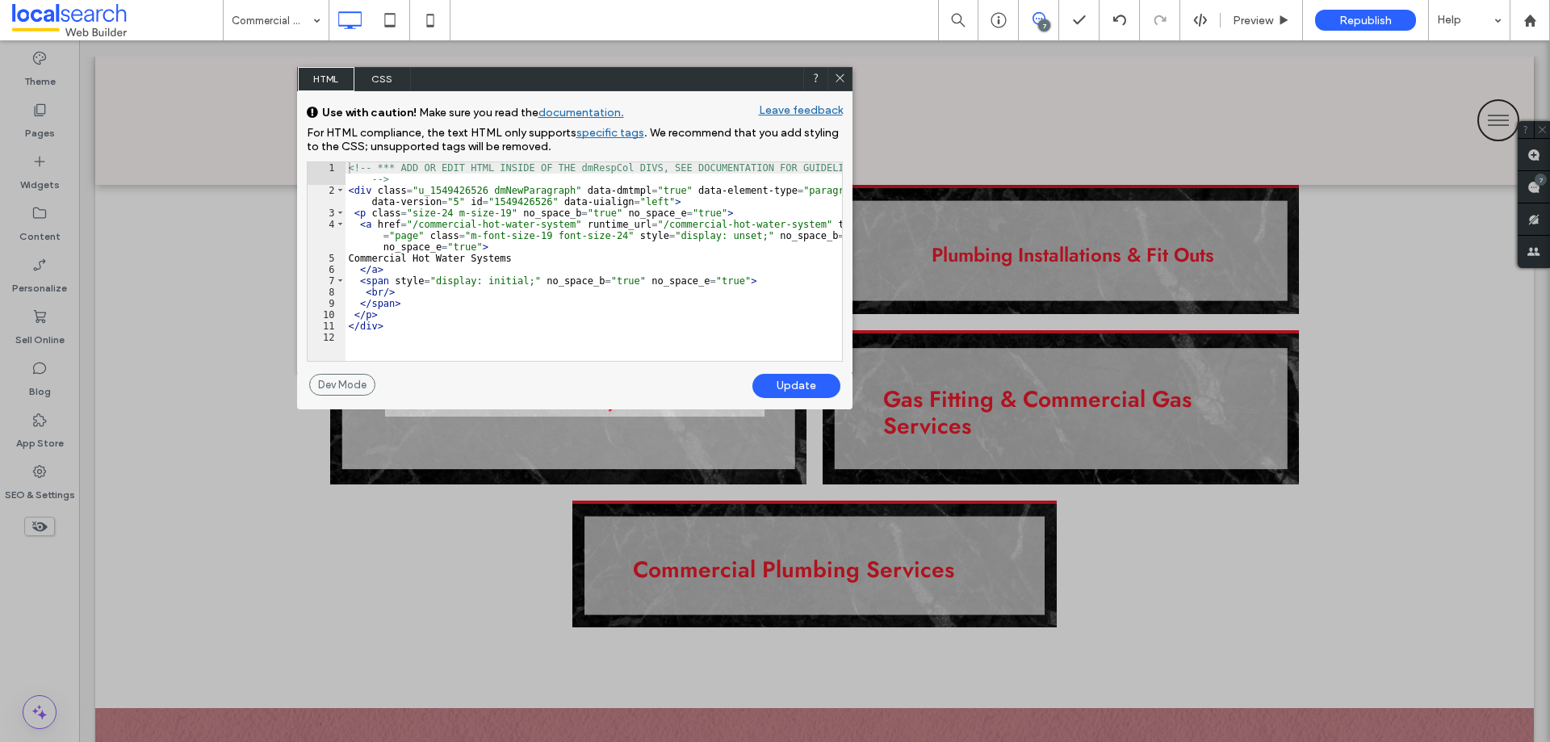
drag, startPoint x: 839, startPoint y: 76, endPoint x: 885, endPoint y: 195, distance: 127.7
click at [839, 76] on icon at bounding box center [840, 78] width 12 height 12
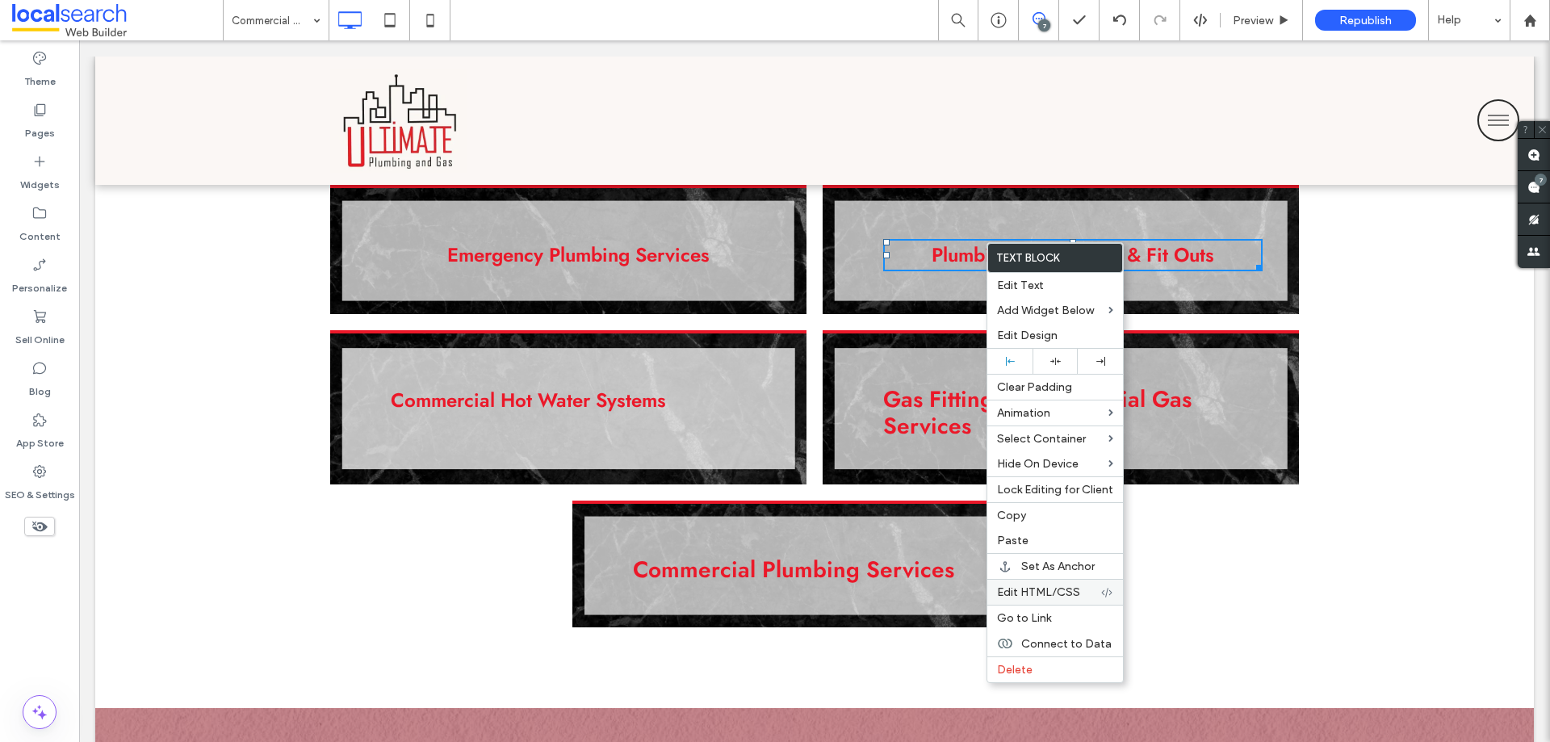
click at [1024, 598] on span "Edit HTML/CSS" at bounding box center [1038, 592] width 83 height 14
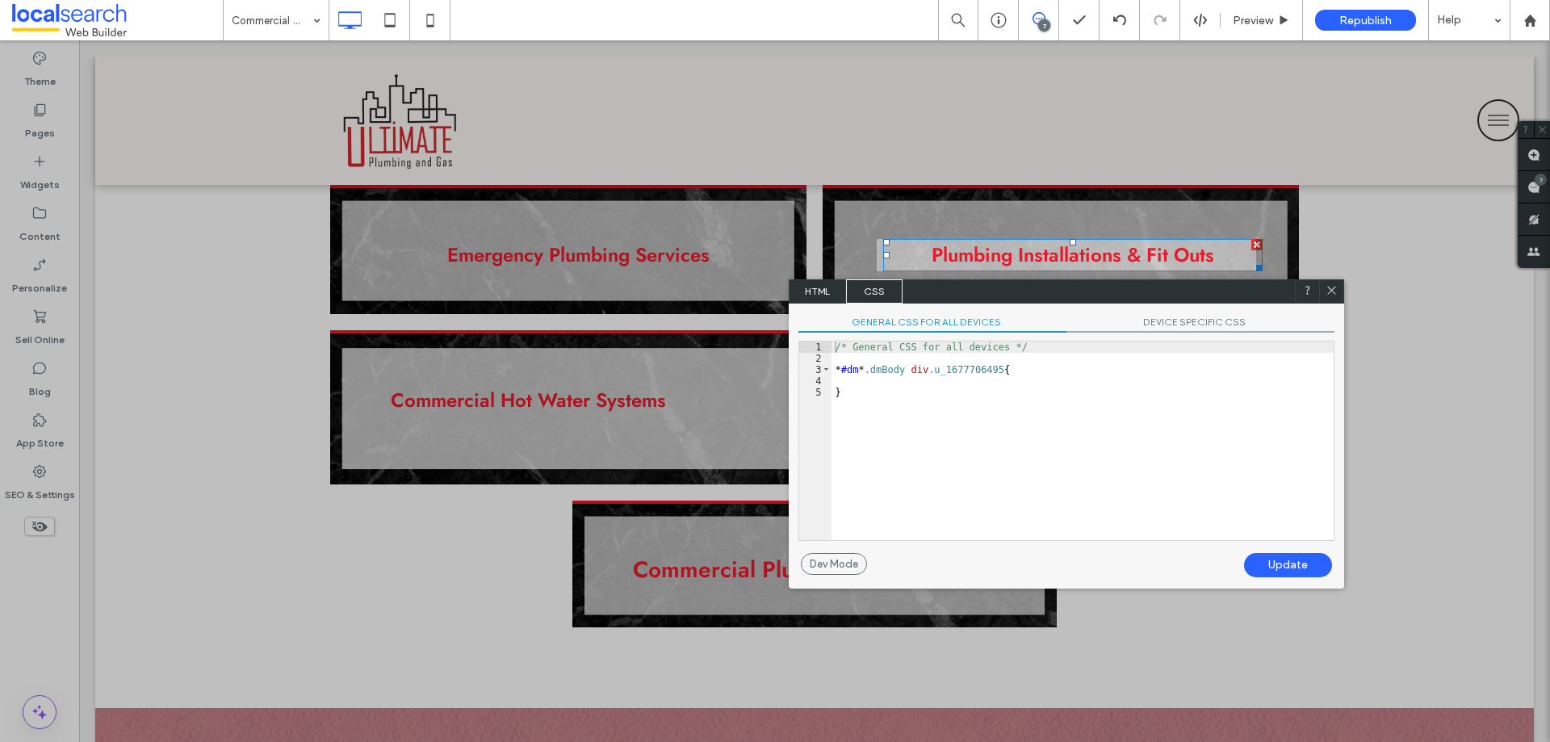
click at [827, 290] on span "HTML" at bounding box center [817, 291] width 57 height 24
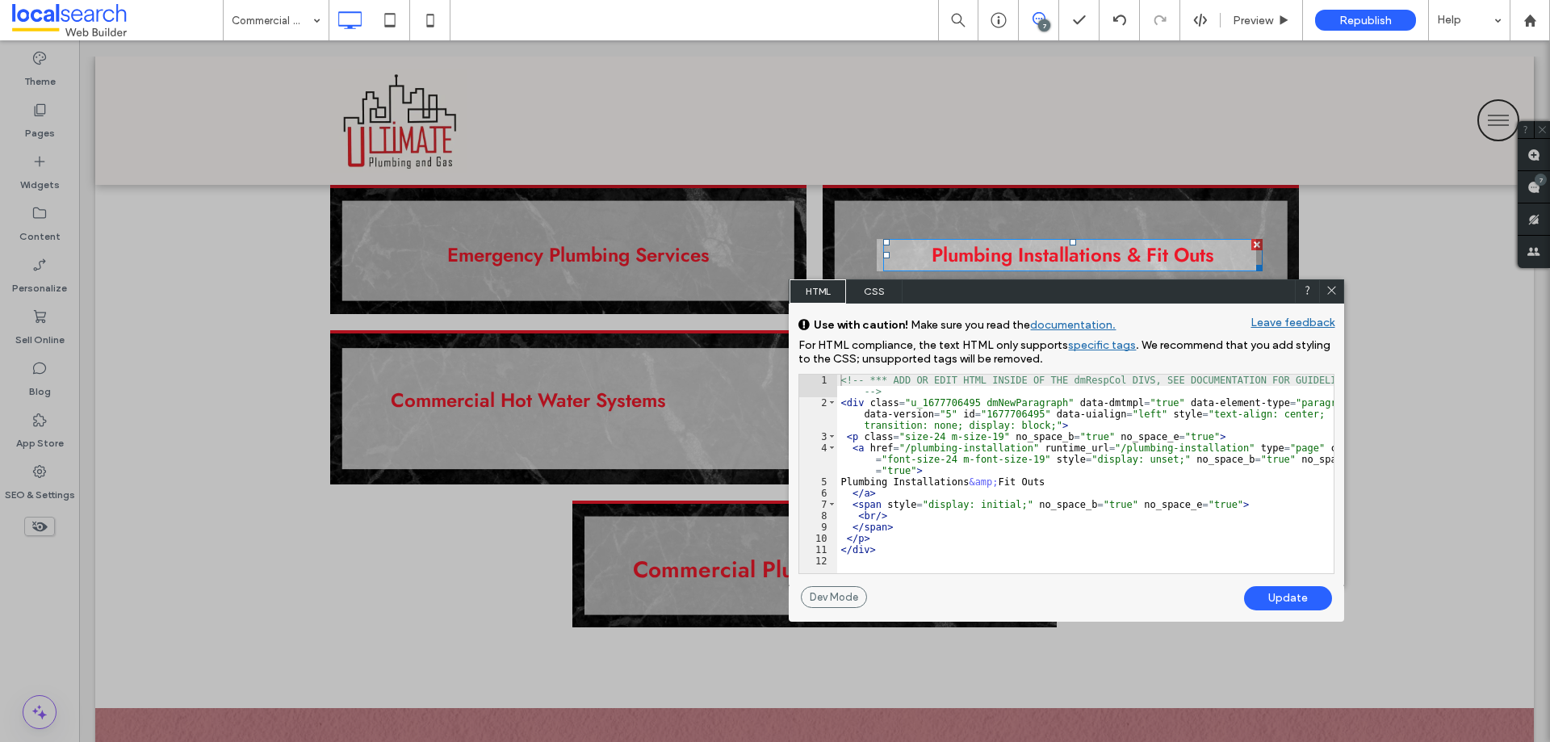
click at [1326, 292] on icon at bounding box center [1331, 290] width 12 height 12
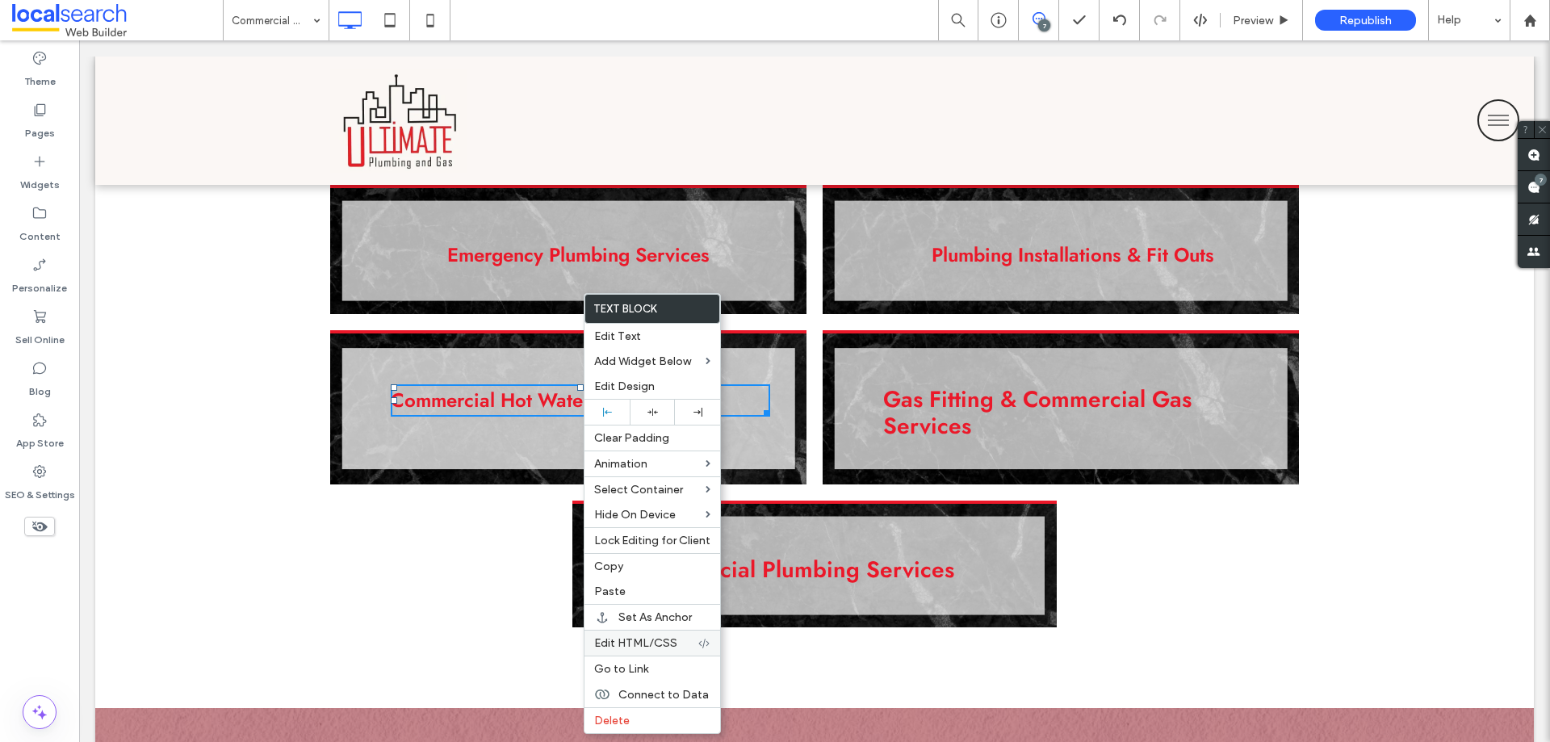
click at [624, 647] on span "Edit HTML/CSS" at bounding box center [635, 643] width 83 height 14
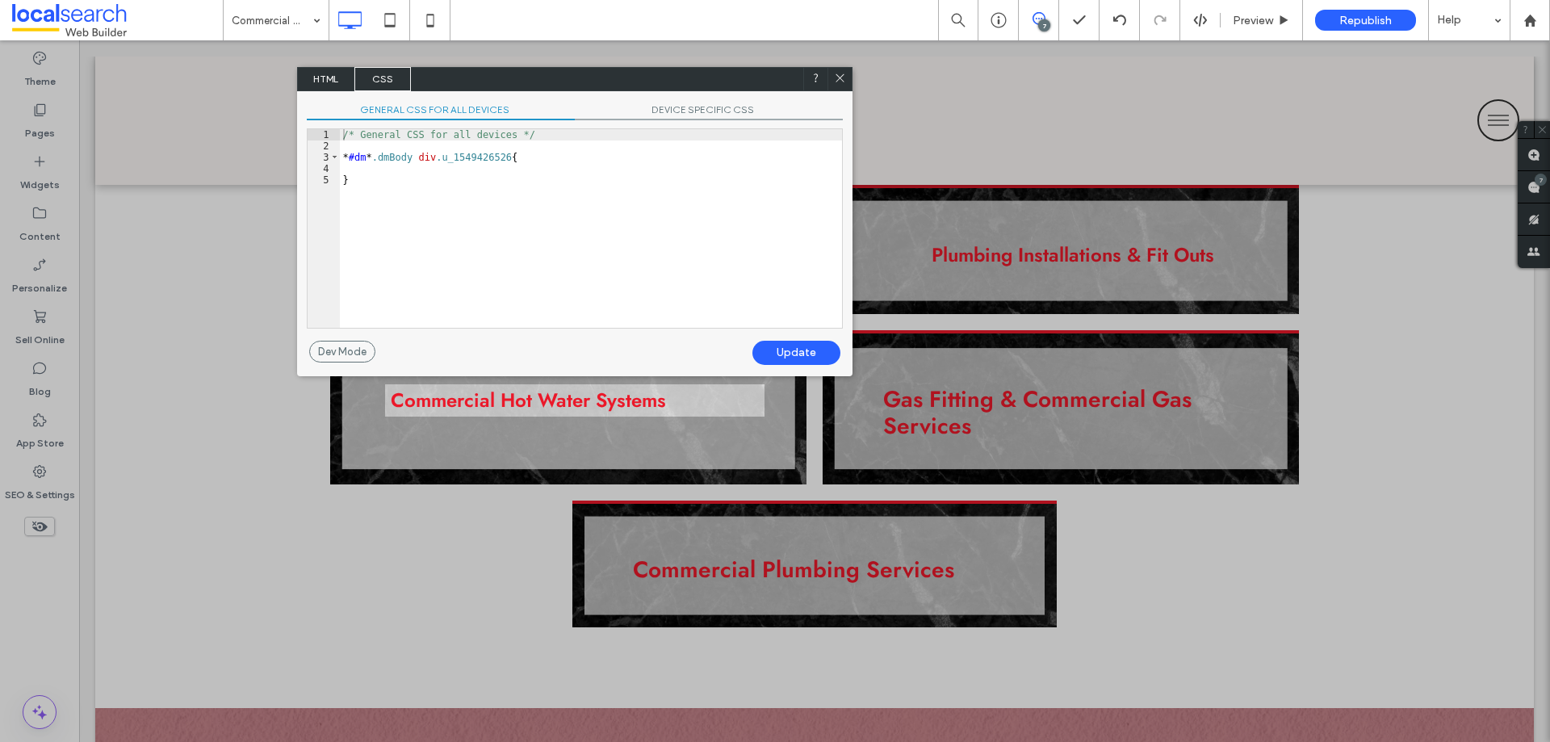
click at [330, 84] on span "HTML" at bounding box center [326, 79] width 57 height 24
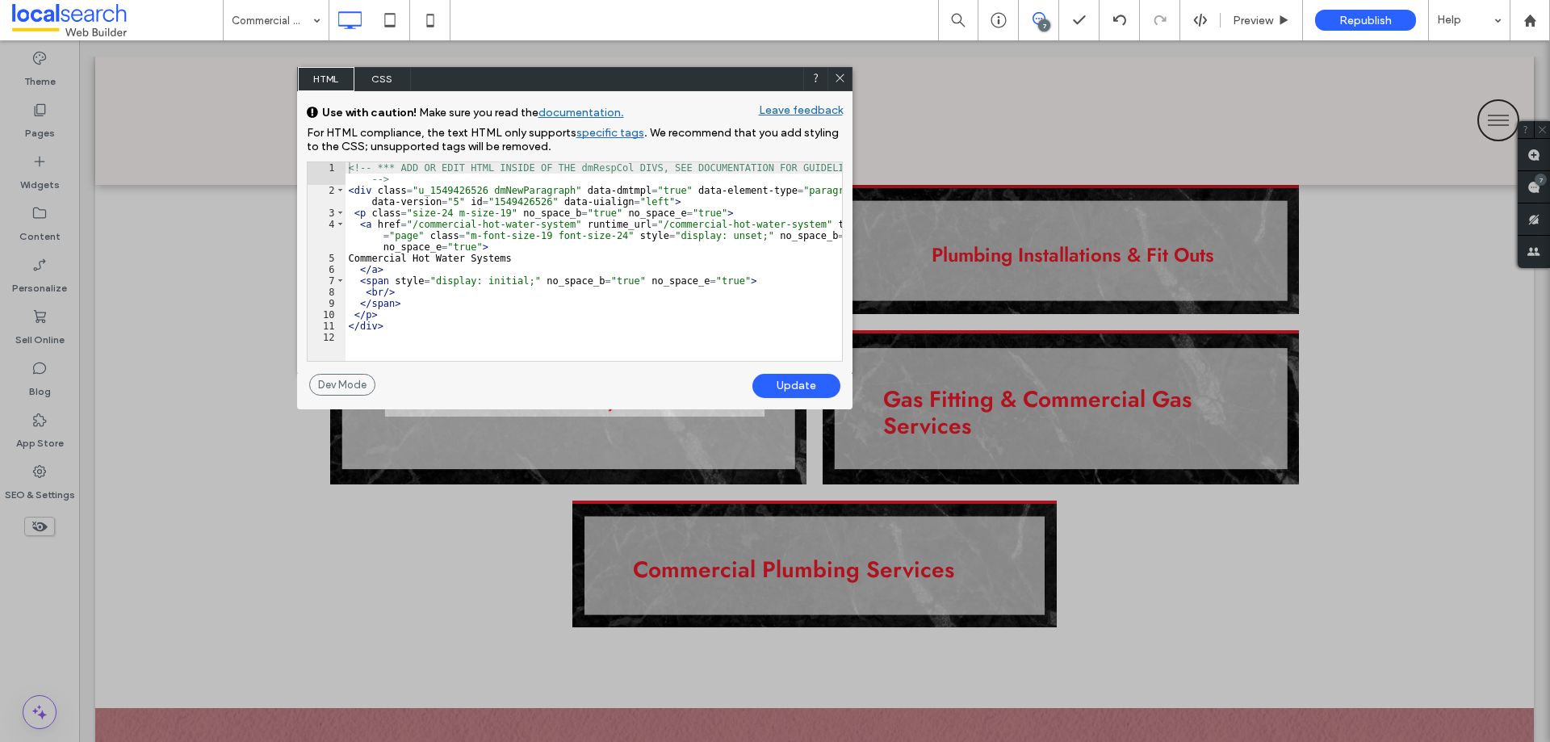
click at [647, 200] on div "<!-- *** ADD OR EDIT HTML INSIDE OF THE dmRespCol DIVS, SEE DOCUMENTATION FOR G…" at bounding box center [593, 278] width 496 height 232
type textarea "**"
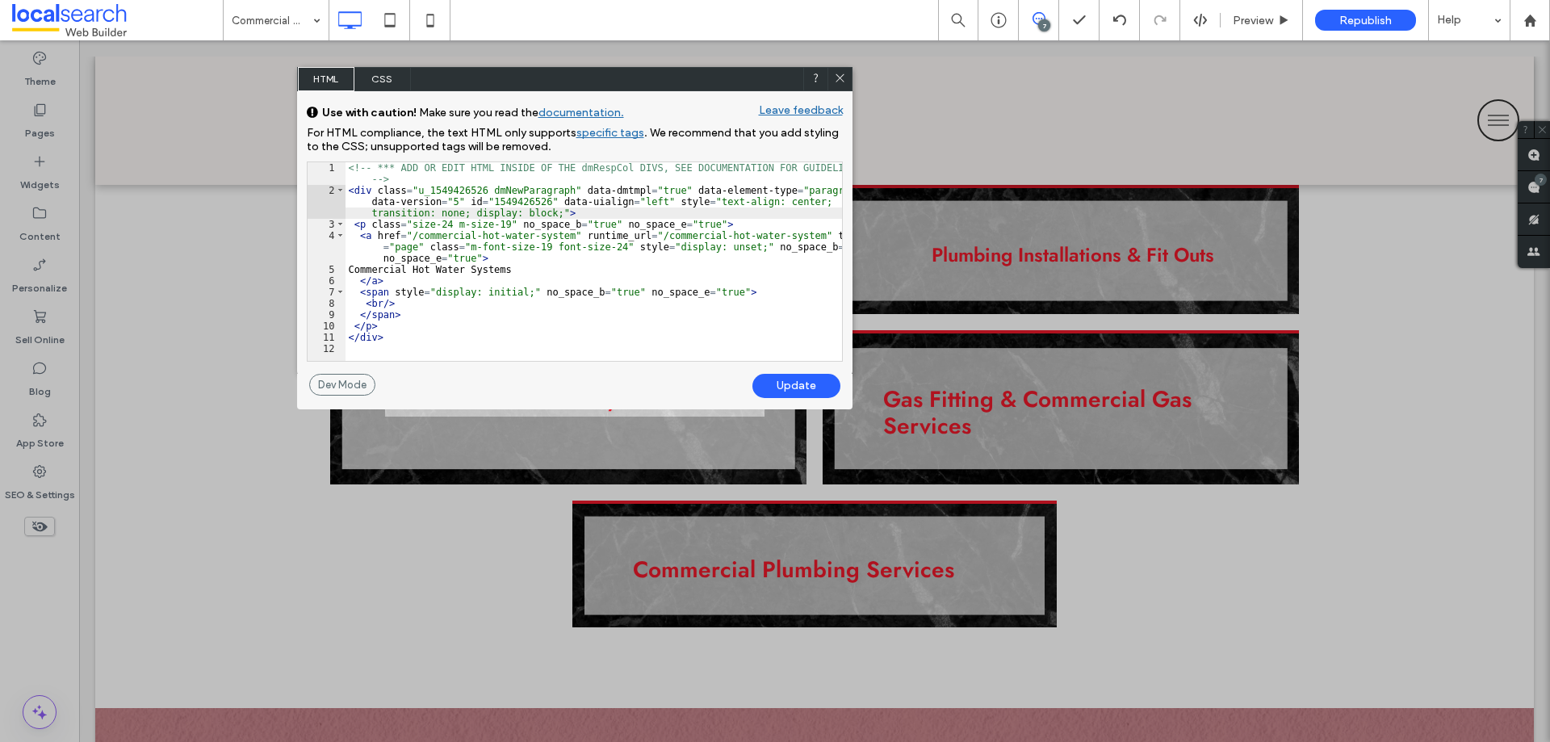
click at [795, 387] on div "Update" at bounding box center [796, 386] width 88 height 24
drag, startPoint x: 689, startPoint y: 91, endPoint x: 685, endPoint y: 83, distance: 8.7
click at [936, 156] on body ".wqwq-1{fill:#231f20;} .cls-1q, .cls-2q { fill-rule: evenodd; } .cls-2q { fill:…" at bounding box center [775, 371] width 1550 height 742
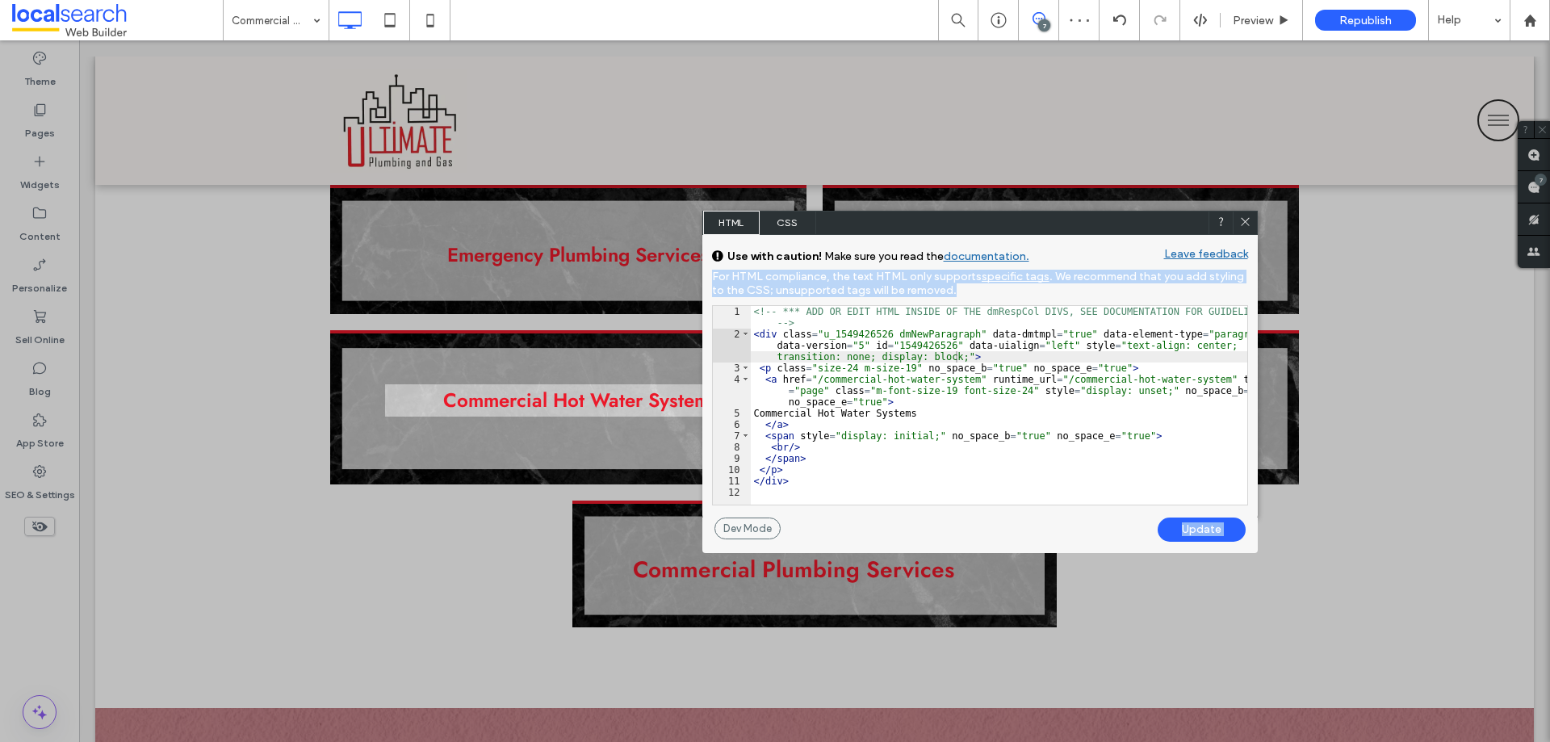
drag, startPoint x: 679, startPoint y: 73, endPoint x: 1129, endPoint y: 277, distance: 494.6
click at [1129, 235] on div "HTML CSS" at bounding box center [979, 223] width 555 height 24
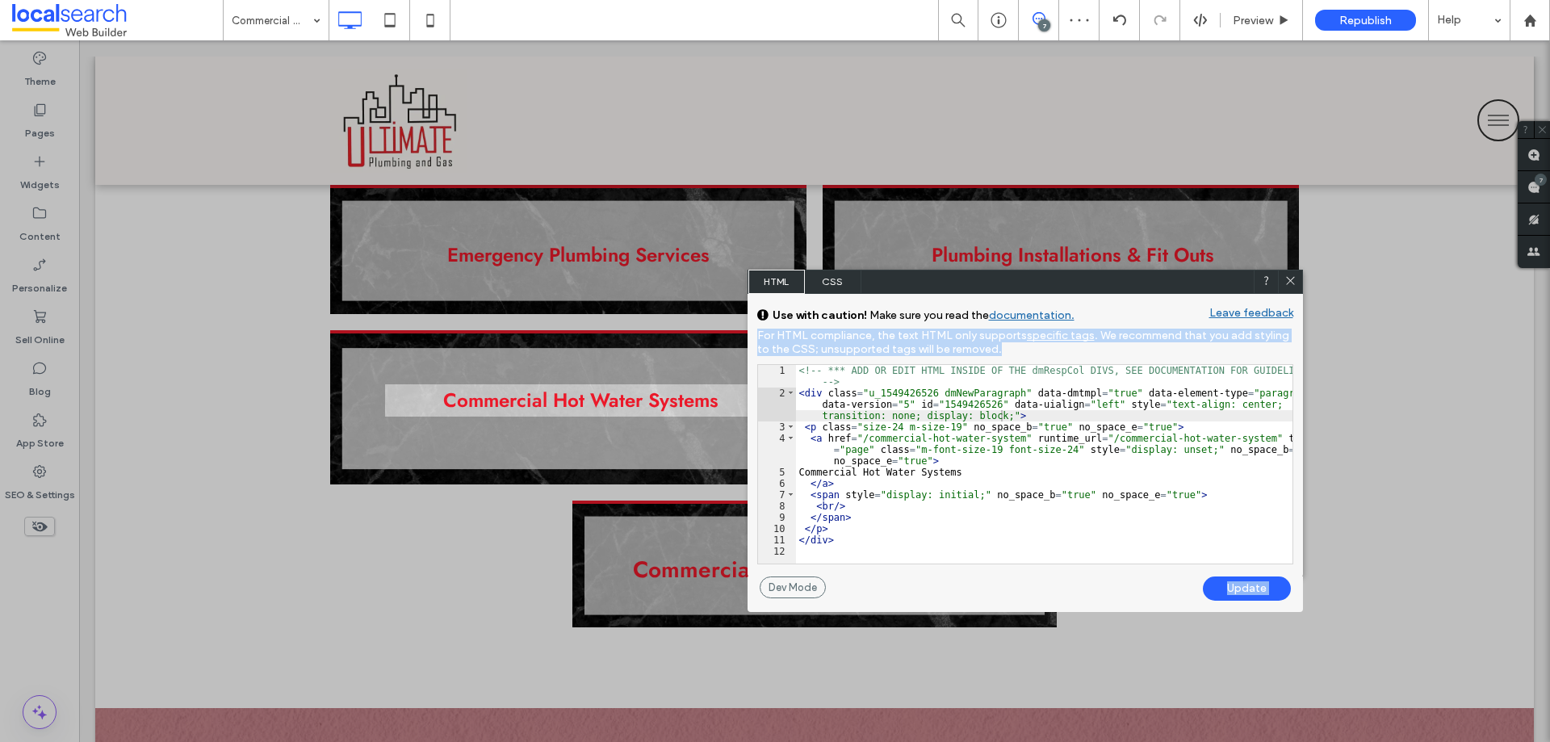
click at [1295, 284] on icon at bounding box center [1290, 280] width 12 height 12
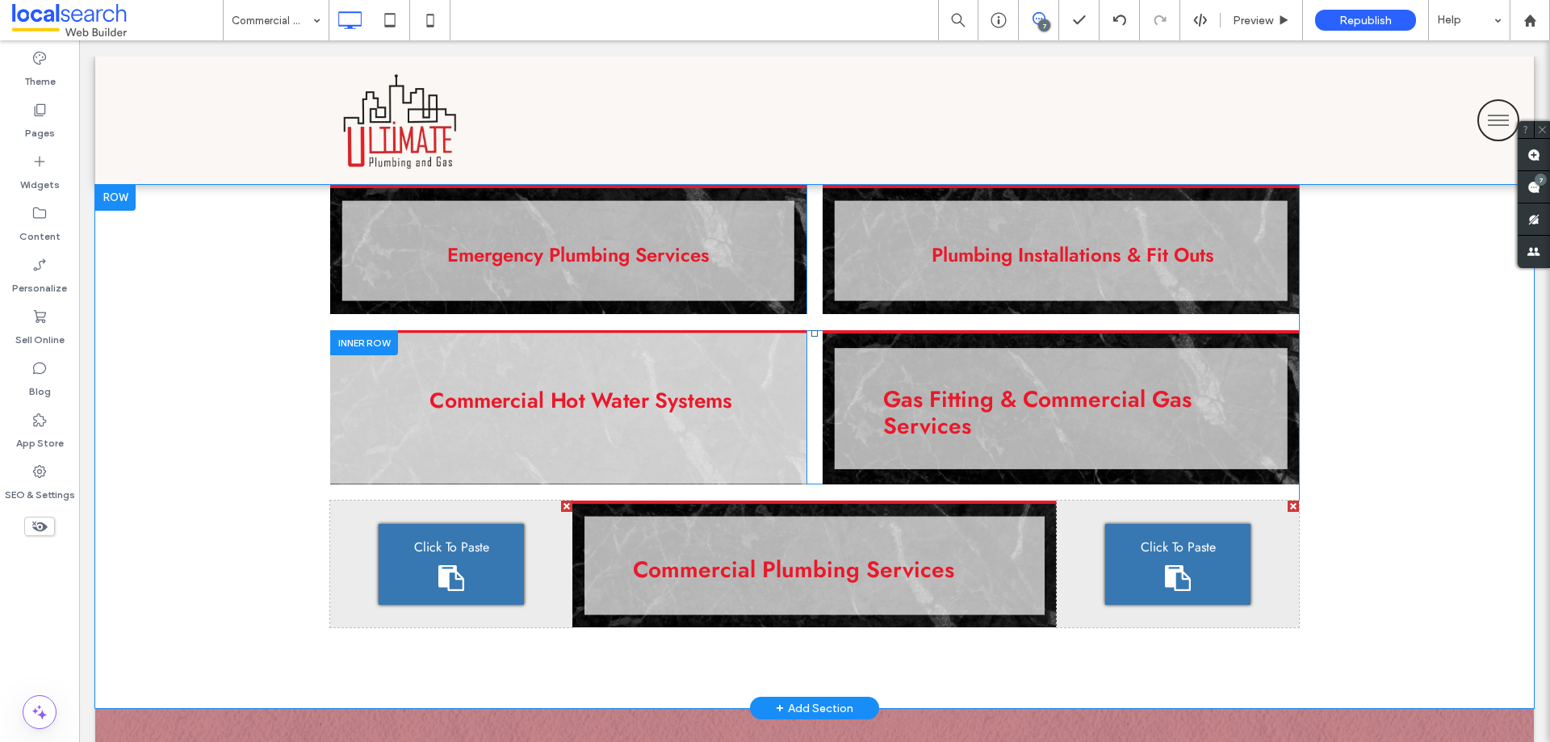
click at [708, 452] on div "Commercial Hot Water Systems Click To Paste Click To Paste" at bounding box center [568, 407] width 476 height 154
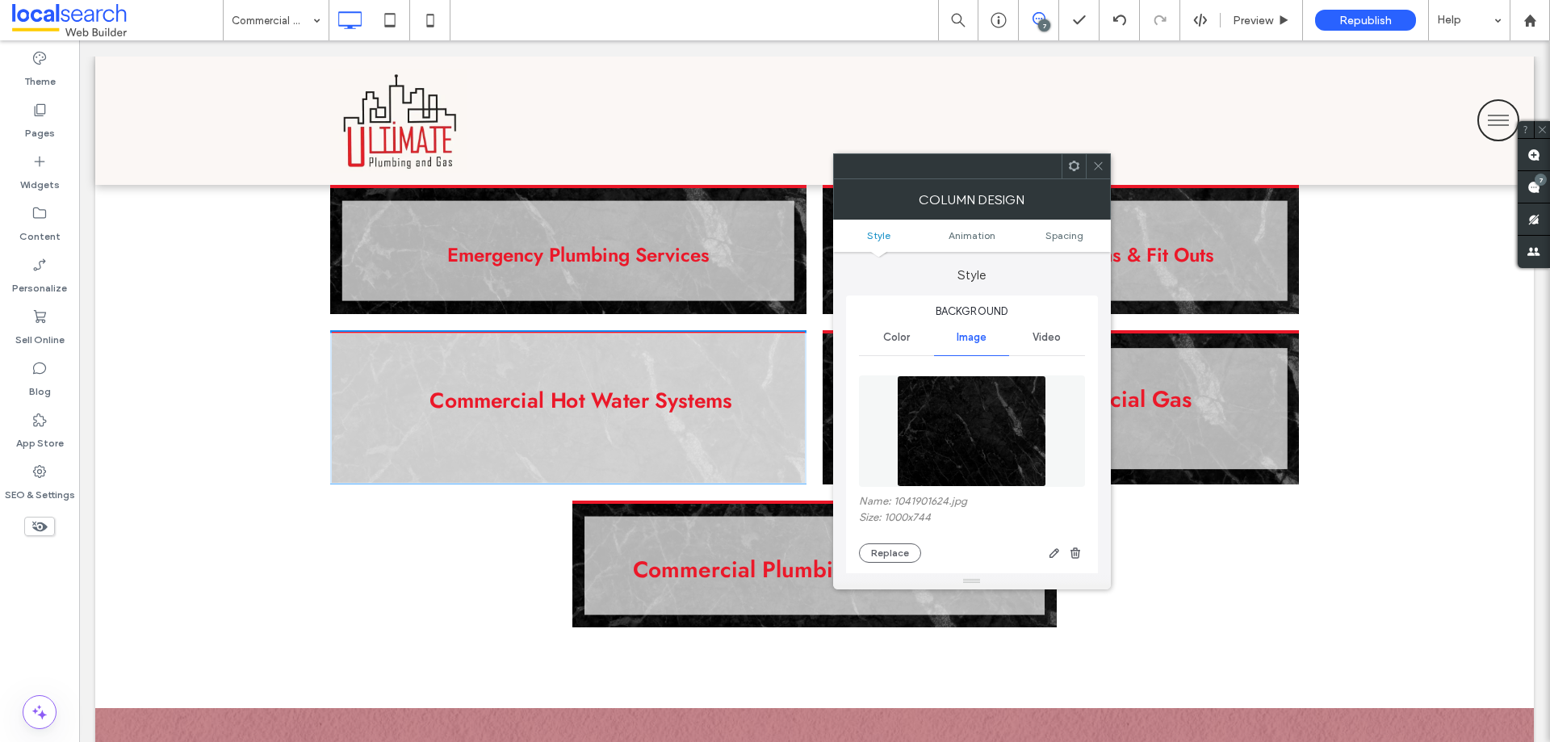
click at [622, 449] on div "Commercial Hot Water Systems Click To Paste Click To Paste" at bounding box center [568, 407] width 476 height 154
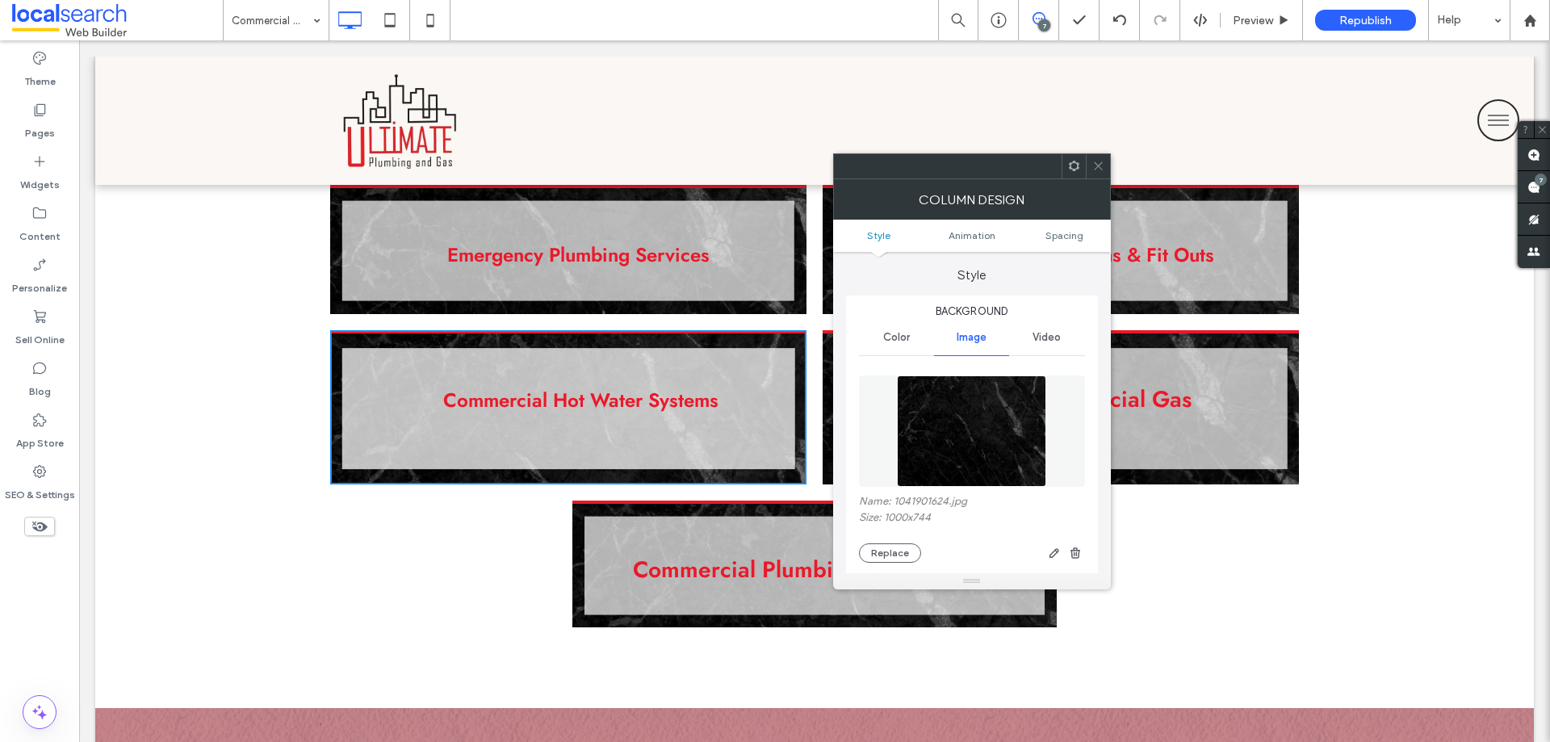
click at [1082, 174] on div at bounding box center [1073, 166] width 24 height 24
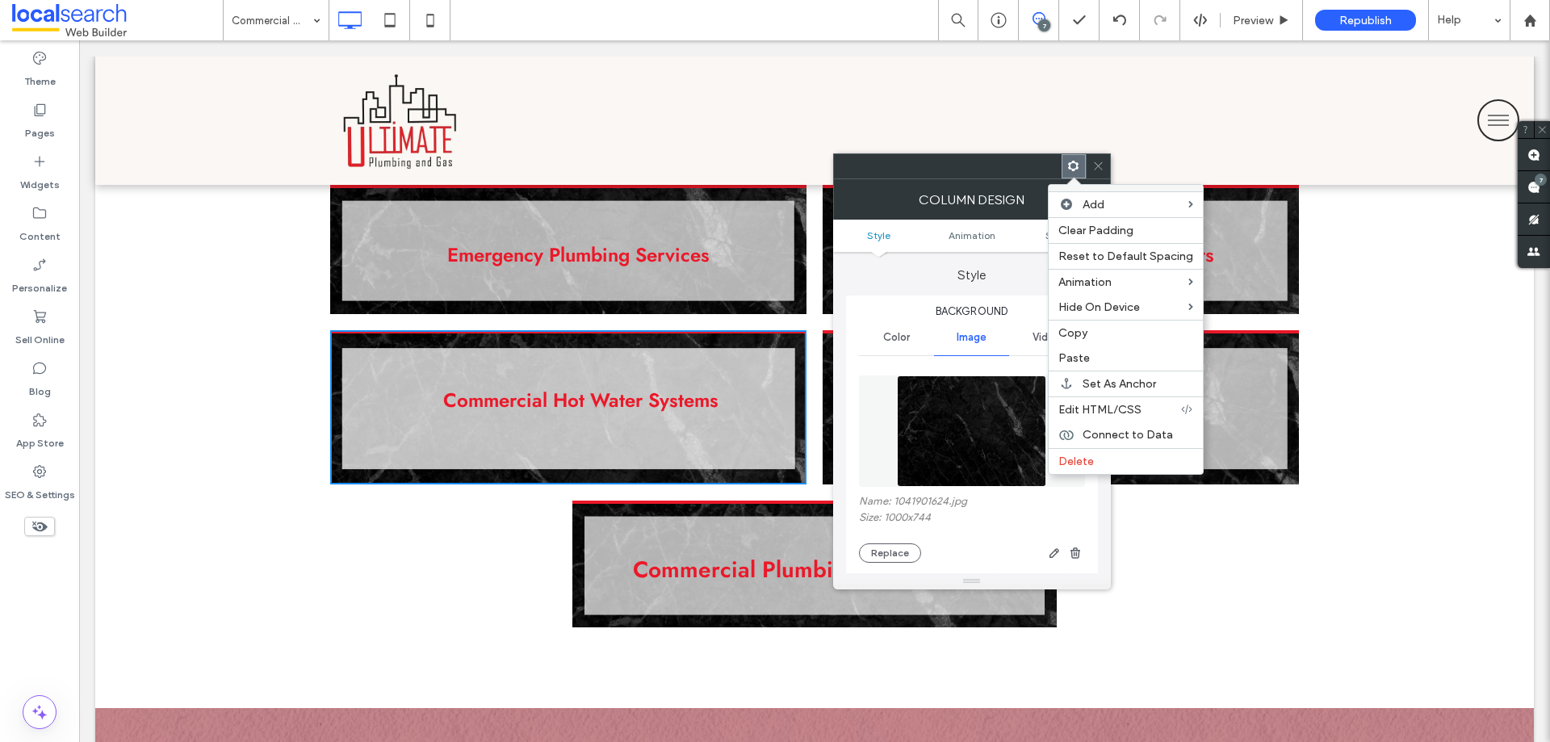
click at [1101, 163] on icon at bounding box center [1098, 166] width 12 height 12
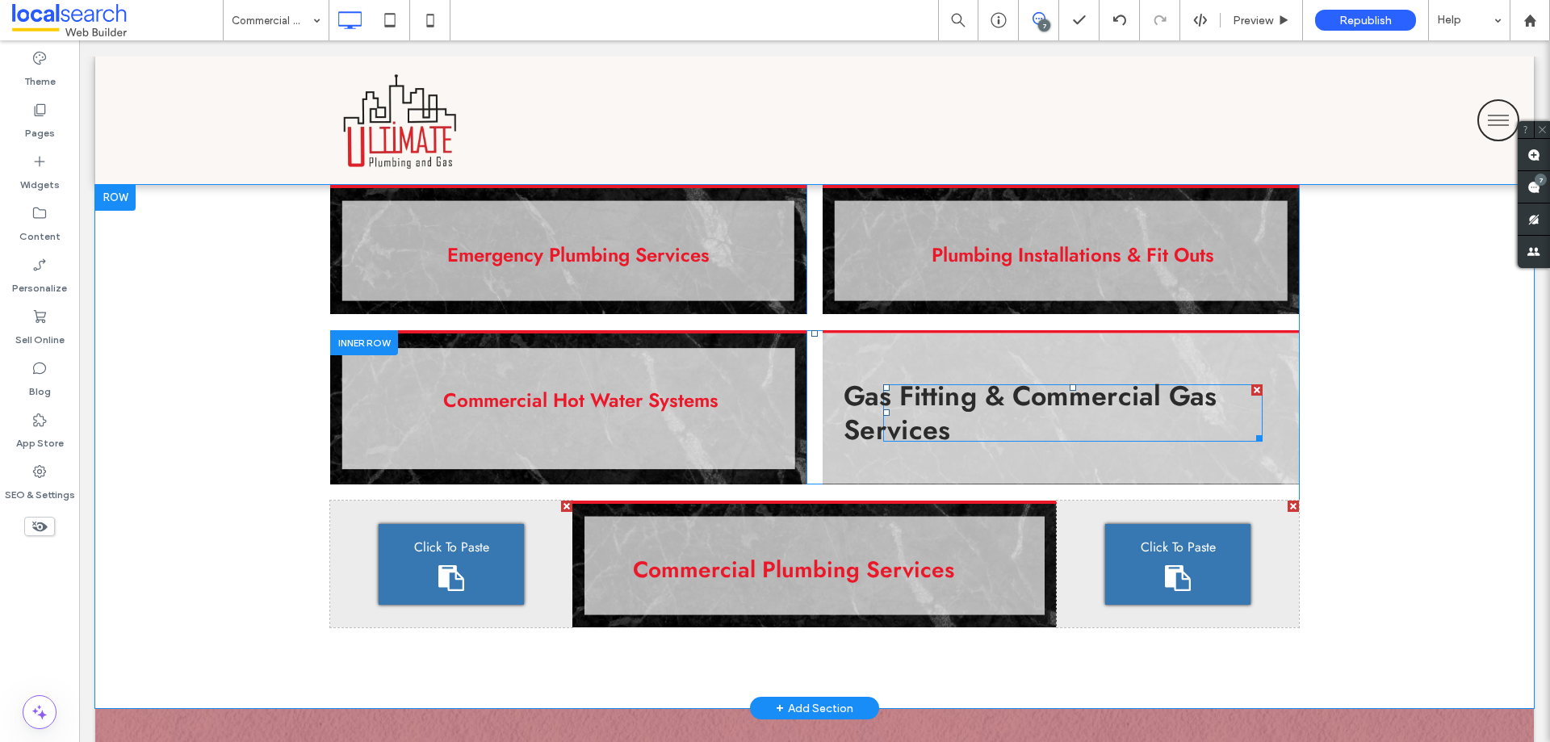
click at [1086, 429] on link "Gas Fitting & Commercial Gas Services" at bounding box center [1073, 411] width 459 height 65
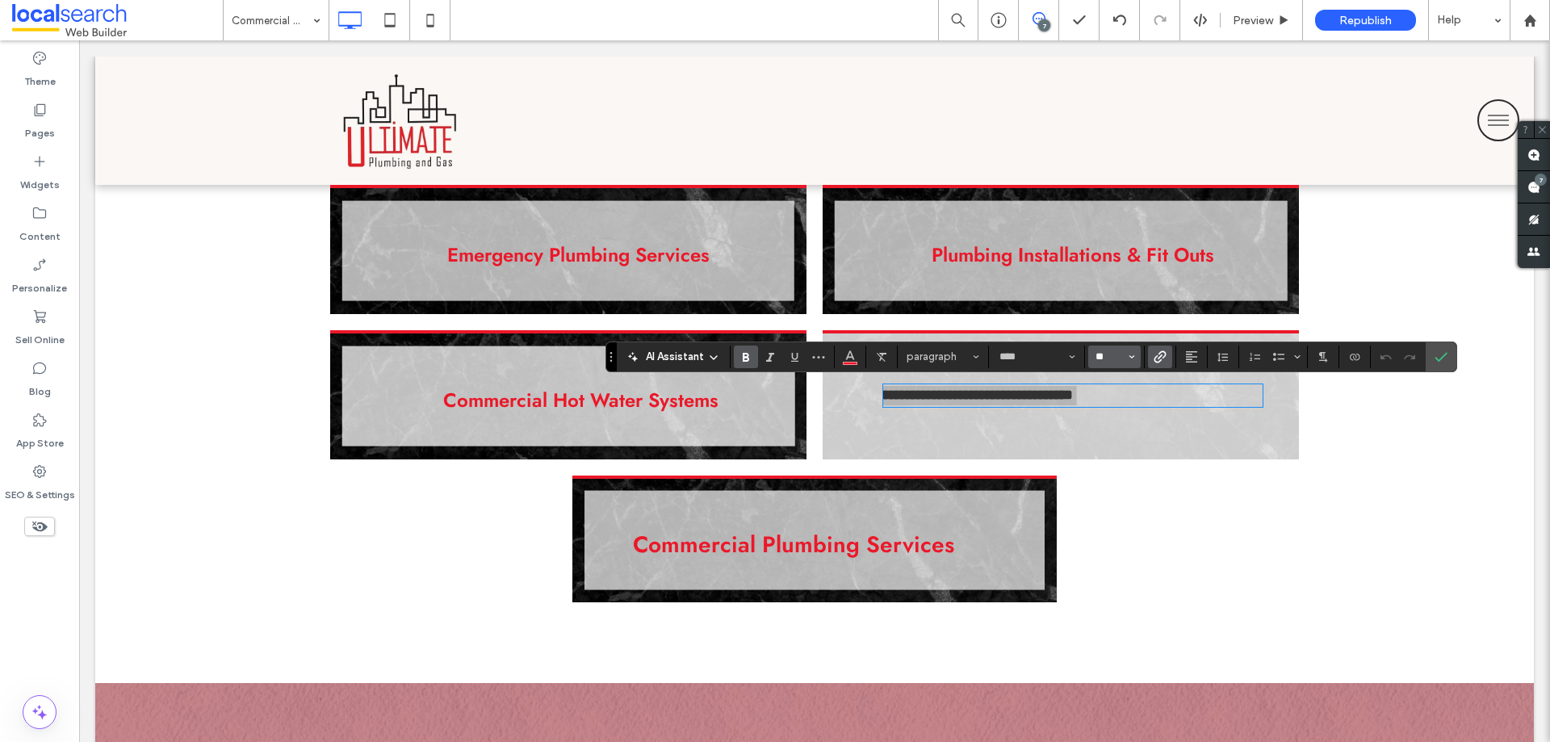
click at [1121, 362] on input "**" at bounding box center [1109, 356] width 31 height 13
type input "**"
drag, startPoint x: 1452, startPoint y: 363, endPoint x: 1373, endPoint y: 322, distance: 89.2
click at [1452, 363] on label "Confirm" at bounding box center [1441, 356] width 24 height 29
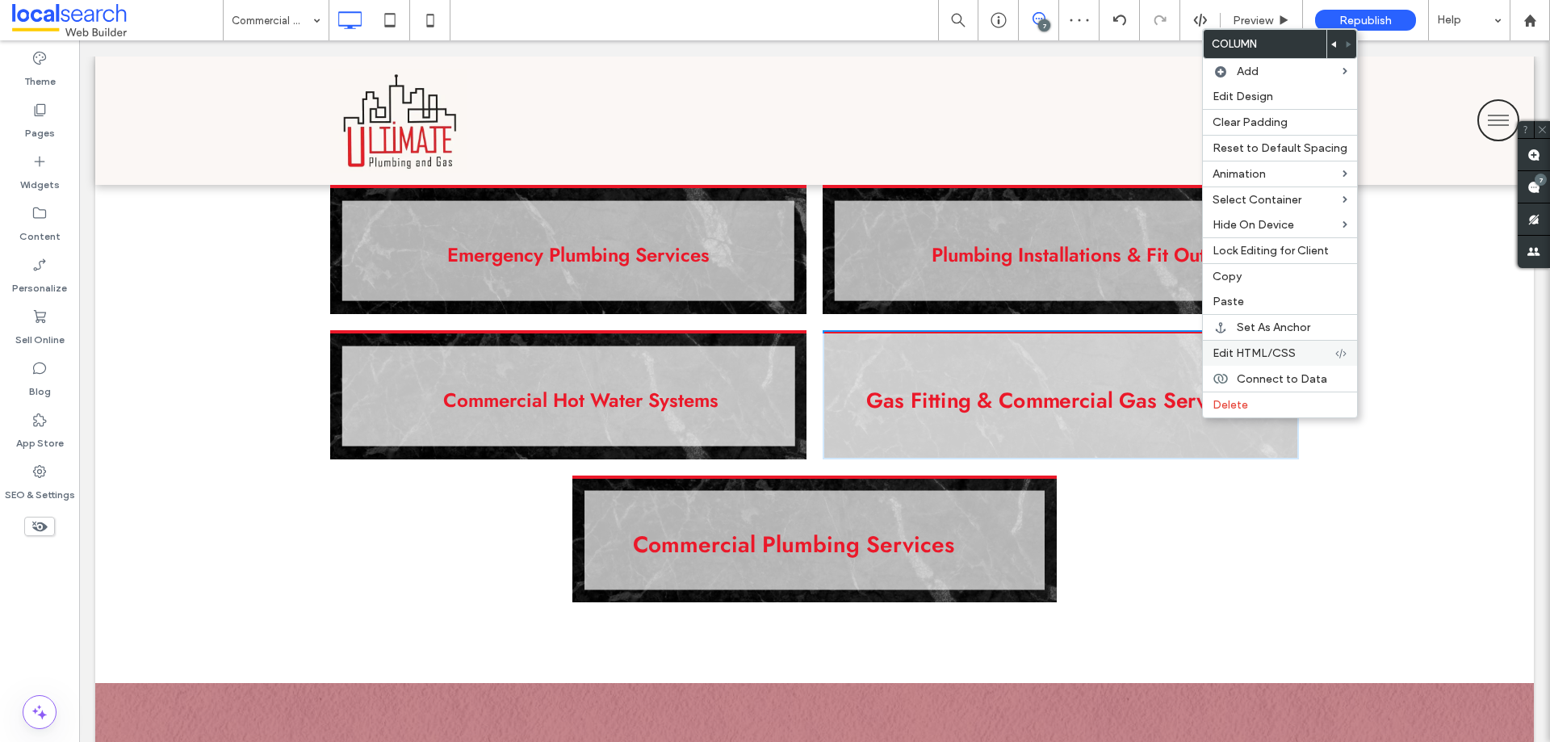
click at [1252, 358] on span "Edit HTML/CSS" at bounding box center [1253, 353] width 83 height 14
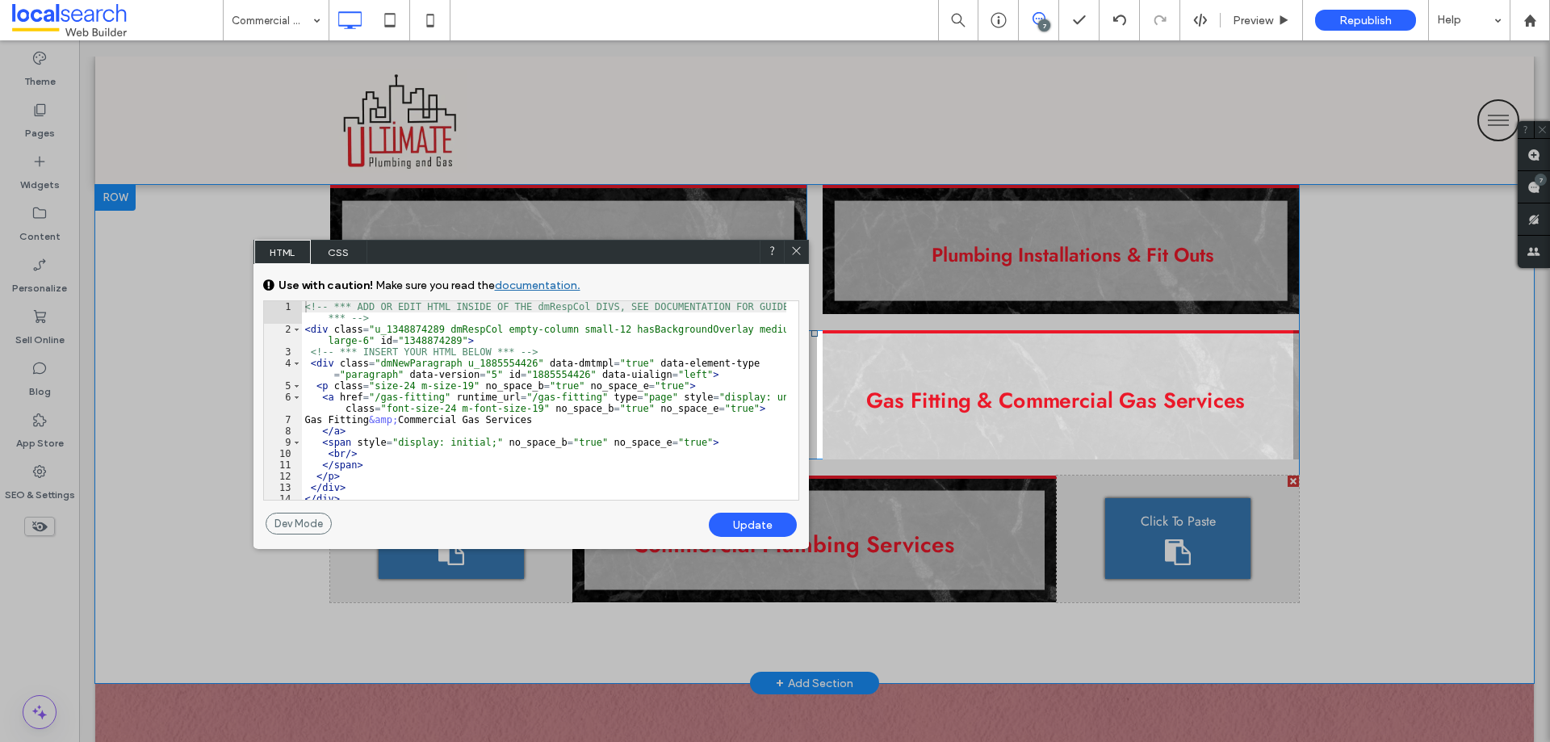
click at [676, 374] on div "<!-- *** ADD OR EDIT HTML INSIDE OF THE dmRespCol DIVS, SEE DOCUMENTATION FOR G…" at bounding box center [544, 417] width 484 height 232
type textarea "**"
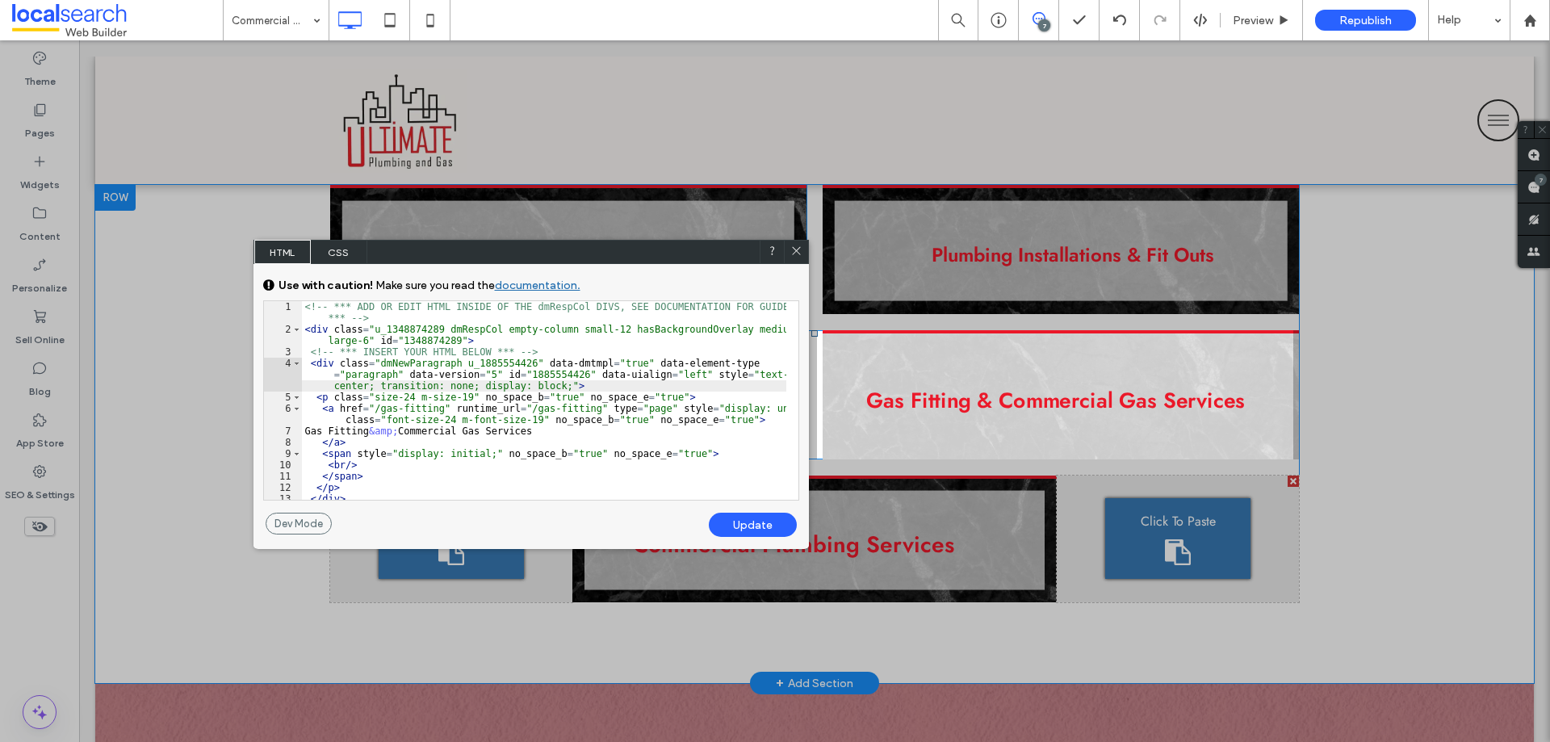
click at [744, 521] on div "Update" at bounding box center [753, 525] width 88 height 24
click at [798, 250] on icon at bounding box center [796, 251] width 12 height 12
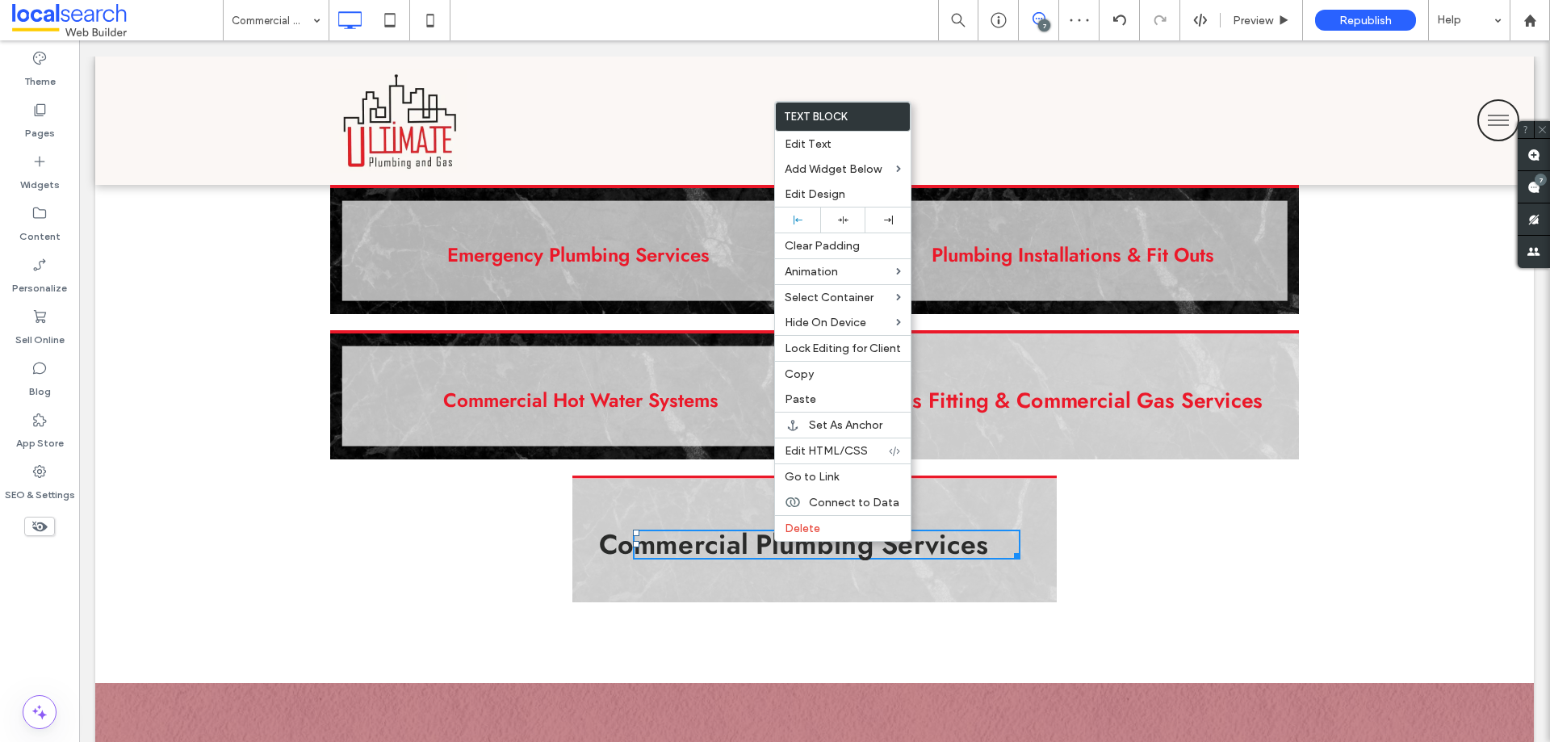
click at [772, 542] on link "Commercial Plumbing Services" at bounding box center [793, 544] width 389 height 33
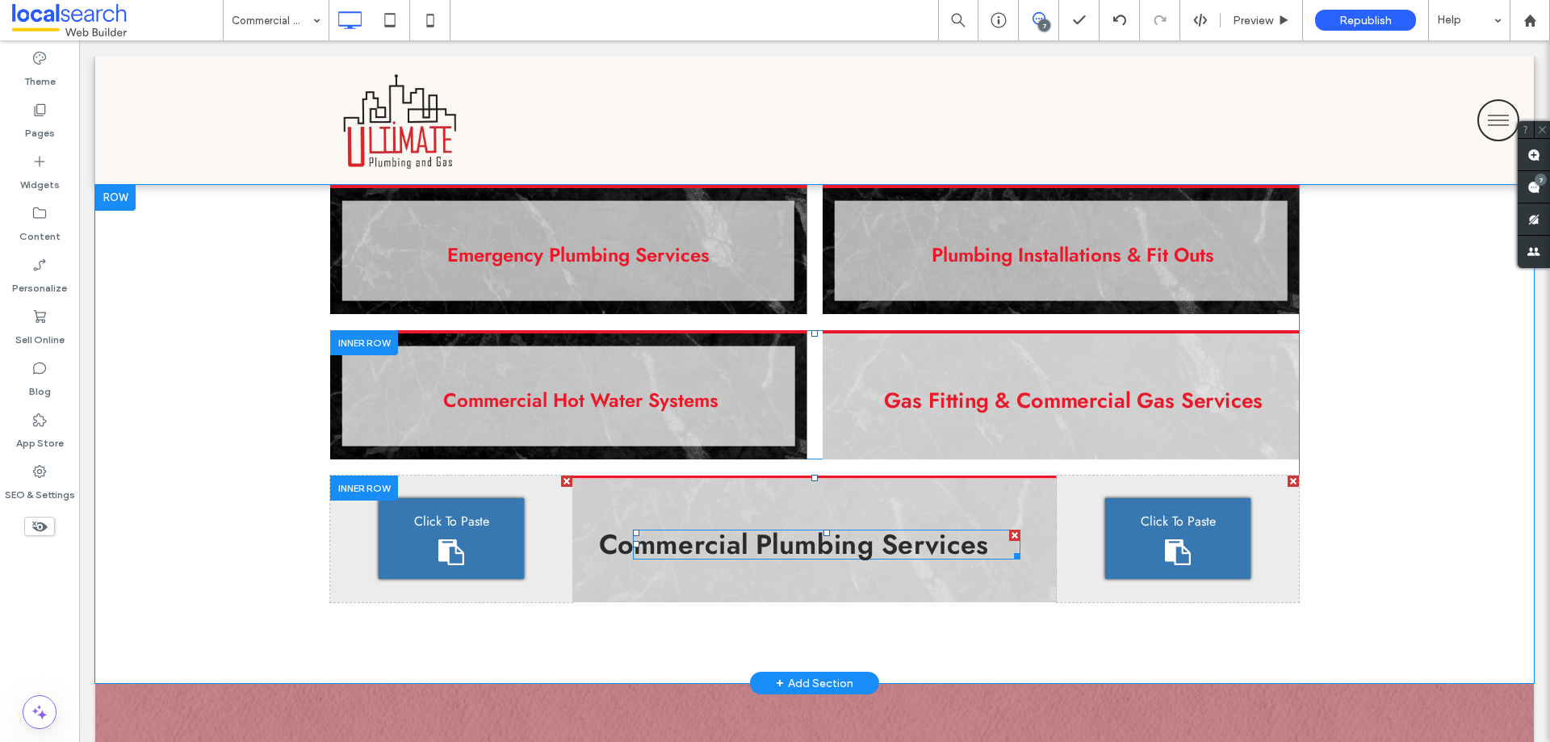
click at [772, 542] on link "Commercial Plumbing Services" at bounding box center [793, 544] width 389 height 33
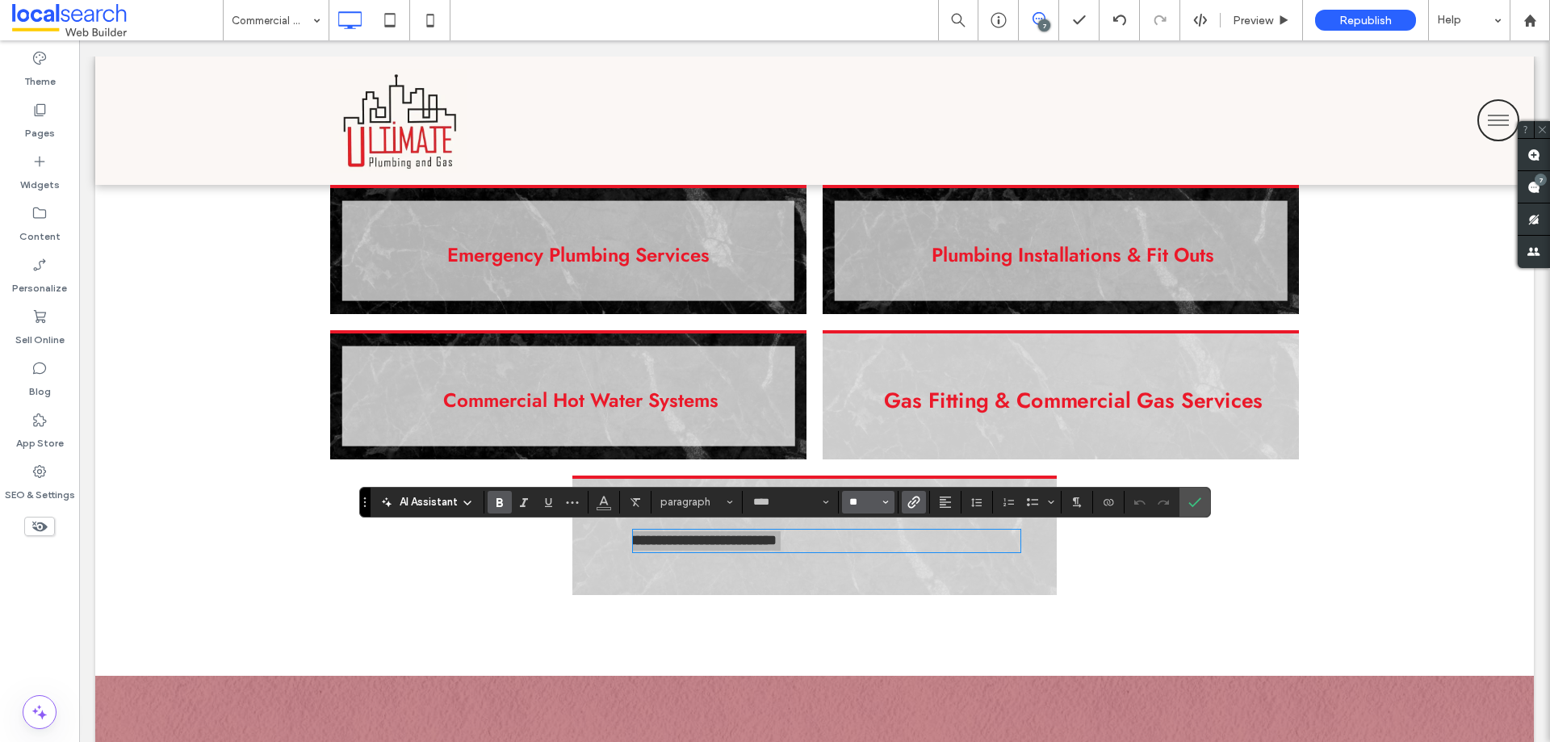
click at [852, 504] on input "**" at bounding box center [863, 502] width 31 height 13
type input "**"
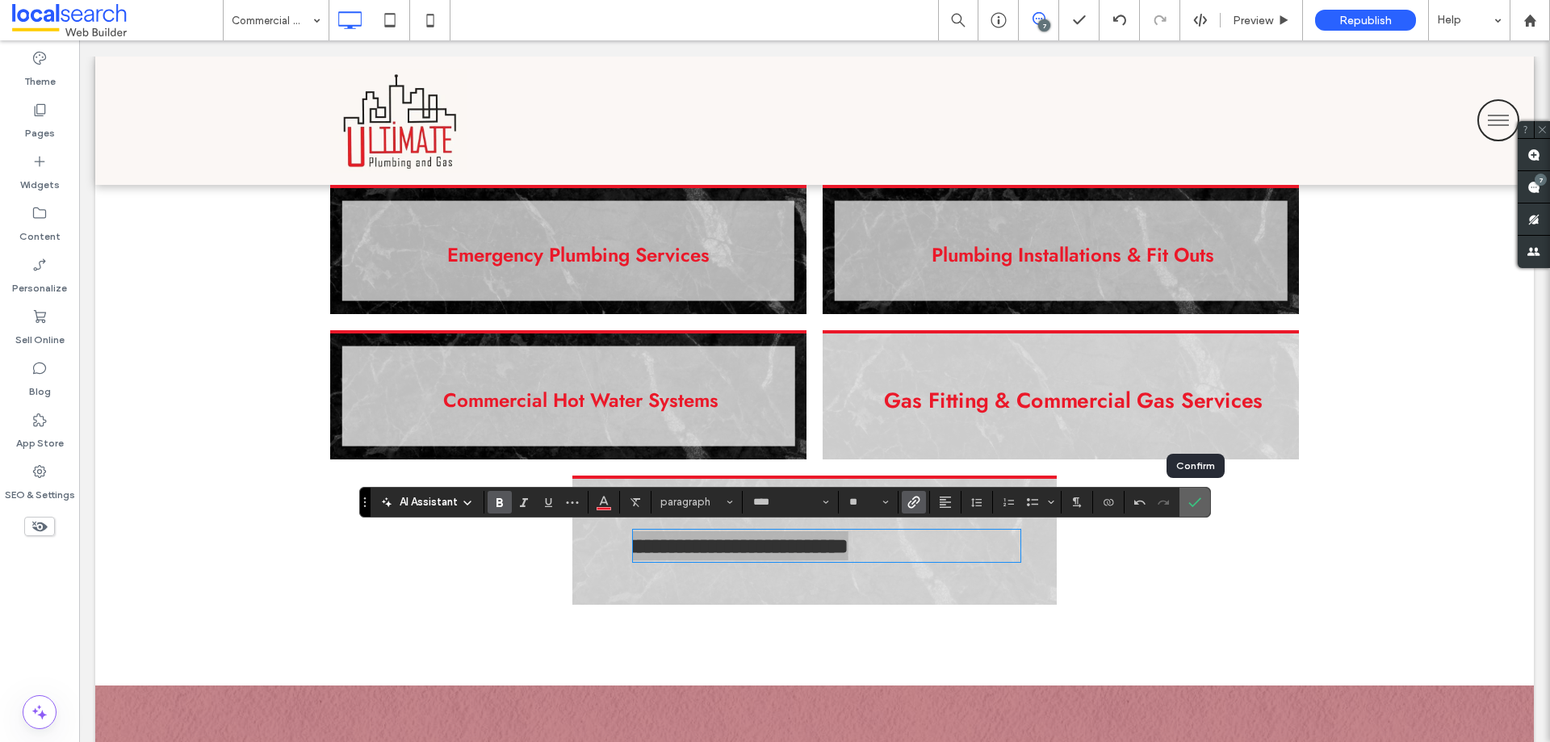
drag, startPoint x: 1117, startPoint y: 467, endPoint x: 1196, endPoint y: 508, distance: 88.8
click at [1196, 508] on icon "Confirm" at bounding box center [1194, 502] width 13 height 13
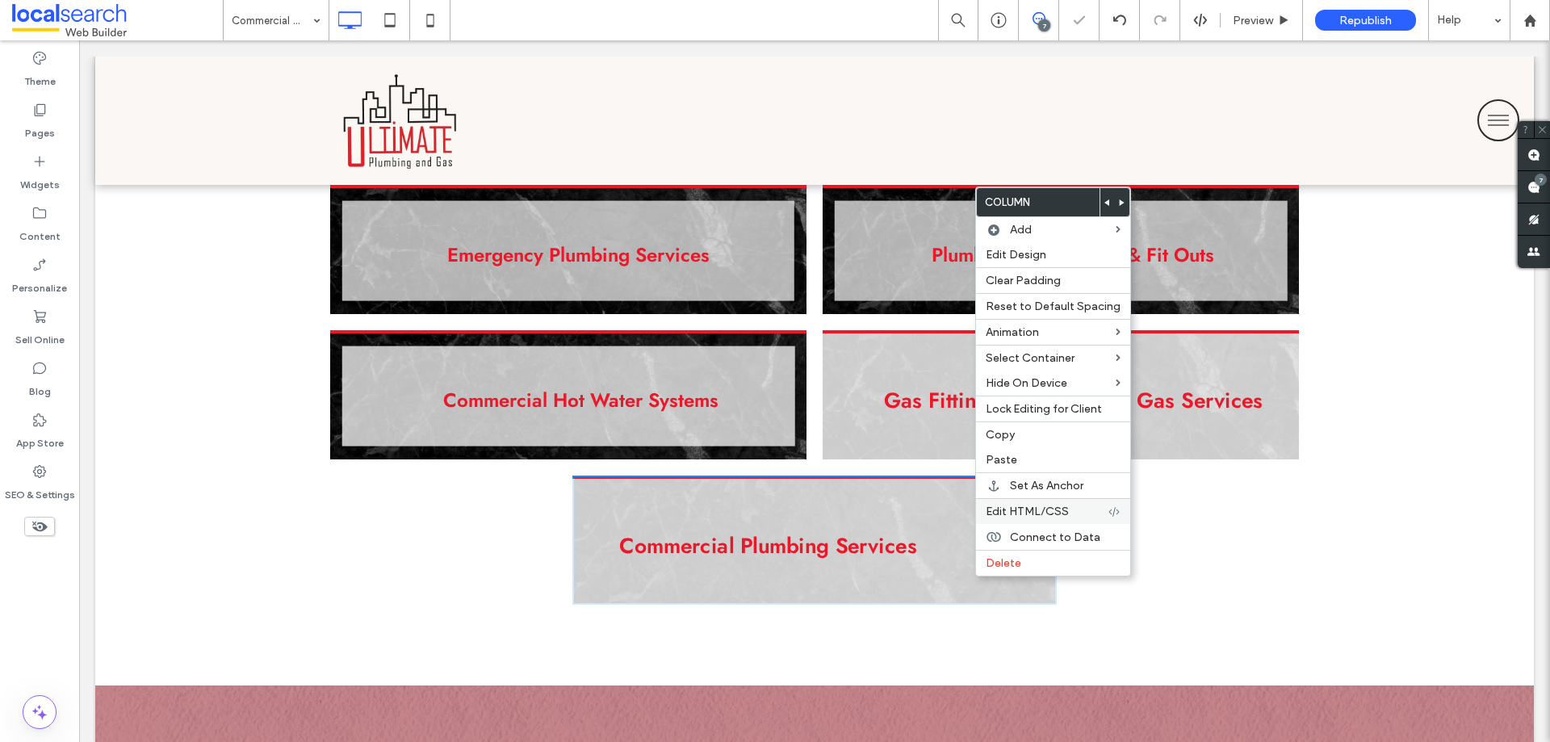
click at [1011, 518] on div "Edit HTML/CSS" at bounding box center [1053, 511] width 154 height 26
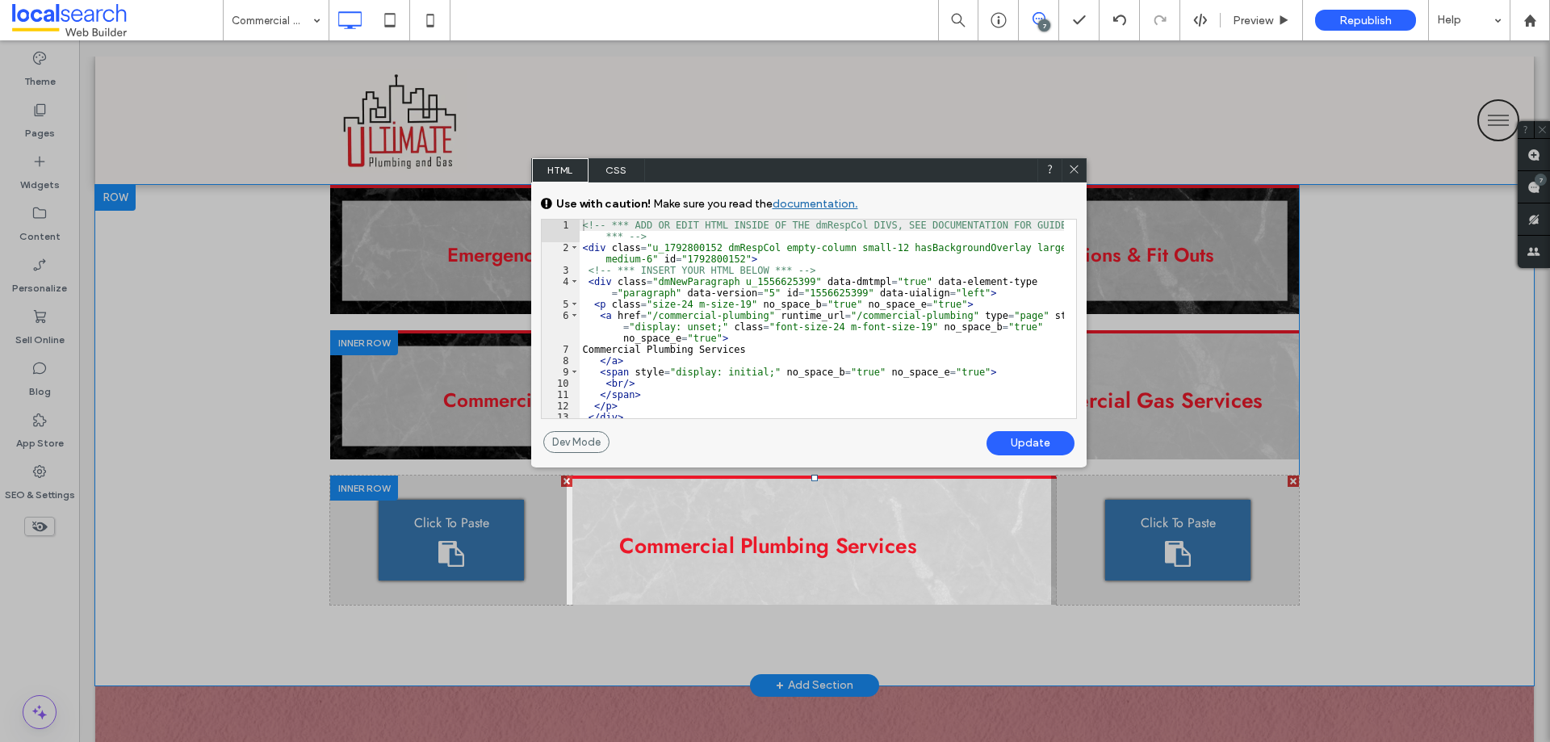
click at [954, 293] on div "<!-- *** ADD OR EDIT HTML INSIDE OF THE dmRespCol DIVS, SEE DOCUMENTATION FOR G…" at bounding box center [822, 336] width 484 height 232
type textarea "**"
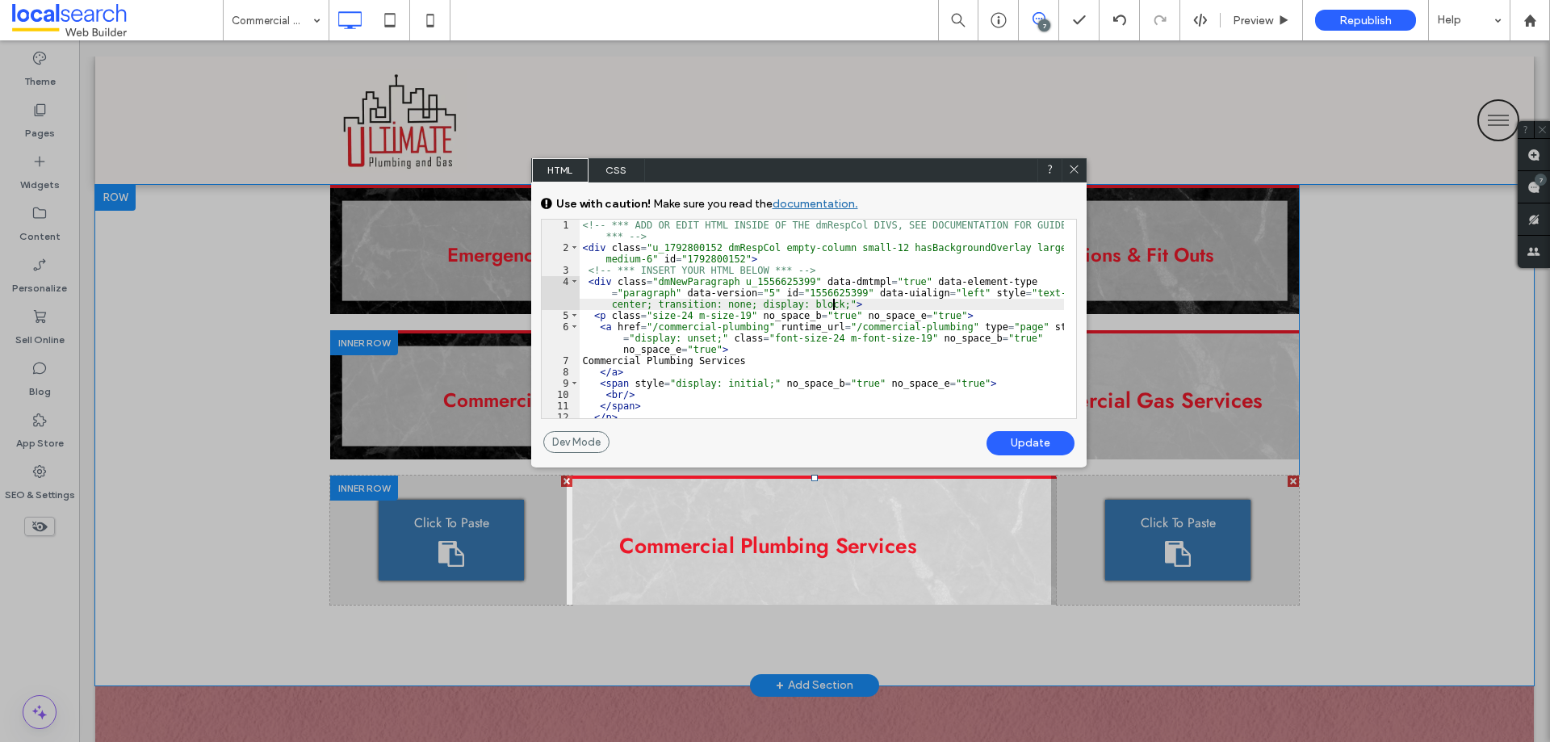
click at [1032, 434] on div "Update" at bounding box center [1030, 443] width 88 height 24
click at [1066, 174] on div at bounding box center [1073, 170] width 24 height 24
click at [1071, 166] on use at bounding box center [1074, 169] width 8 height 8
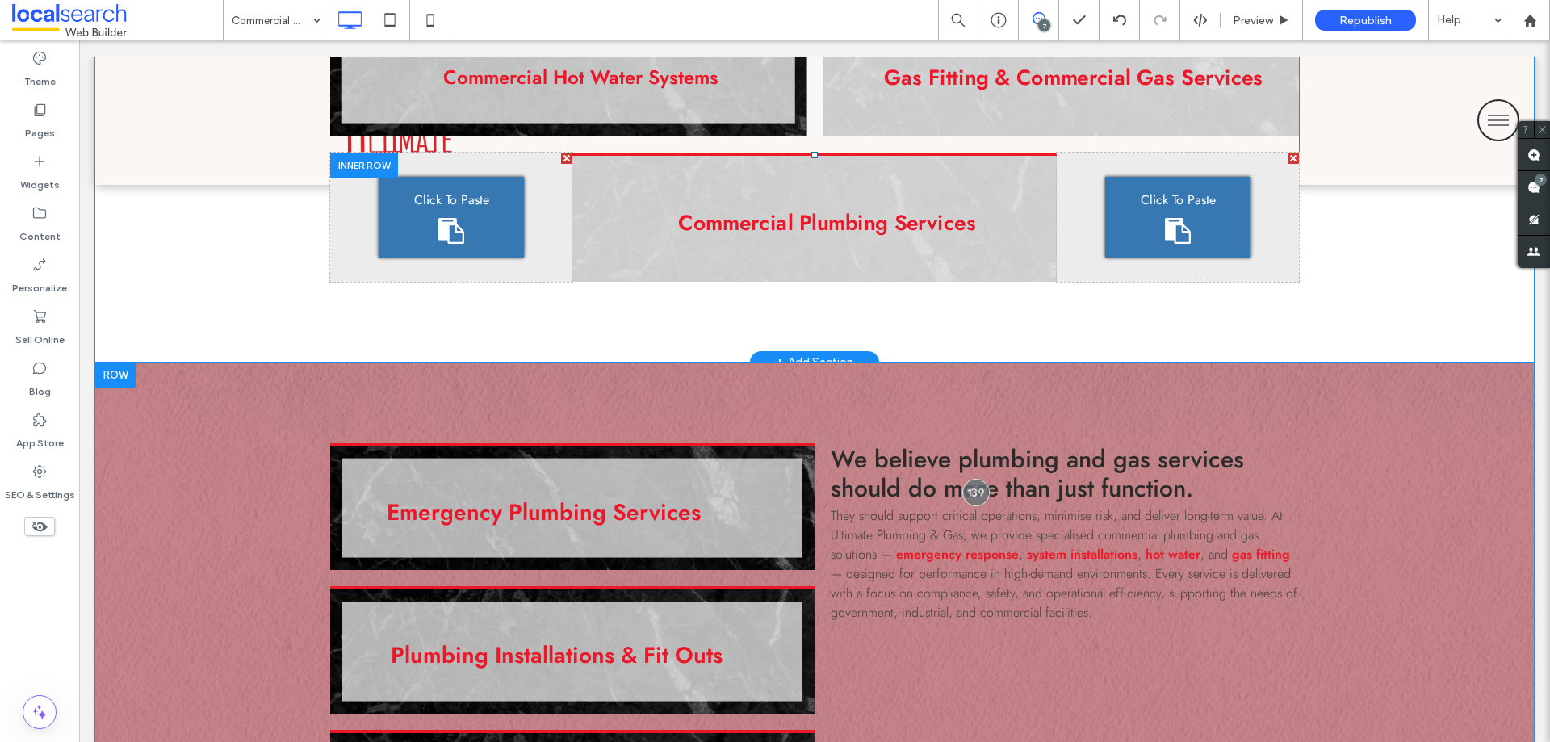
scroll to position [1614, 0]
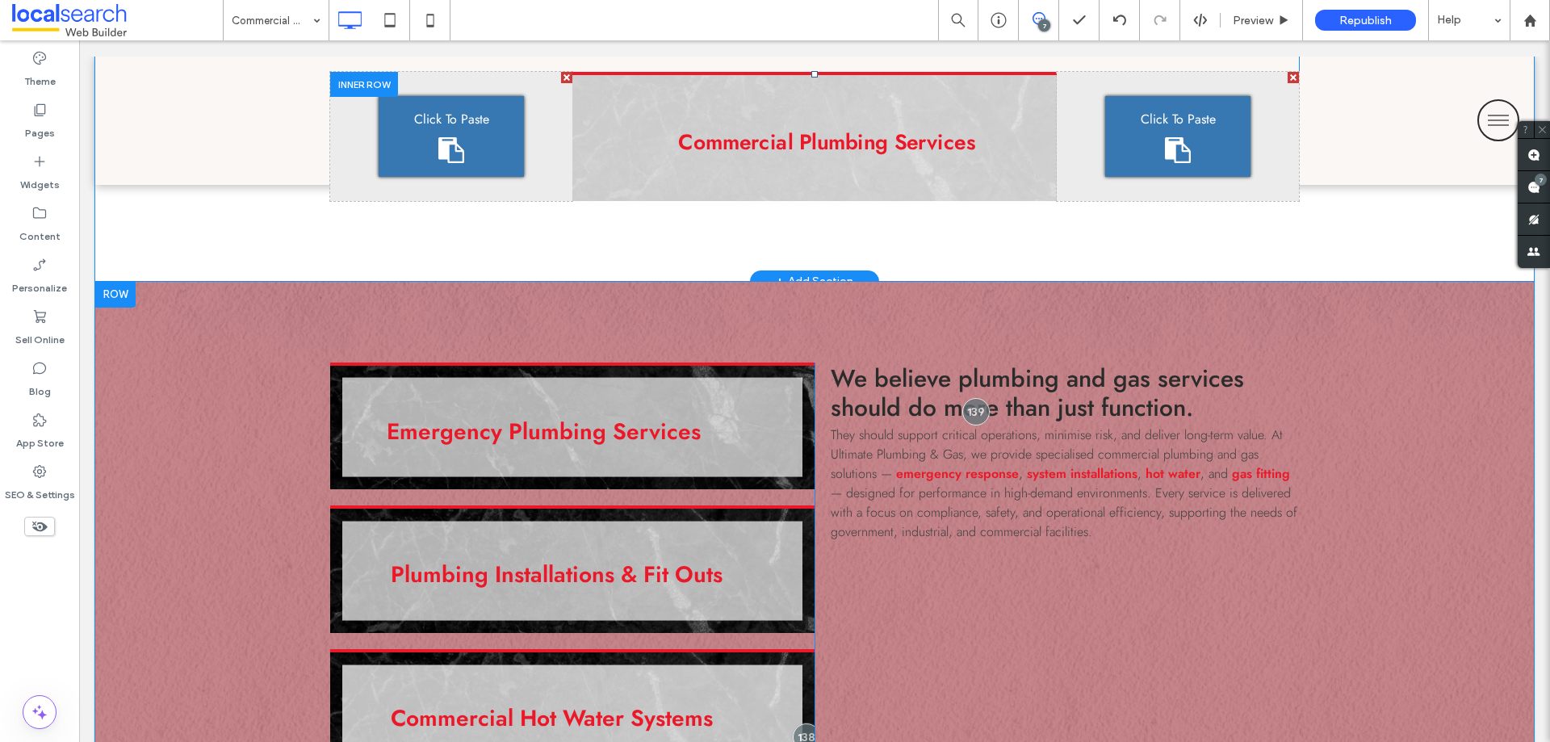
click at [161, 387] on div "Emergency Plumbing Services Click To Paste Plumbing Installations & Fit Outs Cl…" at bounding box center [814, 727] width 1438 height 890
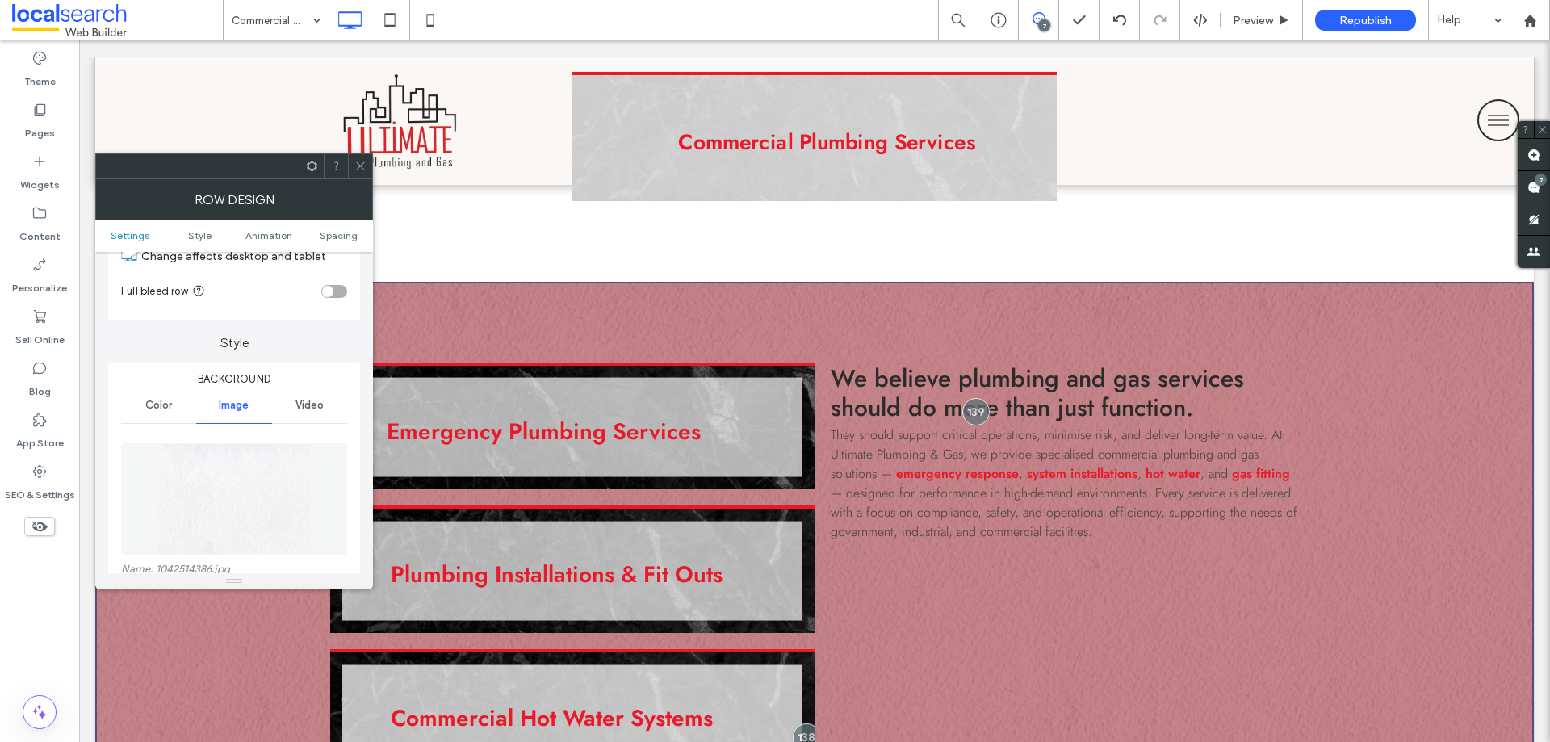
scroll to position [161, 0]
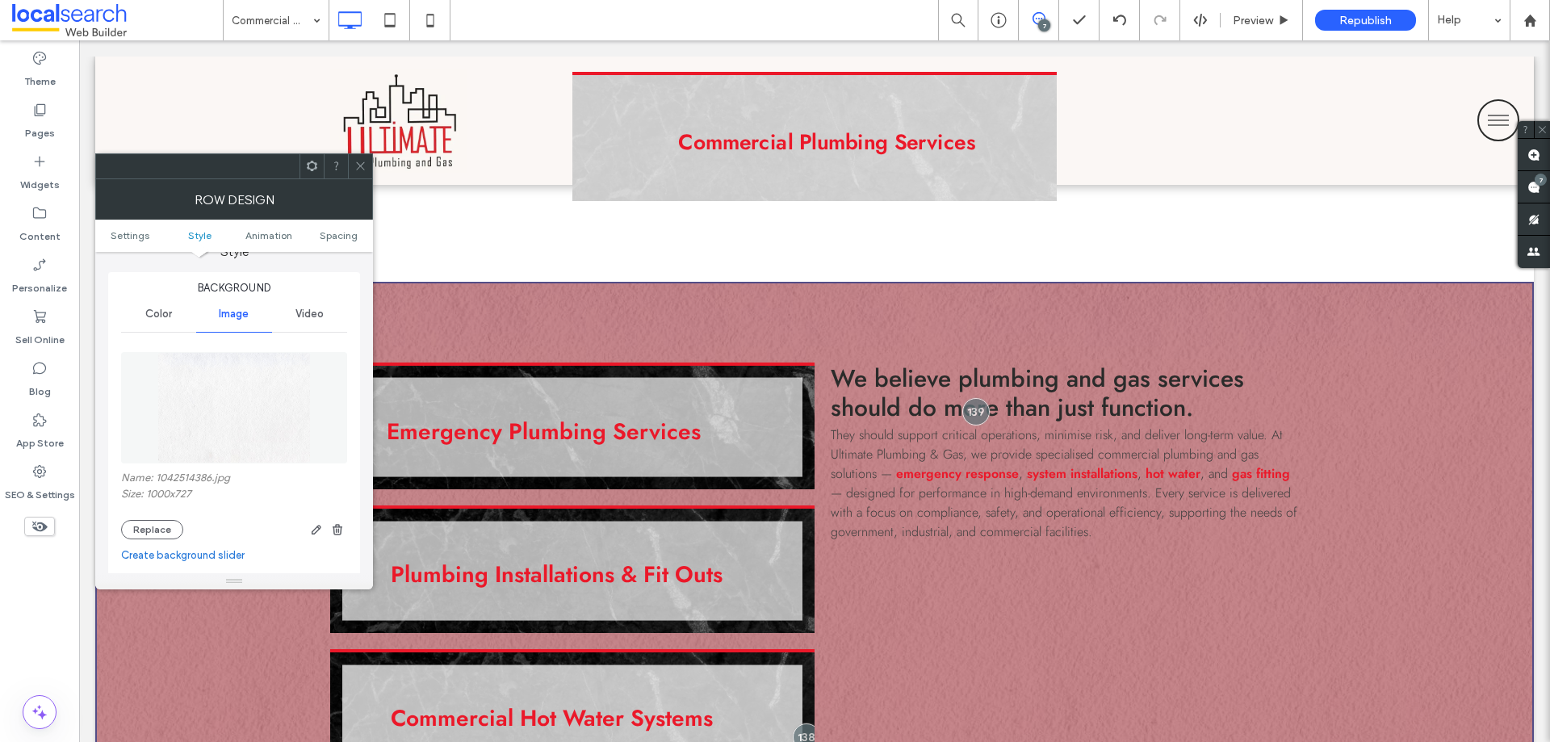
click at [177, 474] on label "Name: 1042514386.jpg" at bounding box center [234, 479] width 226 height 16
copy label "1042514386"
click at [358, 173] on span at bounding box center [360, 166] width 12 height 24
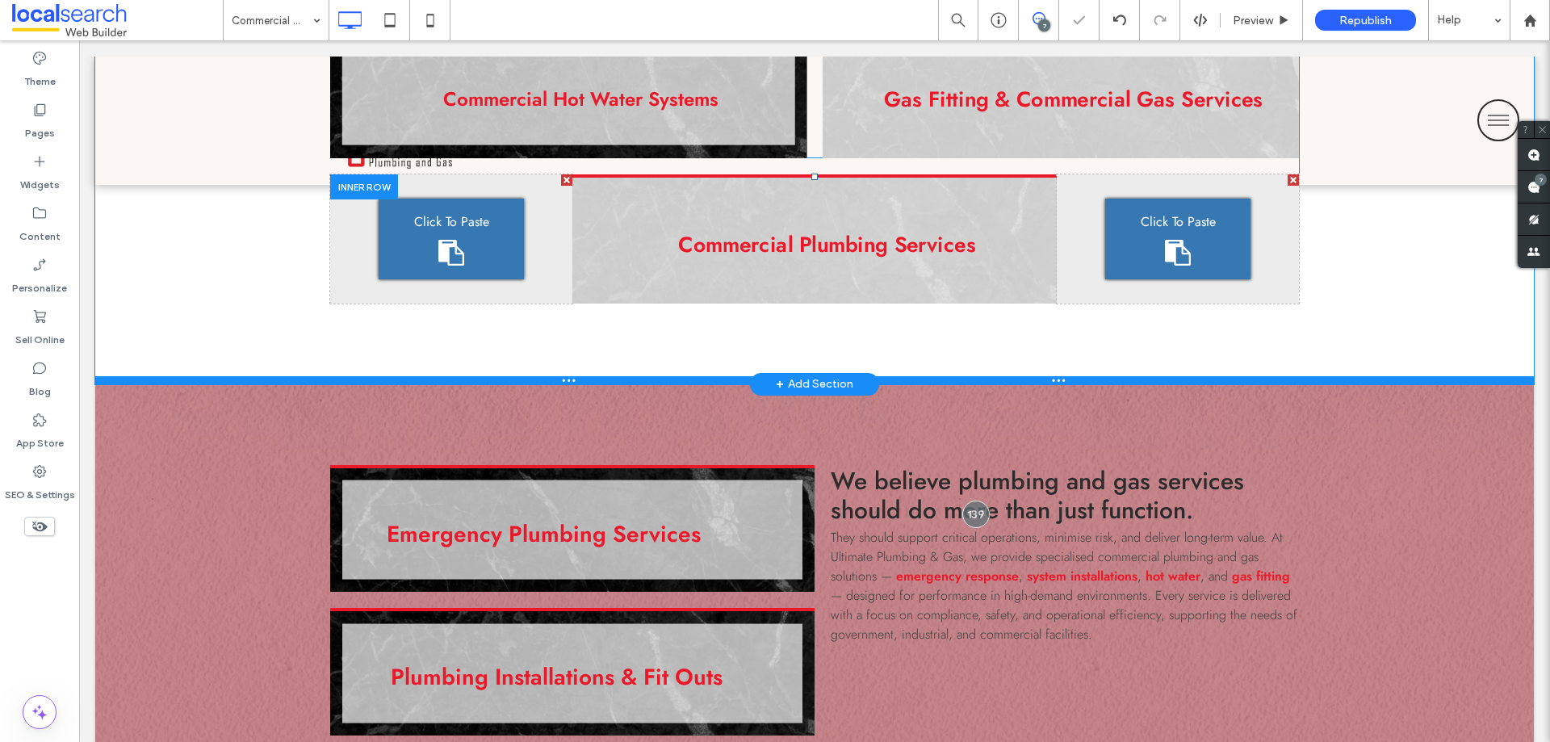
scroll to position [1453, 0]
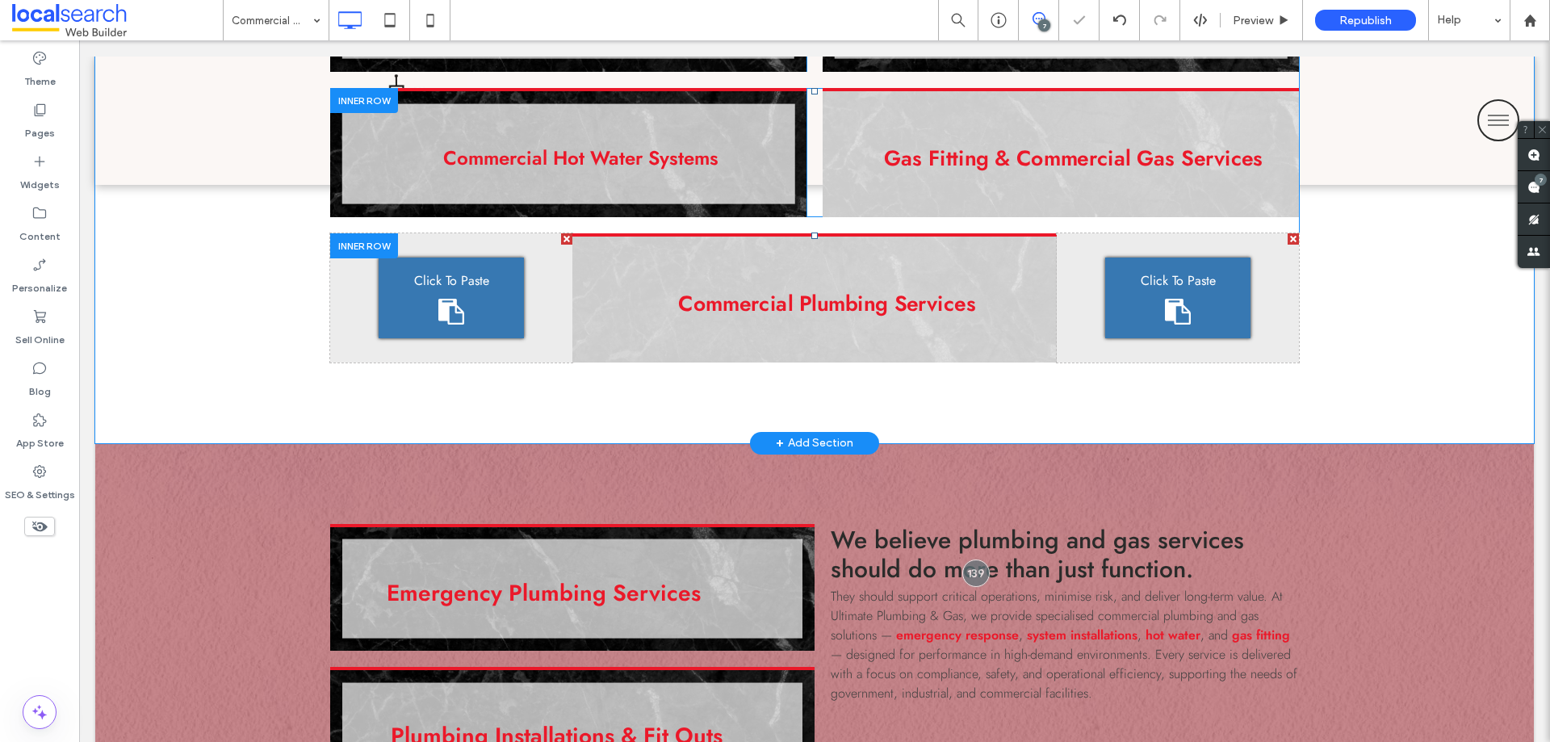
click at [168, 413] on div "Emergency Plumbing Services Click To Paste Plumbing Installations & Fit Outs Cl…" at bounding box center [814, 193] width 1438 height 500
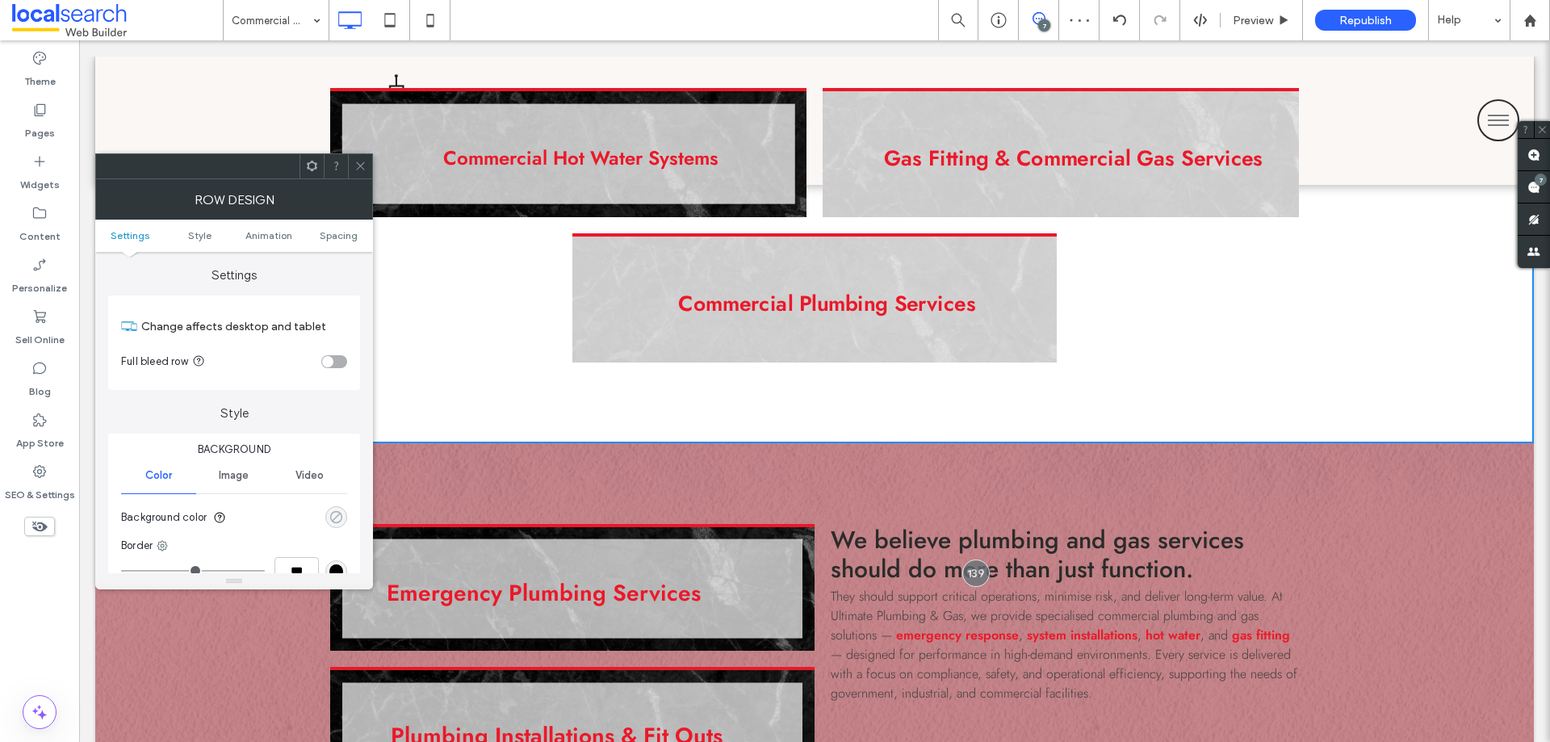
click at [339, 512] on use "rgba(0, 0, 0, 0)" at bounding box center [336, 517] width 12 height 12
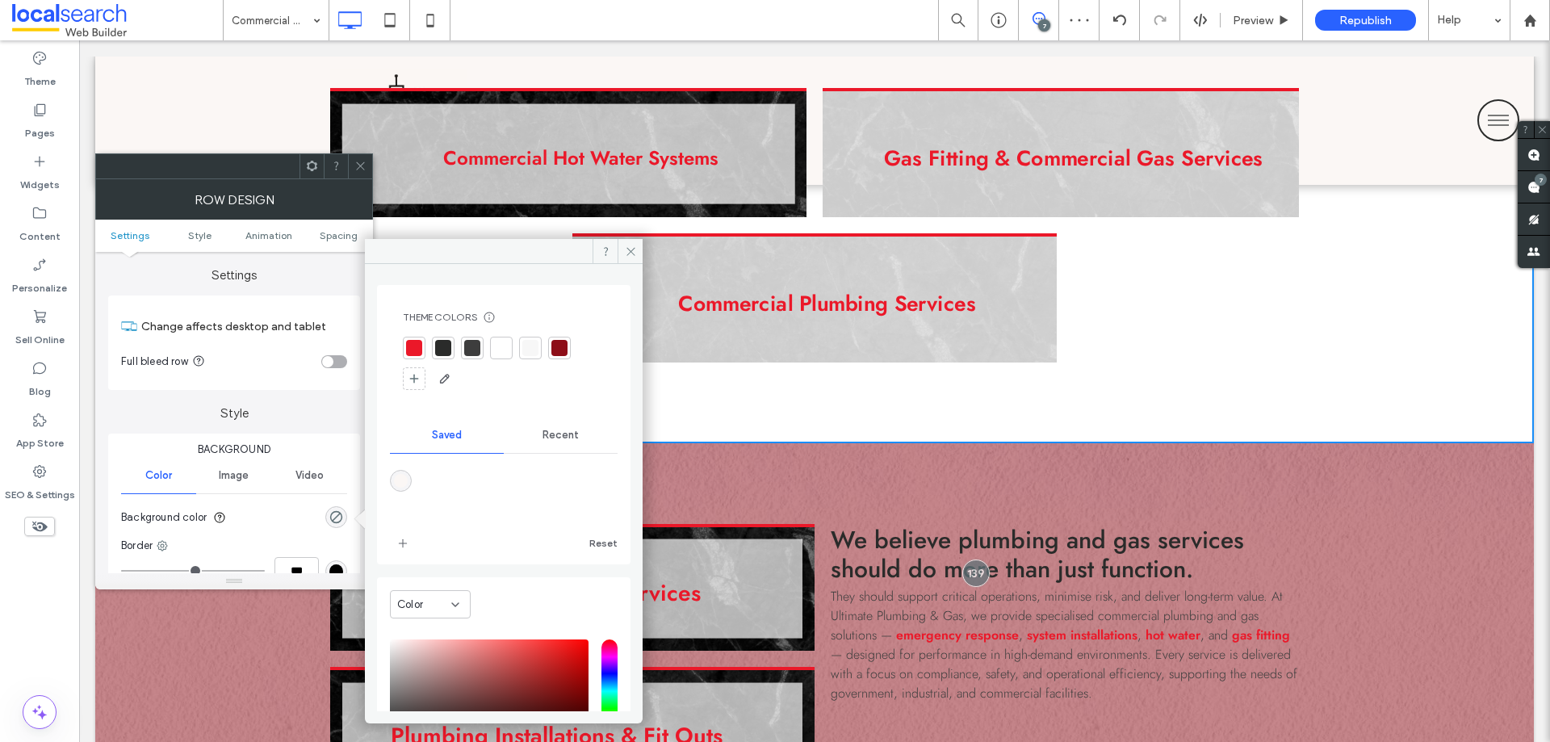
click at [246, 481] on span "Image" at bounding box center [234, 475] width 30 height 13
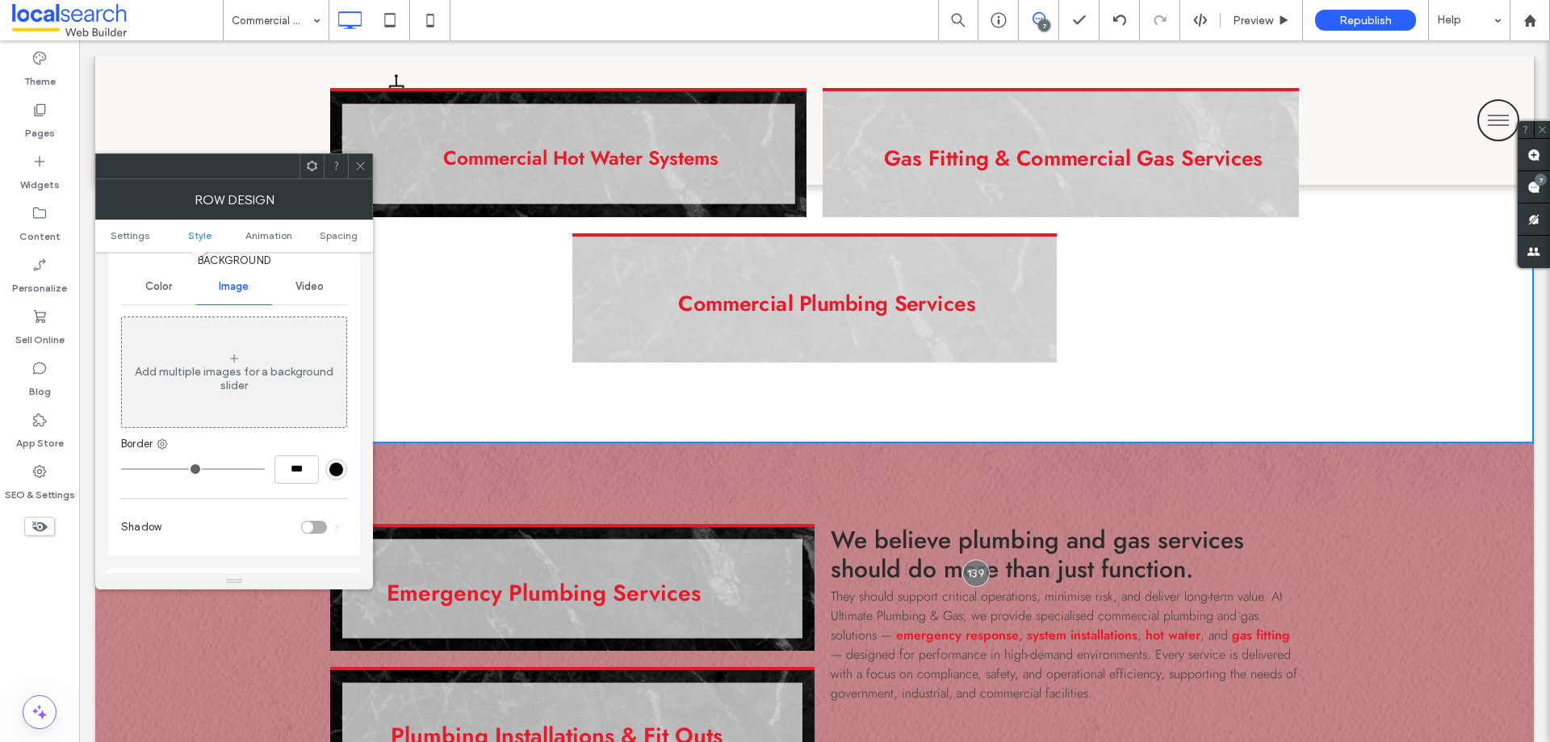
scroll to position [161, 0]
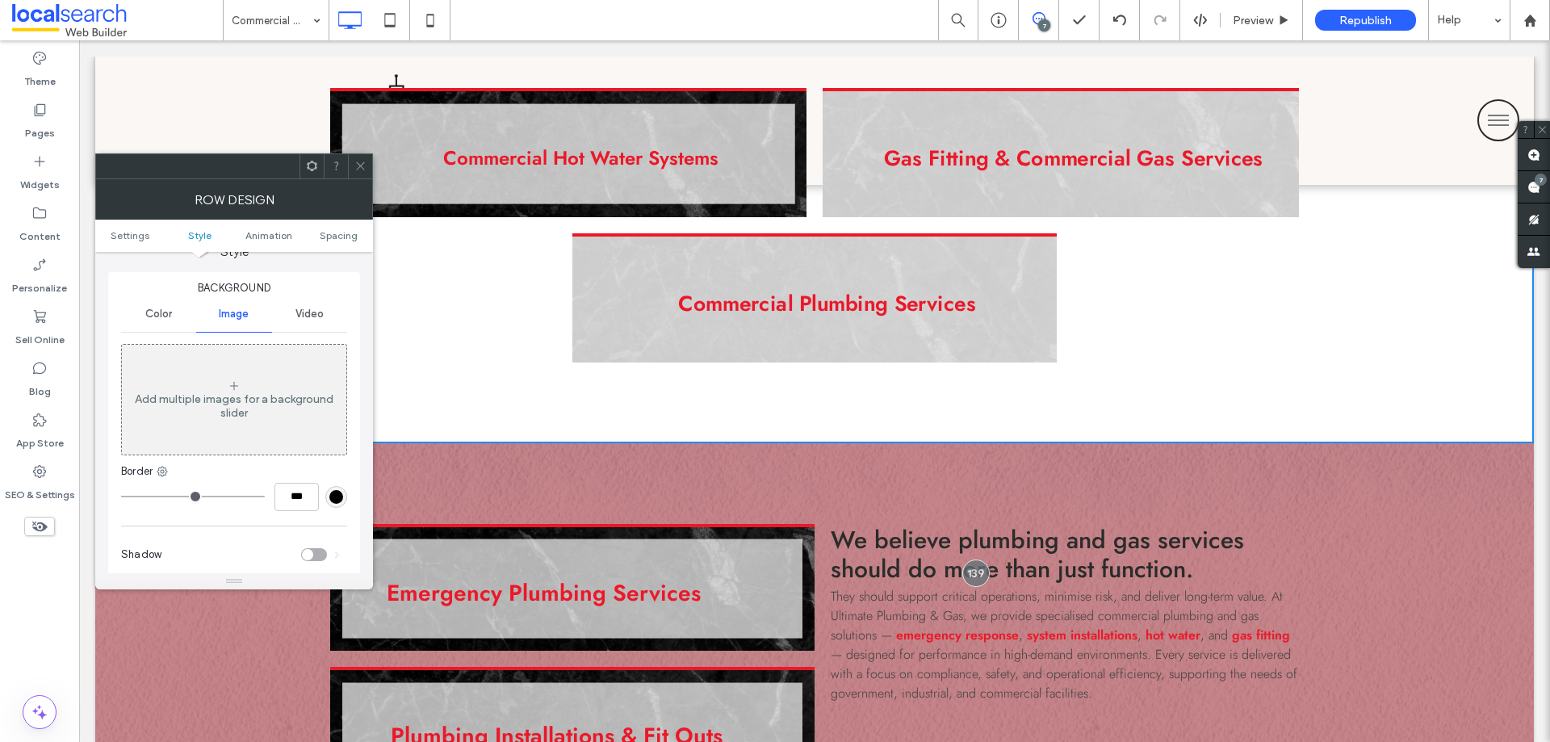
click at [225, 396] on div "Add multiple images for a background slider" at bounding box center [234, 405] width 224 height 27
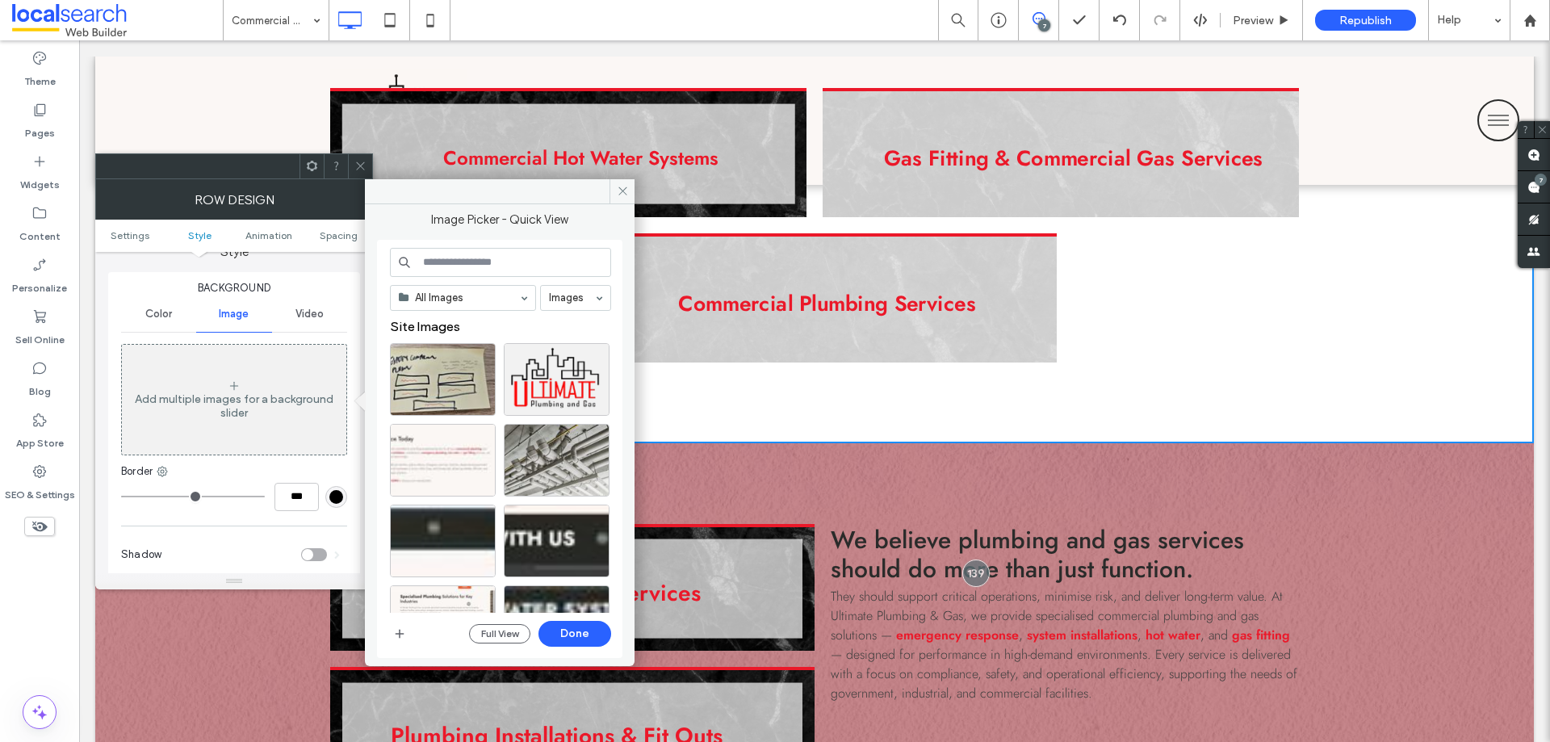
click at [463, 268] on input at bounding box center [500, 262] width 221 height 29
paste input "**********"
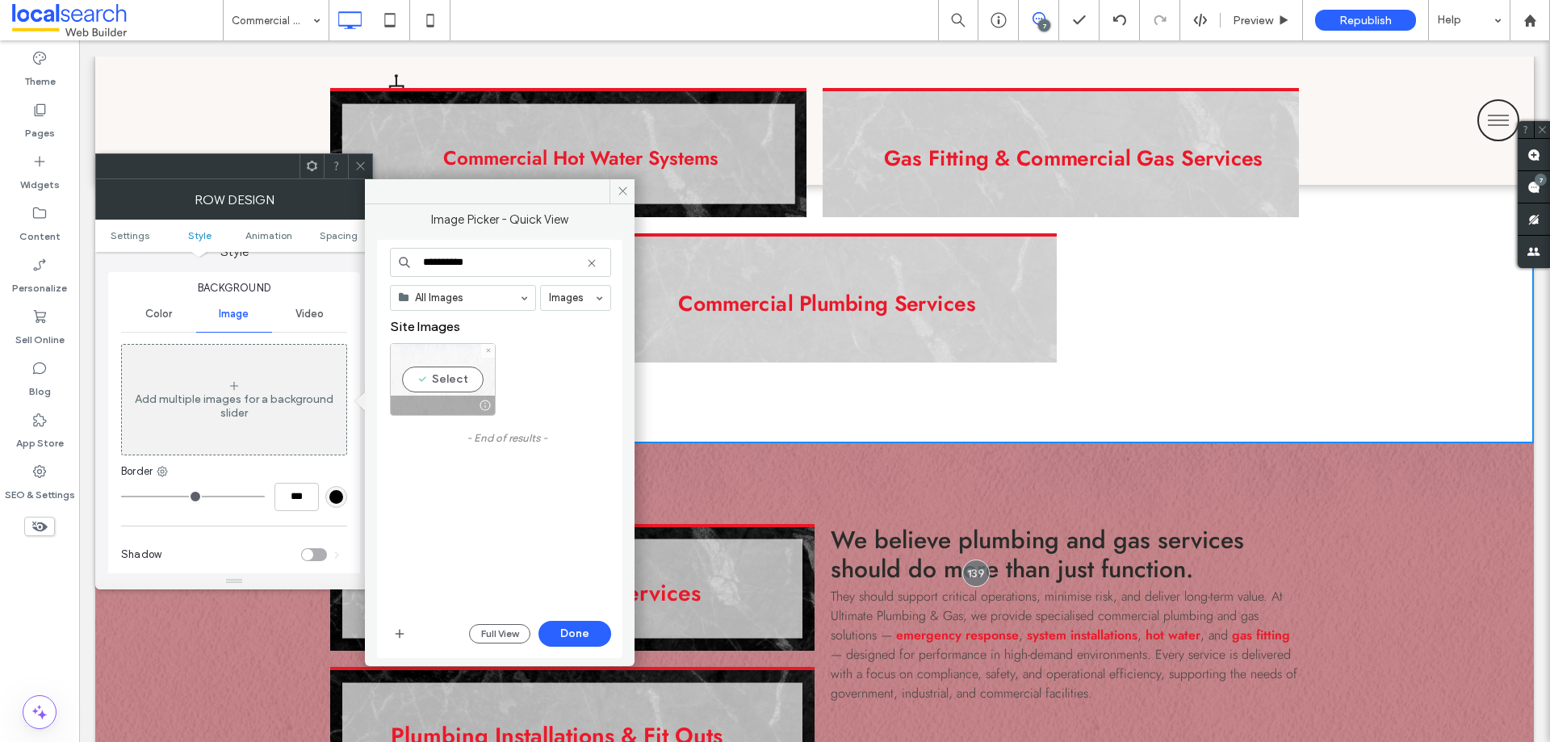
type input "**********"
click at [456, 366] on div "Select" at bounding box center [443, 379] width 106 height 73
drag, startPoint x: 587, startPoint y: 631, endPoint x: 508, endPoint y: 592, distance: 88.4
click at [587, 631] on button "Done" at bounding box center [574, 634] width 73 height 26
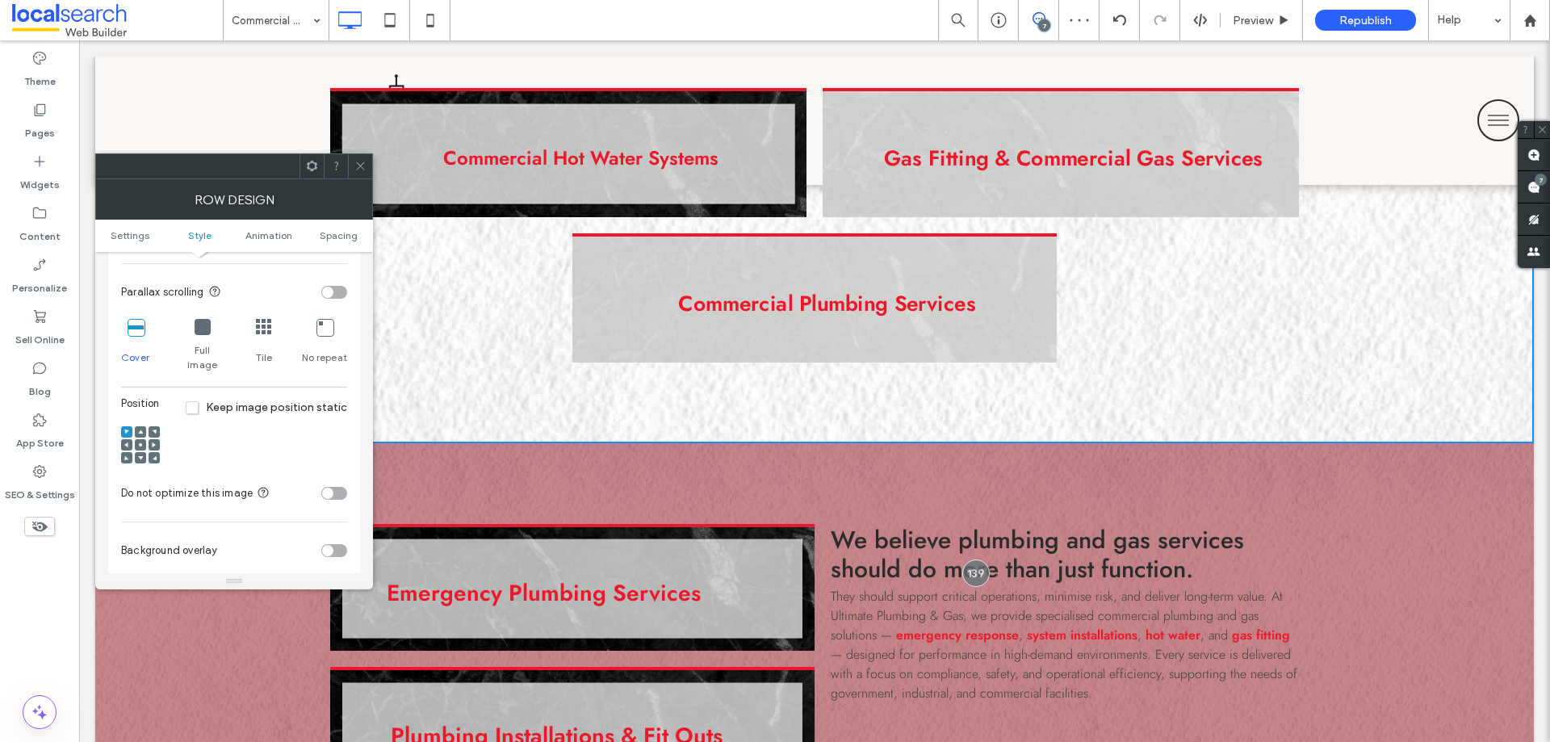
scroll to position [484, 0]
click at [365, 172] on span at bounding box center [360, 166] width 12 height 24
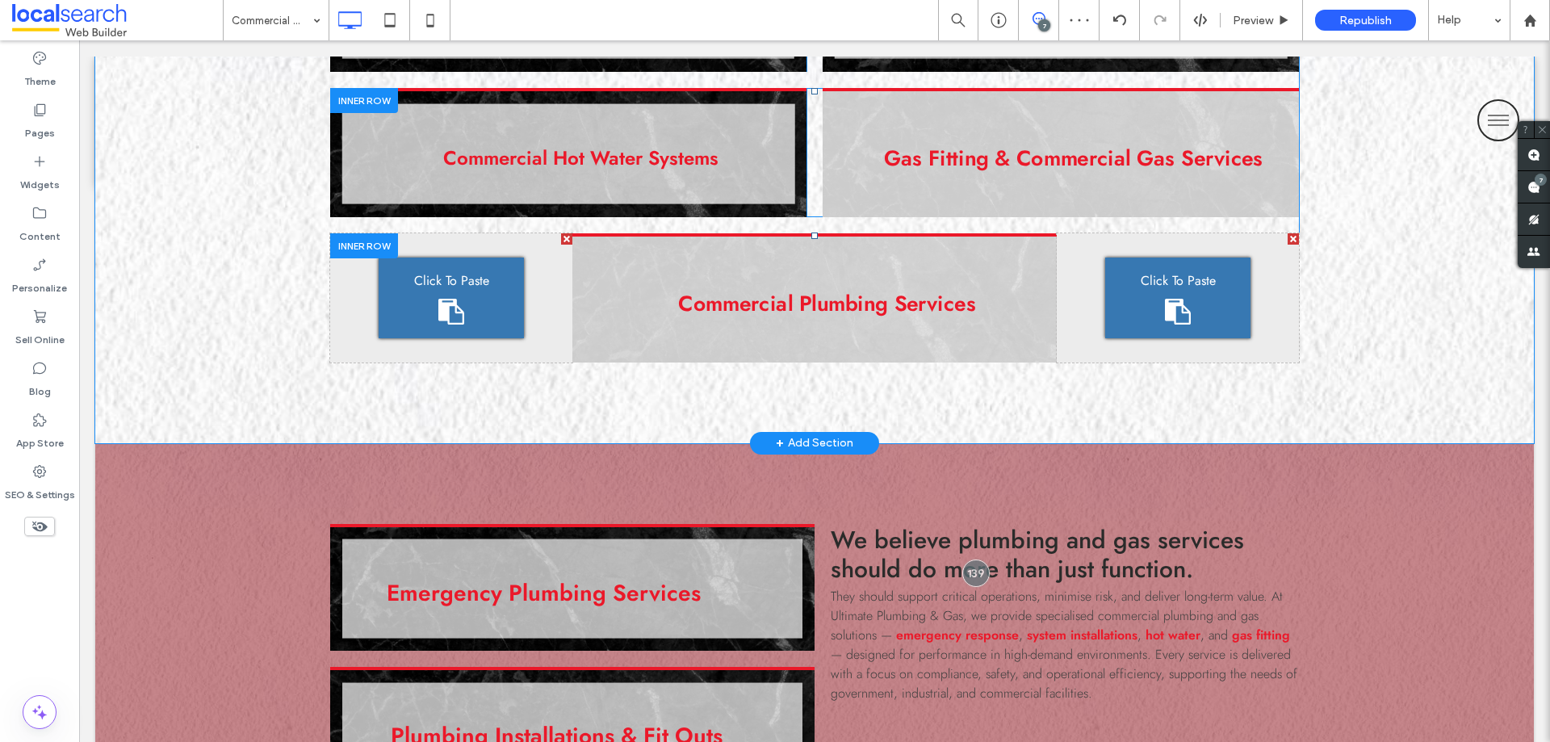
click at [170, 387] on div "Emergency Plumbing Services Click To Paste Plumbing Installations & Fit Outs Cl…" at bounding box center [814, 193] width 1438 height 500
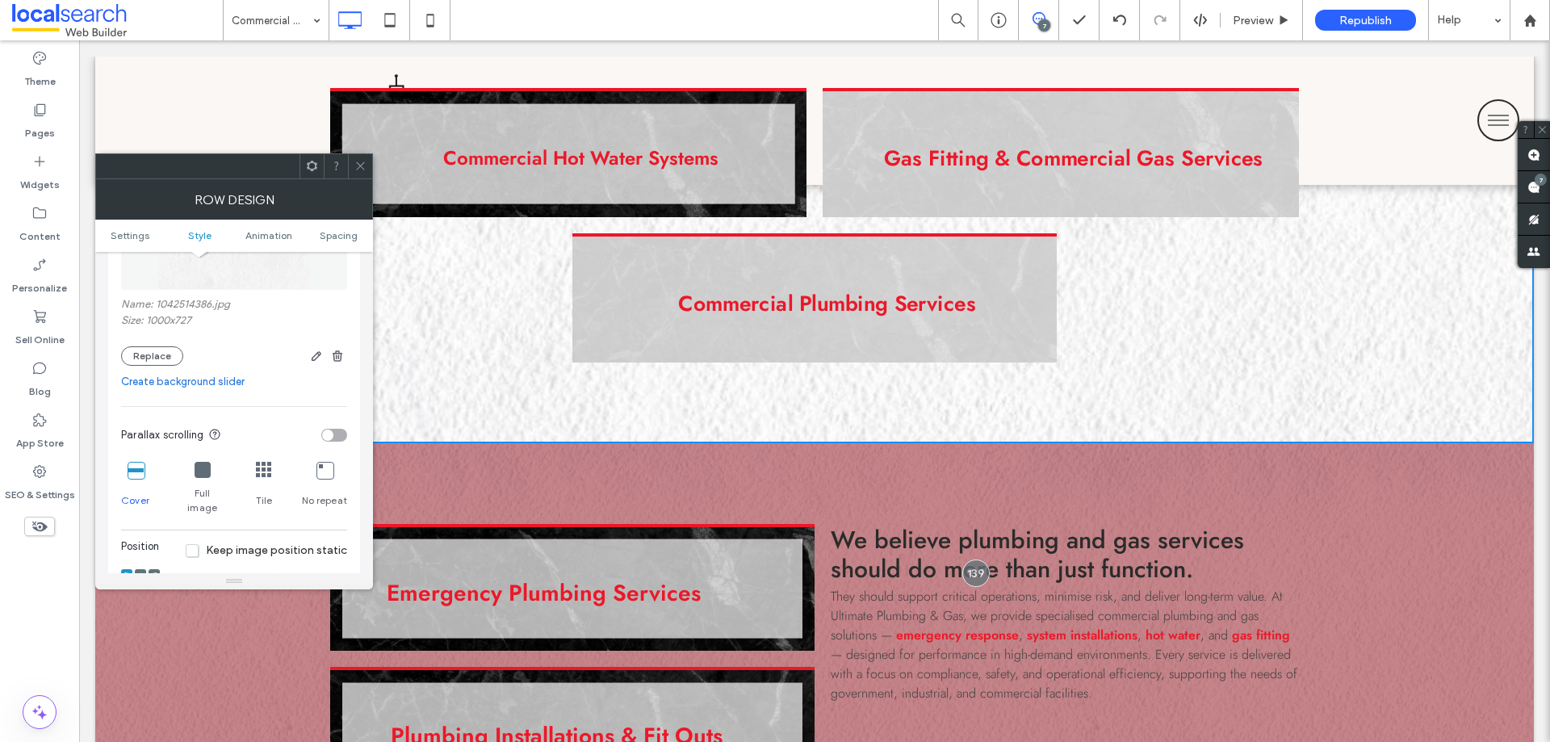
scroll to position [404, 0]
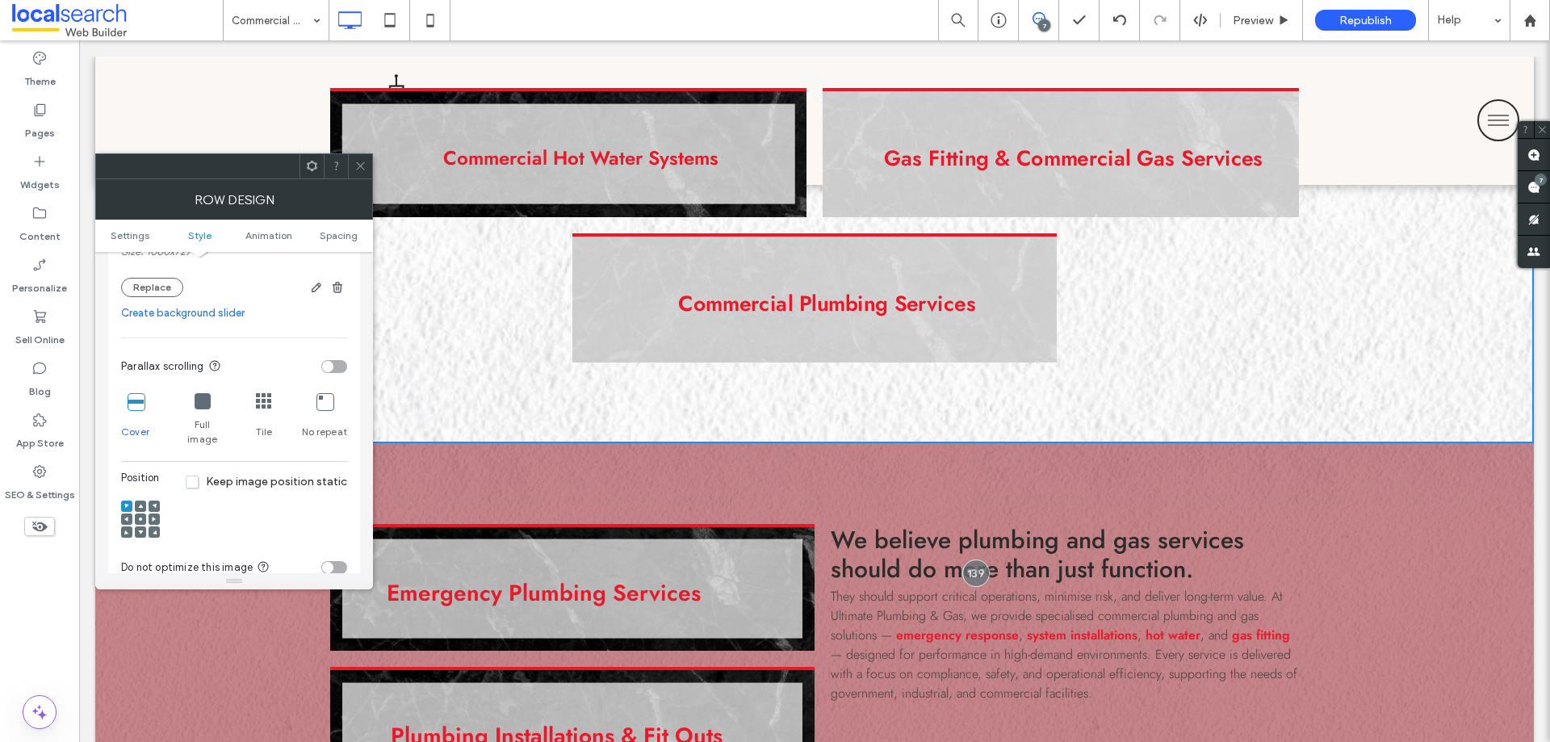
click at [132, 408] on icon at bounding box center [136, 401] width 16 height 16
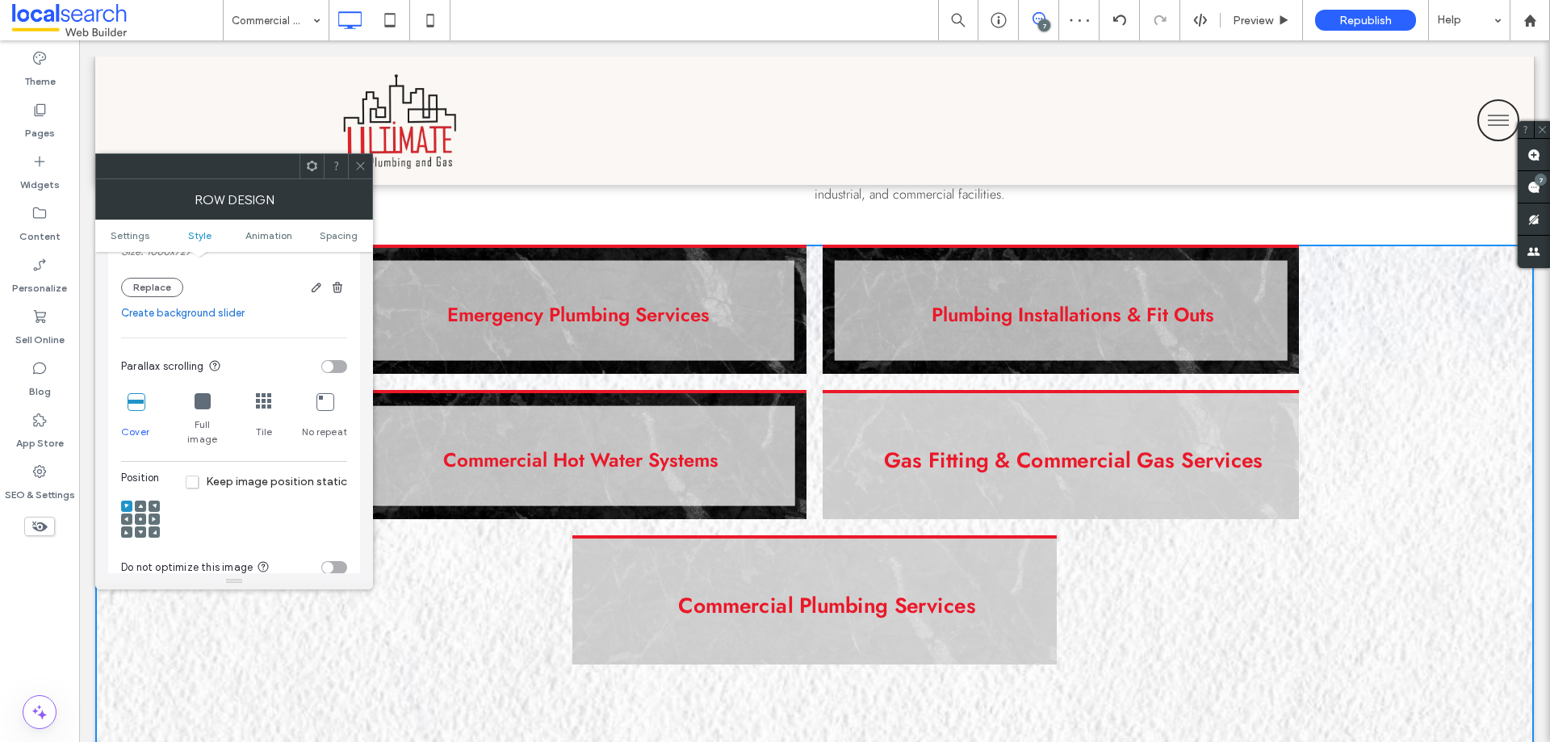
scroll to position [1211, 0]
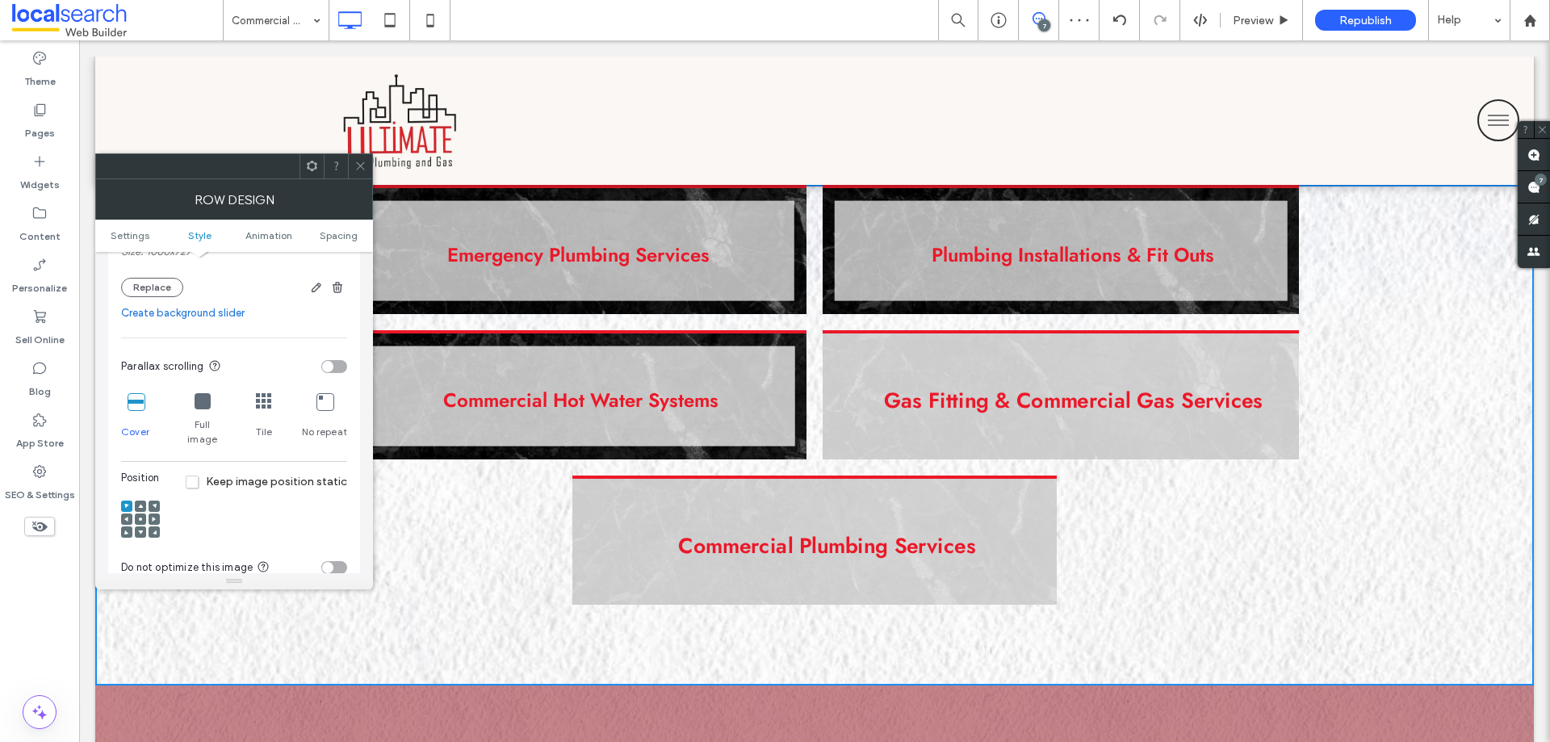
click at [201, 404] on icon at bounding box center [203, 401] width 16 height 16
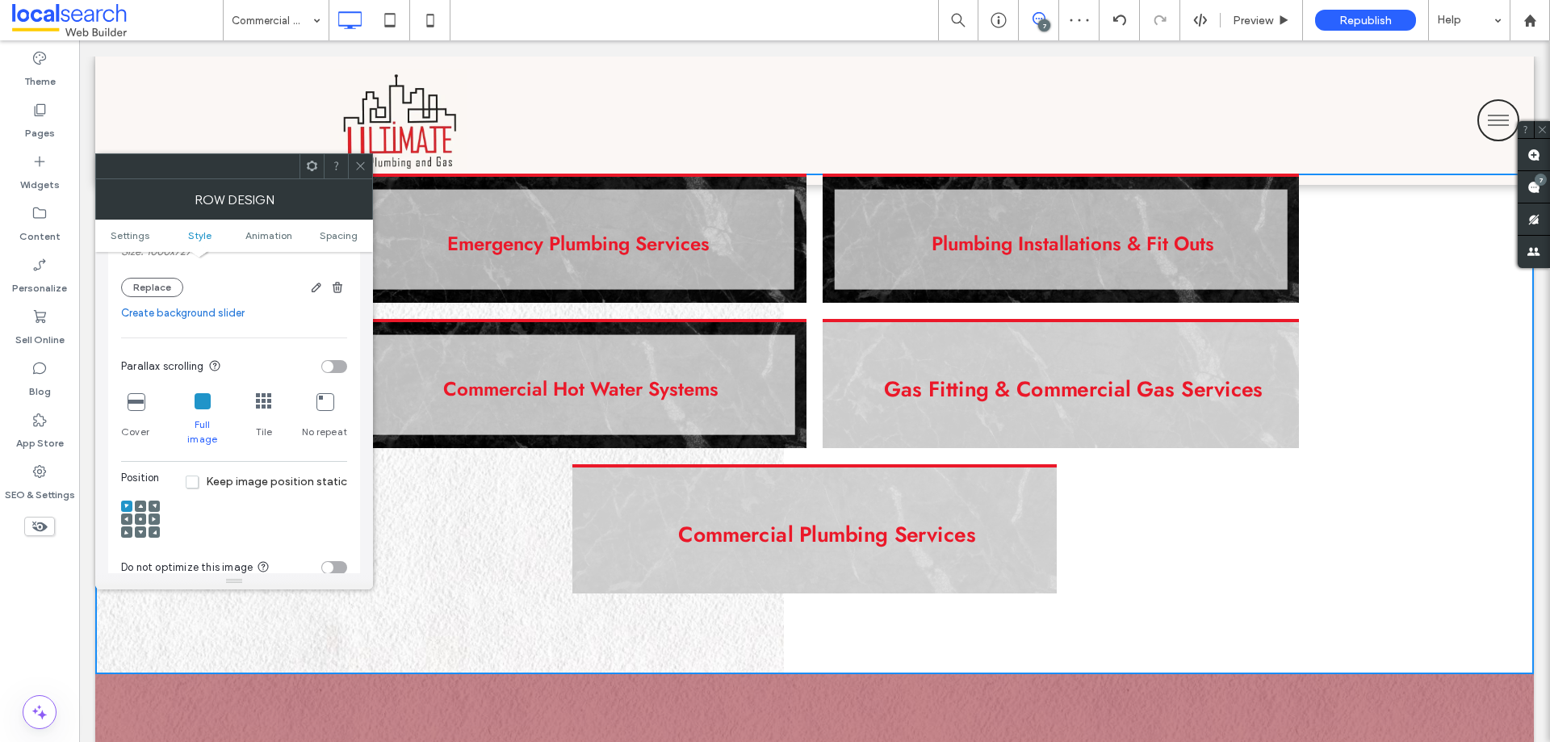
scroll to position [1372, 0]
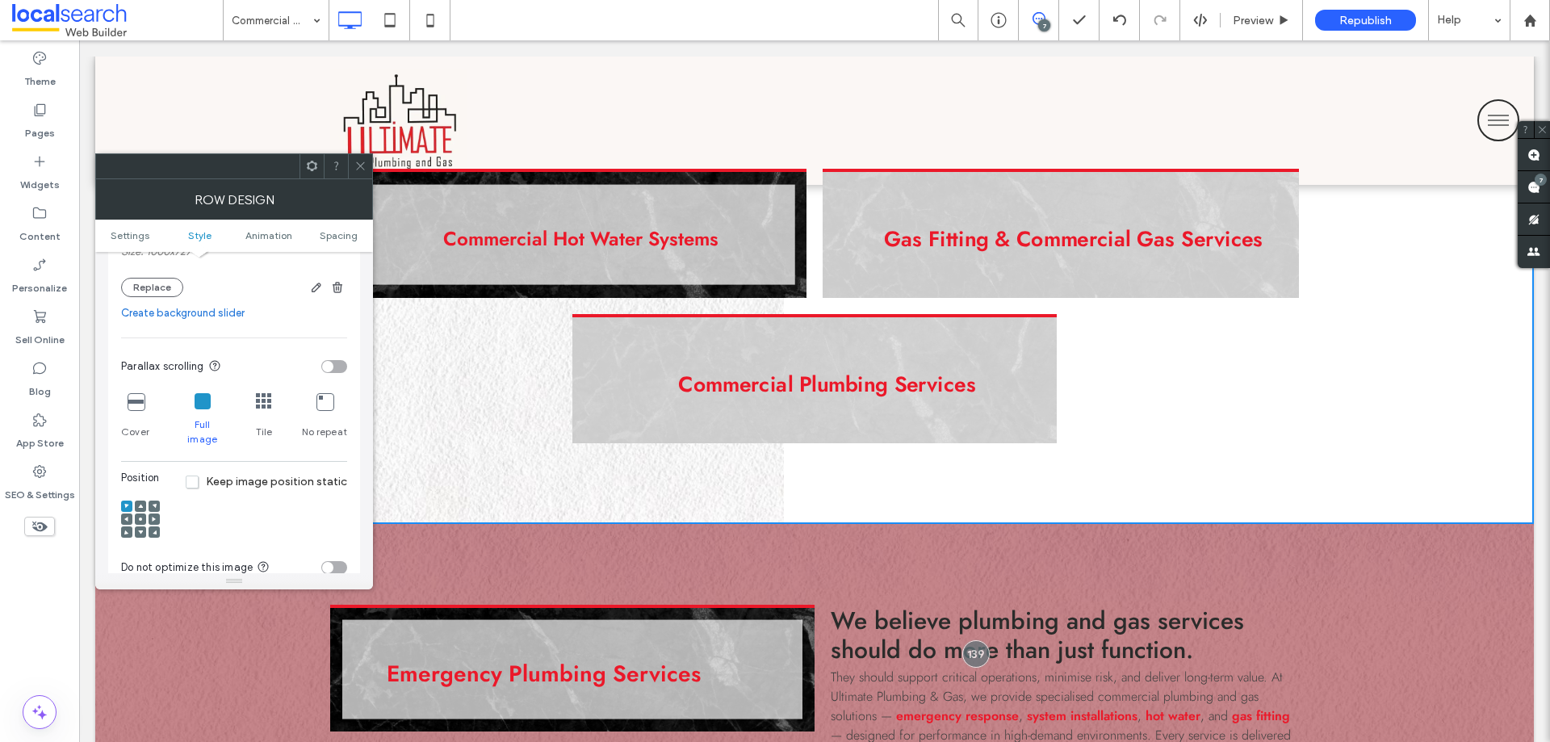
click at [145, 400] on div "Cover" at bounding box center [135, 420] width 28 height 66
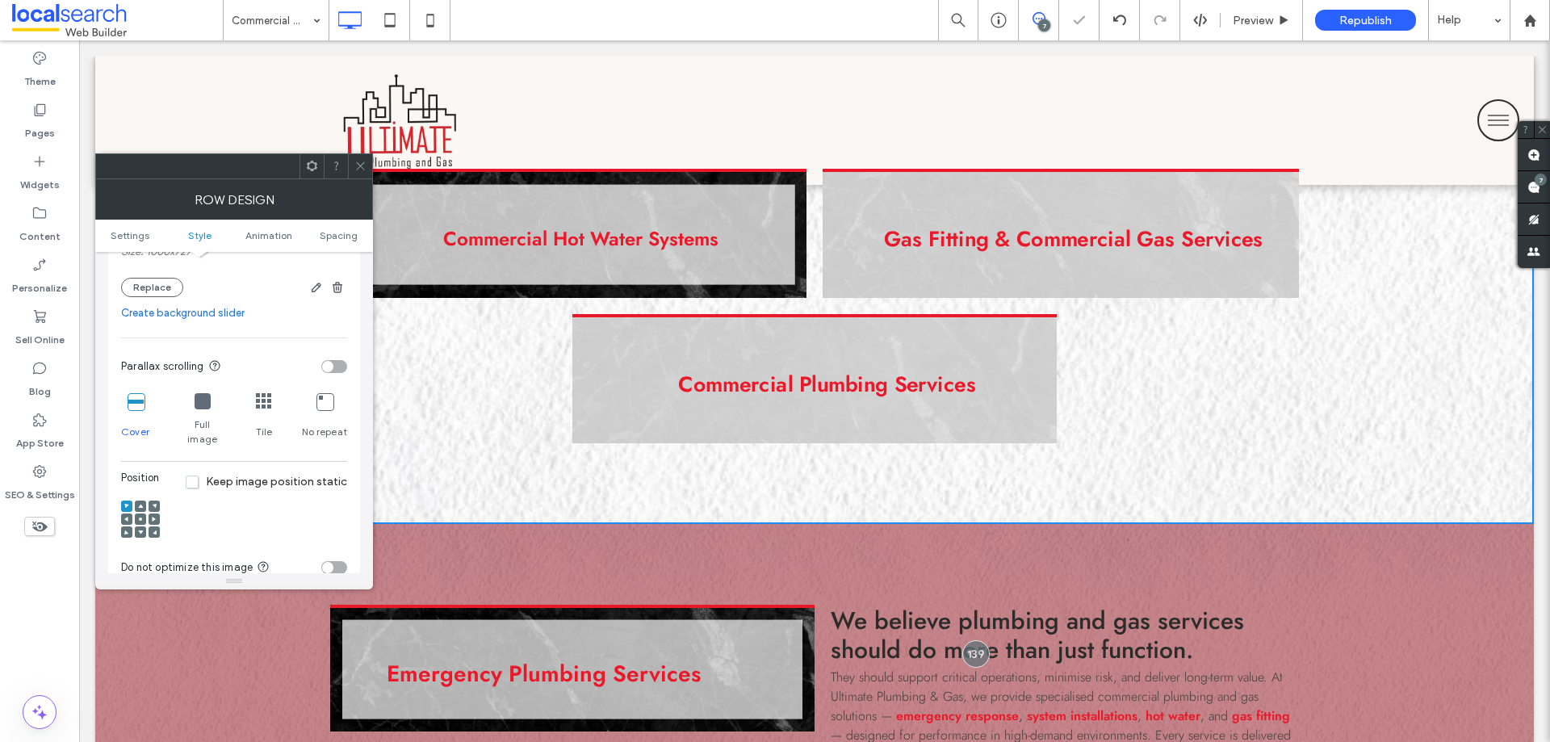
click at [139, 513] on span at bounding box center [140, 518] width 5 height 11
click at [135, 526] on div at bounding box center [140, 531] width 11 height 11
click at [191, 475] on span "Keep image position static" at bounding box center [266, 482] width 161 height 14
click at [195, 475] on span "Keep image position static" at bounding box center [266, 482] width 161 height 14
click at [267, 406] on icon at bounding box center [264, 401] width 16 height 16
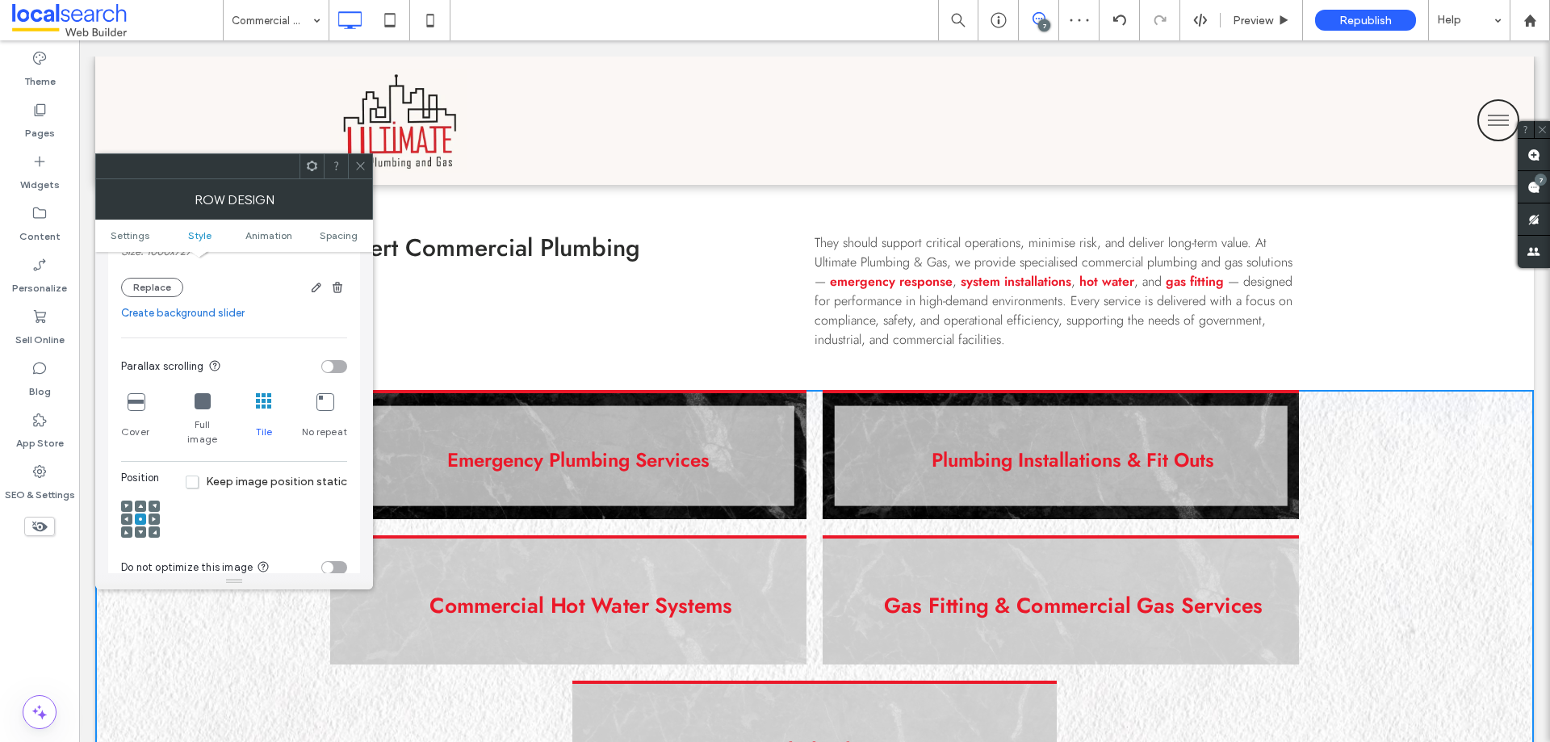
scroll to position [1130, 0]
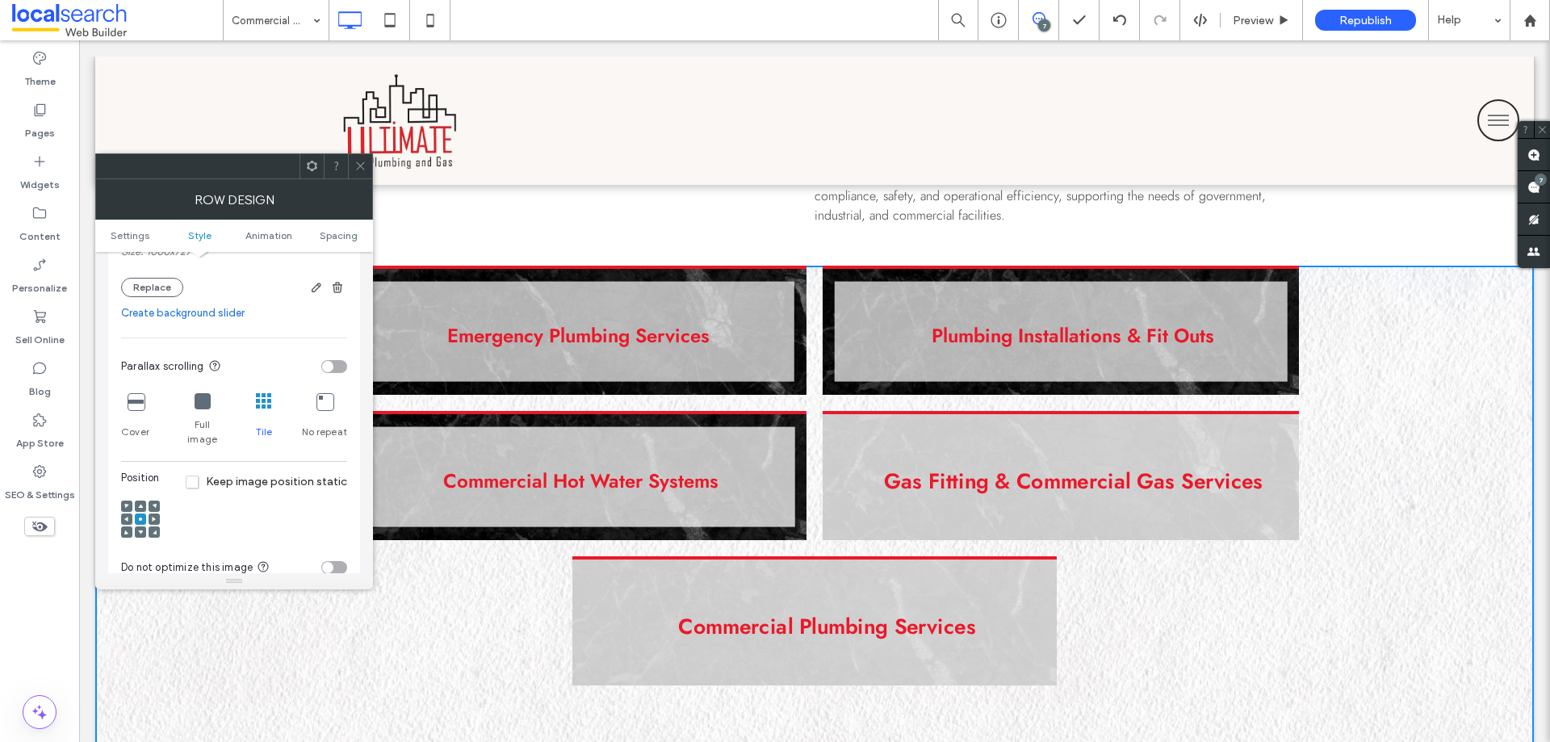
click at [363, 165] on icon at bounding box center [360, 166] width 12 height 12
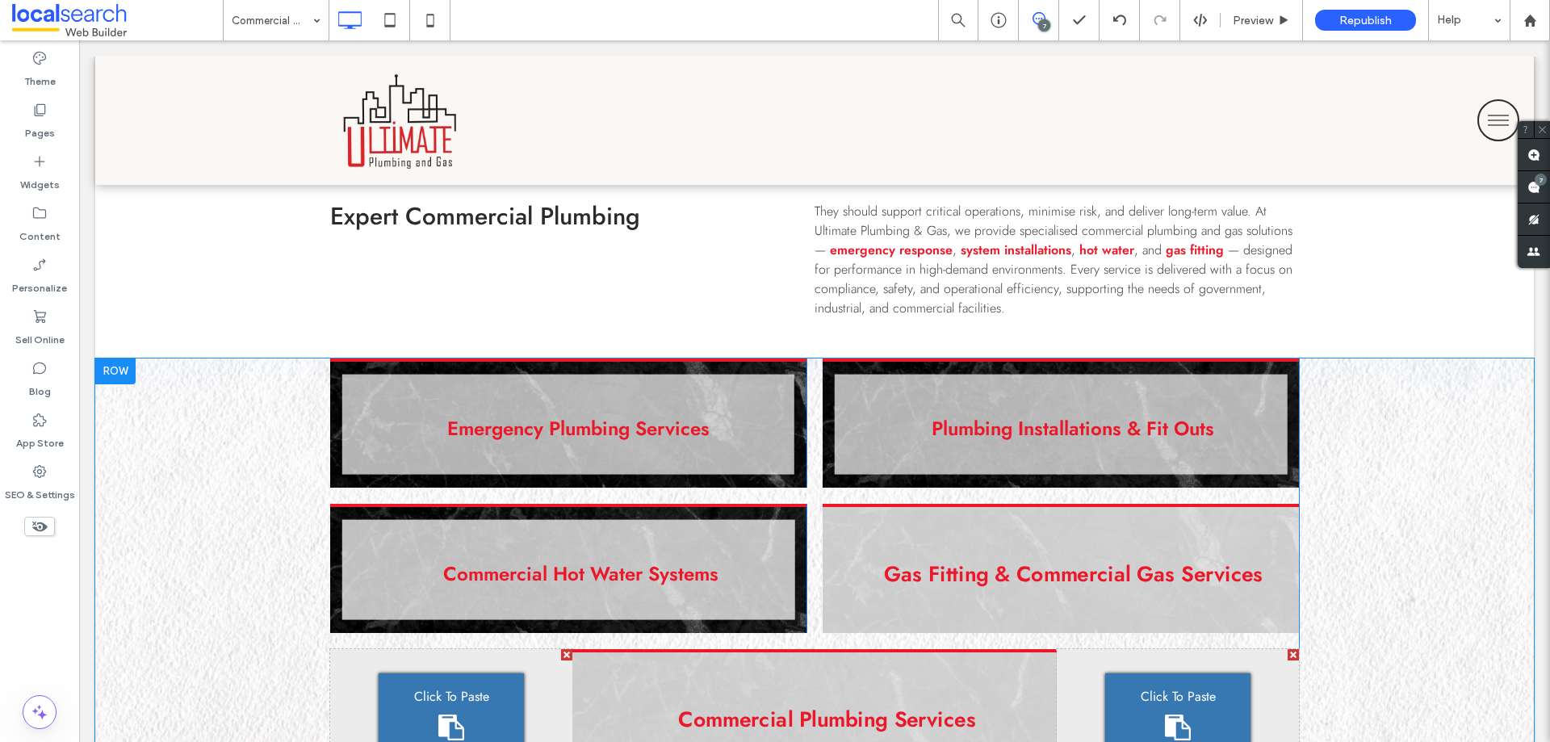
scroll to position [969, 0]
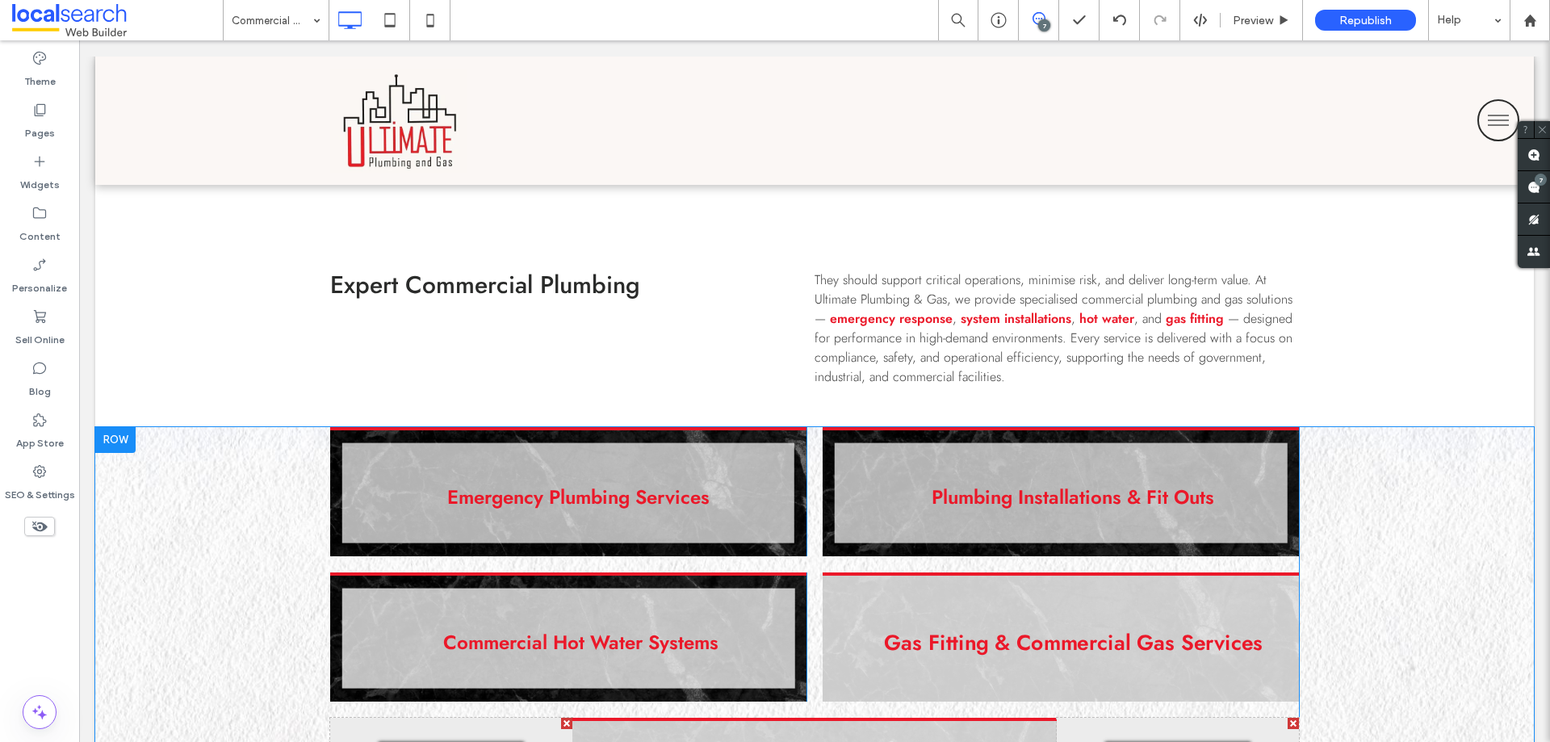
click at [182, 481] on div "Emergency Plumbing Services Click To Paste Plumbing Installations & Fit Outs Cl…" at bounding box center [814, 677] width 1438 height 500
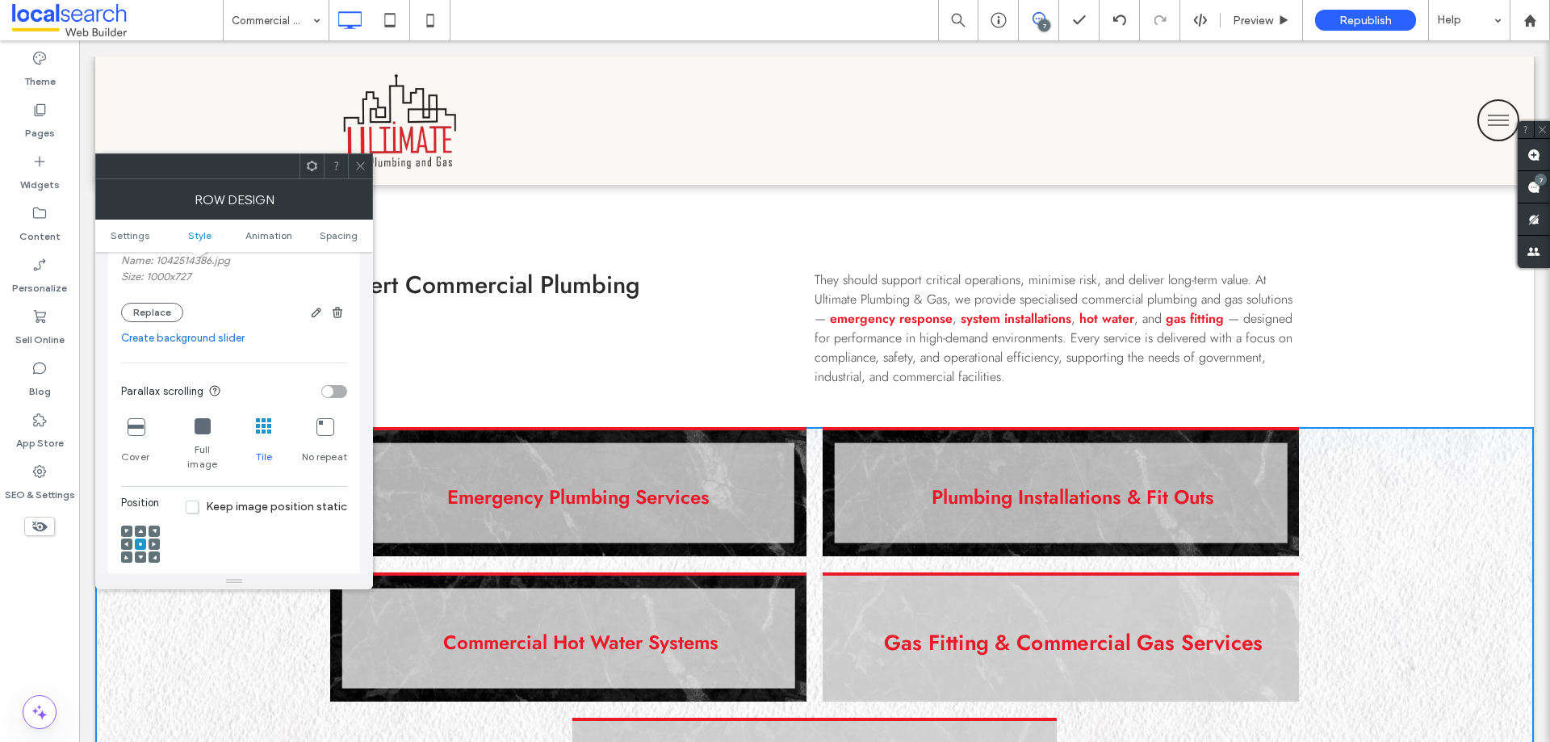
scroll to position [404, 0]
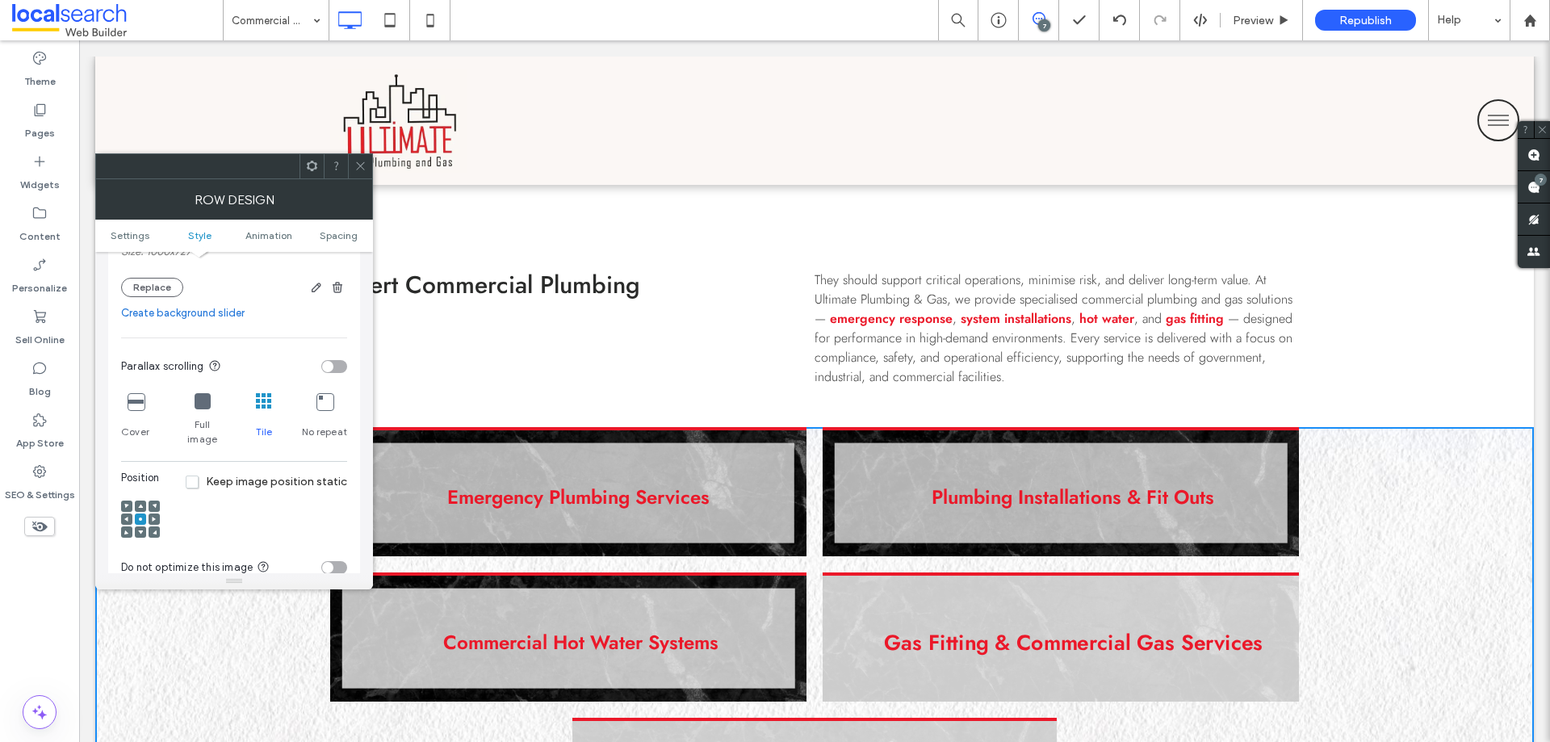
click at [140, 517] on icon at bounding box center [140, 519] width 5 height 5
click at [363, 174] on span at bounding box center [360, 166] width 12 height 24
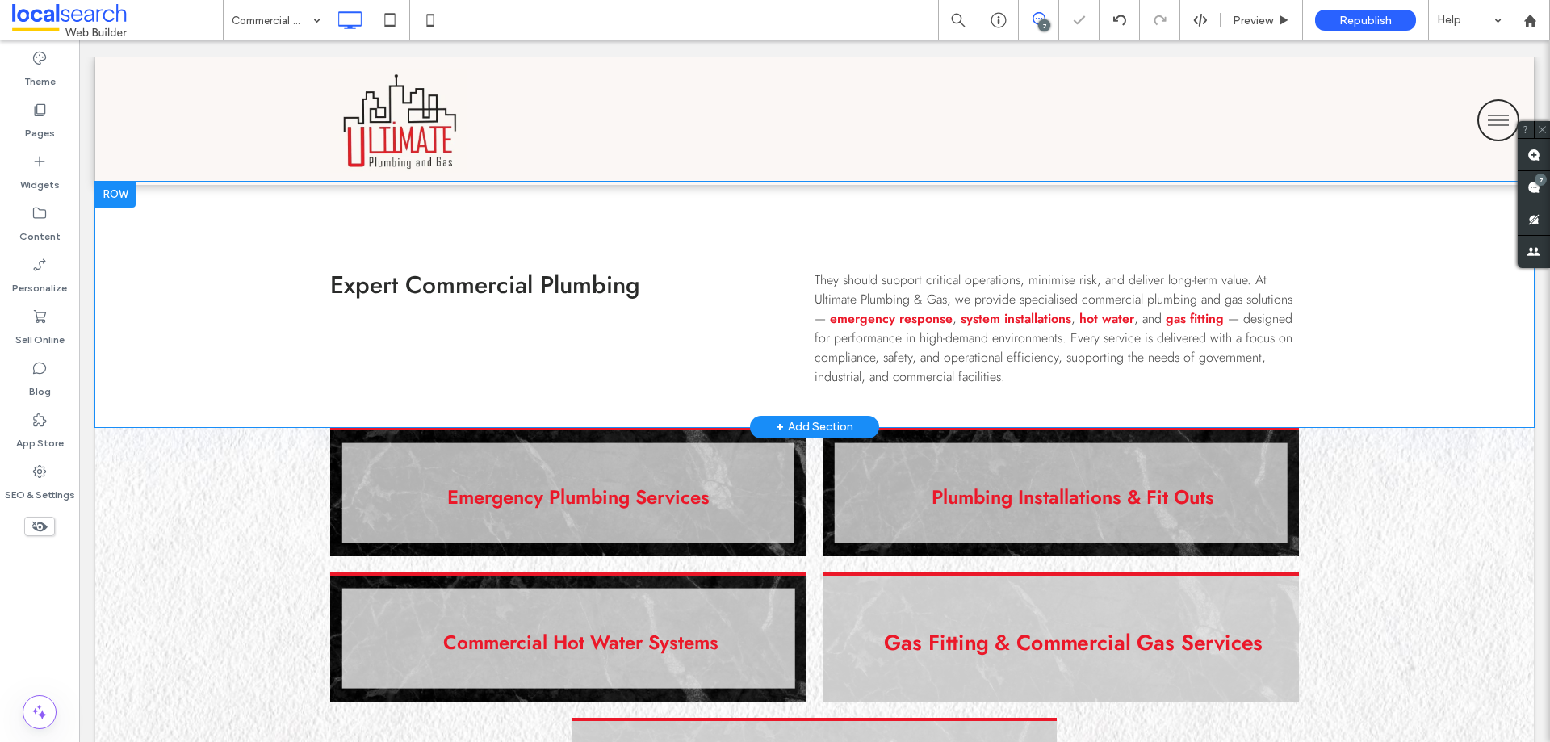
click at [132, 383] on div "Expert Commercial Plumbing Click To Paste They should support critical operatio…" at bounding box center [814, 304] width 1438 height 245
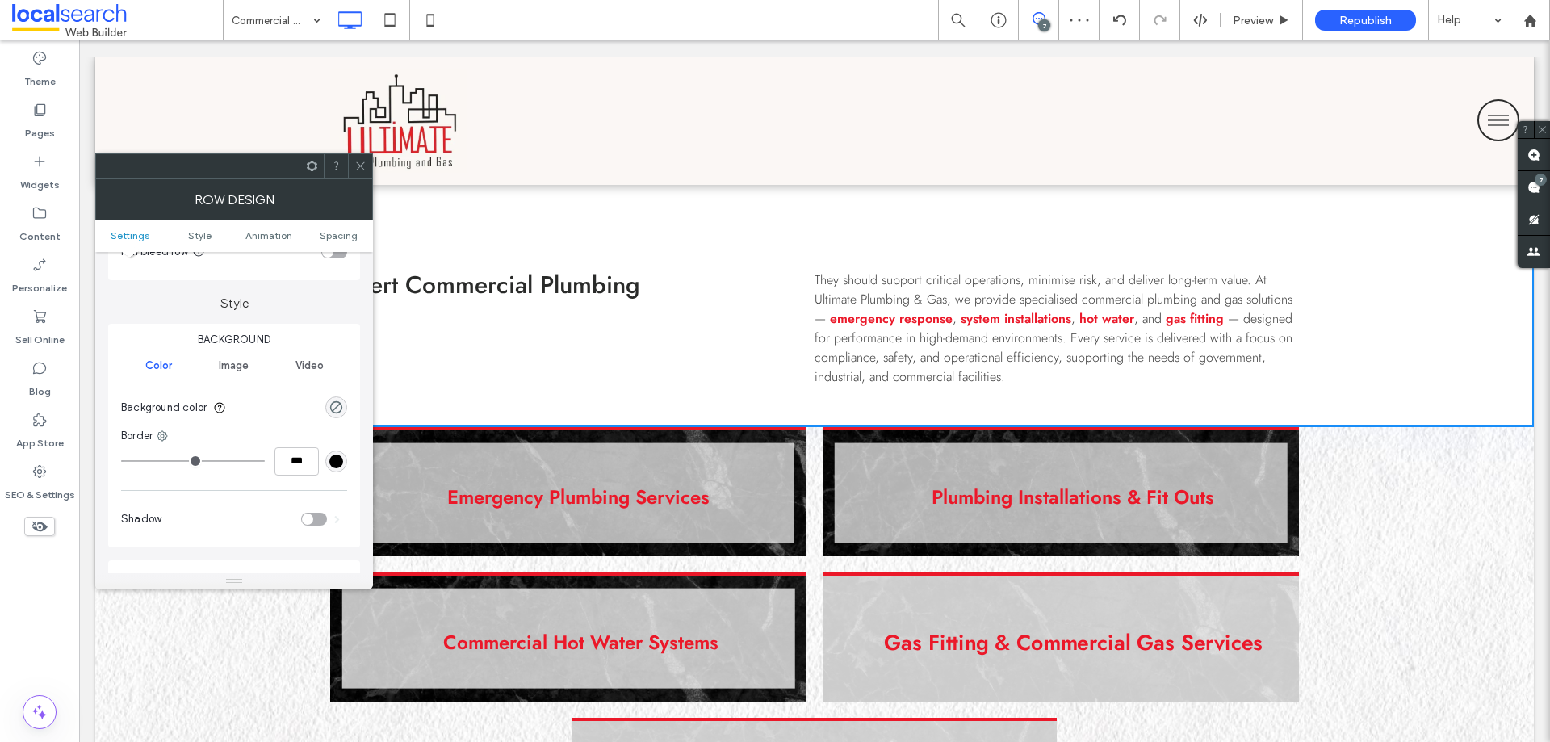
scroll to position [161, 0]
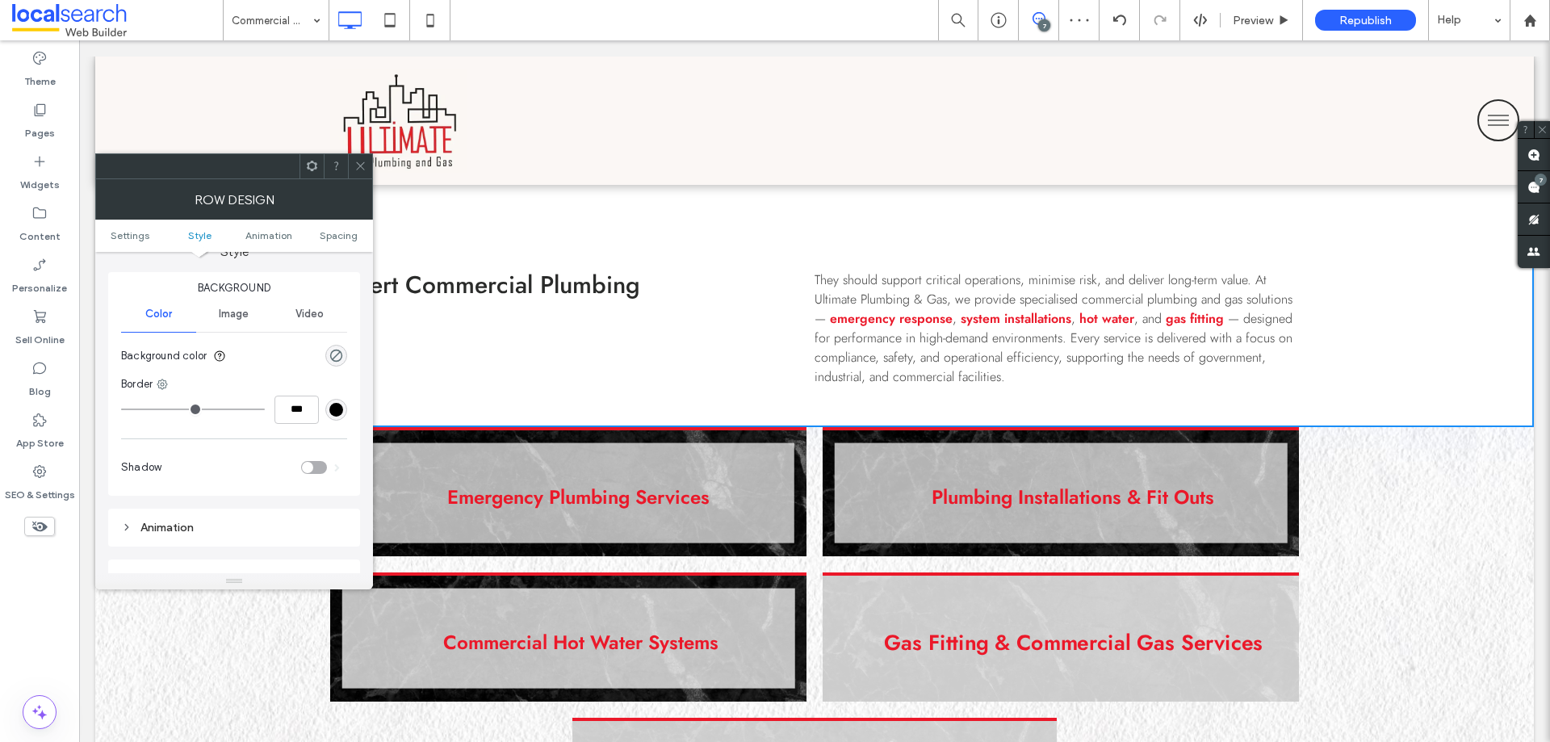
click at [232, 306] on div "Image" at bounding box center [233, 314] width 75 height 36
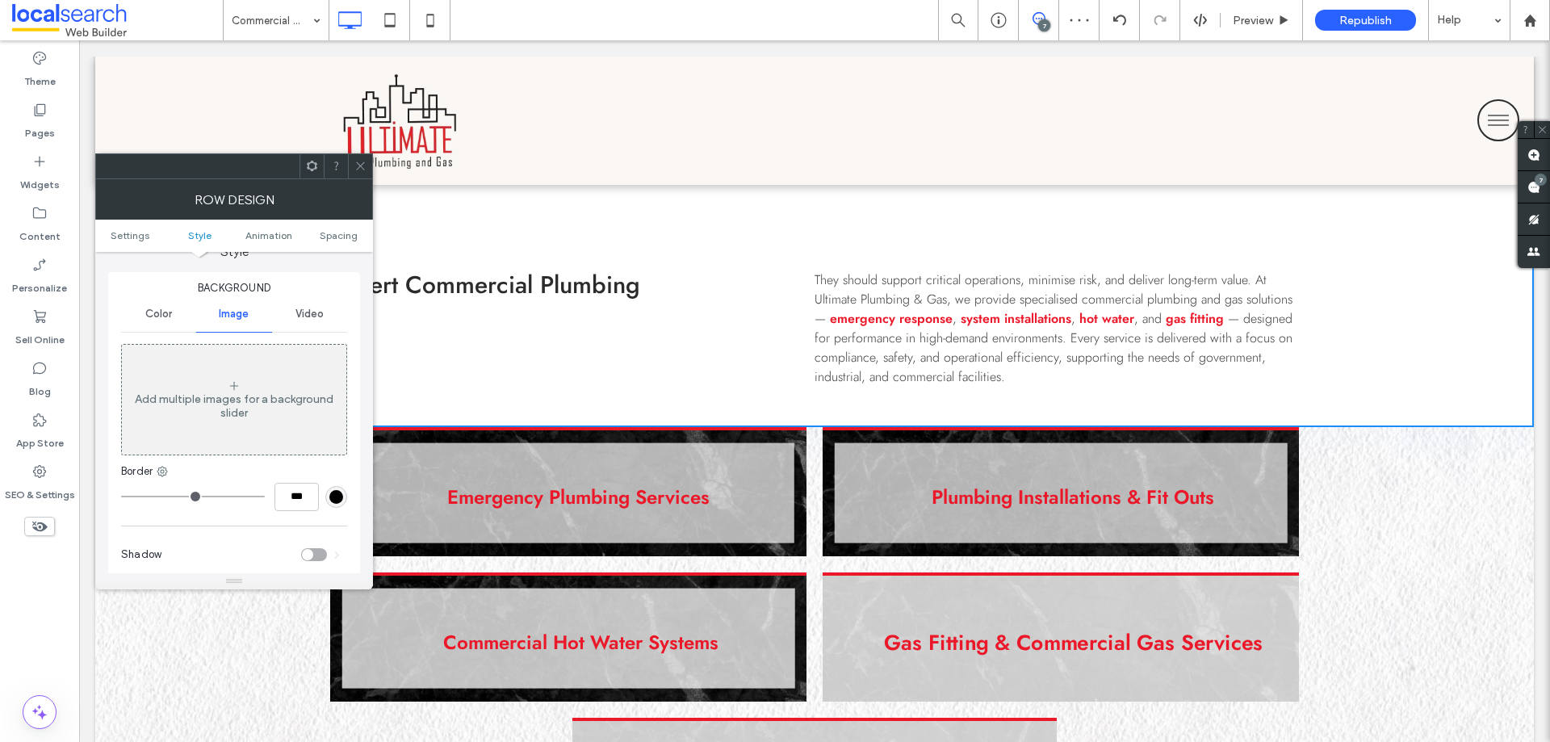
click at [241, 407] on div "Add multiple images for a background slider" at bounding box center [234, 405] width 224 height 27
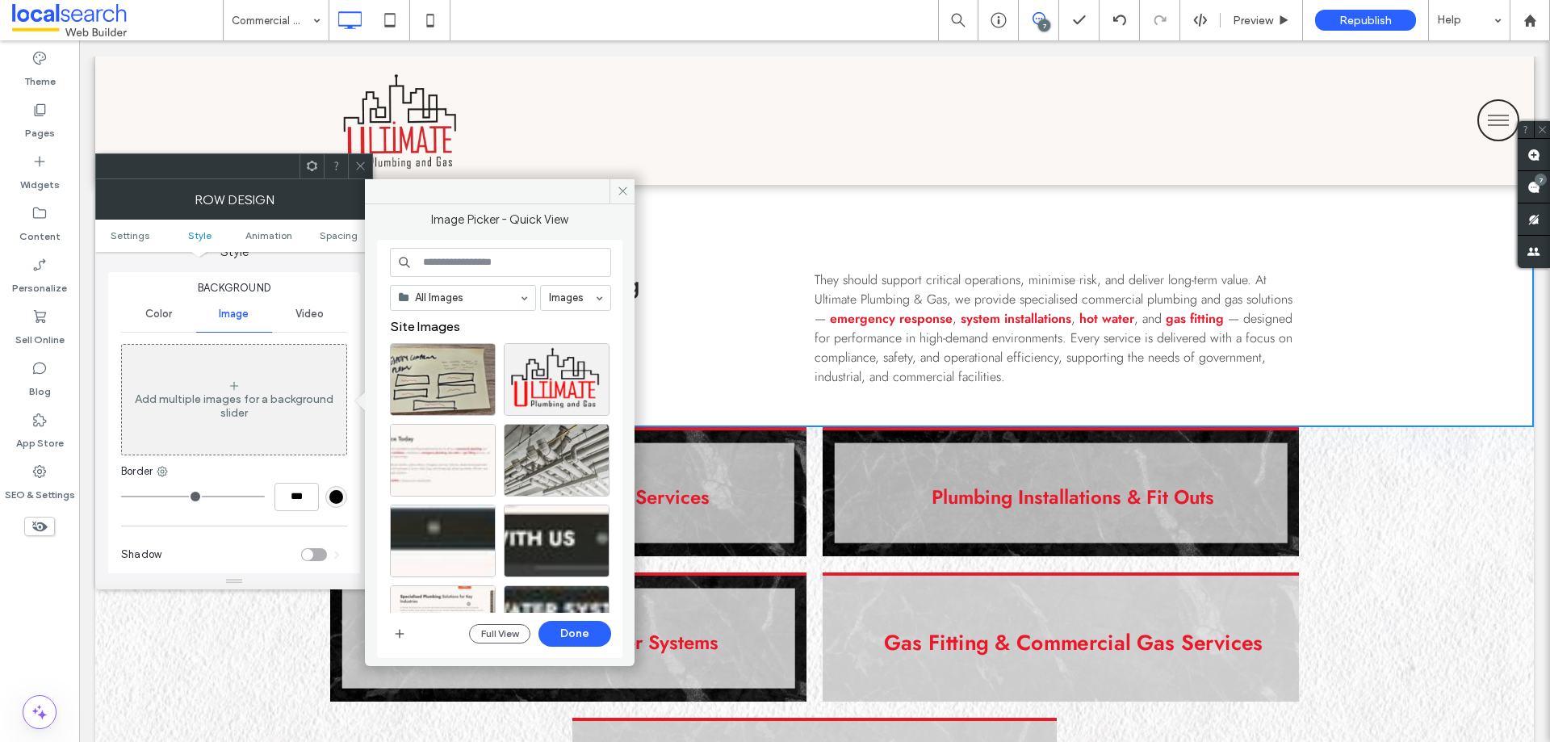
click at [432, 258] on input at bounding box center [500, 262] width 221 height 29
paste input "**********"
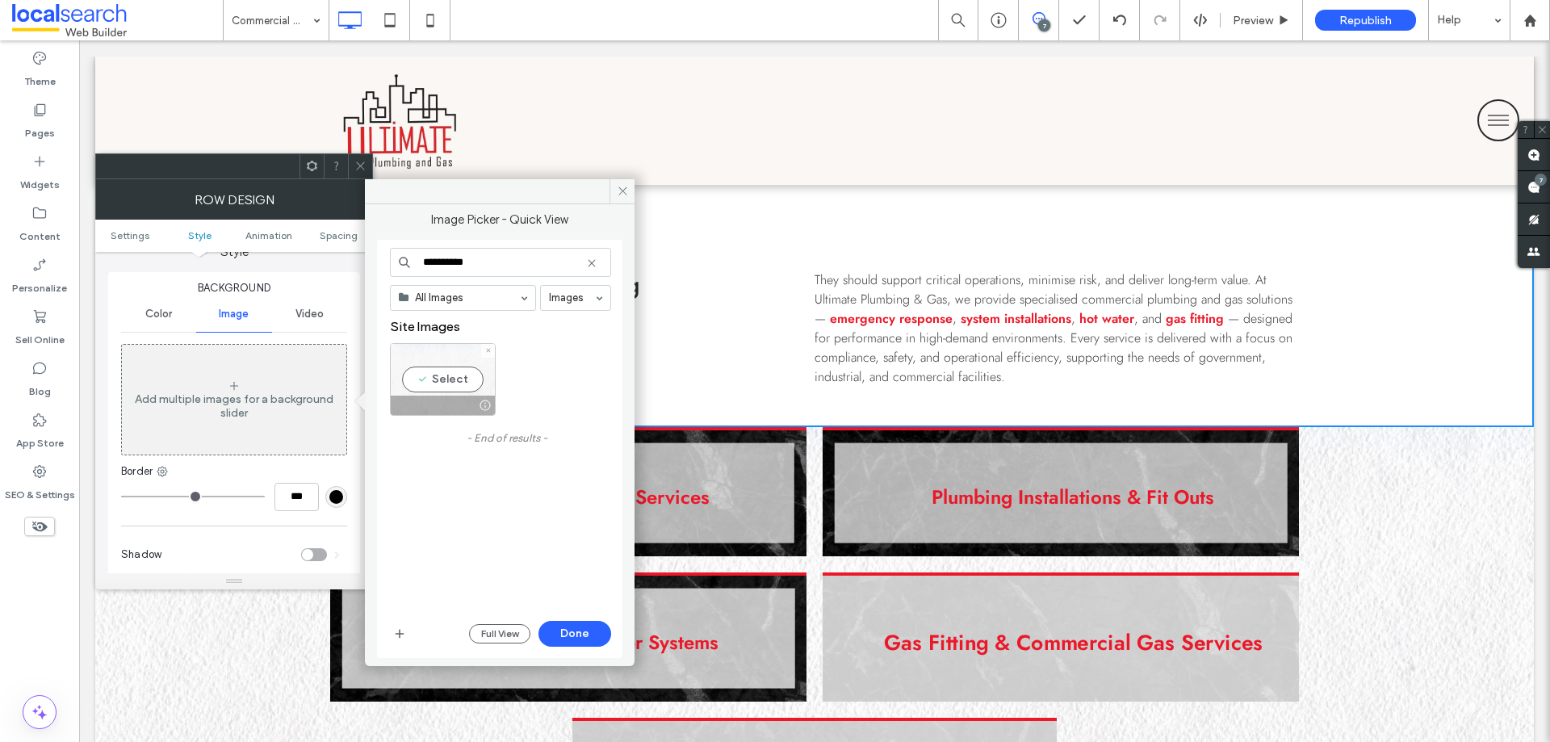
type input "**********"
click at [425, 380] on div "Select" at bounding box center [443, 379] width 106 height 73
click at [595, 630] on button "Done" at bounding box center [574, 634] width 73 height 26
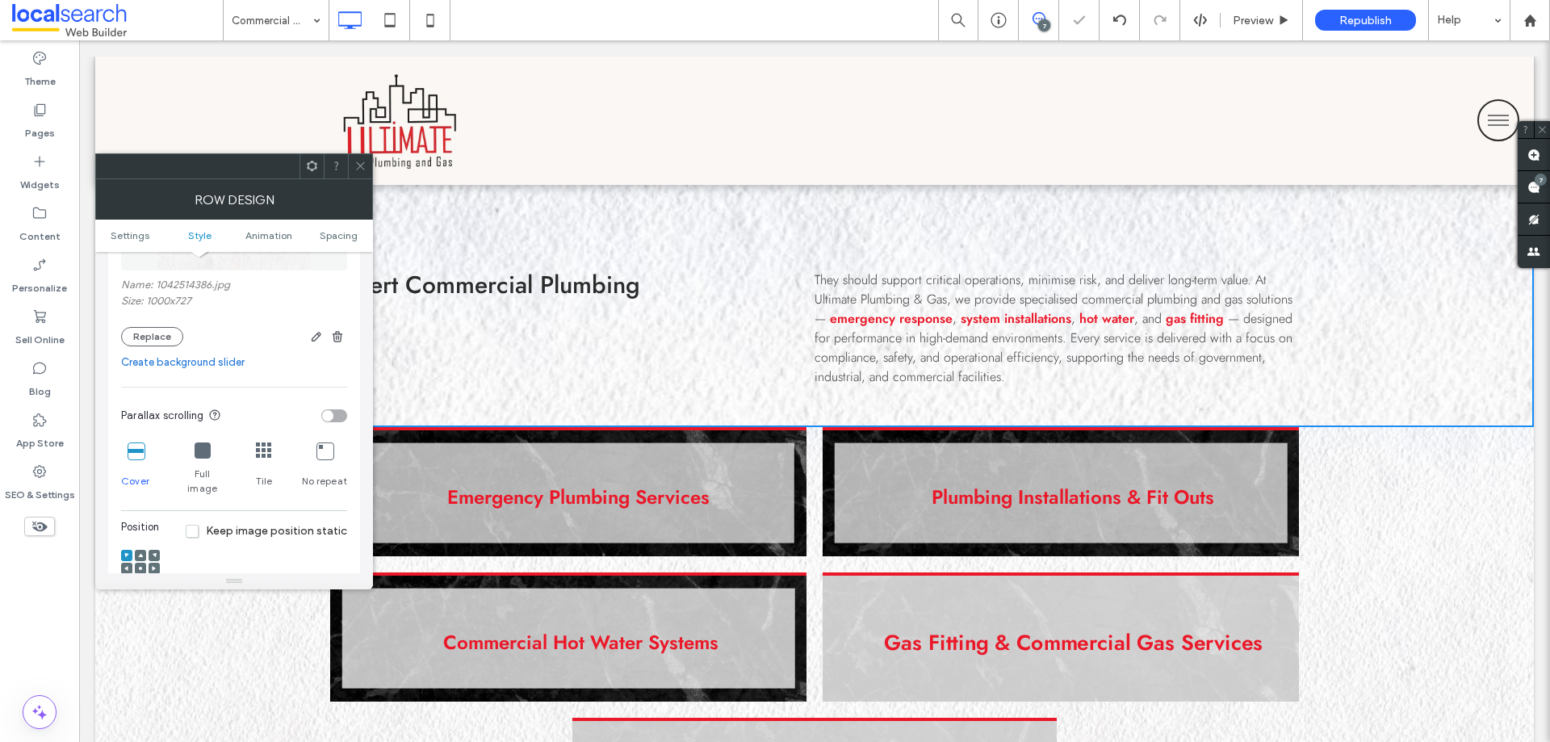
scroll to position [484, 0]
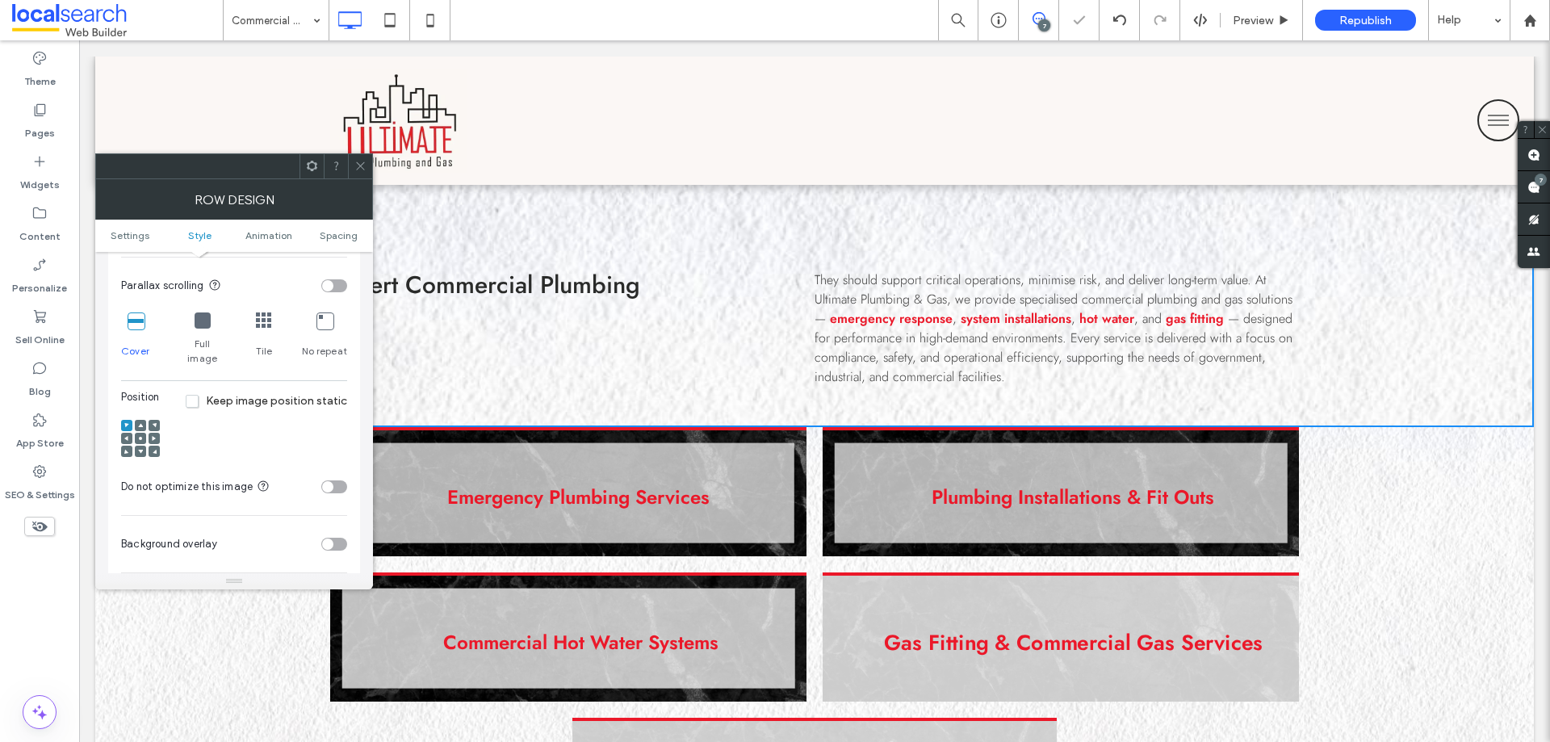
click at [273, 319] on div "Cover Full image Tile No repeat" at bounding box center [234, 339] width 226 height 66
click at [268, 325] on icon at bounding box center [264, 320] width 16 height 16
click at [136, 433] on div at bounding box center [140, 438] width 11 height 11
click at [140, 436] on icon at bounding box center [140, 438] width 5 height 5
click at [358, 170] on icon at bounding box center [360, 166] width 12 height 12
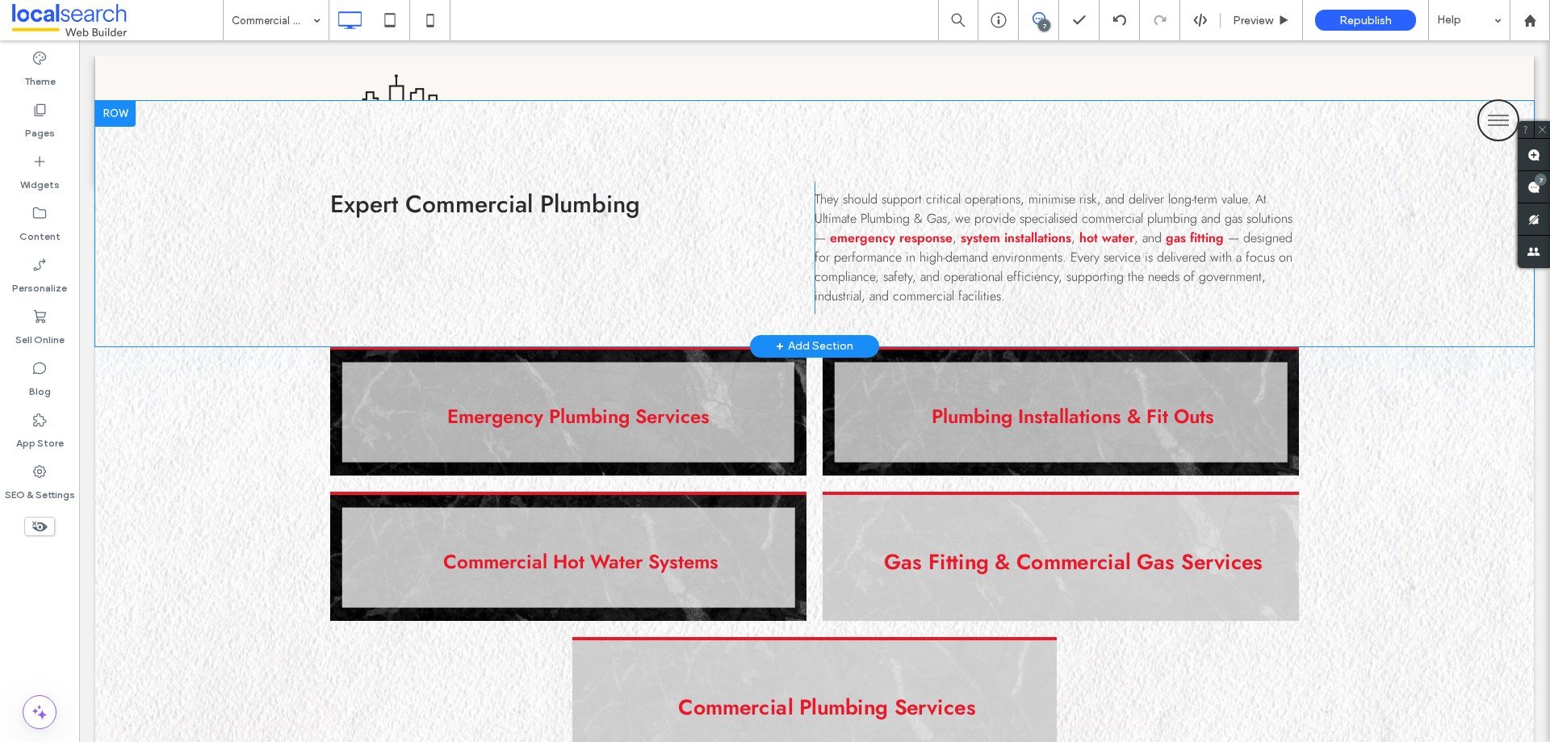
scroll to position [888, 0]
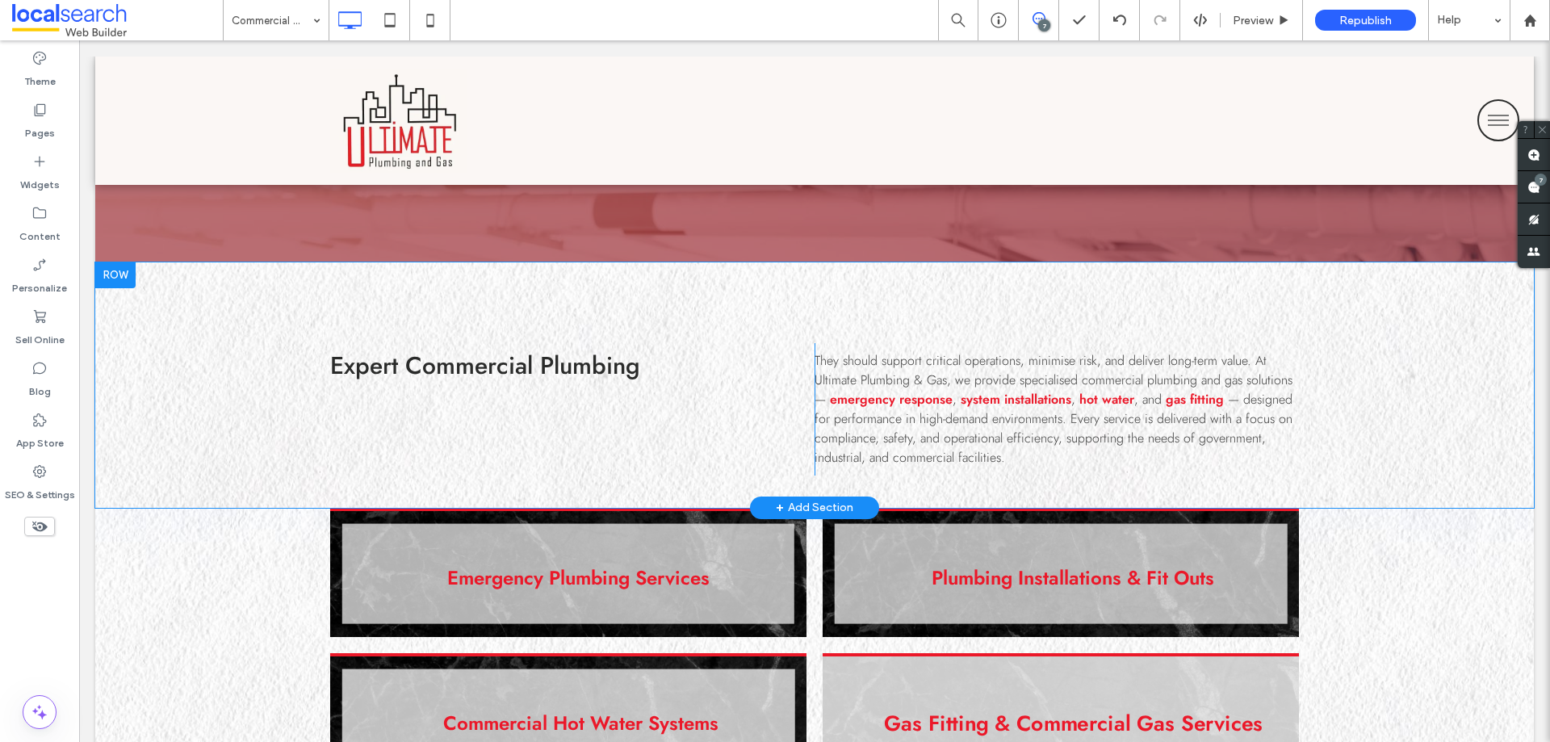
click at [168, 427] on div "Expert Commercial Plumbing Click To Paste They should support critical operatio…" at bounding box center [814, 384] width 1438 height 245
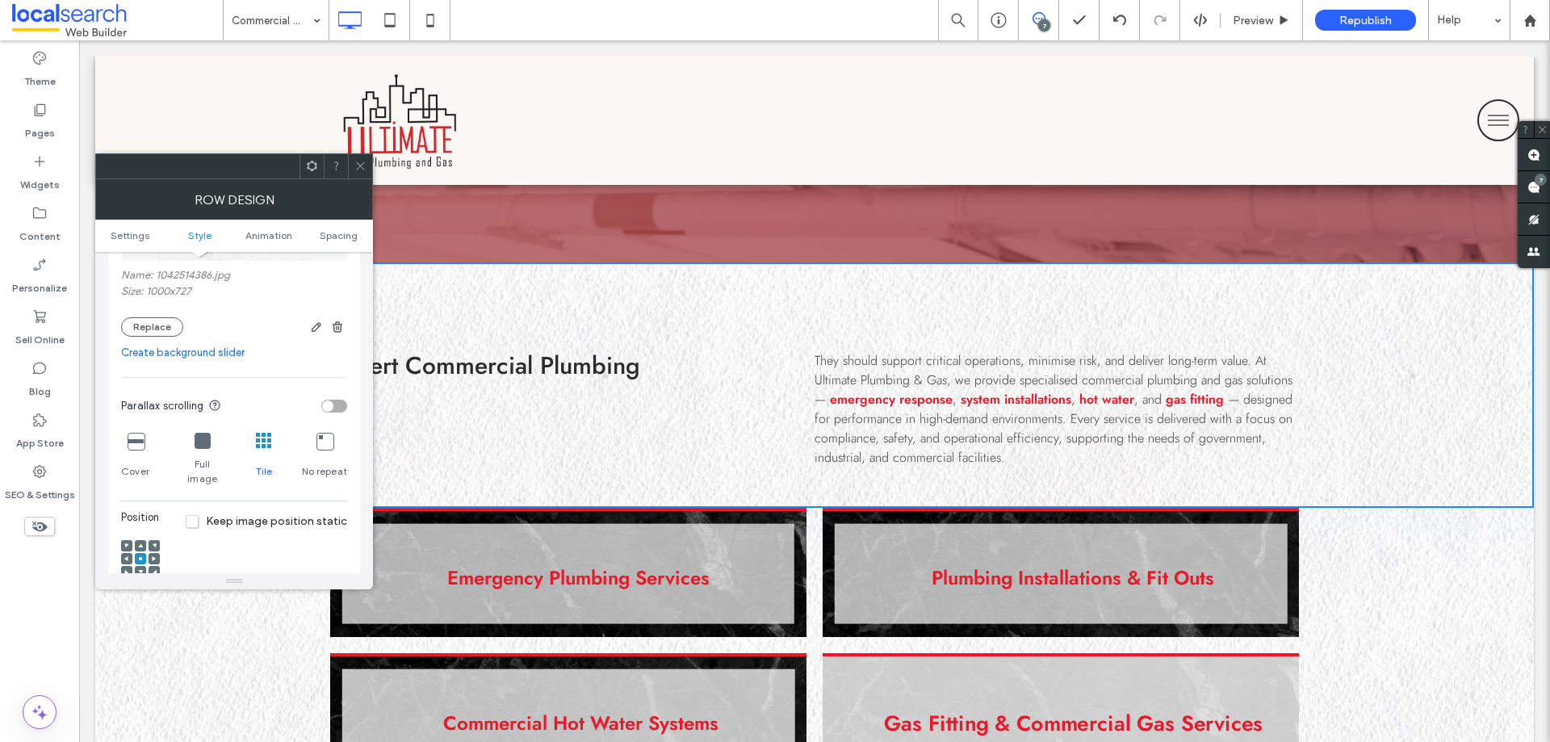
scroll to position [404, 0]
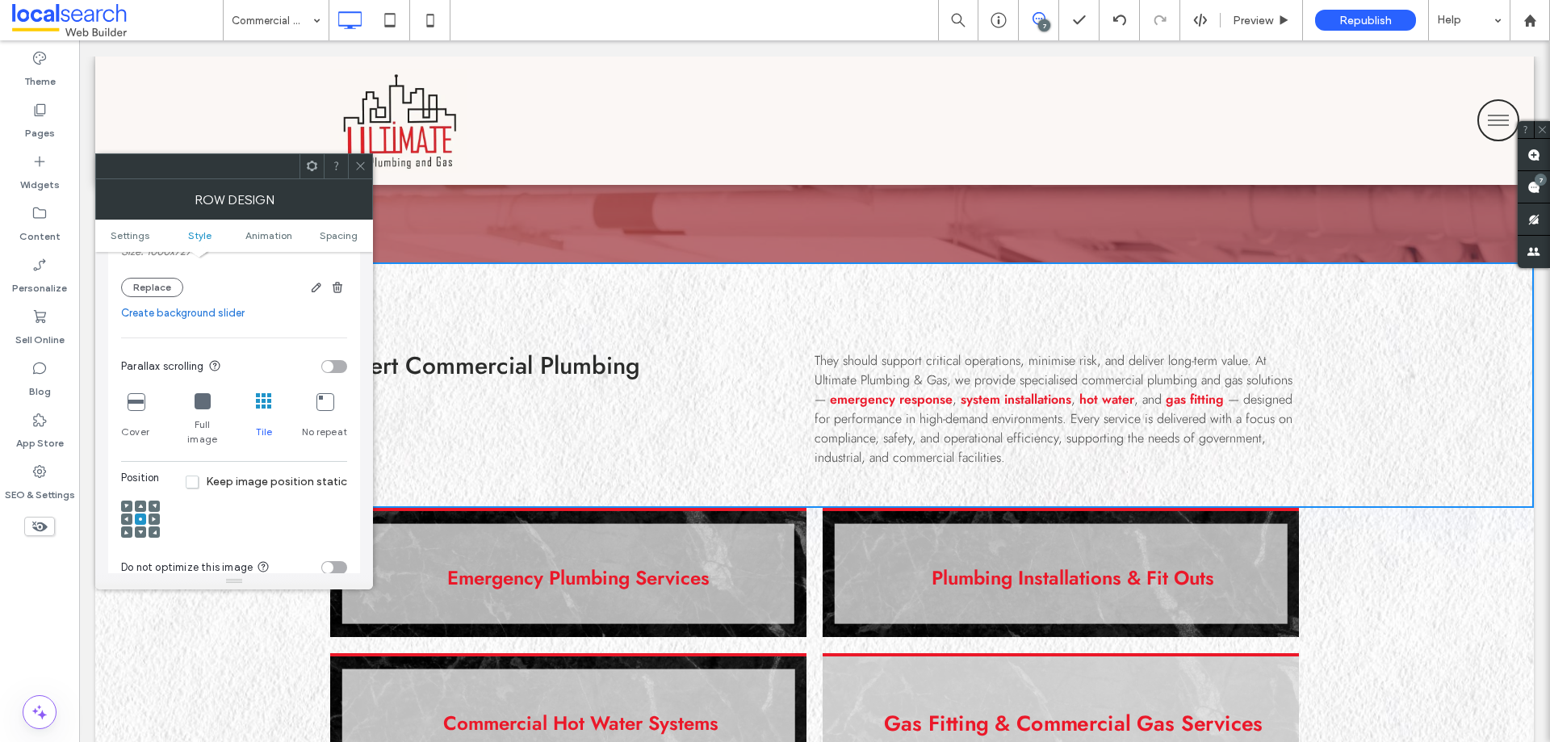
click at [201, 475] on span "Keep image position static" at bounding box center [266, 482] width 161 height 14
click at [364, 170] on use at bounding box center [360, 166] width 8 height 8
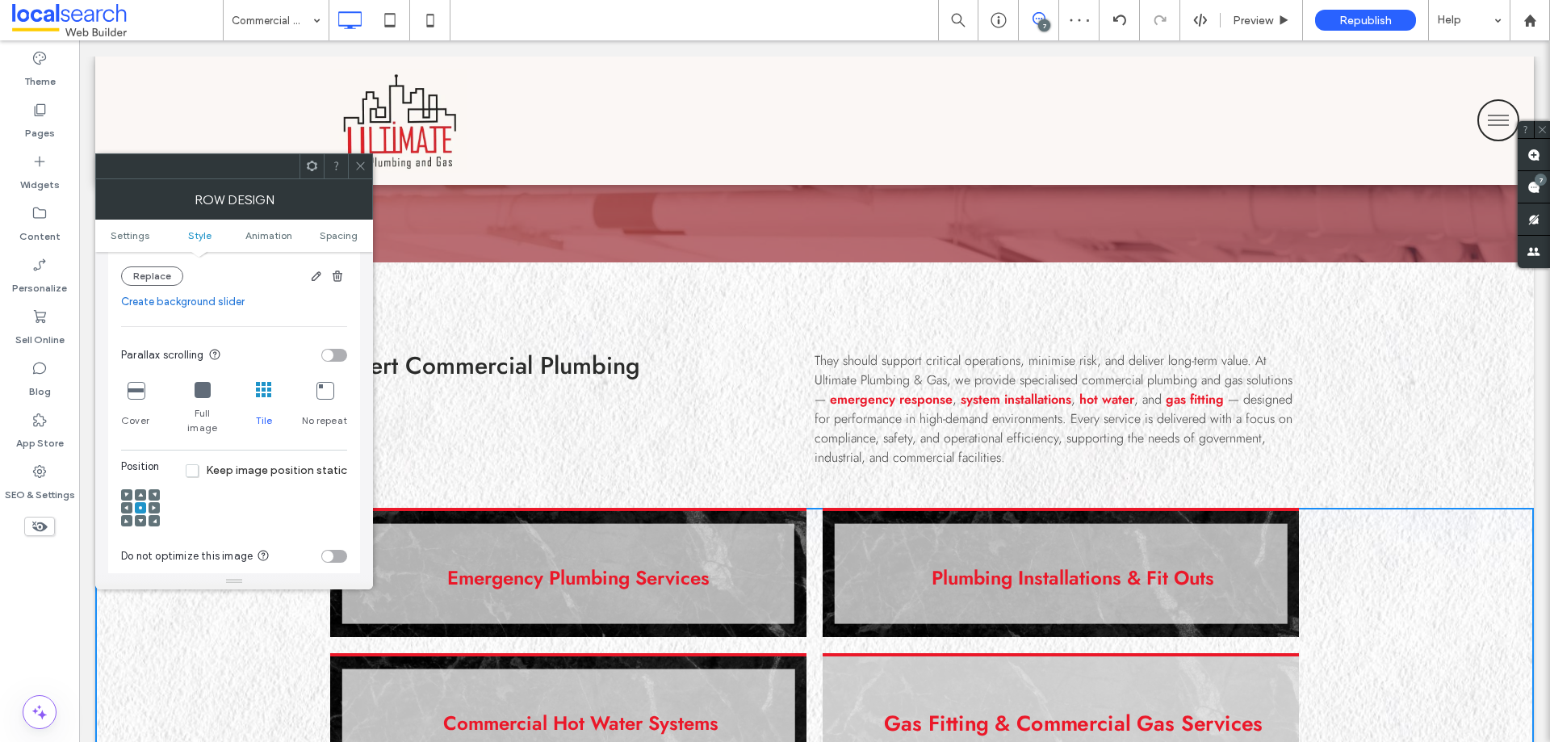
scroll to position [484, 0]
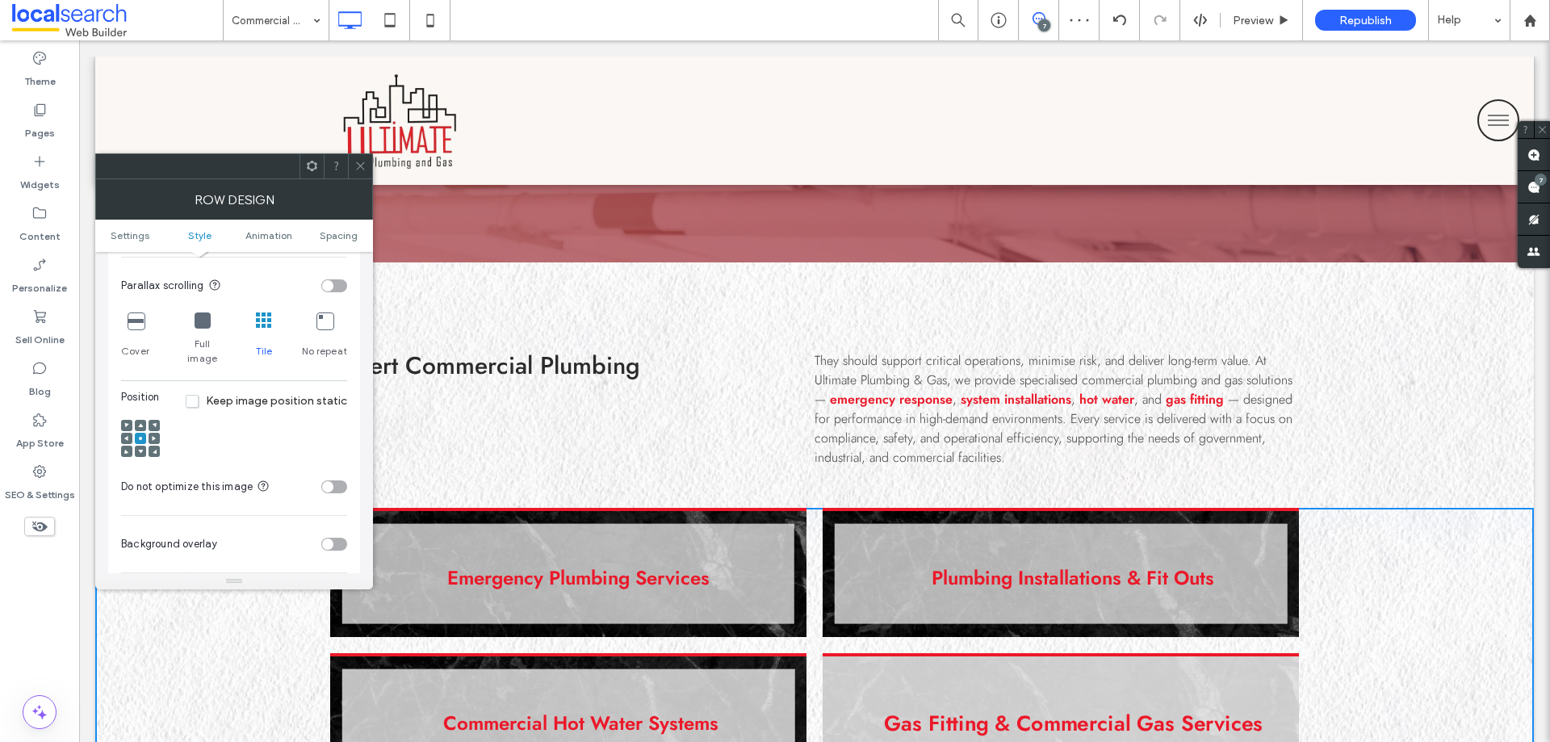
click at [231, 392] on div "Position Keep image position static" at bounding box center [234, 427] width 226 height 77
click at [231, 394] on span "Keep image position static" at bounding box center [266, 401] width 161 height 14
click at [362, 177] on span at bounding box center [360, 166] width 12 height 24
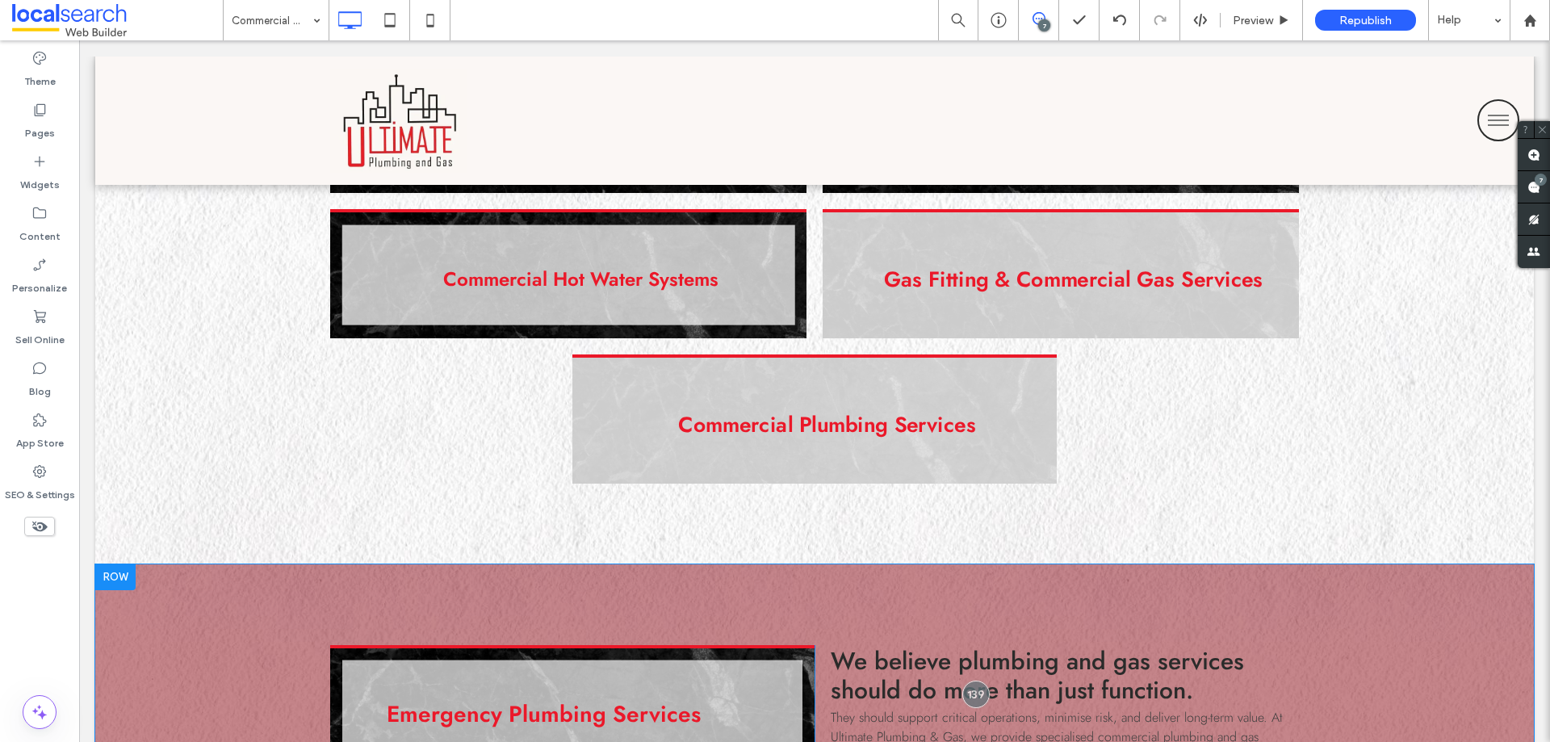
scroll to position [1372, 0]
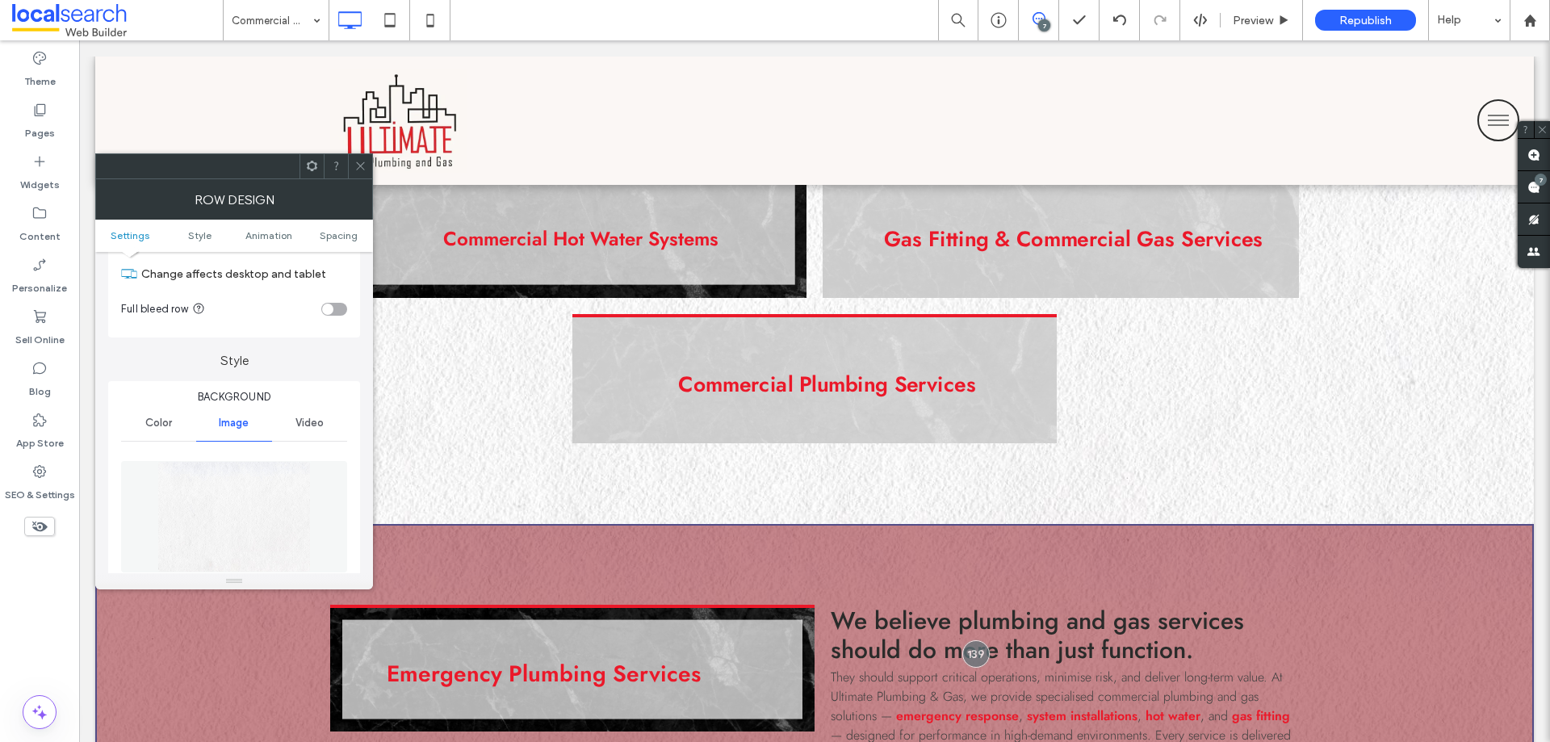
scroll to position [81, 0]
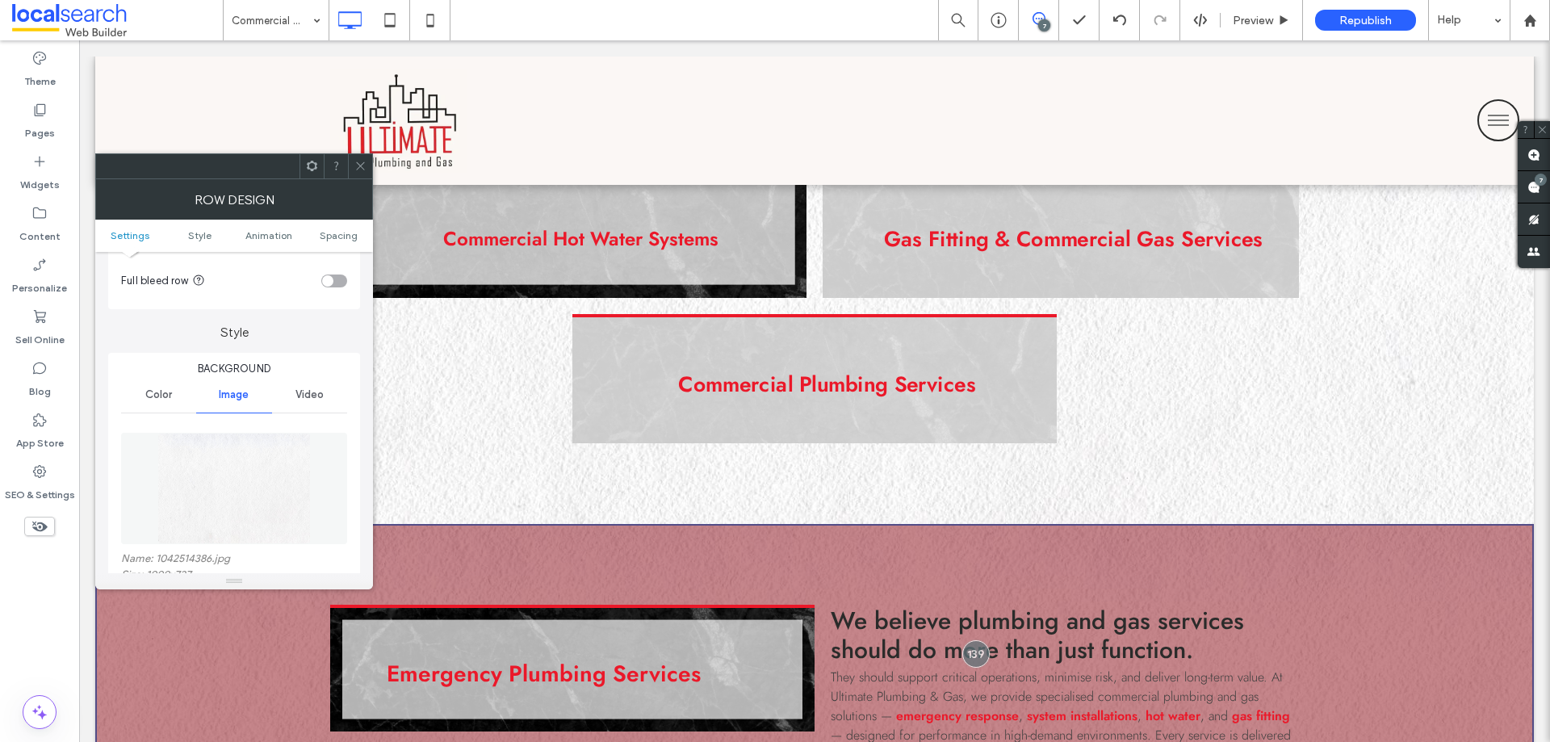
click at [161, 400] on span "Color" at bounding box center [158, 394] width 27 height 13
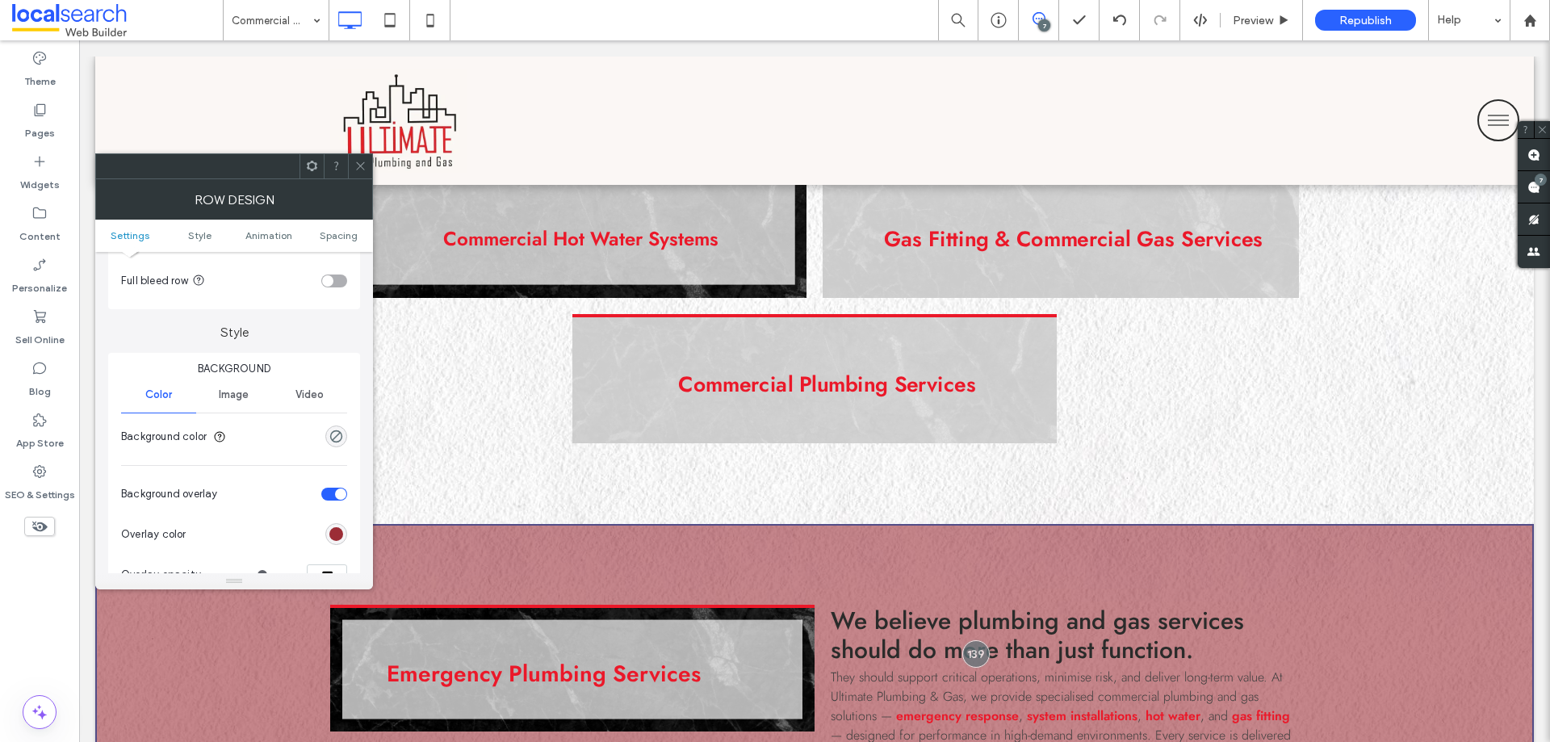
click at [336, 534] on div "rgb(141, 14, 24)" at bounding box center [336, 534] width 14 height 14
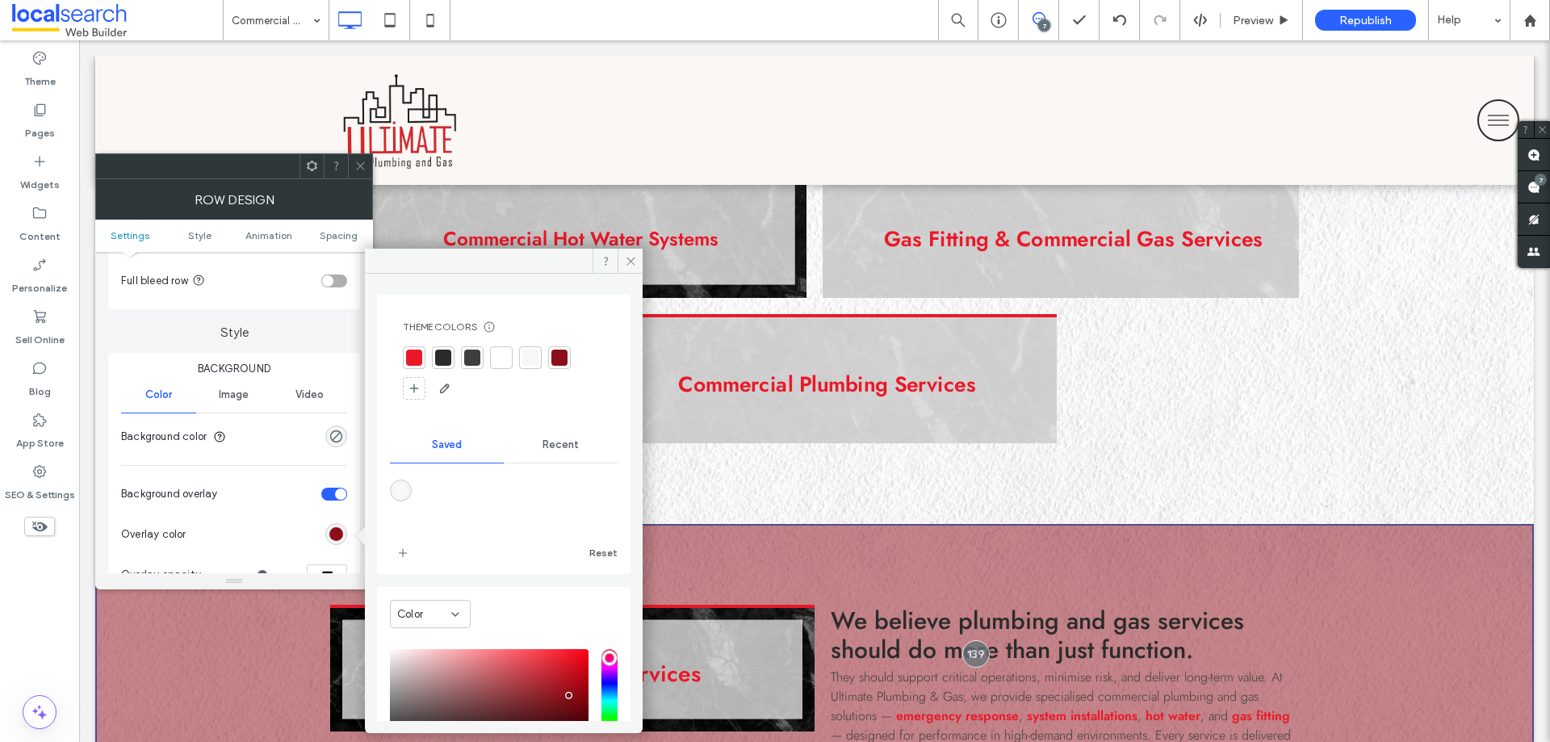
click at [353, 165] on div at bounding box center [360, 166] width 24 height 24
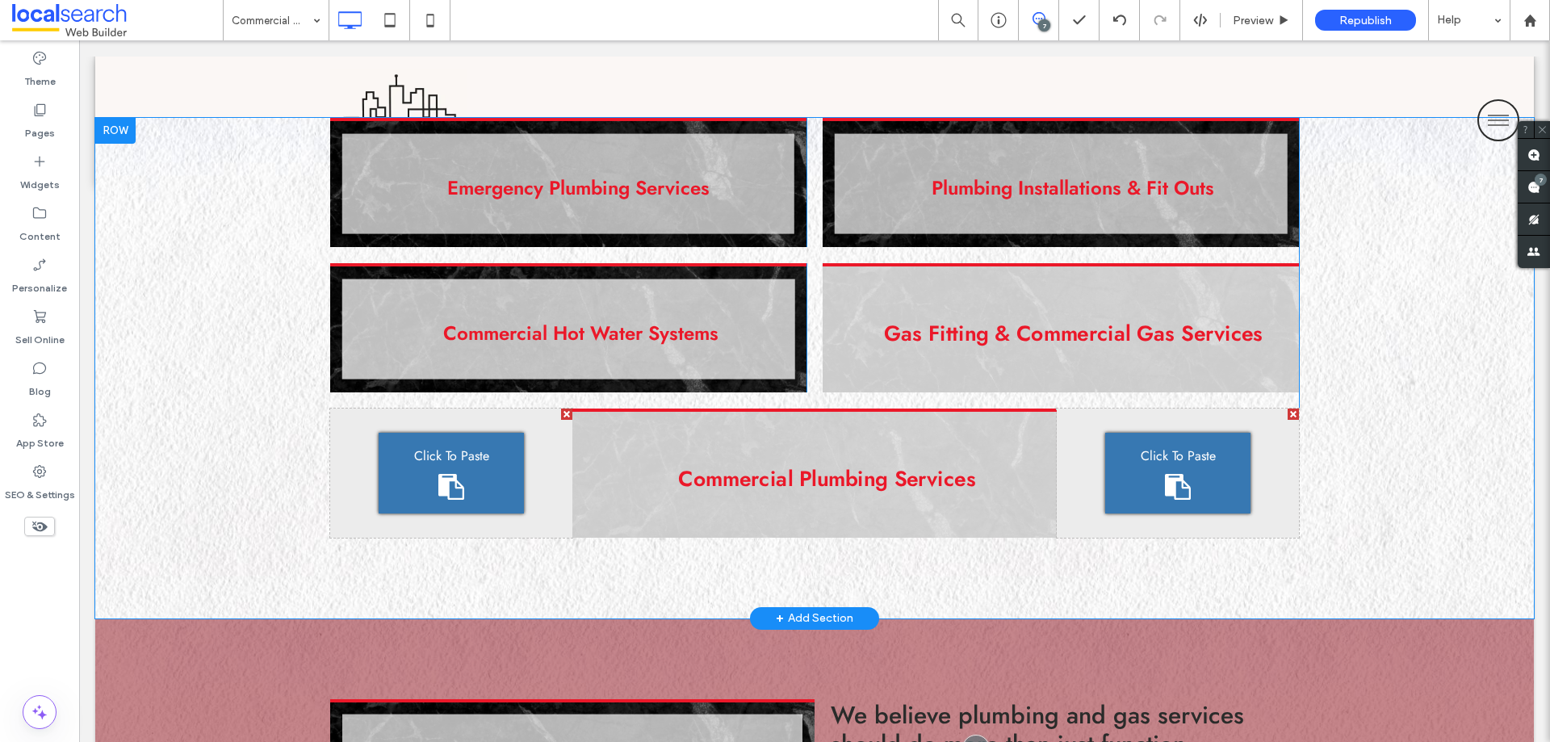
scroll to position [1130, 0]
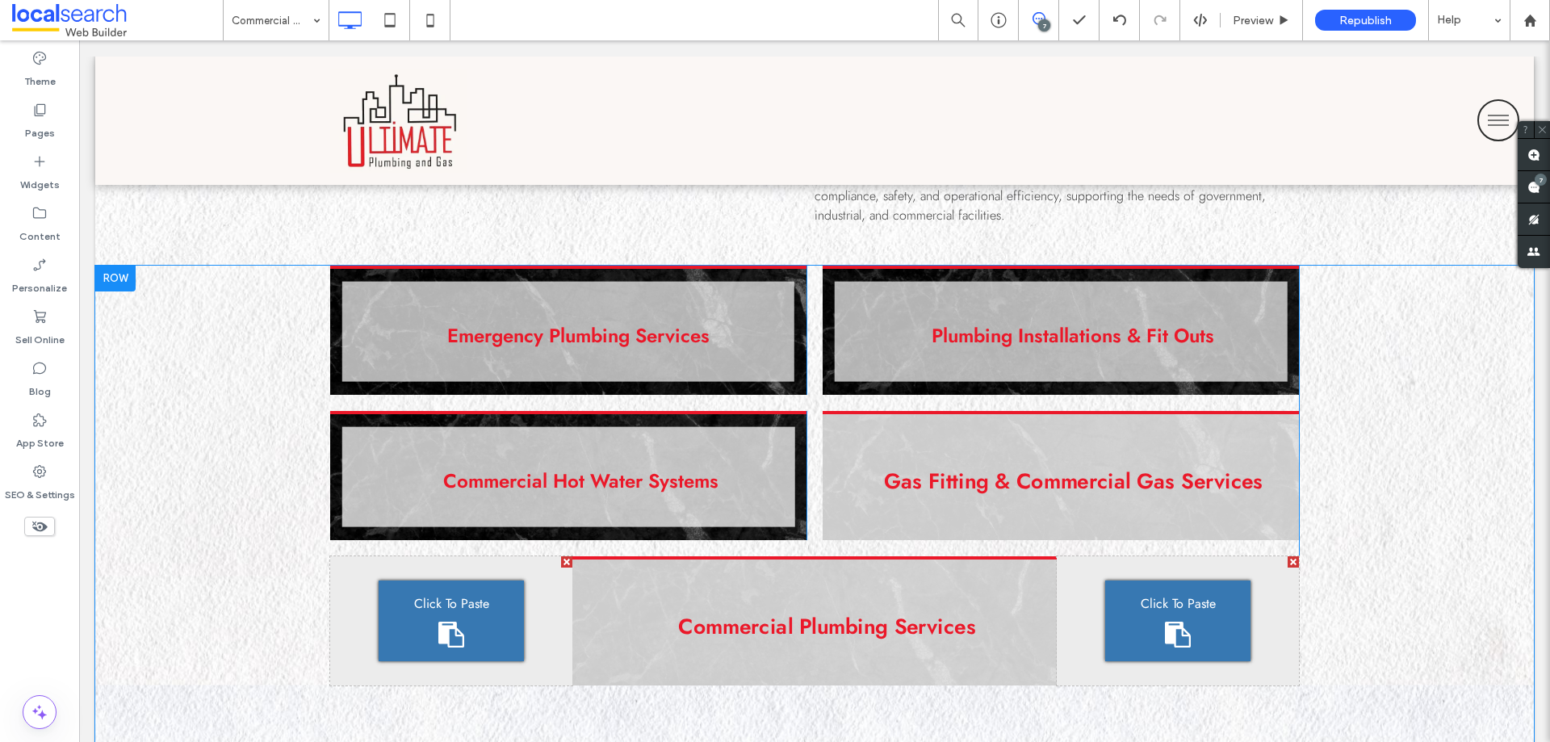
click at [139, 475] on div "Emergency Plumbing Services Click To Paste Plumbing Installations & Fit Outs Cl…" at bounding box center [814, 516] width 1438 height 500
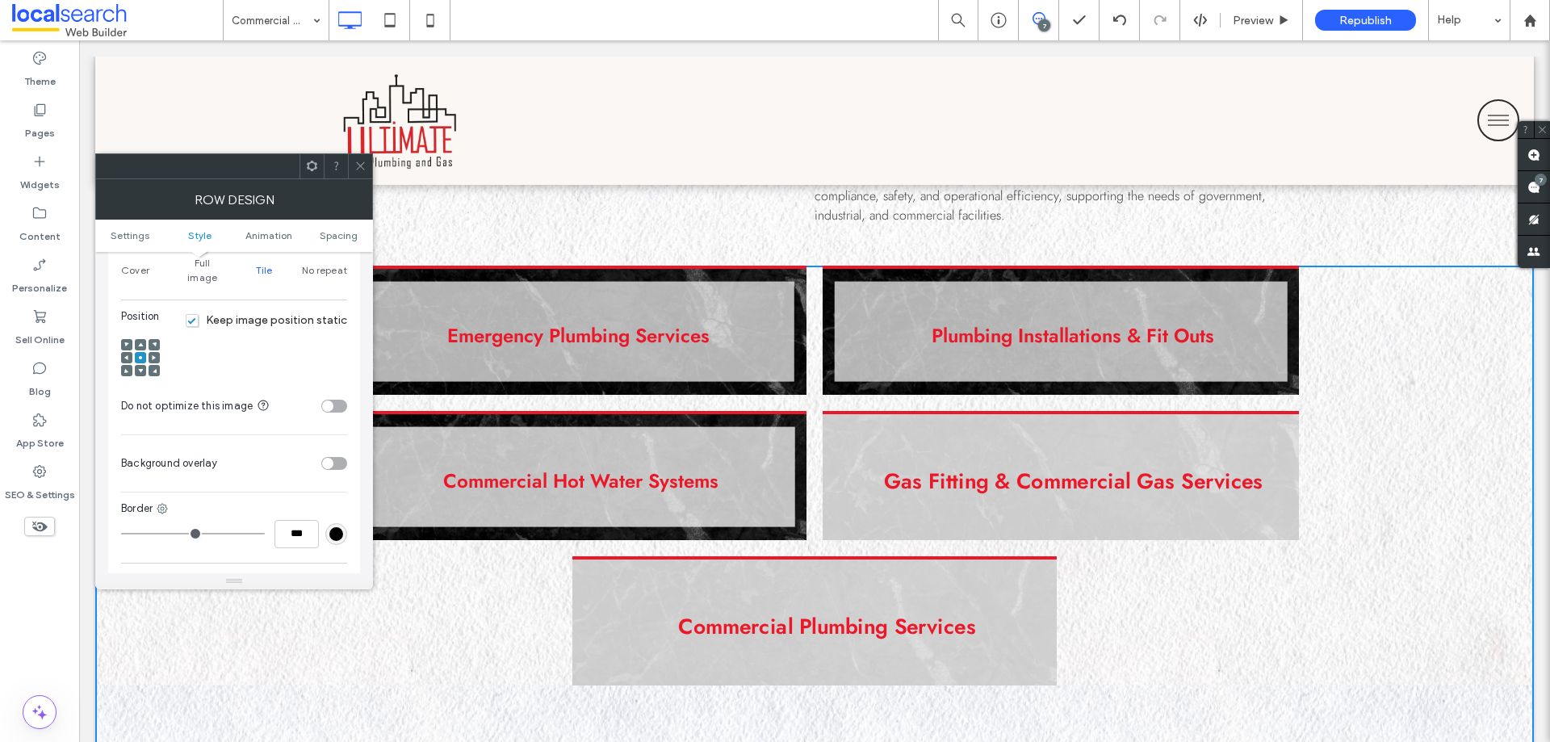
click at [338, 457] on div "toggle" at bounding box center [334, 463] width 26 height 13
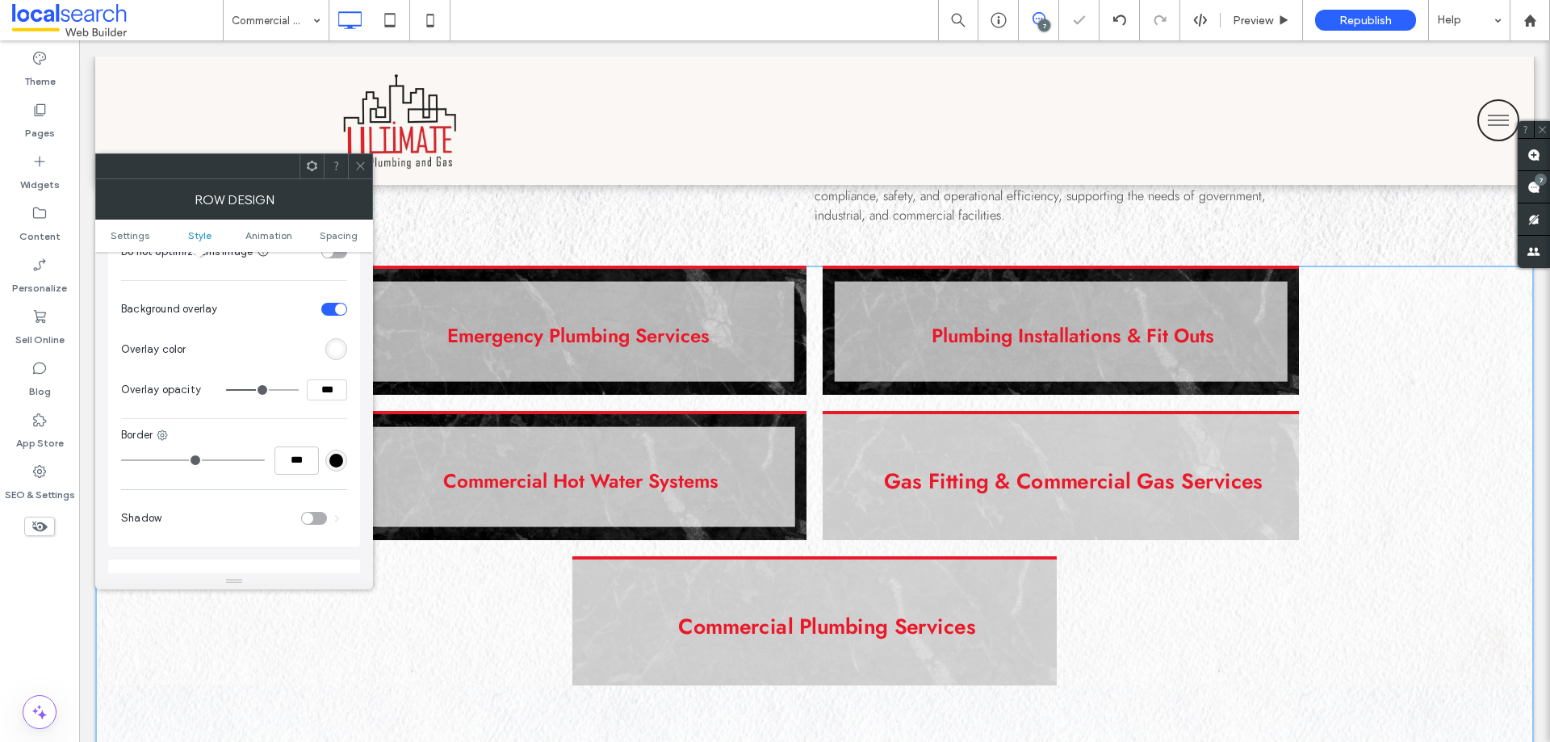
scroll to position [726, 0]
click at [339, 335] on div "rgb(255,255,255)" at bounding box center [336, 342] width 14 height 14
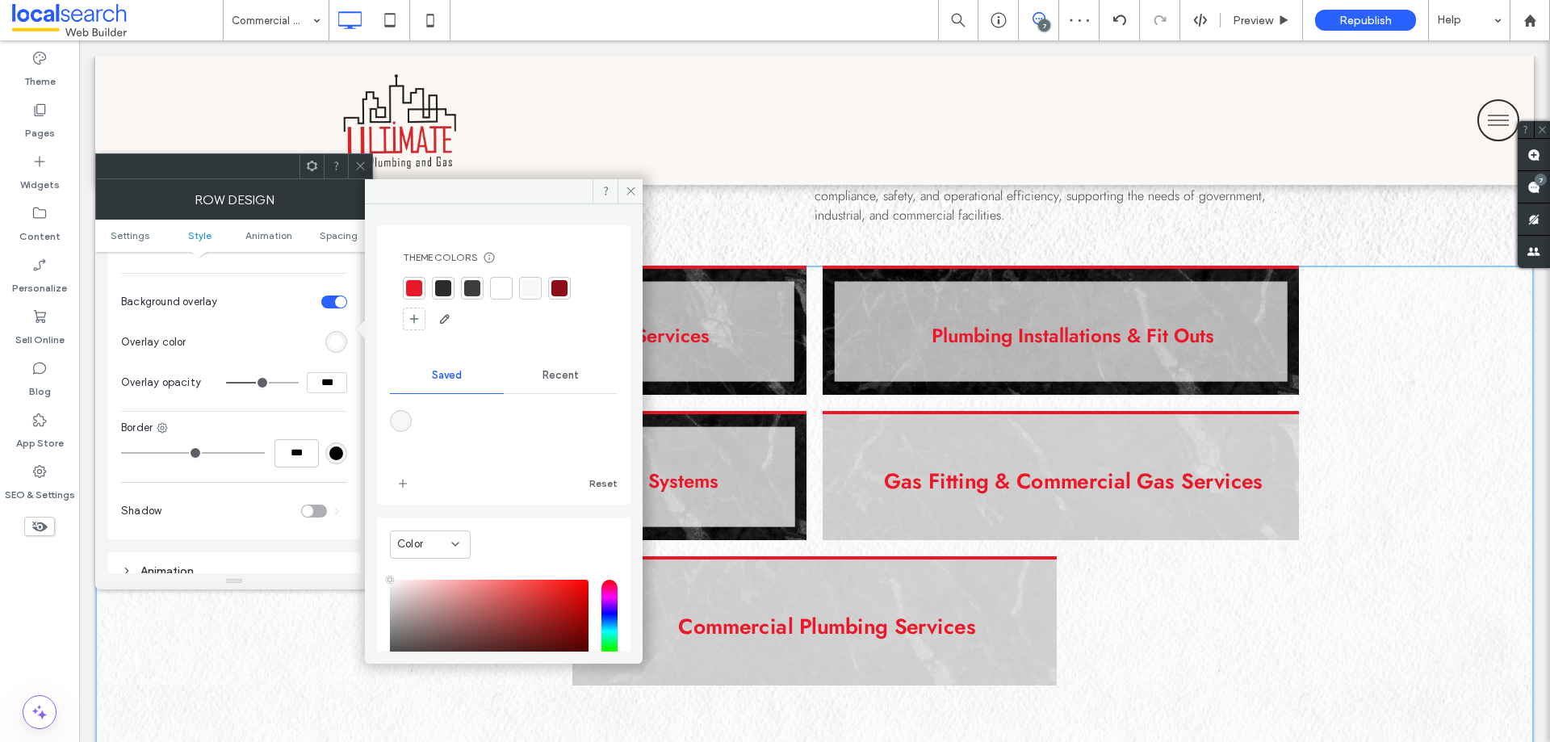
click at [557, 291] on div at bounding box center [559, 288] width 16 height 16
click at [252, 393] on div "Background Color Image Video Name: 1042514386.jpg Size: 1000x727 Replace Create…" at bounding box center [234, 94] width 226 height 759
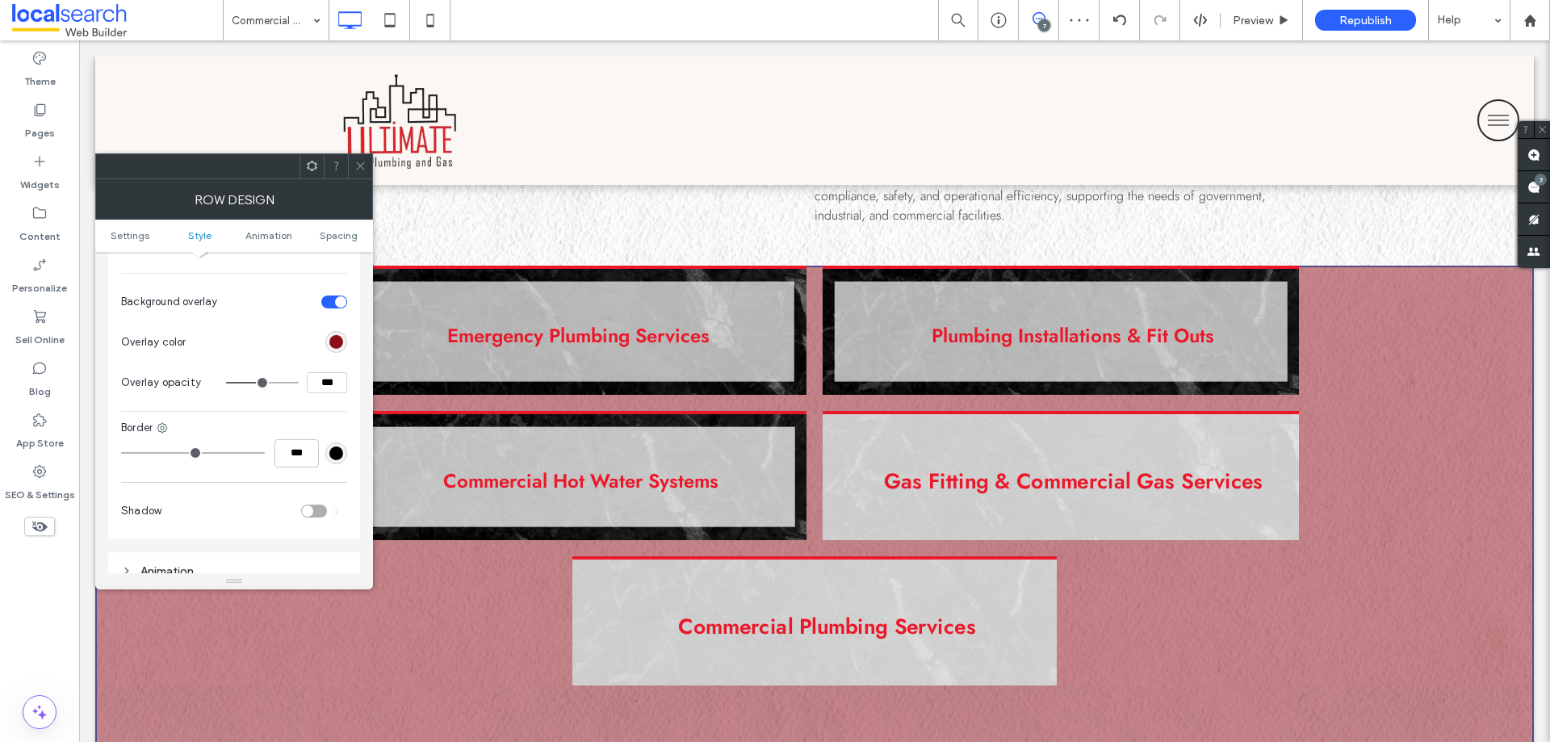
drag, startPoint x: 366, startPoint y: 164, endPoint x: 352, endPoint y: 174, distance: 17.3
click at [366, 163] on icon at bounding box center [360, 166] width 12 height 12
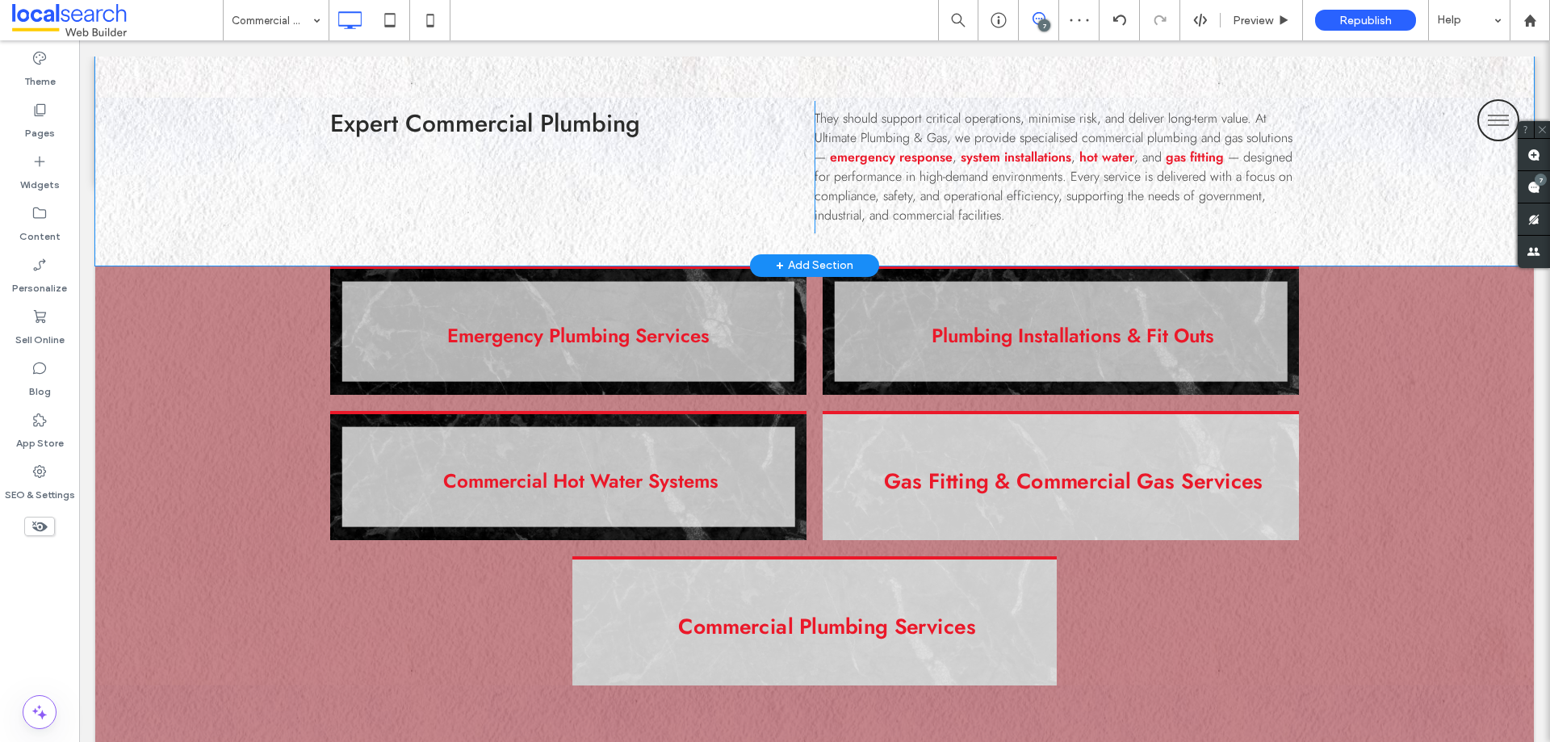
click at [174, 235] on div "Expert Commercial Plumbing Click To Paste They should support critical operatio…" at bounding box center [814, 142] width 1438 height 245
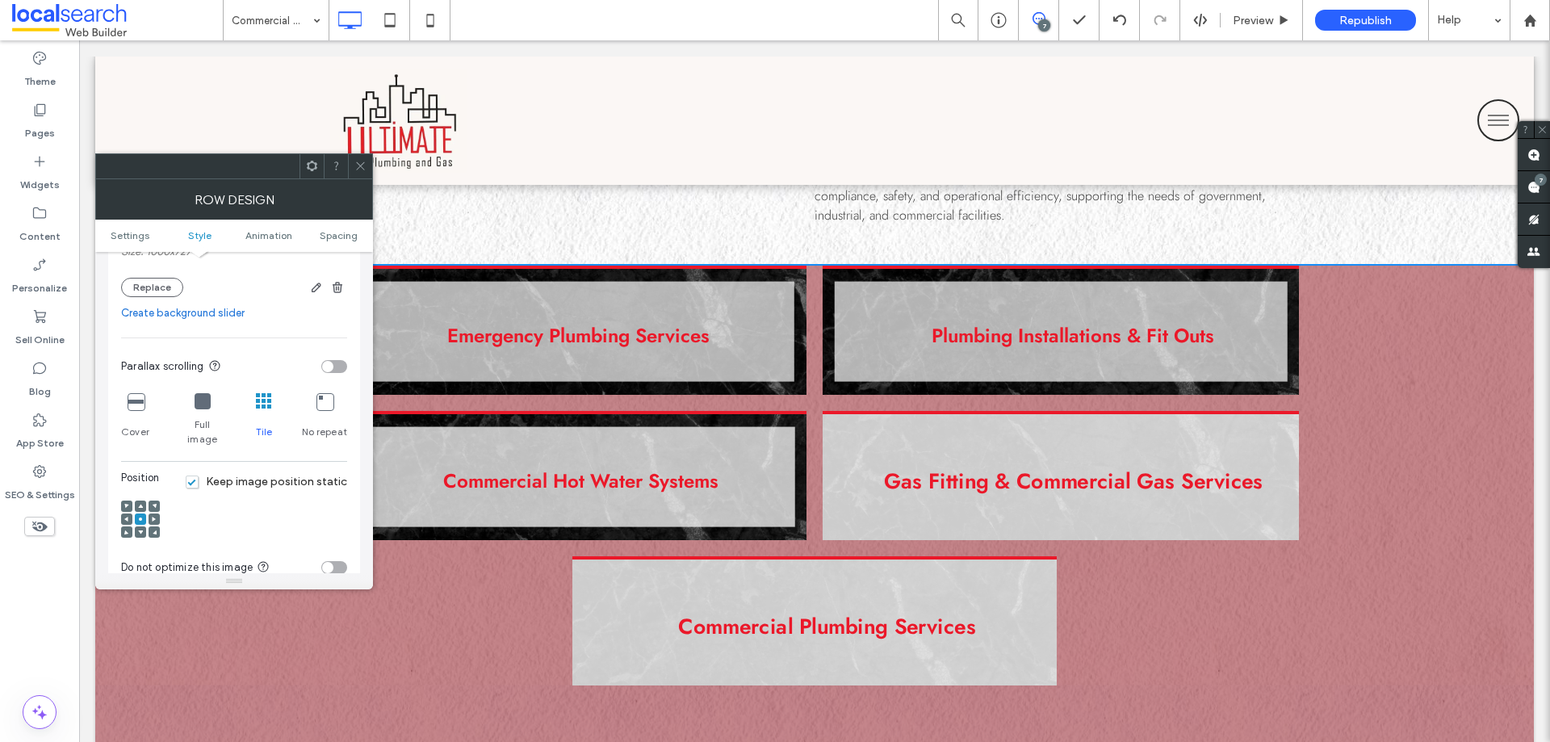
scroll to position [646, 0]
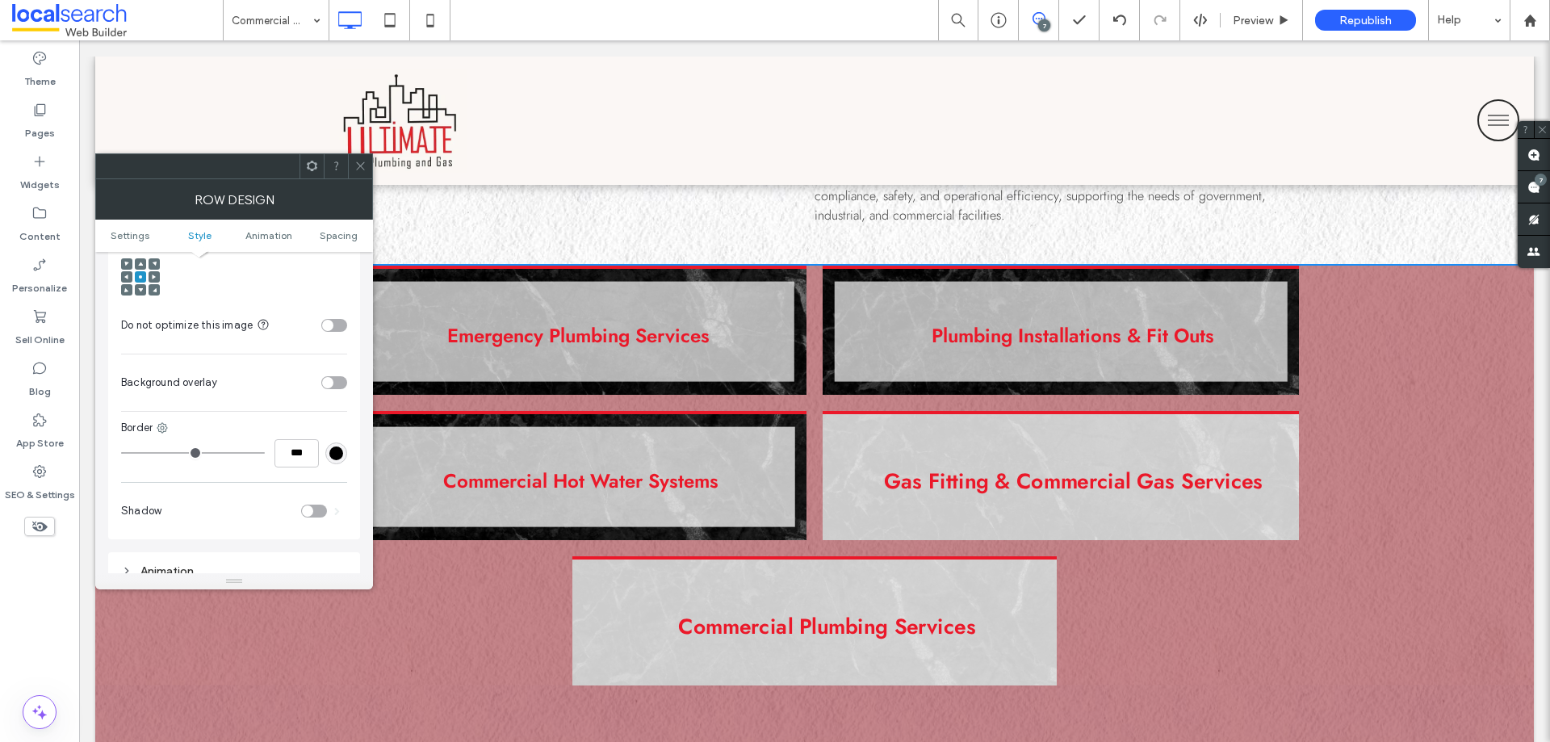
click at [331, 377] on div "toggle" at bounding box center [327, 382] width 11 height 11
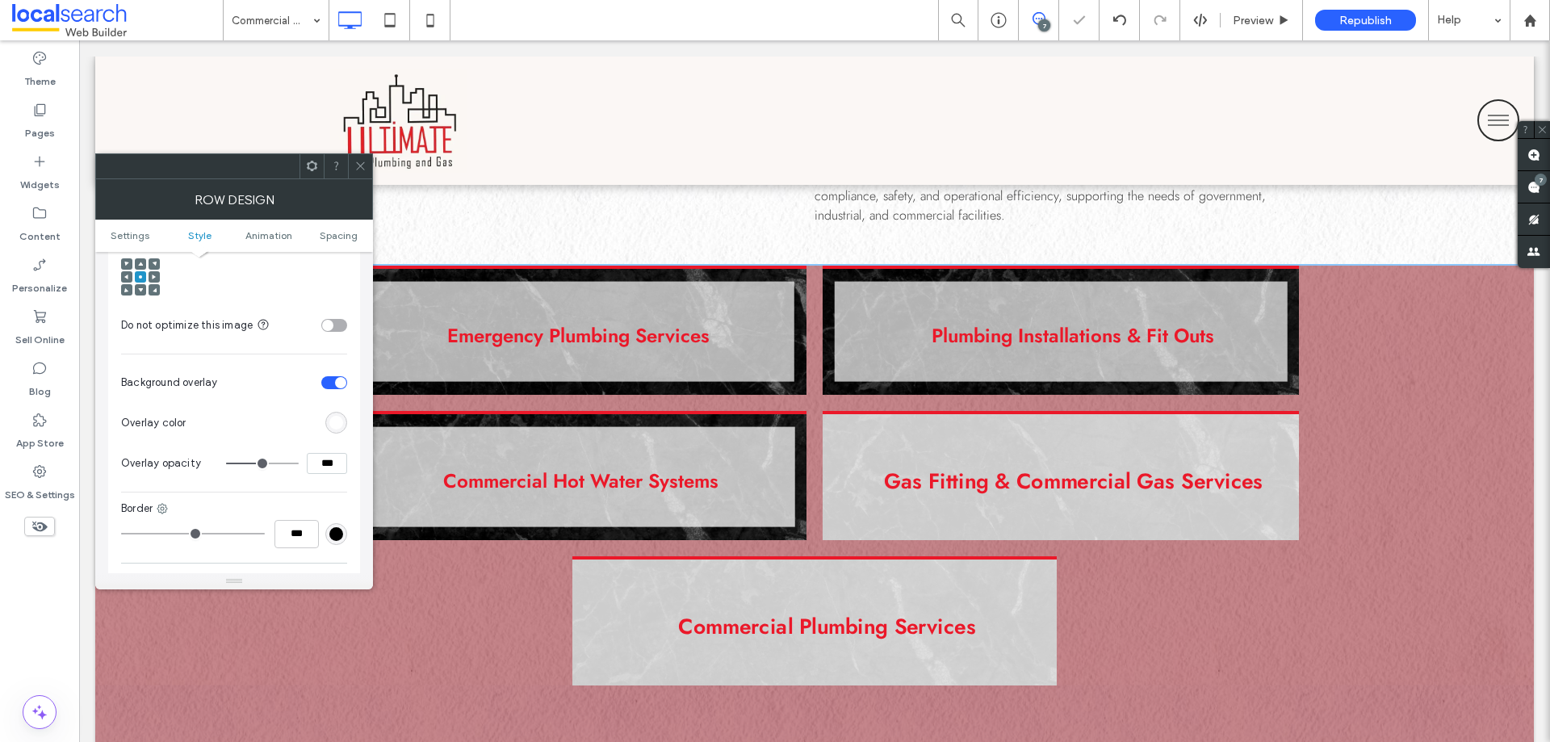
click at [341, 416] on div "rgb(255,255,255)" at bounding box center [336, 423] width 14 height 14
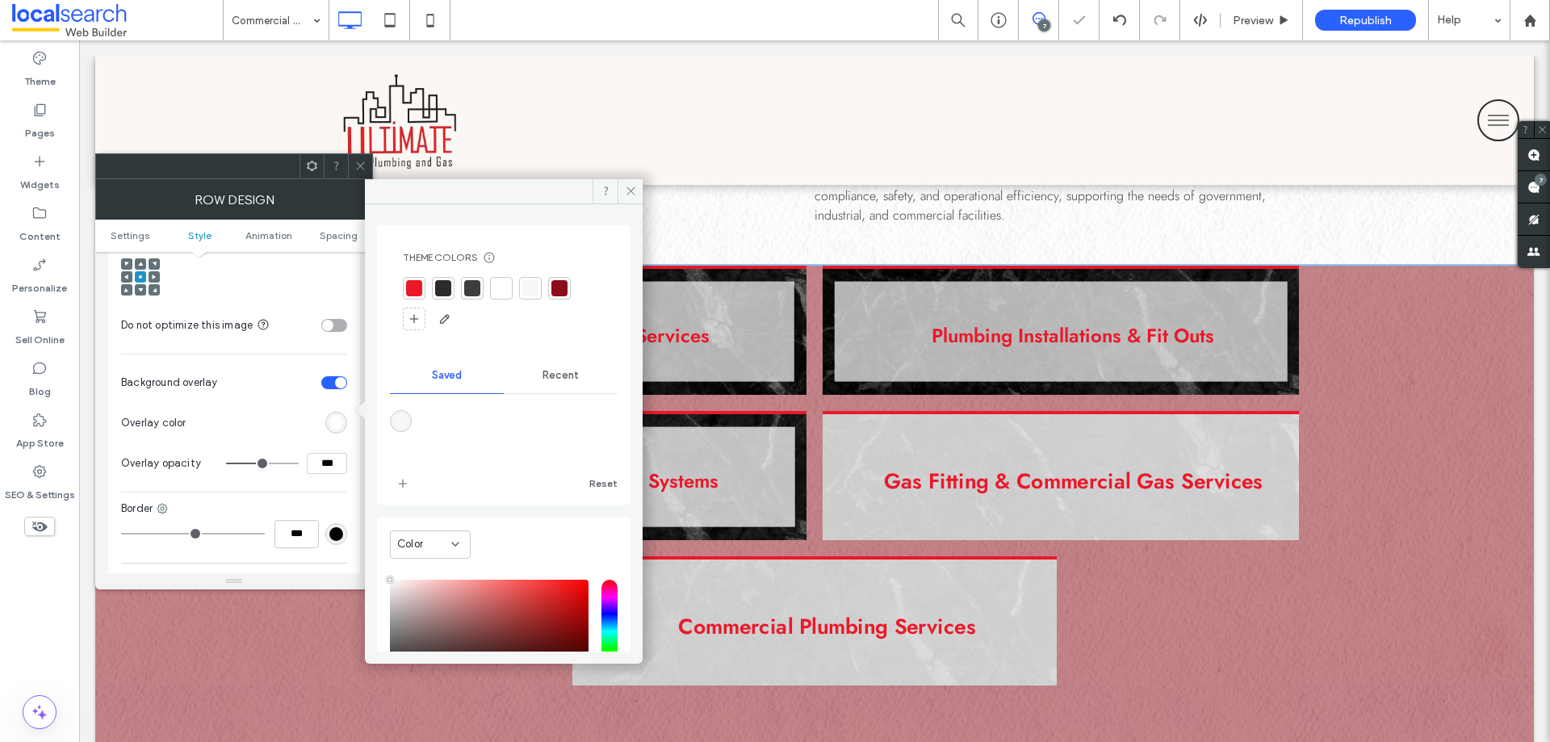
click at [563, 291] on div at bounding box center [559, 288] width 16 height 16
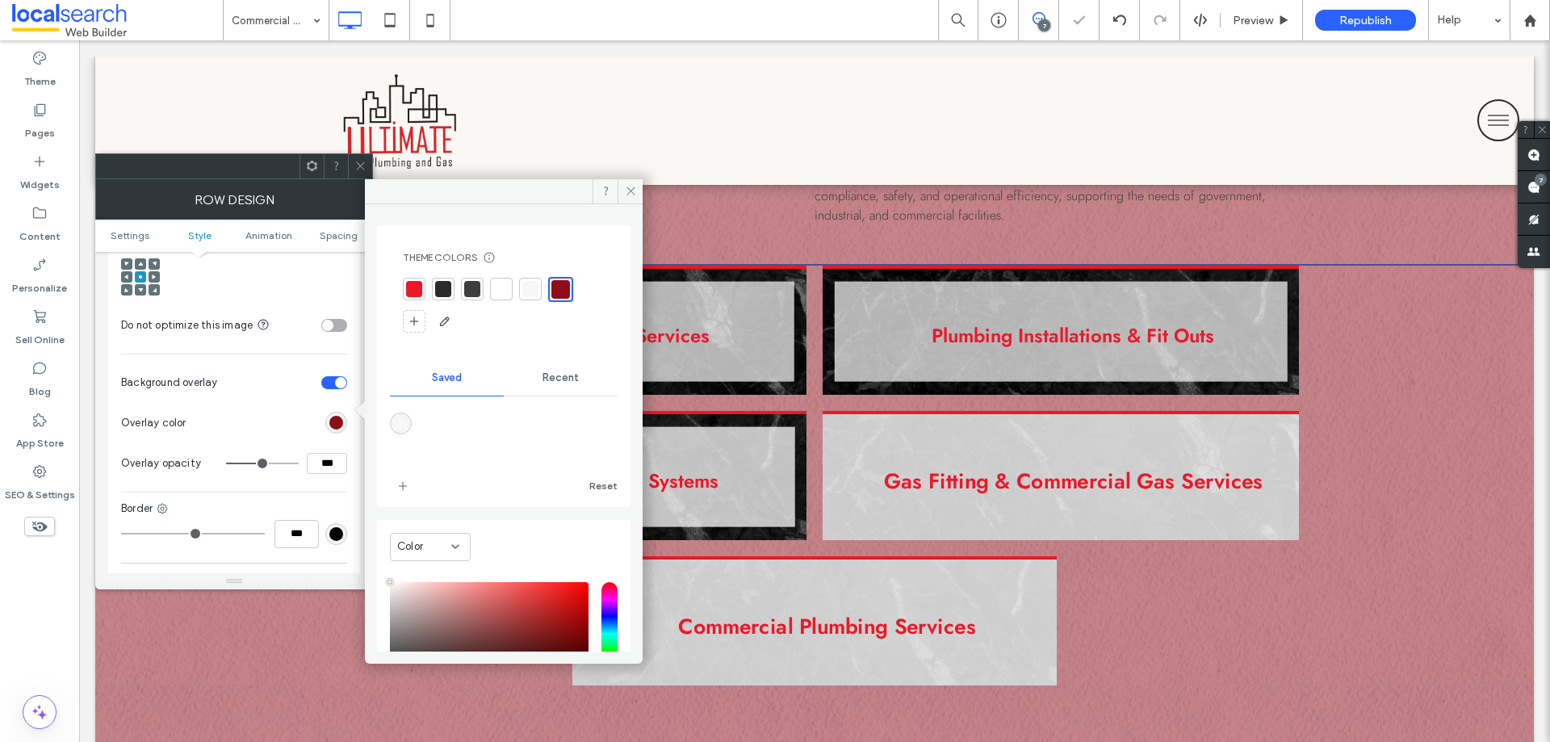
click at [356, 165] on icon at bounding box center [360, 166] width 12 height 12
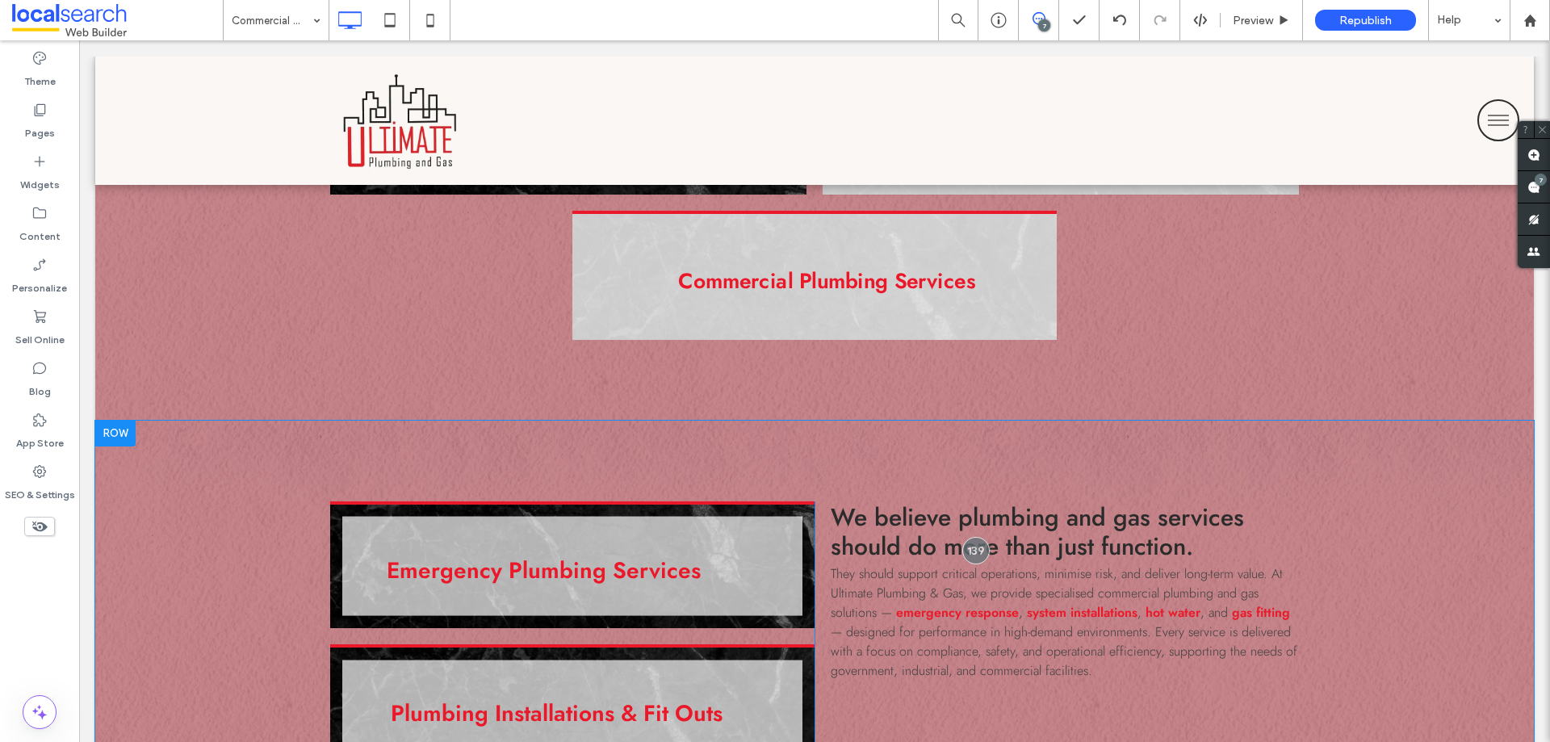
scroll to position [1534, 0]
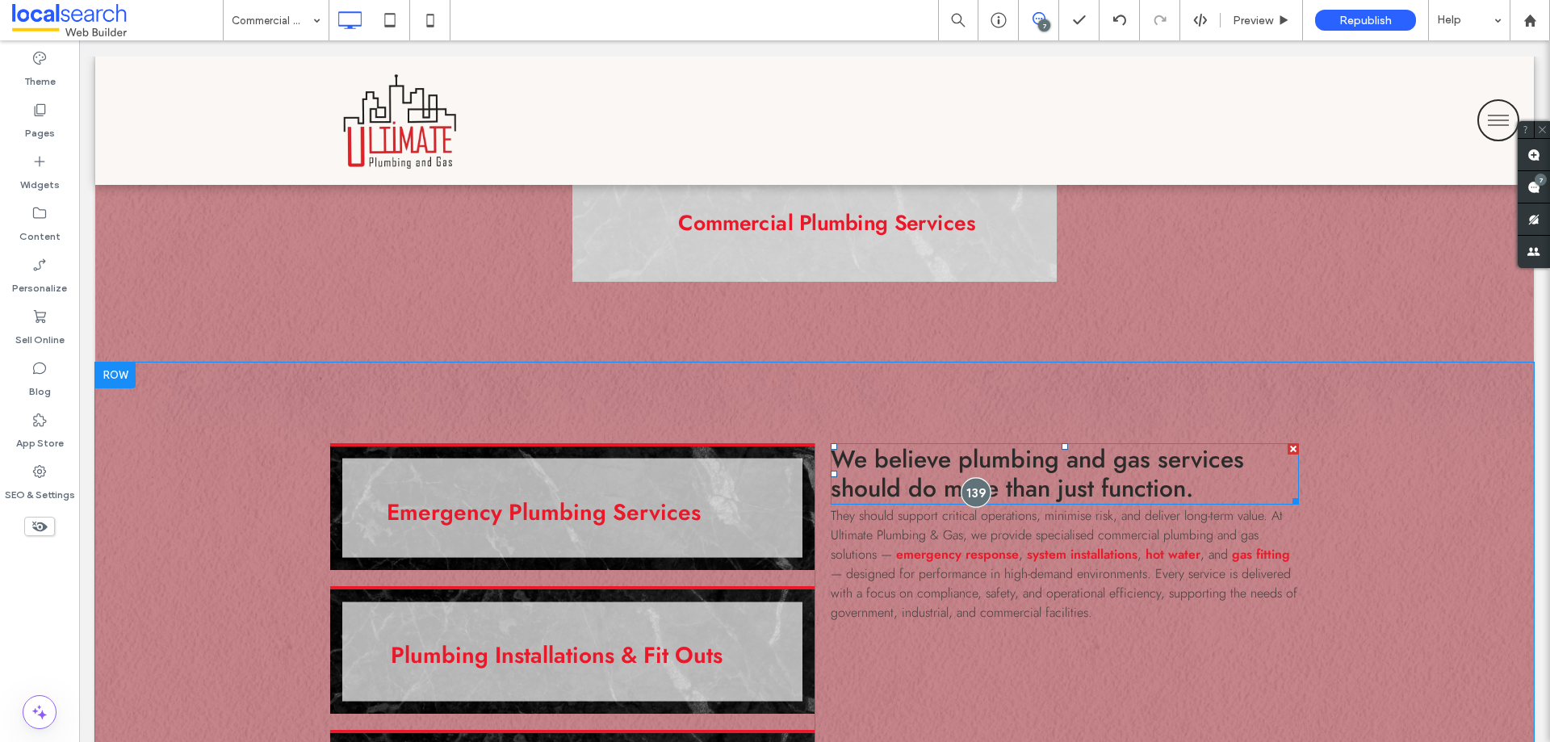
click at [972, 493] on div at bounding box center [976, 492] width 30 height 30
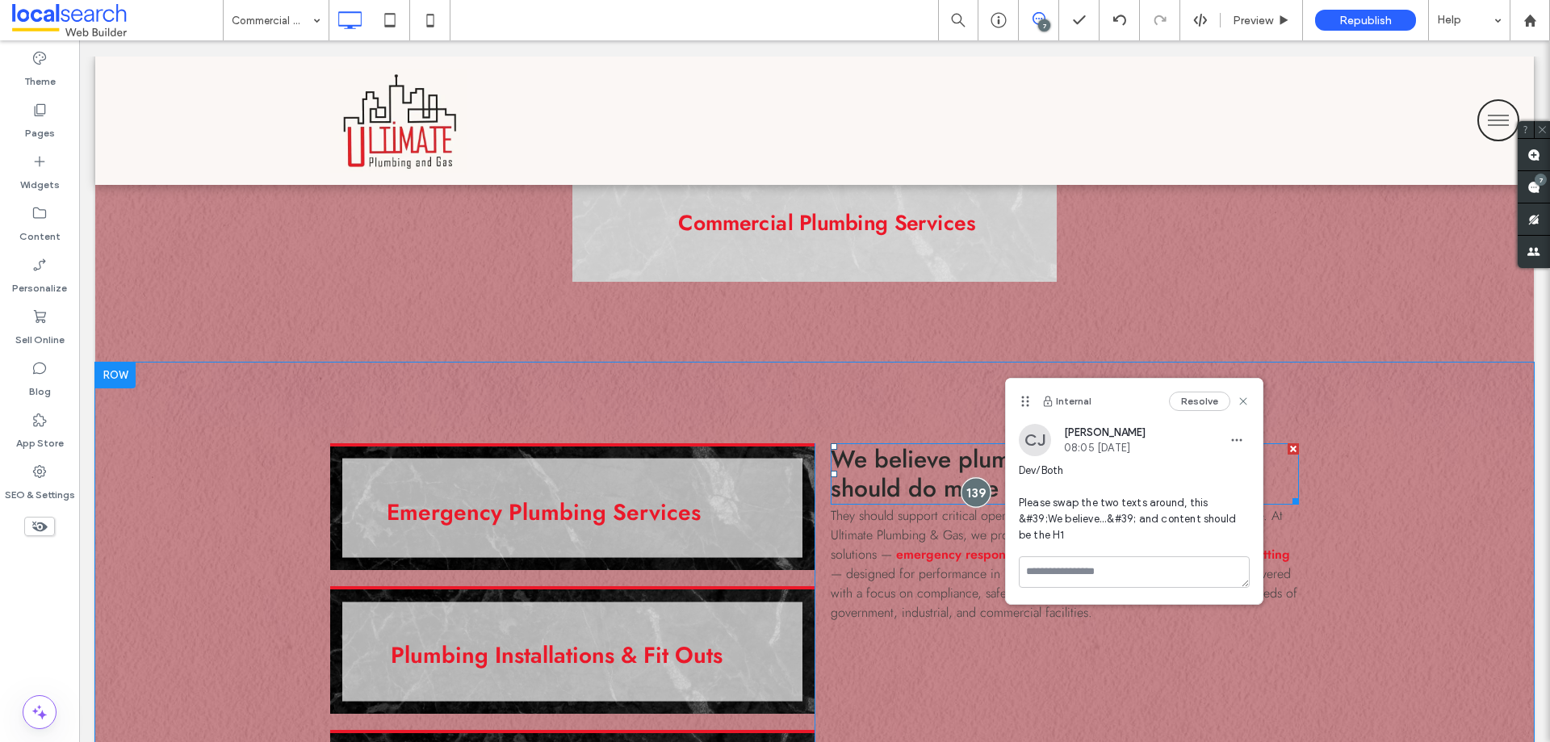
click at [972, 493] on div at bounding box center [976, 492] width 30 height 30
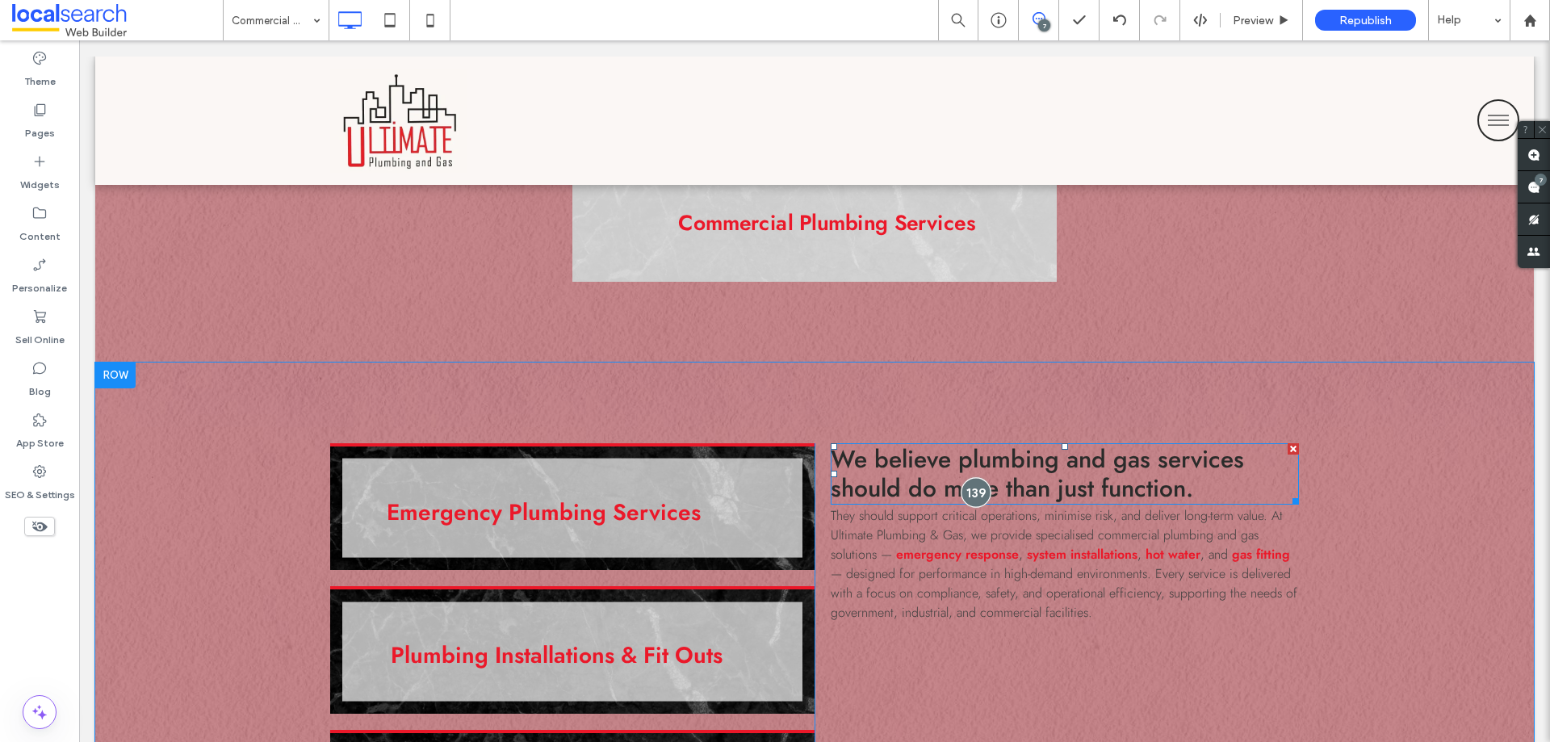
click at [972, 493] on div at bounding box center [976, 492] width 30 height 30
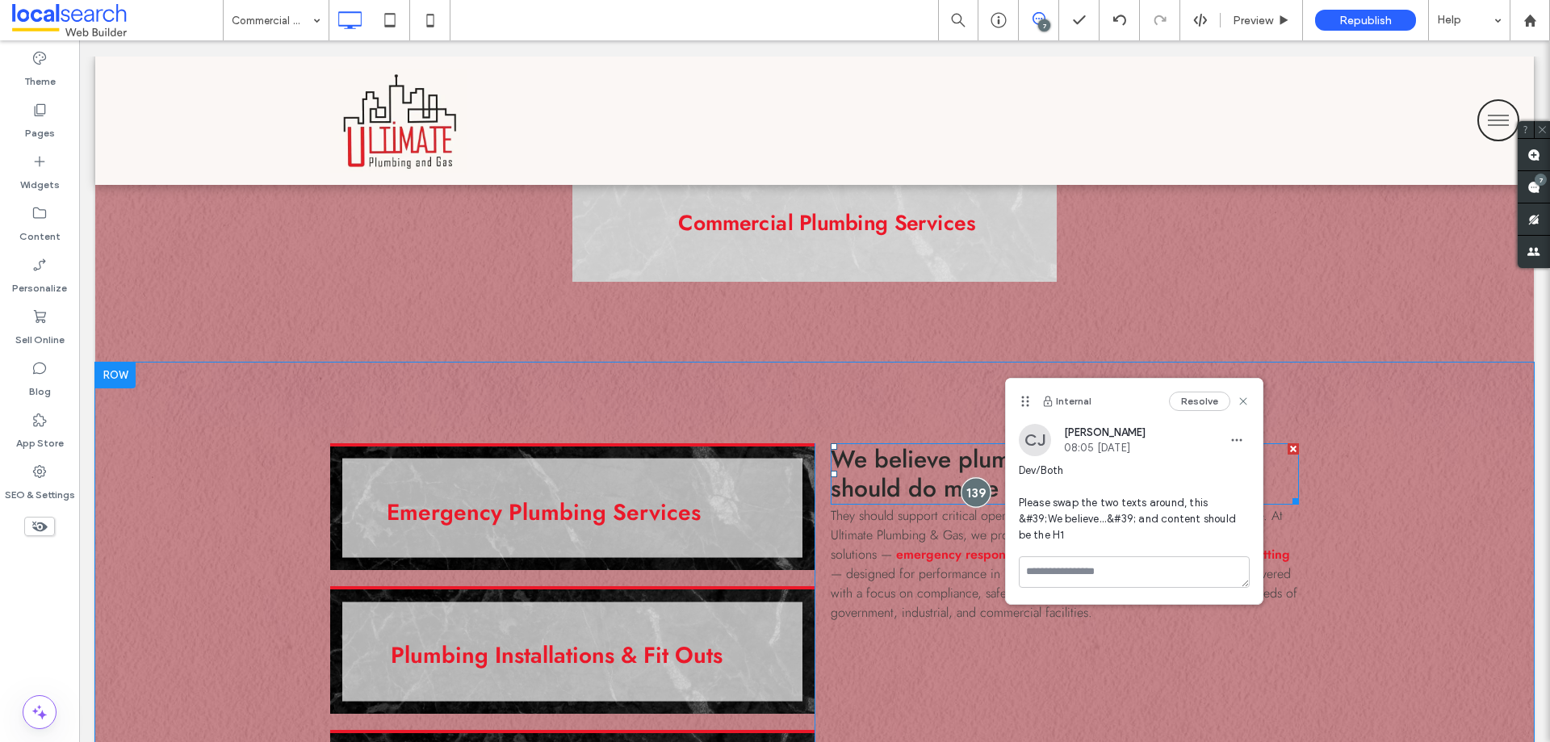
click at [972, 493] on div at bounding box center [976, 492] width 30 height 30
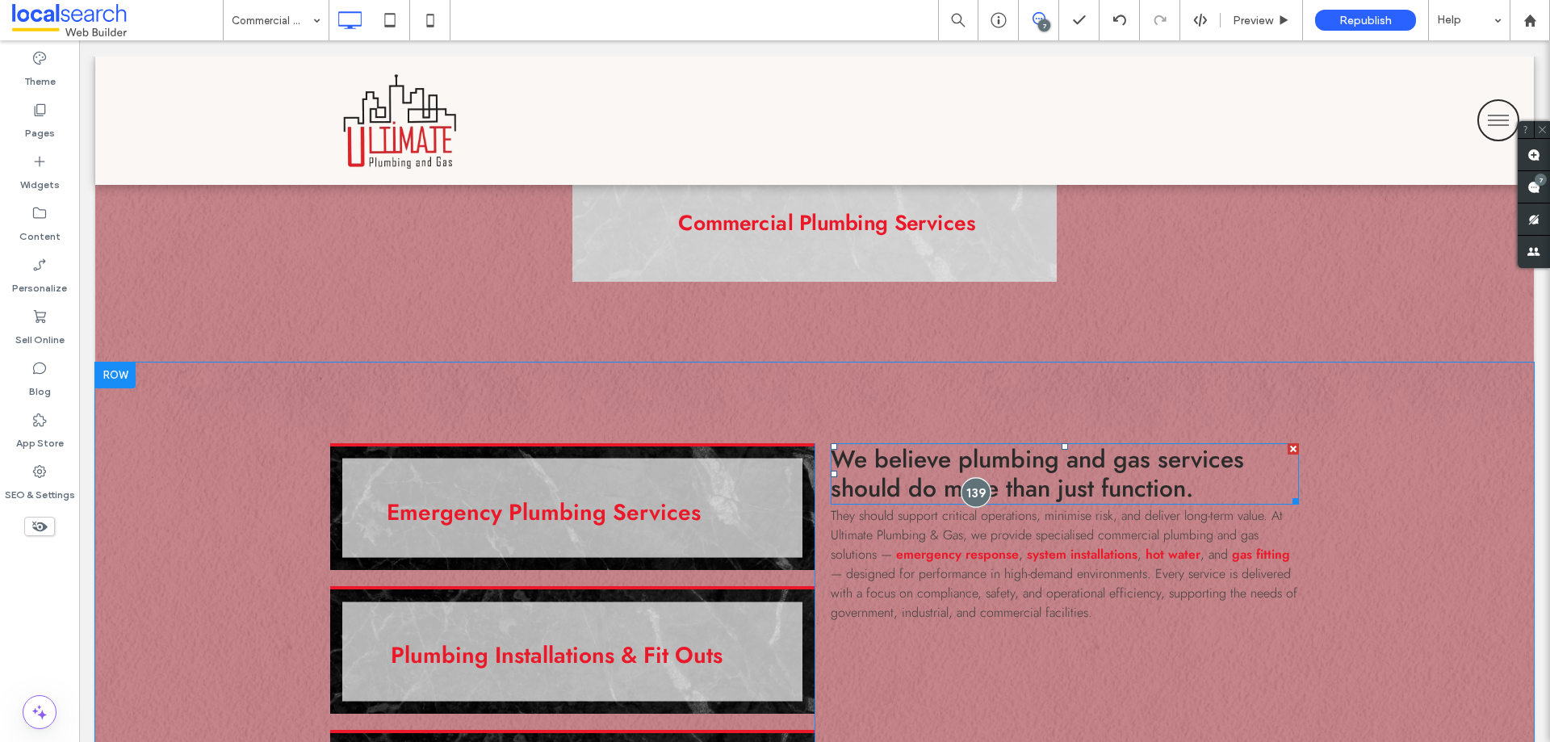
click at [972, 493] on div at bounding box center [976, 492] width 30 height 30
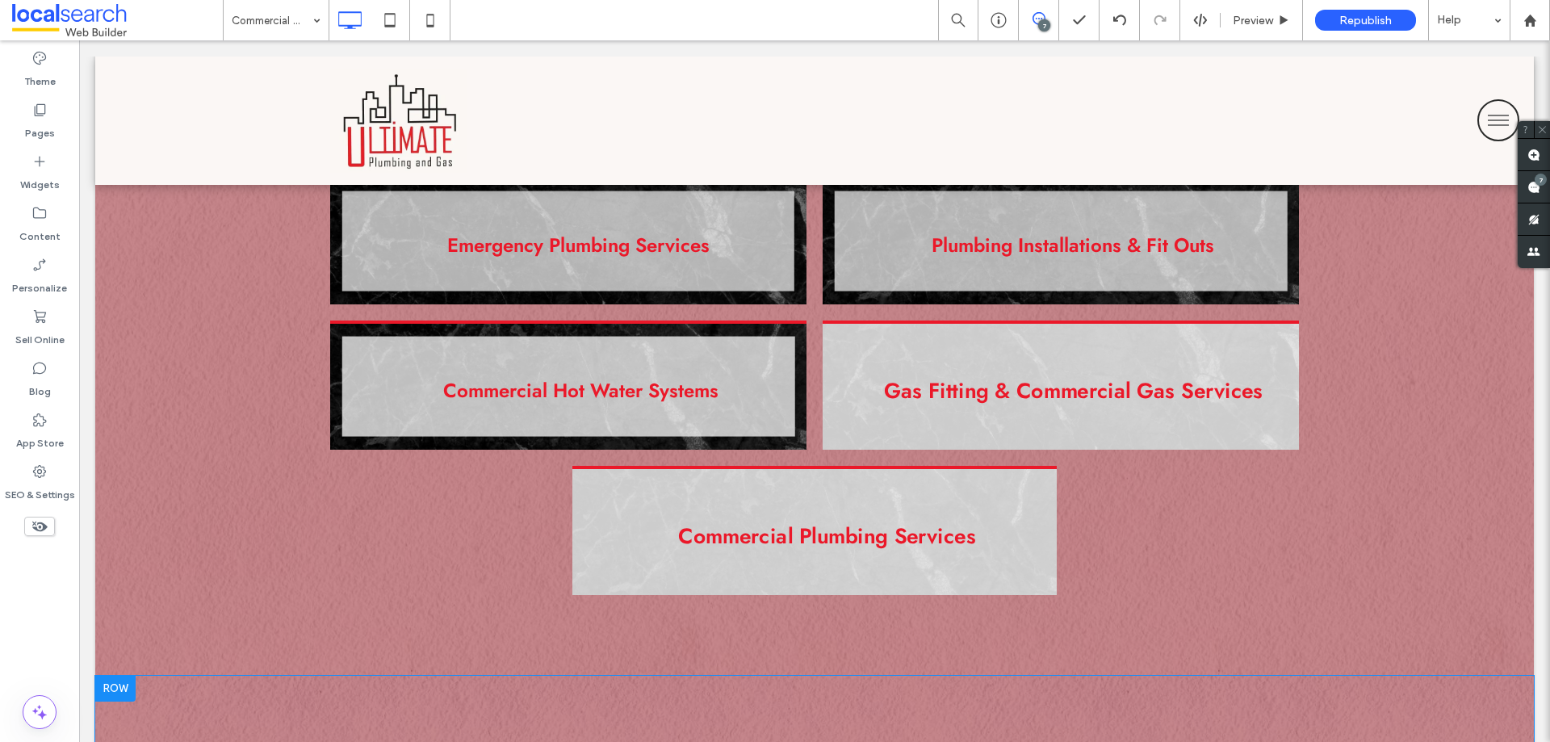
scroll to position [1614, 0]
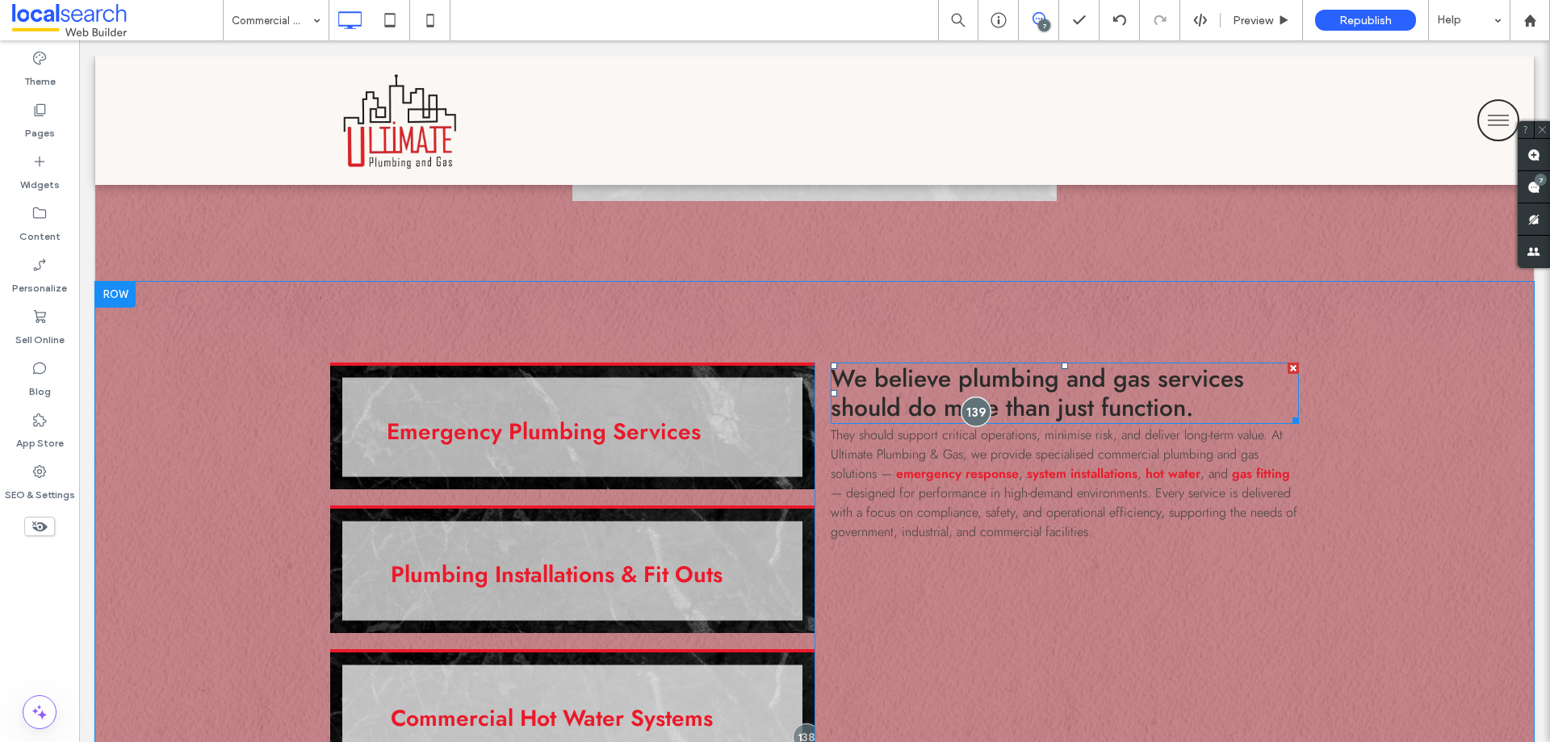
click at [974, 413] on div at bounding box center [976, 411] width 30 height 30
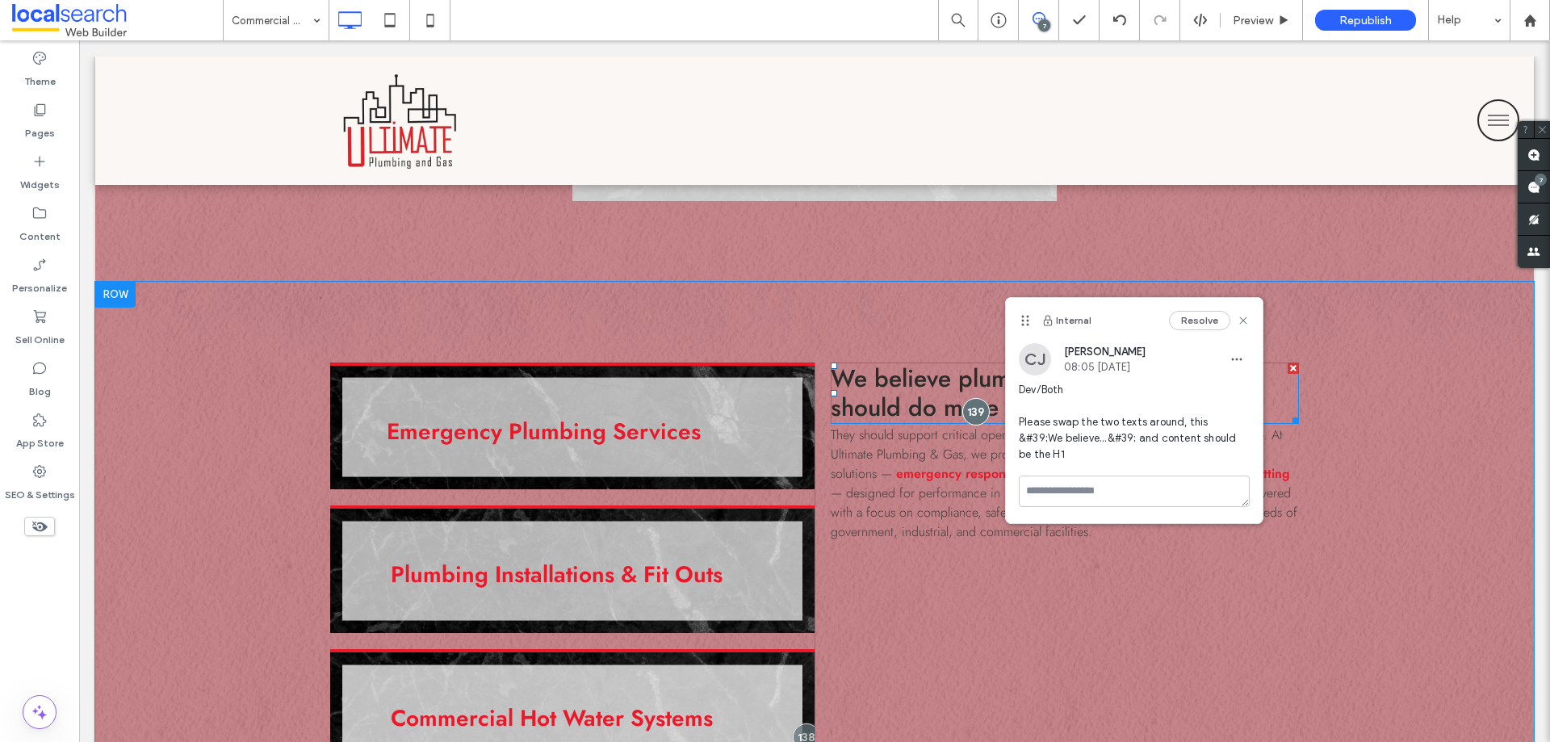
click at [882, 400] on span "We believe plumbing and gas services should do more than just function." at bounding box center [1037, 393] width 413 height 64
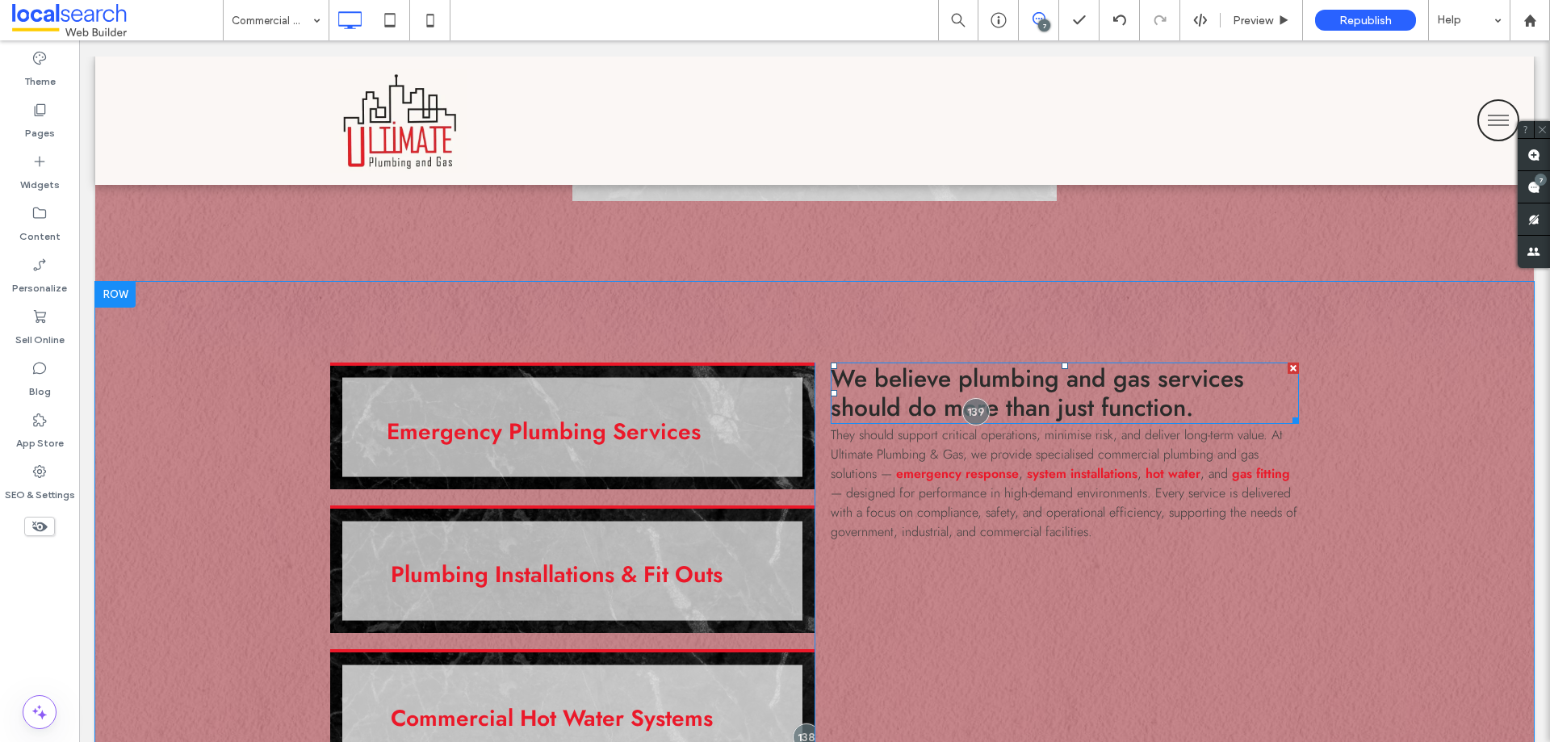
click at [882, 400] on span "We believe plumbing and gas services should do more than just function." at bounding box center [1037, 393] width 413 height 64
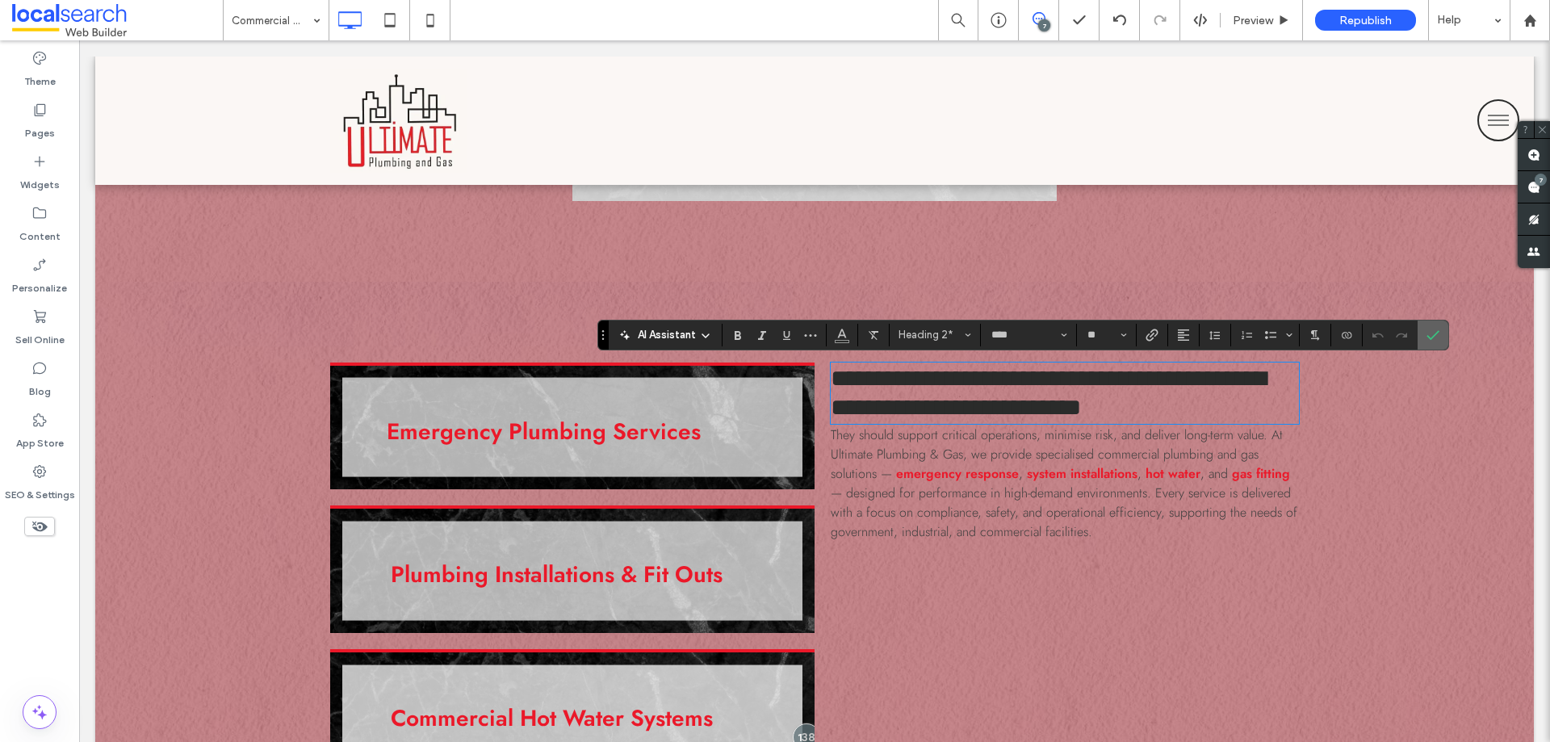
click at [1428, 339] on icon "Confirm" at bounding box center [1432, 335] width 13 height 13
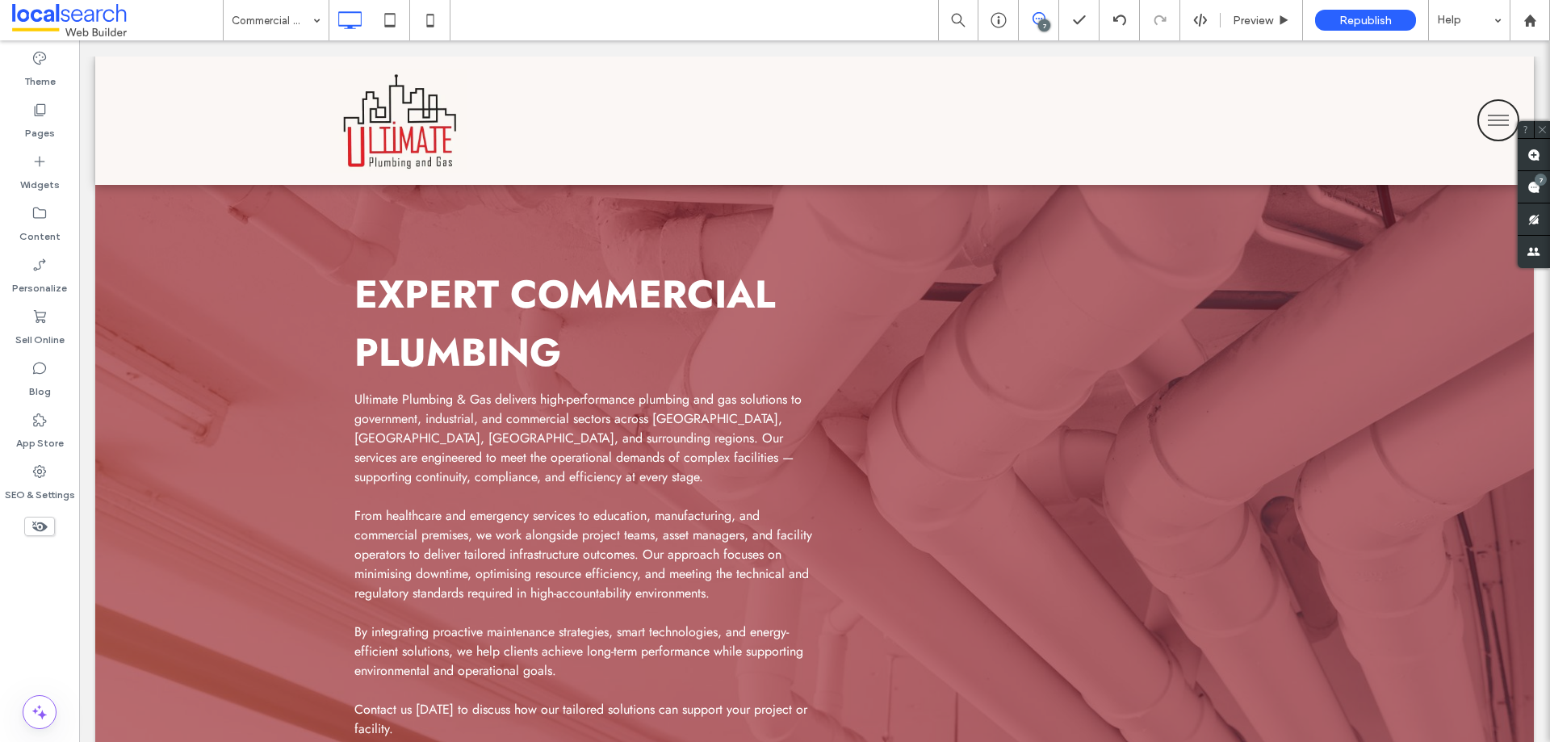
scroll to position [161, 0]
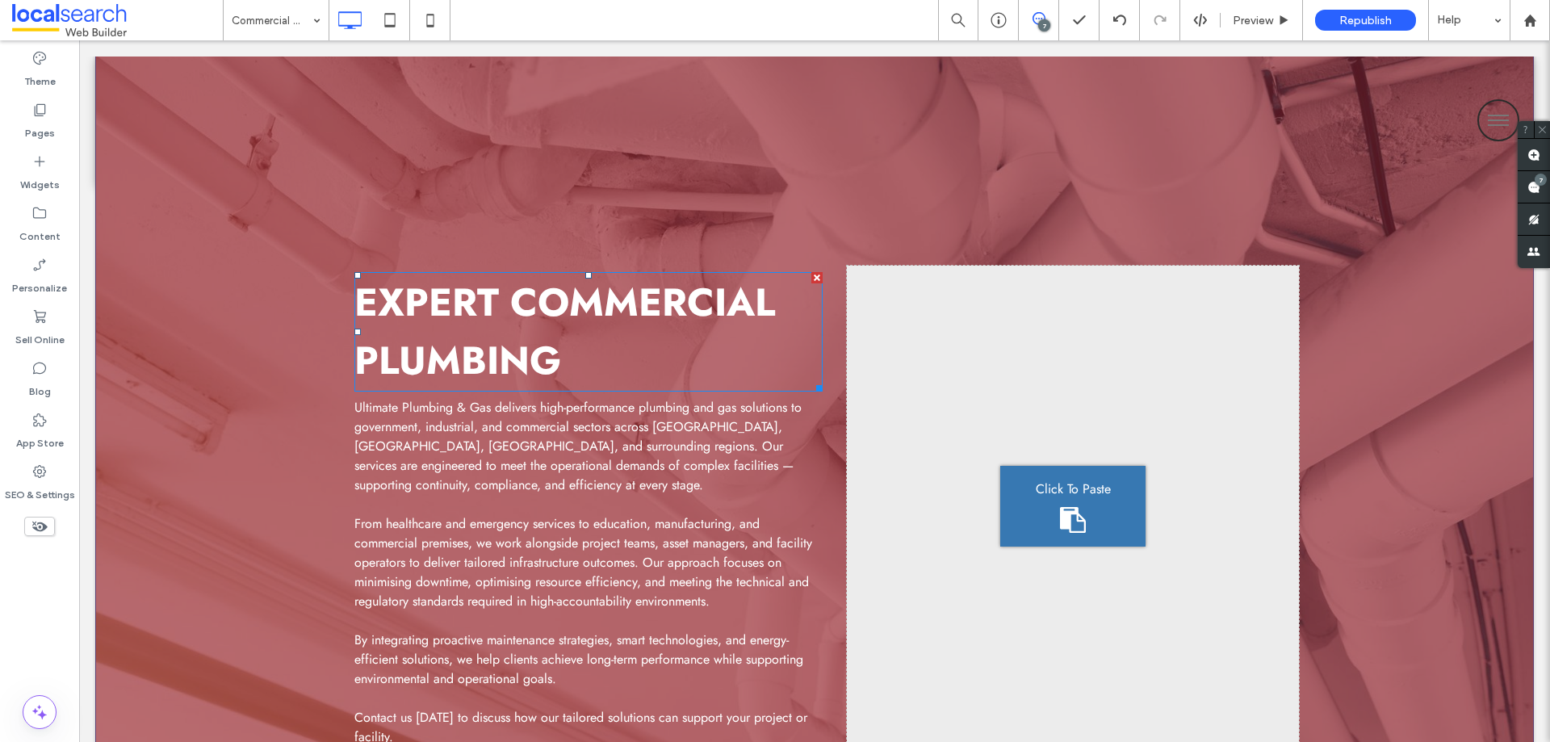
click at [499, 354] on strong "Expert Commercial Plumbing" at bounding box center [564, 331] width 421 height 114
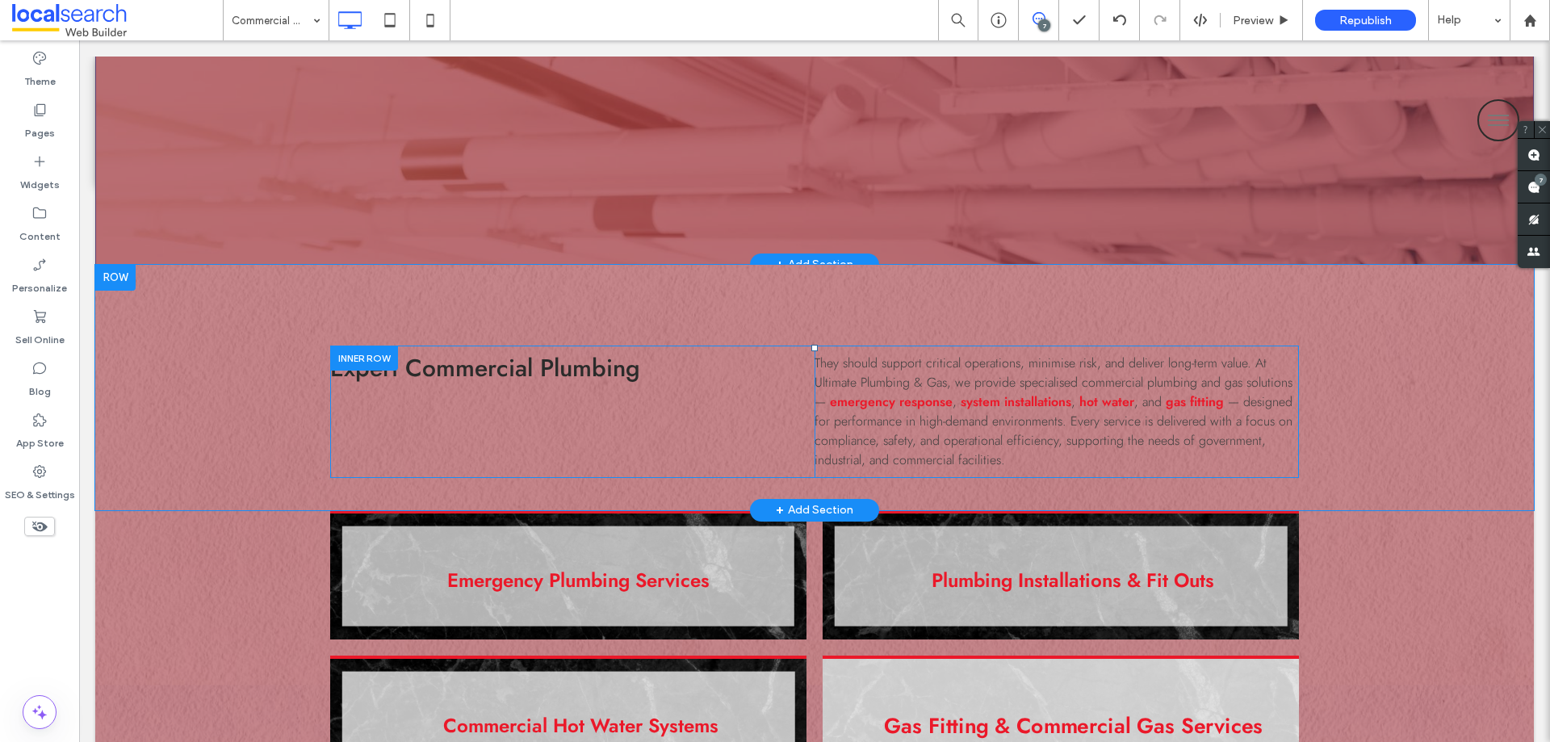
scroll to position [807, 0]
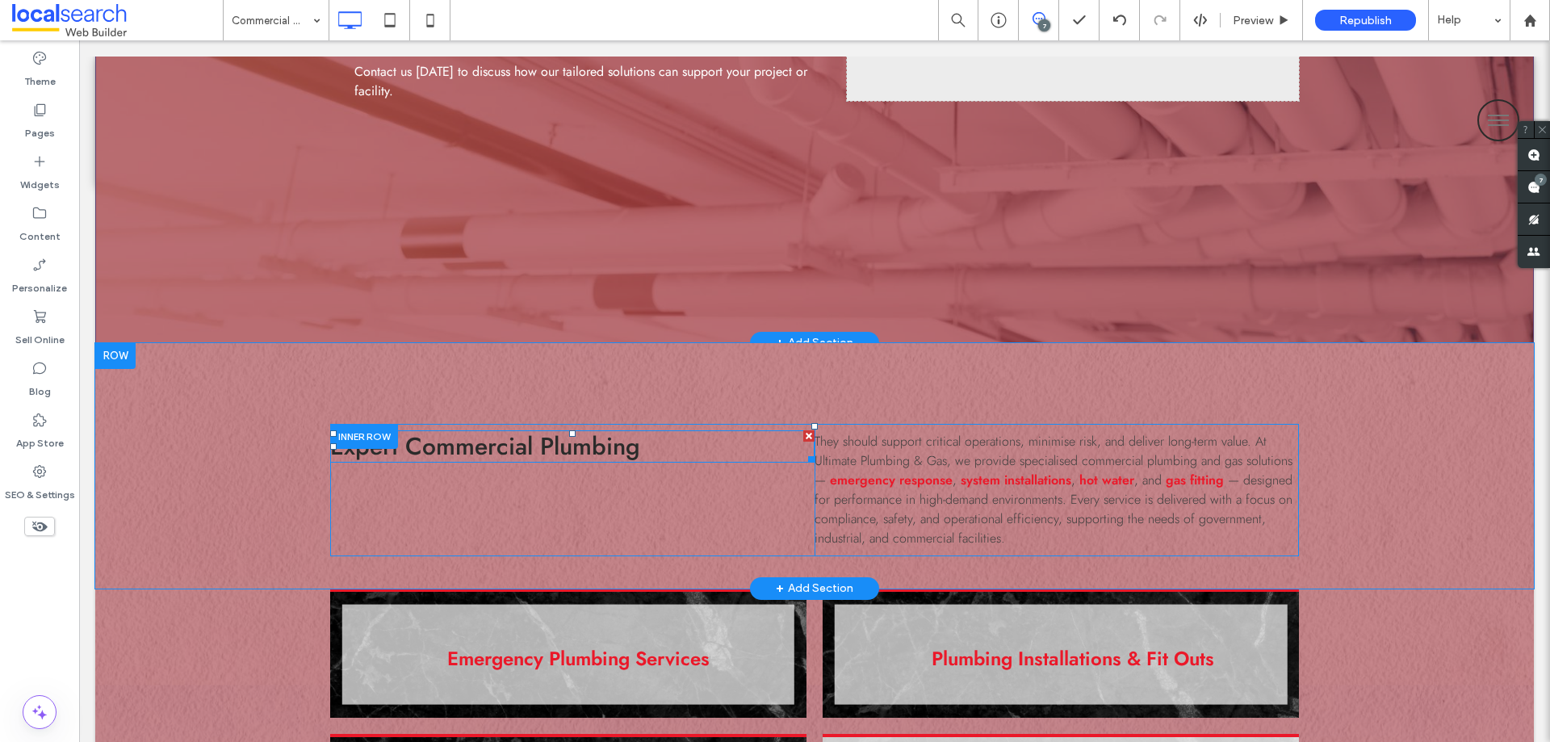
click at [560, 443] on span "Expert Commercial Plumbing" at bounding box center [485, 446] width 310 height 35
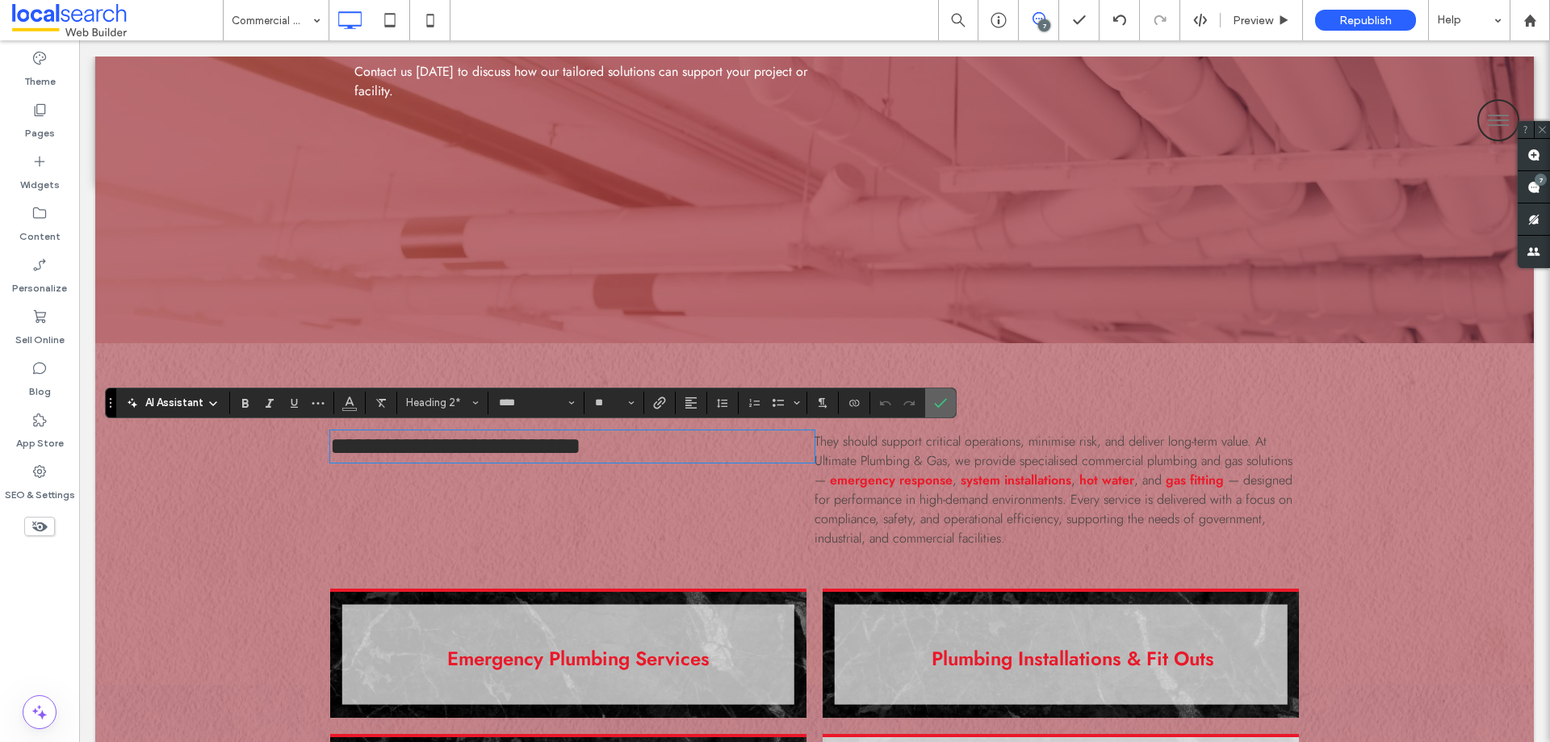
click at [942, 404] on icon "Confirm" at bounding box center [940, 402] width 13 height 13
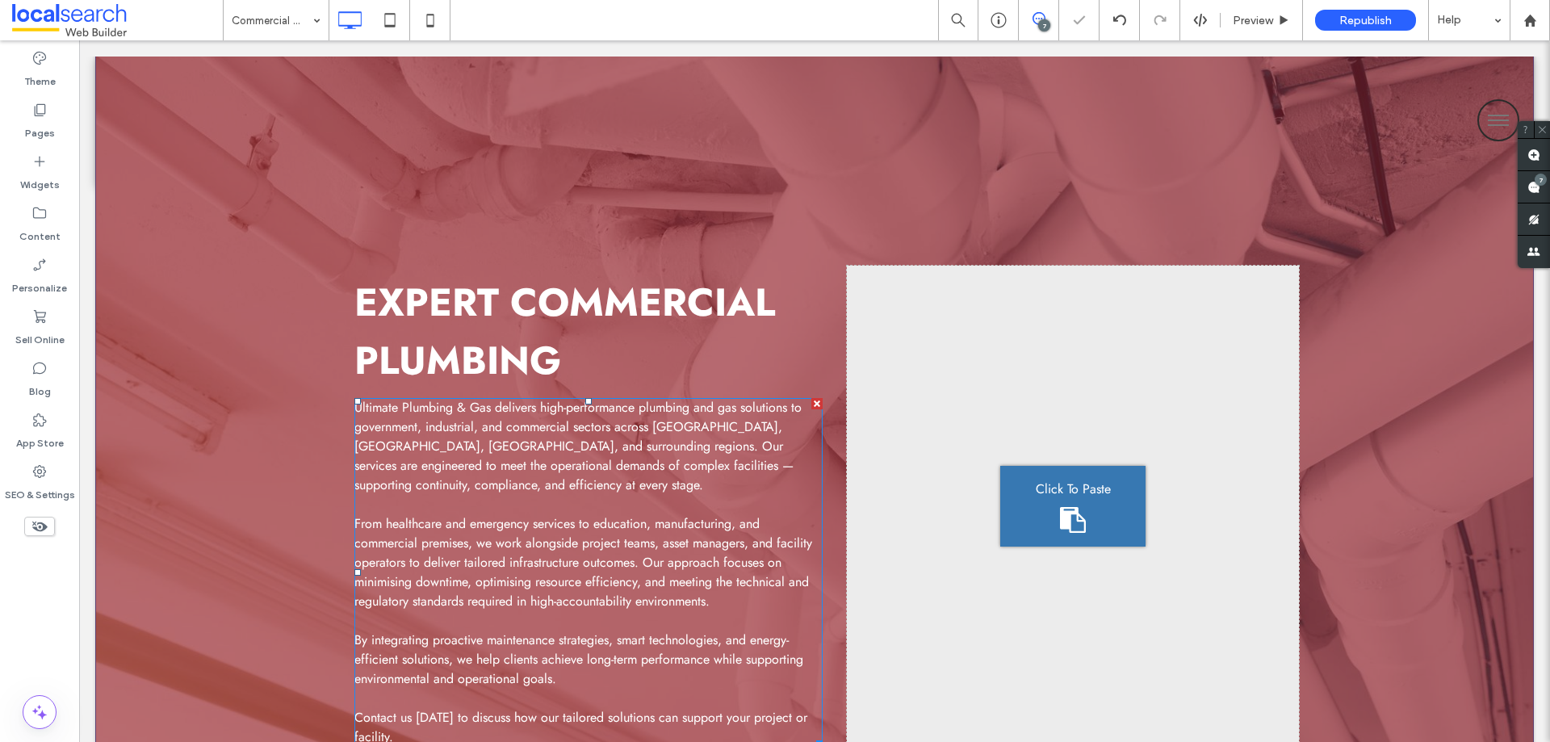
click at [513, 457] on span "Ultimate Plumbing & Gas delivers high-performance plumbing and gas solutions to…" at bounding box center [577, 446] width 447 height 96
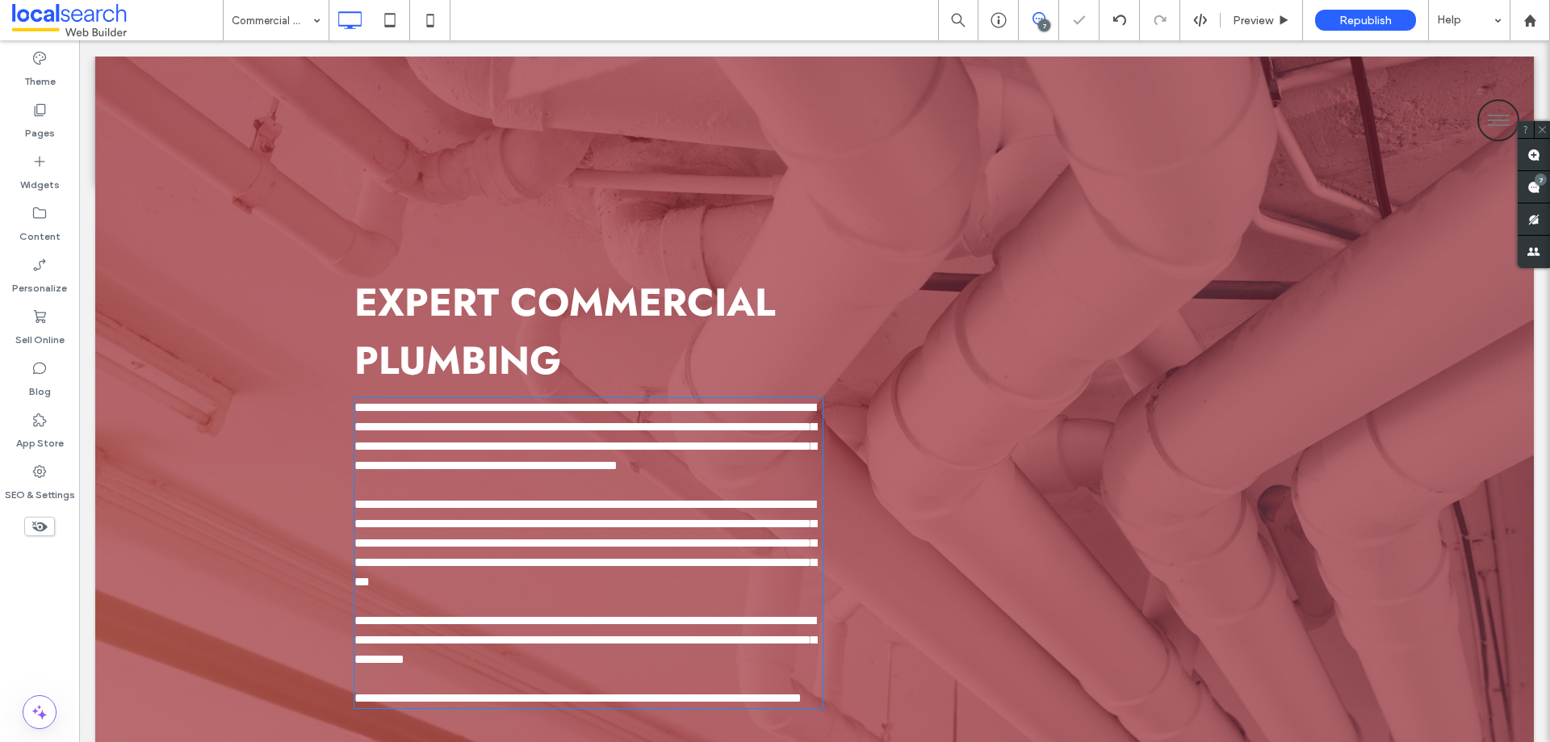
scroll to position [342, 0]
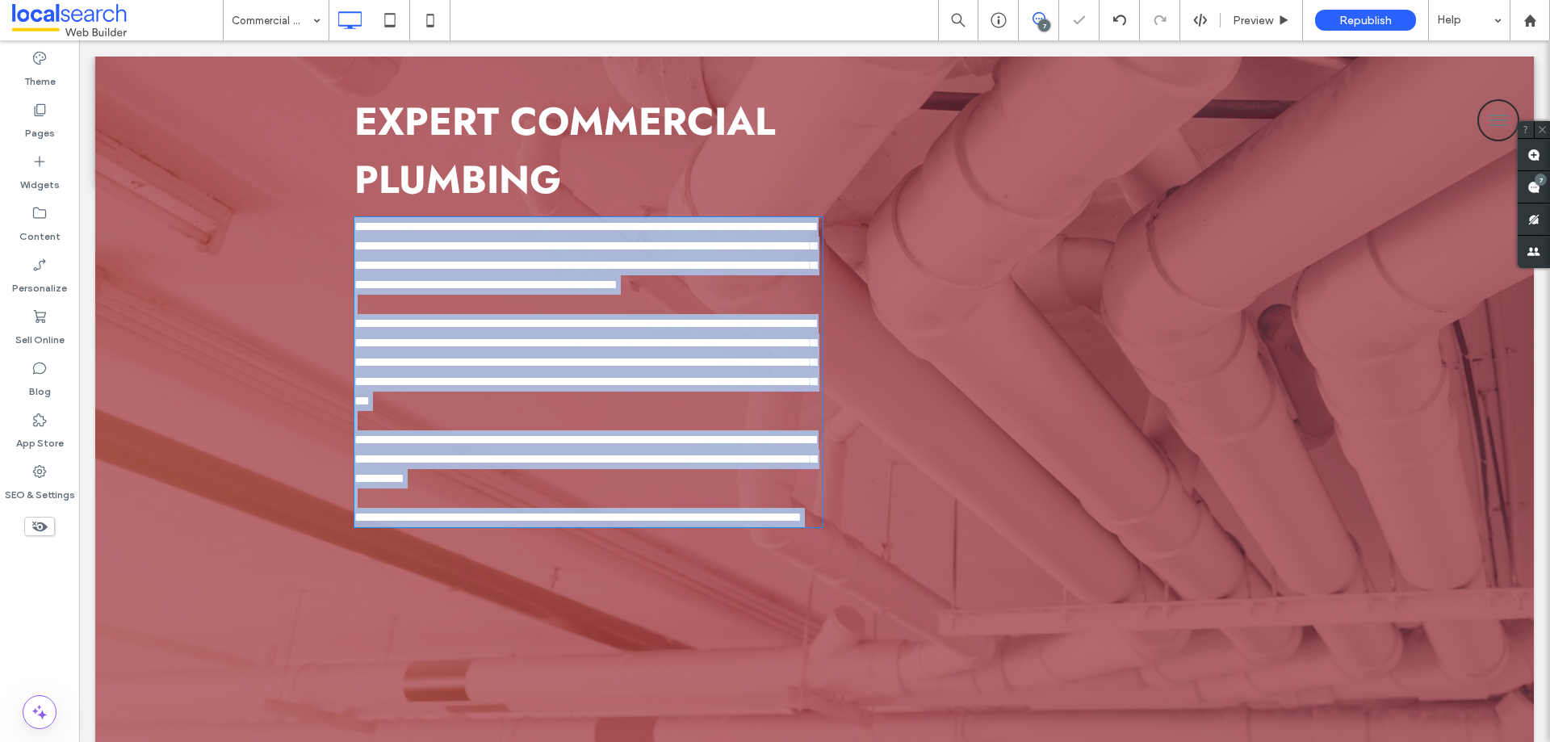
type input "****"
type input "**"
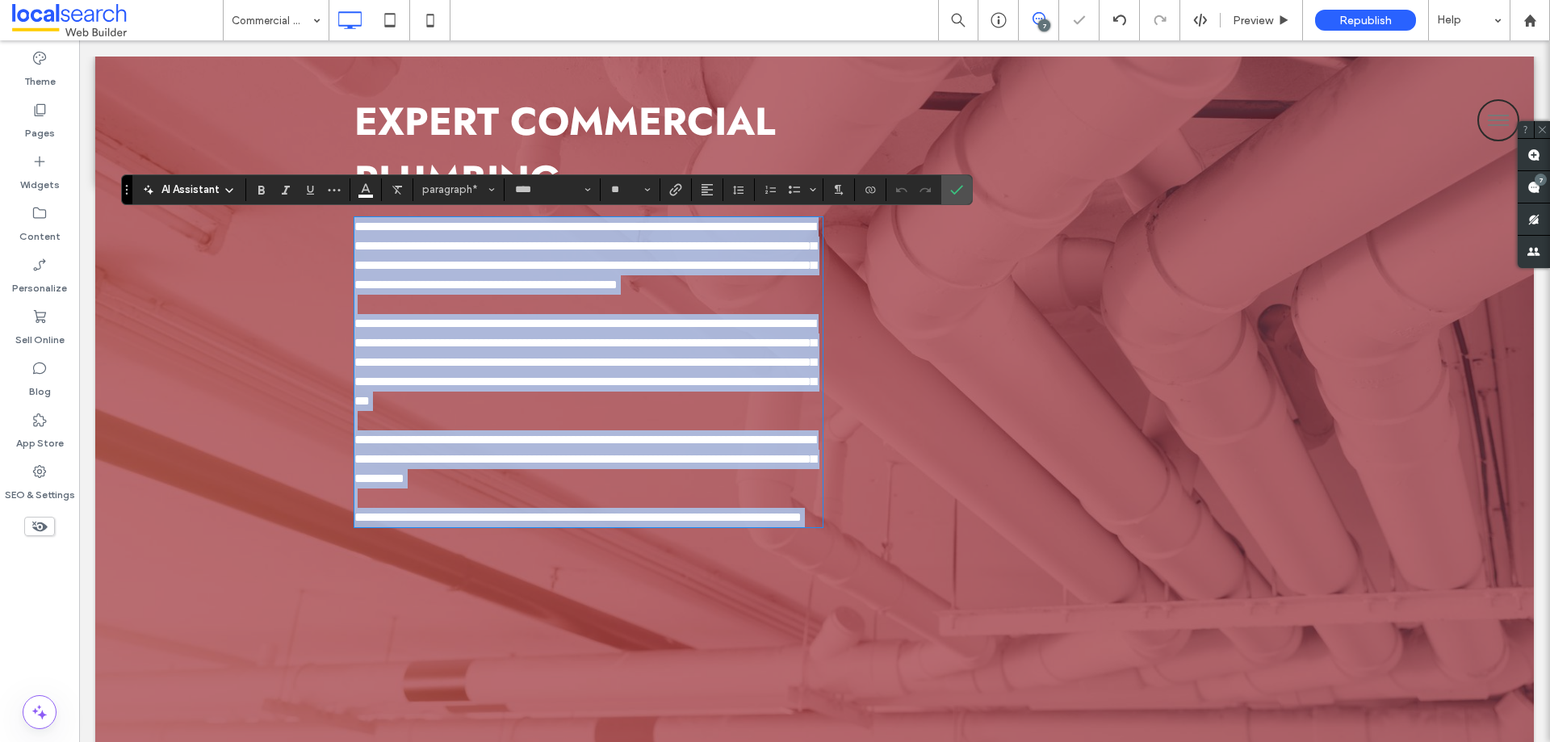
copy div "**********"
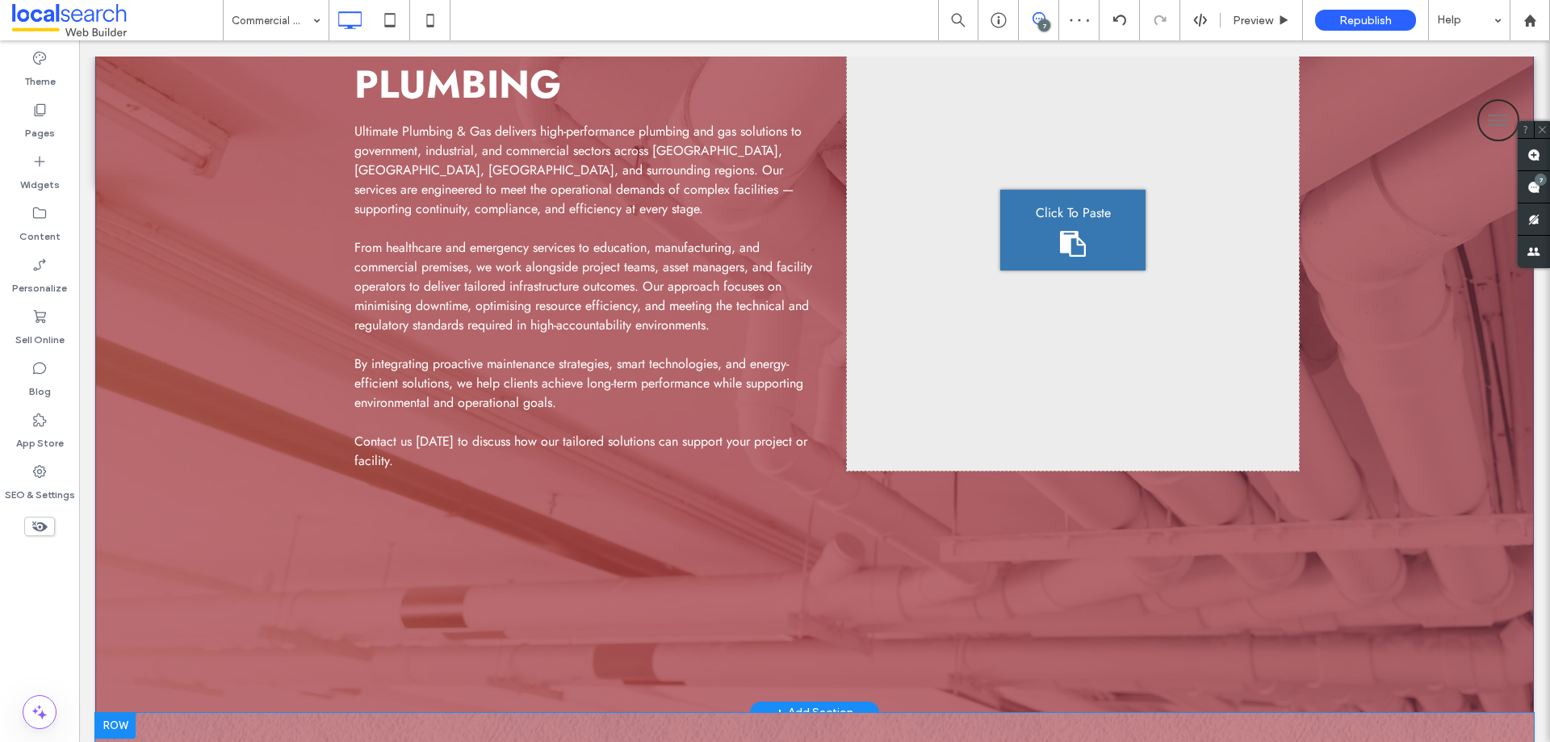
scroll to position [746, 0]
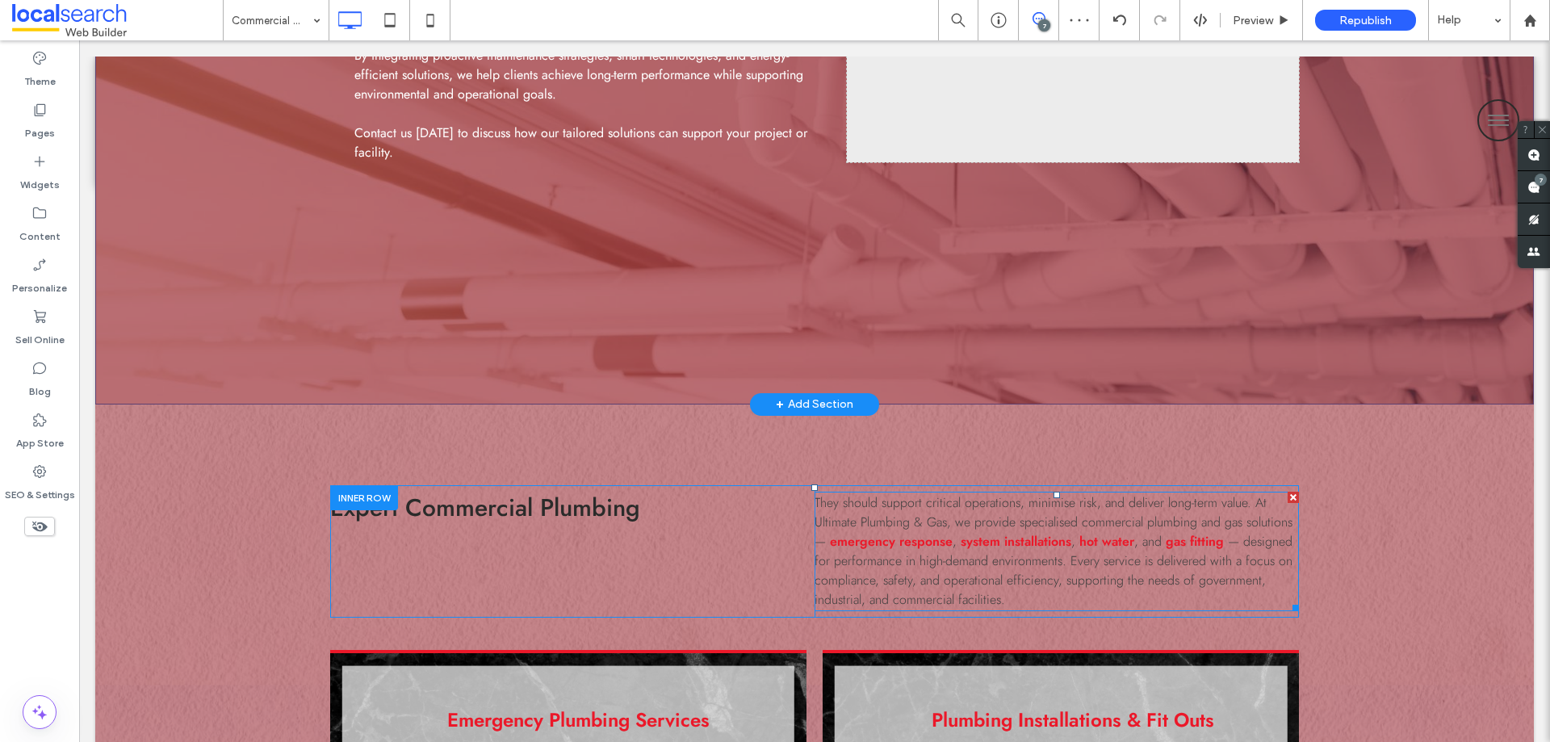
click at [990, 551] on span "— designed for performance in high-demand environments. Every service is delive…" at bounding box center [1053, 570] width 478 height 77
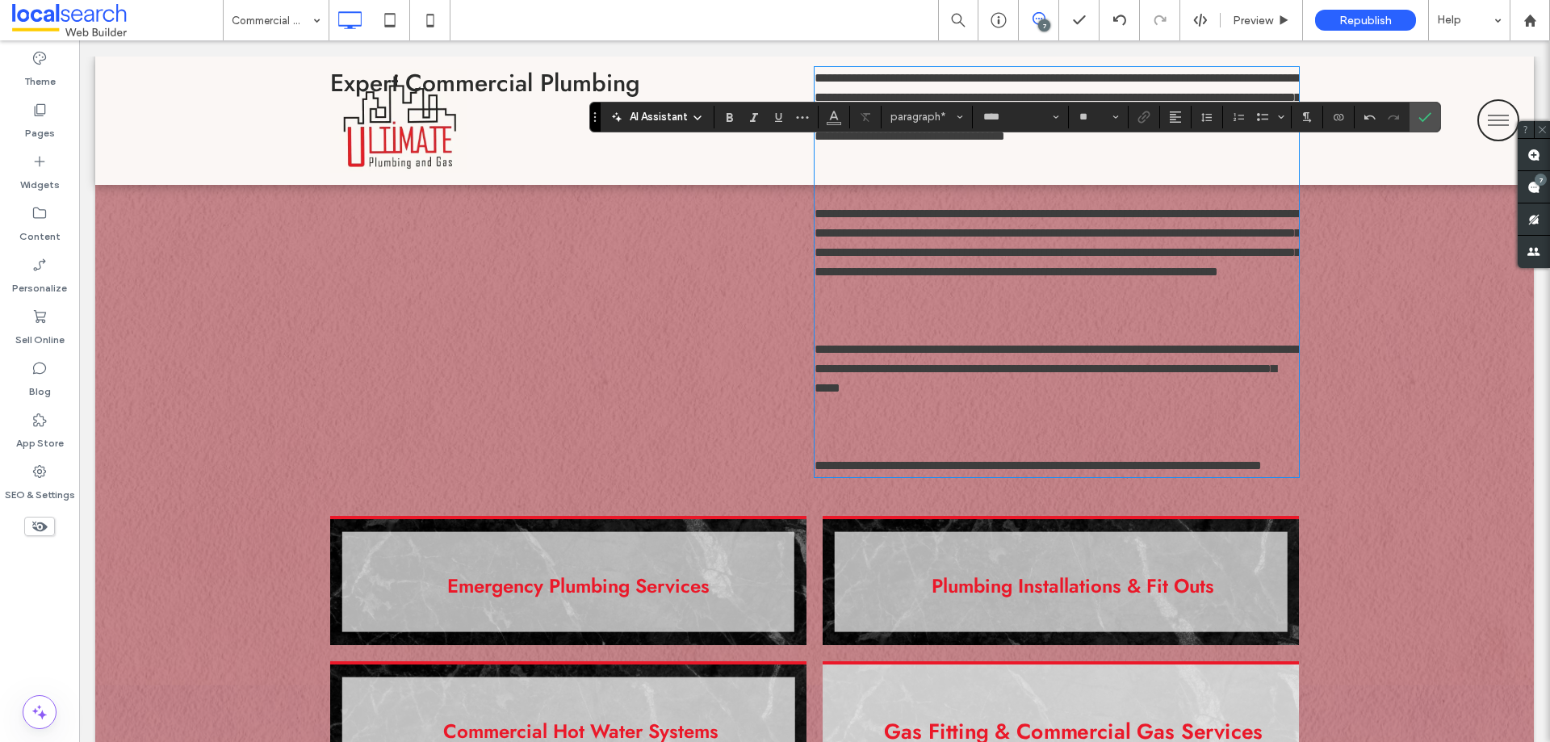
scroll to position [1093, 0]
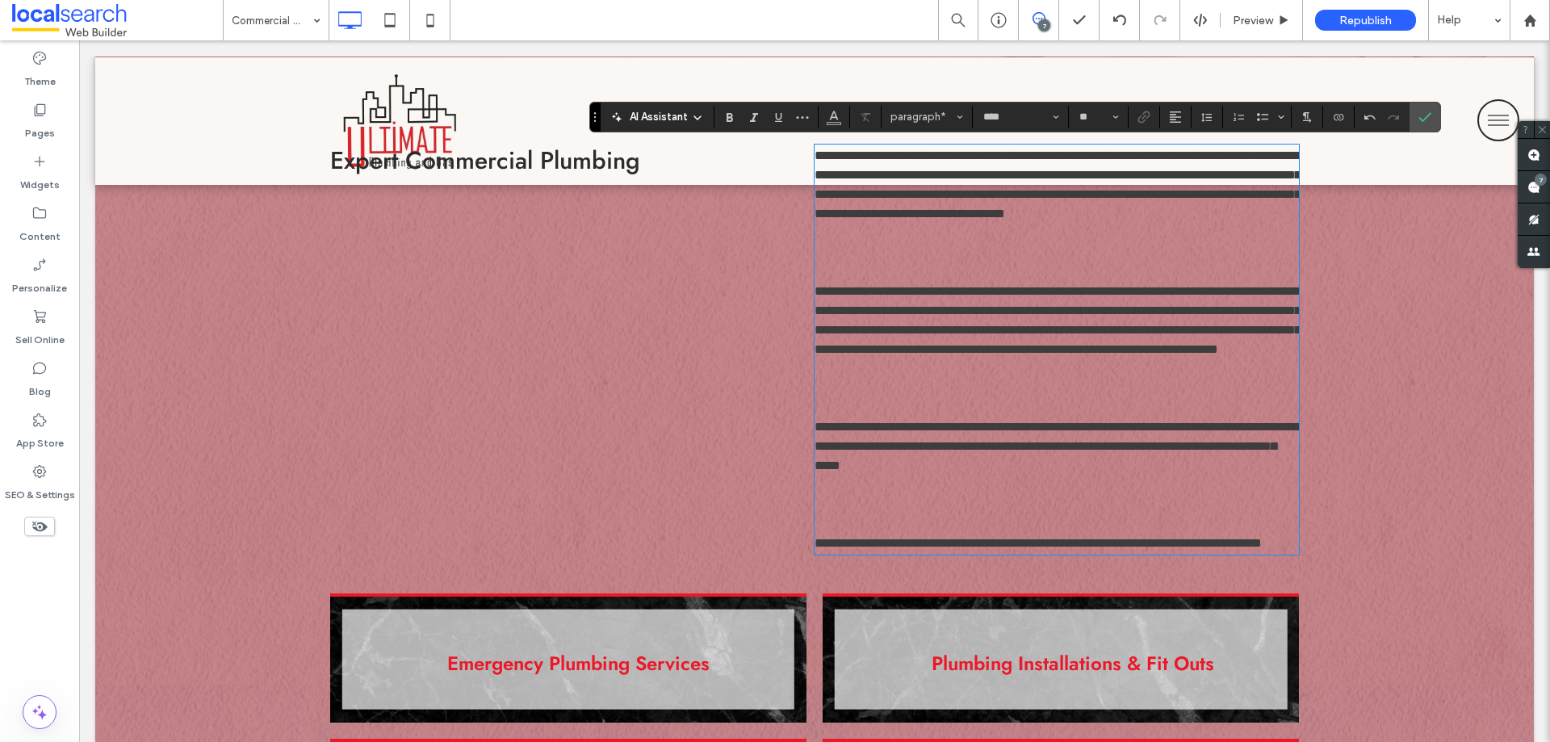
click at [881, 534] on p at bounding box center [1056, 523] width 484 height 19
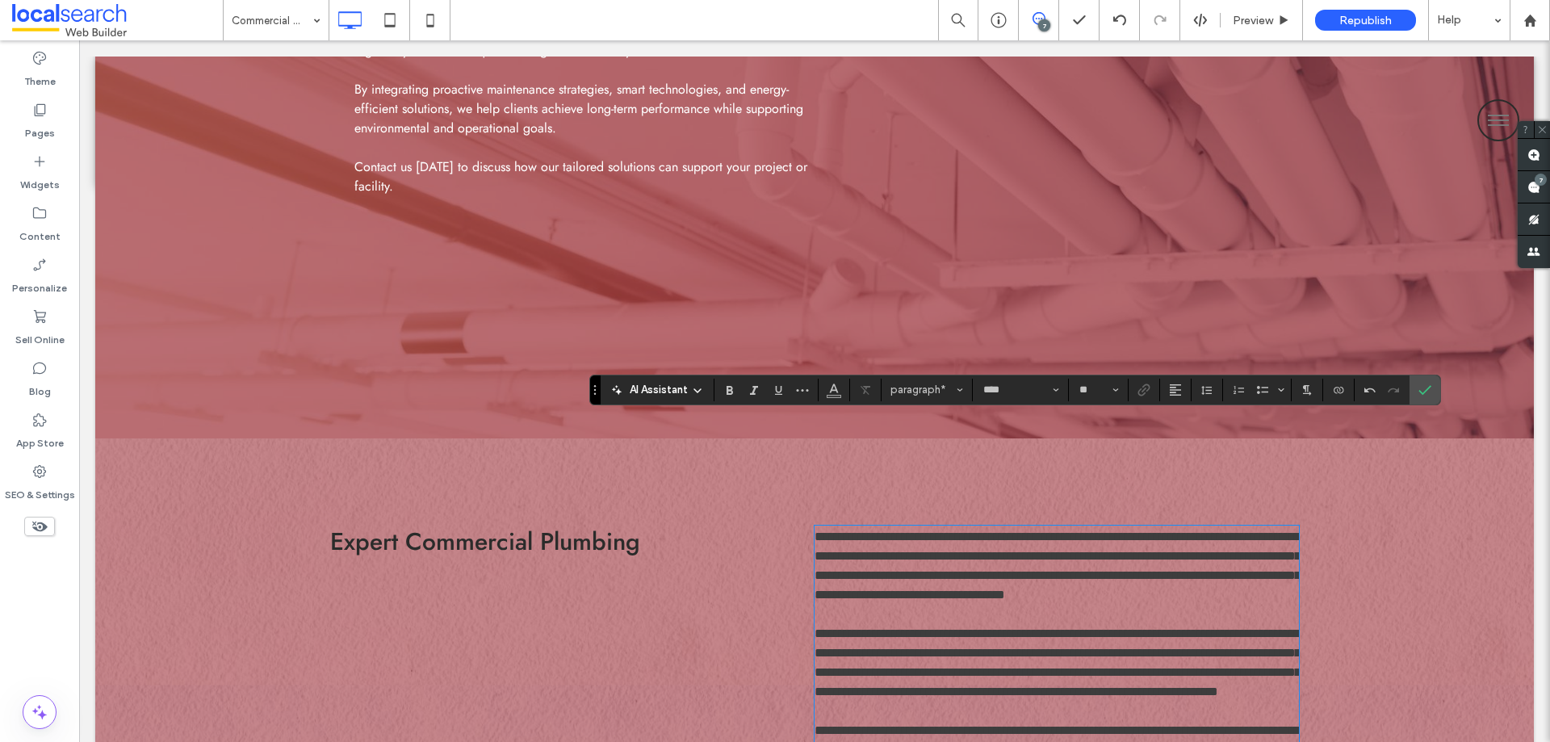
scroll to position [689, 0]
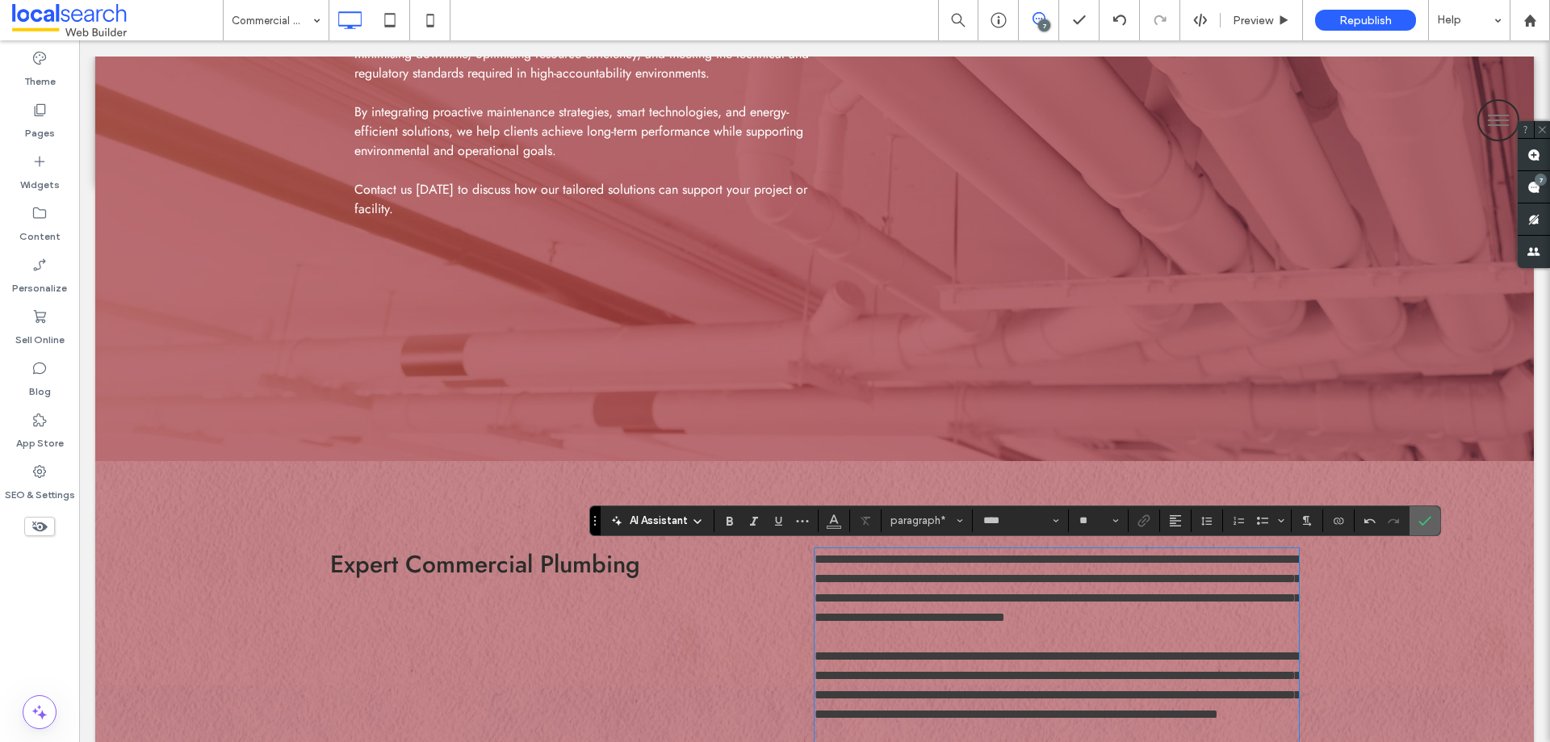
click at [1430, 514] on icon "Confirm" at bounding box center [1424, 520] width 13 height 13
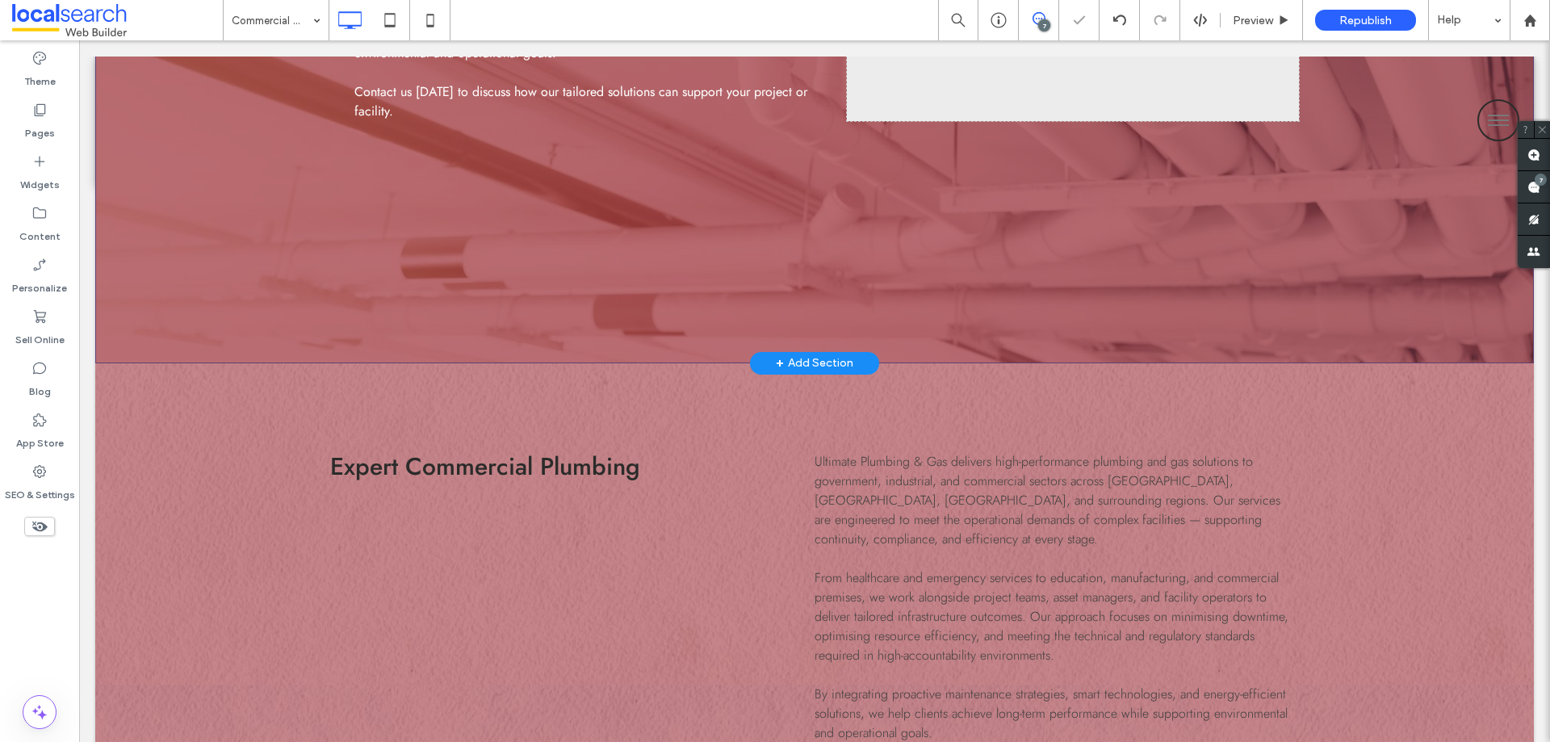
scroll to position [1012, 0]
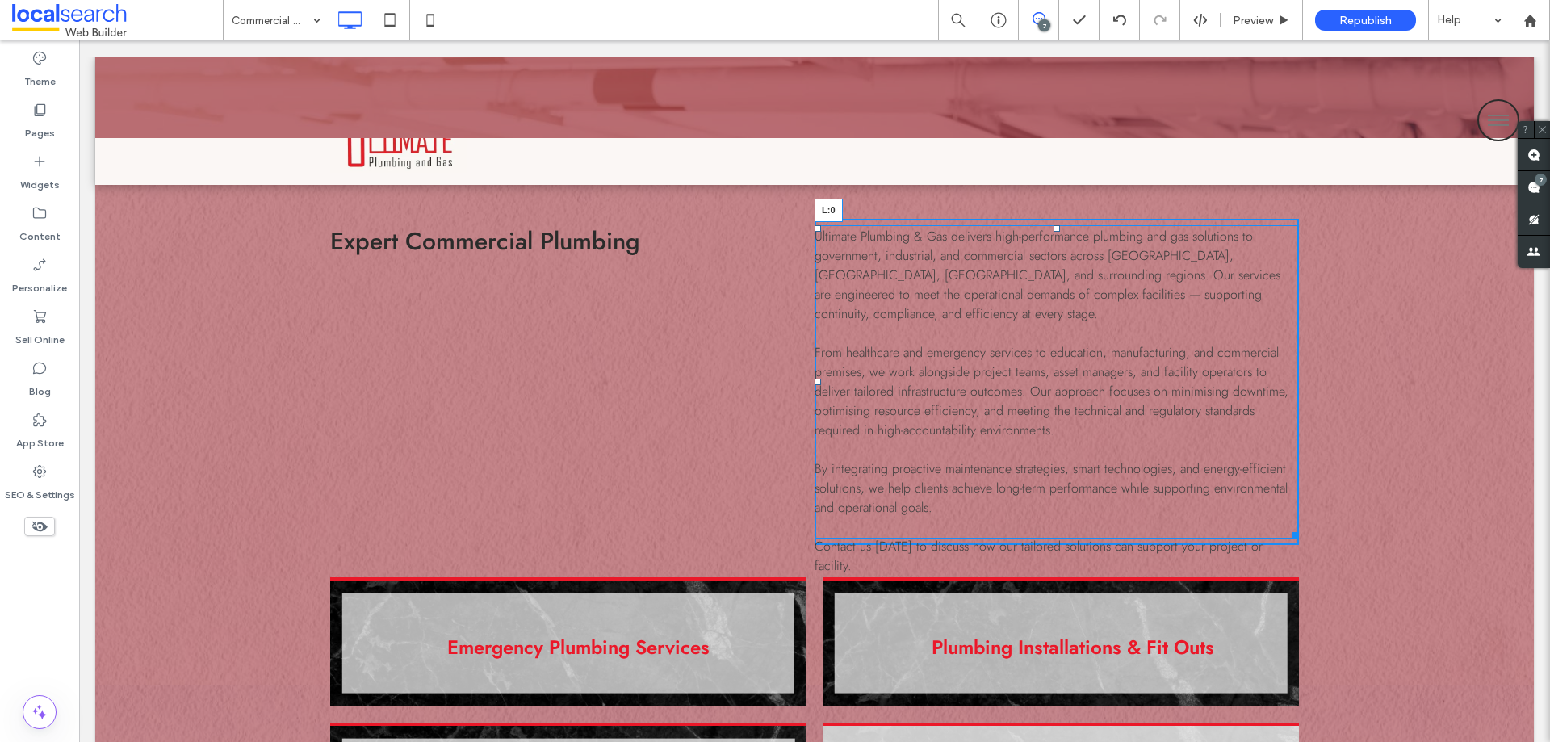
drag, startPoint x: 812, startPoint y: 379, endPoint x: 560, endPoint y: 387, distance: 252.0
click at [560, 387] on div "Expert Commercial Plumbing Click To Paste Ultimate Plumbing & Gas delivers high…" at bounding box center [814, 382] width 969 height 326
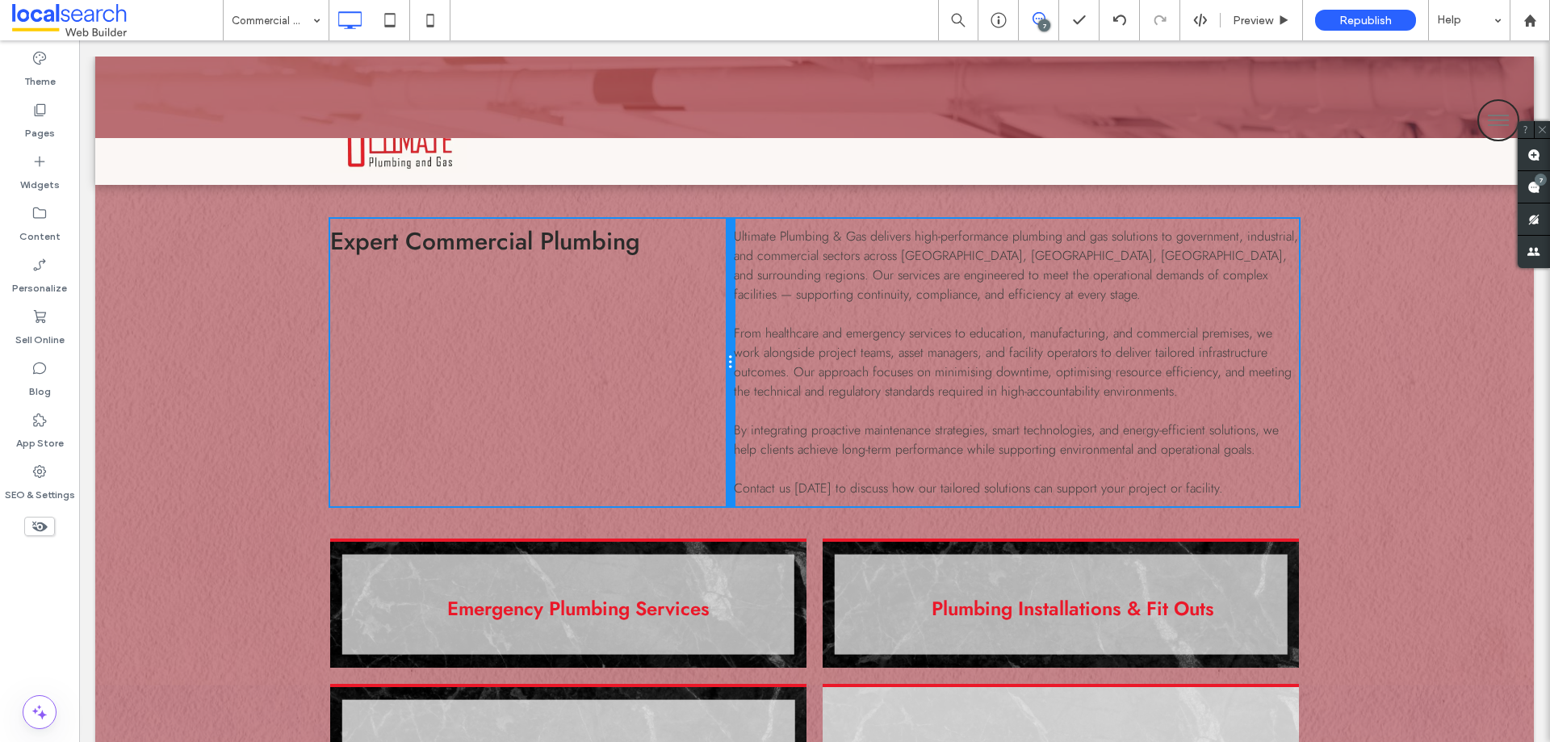
drag, startPoint x: 806, startPoint y: 384, endPoint x: 696, endPoint y: 397, distance: 111.3
click at [696, 397] on div "Expert Commercial Plumbing Click To Paste" at bounding box center [532, 362] width 404 height 287
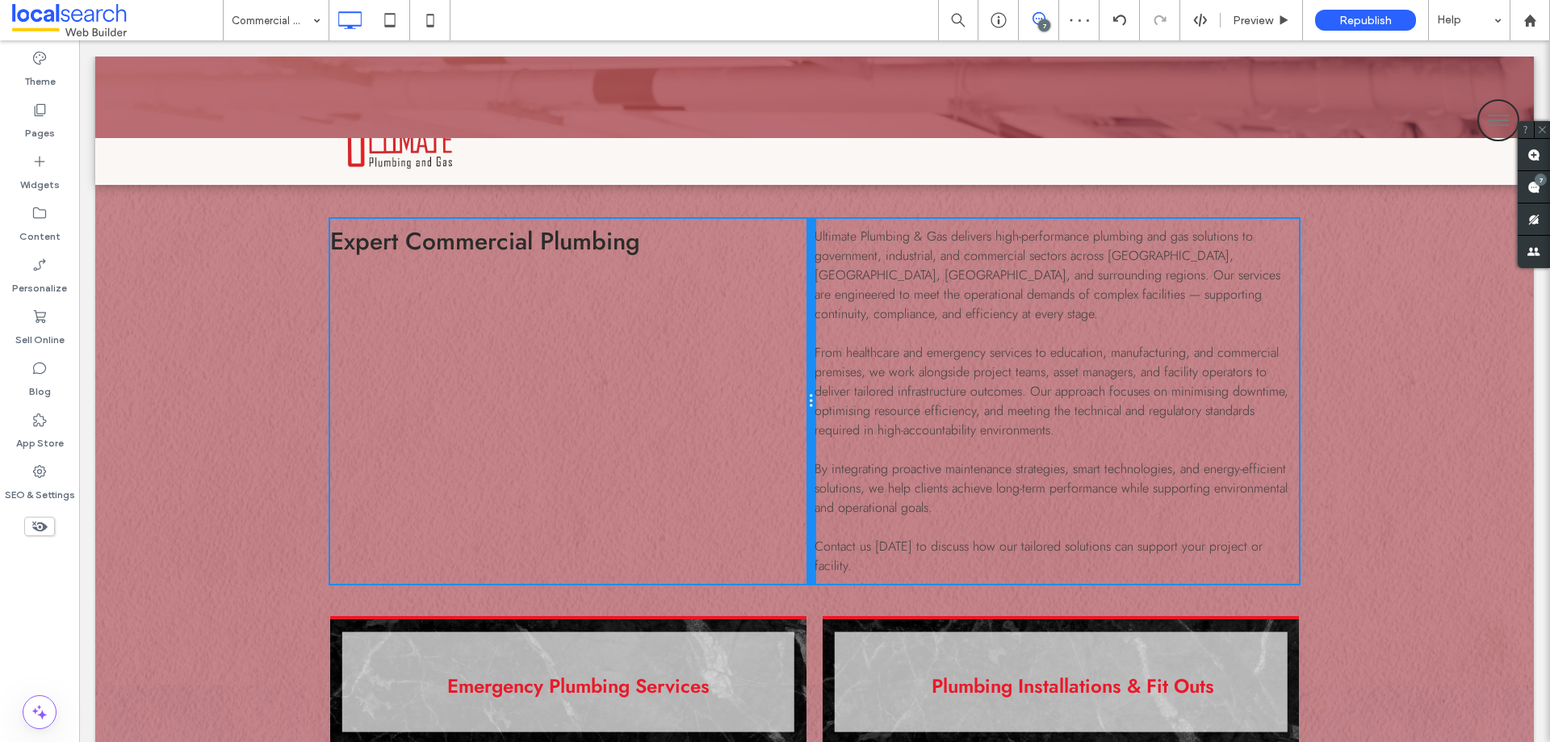
drag, startPoint x: 727, startPoint y: 354, endPoint x: 775, endPoint y: 365, distance: 48.8
click at [775, 365] on div "Expert Commercial Plumbing Click To Paste" at bounding box center [572, 401] width 484 height 365
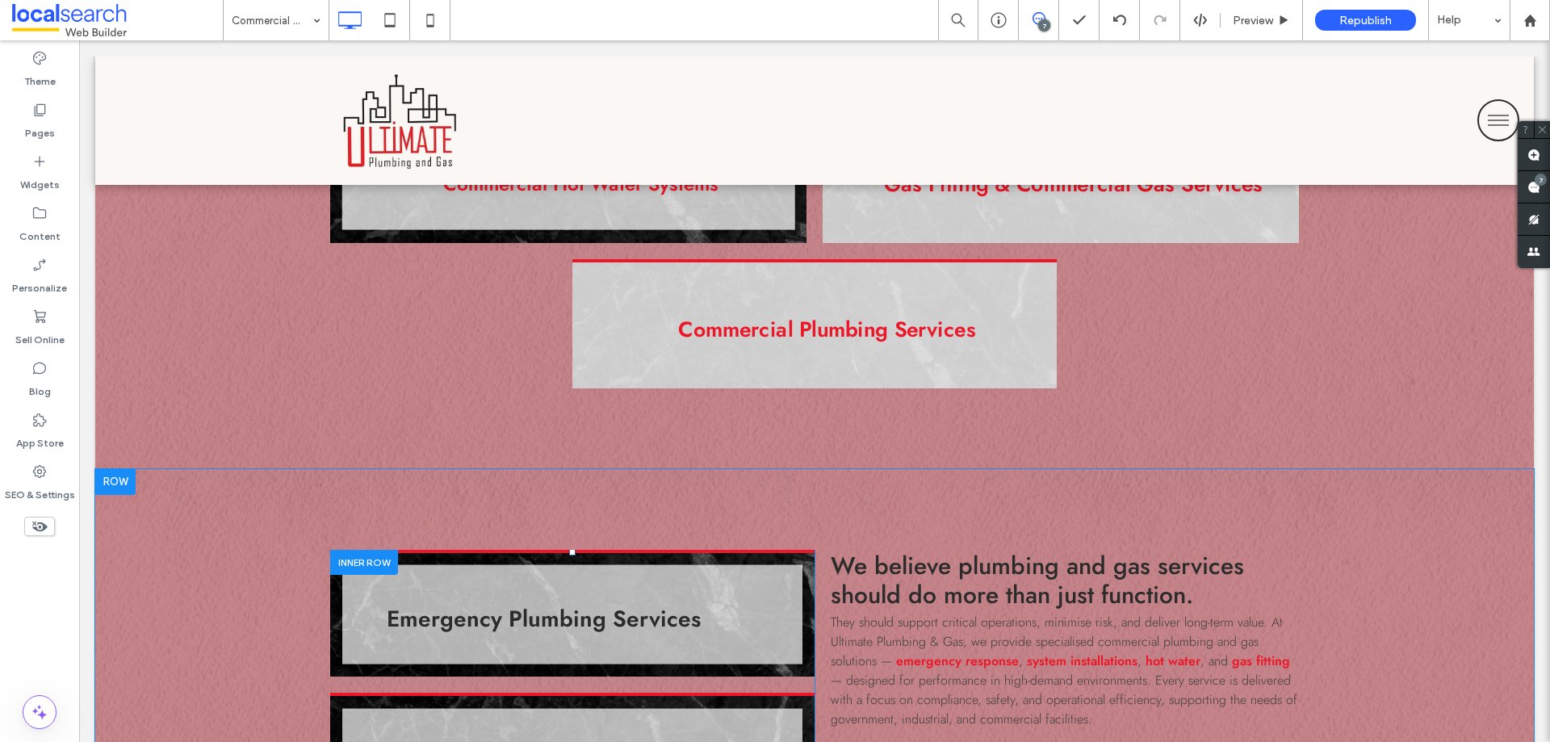
scroll to position [1739, 0]
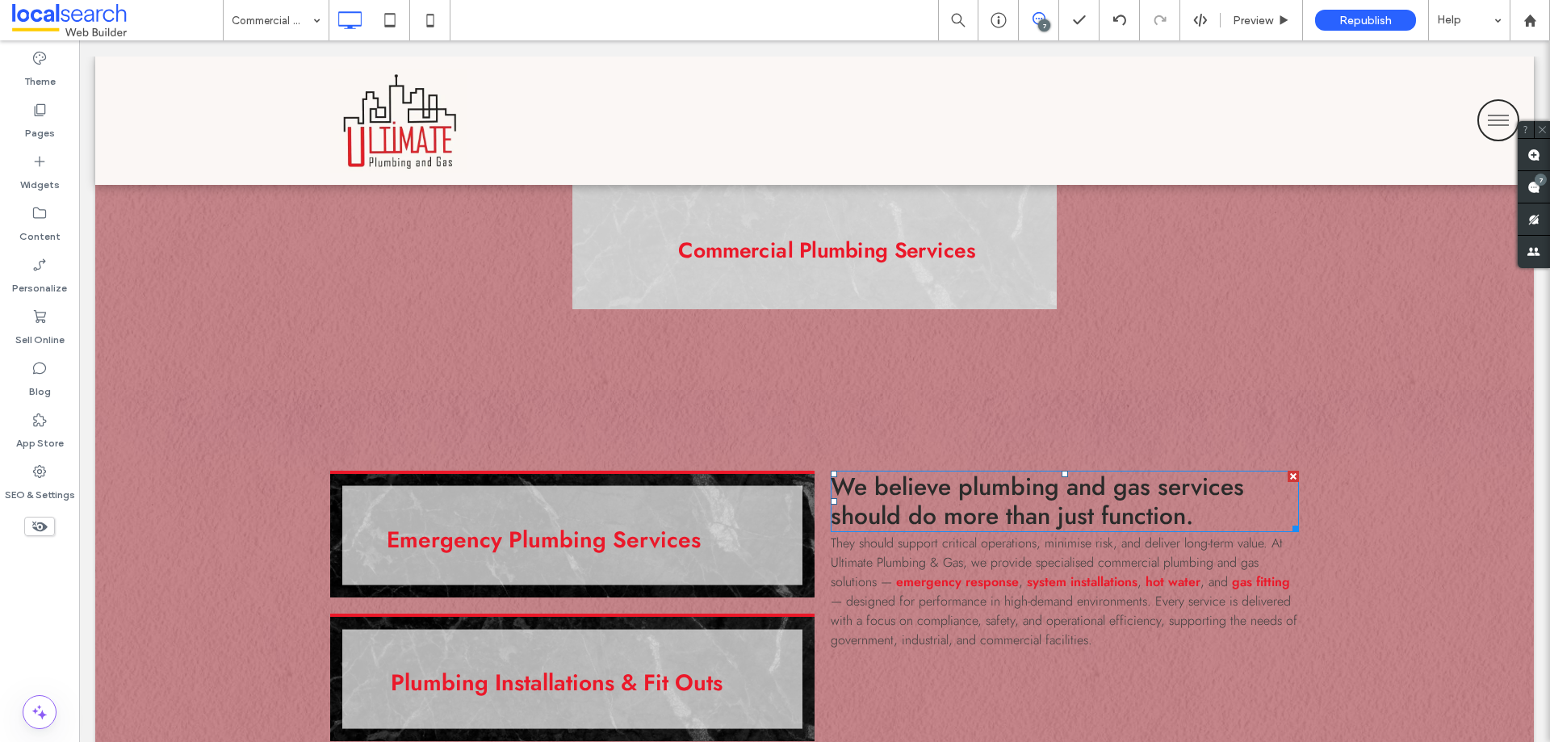
click at [938, 469] on span "We believe plumbing and gas services should do more than just function." at bounding box center [1037, 501] width 413 height 64
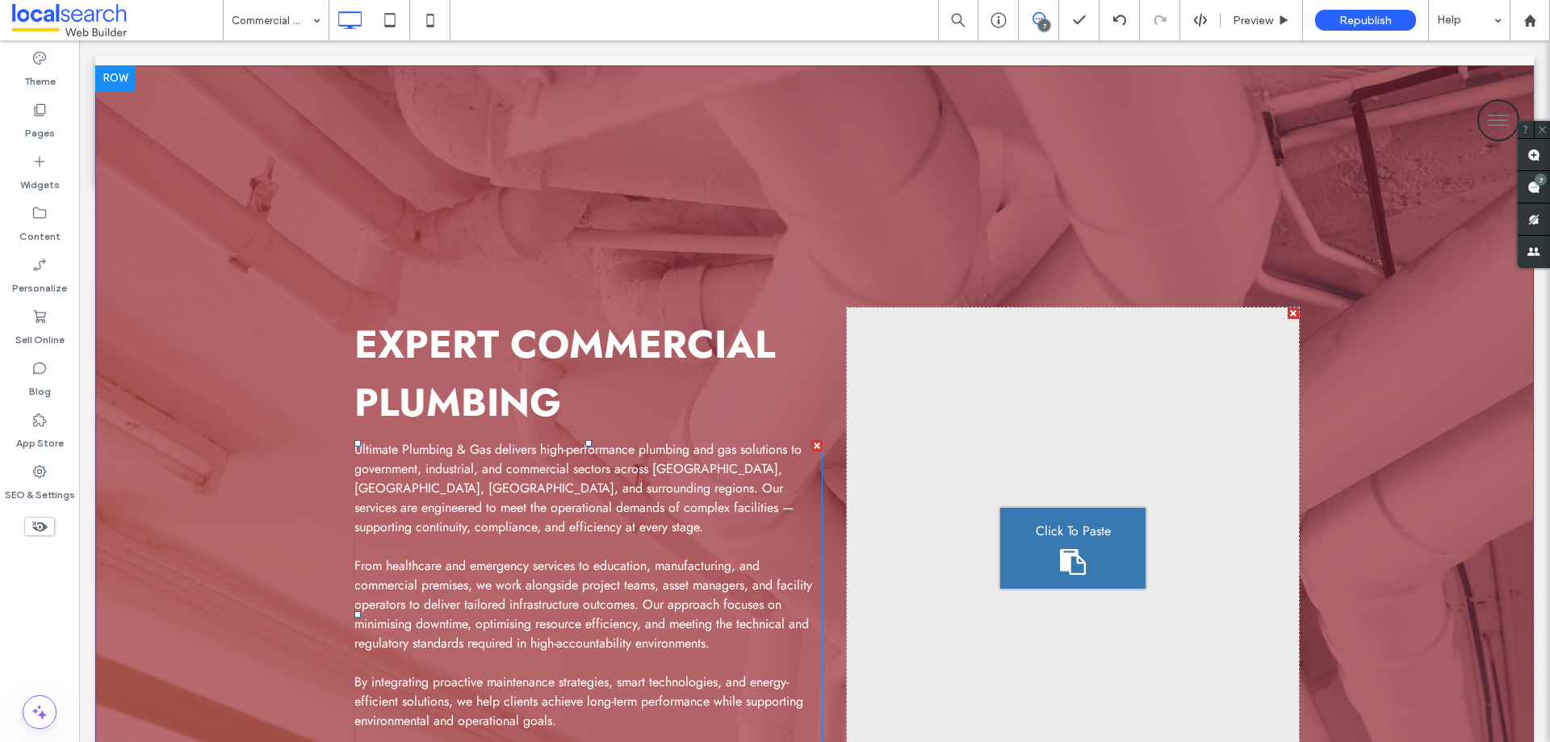
scroll to position [44, 0]
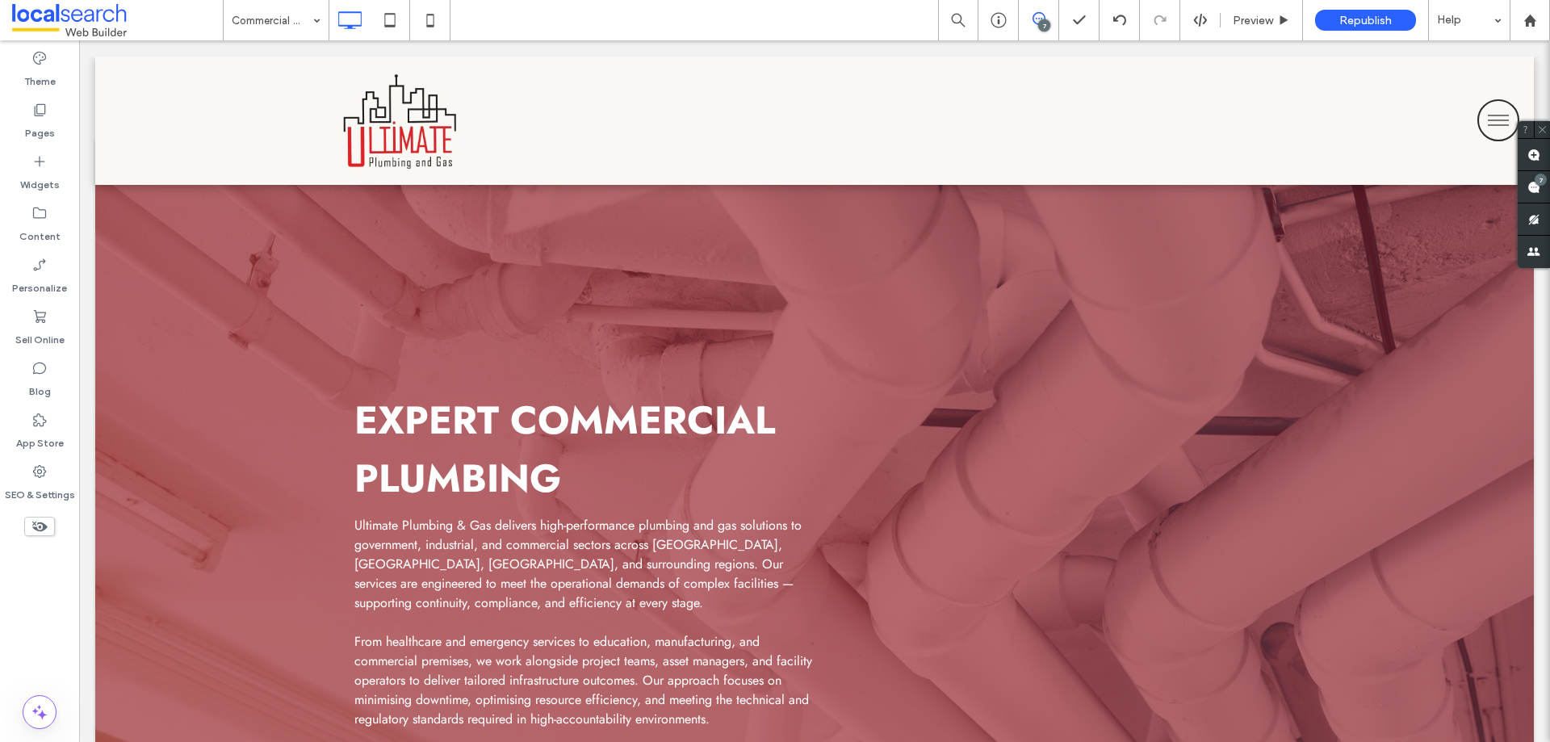
click at [550, 481] on strong "Expert Commercial Plumbing" at bounding box center [564, 449] width 421 height 114
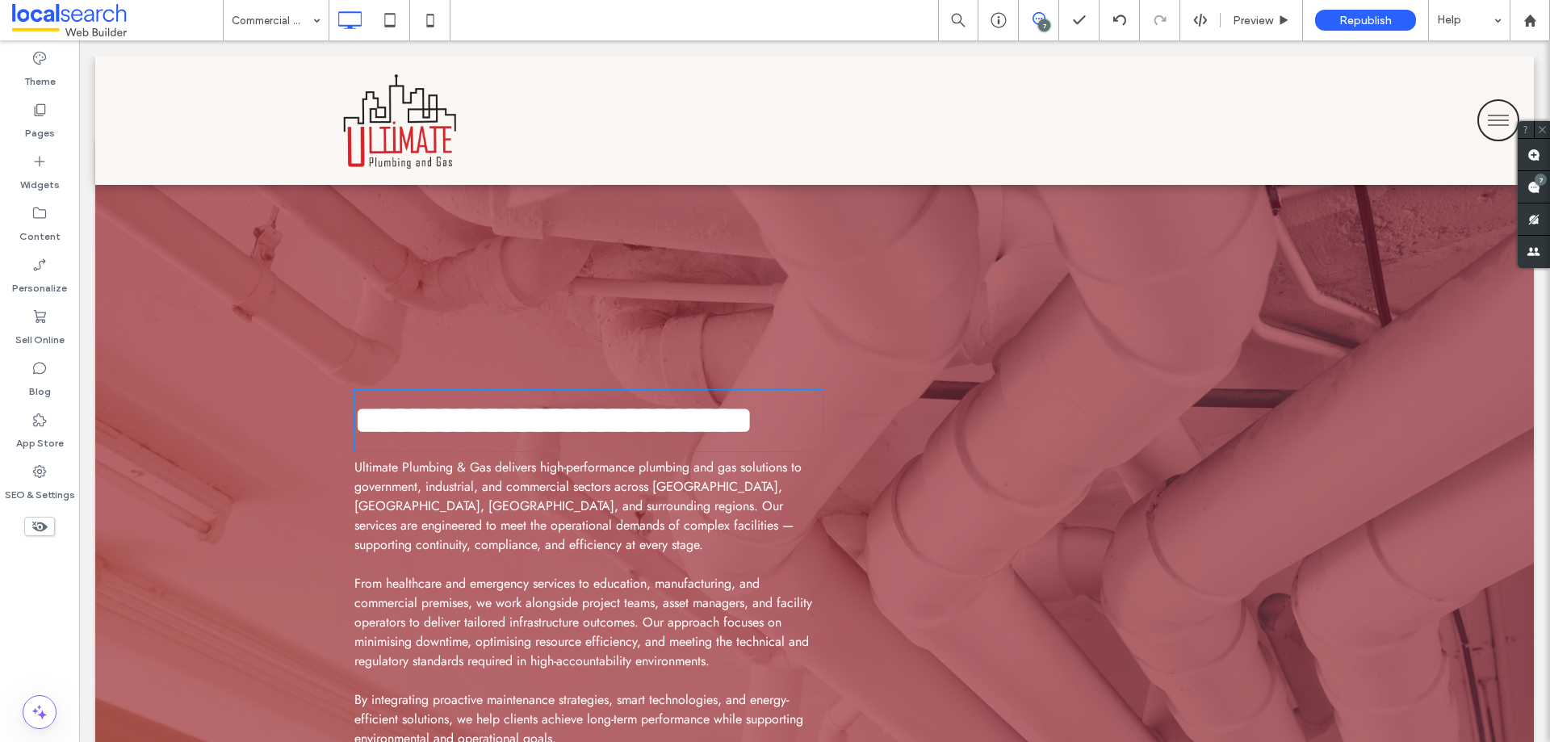
type input "****"
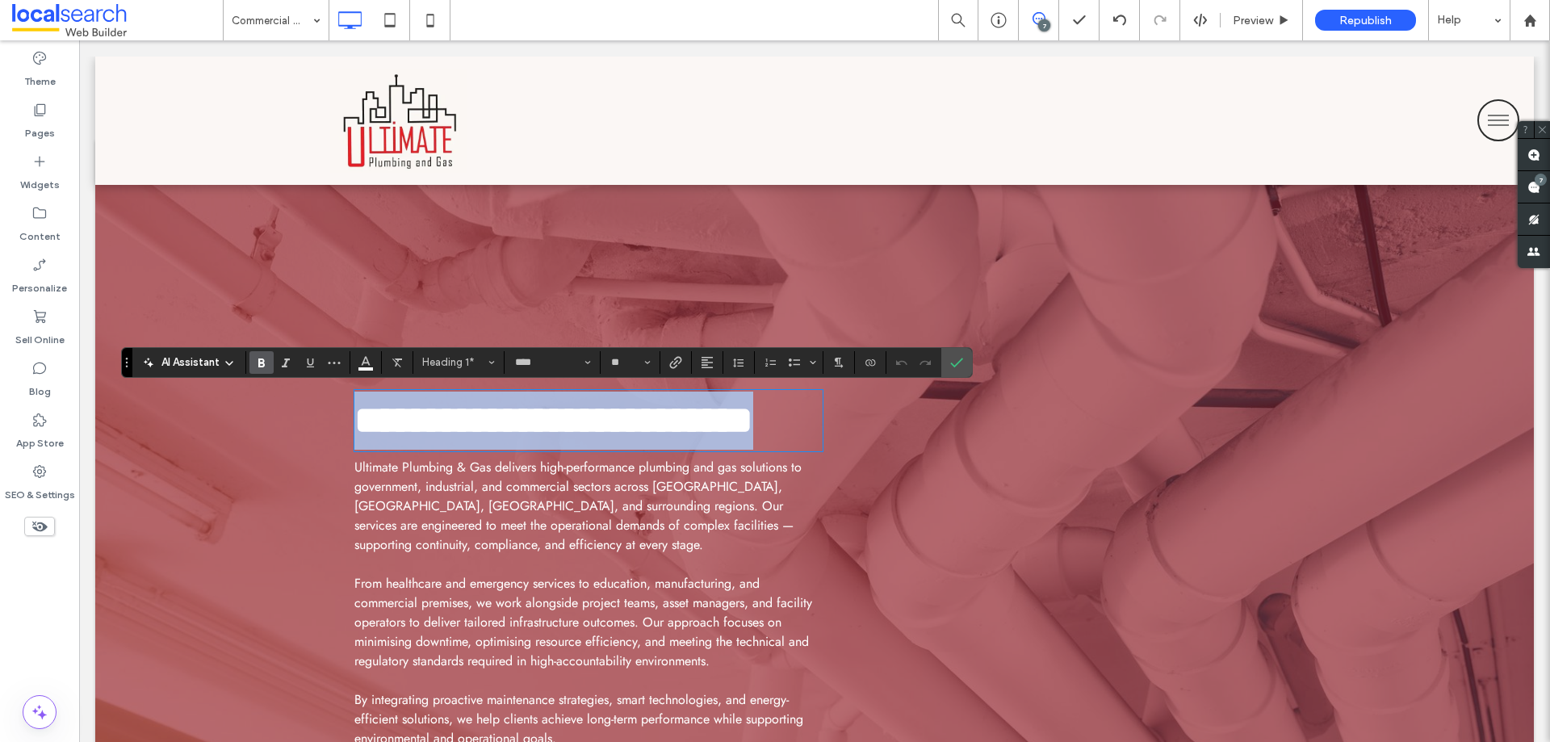
type input "**"
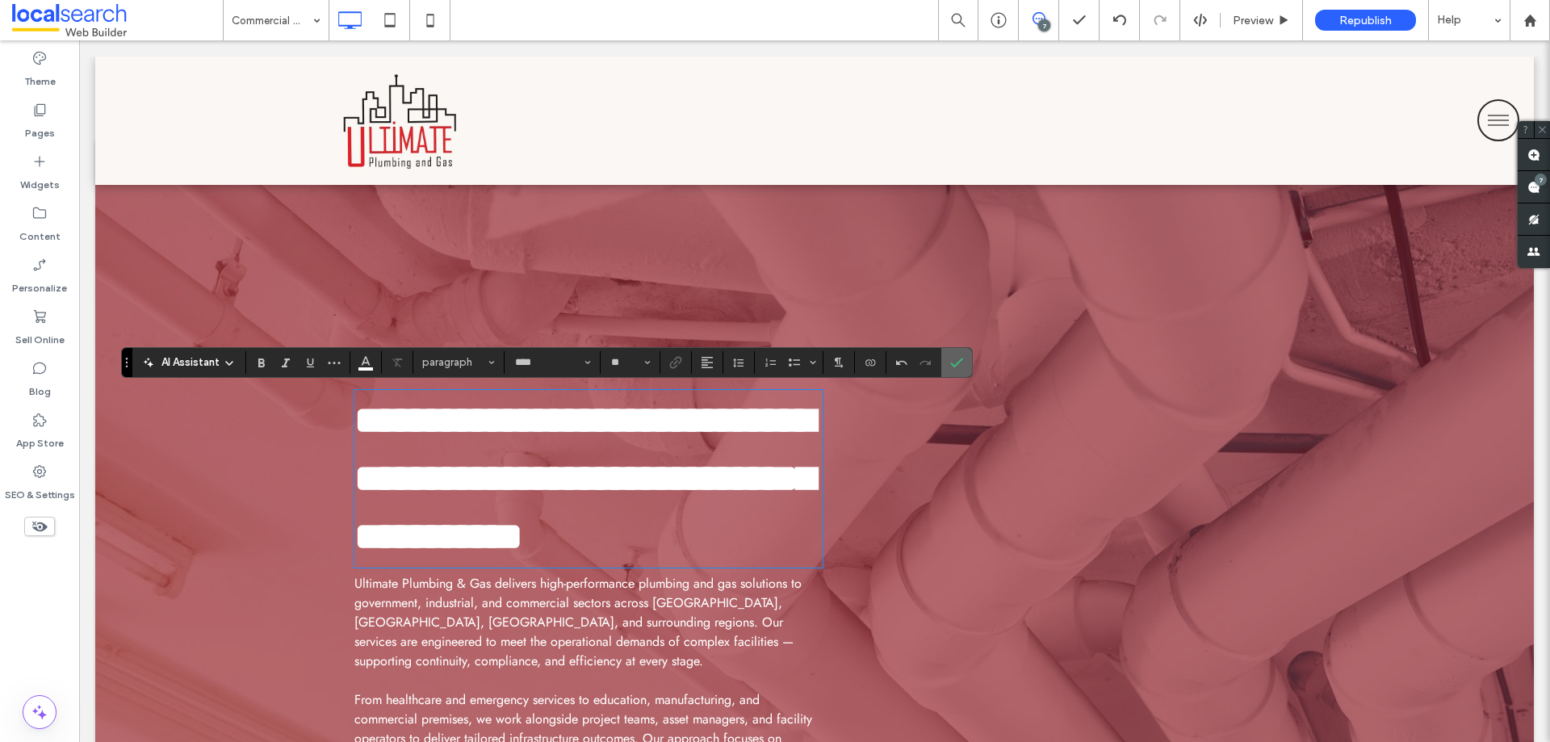
drag, startPoint x: 954, startPoint y: 368, endPoint x: 879, endPoint y: 412, distance: 87.2
click at [954, 368] on icon "Confirm" at bounding box center [956, 362] width 13 height 13
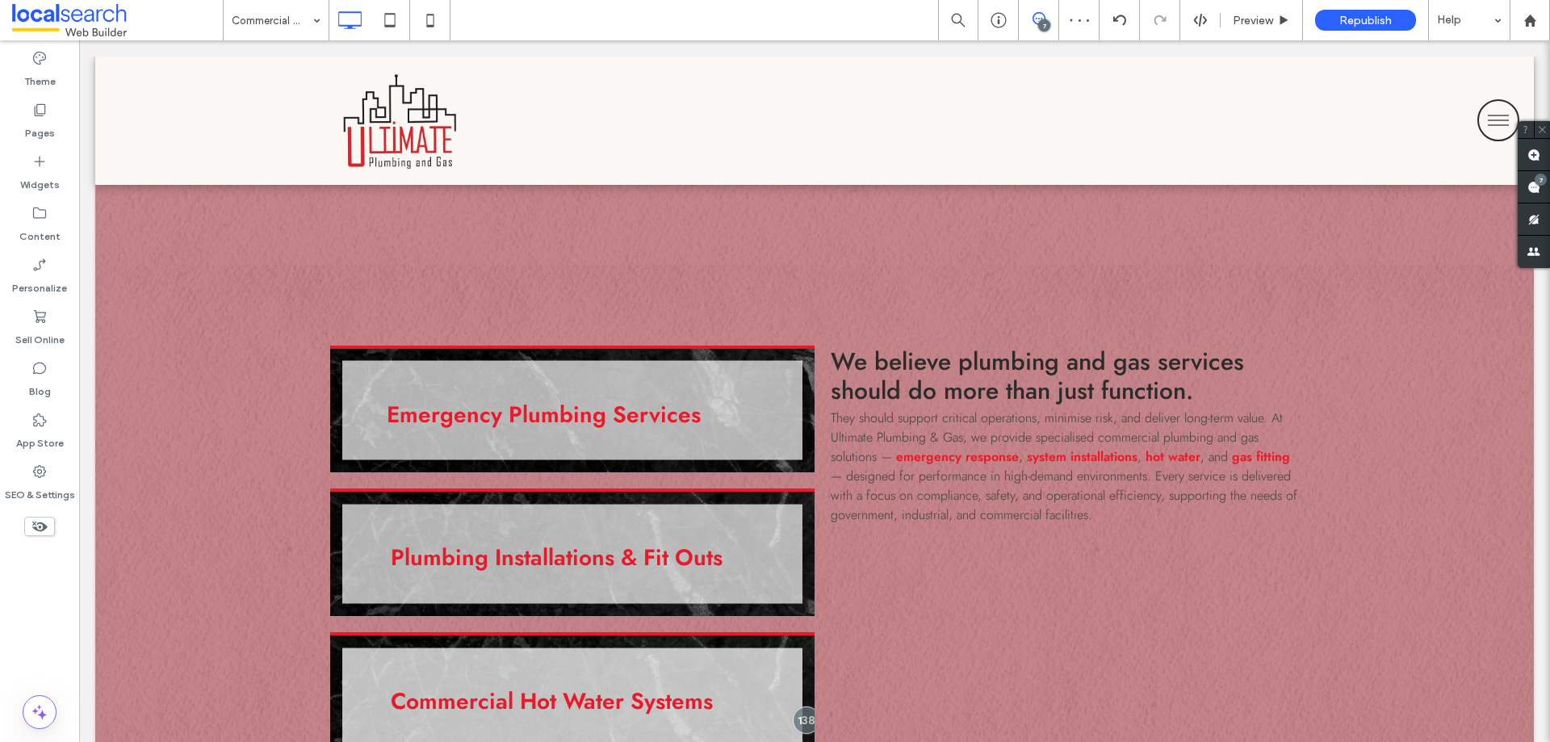
scroll to position [1981, 0]
click at [972, 466] on span "— designed for performance in high-demand environments. Every service is delive…" at bounding box center [1064, 494] width 467 height 57
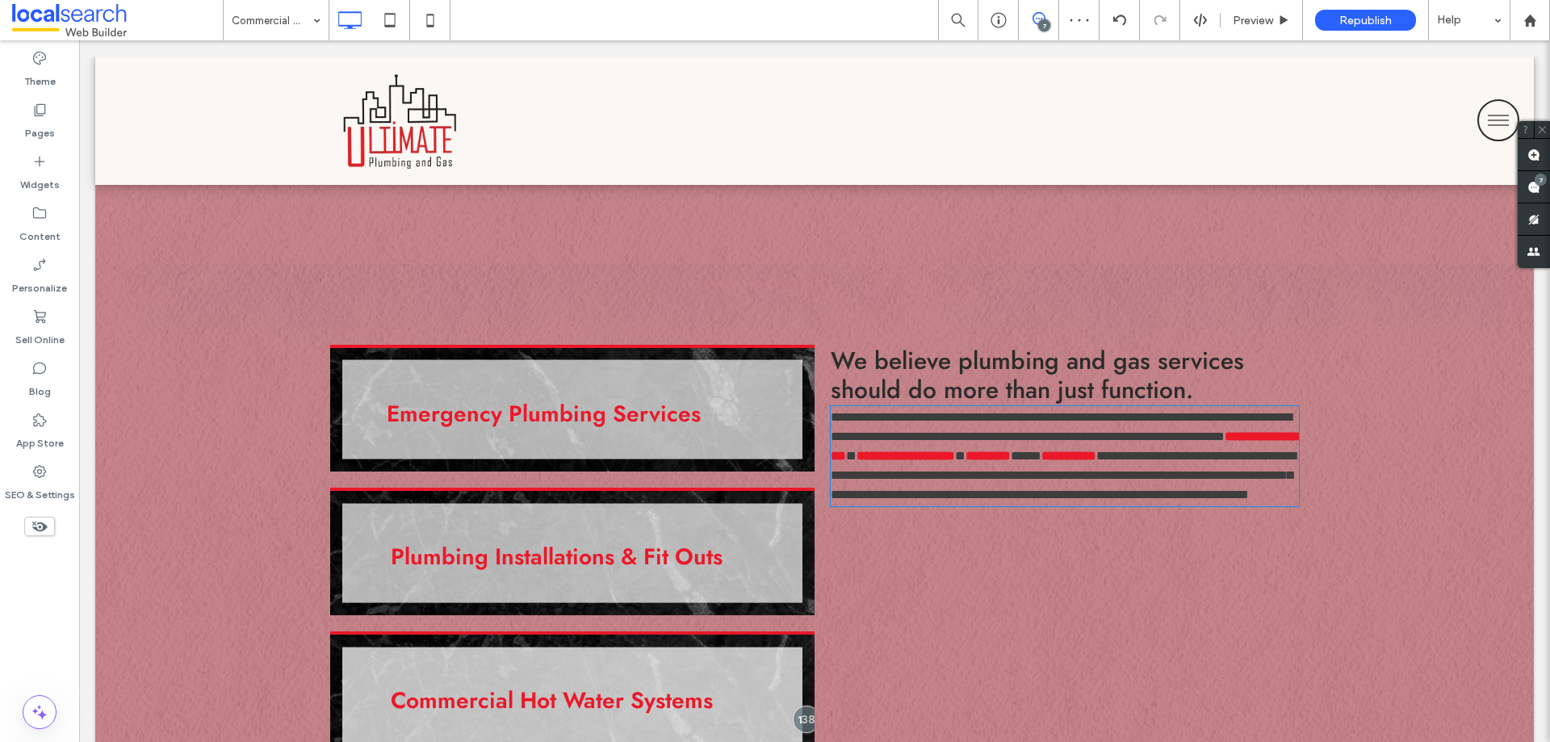
type input "****"
type input "**"
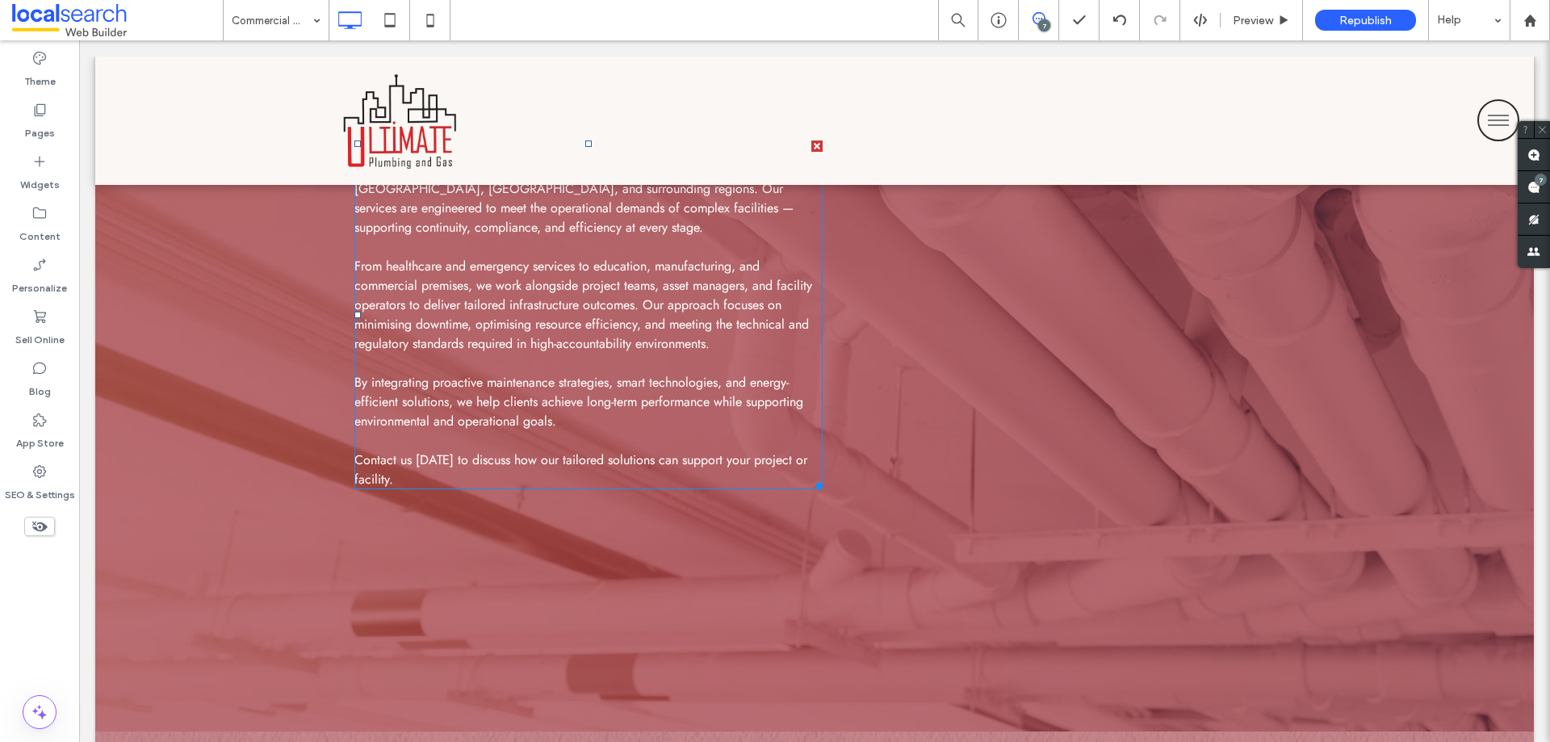
scroll to position [447, 0]
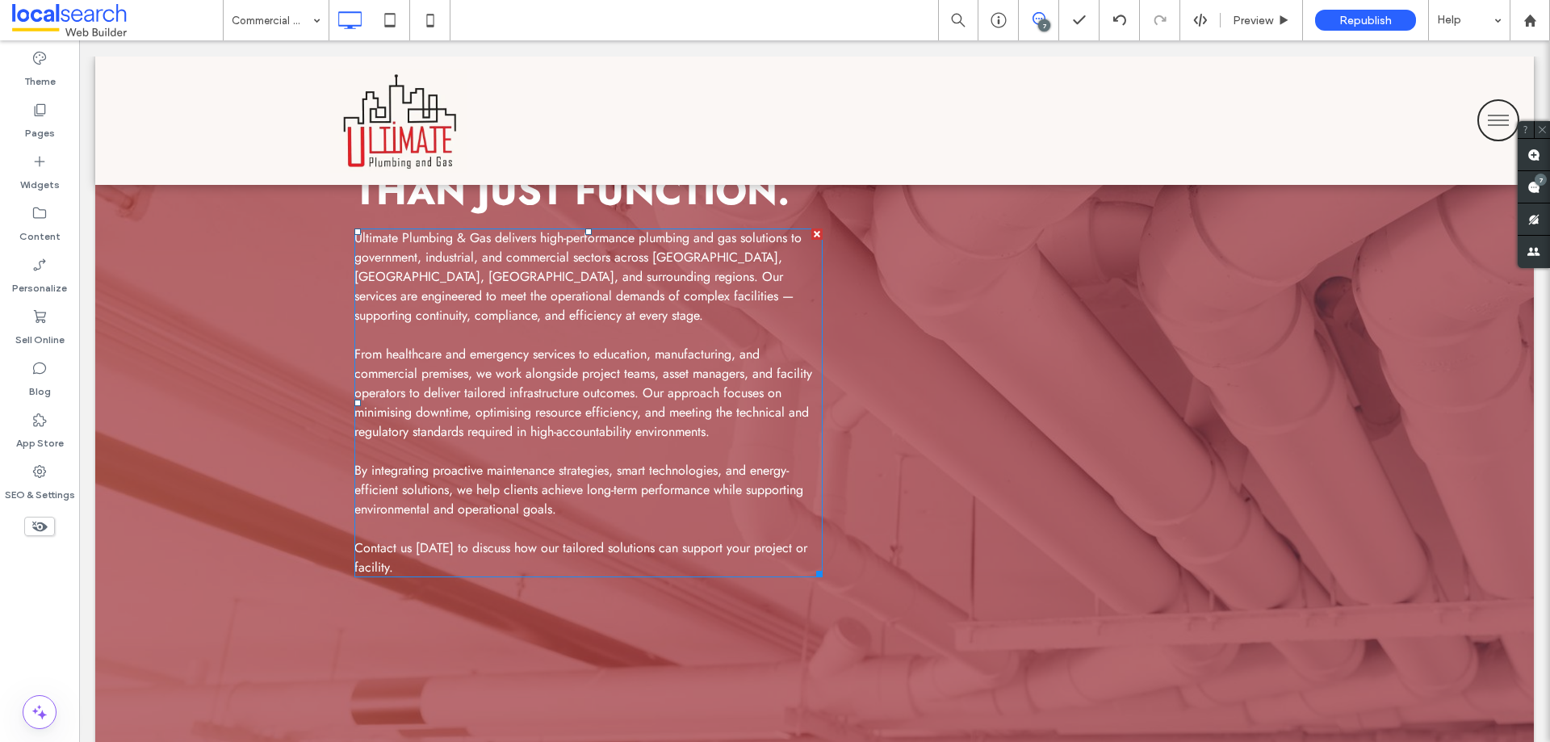
click at [605, 390] on span "From healthcare and emergency services to education, manufacturing, and commerc…" at bounding box center [583, 393] width 458 height 96
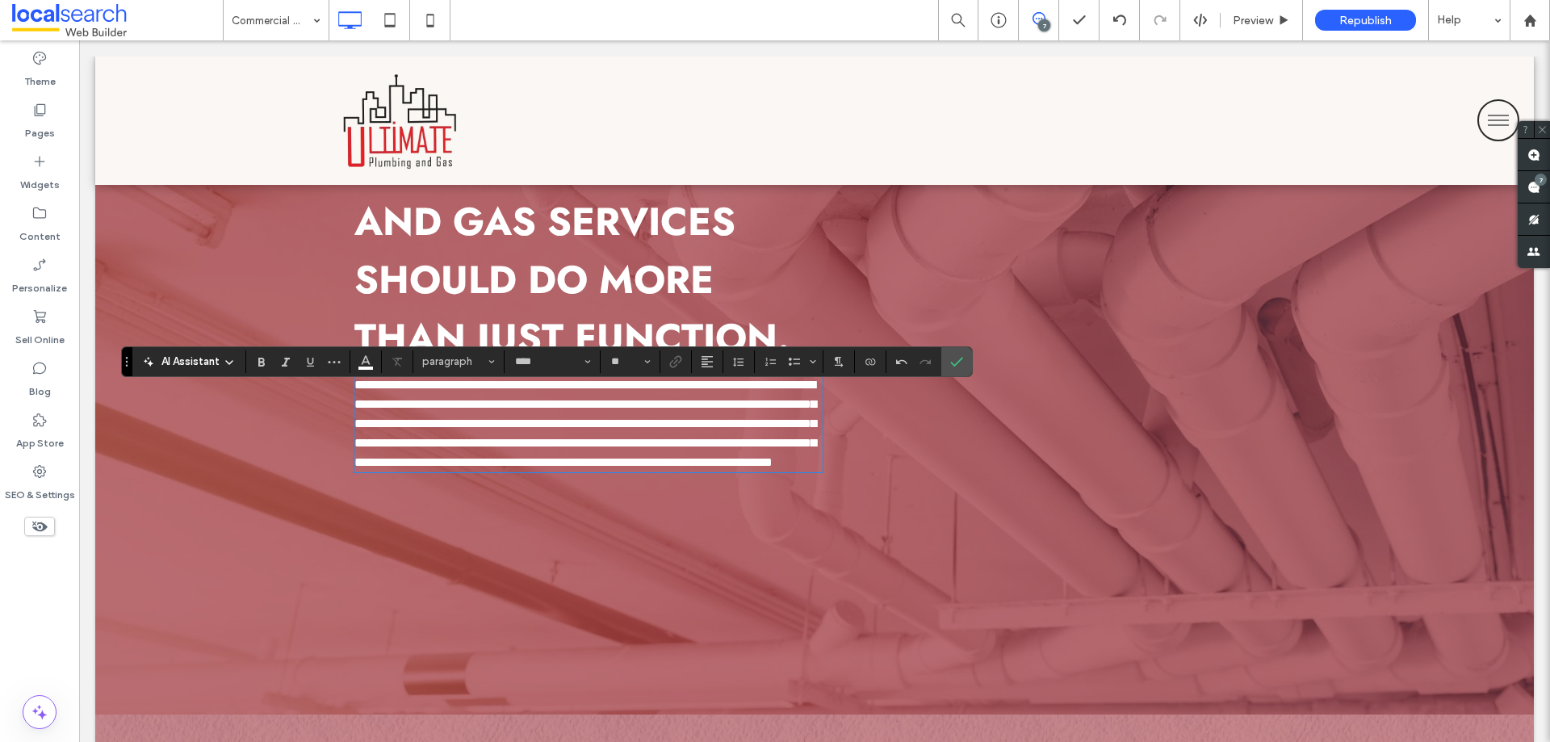
scroll to position [286, 0]
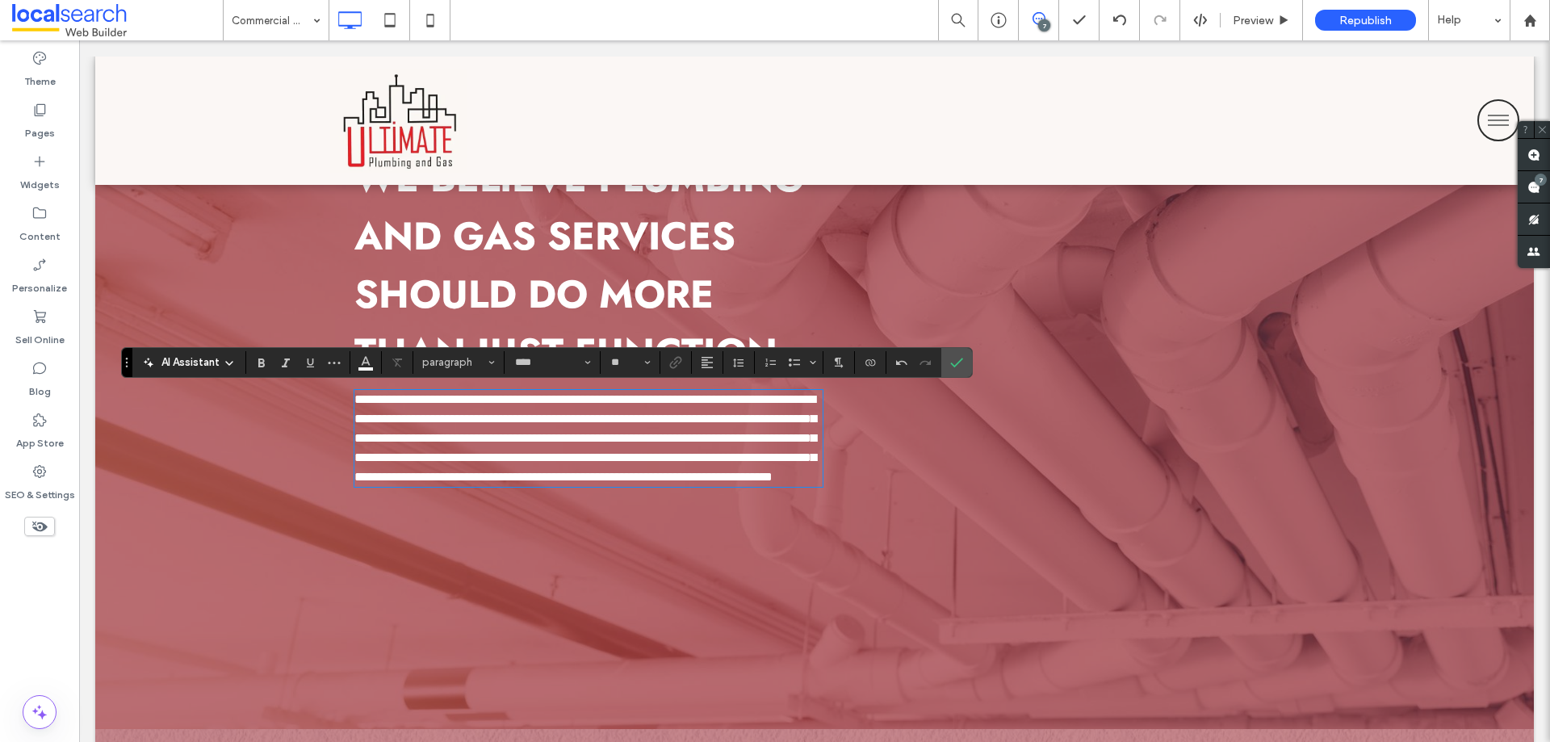
click at [448, 428] on span "**********" at bounding box center [585, 438] width 462 height 90
click at [439, 439] on span "**********" at bounding box center [585, 438] width 462 height 90
click at [504, 442] on span "**********" at bounding box center [585, 438] width 462 height 90
click at [668, 362] on label "Link" at bounding box center [676, 362] width 24 height 23
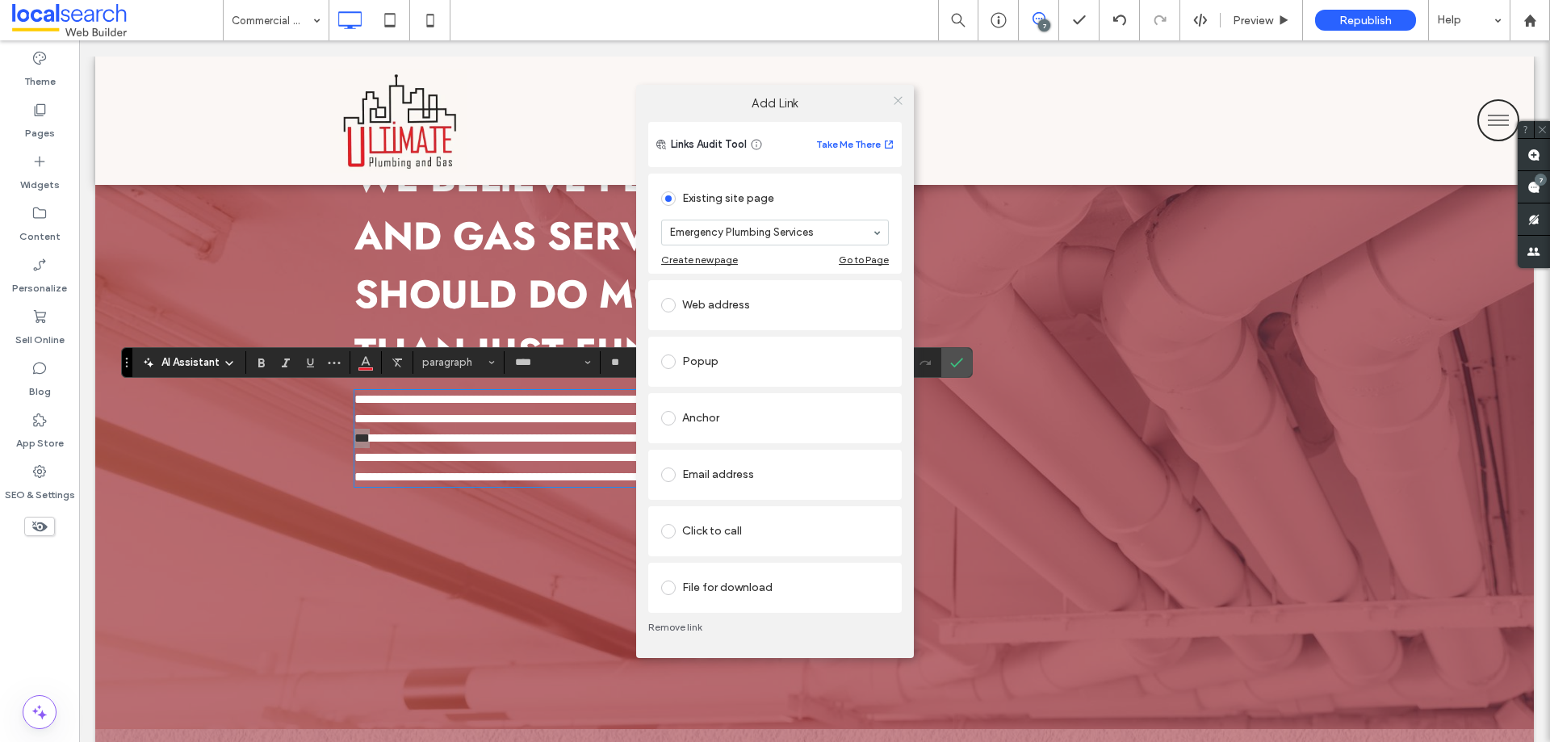
click at [902, 99] on icon at bounding box center [898, 100] width 12 height 12
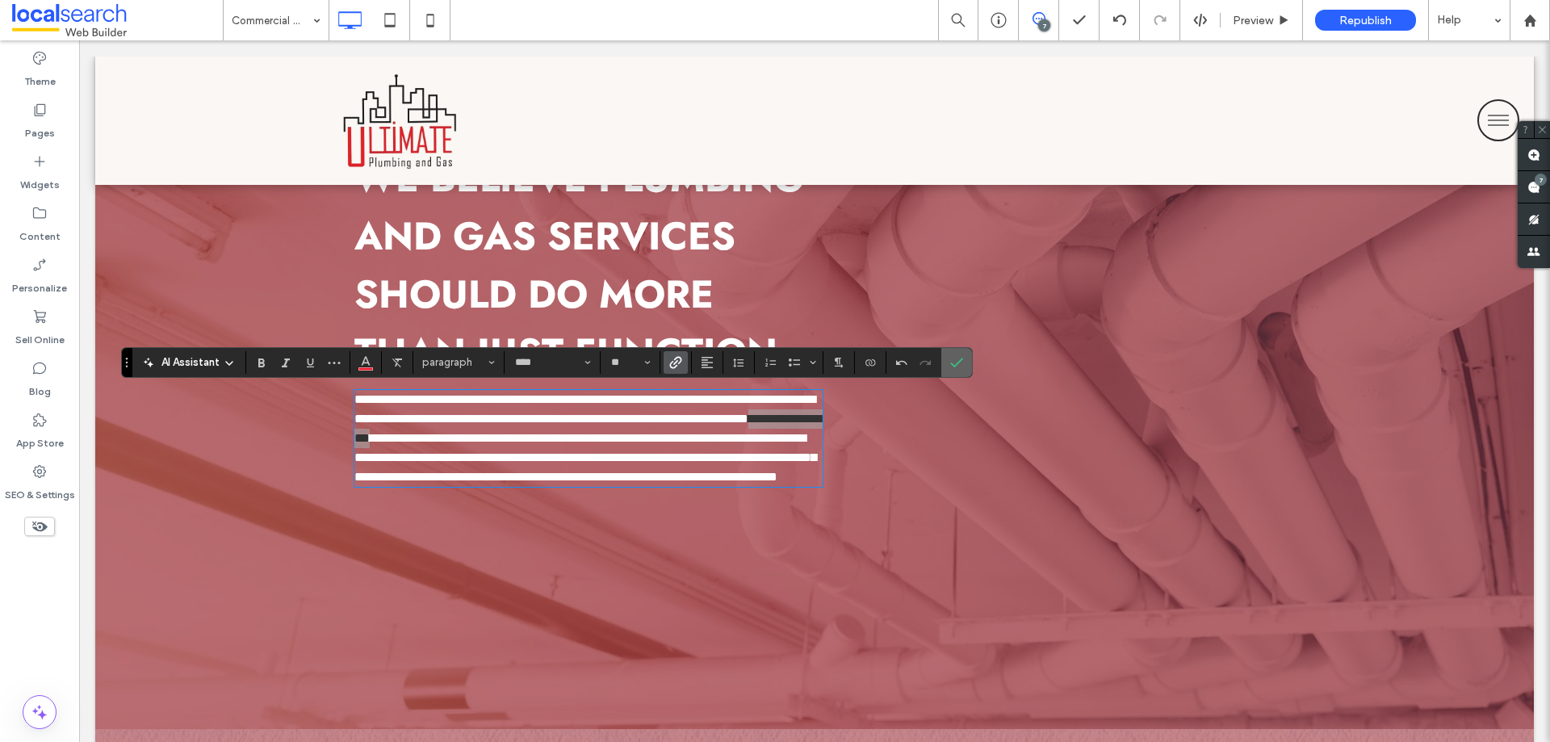
drag, startPoint x: 952, startPoint y: 355, endPoint x: 873, endPoint y: 315, distance: 88.1
click at [952, 356] on icon "Confirm" at bounding box center [956, 362] width 13 height 13
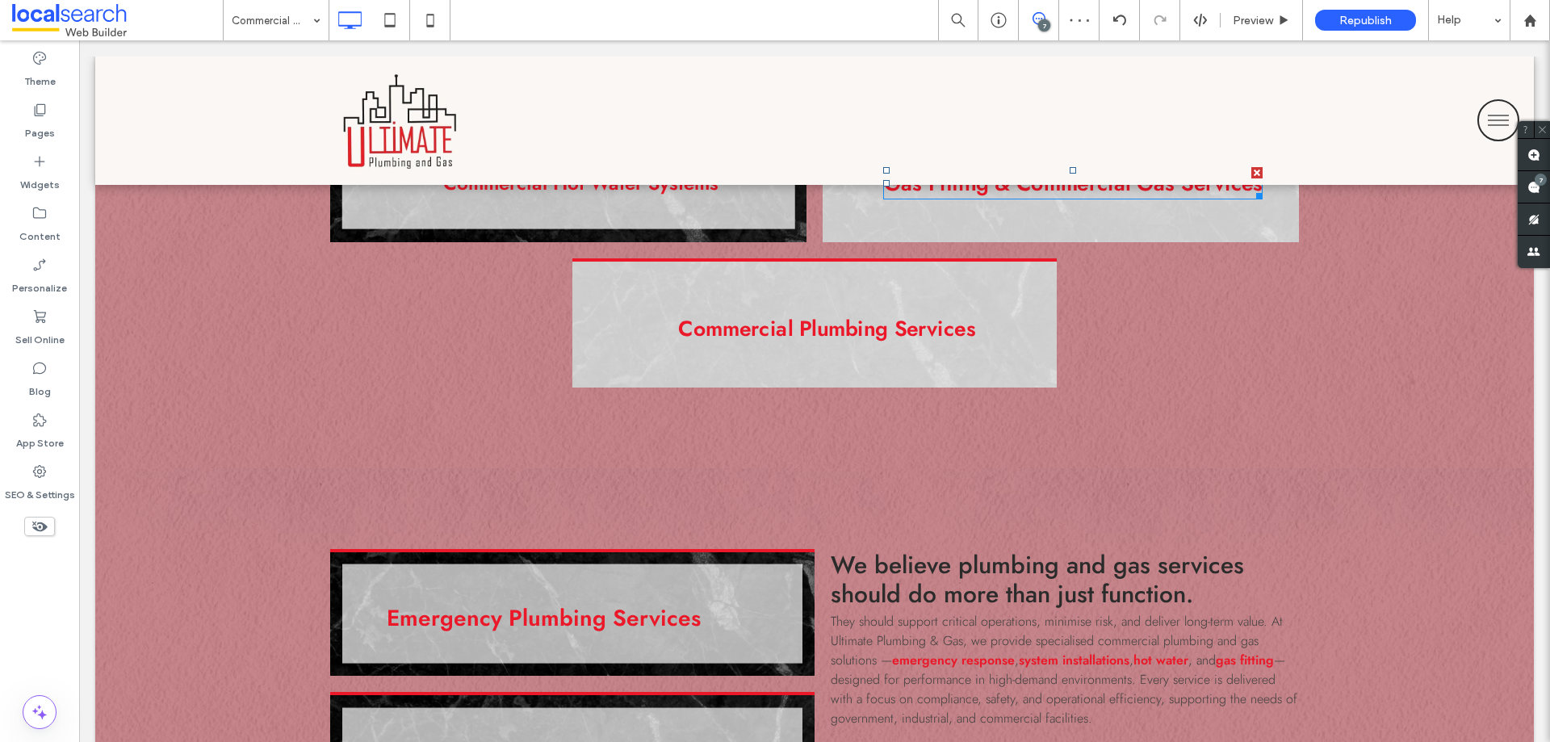
scroll to position [1577, 0]
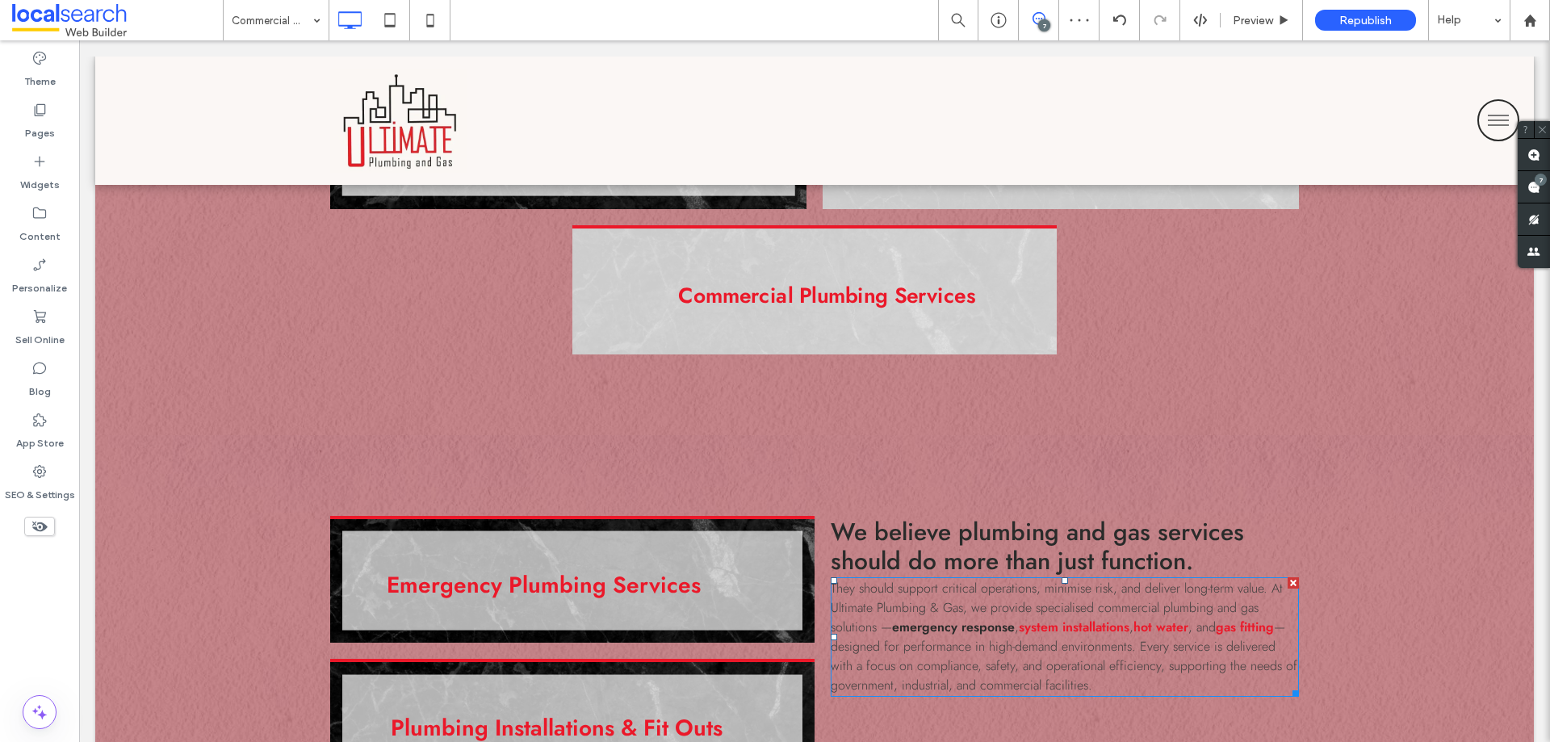
click at [902, 618] on link "emergency response" at bounding box center [953, 627] width 123 height 19
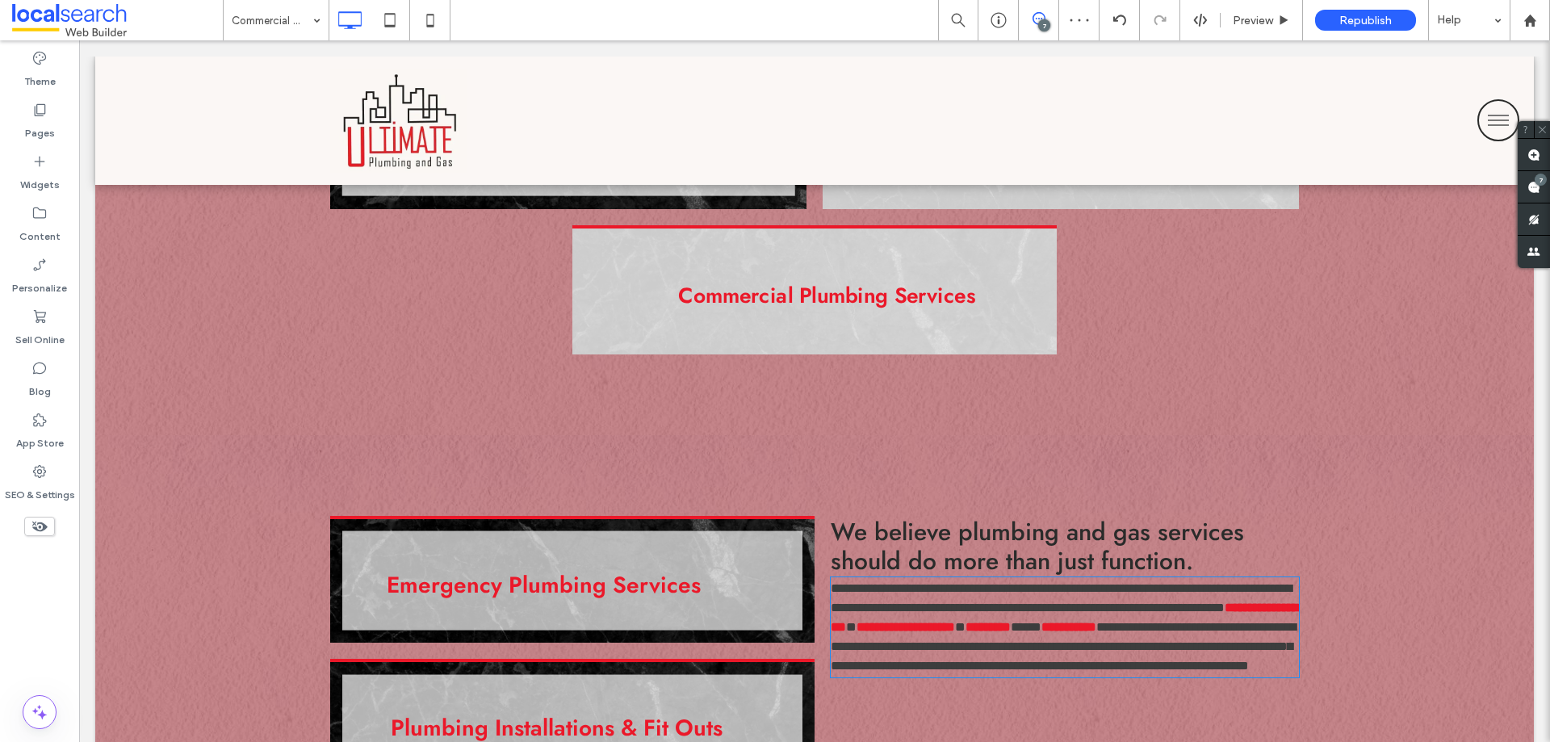
type input "****"
type input "**"
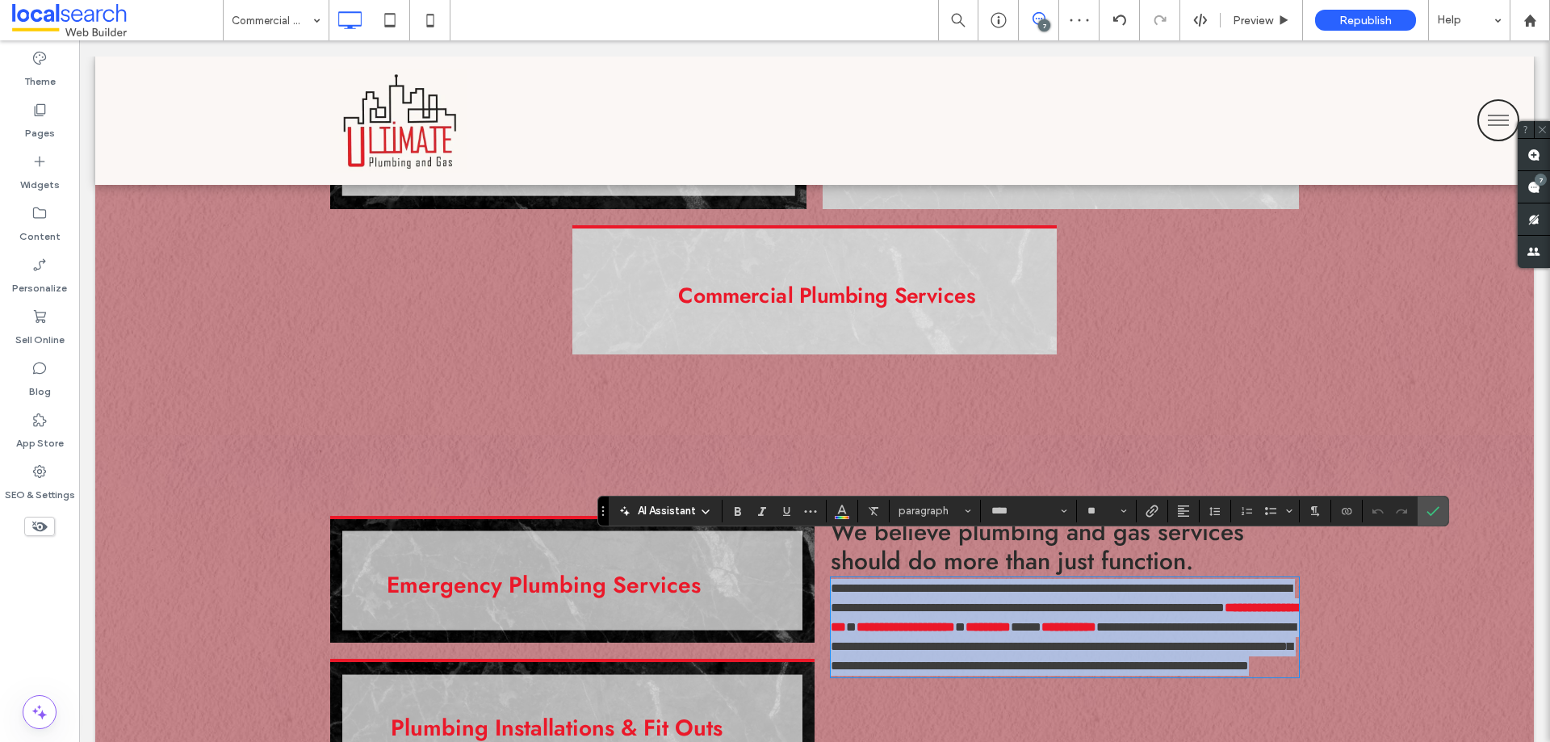
click at [902, 601] on link "**********" at bounding box center [1064, 616] width 467 height 31
click at [898, 601] on link "**********" at bounding box center [1064, 616] width 467 height 31
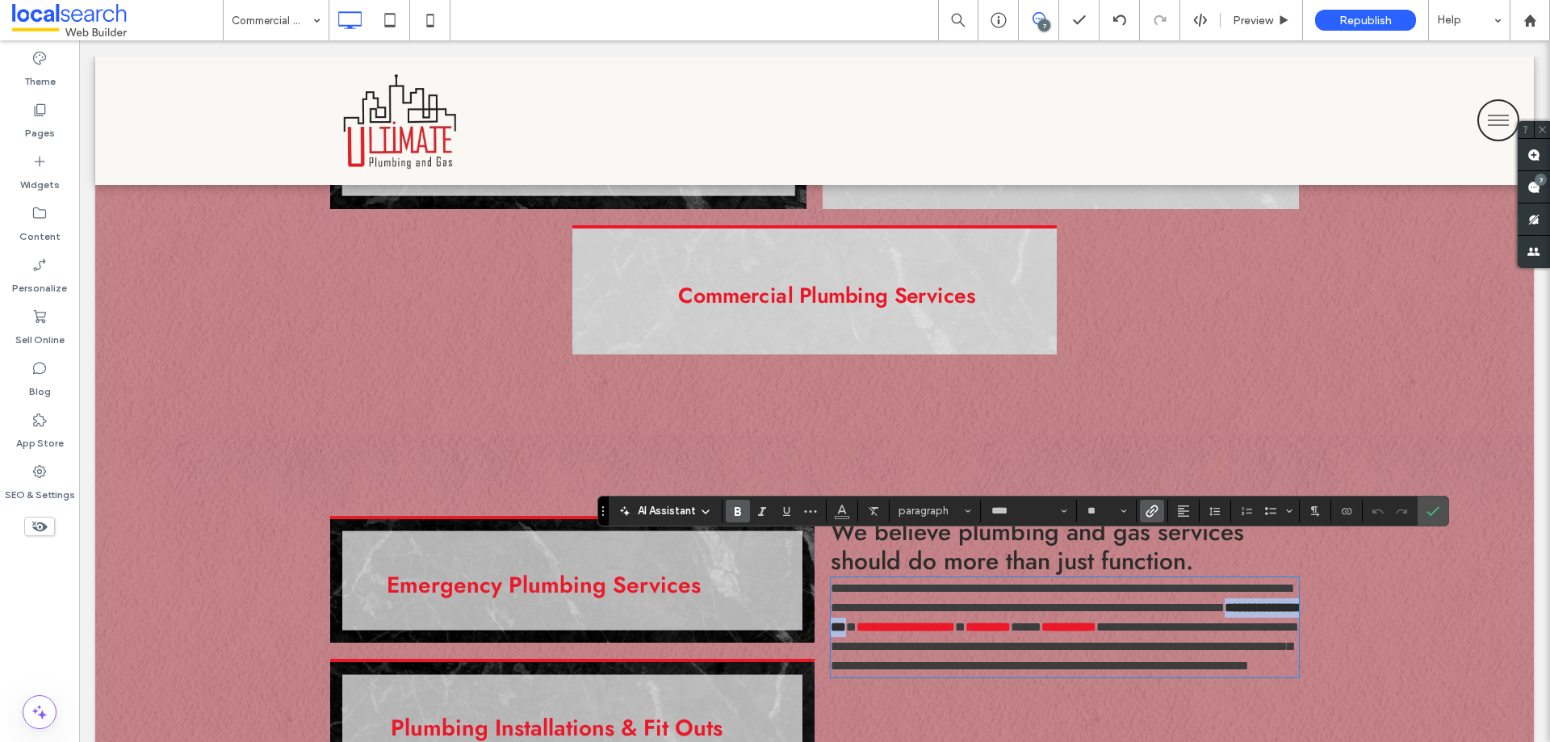
drag, startPoint x: 893, startPoint y: 587, endPoint x: 1009, endPoint y: 590, distance: 116.3
click at [1009, 601] on link "**********" at bounding box center [1064, 616] width 467 height 31
click at [1149, 508] on icon "Link" at bounding box center [1151, 511] width 13 height 13
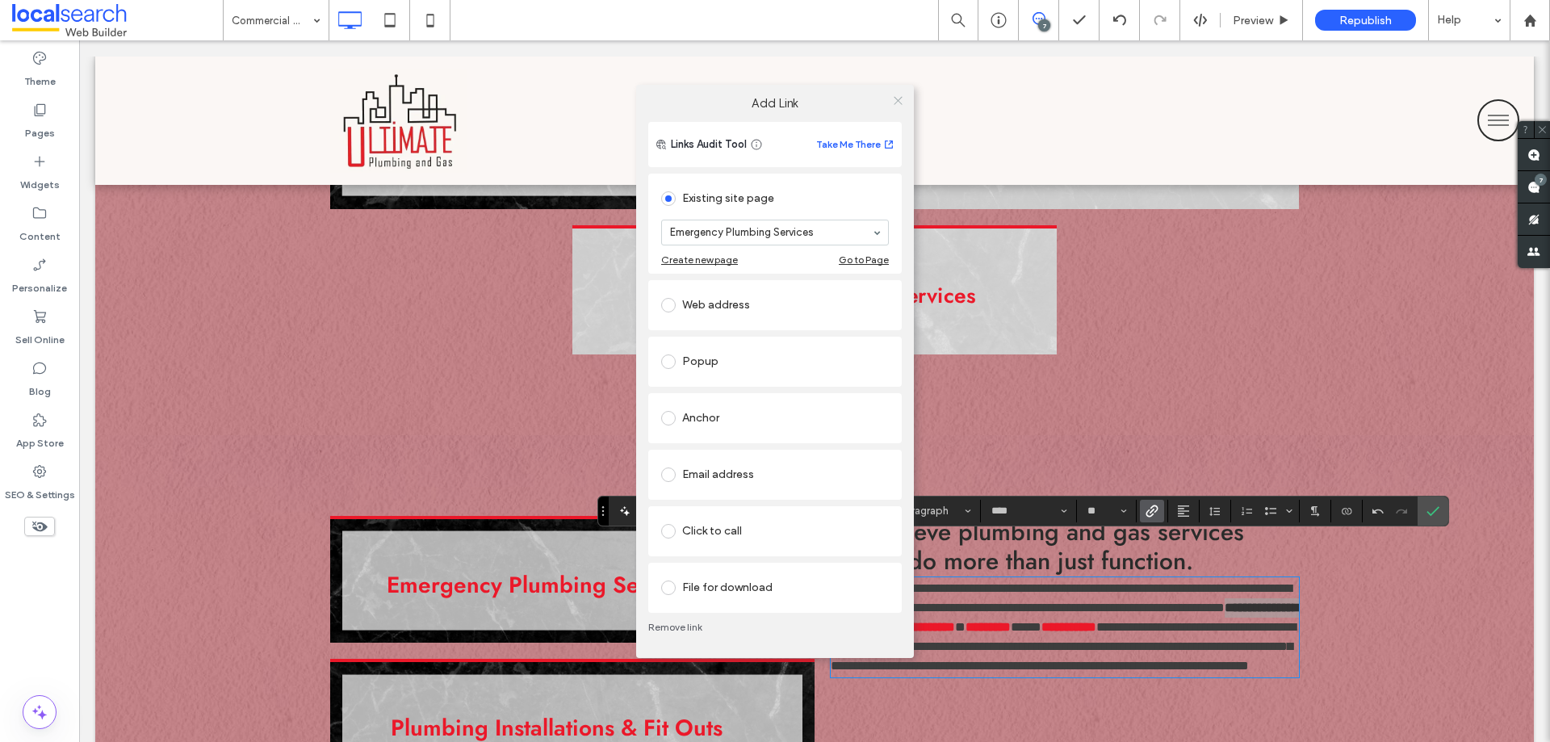
click at [894, 101] on icon at bounding box center [898, 100] width 12 height 12
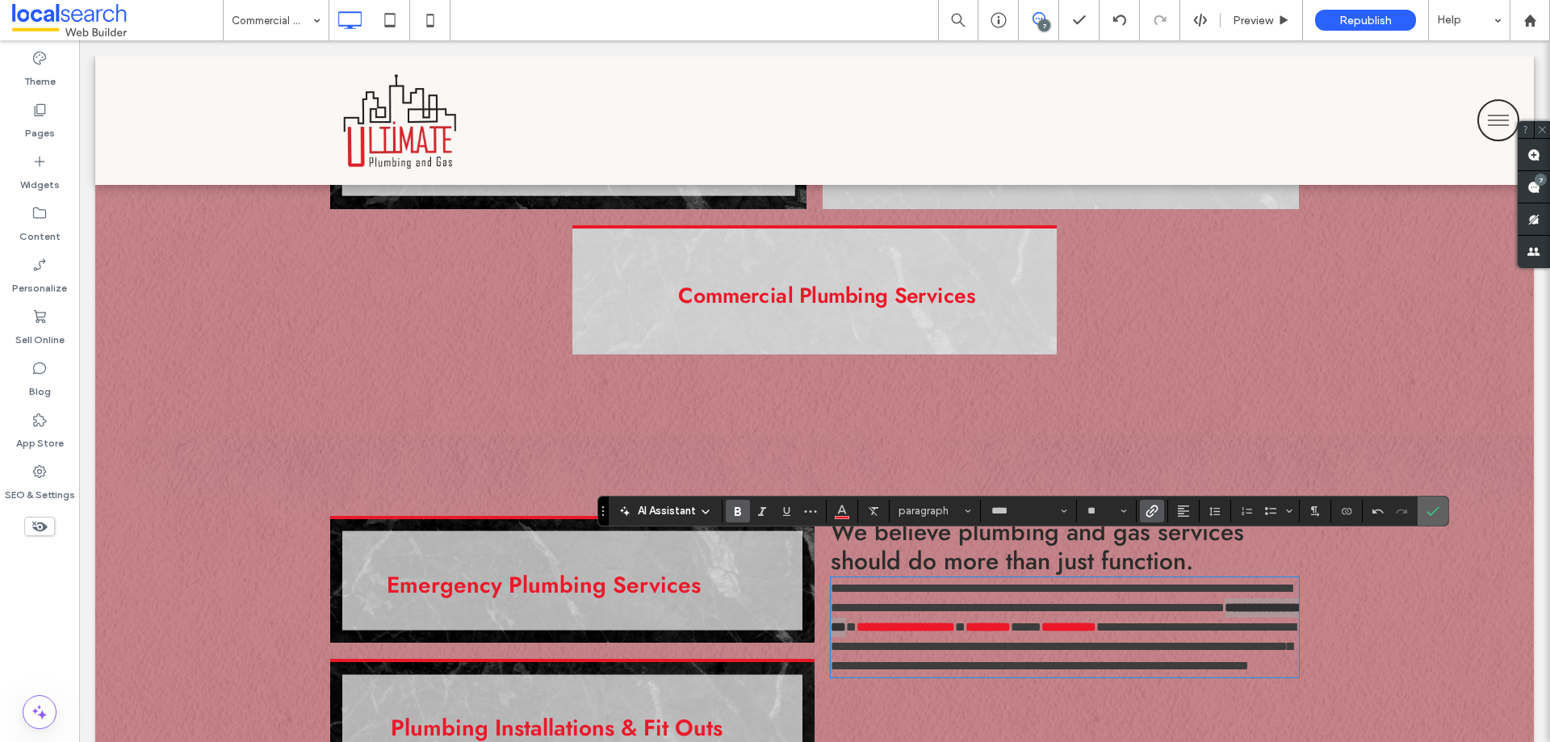
drag, startPoint x: 1428, startPoint y: 513, endPoint x: 1349, endPoint y: 471, distance: 89.6
click at [1428, 513] on use "Confirm" at bounding box center [1432, 511] width 13 height 10
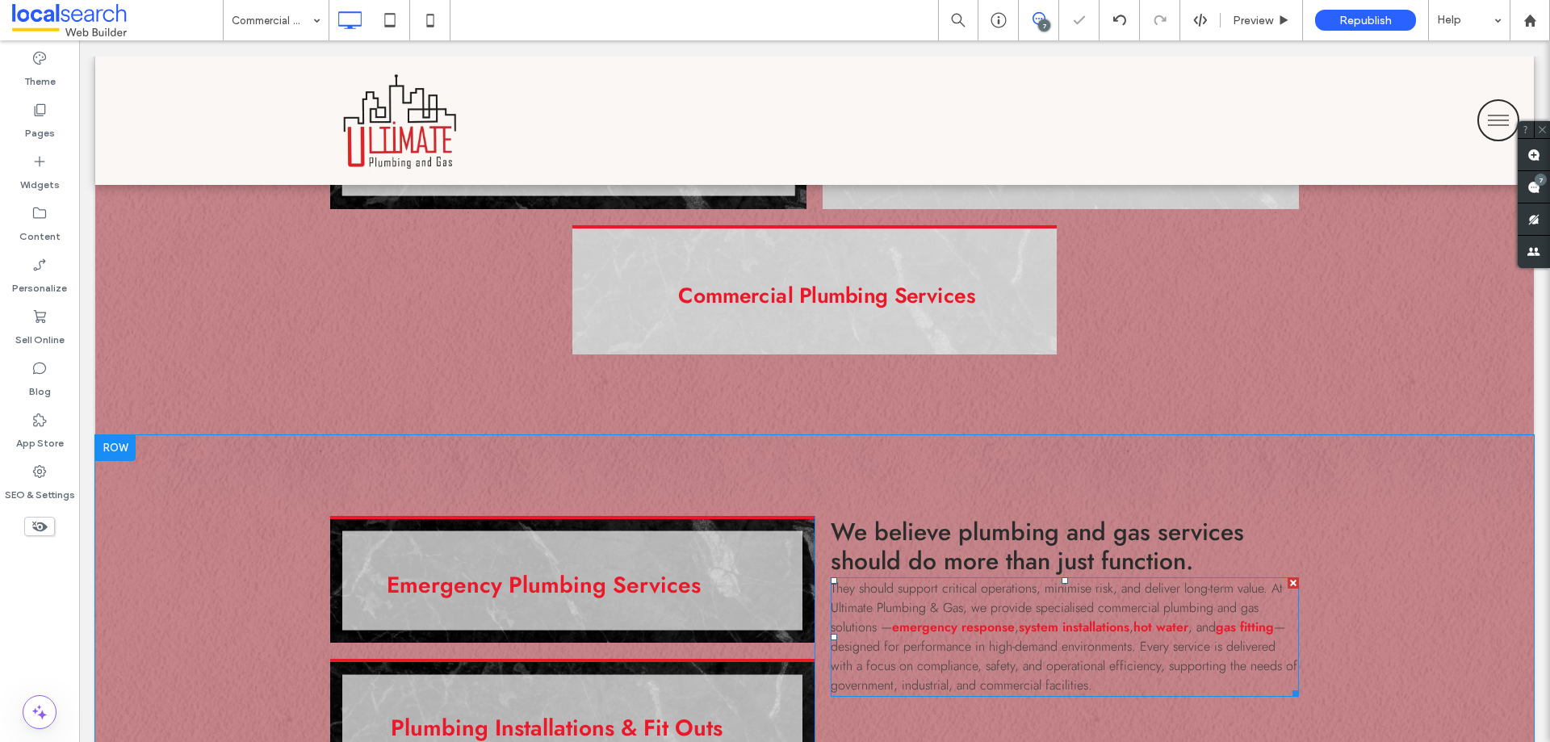
click at [1154, 618] on span "— designed for performance in high-demand environments. Every service is delive…" at bounding box center [1064, 656] width 467 height 77
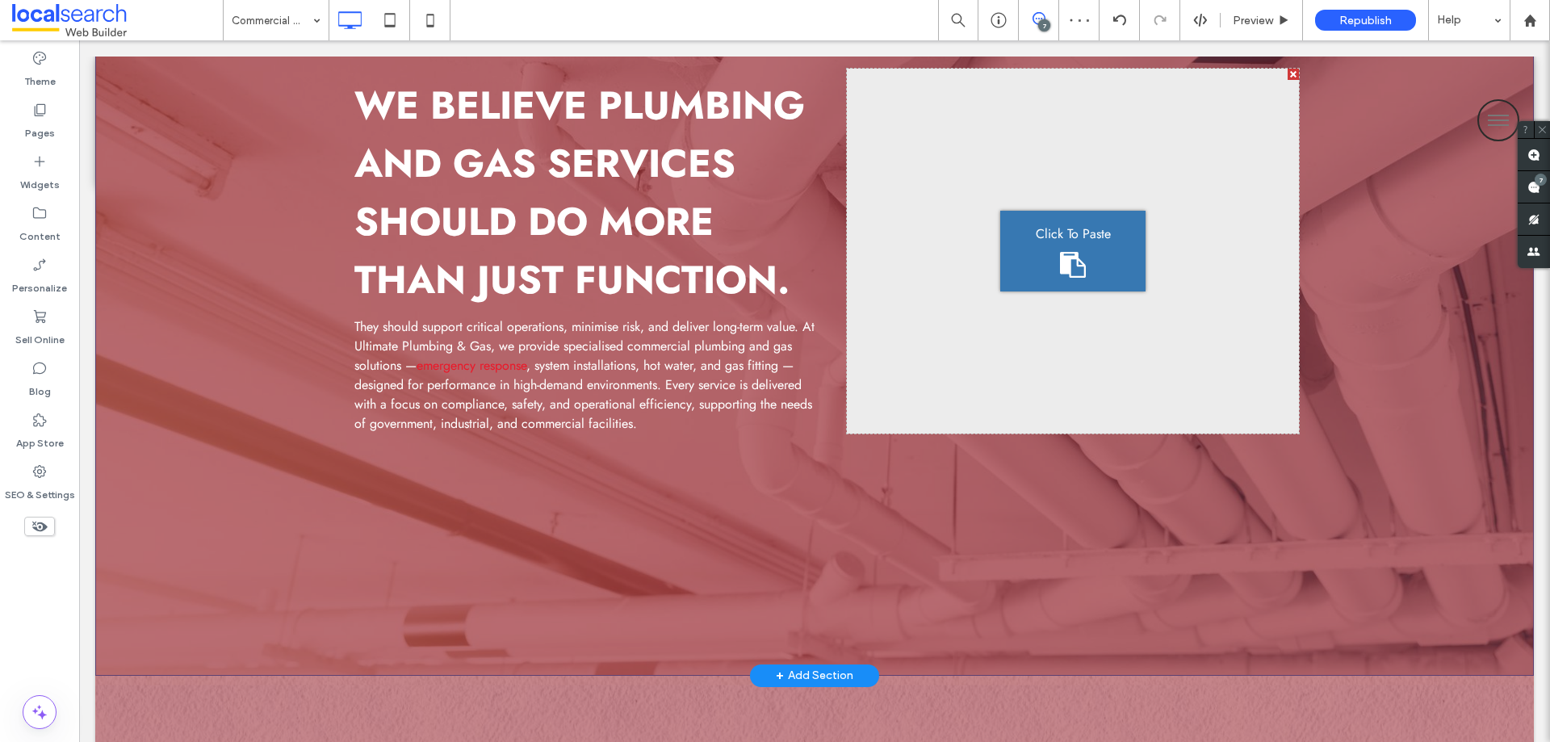
scroll to position [205, 0]
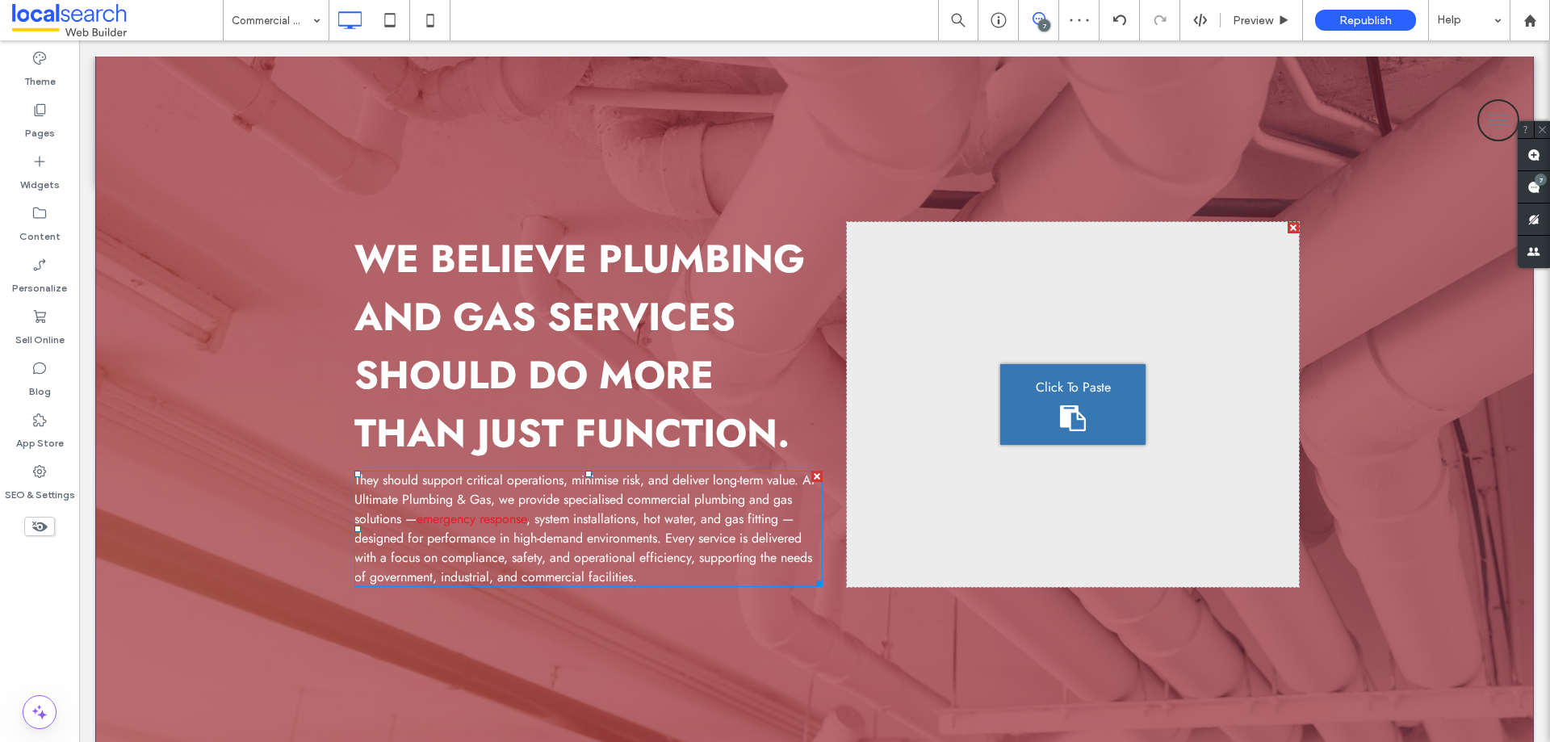
click at [572, 536] on span ", system installations, hot water, and gas fitting — designed for performance i…" at bounding box center [583, 547] width 458 height 77
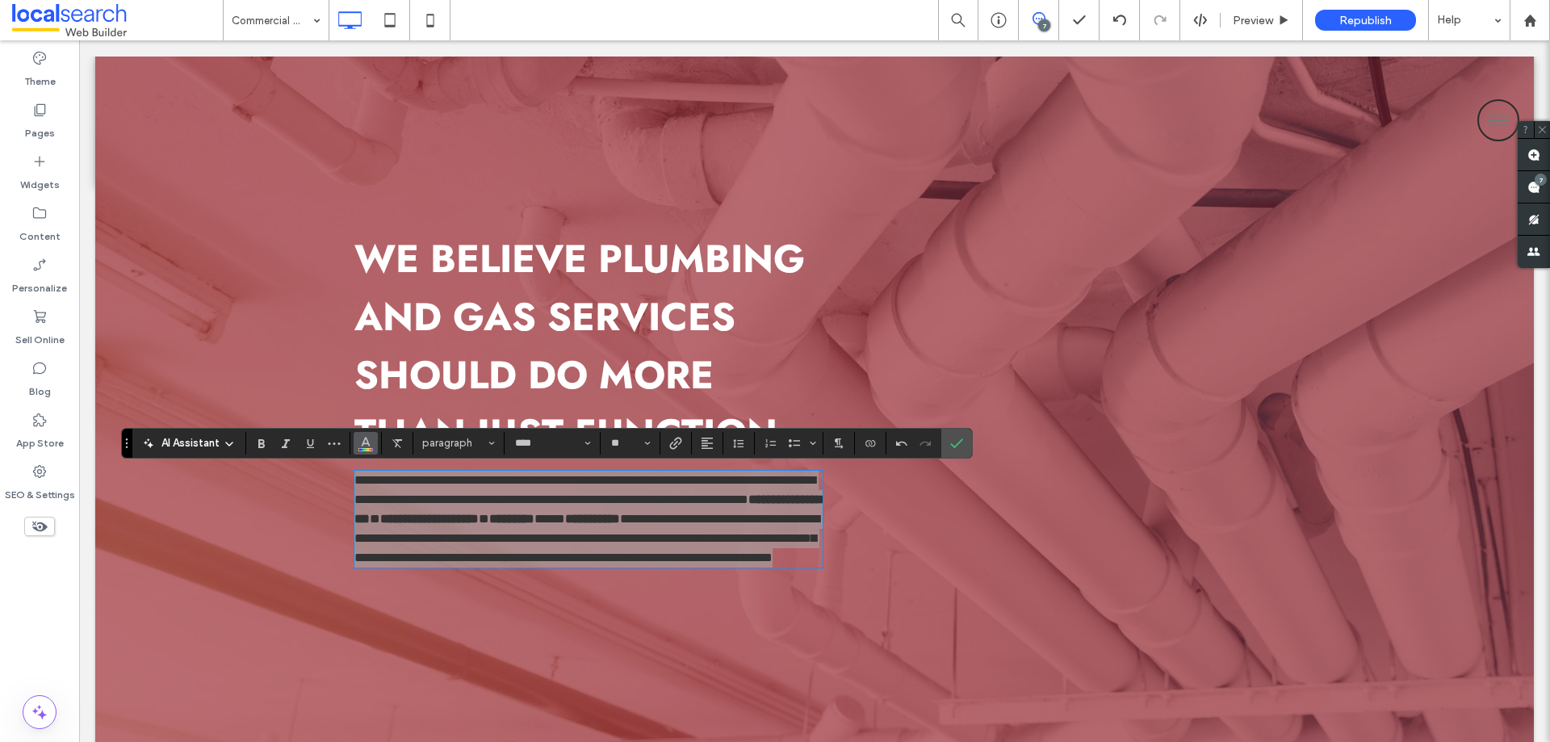
click at [361, 446] on icon "Color" at bounding box center [365, 441] width 13 height 13
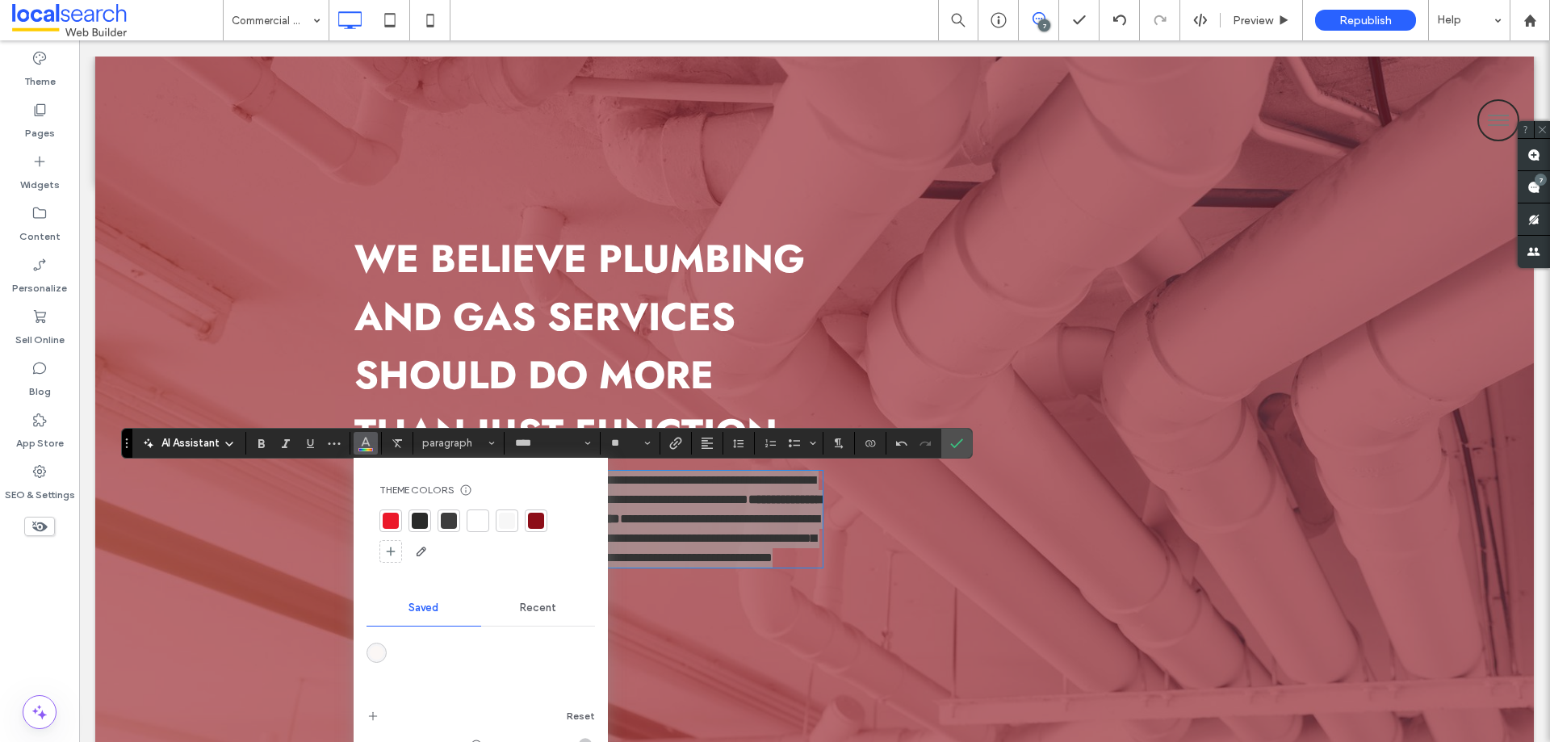
click at [466, 520] on div at bounding box center [480, 536] width 203 height 55
click at [468, 521] on div at bounding box center [478, 520] width 23 height 23
click at [961, 445] on icon "Confirm" at bounding box center [956, 443] width 13 height 13
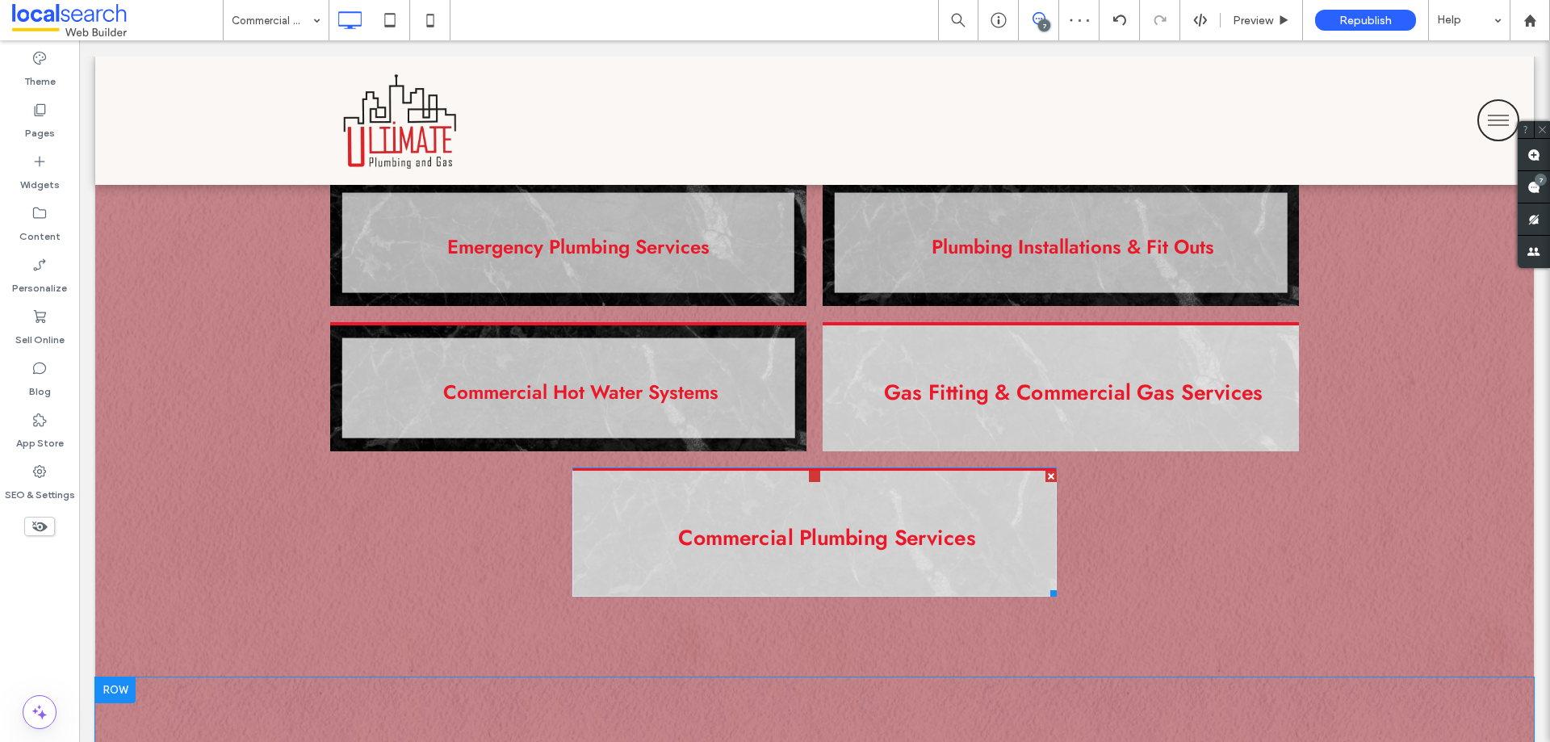
scroll to position [1658, 0]
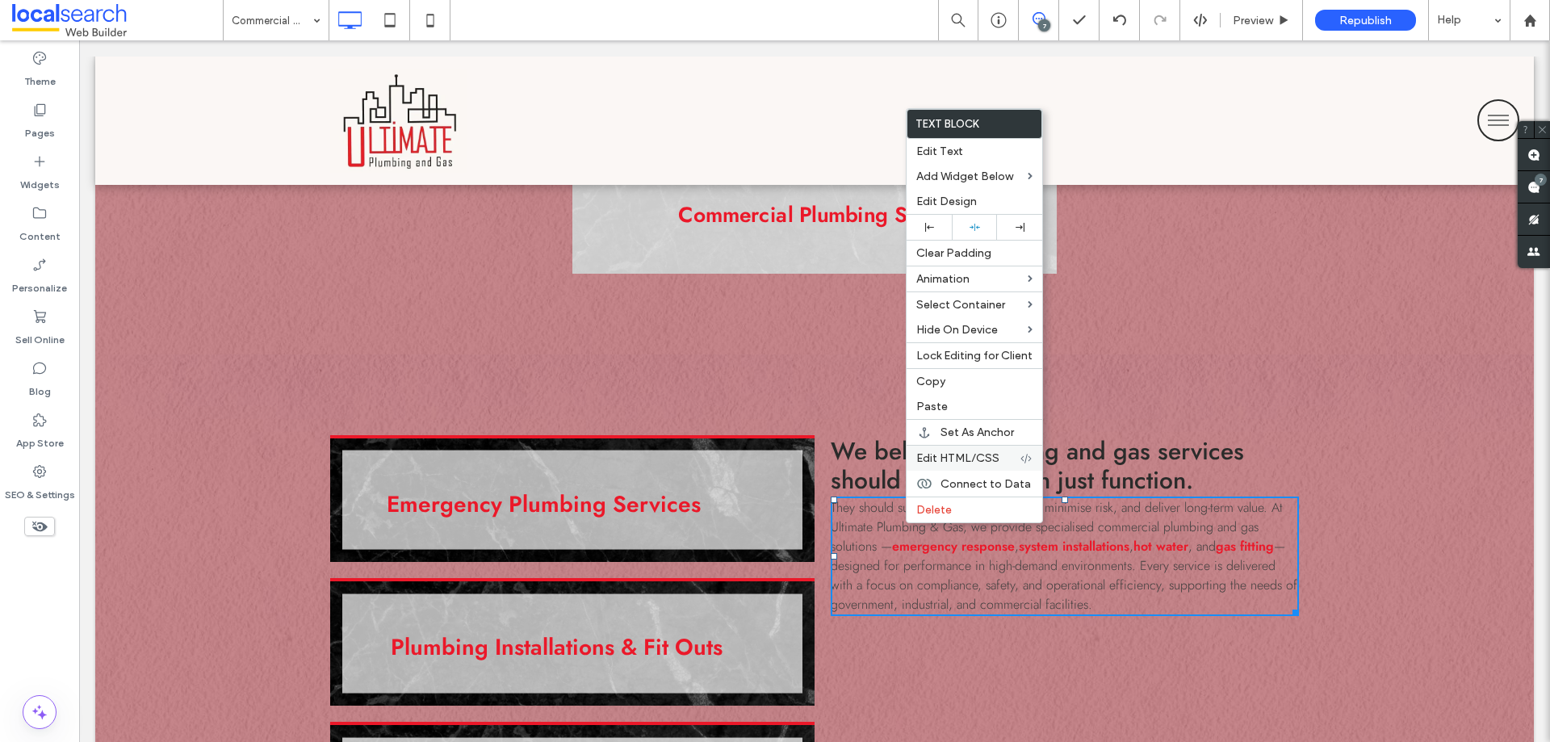
click at [954, 450] on div "Edit HTML/CSS" at bounding box center [974, 458] width 136 height 26
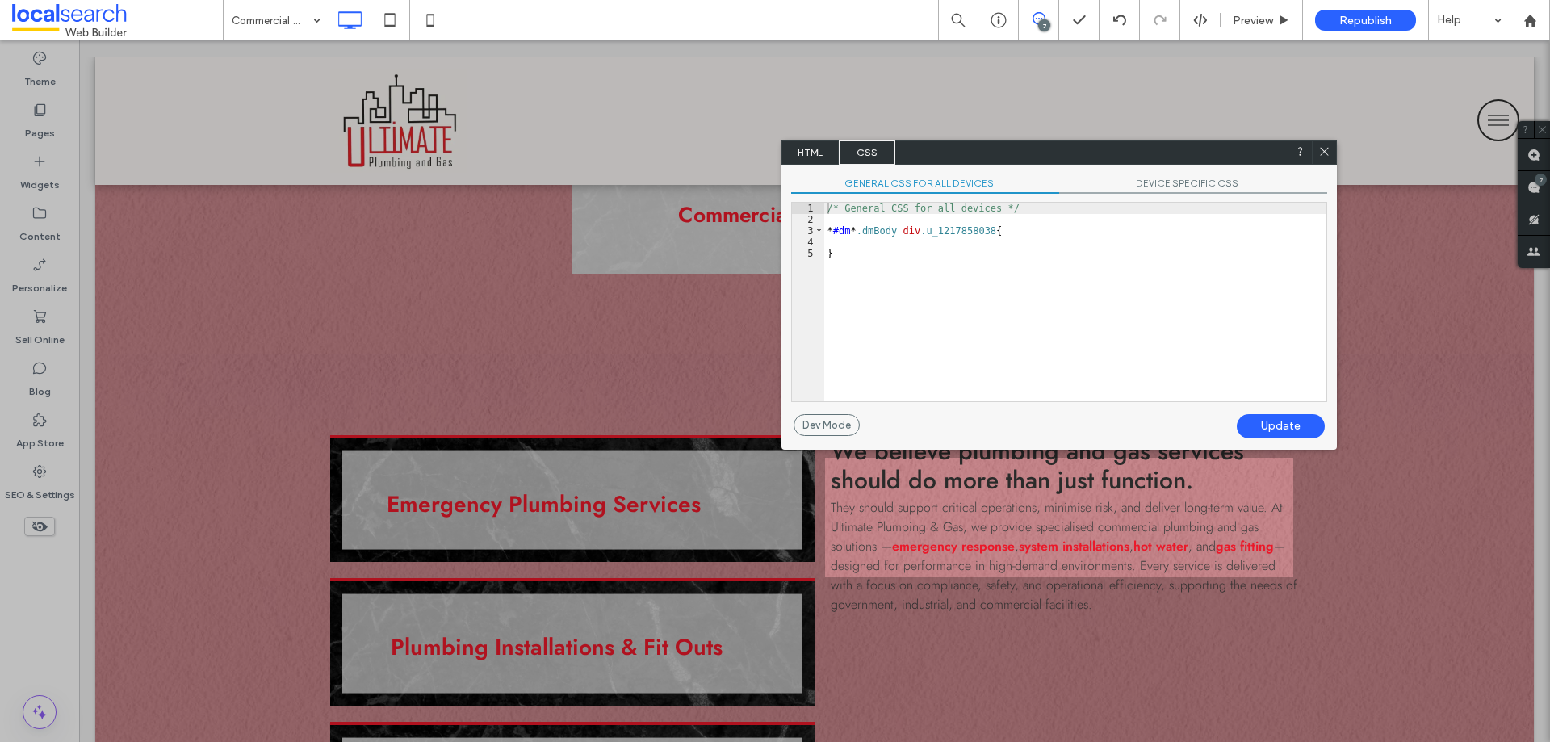
click at [810, 153] on span "HTML" at bounding box center [810, 152] width 57 height 24
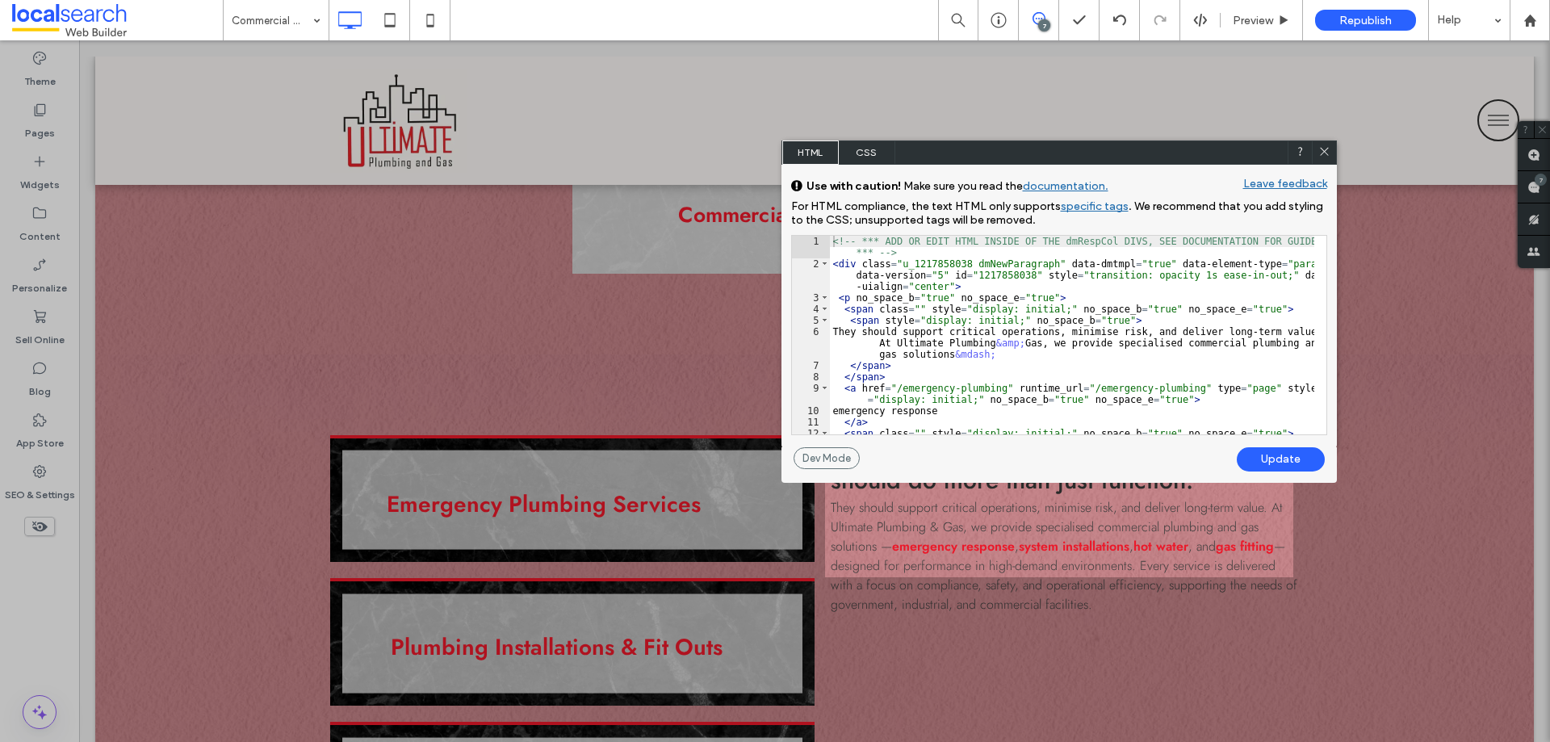
click at [1320, 155] on icon at bounding box center [1324, 151] width 12 height 12
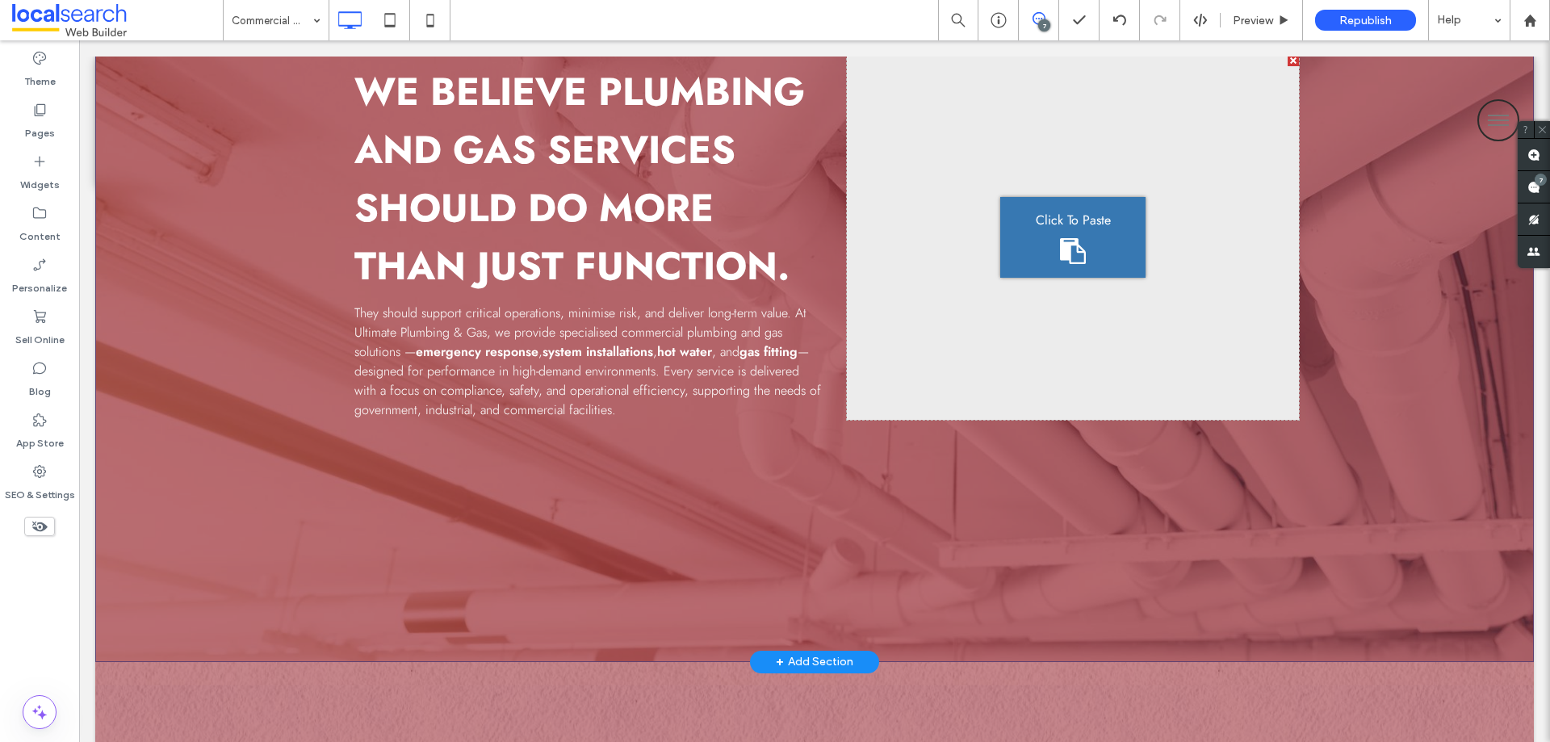
scroll to position [366, 0]
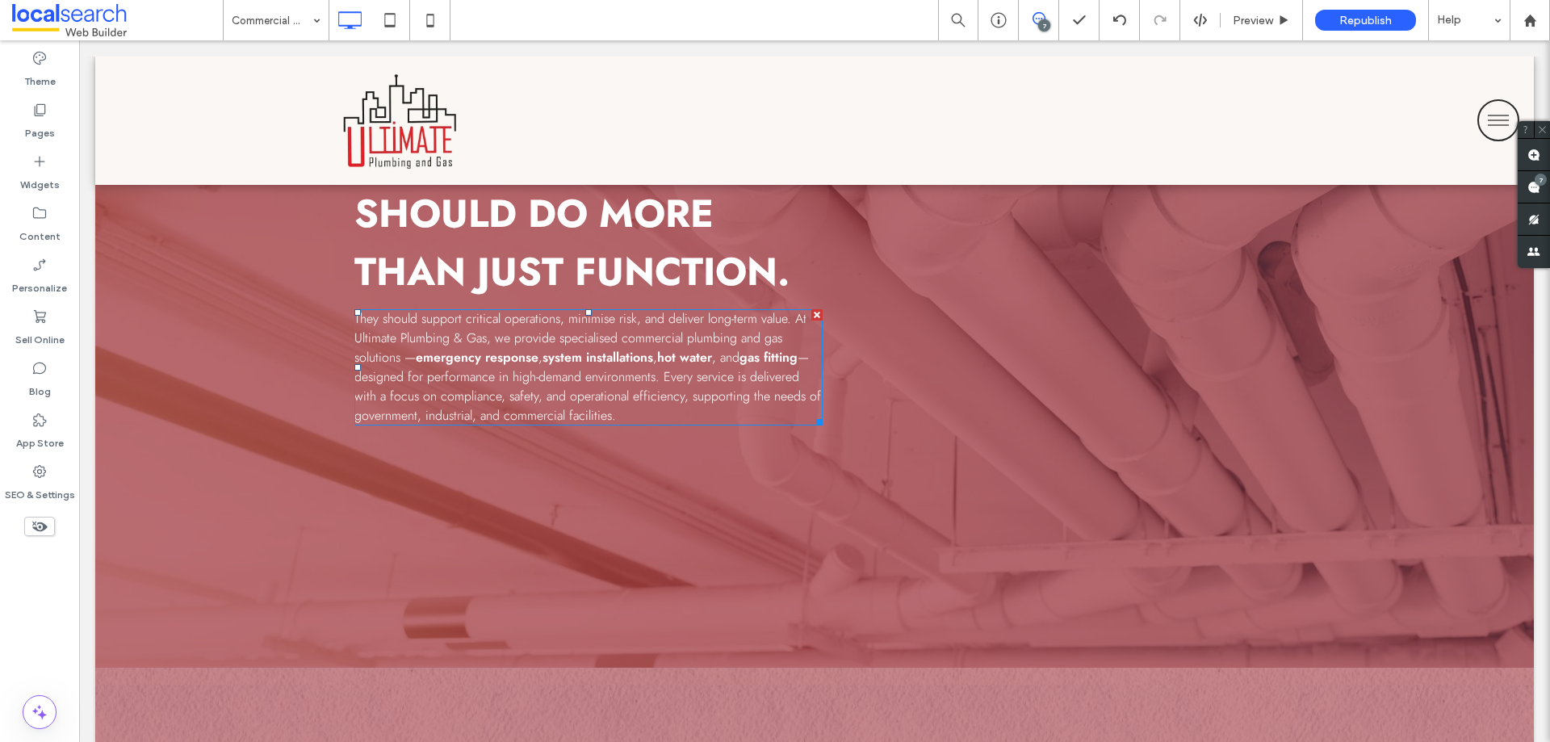
click at [475, 362] on link "emergency response" at bounding box center [477, 357] width 123 height 19
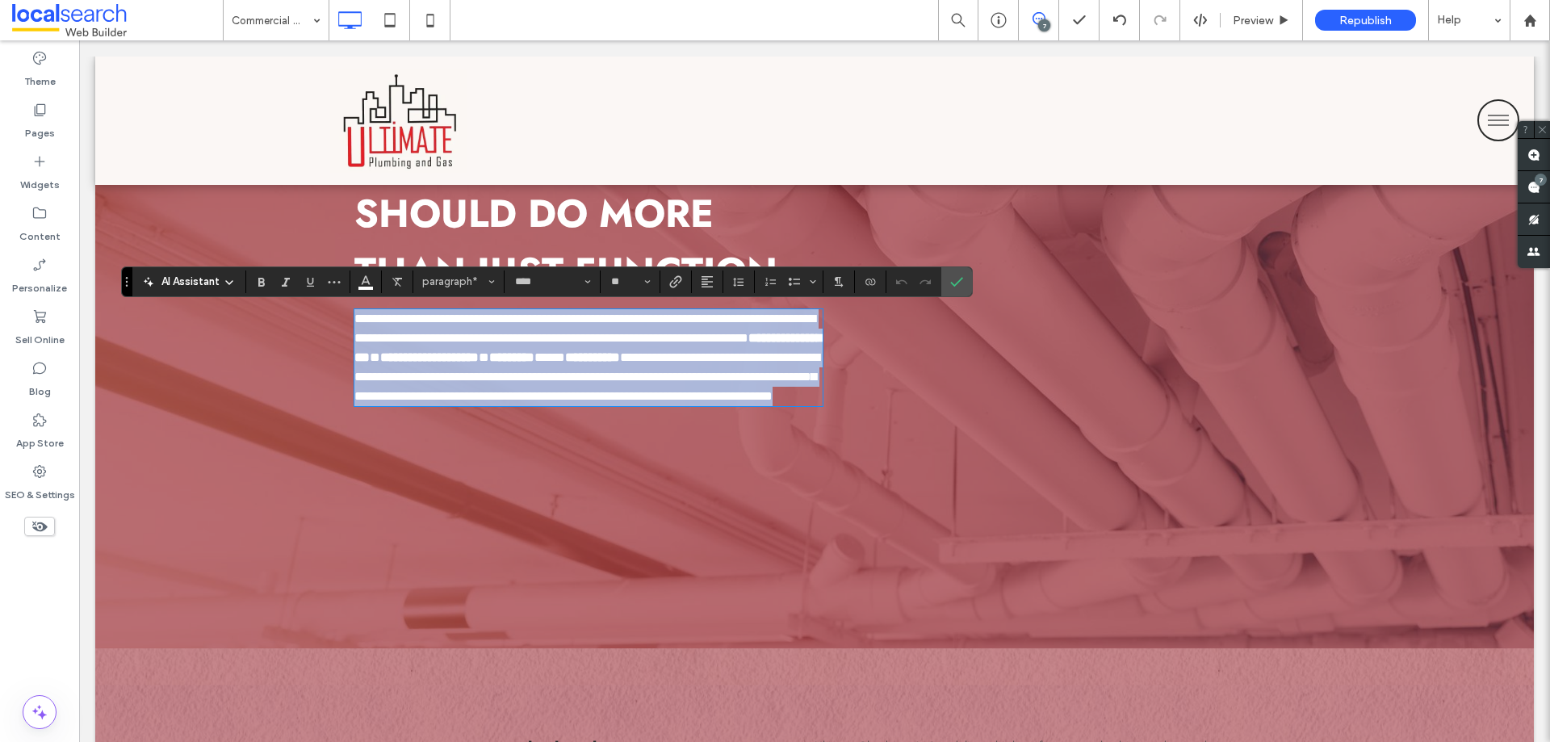
click at [475, 362] on link "**********" at bounding box center [587, 347] width 467 height 31
click at [437, 359] on link "**********" at bounding box center [587, 347] width 467 height 31
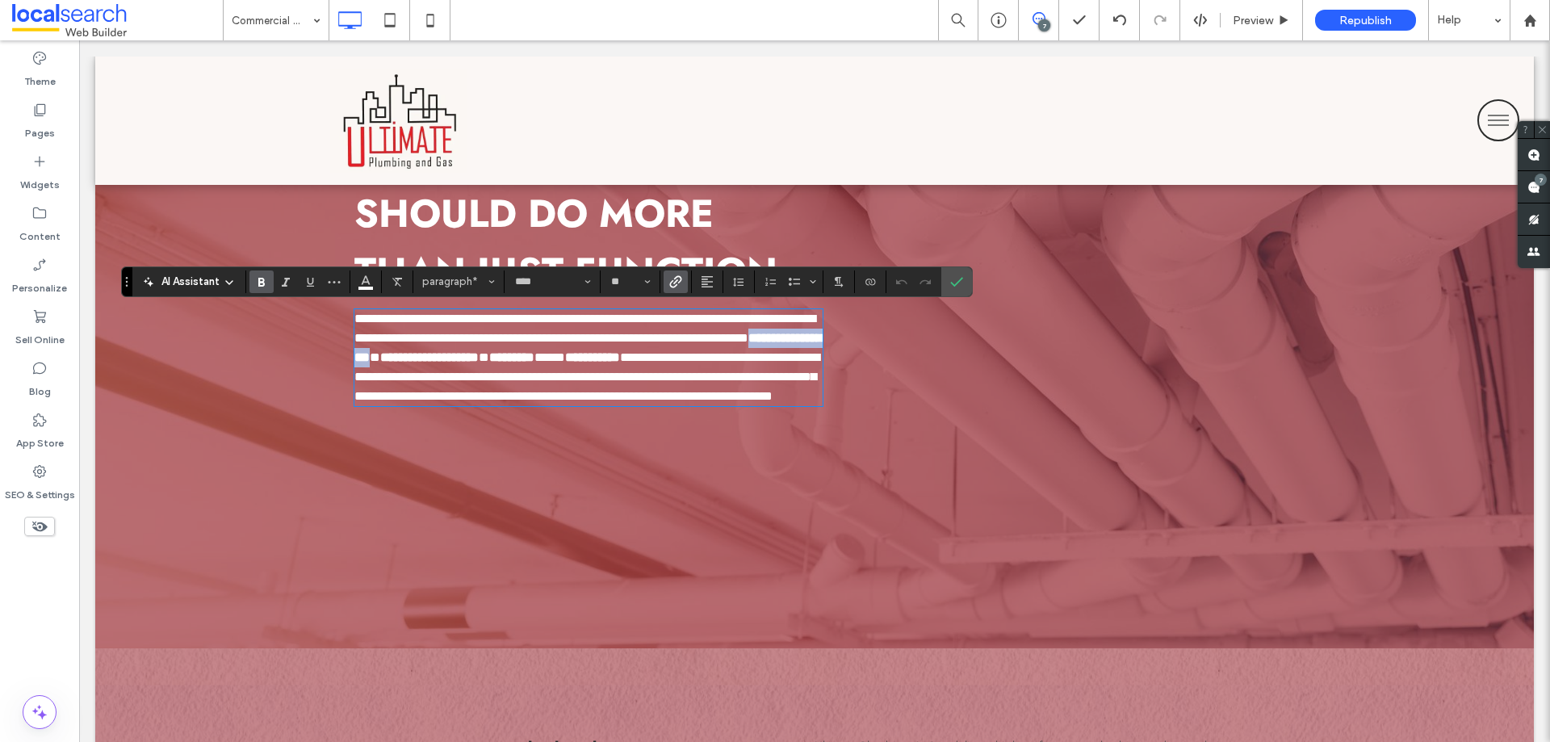
drag, startPoint x: 413, startPoint y: 353, endPoint x: 535, endPoint y: 356, distance: 121.9
click at [535, 356] on p "**********" at bounding box center [588, 357] width 468 height 97
click at [372, 283] on button "Color" at bounding box center [366, 281] width 24 height 23
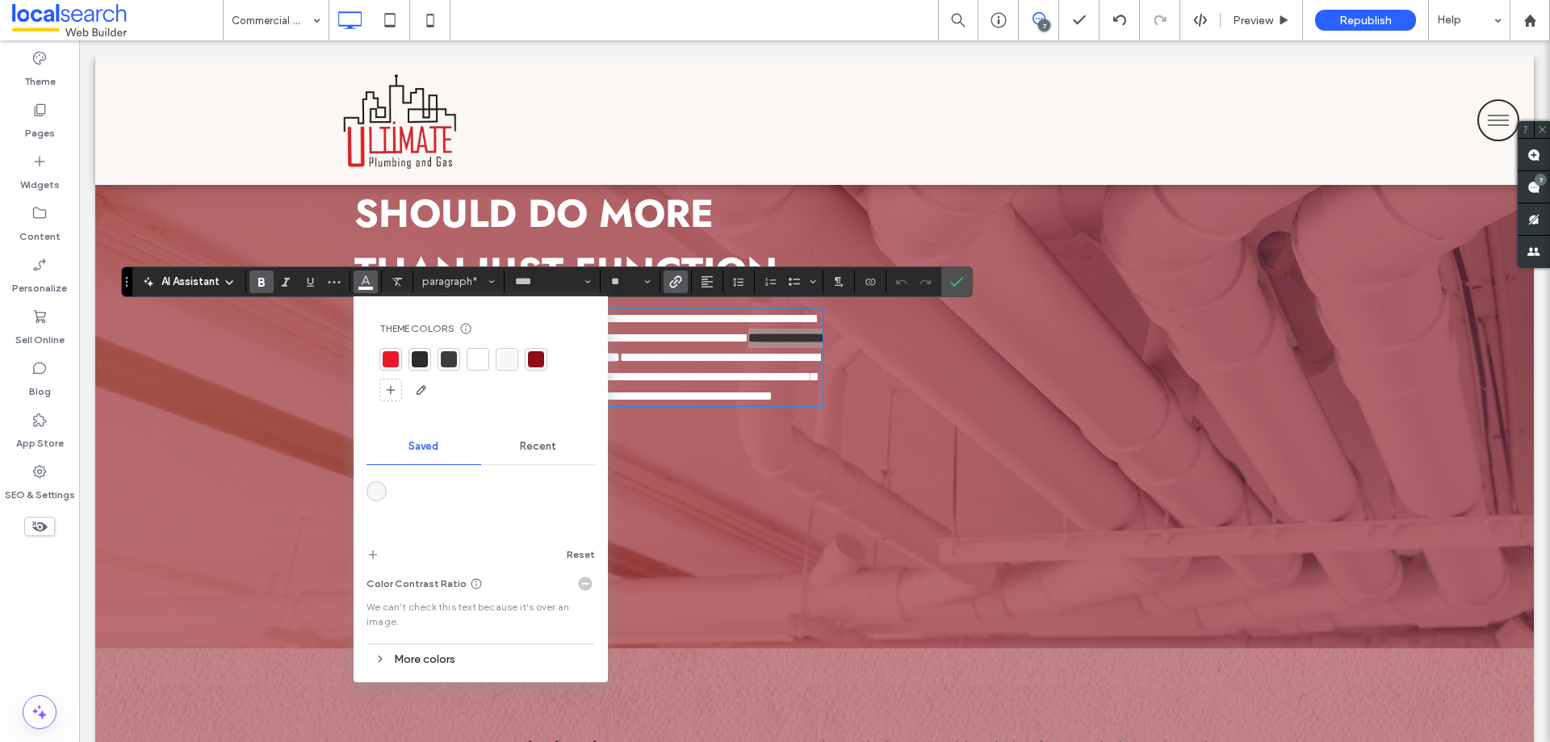
click at [396, 356] on div at bounding box center [391, 359] width 16 height 16
drag, startPoint x: 966, startPoint y: 284, endPoint x: 850, endPoint y: 275, distance: 116.6
click at [966, 284] on label "Confirm" at bounding box center [956, 281] width 24 height 29
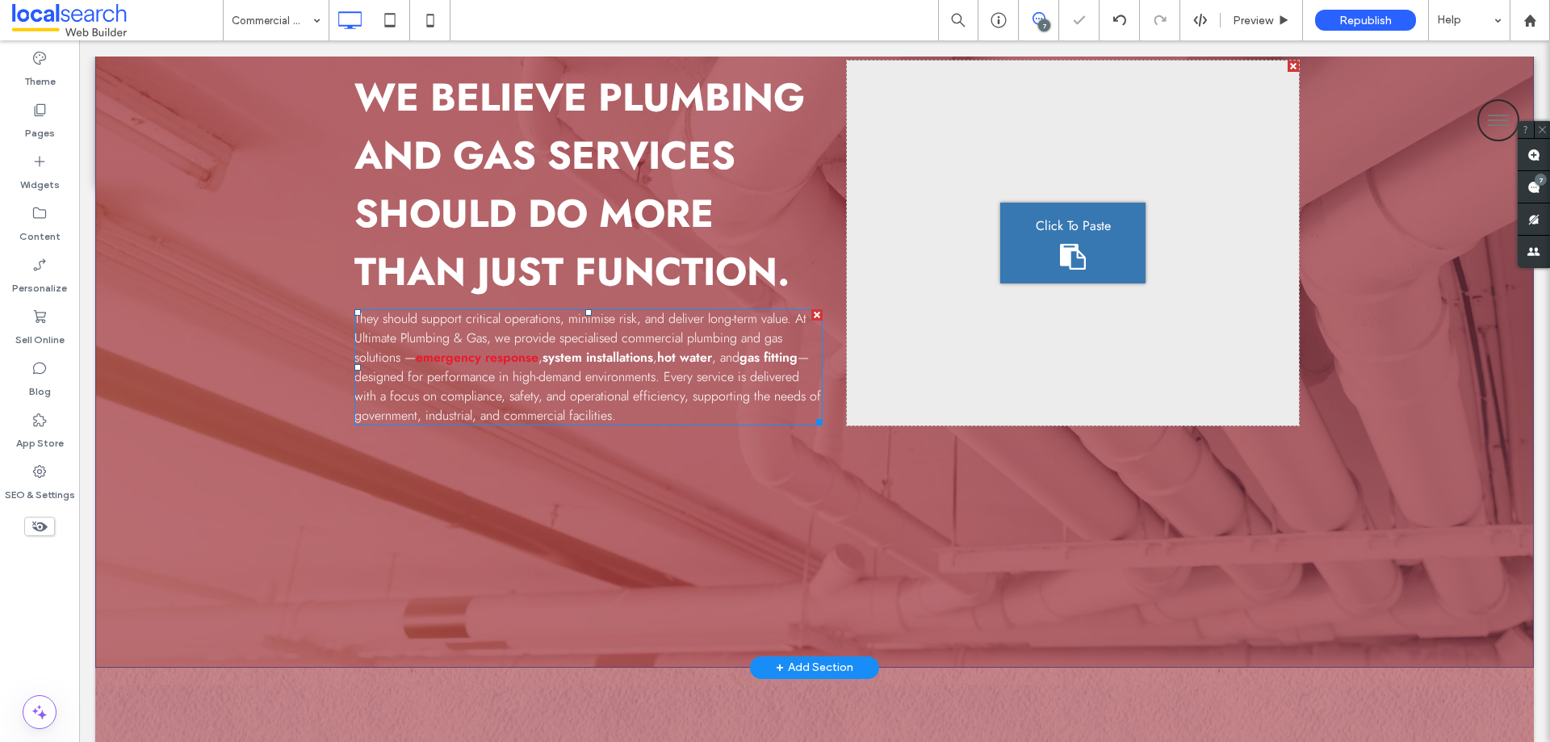
click at [473, 367] on span "— designed for performance in high-demand environments. Every service is delive…" at bounding box center [587, 386] width 467 height 77
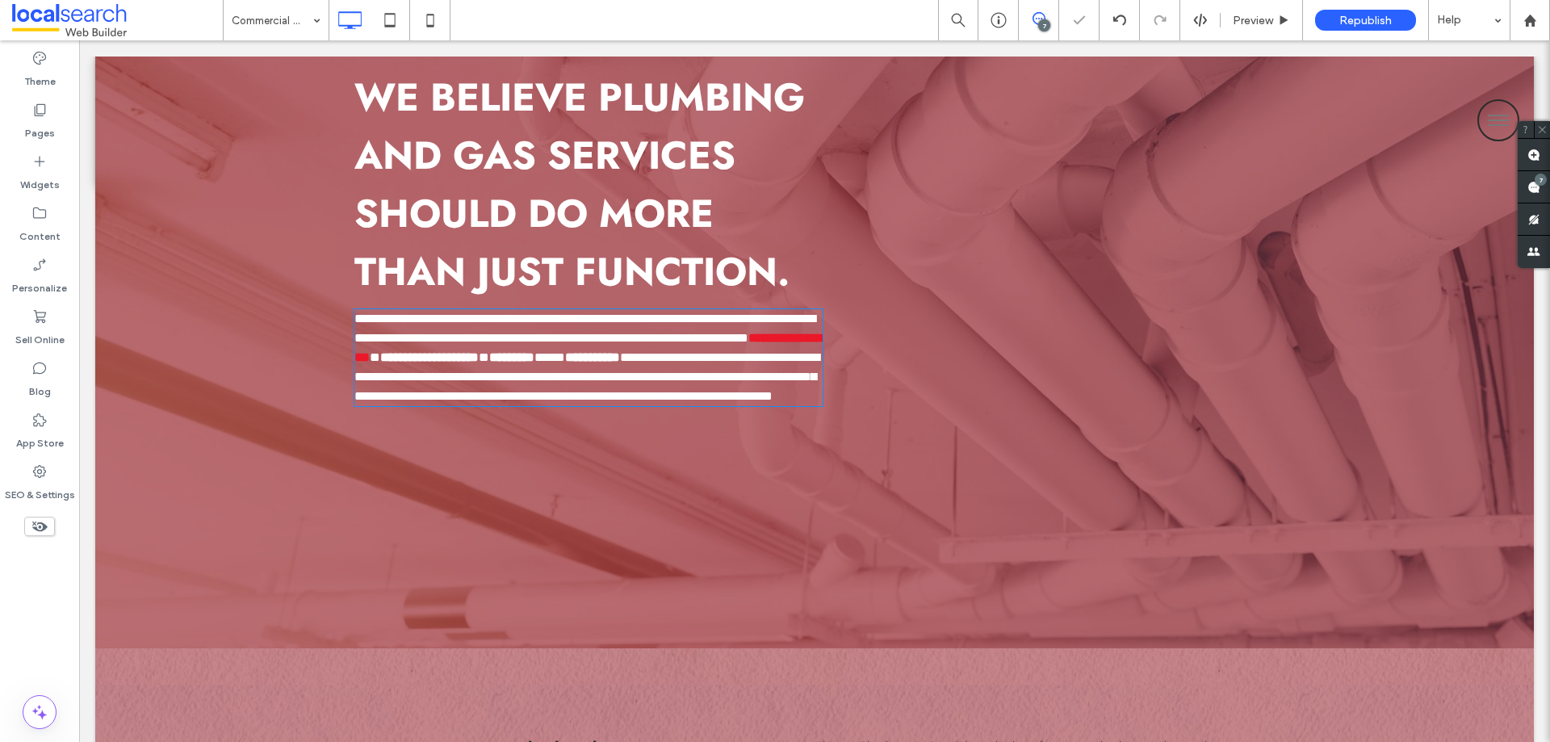
type input "****"
type input "**"
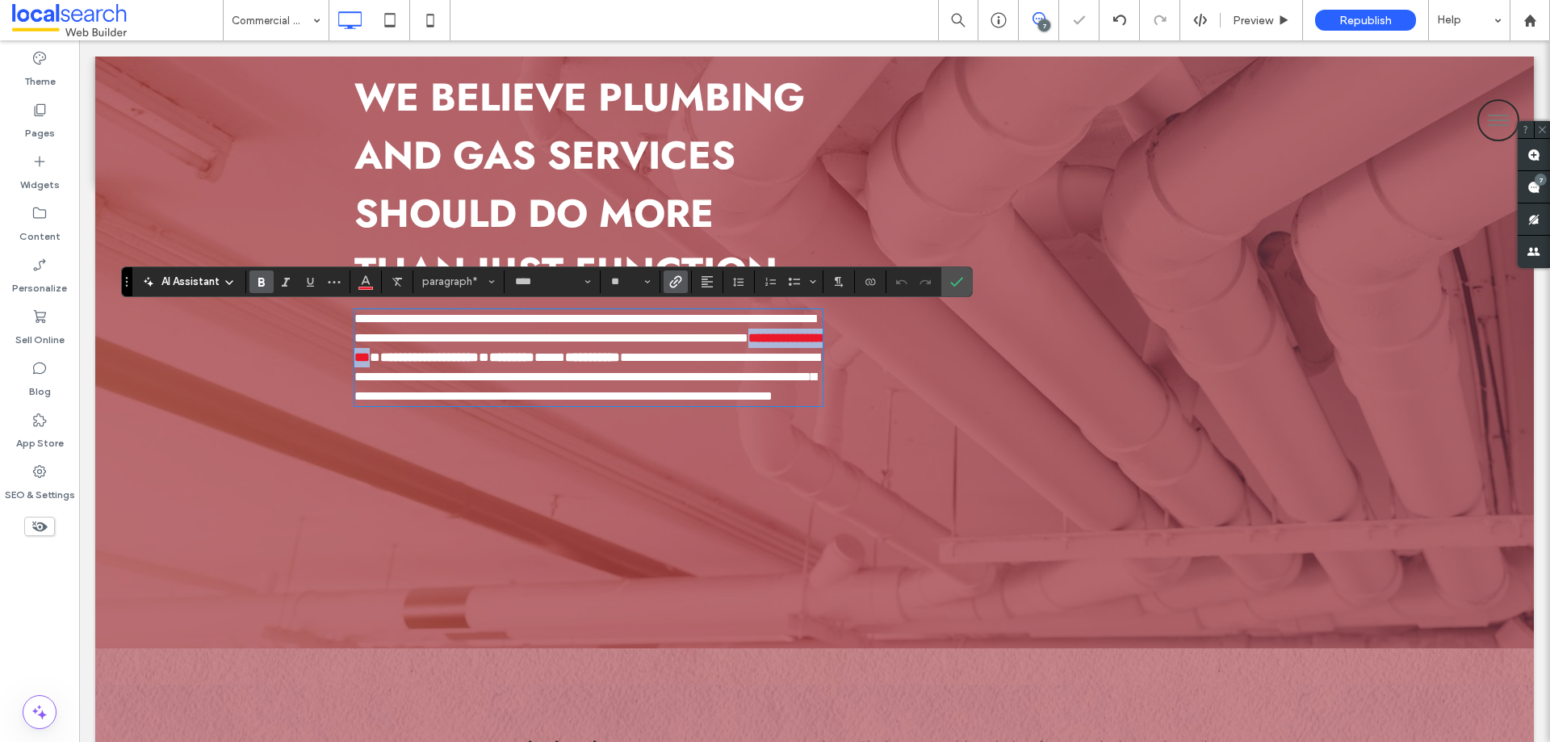
click at [425, 359] on link "**********" at bounding box center [587, 347] width 467 height 31
drag, startPoint x: 413, startPoint y: 356, endPoint x: 534, endPoint y: 358, distance: 121.1
click at [534, 358] on p "**********" at bounding box center [588, 357] width 468 height 97
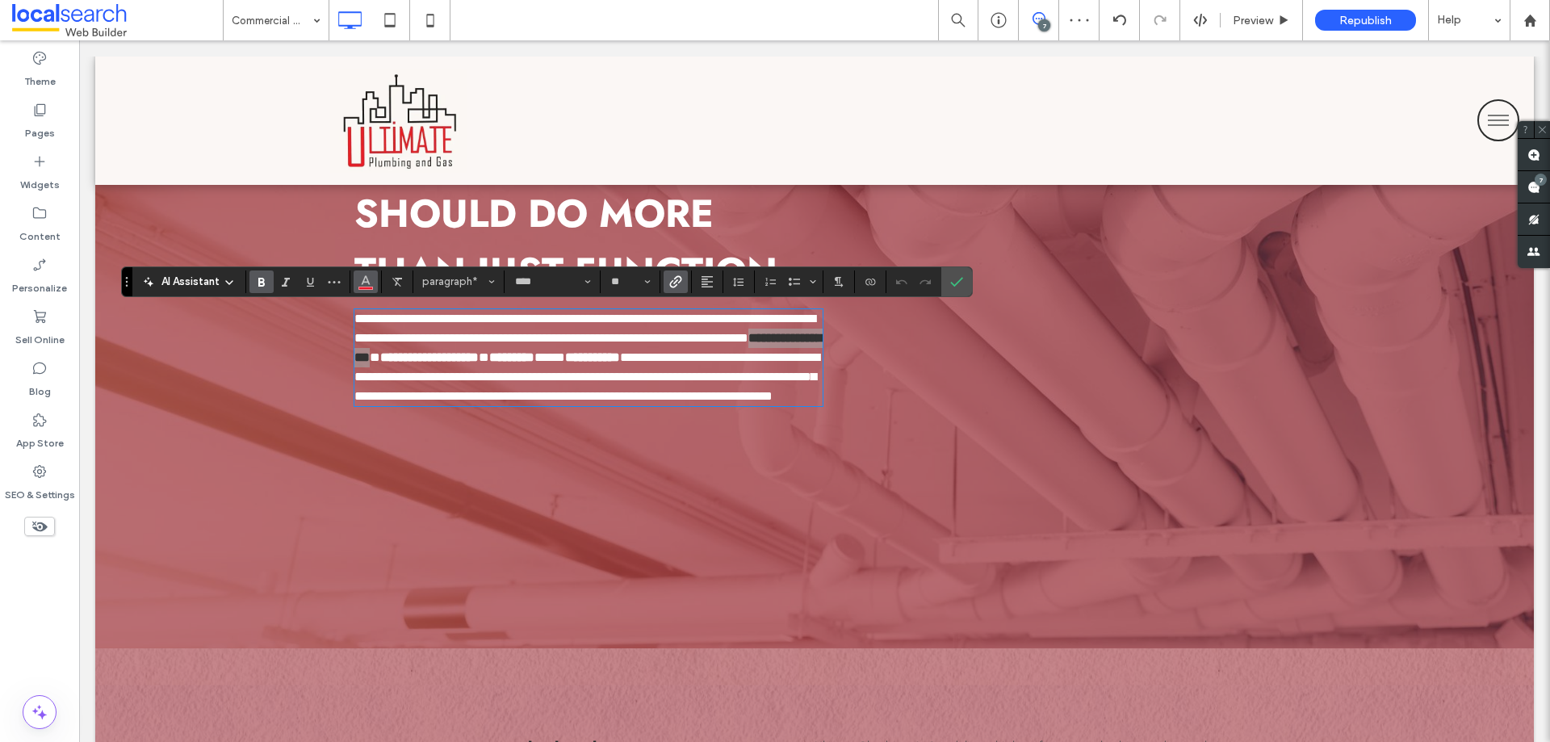
click at [359, 279] on icon "Color" at bounding box center [365, 280] width 13 height 13
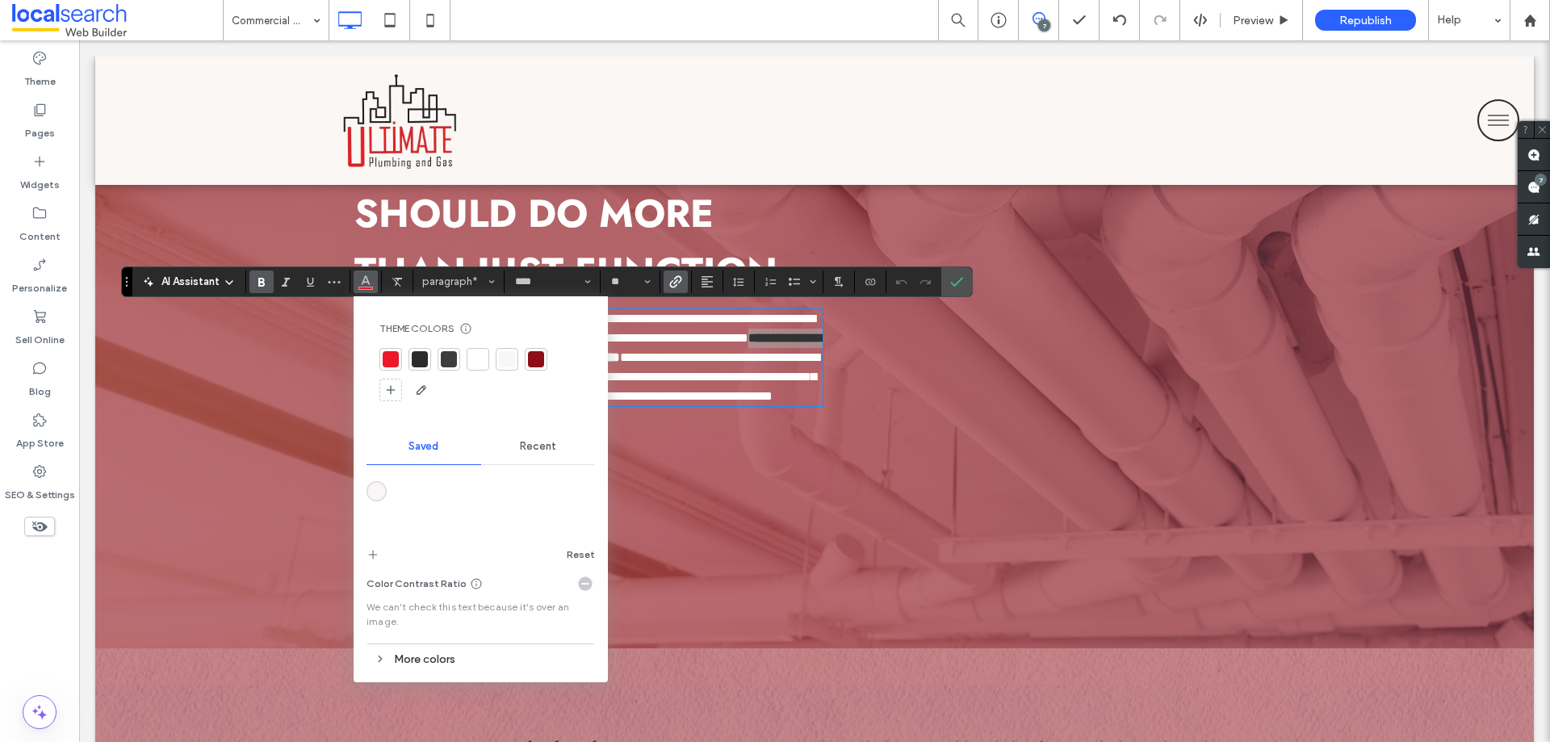
click at [486, 358] on div at bounding box center [478, 359] width 23 height 23
drag, startPoint x: 951, startPoint y: 279, endPoint x: 910, endPoint y: 285, distance: 41.6
click at [951, 279] on icon "Confirm" at bounding box center [956, 281] width 13 height 13
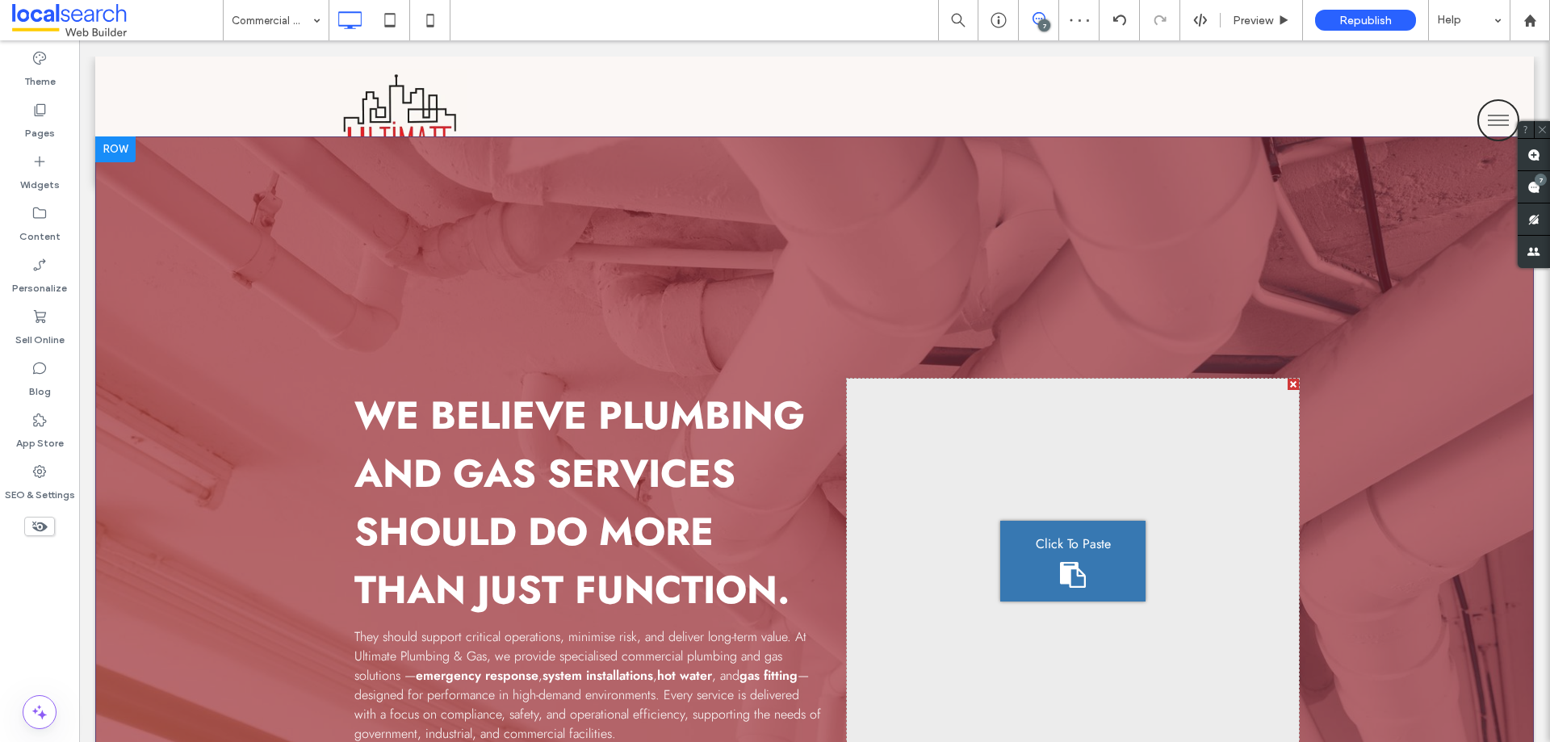
scroll to position [404, 0]
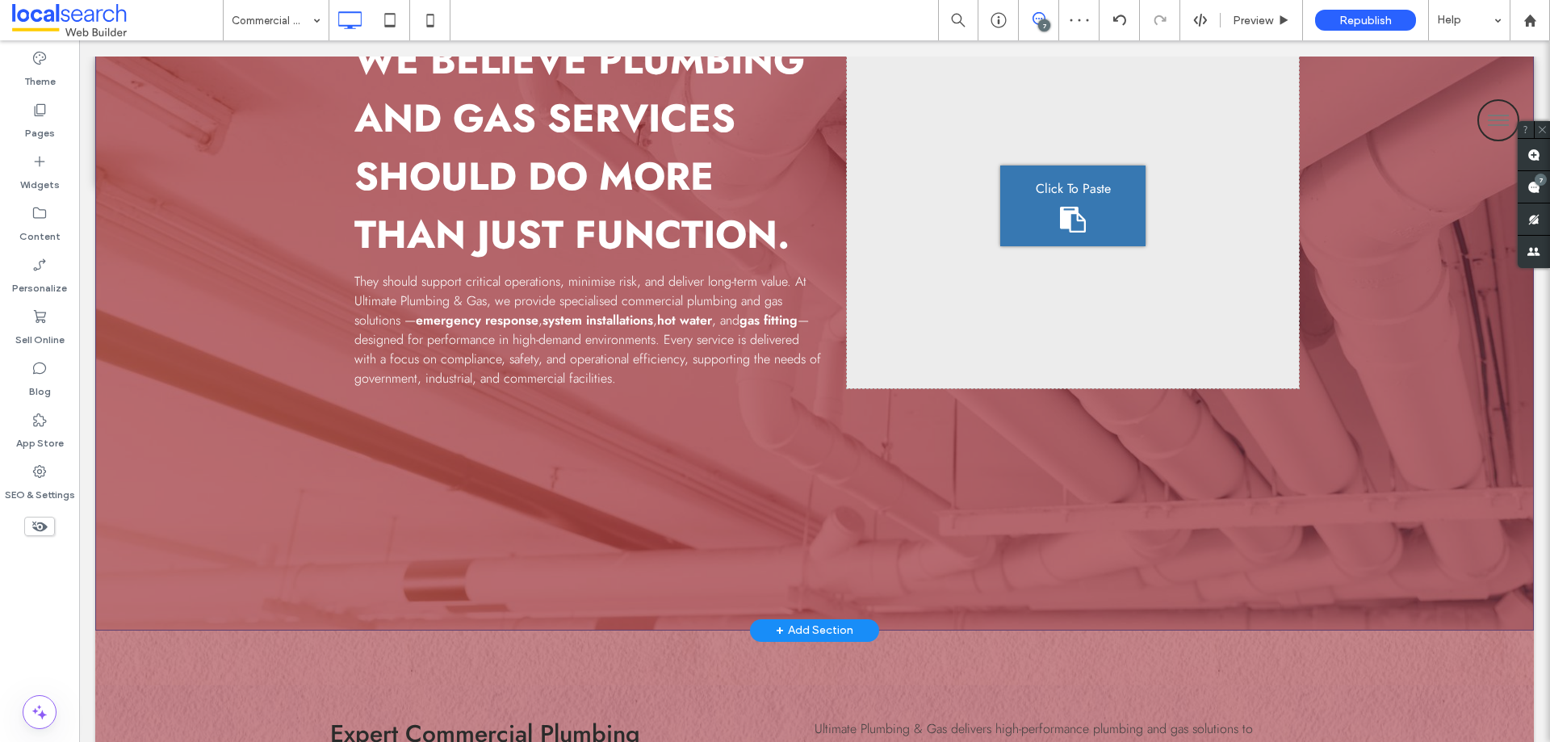
click at [178, 482] on div "We believe plumbing and gas services should do more than just function. They sh…" at bounding box center [814, 205] width 1438 height 849
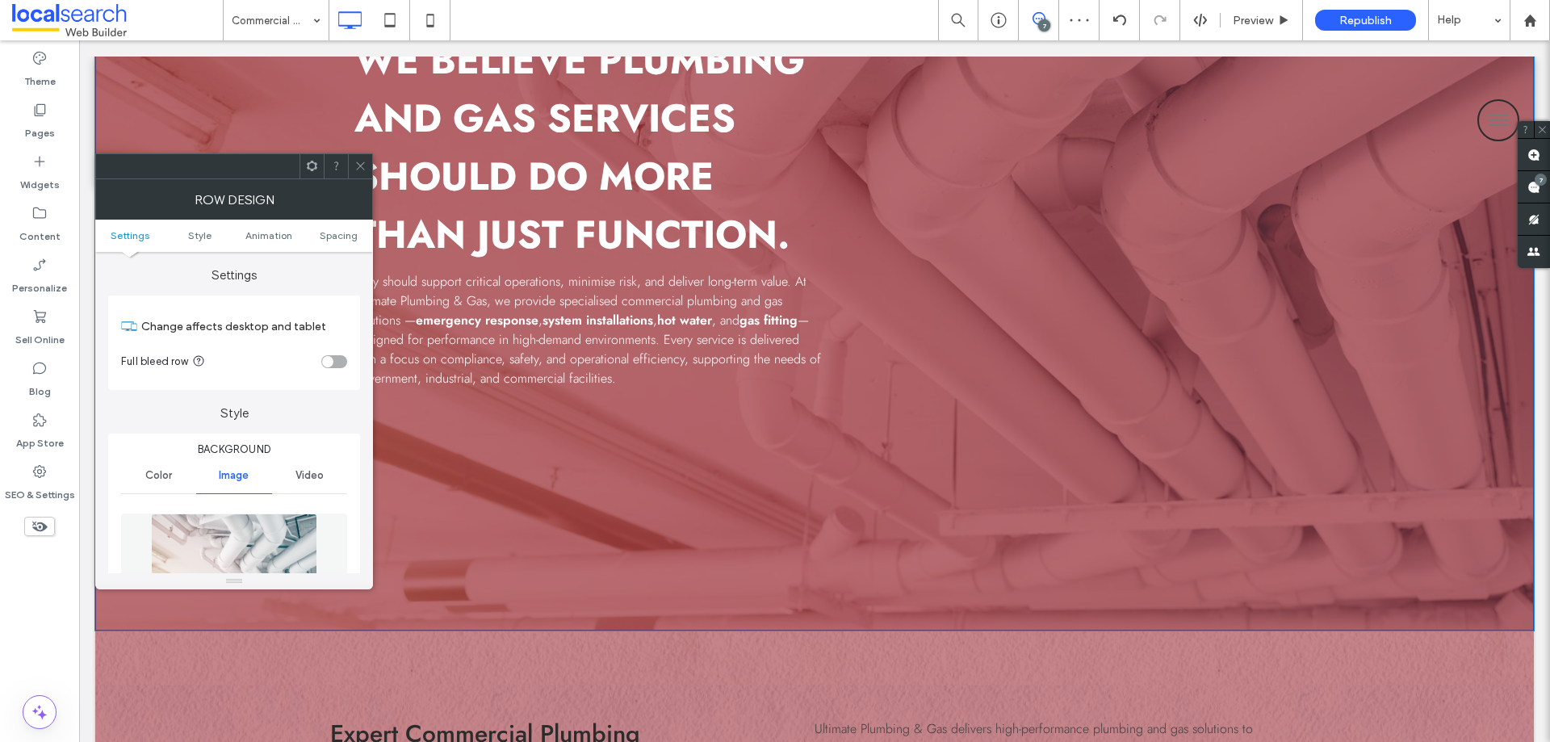
scroll to position [0, 0]
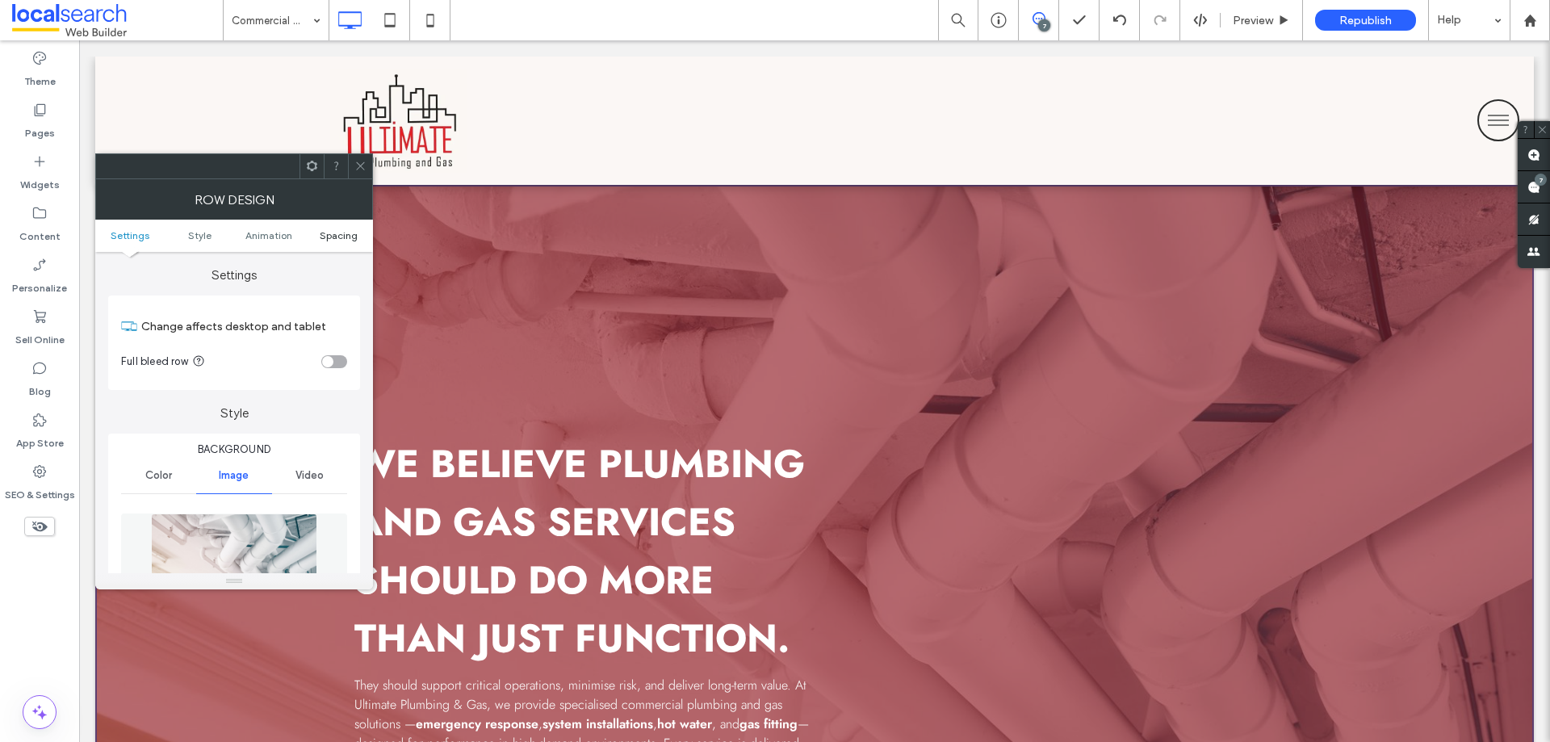
click at [339, 229] on span "Spacing" at bounding box center [339, 235] width 38 height 12
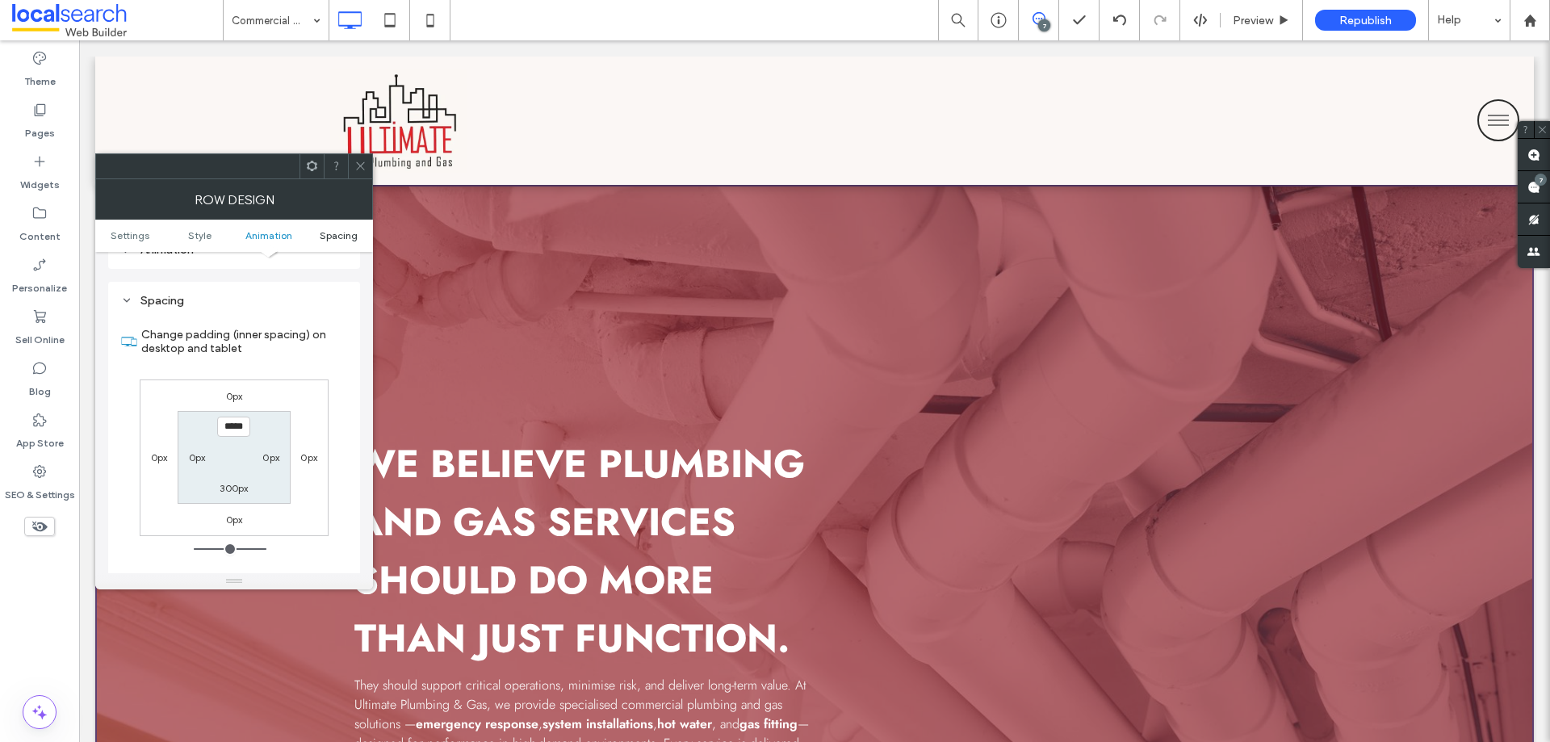
scroll to position [1050, 0]
drag, startPoint x: 230, startPoint y: 467, endPoint x: 288, endPoint y: 468, distance: 58.1
click at [231, 479] on label "300px" at bounding box center [234, 485] width 28 height 12
type input "***"
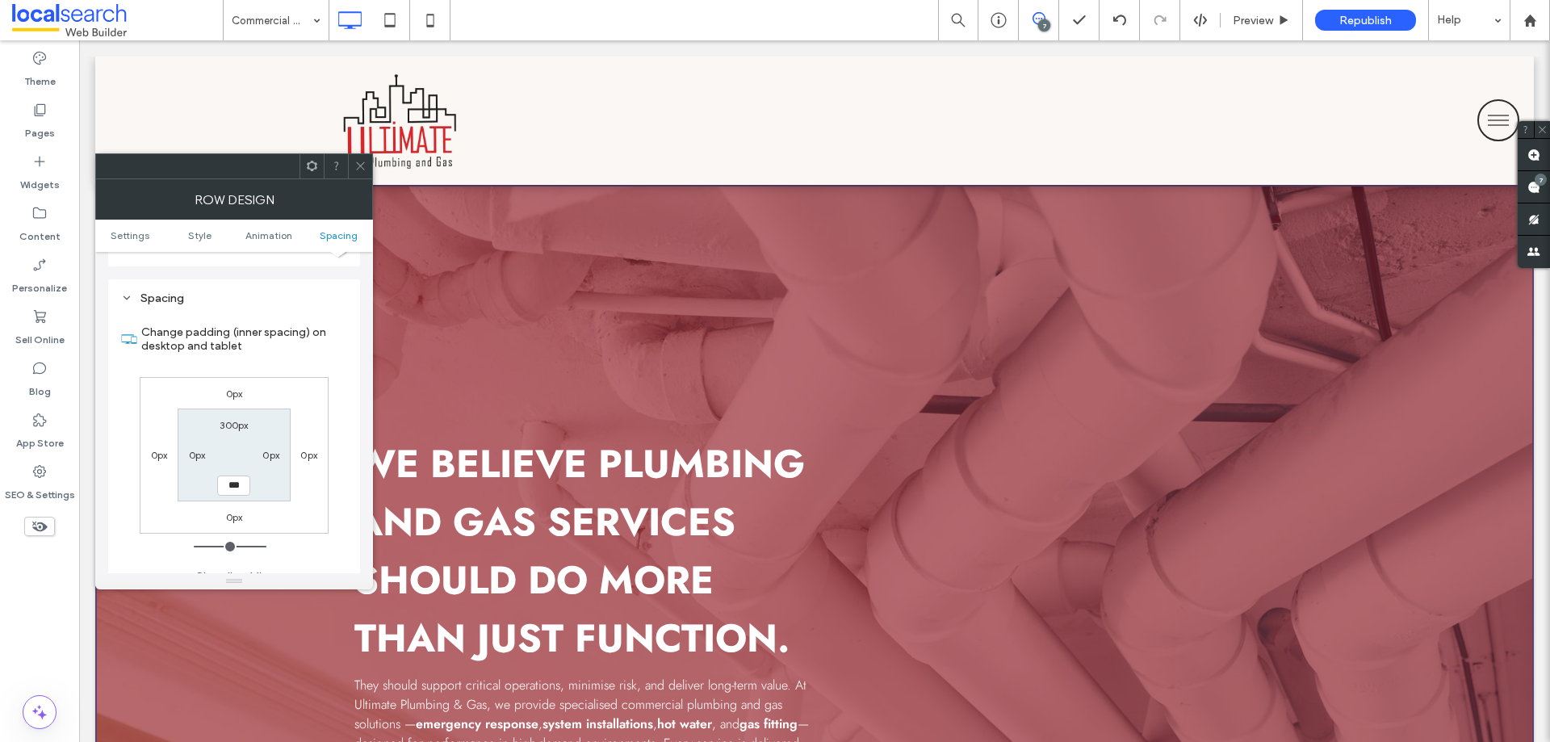
type input "*****"
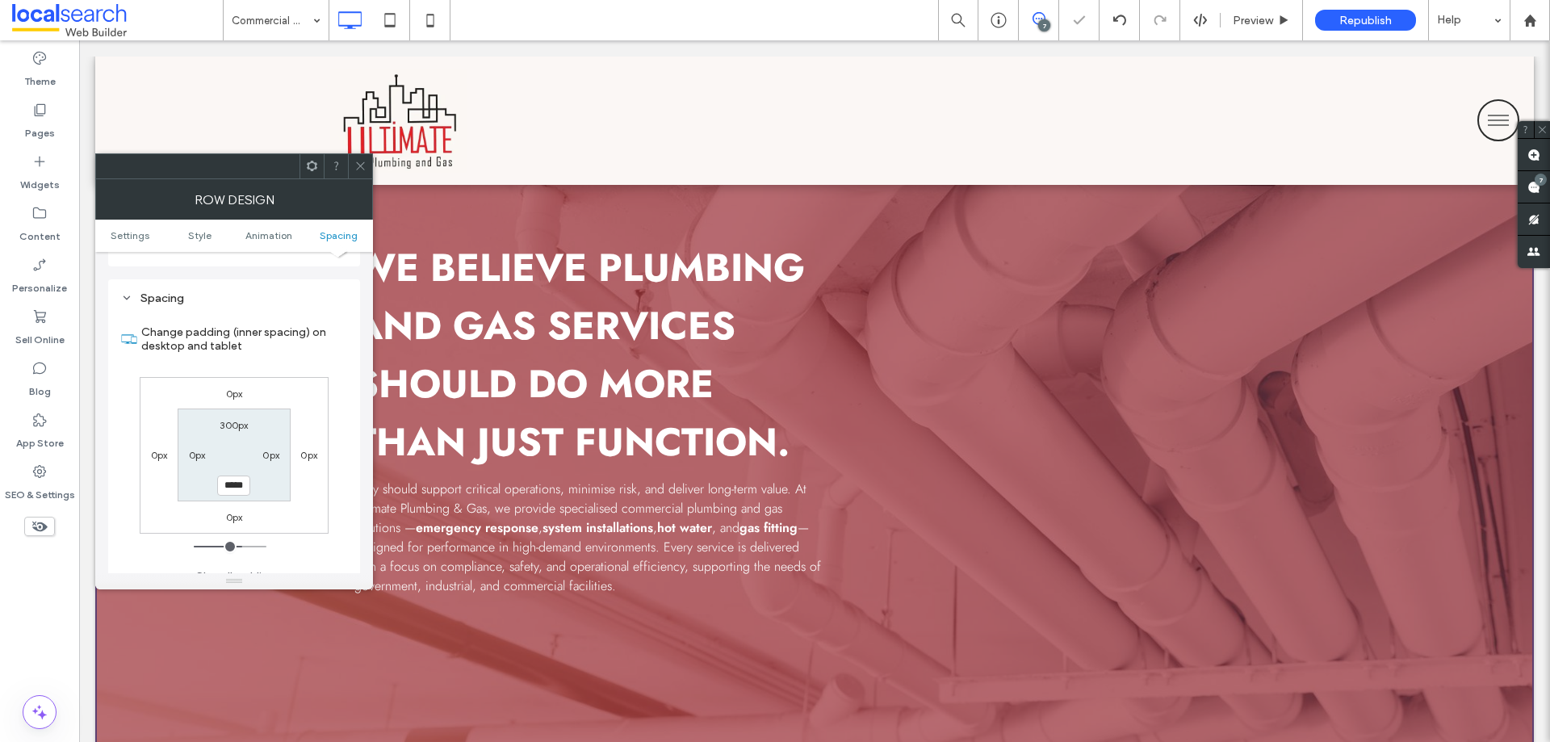
scroll to position [161, 0]
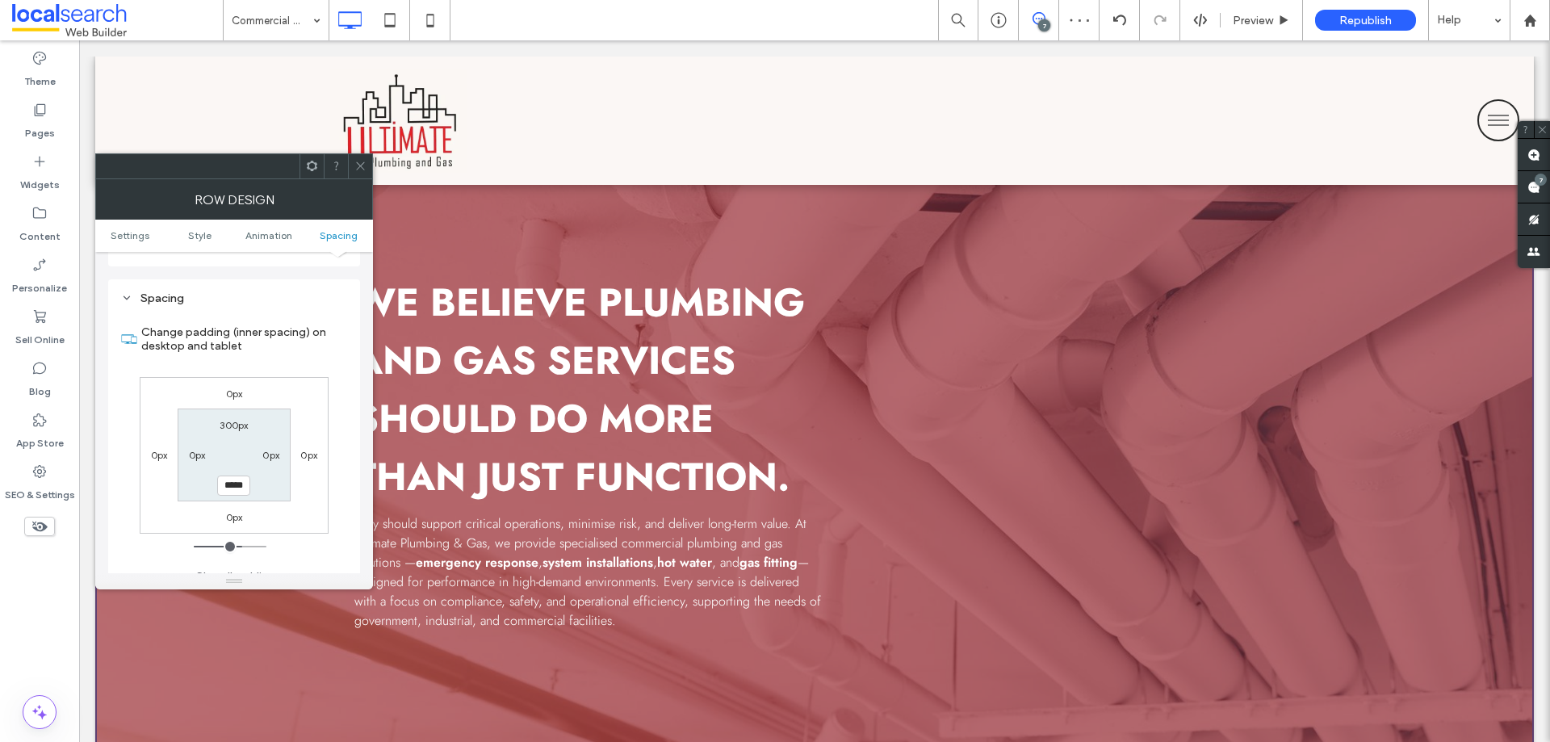
click at [358, 169] on use at bounding box center [360, 166] width 8 height 8
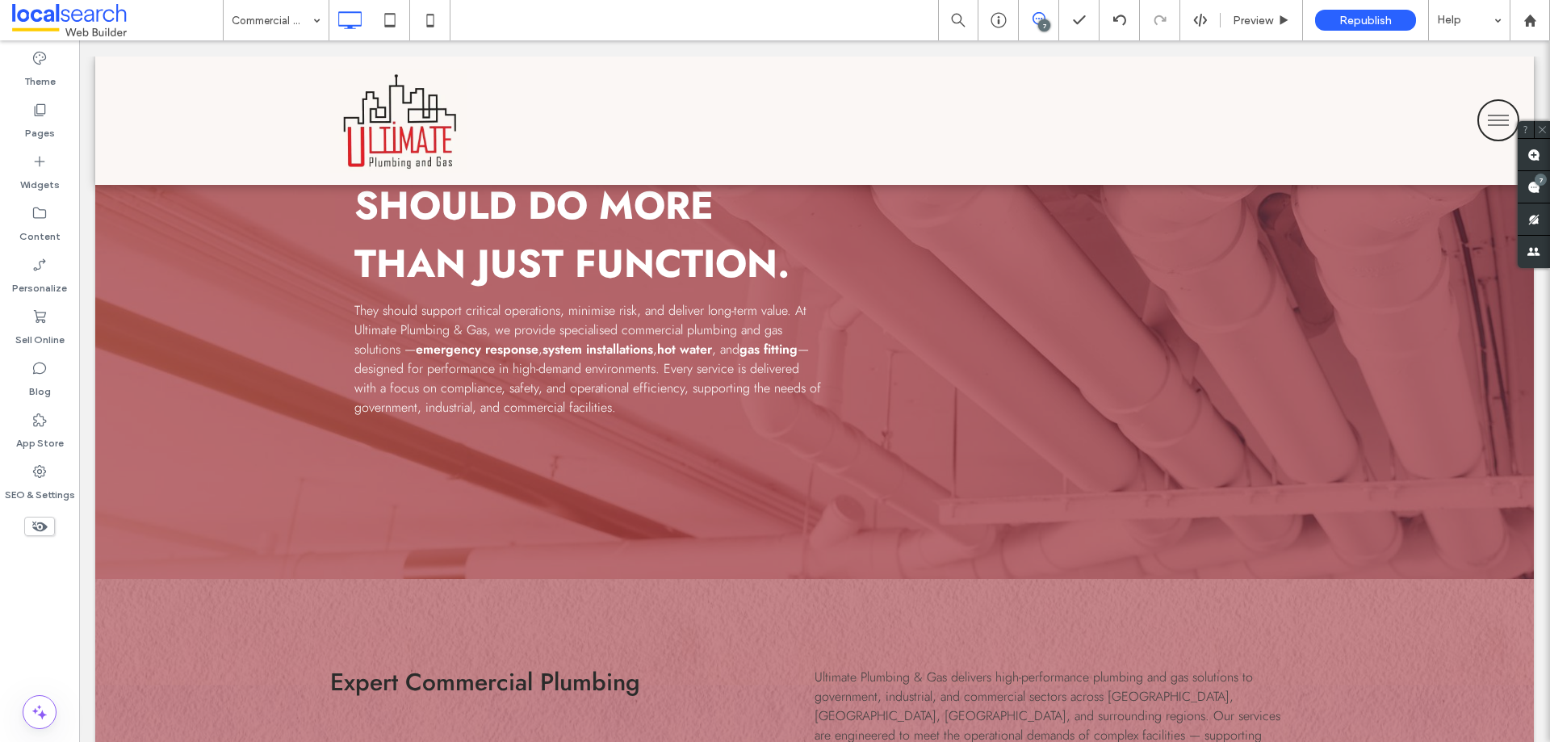
scroll to position [404, 0]
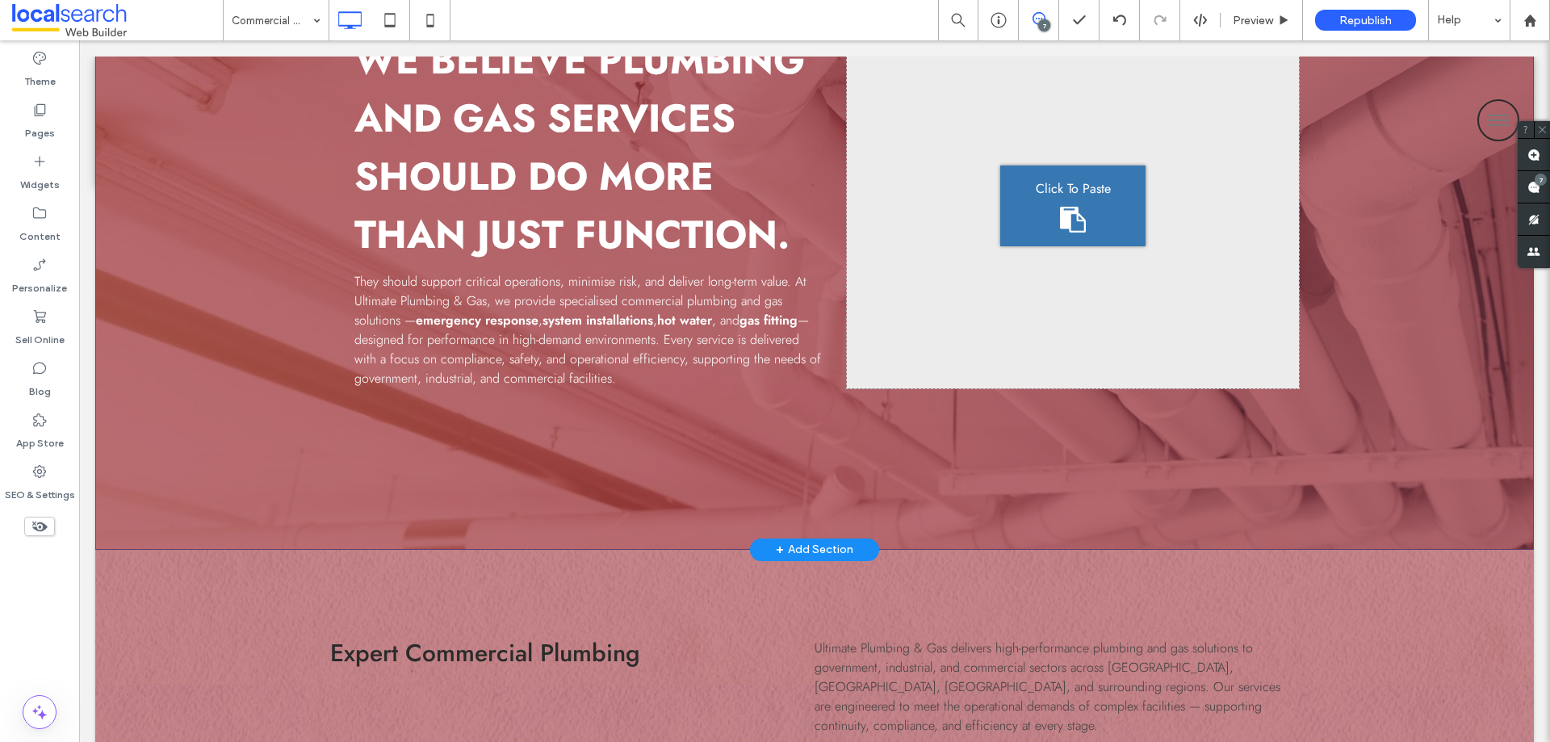
click at [141, 343] on div "We believe plumbing and gas services should do more than just function. They sh…" at bounding box center [814, 165] width 1438 height 768
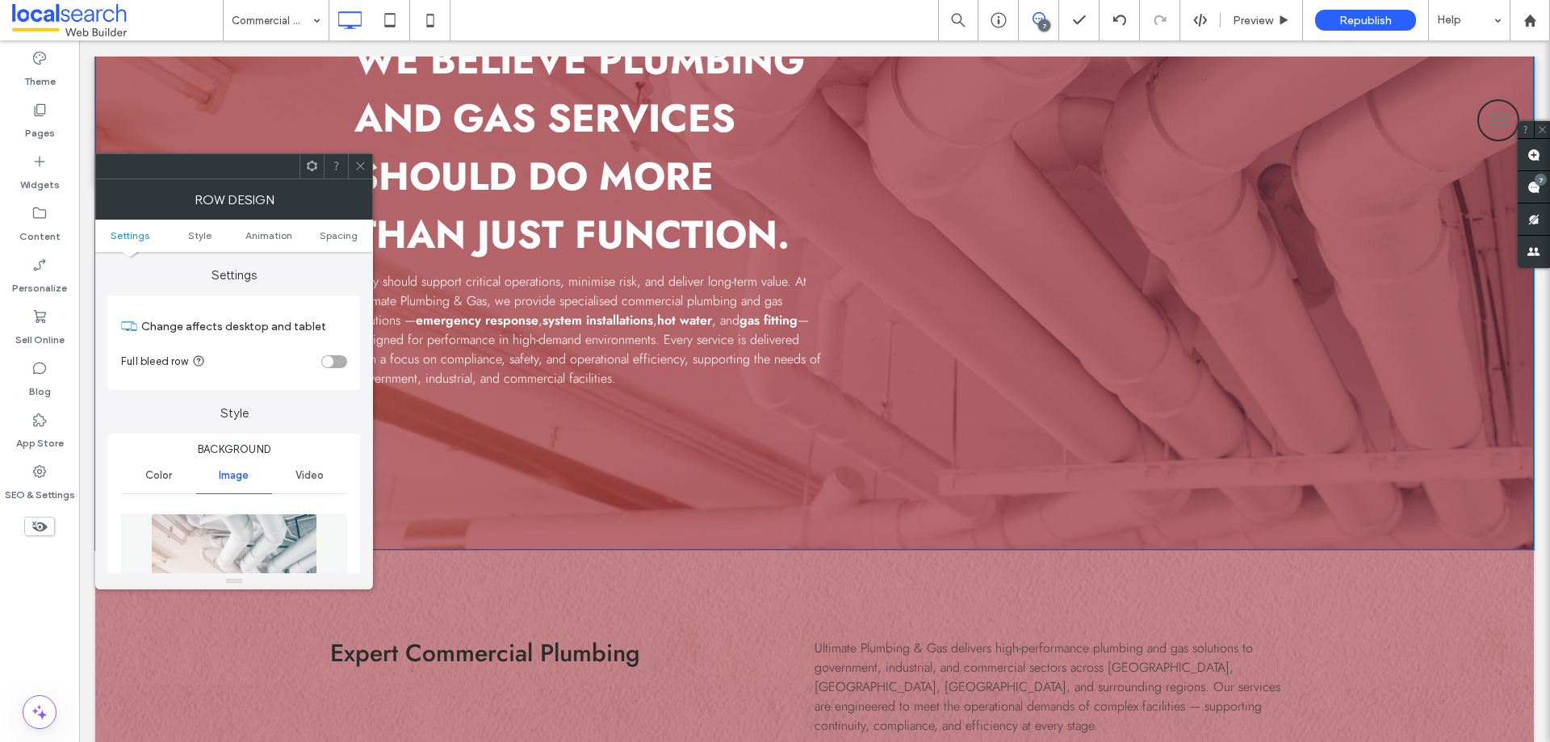
scroll to position [0, 0]
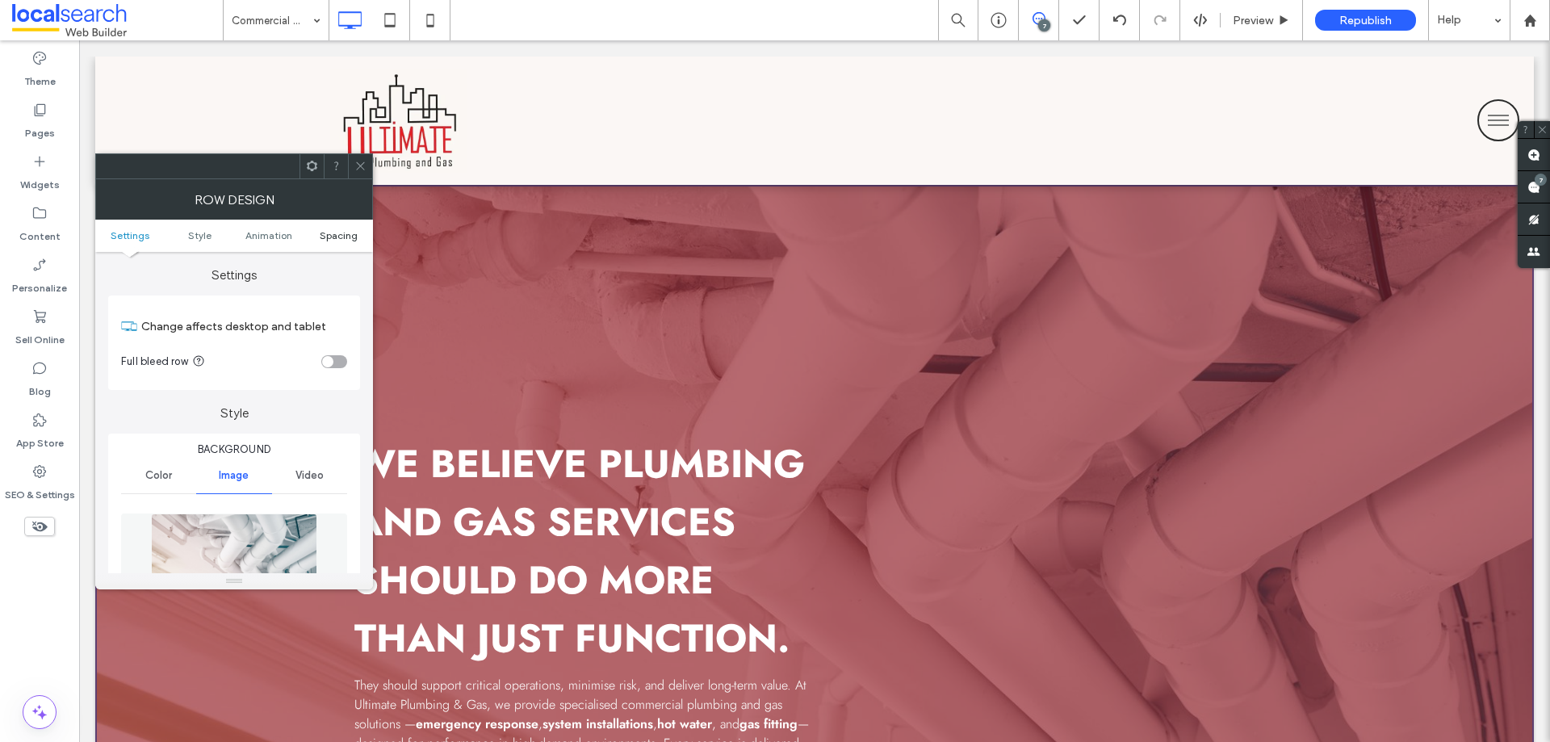
click at [341, 231] on span "Spacing" at bounding box center [339, 235] width 38 height 12
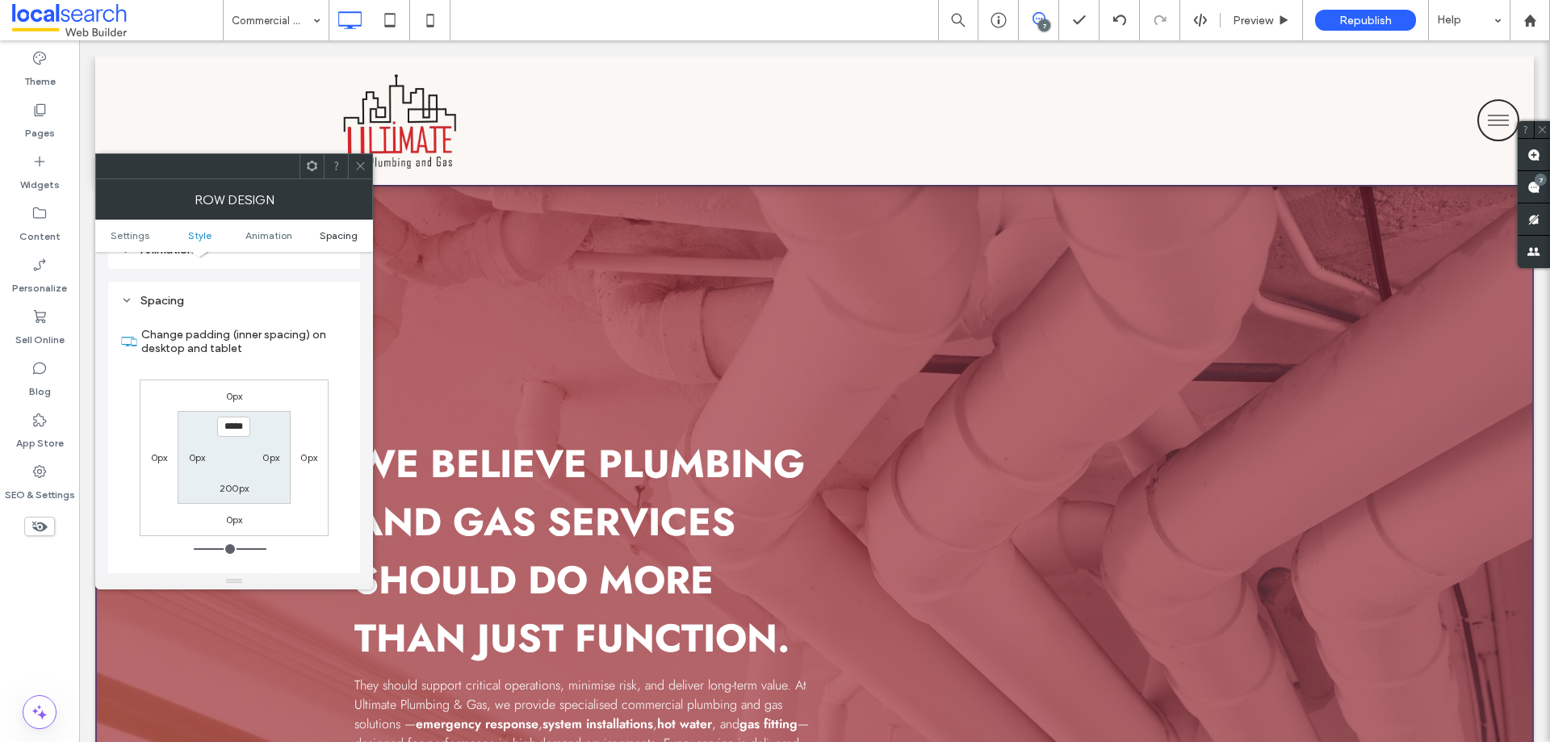
scroll to position [1050, 0]
type input "*****"
type input "***"
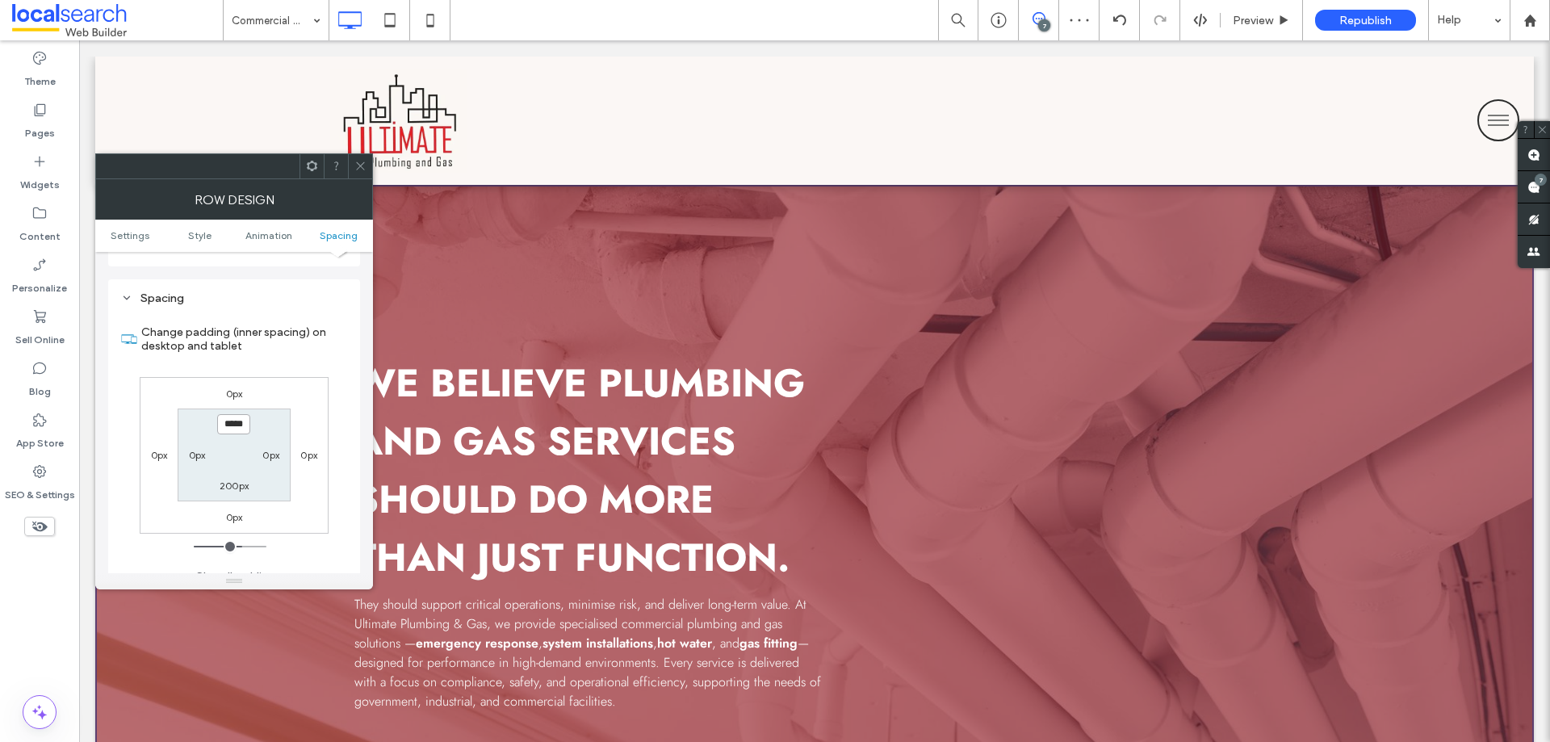
click at [233, 414] on input "*****" at bounding box center [233, 424] width 33 height 20
type input "***"
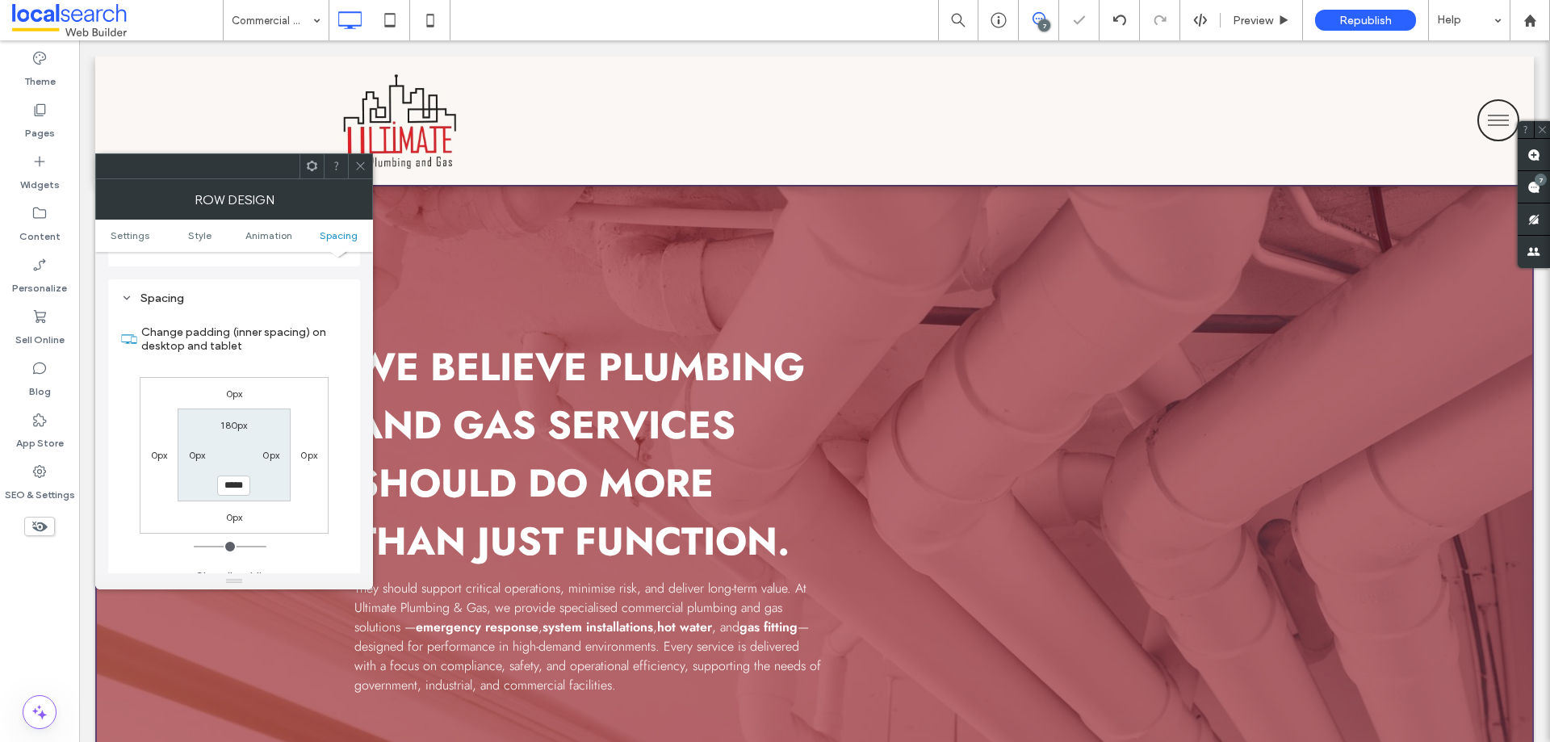
type input "***"
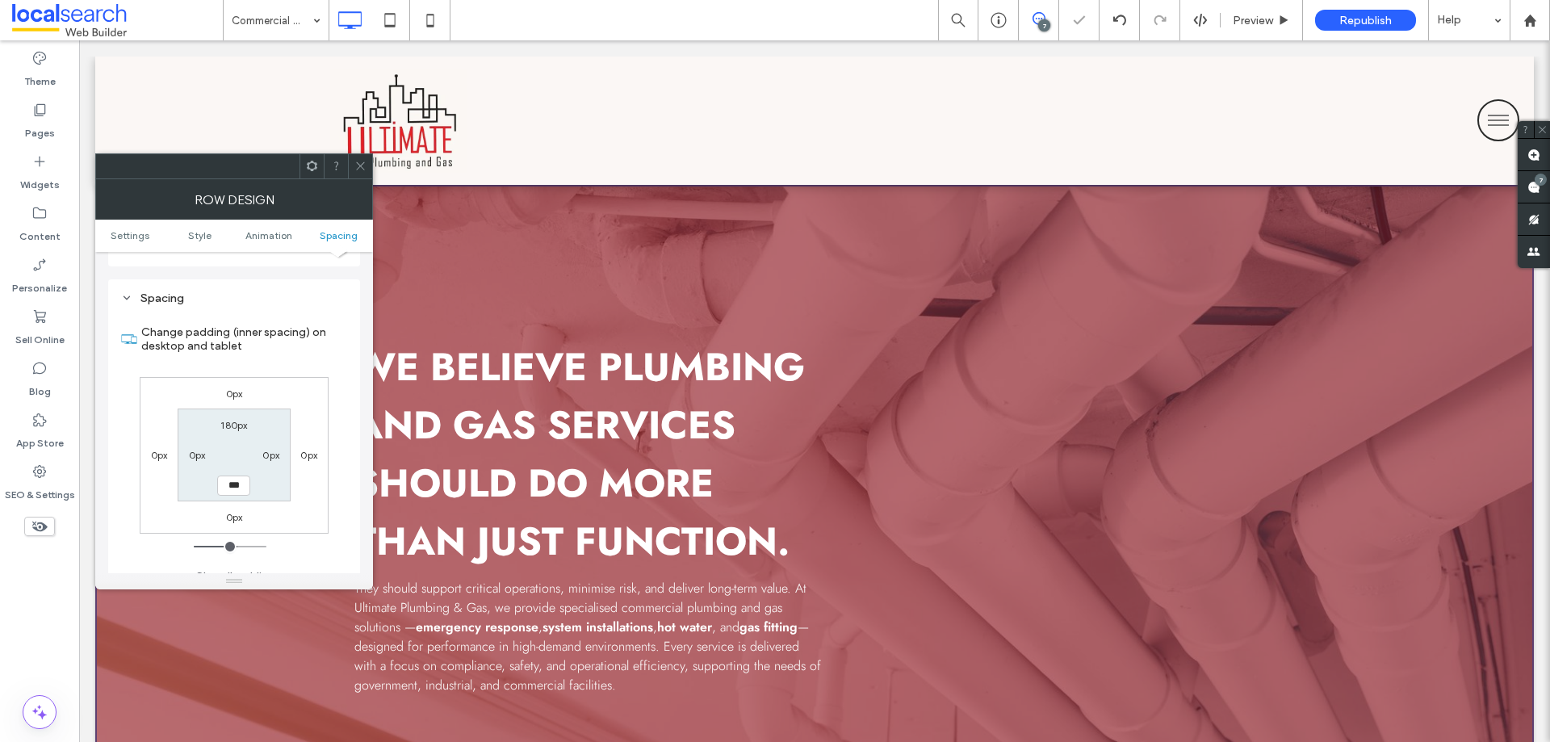
type input "***"
type input "*****"
click at [364, 164] on icon at bounding box center [360, 166] width 12 height 12
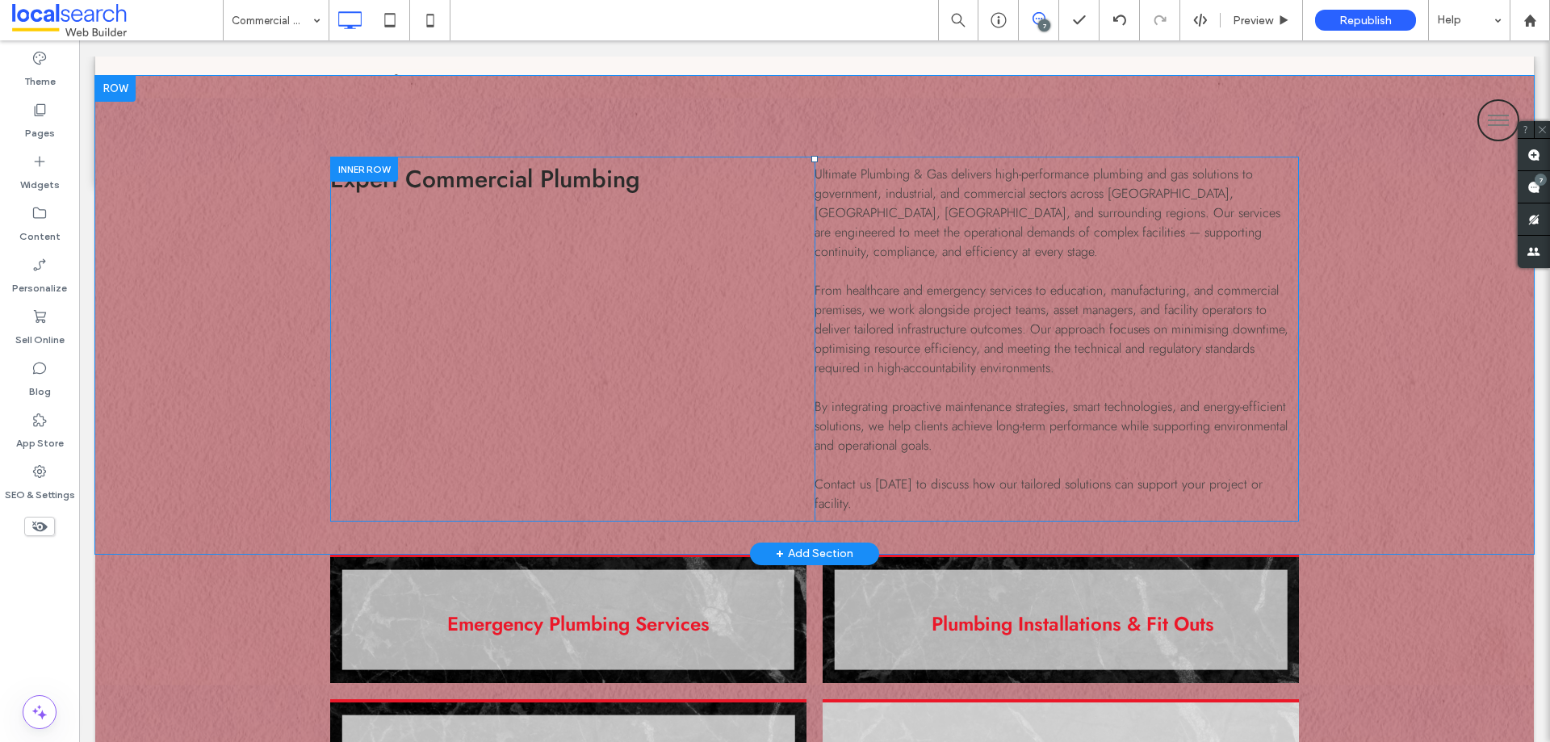
scroll to position [646, 0]
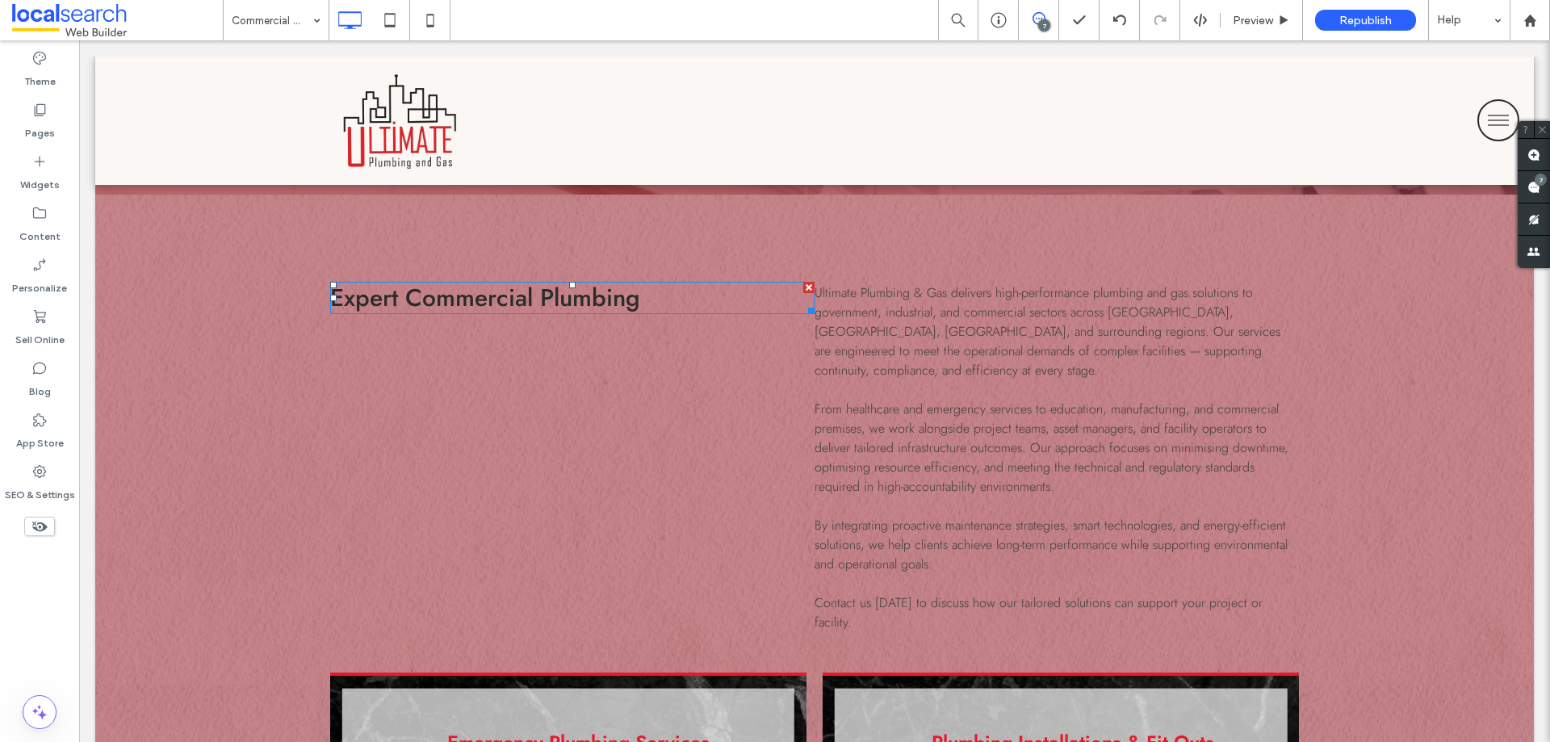
click at [518, 300] on span "Expert Commercial Plumbing" at bounding box center [485, 297] width 310 height 35
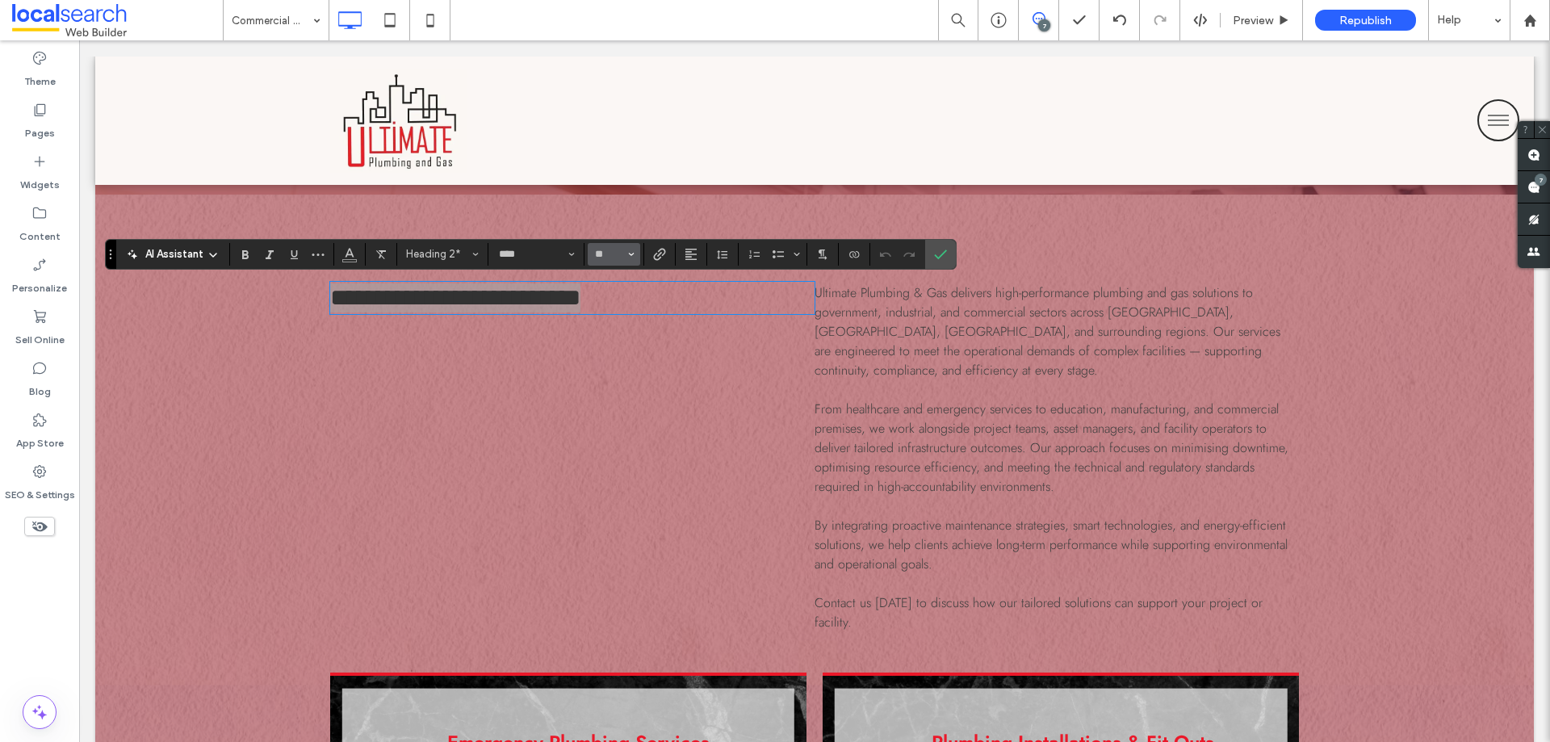
click at [614, 255] on input "**" at bounding box center [608, 254] width 31 height 13
type input "**"
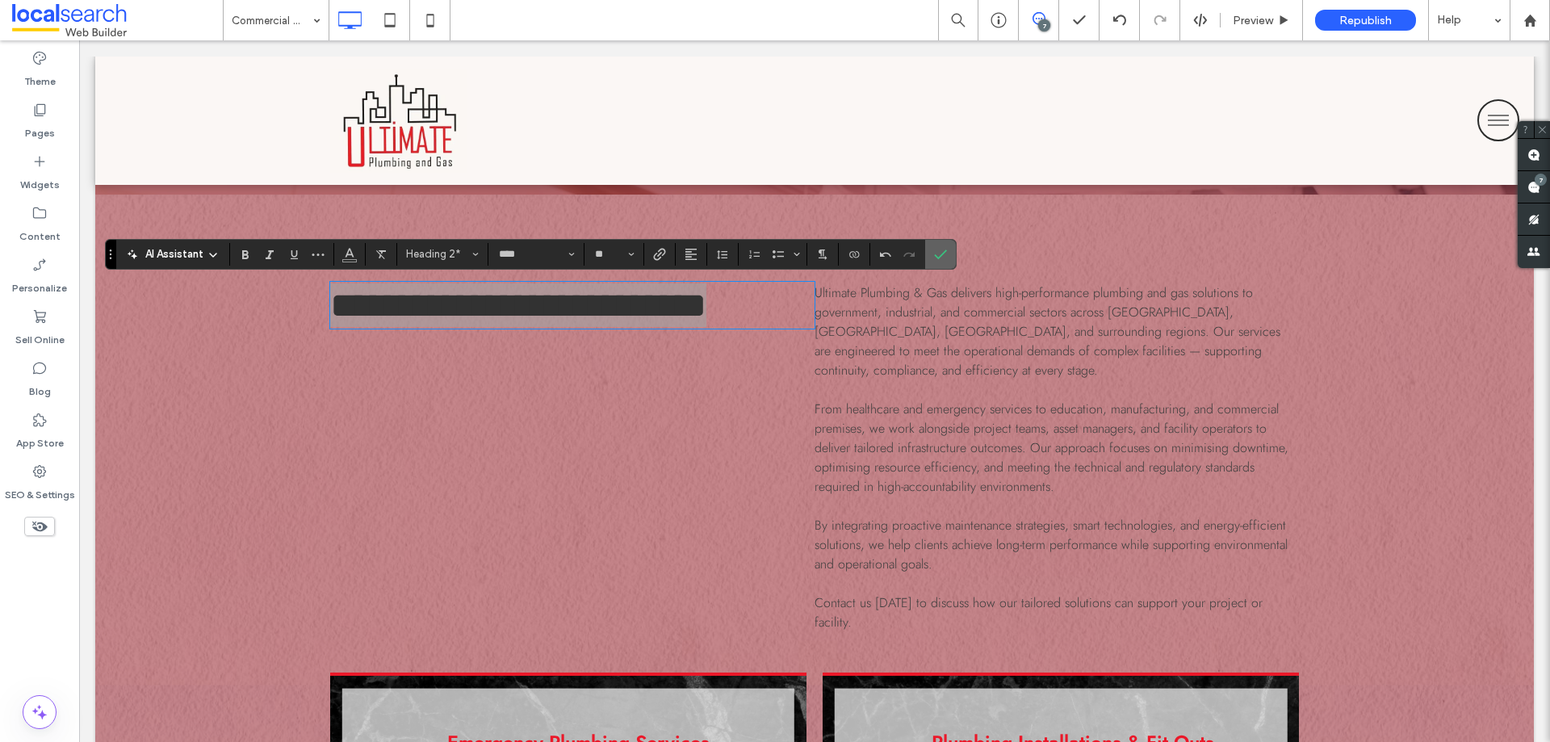
click at [936, 249] on icon "Confirm" at bounding box center [940, 254] width 13 height 13
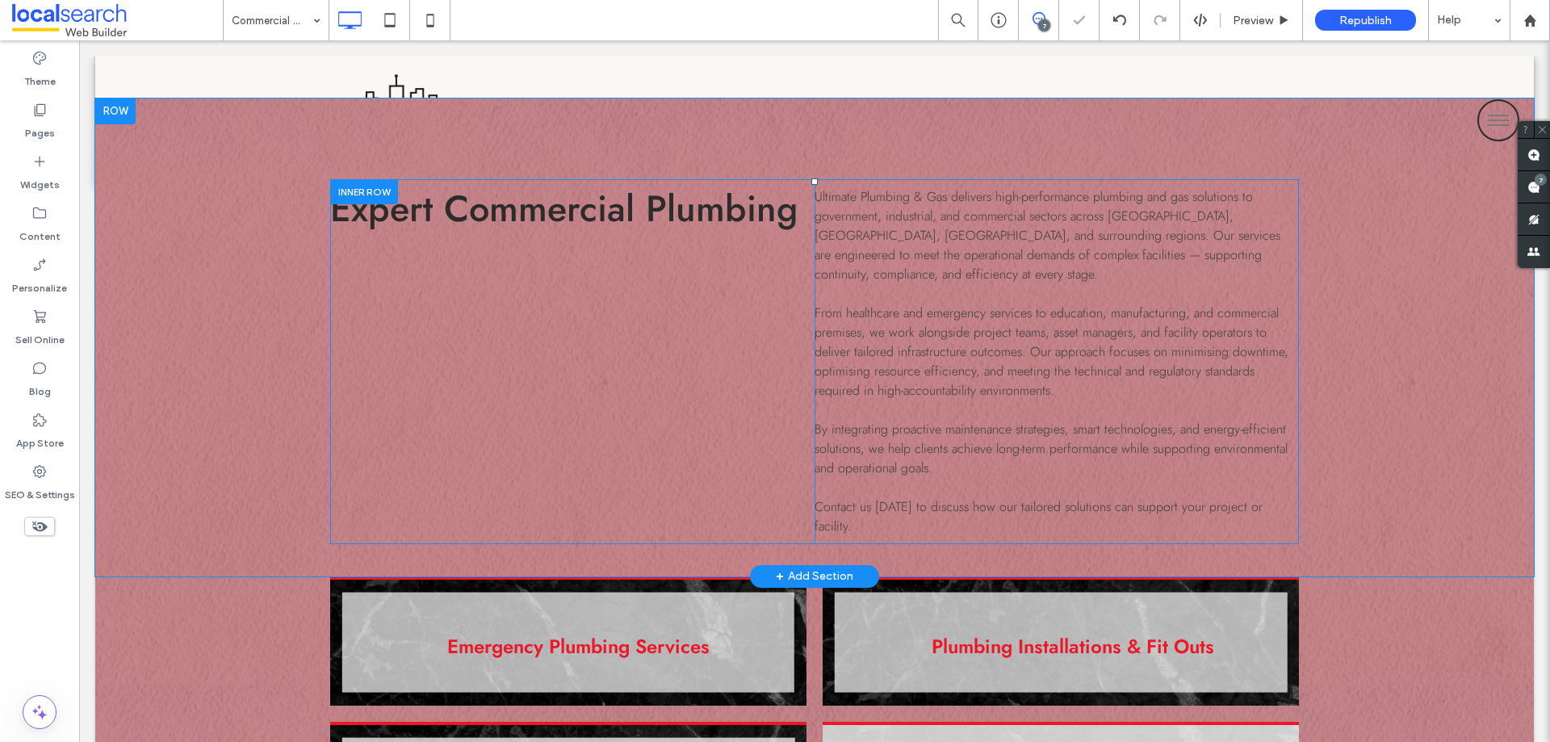
scroll to position [726, 0]
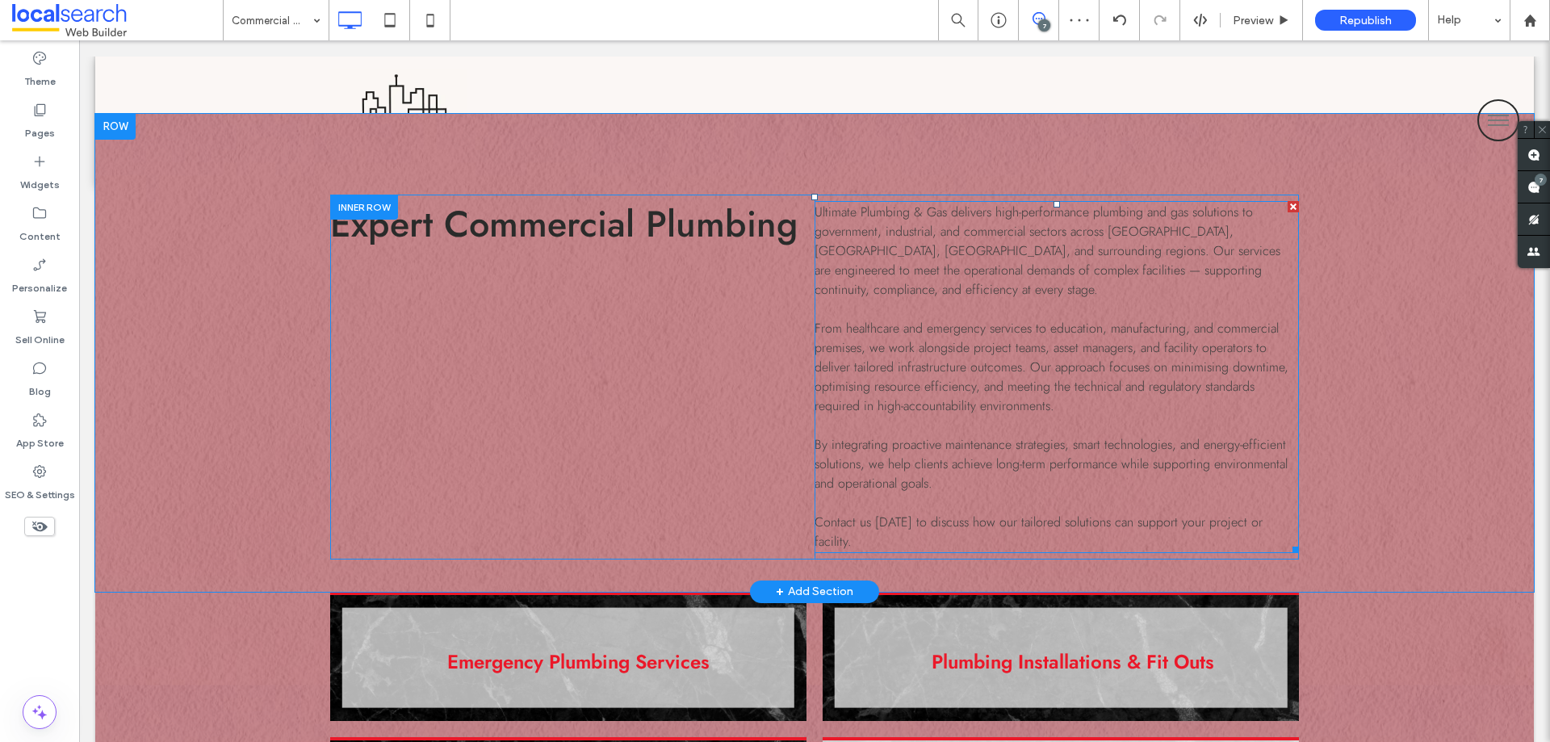
click at [901, 380] on span "From healthcare and emergency services to education, manufacturing, and commerc…" at bounding box center [1051, 367] width 474 height 96
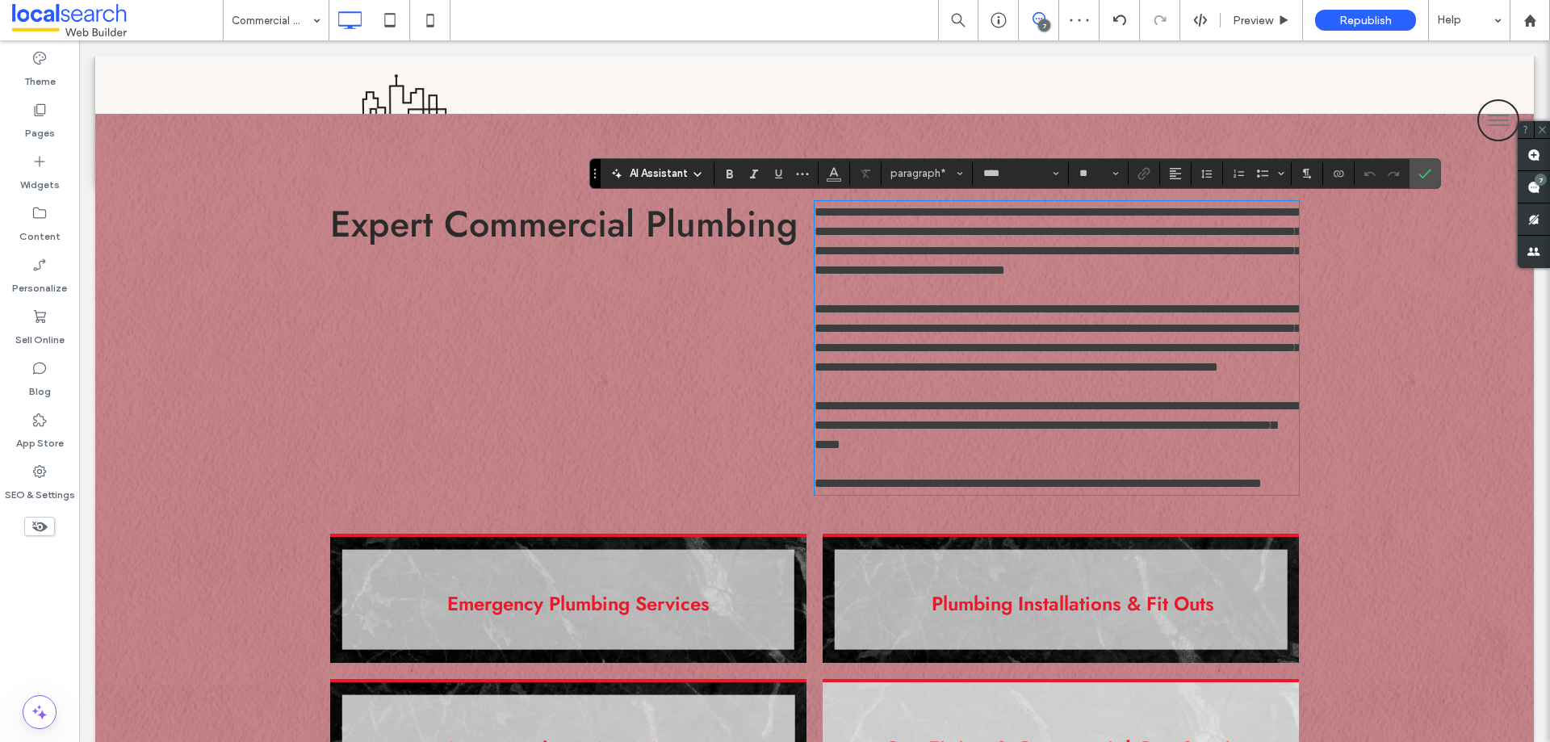
click at [907, 370] on span "**********" at bounding box center [1057, 338] width 486 height 70
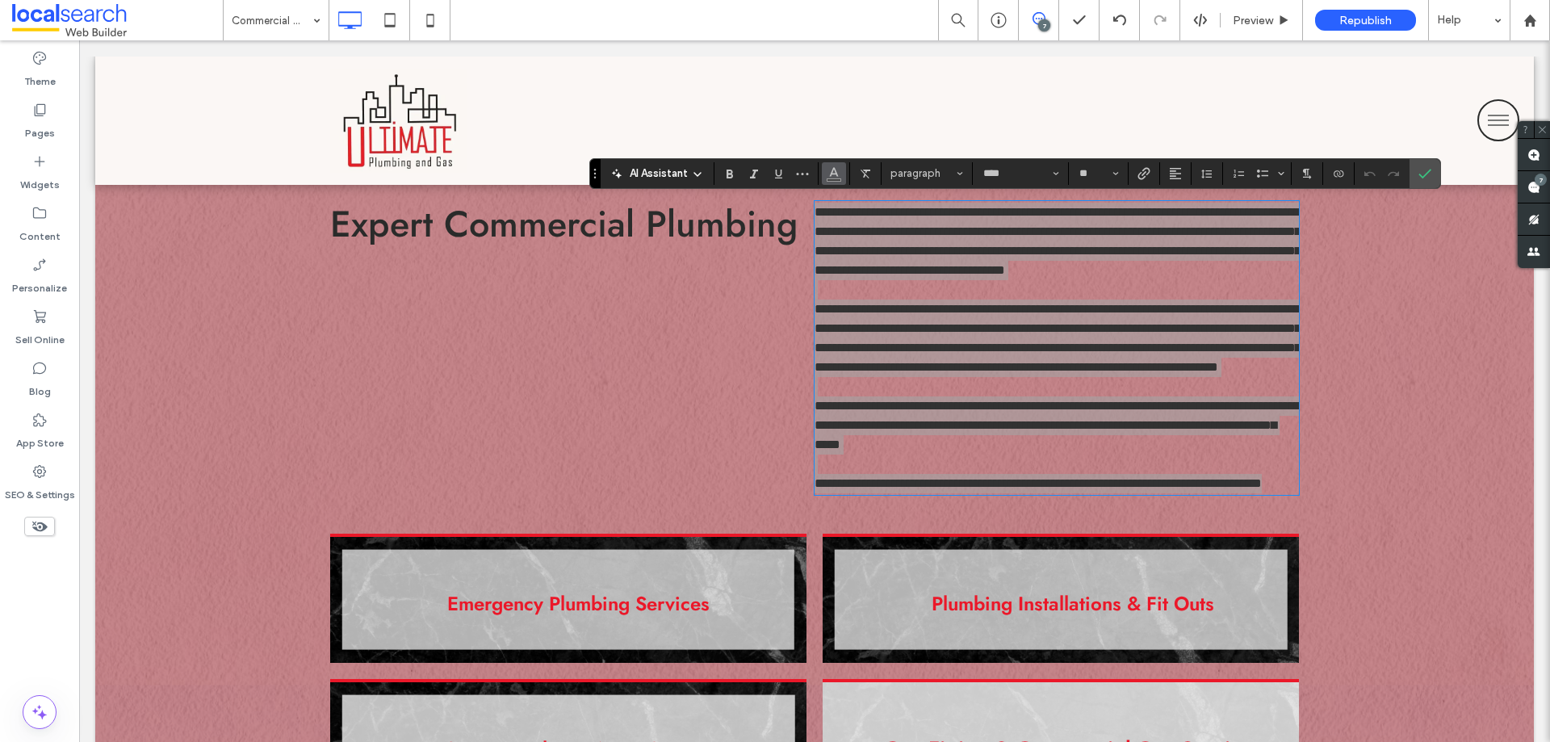
click at [830, 177] on icon "Color" at bounding box center [833, 171] width 13 height 13
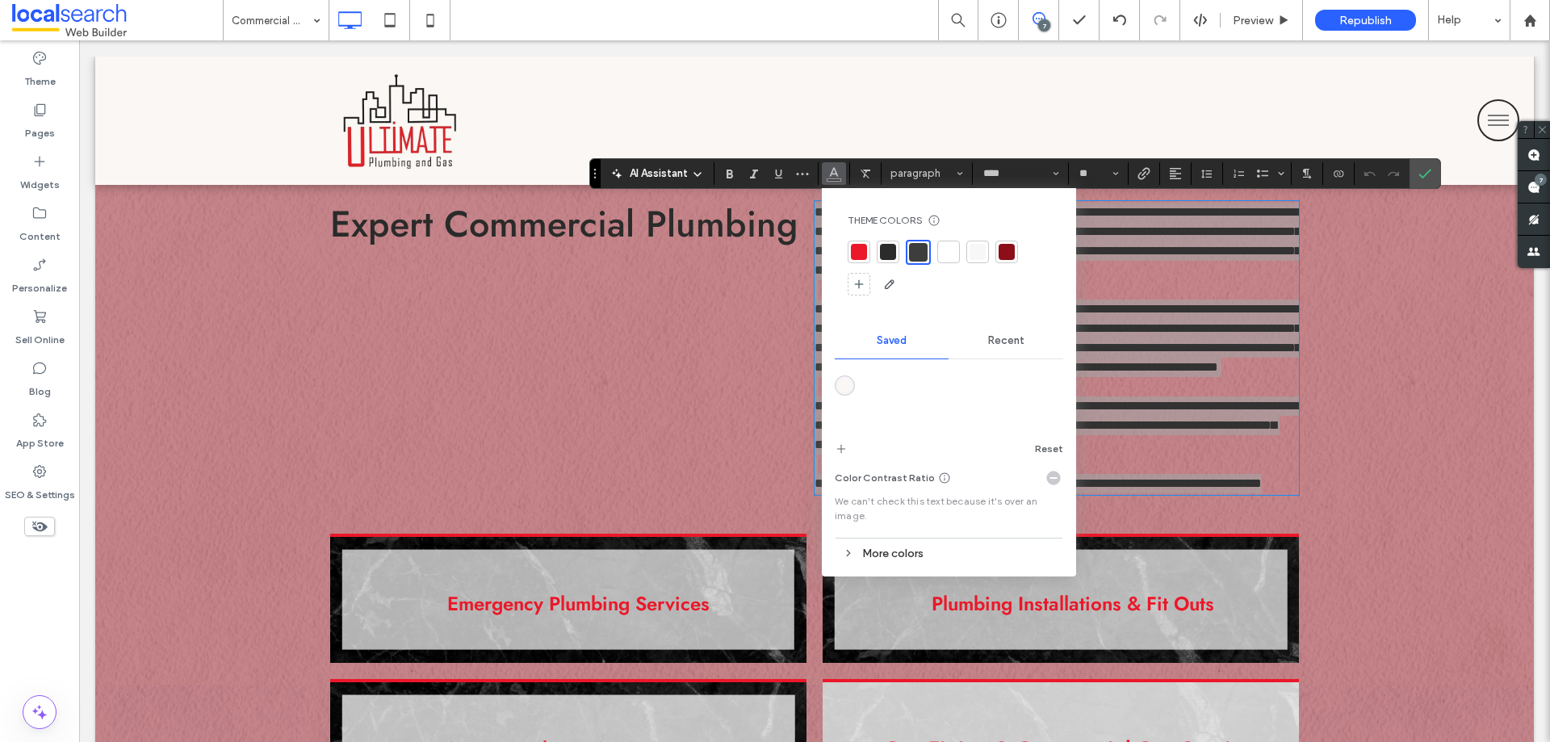
click at [892, 254] on div at bounding box center [888, 252] width 16 height 16
drag, startPoint x: 1431, startPoint y: 178, endPoint x: 1355, endPoint y: 178, distance: 75.9
click at [1431, 178] on label "Confirm" at bounding box center [1425, 173] width 24 height 29
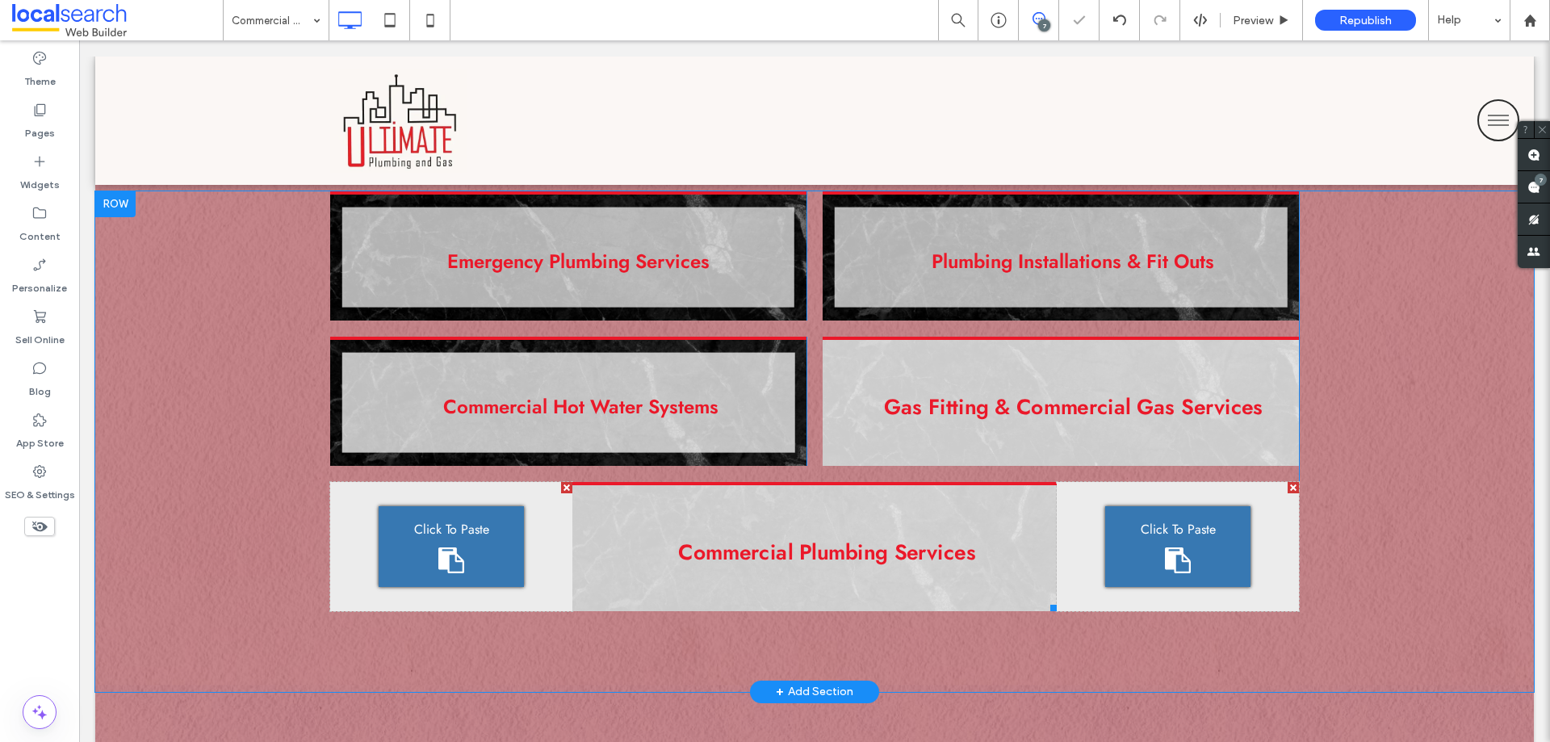
scroll to position [1211, 0]
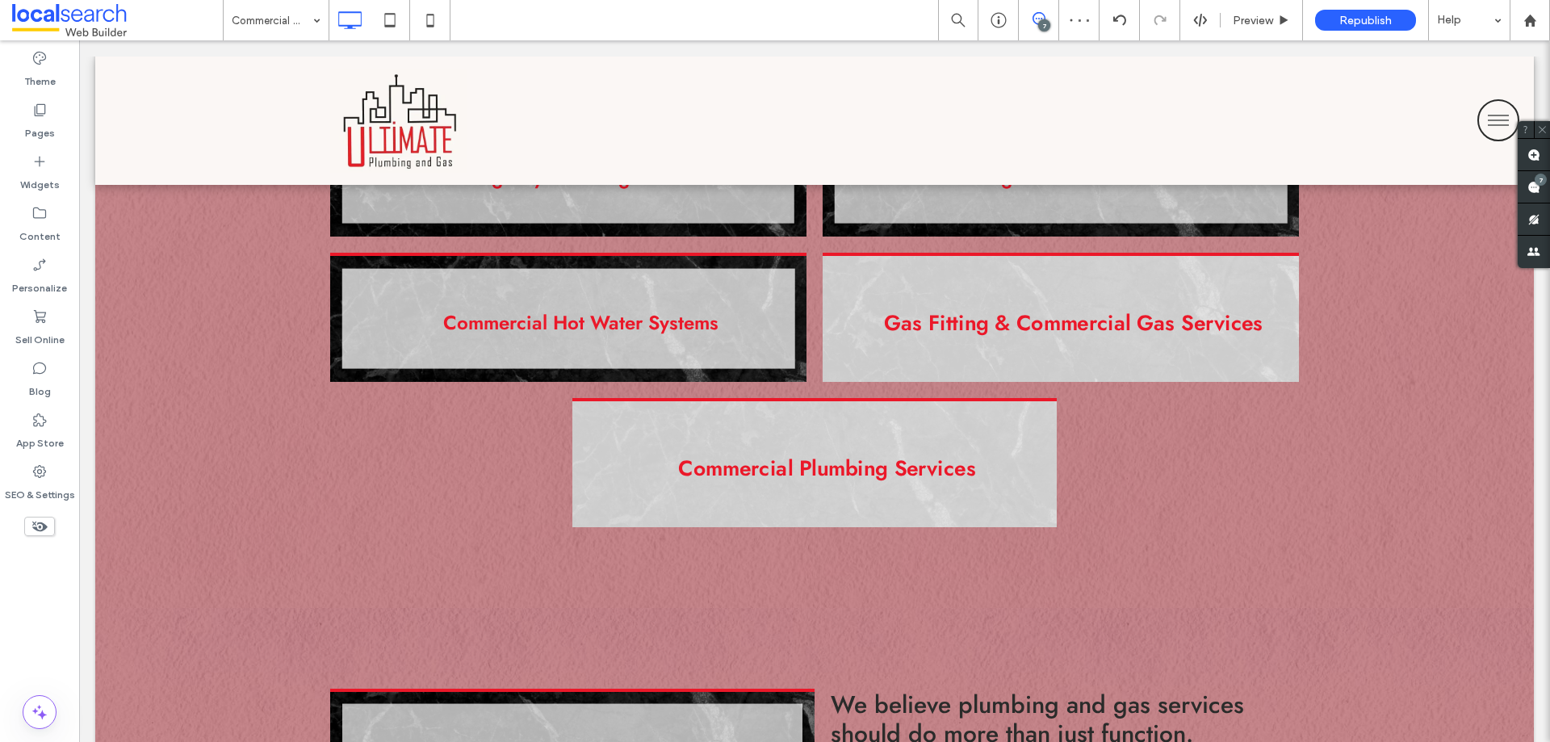
click at [429, 15] on icon at bounding box center [430, 20] width 32 height 32
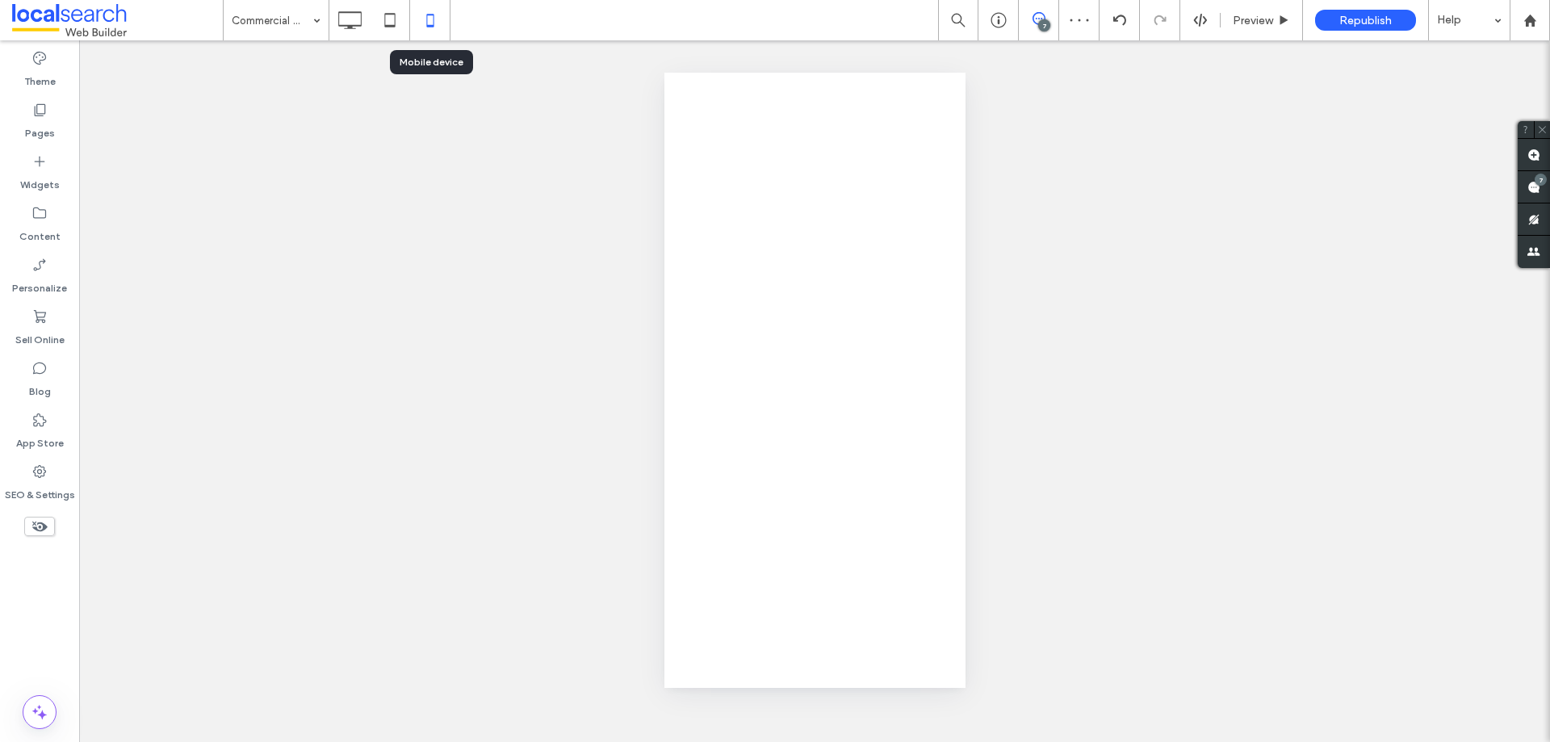
scroll to position [0, 0]
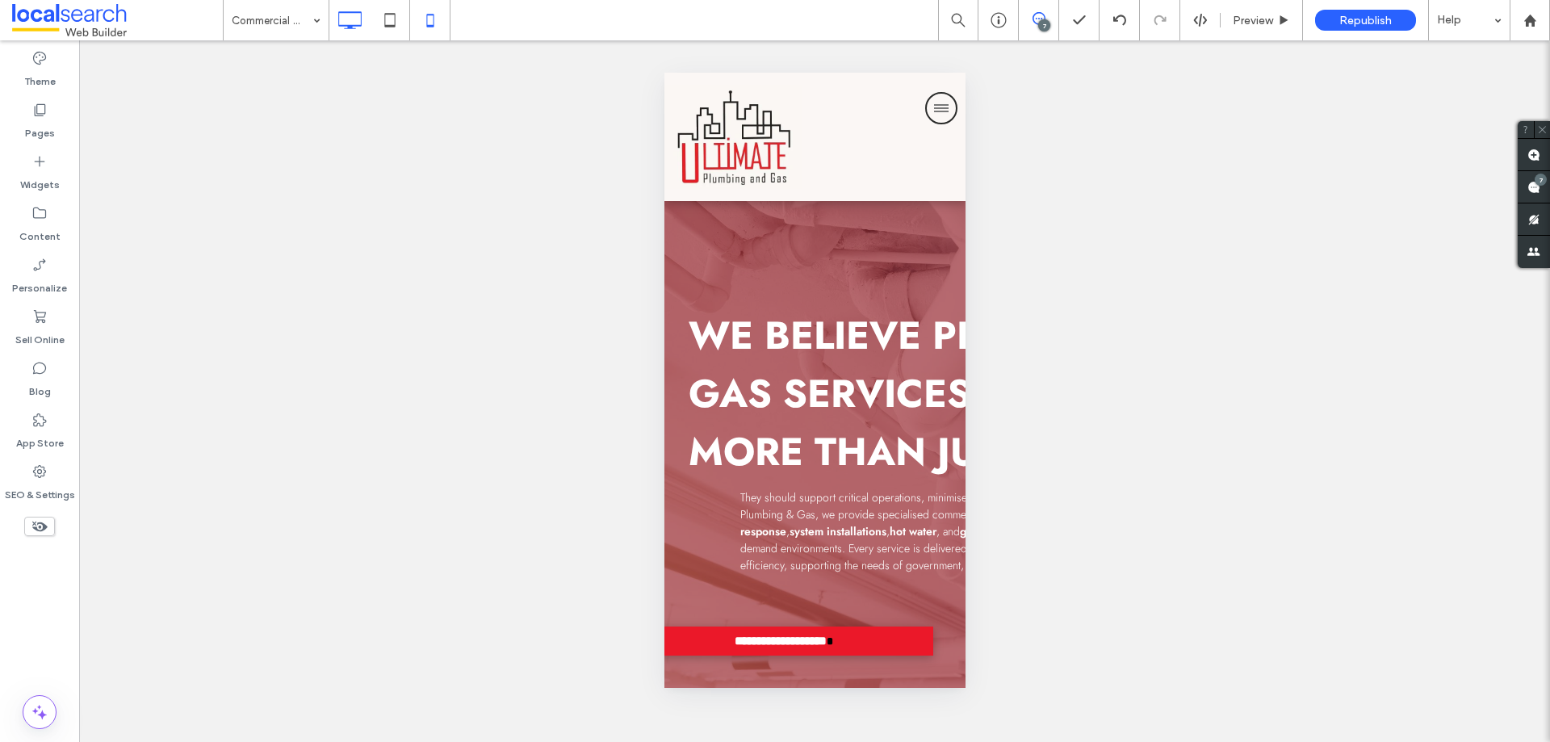
click at [342, 15] on icon at bounding box center [349, 20] width 32 height 32
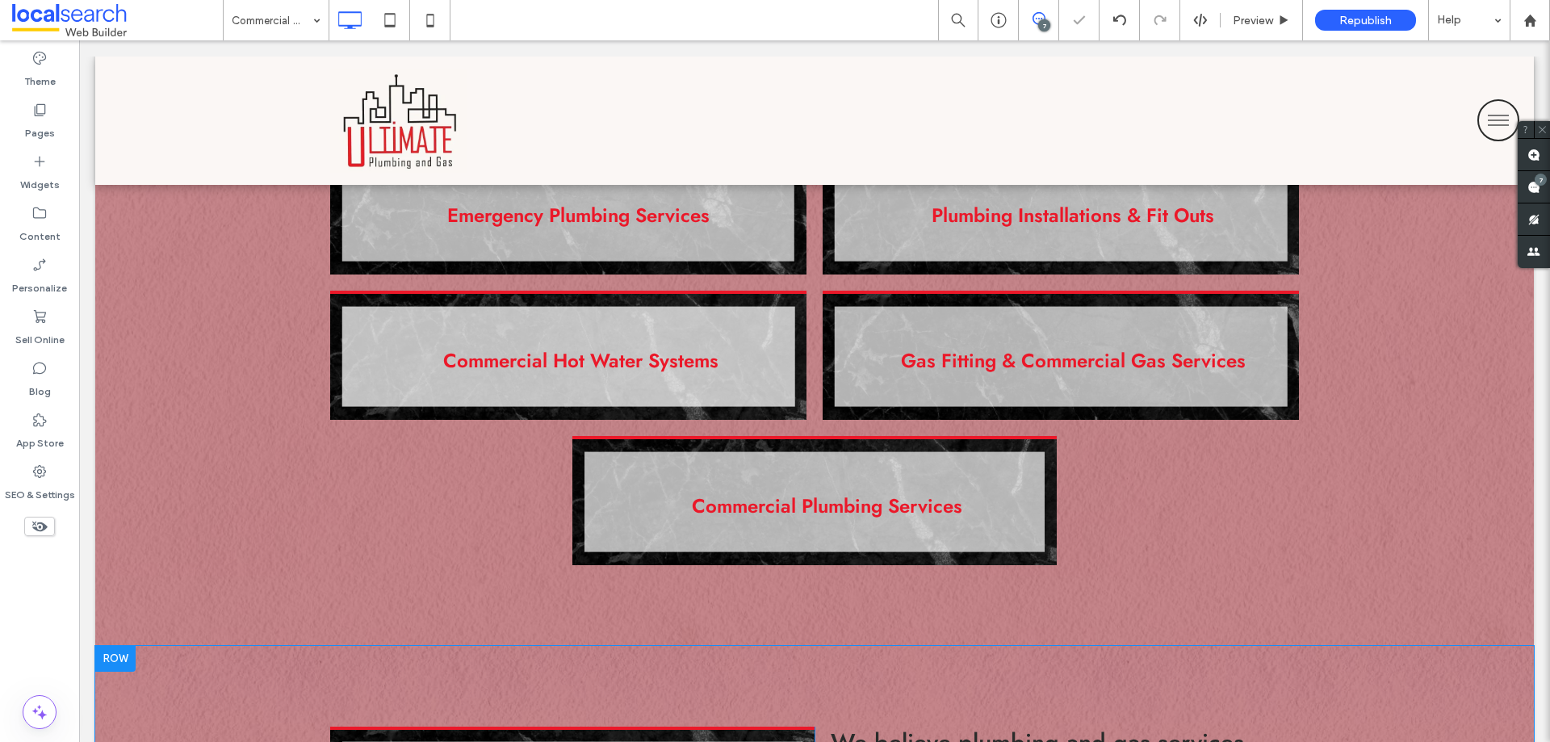
scroll to position [1292, 0]
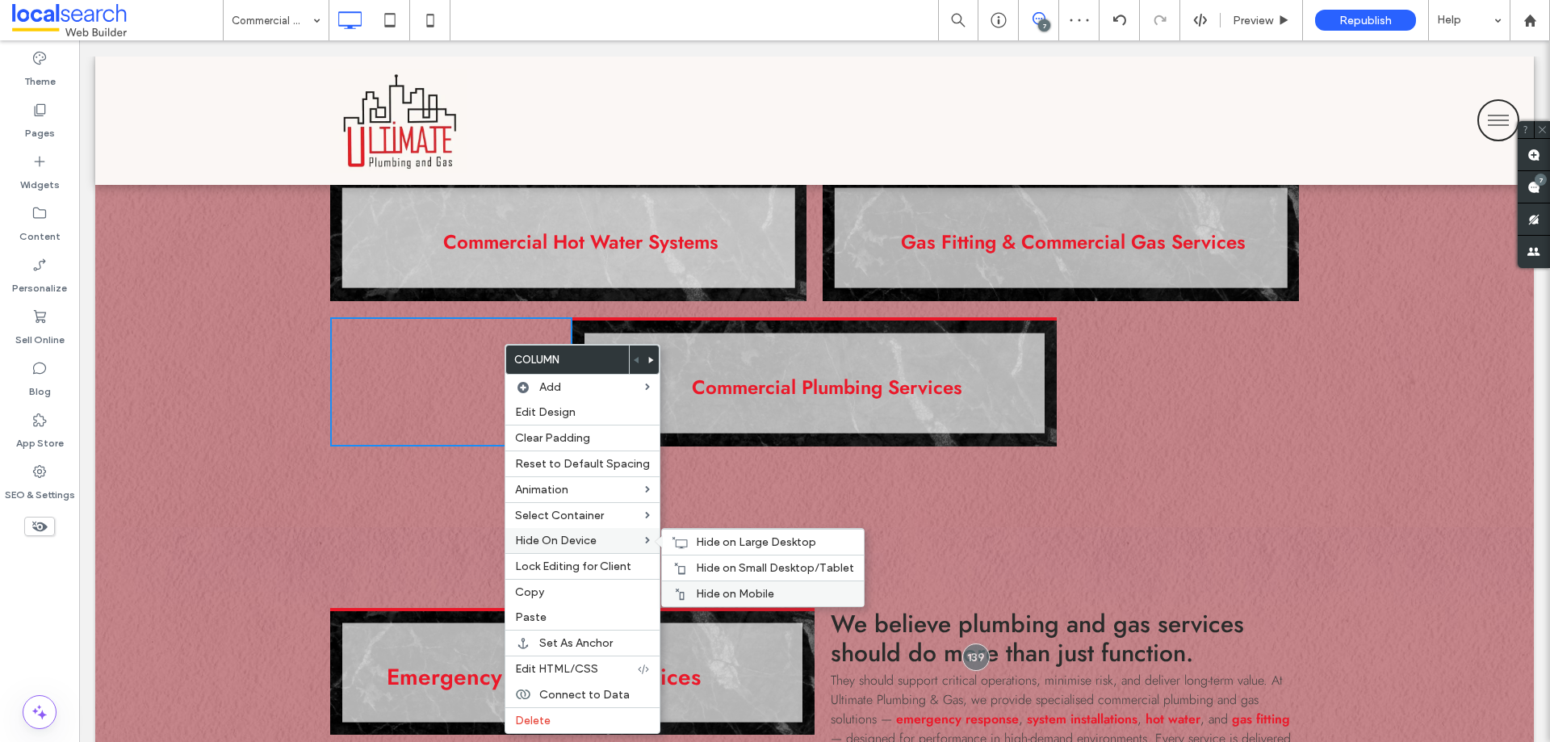
click at [735, 588] on span "Hide on Mobile" at bounding box center [735, 594] width 78 height 14
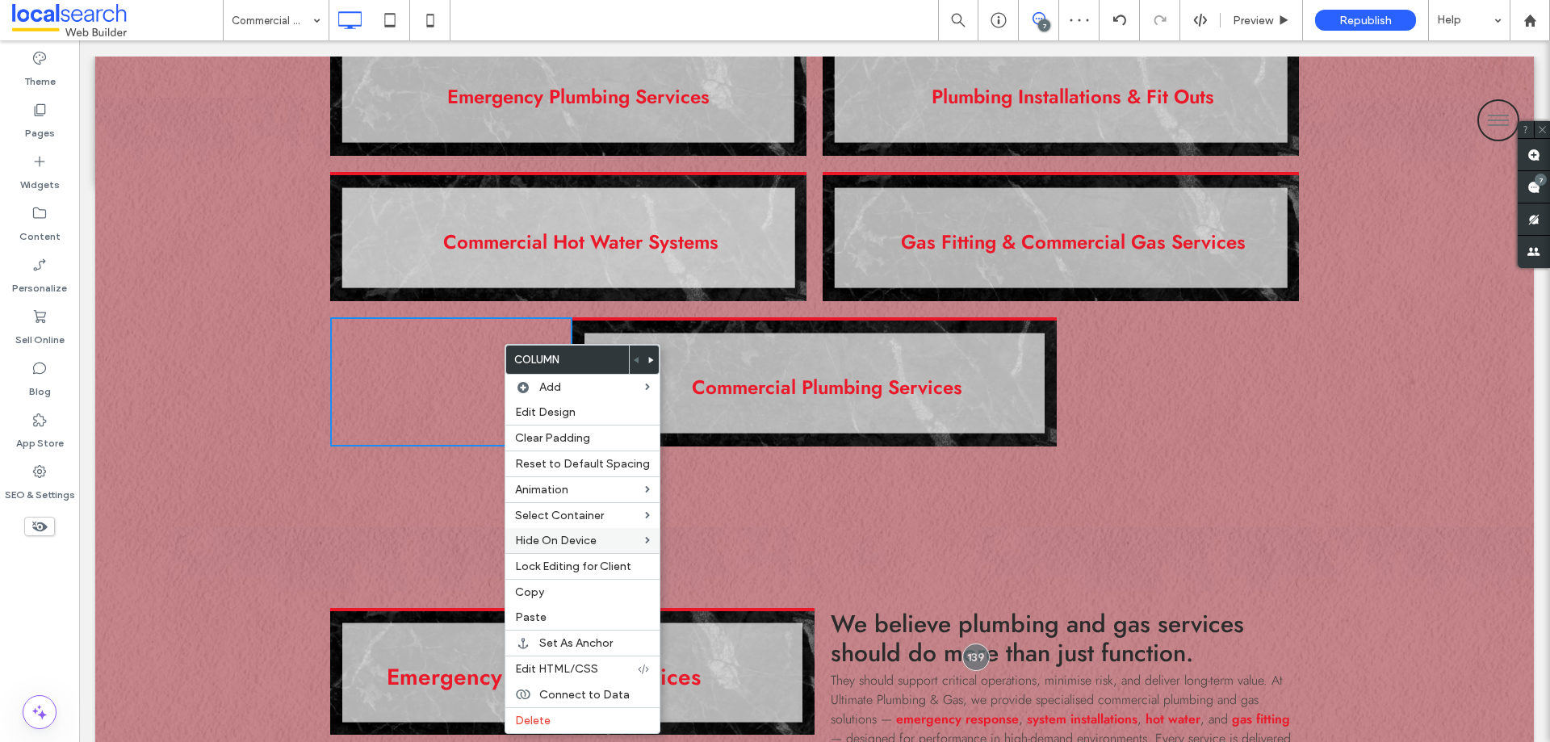
click at [1191, 467] on div "Emergency Plumbing Services Click To Paste Plumbing Installations & Fit Outs Cl…" at bounding box center [814, 277] width 1438 height 500
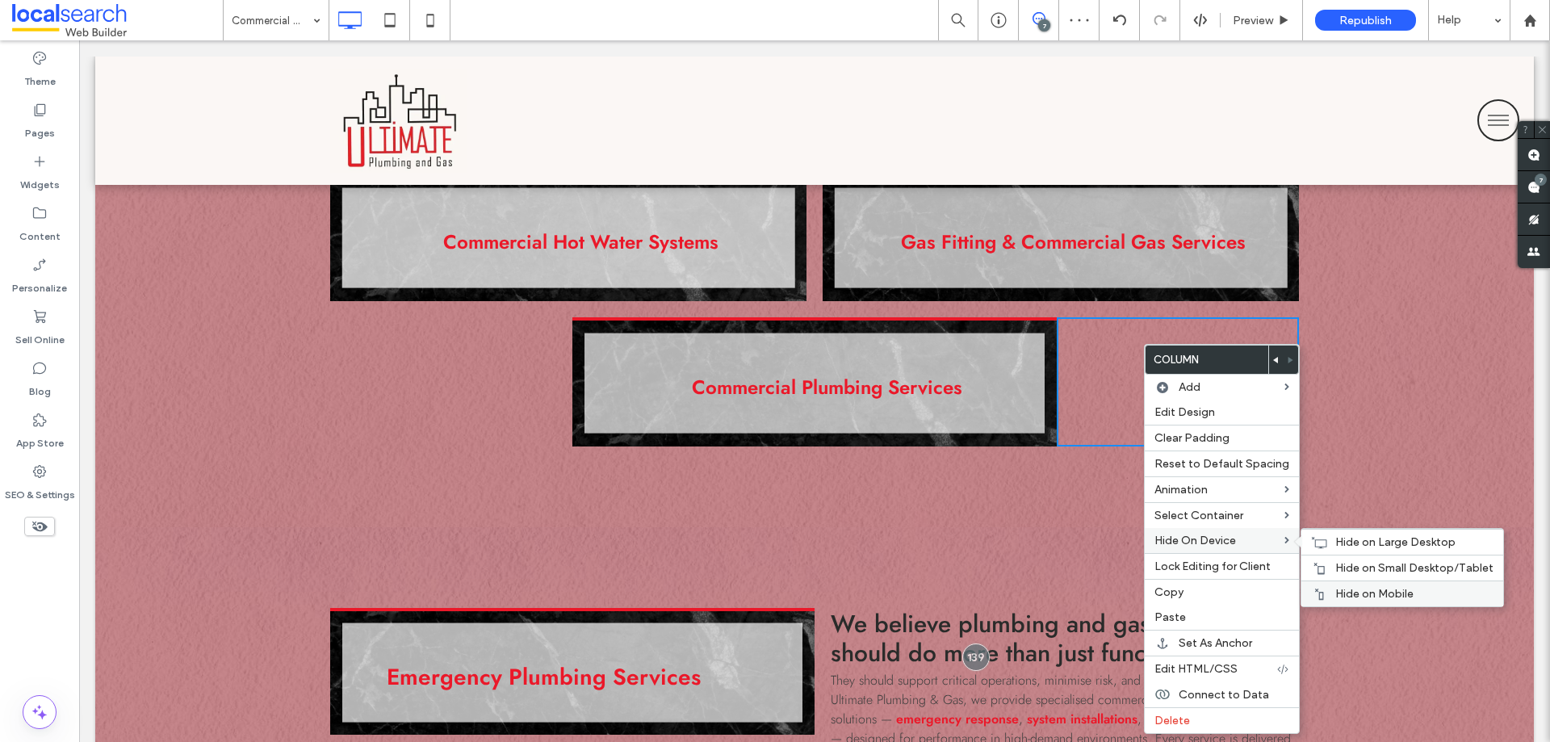
click at [1341, 590] on span "Hide on Mobile" at bounding box center [1374, 594] width 78 height 14
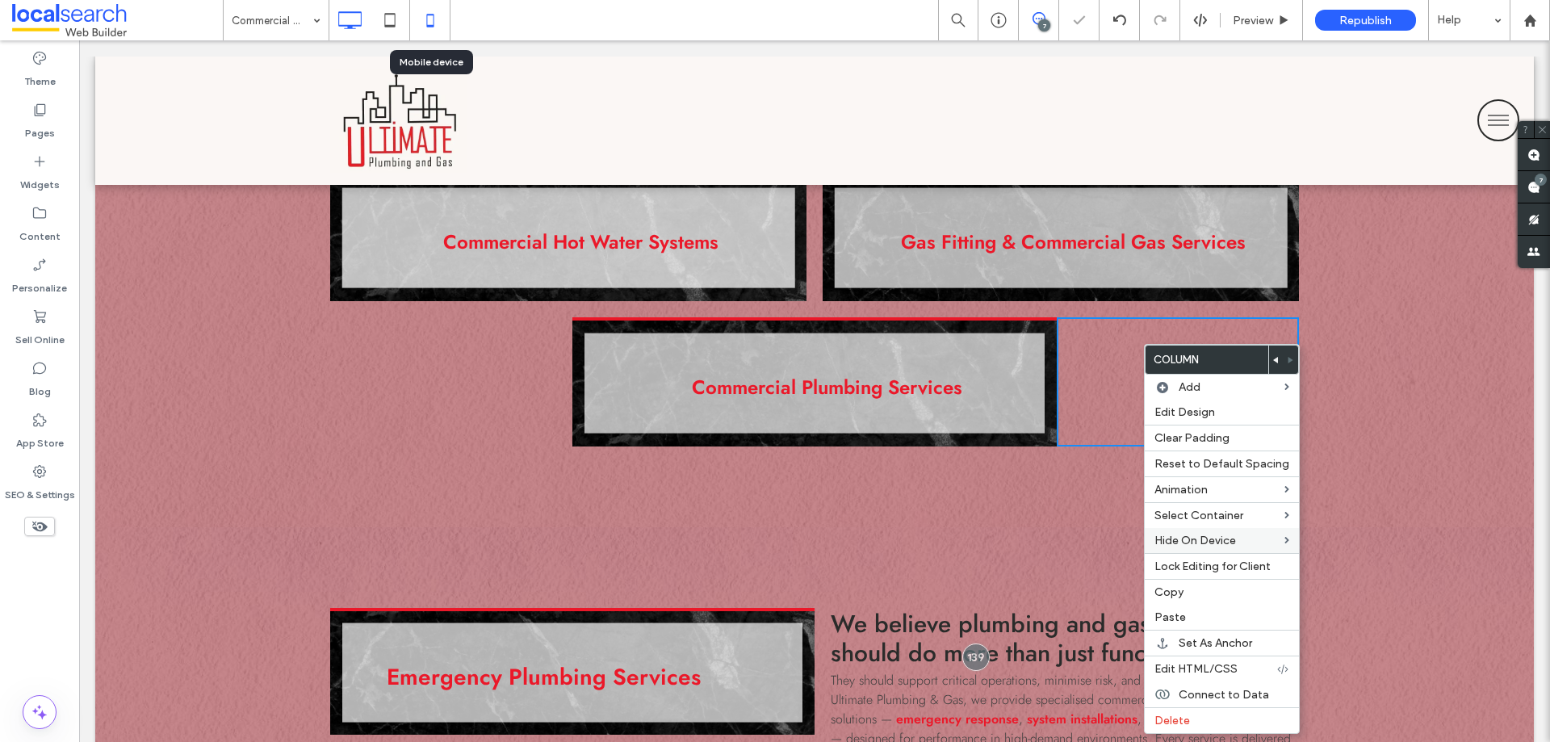
click at [426, 17] on icon at bounding box center [430, 20] width 32 height 32
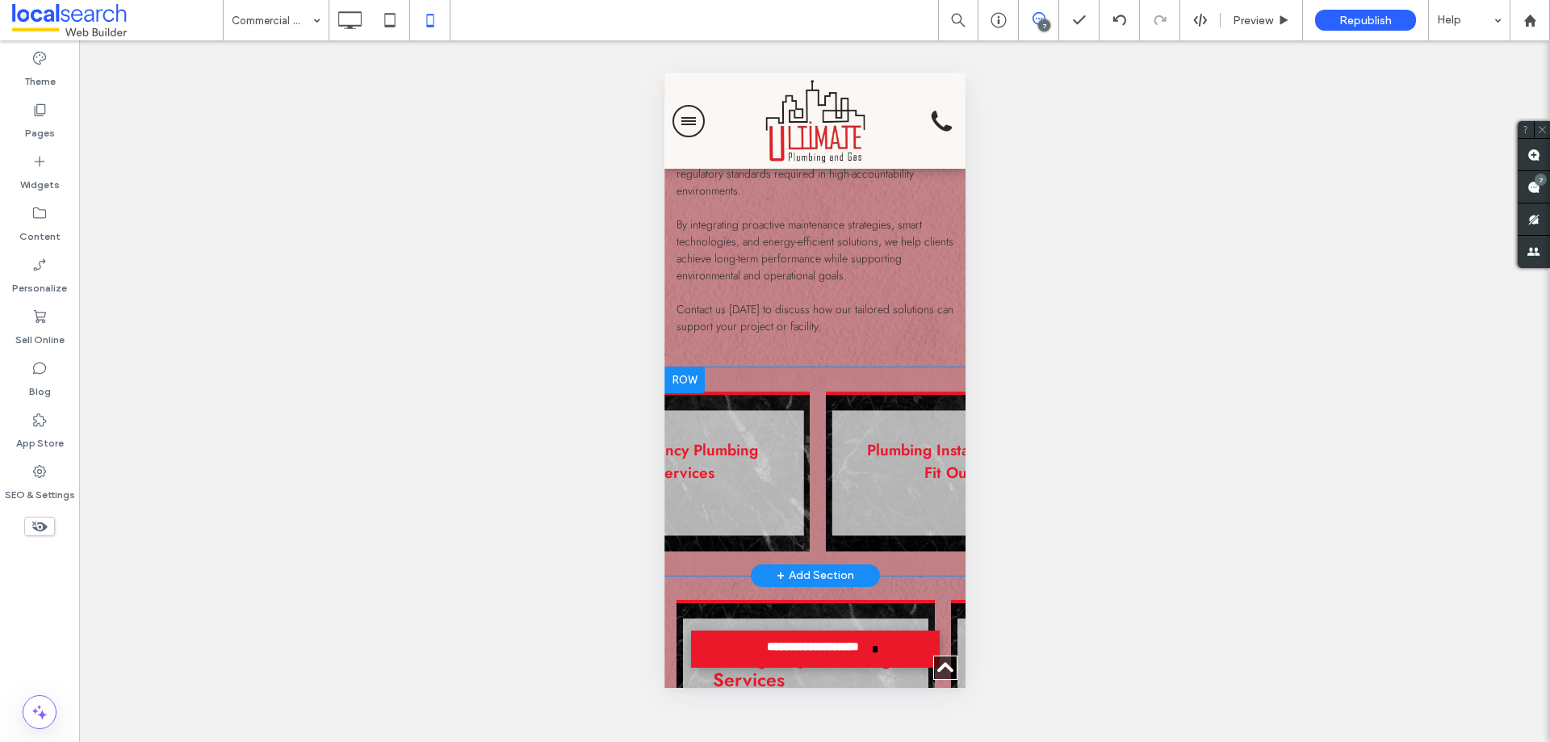
scroll to position [0, 0]
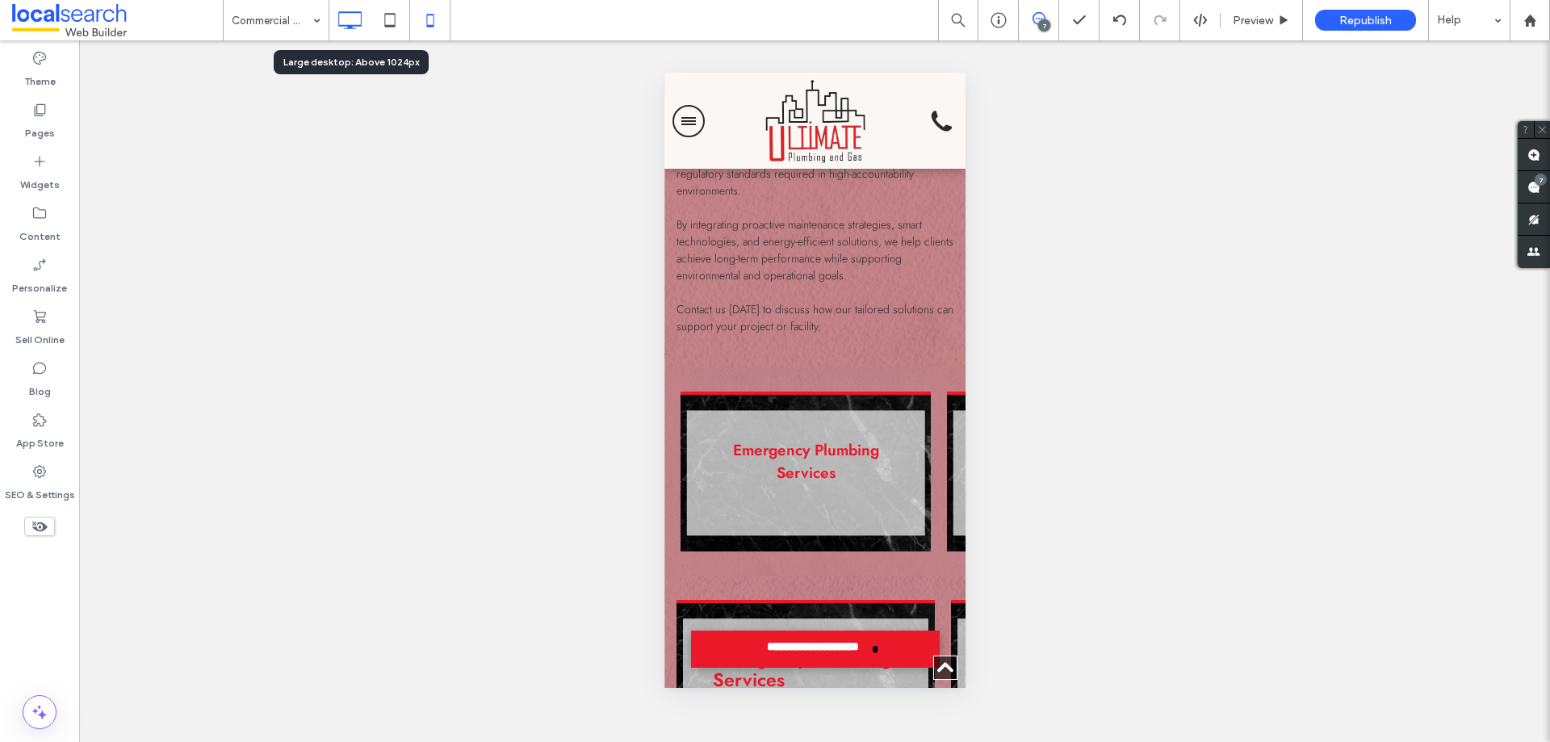
click at [350, 17] on icon at bounding box center [349, 20] width 32 height 32
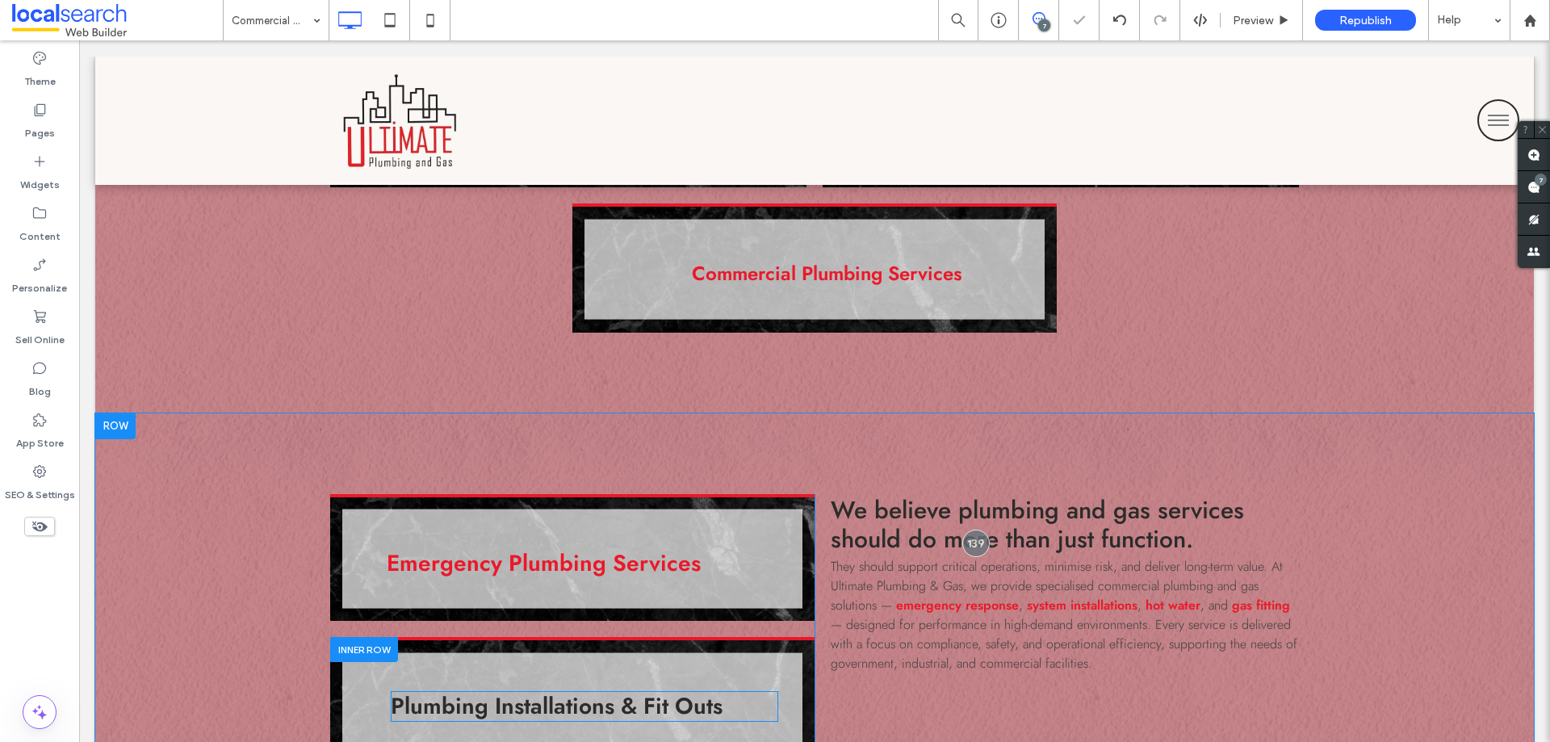
scroll to position [1614, 0]
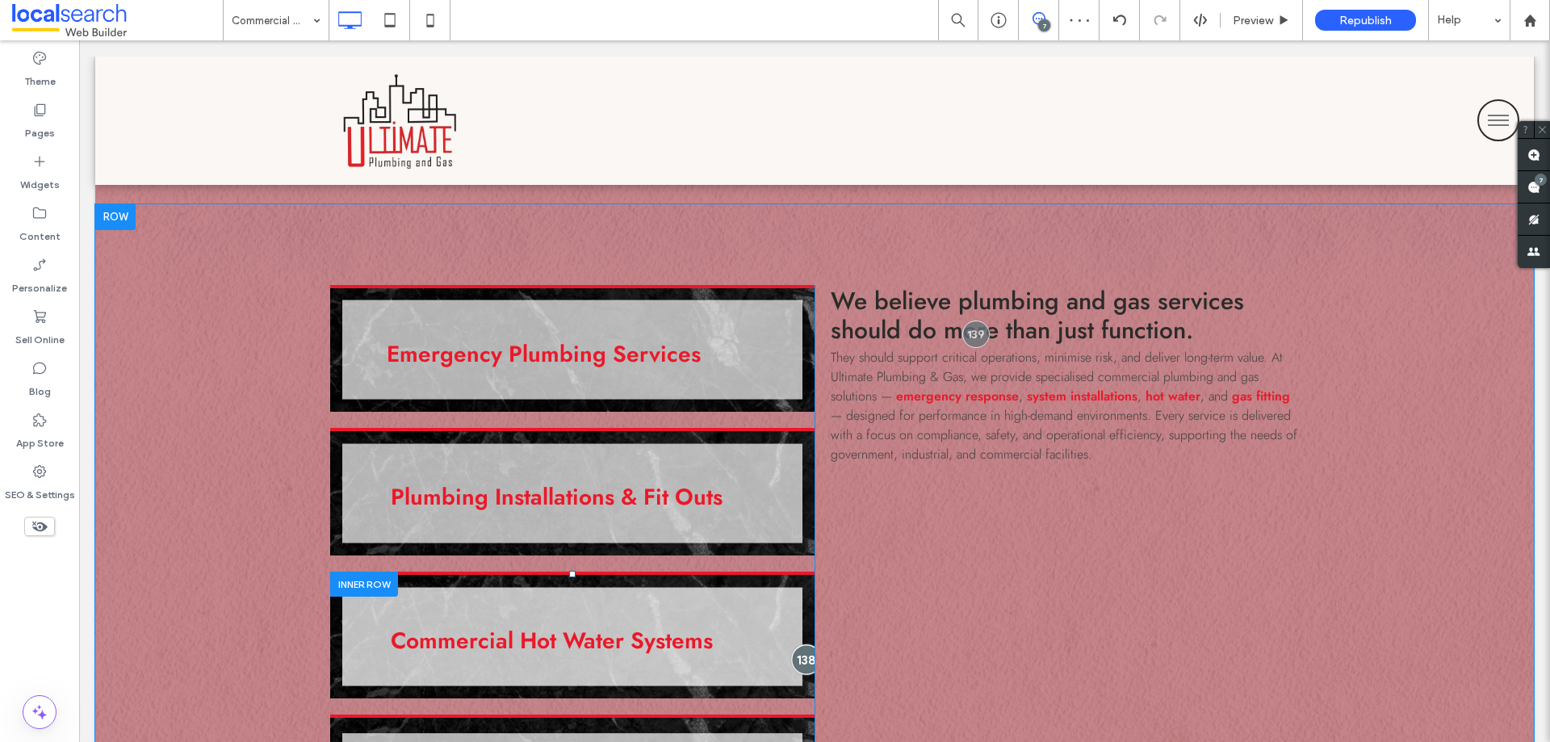
click at [798, 645] on div at bounding box center [806, 660] width 30 height 30
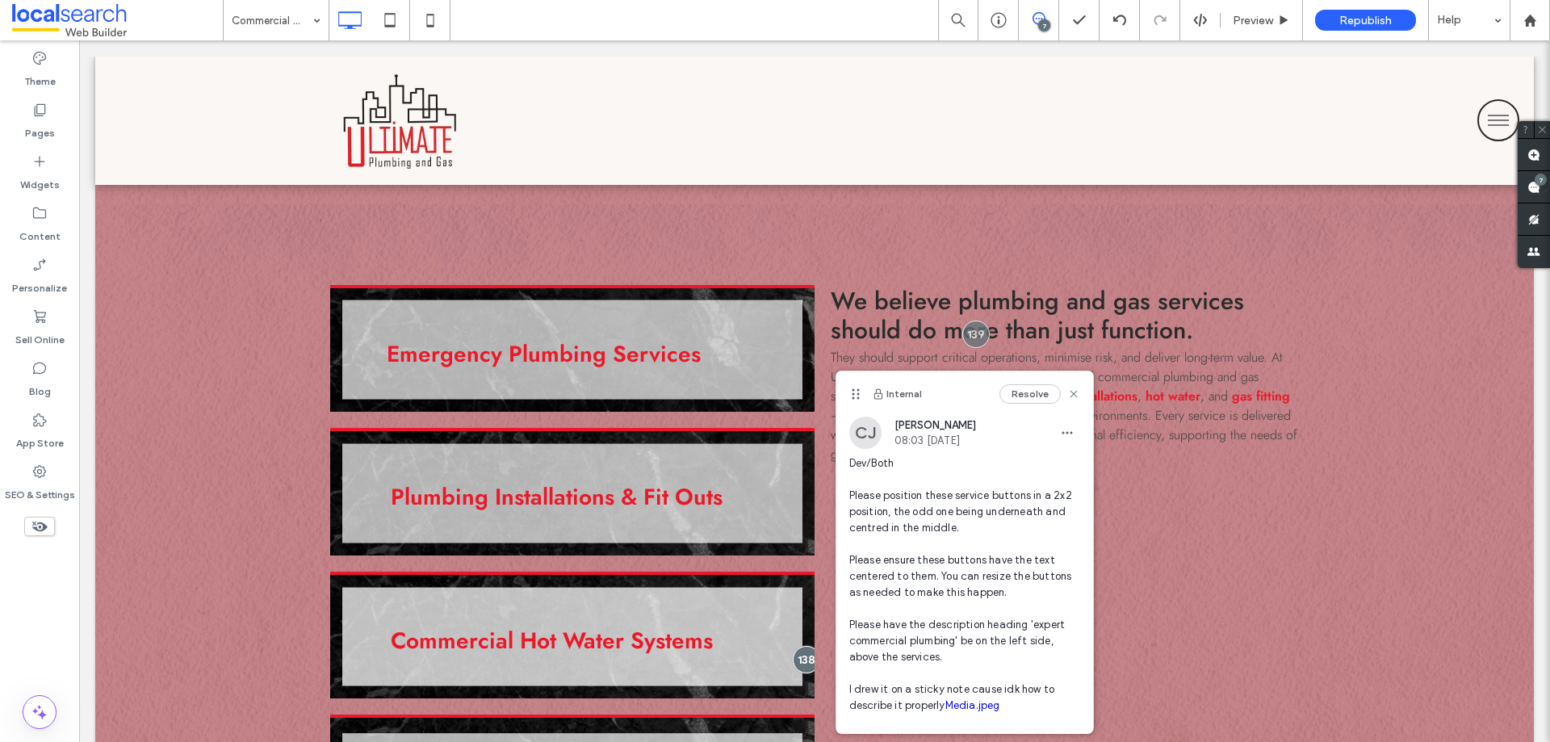
click at [1068, 440] on div "CJ Cayde Juvakka 08:03 Aug 15 2025 Dev/Both Please position these service butto…" at bounding box center [964, 606] width 257 height 379
click at [1061, 440] on span "button" at bounding box center [1067, 433] width 26 height 26
click at [1076, 488] on div "Edit" at bounding box center [1115, 474] width 144 height 31
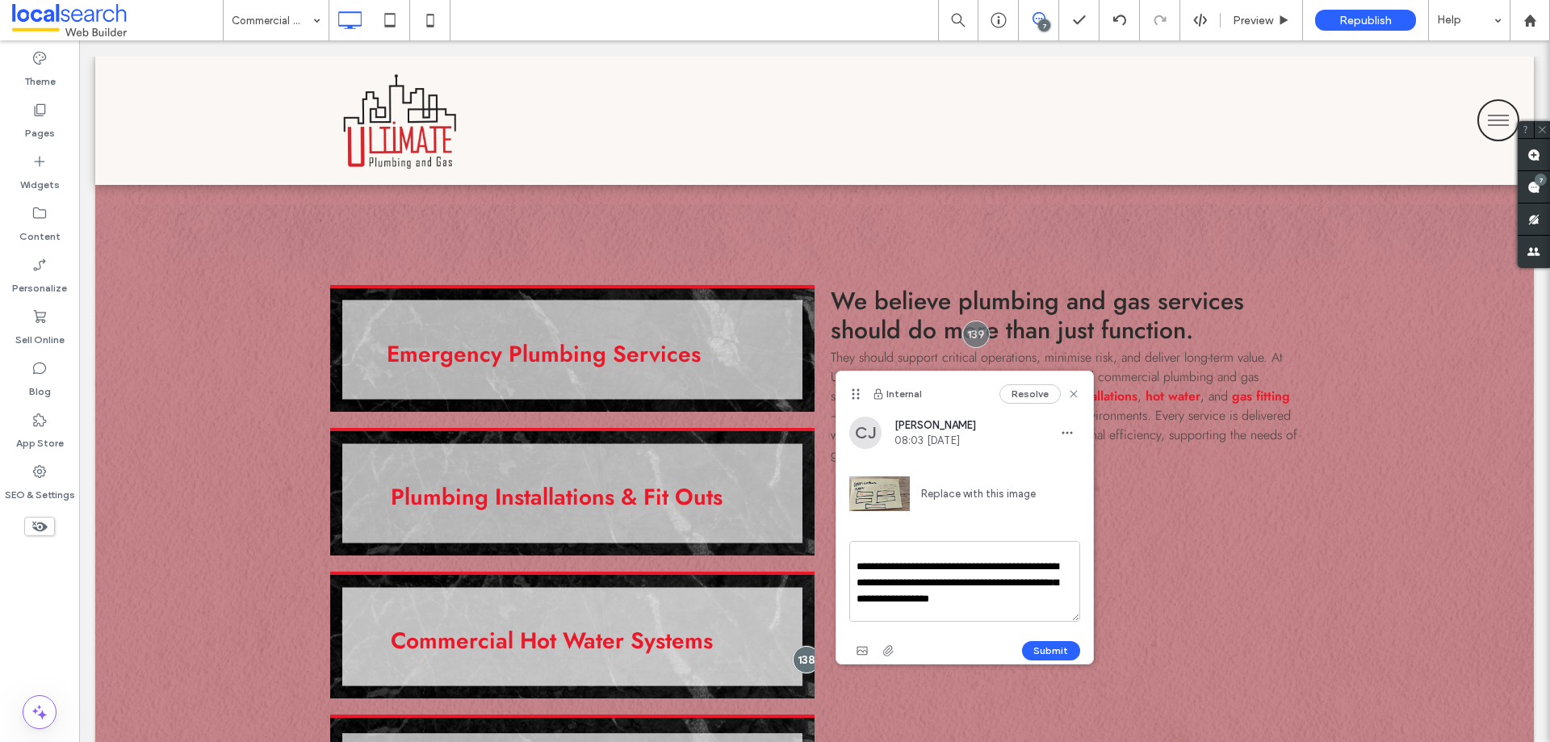
scroll to position [224, 0]
click at [1045, 655] on button "Submit" at bounding box center [1051, 650] width 58 height 19
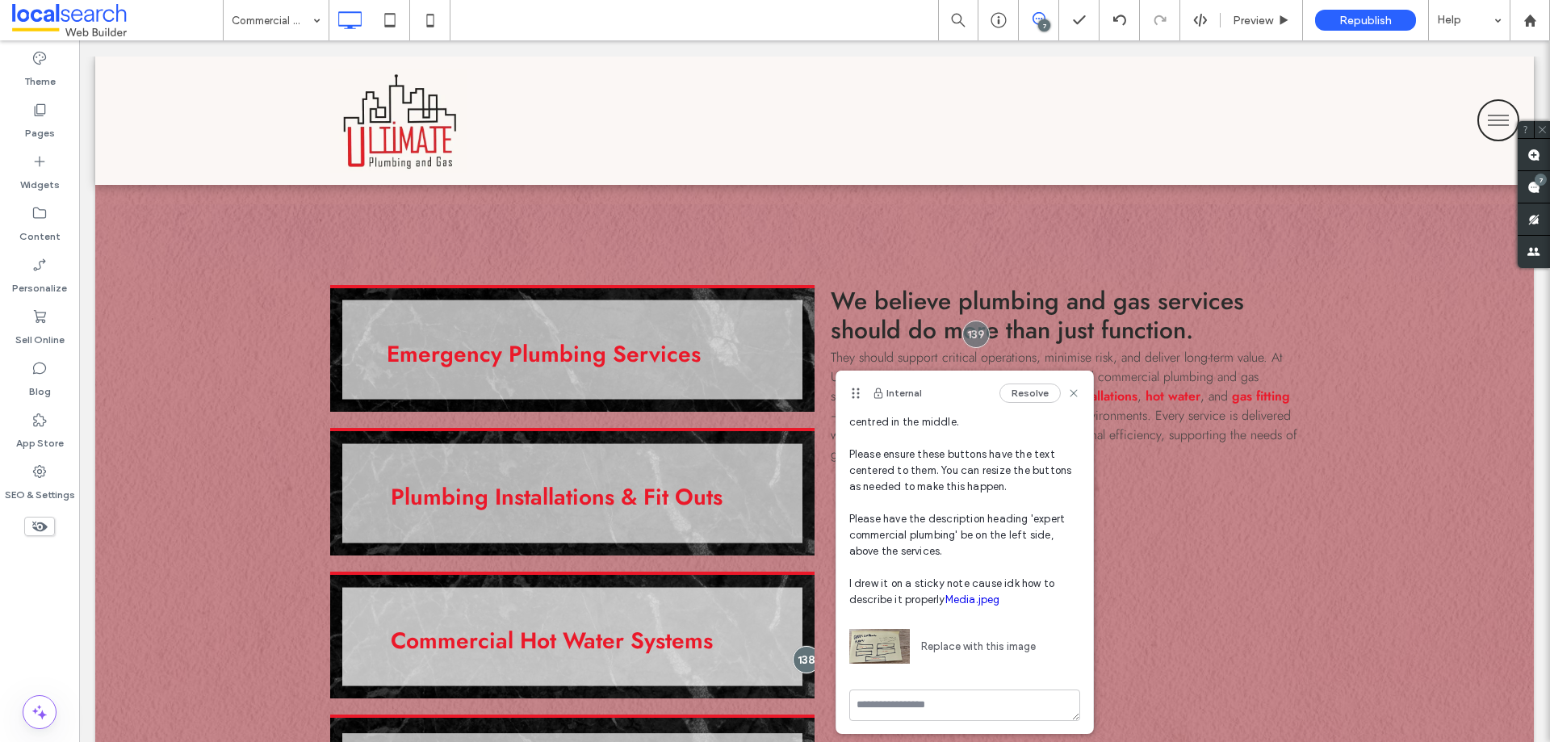
scroll to position [110, 0]
click at [971, 319] on div at bounding box center [976, 334] width 30 height 30
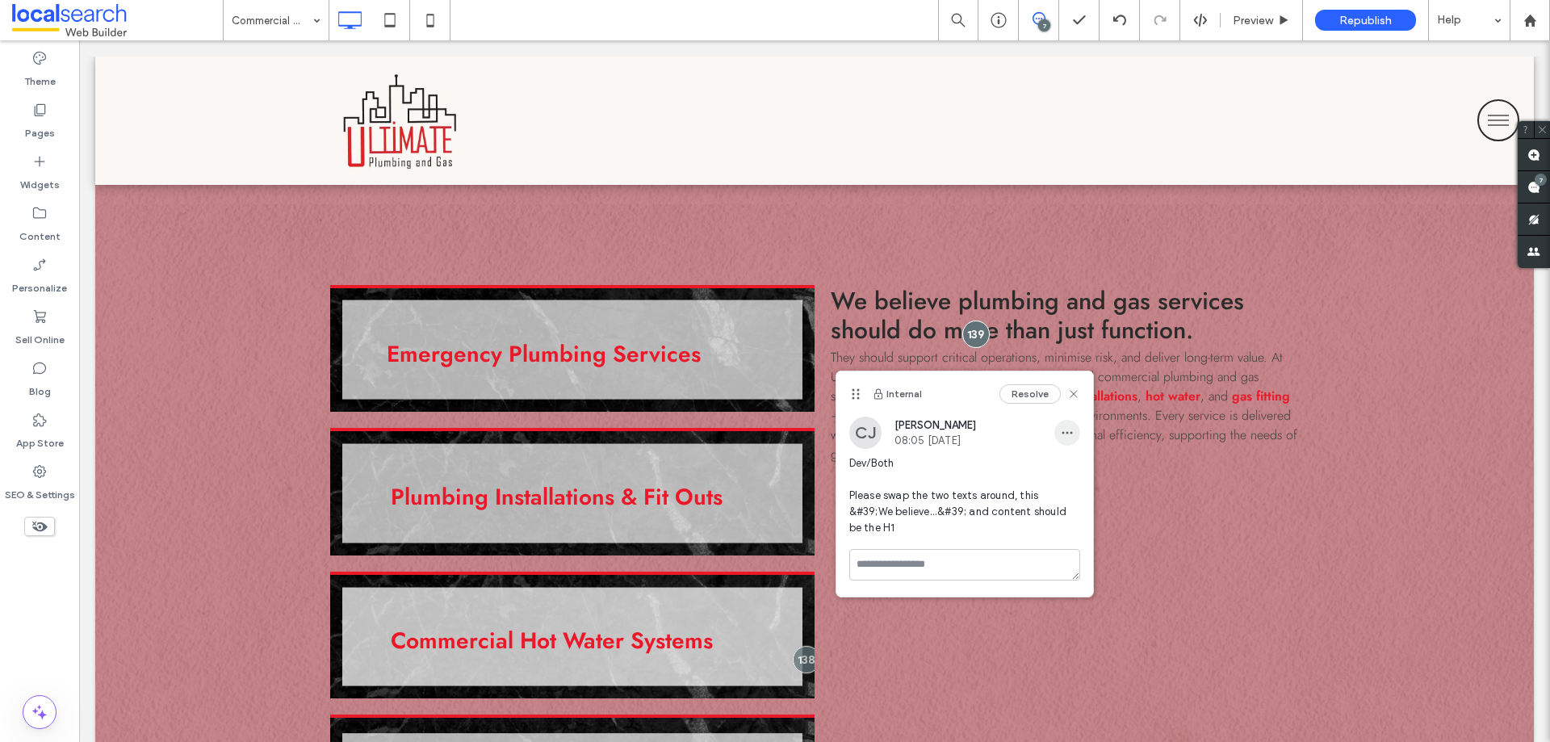
click at [1074, 433] on span "button" at bounding box center [1067, 433] width 26 height 26
click at [1110, 472] on div "Edit" at bounding box center [1127, 474] width 144 height 31
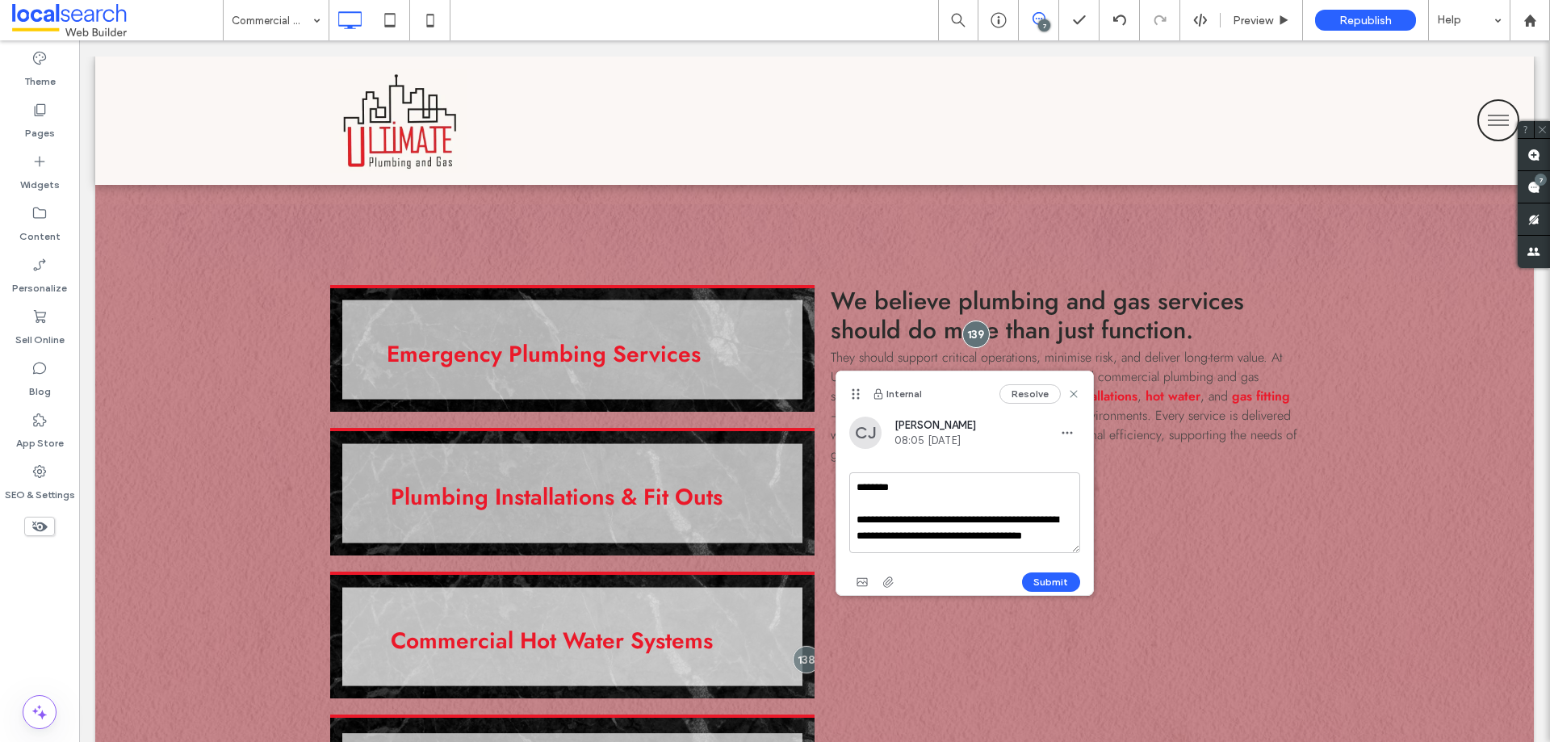
scroll to position [15, 0]
click at [888, 522] on textarea "**********" at bounding box center [964, 512] width 231 height 81
type textarea "**********"
click at [1040, 587] on button "Submit" at bounding box center [1051, 581] width 58 height 19
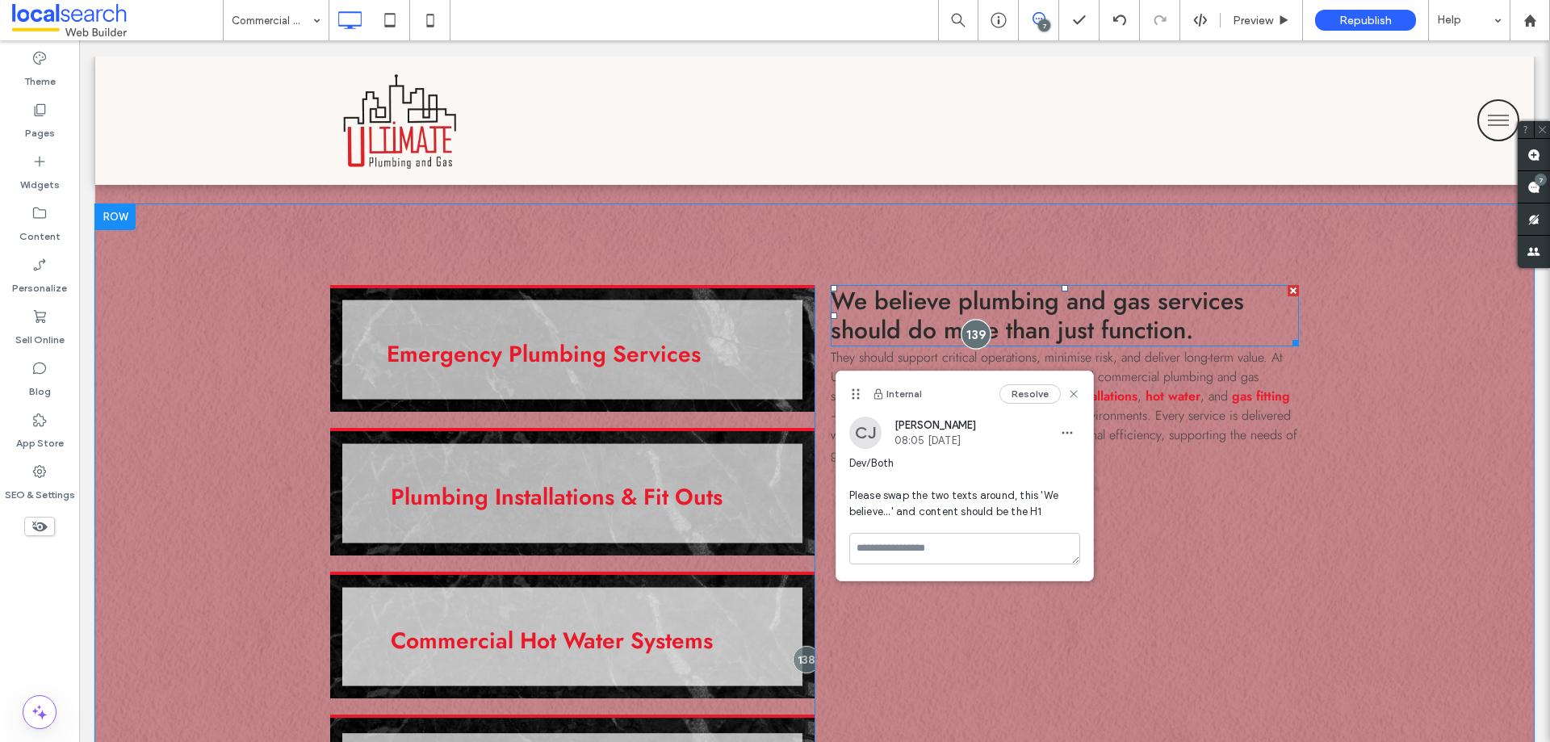
click at [971, 319] on div at bounding box center [976, 334] width 30 height 30
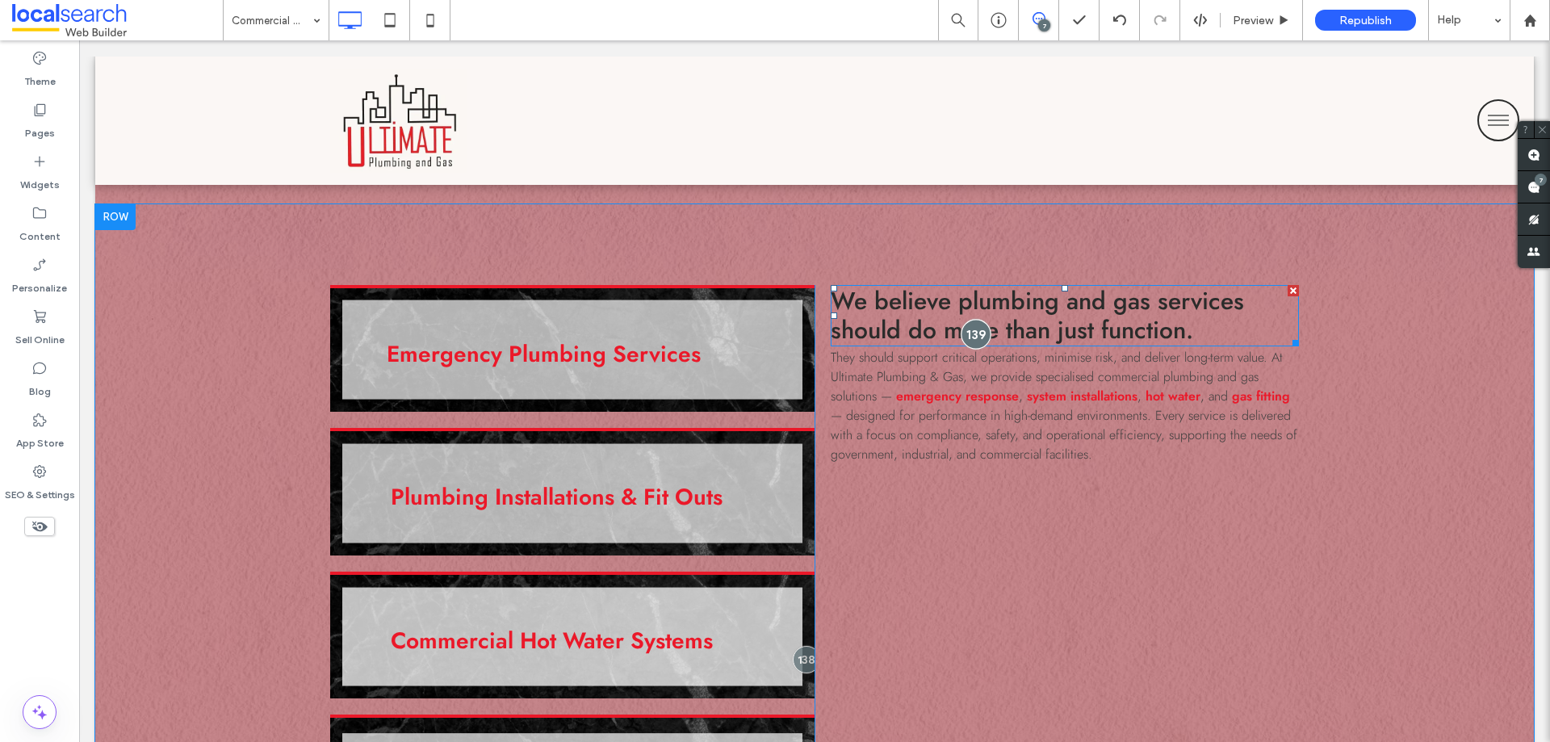
click at [971, 319] on div at bounding box center [976, 334] width 30 height 30
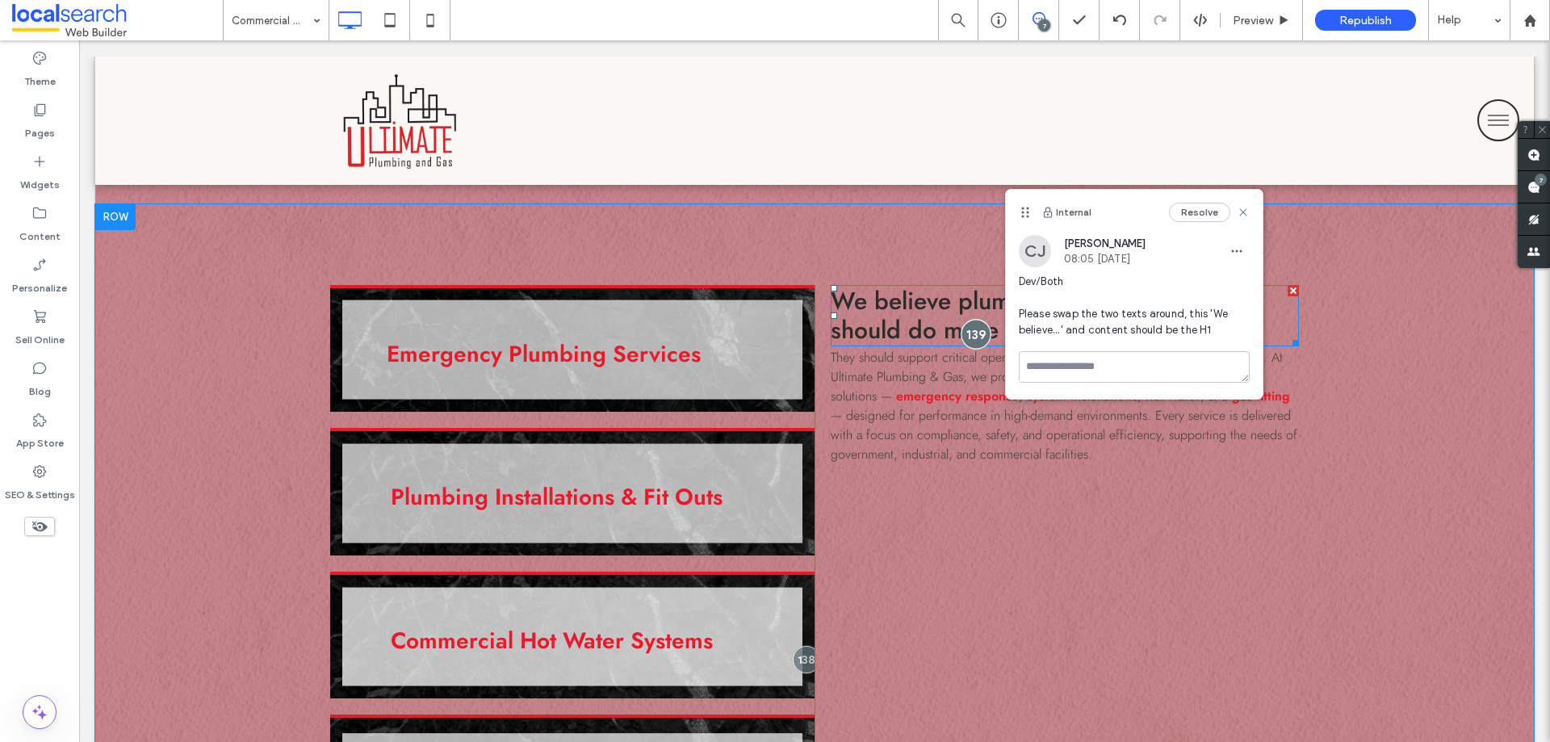
click at [970, 319] on div at bounding box center [976, 334] width 30 height 30
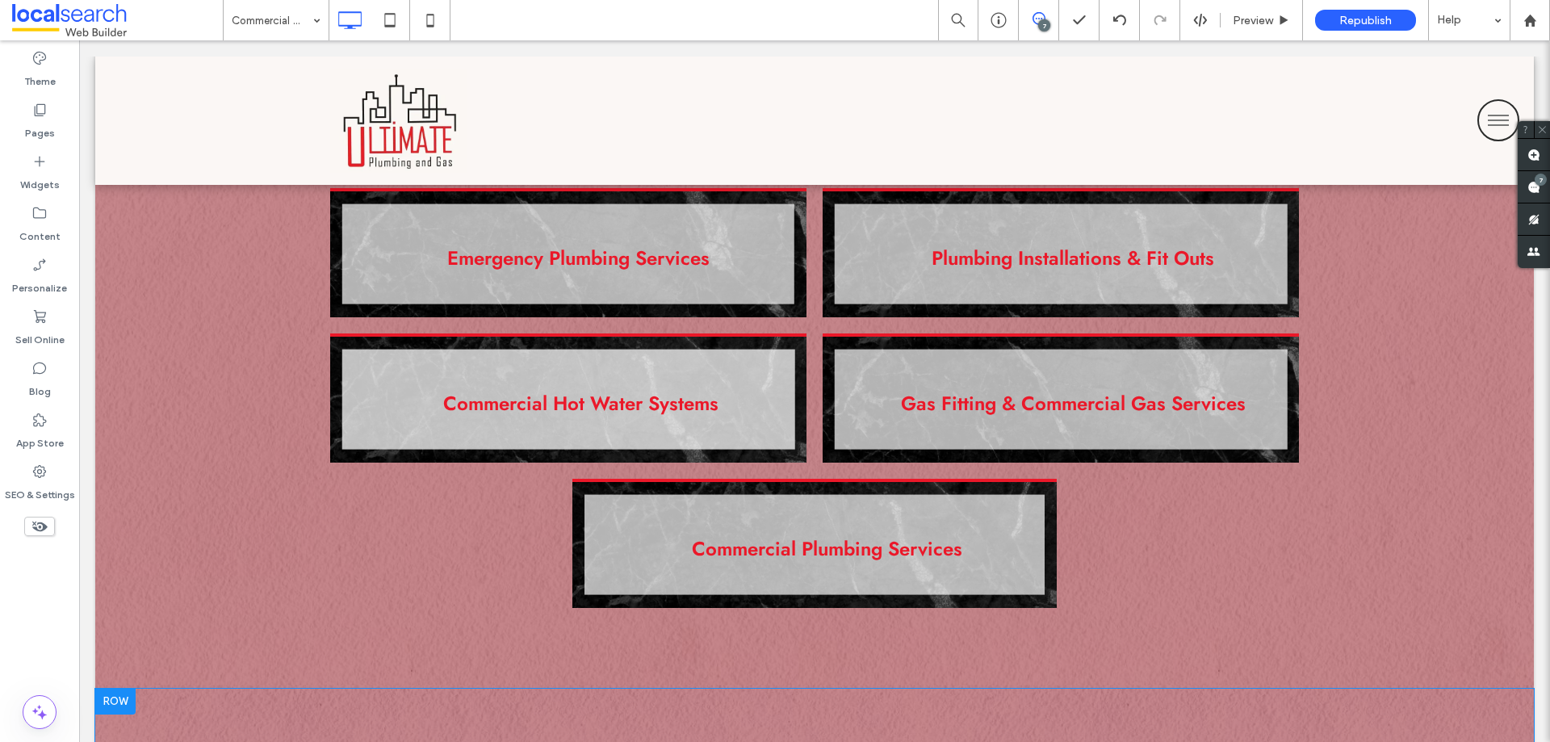
scroll to position [1292, 0]
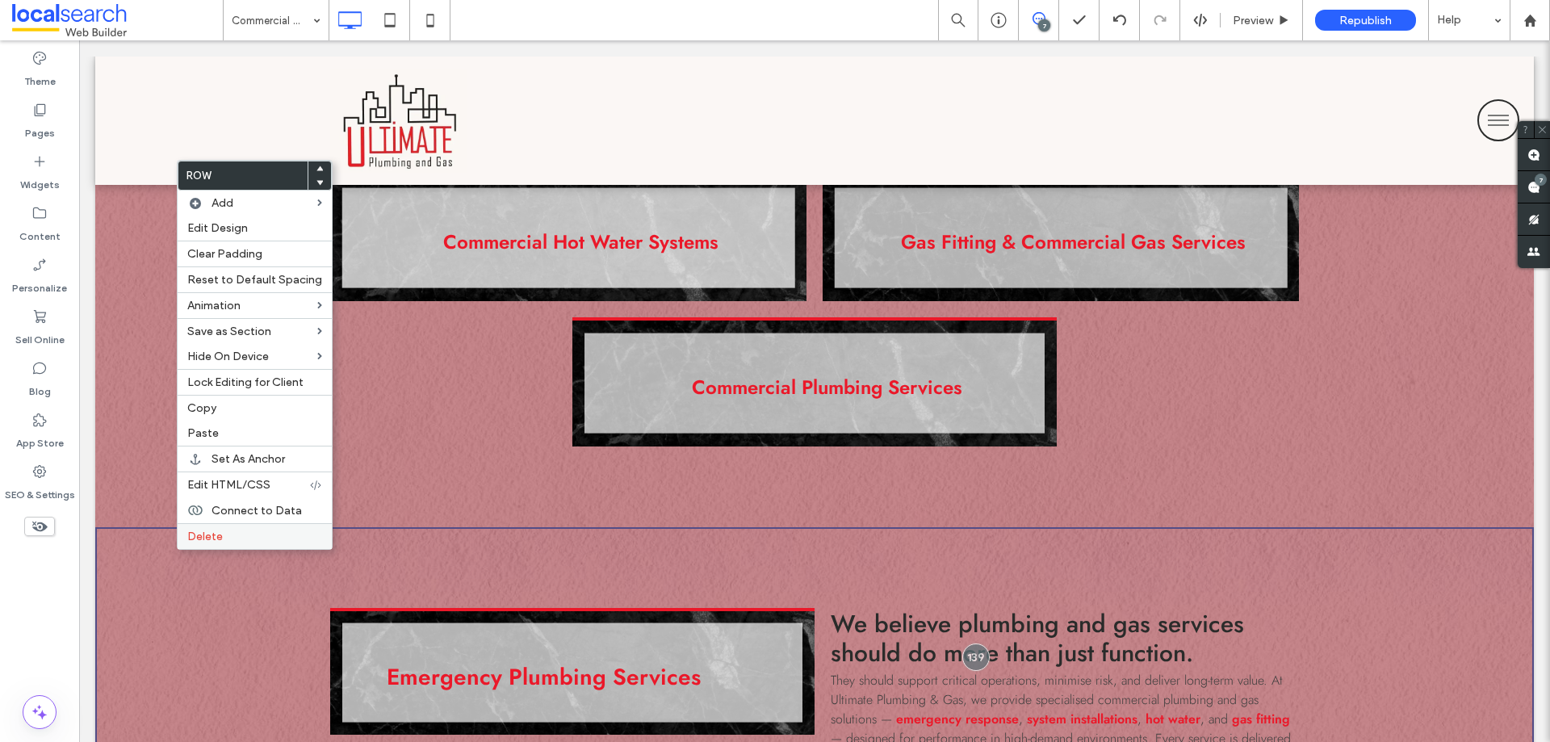
click at [196, 545] on div "Delete" at bounding box center [255, 536] width 154 height 26
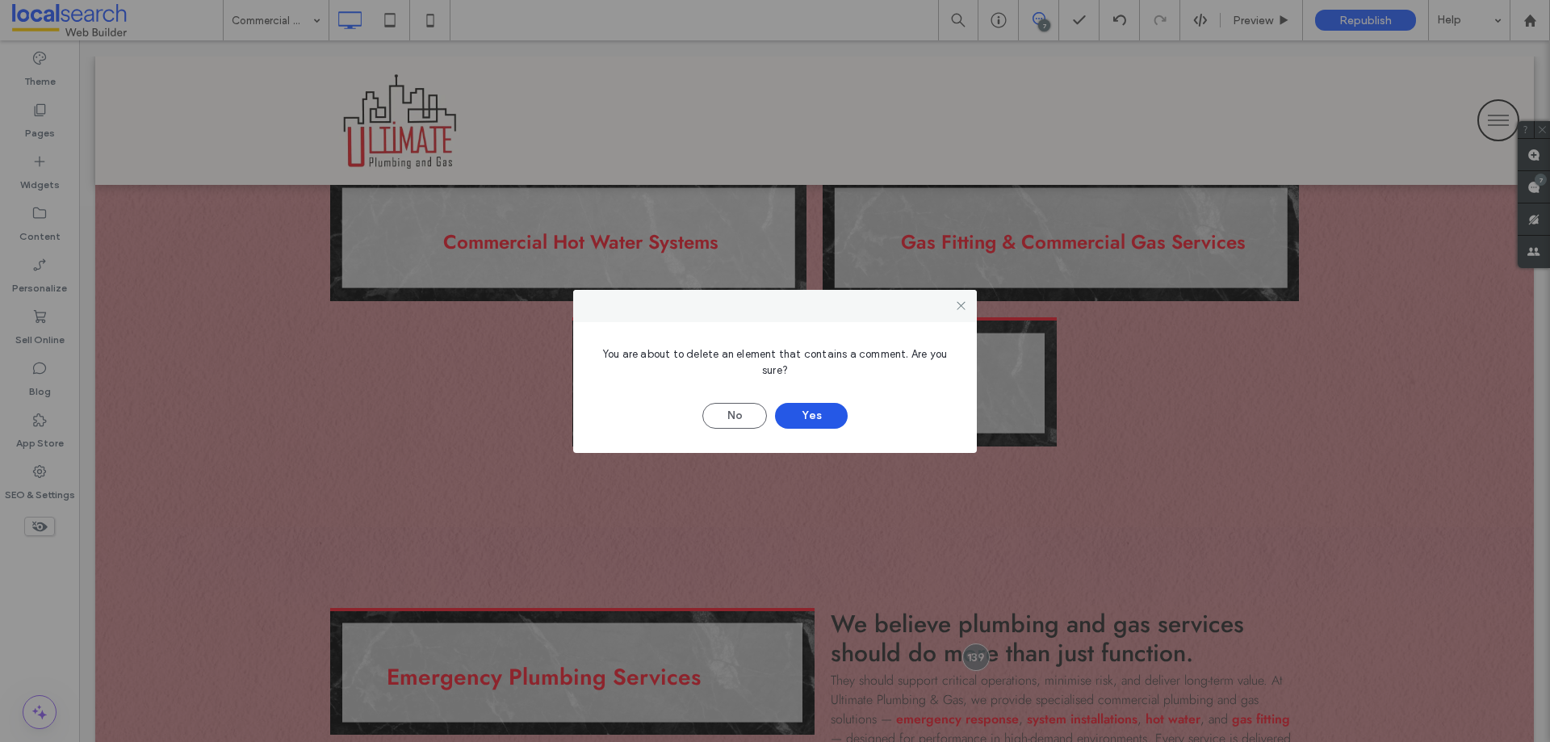
click at [830, 412] on button "Yes" at bounding box center [811, 416] width 73 height 26
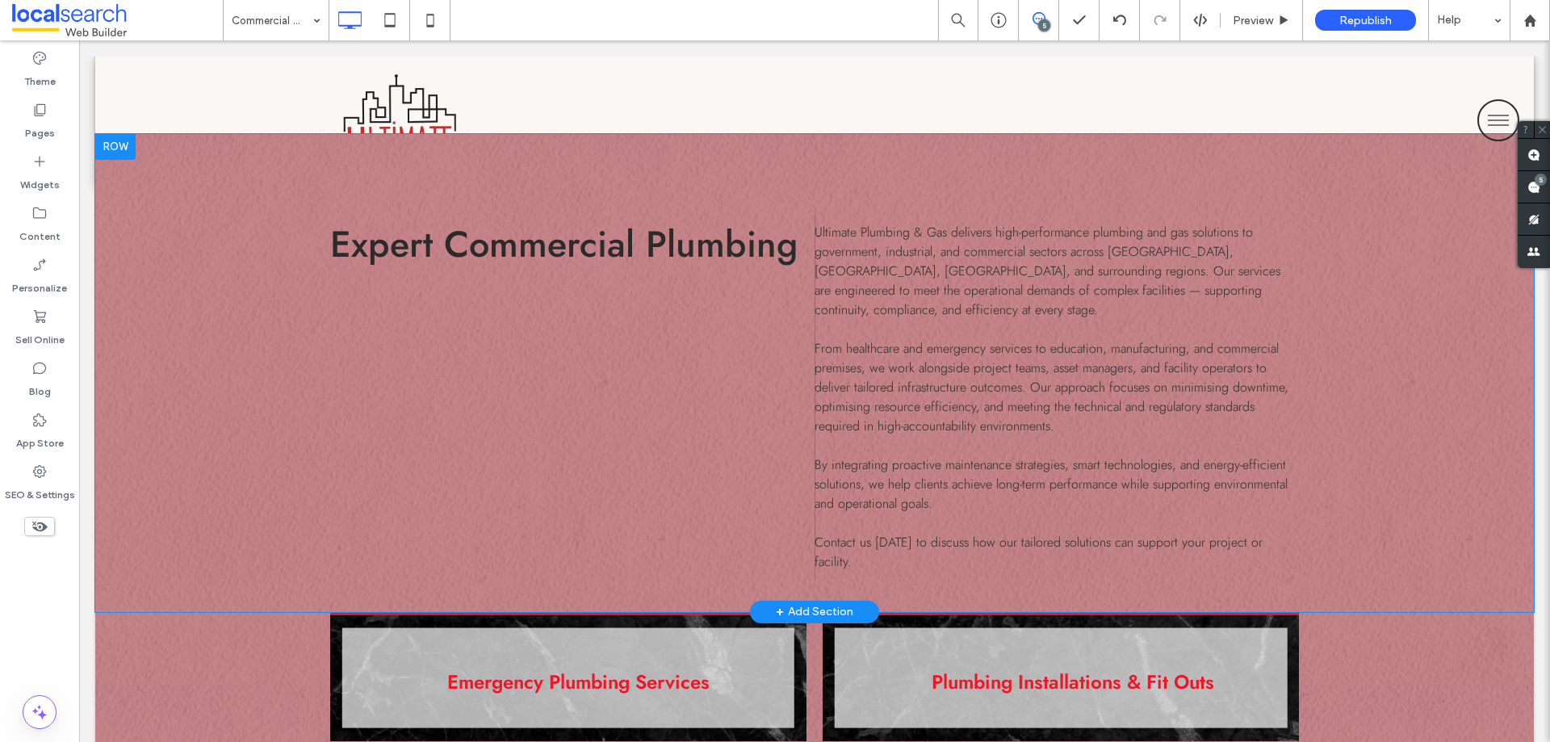
scroll to position [565, 0]
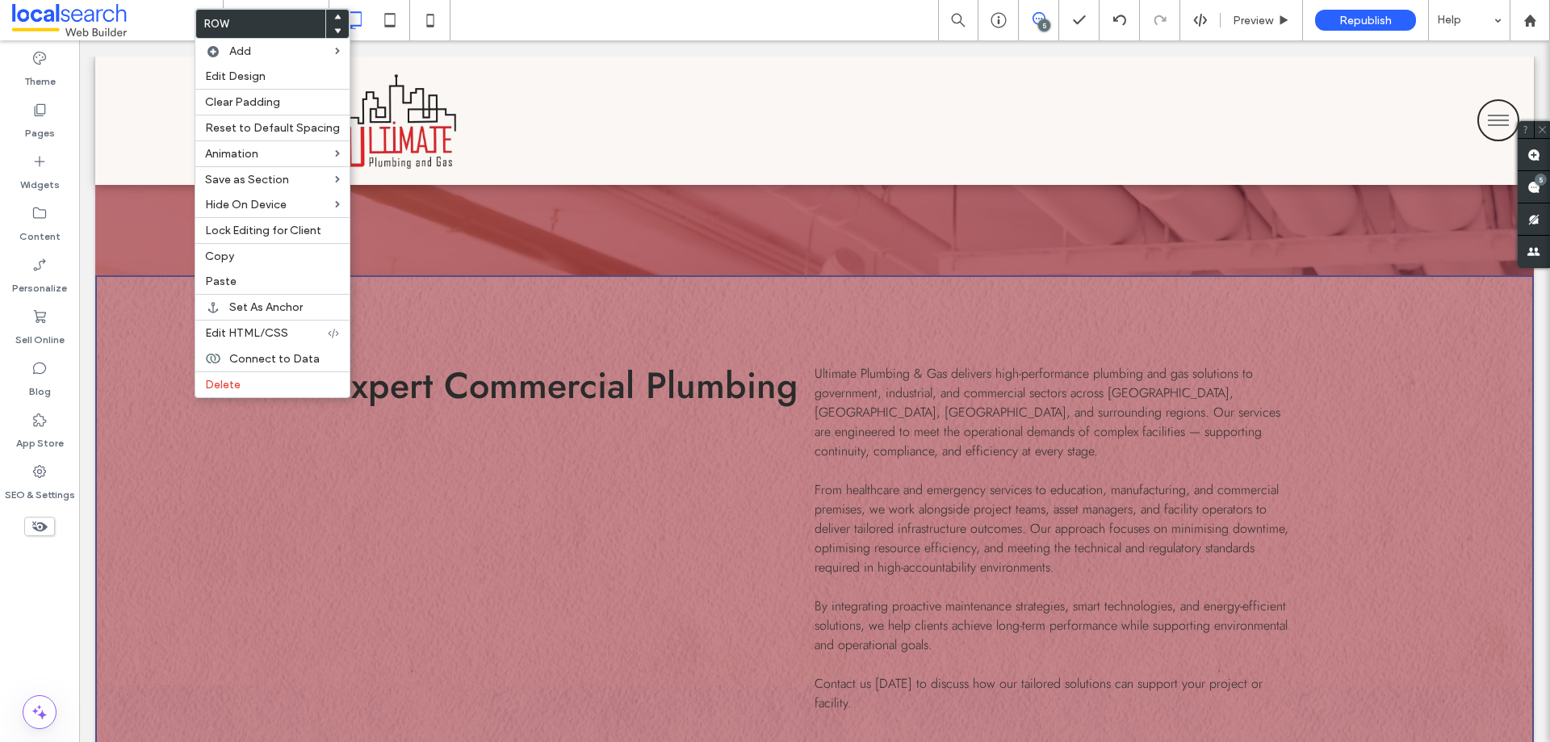
click at [740, 492] on div "Expert Commercial Plumbing Click To Paste" at bounding box center [572, 538] width 484 height 365
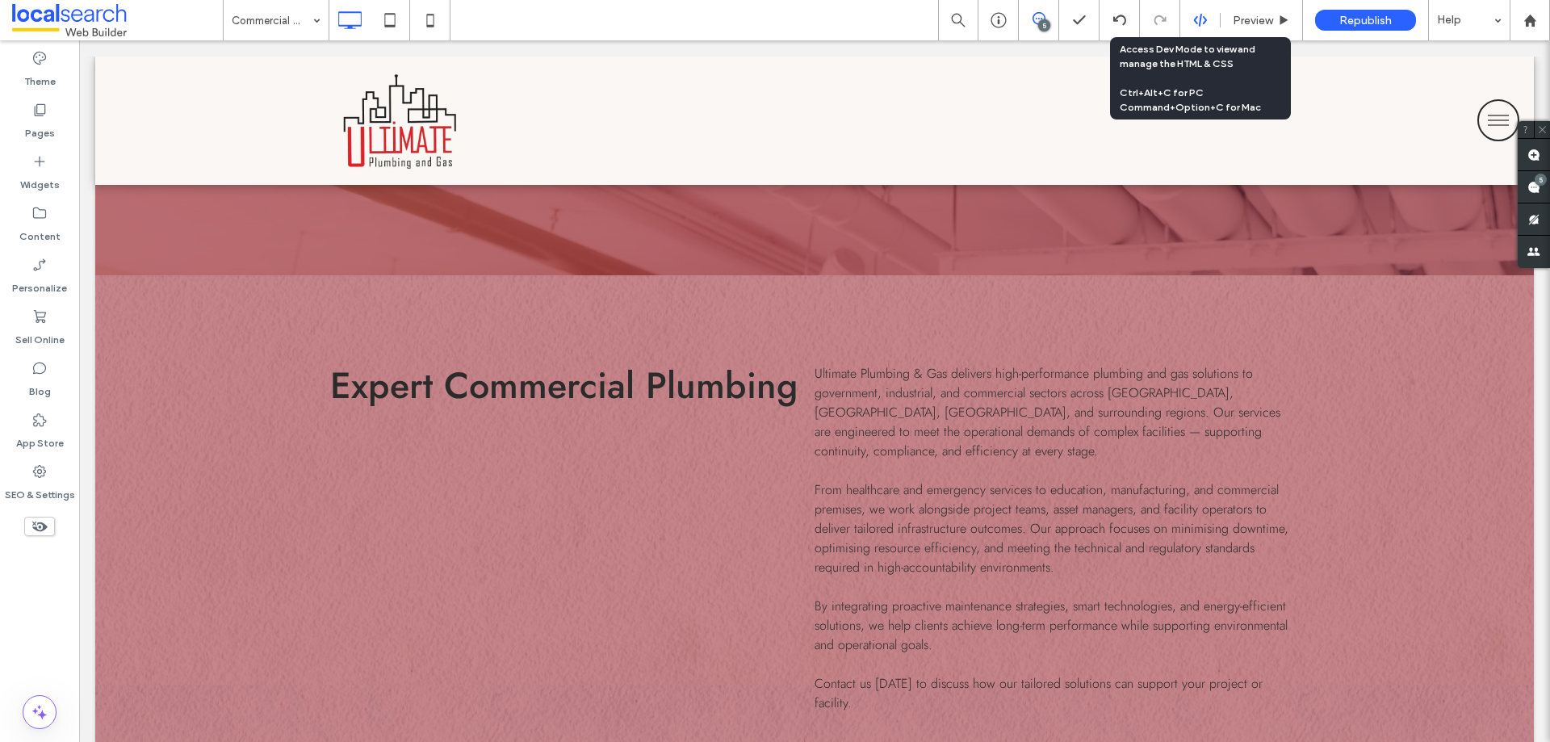
click at [1204, 19] on use at bounding box center [1199, 20] width 13 height 13
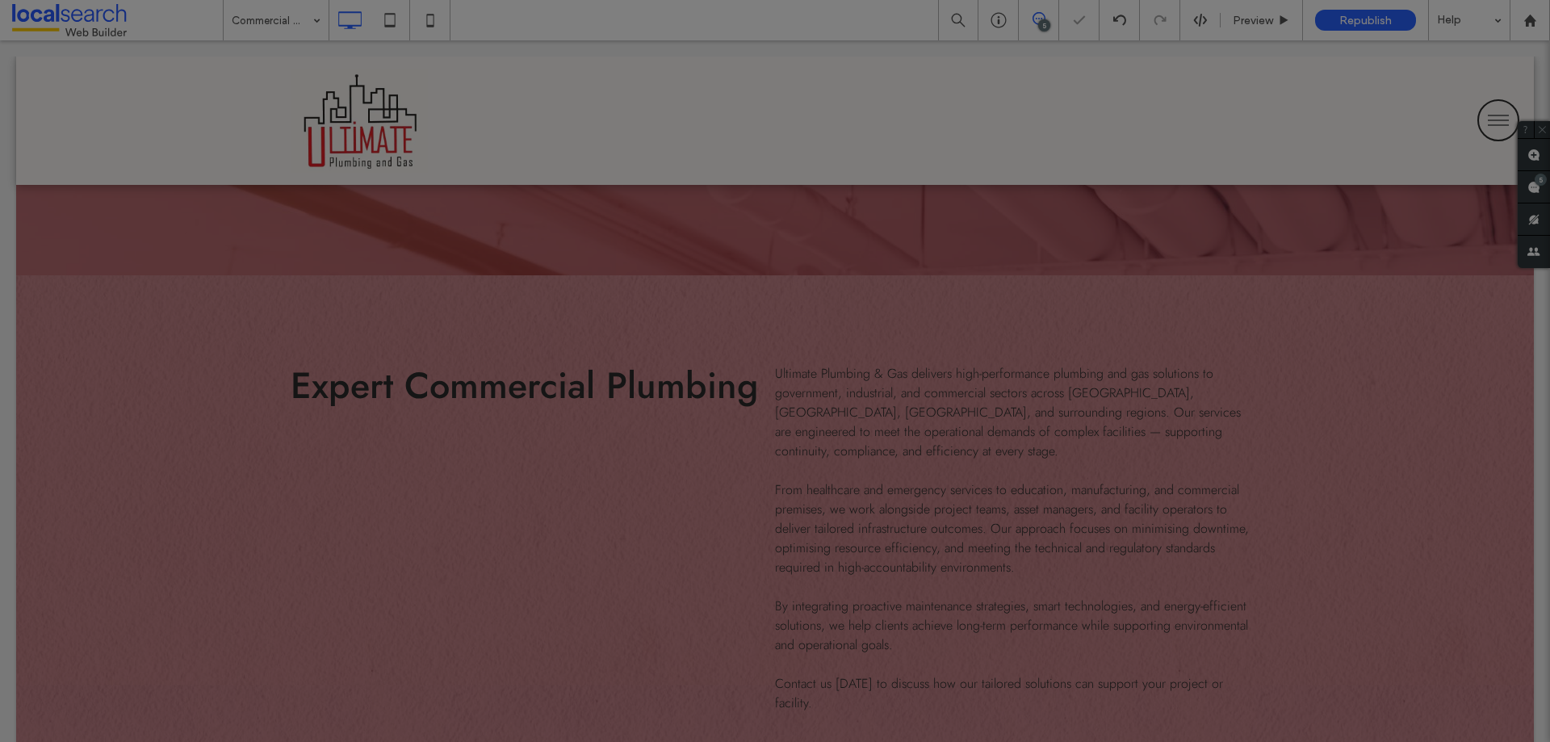
scroll to position [0, 0]
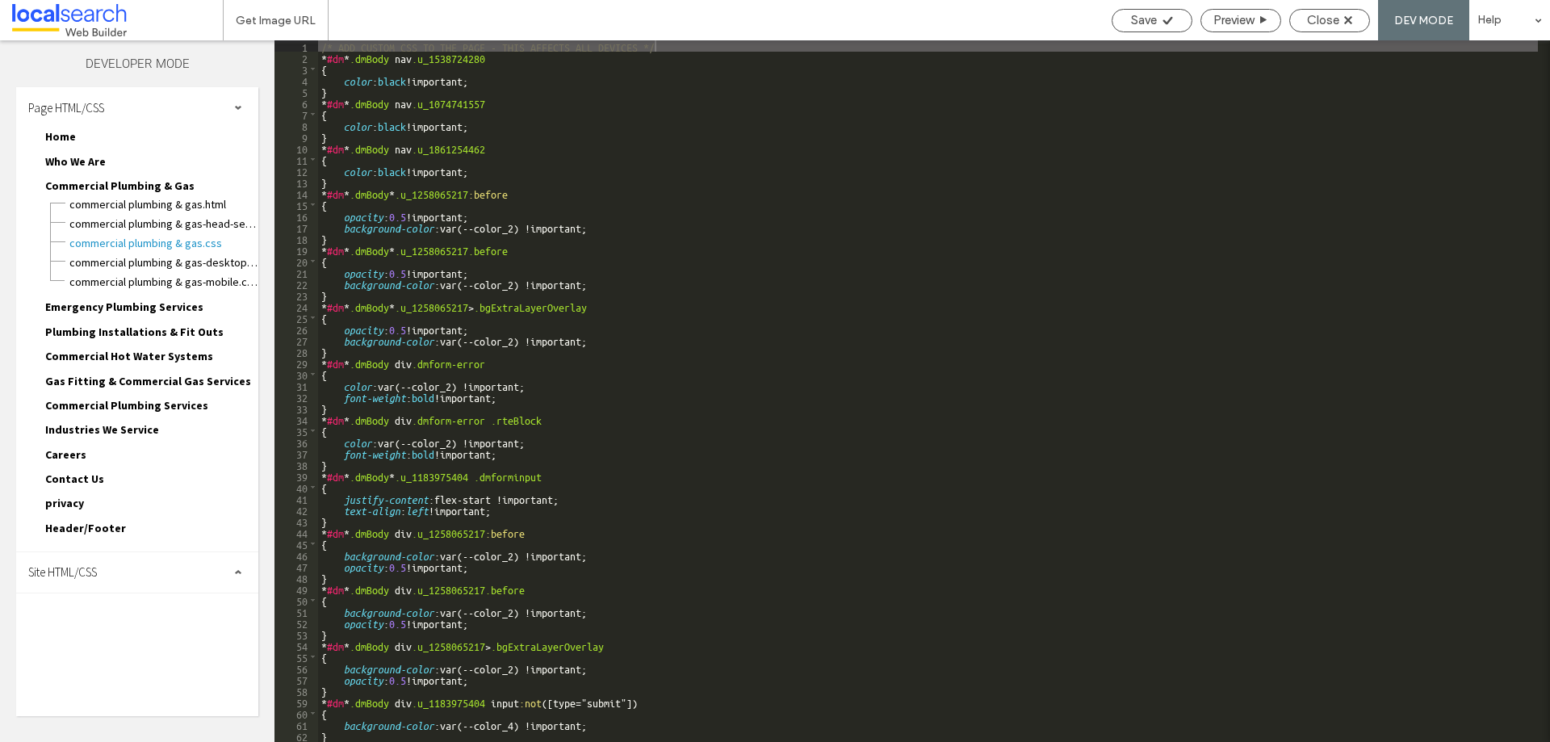
click at [213, 568] on div "Site HTML/CSS" at bounding box center [137, 572] width 242 height 40
click at [137, 633] on div "site.css" at bounding box center [166, 640] width 183 height 19
click at [142, 643] on span "site.css" at bounding box center [166, 642] width 183 height 16
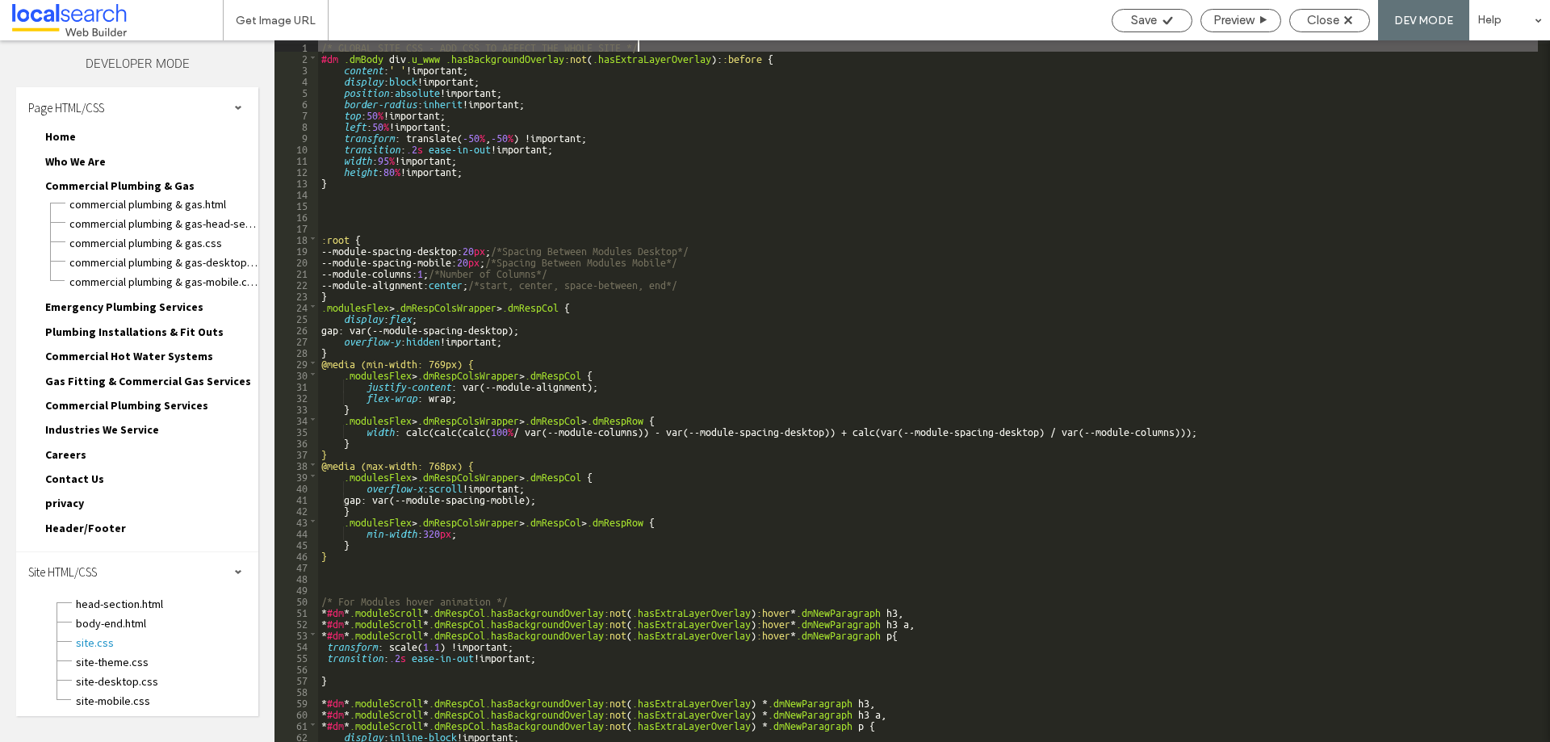
scroll to position [145, 0]
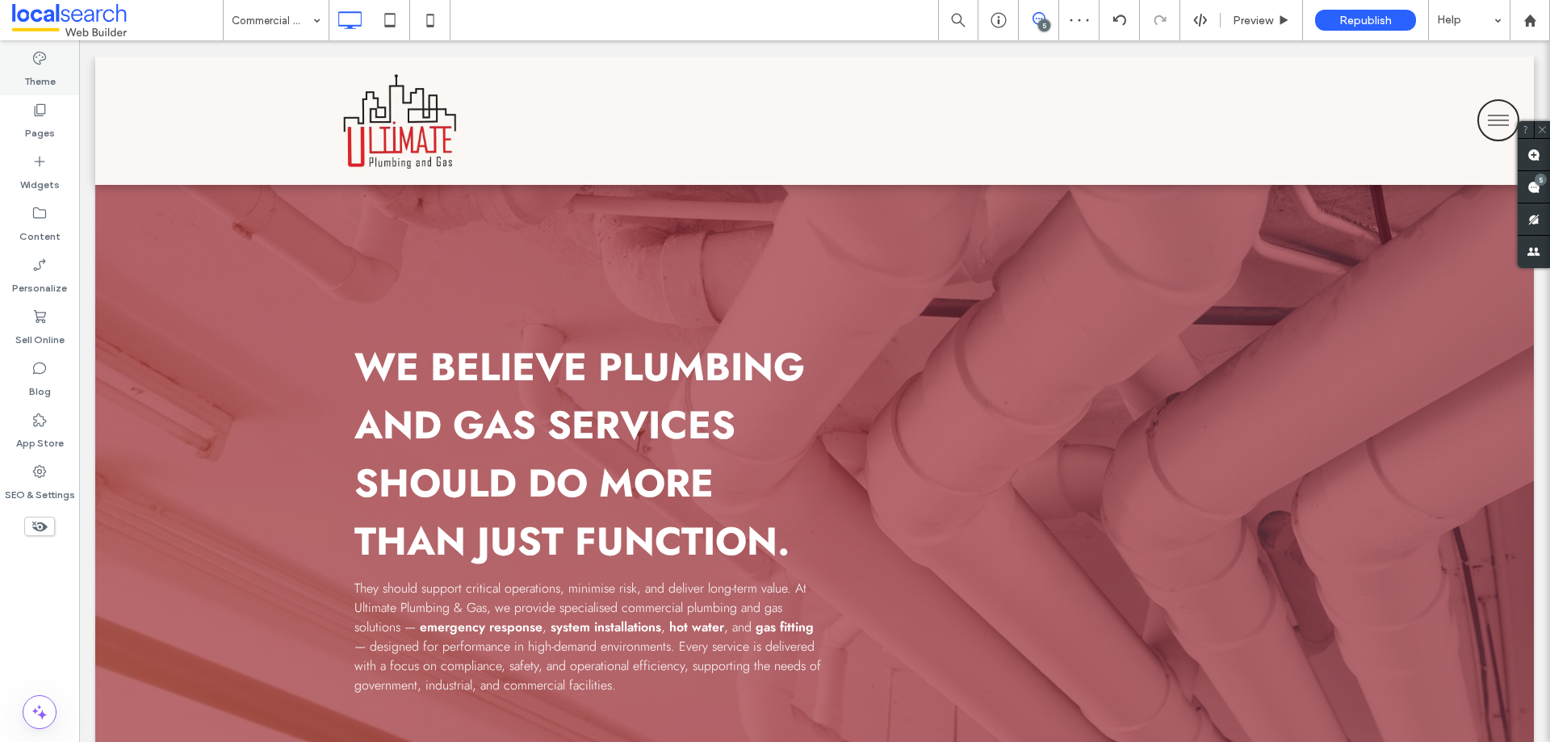
click at [51, 78] on label "Theme" at bounding box center [39, 77] width 31 height 23
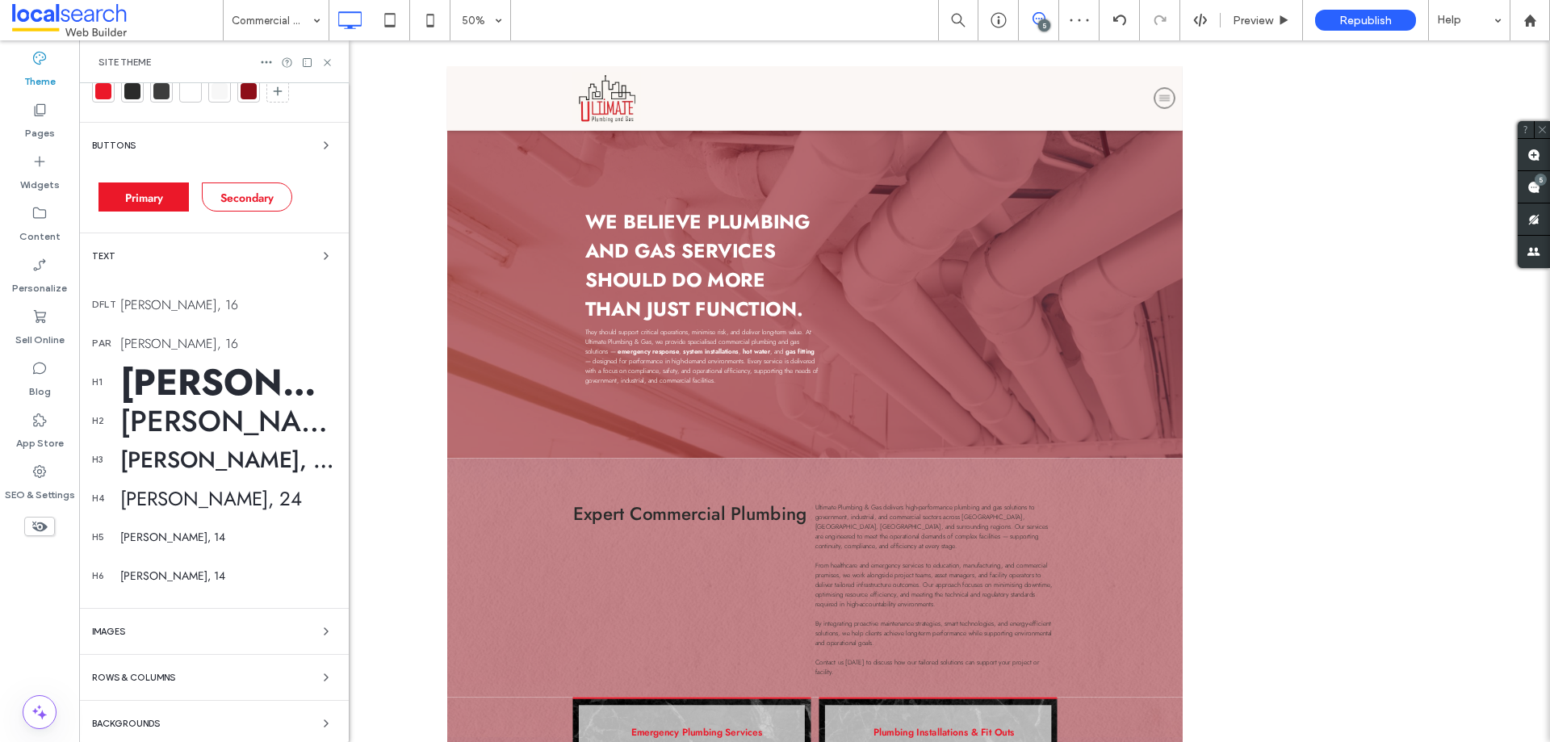
scroll to position [106, 0]
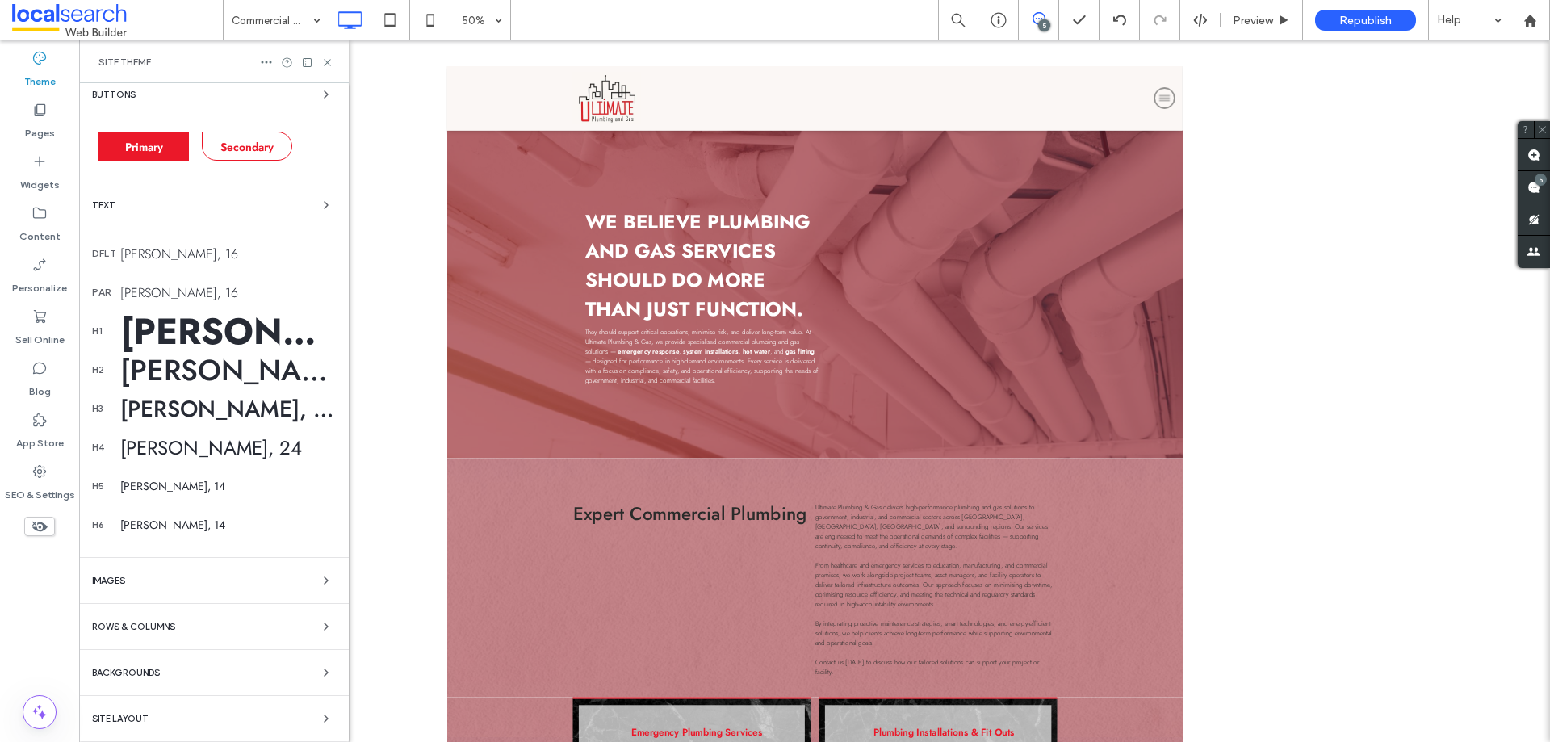
click at [153, 253] on div "[PERSON_NAME], 16" at bounding box center [228, 254] width 216 height 19
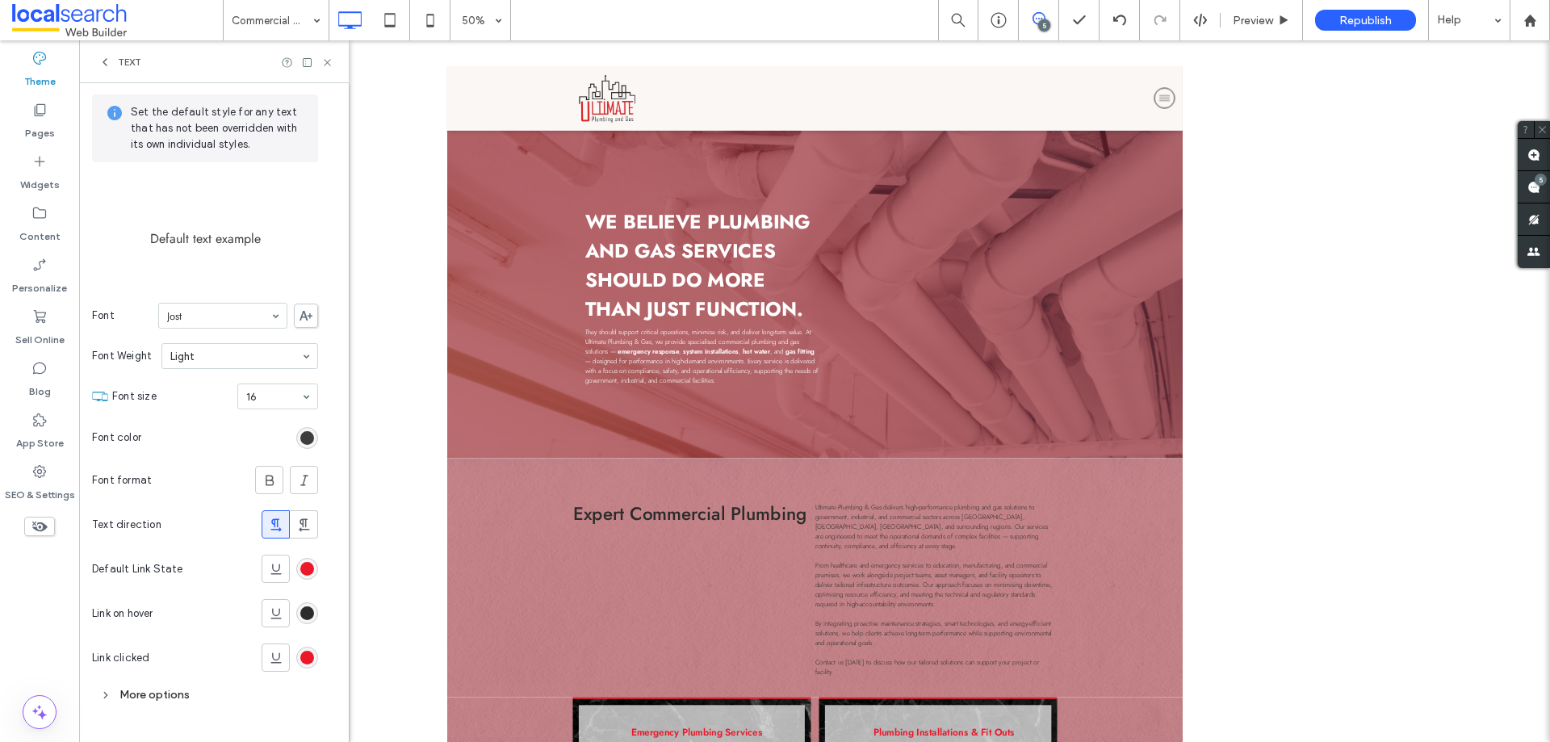
scroll to position [61, 0]
click at [333, 57] on div "Text" at bounding box center [214, 61] width 270 height 43
click at [333, 57] on icon at bounding box center [327, 63] width 12 height 12
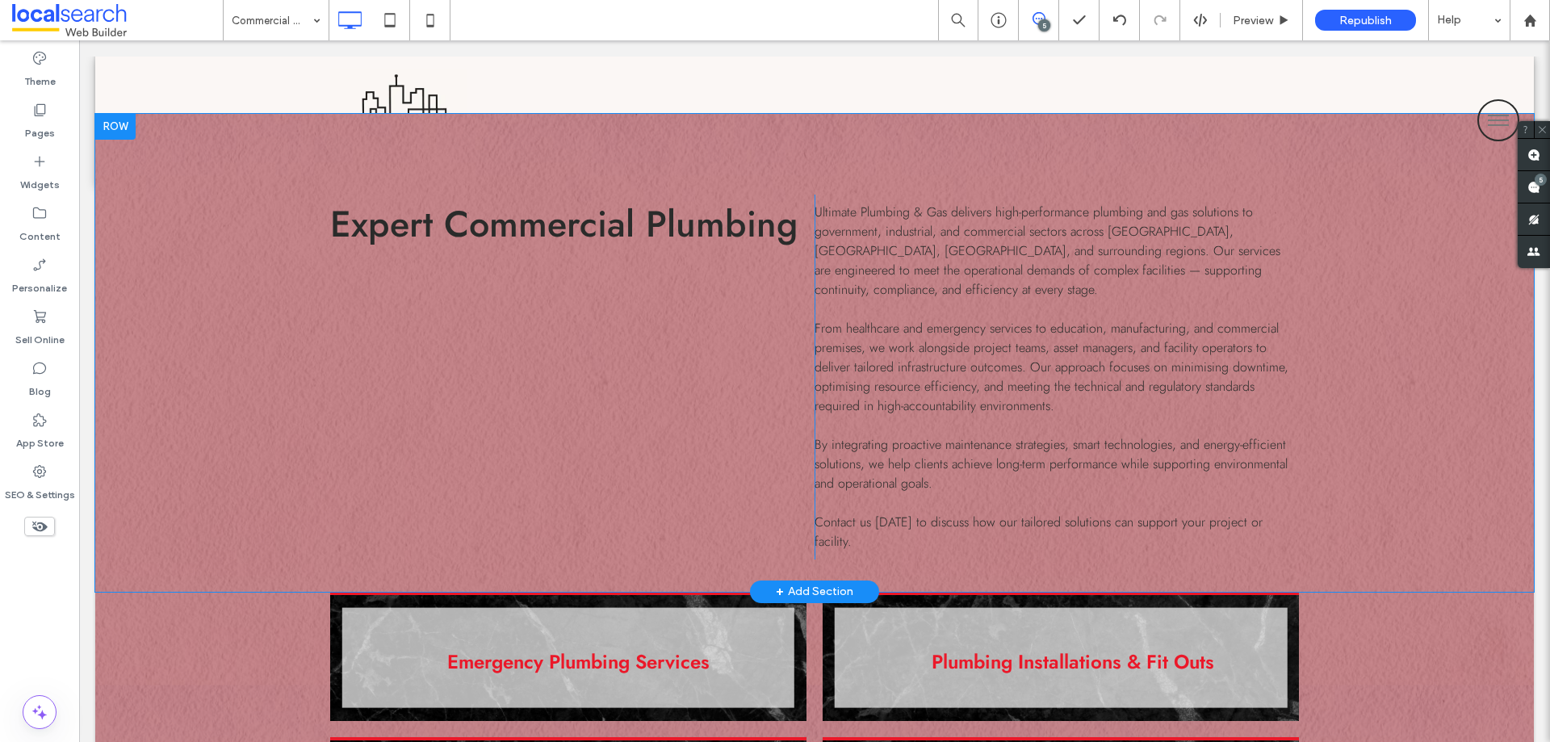
scroll to position [565, 0]
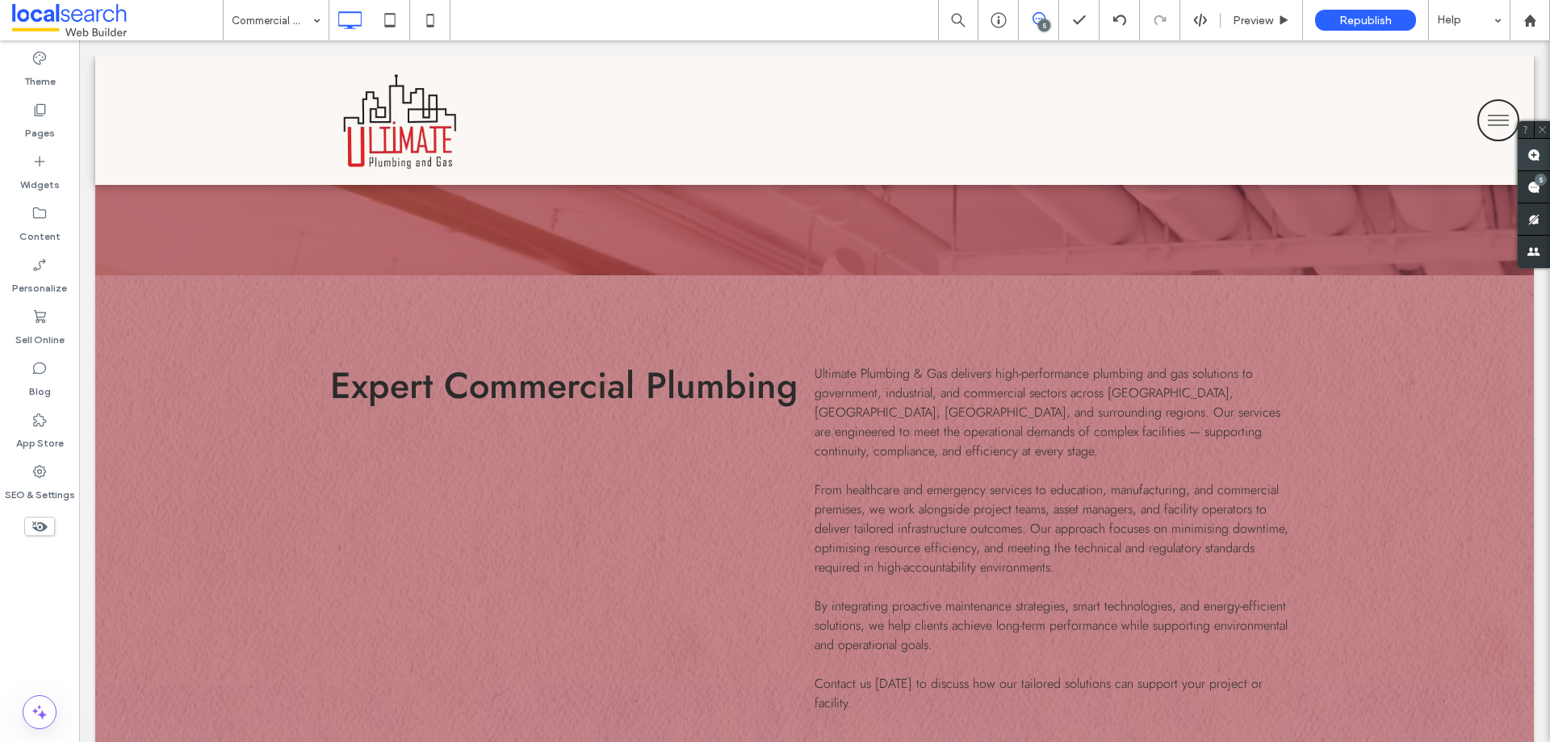
click at [1530, 163] on span at bounding box center [1534, 154] width 32 height 31
click at [642, 396] on span "Expert Commercial Plumbing" at bounding box center [563, 385] width 467 height 52
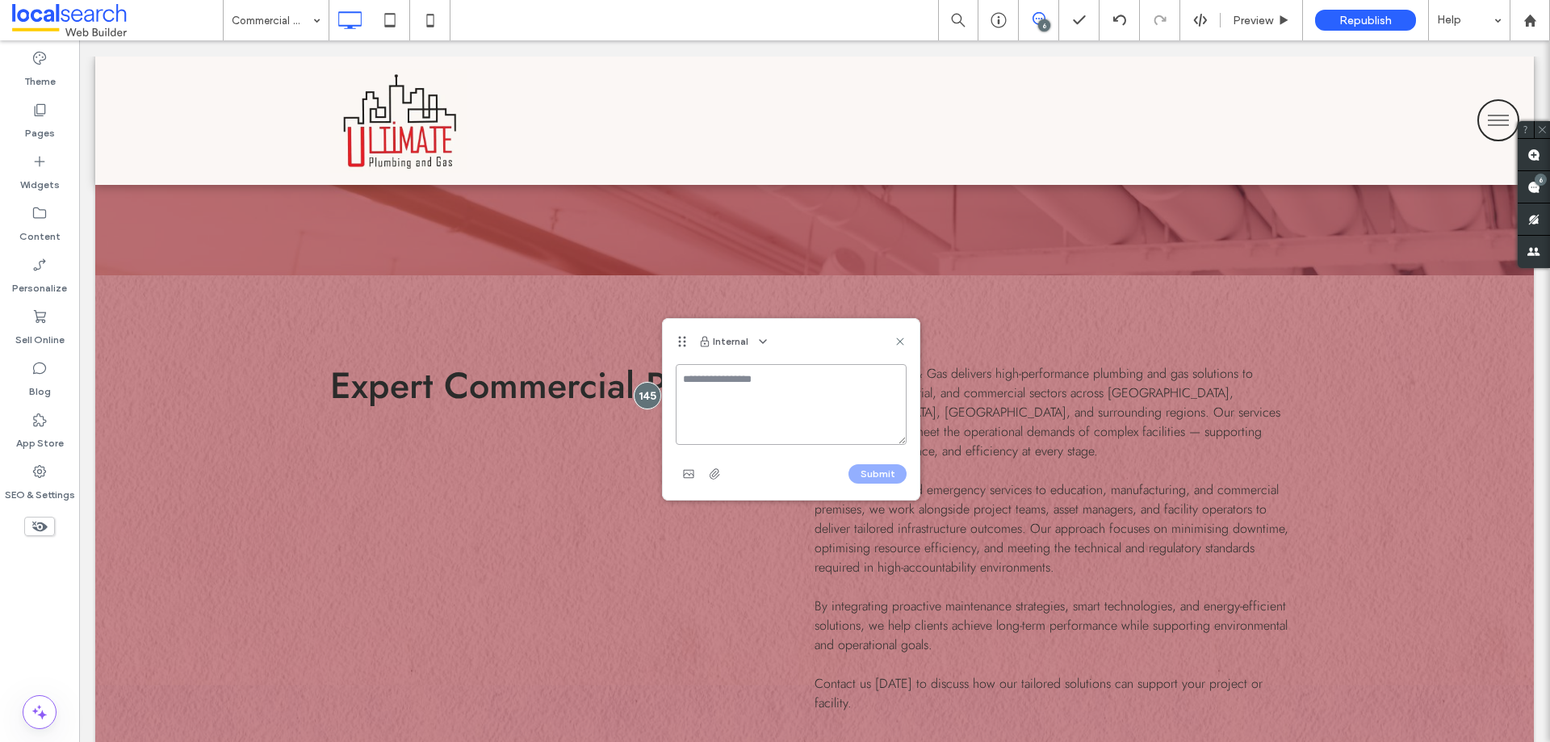
click at [754, 407] on textarea at bounding box center [791, 404] width 231 height 81
type textarea "*******"
paste textarea "**********"
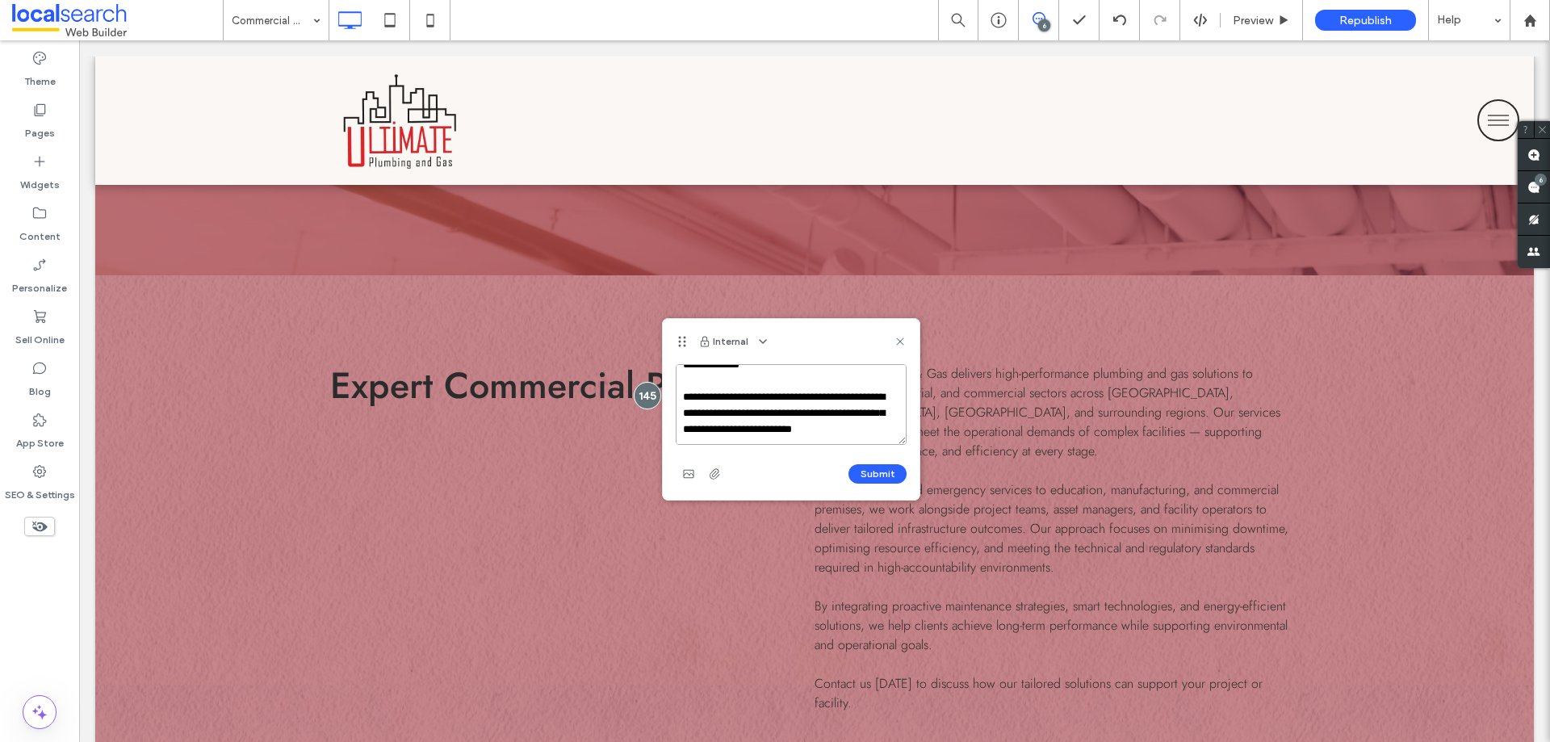
scroll to position [273, 0]
type textarea "**********"
click at [873, 471] on button "Submit" at bounding box center [877, 473] width 58 height 19
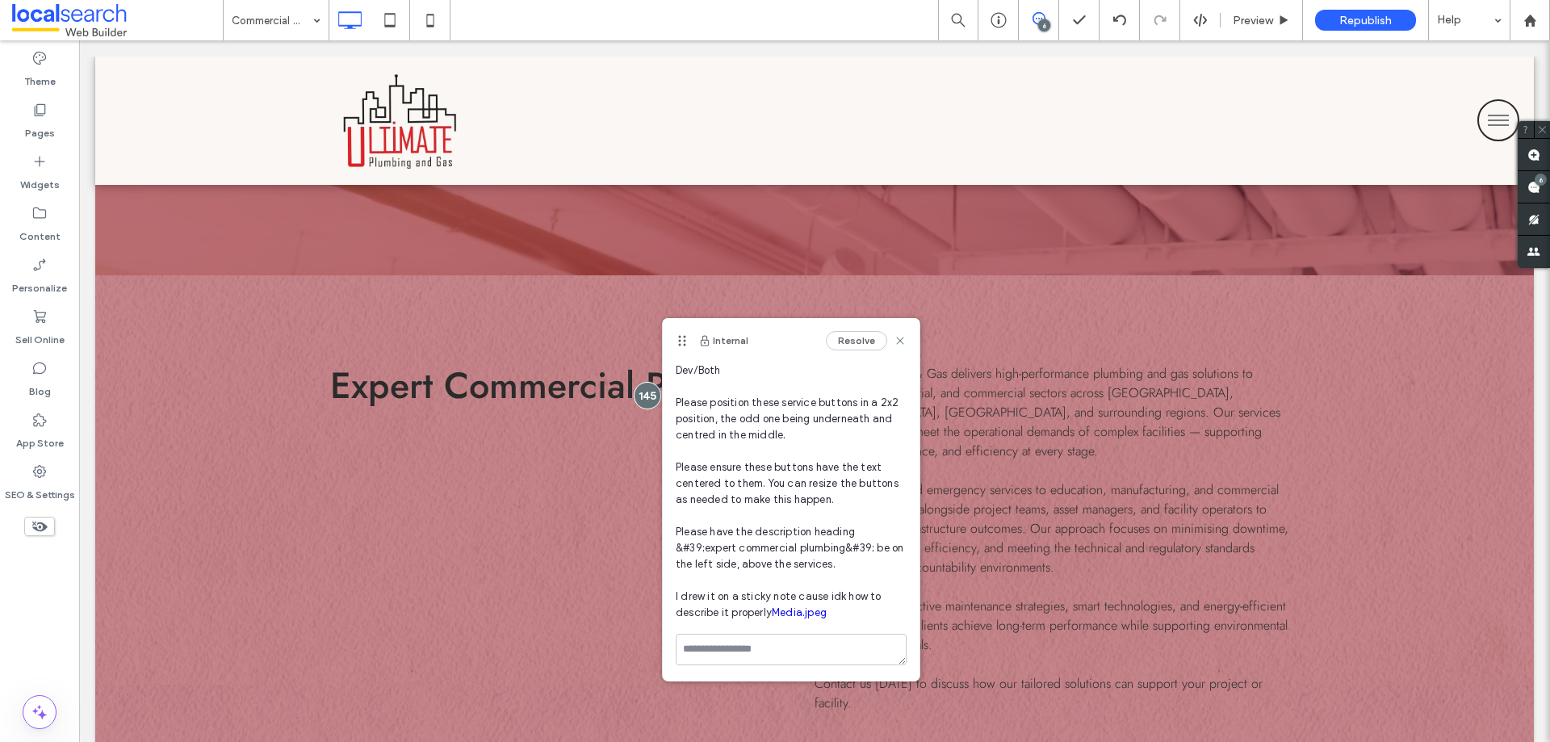
scroll to position [90, 0]
click at [638, 397] on div at bounding box center [648, 395] width 30 height 30
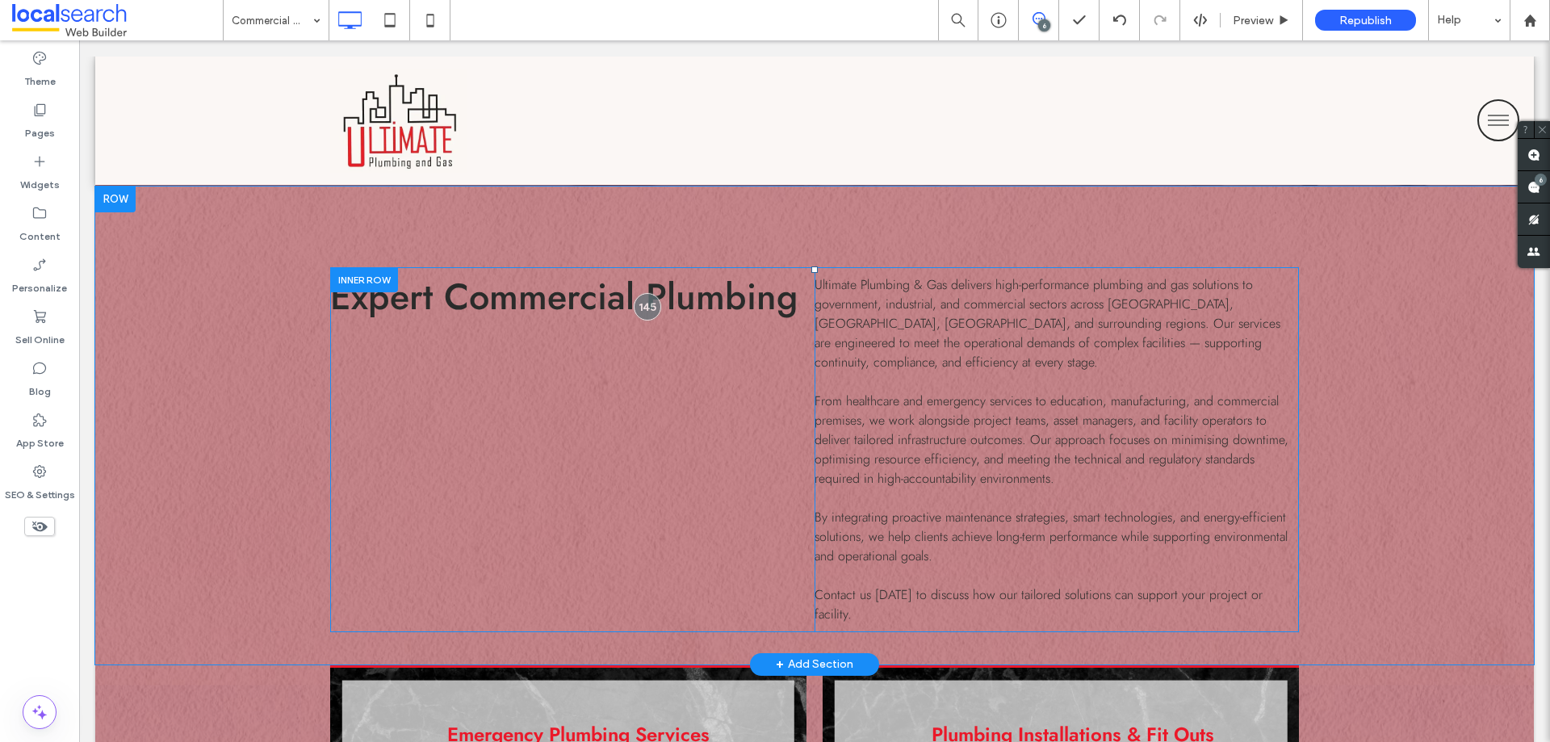
scroll to position [807, 0]
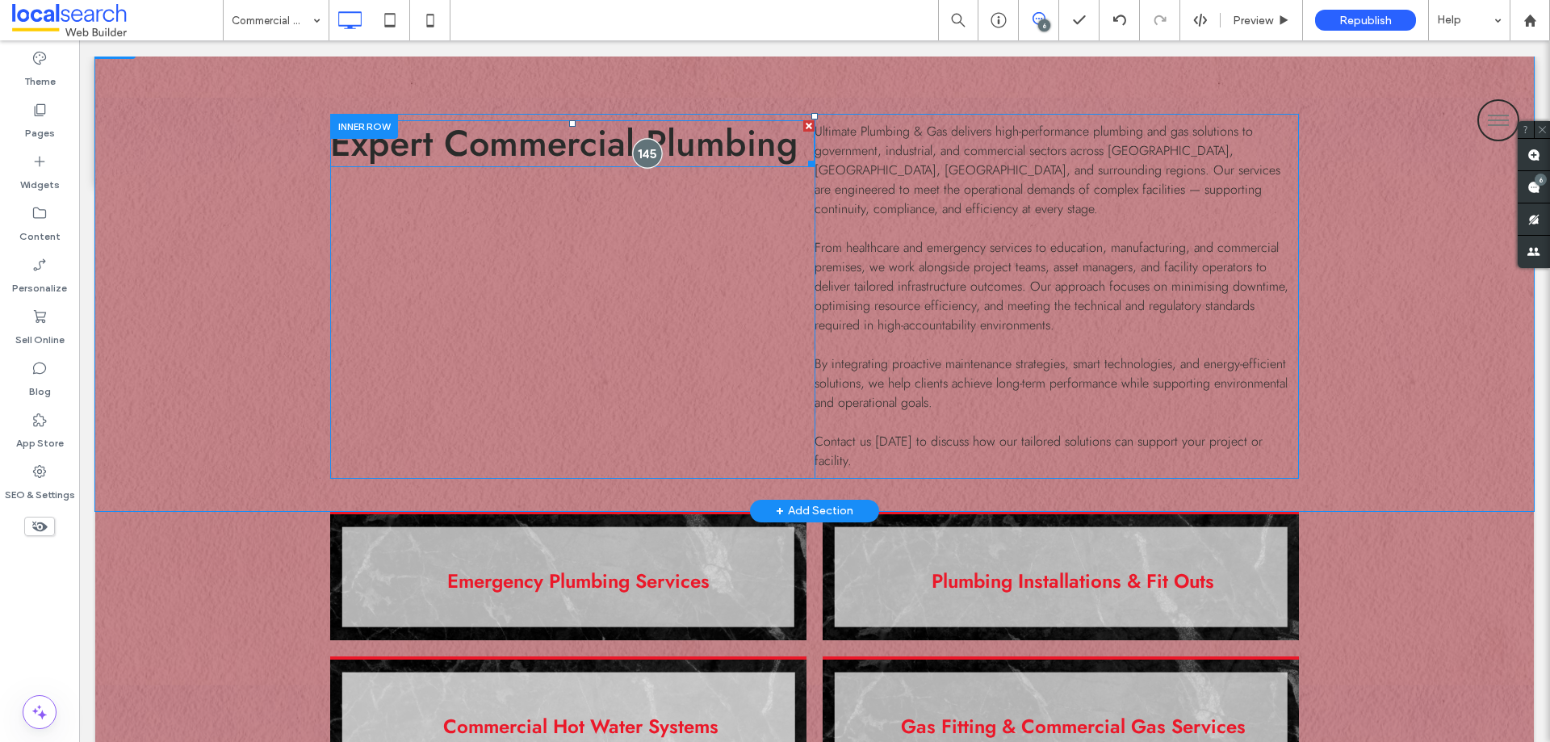
click at [635, 153] on div at bounding box center [648, 153] width 30 height 30
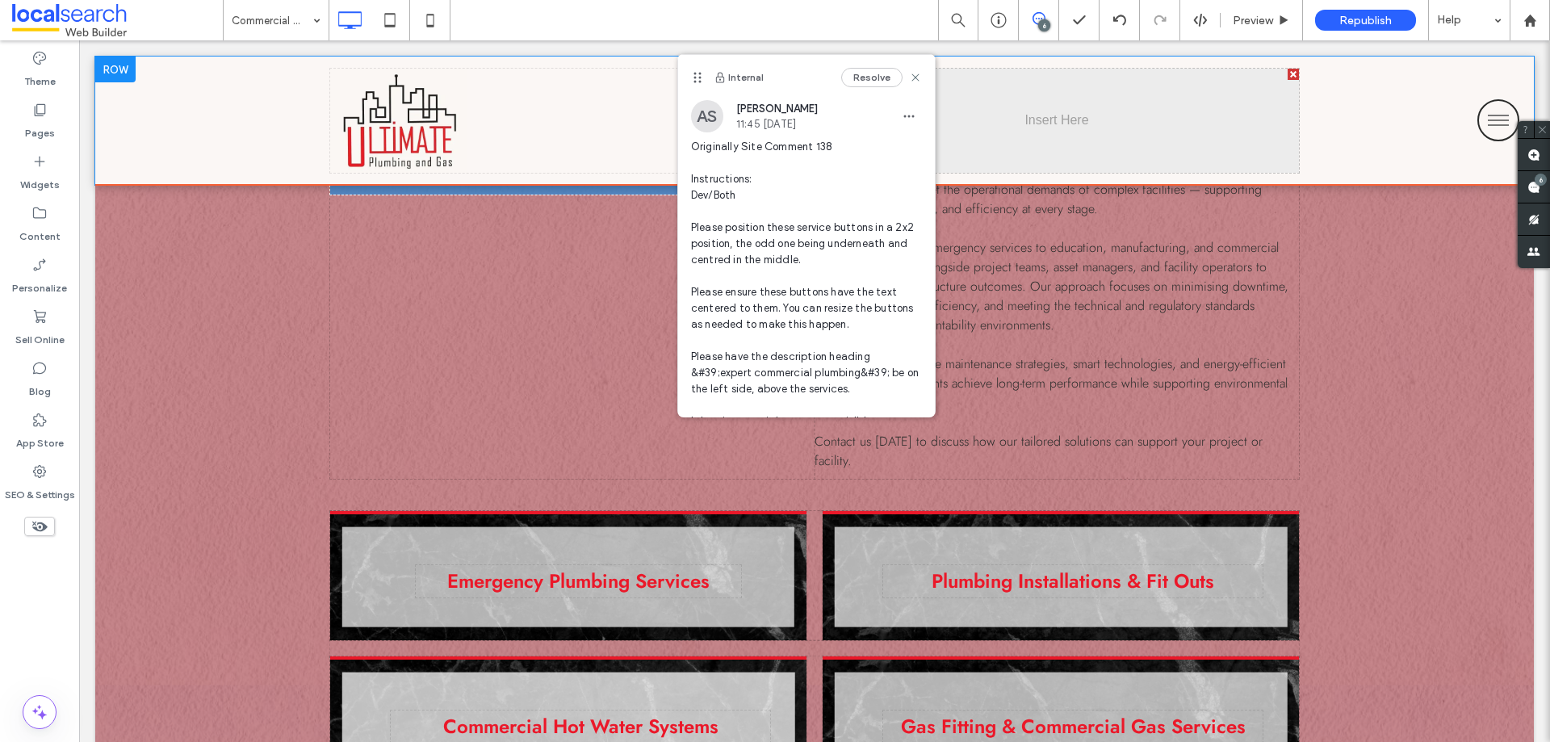
drag, startPoint x: 643, startPoint y: 150, endPoint x: 724, endPoint y: 199, distance: 94.6
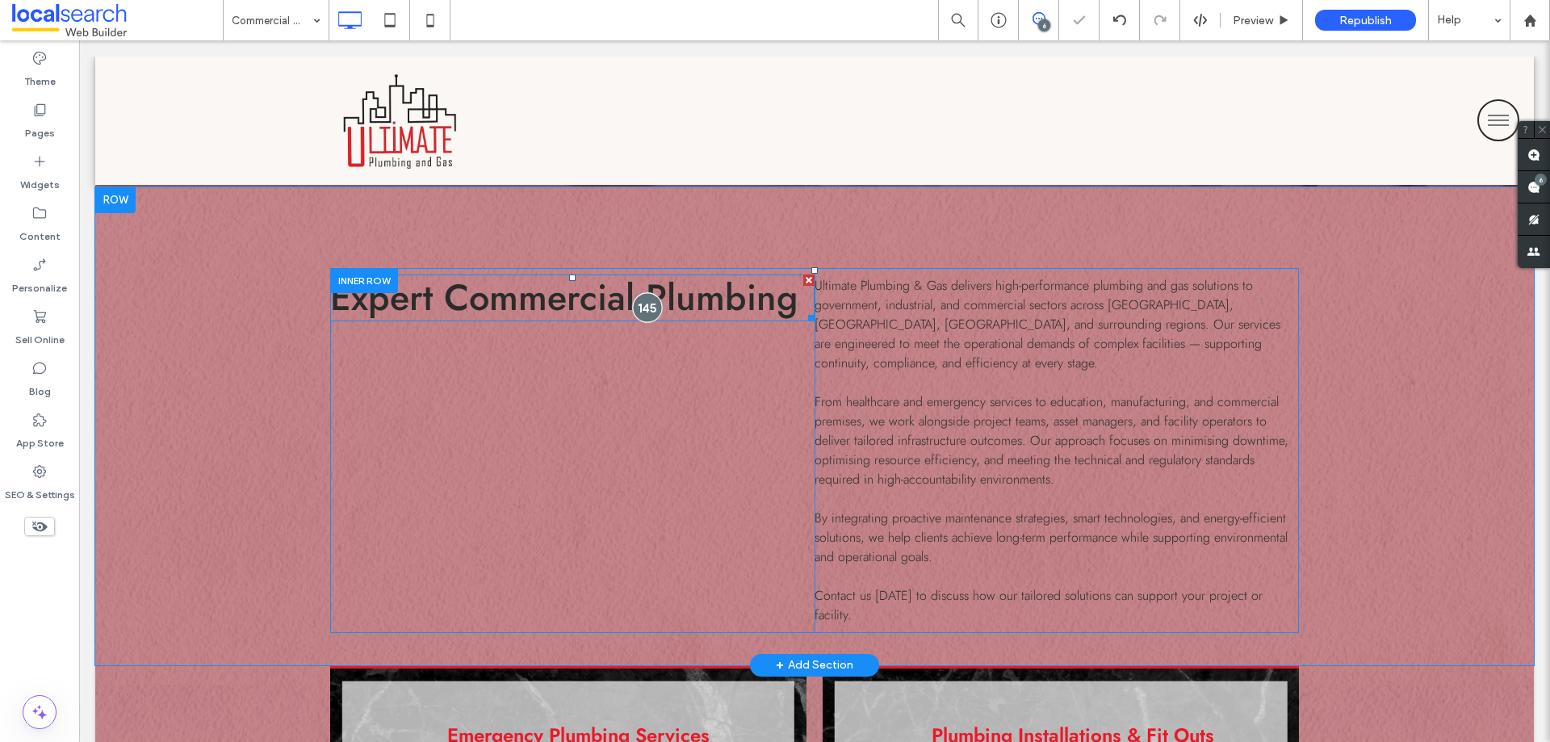
scroll to position [646, 0]
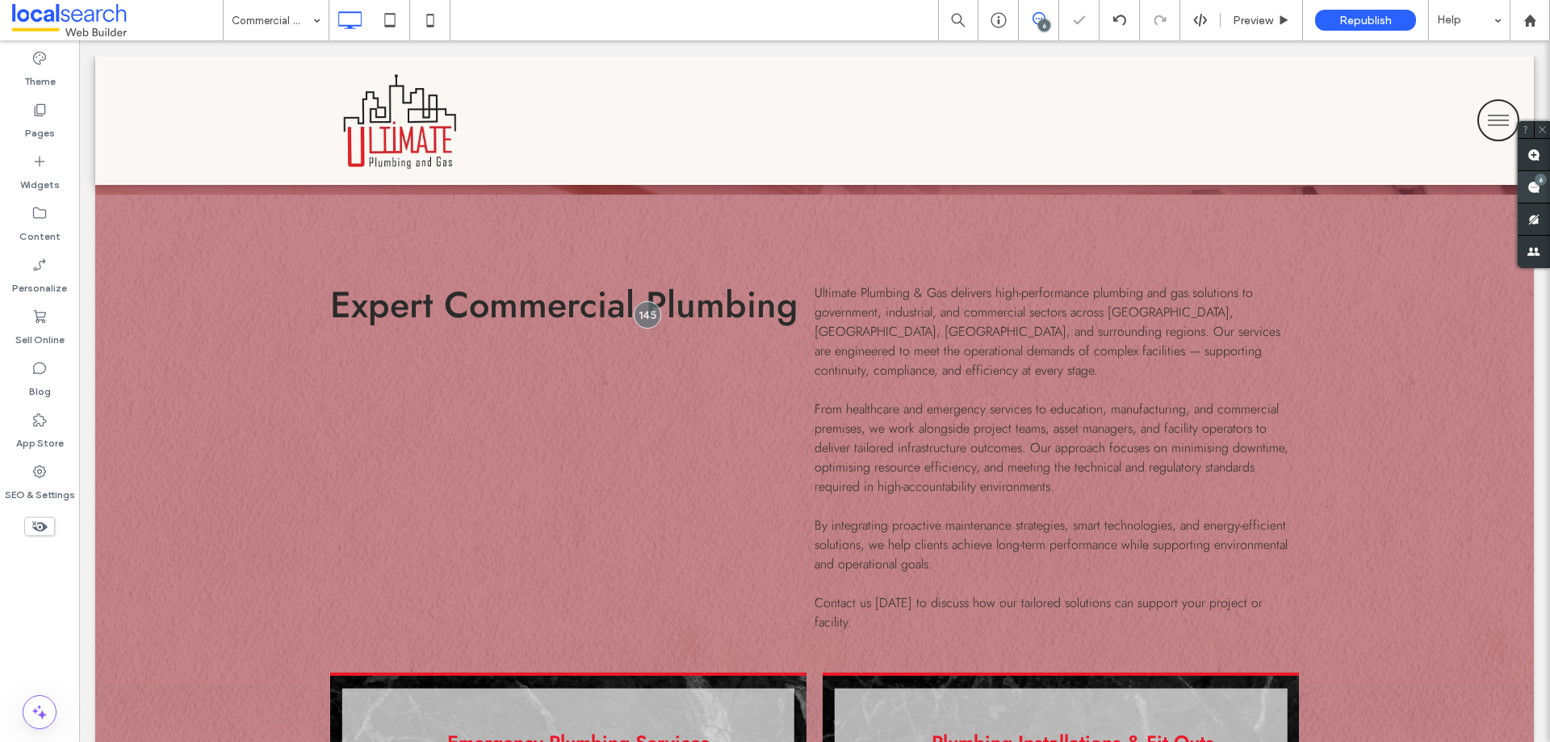
click at [1534, 185] on use at bounding box center [1533, 187] width 13 height 13
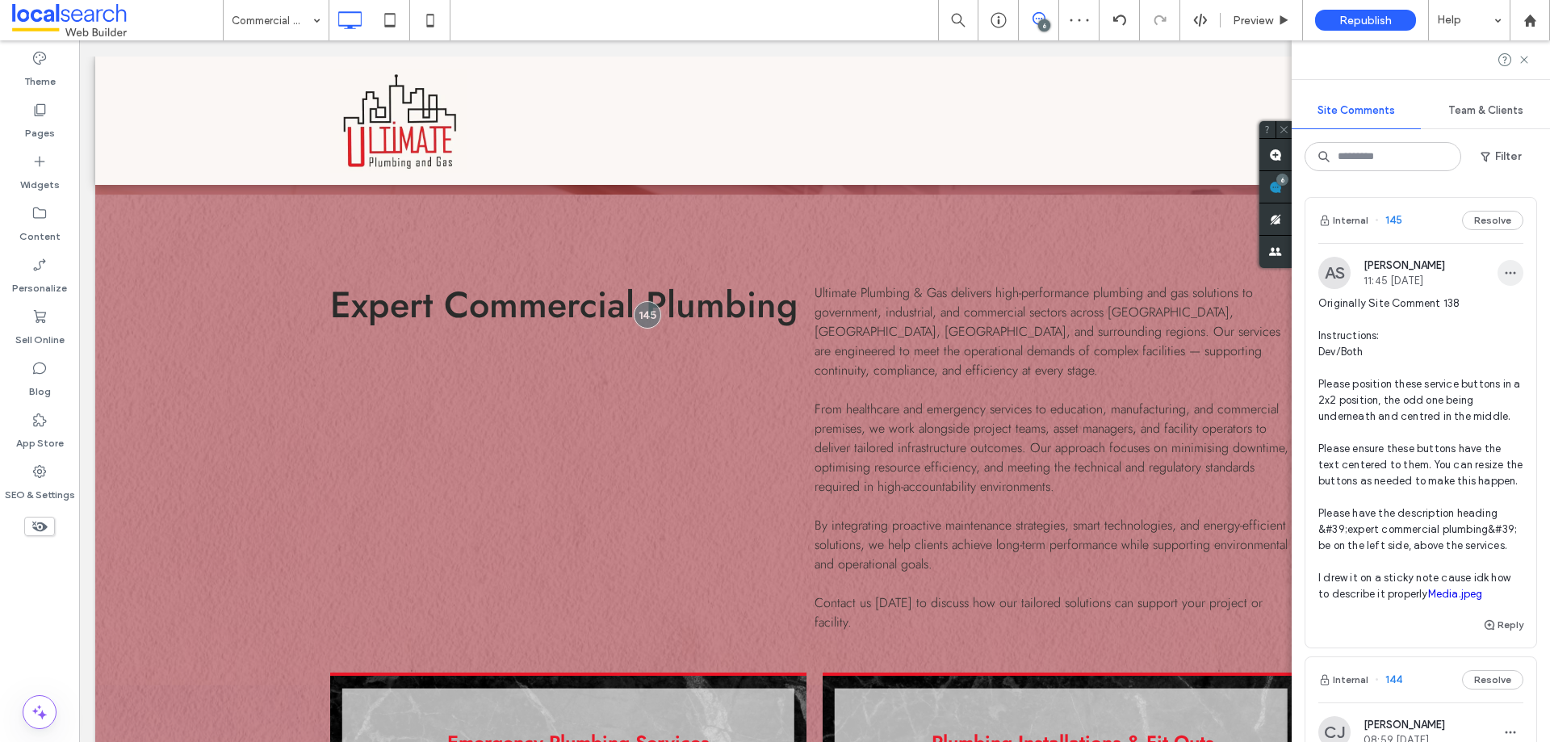
click at [1497, 279] on span "button" at bounding box center [1510, 273] width 26 height 26
click at [1504, 272] on icon "button" at bounding box center [1510, 272] width 13 height 13
click at [1510, 147] on button "Filter" at bounding box center [1500, 157] width 73 height 26
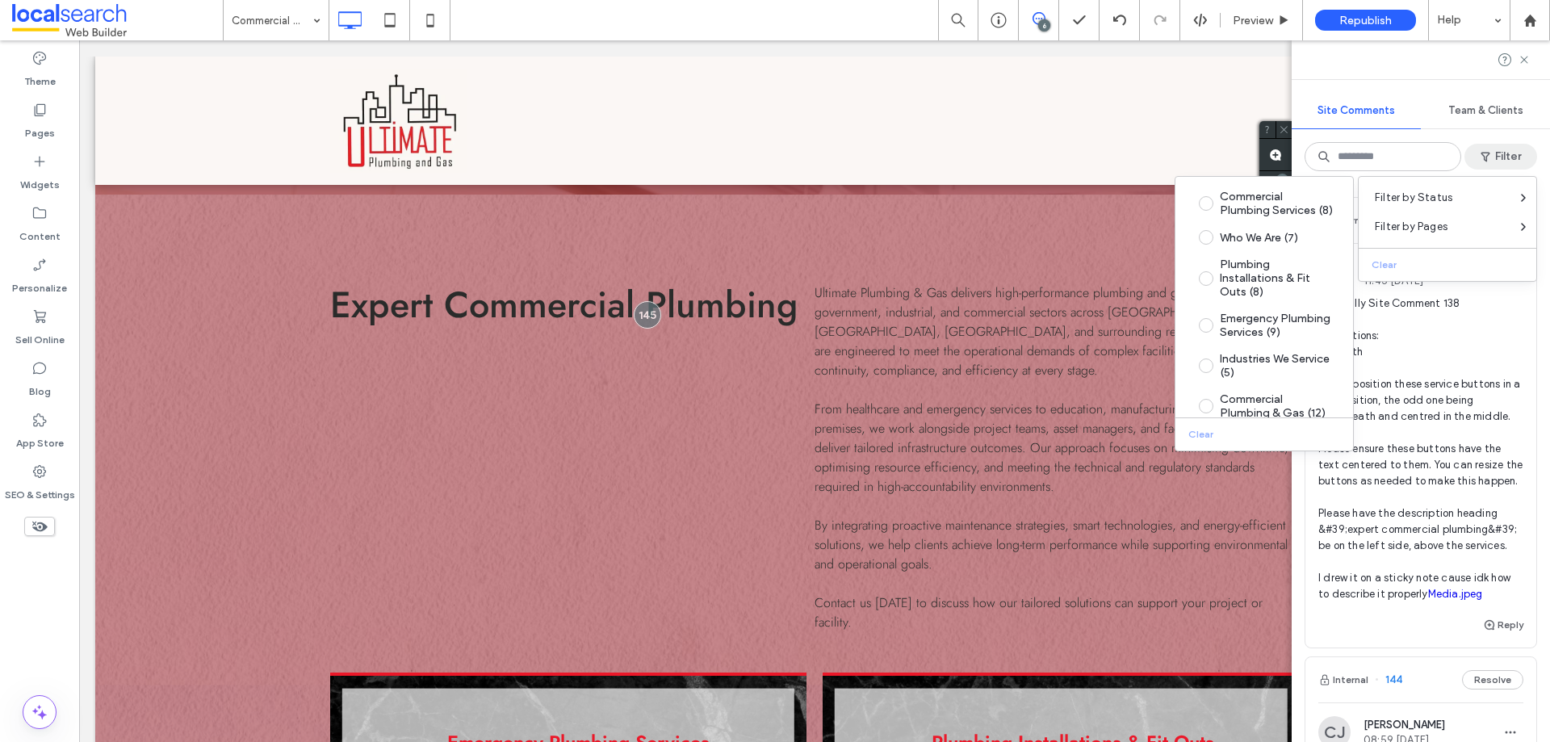
click at [1533, 349] on div "Internal 145 Resolve AS [PERSON_NAME] 11:45 [DATE] Originally Site Comment 138 …" at bounding box center [1421, 463] width 258 height 558
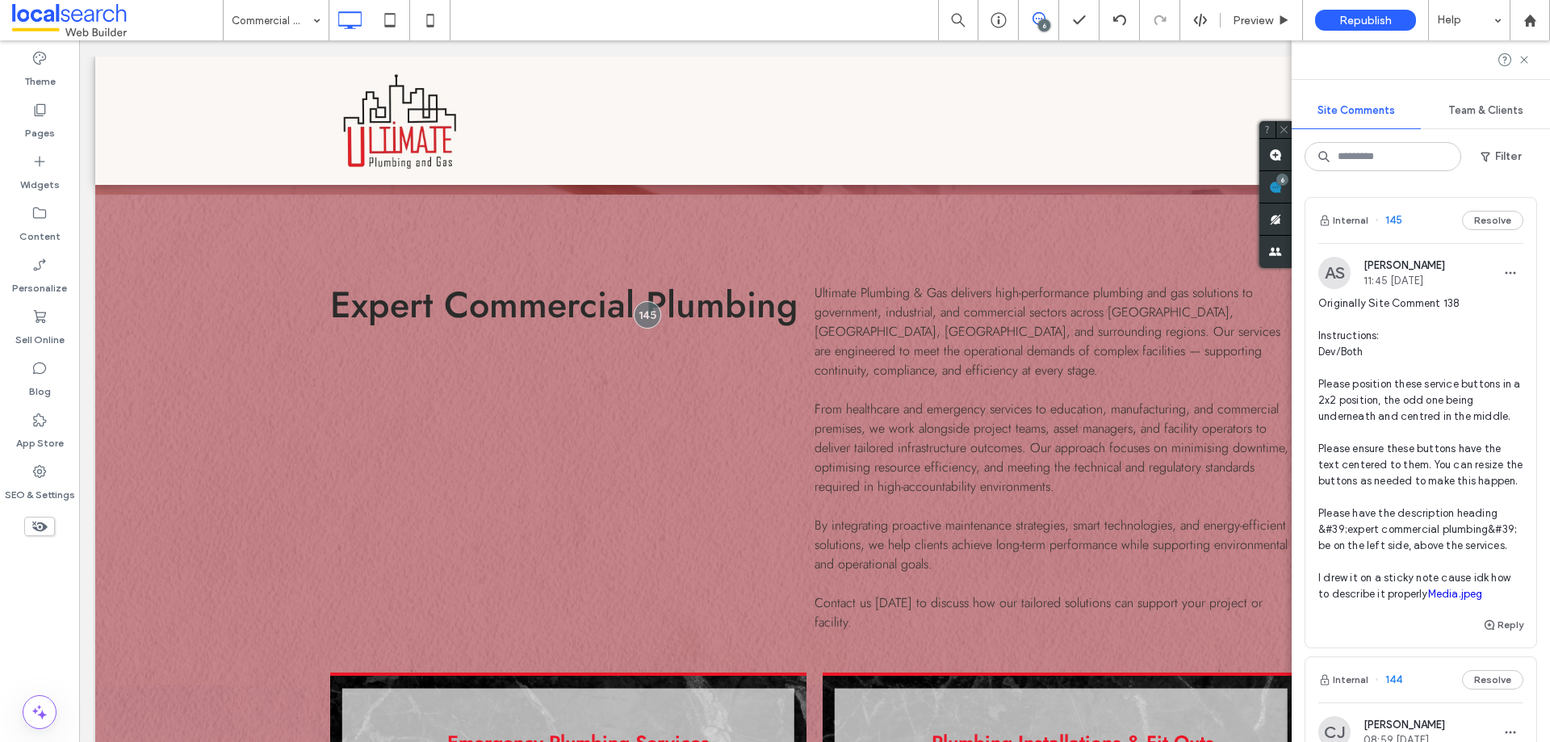
click at [1480, 350] on span "Originally Site Comment 138 Instructions: Dev/Both Please position these servic…" at bounding box center [1420, 448] width 205 height 307
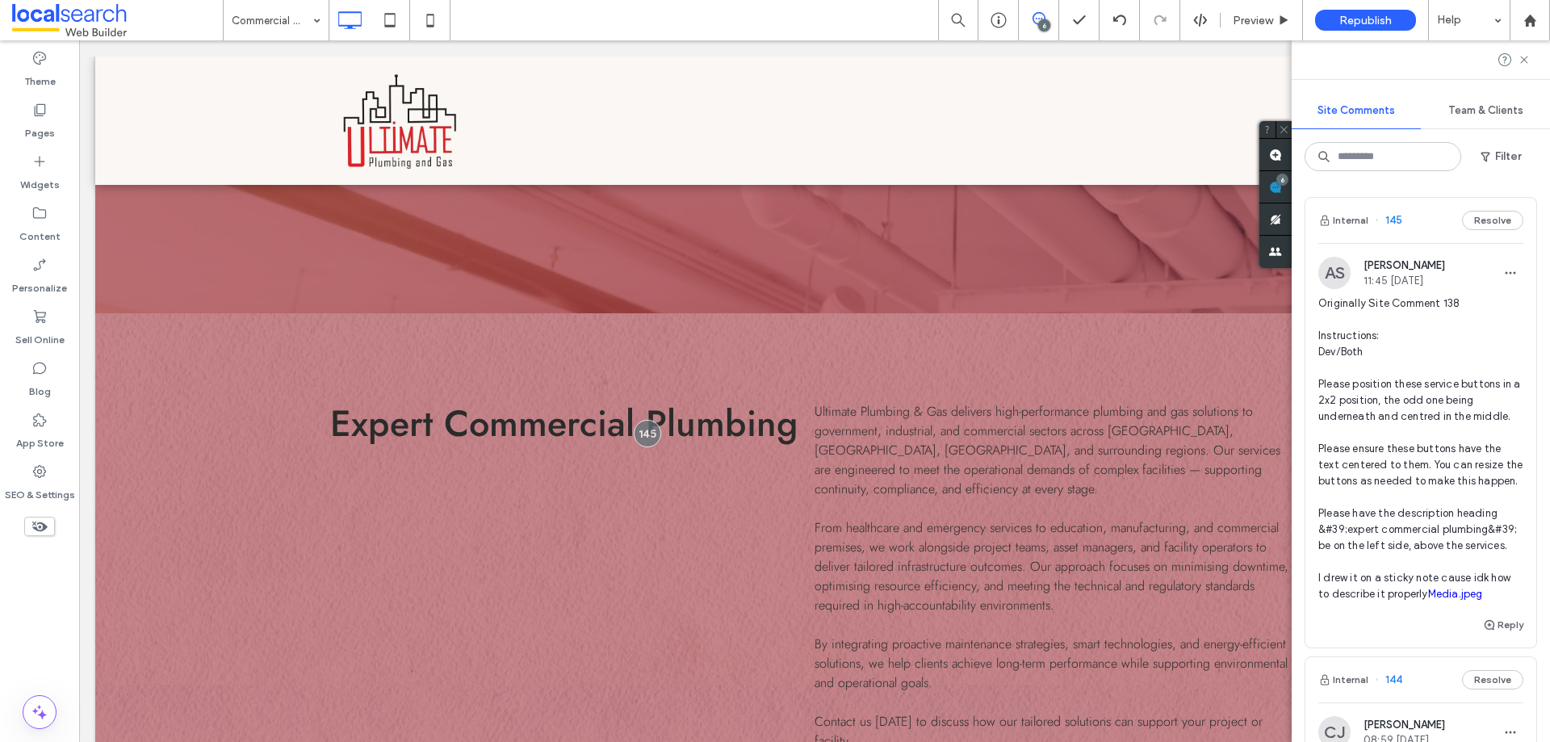
scroll to position [519, 0]
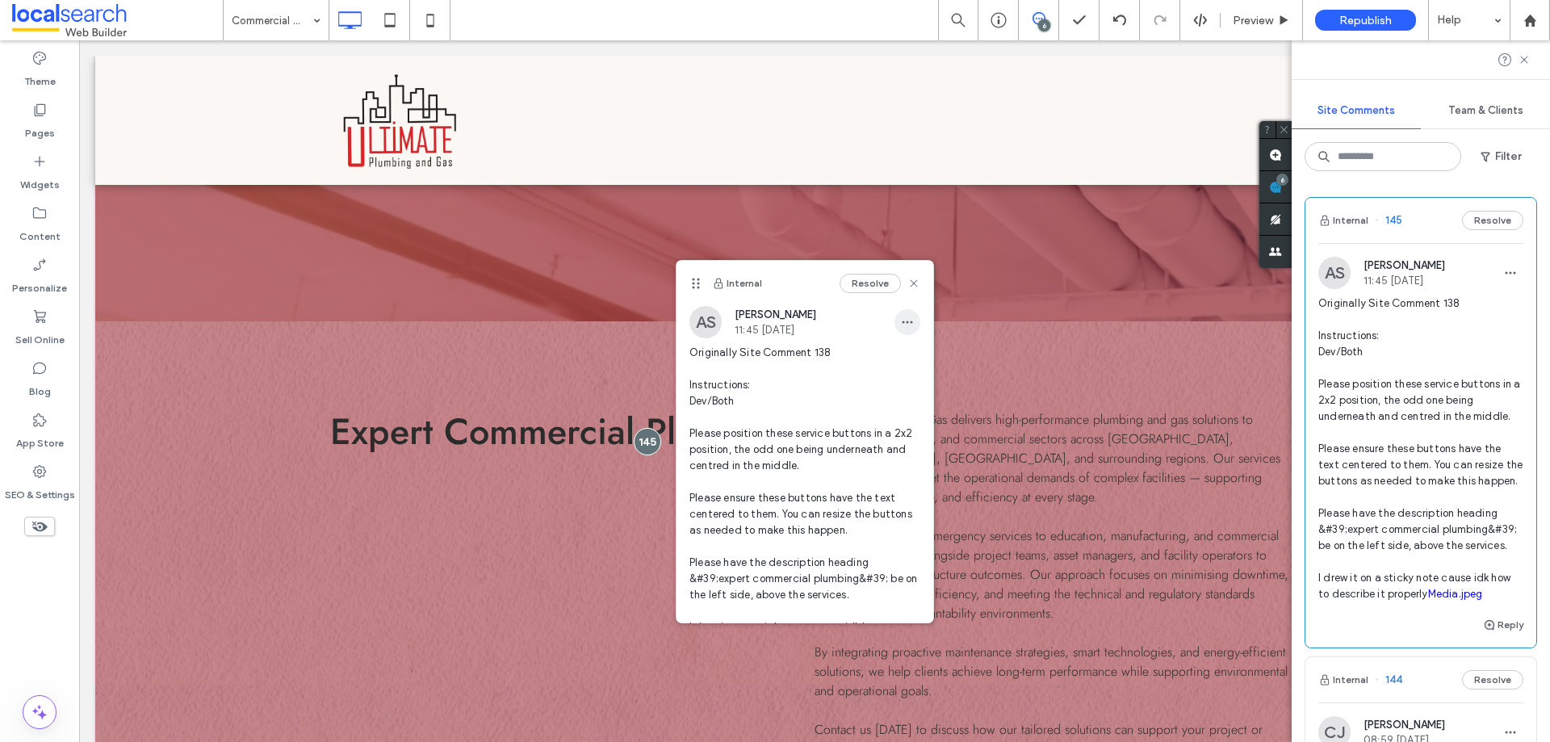
click at [901, 318] on icon "button" at bounding box center [907, 322] width 13 height 13
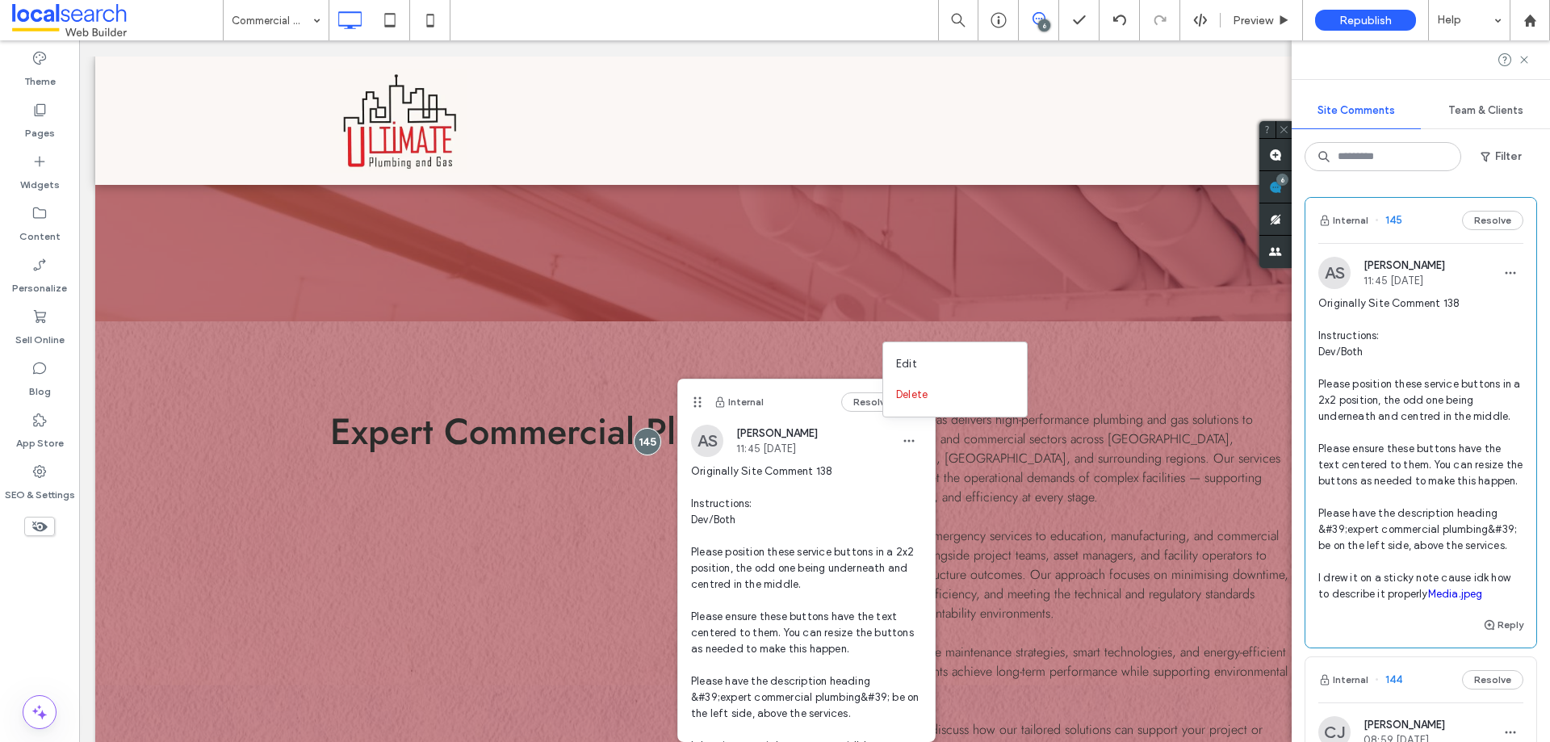
drag, startPoint x: 697, startPoint y: 283, endPoint x: 698, endPoint y: 421, distance: 138.0
click at [698, 421] on div "Internal Resolve" at bounding box center [806, 401] width 257 height 45
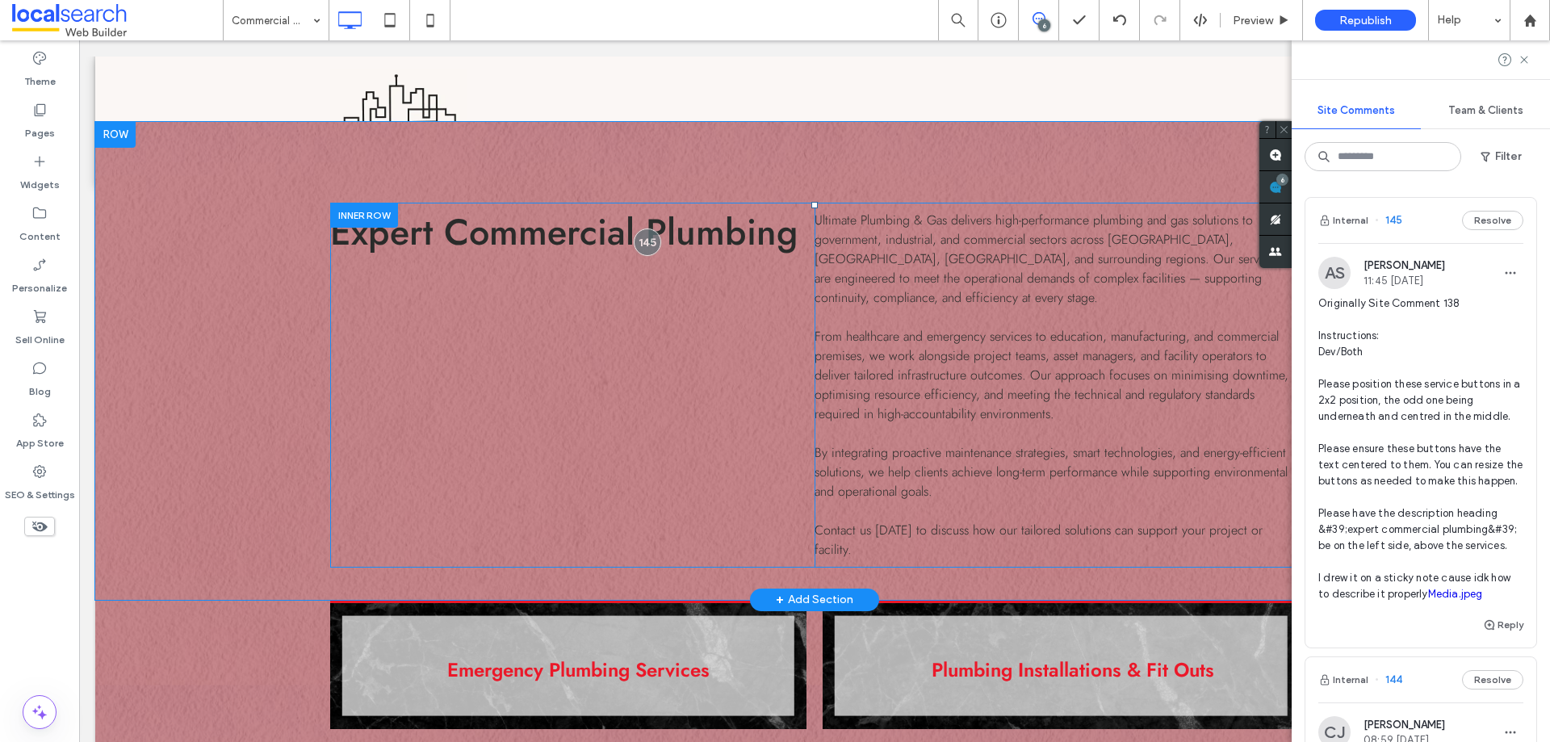
scroll to position [761, 0]
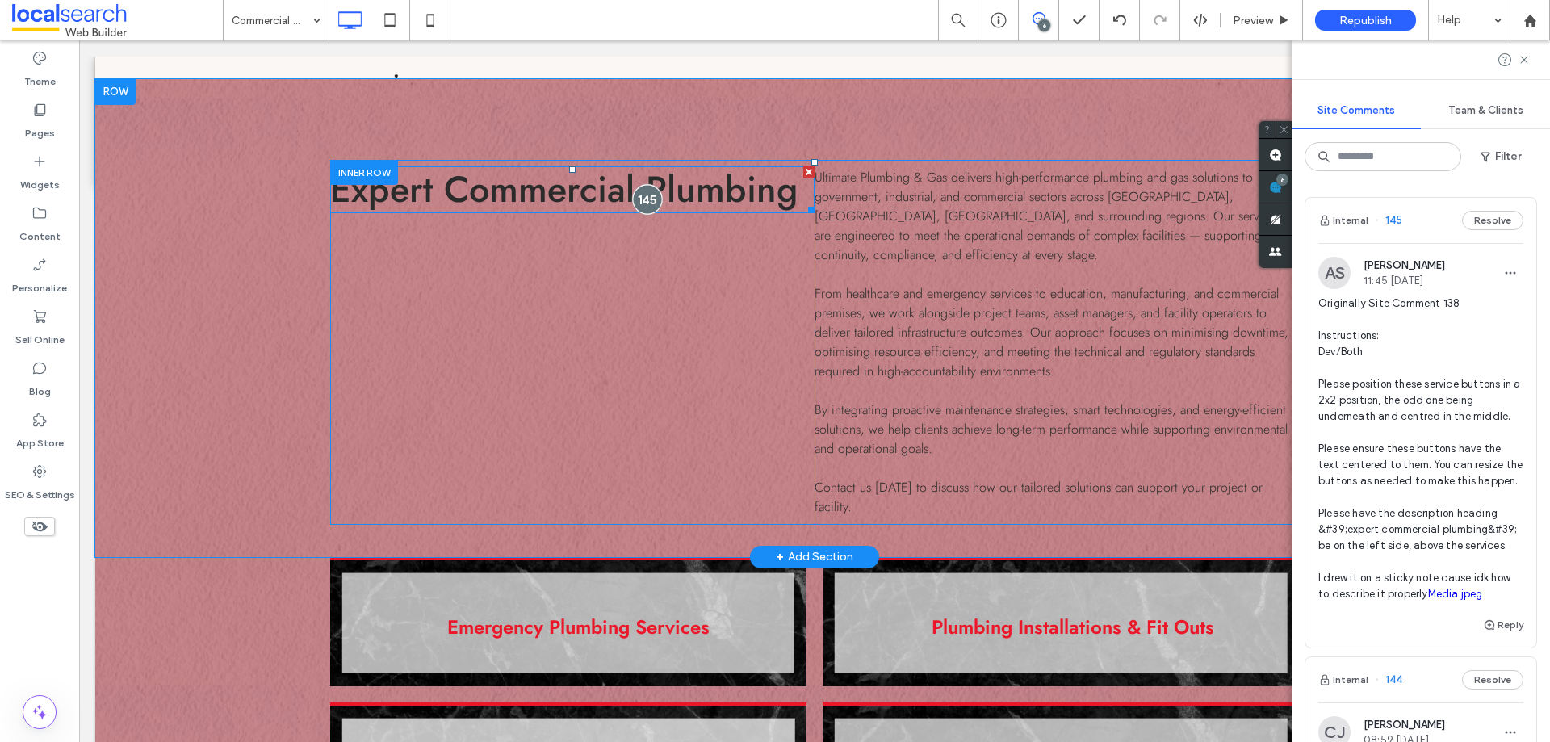
click at [648, 199] on div at bounding box center [648, 199] width 30 height 30
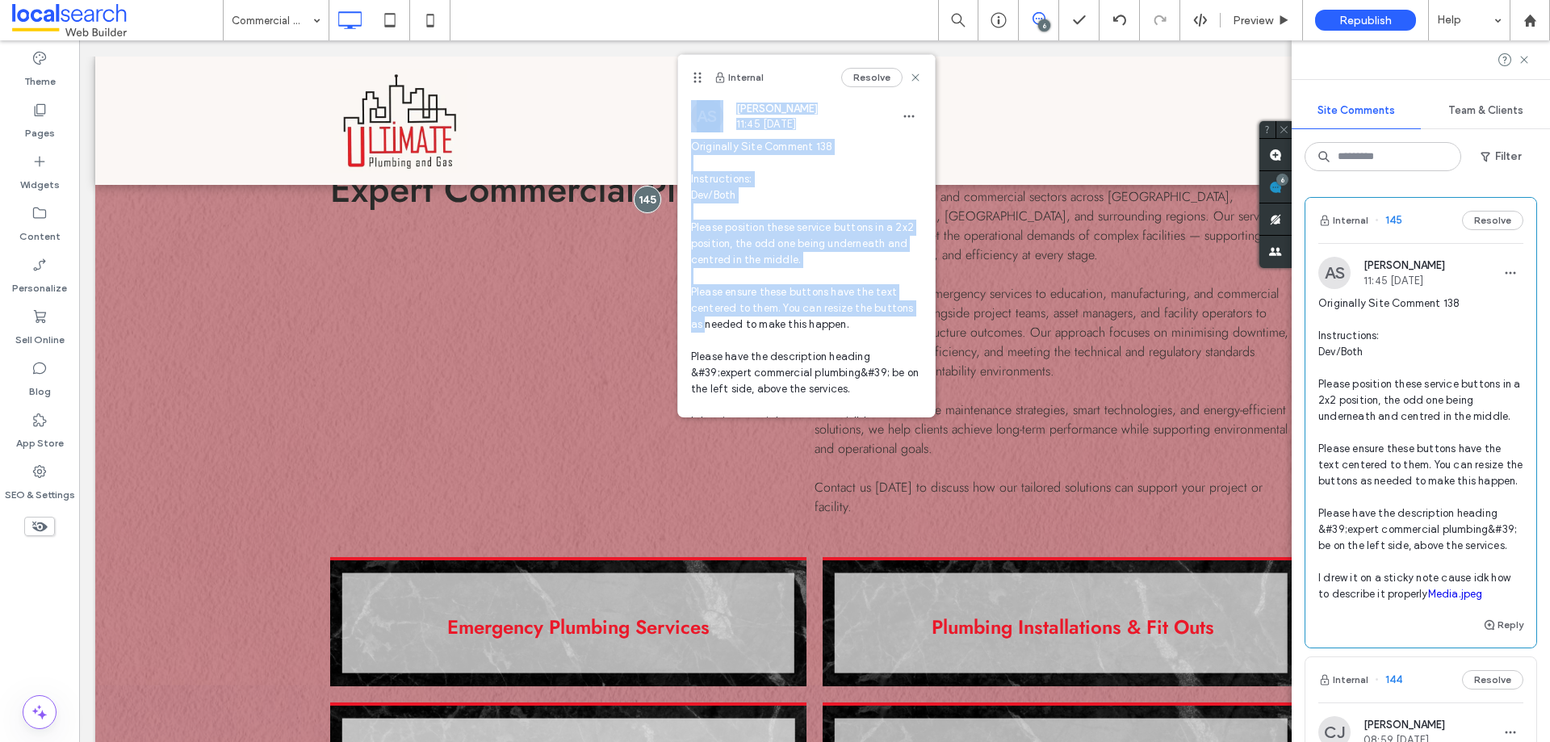
drag, startPoint x: 697, startPoint y: 76, endPoint x: 745, endPoint y: 316, distance: 245.4
click at [746, 320] on div "Internal Resolve AS [PERSON_NAME] 11:45 [DATE] Originally Site Comment 138 Inst…" at bounding box center [806, 280] width 257 height 451
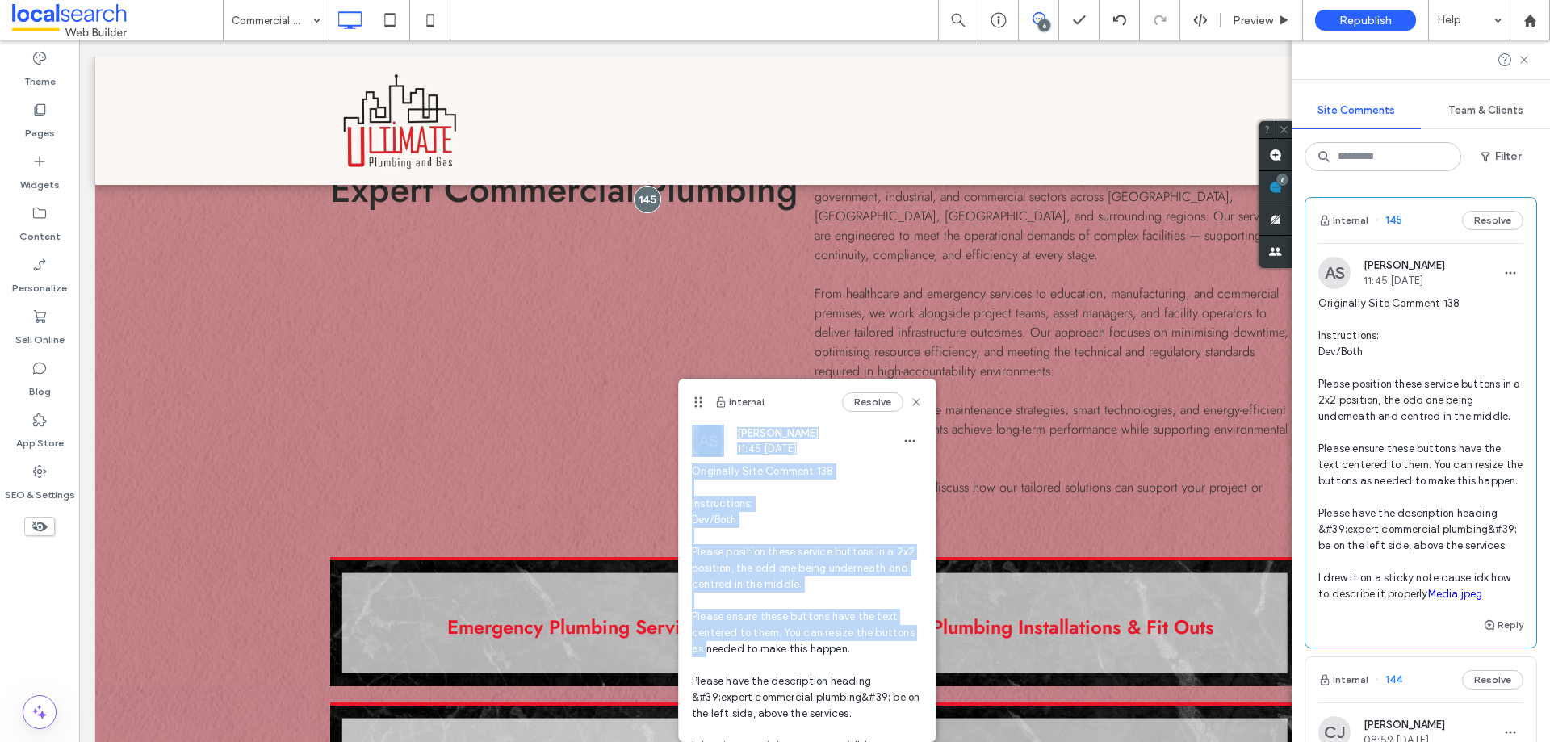
drag, startPoint x: 694, startPoint y: 82, endPoint x: 689, endPoint y: 562, distance: 480.3
click at [692, 567] on div "Internal Resolve AS [PERSON_NAME] 11:45 [DATE] Originally Site Comment 138 Inst…" at bounding box center [807, 604] width 257 height 451
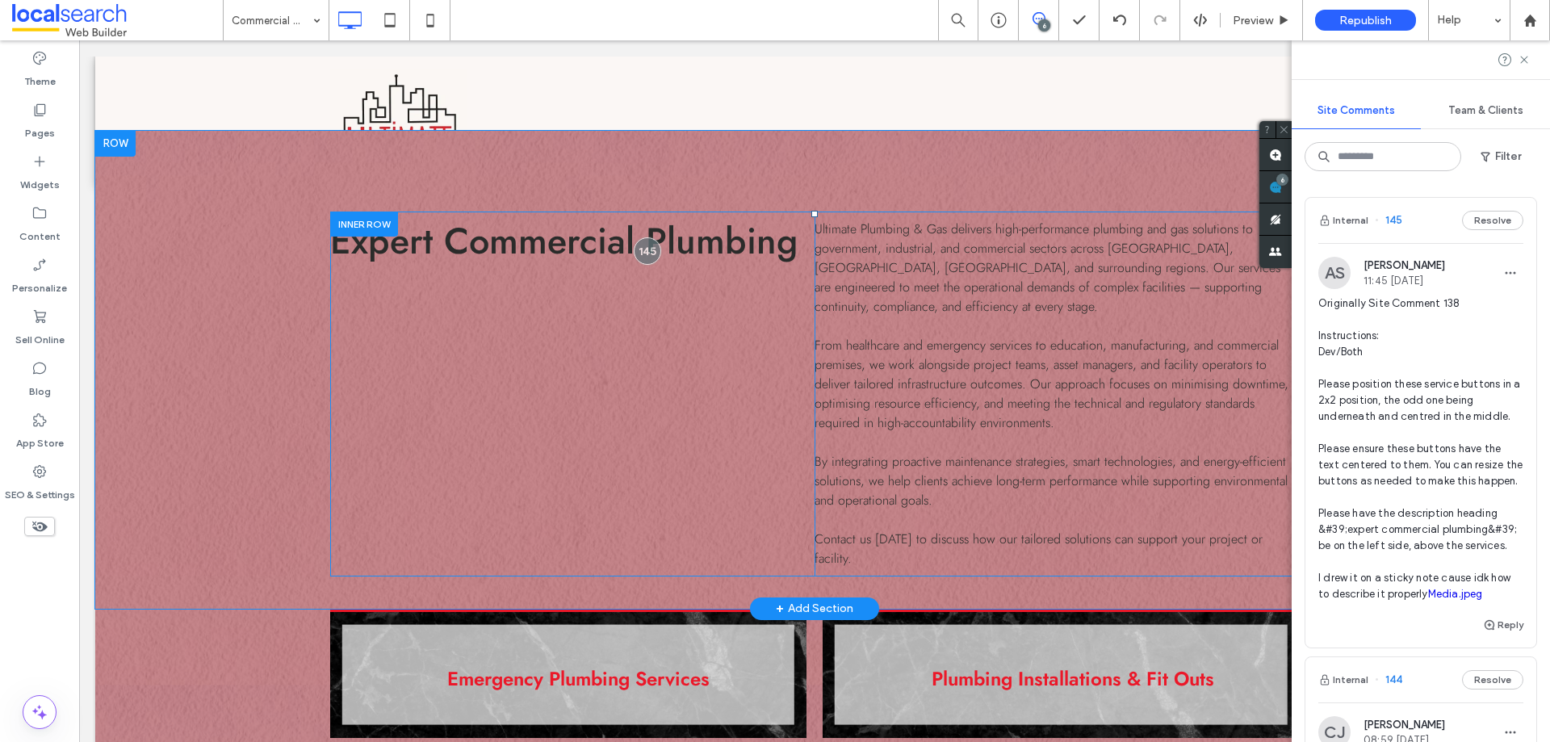
scroll to position [680, 0]
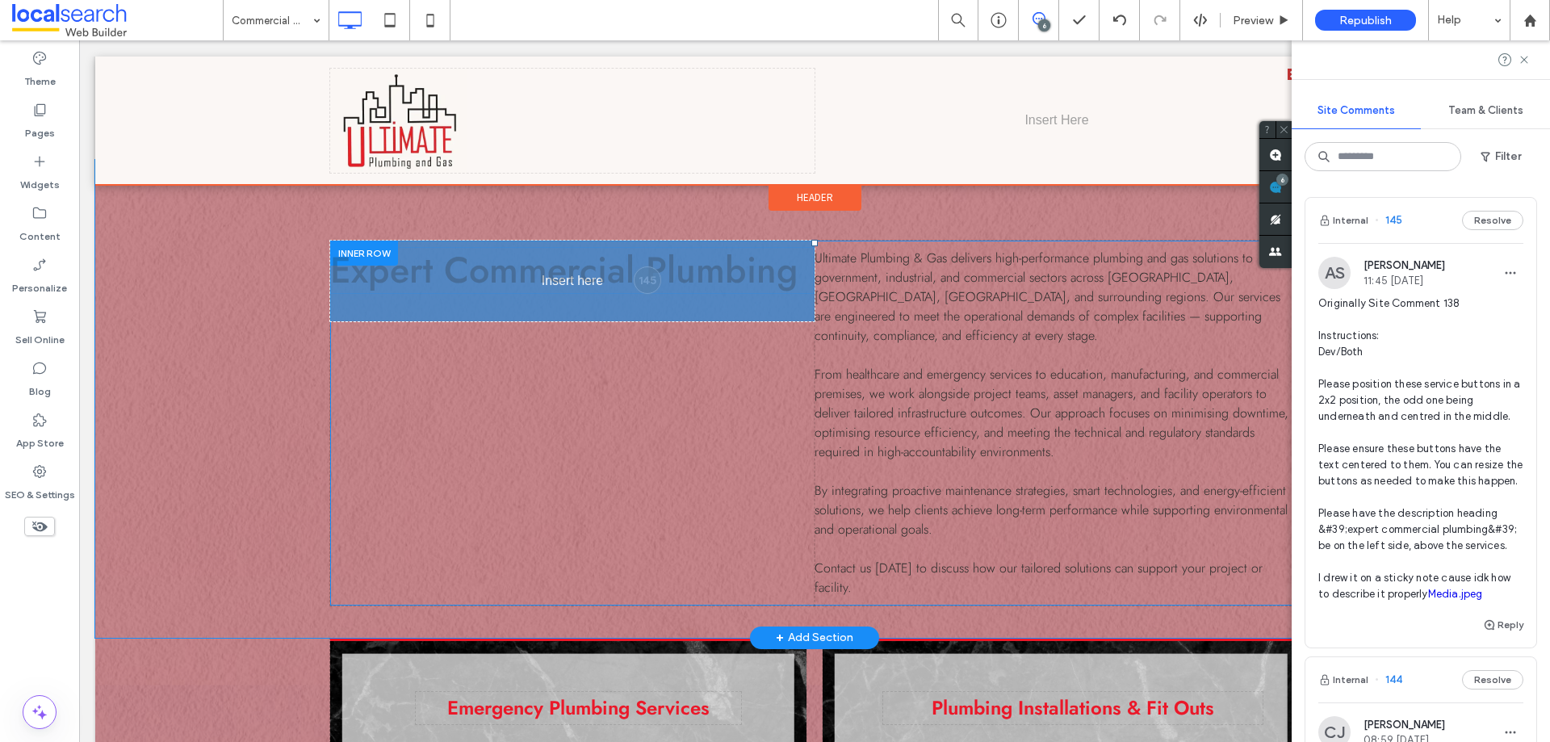
drag, startPoint x: 646, startPoint y: 348, endPoint x: 605, endPoint y: 285, distance: 75.2
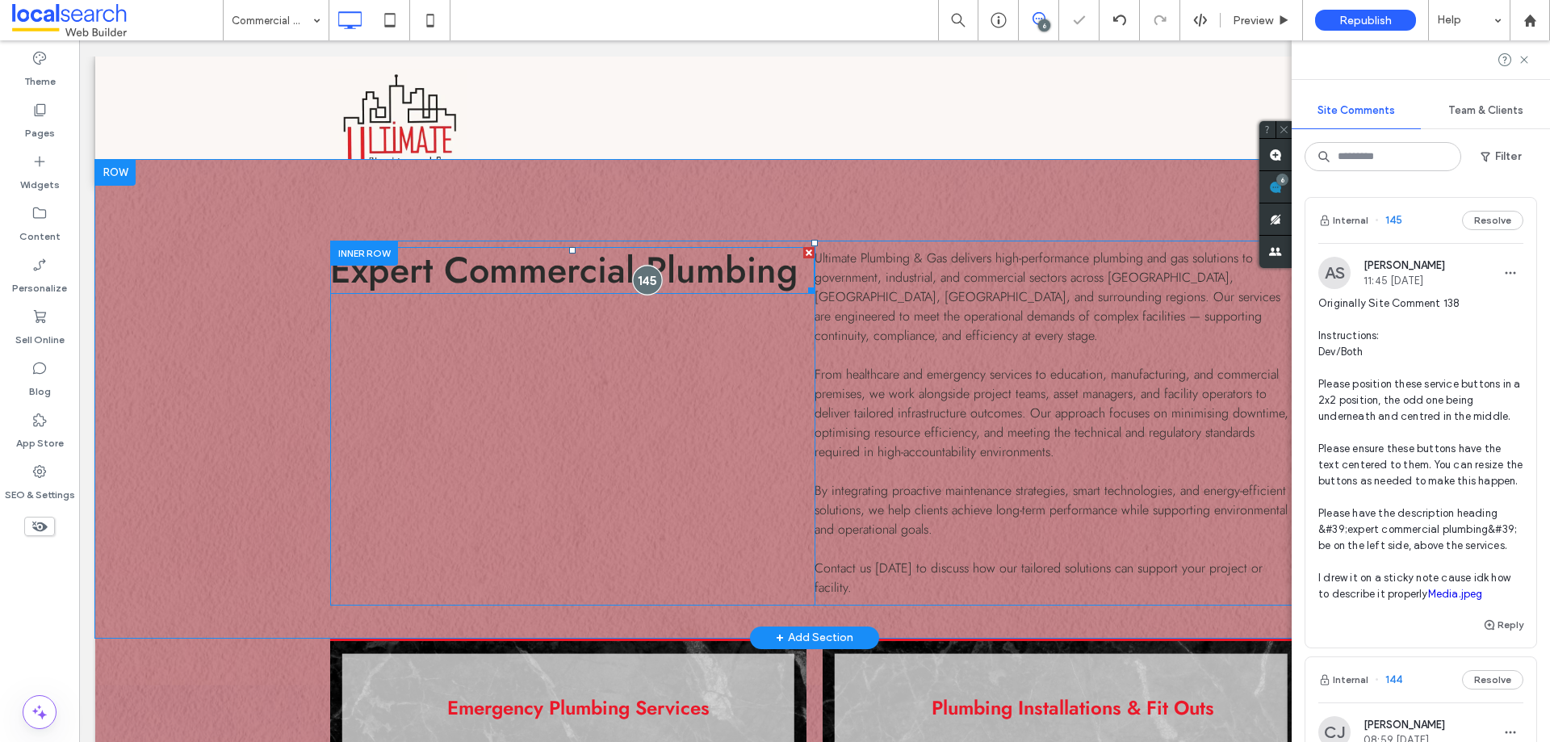
click at [638, 282] on div at bounding box center [648, 280] width 30 height 30
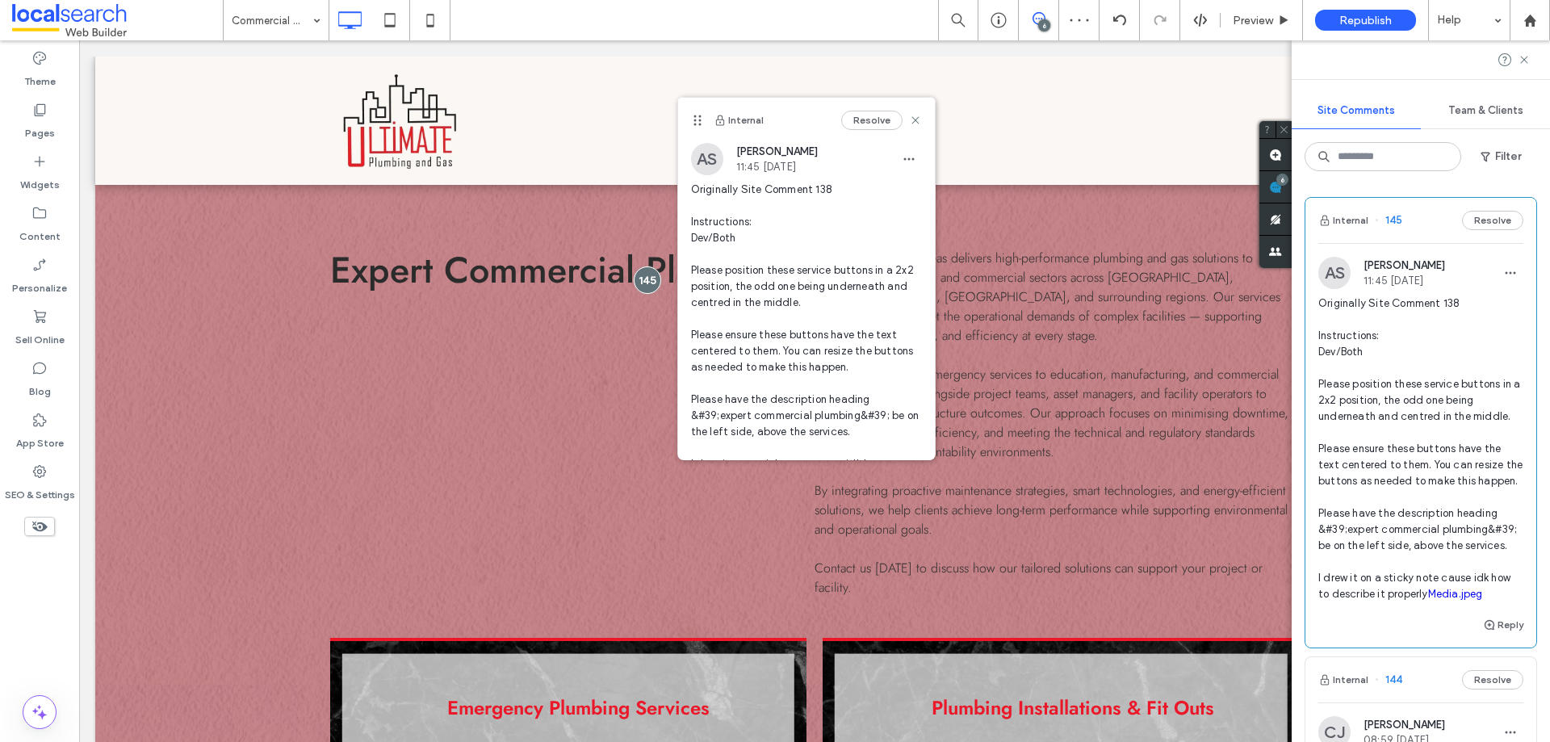
drag, startPoint x: 898, startPoint y: 161, endPoint x: 871, endPoint y: 207, distance: 53.9
click at [903, 160] on use "button" at bounding box center [908, 159] width 10 height 2
click at [906, 203] on span "Edit" at bounding box center [908, 201] width 21 height 16
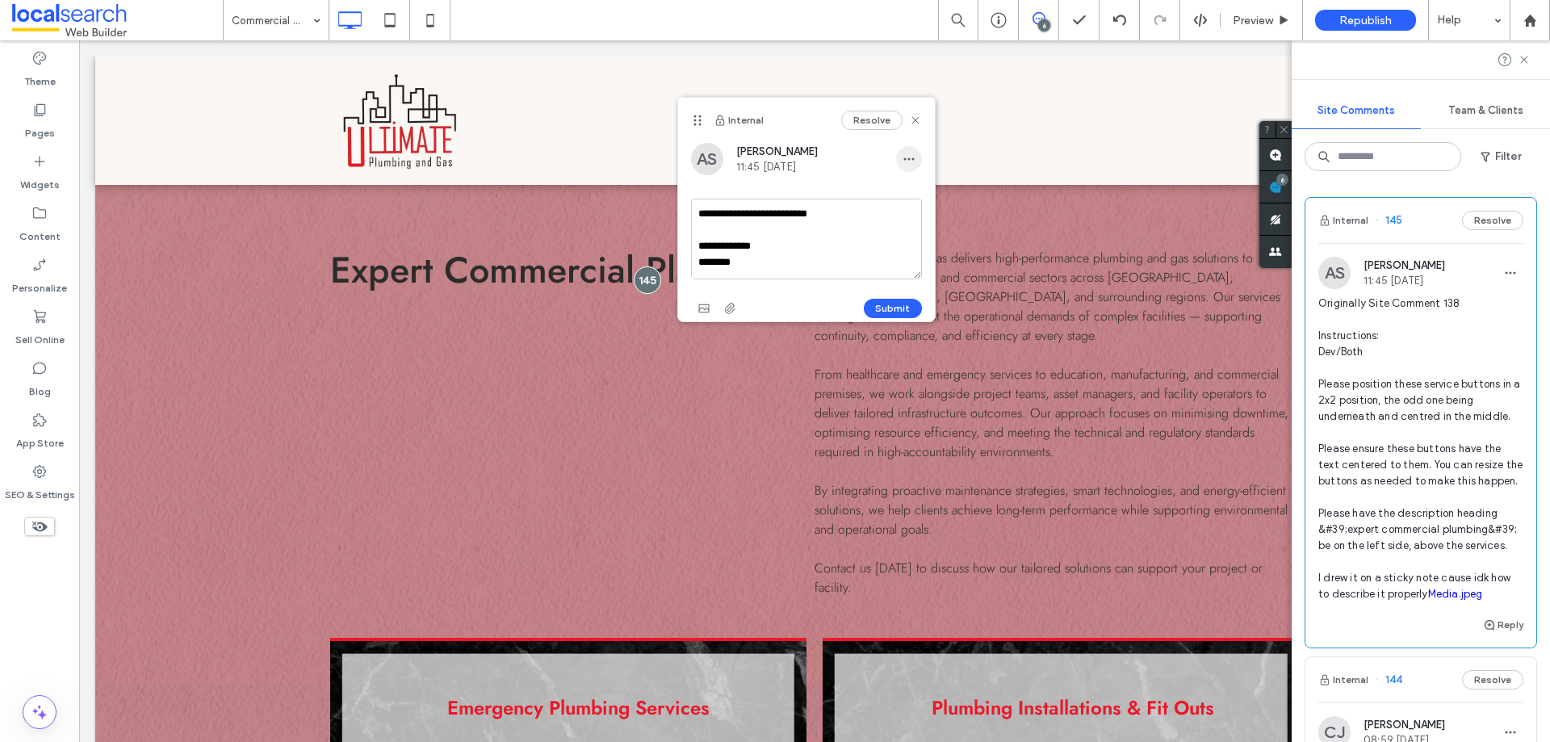
drag, startPoint x: 903, startPoint y: 162, endPoint x: 909, endPoint y: 177, distance: 15.6
click at [902, 162] on icon "button" at bounding box center [908, 159] width 13 height 13
click at [910, 223] on div "Delete" at bounding box center [969, 231] width 144 height 31
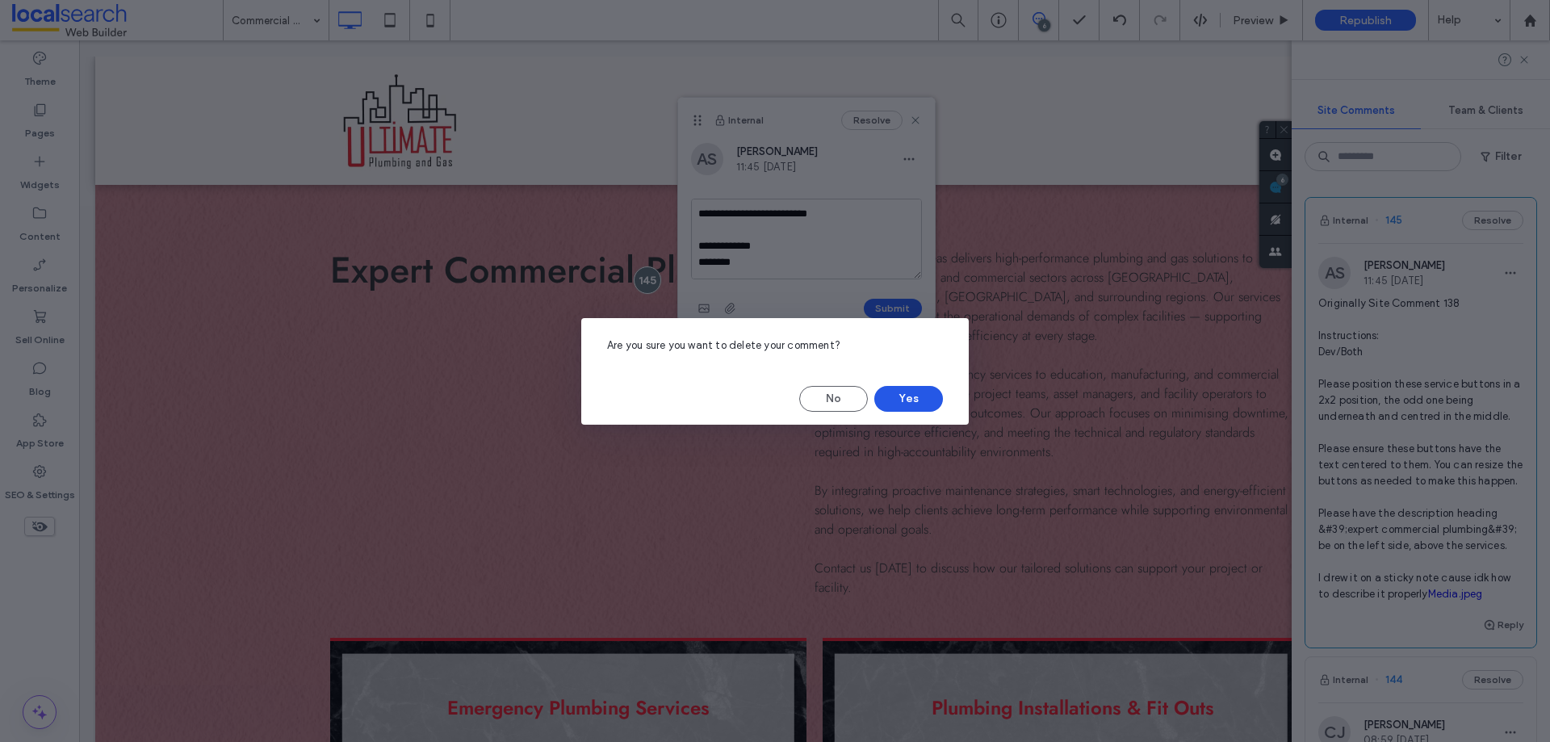
drag, startPoint x: 914, startPoint y: 397, endPoint x: 791, endPoint y: 354, distance: 130.2
click at [914, 397] on button "Yes" at bounding box center [908, 399] width 69 height 26
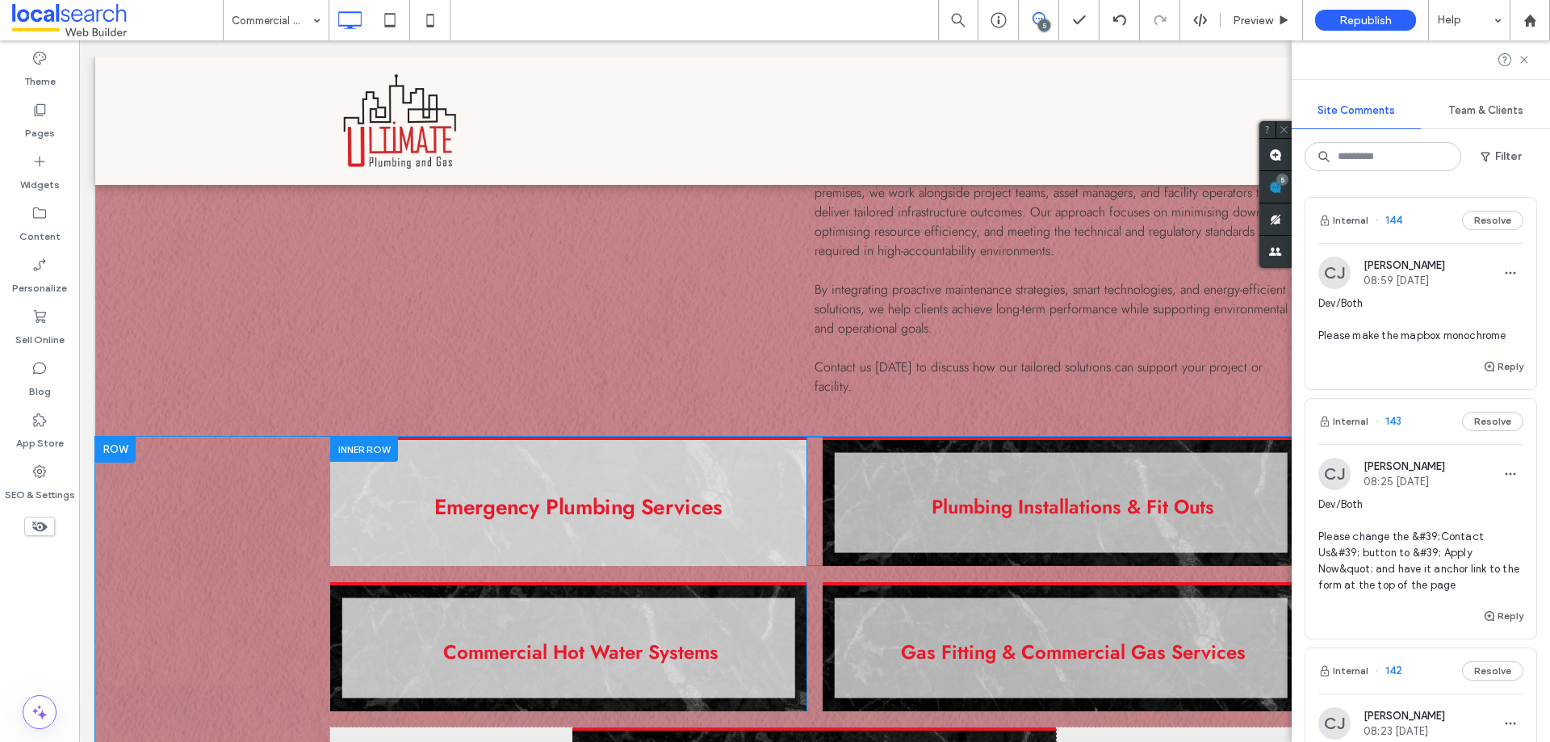
scroll to position [923, 0]
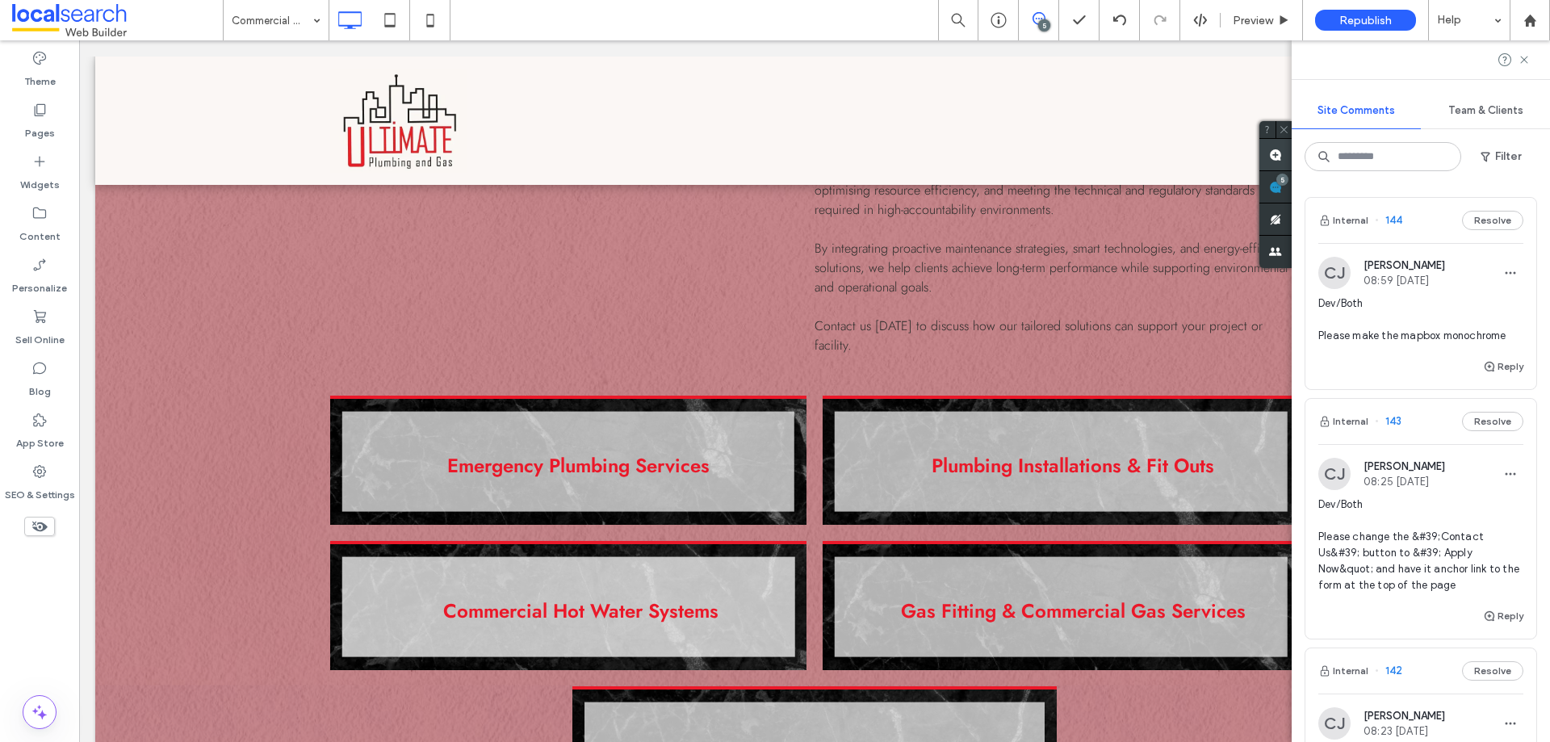
click at [1277, 157] on use at bounding box center [1275, 155] width 13 height 13
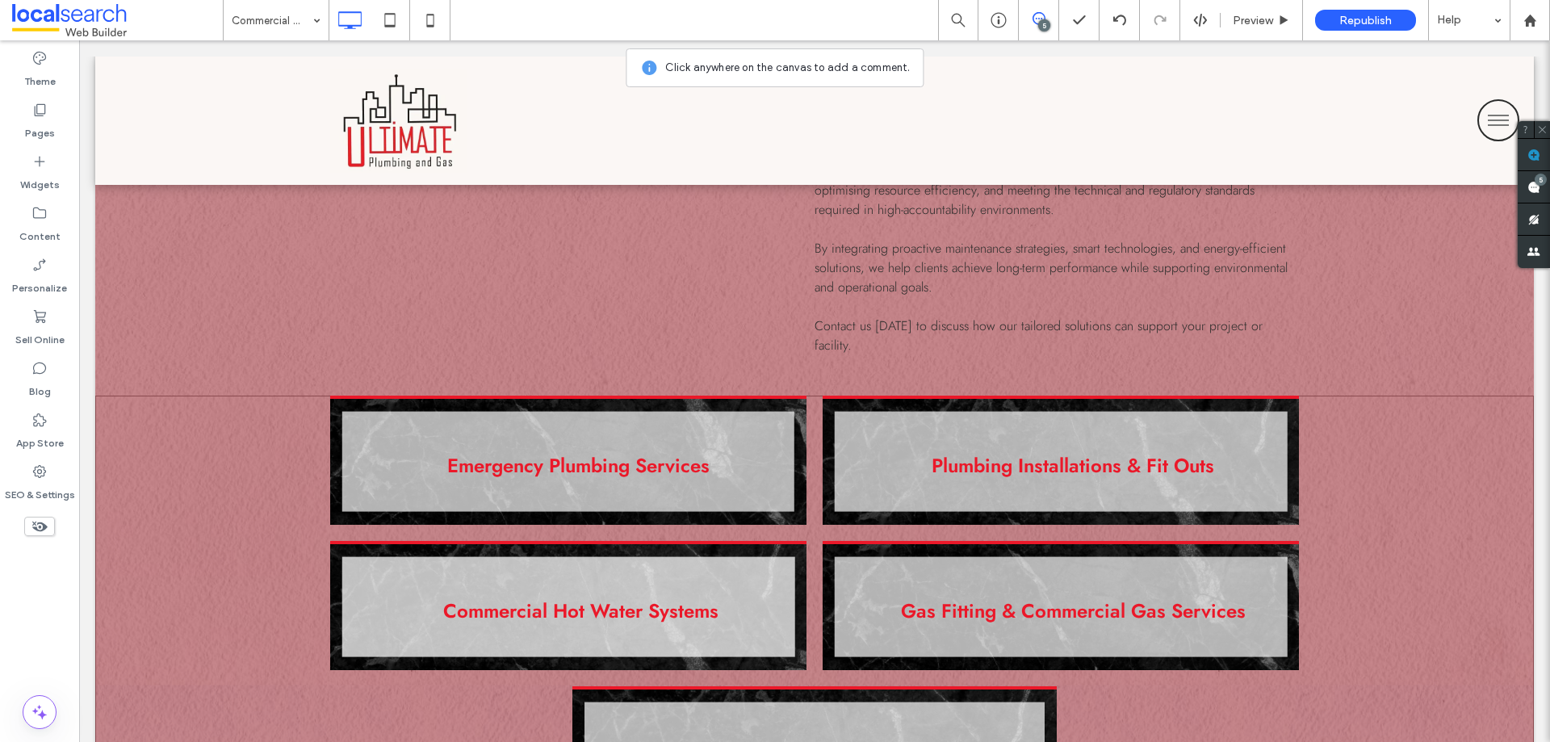
click at [1311, 450] on div "Emergency Plumbing Services Click To Paste Plumbing Installations & Fit Outs Cl…" at bounding box center [814, 646] width 1438 height 500
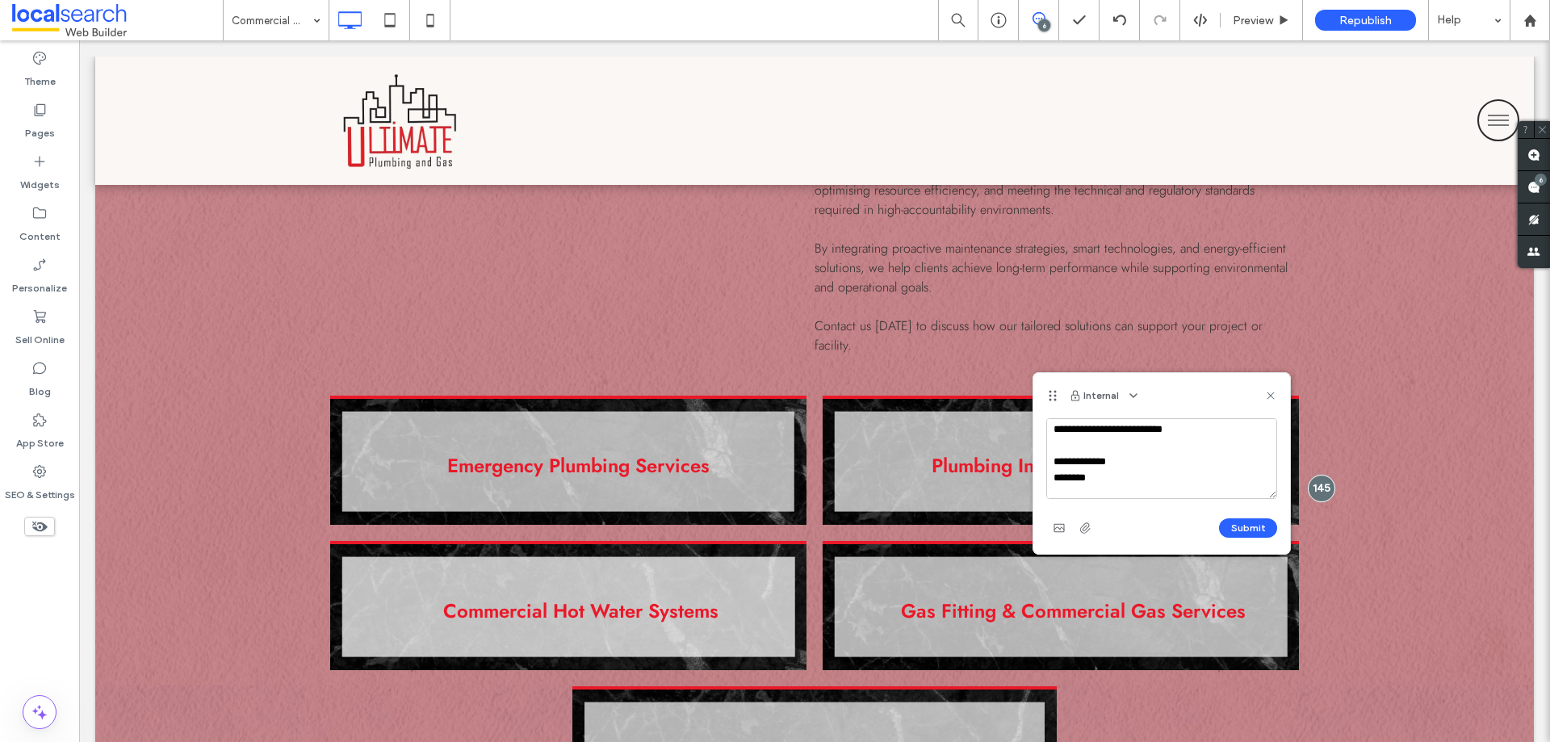
scroll to position [0, 0]
type textarea "**********"
click at [1254, 527] on button "Submit" at bounding box center [1248, 527] width 58 height 19
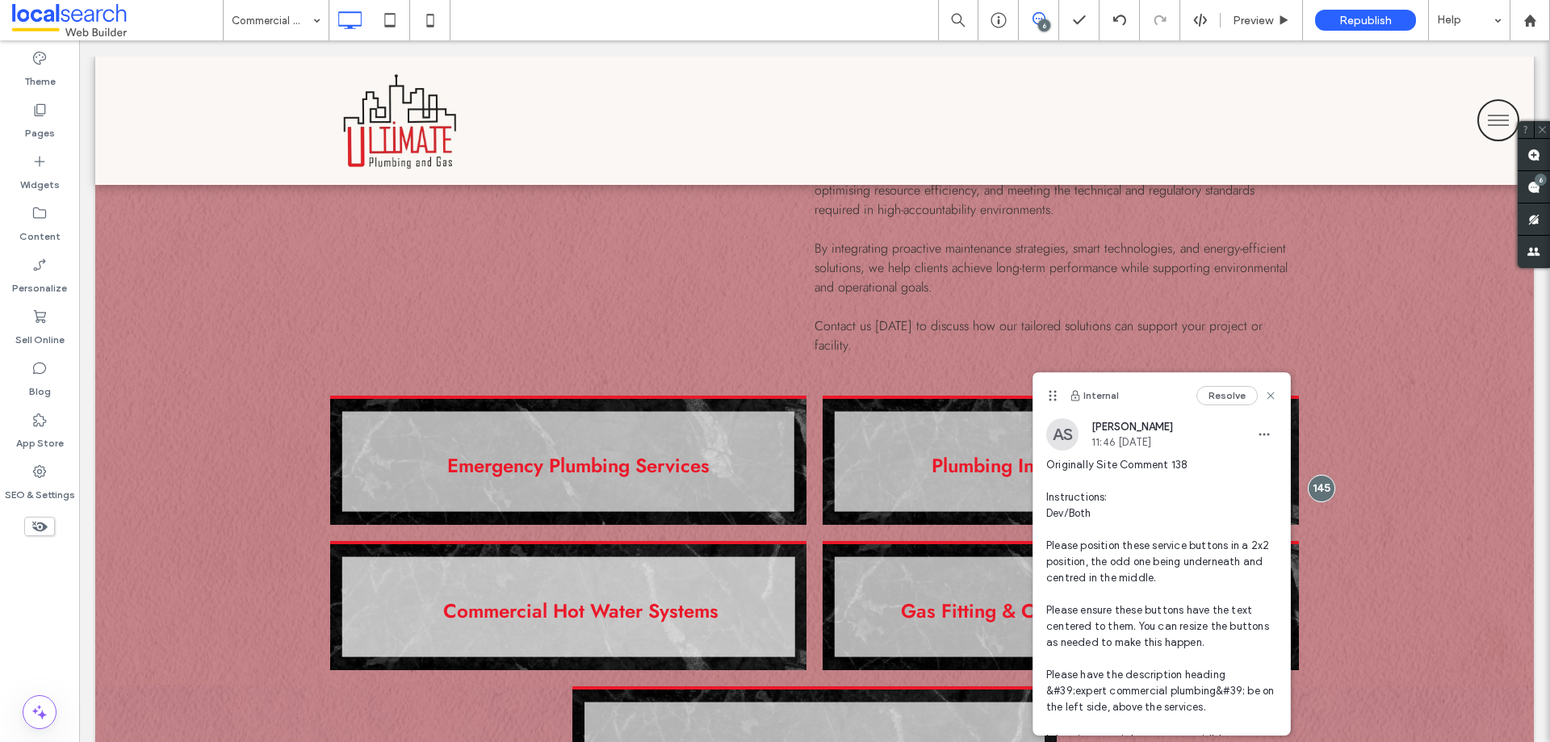
scroll to position [158, 0]
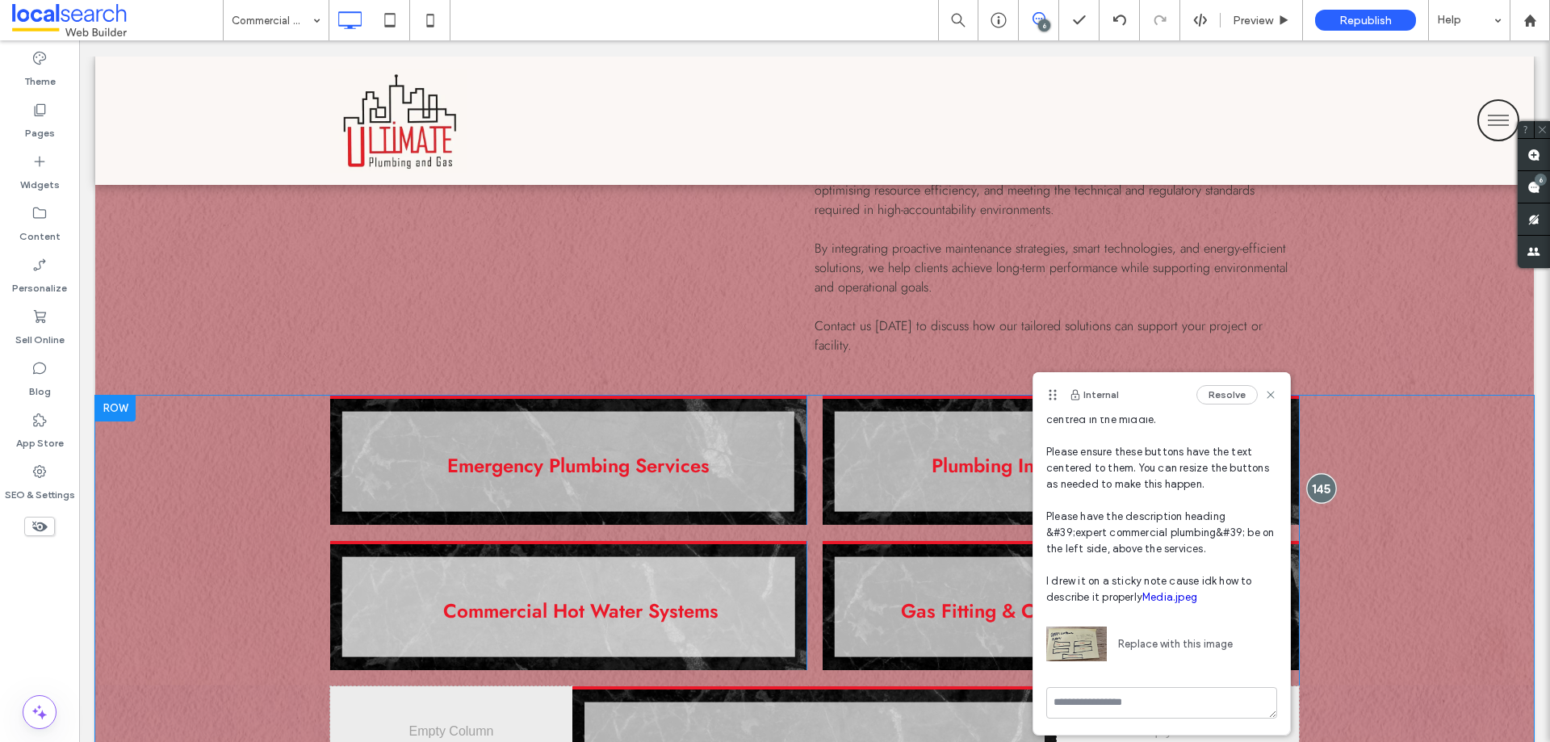
click at [1323, 473] on div at bounding box center [1321, 488] width 30 height 30
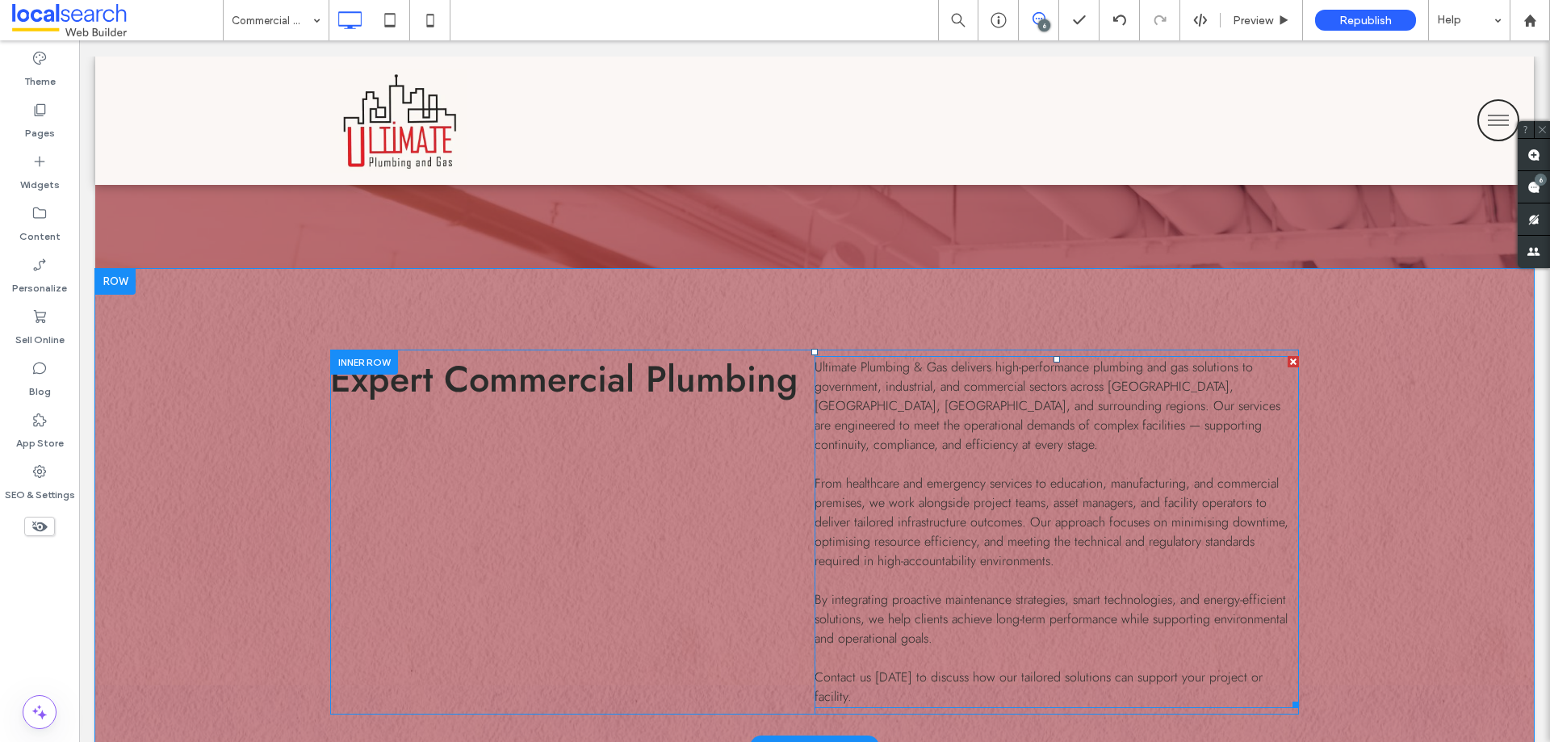
scroll to position [600, 0]
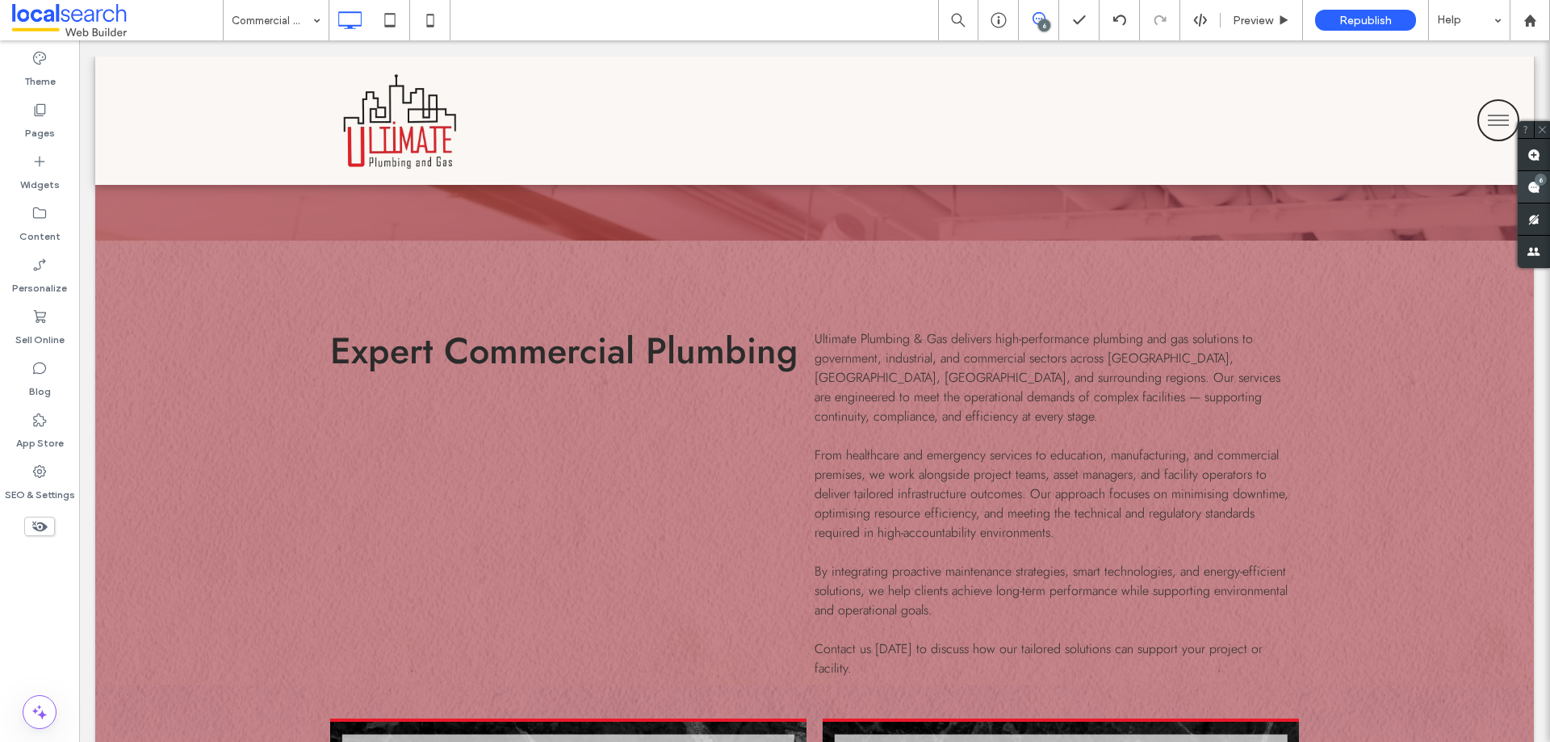
click at [1540, 187] on span at bounding box center [1534, 186] width 32 height 31
click at [700, 410] on div "Expert Commercial Plumbing Click To Paste" at bounding box center [572, 503] width 484 height 365
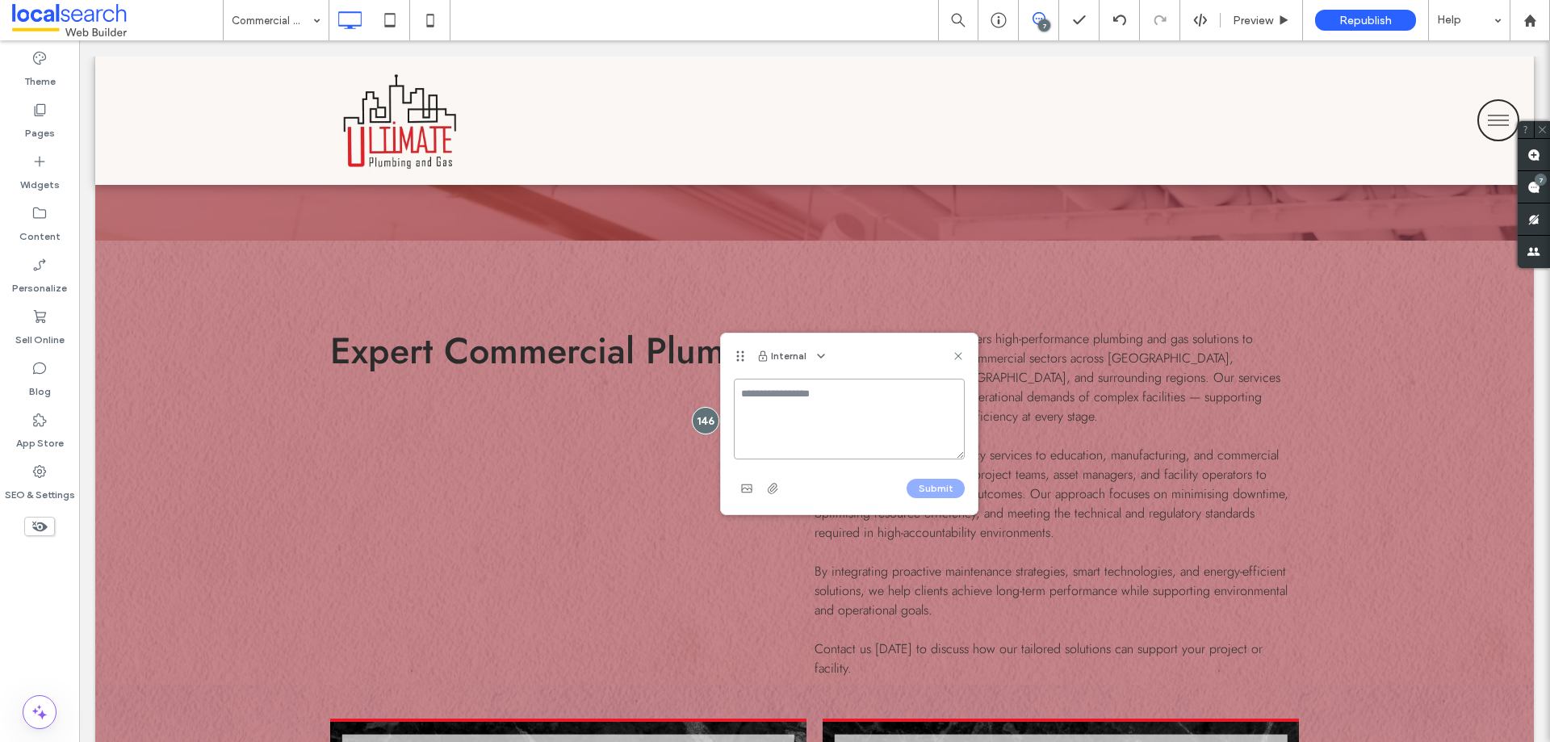
click at [847, 412] on textarea at bounding box center [849, 419] width 231 height 81
type textarea "**********"
drag, startPoint x: 845, startPoint y: 418, endPoint x: 858, endPoint y: 421, distance: 13.1
click at [858, 421] on textarea "**********" at bounding box center [849, 419] width 231 height 81
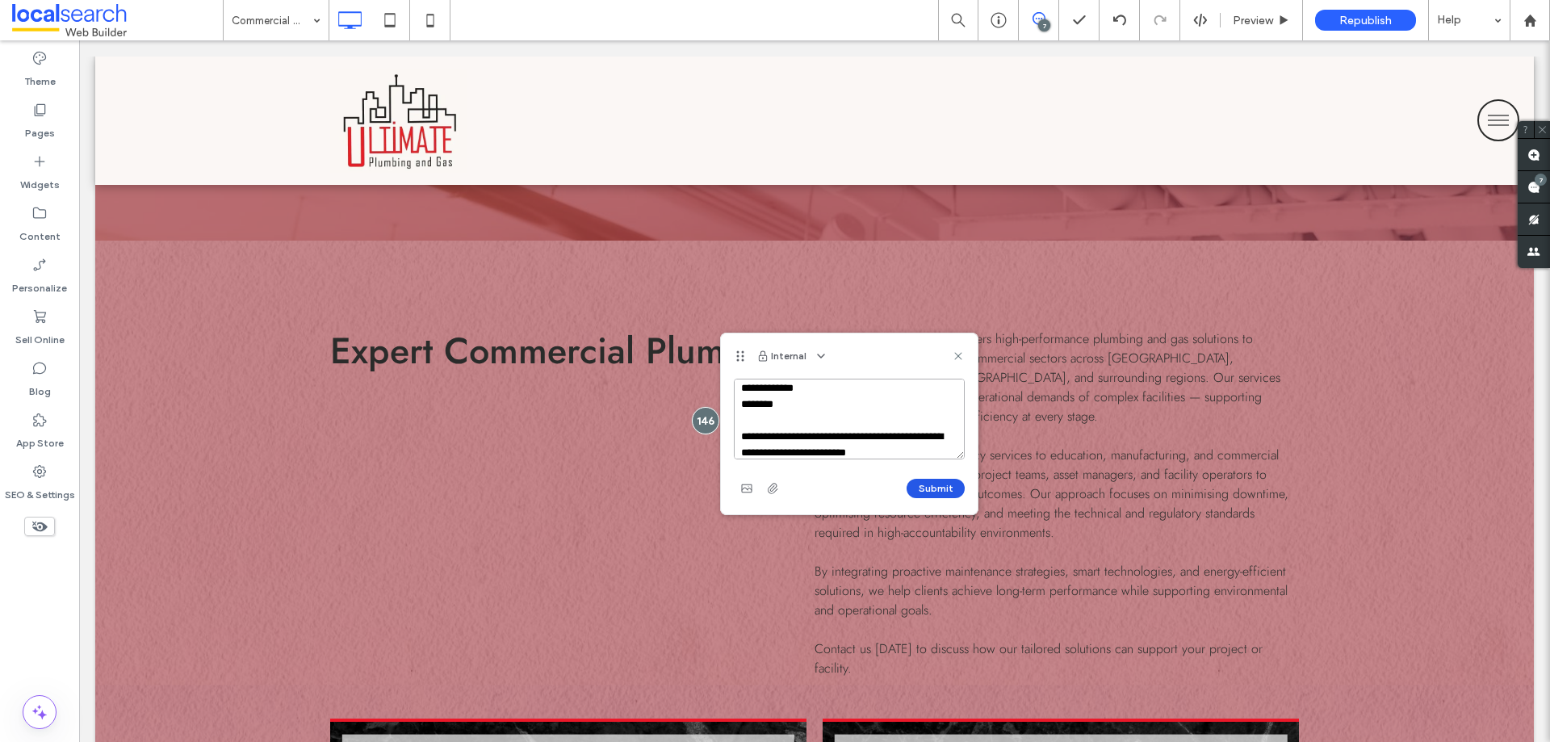
type textarea "**********"
click at [925, 483] on button "Submit" at bounding box center [935, 488] width 58 height 19
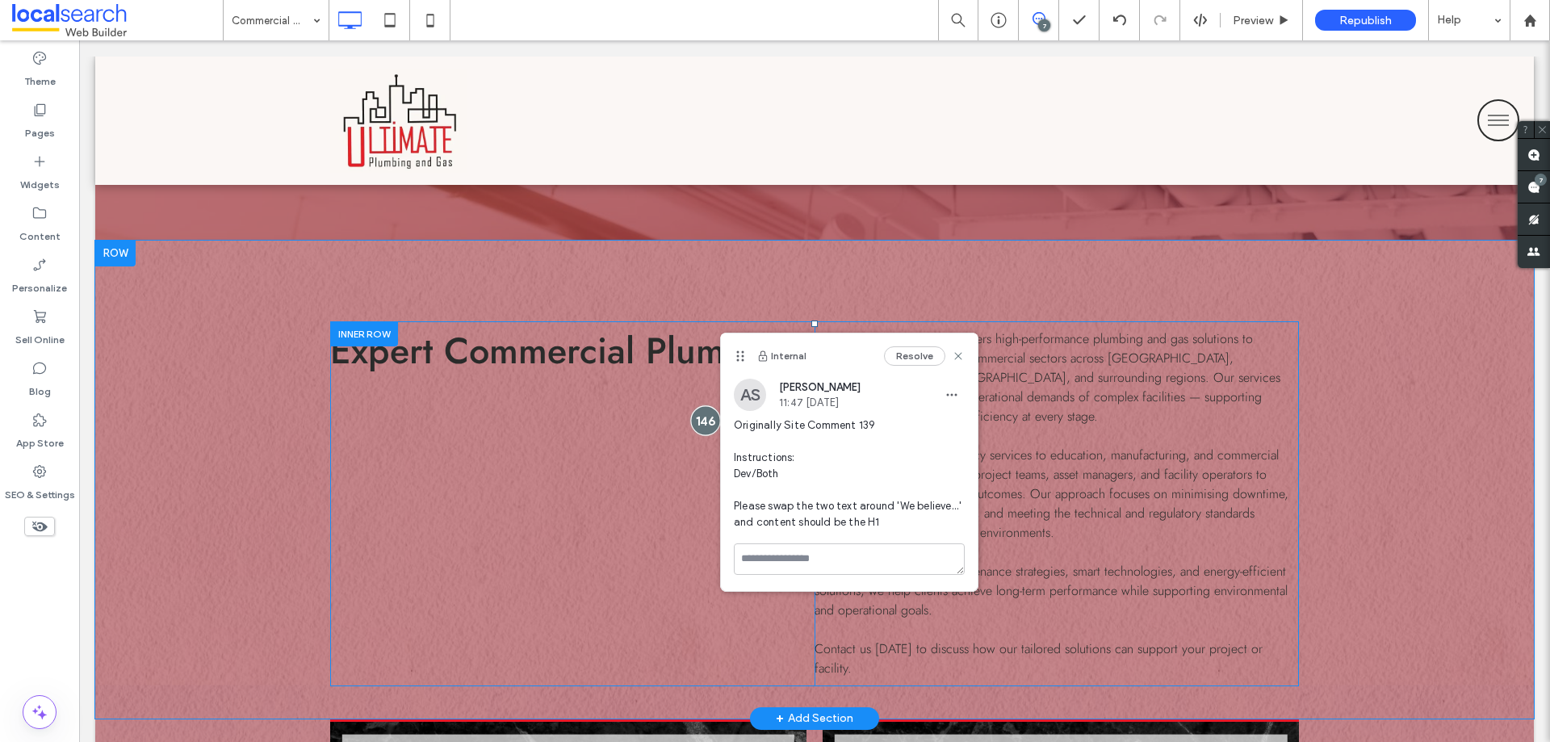
click at [696, 408] on div at bounding box center [706, 420] width 30 height 30
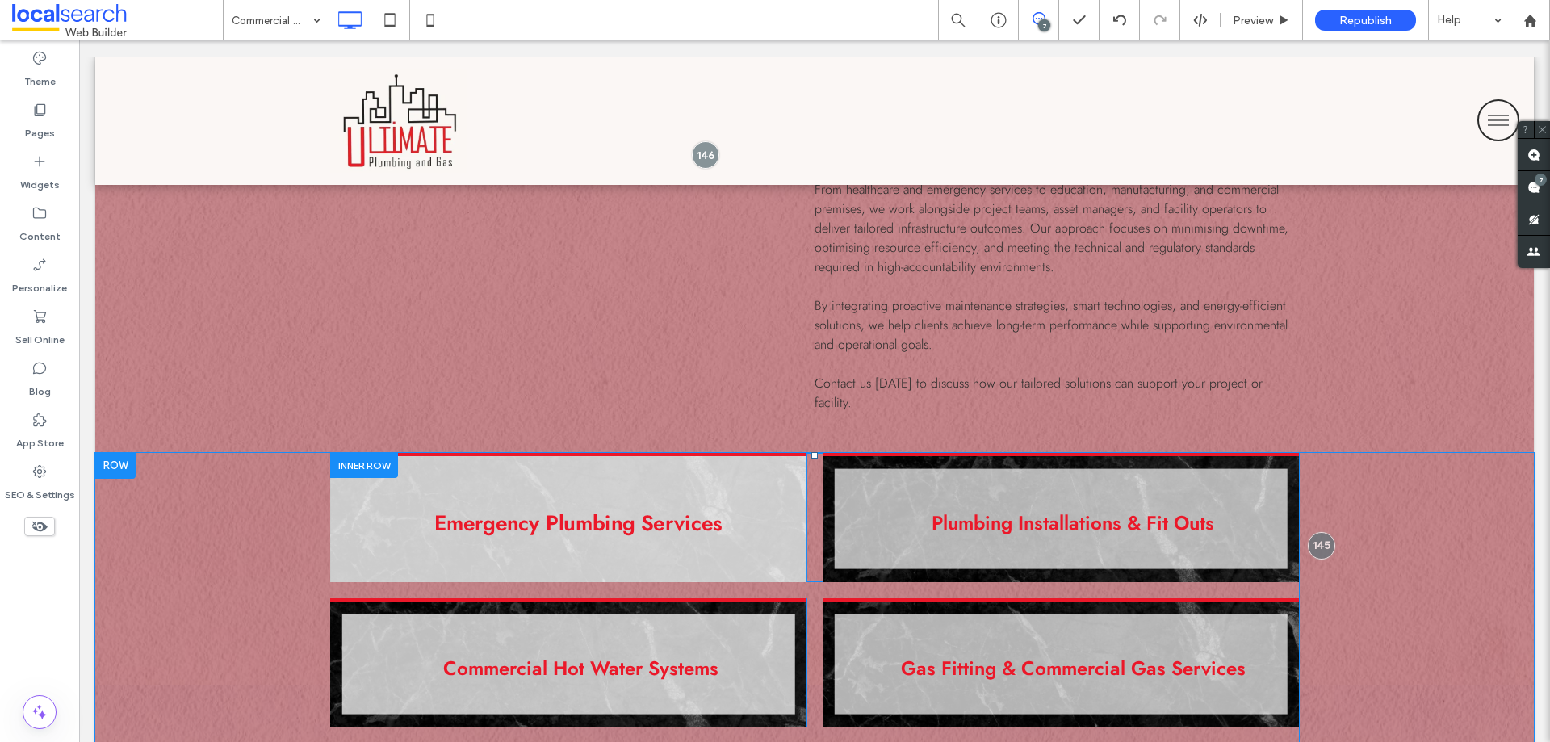
scroll to position [842, 0]
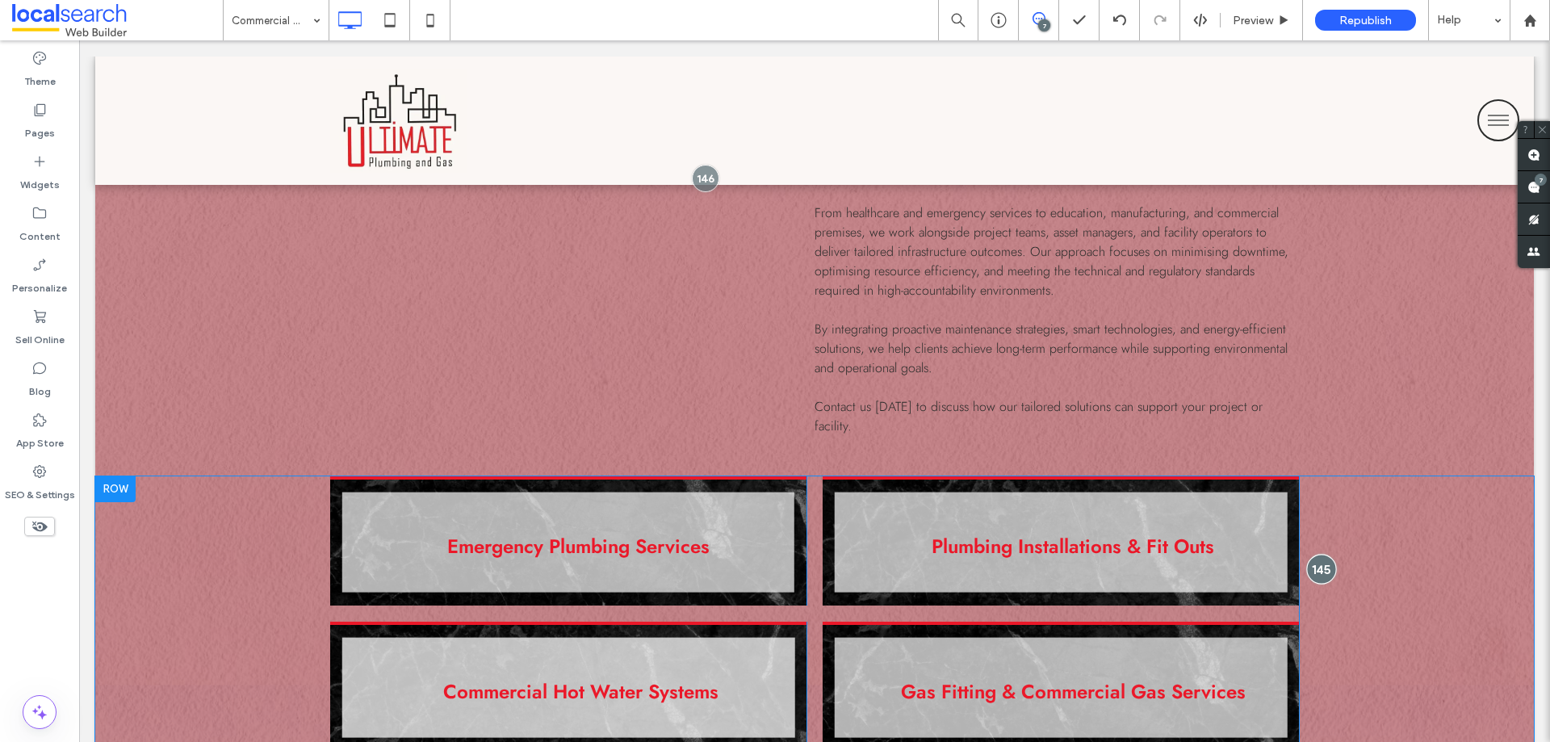
click at [1310, 554] on div at bounding box center [1321, 569] width 30 height 30
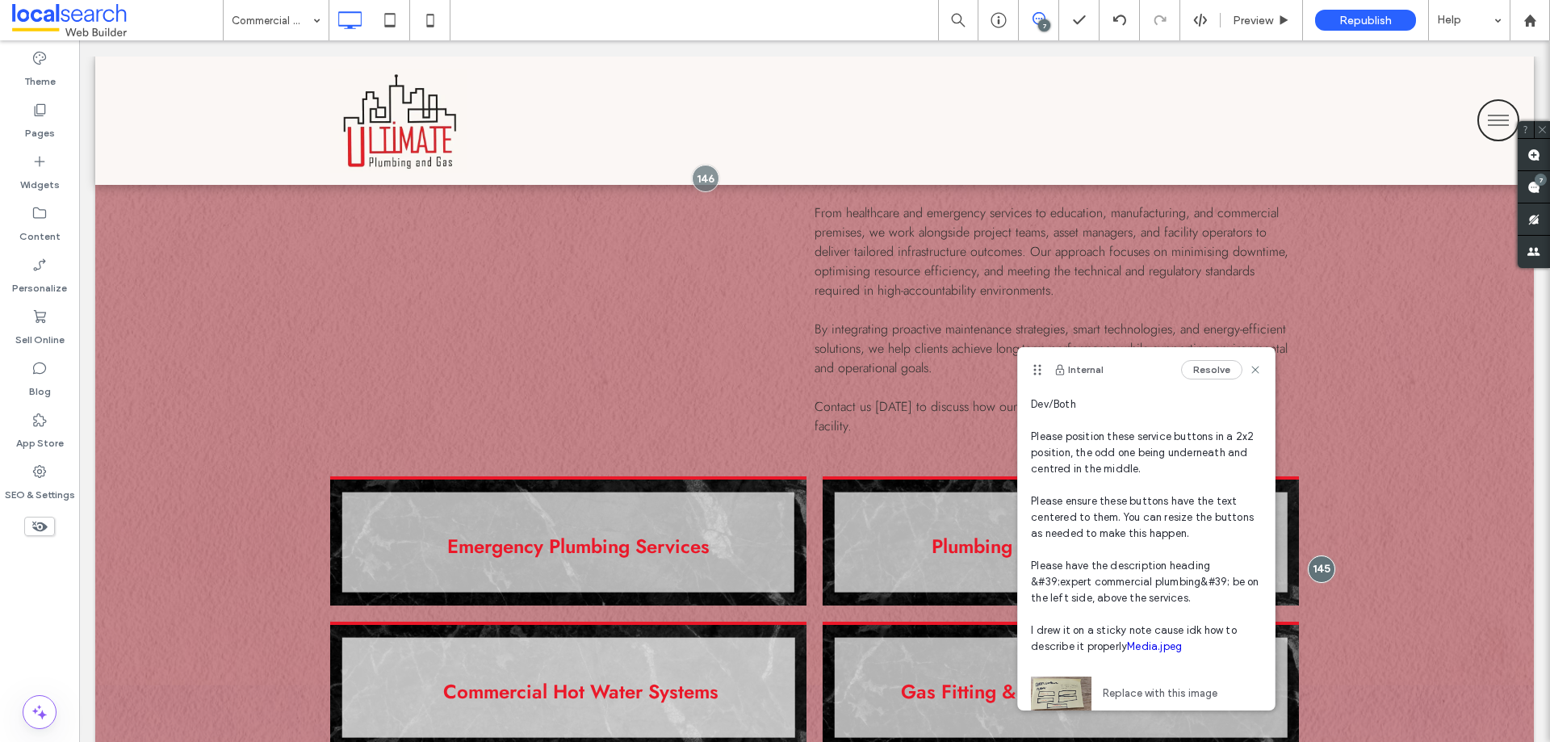
scroll to position [158, 0]
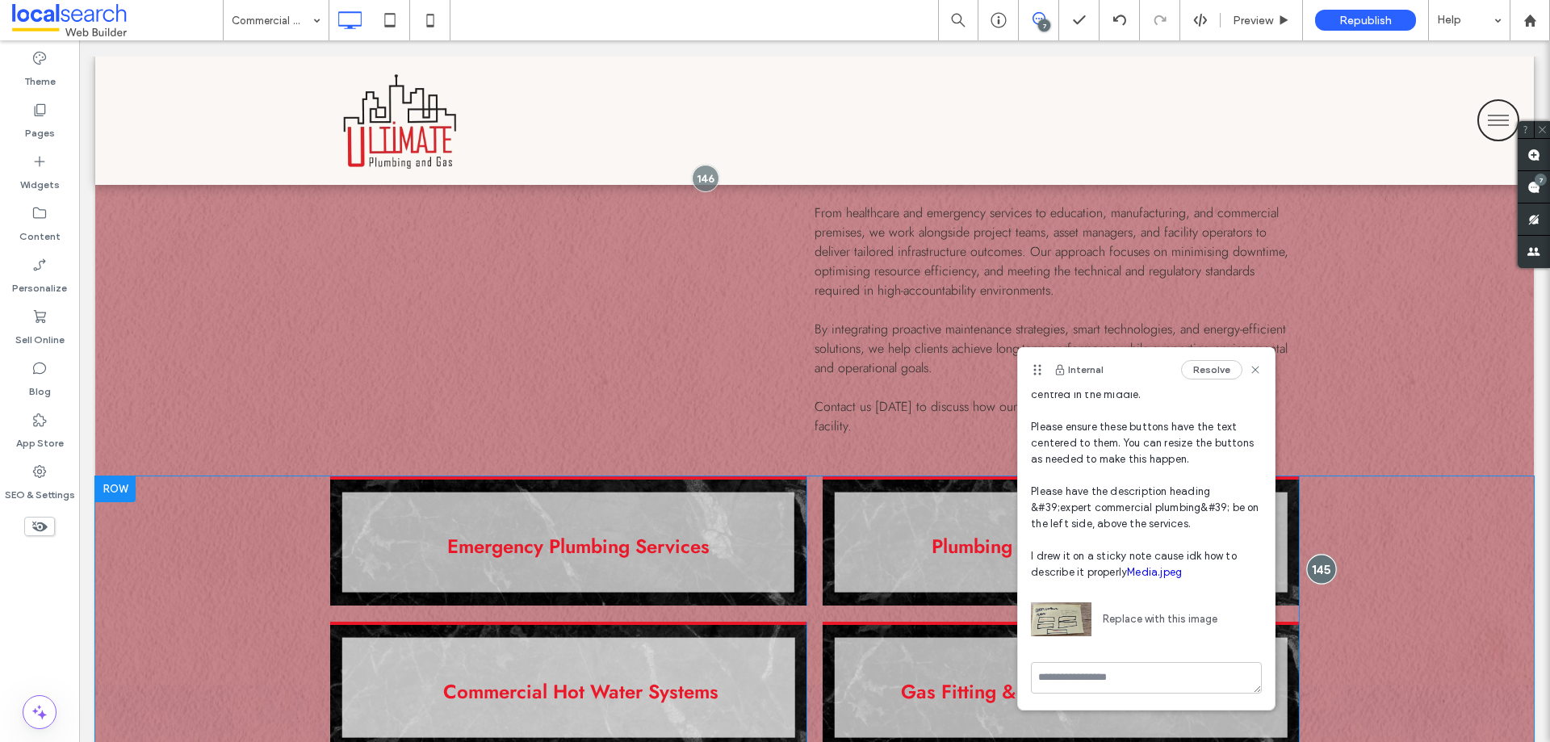
click at [1306, 554] on div at bounding box center [1321, 569] width 30 height 30
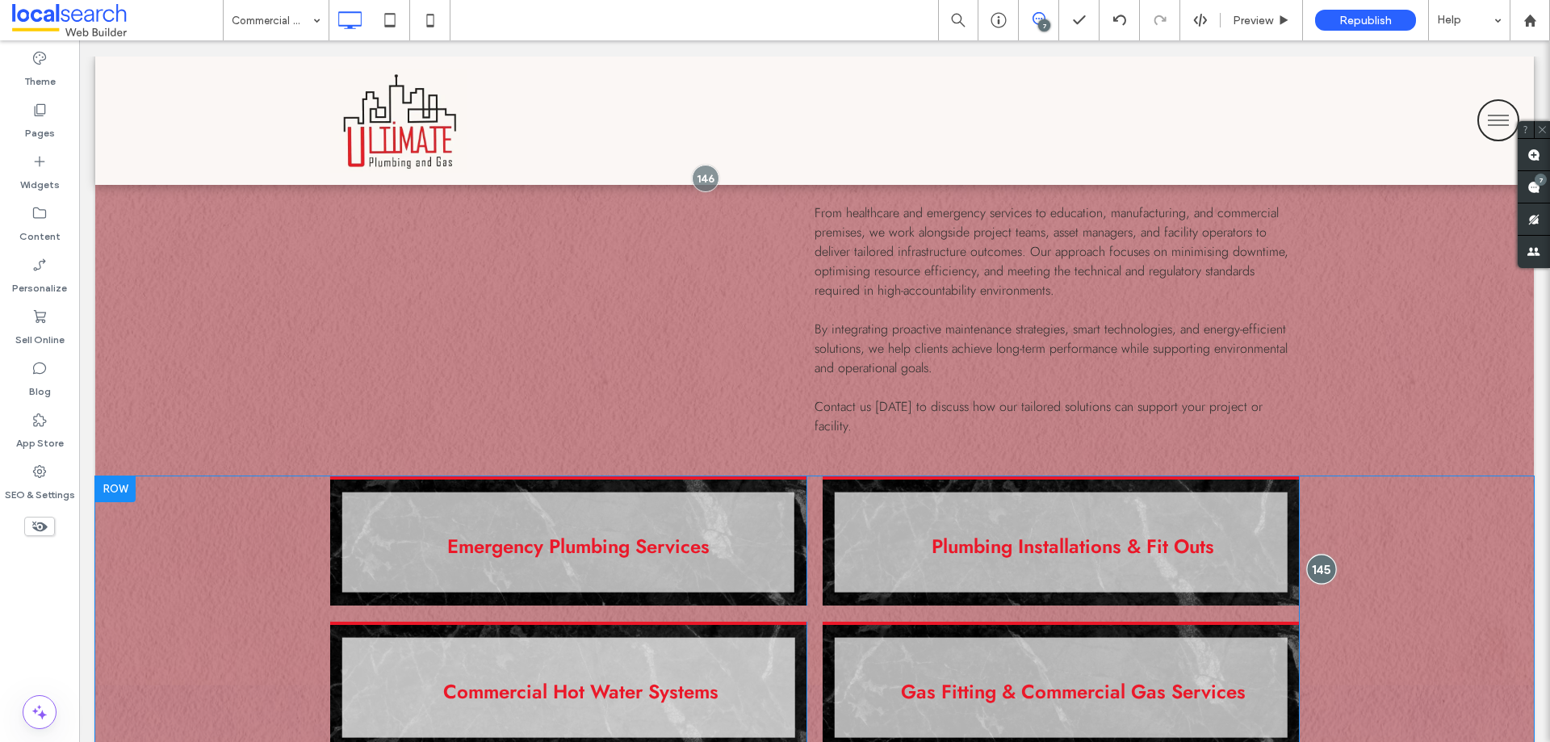
click at [1306, 554] on div at bounding box center [1321, 569] width 30 height 30
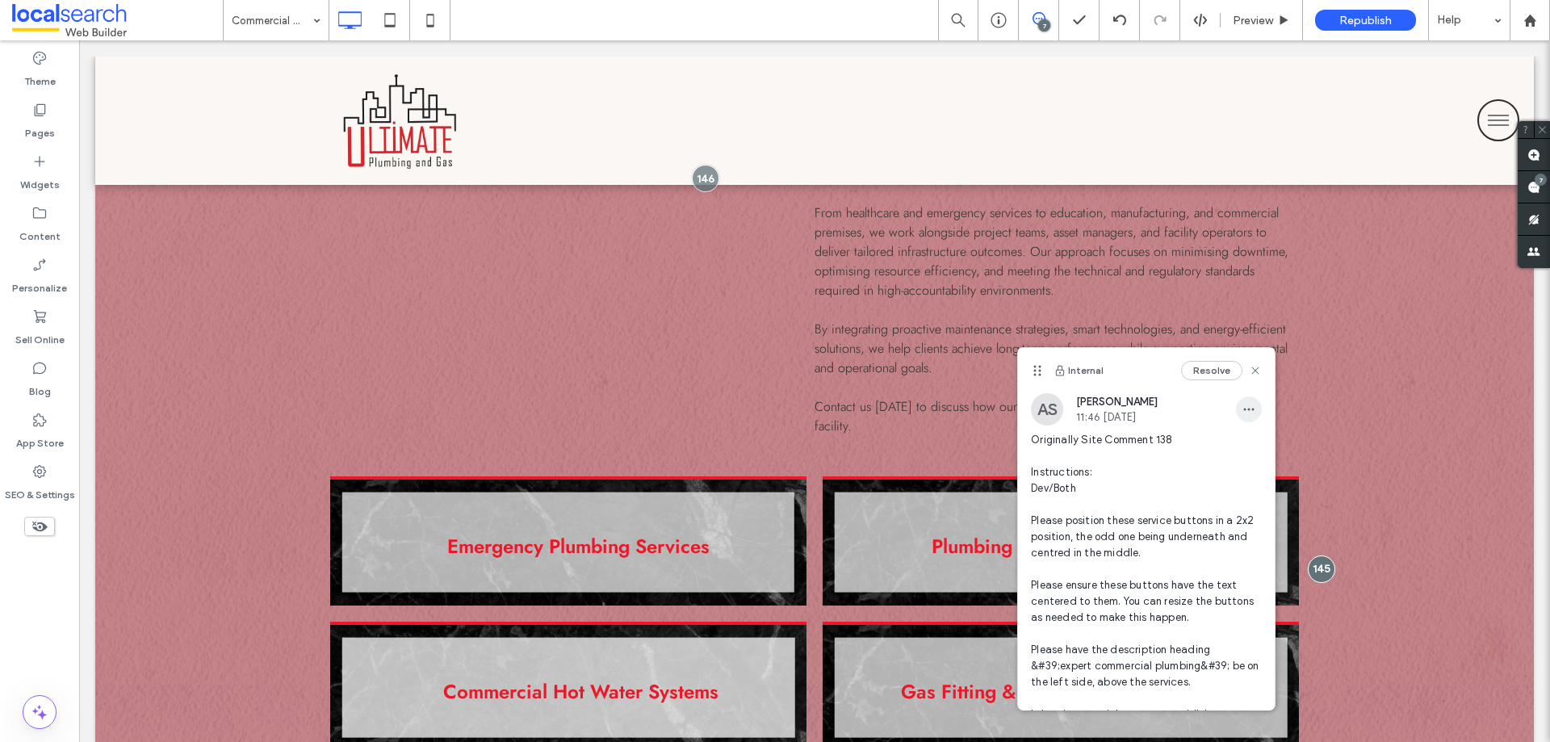
click at [1240, 400] on span "button" at bounding box center [1249, 409] width 26 height 26
click at [1255, 446] on span "Edit" at bounding box center [1247, 451] width 21 height 16
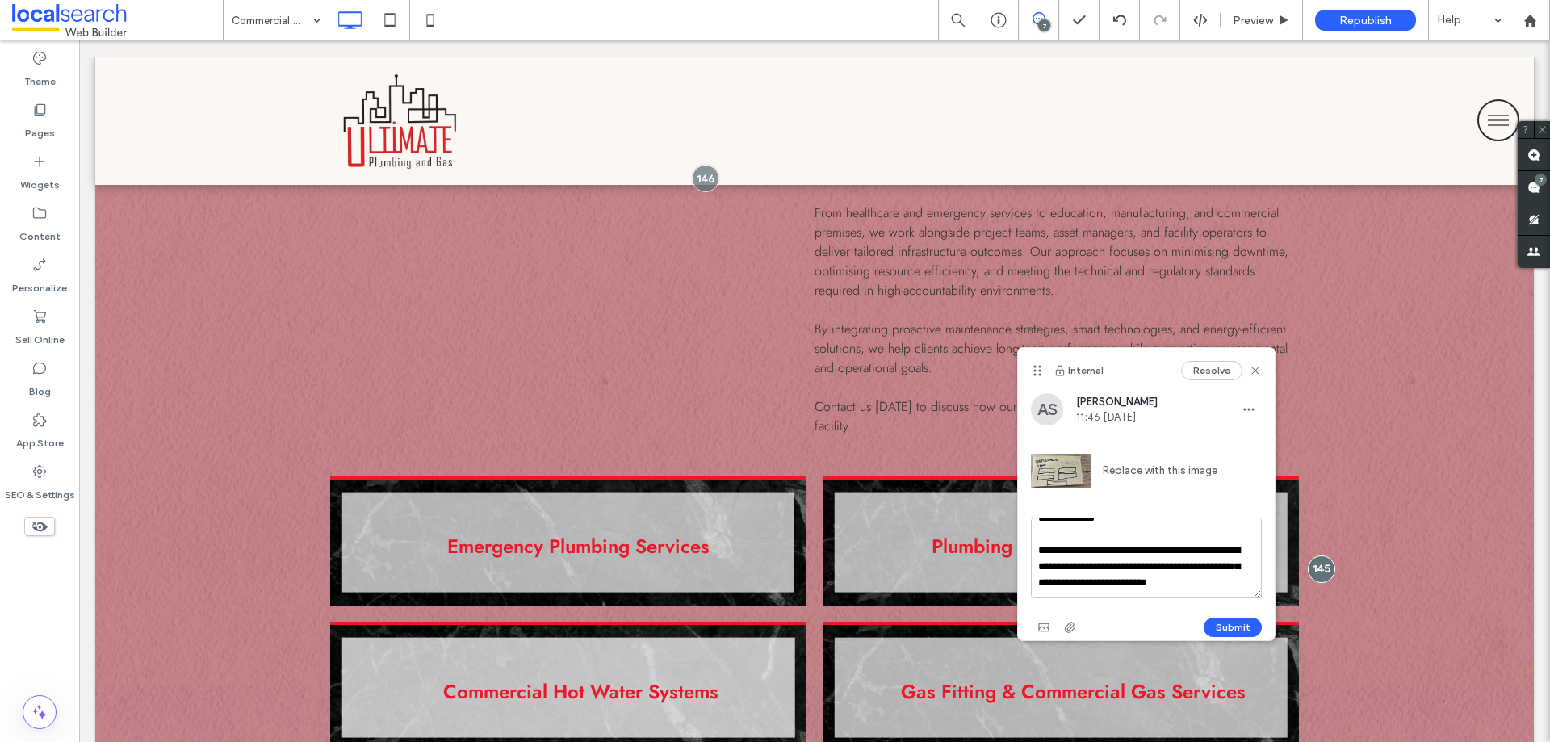
scroll to position [273, 0]
click at [1143, 584] on textarea "**********" at bounding box center [1146, 557] width 231 height 81
type textarea "**********"
click at [1065, 628] on use "button" at bounding box center [1070, 627] width 10 height 10
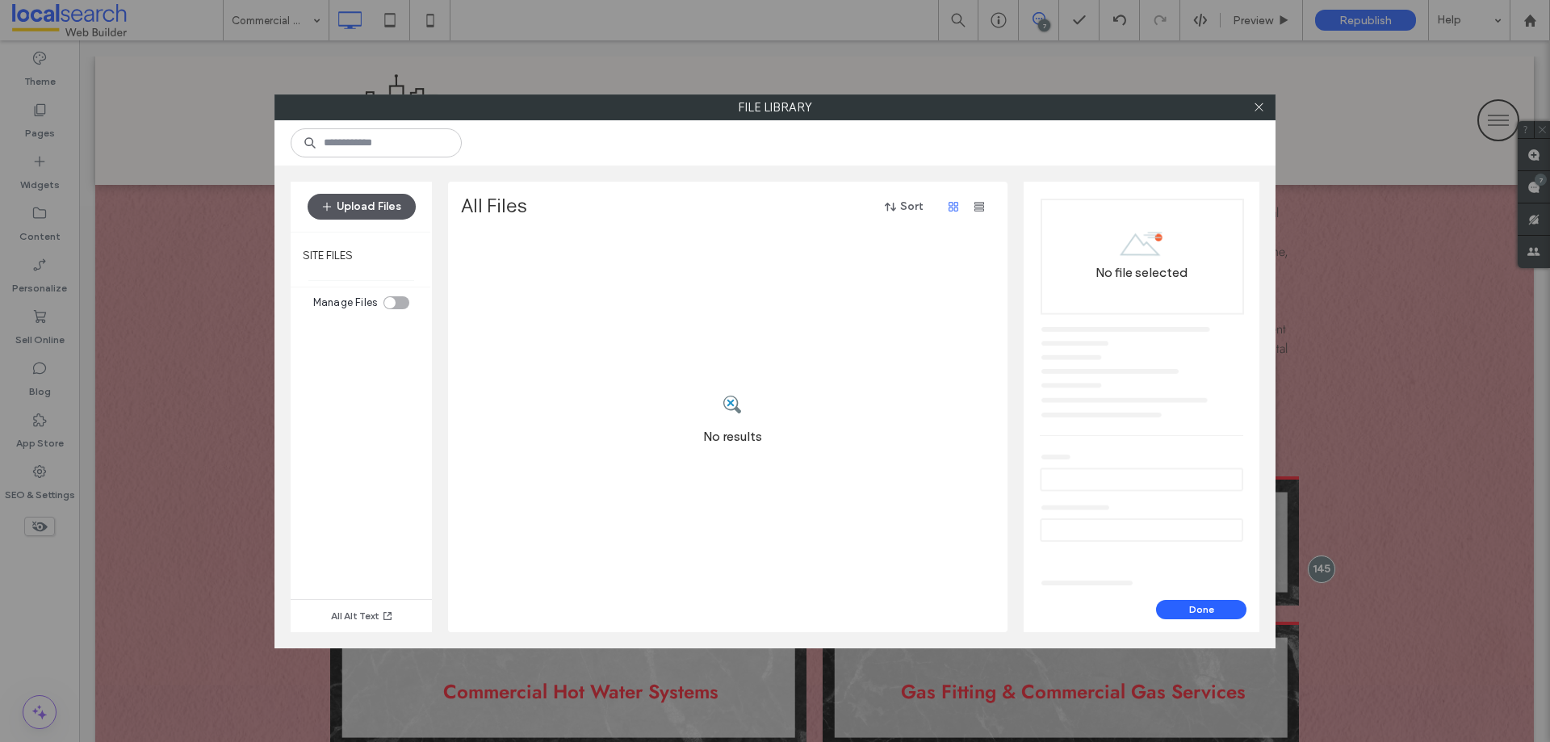
click at [386, 213] on button "Upload Files" at bounding box center [362, 207] width 108 height 26
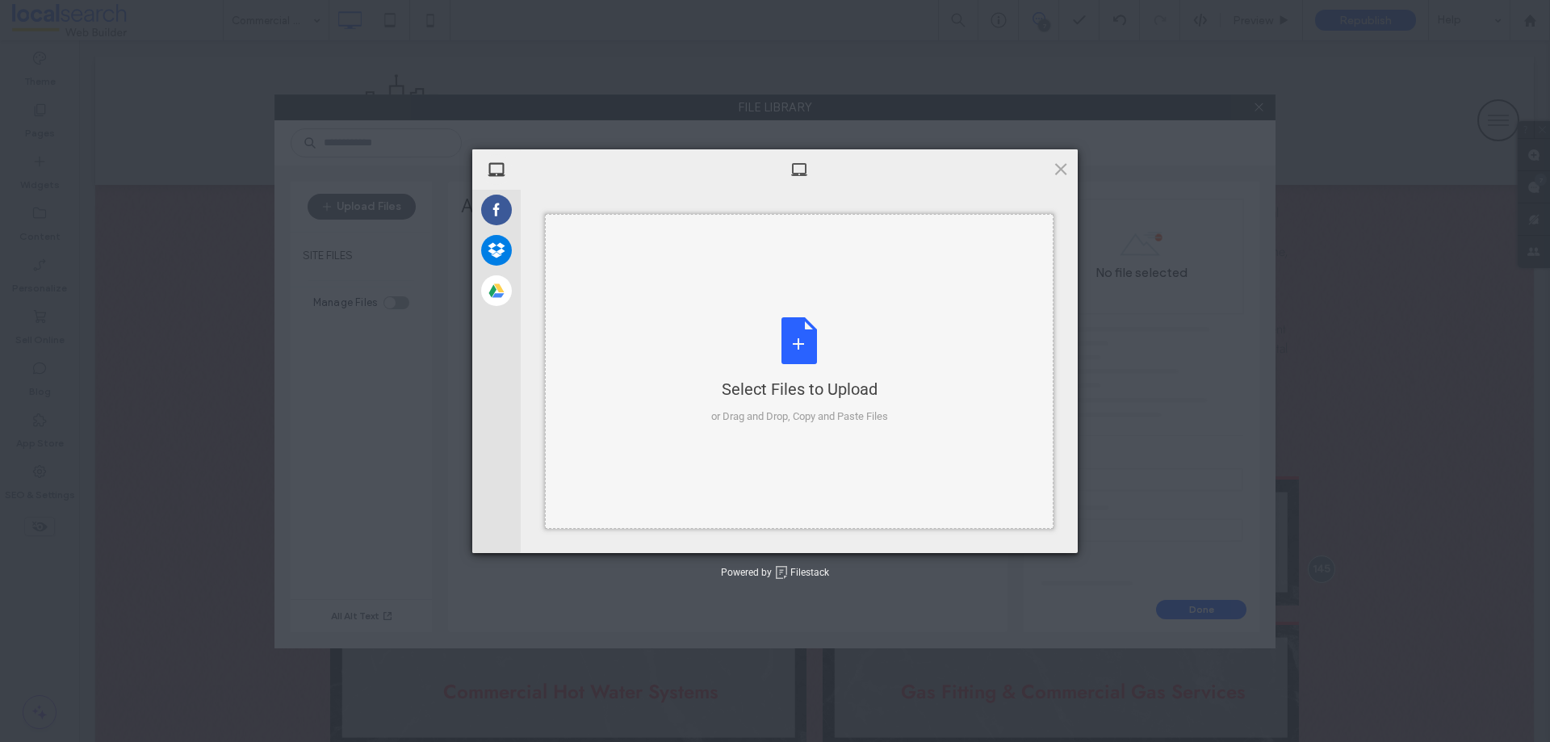
click at [839, 364] on div "Select Files to Upload or Drag and Drop, Copy and Paste Files" at bounding box center [799, 370] width 177 height 107
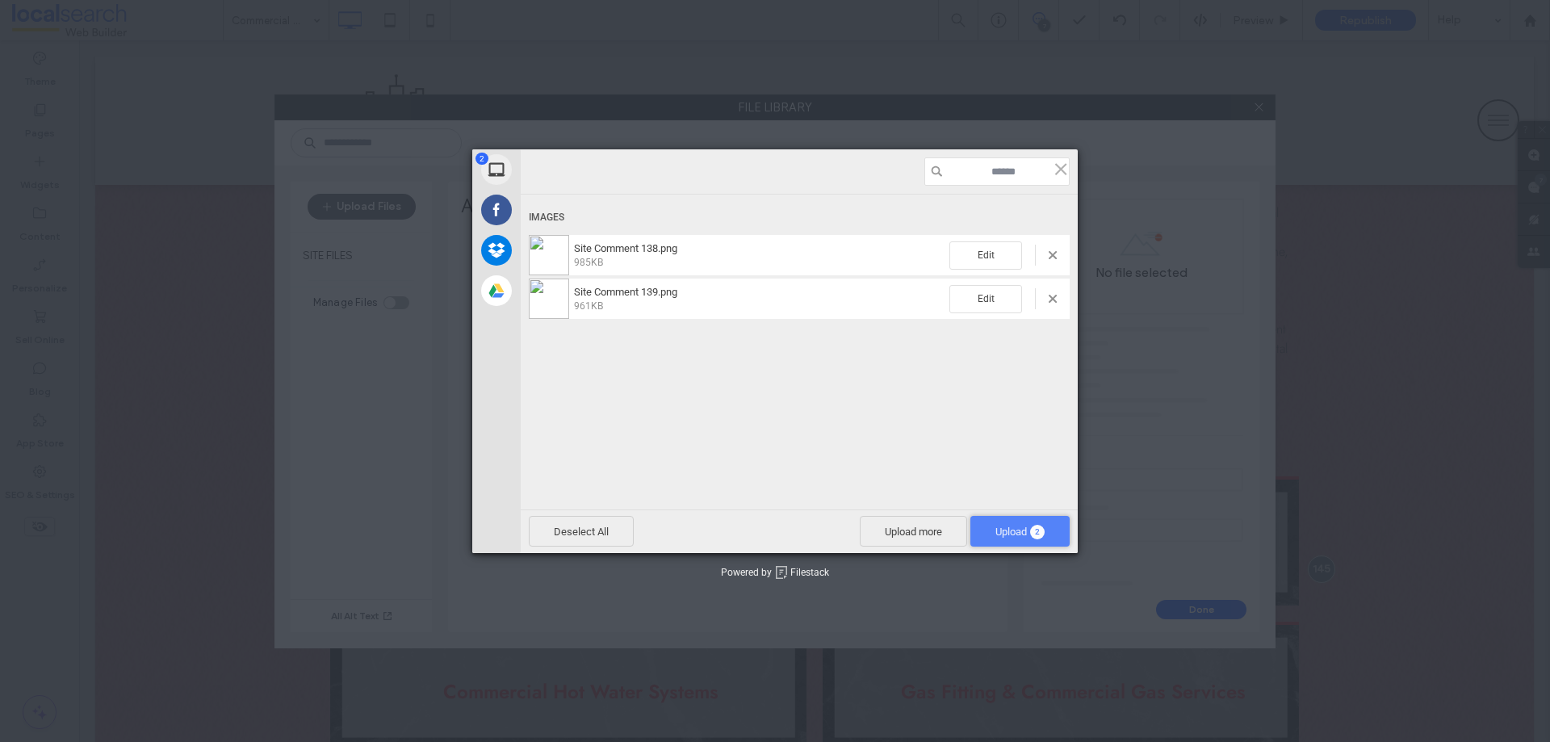
click at [990, 531] on span "Upload 2" at bounding box center [1019, 531] width 99 height 31
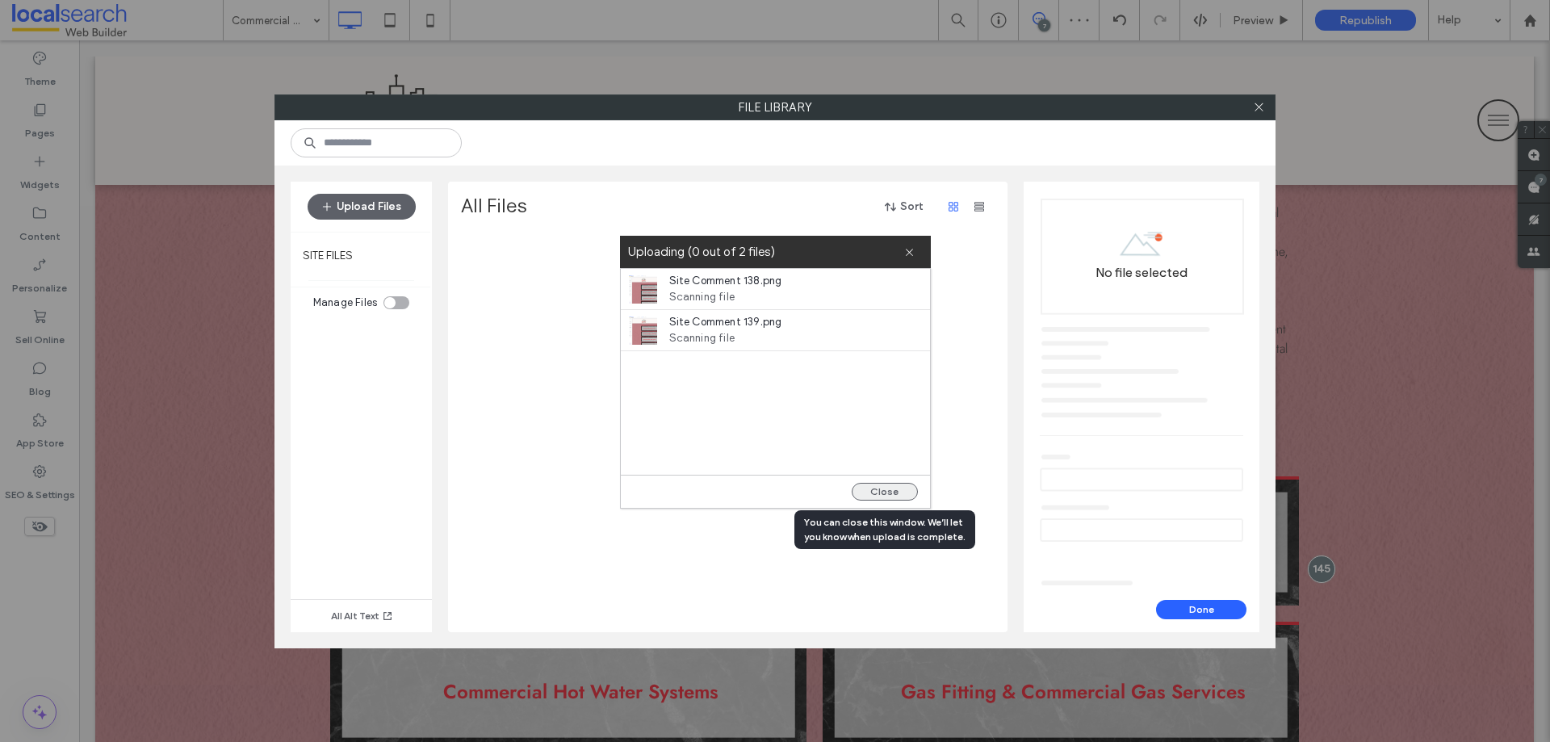
click at [888, 485] on button "Close" at bounding box center [885, 492] width 66 height 18
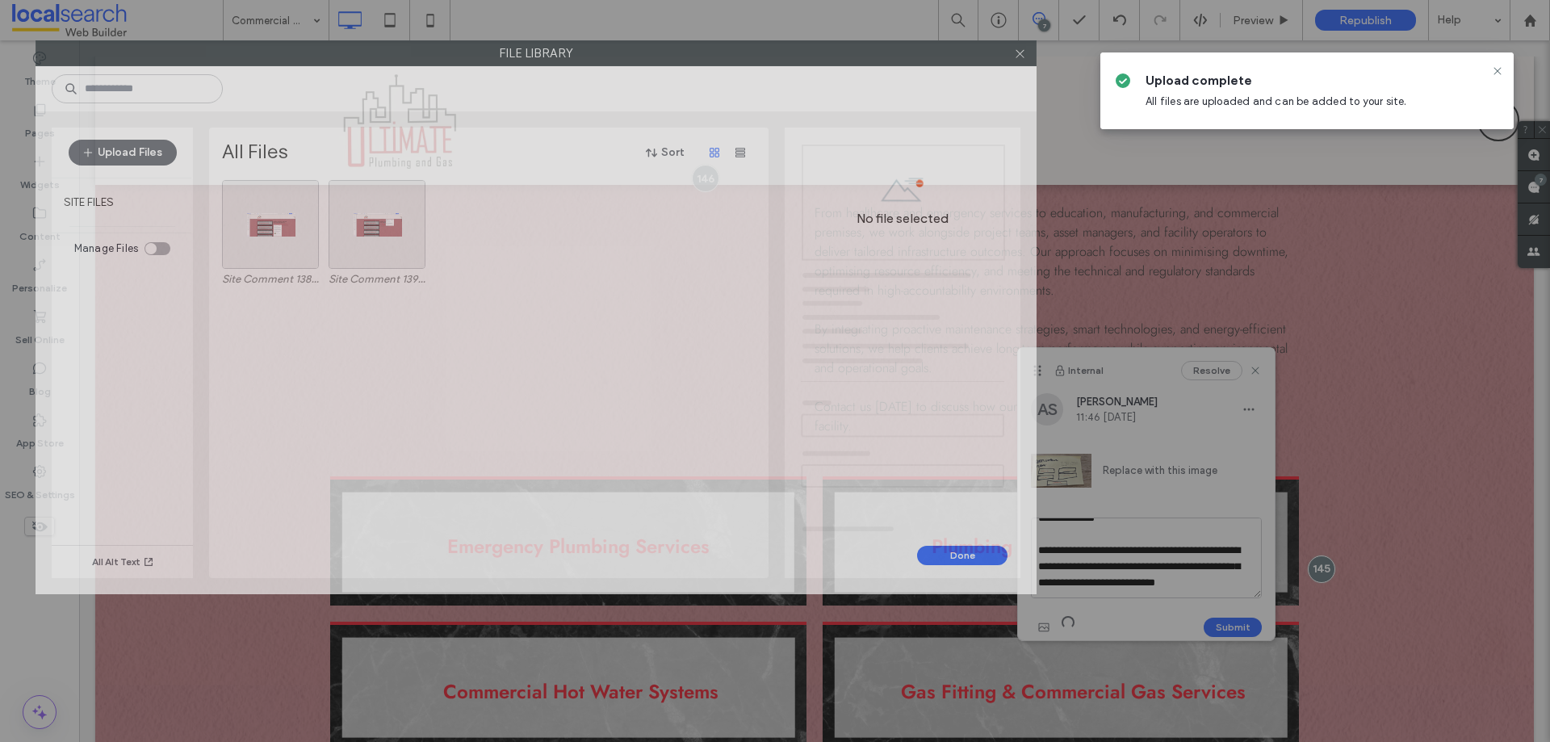
drag, startPoint x: 814, startPoint y: 107, endPoint x: 580, endPoint y: 53, distance: 240.3
click at [580, 53] on label "File Library" at bounding box center [535, 53] width 999 height 24
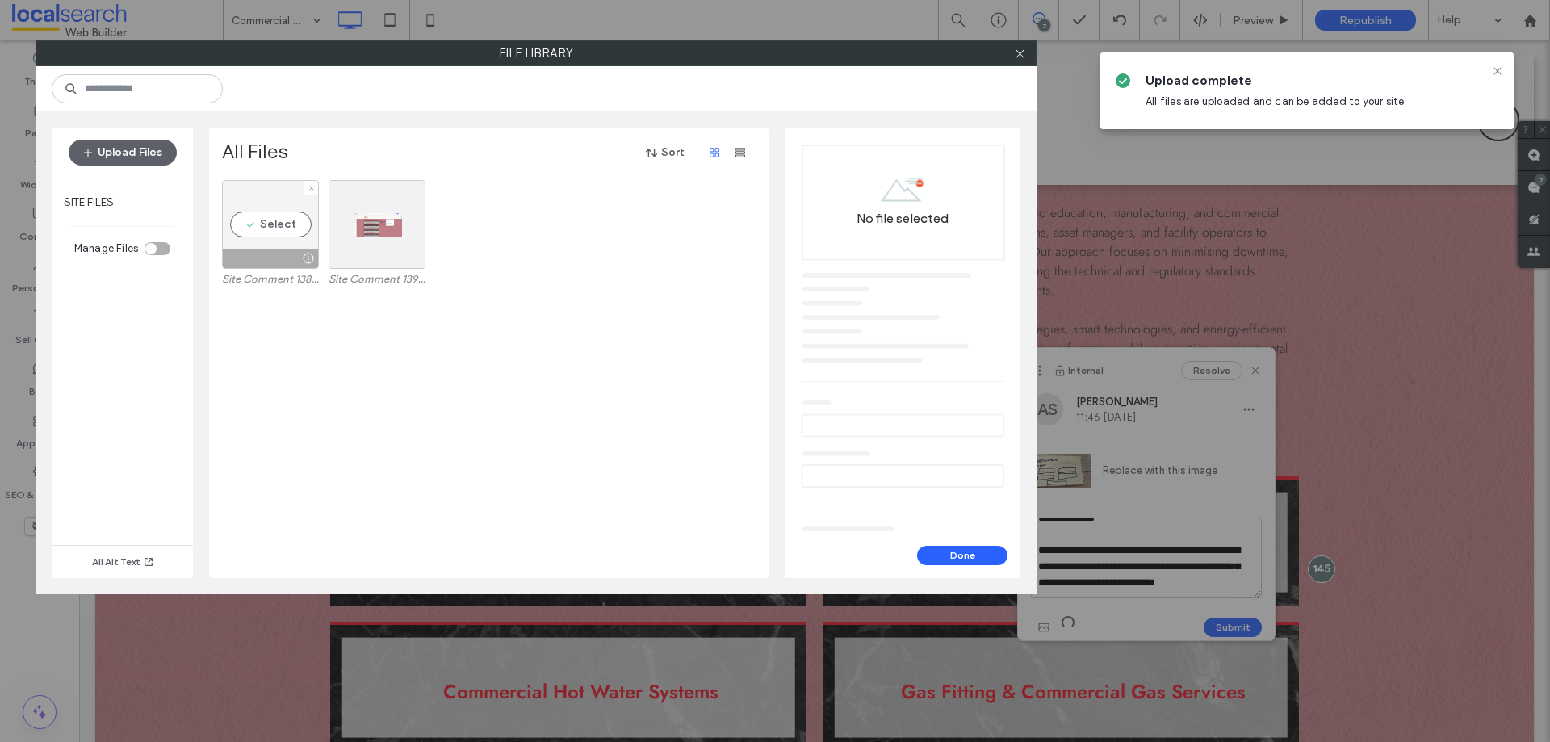
click at [282, 235] on div "Select" at bounding box center [270, 224] width 97 height 89
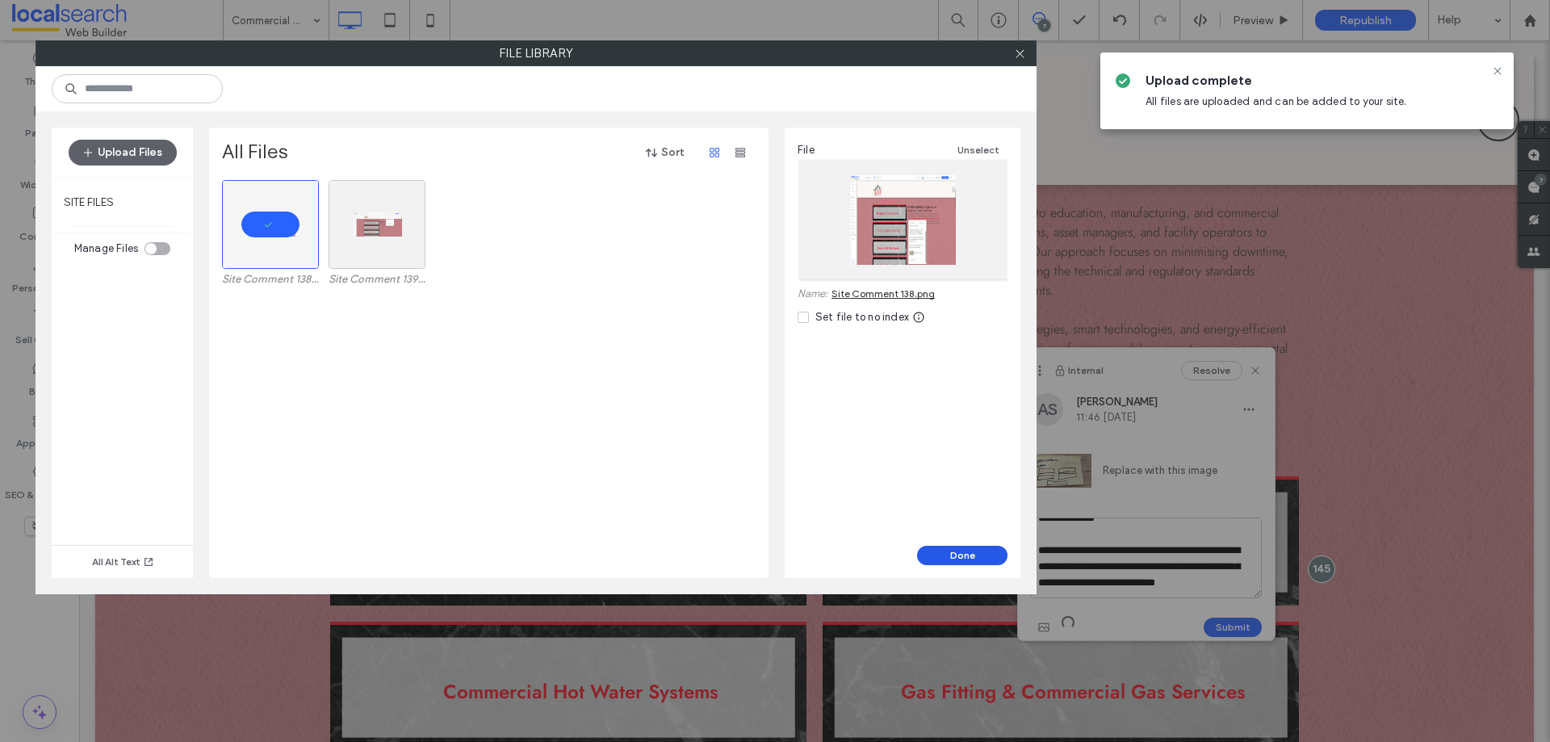
click at [962, 547] on button "Done" at bounding box center [962, 555] width 90 height 19
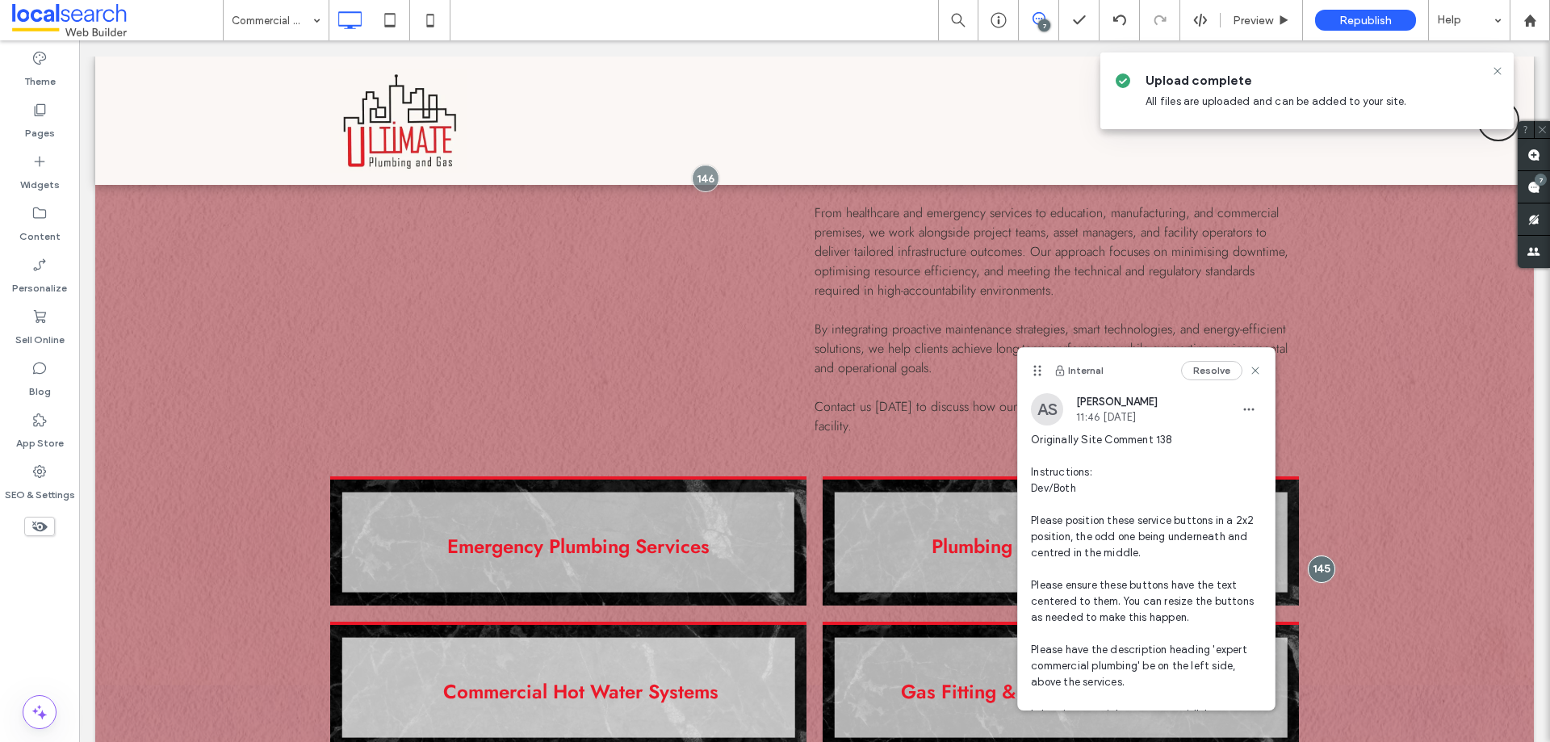
scroll to position [191, 0]
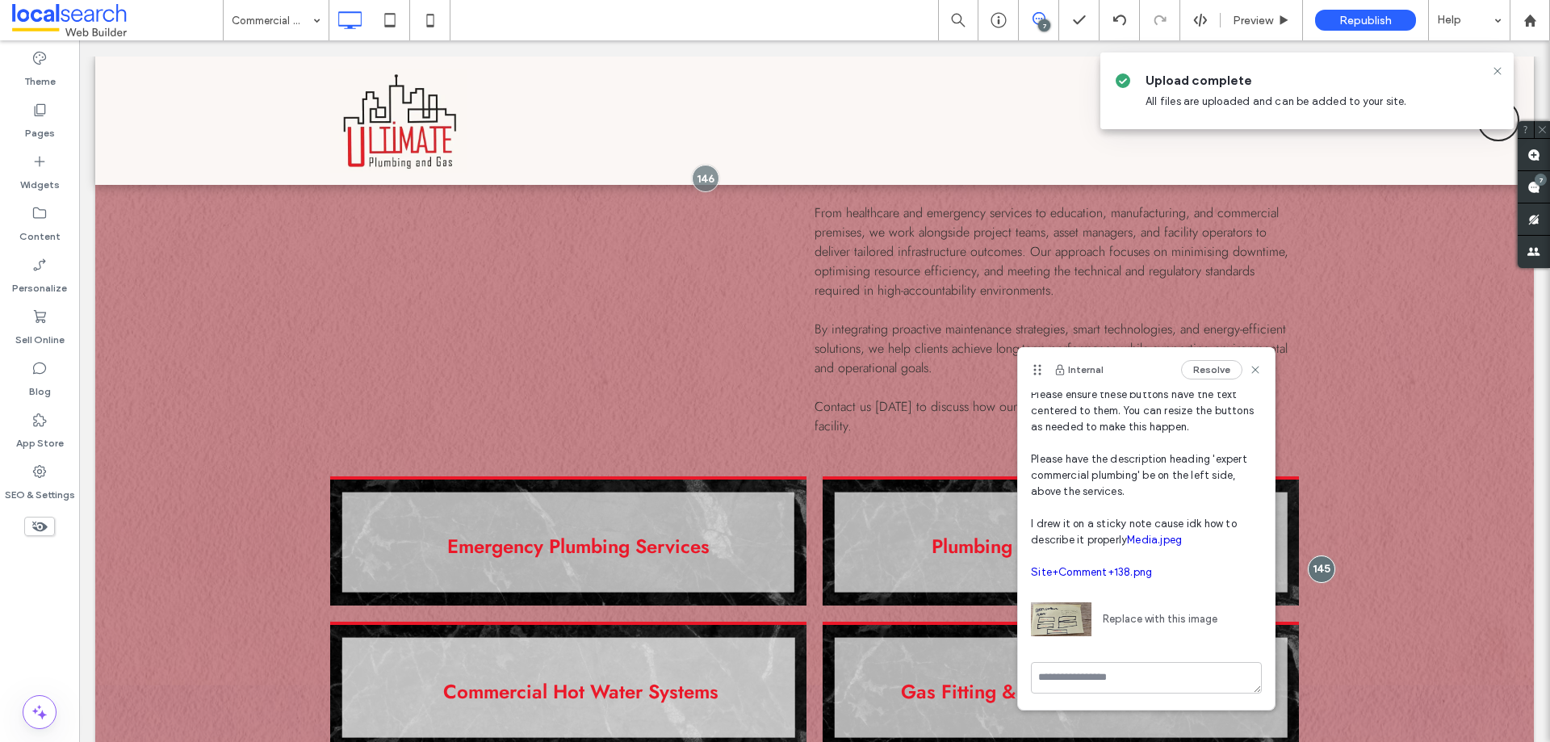
click at [1124, 572] on link "Site+Comment+138.png" at bounding box center [1091, 572] width 121 height 12
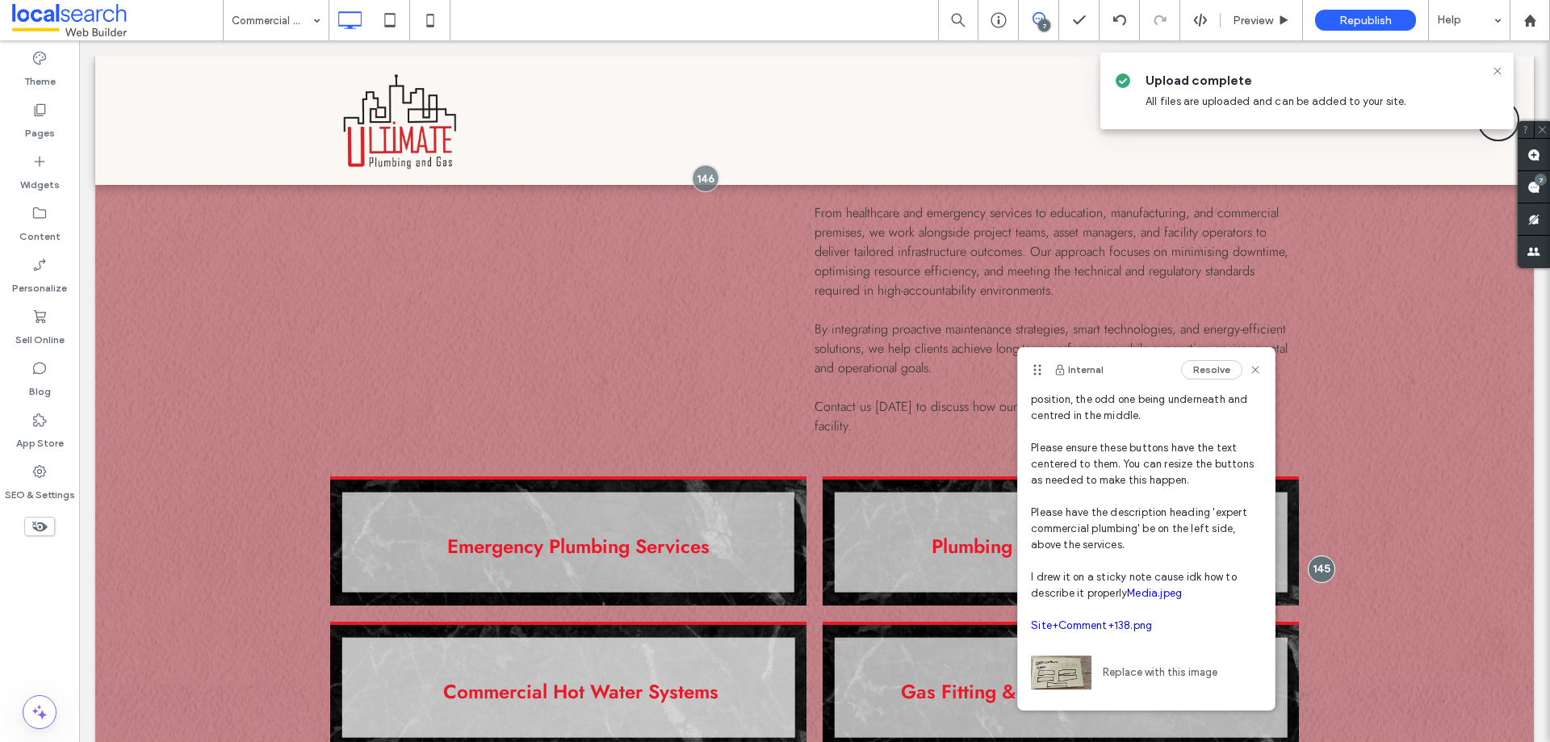
scroll to position [0, 0]
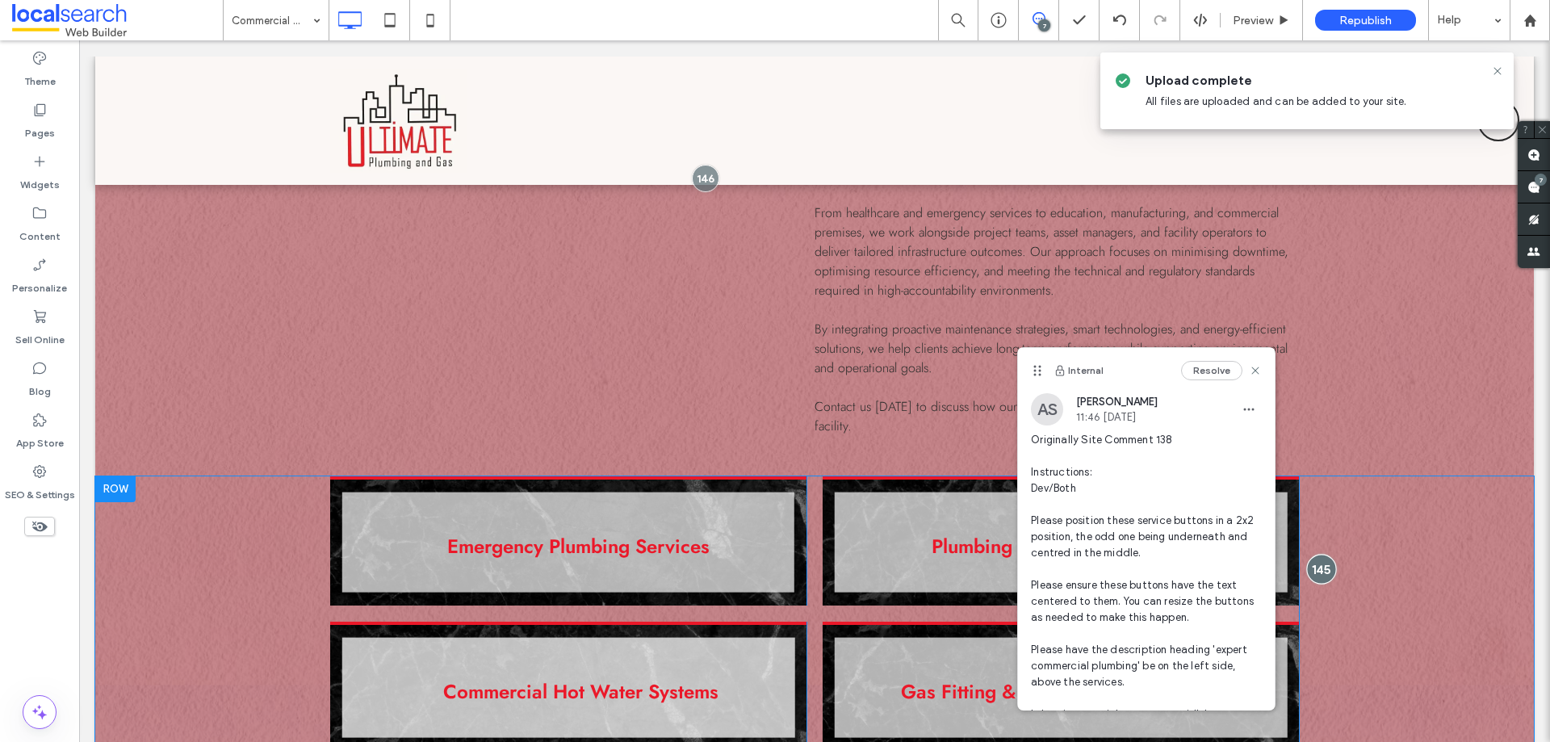
click at [1317, 554] on div at bounding box center [1321, 569] width 30 height 30
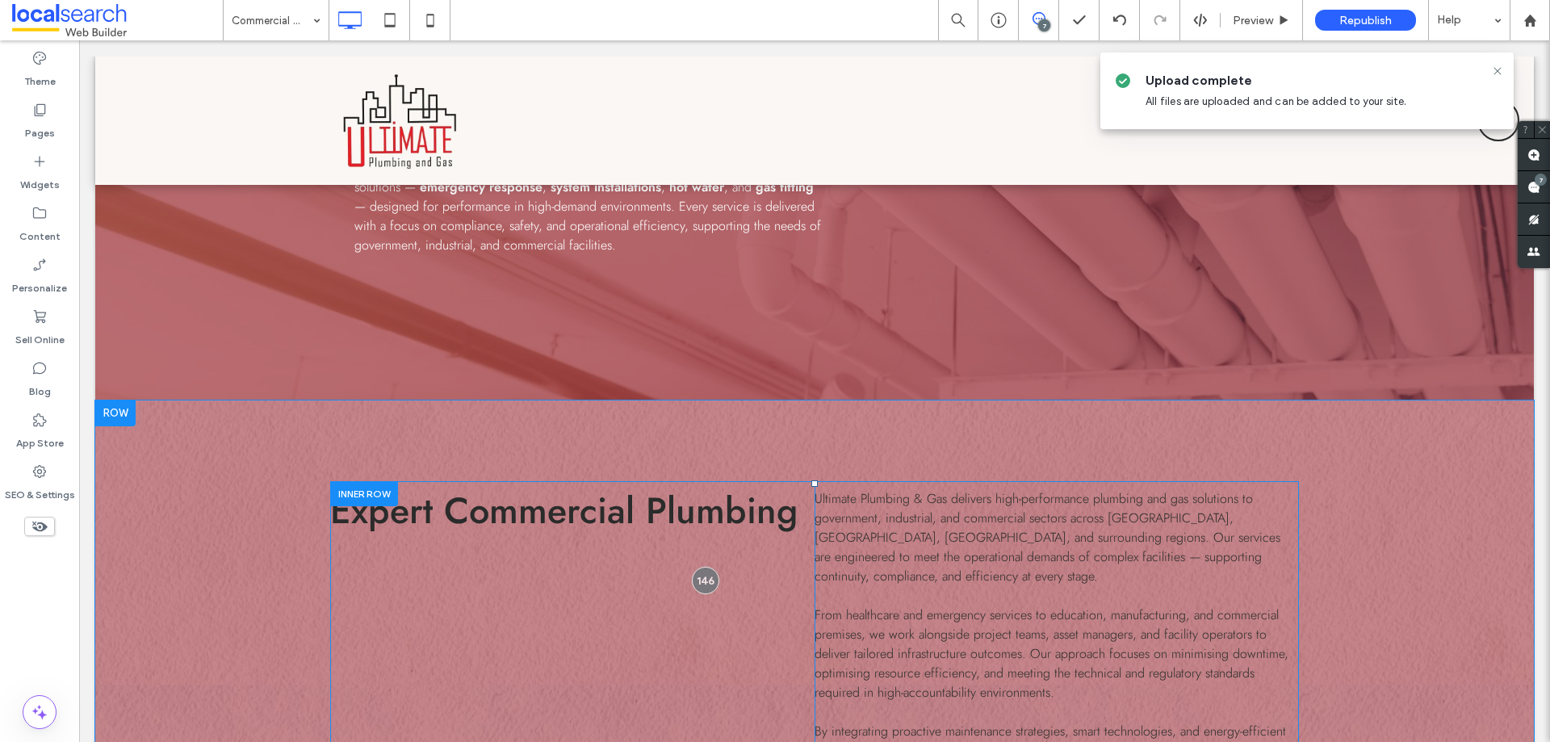
scroll to position [519, 0]
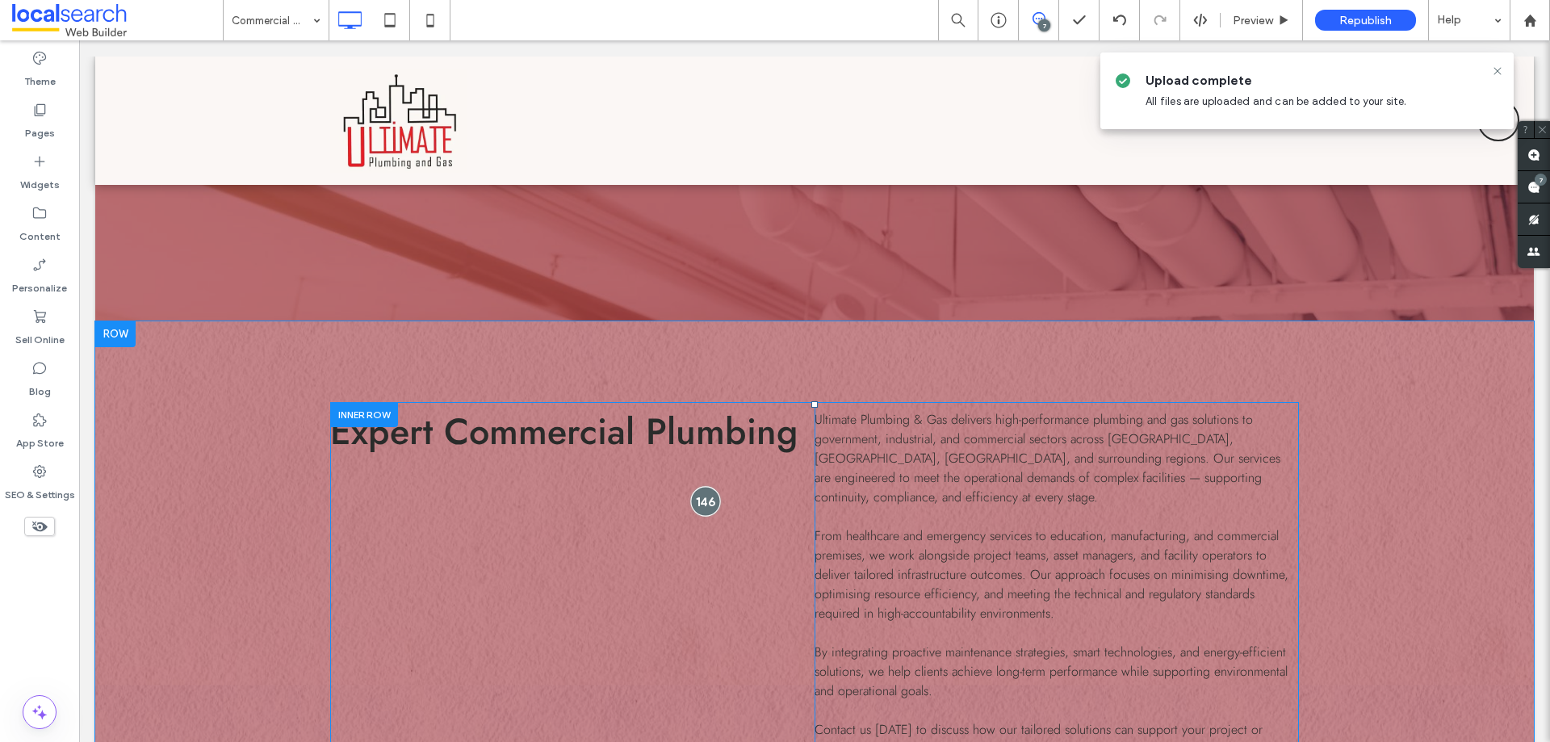
click at [697, 499] on div at bounding box center [706, 501] width 30 height 30
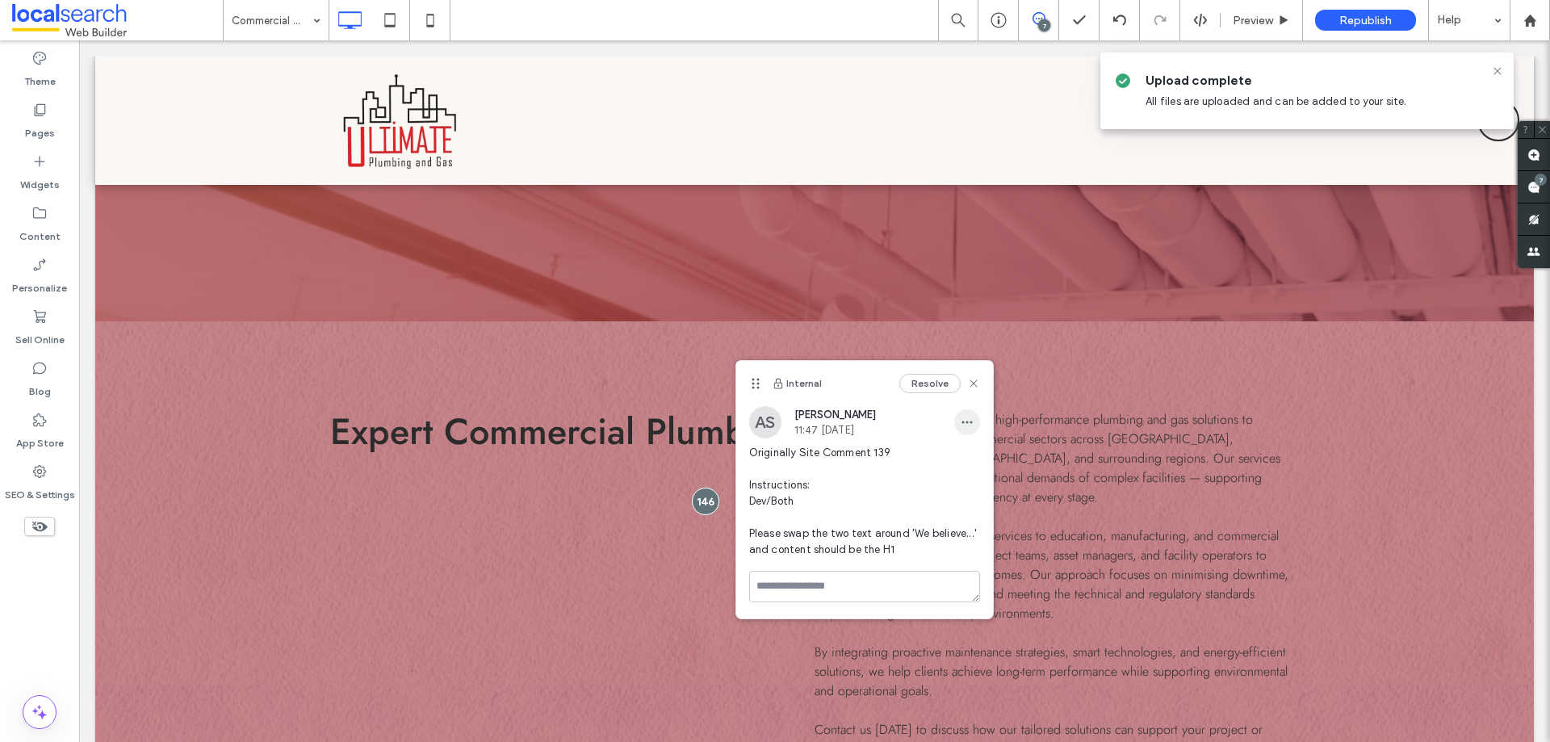
click at [971, 418] on icon "button" at bounding box center [967, 422] width 13 height 13
click at [985, 461] on span "Edit" at bounding box center [978, 464] width 21 height 16
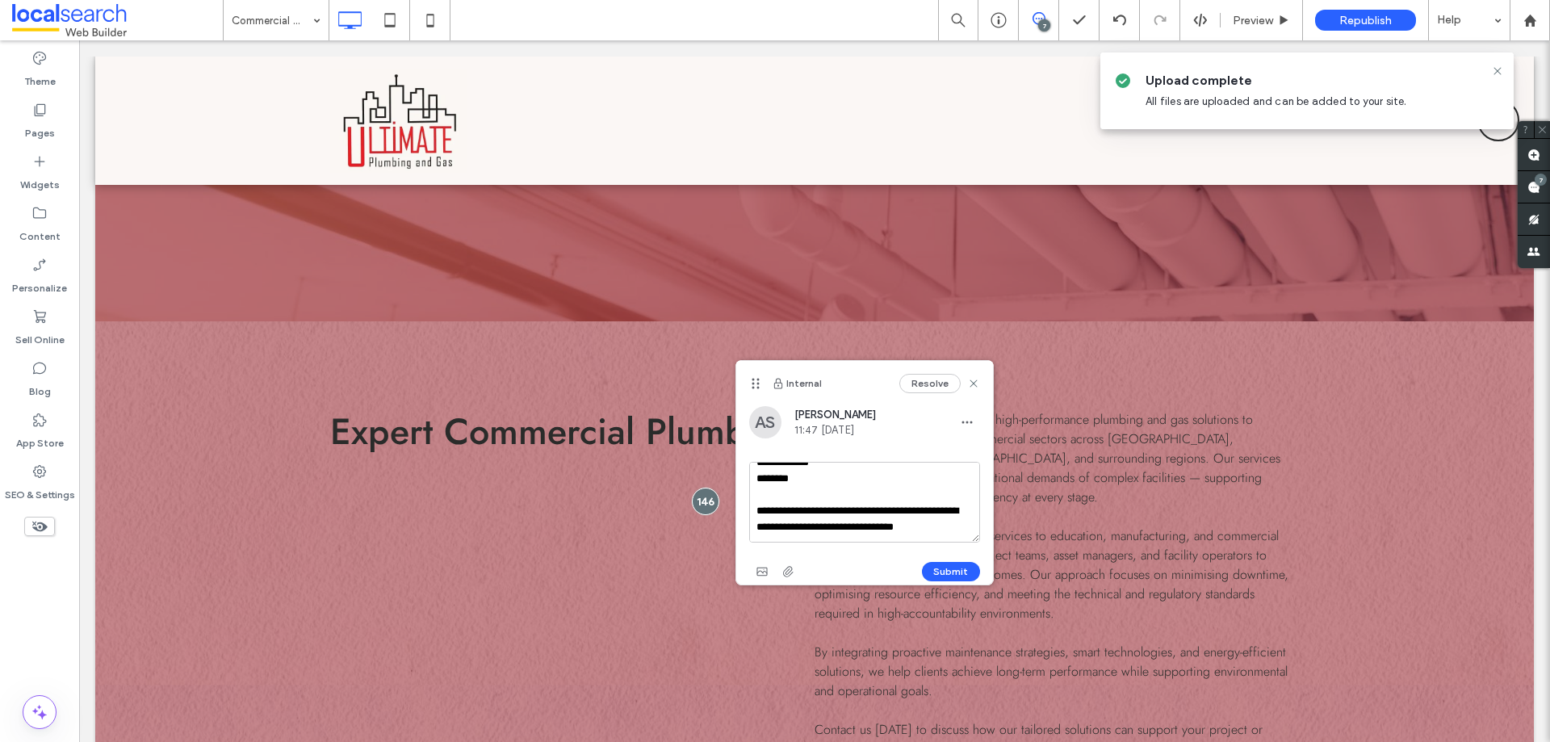
click at [860, 524] on textarea "**********" at bounding box center [864, 502] width 231 height 81
type textarea "**********"
click at [789, 563] on span "button" at bounding box center [788, 572] width 26 height 26
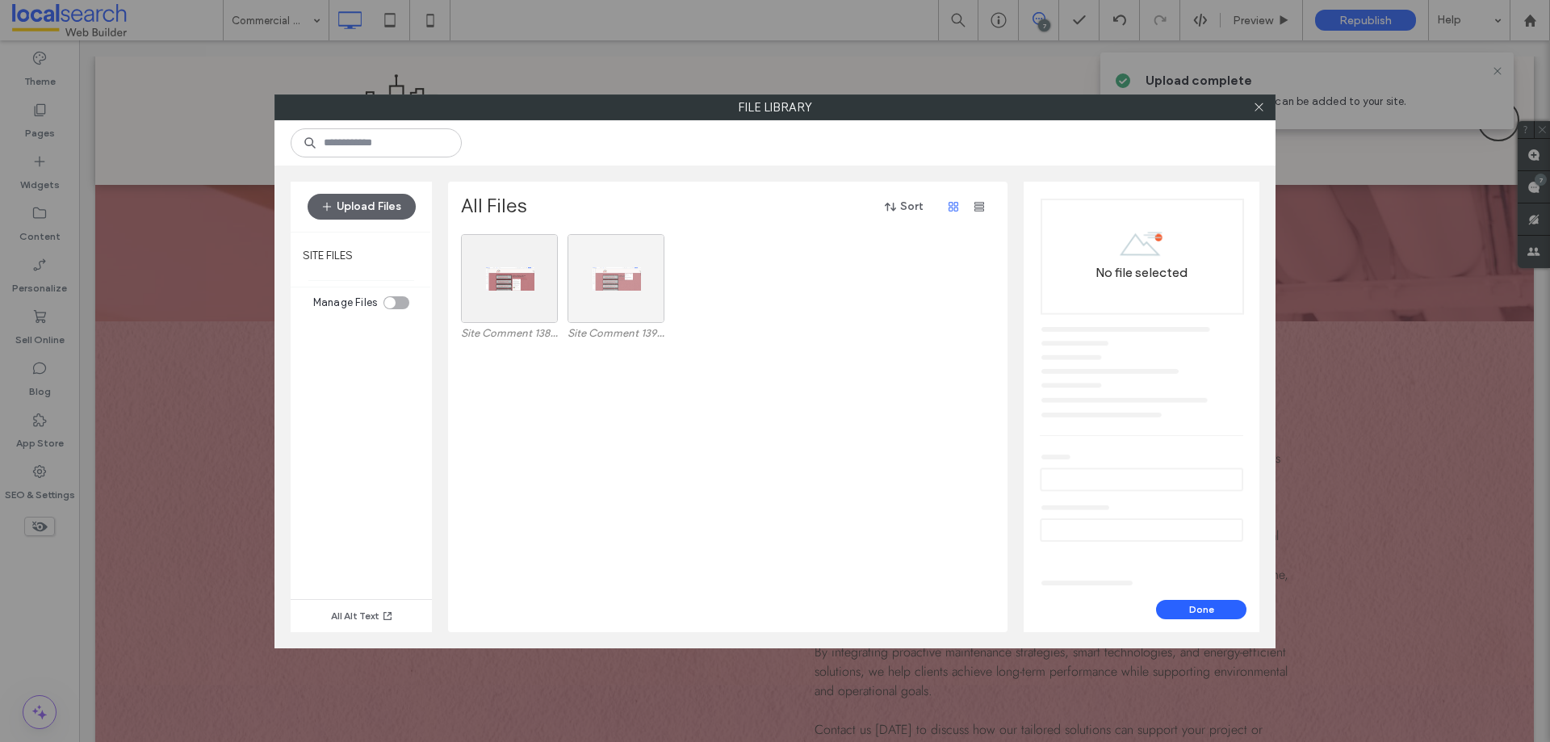
click at [601, 295] on div at bounding box center [615, 278] width 97 height 89
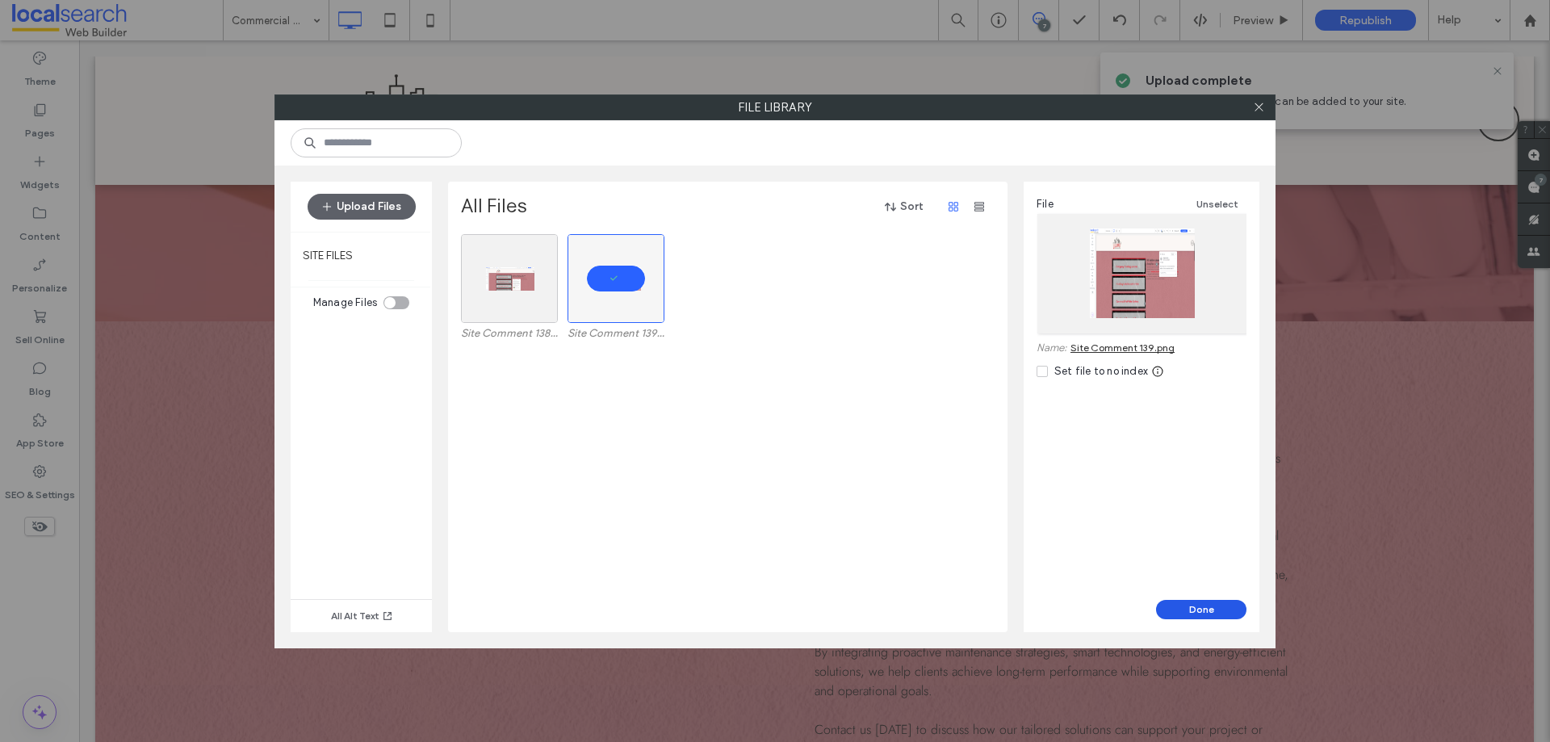
click at [1242, 613] on button "Done" at bounding box center [1201, 609] width 90 height 19
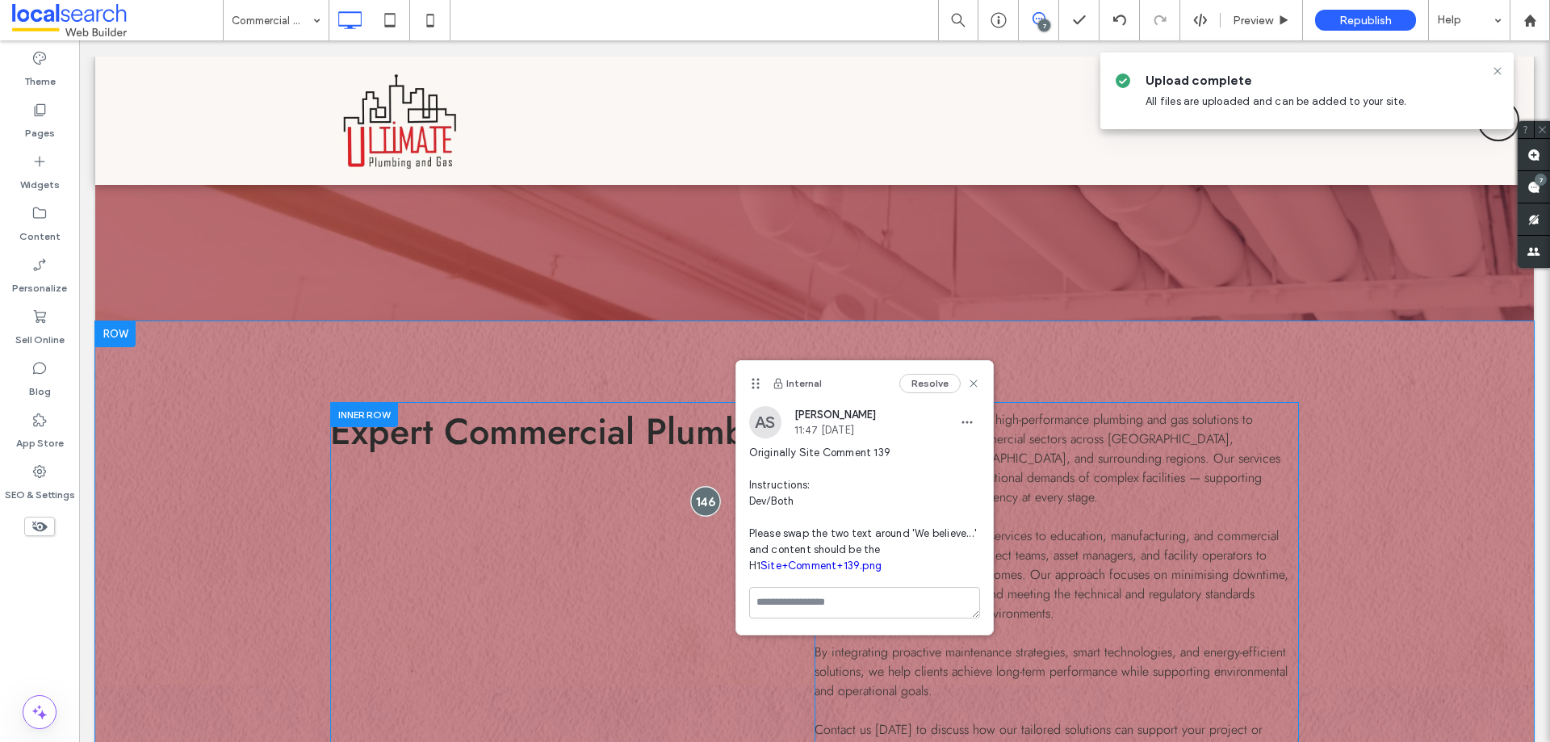
click at [704, 486] on div at bounding box center [706, 501] width 30 height 30
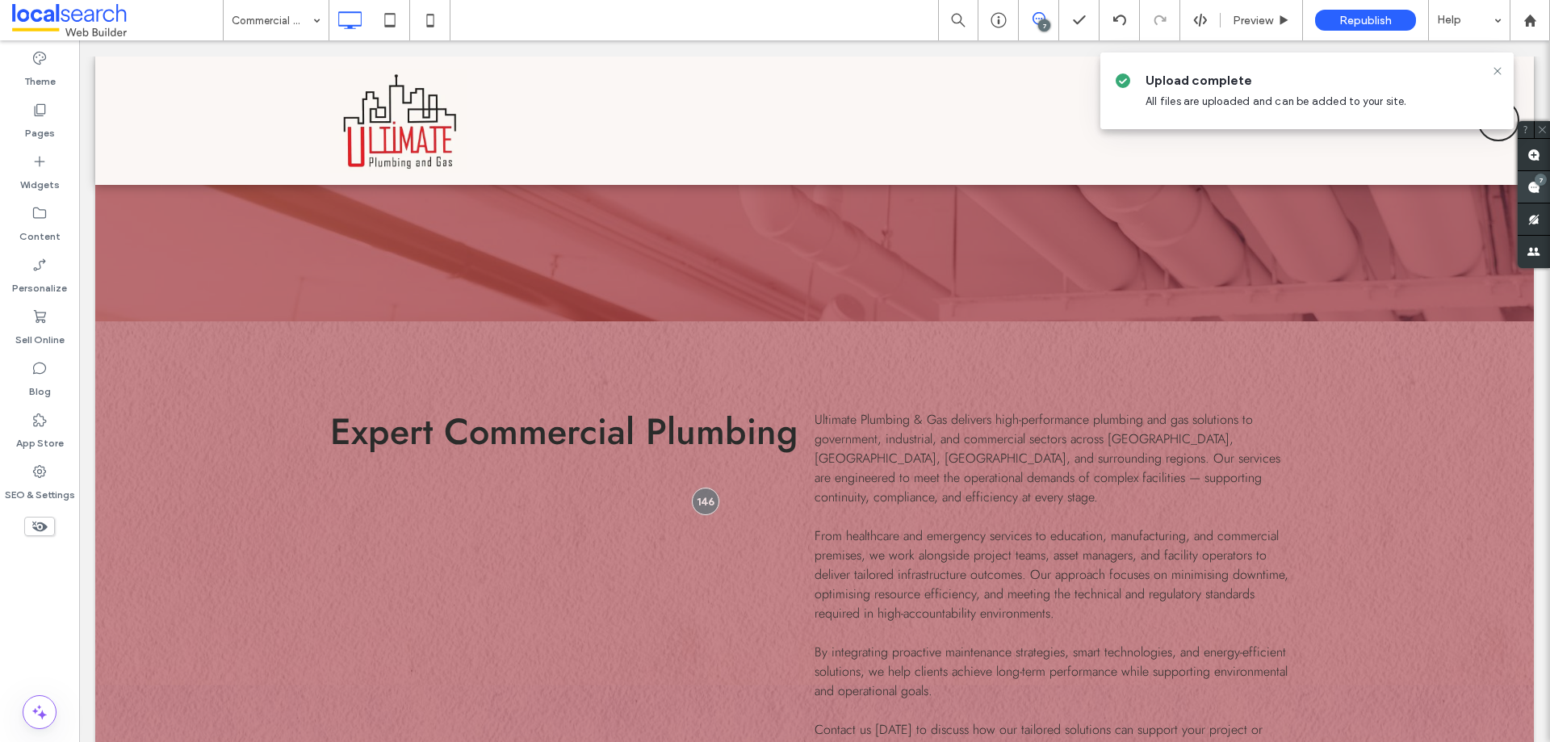
click at [1537, 178] on div "7" at bounding box center [1540, 180] width 12 height 12
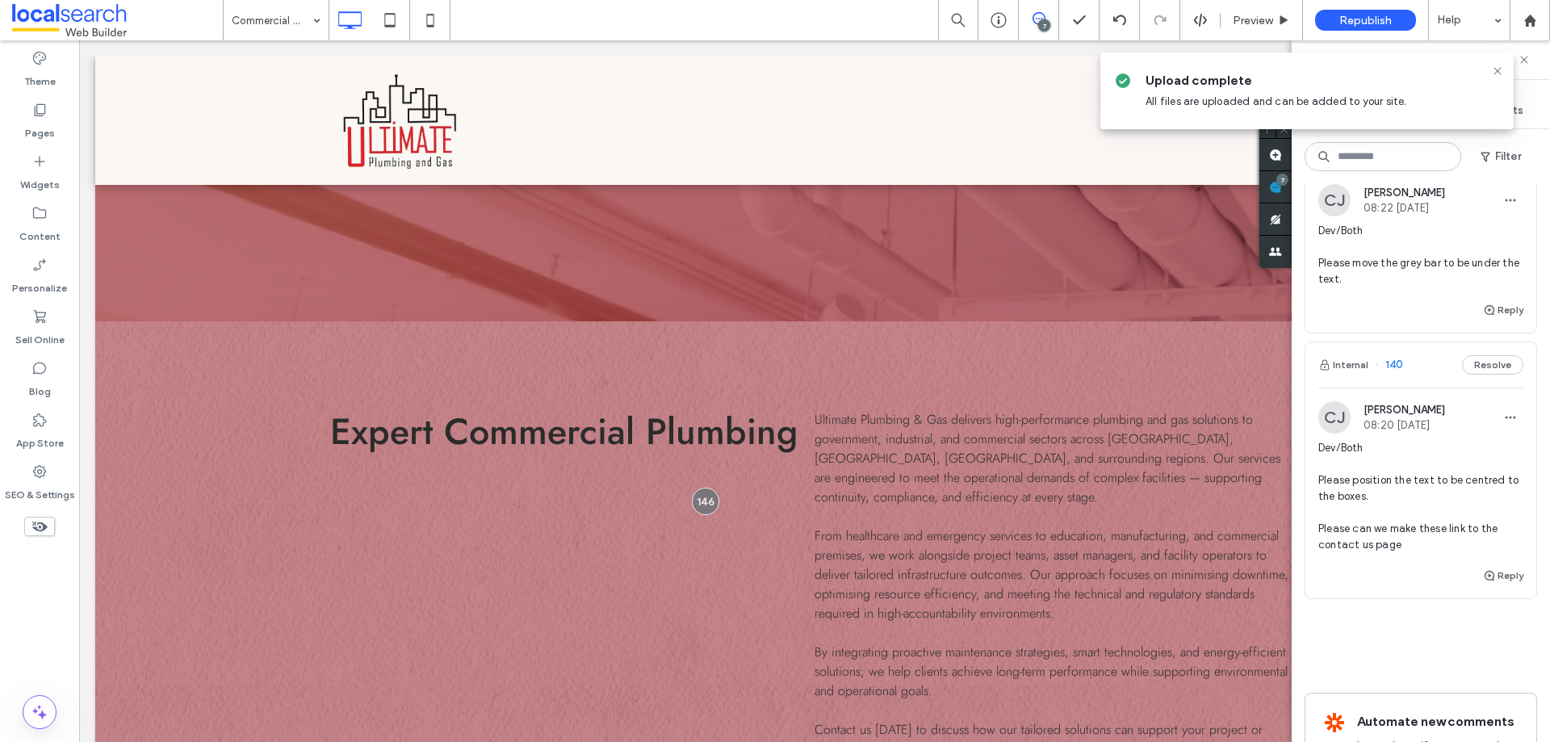
scroll to position [1776, 0]
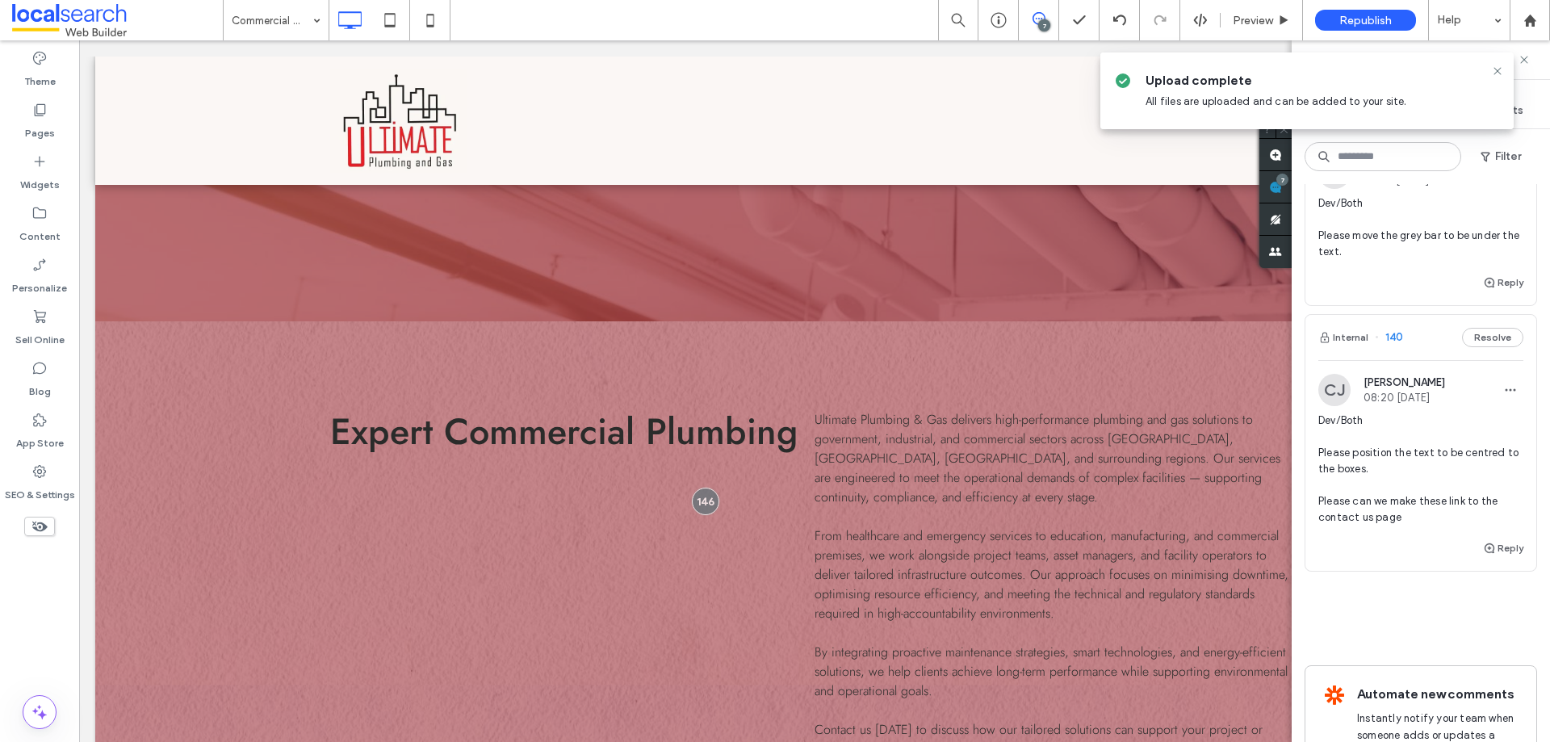
click at [1410, 524] on span "Dev/Both Please position the text to be centred to the boxes. Please can we mak…" at bounding box center [1420, 468] width 205 height 113
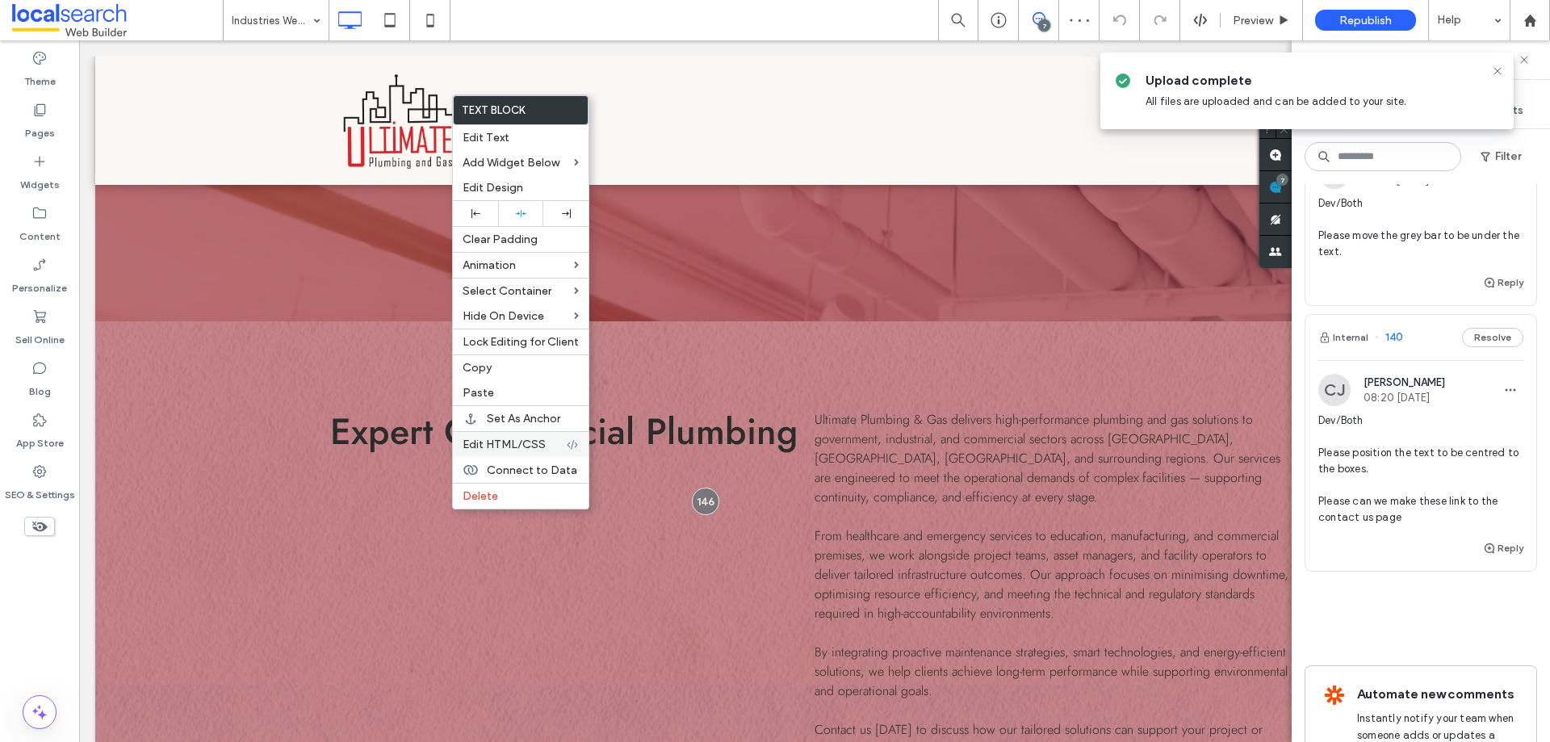
click at [490, 442] on span "Edit HTML/CSS" at bounding box center [504, 445] width 83 height 14
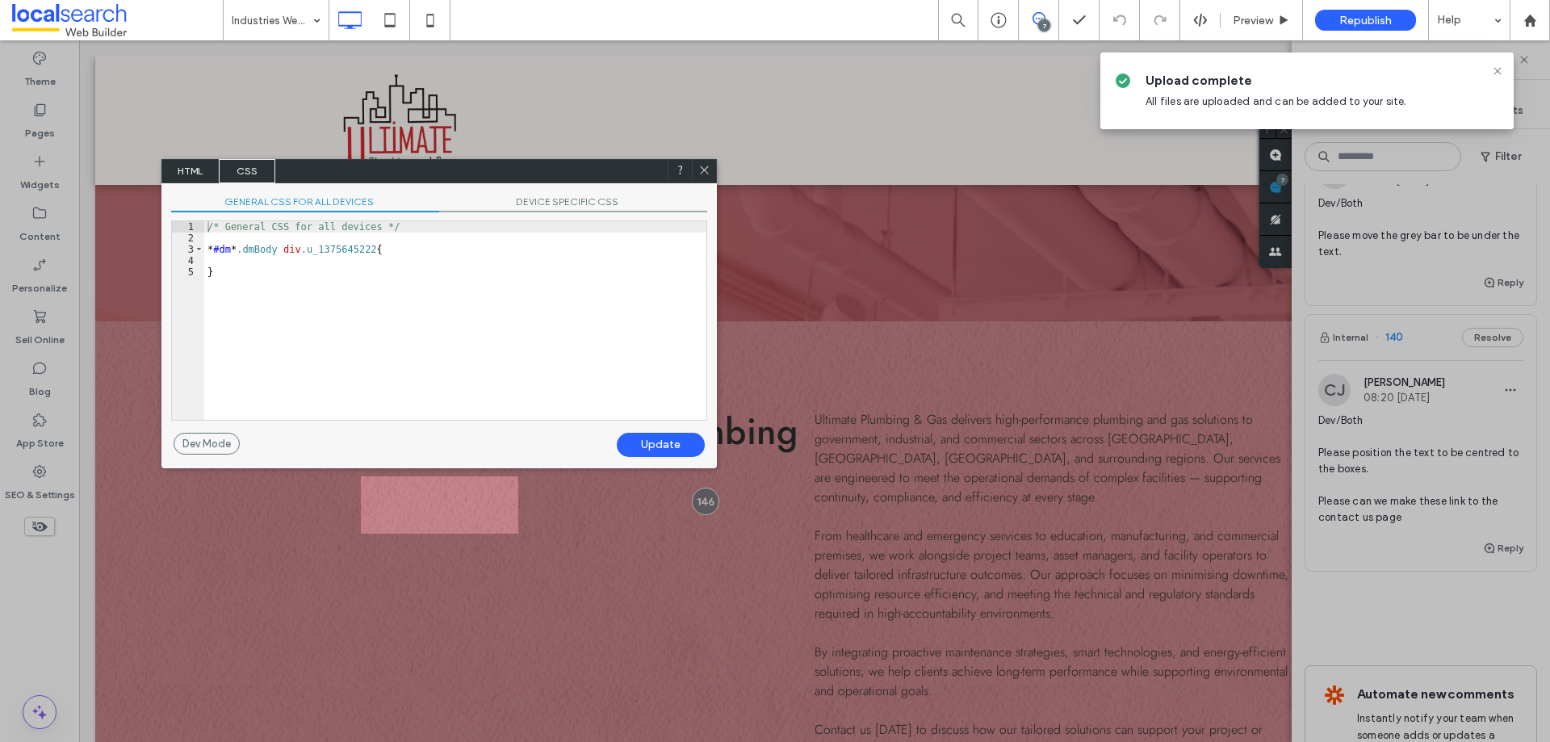
click at [198, 170] on span "HTML" at bounding box center [190, 171] width 57 height 24
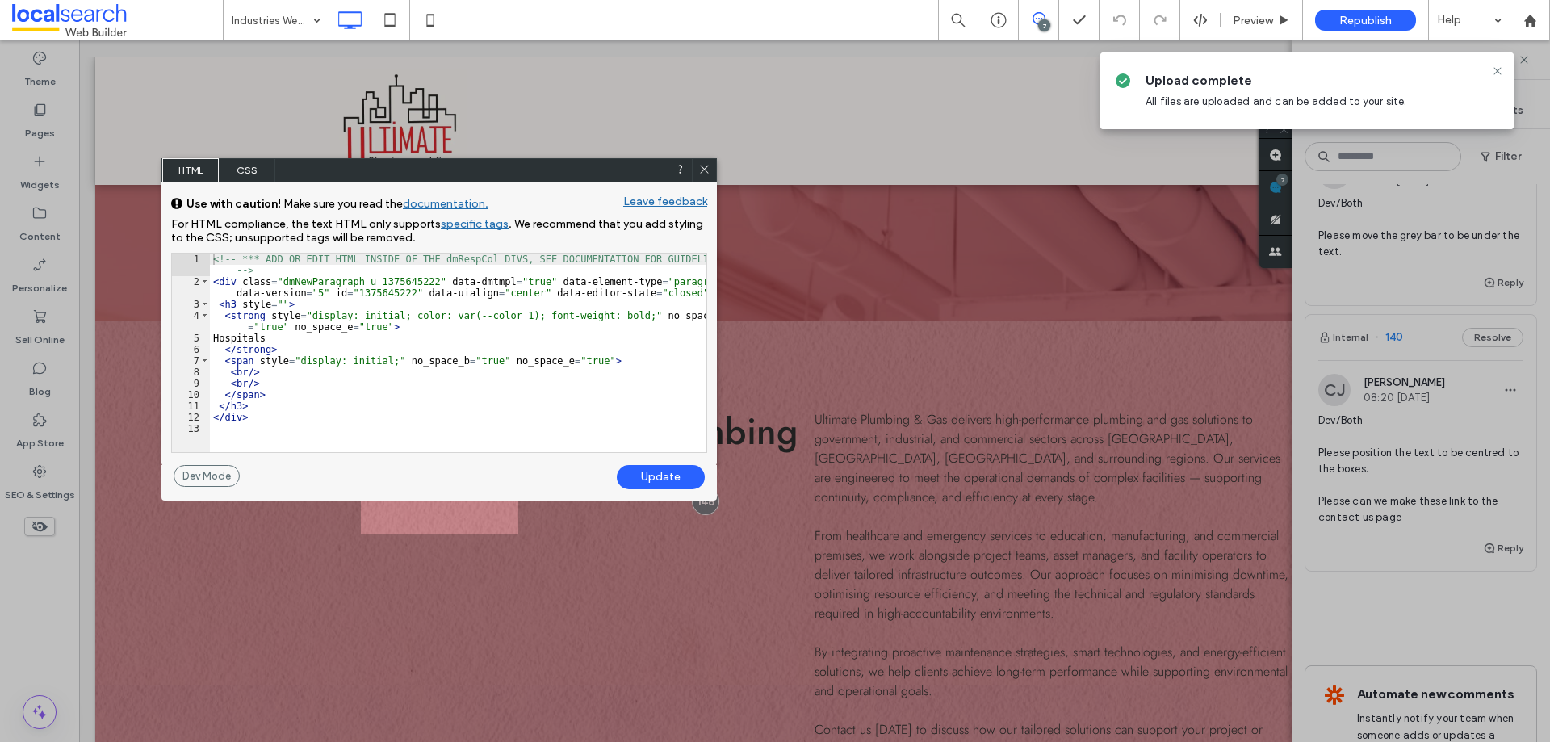
click at [702, 170] on icon at bounding box center [704, 169] width 12 height 12
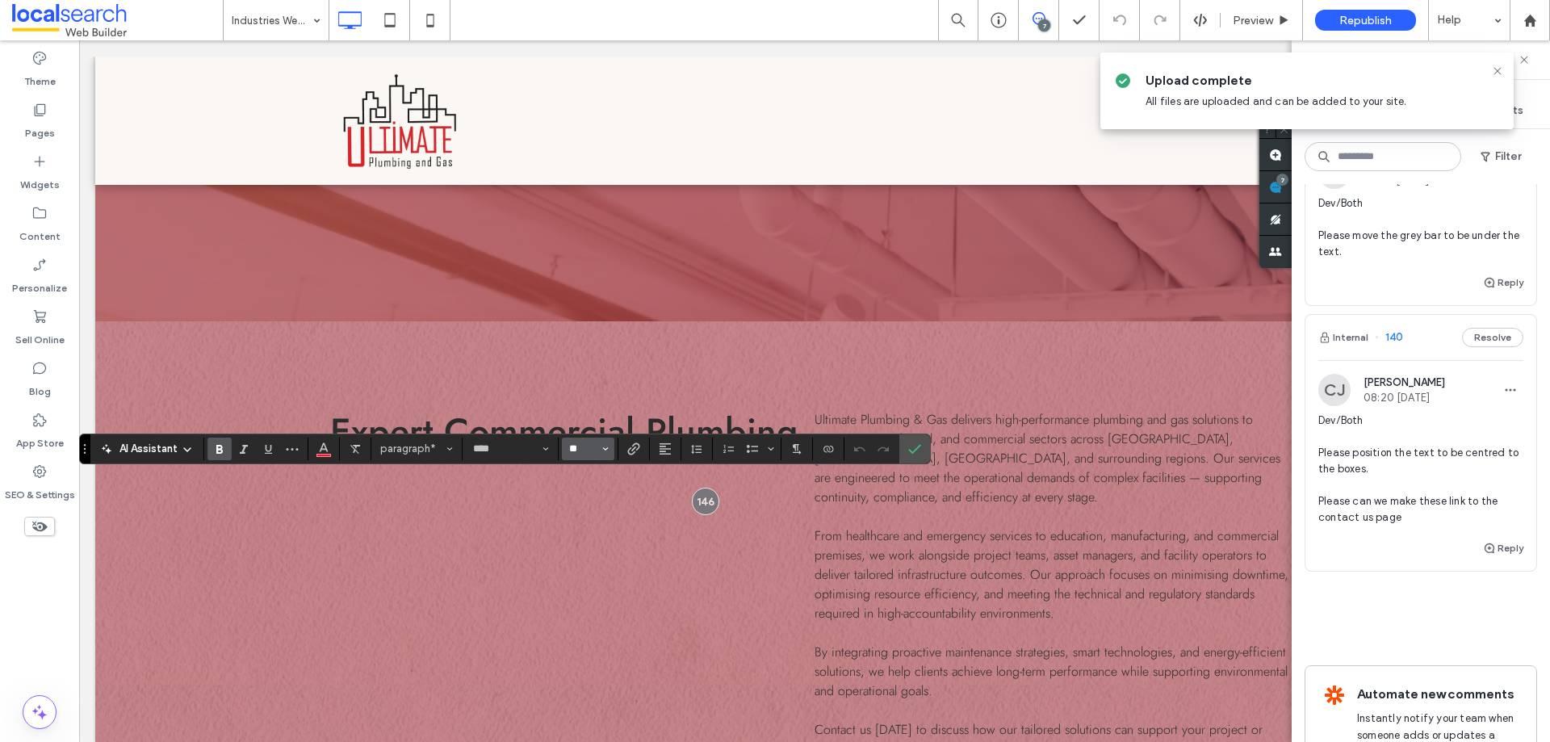
click at [573, 449] on input "**" at bounding box center [582, 448] width 31 height 13
type input "**"
click at [641, 453] on label "Link" at bounding box center [634, 449] width 24 height 23
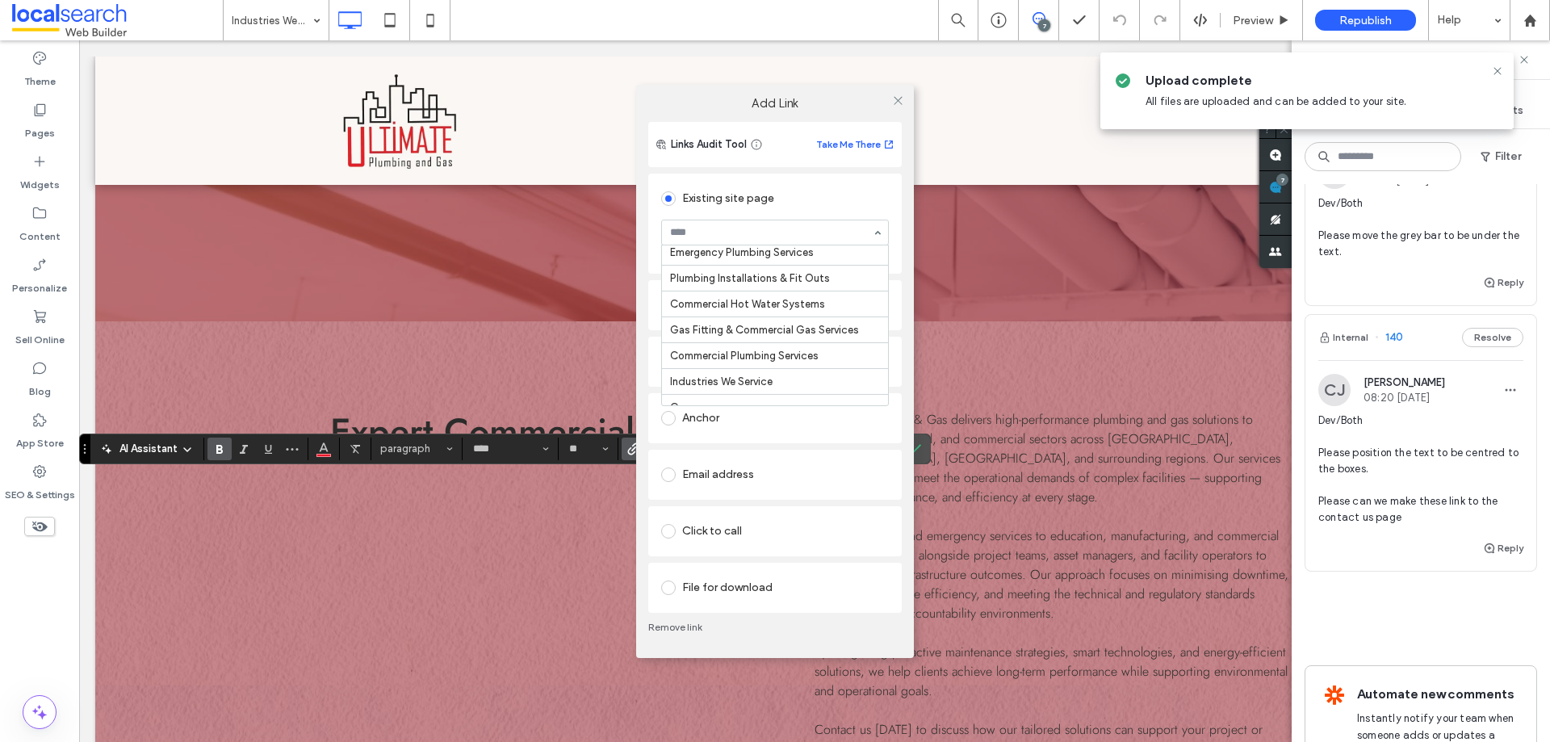
scroll to position [149, 0]
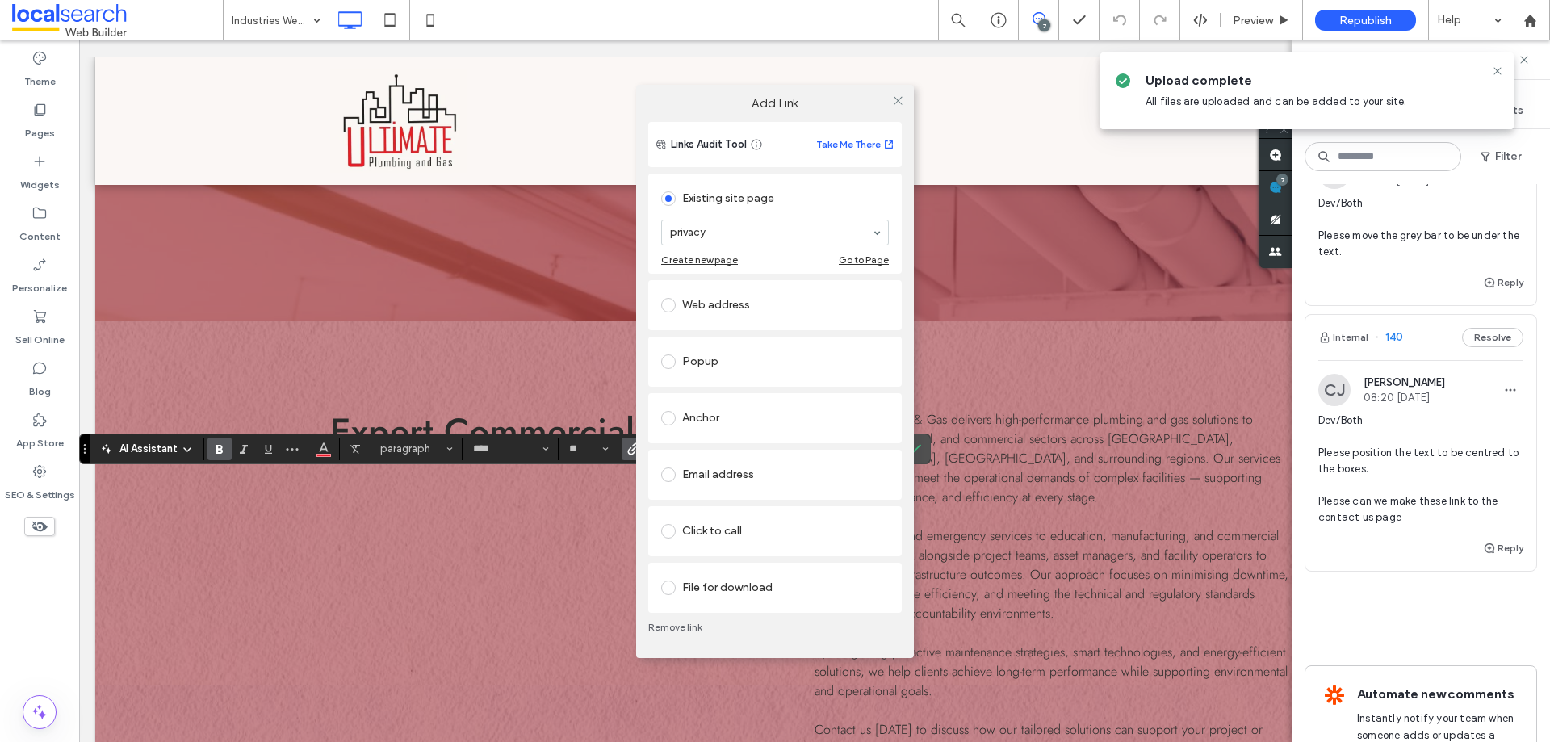
click at [749, 212] on section "privacy" at bounding box center [775, 232] width 228 height 42
drag, startPoint x: 718, startPoint y: 368, endPoint x: 691, endPoint y: 381, distance: 29.6
click at [894, 106] on icon at bounding box center [898, 100] width 12 height 12
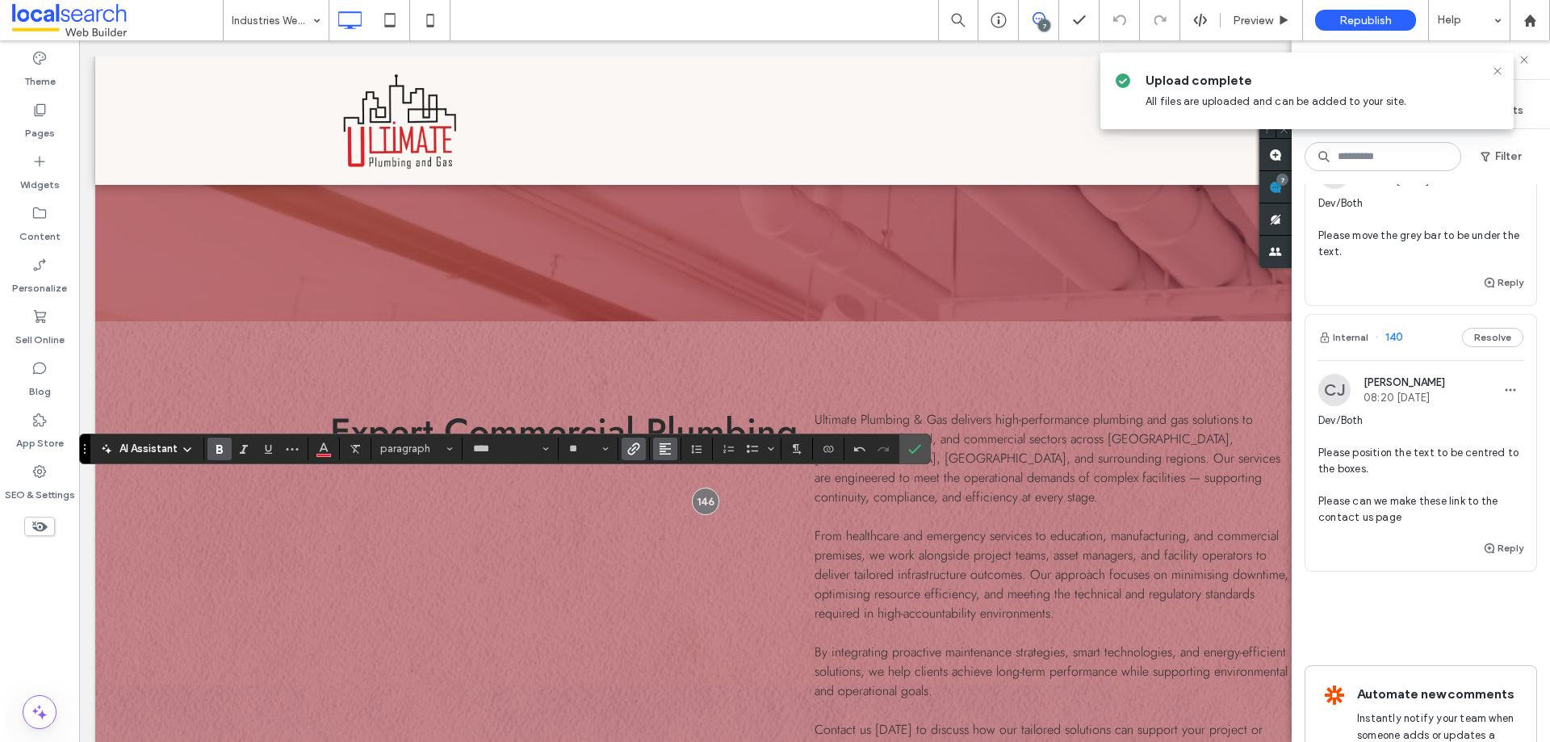
click at [676, 445] on button "Alignment" at bounding box center [665, 449] width 24 height 23
click at [687, 490] on label "ui.textEditor.alignment.center" at bounding box center [681, 498] width 57 height 23
click at [916, 457] on span "Confirm" at bounding box center [914, 448] width 13 height 27
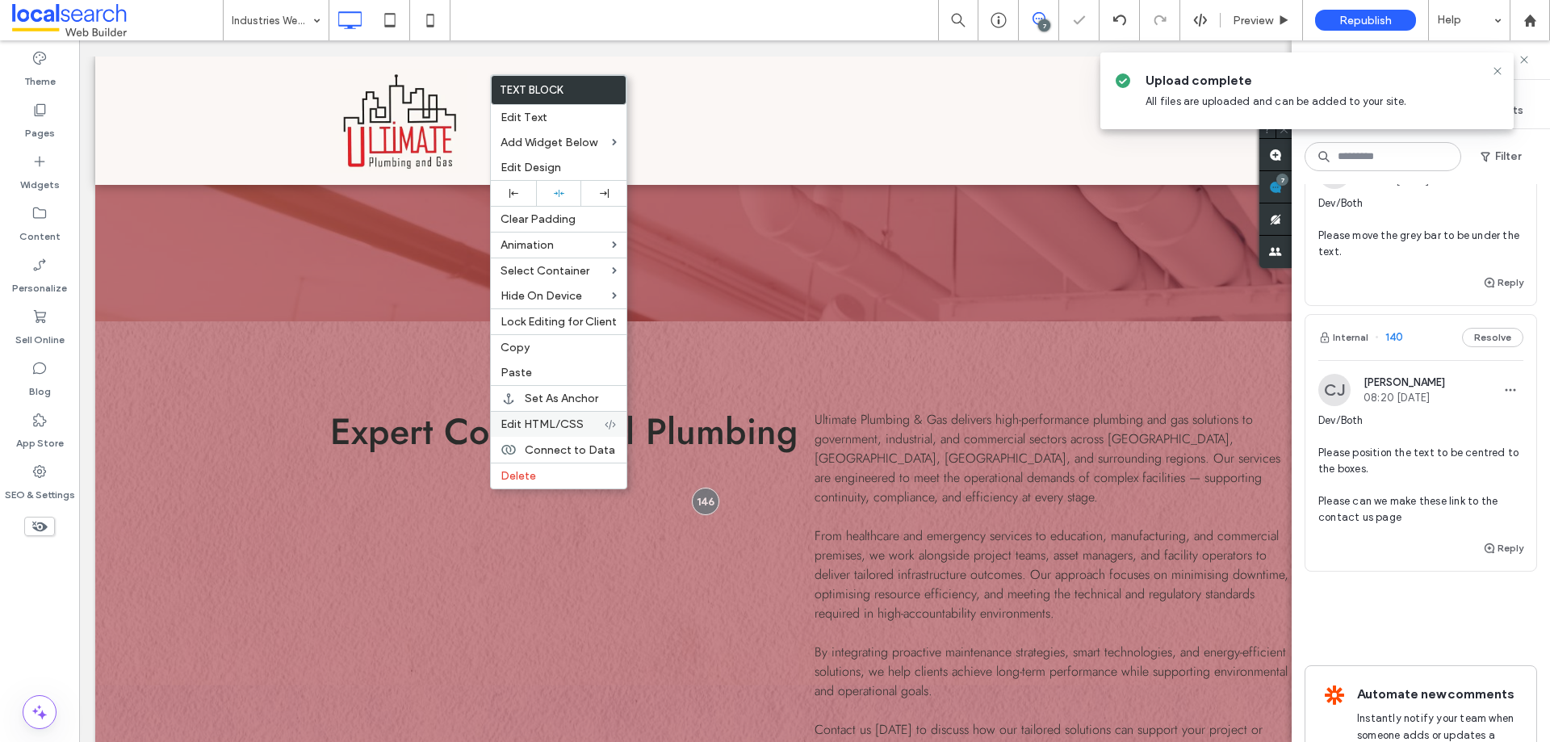
click at [539, 428] on span "Edit HTML/CSS" at bounding box center [541, 424] width 83 height 14
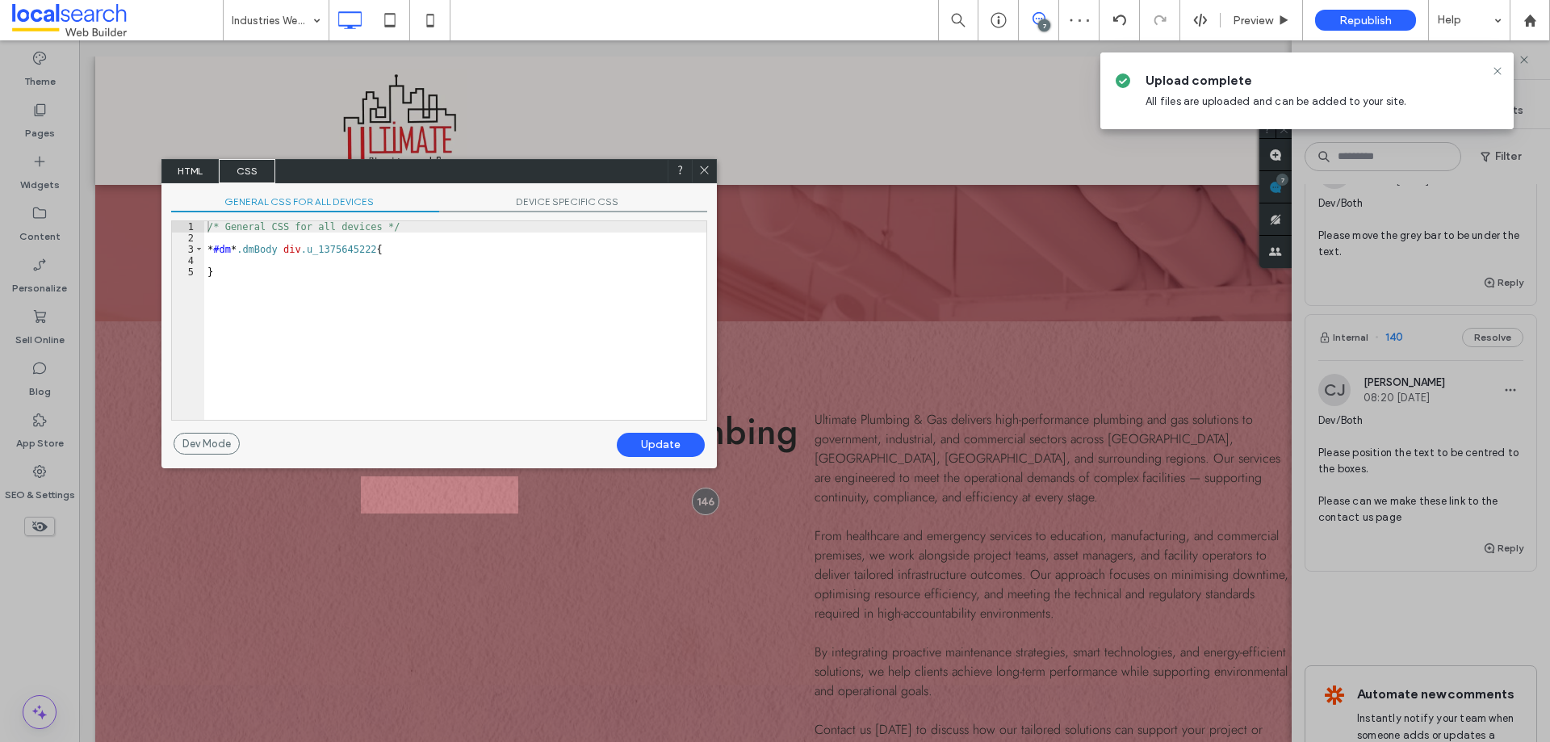
click at [208, 176] on span "HTML" at bounding box center [190, 171] width 57 height 24
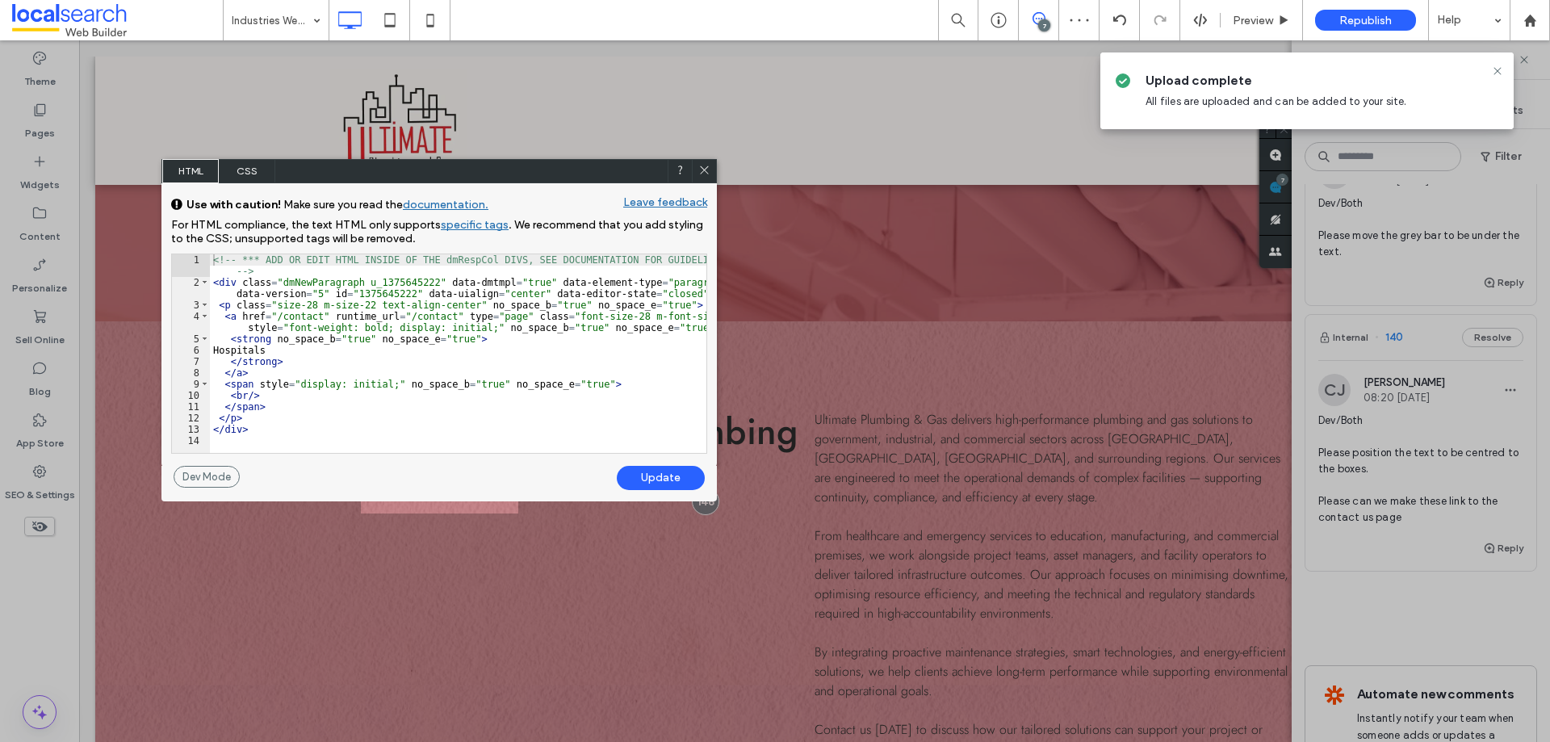
click at [413, 329] on div "<!-- *** ADD OR EDIT HTML INSIDE OF THE dmRespCol DIVS, SEE DOCUMENTATION FOR G…" at bounding box center [458, 370] width 496 height 232
click at [669, 293] on div "<!-- *** ADD OR EDIT HTML INSIDE OF THE dmRespCol DIVS, SEE DOCUMENTATION FOR G…" at bounding box center [458, 370] width 496 height 232
click at [664, 293] on div "<!-- *** ADD OR EDIT HTML INSIDE OF THE dmRespCol DIVS, SEE DOCUMENTATION FOR G…" at bounding box center [458, 370] width 496 height 232
type textarea "**"
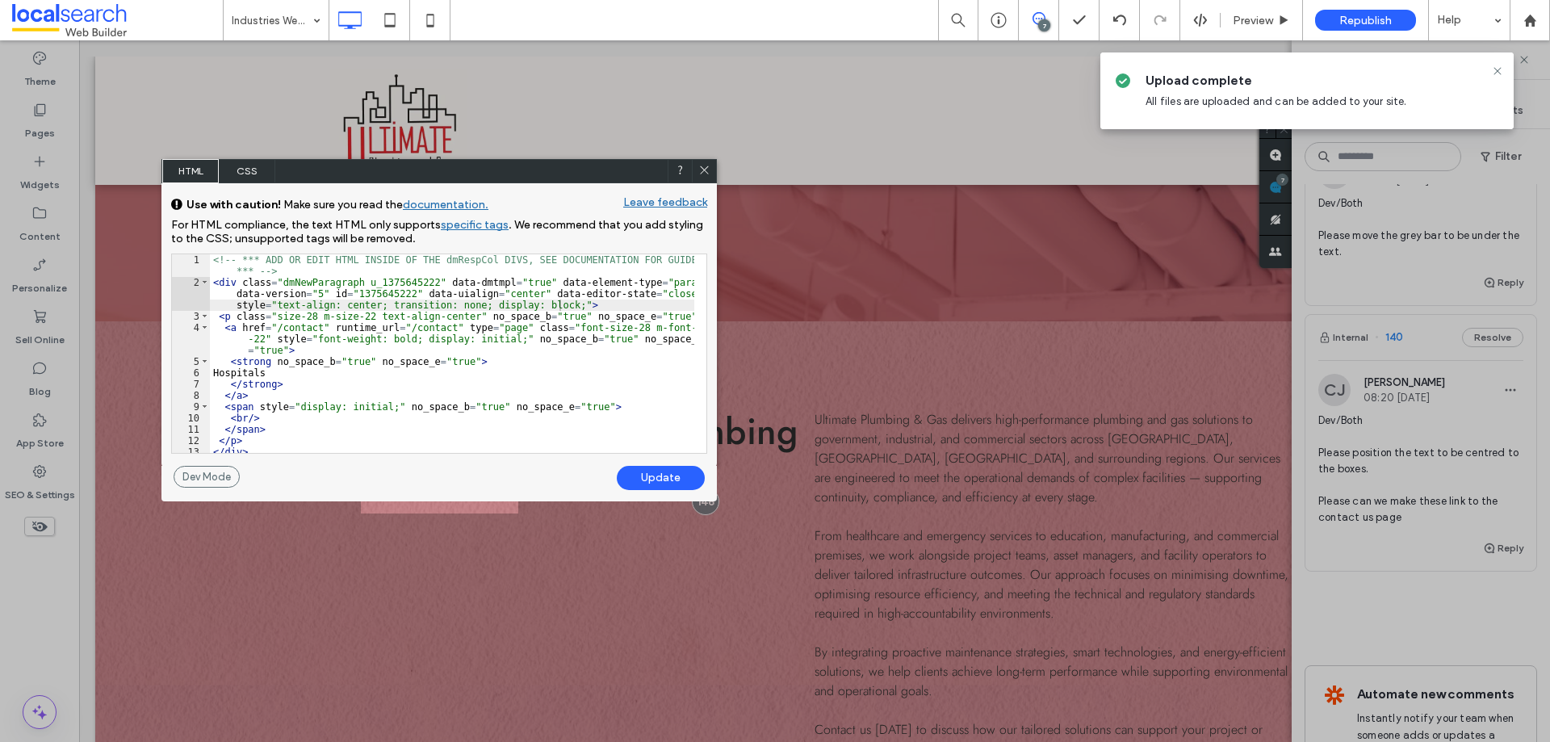
click at [659, 476] on div "Update" at bounding box center [661, 478] width 88 height 24
drag, startPoint x: 595, startPoint y: 180, endPoint x: 623, endPoint y: 178, distance: 28.3
click at [623, 178] on div "HTML CSS GENERAL CSS FOR ALL DEVICES DEVICE SPECIFIC CSS Use with caution! Make…" at bounding box center [438, 313] width 555 height 309
click at [697, 169] on div at bounding box center [704, 171] width 24 height 24
click at [700, 169] on icon at bounding box center [704, 170] width 12 height 12
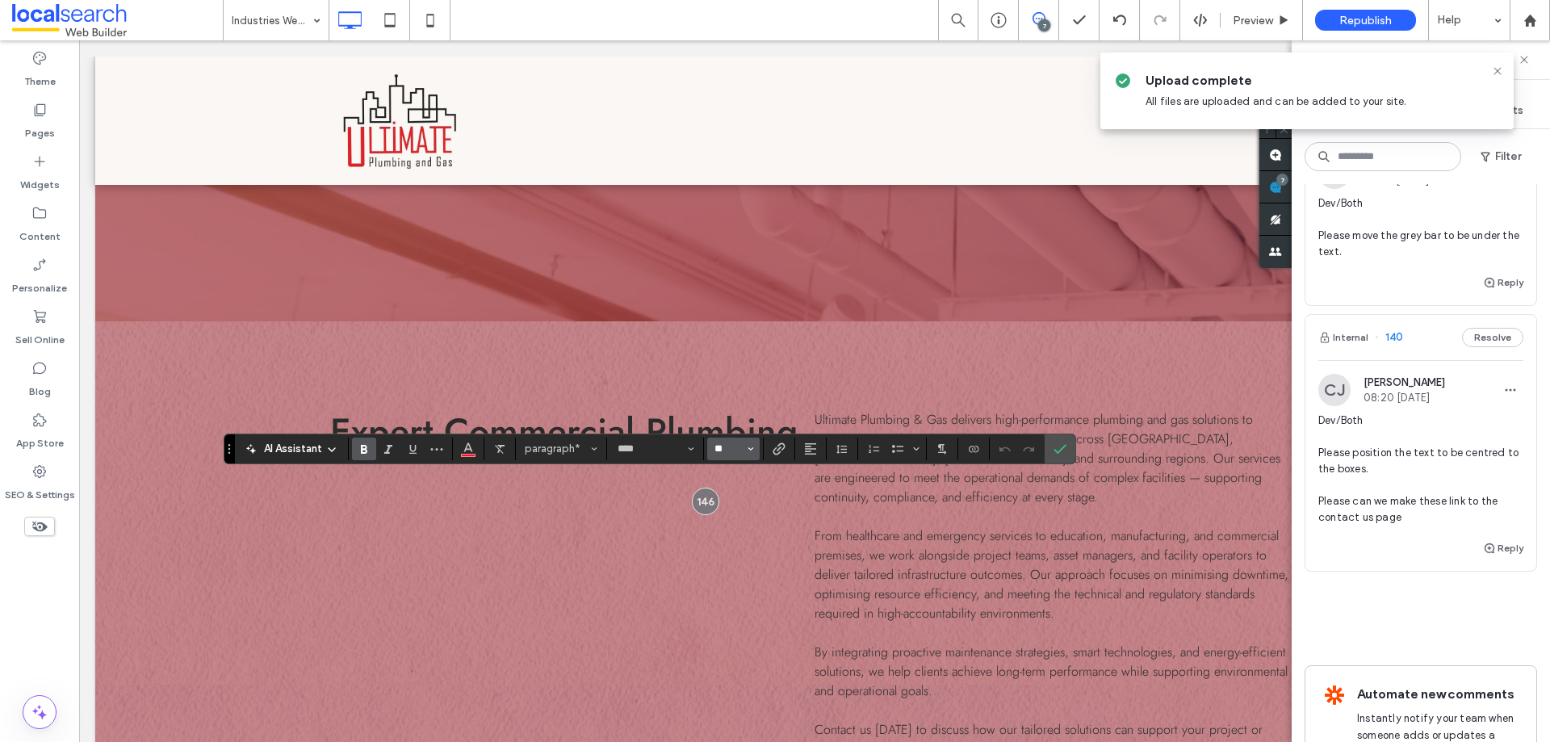
click at [723, 447] on input "**" at bounding box center [728, 448] width 31 height 13
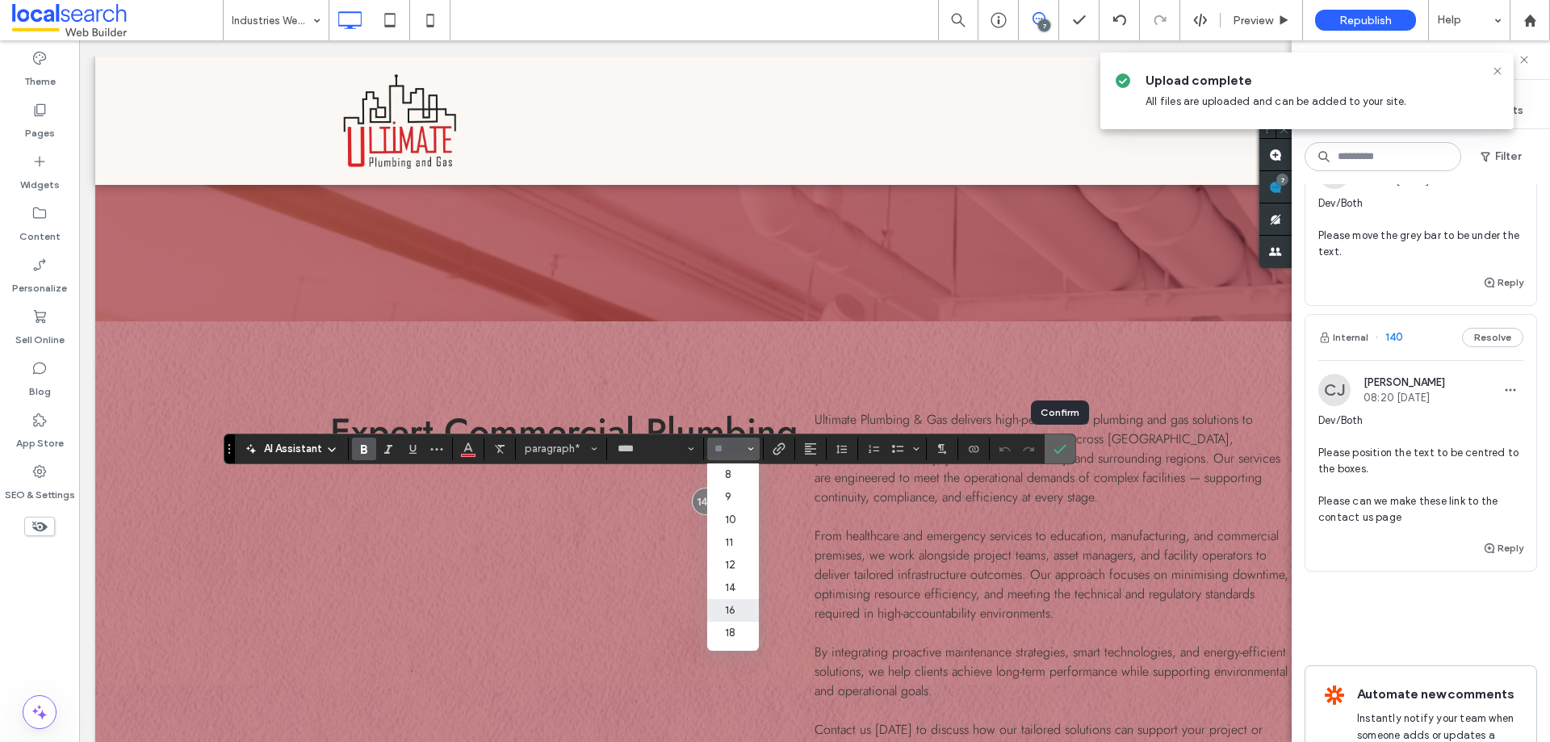
click at [1054, 446] on icon "Confirm" at bounding box center [1059, 448] width 13 height 13
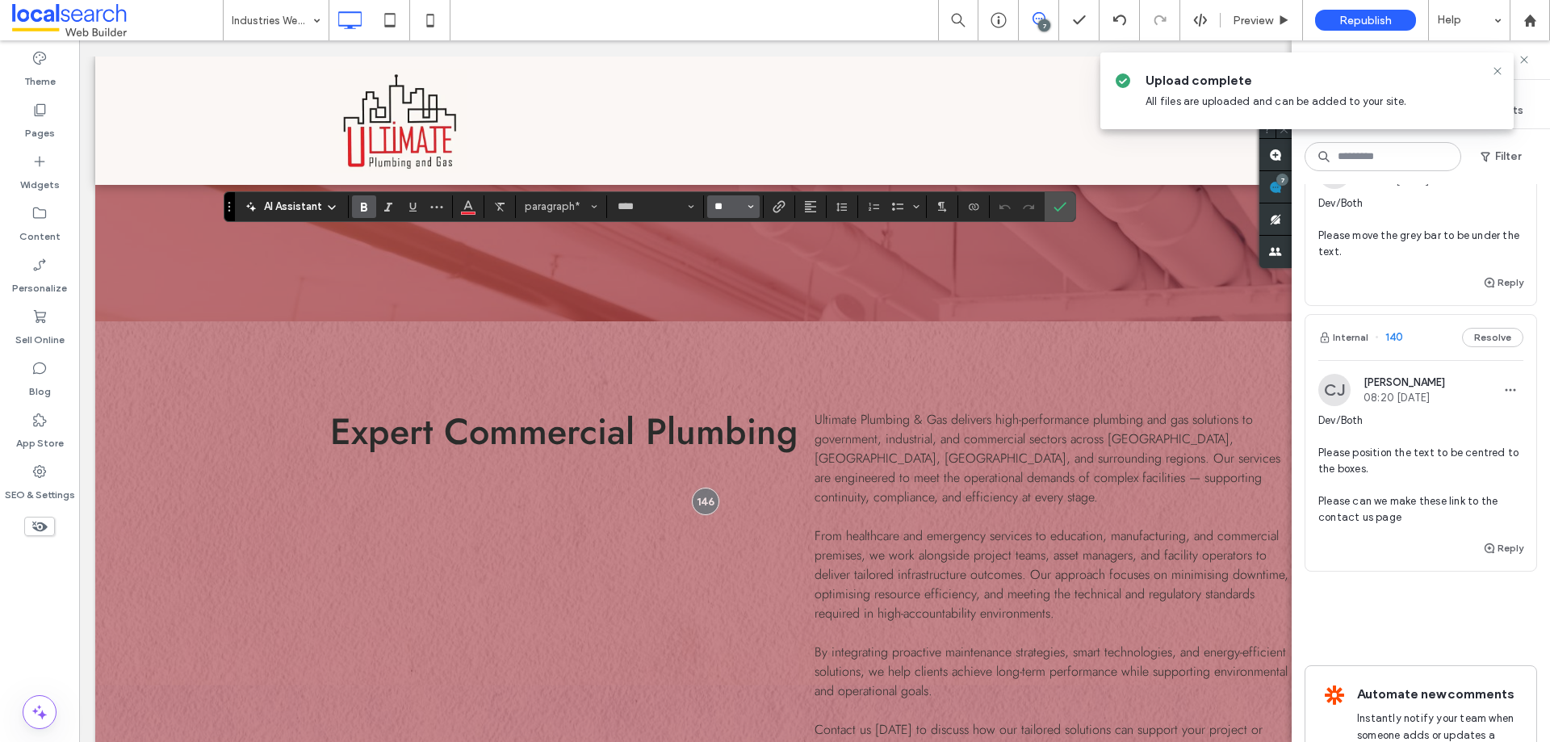
click at [727, 210] on input "**" at bounding box center [728, 206] width 31 height 13
type input "**"
click at [772, 209] on label "Link" at bounding box center [779, 206] width 24 height 23
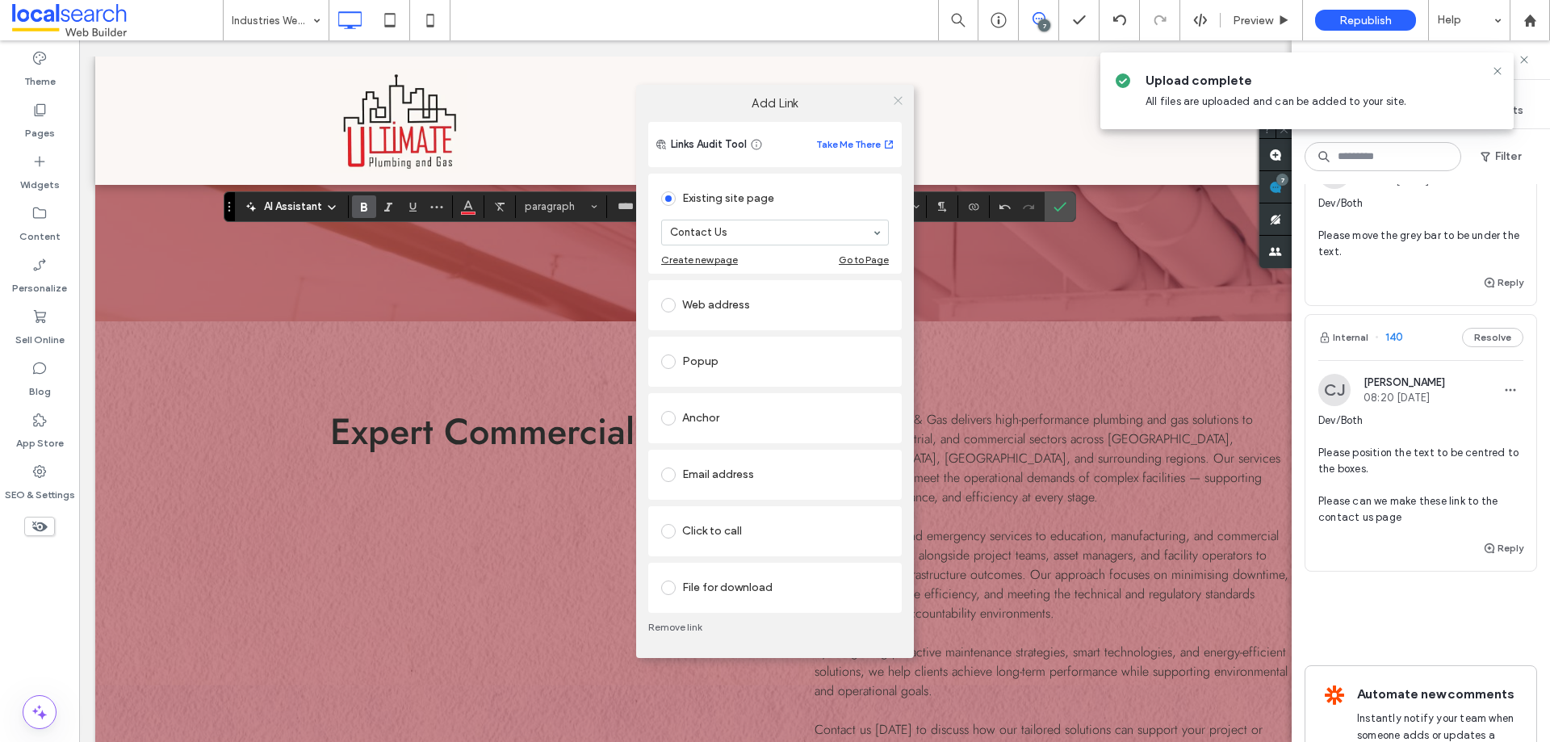
click at [897, 102] on use at bounding box center [898, 101] width 8 height 8
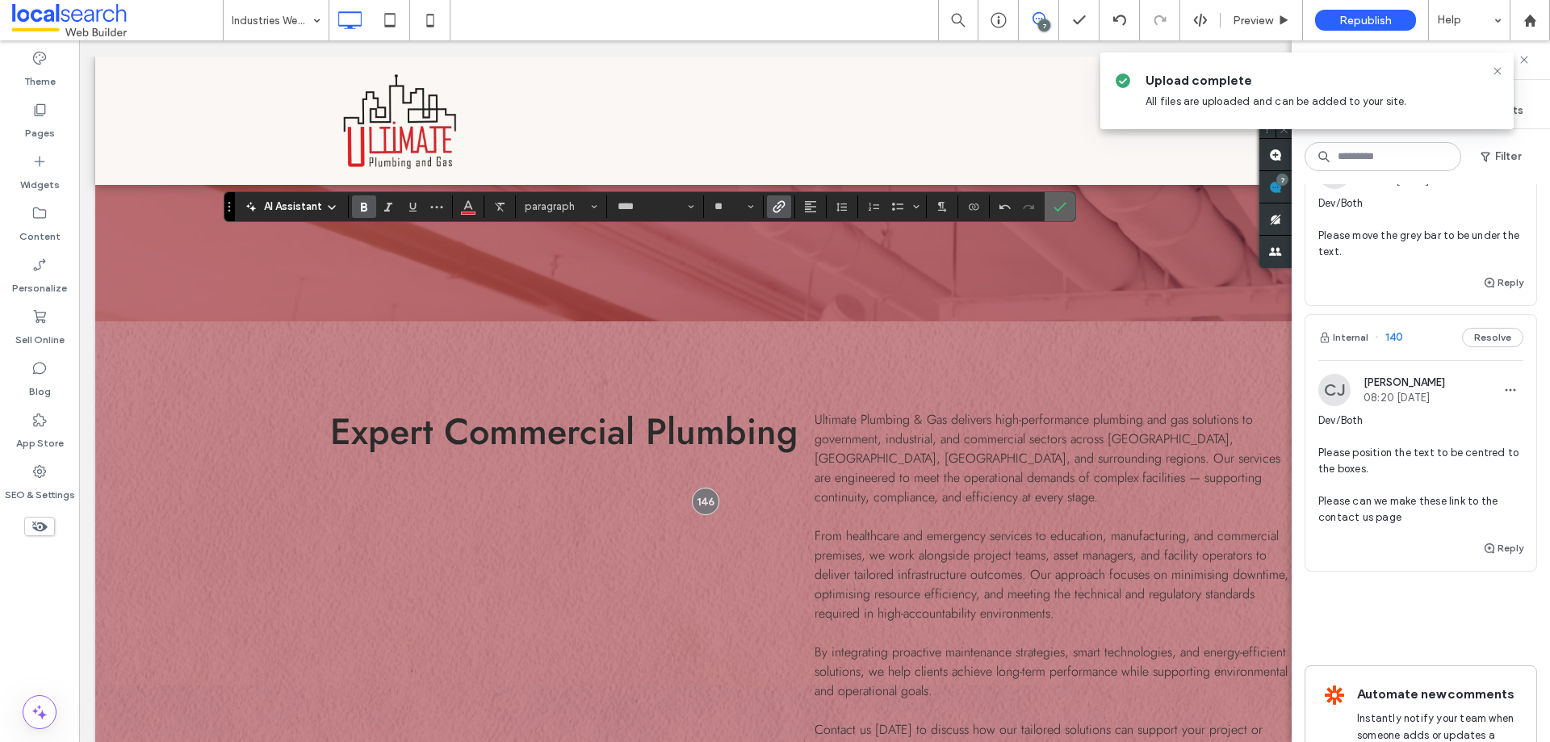
click at [1057, 215] on span "Confirm" at bounding box center [1056, 206] width 7 height 29
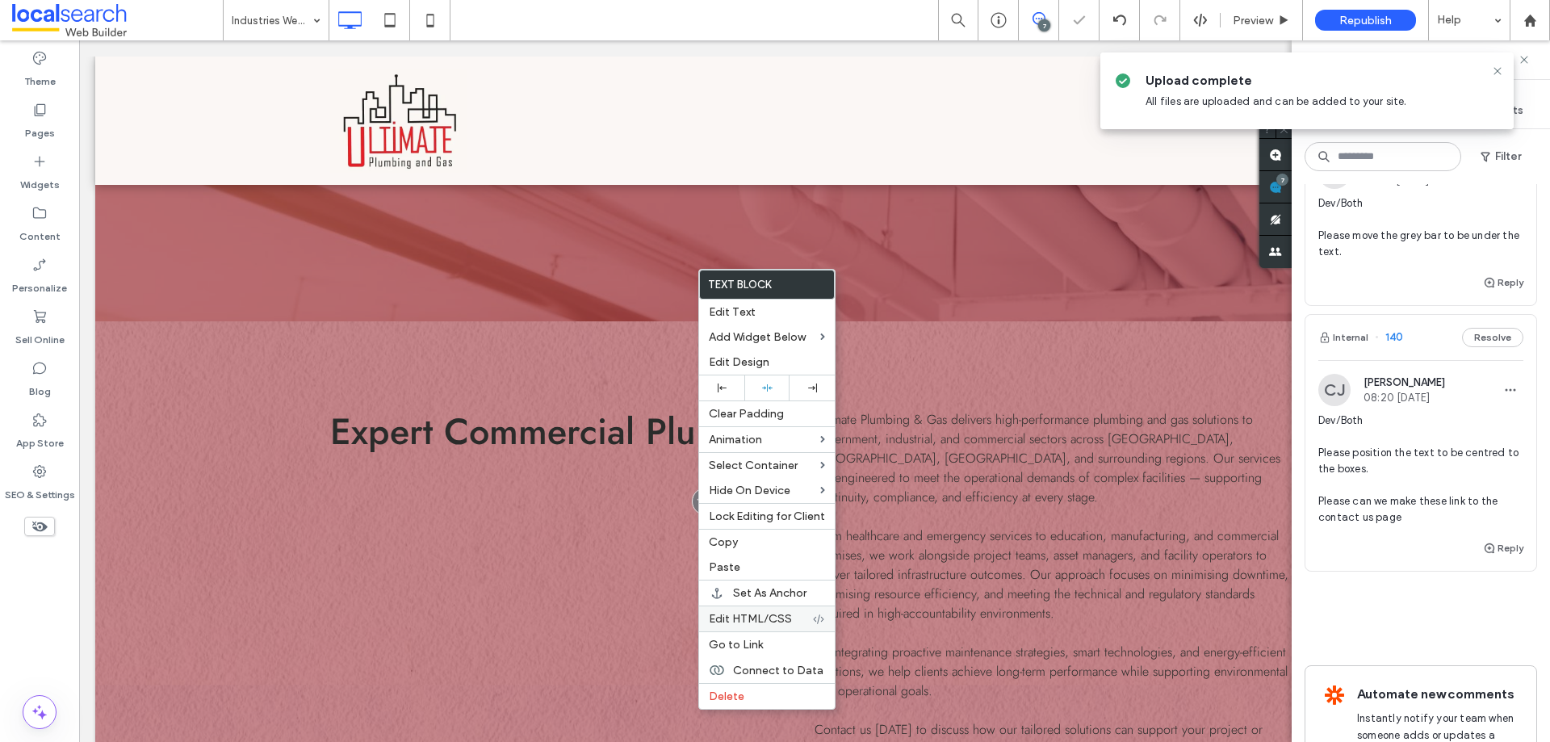
click at [747, 621] on span "Edit HTML/CSS" at bounding box center [750, 619] width 83 height 14
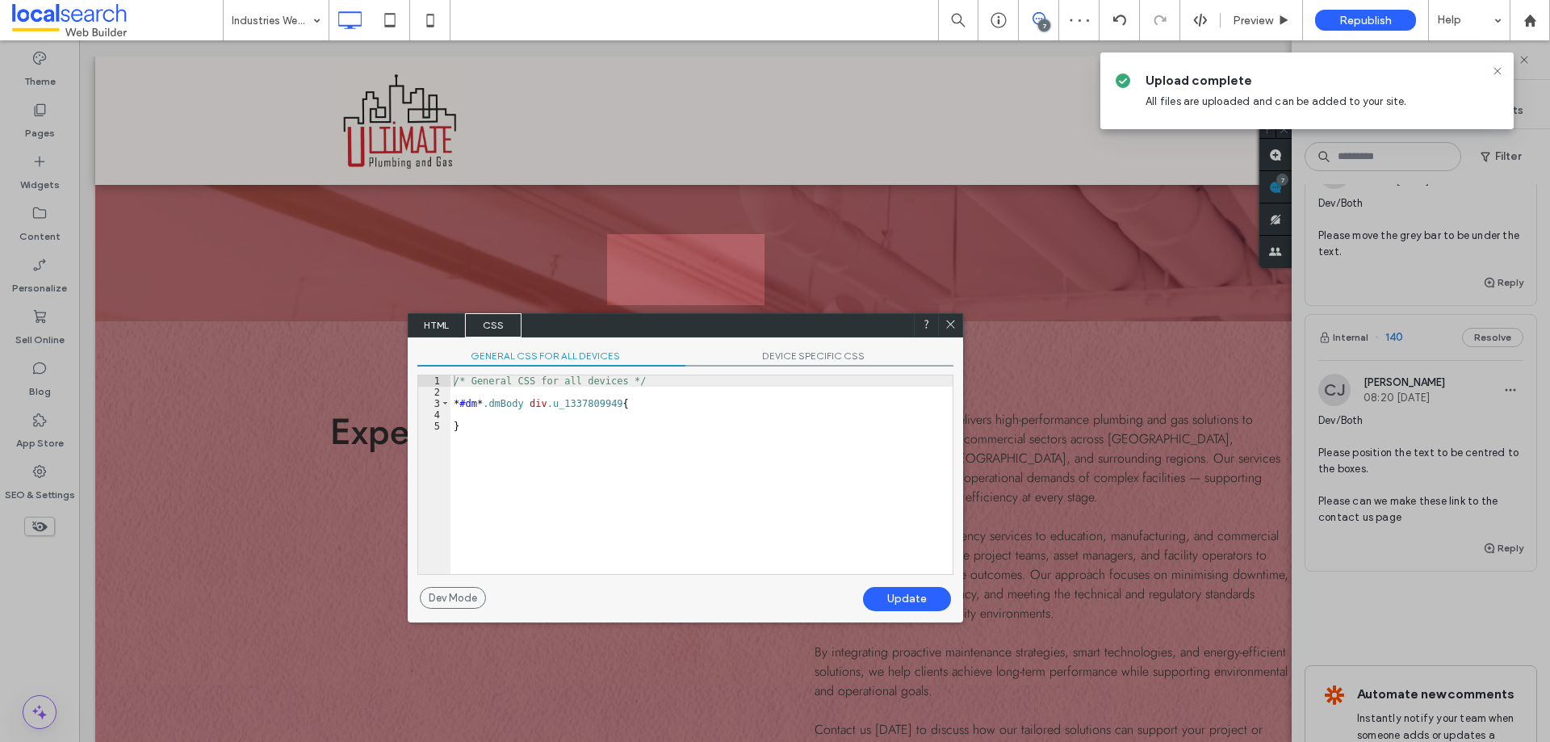
click at [453, 319] on span "HTML" at bounding box center [436, 325] width 57 height 24
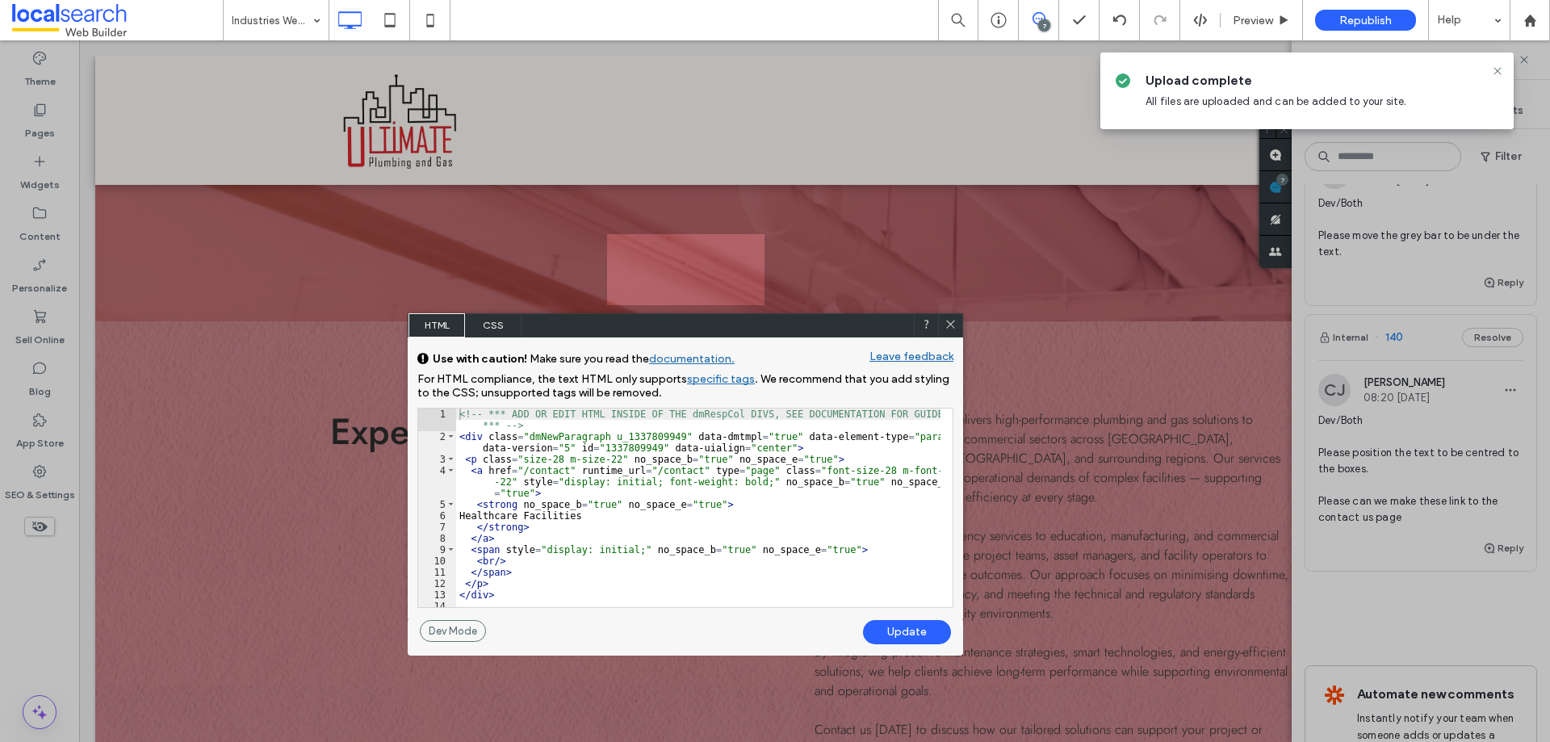
click at [768, 446] on div "<!-- *** ADD OR EDIT HTML INSIDE OF THE dmRespCol DIVS, SEE DOCUMENTATION FOR G…" at bounding box center [698, 524] width 484 height 232
type textarea "**"
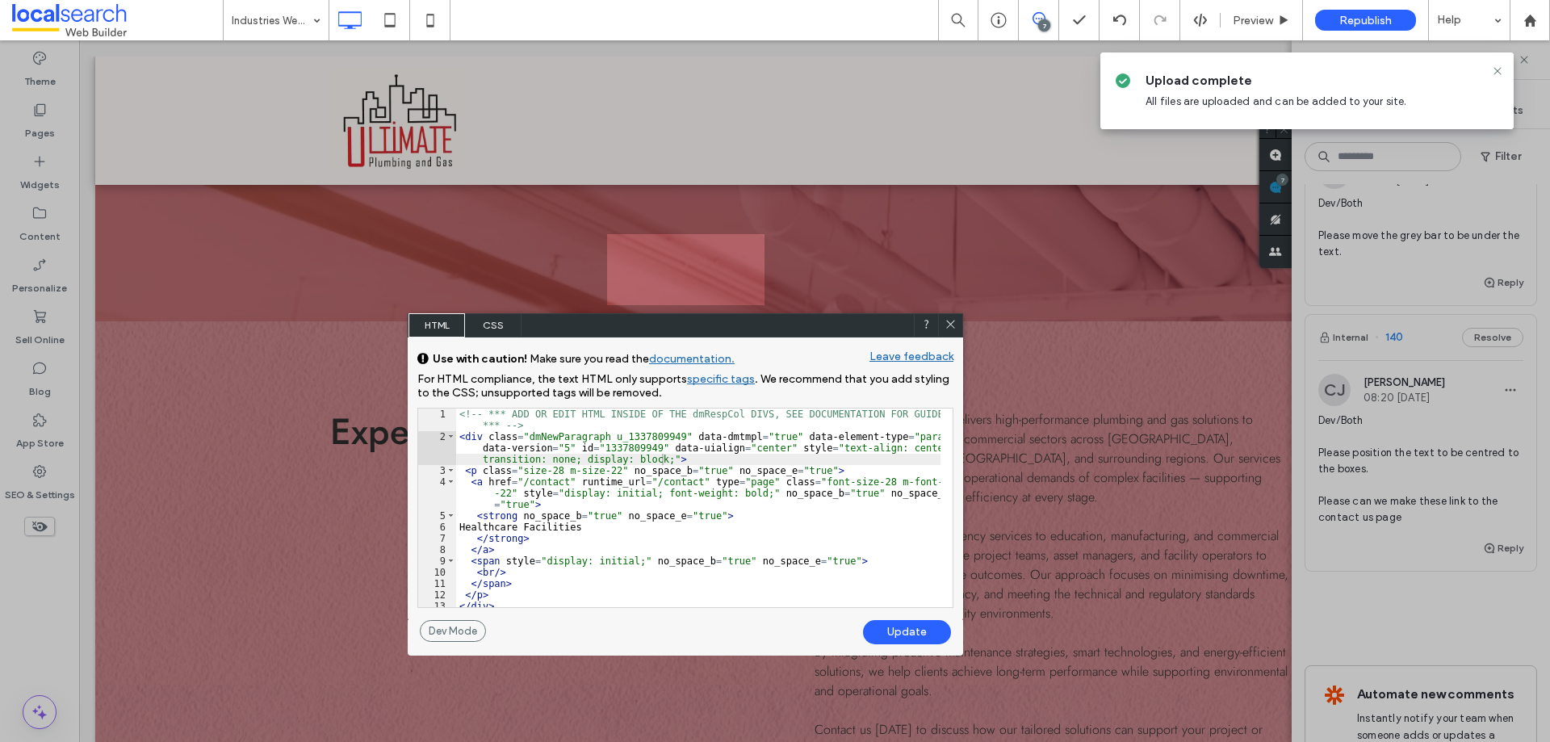
click at [914, 630] on div "Update" at bounding box center [907, 632] width 88 height 24
click at [951, 330] on span at bounding box center [950, 325] width 12 height 15
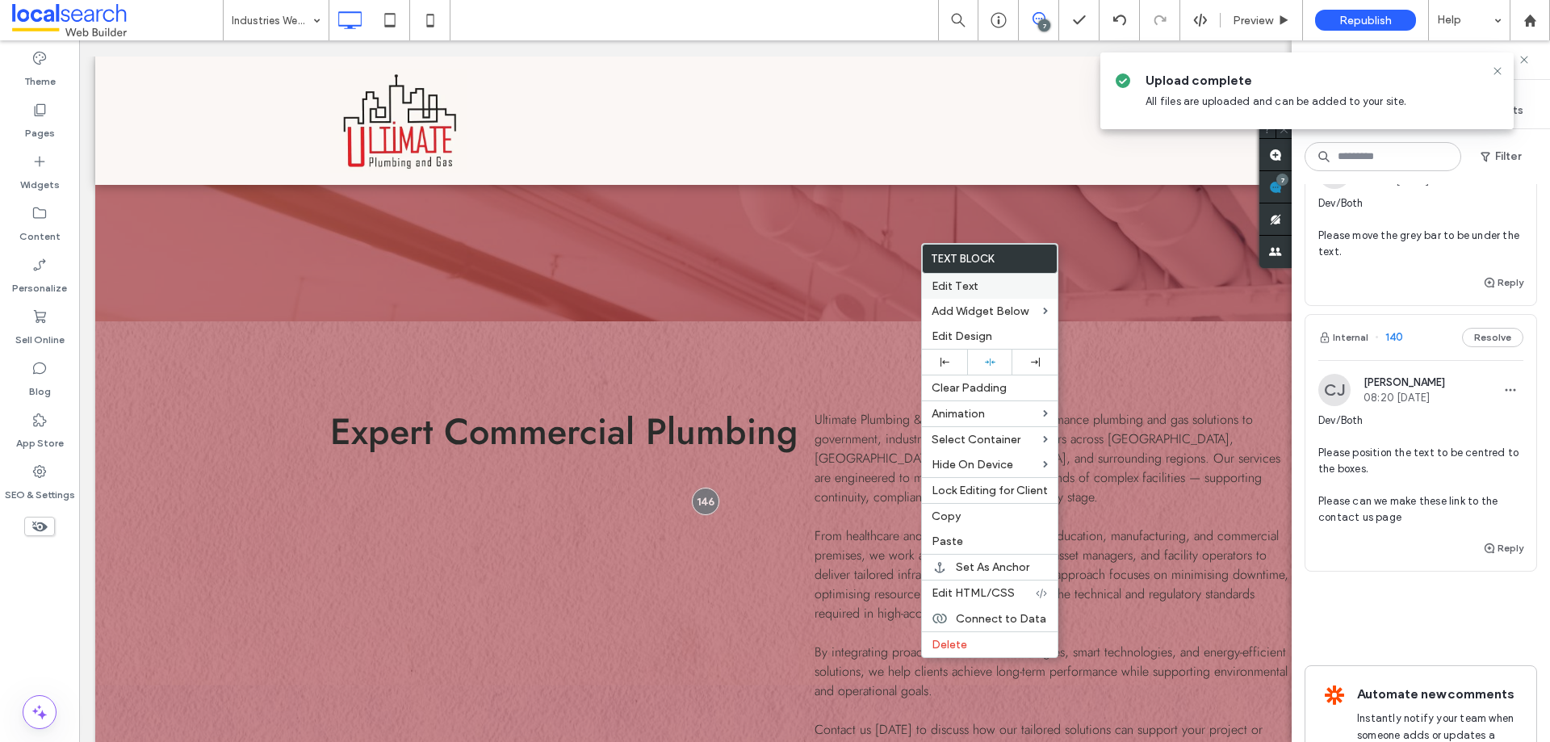
click at [961, 275] on div "Edit Text" at bounding box center [990, 286] width 136 height 25
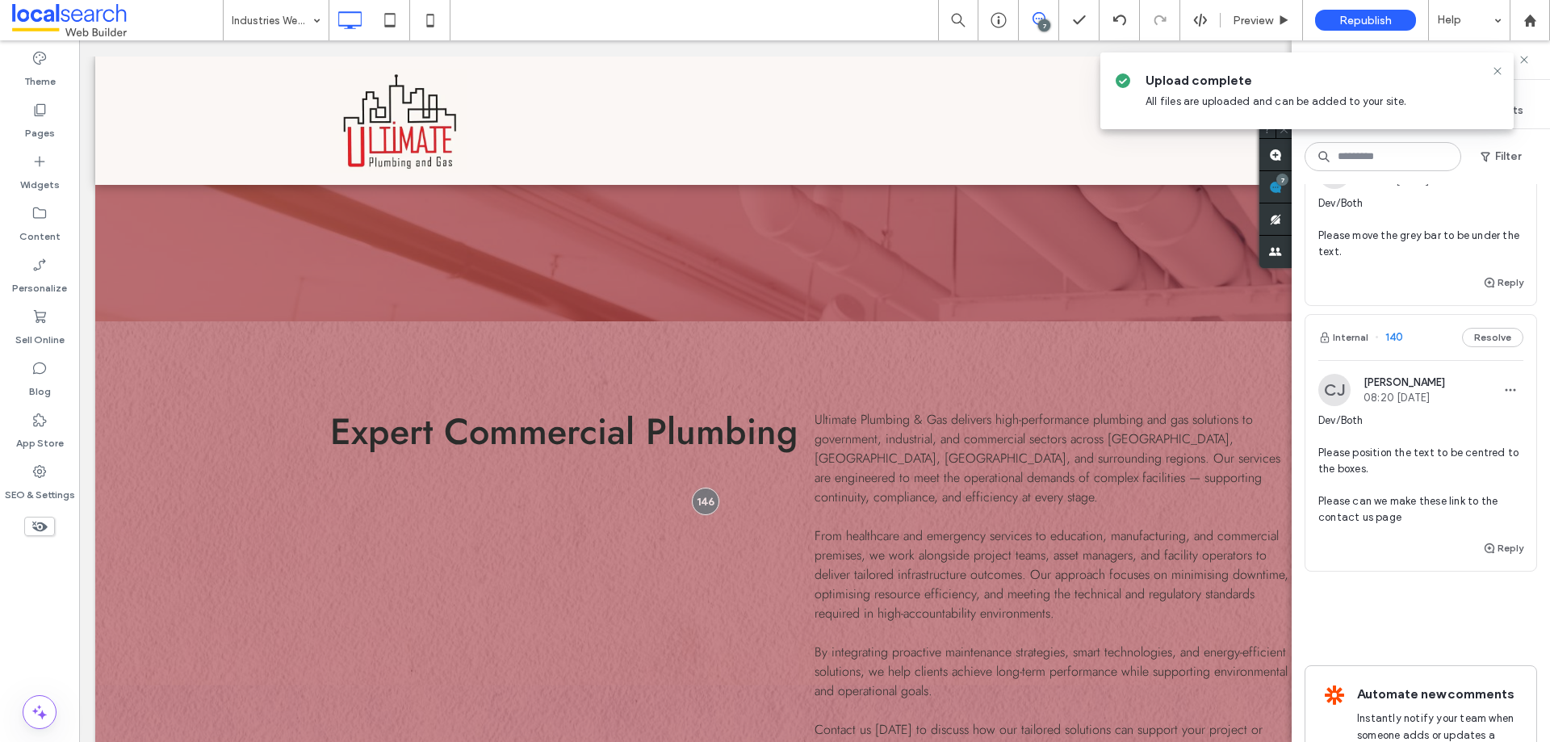
type input "****"
type input "**"
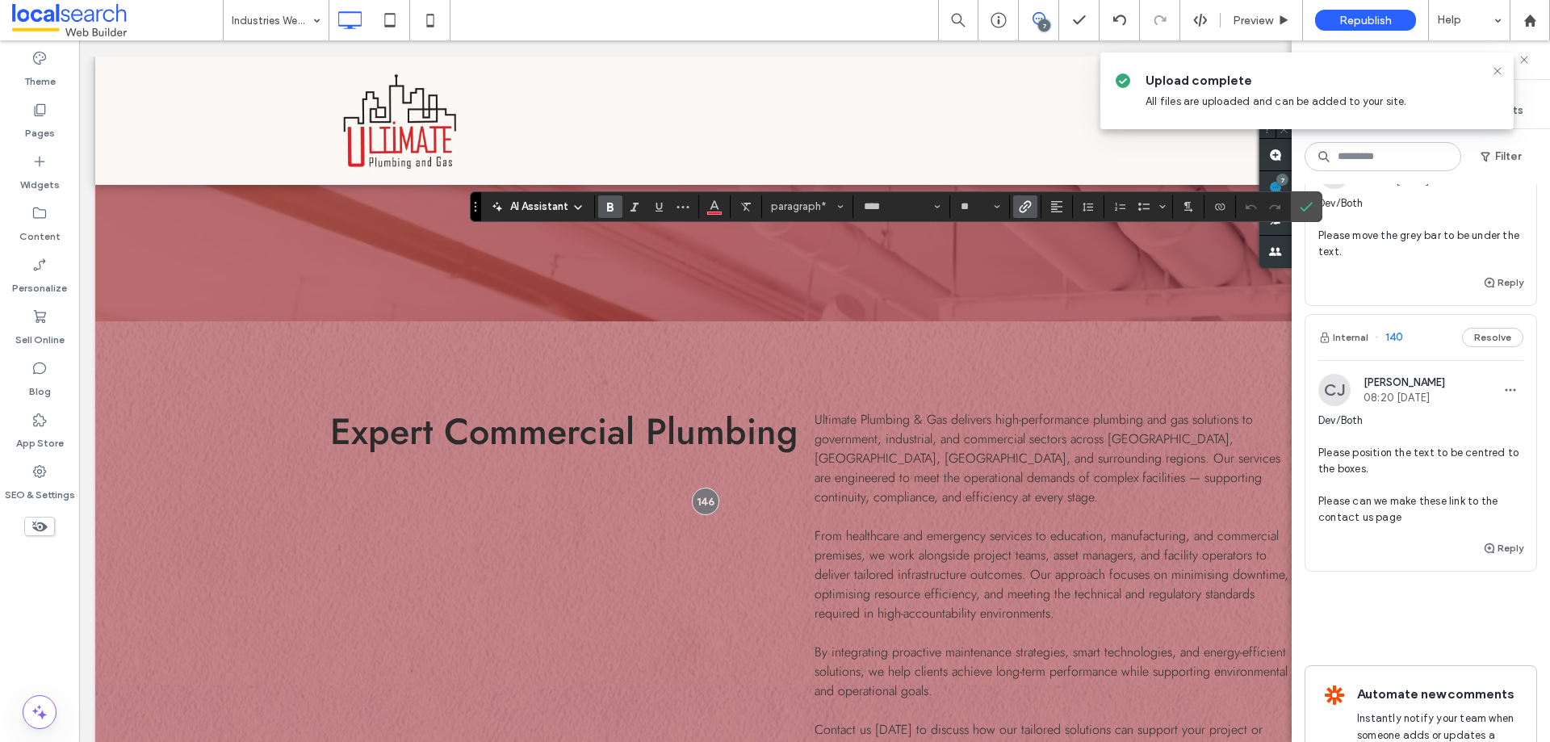
click at [1017, 207] on label "Link" at bounding box center [1025, 206] width 24 height 23
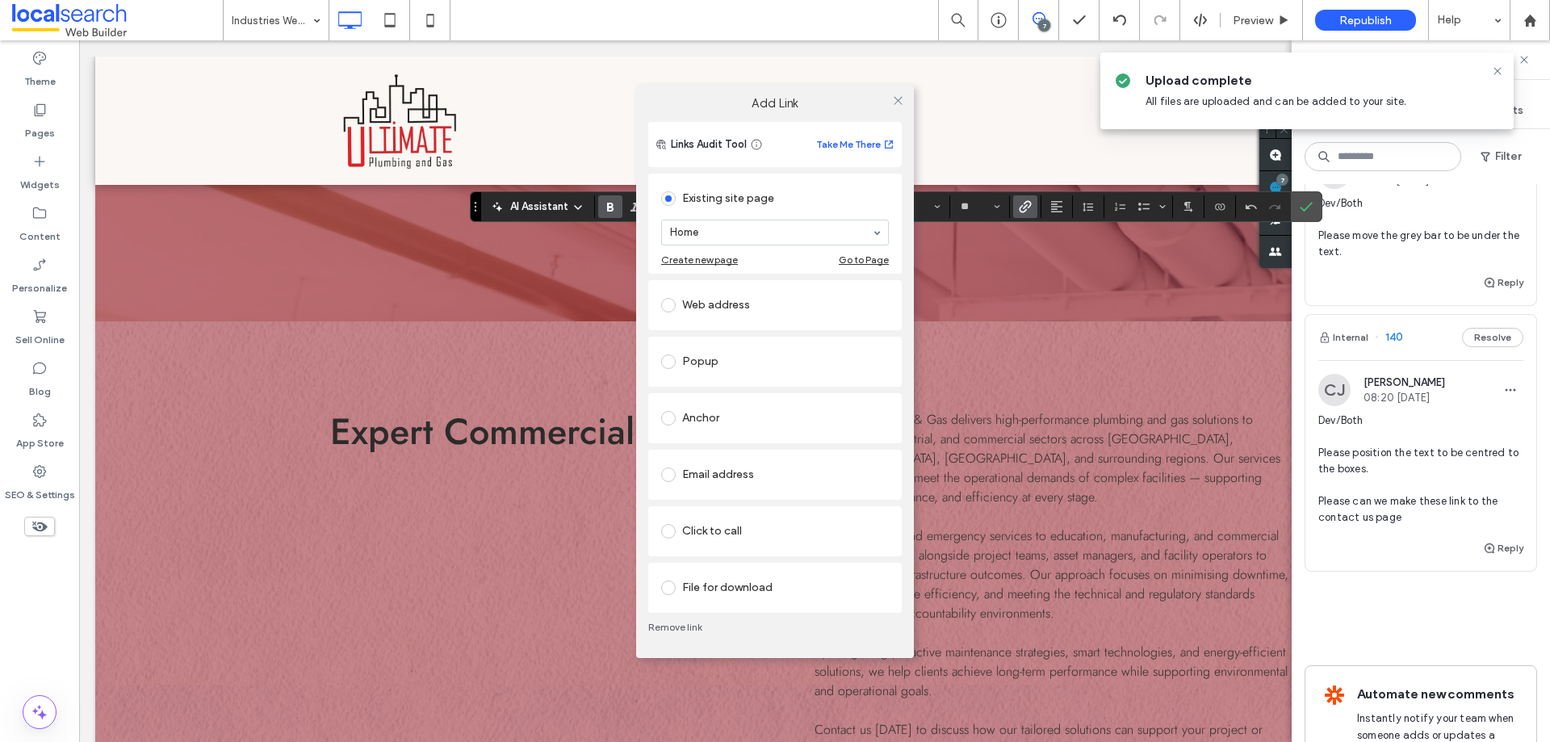
click at [959, 265] on div "Add Link Links Audit Tool Take Me There Existing site page Home Create new page…" at bounding box center [775, 371] width 1550 height 742
click at [894, 98] on icon at bounding box center [898, 100] width 12 height 12
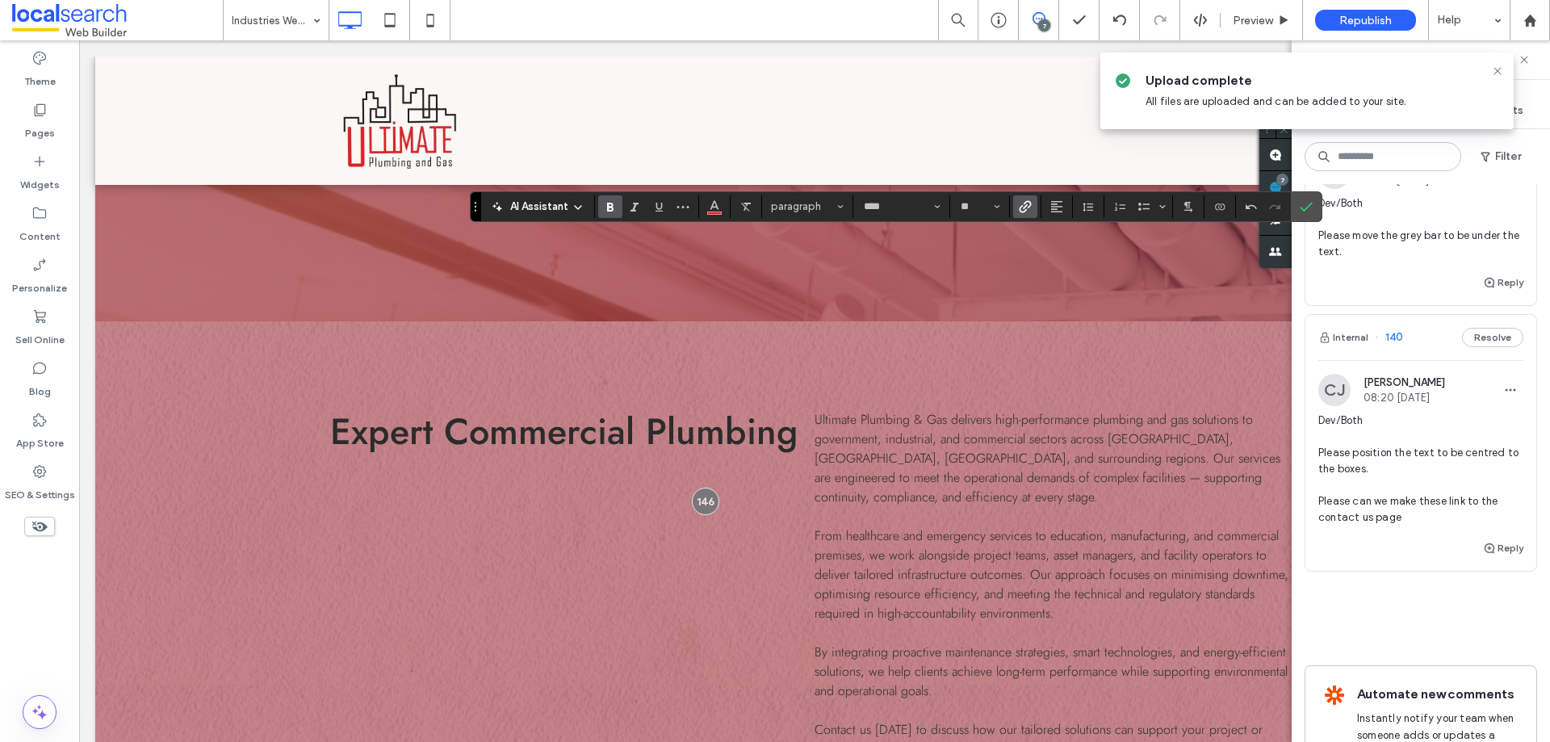
click at [1027, 207] on icon "Link" at bounding box center [1025, 206] width 13 height 13
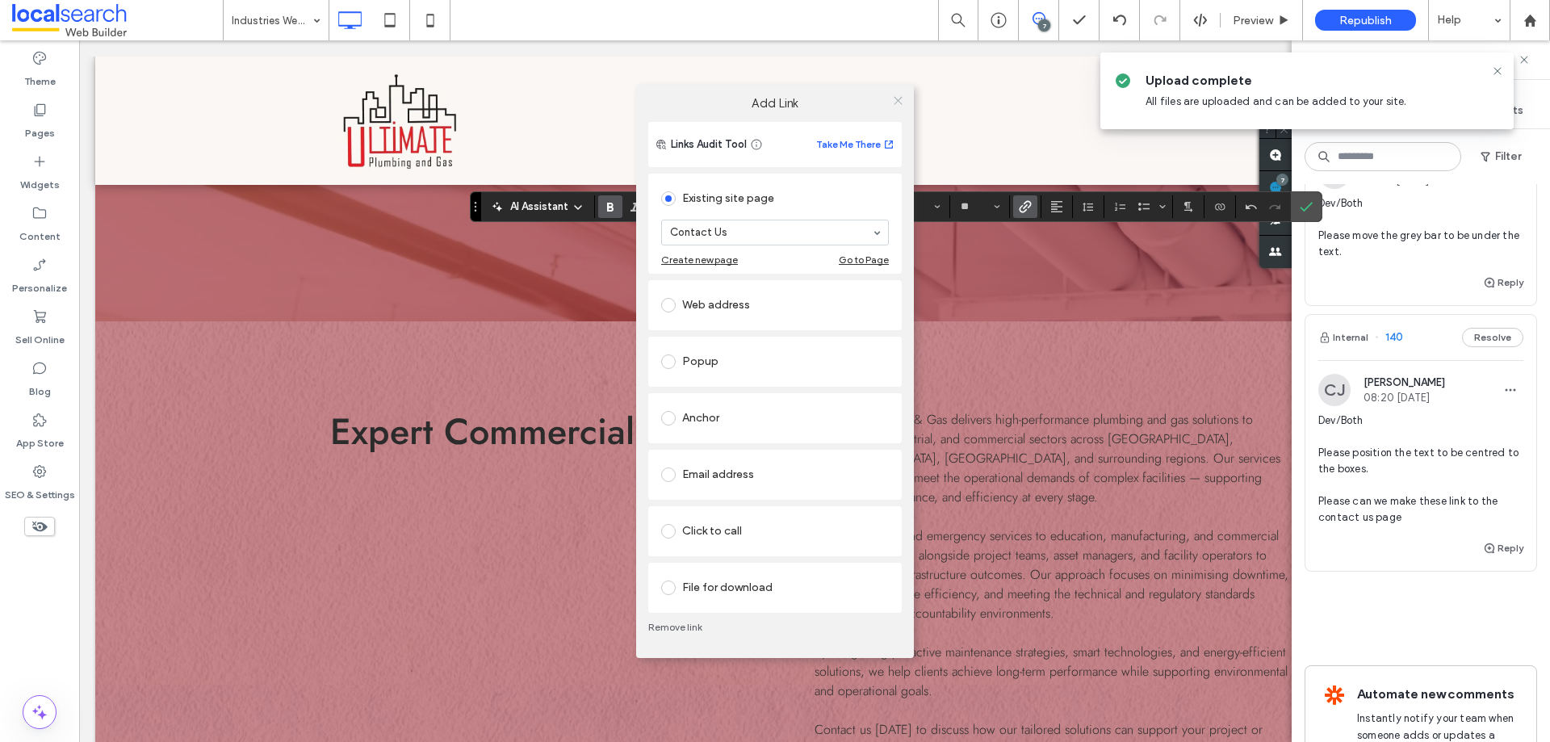
click at [898, 100] on use at bounding box center [898, 101] width 8 height 8
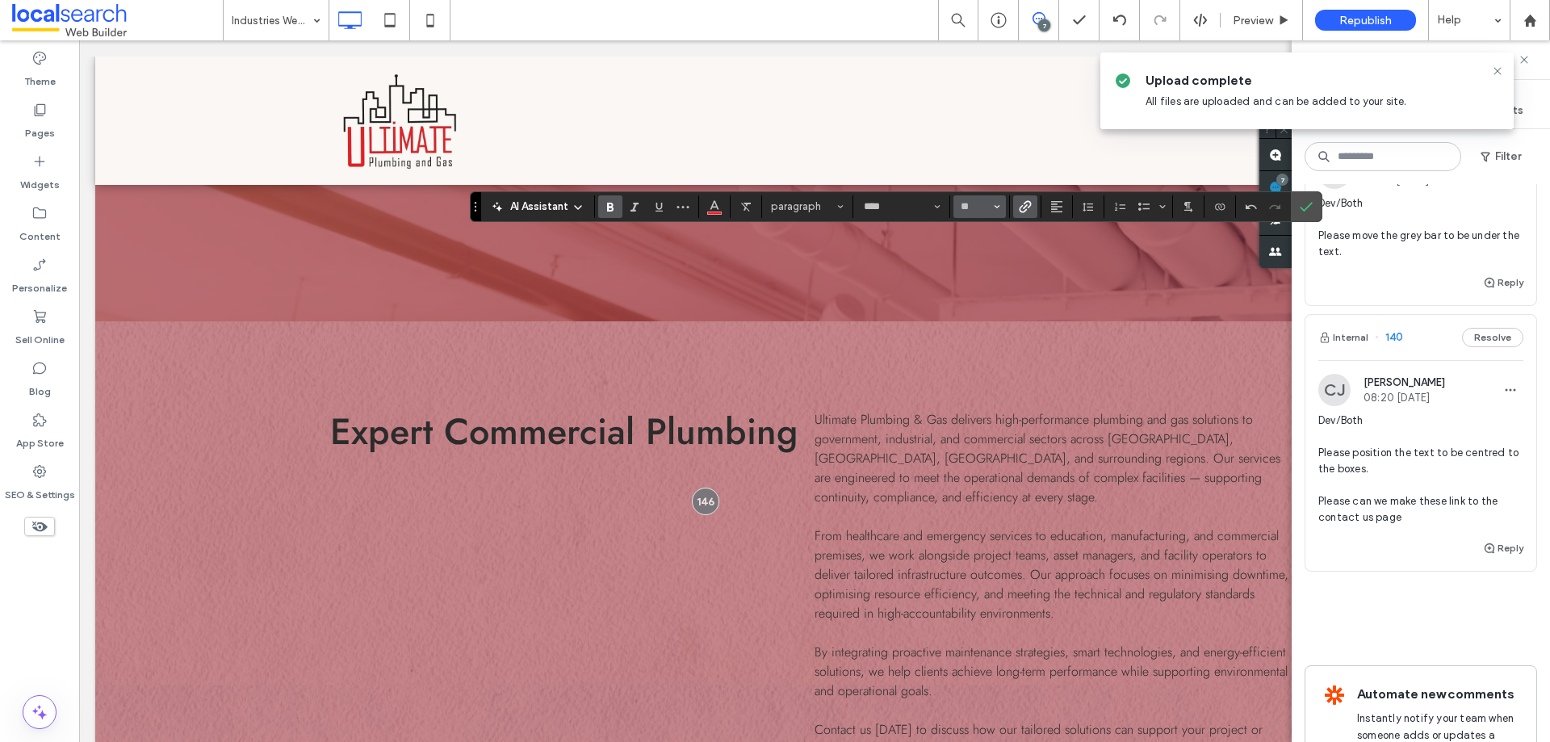
click at [977, 198] on button "**" at bounding box center [979, 206] width 52 height 23
click at [955, 209] on button "**" at bounding box center [979, 206] width 52 height 23
click at [965, 205] on input "**" at bounding box center [974, 206] width 31 height 13
type input "**"
click at [1307, 206] on use "Confirm" at bounding box center [1306, 207] width 13 height 10
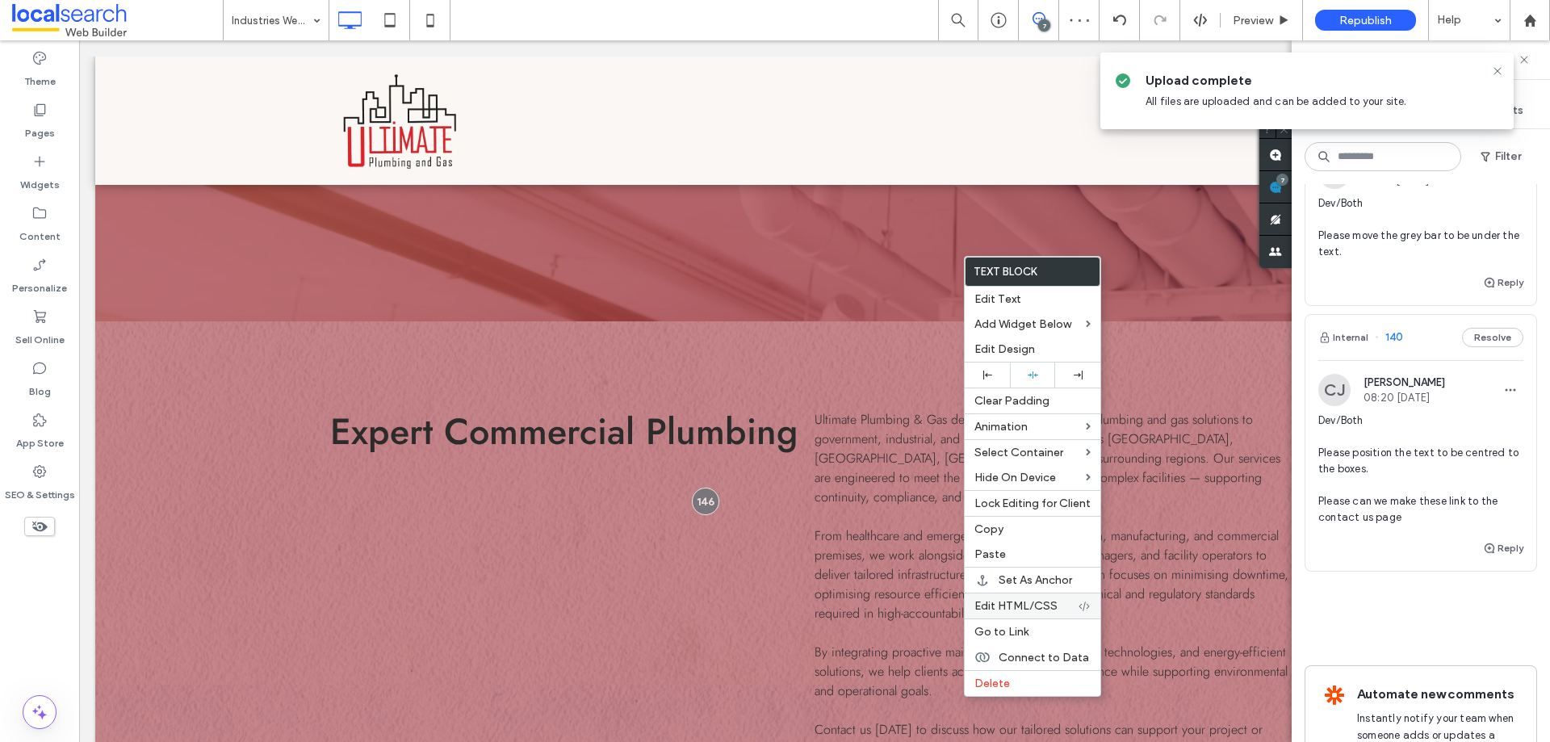
click at [1040, 610] on span "Edit HTML/CSS" at bounding box center [1015, 606] width 83 height 14
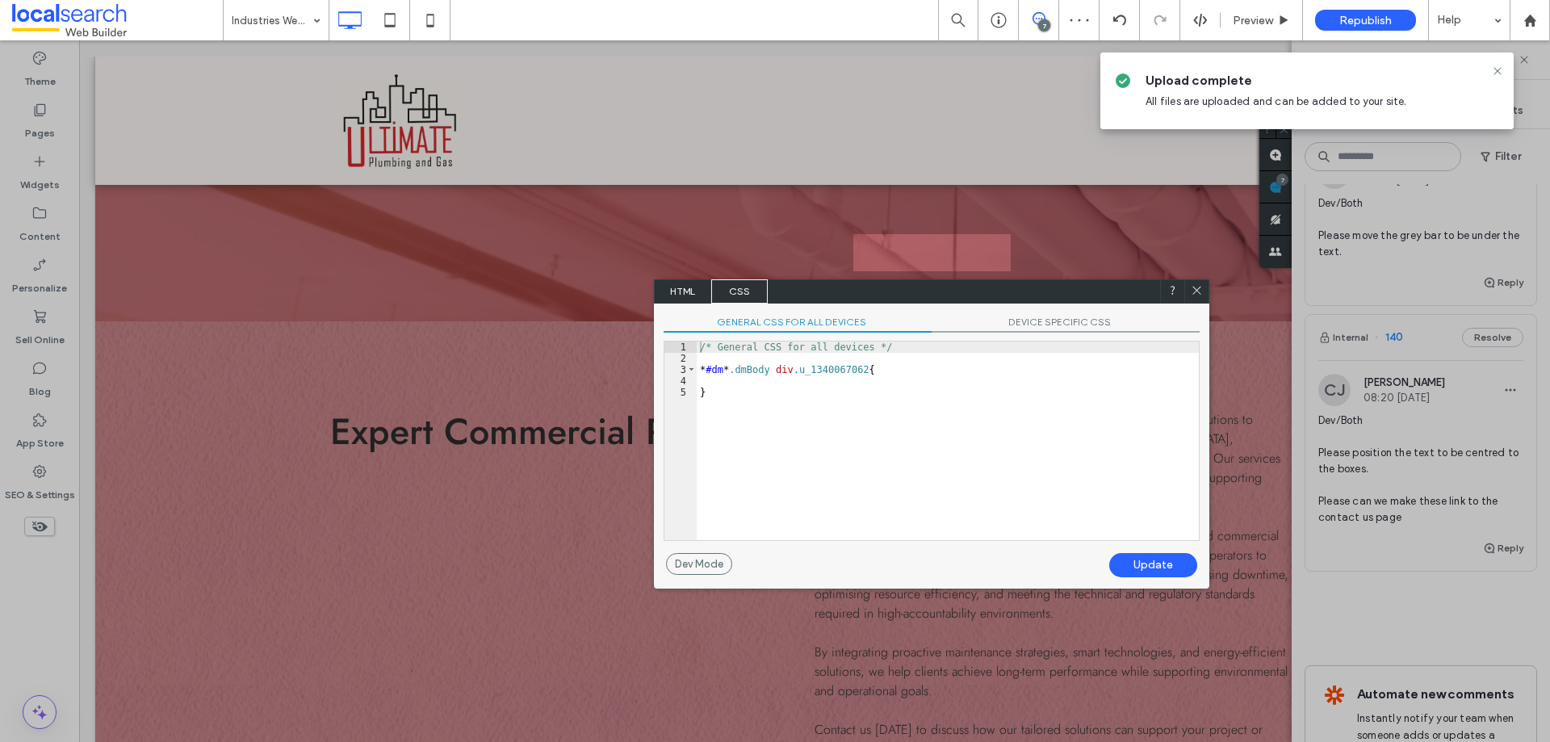
click at [687, 288] on span "HTML" at bounding box center [683, 291] width 57 height 24
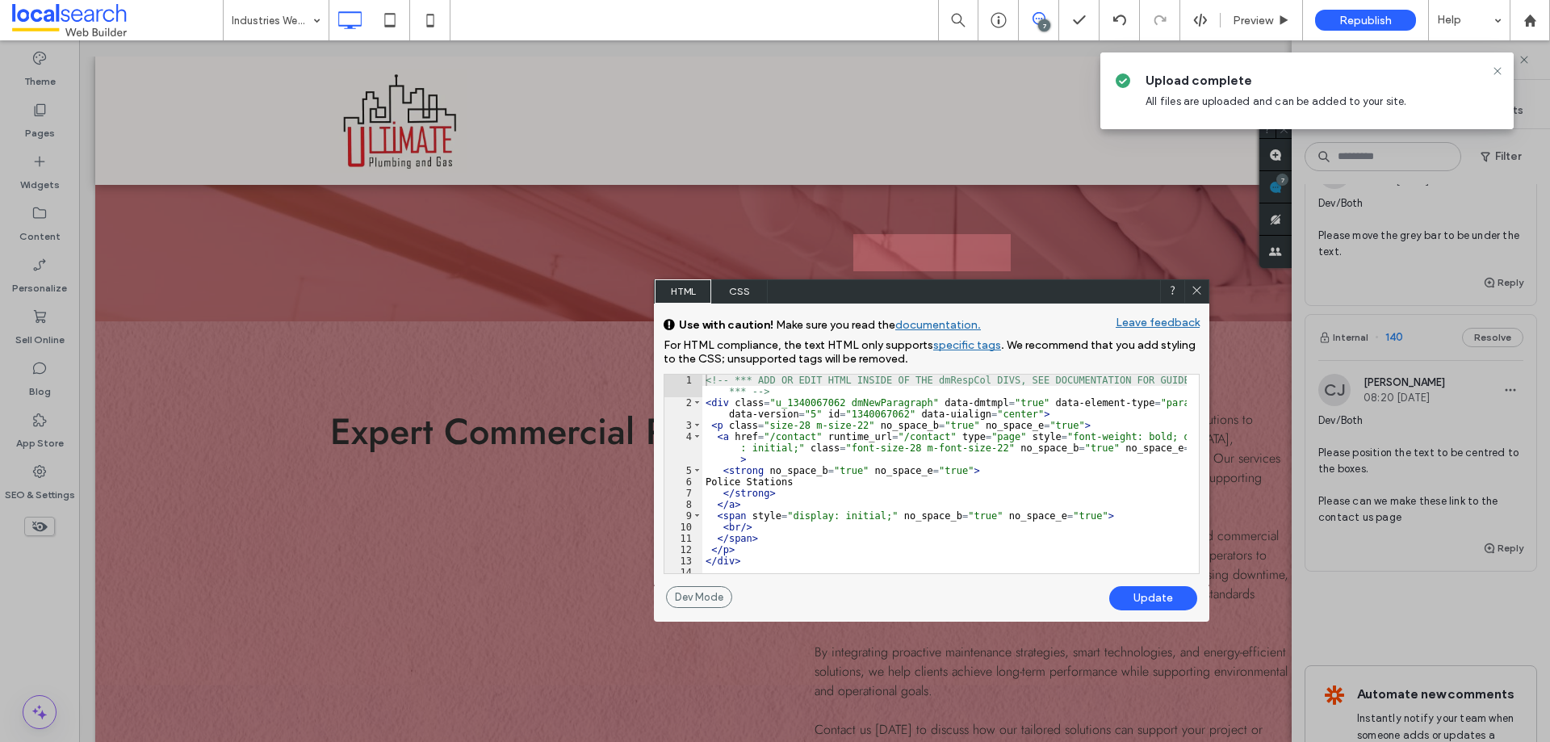
click at [1014, 410] on div "<!-- *** ADD OR EDIT HTML INSIDE OF THE dmRespCol DIVS, SEE DOCUMENTATION FOR G…" at bounding box center [944, 491] width 484 height 232
type textarea "**"
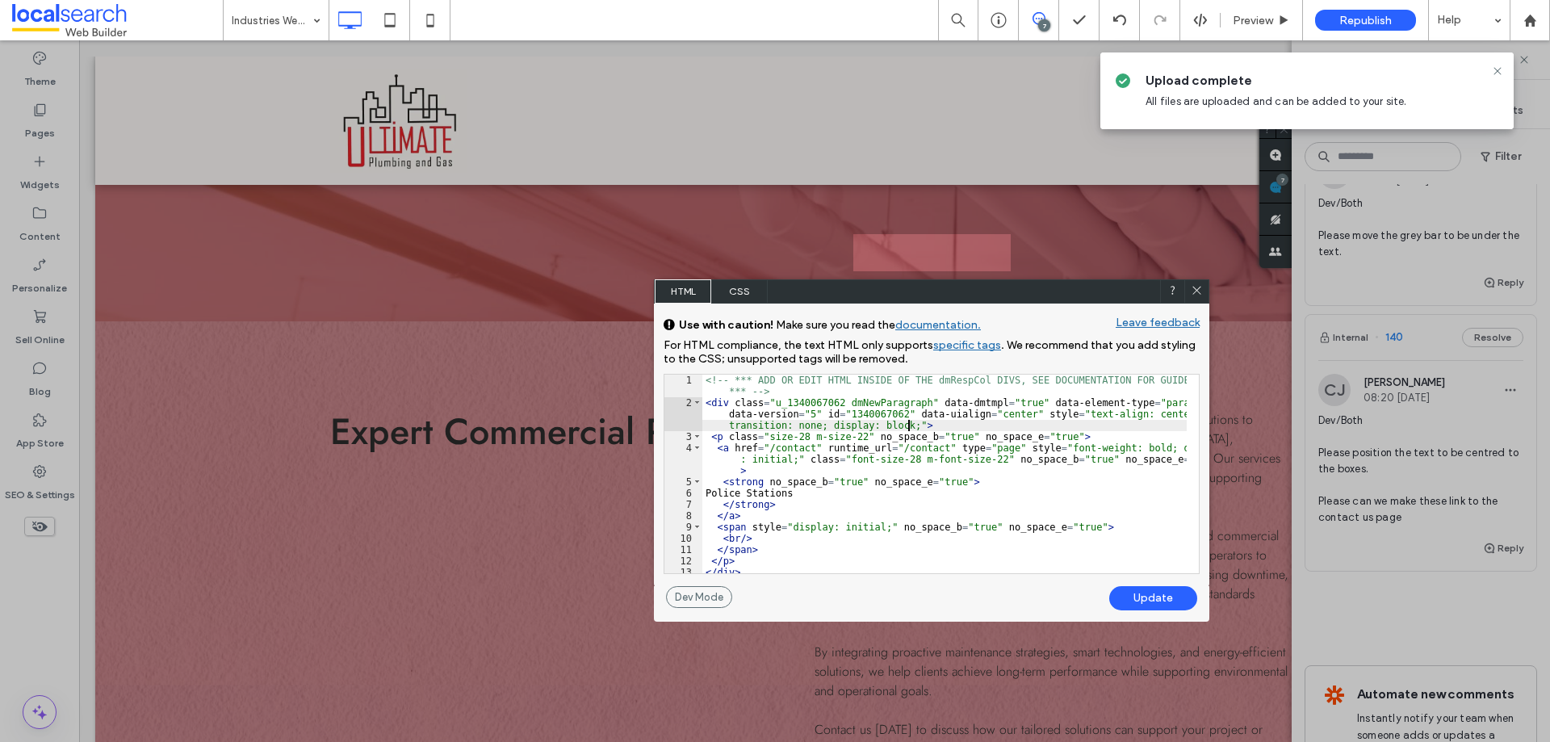
click at [1160, 592] on div "Update" at bounding box center [1153, 598] width 88 height 24
click at [1196, 287] on icon at bounding box center [1197, 290] width 12 height 12
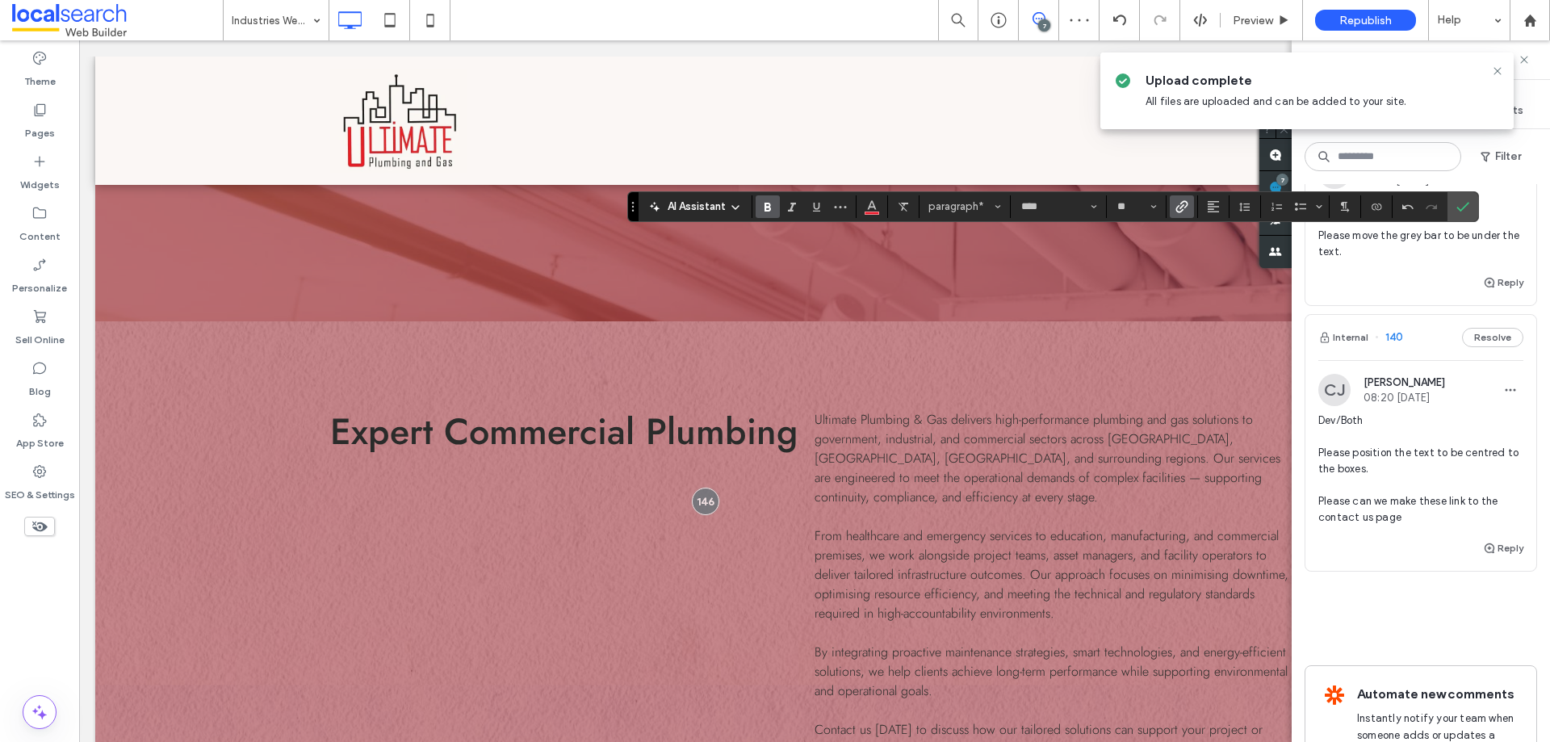
click at [1179, 210] on icon "Link" at bounding box center [1181, 206] width 13 height 13
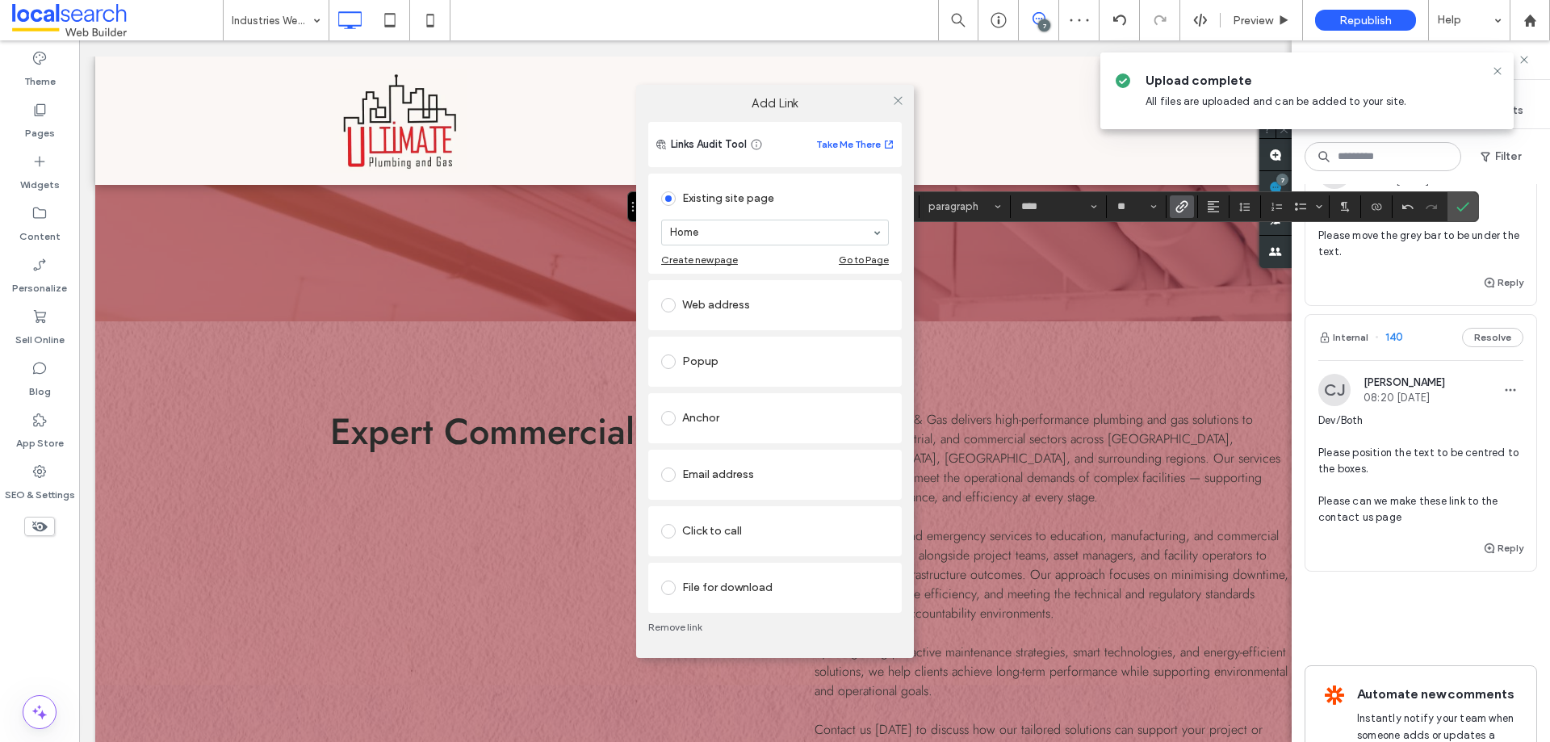
click at [1155, 291] on div "Add Link Links Audit Tool Take Me There Existing site page Home Create new page…" at bounding box center [775, 371] width 1550 height 742
click at [895, 103] on icon at bounding box center [898, 100] width 12 height 12
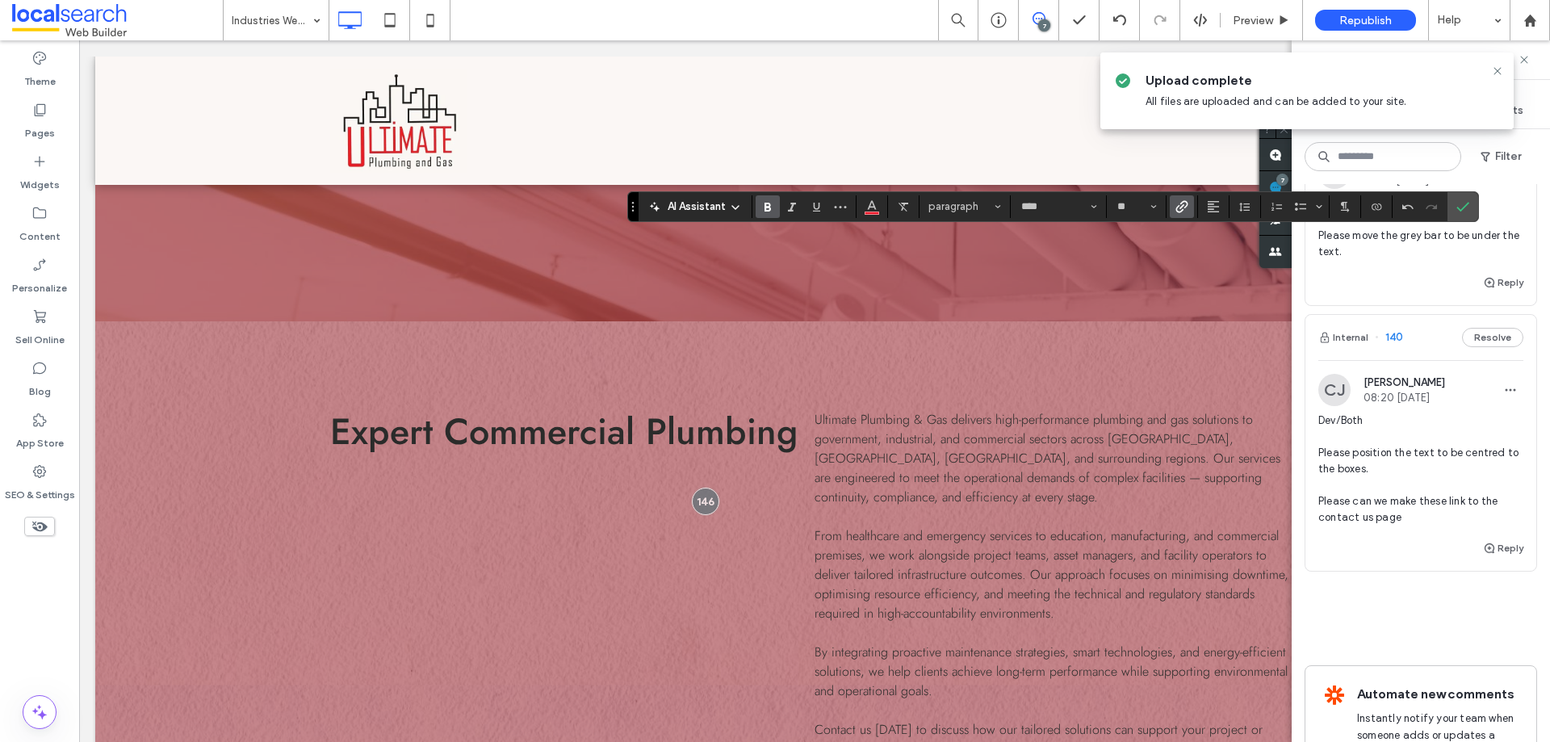
click at [1185, 215] on span "Link" at bounding box center [1181, 206] width 13 height 21
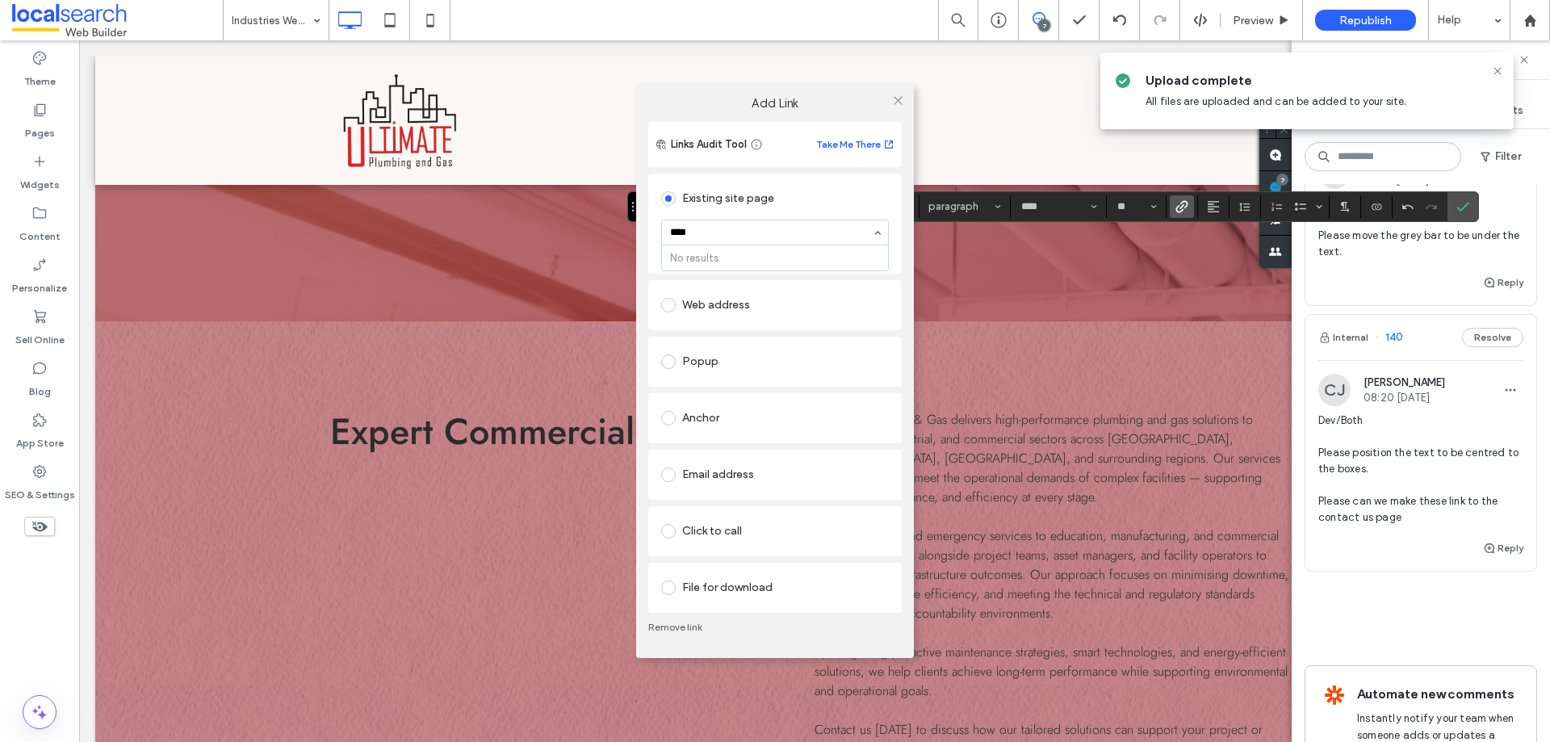
type input "***"
click at [894, 97] on icon at bounding box center [898, 100] width 12 height 12
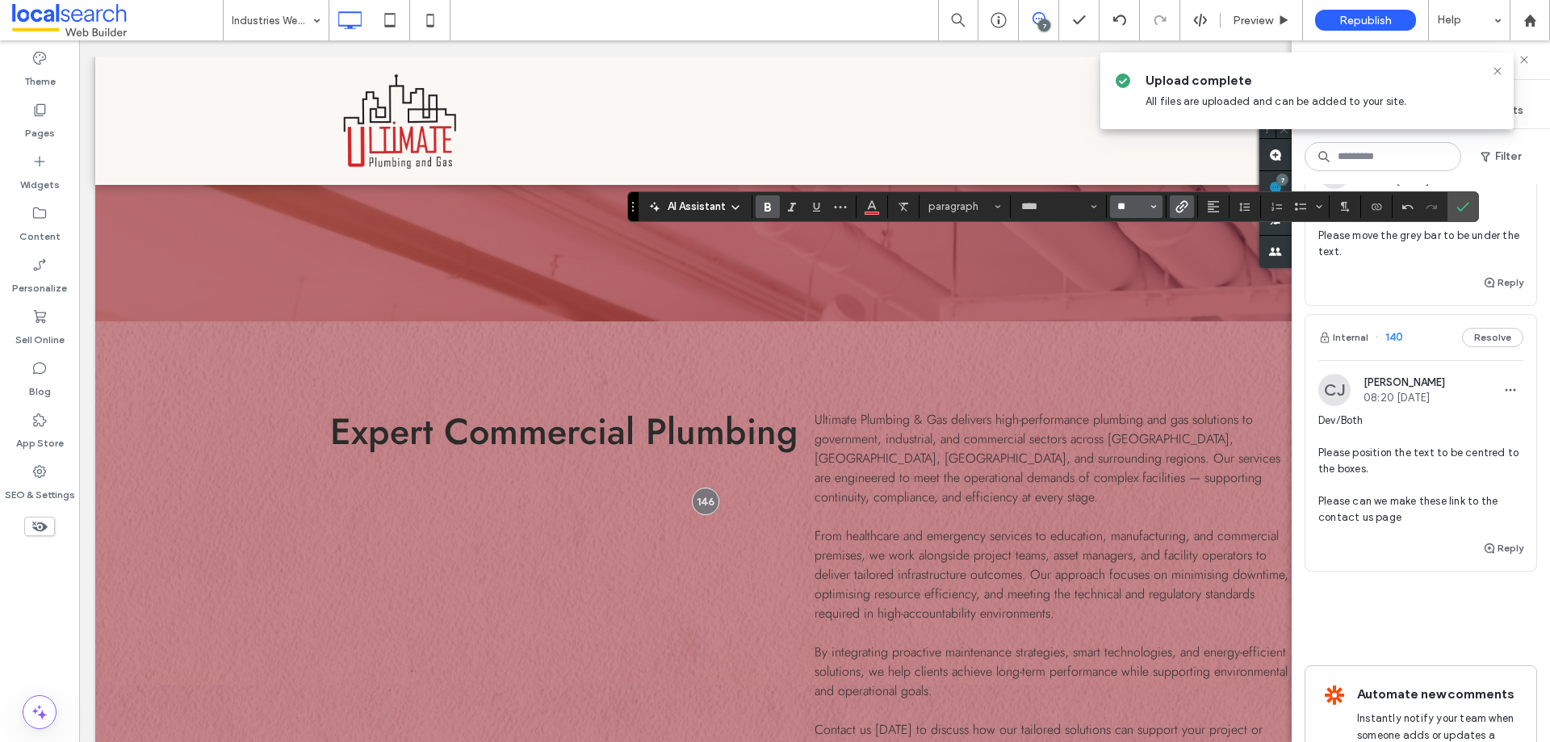
click at [1129, 208] on input "**" at bounding box center [1131, 206] width 31 height 13
type input "**"
click at [1462, 208] on use "Confirm" at bounding box center [1462, 207] width 13 height 10
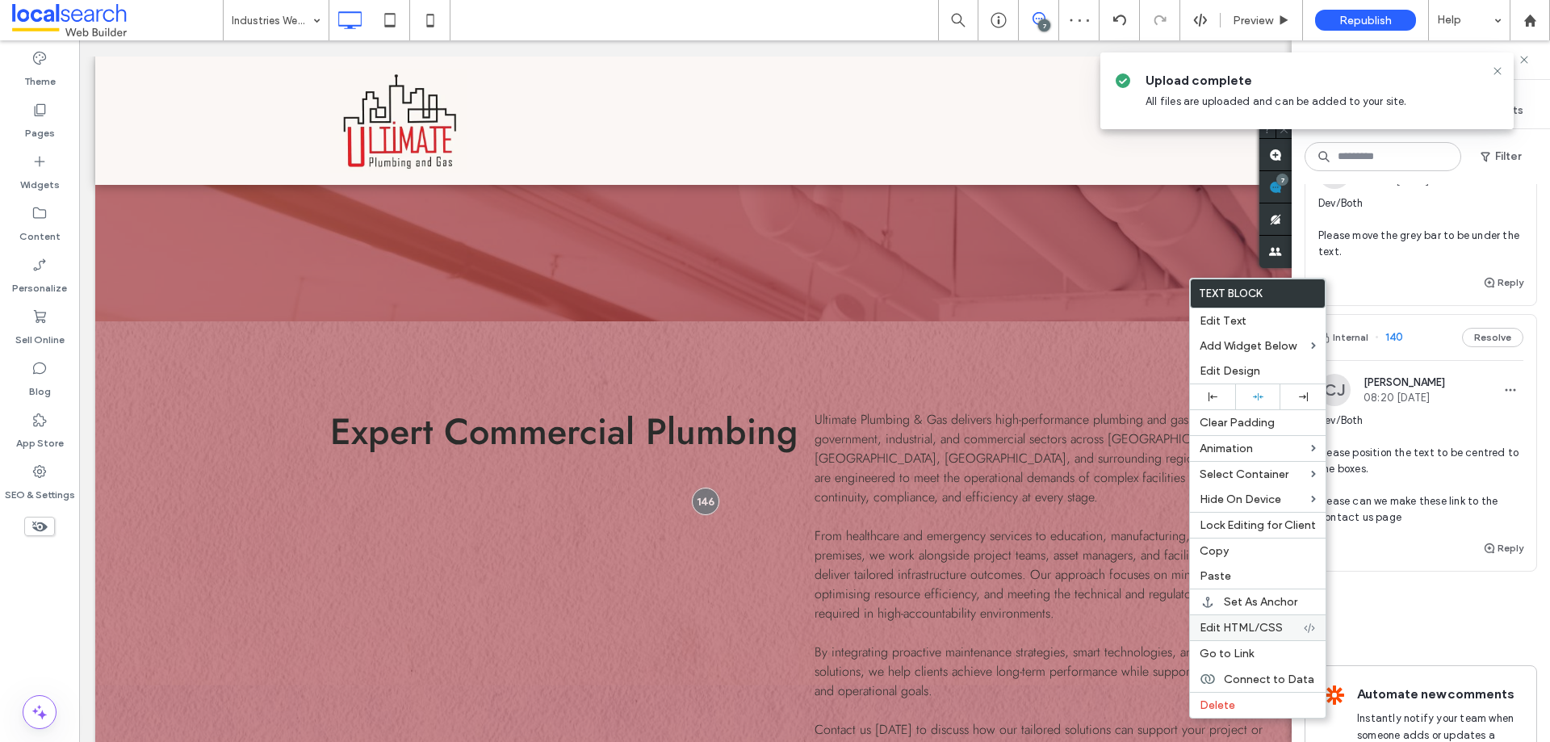
click at [1239, 624] on span "Edit HTML/CSS" at bounding box center [1241, 628] width 83 height 14
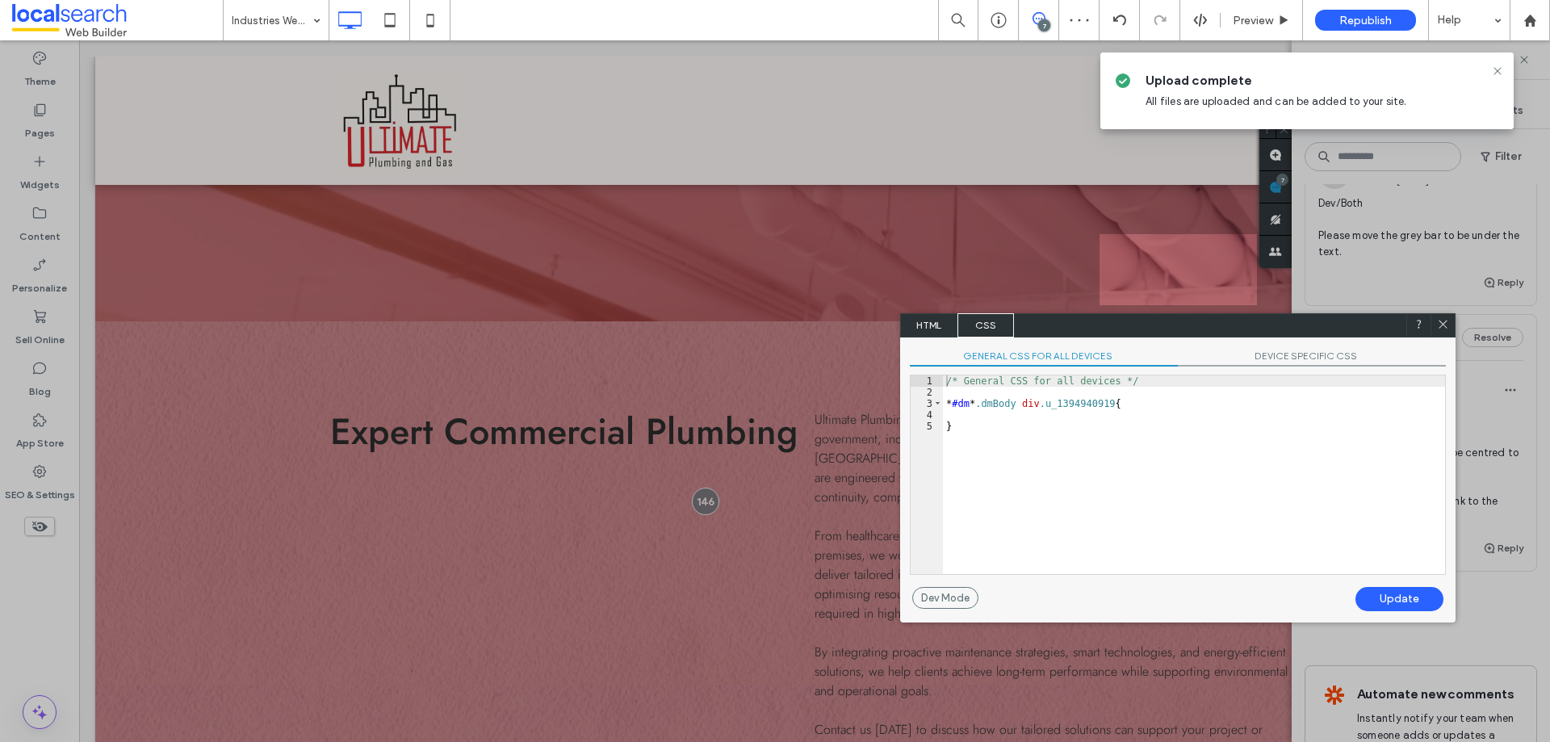
click at [944, 327] on span "HTML" at bounding box center [929, 325] width 57 height 24
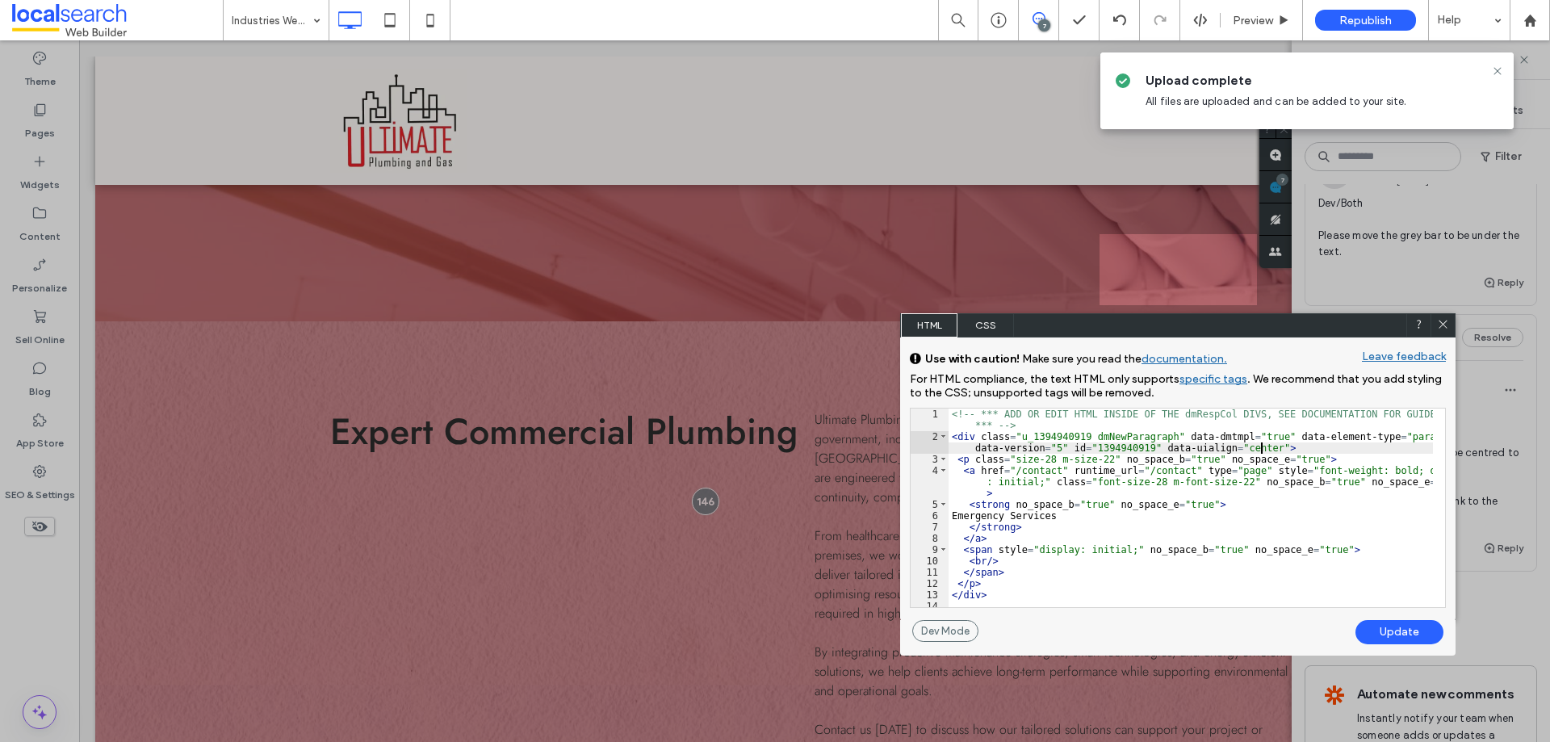
click at [1262, 445] on div "<!-- *** ADD OR EDIT HTML INSIDE OF THE dmRespCol DIVS, SEE DOCUMENTATION FOR G…" at bounding box center [1190, 524] width 484 height 232
type textarea "**"
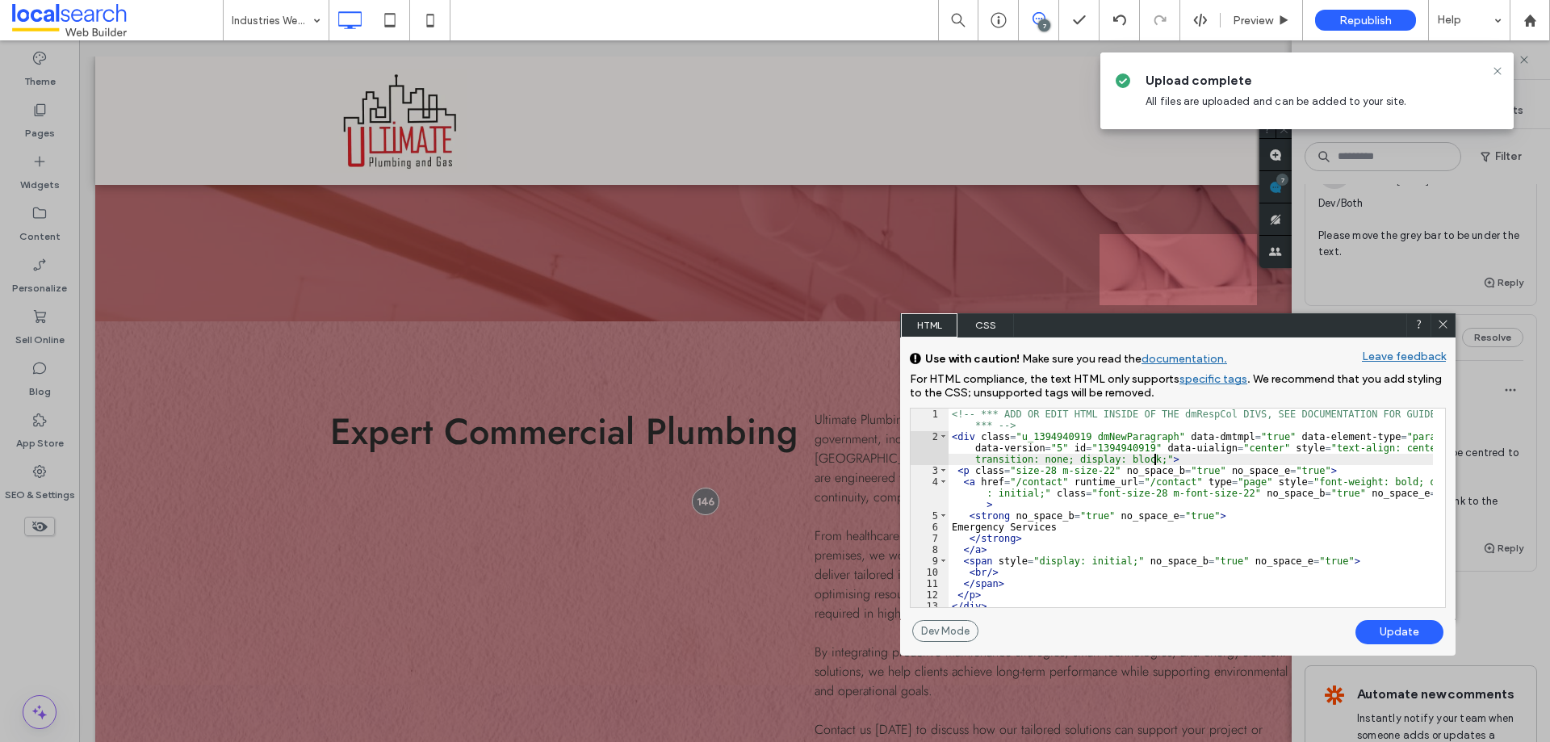
click at [1391, 626] on div "Update" at bounding box center [1399, 632] width 88 height 24
click at [1447, 323] on icon at bounding box center [1443, 324] width 12 height 12
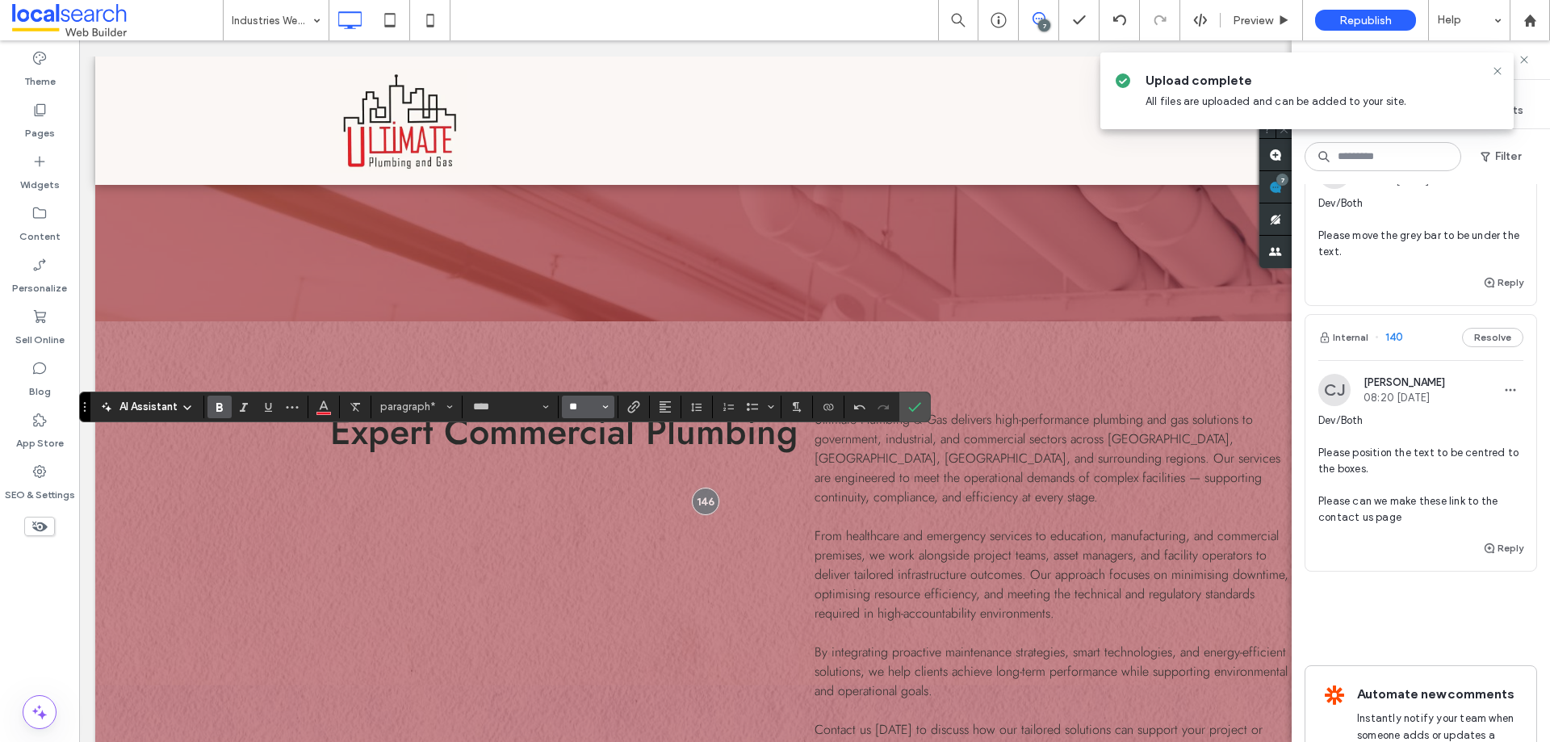
click at [593, 404] on input "**" at bounding box center [582, 406] width 31 height 13
type input "**"
click at [664, 411] on use "Alignment" at bounding box center [664, 406] width 11 height 11
click at [616, 406] on section "**" at bounding box center [589, 407] width 60 height 23
click at [627, 406] on icon "Link" at bounding box center [633, 406] width 13 height 13
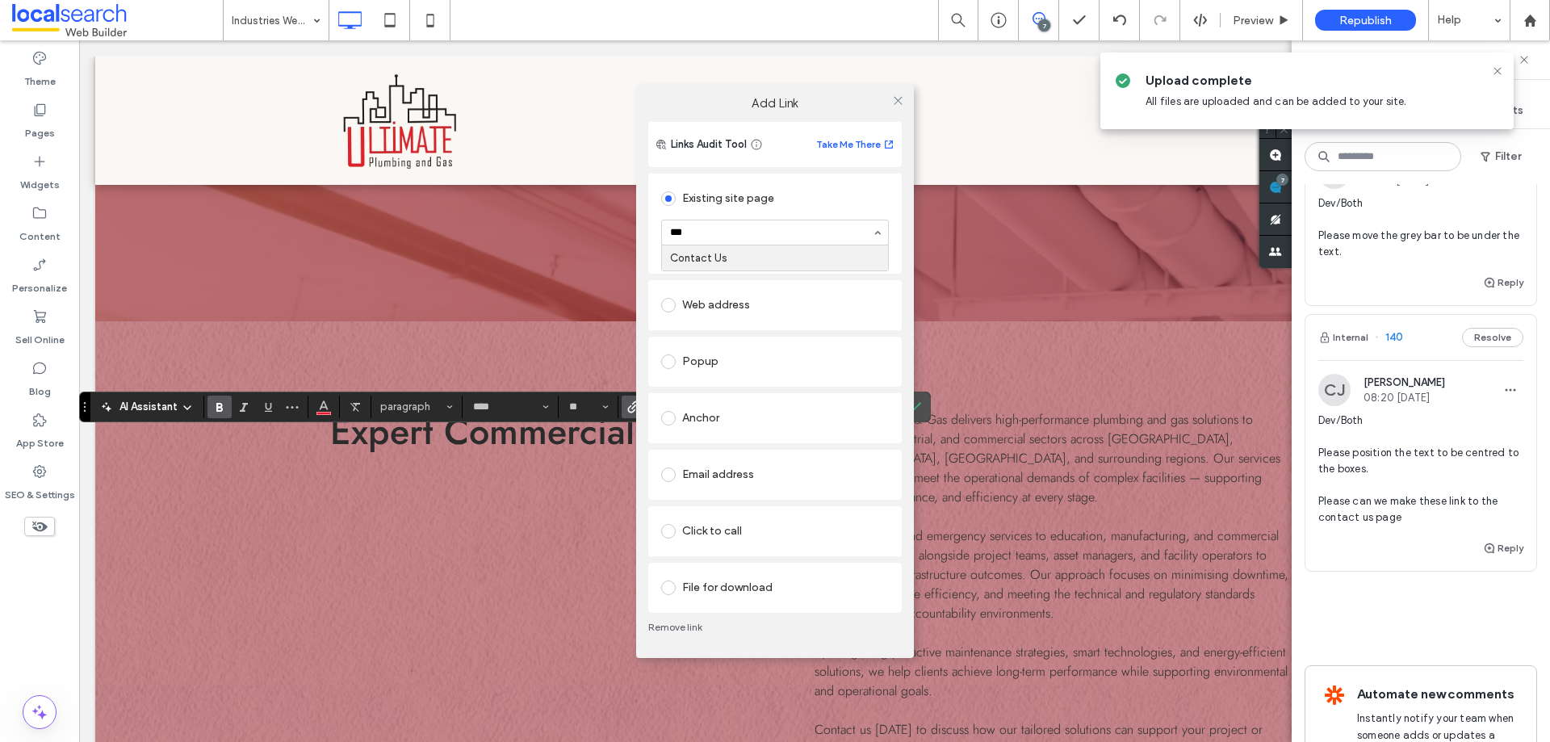
type input "****"
click at [900, 102] on icon at bounding box center [898, 100] width 12 height 12
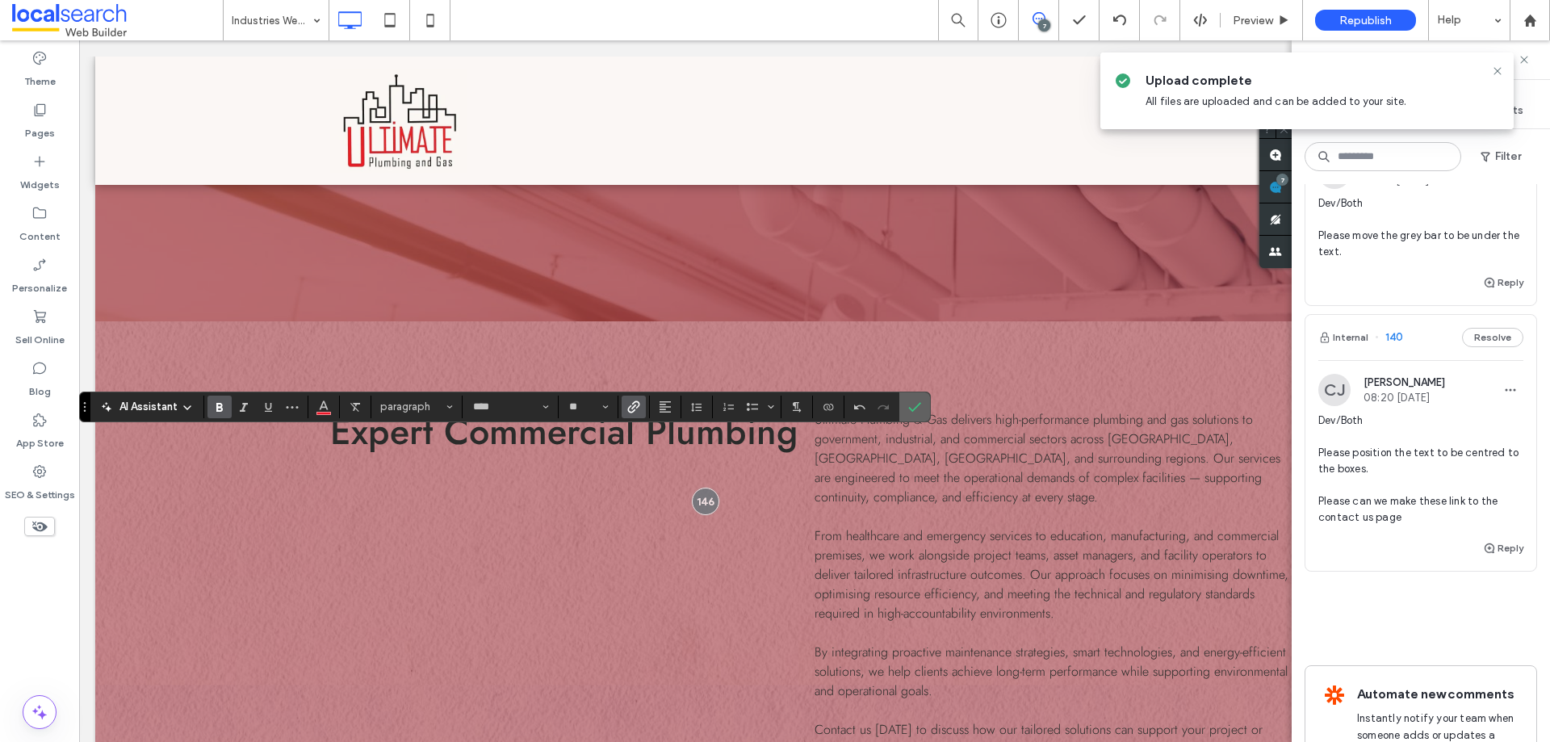
click at [917, 400] on icon "Confirm" at bounding box center [914, 406] width 13 height 13
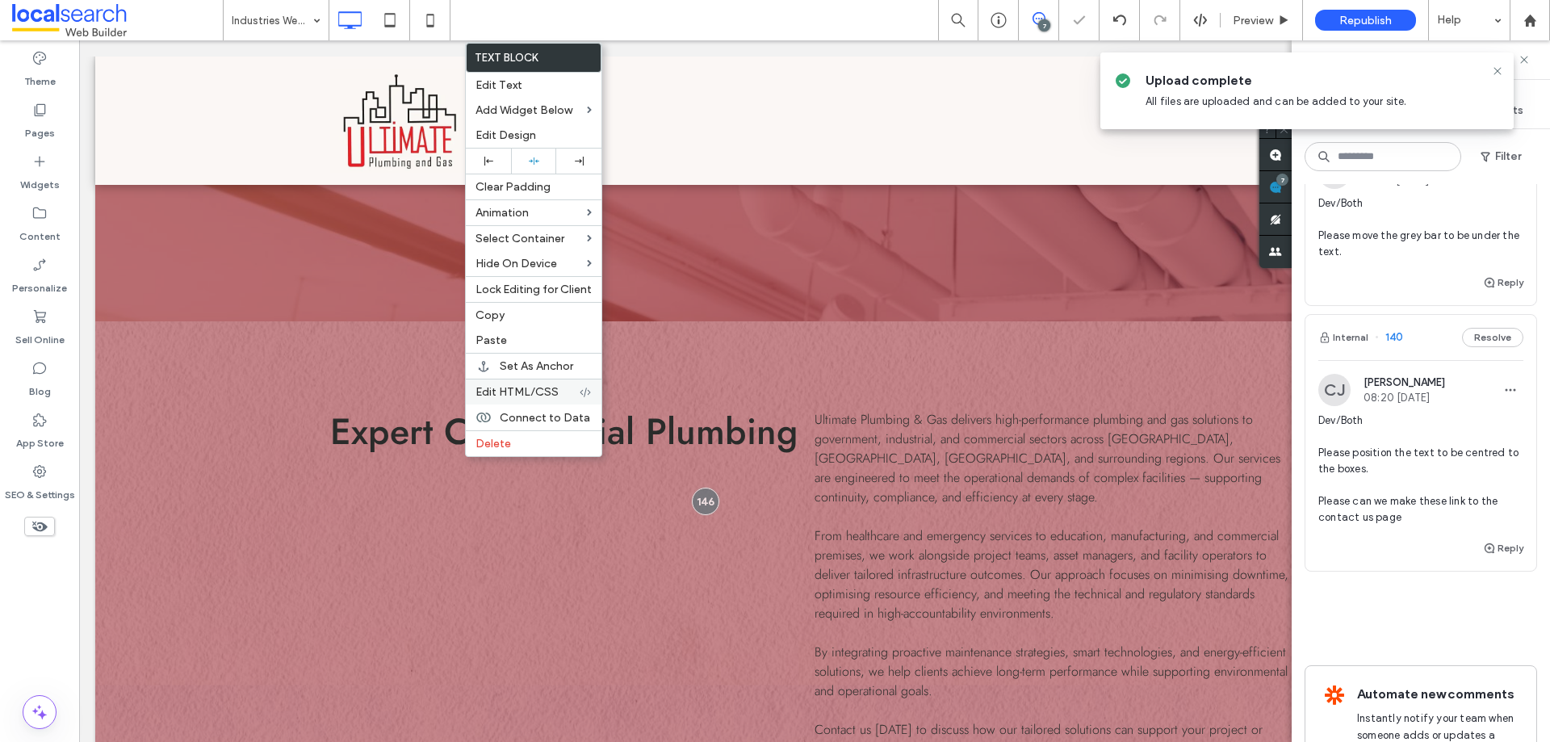
click at [505, 390] on span "Edit HTML/CSS" at bounding box center [516, 392] width 83 height 14
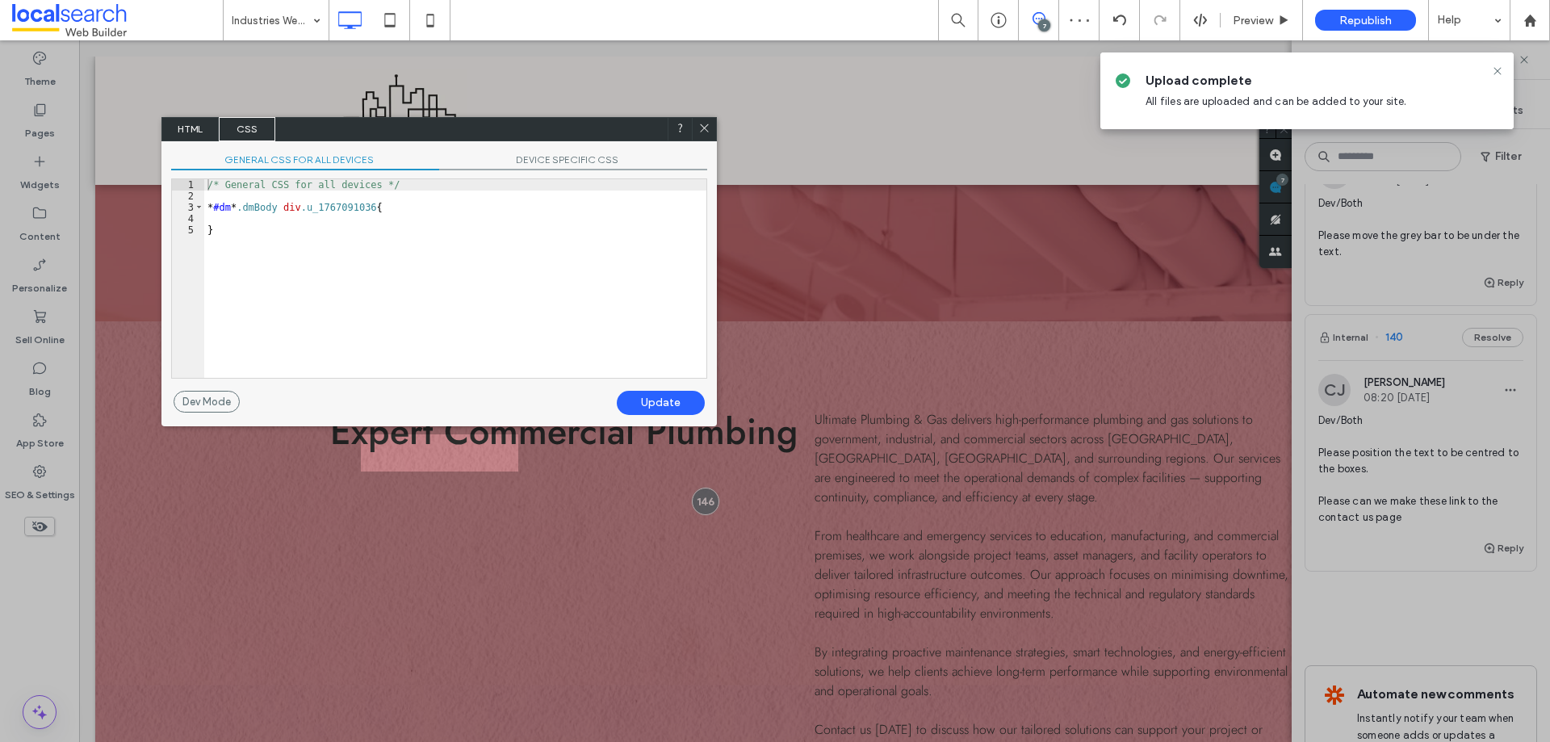
click at [203, 117] on span "HTML" at bounding box center [190, 129] width 57 height 24
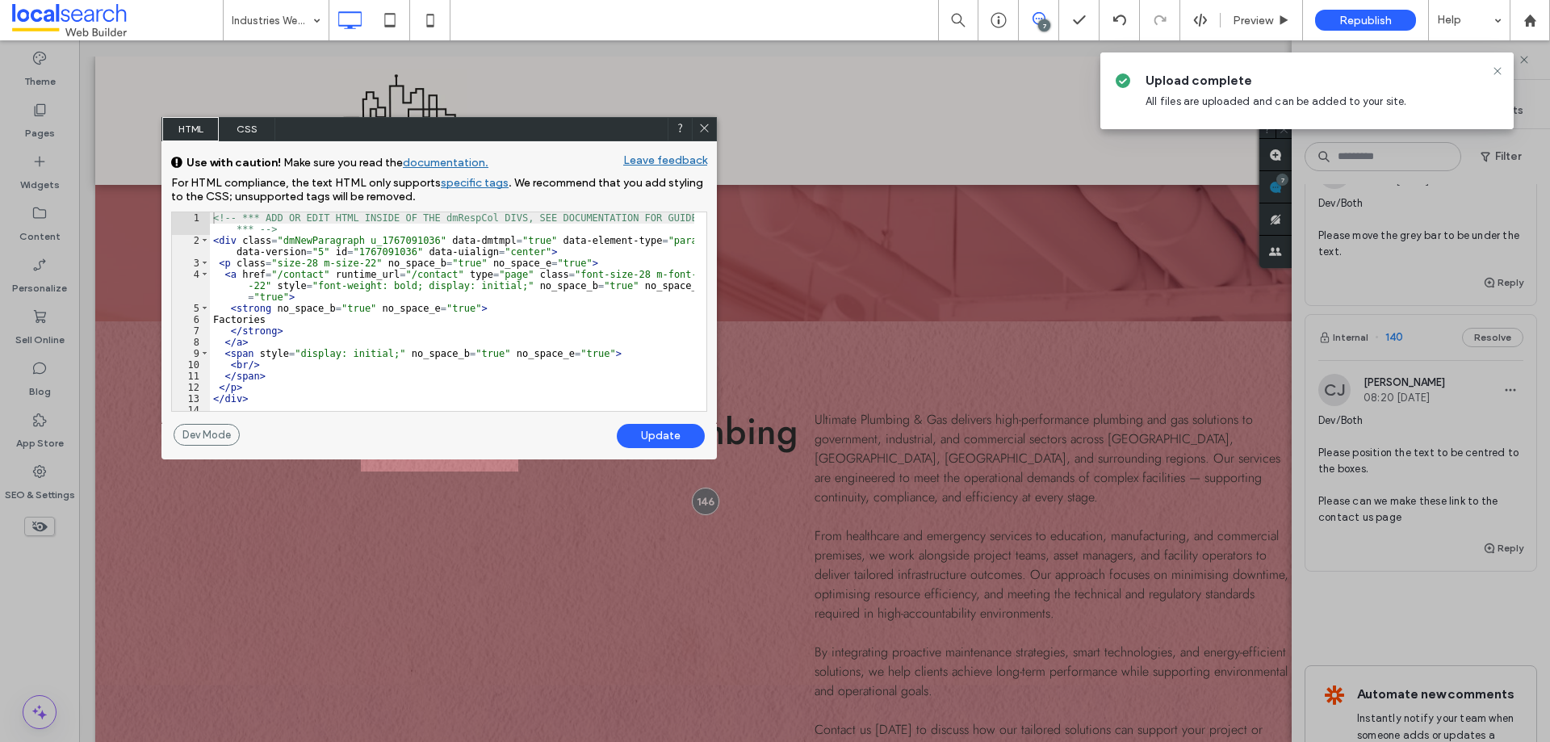
click at [522, 249] on div "<!-- *** ADD OR EDIT HTML INSIDE OF THE dmRespCol DIVS, SEE DOCUMENTATION FOR G…" at bounding box center [452, 328] width 484 height 232
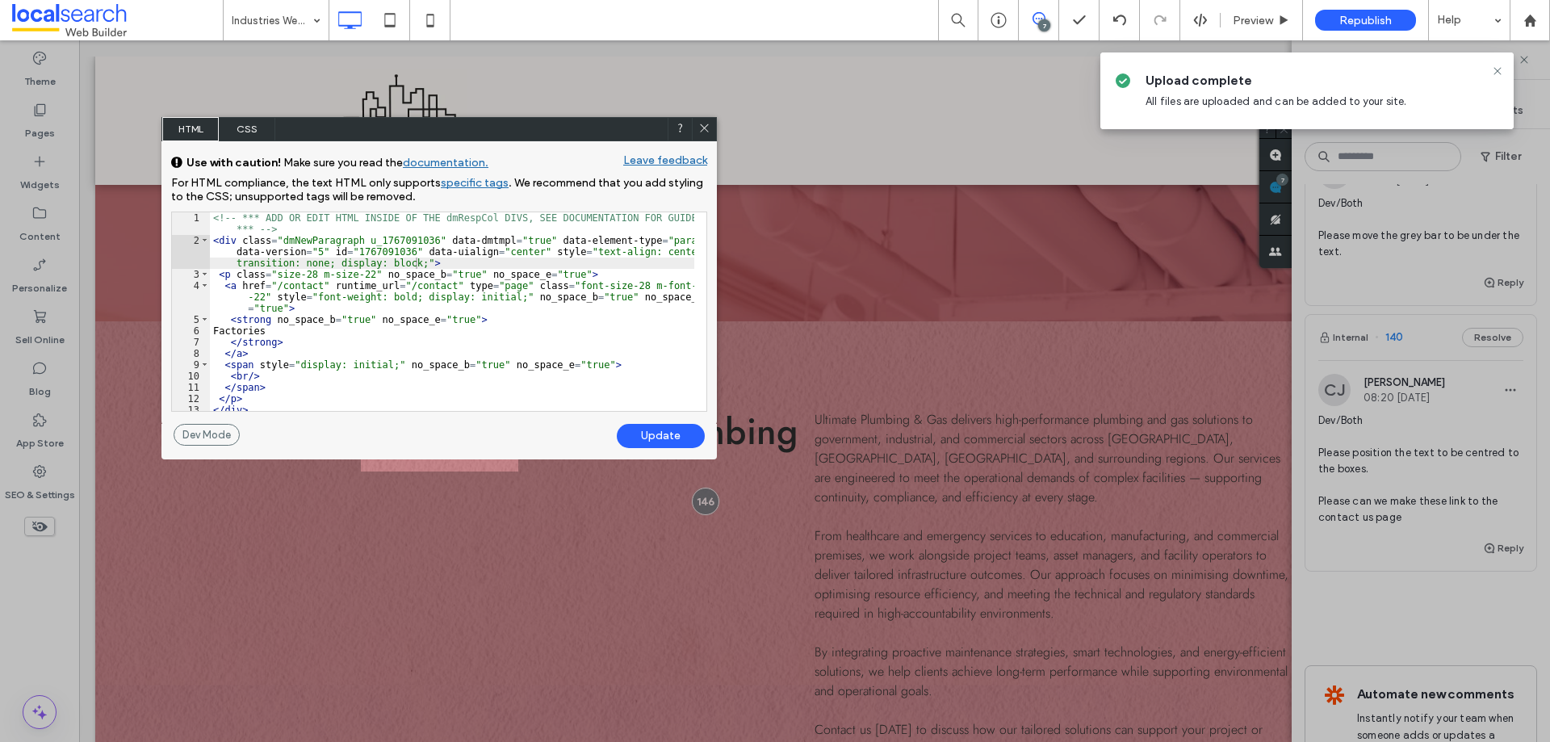
click at [668, 432] on div "Update" at bounding box center [661, 436] width 88 height 24
click at [702, 132] on icon at bounding box center [704, 128] width 12 height 12
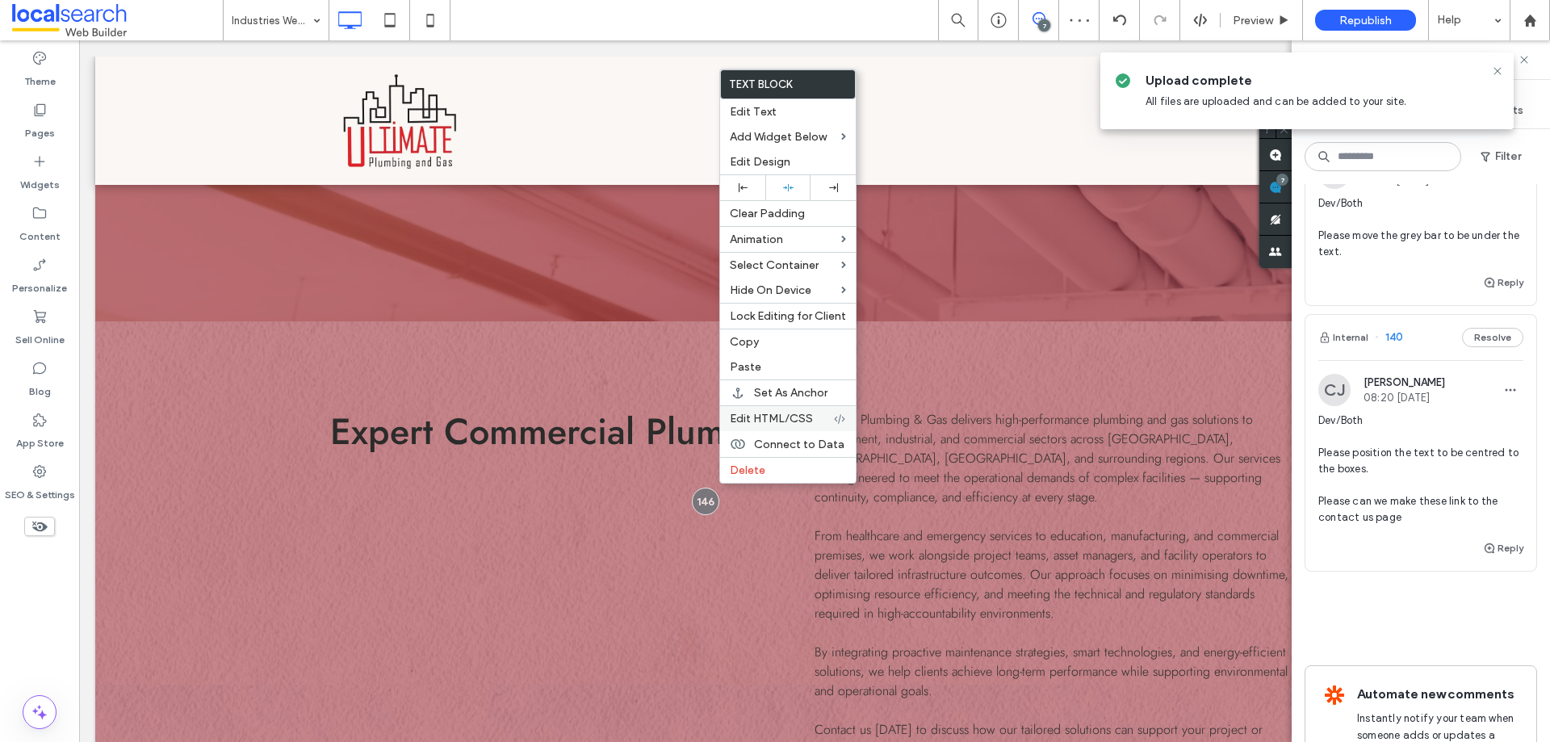
click at [770, 417] on span "Edit HTML/CSS" at bounding box center [771, 419] width 83 height 14
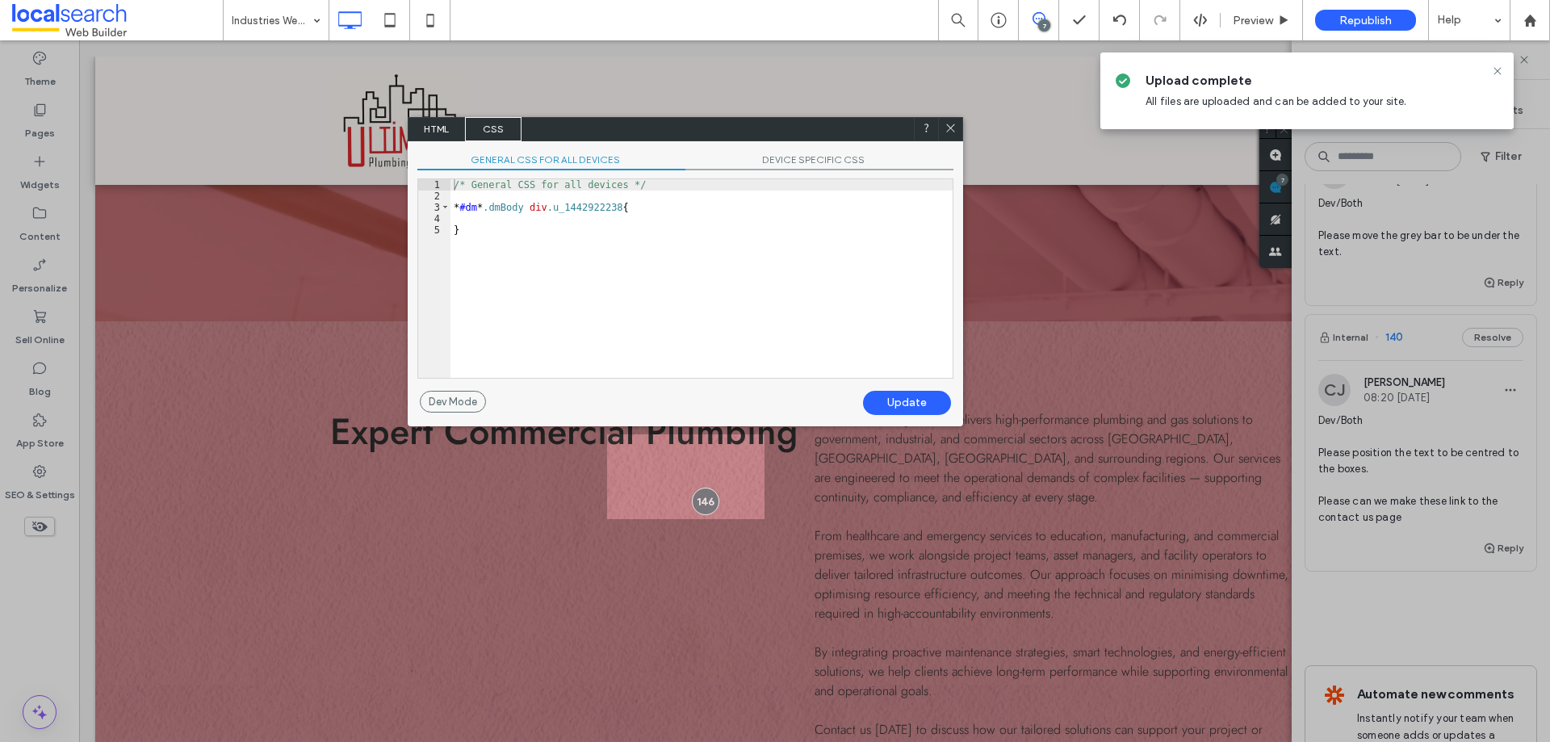
click at [452, 119] on span "HTML" at bounding box center [436, 129] width 57 height 24
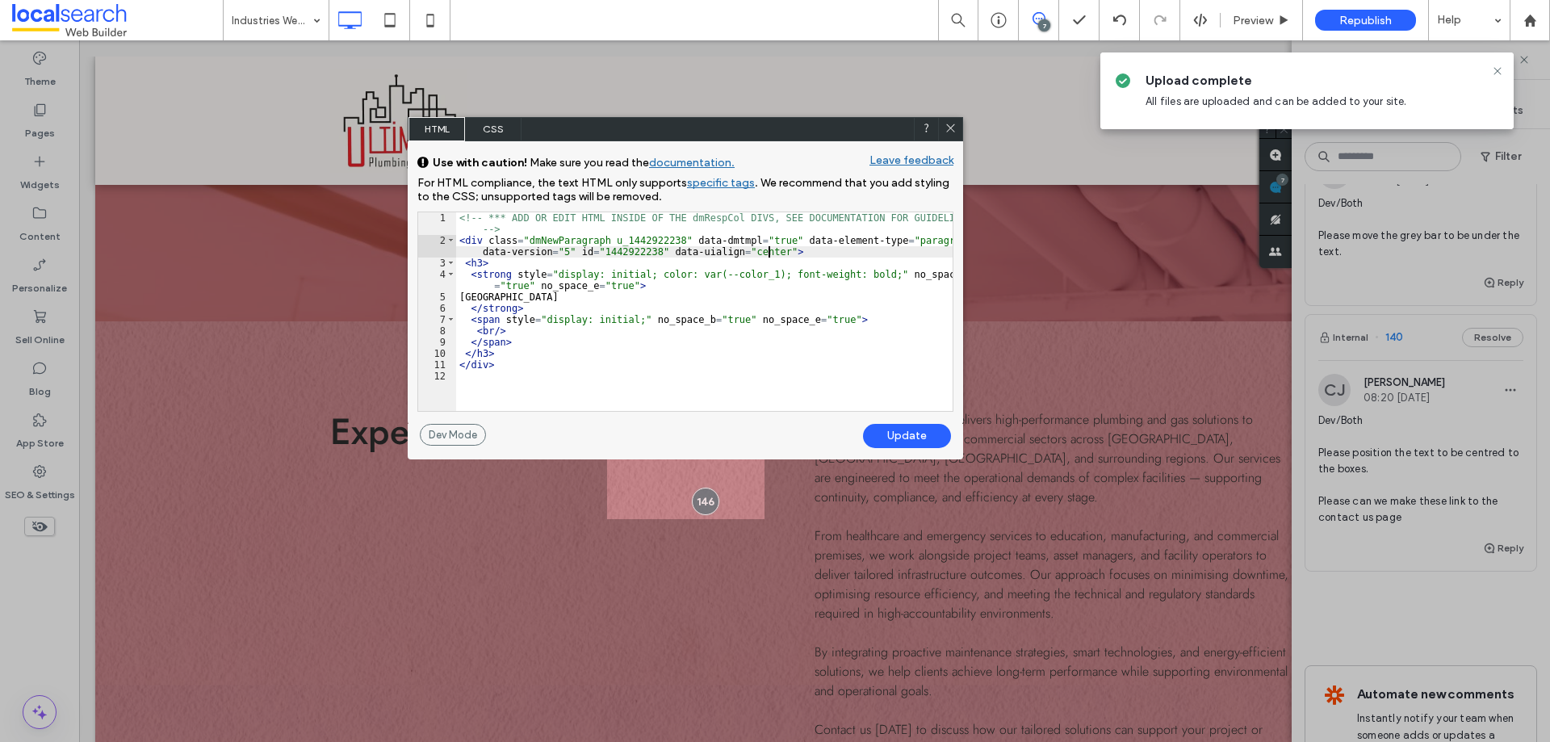
click at [766, 253] on div "<!-- *** ADD OR EDIT HTML INSIDE OF THE dmRespCol DIVS, SEE DOCUMENTATION FOR G…" at bounding box center [704, 328] width 496 height 232
type textarea "**"
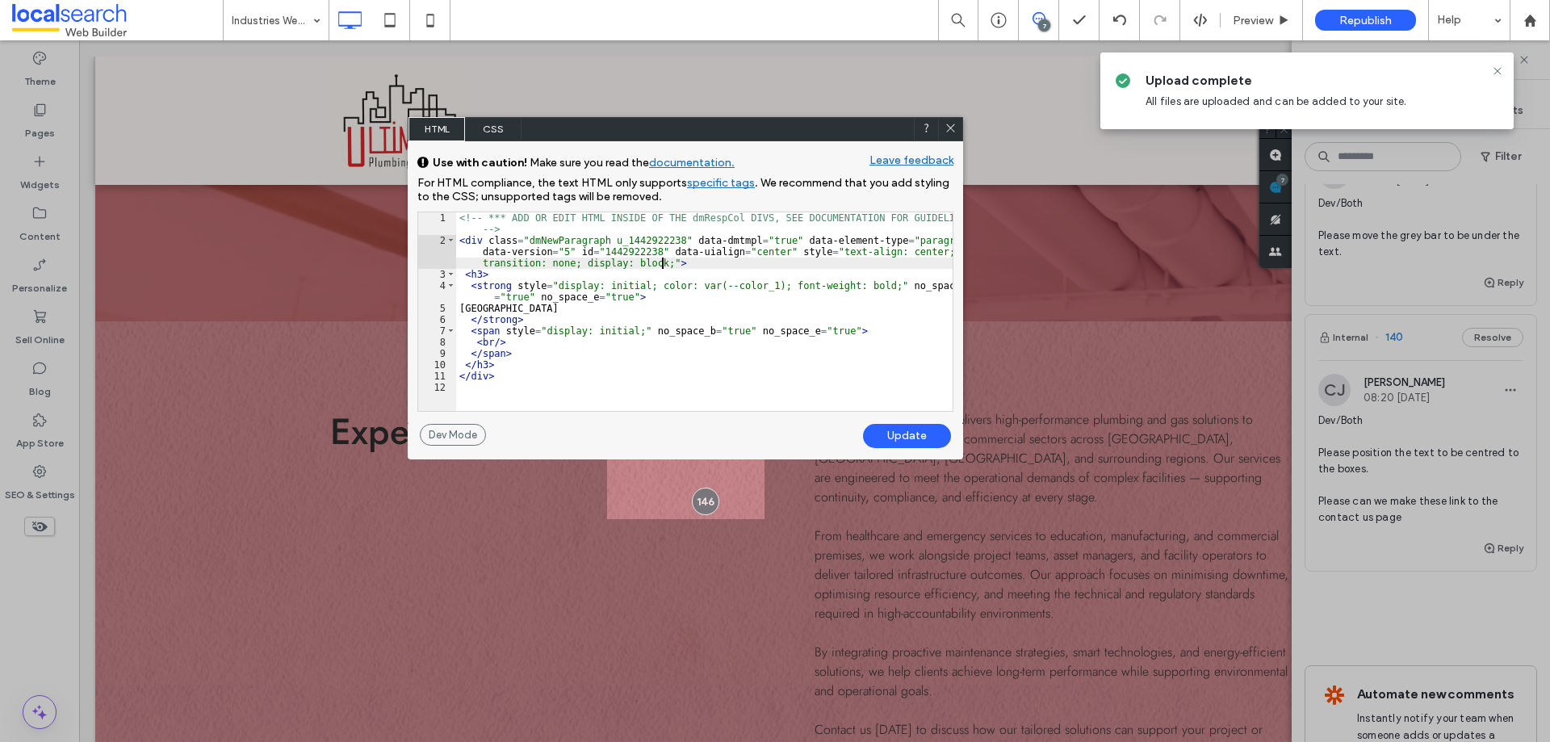
click at [894, 435] on div "Update" at bounding box center [907, 436] width 88 height 24
click at [952, 135] on span at bounding box center [950, 129] width 12 height 15
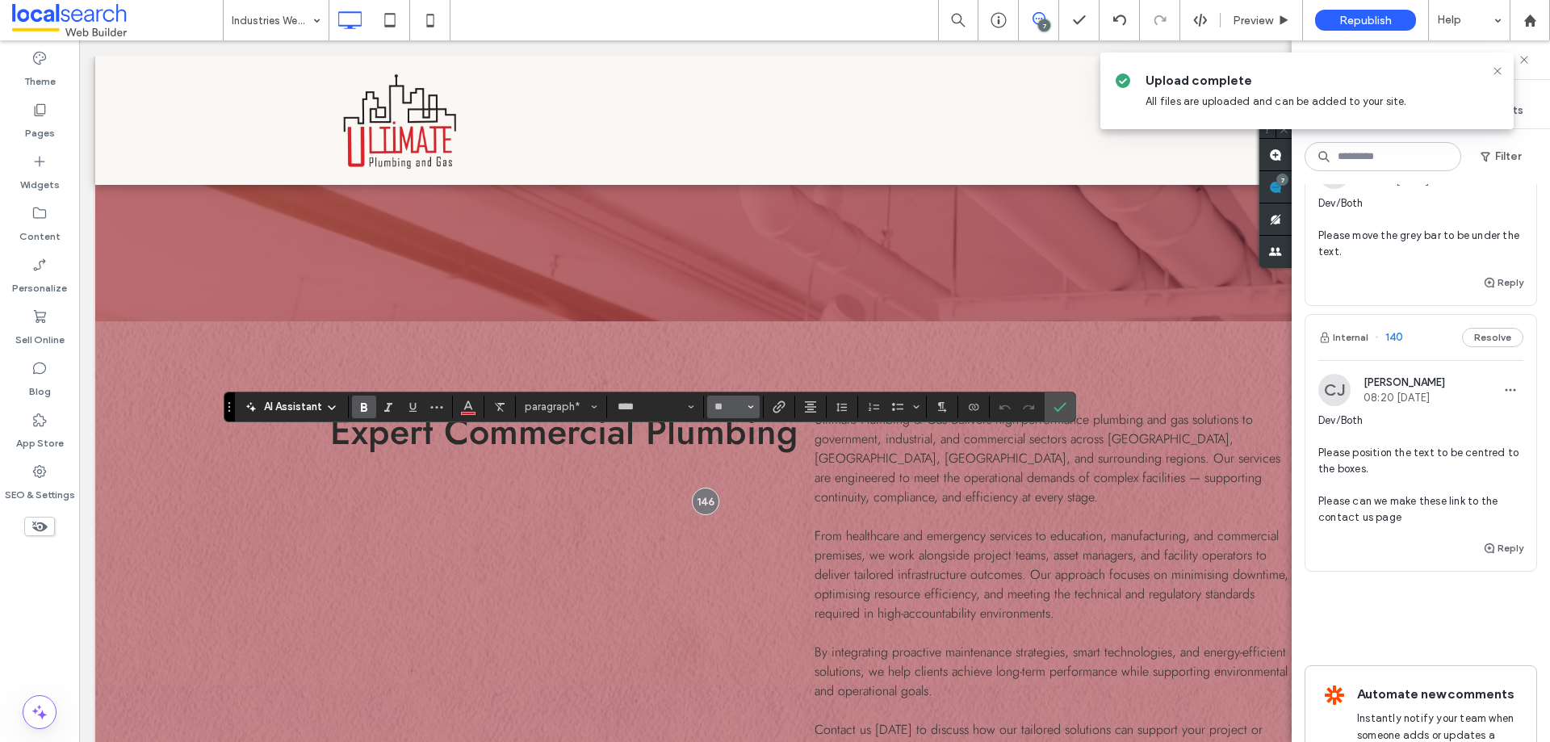
click at [742, 399] on button "**" at bounding box center [733, 407] width 52 height 23
click at [737, 411] on input "Size-input" at bounding box center [728, 406] width 31 height 13
type input "**"
click at [786, 411] on label "Link" at bounding box center [779, 407] width 24 height 23
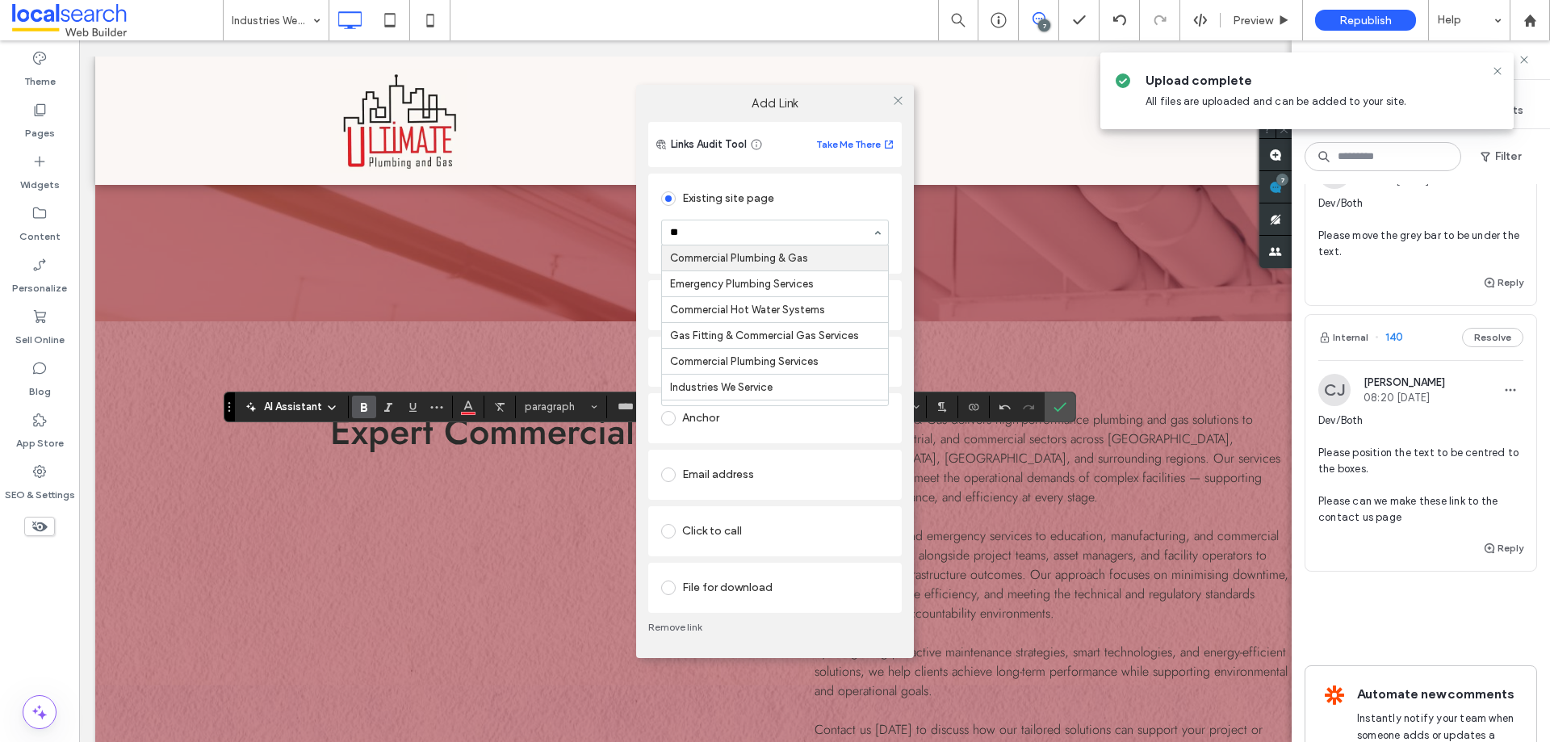
type input "***"
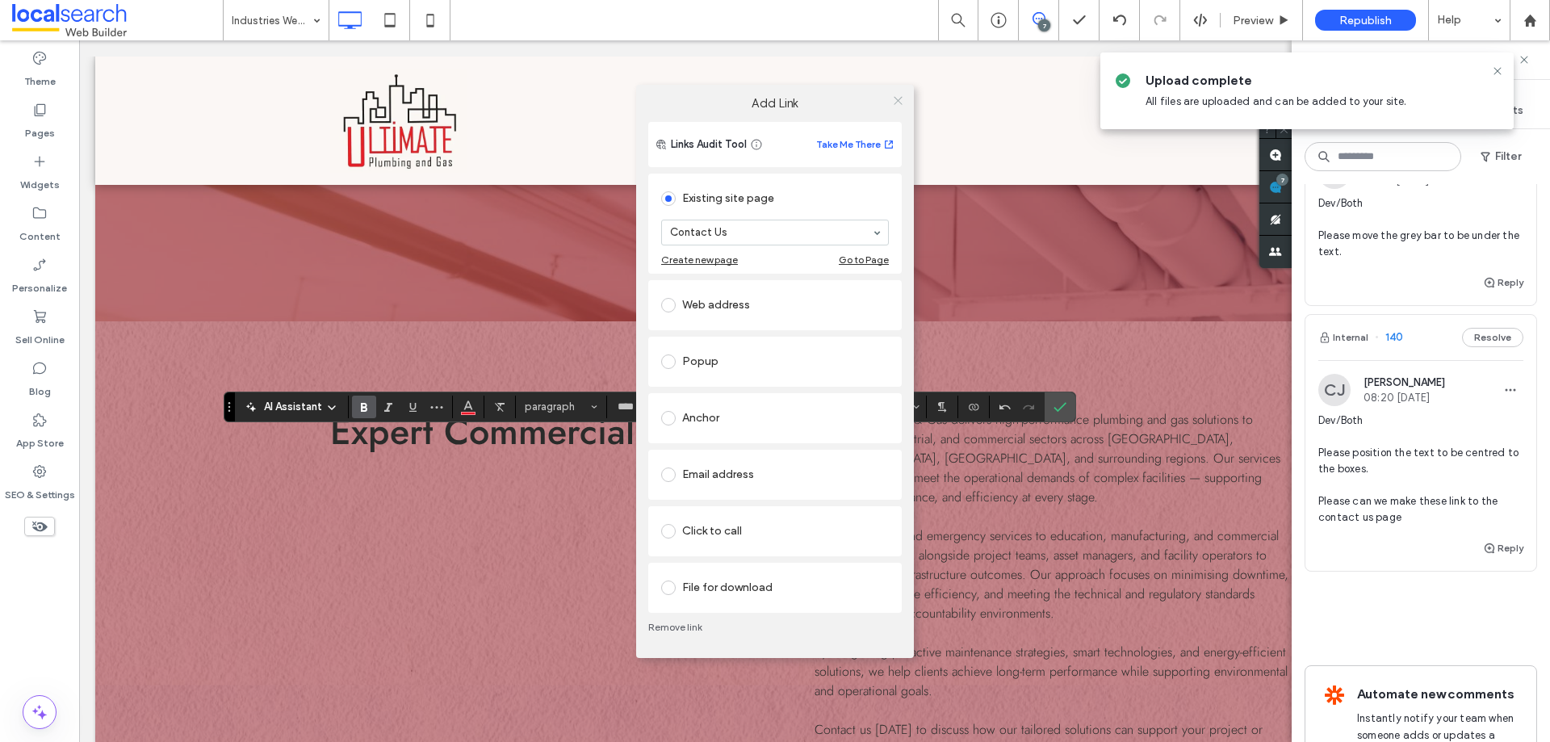
click at [899, 98] on icon at bounding box center [898, 100] width 12 height 12
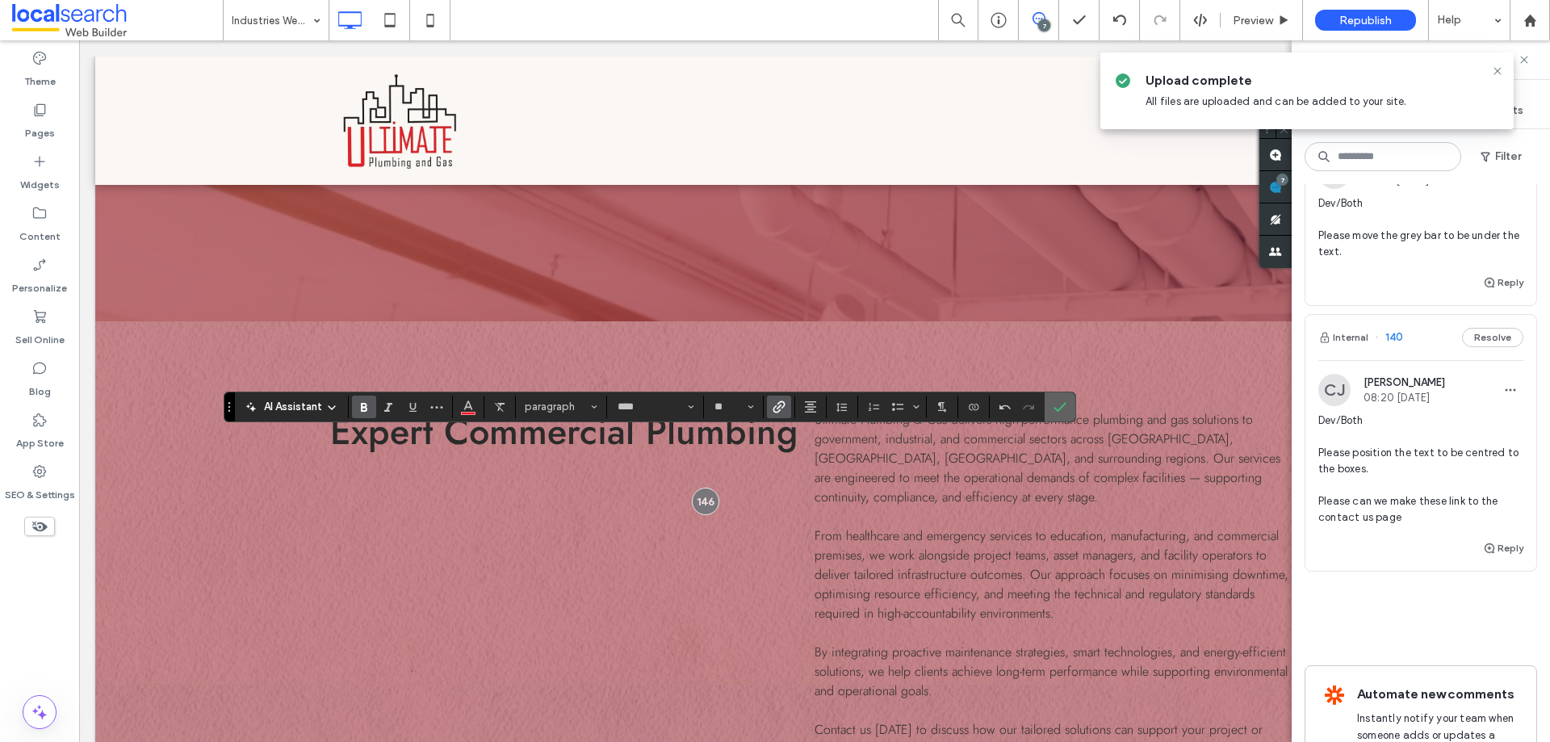
click at [1061, 403] on icon "Confirm" at bounding box center [1059, 406] width 13 height 13
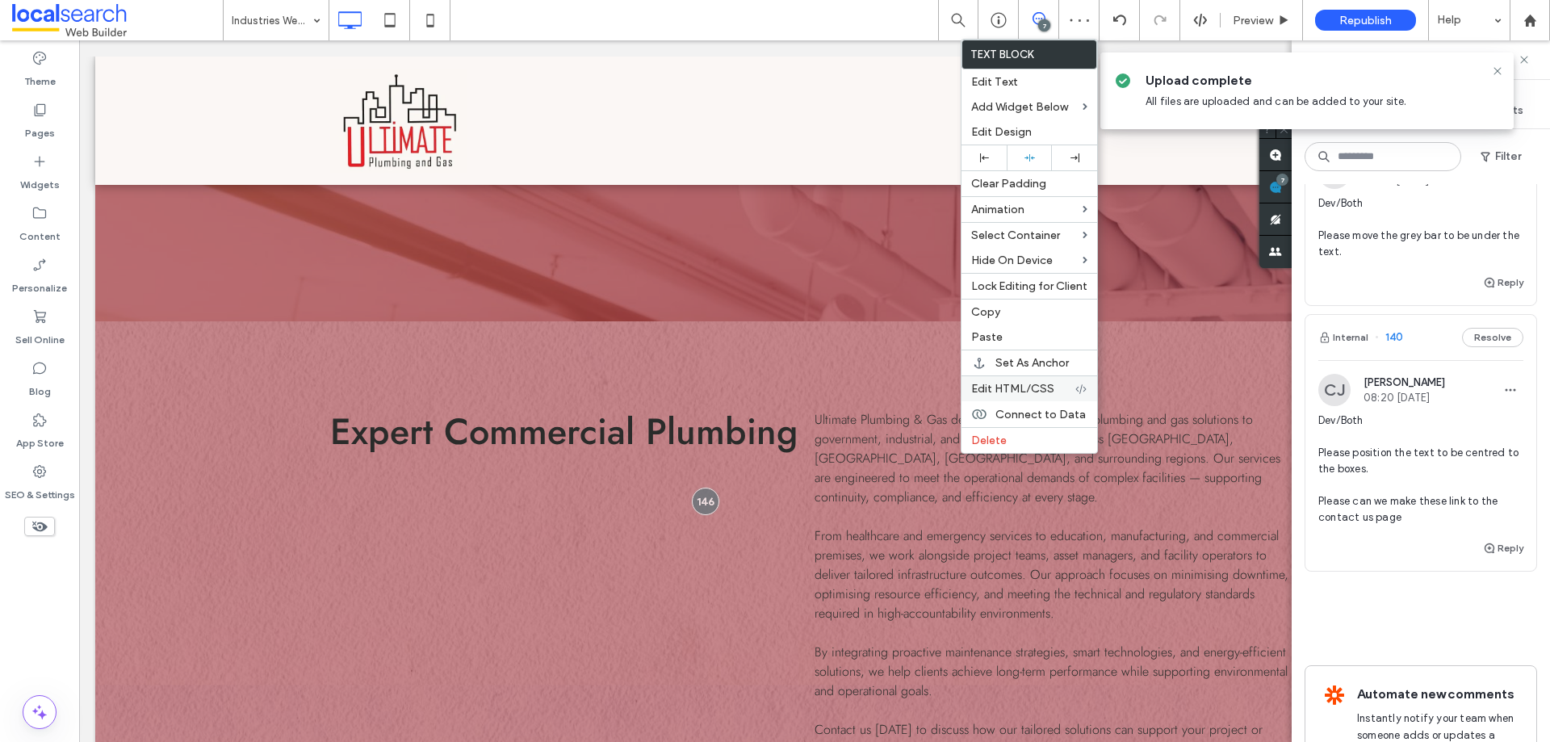
click at [1008, 391] on span "Edit HTML/CSS" at bounding box center [1012, 389] width 83 height 14
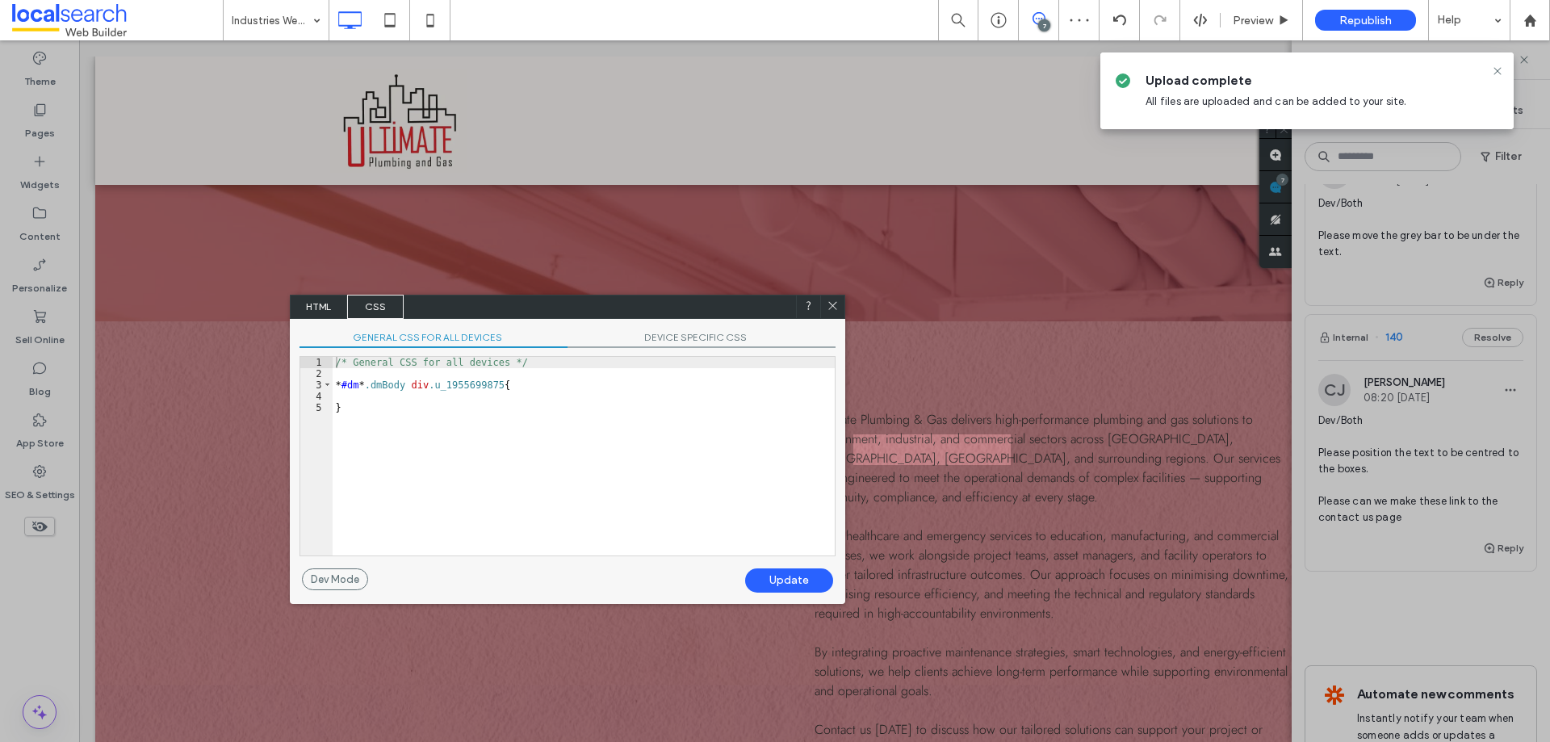
click at [324, 308] on span "HTML" at bounding box center [319, 307] width 57 height 24
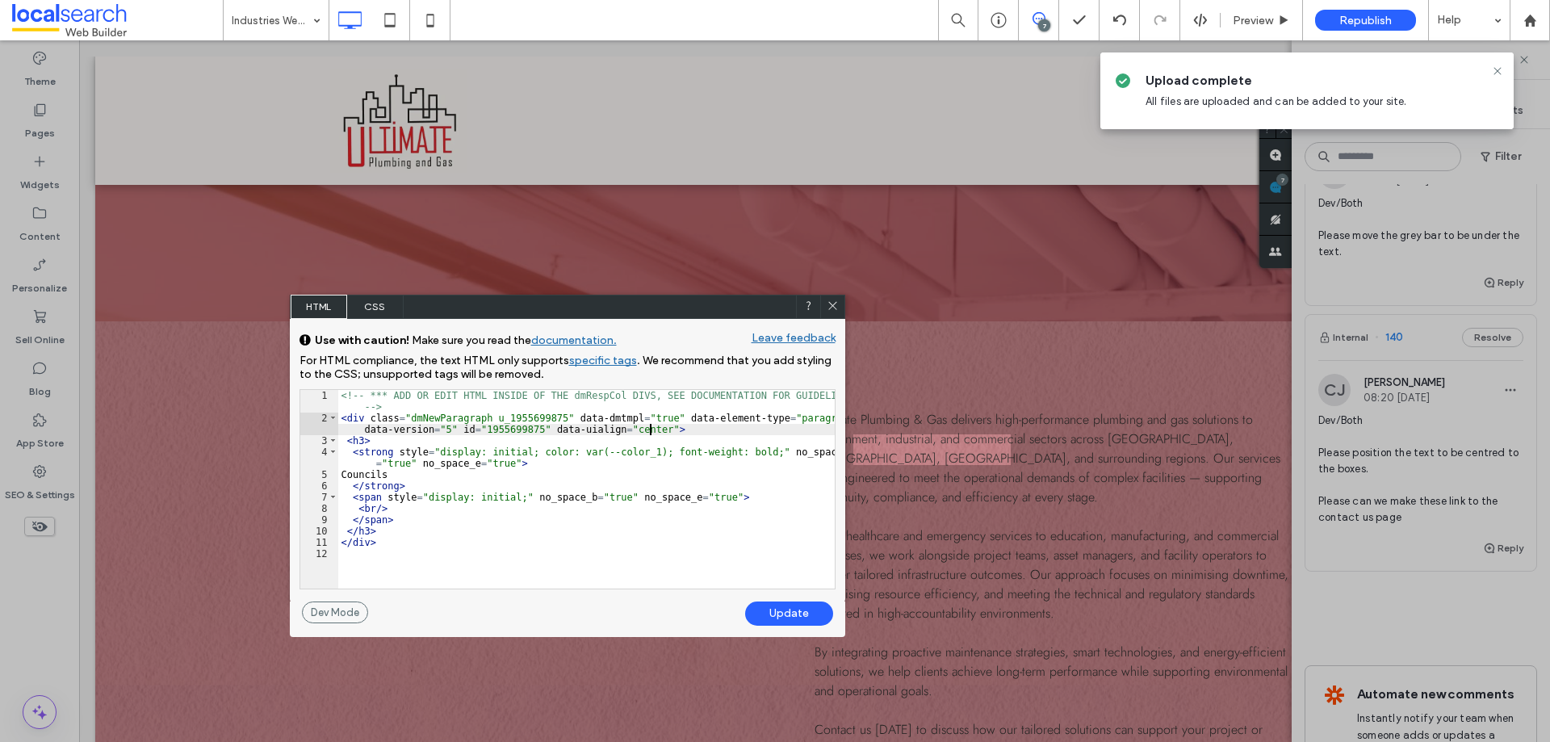
click at [648, 431] on div "<!-- *** ADD OR EDIT HTML INSIDE OF THE dmRespCol DIVS, SEE DOCUMENTATION FOR G…" at bounding box center [586, 506] width 496 height 232
type textarea "**"
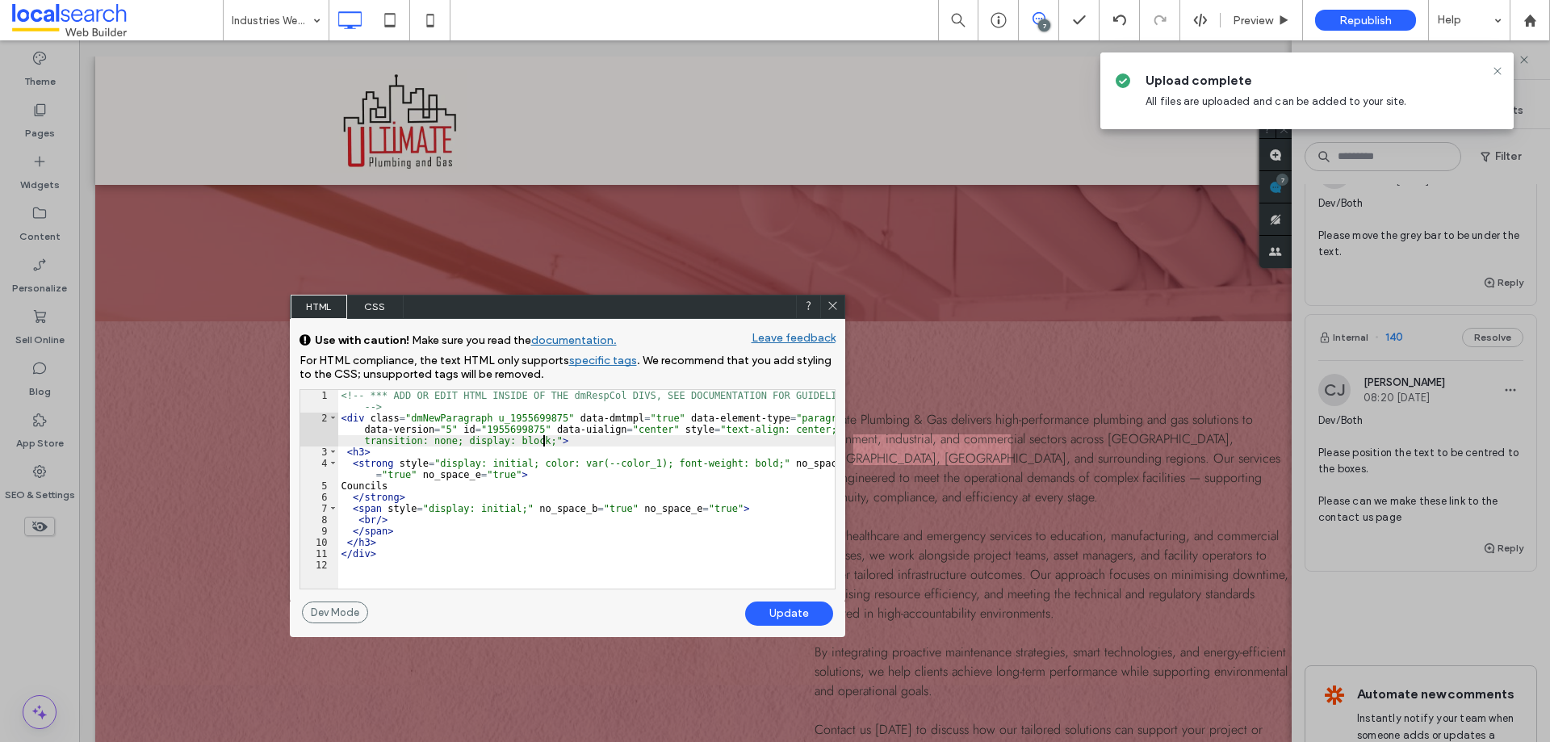
click at [791, 612] on div "Update" at bounding box center [789, 613] width 88 height 24
click at [830, 312] on span at bounding box center [833, 306] width 12 height 15
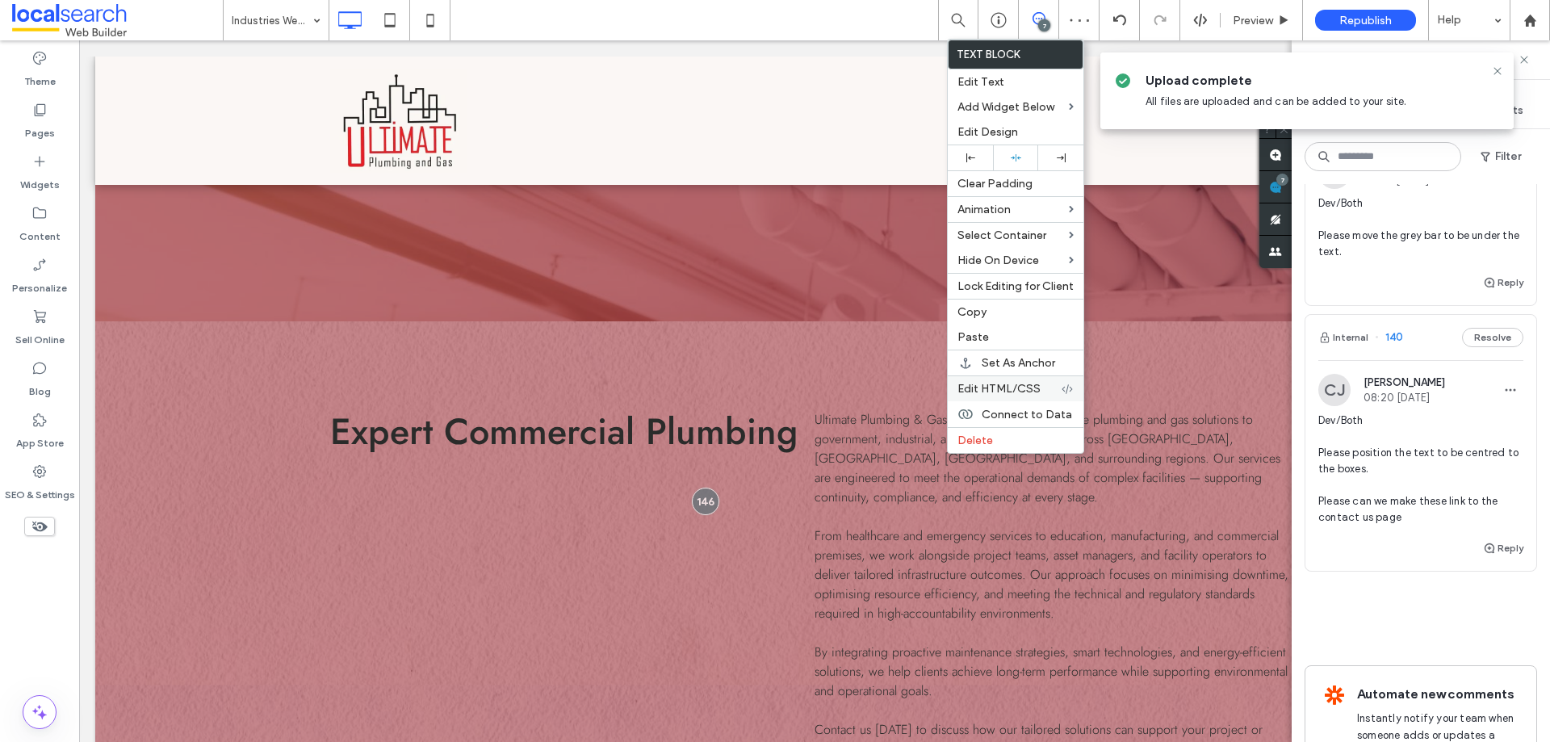
click at [994, 392] on span "Edit HTML/CSS" at bounding box center [998, 389] width 83 height 14
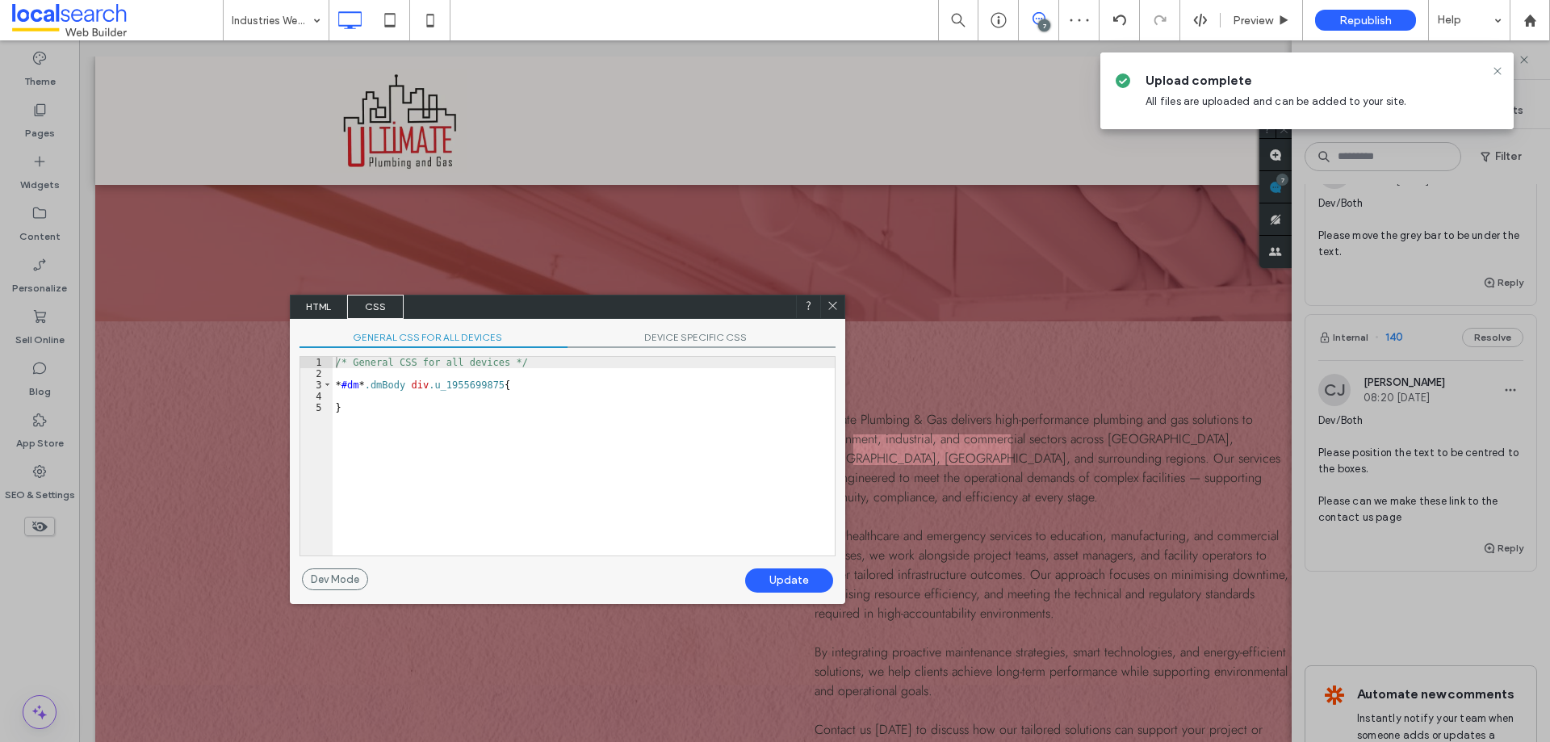
click at [831, 305] on use at bounding box center [832, 305] width 8 height 8
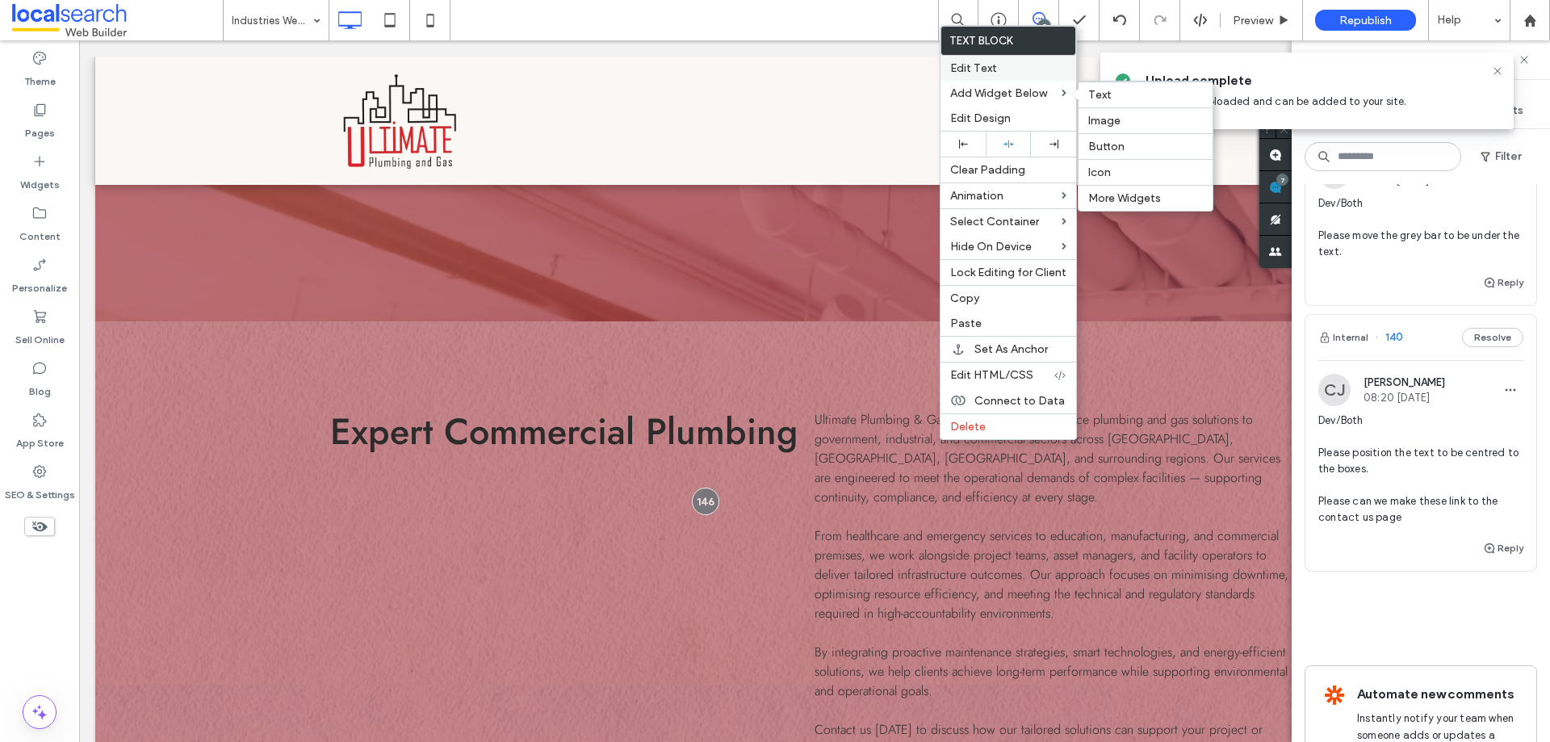
click at [980, 69] on span "Edit Text" at bounding box center [973, 68] width 47 height 14
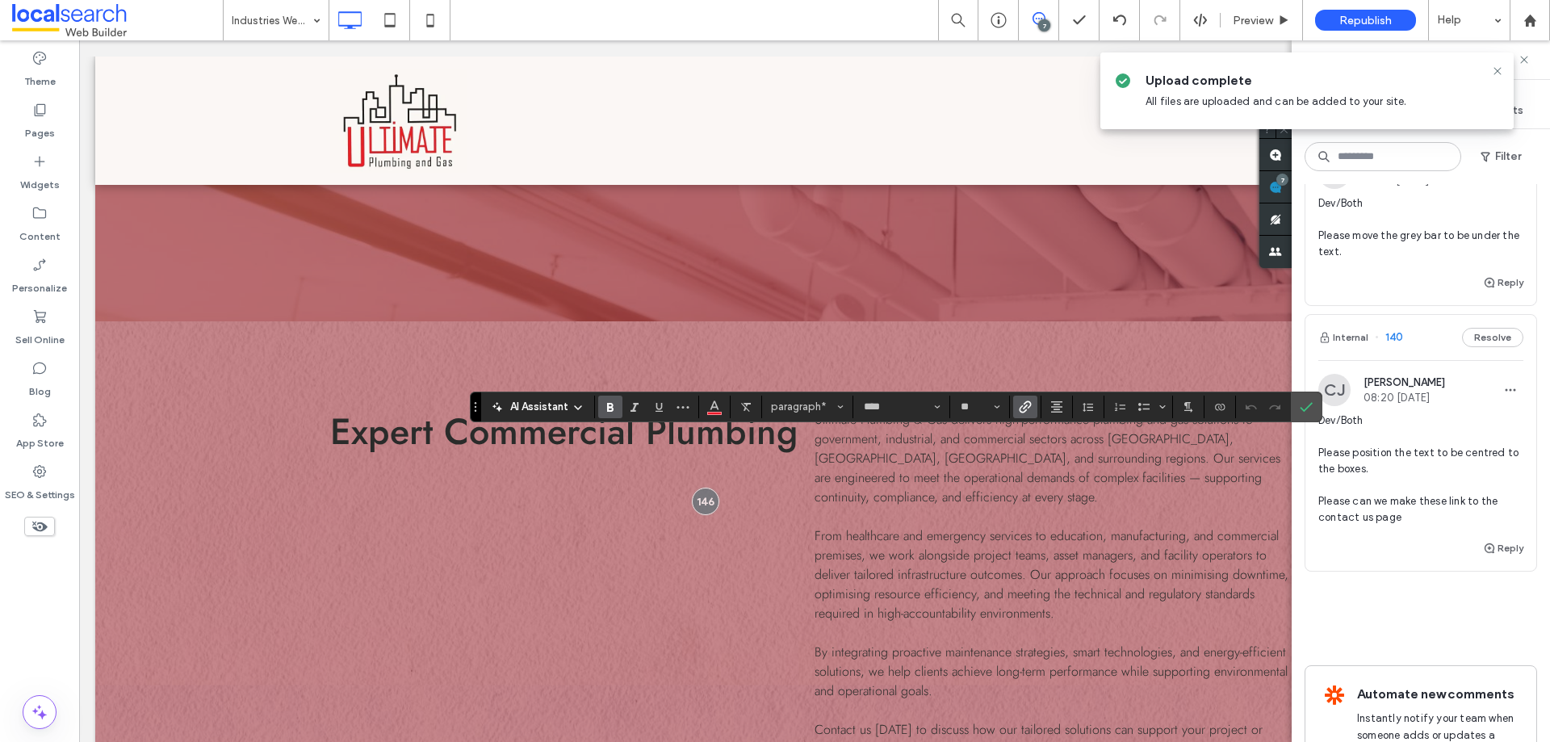
click at [1022, 407] on icon "Link" at bounding box center [1025, 406] width 13 height 13
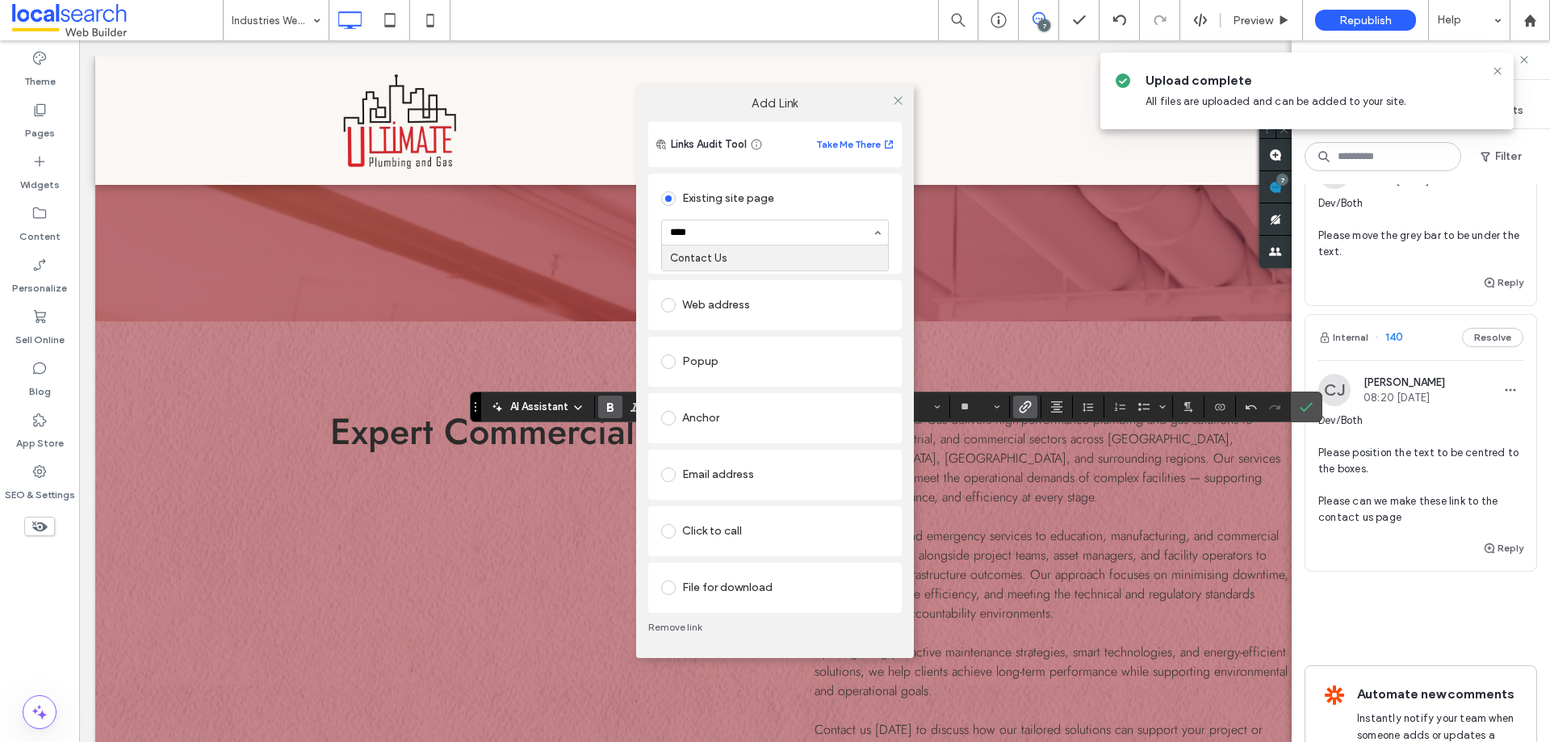
type input "*****"
click at [896, 95] on icon at bounding box center [898, 100] width 12 height 12
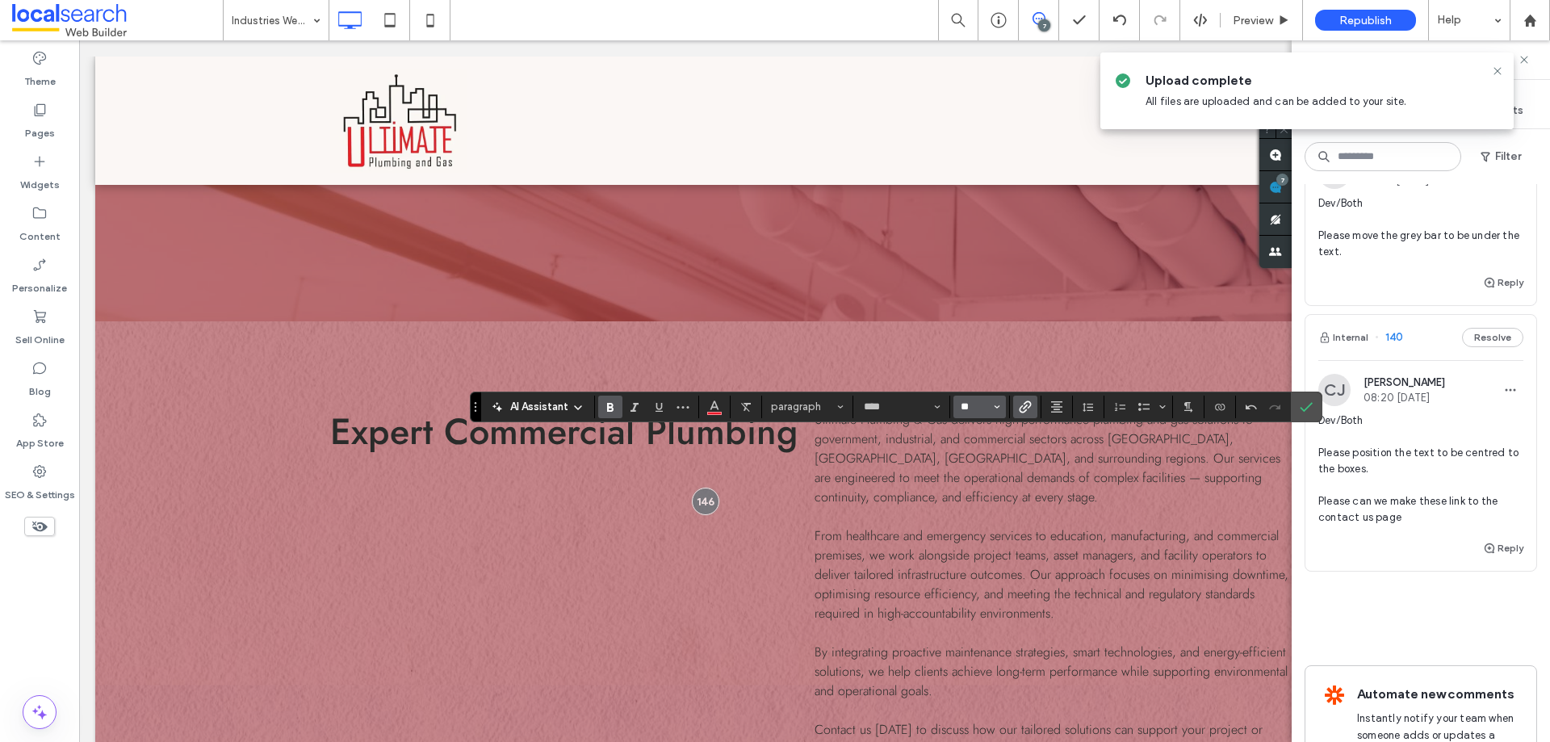
click at [976, 406] on input "**" at bounding box center [974, 406] width 31 height 13
type input "**"
click at [1304, 396] on span "Confirm" at bounding box center [1303, 406] width 7 height 29
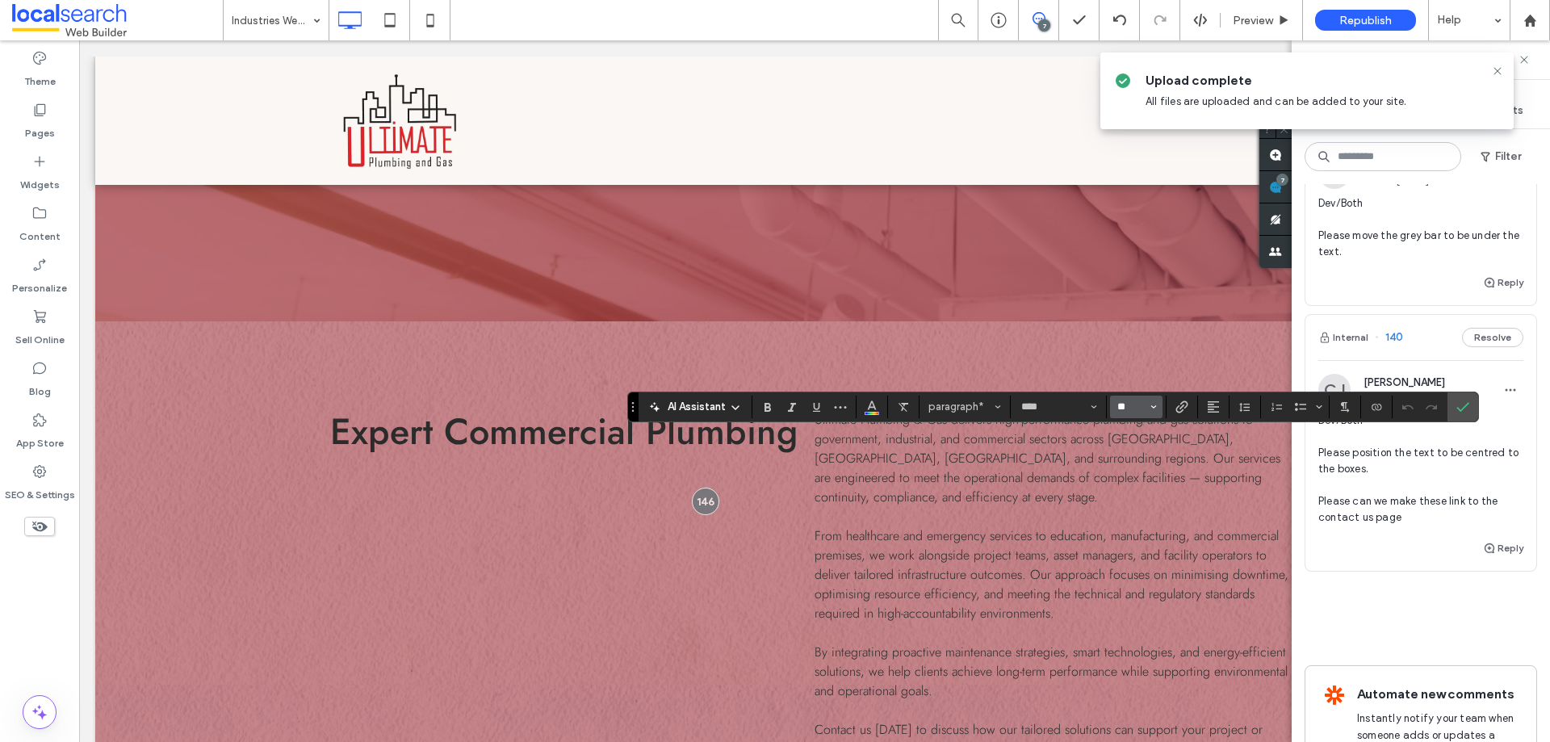
click at [1126, 405] on input "**" at bounding box center [1131, 406] width 31 height 13
type input "**"
click at [1187, 406] on icon "Link" at bounding box center [1181, 406] width 13 height 13
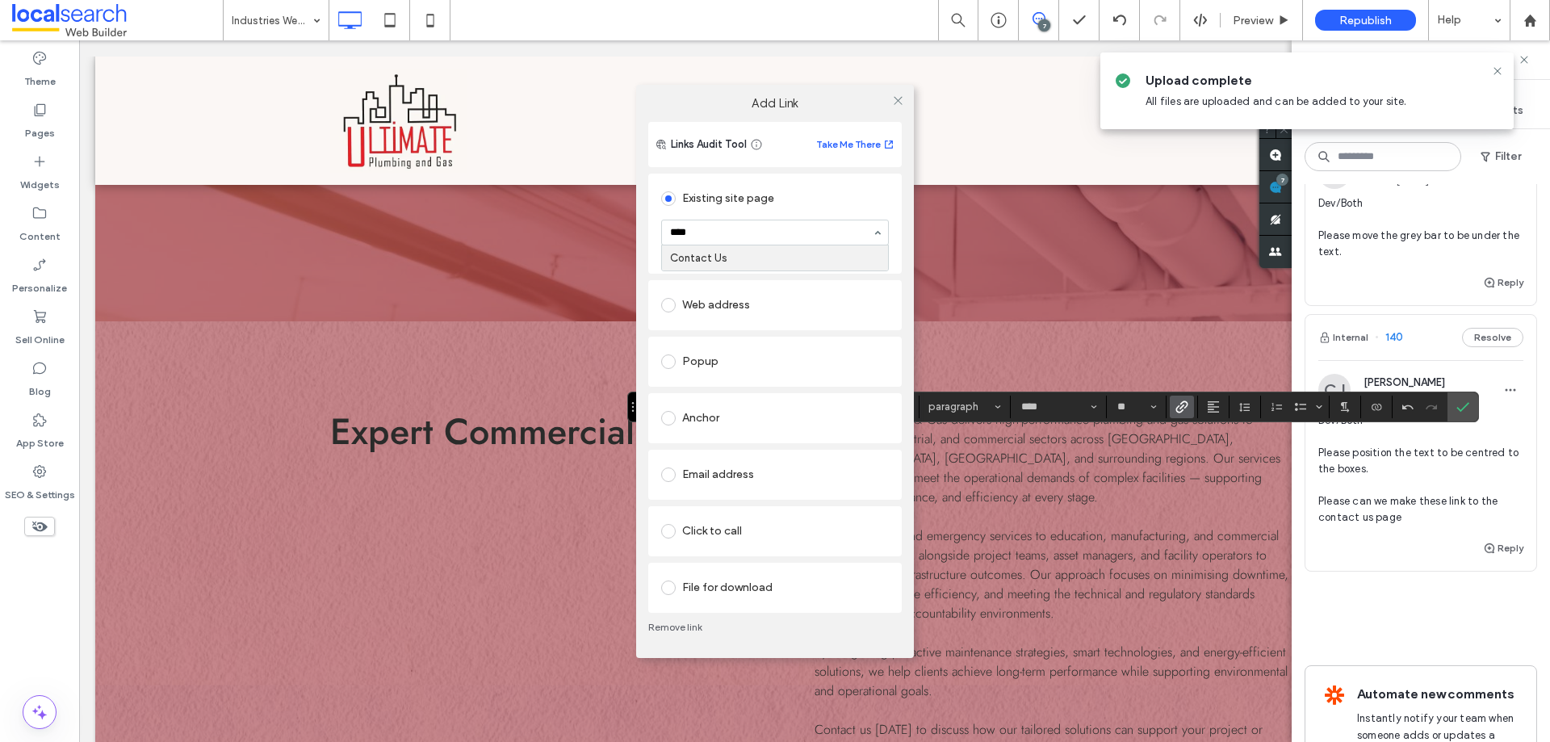
type input "*****"
click at [899, 96] on icon at bounding box center [898, 100] width 12 height 12
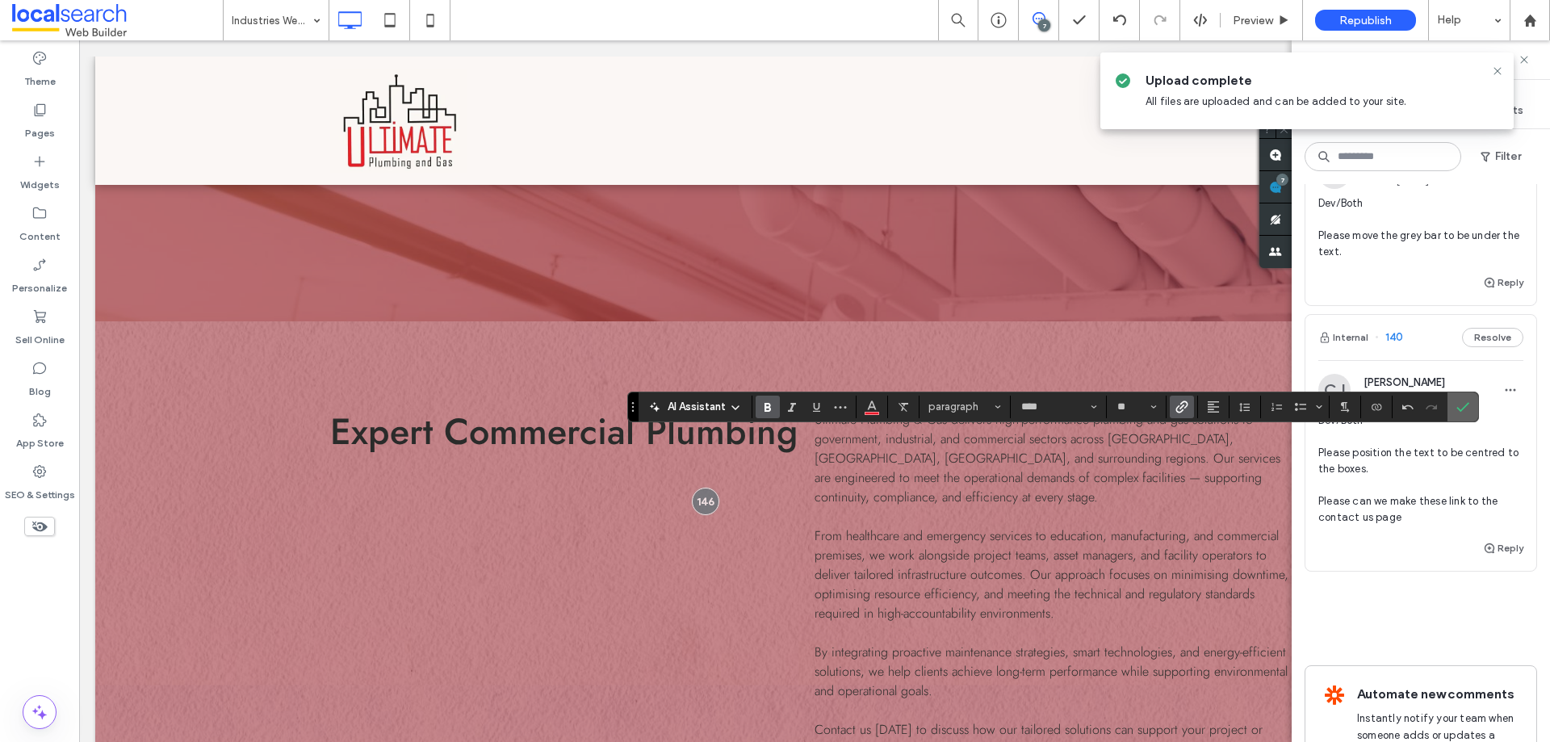
click at [1460, 411] on use "Confirm" at bounding box center [1462, 407] width 13 height 10
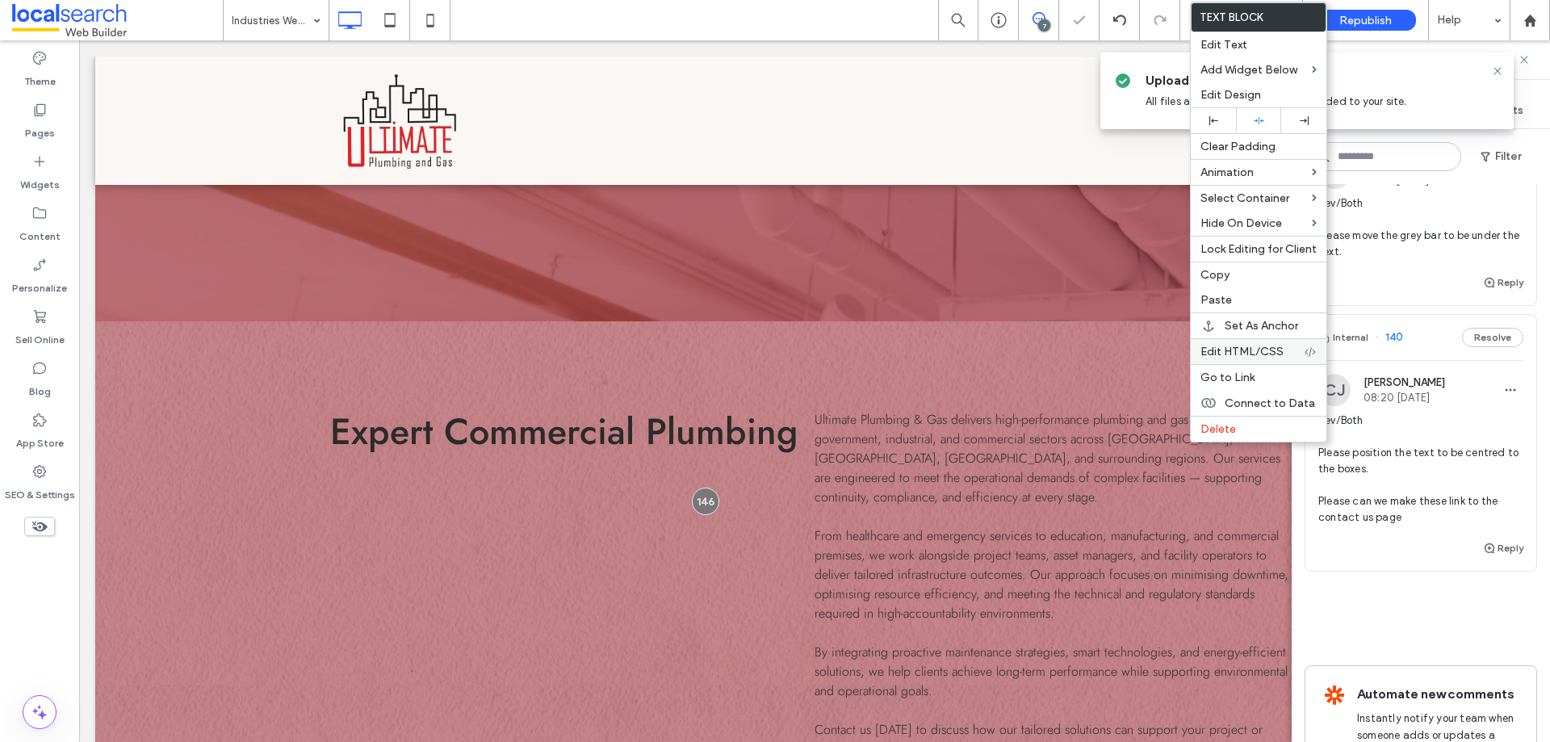
click at [1232, 353] on span "Edit HTML/CSS" at bounding box center [1241, 352] width 83 height 14
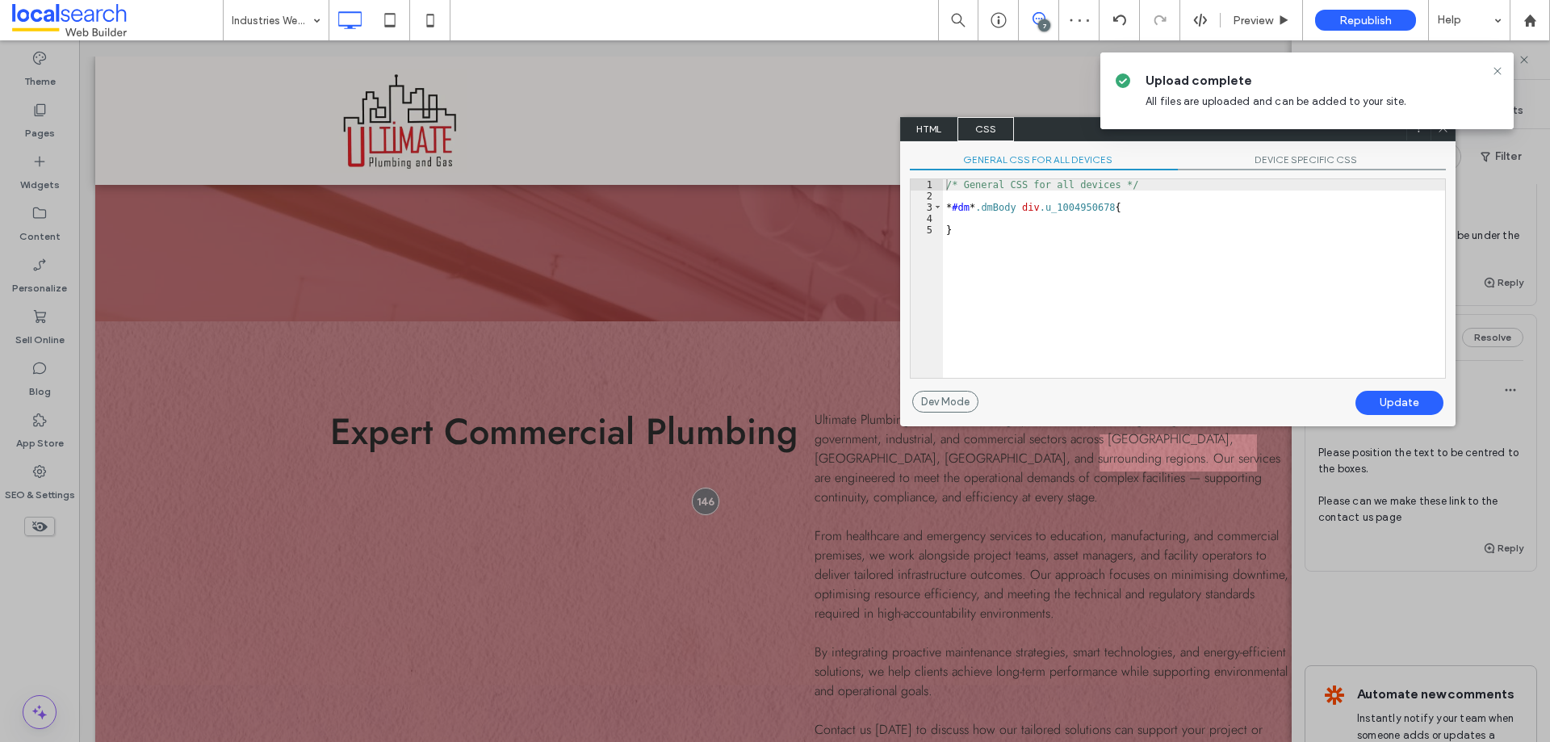
click at [946, 129] on span "HTML" at bounding box center [929, 129] width 57 height 24
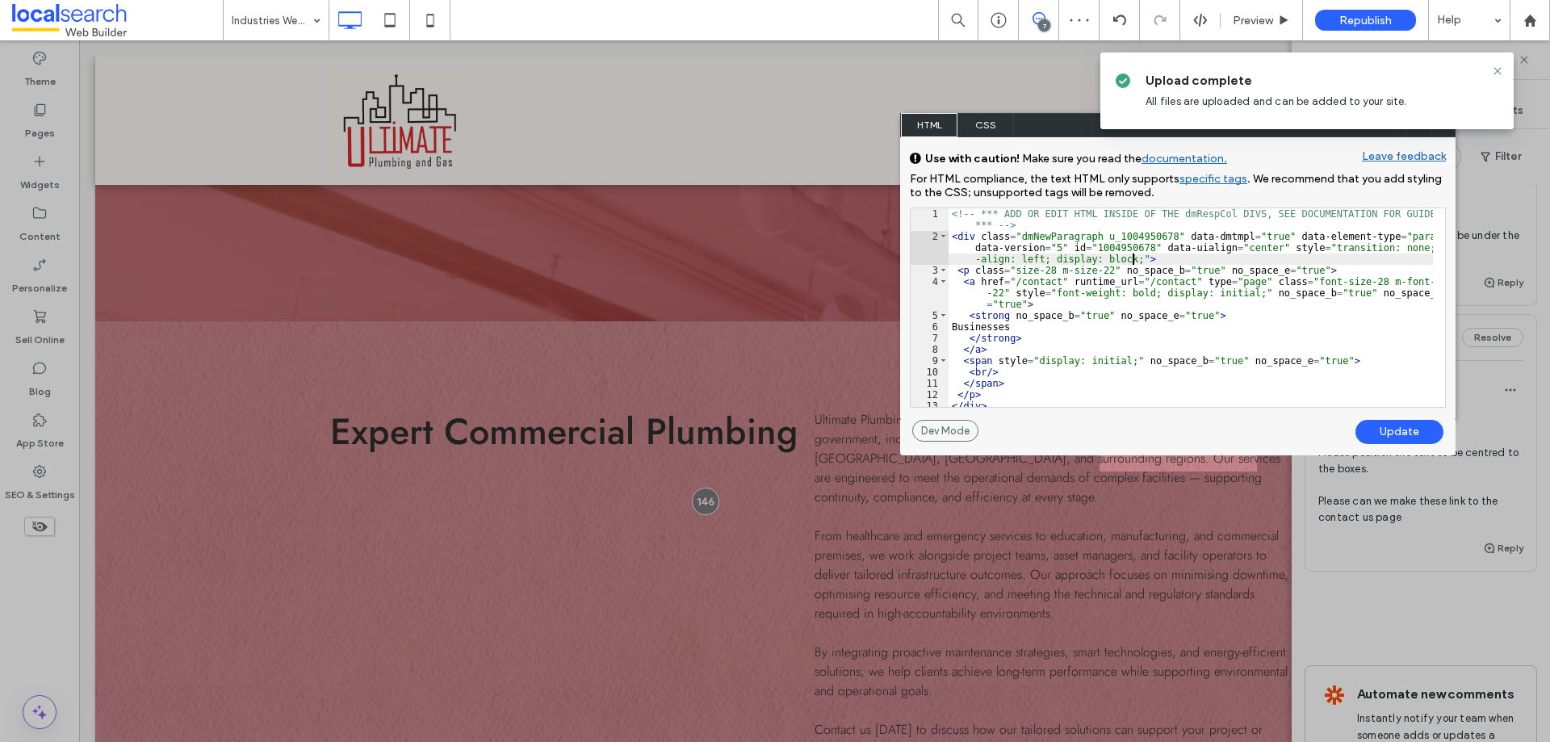
click at [1134, 260] on div "<!-- *** ADD OR EDIT HTML INSIDE OF THE dmRespCol DIVS, SEE DOCUMENTATION FOR G…" at bounding box center [1190, 324] width 484 height 232
click at [1030, 262] on div "<!-- *** ADD OR EDIT HTML INSIDE OF THE dmRespCol DIVS, SEE DOCUMENTATION FOR G…" at bounding box center [1190, 324] width 484 height 232
type textarea "**"
click at [1377, 429] on div "Update" at bounding box center [1399, 432] width 88 height 24
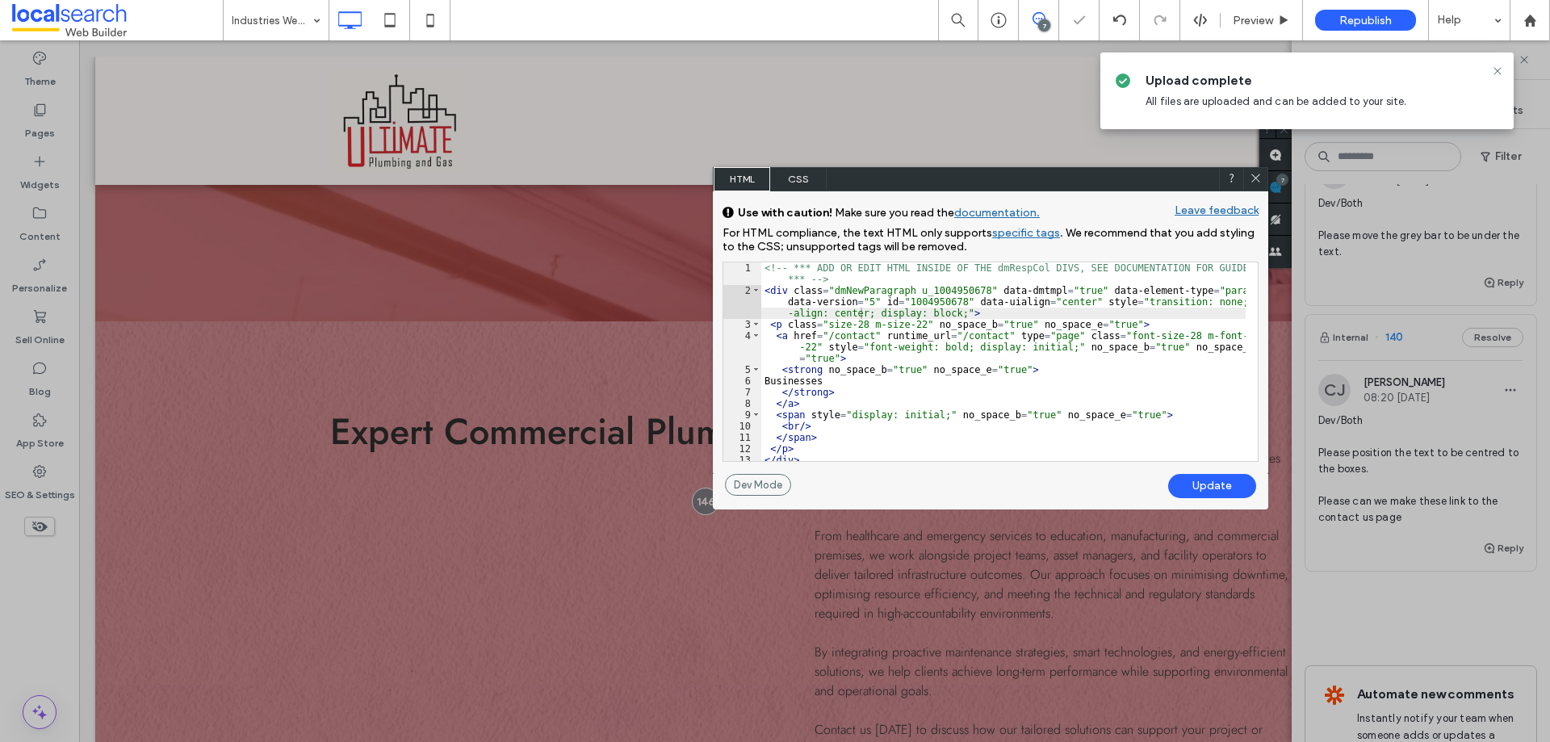
drag, startPoint x: 1056, startPoint y: 123, endPoint x: 1049, endPoint y: 183, distance: 61.0
click at [821, 191] on div "HTML CSS" at bounding box center [990, 179] width 555 height 24
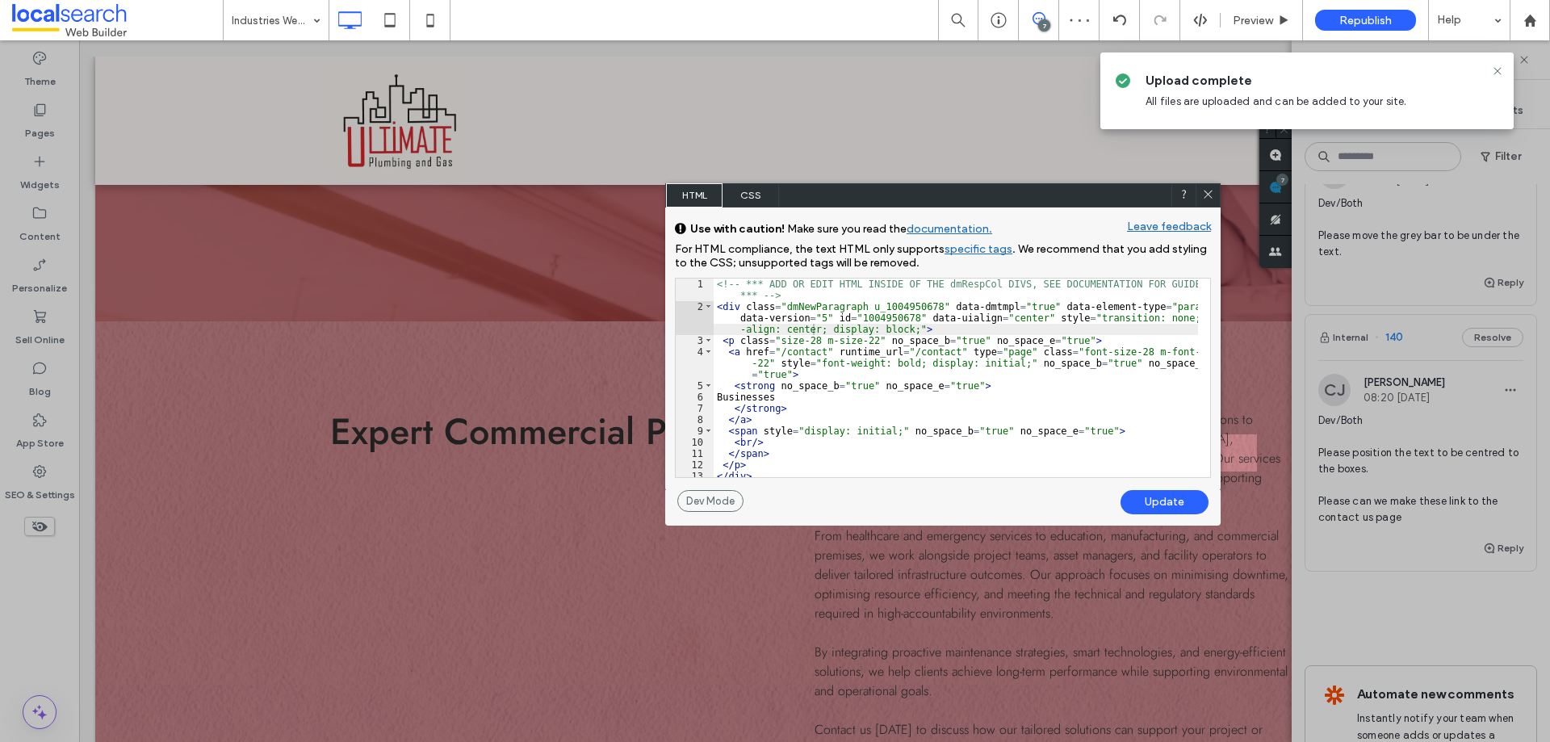
drag, startPoint x: 1203, startPoint y: 198, endPoint x: 1410, endPoint y: 116, distance: 222.9
click at [1202, 198] on icon at bounding box center [1208, 194] width 12 height 12
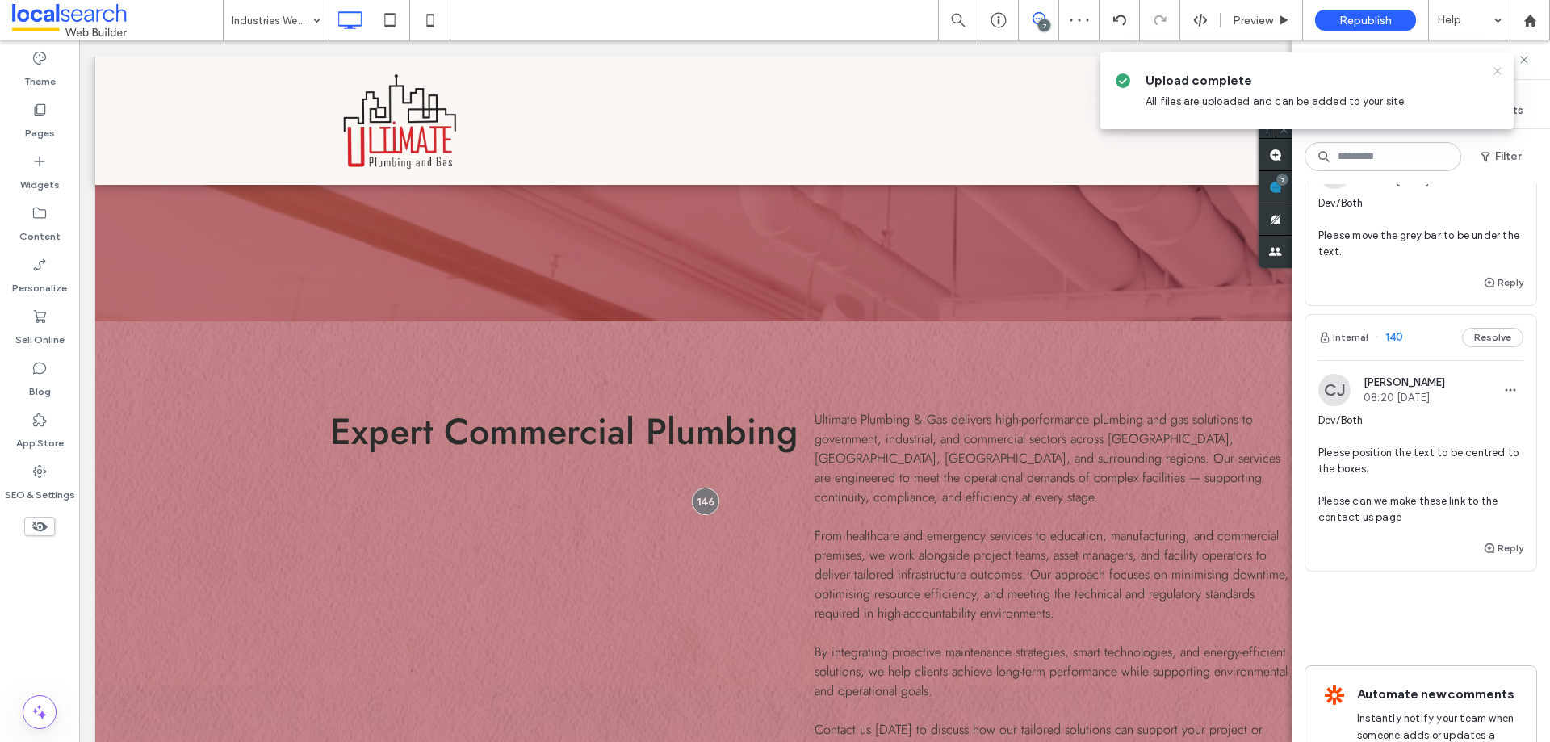
click at [1492, 74] on icon at bounding box center [1497, 71] width 13 height 13
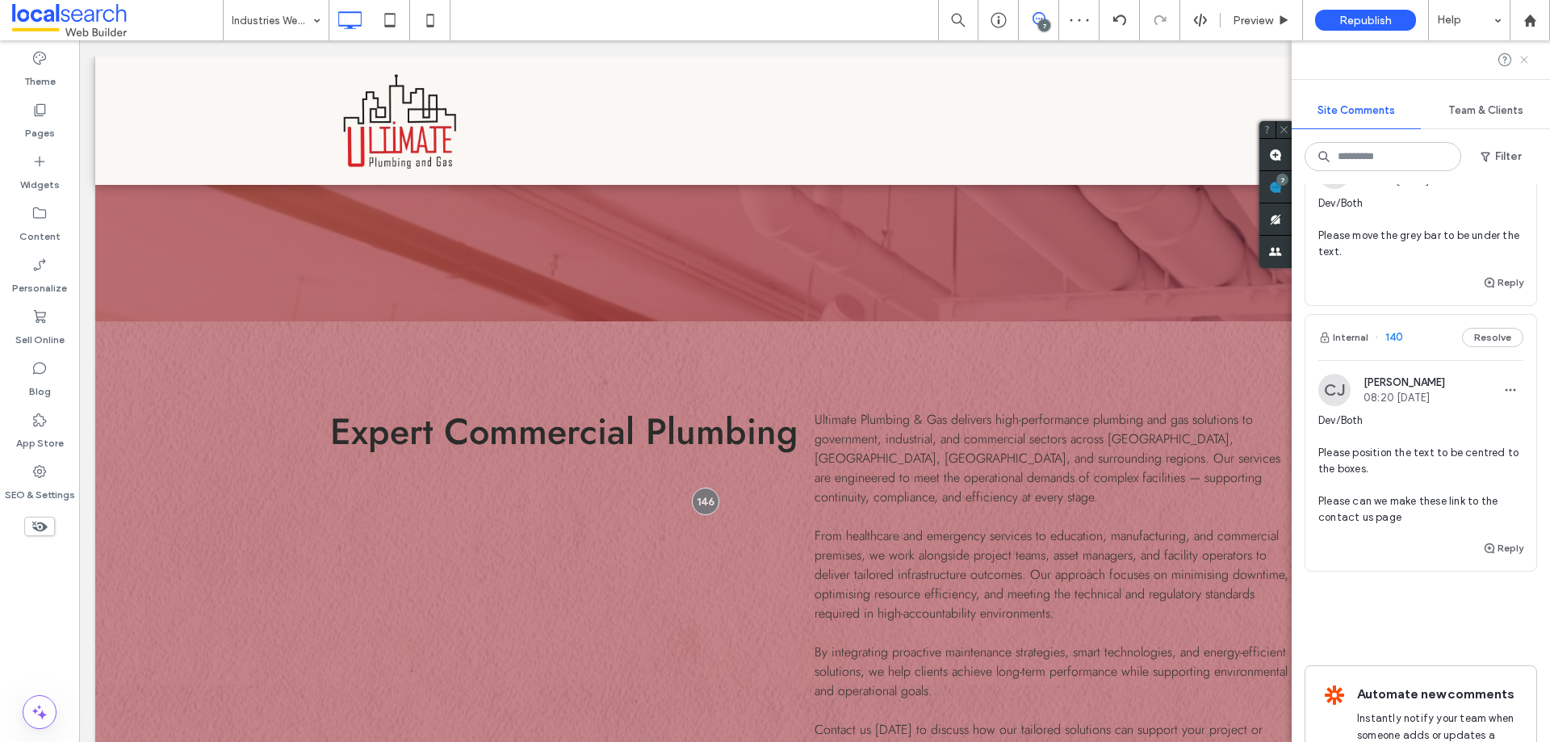
click at [1524, 61] on use at bounding box center [1523, 59] width 7 height 7
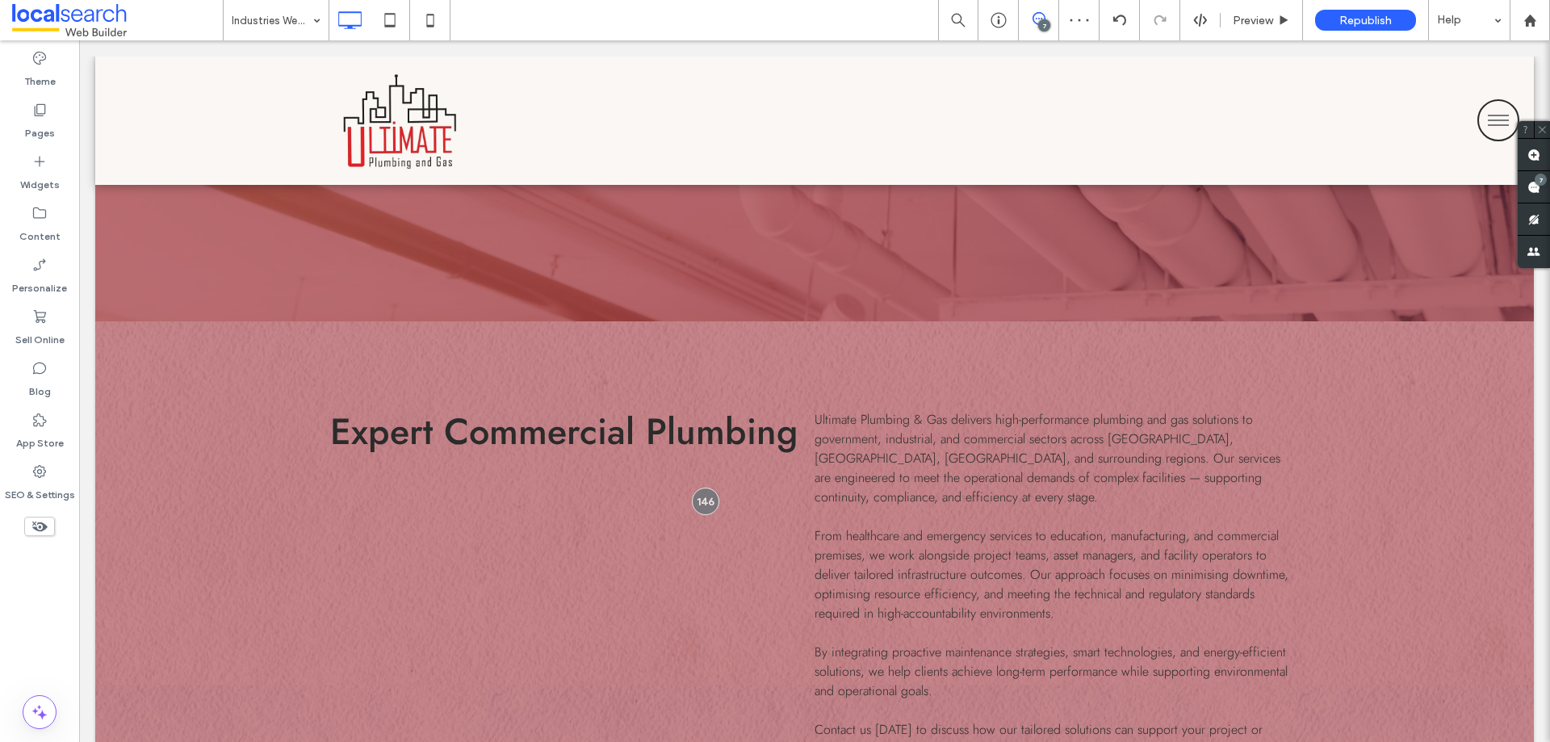
scroll to position [0, 0]
click at [433, 20] on use at bounding box center [429, 20] width 7 height 13
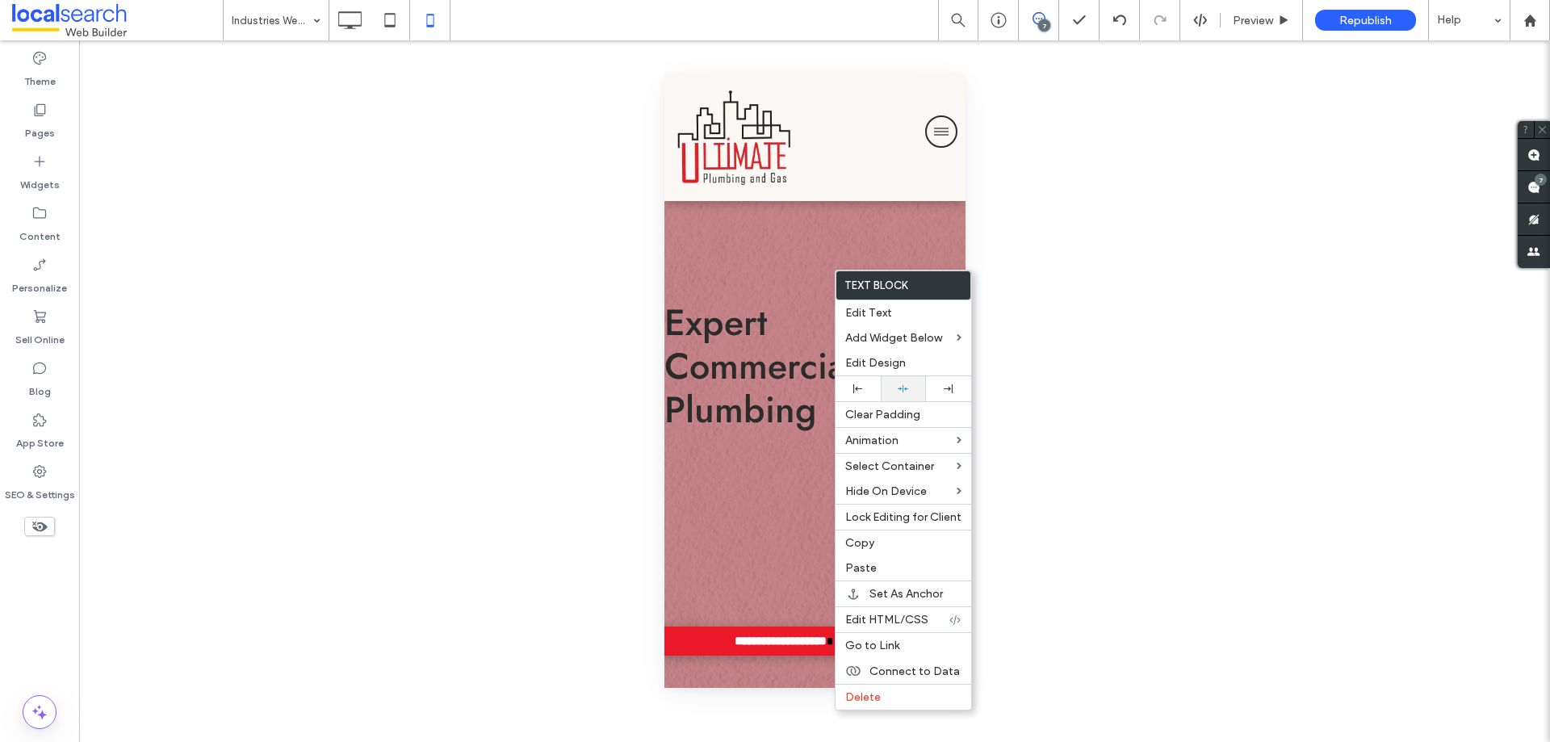
click at [898, 389] on icon at bounding box center [903, 388] width 10 height 10
click at [942, 389] on body ".wqwq-1{fill:#231f20;} .cls-1q, .cls-2q { fill-rule: evenodd; } .cls-2q { fill:…" at bounding box center [775, 371] width 1550 height 742
click at [905, 393] on icon at bounding box center [903, 388] width 10 height 10
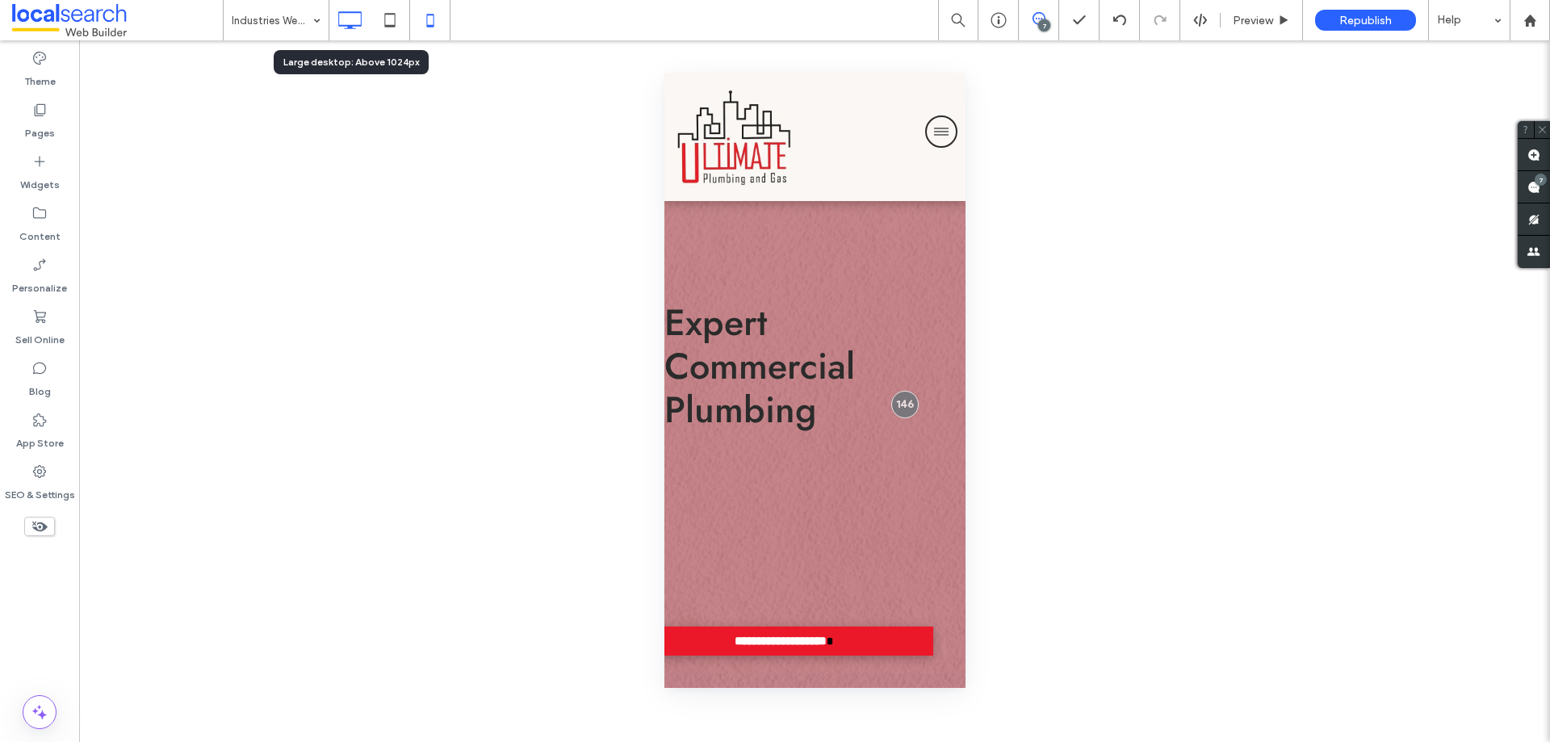
click at [359, 19] on icon at bounding box center [349, 20] width 32 height 32
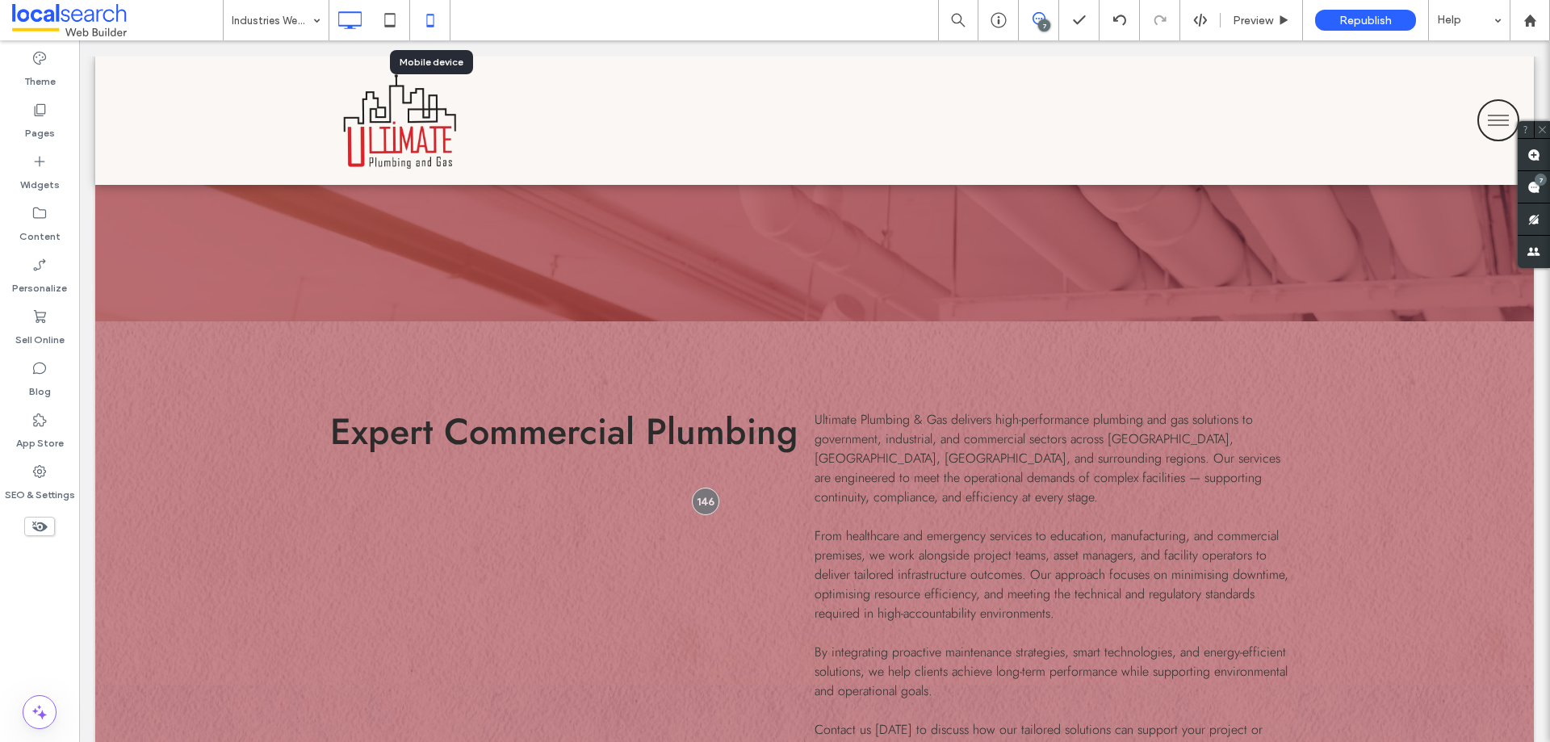
click at [431, 13] on icon at bounding box center [430, 20] width 32 height 32
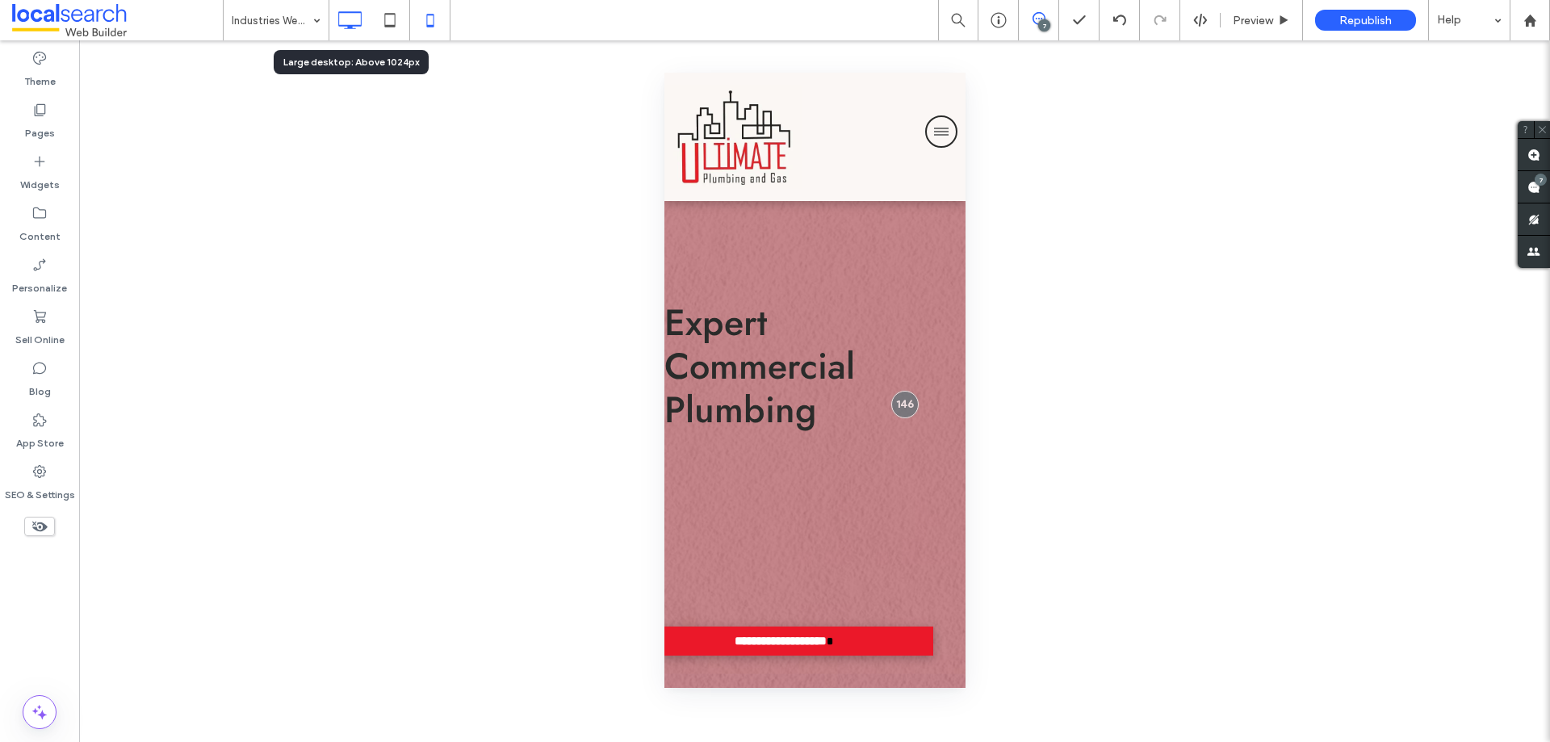
click at [352, 27] on use at bounding box center [350, 20] width 23 height 18
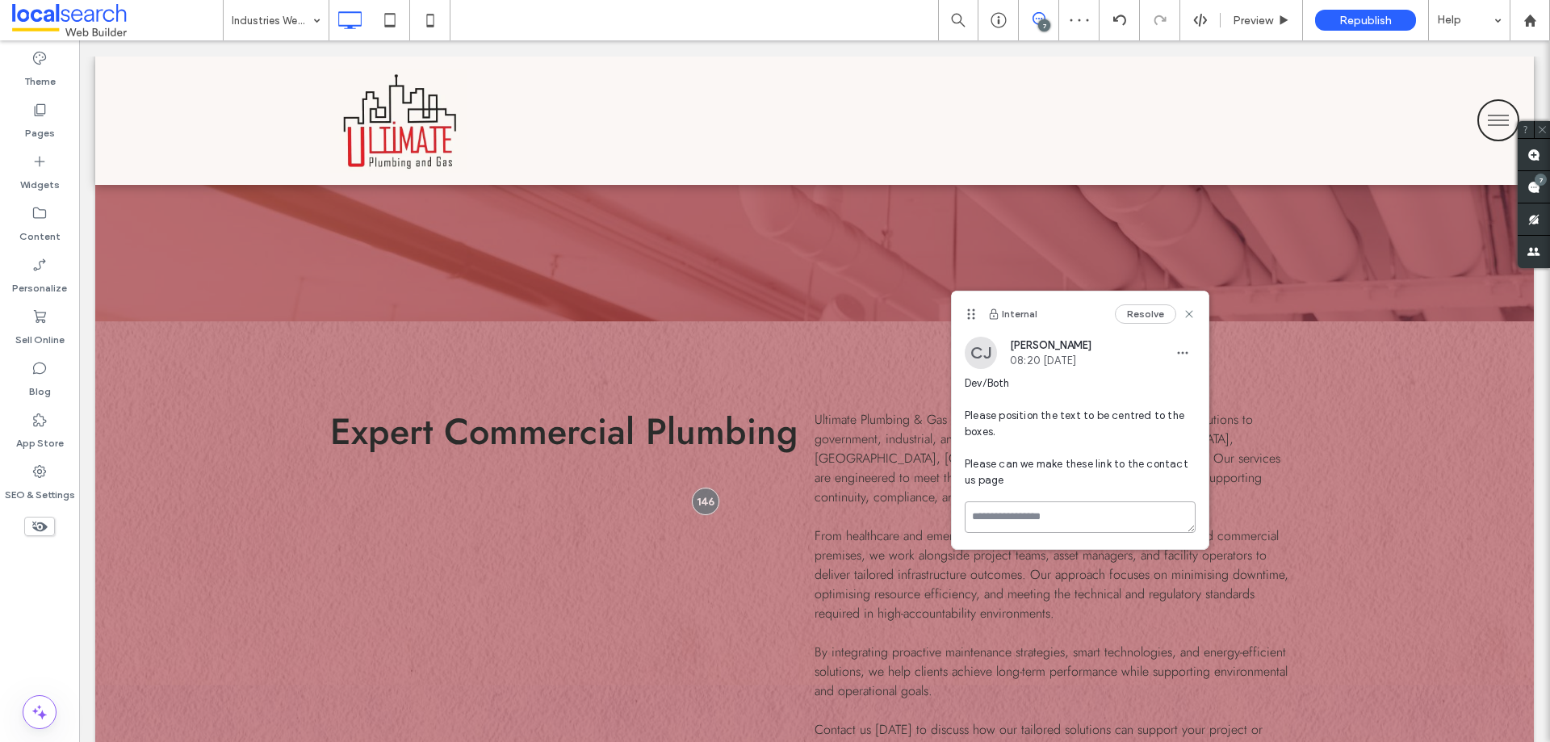
click at [1067, 515] on textarea at bounding box center [1080, 516] width 231 height 31
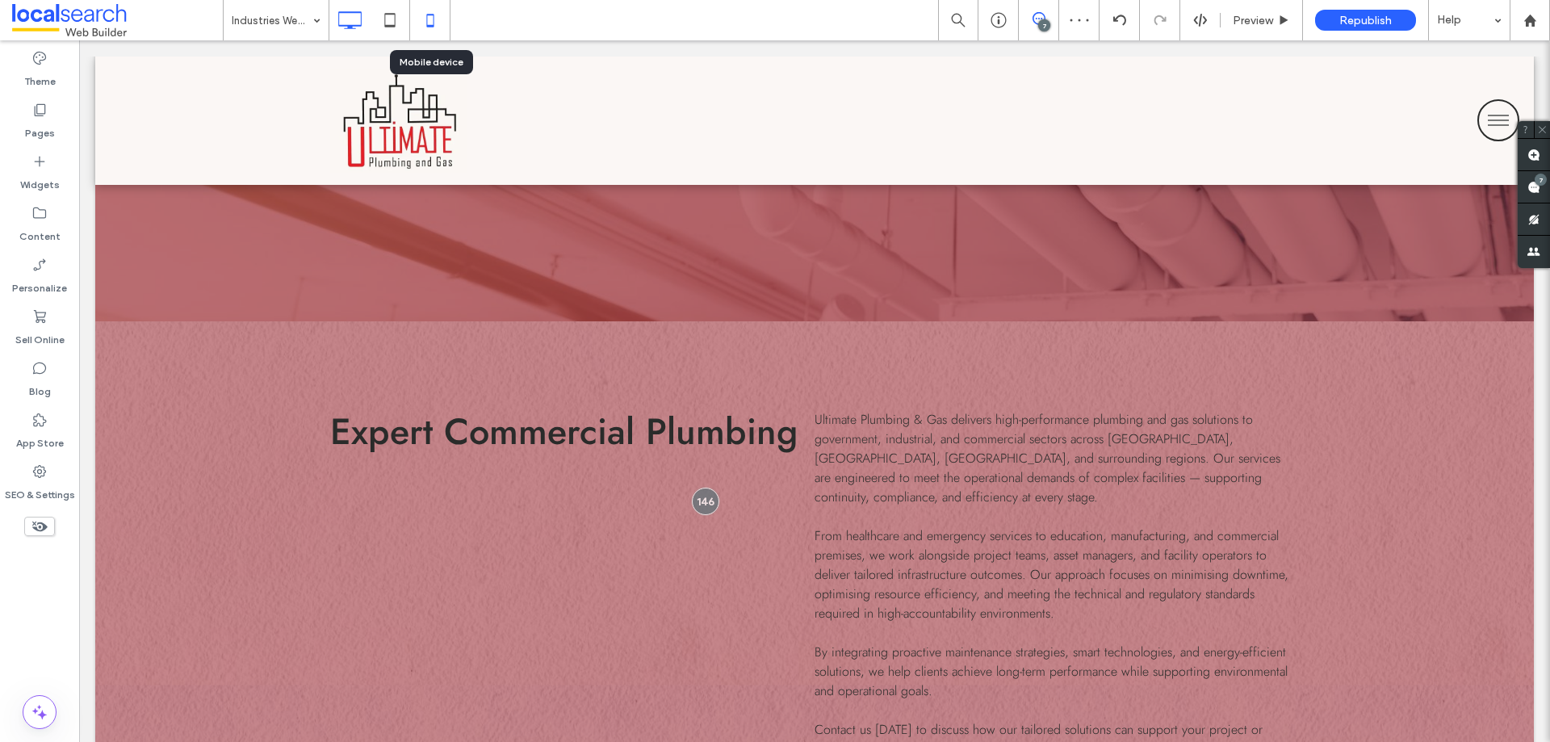
click at [422, 23] on icon at bounding box center [430, 20] width 32 height 32
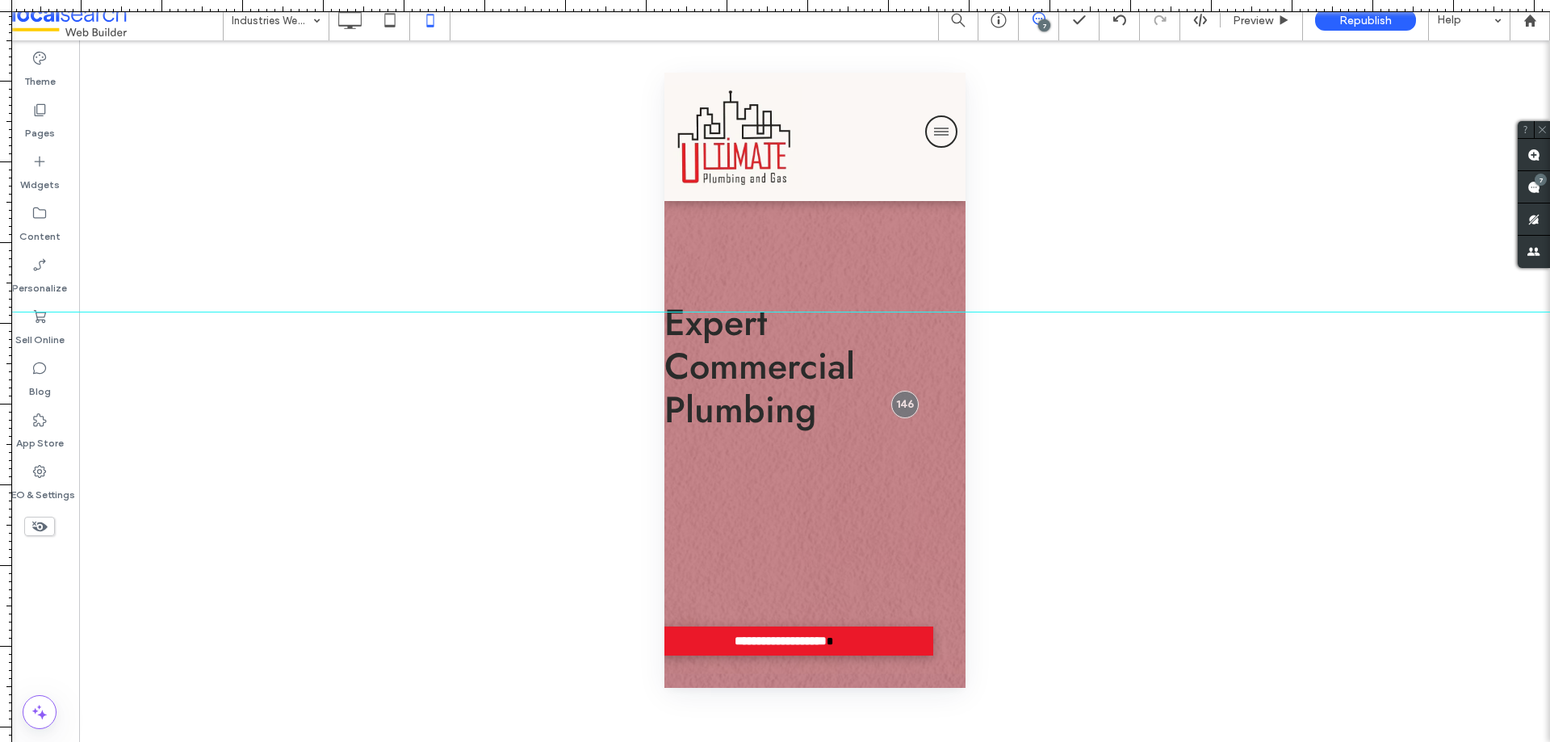
drag, startPoint x: 828, startPoint y: 39, endPoint x: 820, endPoint y: 312, distance: 273.0
click at [820, 741] on div at bounding box center [775, 742] width 1550 height 0
drag, startPoint x: 814, startPoint y: 7, endPoint x: 873, endPoint y: 457, distance: 453.5
click at [873, 741] on div at bounding box center [775, 742] width 1550 height 0
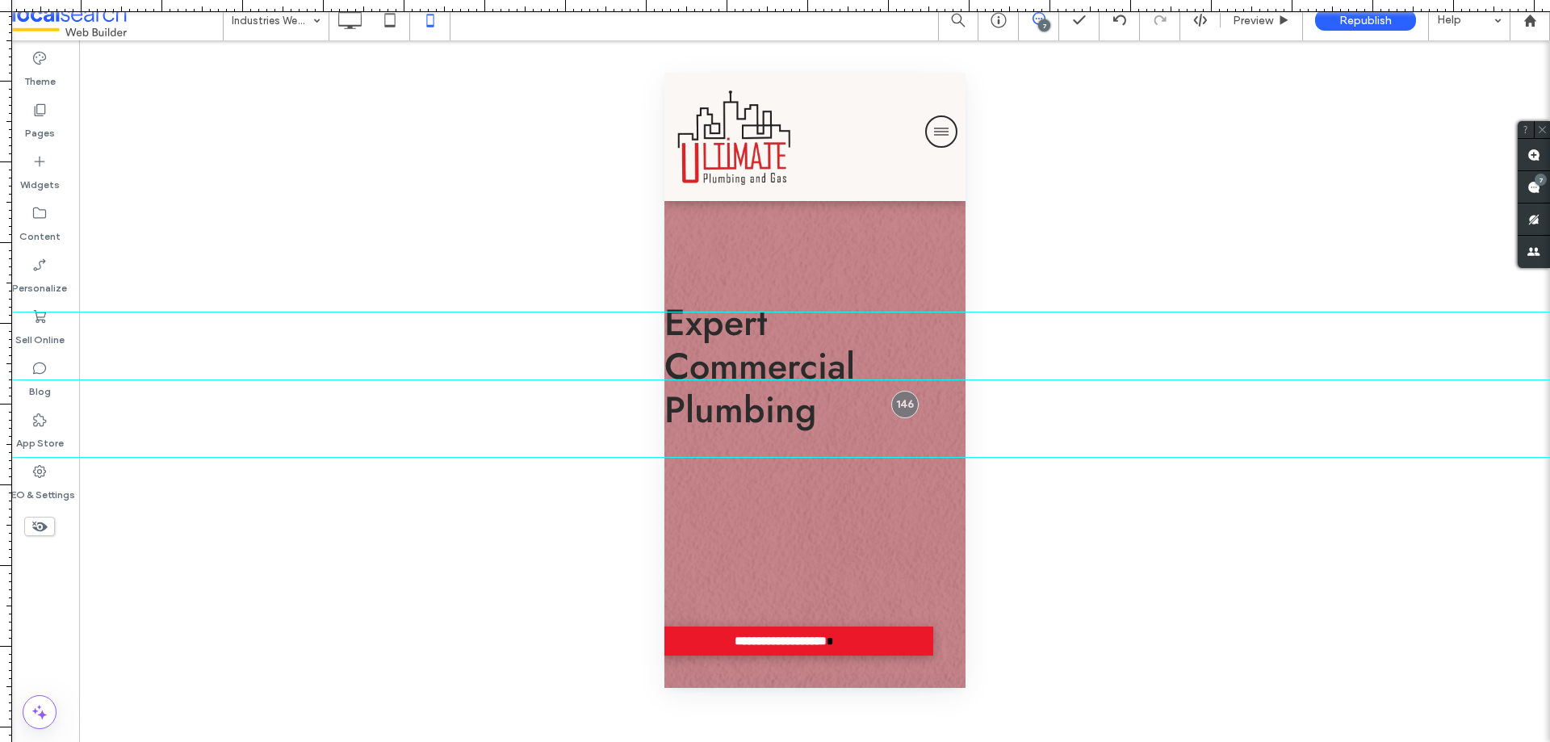
drag, startPoint x: 67, startPoint y: 379, endPoint x: 923, endPoint y: 378, distance: 855.6
click at [922, 378] on div at bounding box center [775, 380] width 1550 height 14
drag, startPoint x: 925, startPoint y: 378, endPoint x: 941, endPoint y: 386, distance: 18.0
click at [941, 386] on div at bounding box center [775, 386] width 1550 height 1
drag, startPoint x: 957, startPoint y: 458, endPoint x: 1007, endPoint y: 456, distance: 50.9
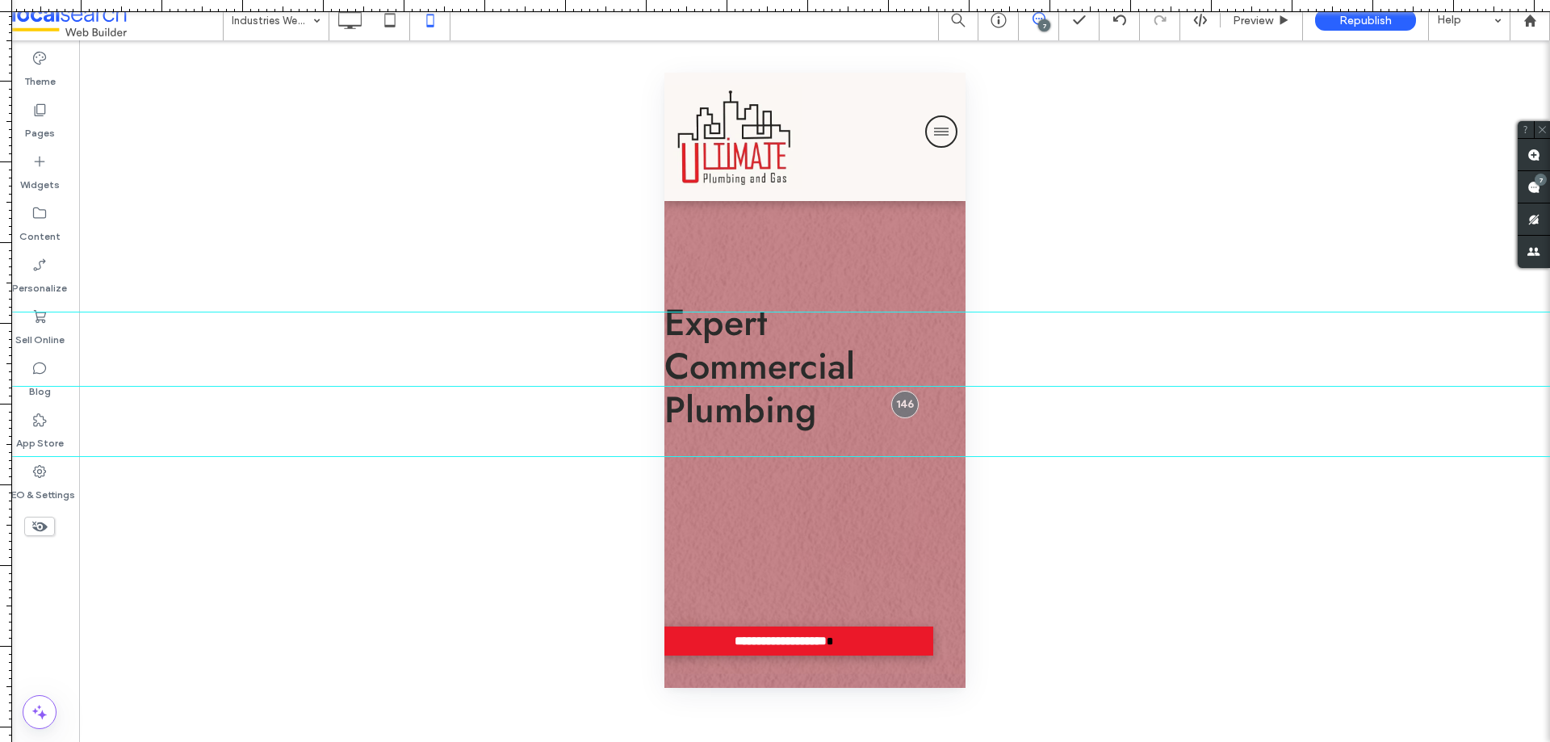
click at [1007, 456] on div at bounding box center [775, 457] width 1550 height 14
click at [1163, 383] on div at bounding box center [775, 384] width 1550 height 14
click at [1258, 24] on span "Preview" at bounding box center [1253, 21] width 40 height 14
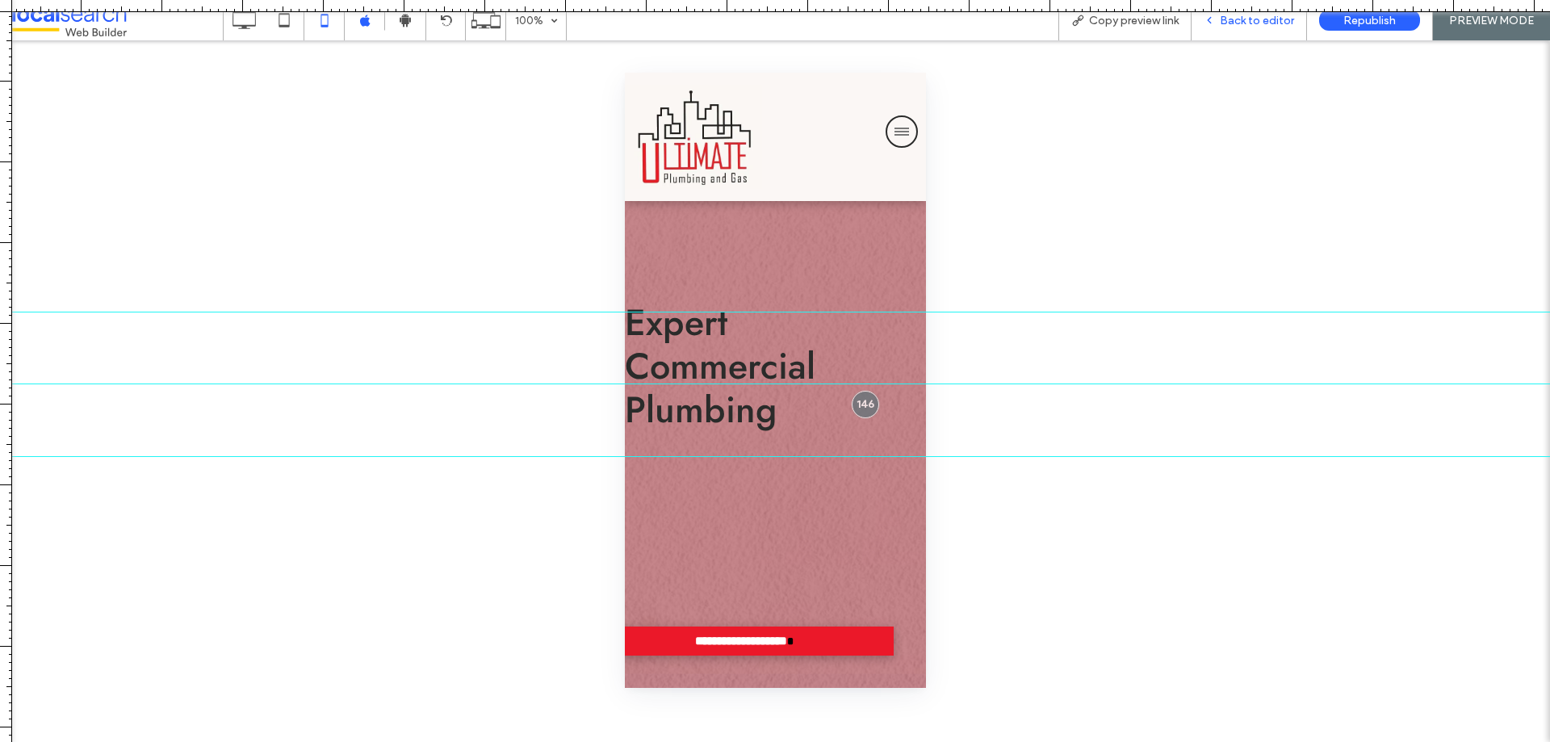
click at [1237, 22] on span "Back to editor" at bounding box center [1257, 21] width 74 height 14
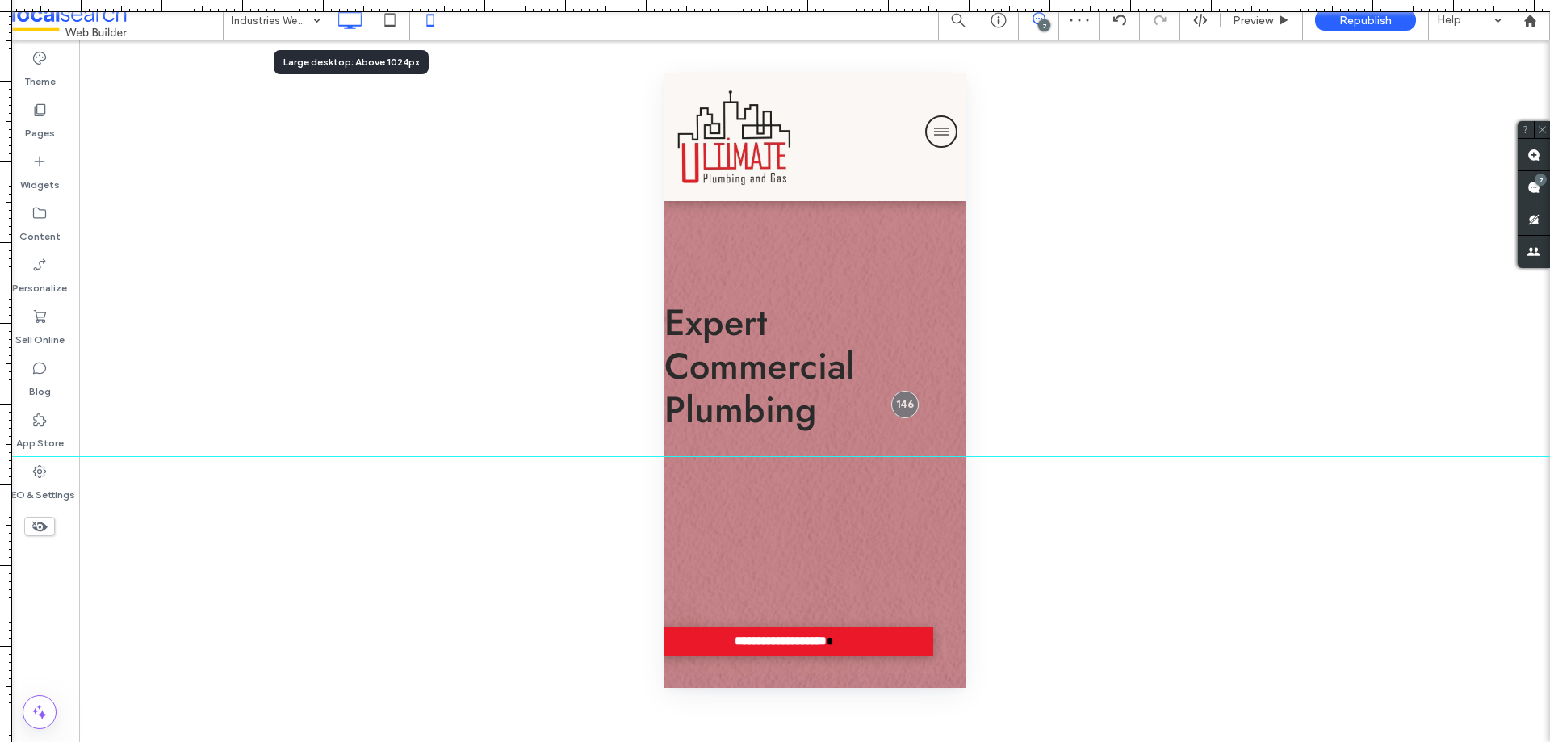
click at [341, 21] on icon at bounding box center [349, 20] width 32 height 32
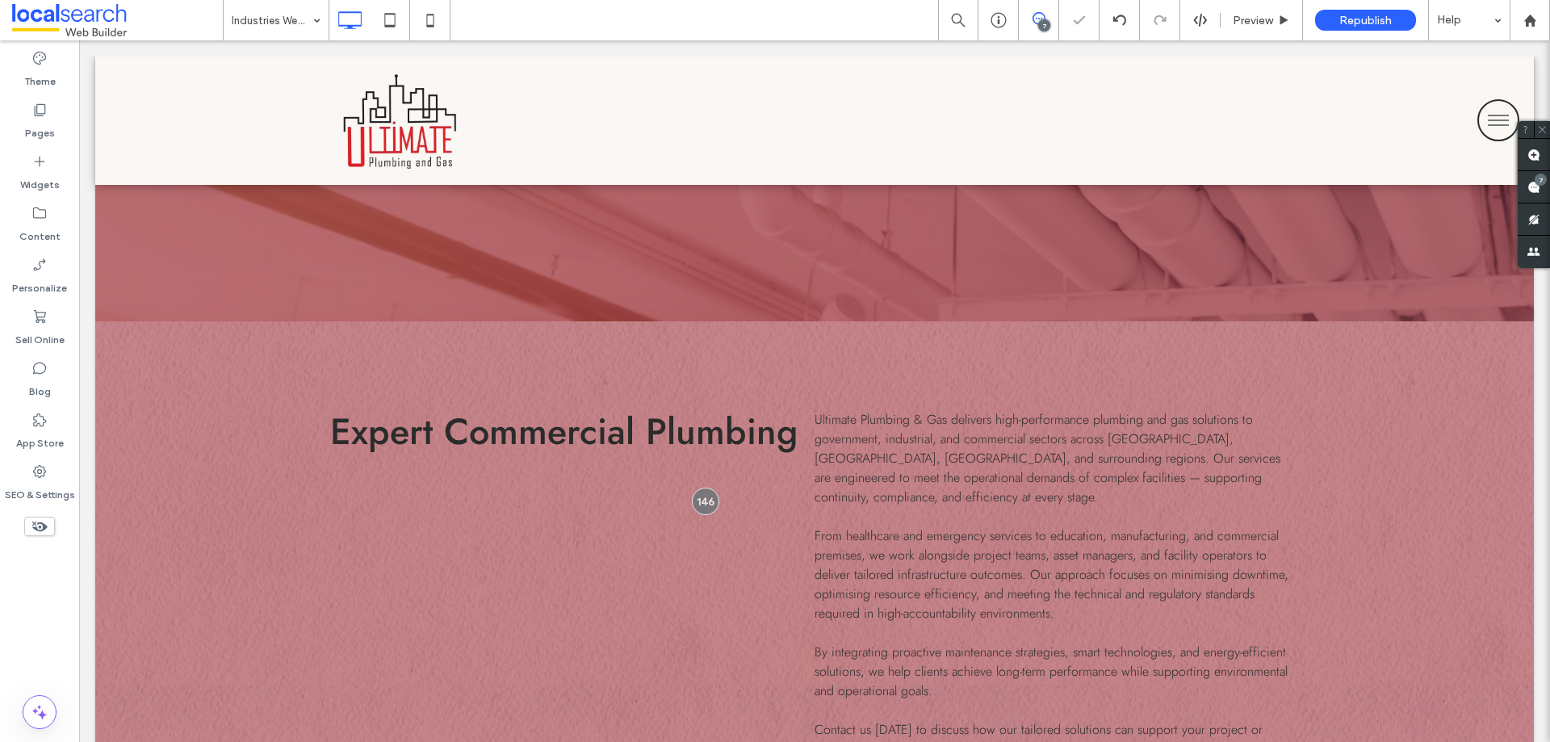
type input "****"
type input "**"
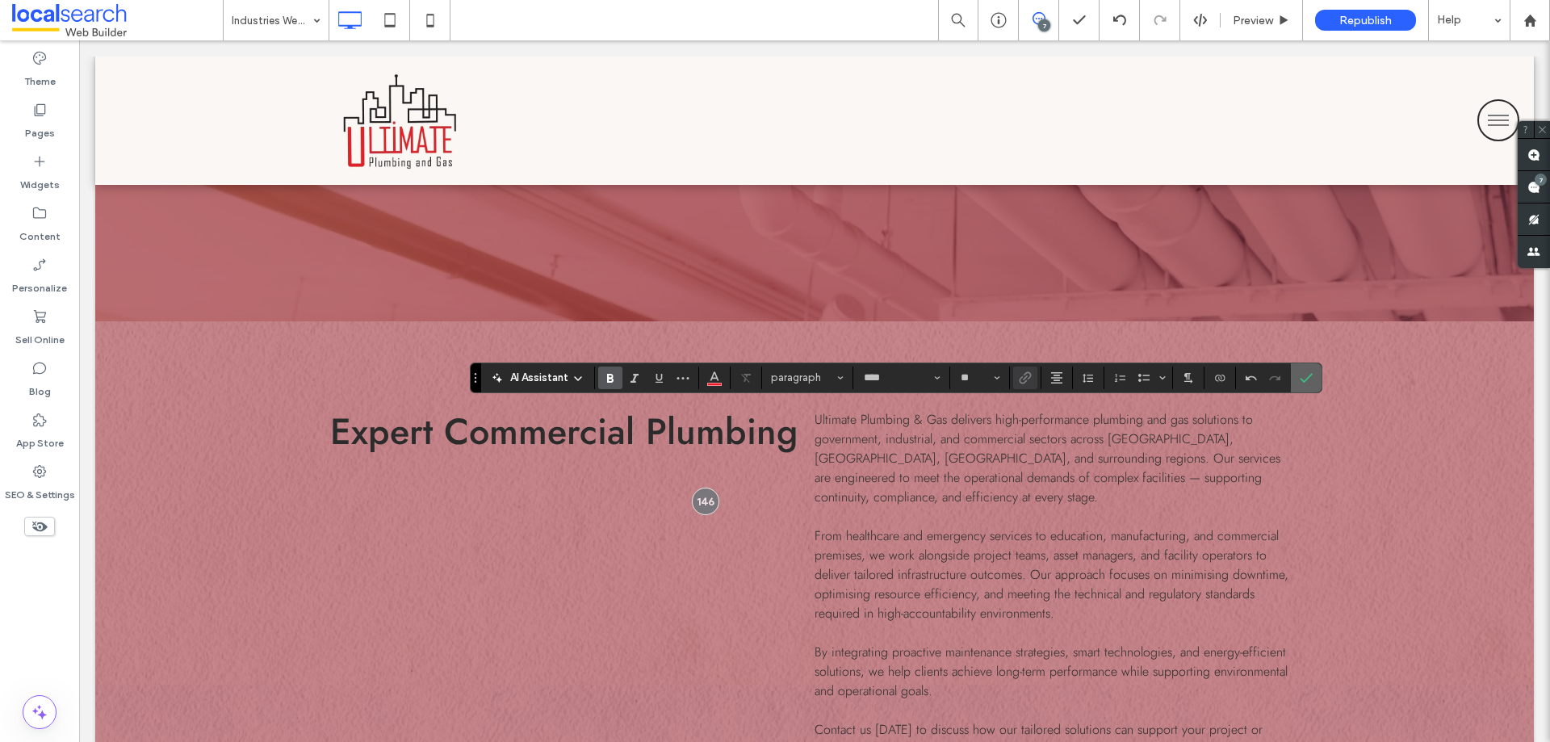
click at [1310, 379] on icon "Confirm" at bounding box center [1306, 377] width 13 height 13
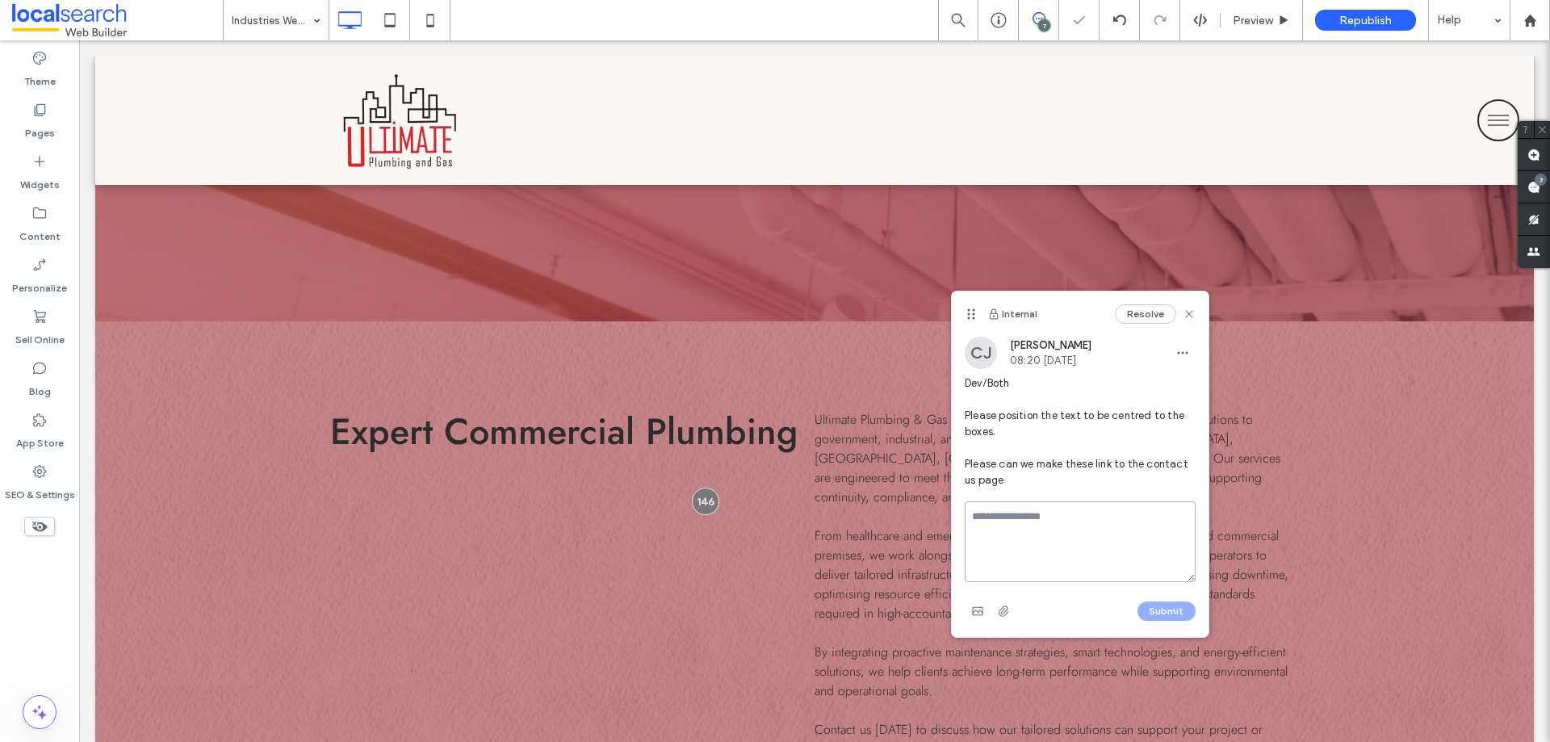
click at [1034, 505] on textarea at bounding box center [1080, 541] width 231 height 81
type textarea "*"
type textarea "**********"
click at [1185, 611] on button "Submit" at bounding box center [1166, 610] width 58 height 19
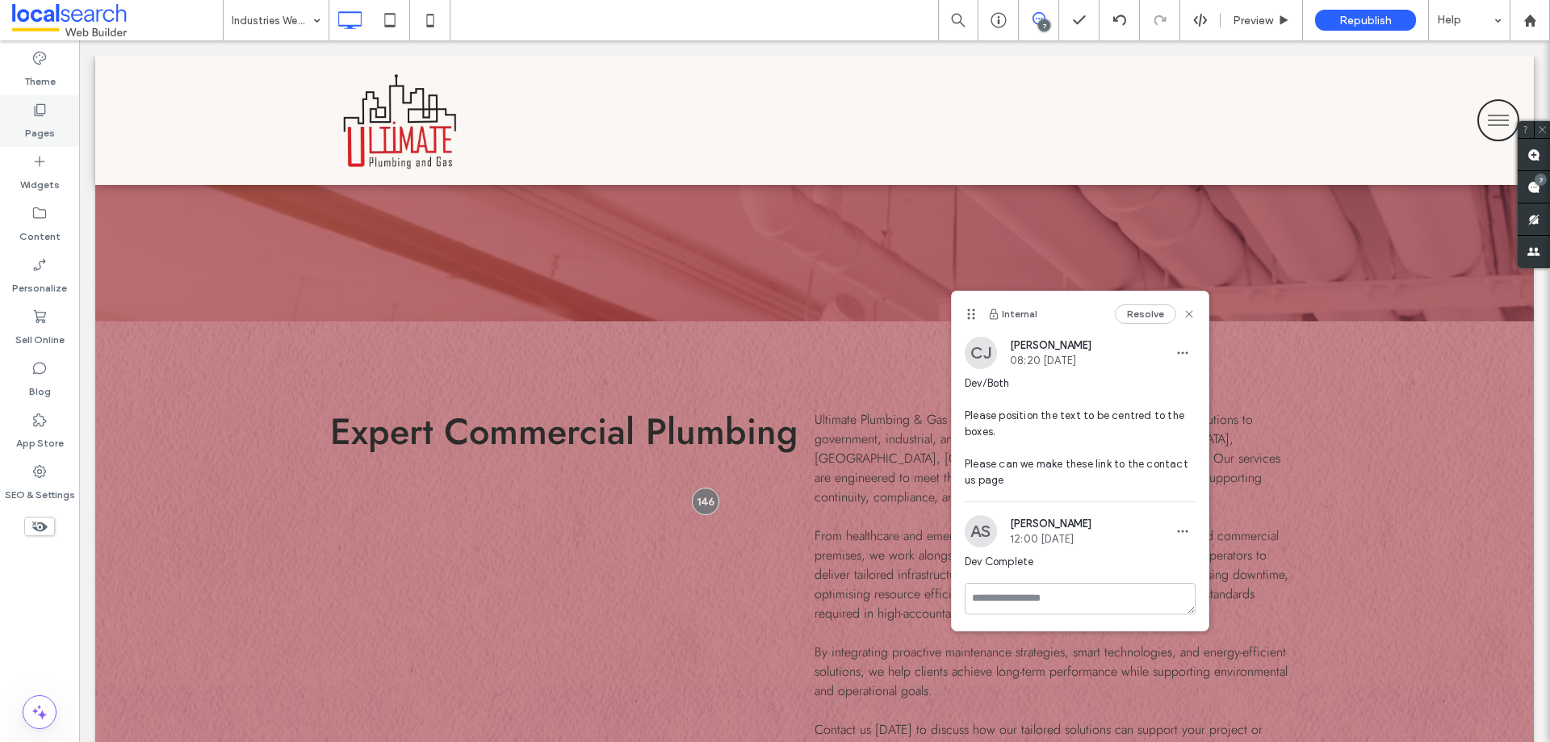
click at [44, 127] on label "Pages" at bounding box center [40, 129] width 30 height 23
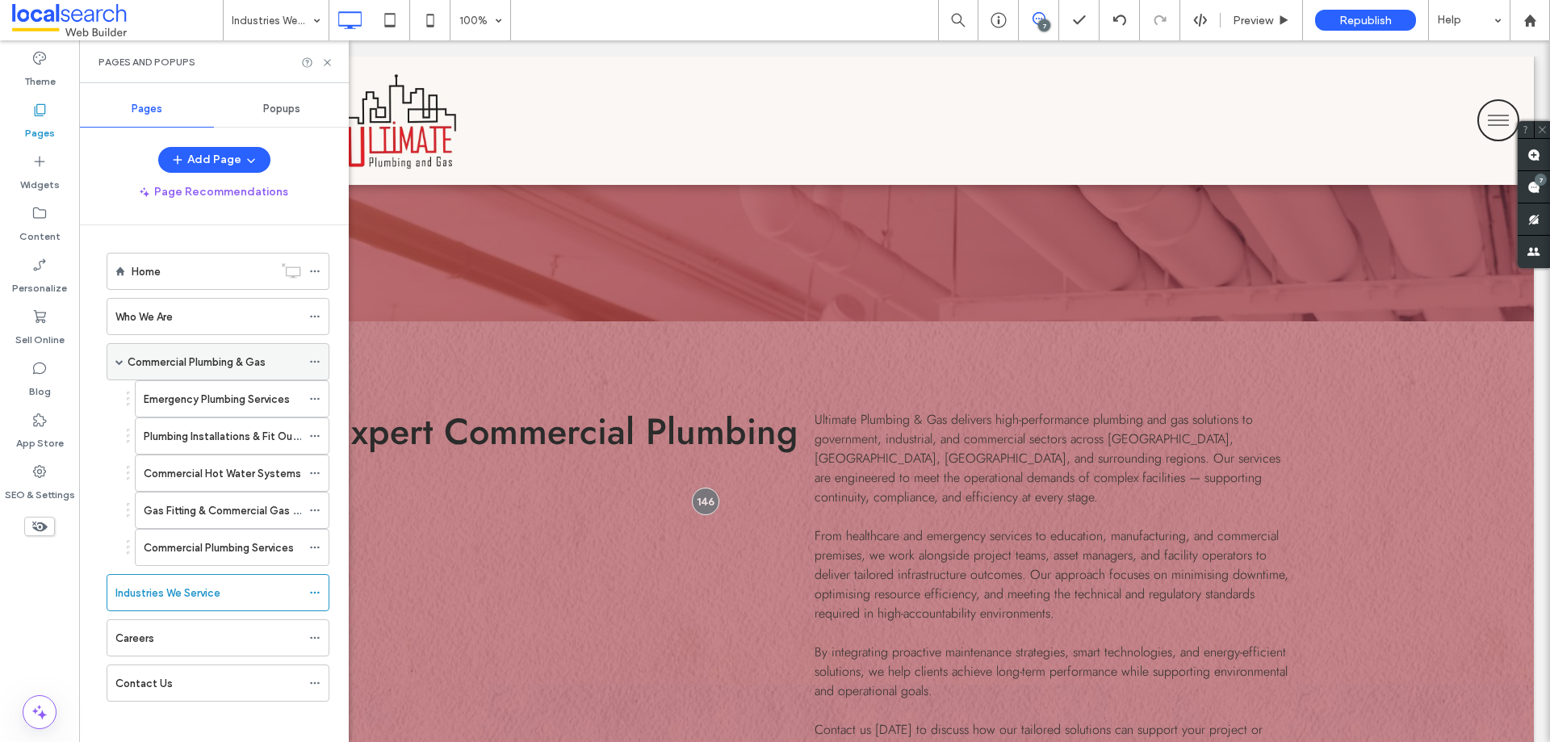
click at [188, 353] on label "Commercial Plumbing & Gas" at bounding box center [197, 362] width 138 height 28
click at [323, 65] on icon at bounding box center [327, 63] width 12 height 12
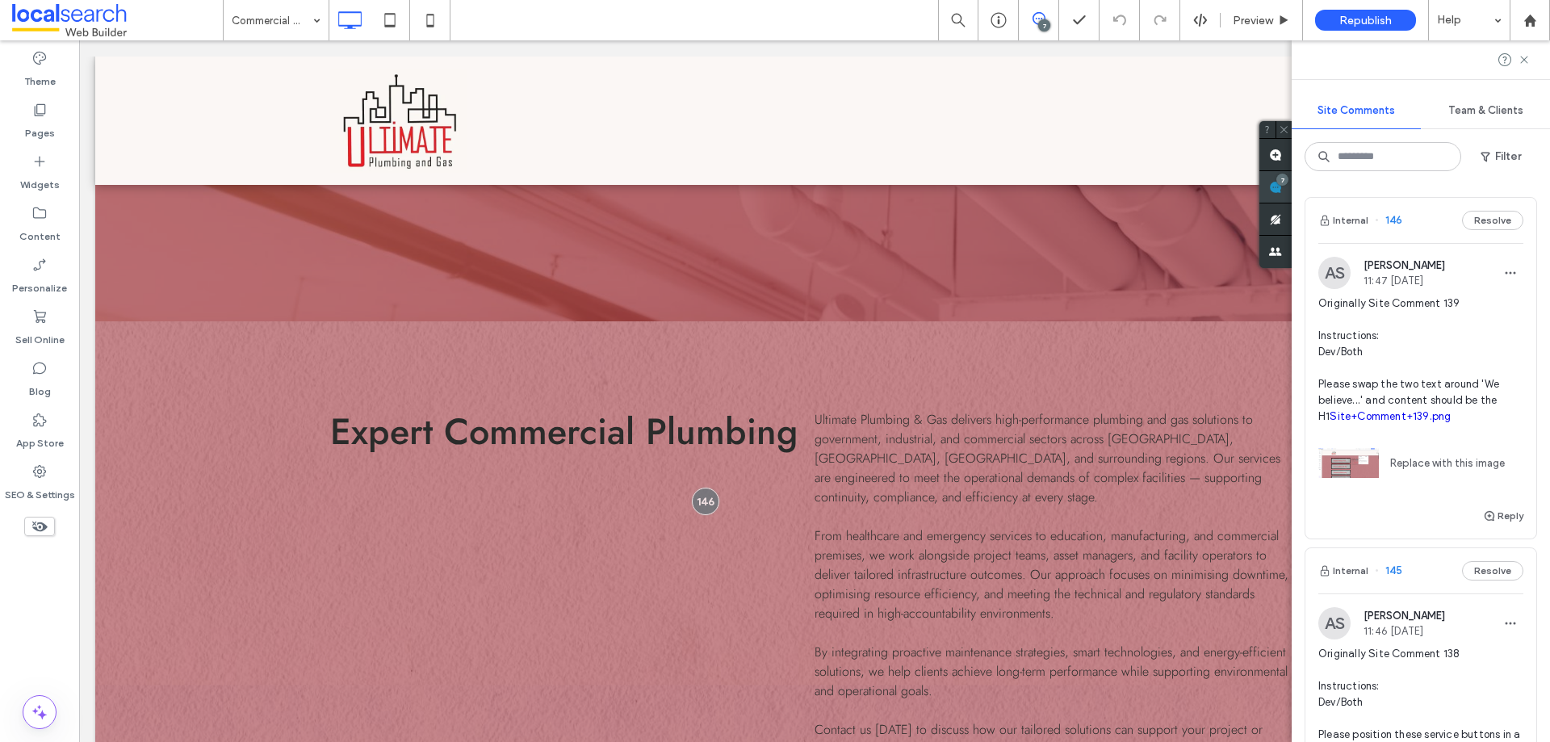
click at [1292, 178] on div "7" at bounding box center [1275, 187] width 32 height 32
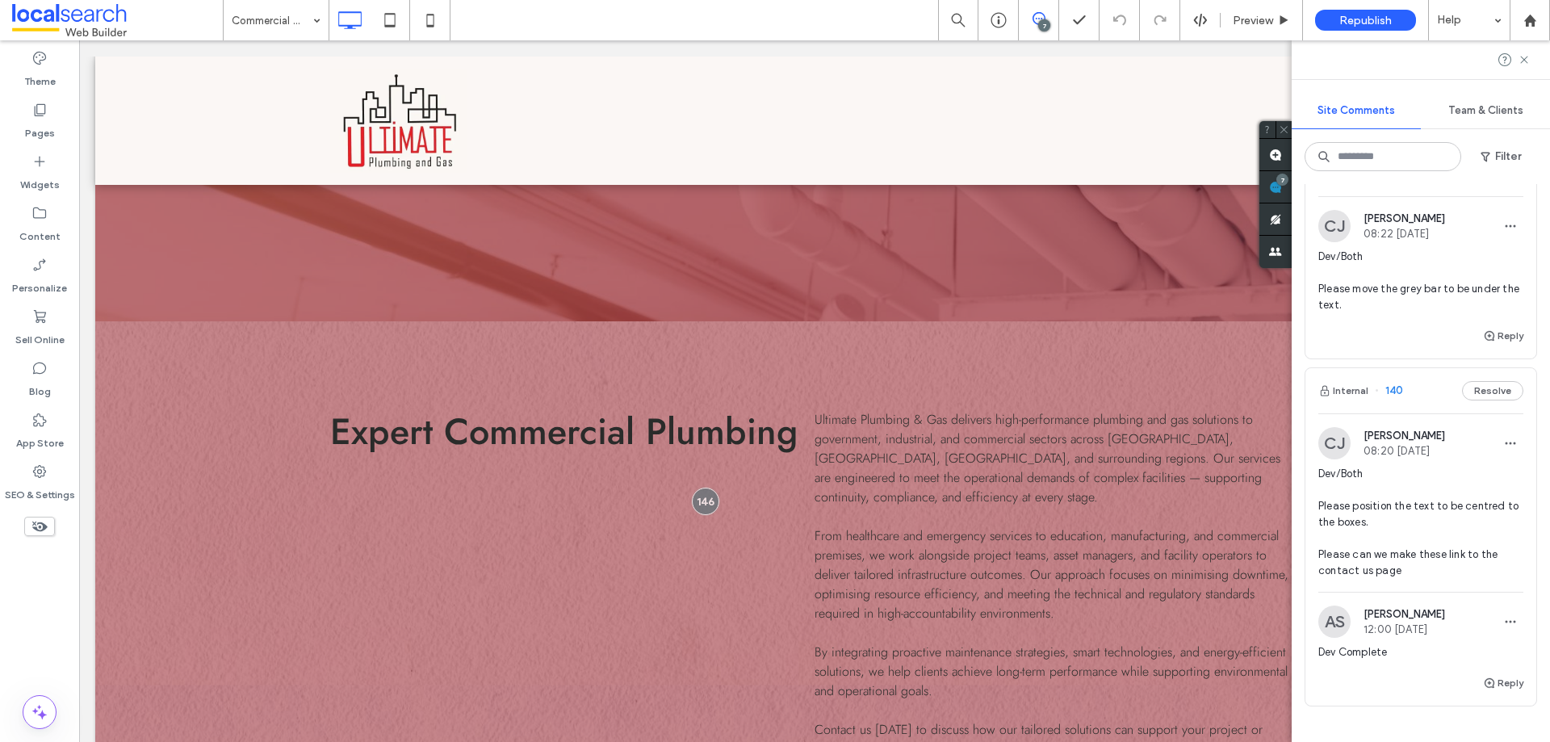
scroll to position [1614, 0]
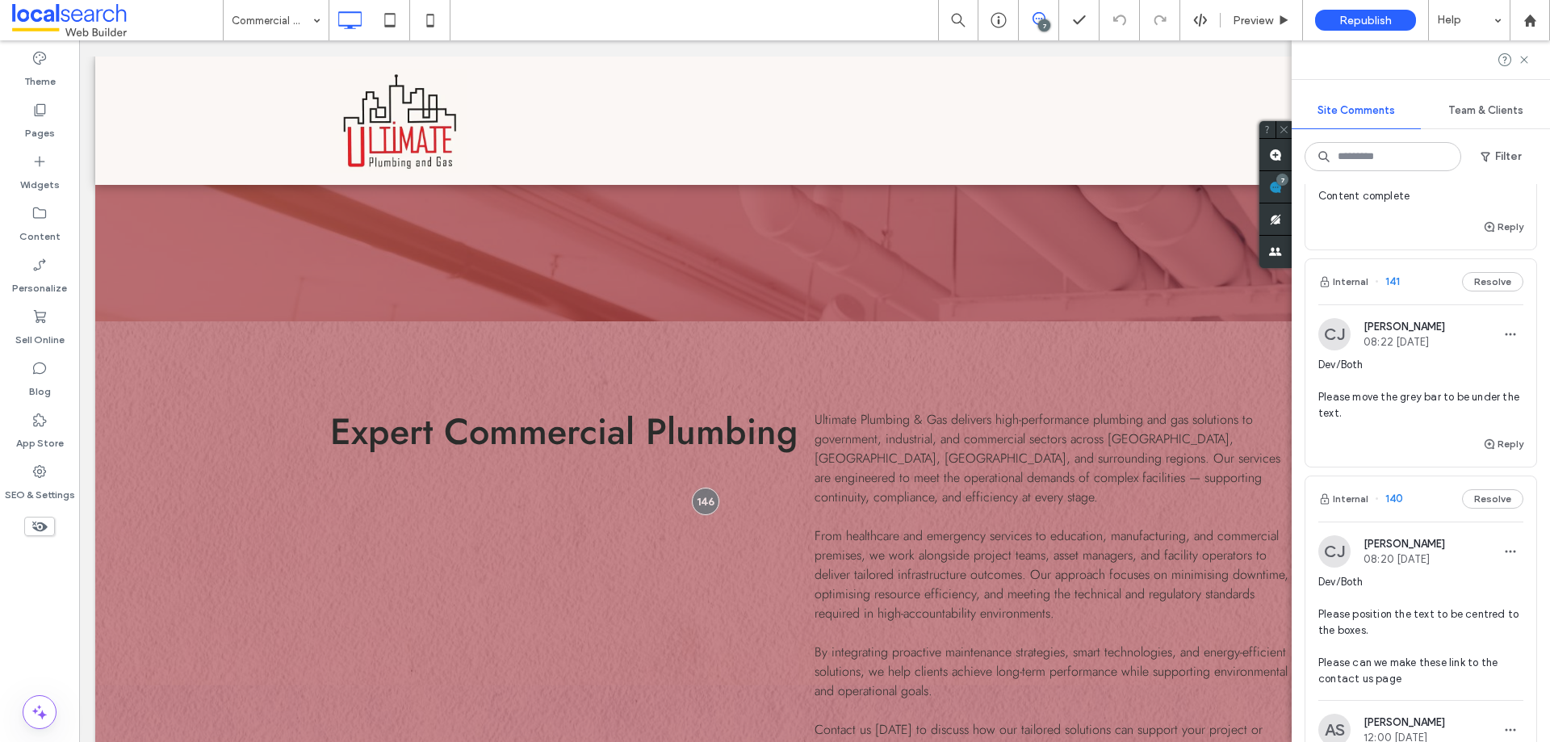
click at [1404, 421] on span "Dev/Both Please move the grey bar to be under the text." at bounding box center [1420, 389] width 205 height 65
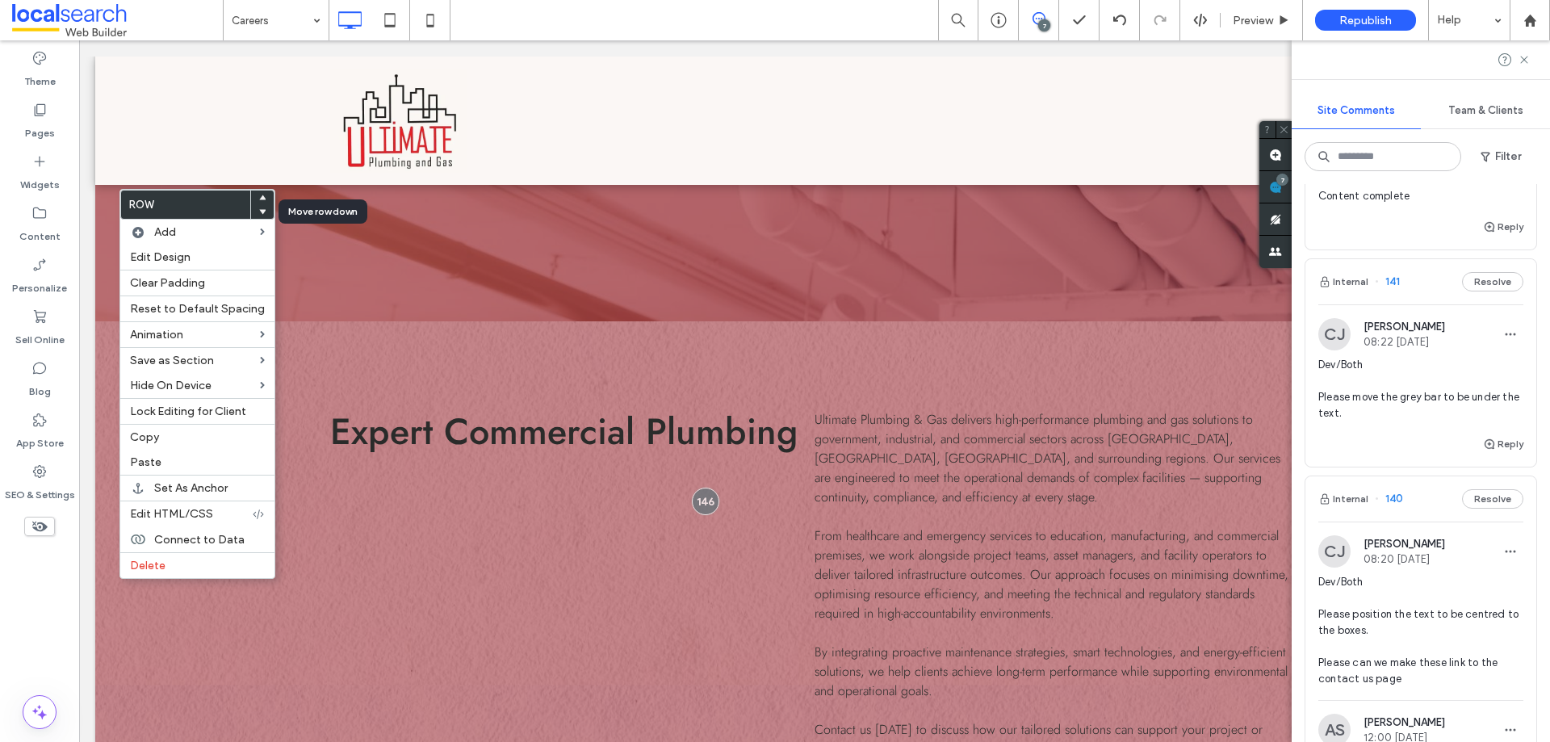
click at [259, 209] on icon at bounding box center [262, 211] width 6 height 6
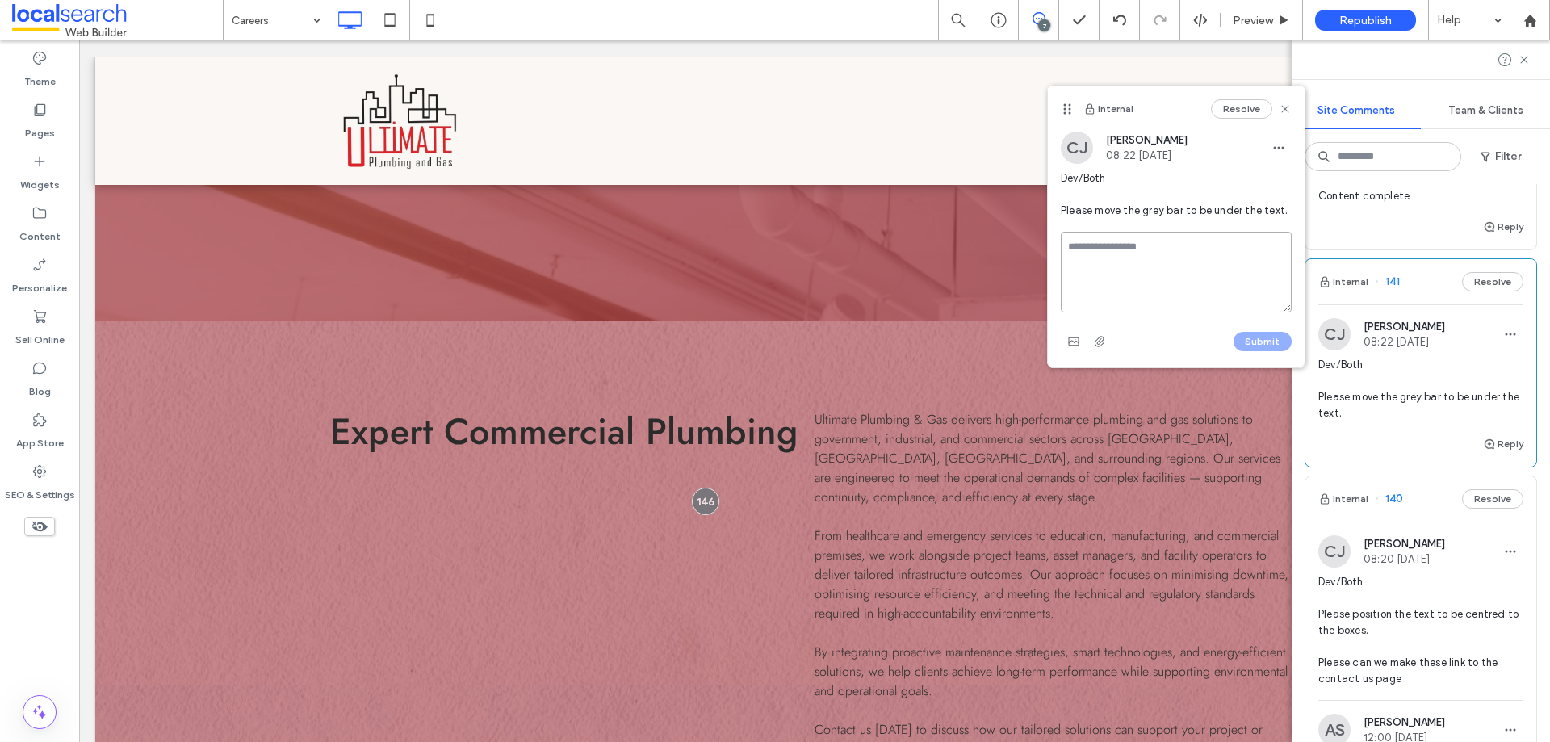
click at [1105, 246] on textarea at bounding box center [1176, 272] width 231 height 81
type textarea "**********"
click at [1267, 345] on button "Submit" at bounding box center [1262, 341] width 58 height 19
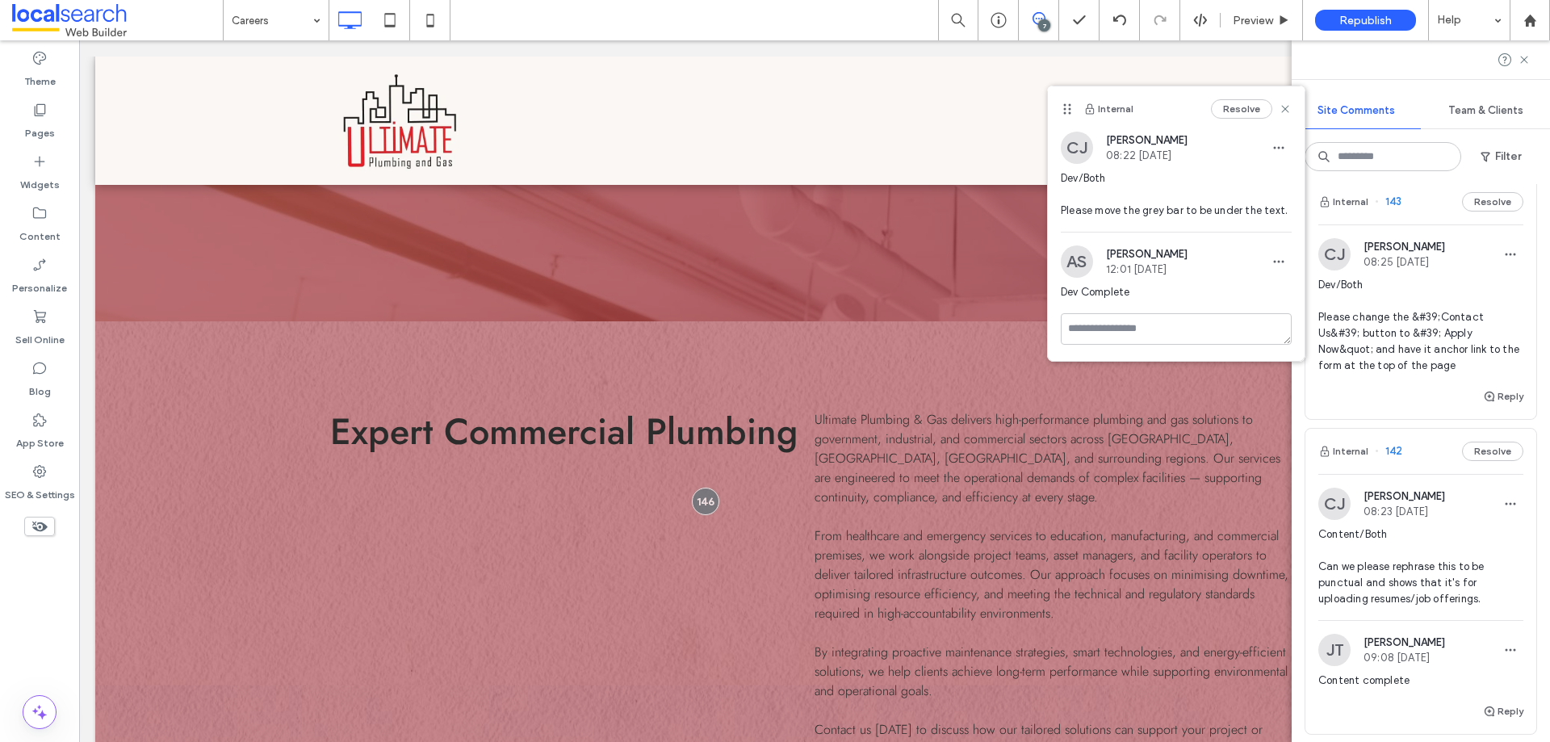
scroll to position [1049, 0]
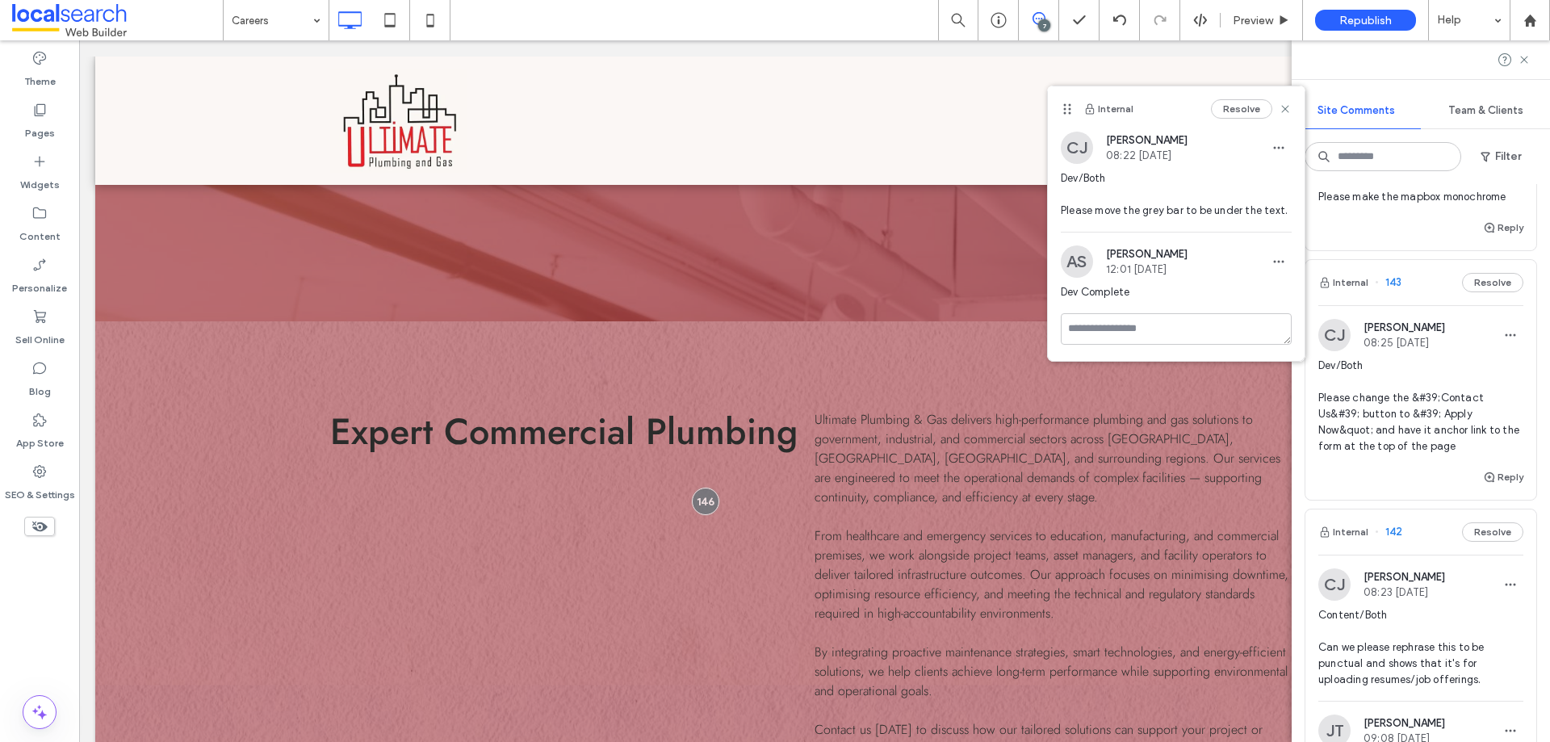
click at [1400, 449] on span "Dev/Both Please change the &#39;Contact Us&#39; button to &#39; Apply Now&quot;…" at bounding box center [1420, 406] width 205 height 97
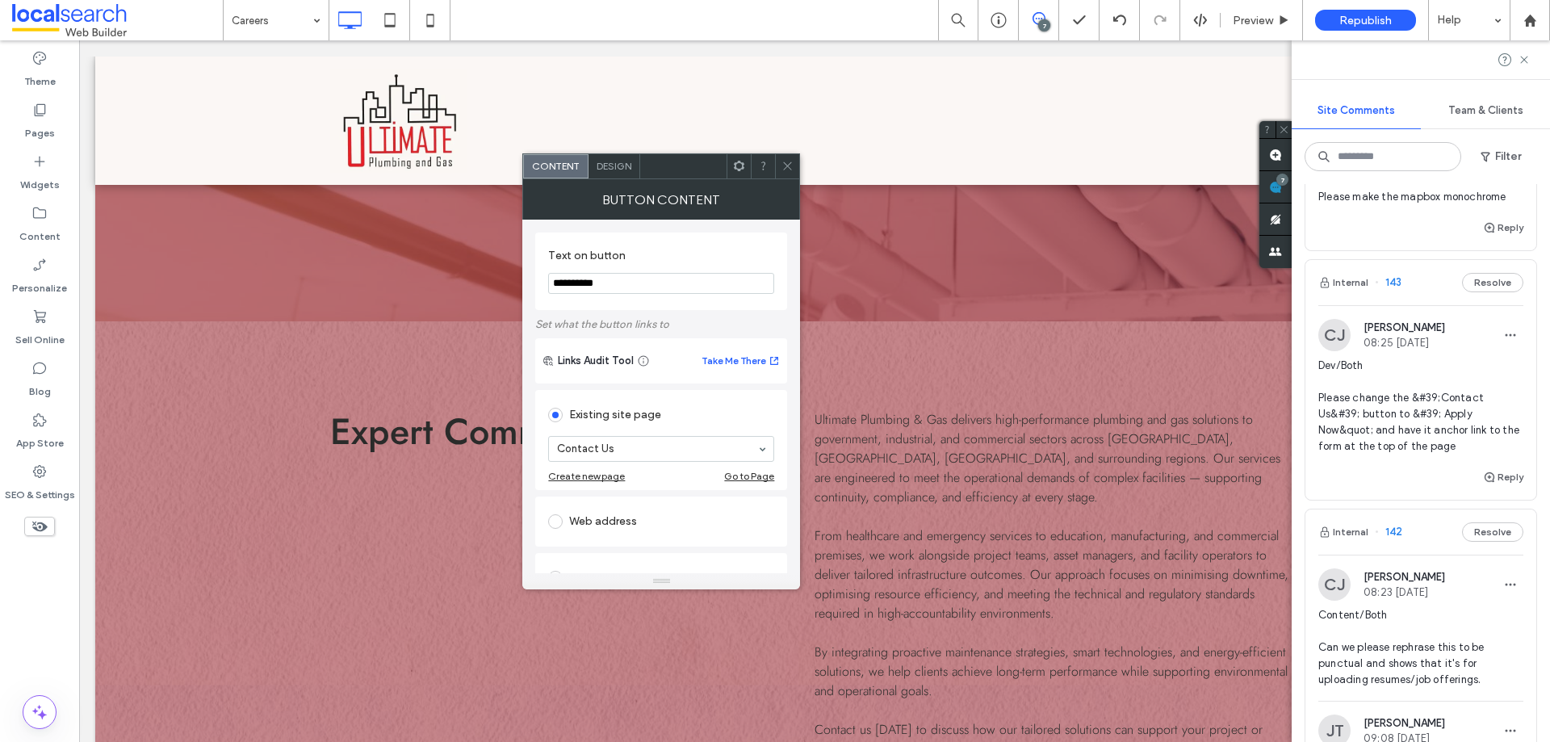
click at [667, 293] on input "**********" at bounding box center [661, 283] width 226 height 21
type input "*********"
click at [793, 164] on icon at bounding box center [787, 166] width 12 height 12
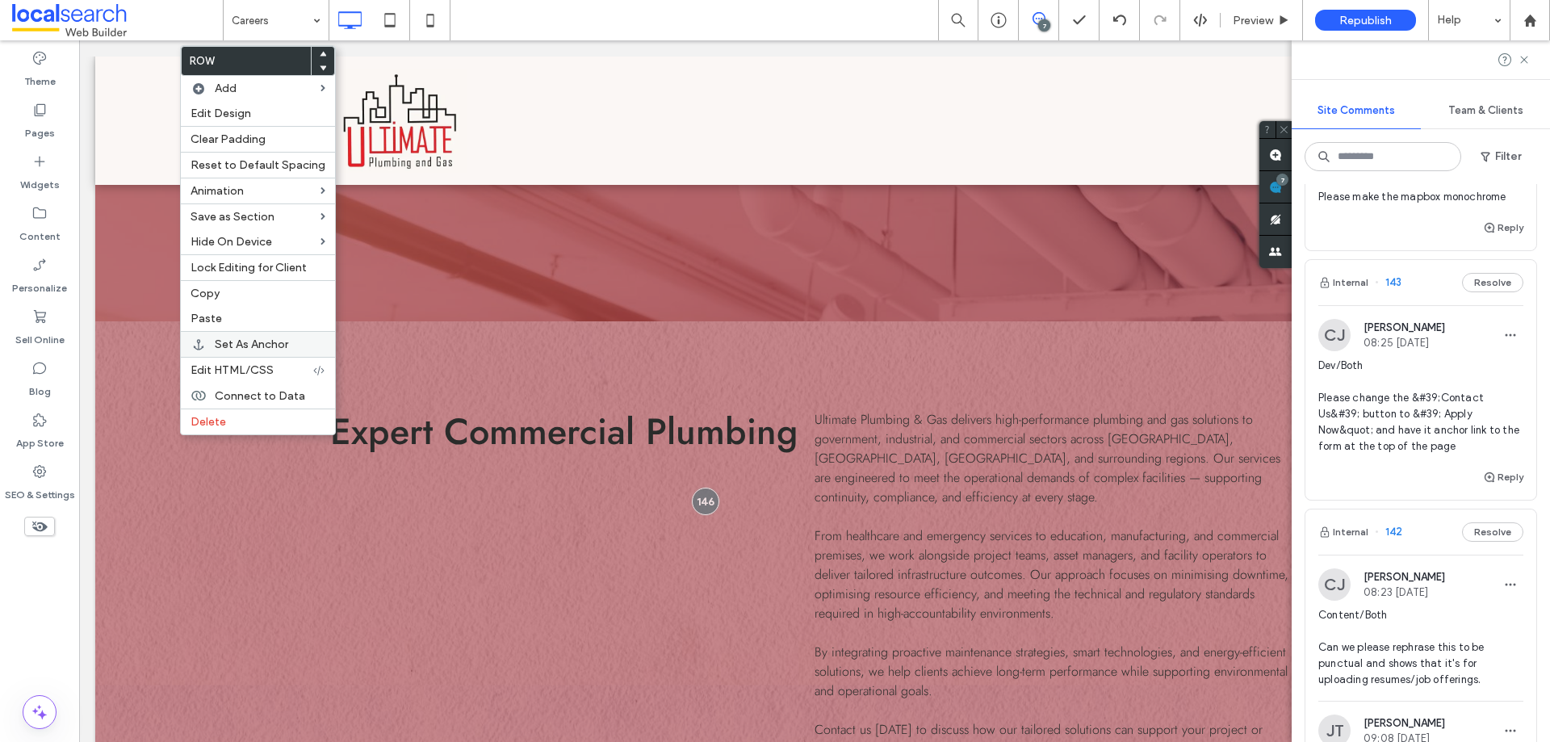
click at [258, 353] on div "Set As Anchor" at bounding box center [258, 344] width 154 height 26
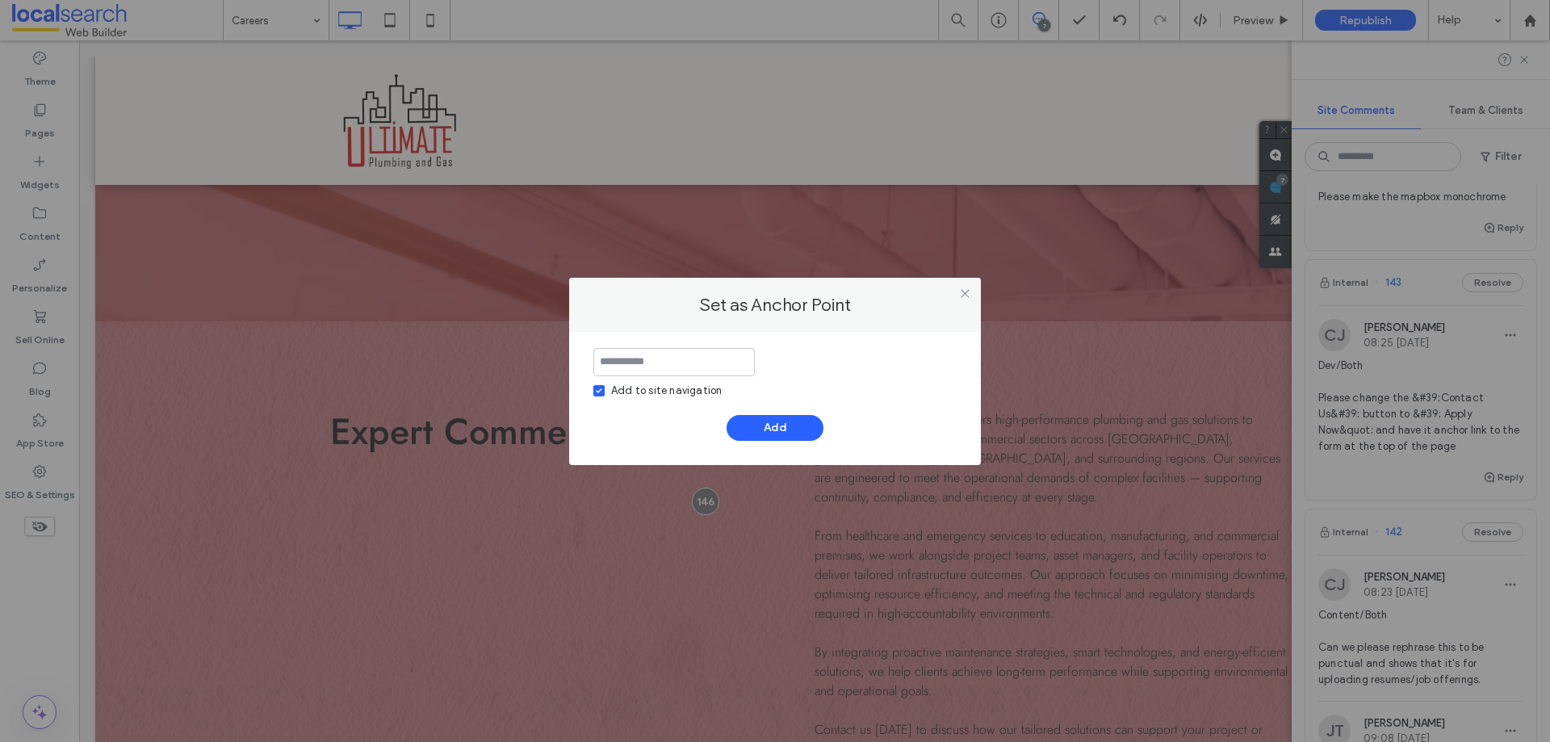
click at [656, 371] on input at bounding box center [673, 362] width 161 height 28
type input "*********"
click at [600, 390] on icon at bounding box center [599, 390] width 6 height 5
click at [742, 423] on button "Add" at bounding box center [774, 428] width 97 height 26
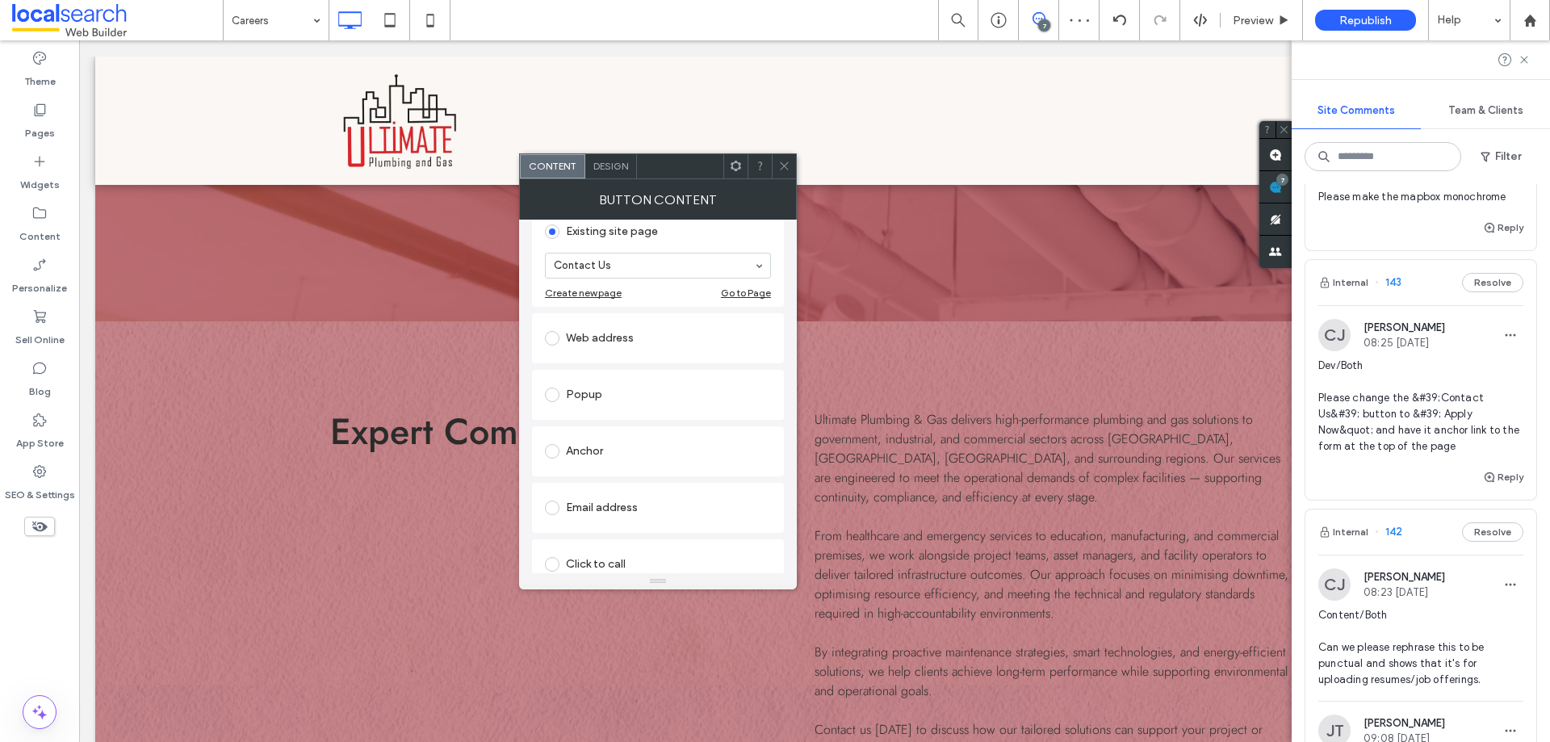
scroll to position [257, 0]
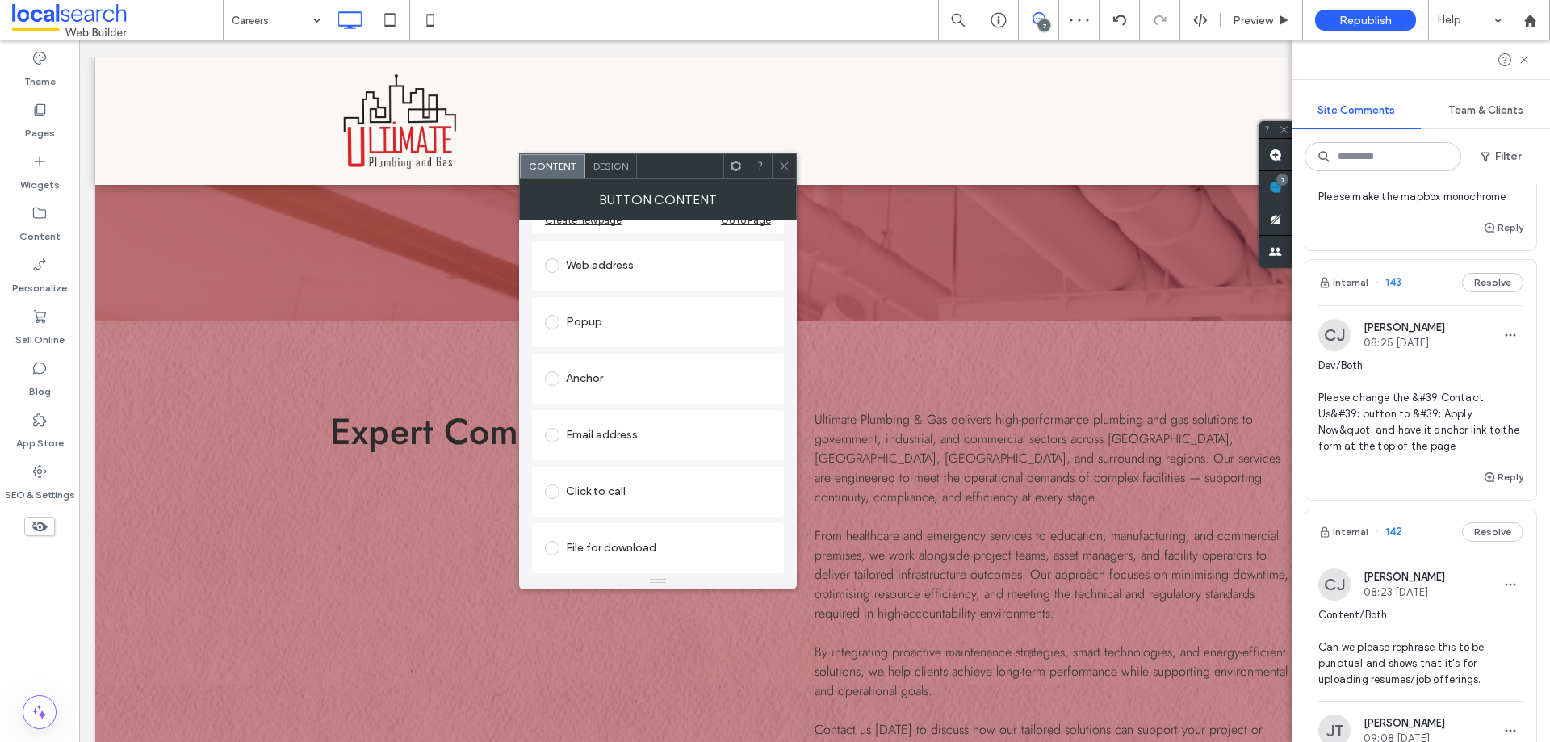
click at [601, 383] on div "Anchor" at bounding box center [658, 379] width 226 height 26
click at [793, 173] on div at bounding box center [784, 166] width 24 height 24
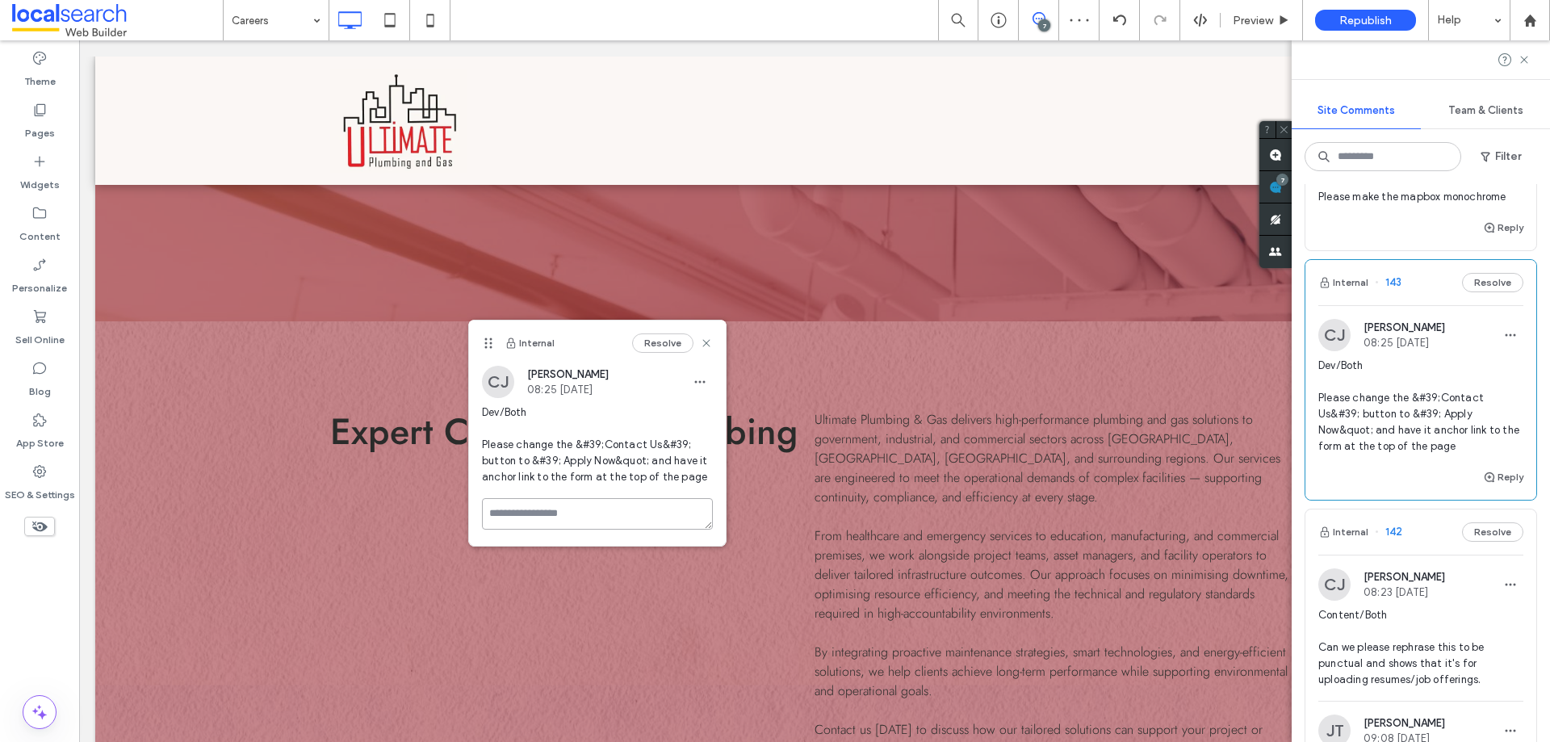
click at [560, 504] on textarea at bounding box center [597, 513] width 231 height 31
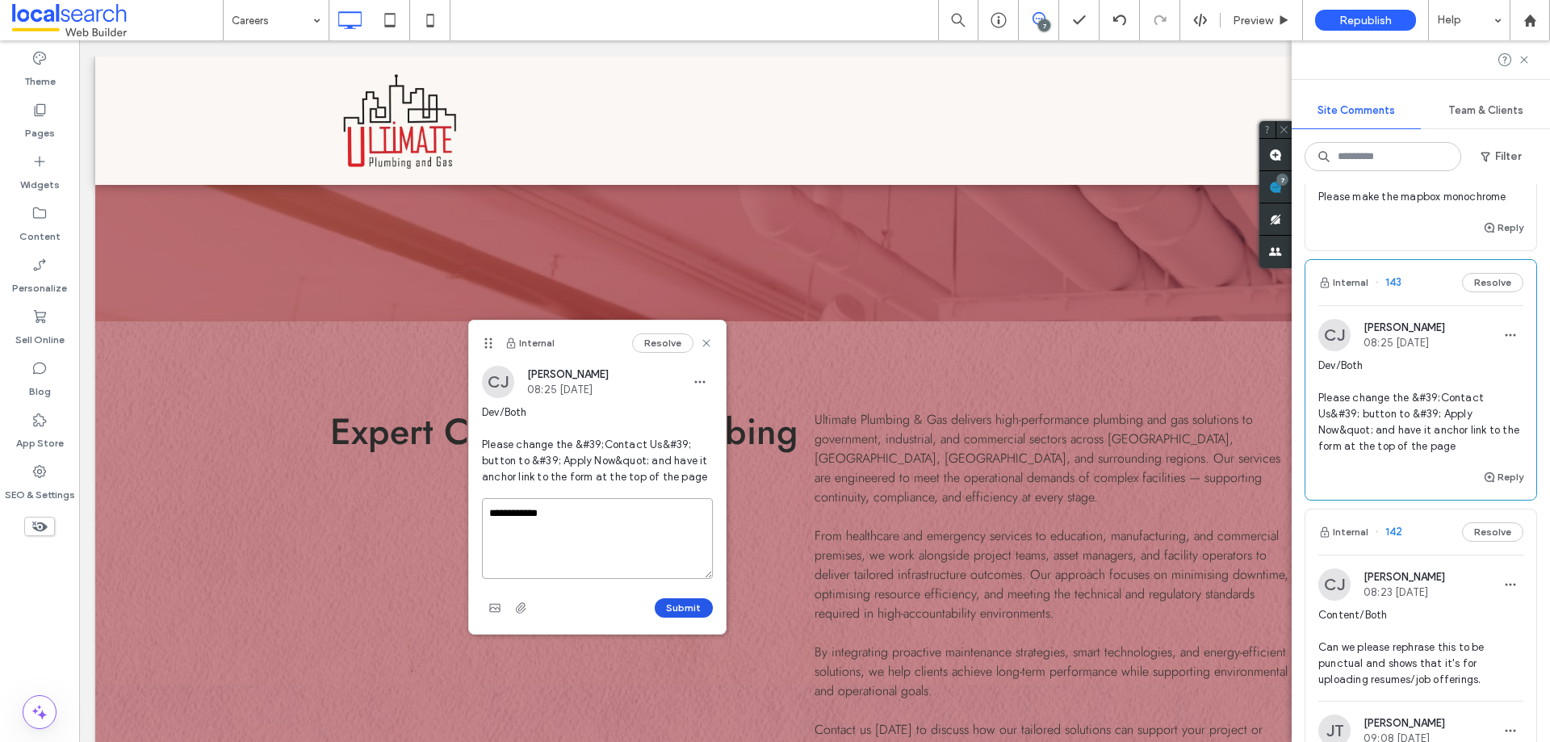
type textarea "**********"
click at [693, 612] on button "Submit" at bounding box center [684, 607] width 58 height 19
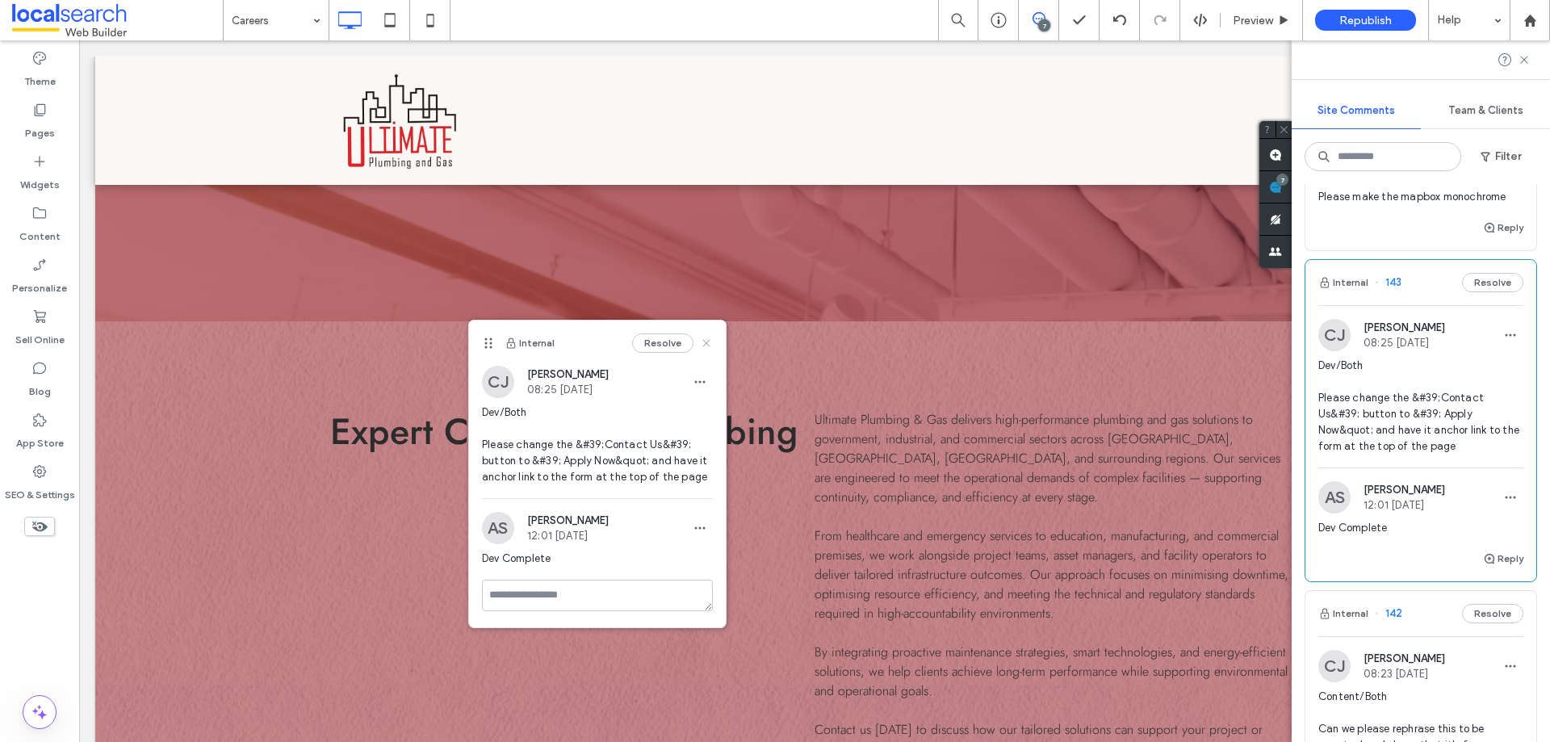
click at [708, 343] on icon at bounding box center [706, 343] width 13 height 13
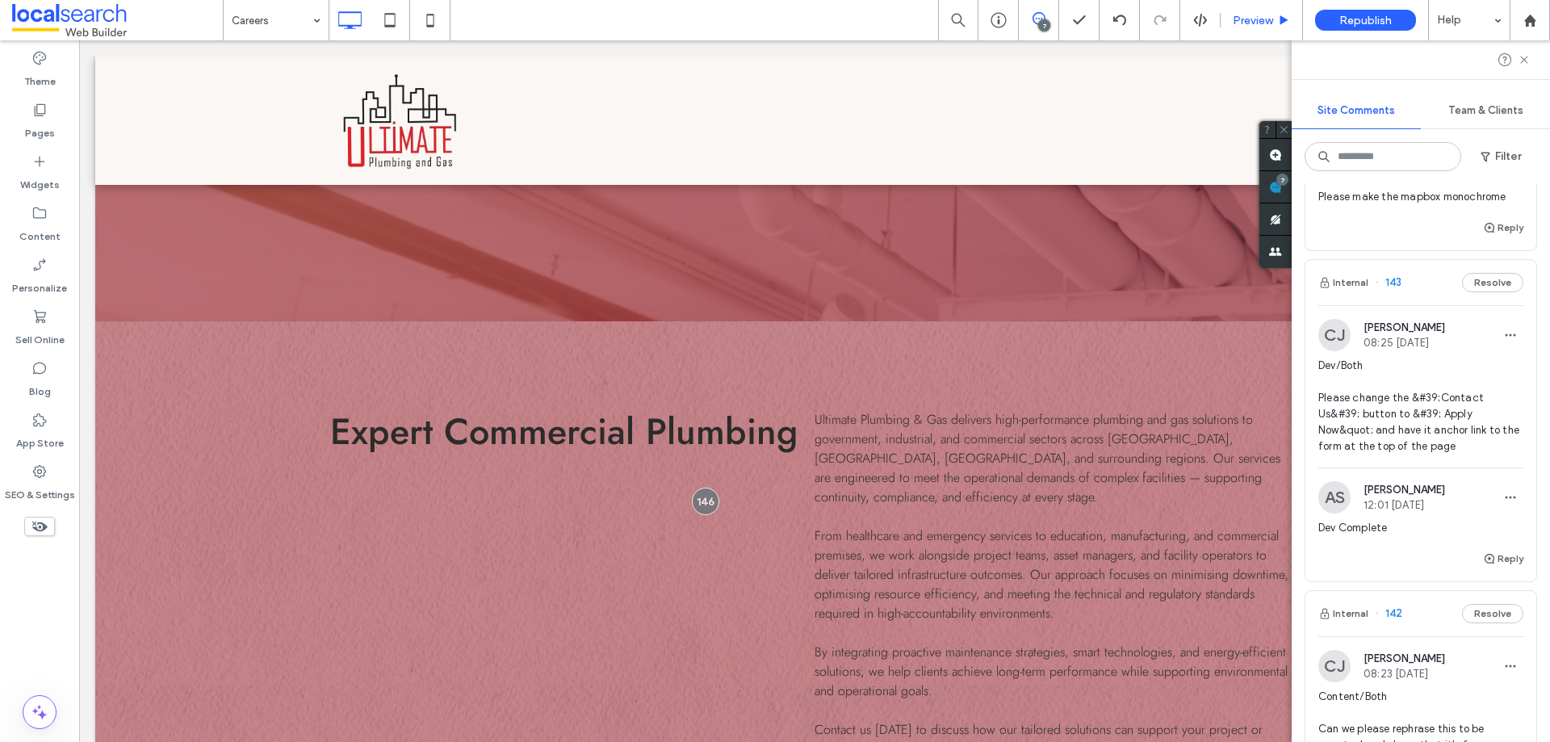
click at [1263, 18] on span "Preview" at bounding box center [1253, 21] width 40 height 14
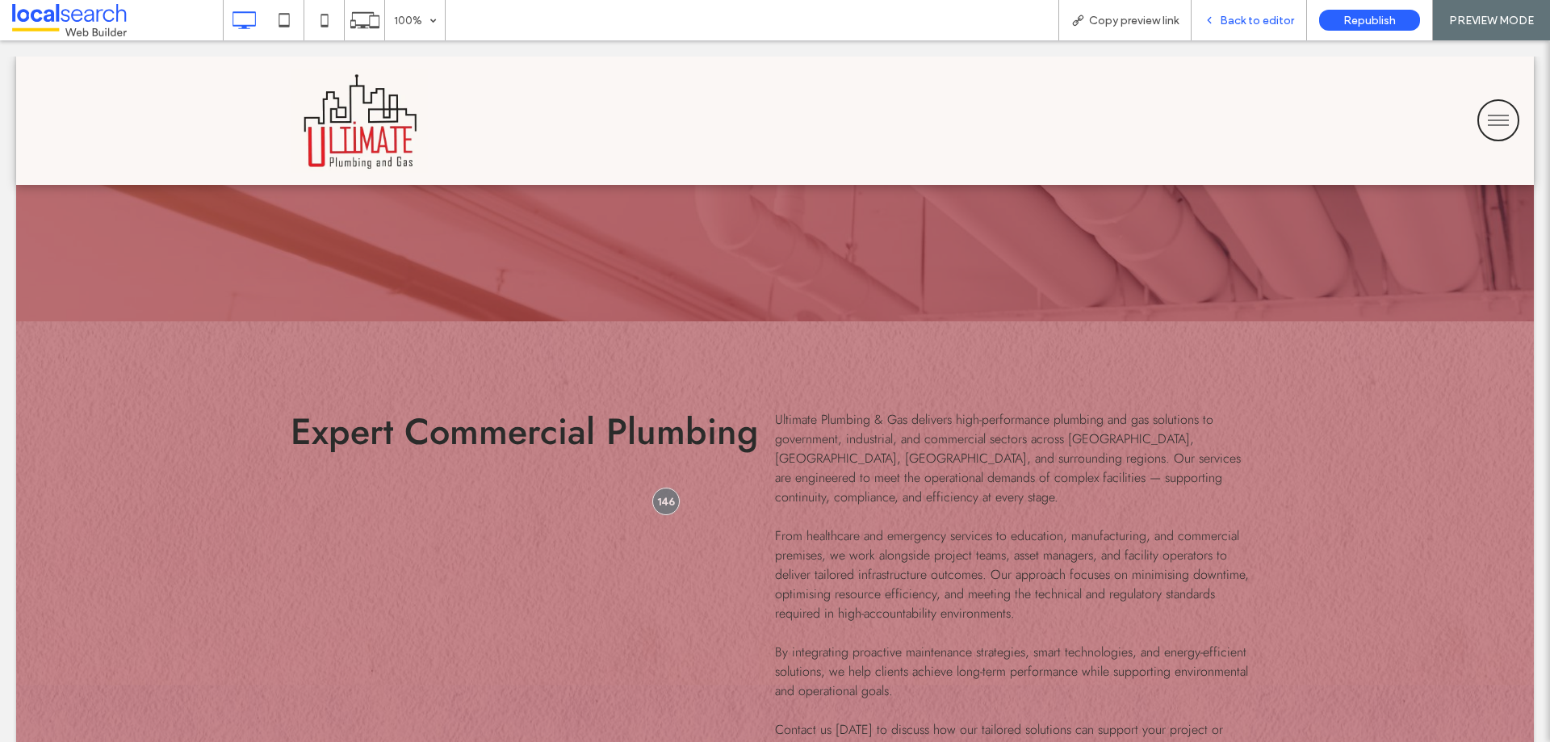
click at [1239, 23] on span "Back to editor" at bounding box center [1257, 21] width 74 height 14
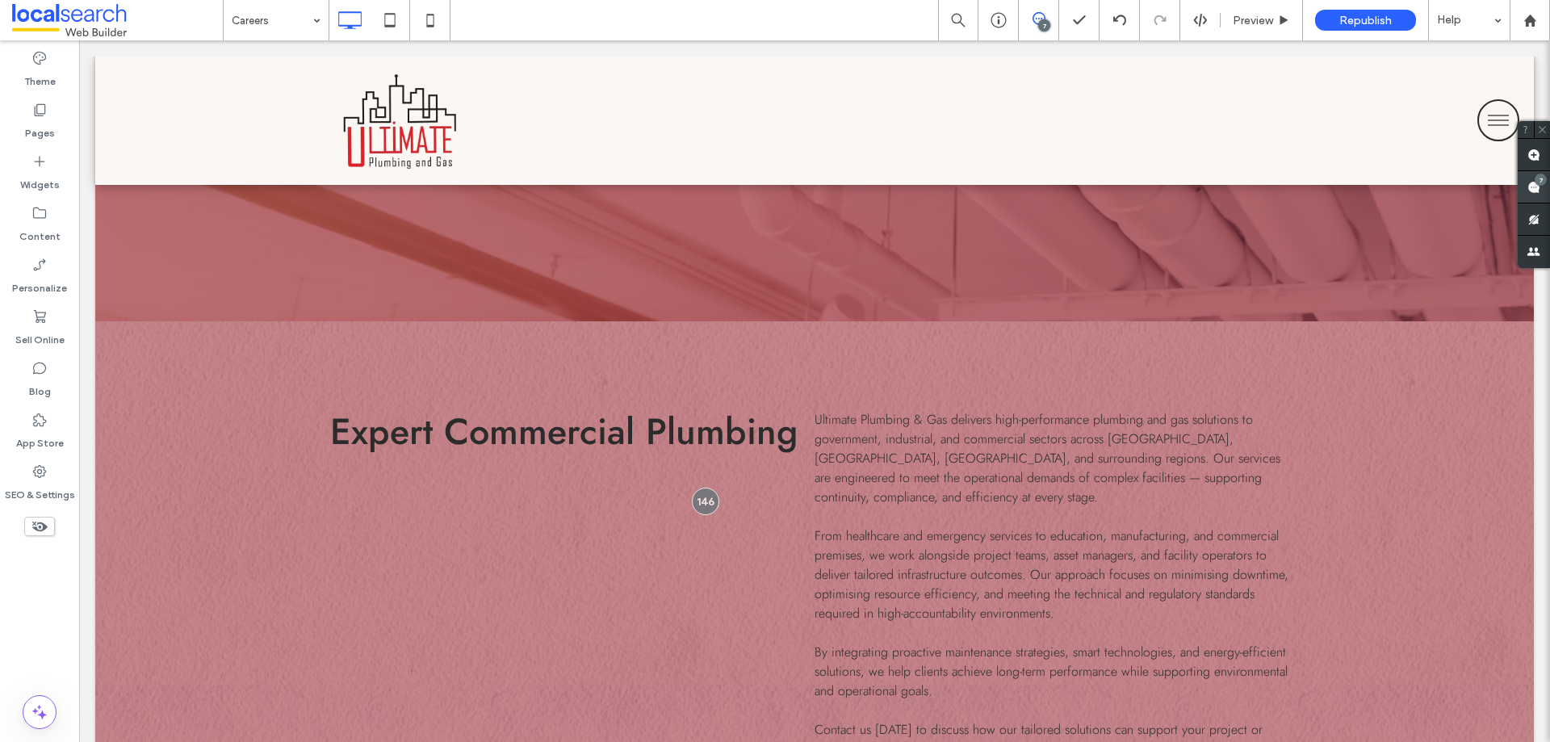
click at [1539, 195] on span at bounding box center [1534, 186] width 32 height 31
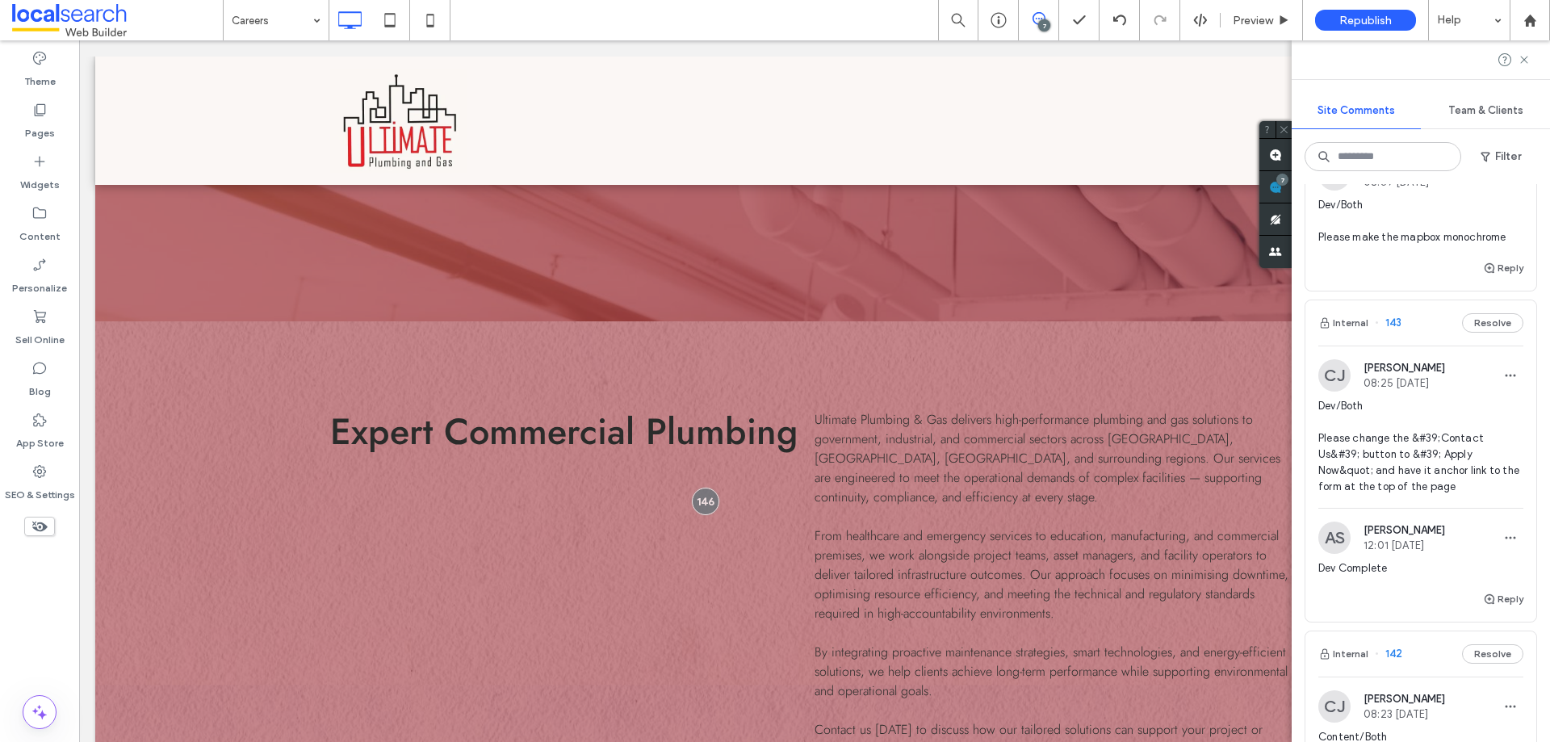
scroll to position [969, 0]
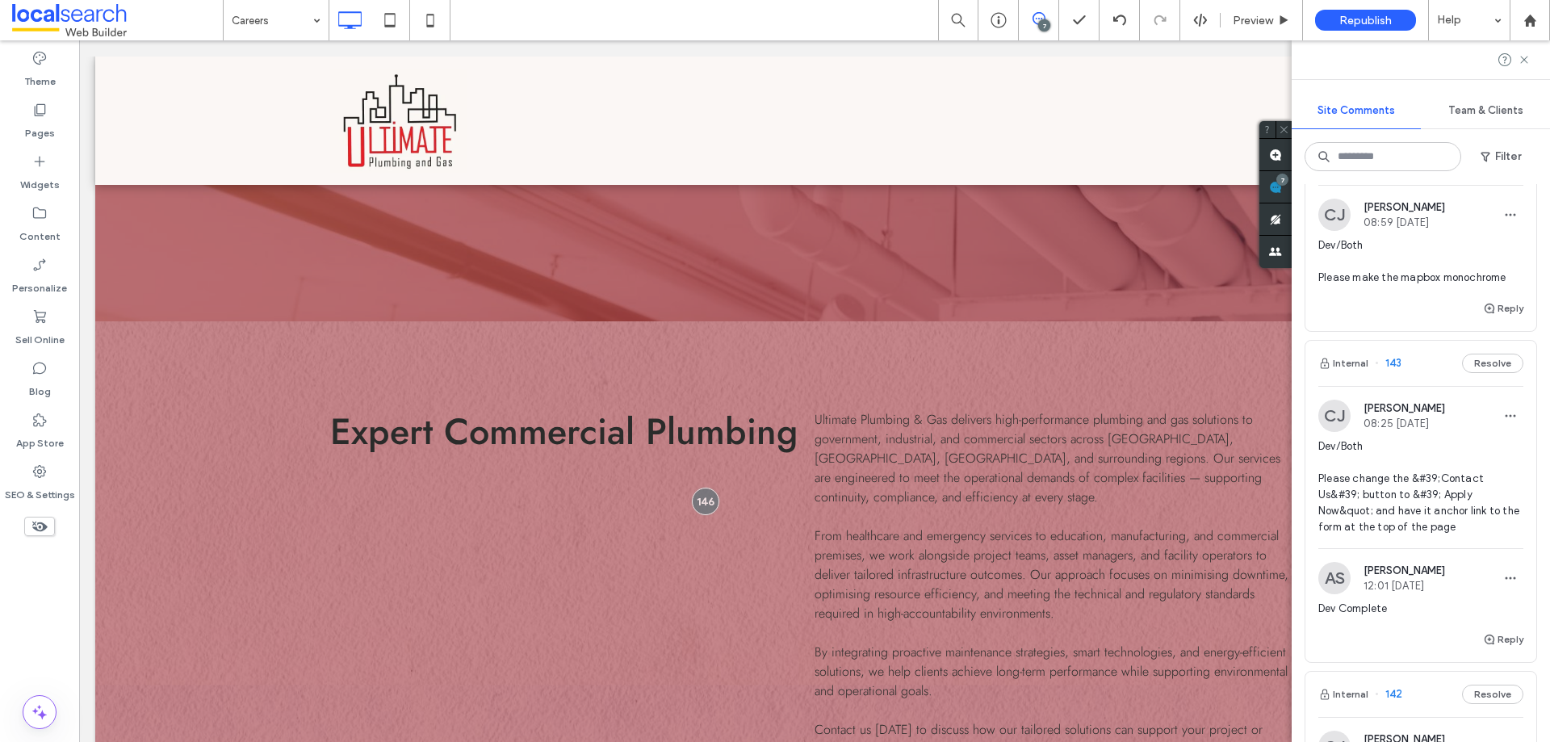
click at [1438, 286] on span "Dev/Both Please make the mapbox monochrome" at bounding box center [1420, 261] width 205 height 48
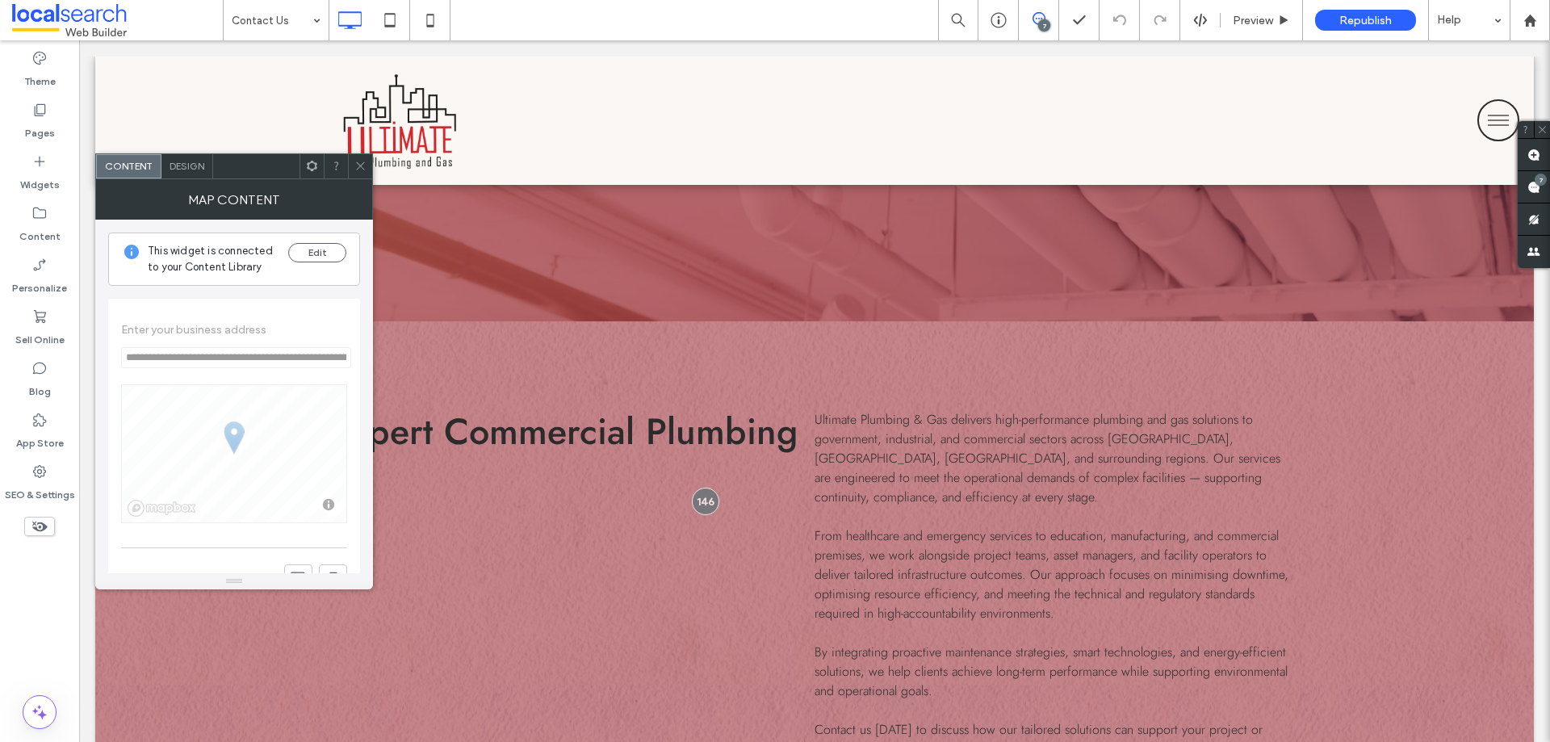
click at [189, 170] on span "Design" at bounding box center [187, 166] width 35 height 12
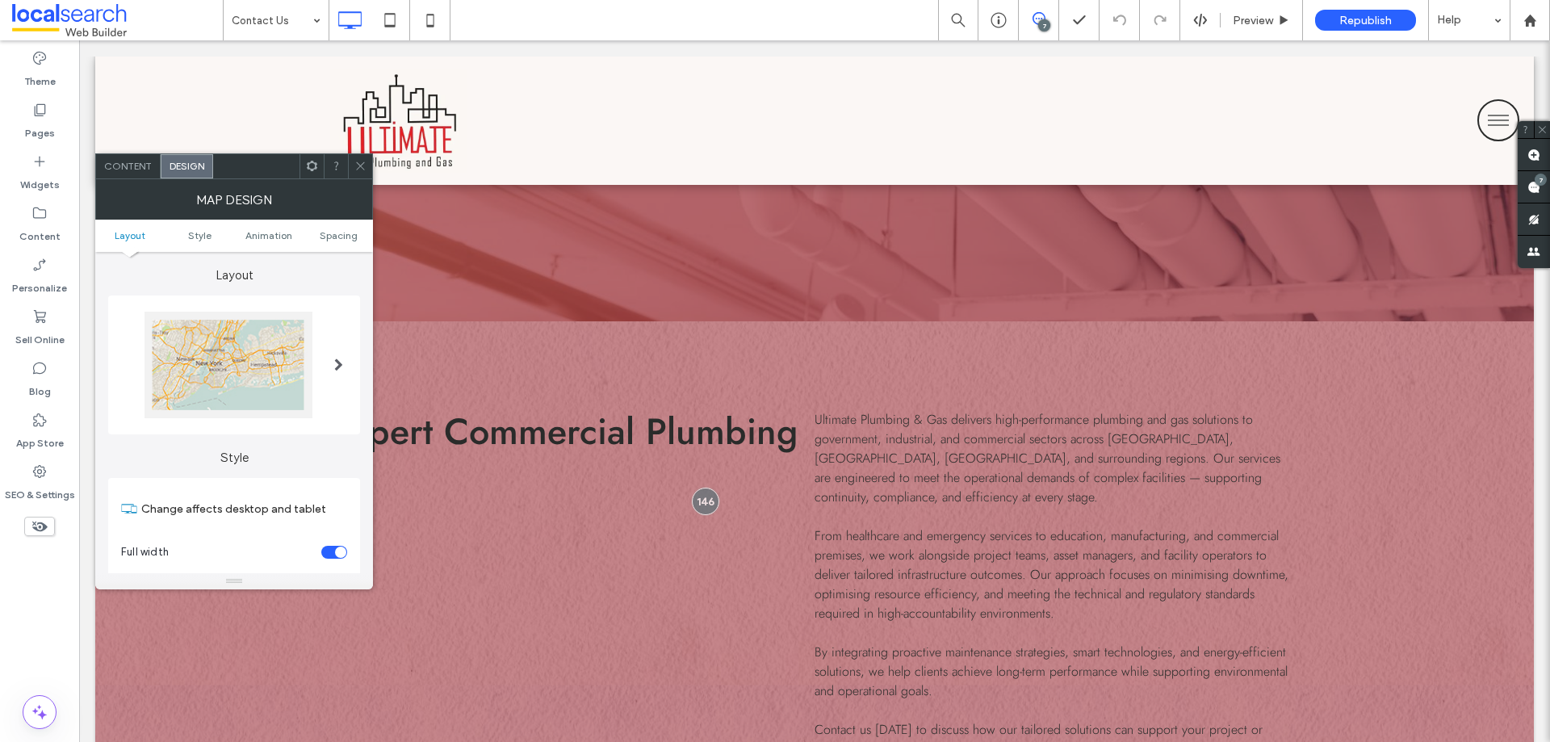
click at [285, 357] on div at bounding box center [228, 365] width 168 height 107
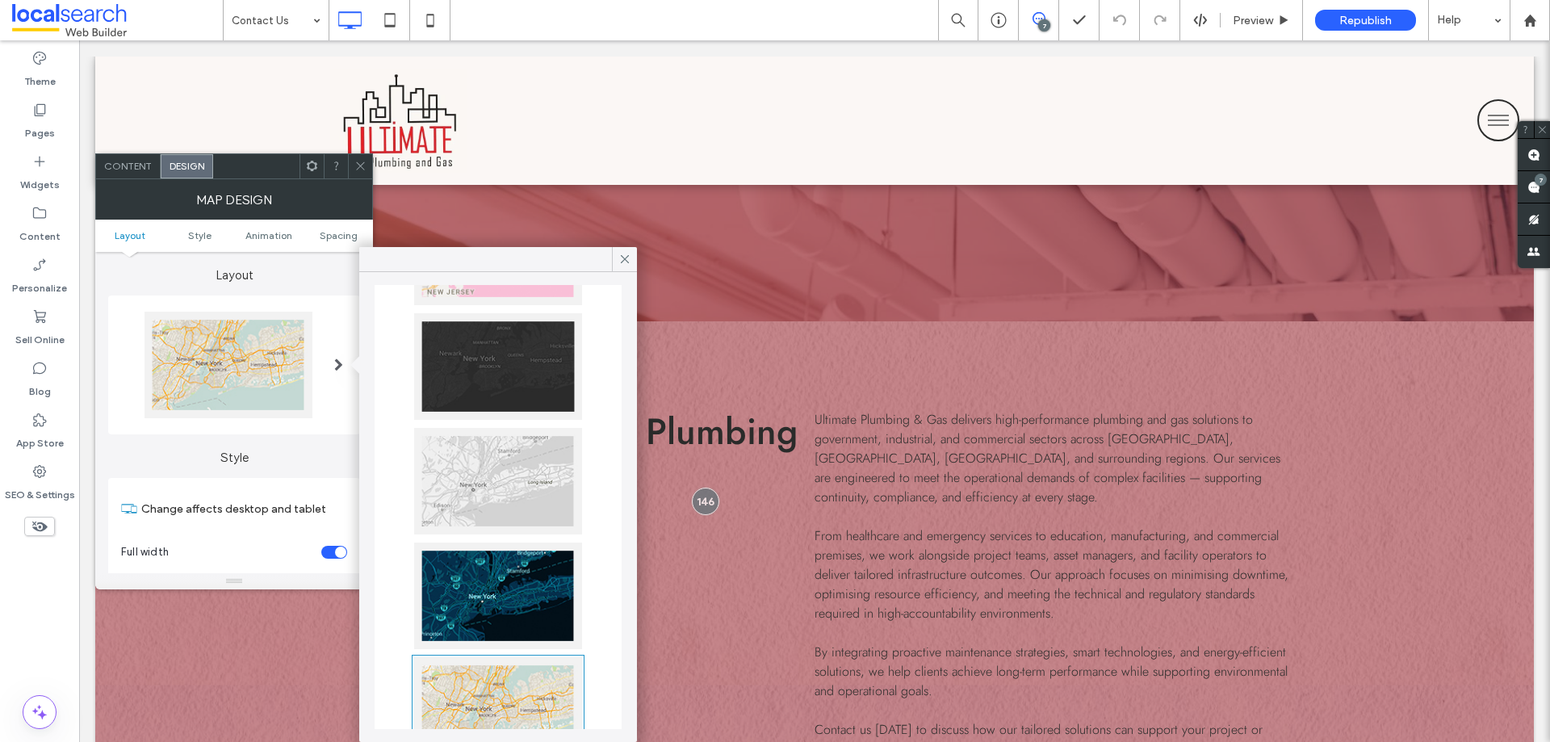
scroll to position [217, 0]
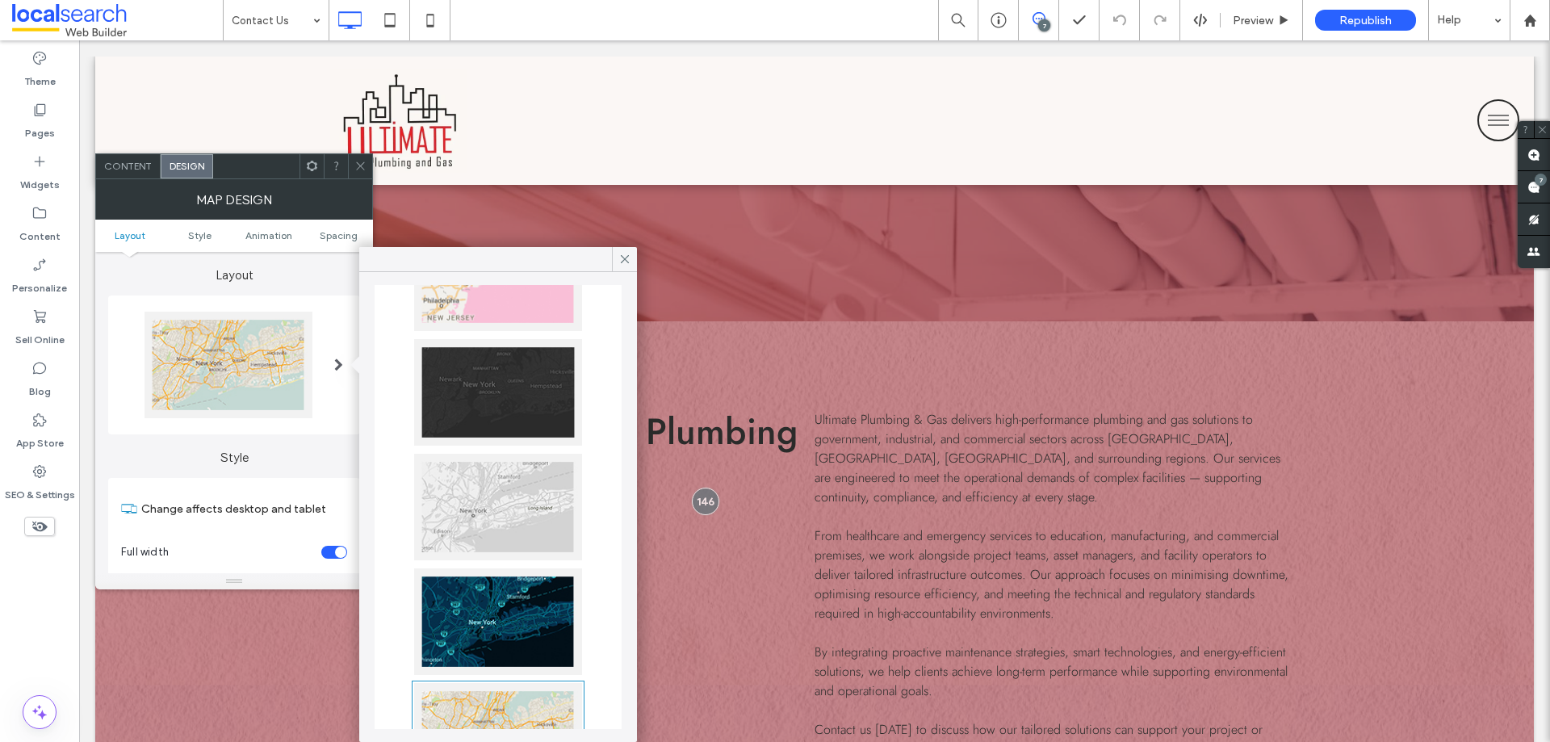
click at [466, 521] on div at bounding box center [498, 507] width 168 height 107
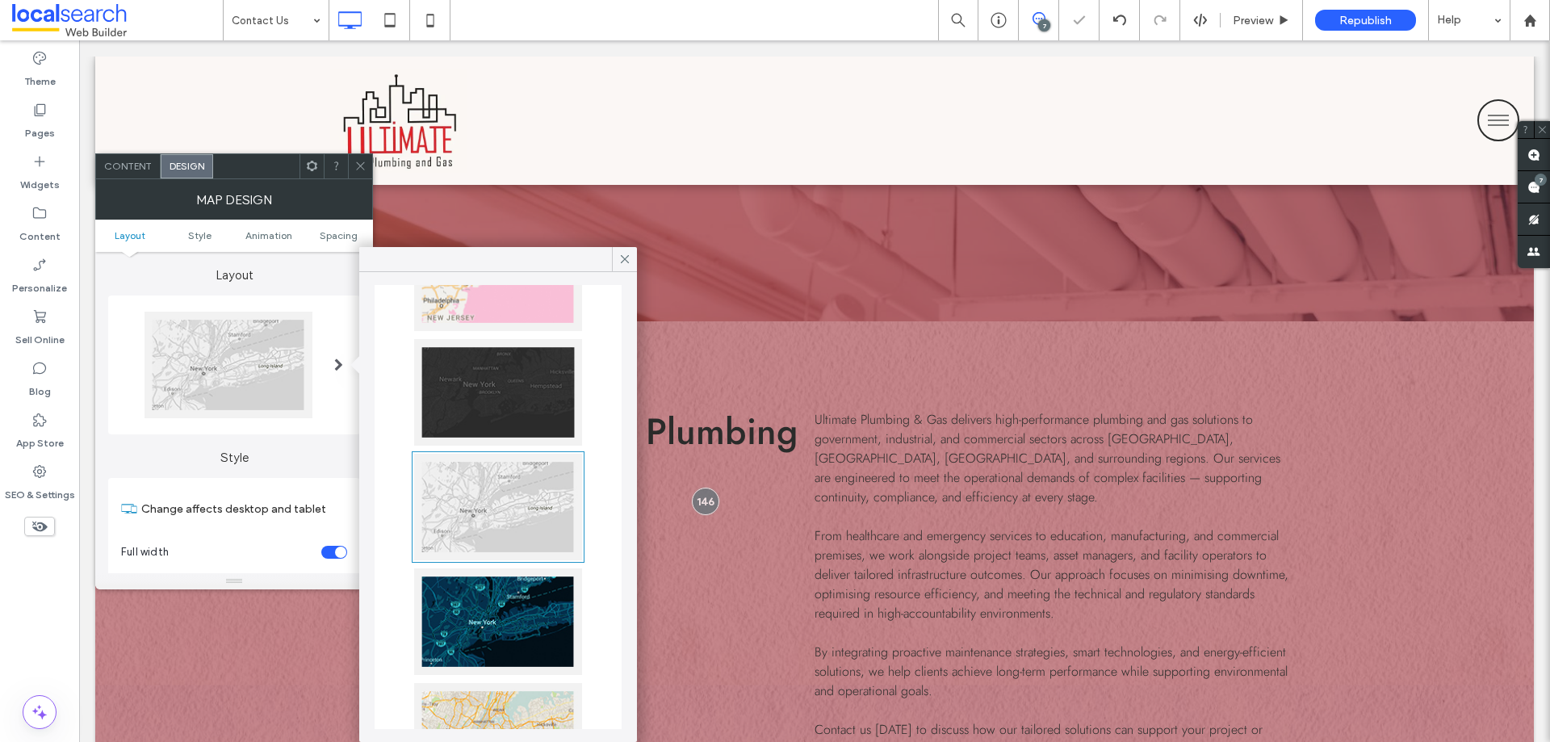
drag, startPoint x: 365, startPoint y: 170, endPoint x: 371, endPoint y: 178, distance: 9.9
click at [365, 169] on icon at bounding box center [360, 166] width 12 height 12
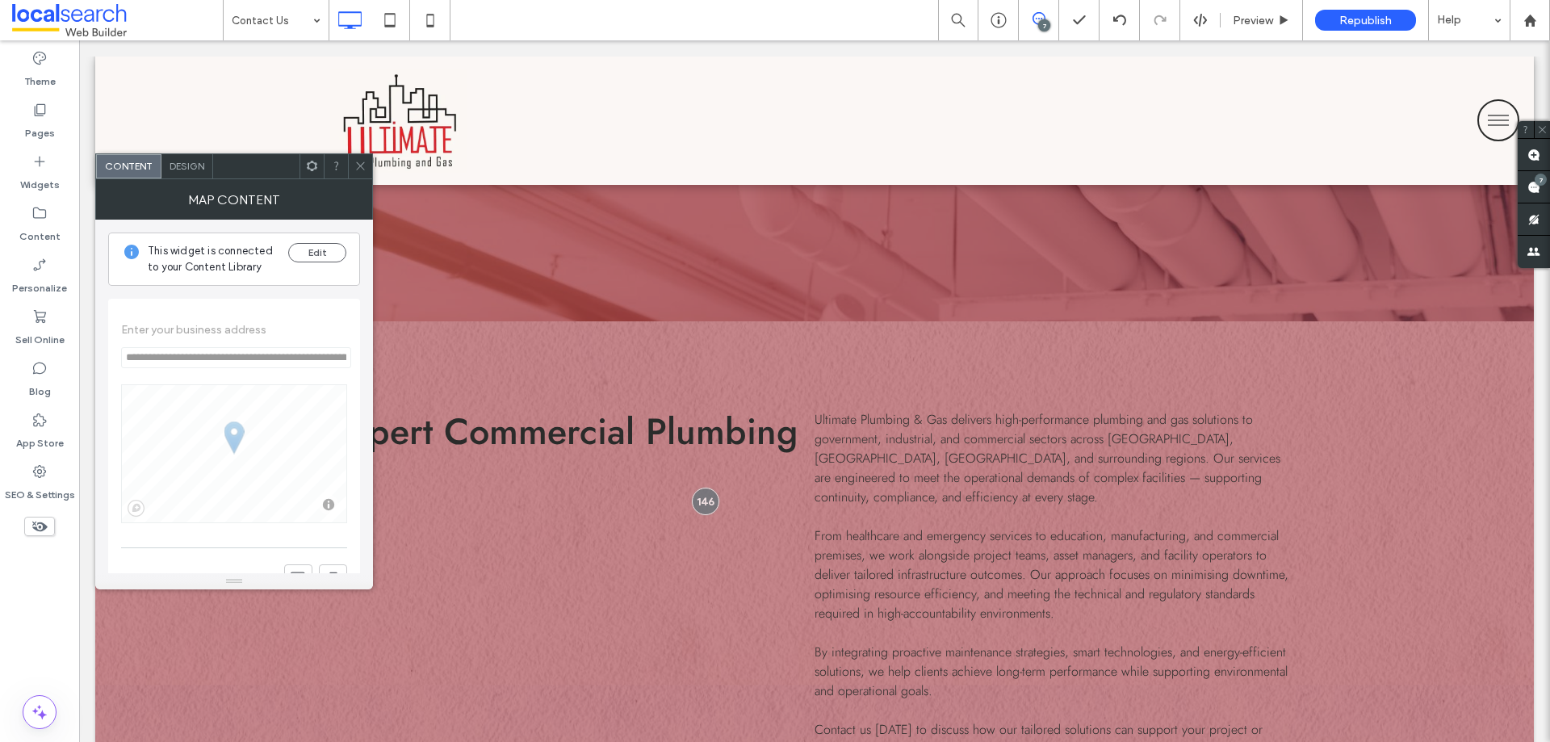
click at [192, 170] on span "Design" at bounding box center [187, 166] width 35 height 12
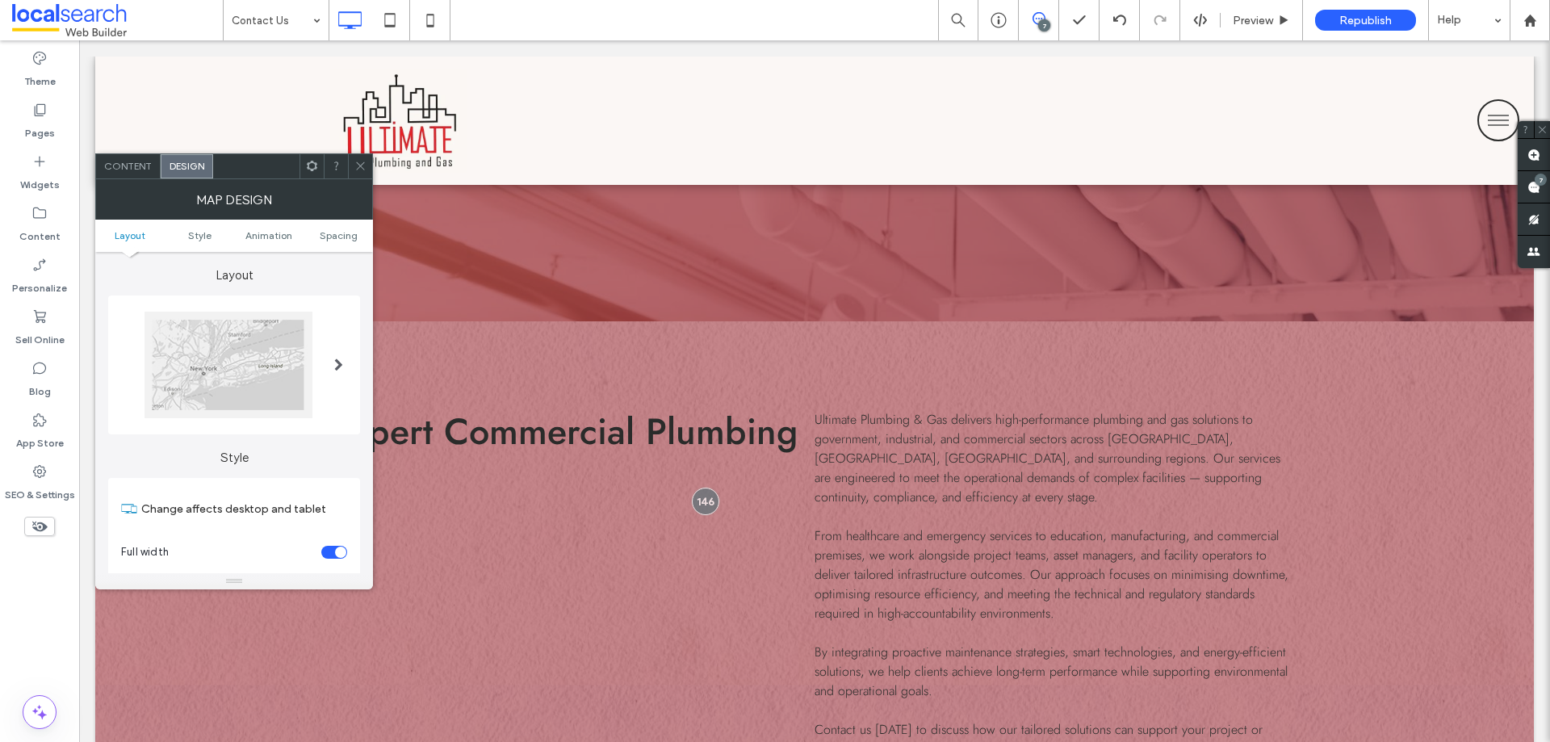
click at [263, 407] on div at bounding box center [228, 365] width 168 height 107
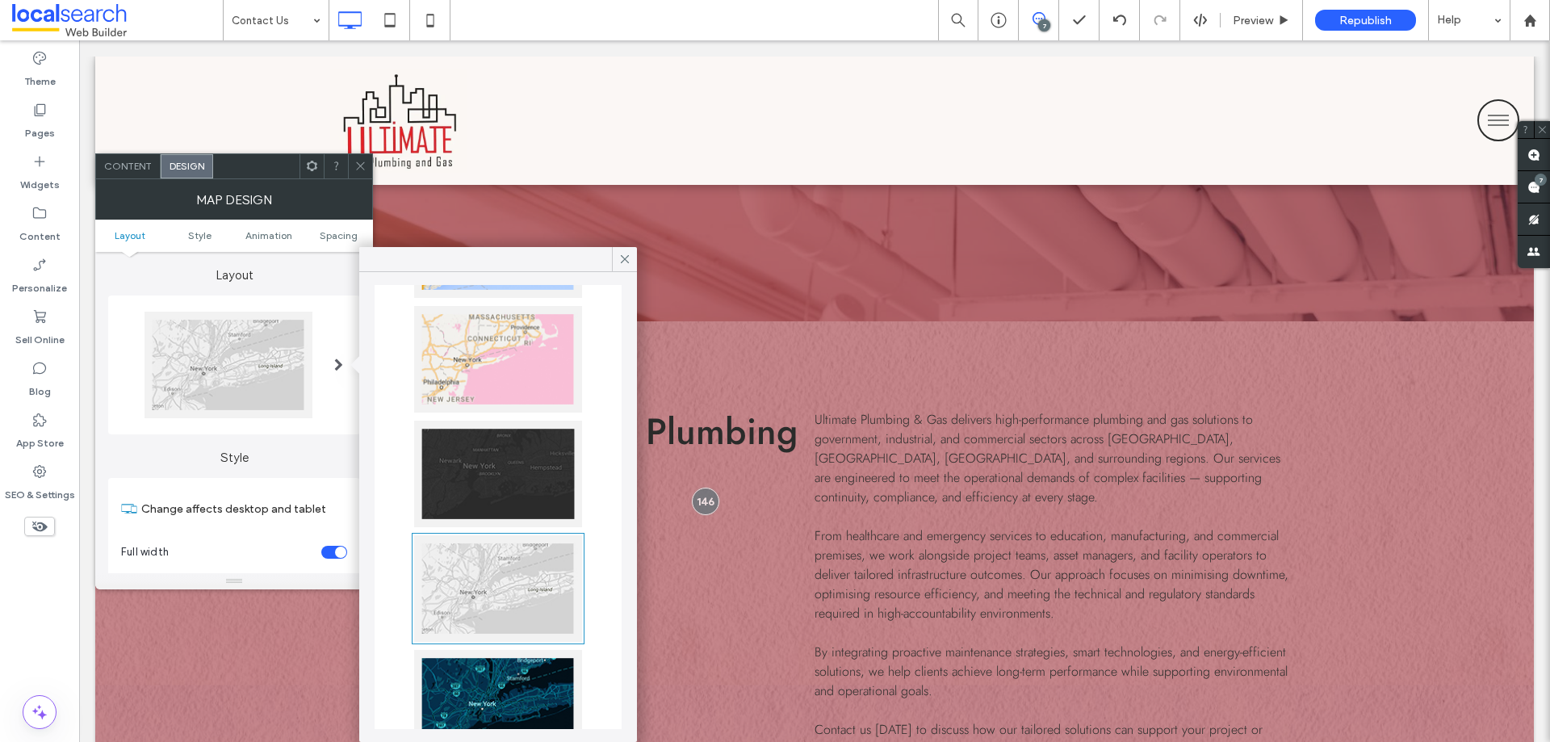
scroll to position [161, 0]
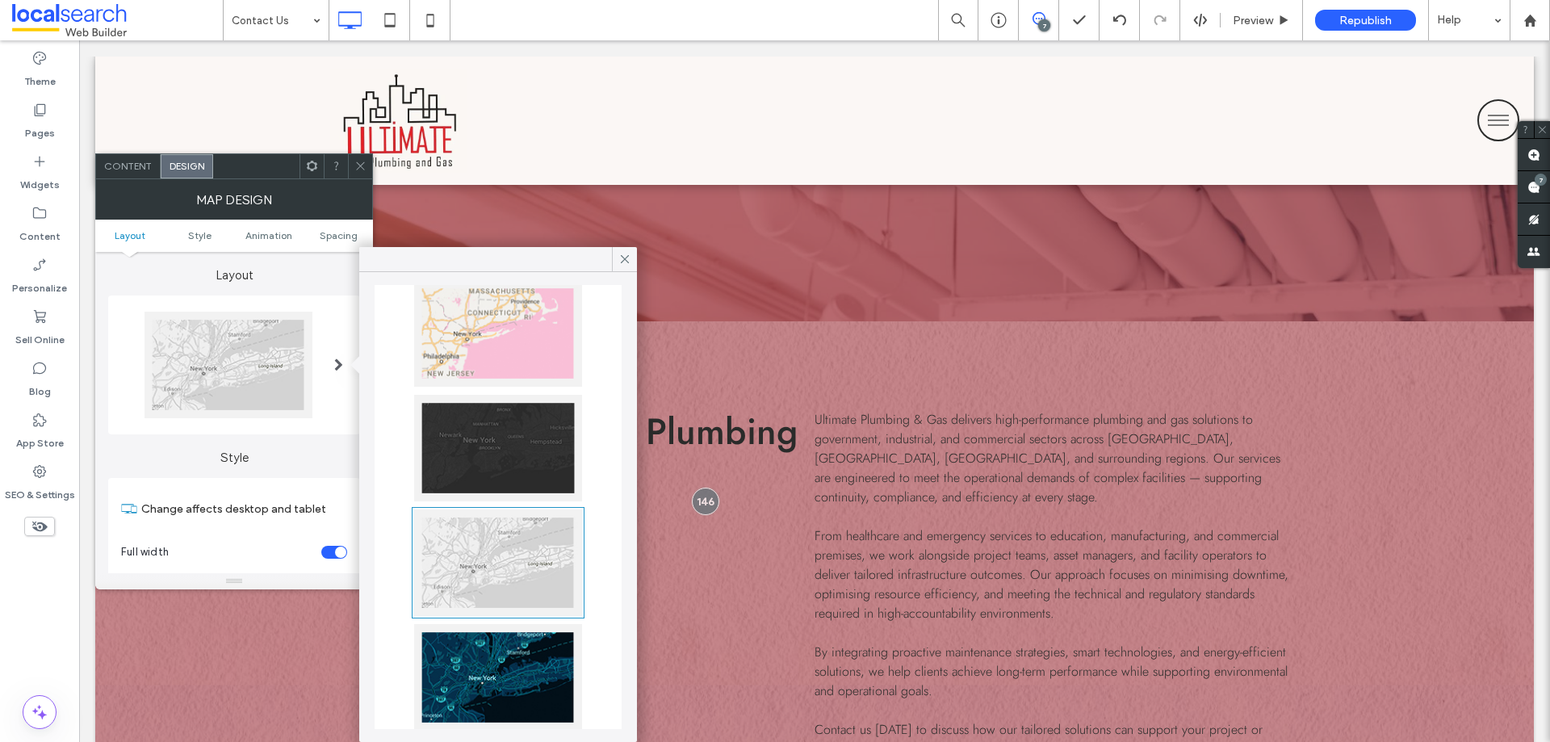
click at [354, 168] on icon at bounding box center [360, 166] width 12 height 12
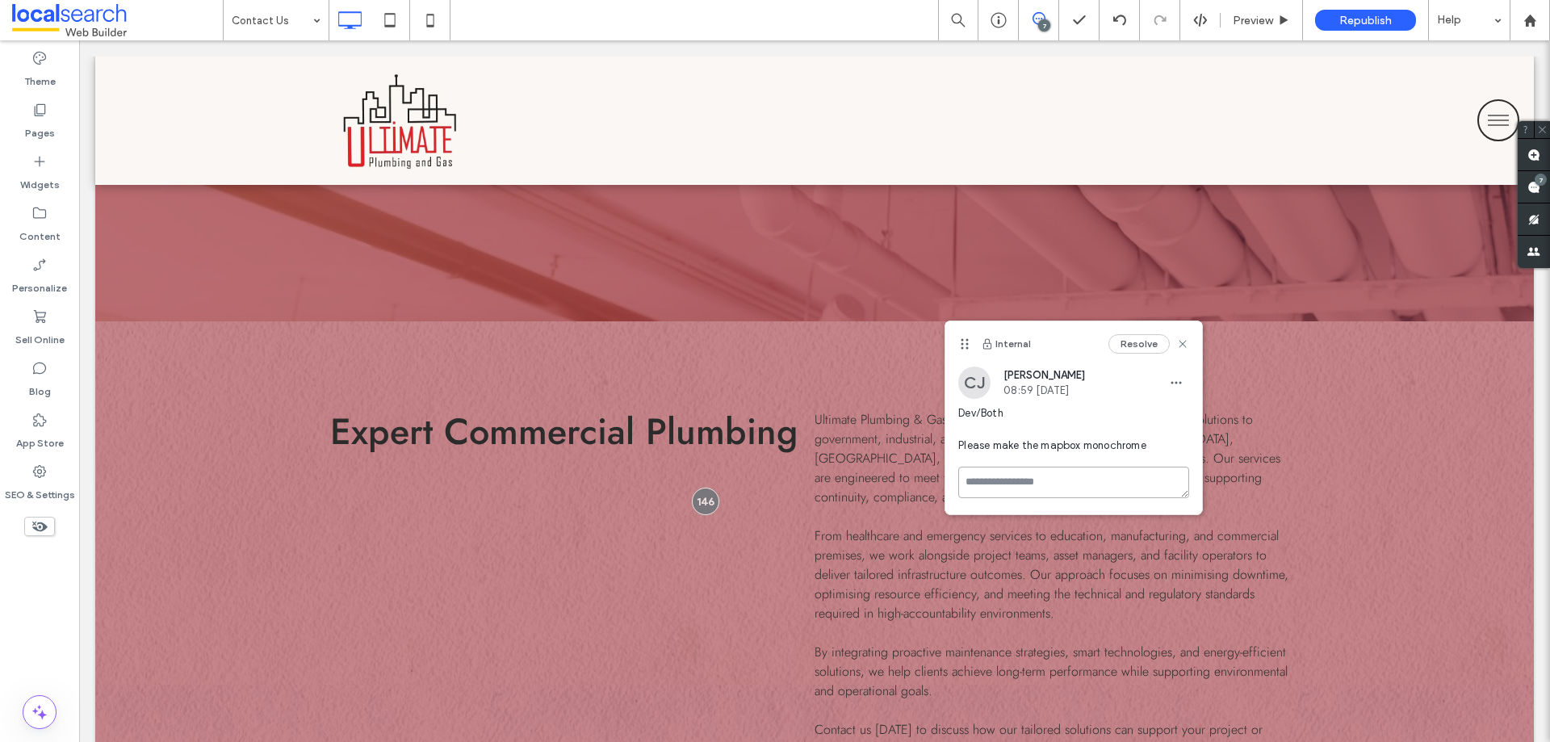
click at [1011, 470] on textarea at bounding box center [1073, 482] width 231 height 31
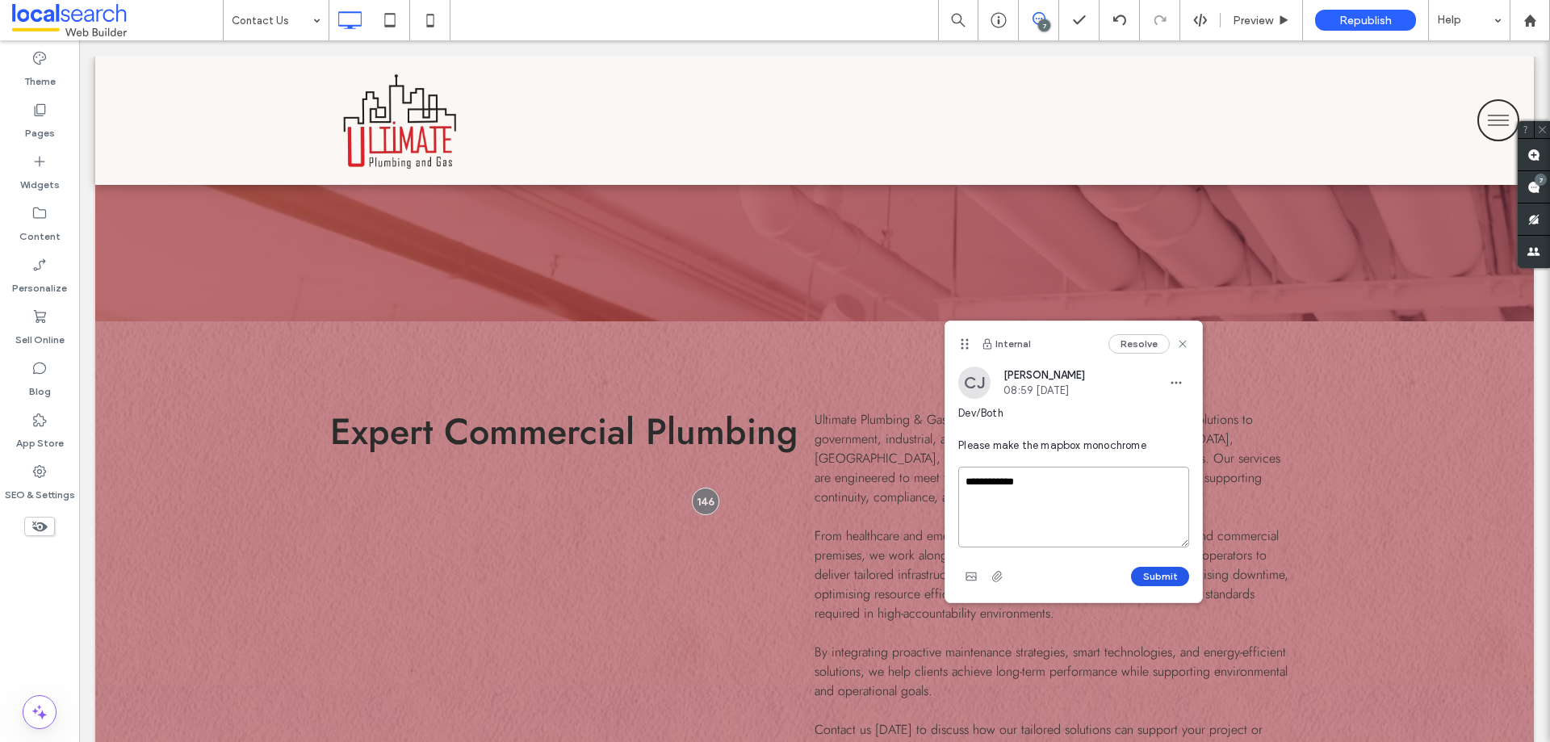
type textarea "**********"
click at [1157, 577] on button "Submit" at bounding box center [1160, 576] width 58 height 19
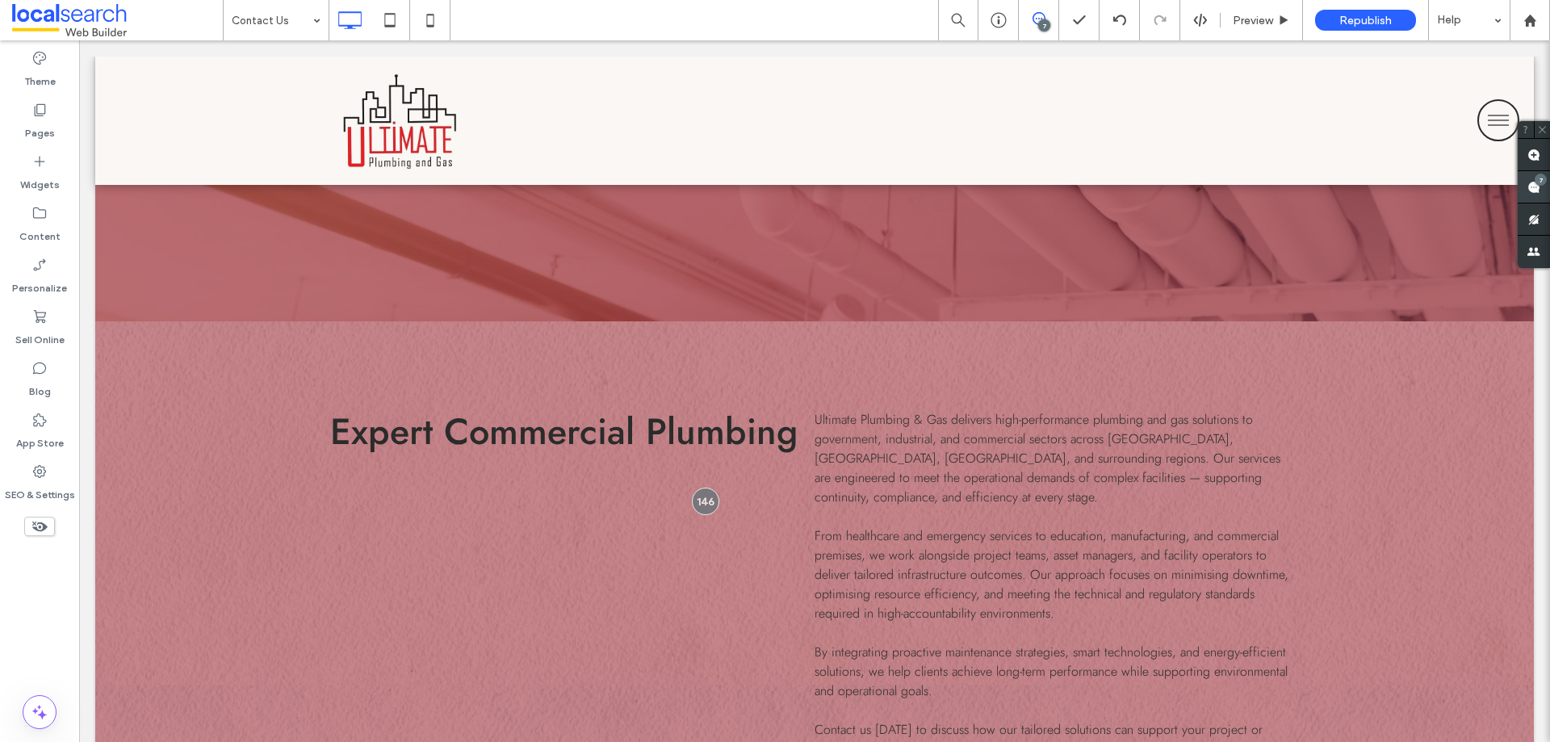
click at [1527, 179] on span at bounding box center [1534, 186] width 32 height 31
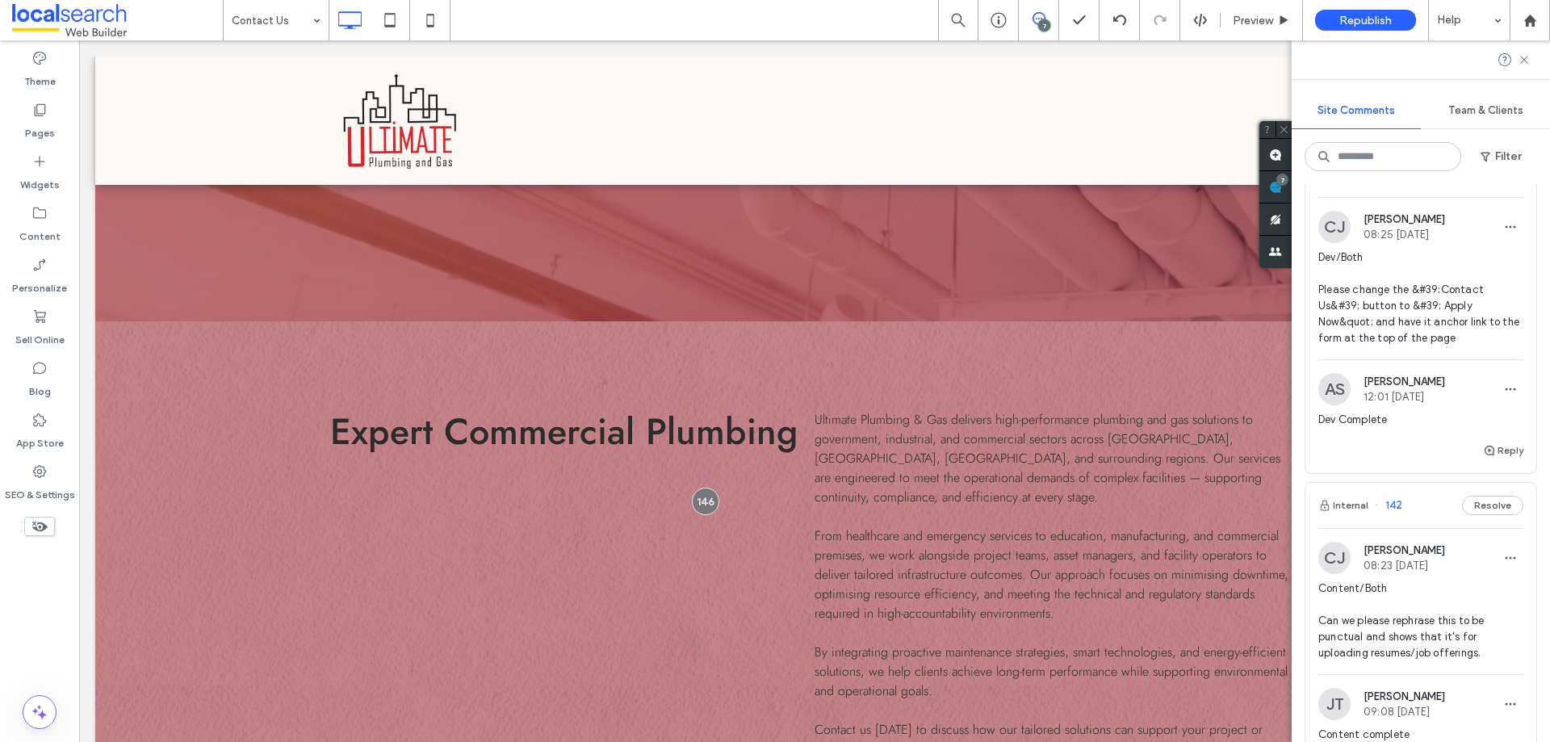
scroll to position [1211, 0]
